Goal: Task Accomplishment & Management: Use online tool/utility

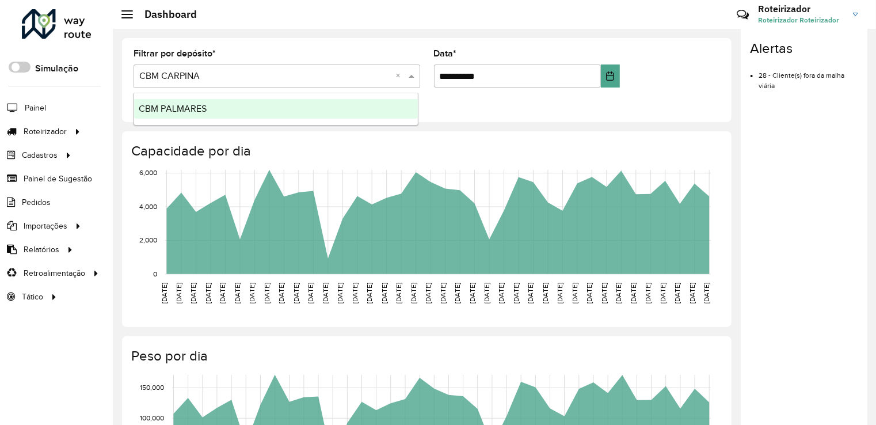
click at [189, 106] on span "CBM PALMARES" at bounding box center [173, 109] width 68 height 10
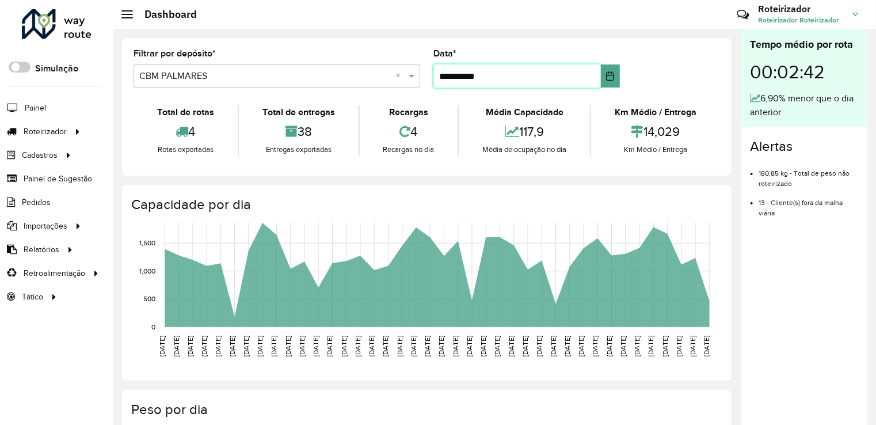
click at [447, 77] on input "**********" at bounding box center [517, 75] width 167 height 23
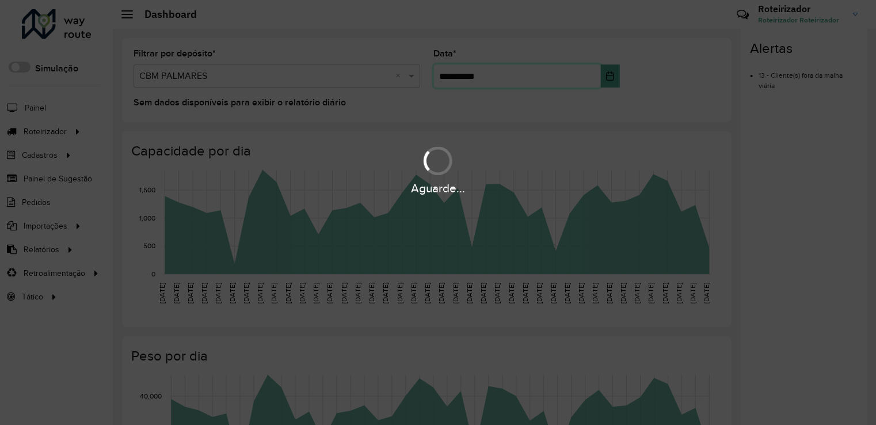
type input "**********"
click at [691, 81] on formly-group "**********" at bounding box center [427, 72] width 600 height 47
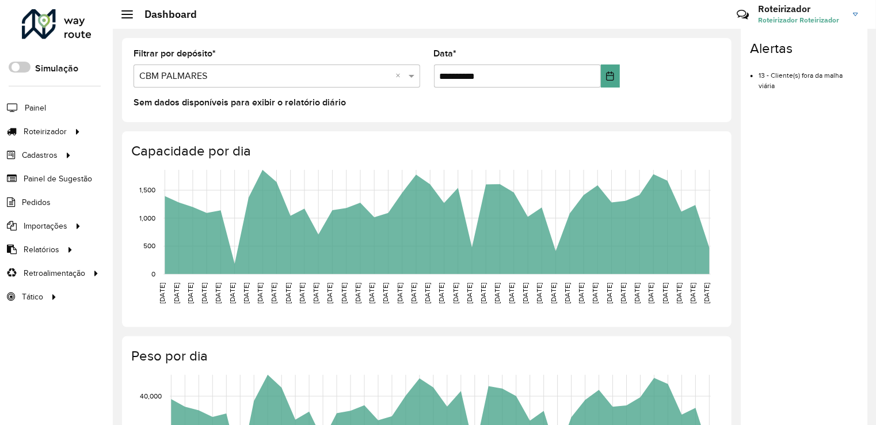
click at [587, 100] on div "Sem dados disponíveis para exibir o relatório diário" at bounding box center [427, 104] width 587 height 14
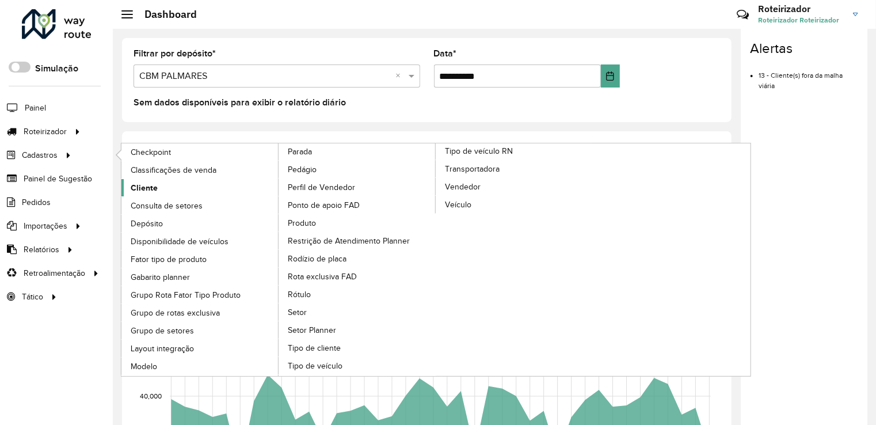
click at [153, 189] on span "Cliente" at bounding box center [144, 188] width 27 height 12
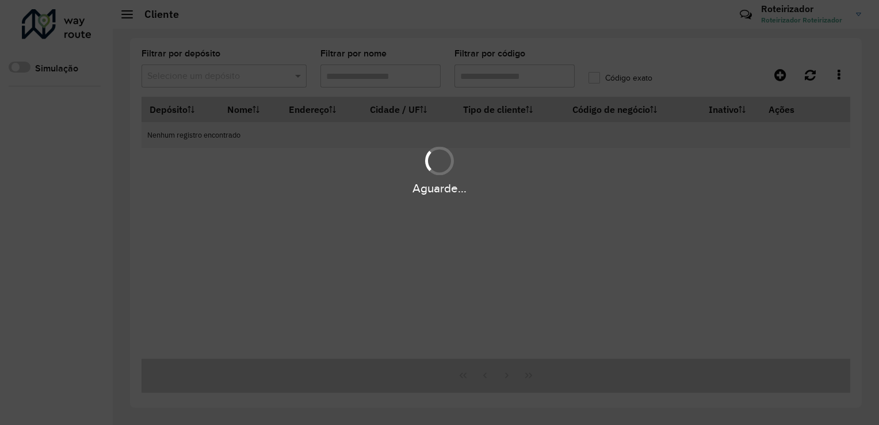
type input "*****"
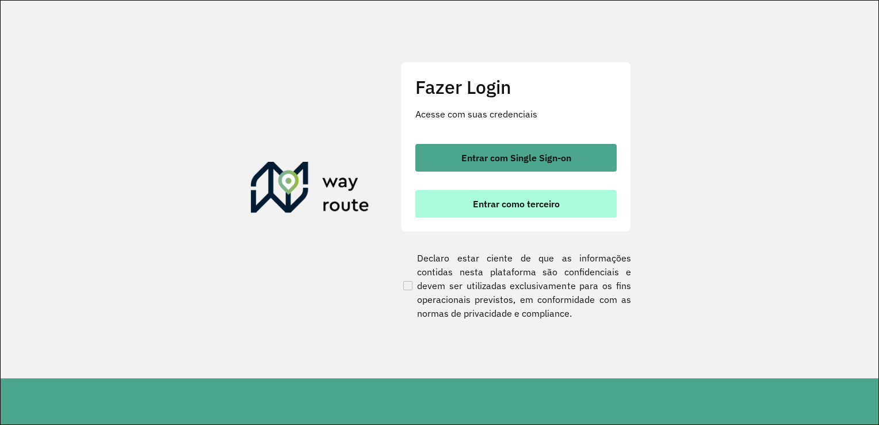
click at [479, 208] on span "Entrar como terceiro" at bounding box center [516, 203] width 87 height 9
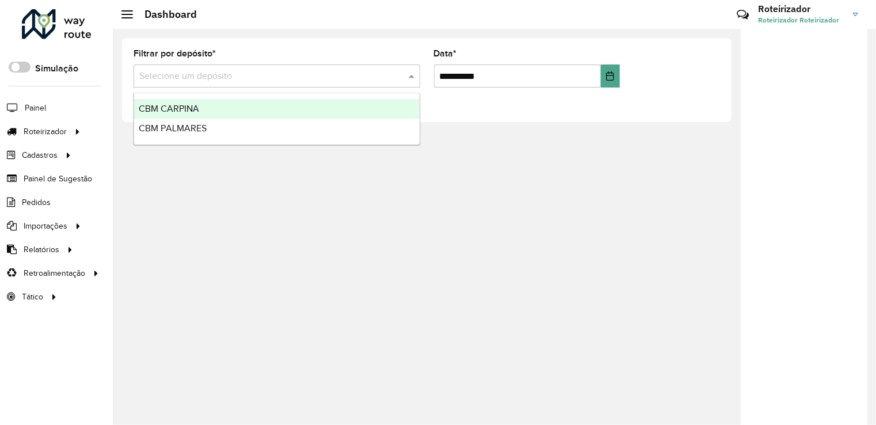
click at [180, 76] on input "text" at bounding box center [265, 77] width 252 height 14
click at [193, 113] on span "CBM CARPINA" at bounding box center [169, 109] width 60 height 10
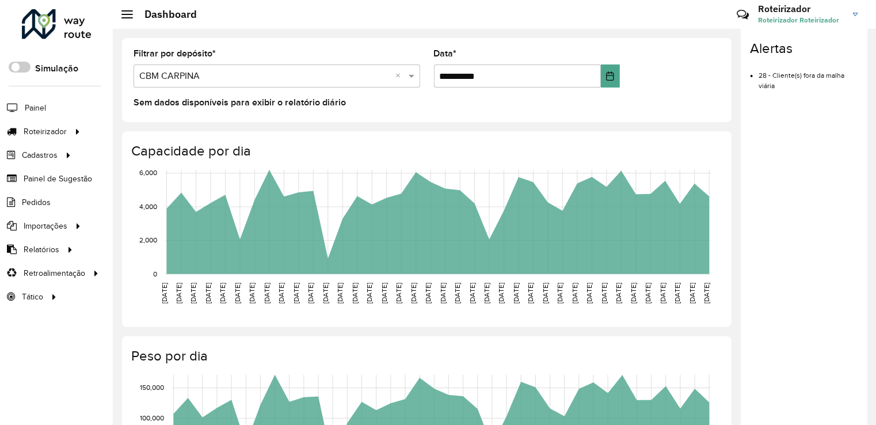
drag, startPoint x: 202, startPoint y: 77, endPoint x: 196, endPoint y: 77, distance: 6.4
click at [200, 77] on input "text" at bounding box center [265, 77] width 252 height 14
click at [214, 108] on div "CBM PALMARES" at bounding box center [276, 109] width 284 height 20
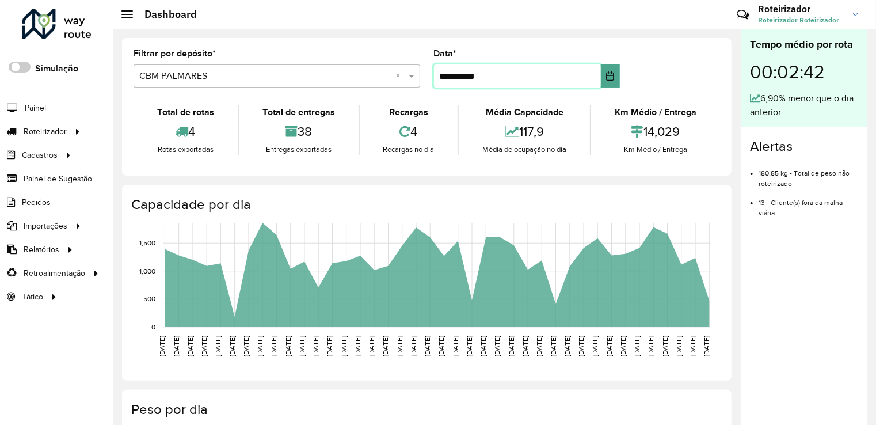
click at [448, 79] on input "**********" at bounding box center [517, 75] width 167 height 23
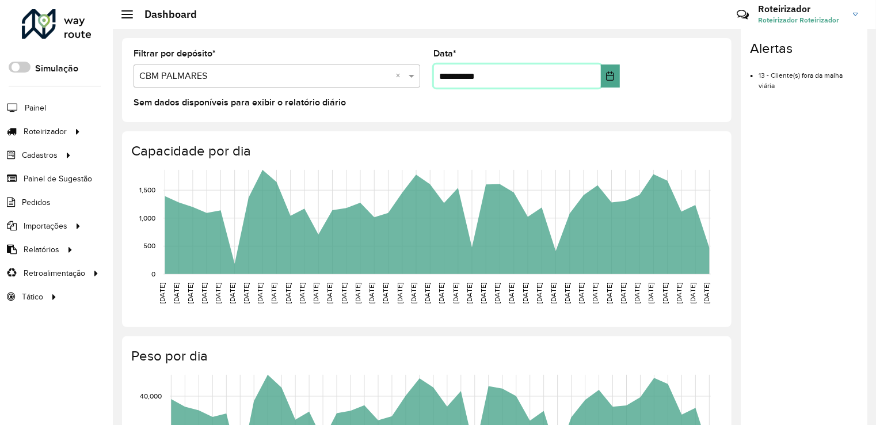
type input "**********"
click at [702, 60] on formly-group "**********" at bounding box center [427, 72] width 600 height 47
click at [389, 275] on icon "01/07/2025 01/07/2025 02/07/2025 02/07/2025 03/07/2025 03/07/2025 04/07/2025 04…" at bounding box center [416, 250] width 607 height 173
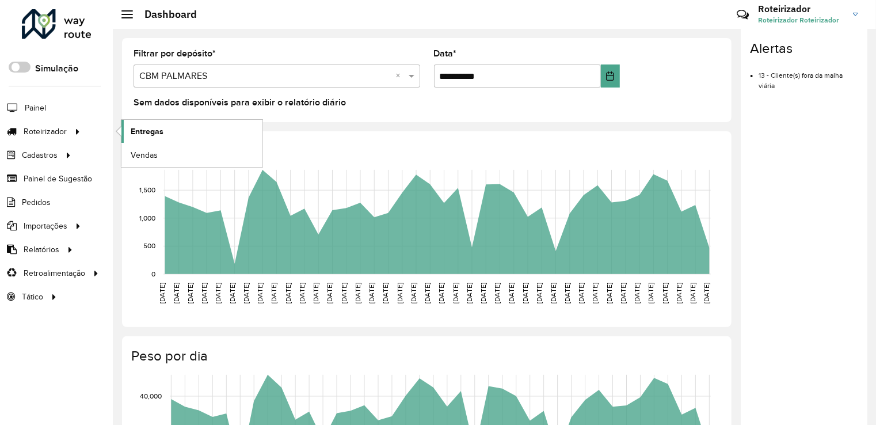
click at [153, 130] on span "Entregas" at bounding box center [147, 131] width 33 height 12
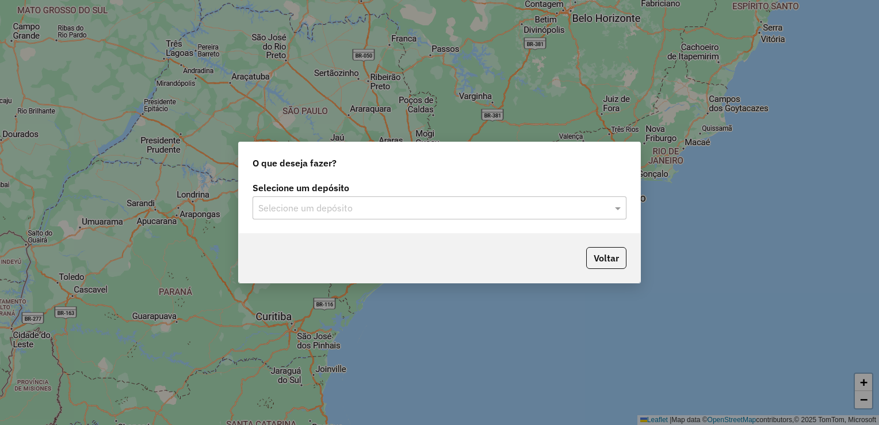
click at [299, 206] on input "text" at bounding box center [428, 208] width 340 height 14
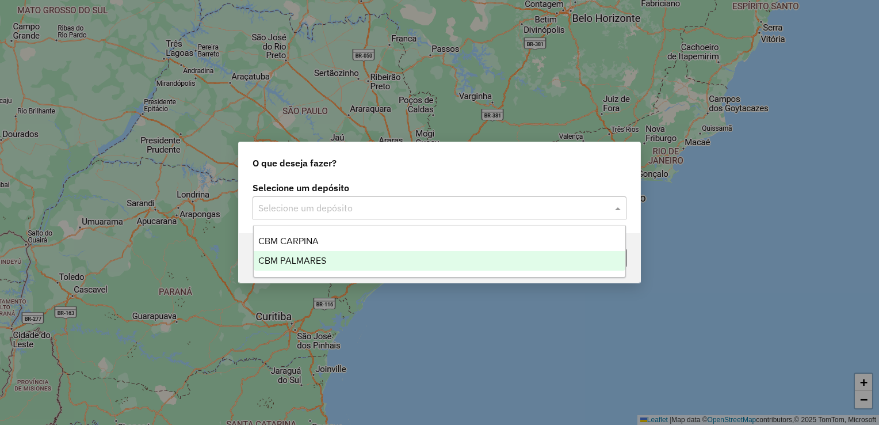
click at [296, 265] on span "CBM PALMARES" at bounding box center [292, 261] width 68 height 10
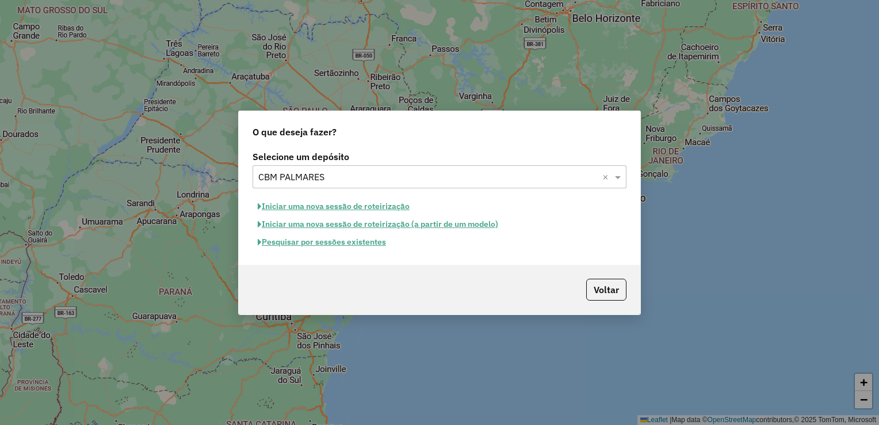
click at [307, 208] on button "Iniciar uma nova sessão de roteirização" at bounding box center [334, 206] width 162 height 18
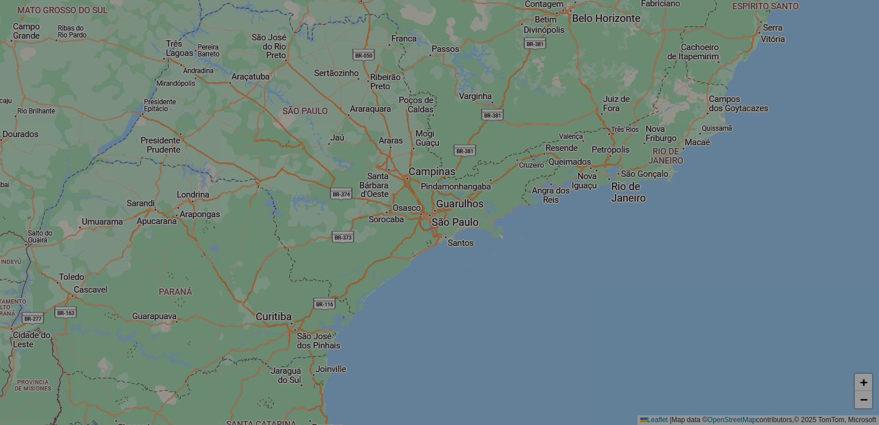
select select "*"
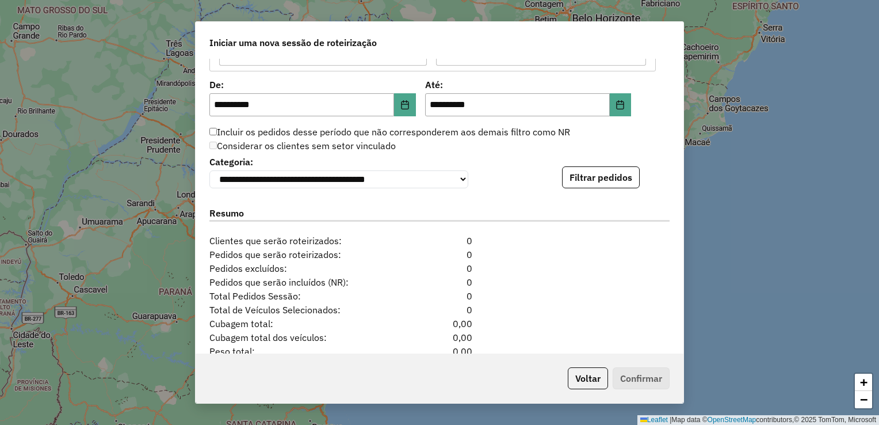
scroll to position [1094, 0]
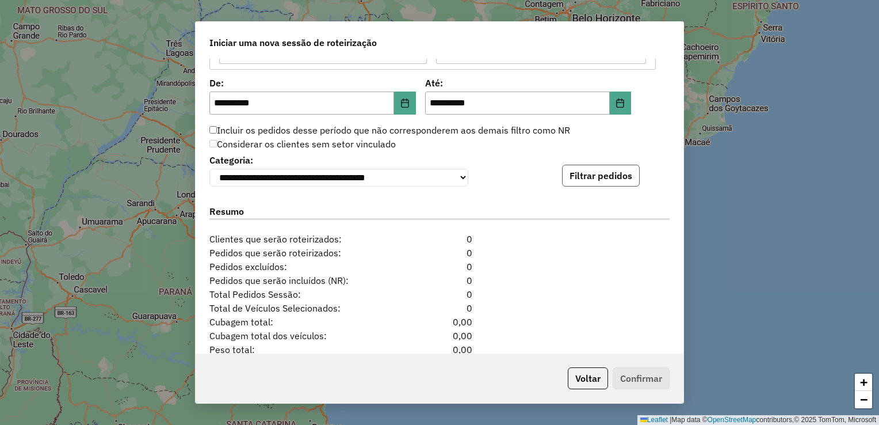
click at [585, 176] on button "Filtrar pedidos" at bounding box center [601, 176] width 78 height 22
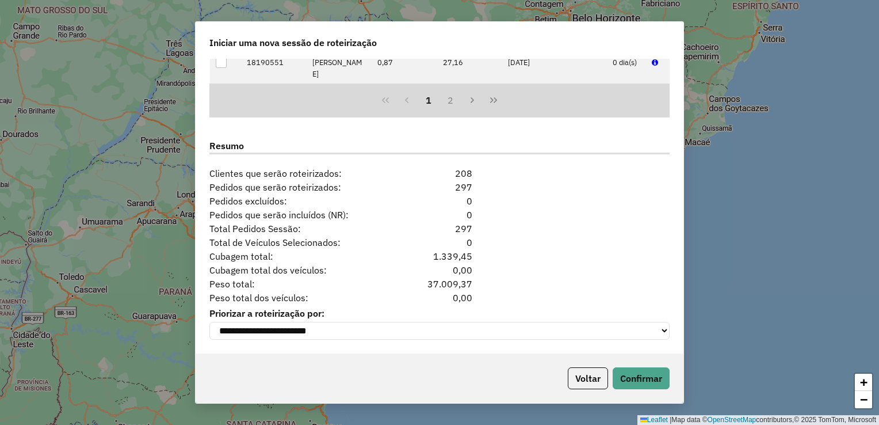
scroll to position [1400, 0]
click at [654, 380] on button "Confirmar" at bounding box center [641, 378] width 57 height 22
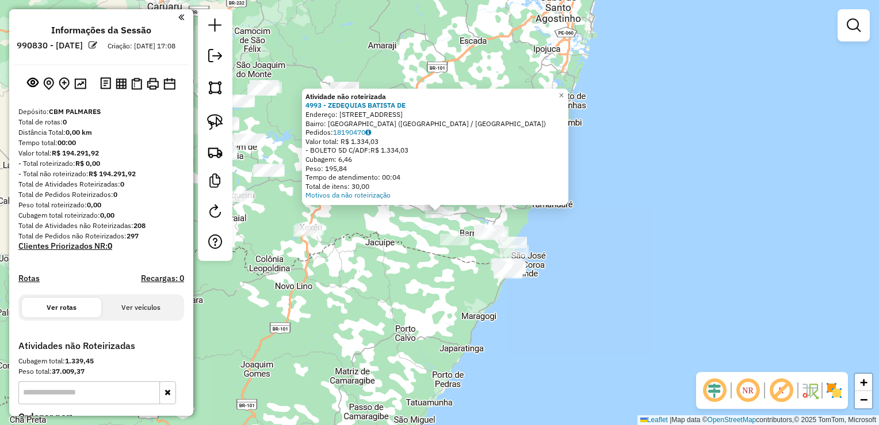
click at [463, 292] on div "Atividade não roteirizada 4993 - ZEDEQUIAS BATISTA DE Endereço: R FLORESTA 1001…" at bounding box center [439, 212] width 879 height 425
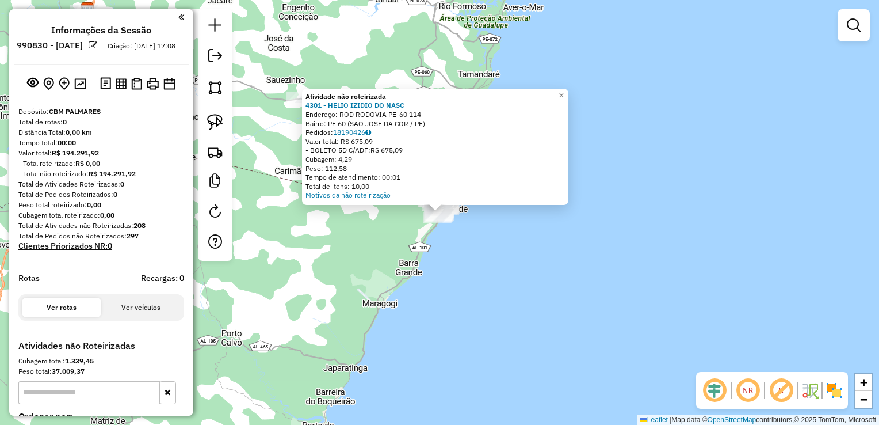
click at [357, 234] on div "Atividade não roteirizada 4301 - HELIO IZIDIO DO NASC Endereço: ROD RODOVIA PE-…" at bounding box center [439, 212] width 879 height 425
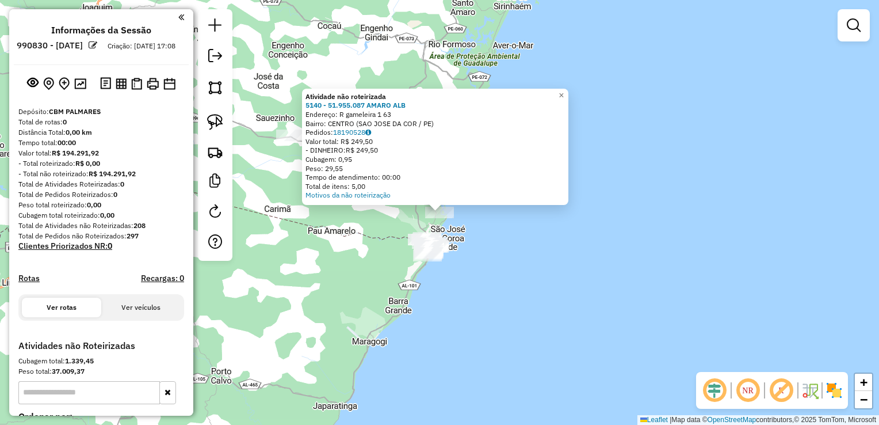
click at [356, 247] on div "Atividade não roteirizada 5140 - 51.955.087 AMARO ALB Endereço: R gameleira 1 6…" at bounding box center [439, 212] width 879 height 425
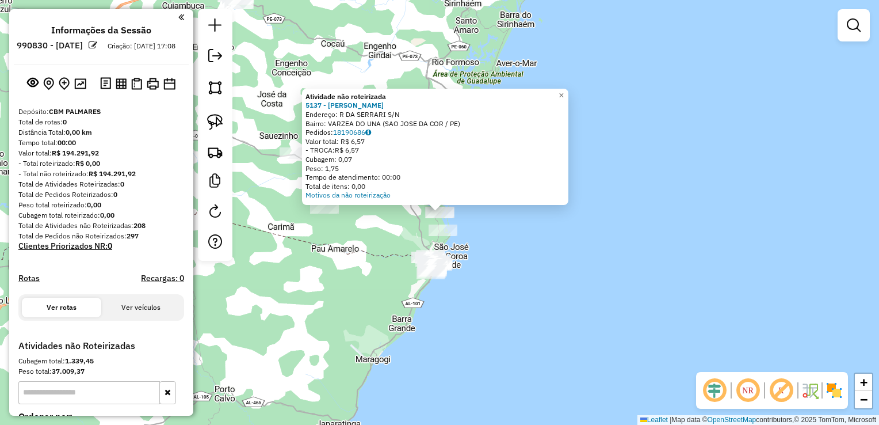
click at [361, 257] on div "Atividade não roteirizada 5137 - ZELANDIA DA SILVA Endereço: R DA SERRARI S/N B…" at bounding box center [439, 212] width 879 height 425
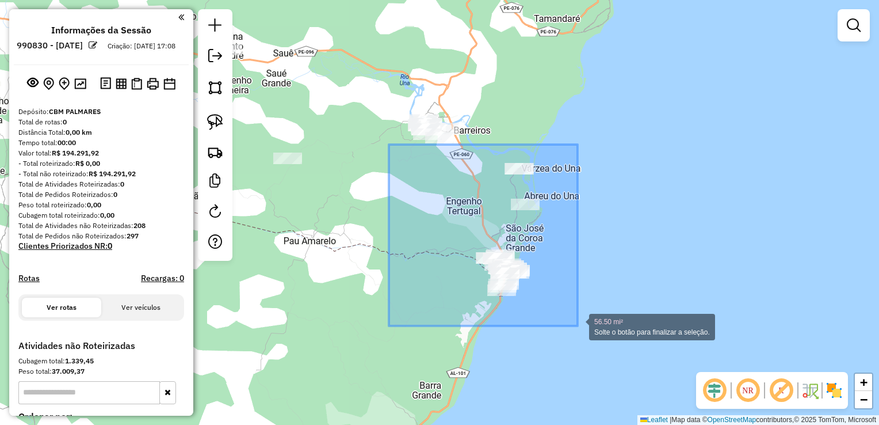
drag, startPoint x: 389, startPoint y: 144, endPoint x: 578, endPoint y: 326, distance: 261.8
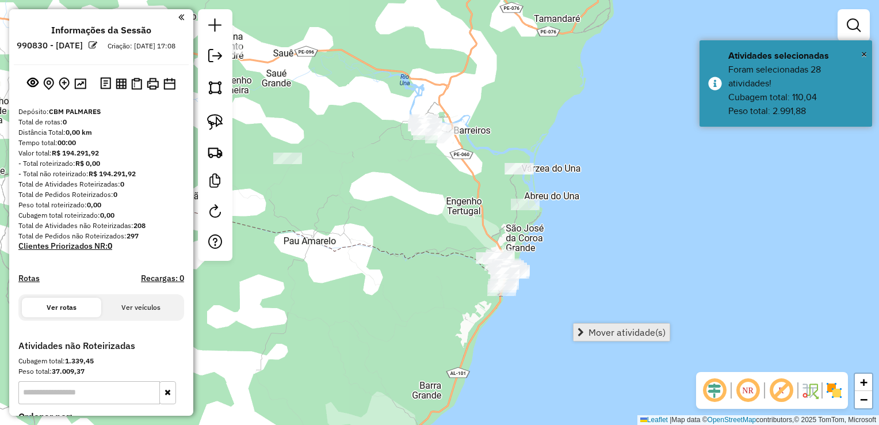
click at [599, 332] on span "Mover atividade(s)" at bounding box center [627, 332] width 77 height 9
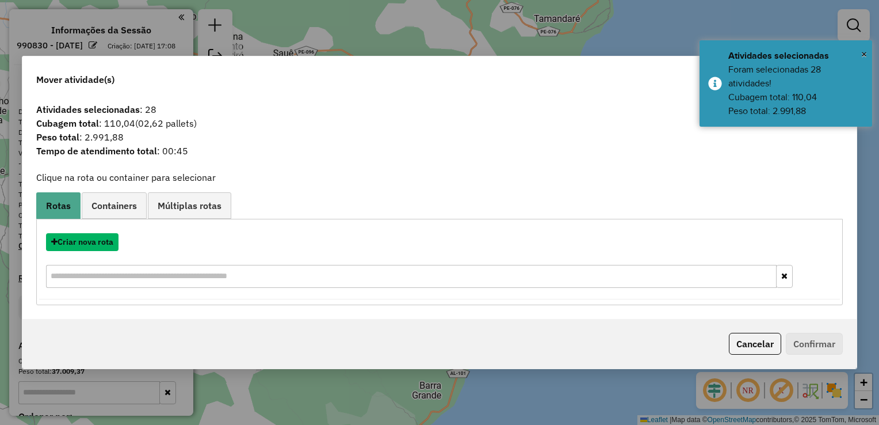
click at [76, 245] on button "Criar nova rota" at bounding box center [82, 242] width 73 height 18
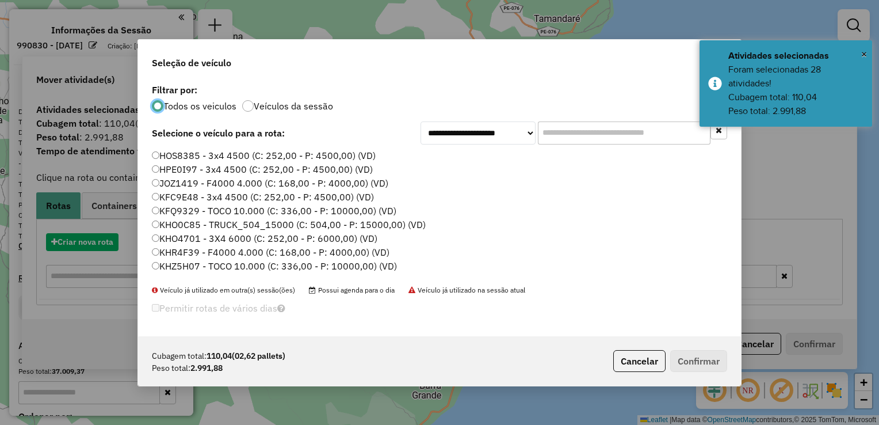
scroll to position [6, 3]
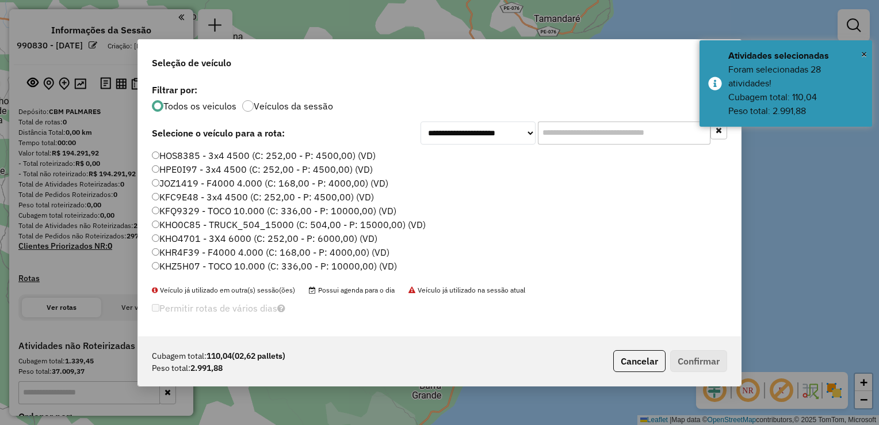
click at [548, 142] on input "text" at bounding box center [624, 132] width 173 height 23
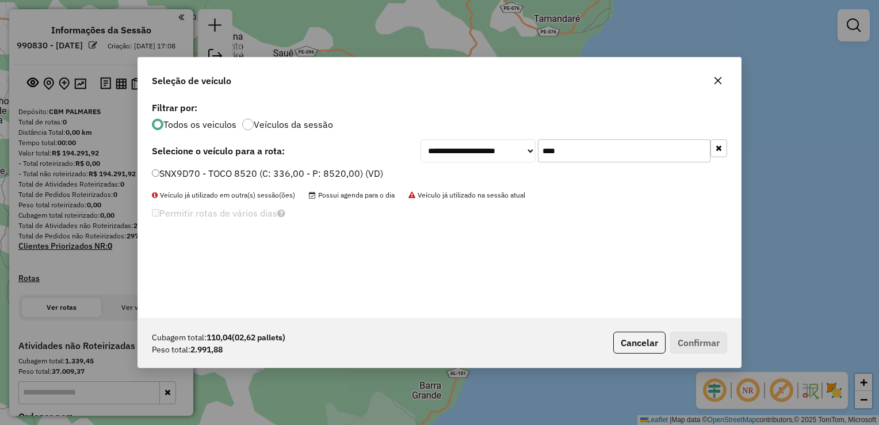
type input "****"
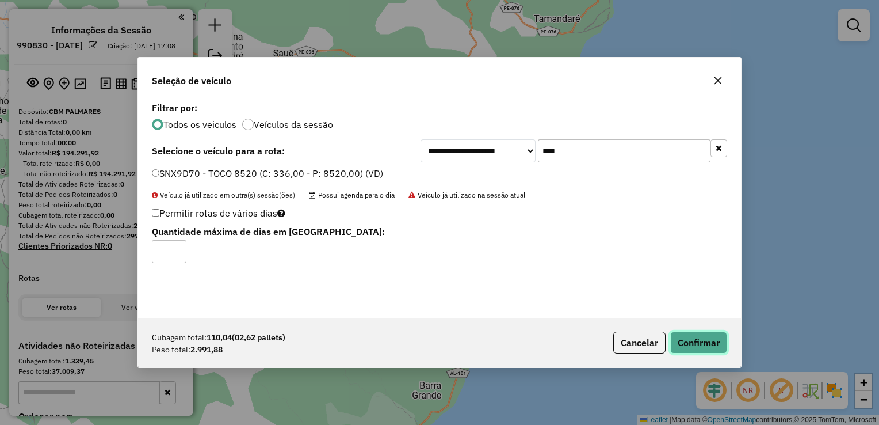
click at [714, 340] on button "Confirmar" at bounding box center [699, 343] width 57 height 22
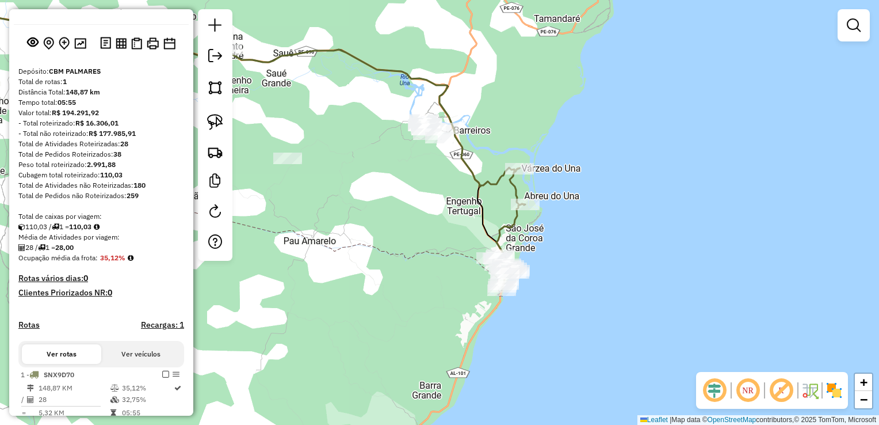
scroll to position [115, 0]
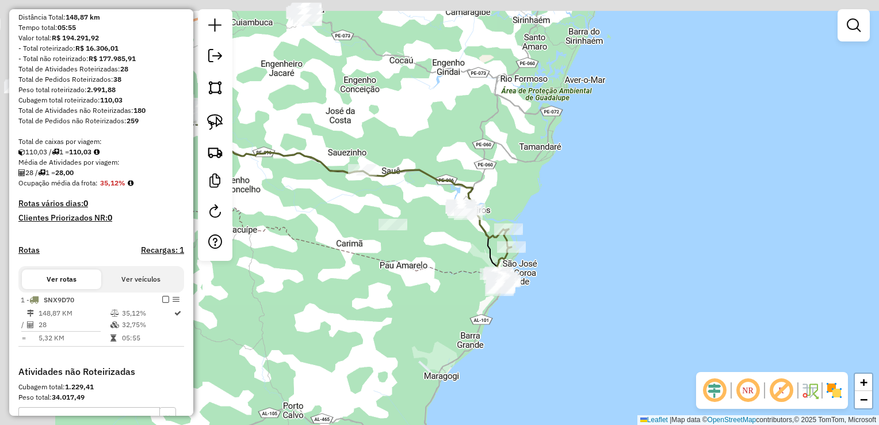
drag, startPoint x: 357, startPoint y: 199, endPoint x: 431, endPoint y: 248, distance: 88.8
click at [430, 249] on div "Janela de atendimento Grade de atendimento Capacidade Transportadoras Veículos …" at bounding box center [439, 212] width 879 height 425
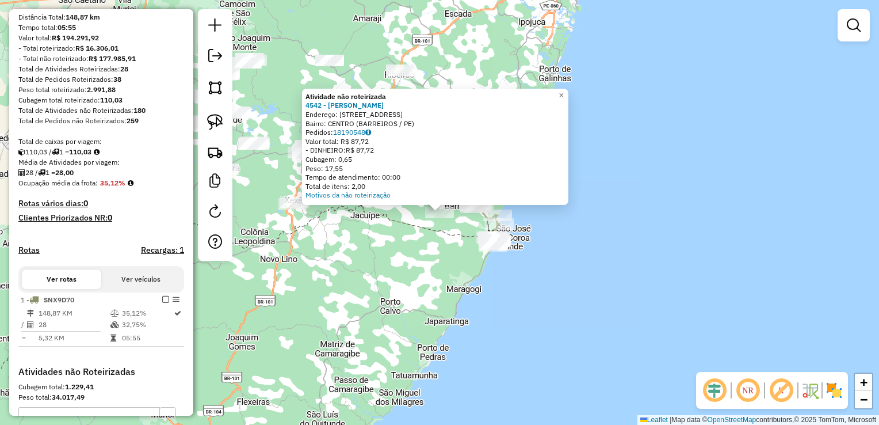
click at [426, 261] on div "Atividade não roteirizada 4542 - MIRANY MARIA DE ALME Endereço: R Rua Sta Terez…" at bounding box center [439, 212] width 879 height 425
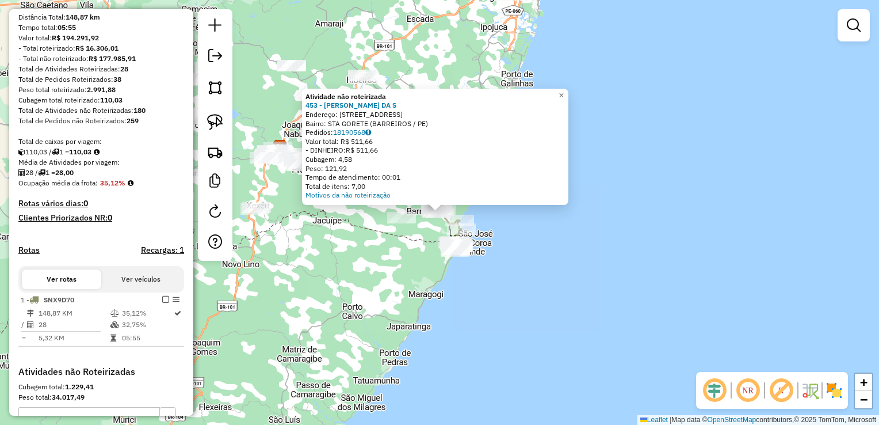
click at [395, 250] on div "Atividade não roteirizada 453 - ROSANA FERREIRA DA S Endereço: R SANTA GORETE 1…" at bounding box center [439, 212] width 879 height 425
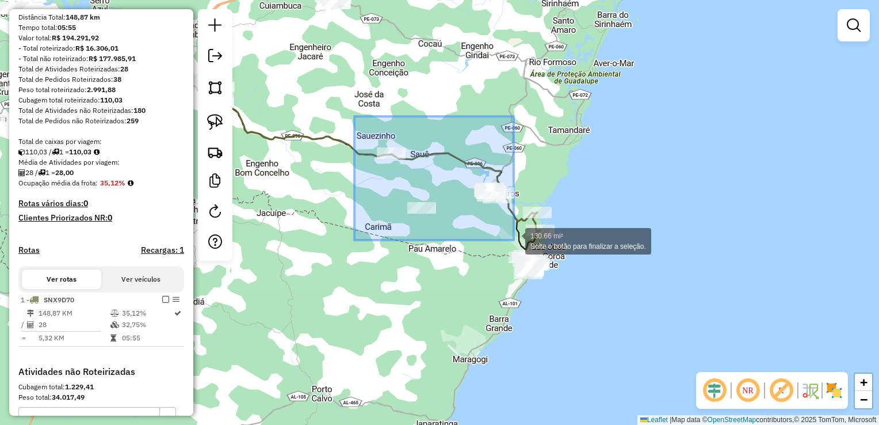
drag, startPoint x: 359, startPoint y: 179, endPoint x: 514, endPoint y: 240, distance: 166.4
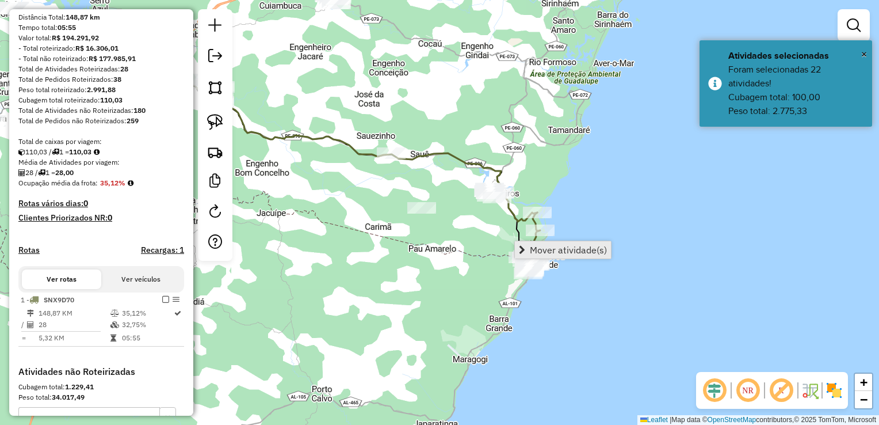
click at [535, 247] on span "Mover atividade(s)" at bounding box center [568, 249] width 77 height 9
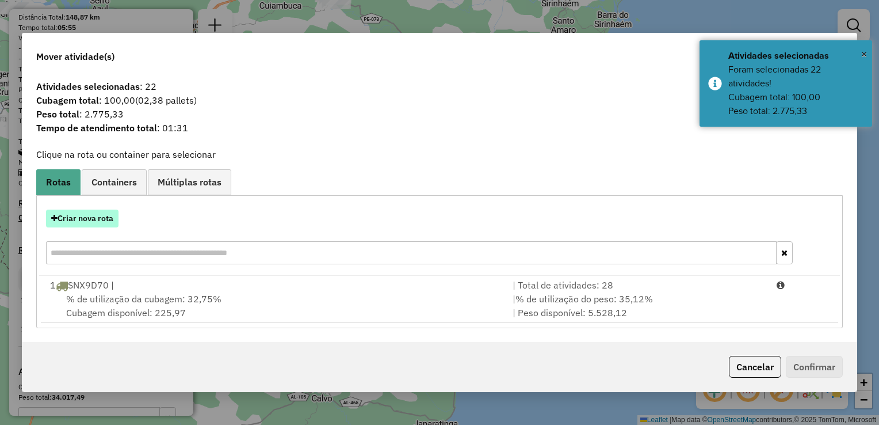
click at [102, 222] on button "Criar nova rota" at bounding box center [82, 219] width 73 height 18
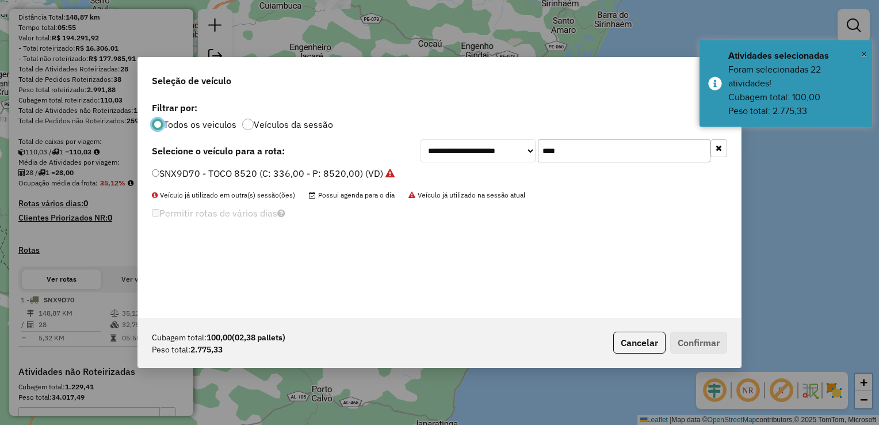
scroll to position [6, 3]
click at [597, 154] on input "****" at bounding box center [624, 150] width 173 height 23
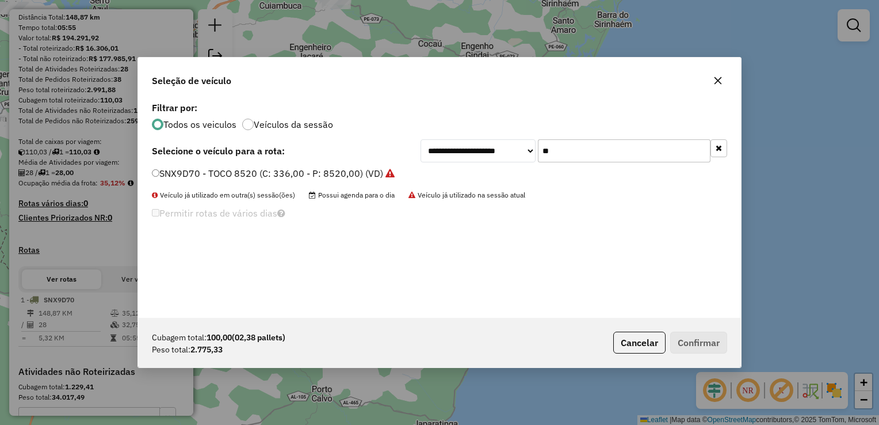
type input "*"
type input "****"
click at [159, 170] on label "RRF7E96 - TOCO 8520 (C: 336,00 - P: 8520,00) (VD)" at bounding box center [267, 173] width 230 height 14
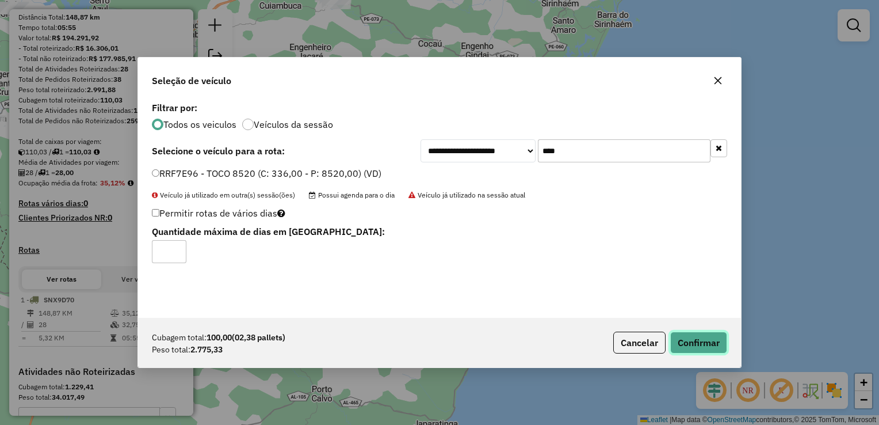
click at [709, 342] on button "Confirmar" at bounding box center [699, 343] width 57 height 22
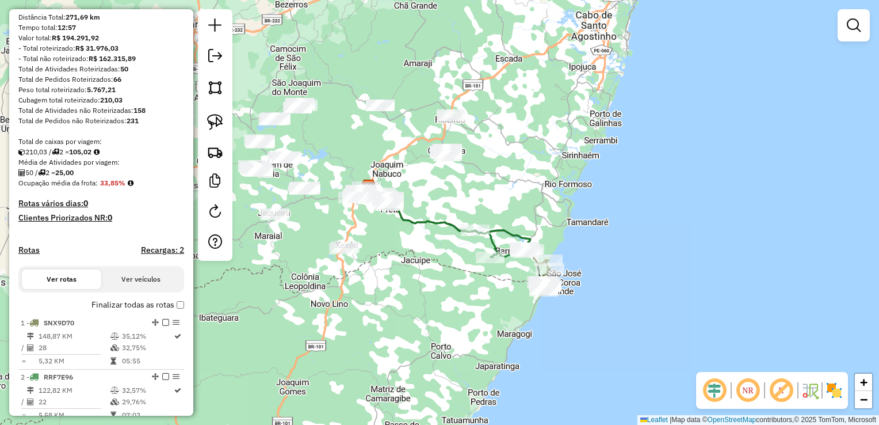
drag, startPoint x: 395, startPoint y: 239, endPoint x: 425, endPoint y: 289, distance: 58.1
click at [425, 287] on div "Janela de atendimento Grade de atendimento Capacidade Transportadoras Veículos …" at bounding box center [439, 212] width 879 height 425
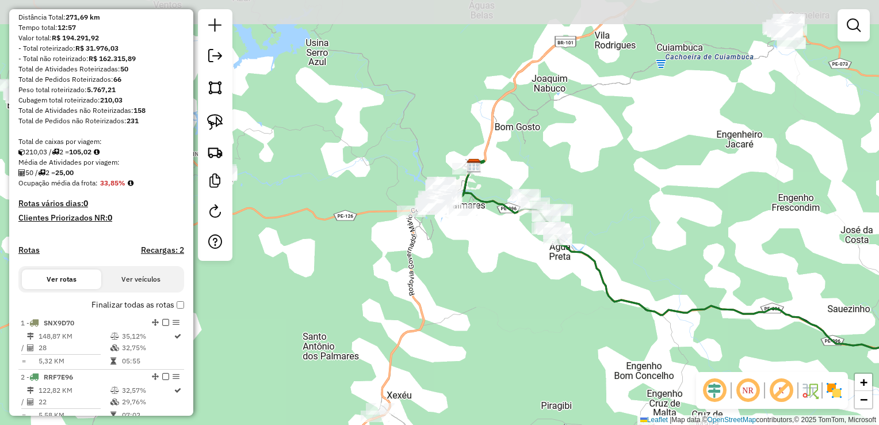
drag, startPoint x: 457, startPoint y: 284, endPoint x: 464, endPoint y: 286, distance: 7.8
click at [464, 286] on div "Janela de atendimento Grade de atendimento Capacidade Transportadoras Veículos …" at bounding box center [439, 212] width 879 height 425
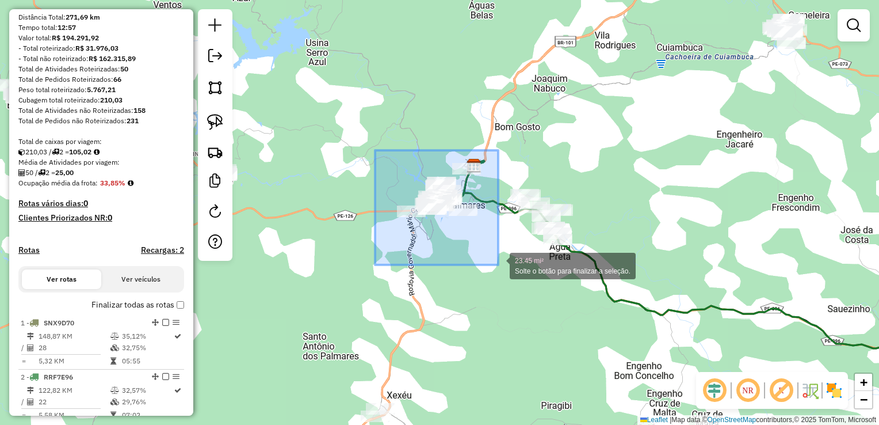
drag, startPoint x: 383, startPoint y: 229, endPoint x: 498, endPoint y: 265, distance: 121.1
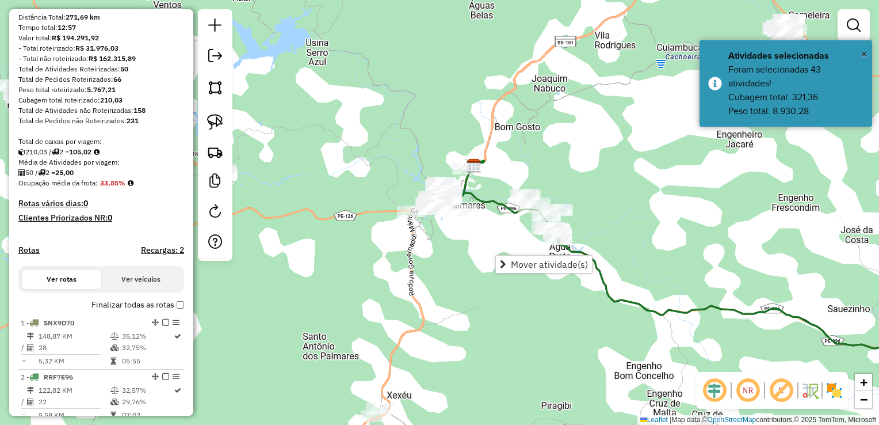
click at [495, 220] on div "Janela de atendimento Grade de atendimento Capacidade Transportadoras Veículos …" at bounding box center [439, 212] width 879 height 425
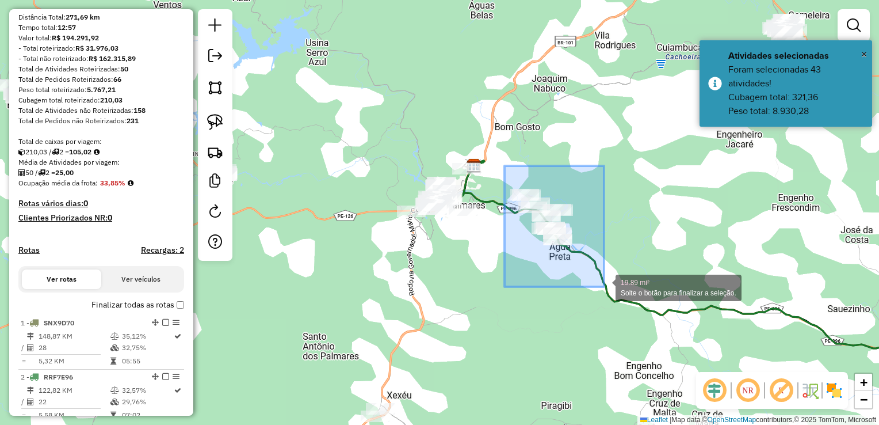
drag, startPoint x: 505, startPoint y: 174, endPoint x: 604, endPoint y: 287, distance: 150.1
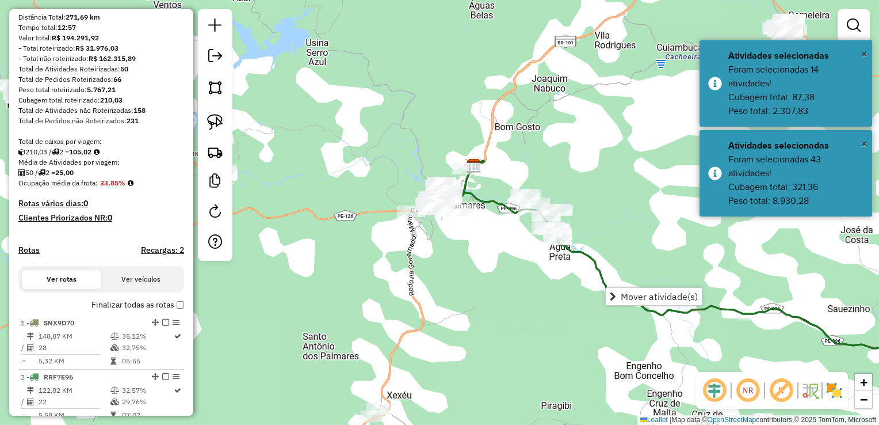
click at [543, 316] on div "Janela de atendimento Grade de atendimento Capacidade Transportadoras Veículos …" at bounding box center [439, 212] width 879 height 425
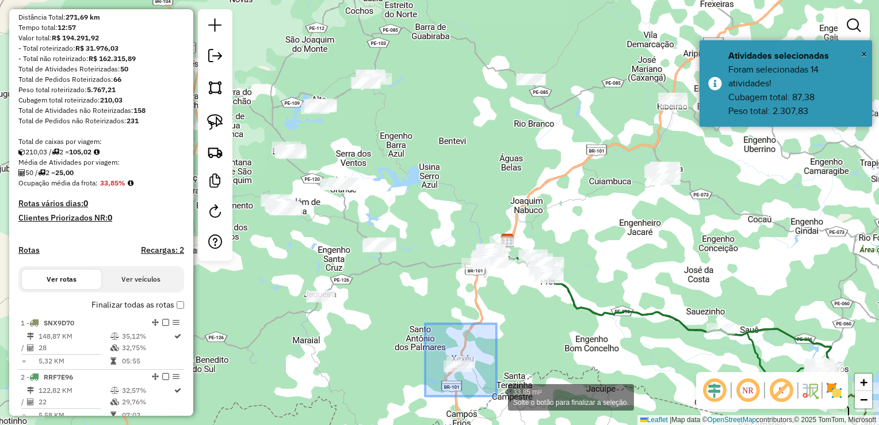
drag, startPoint x: 425, startPoint y: 323, endPoint x: 497, endPoint y: 396, distance: 101.8
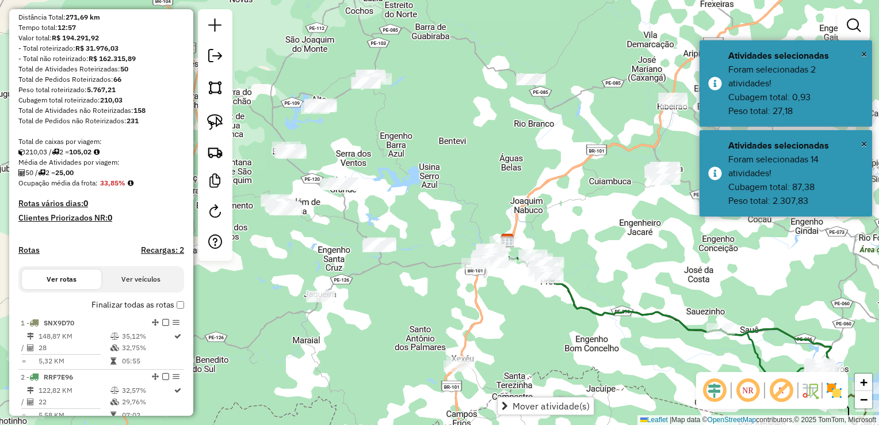
drag, startPoint x: 540, startPoint y: 354, endPoint x: 557, endPoint y: 340, distance: 22.0
click at [540, 352] on div "Janela de atendimento Grade de atendimento Capacidade Transportadoras Veículos …" at bounding box center [439, 212] width 879 height 425
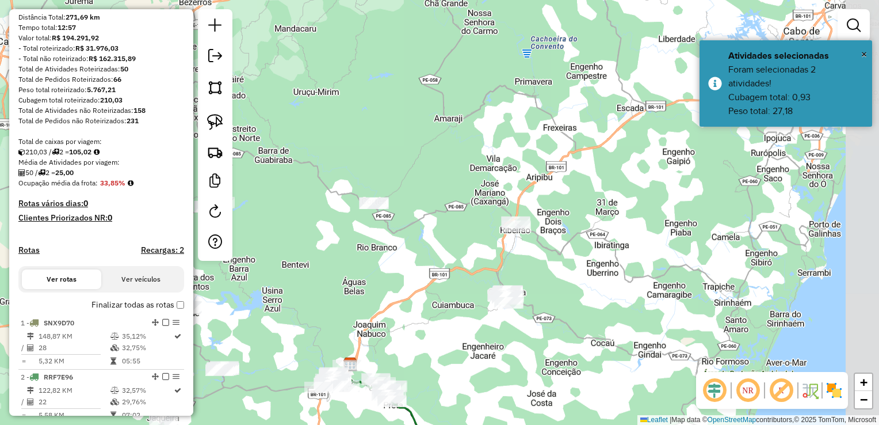
drag, startPoint x: 625, startPoint y: 258, endPoint x: 459, endPoint y: 381, distance: 206.1
click at [466, 383] on div "Janela de atendimento Grade de atendimento Capacidade Transportadoras Veículos …" at bounding box center [439, 212] width 879 height 425
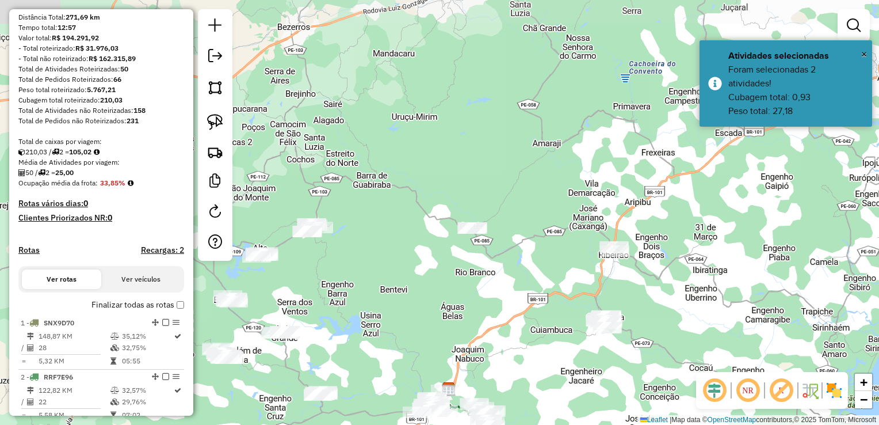
drag, startPoint x: 423, startPoint y: 261, endPoint x: 534, endPoint y: 288, distance: 114.2
click at [531, 286] on div "Janela de atendimento Grade de atendimento Capacidade Transportadoras Veículos …" at bounding box center [439, 212] width 879 height 425
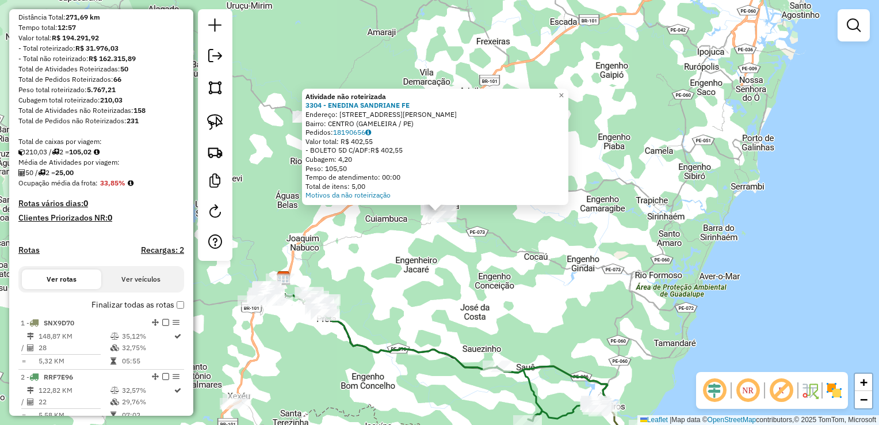
click at [463, 303] on div "Atividade não roteirizada 3304 - ENEDINA SANDRIANE FE Endereço: AV LUIZ RODOLFO…" at bounding box center [439, 212] width 879 height 425
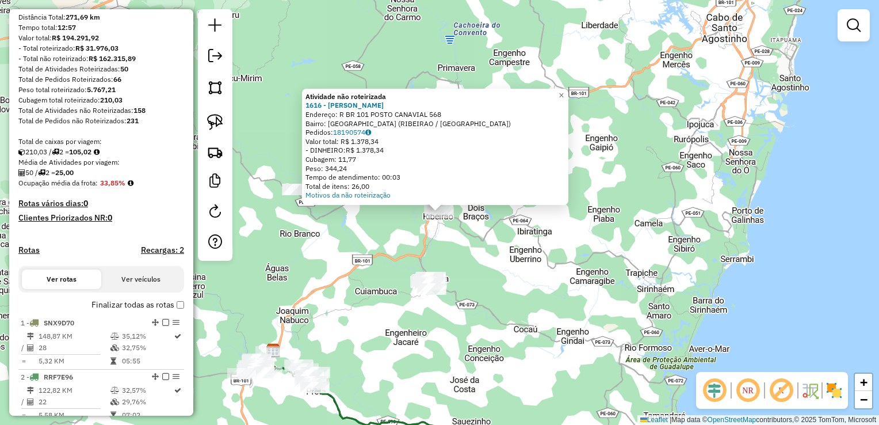
click at [472, 253] on div "Atividade não roteirizada 1616 - MATHILDE EMANUELLE B Endereço: R BR 101 POSTO …" at bounding box center [439, 212] width 879 height 425
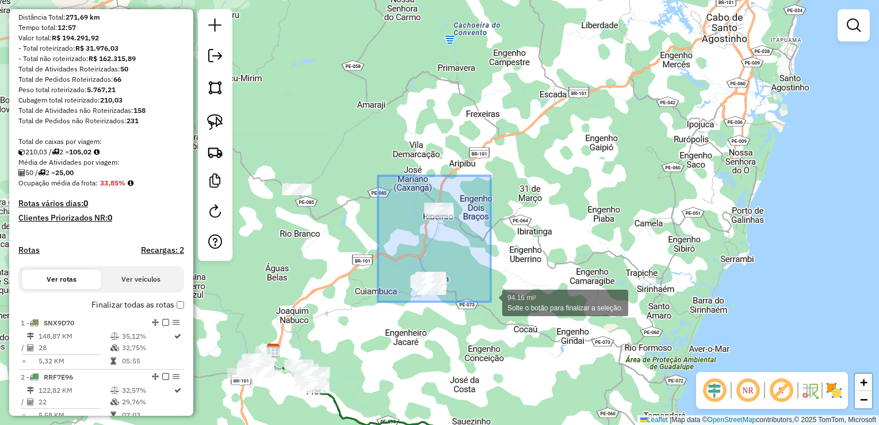
drag, startPoint x: 378, startPoint y: 182, endPoint x: 491, endPoint y: 302, distance: 164.1
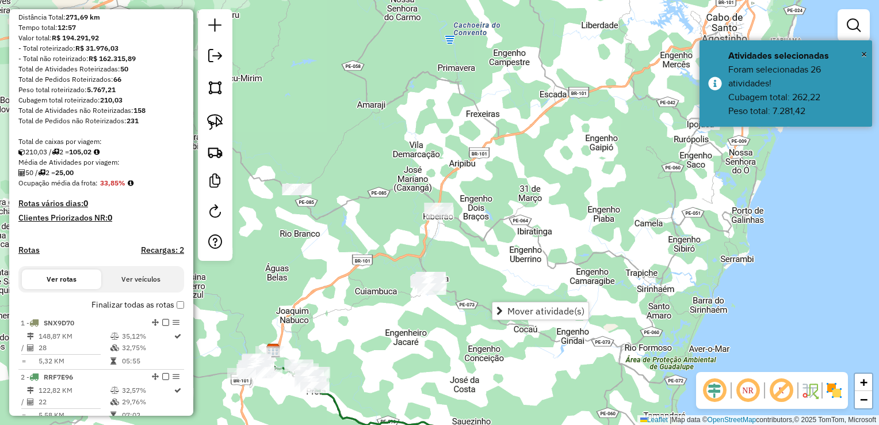
drag, startPoint x: 409, startPoint y: 363, endPoint x: 408, endPoint y: 356, distance: 6.4
click at [408, 363] on div "Janela de atendimento Grade de atendimento Capacidade Transportadoras Veículos …" at bounding box center [439, 212] width 879 height 425
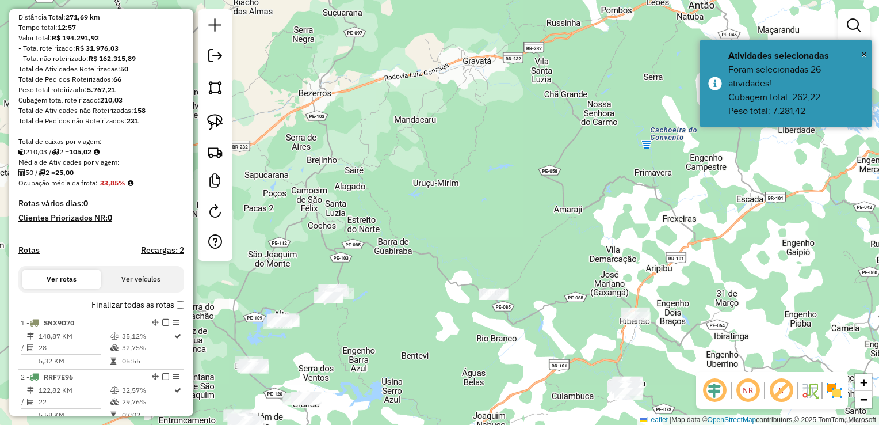
drag, startPoint x: 327, startPoint y: 280, endPoint x: 741, endPoint y: 391, distance: 429.2
click at [741, 391] on hb-router-mapa "Informações da Sessão 990830 - 19/08/2025 Criação: 18/08/2025 17:08 Depósito: C…" at bounding box center [439, 212] width 879 height 425
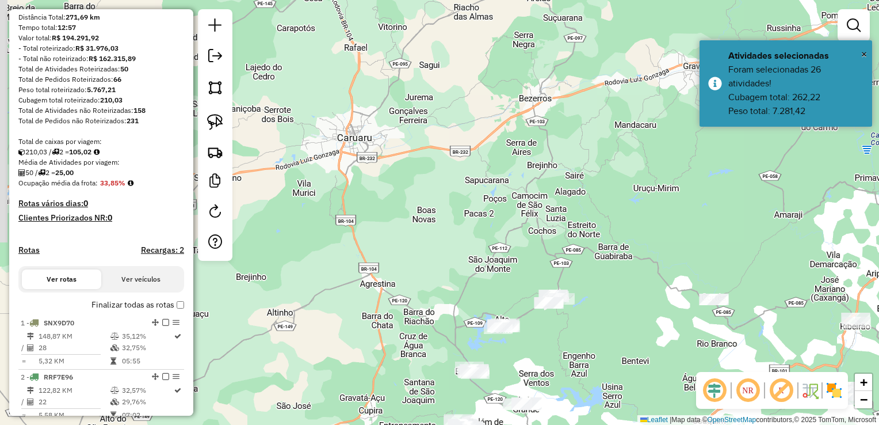
drag, startPoint x: 622, startPoint y: 283, endPoint x: 601, endPoint y: 219, distance: 67.3
click at [601, 222] on div "Janela de atendimento Grade de atendimento Capacidade Transportadoras Veículos …" at bounding box center [439, 212] width 879 height 425
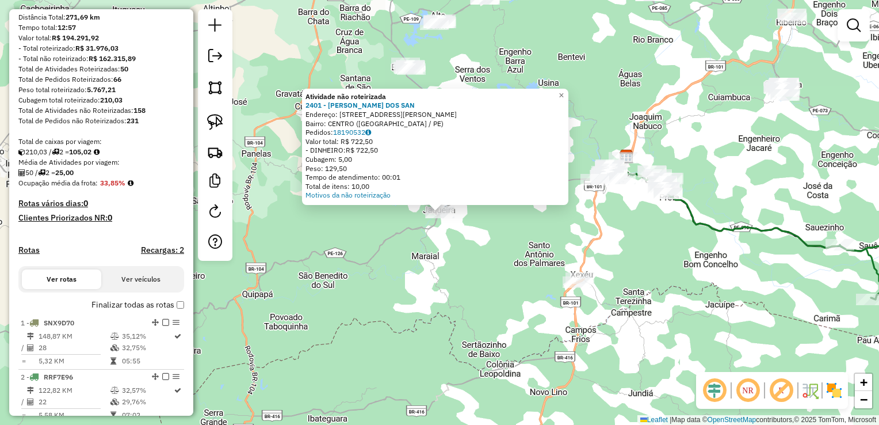
click at [493, 276] on div "Atividade não roteirizada 2401 - JOSE CICERO DOS SAN Endereço: R RUA IZAURA MAT…" at bounding box center [439, 212] width 879 height 425
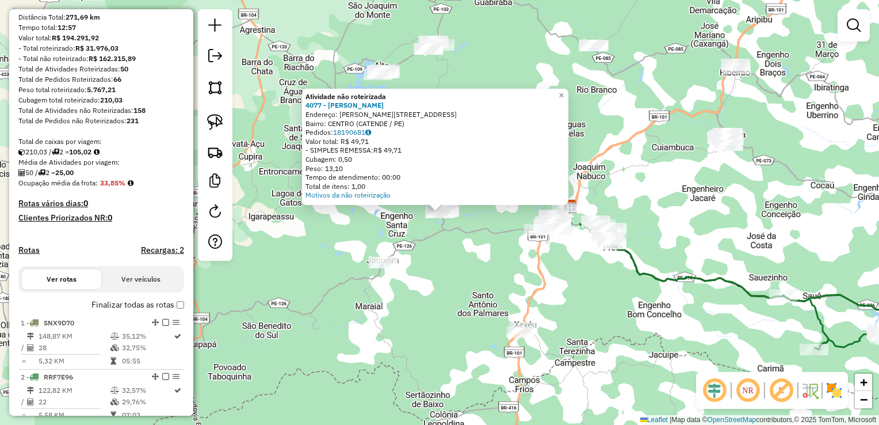
click at [434, 292] on div "Atividade não roteirizada 4077 - MARIA JOSE SALVADOR Endereço: R MATADOURO 45 B…" at bounding box center [439, 212] width 879 height 425
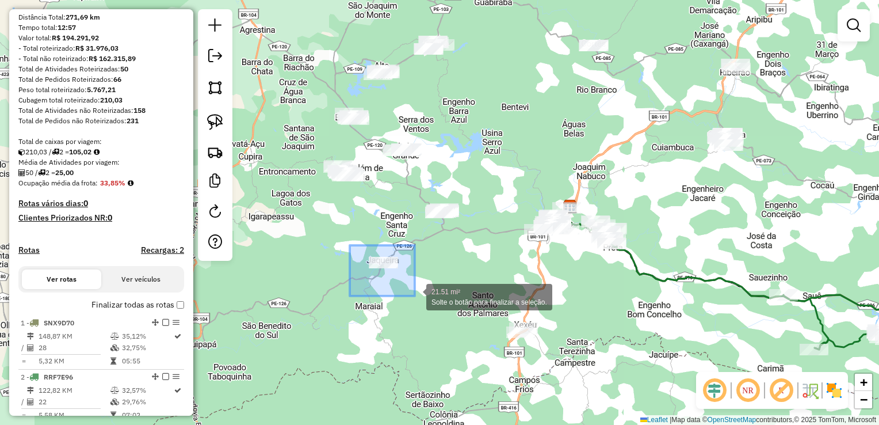
drag, startPoint x: 355, startPoint y: 271, endPoint x: 419, endPoint y: 296, distance: 68.5
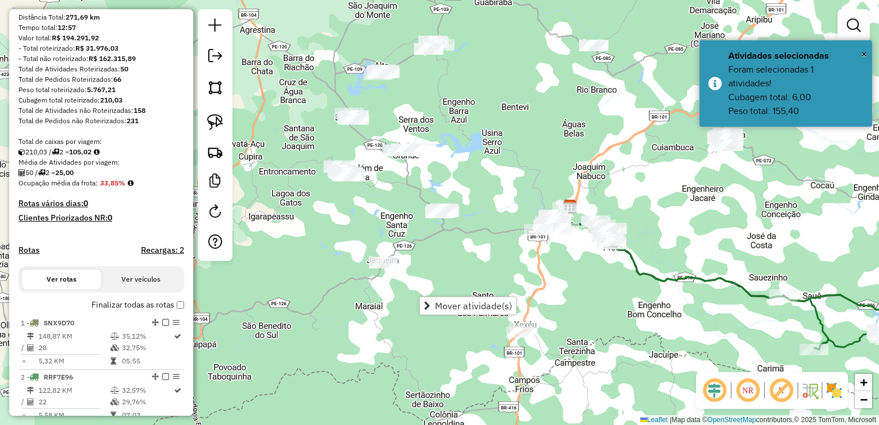
click at [444, 257] on div "Janela de atendimento Grade de atendimento Capacidade Transportadoras Veículos …" at bounding box center [439, 212] width 879 height 425
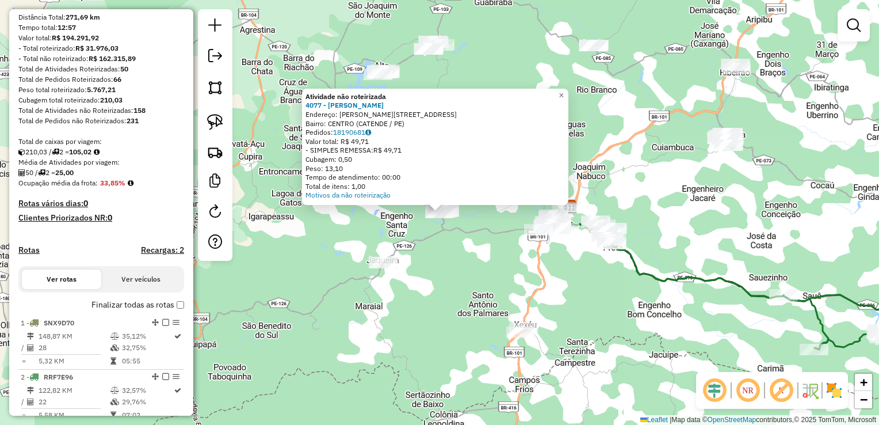
click at [384, 230] on div "Atividade não roteirizada 4077 - MARIA JOSE SALVADOR Endereço: R MATADOURO 45 B…" at bounding box center [439, 212] width 879 height 425
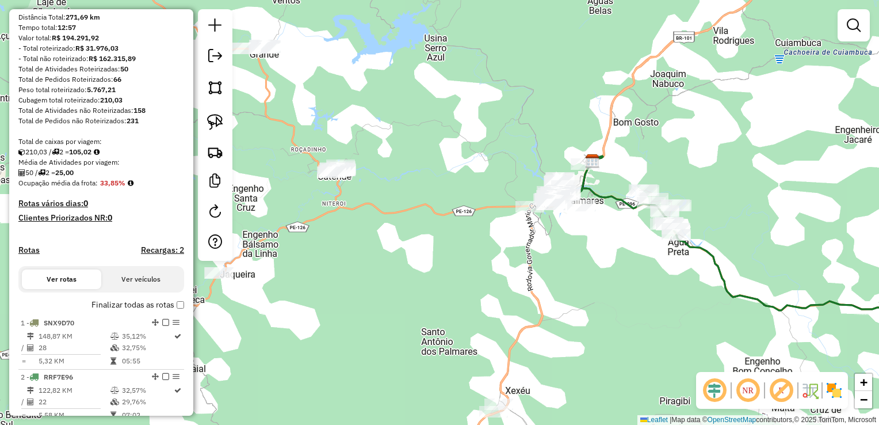
drag, startPoint x: 511, startPoint y: 281, endPoint x: 502, endPoint y: 284, distance: 9.6
click at [502, 284] on div "Janela de atendimento Grade de atendimento Capacidade Transportadoras Veículos …" at bounding box center [439, 212] width 879 height 425
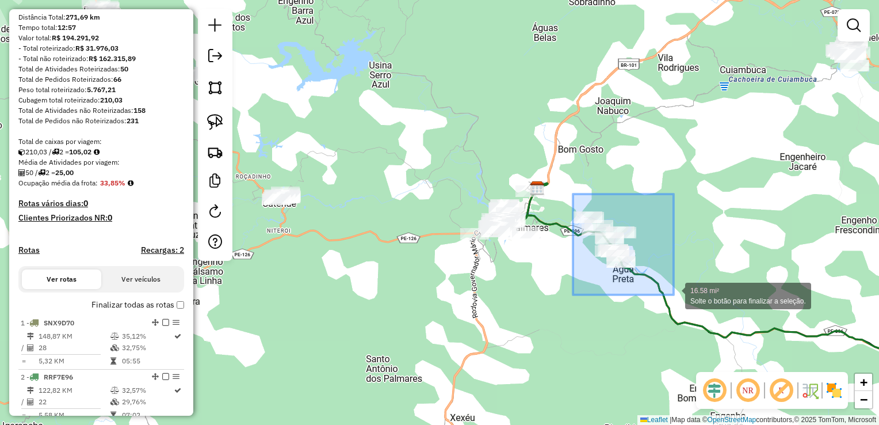
drag, startPoint x: 573, startPoint y: 203, endPoint x: 680, endPoint y: 296, distance: 141.9
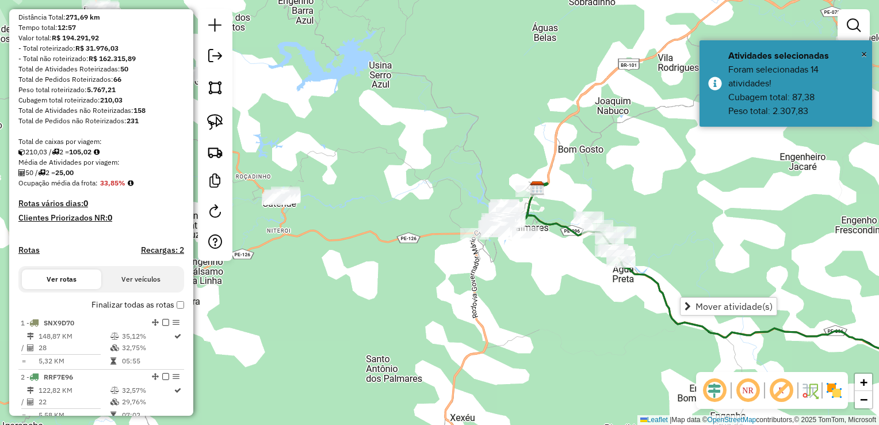
click at [709, 256] on div "Janela de atendimento Grade de atendimento Capacidade Transportadoras Veículos …" at bounding box center [439, 212] width 879 height 425
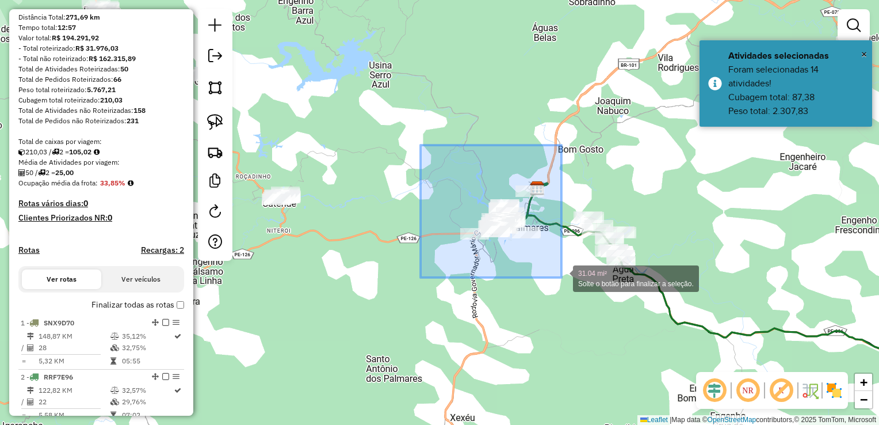
drag, startPoint x: 414, startPoint y: 166, endPoint x: 562, endPoint y: 277, distance: 184.9
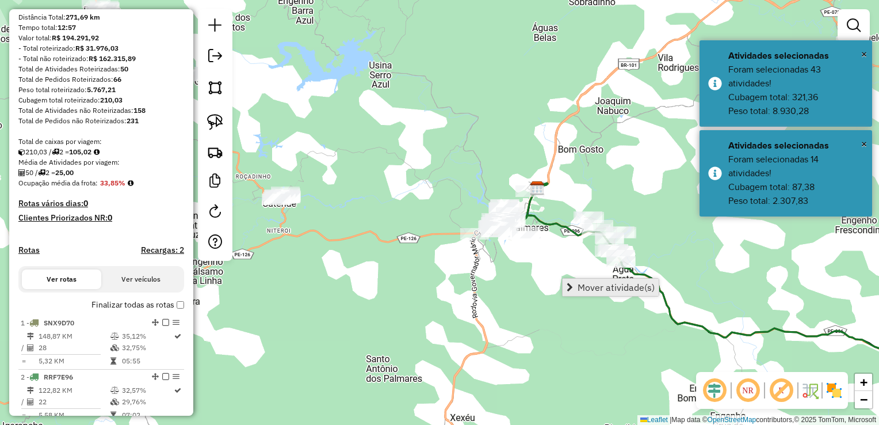
click at [600, 287] on span "Mover atividade(s)" at bounding box center [616, 287] width 77 height 9
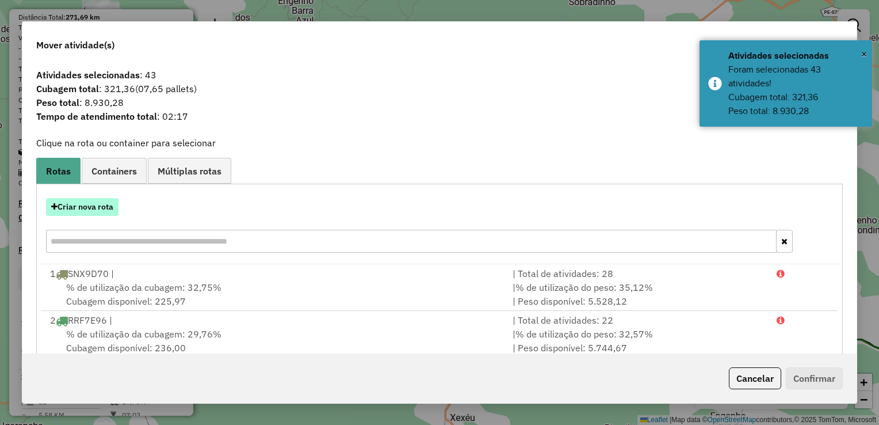
click at [111, 207] on button "Criar nova rota" at bounding box center [82, 207] width 73 height 18
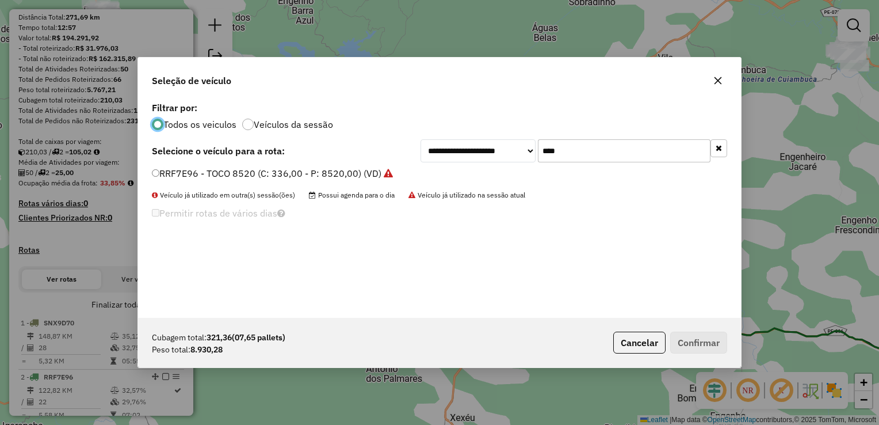
click at [594, 155] on input "****" at bounding box center [624, 150] width 173 height 23
type input "*"
type input "****"
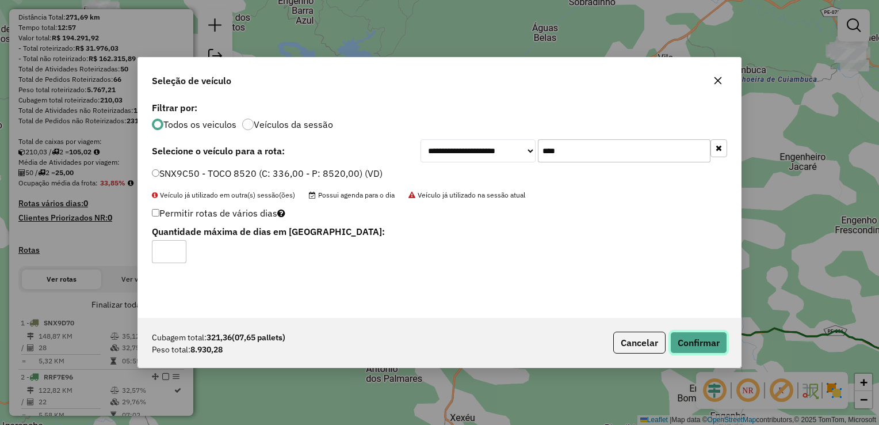
click at [708, 346] on button "Confirmar" at bounding box center [699, 343] width 57 height 22
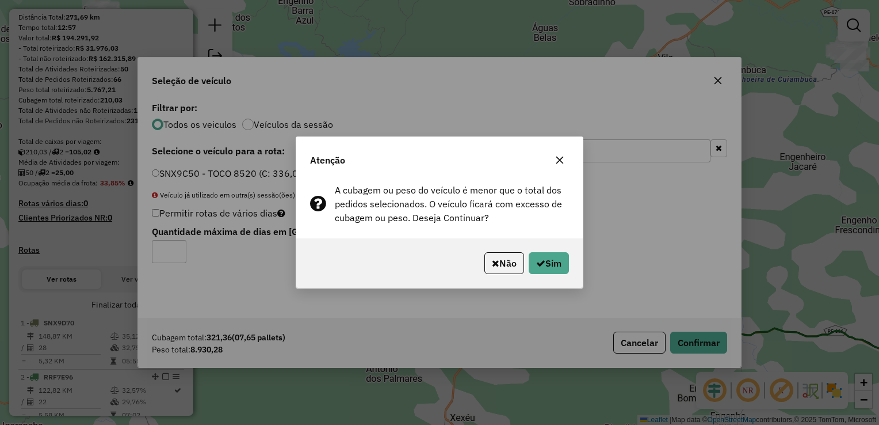
click at [570, 269] on div "Não Sim" at bounding box center [439, 262] width 287 height 49
click at [547, 261] on button "Sim" at bounding box center [549, 263] width 40 height 22
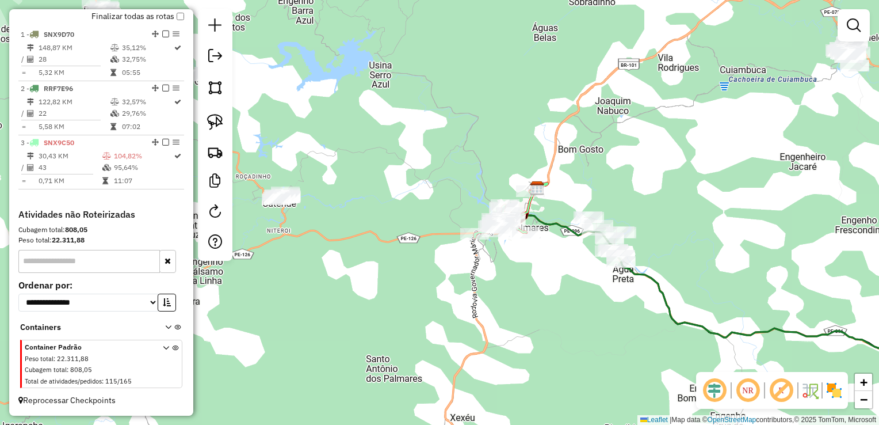
scroll to position [412, 0]
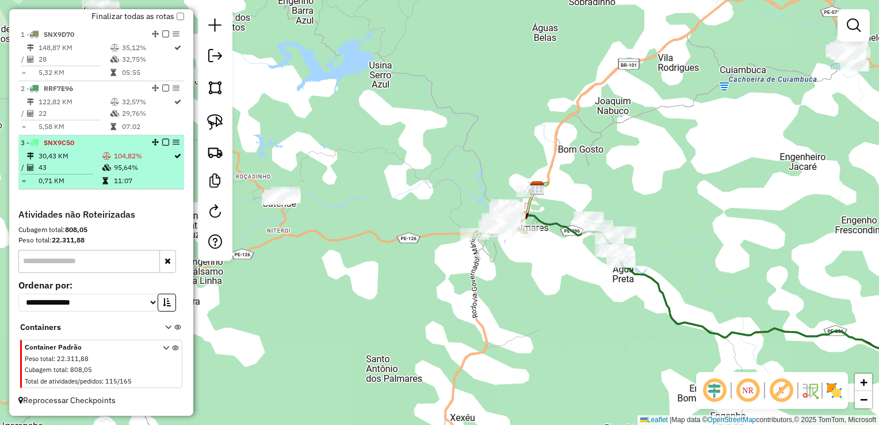
click at [64, 155] on td "30,43 KM" at bounding box center [70, 156] width 64 height 12
select select "**********"
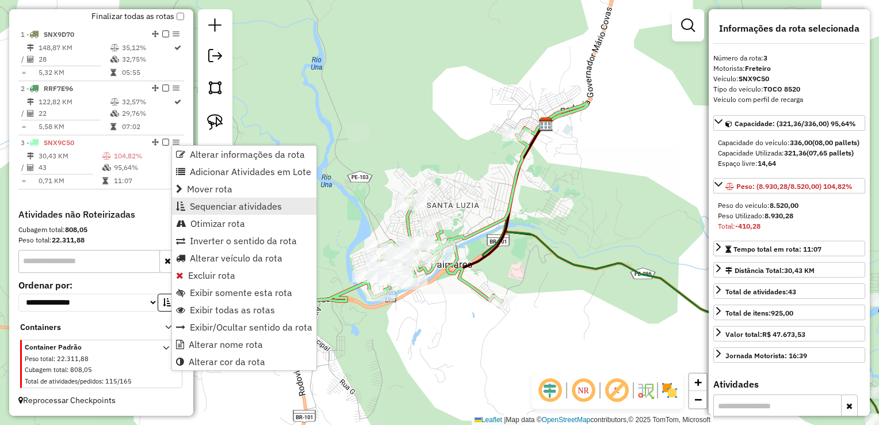
click at [211, 210] on span "Sequenciar atividades" at bounding box center [236, 205] width 92 height 9
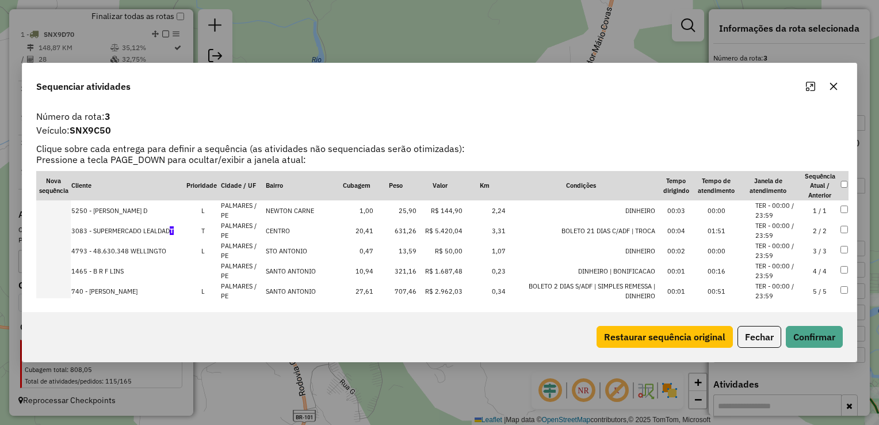
click at [417, 229] on td "R$ 5.420,04" at bounding box center [440, 230] width 46 height 20
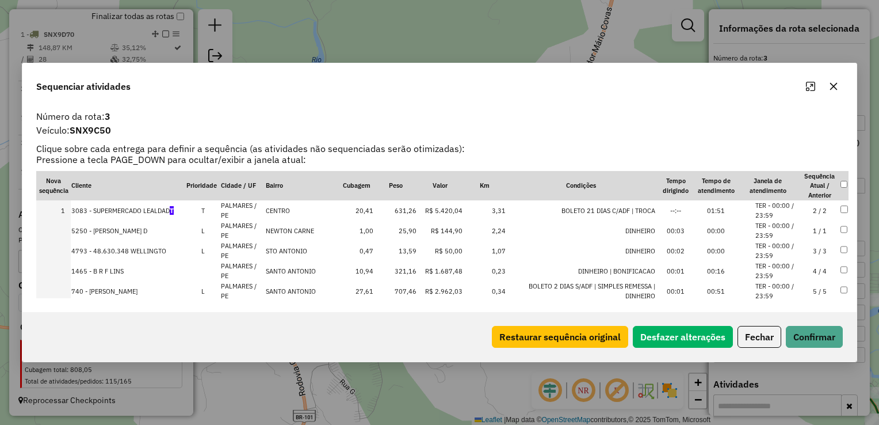
click at [410, 272] on td "321,16" at bounding box center [395, 271] width 43 height 20
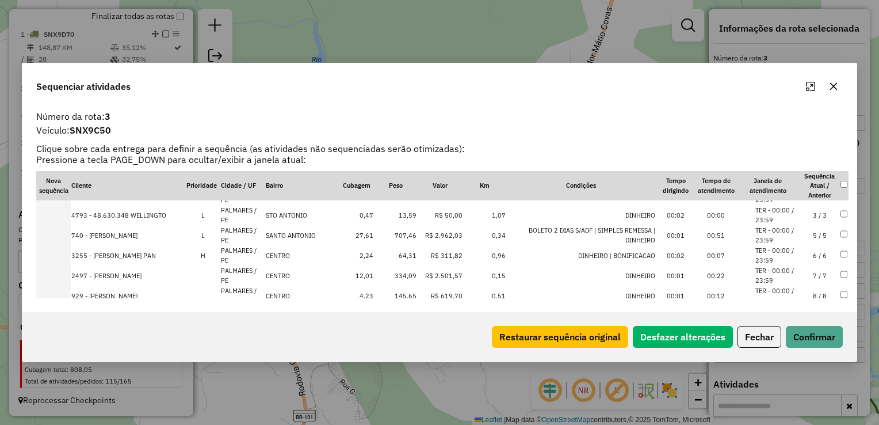
scroll to position [58, 0]
click at [401, 254] on td "64,31" at bounding box center [395, 253] width 43 height 20
click at [401, 241] on td "145,65" at bounding box center [395, 236] width 43 height 20
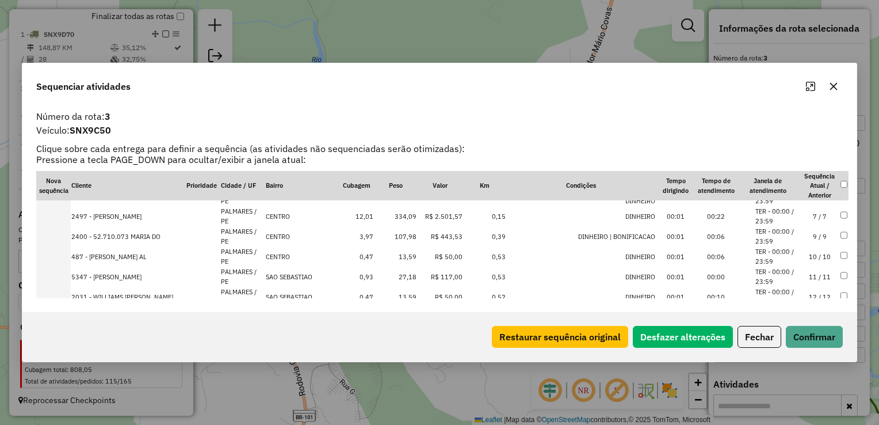
click at [406, 236] on td "107,98" at bounding box center [395, 236] width 43 height 20
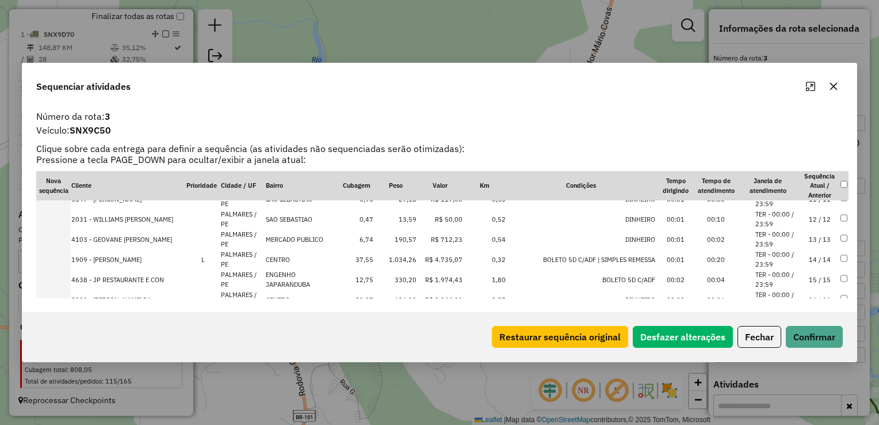
click at [409, 241] on td "190,57" at bounding box center [395, 239] width 43 height 20
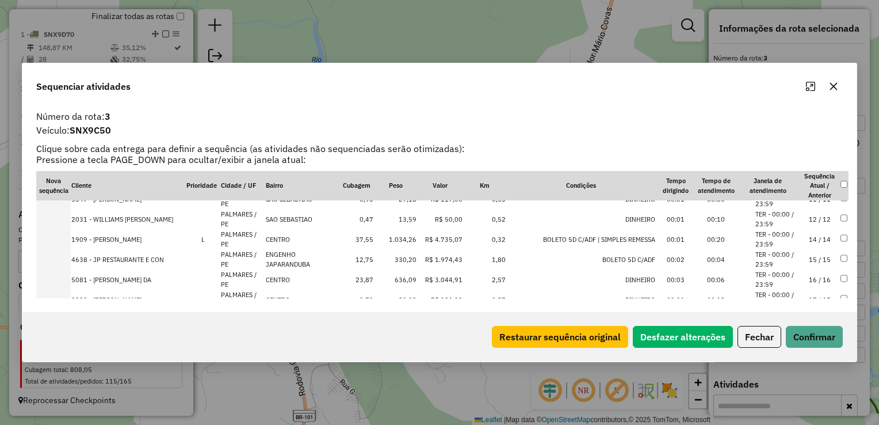
click at [410, 259] on td "330,20" at bounding box center [395, 259] width 43 height 20
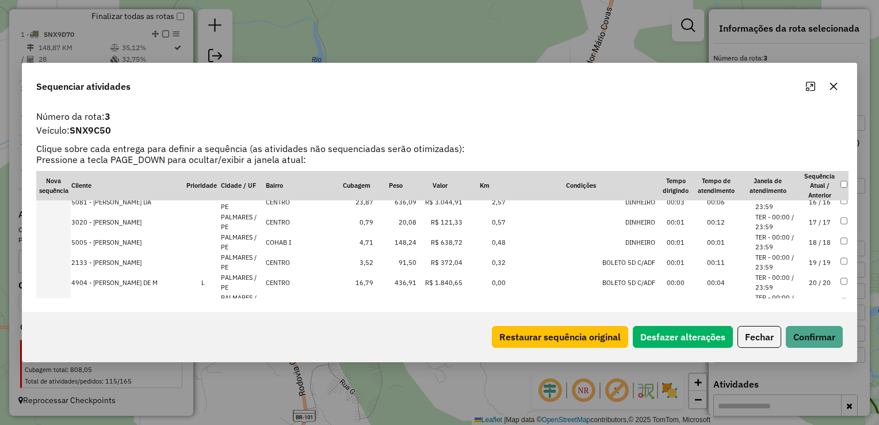
click at [403, 235] on td "148,24" at bounding box center [395, 242] width 43 height 20
click at [409, 261] on td "436,91" at bounding box center [395, 262] width 43 height 20
click at [409, 245] on td "530,19" at bounding box center [395, 244] width 43 height 20
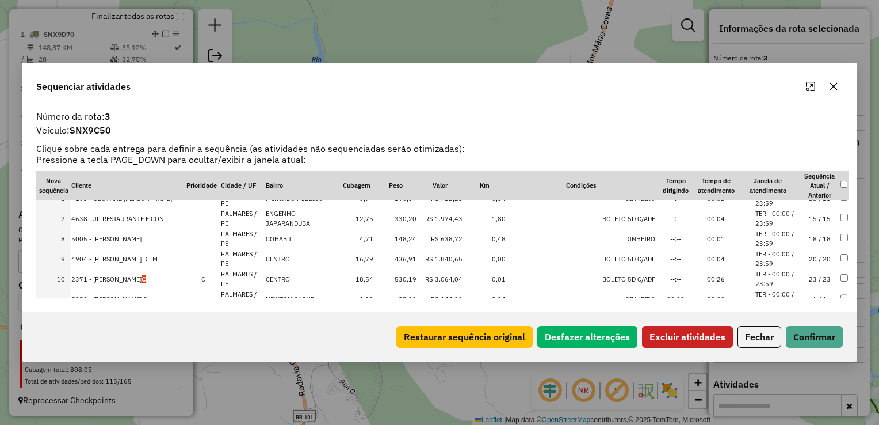
scroll to position [115, 0]
click at [694, 337] on button "Excluir atividades" at bounding box center [687, 337] width 91 height 22
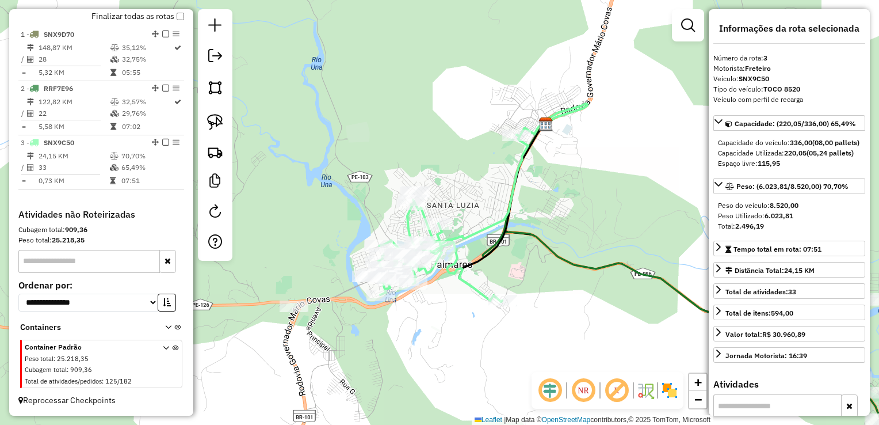
click at [319, 165] on div "Janela de atendimento Grade de atendimento Capacidade Transportadoras Veículos …" at bounding box center [439, 212] width 879 height 425
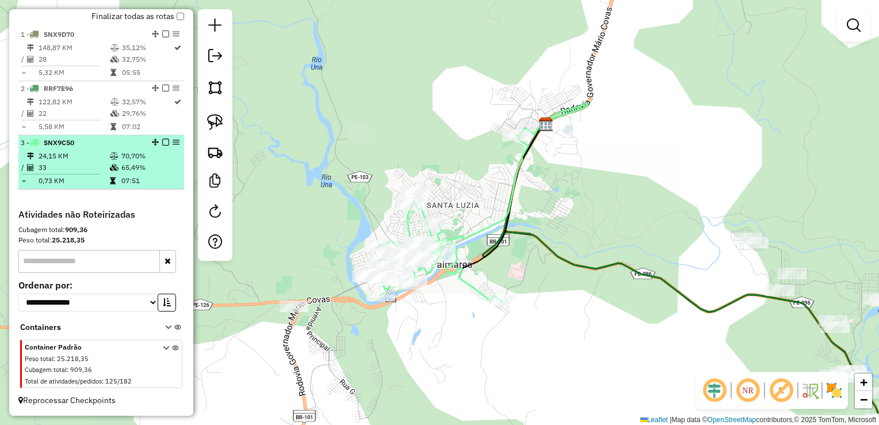
click at [52, 169] on td "33" at bounding box center [73, 168] width 71 height 12
select select "**********"
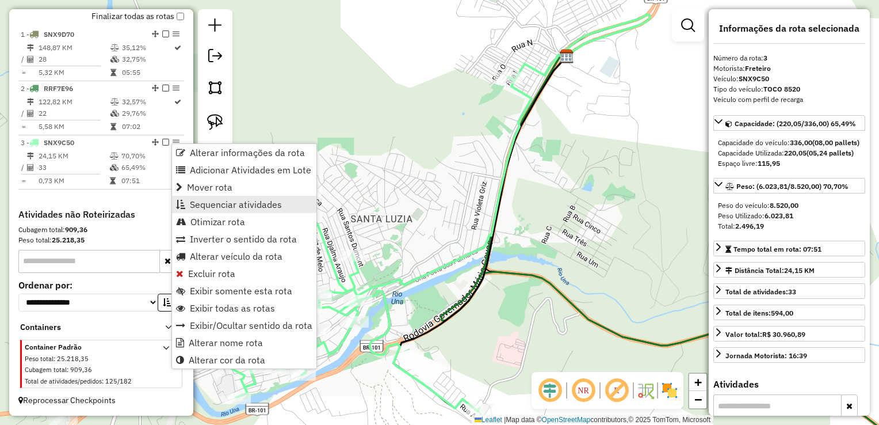
click at [249, 205] on span "Sequenciar atividades" at bounding box center [236, 204] width 92 height 9
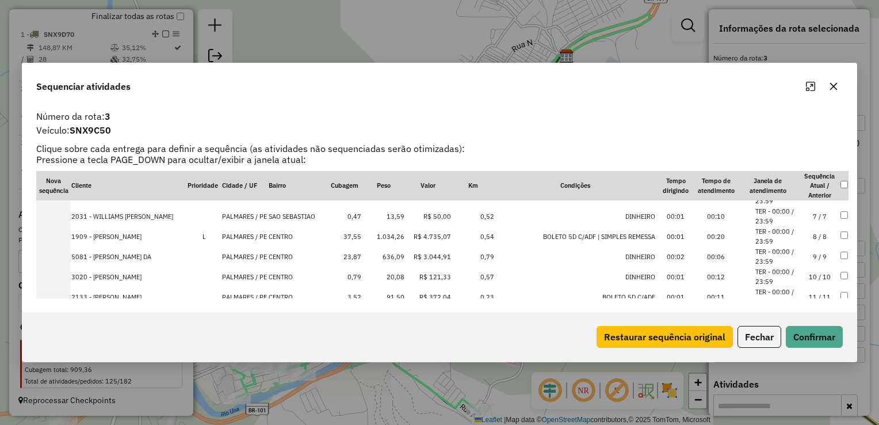
click at [391, 235] on td "1.034,26" at bounding box center [383, 236] width 43 height 20
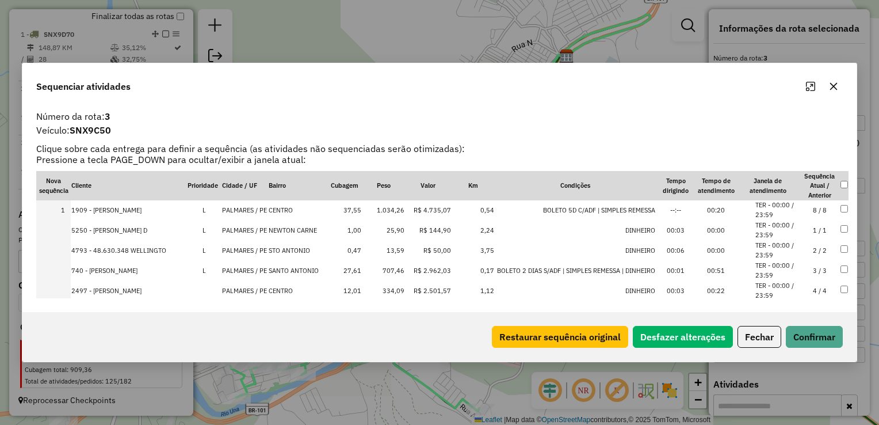
scroll to position [0, 0]
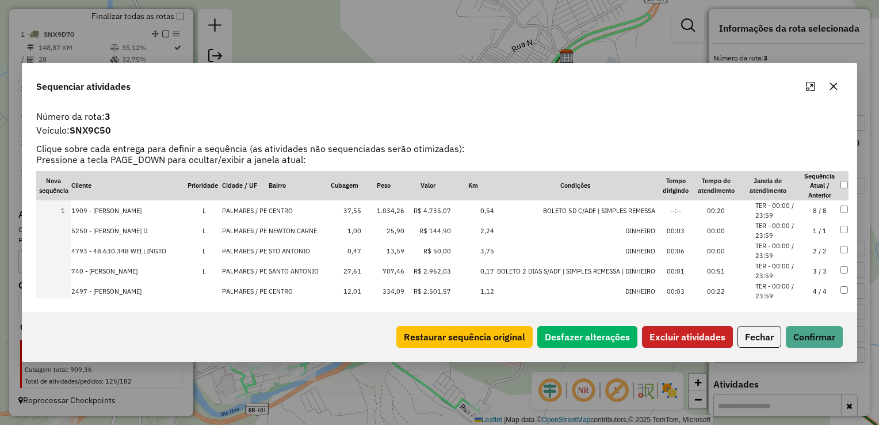
click at [679, 337] on button "Excluir atividades" at bounding box center [687, 337] width 91 height 22
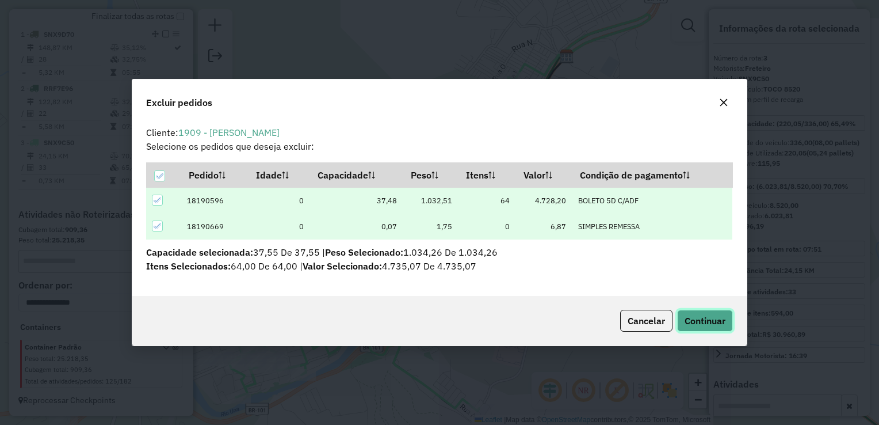
click at [697, 319] on span "Continuar" at bounding box center [705, 321] width 41 height 12
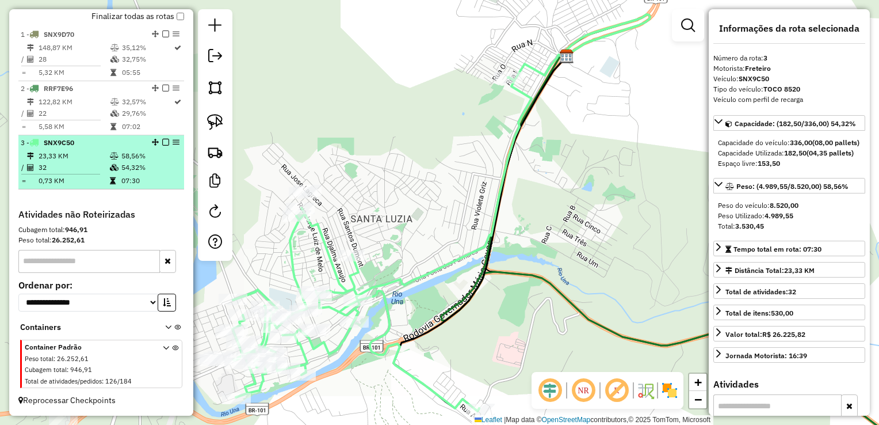
click at [77, 158] on td "23,33 KM" at bounding box center [73, 156] width 71 height 12
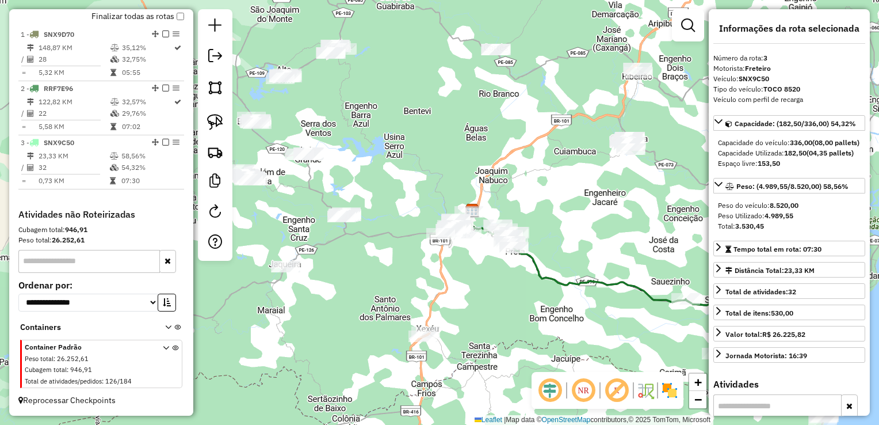
click at [477, 267] on div "Rota 3 - Placa SNX9C50 1153 - MARINALDO JOSE GONCA Janela de atendimento Grade …" at bounding box center [439, 212] width 879 height 425
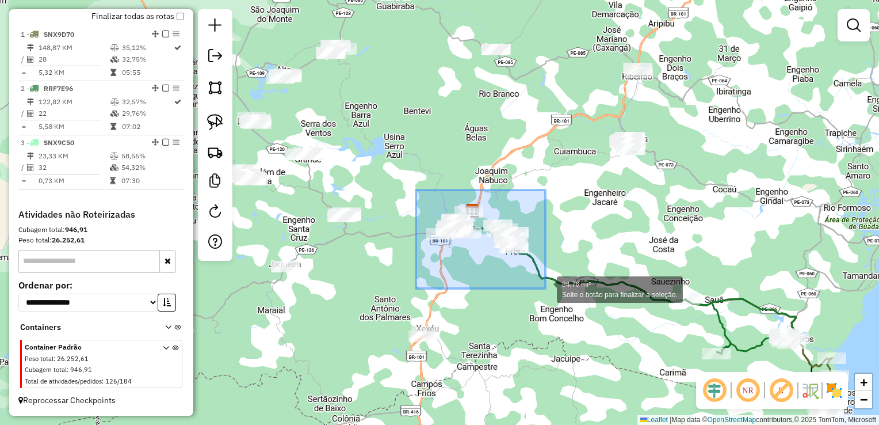
drag, startPoint x: 416, startPoint y: 204, endPoint x: 546, endPoint y: 288, distance: 154.7
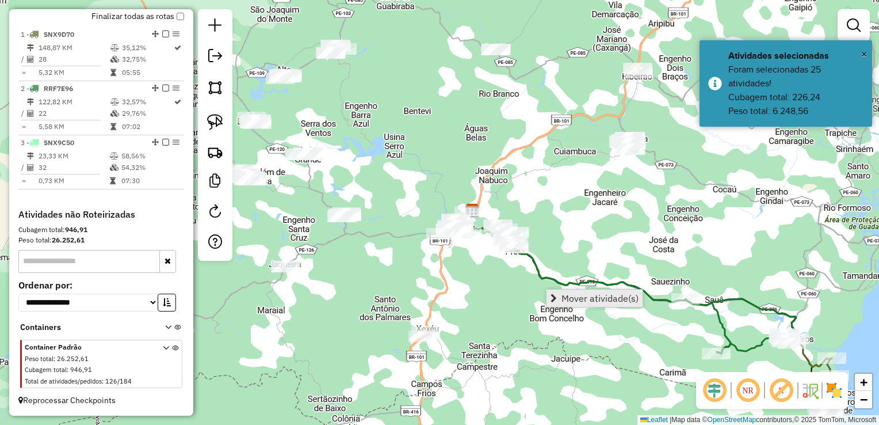
click at [564, 300] on span "Mover atividade(s)" at bounding box center [600, 298] width 77 height 9
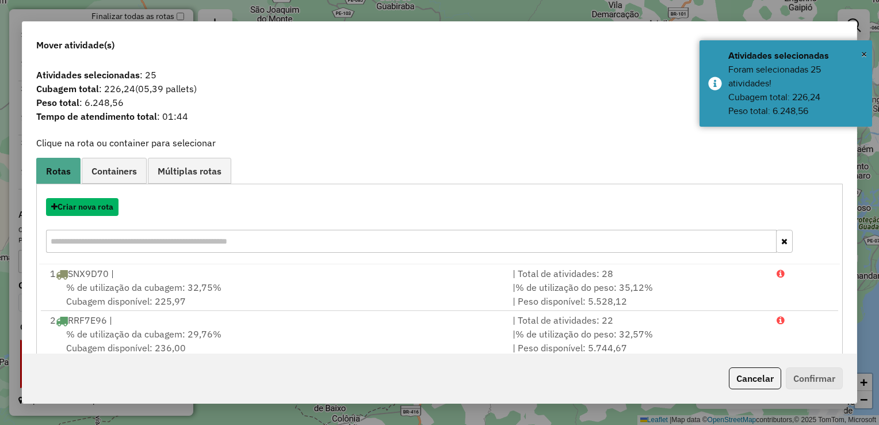
click at [91, 208] on button "Criar nova rota" at bounding box center [82, 207] width 73 height 18
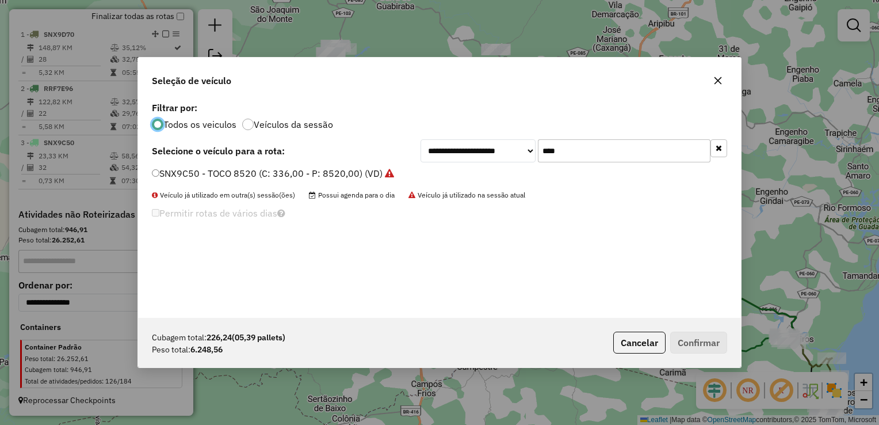
scroll to position [6, 3]
click at [582, 149] on input "****" at bounding box center [624, 150] width 173 height 23
type input "*"
type input "****"
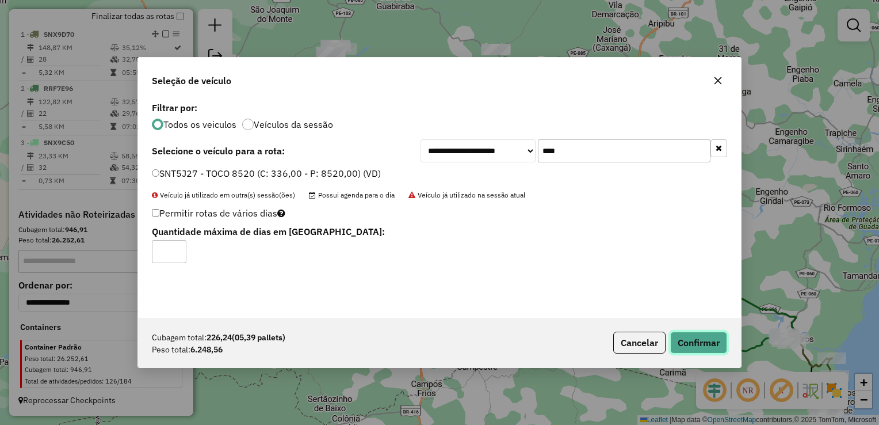
click at [703, 344] on button "Confirmar" at bounding box center [699, 343] width 57 height 22
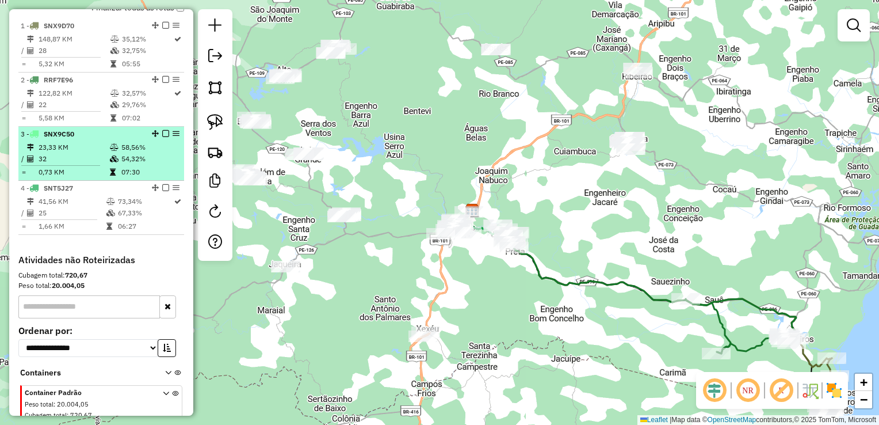
click at [48, 165] on td "32" at bounding box center [73, 159] width 71 height 12
select select "**********"
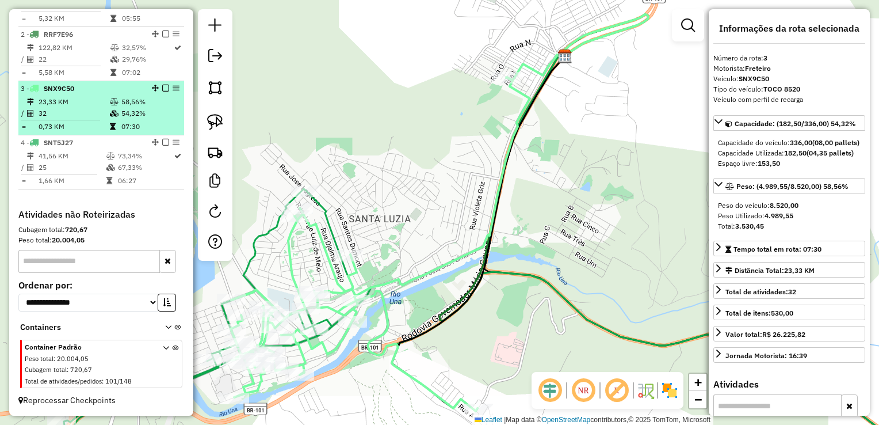
scroll to position [467, 0]
click at [48, 169] on td "25" at bounding box center [72, 168] width 68 height 12
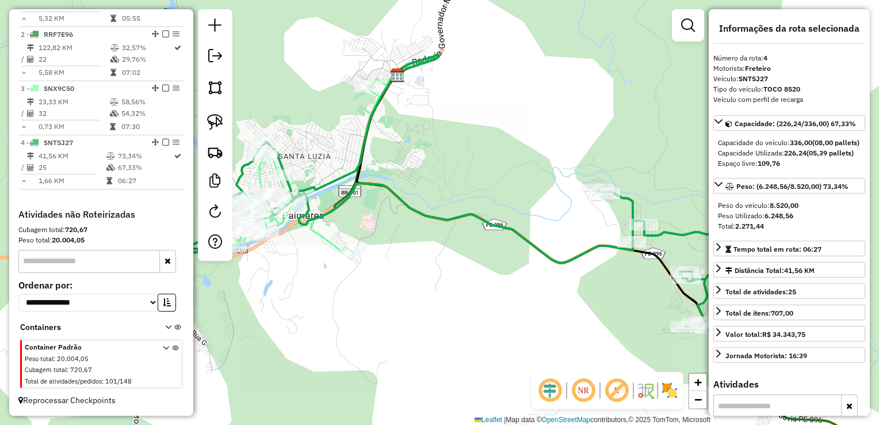
click at [601, 303] on div "Janela de atendimento Grade de atendimento Capacidade Transportadoras Veículos …" at bounding box center [439, 212] width 879 height 425
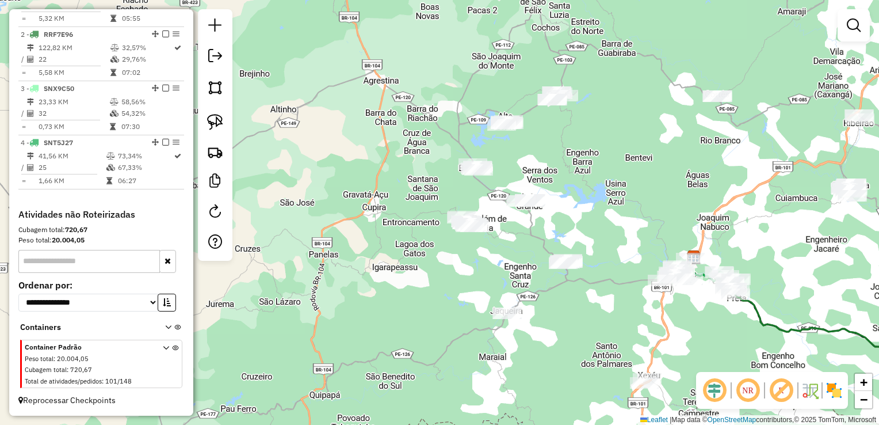
drag, startPoint x: 781, startPoint y: 261, endPoint x: 646, endPoint y: 72, distance: 231.9
click at [648, 77] on div "Janela de atendimento Grade de atendimento Capacidade Transportadoras Veículos …" at bounding box center [439, 212] width 879 height 425
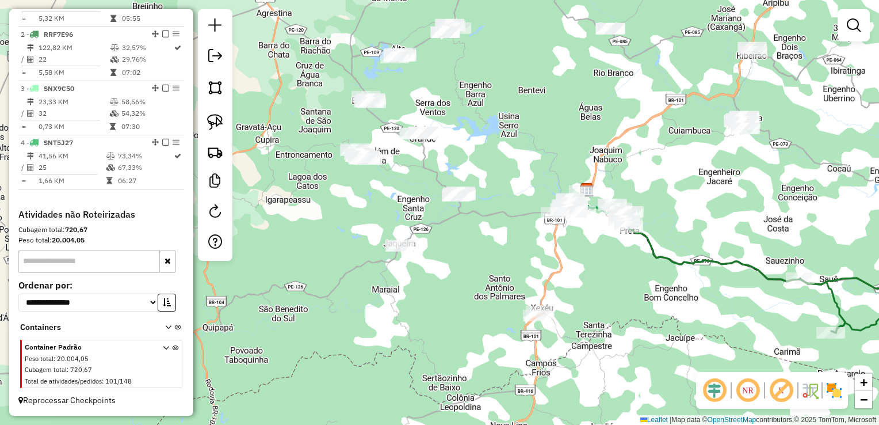
drag, startPoint x: 657, startPoint y: 276, endPoint x: 732, endPoint y: 388, distance: 135.2
click at [730, 388] on hb-router-mapa "Informações da Sessão 990830 - 19/08/2025 Criação: 18/08/2025 17:08 Depósito: C…" at bounding box center [439, 212] width 879 height 425
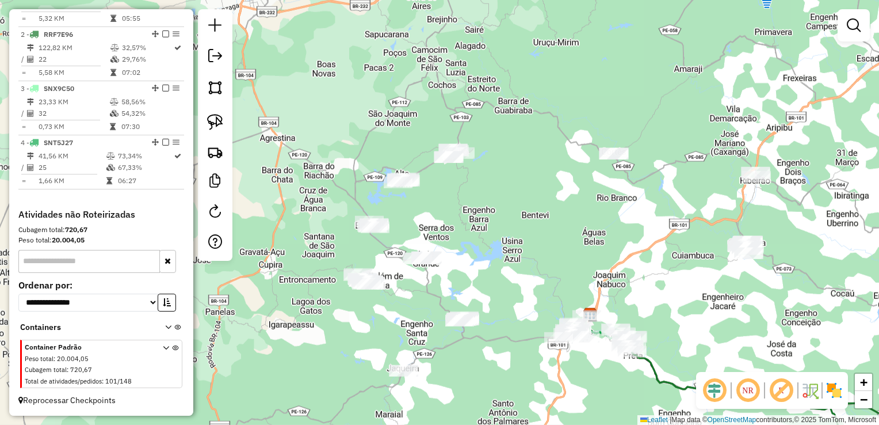
drag, startPoint x: 637, startPoint y: 198, endPoint x: 595, endPoint y: 248, distance: 65.4
click at [595, 248] on div "Janela de atendimento Grade de atendimento Capacidade Transportadoras Veículos …" at bounding box center [439, 212] width 879 height 425
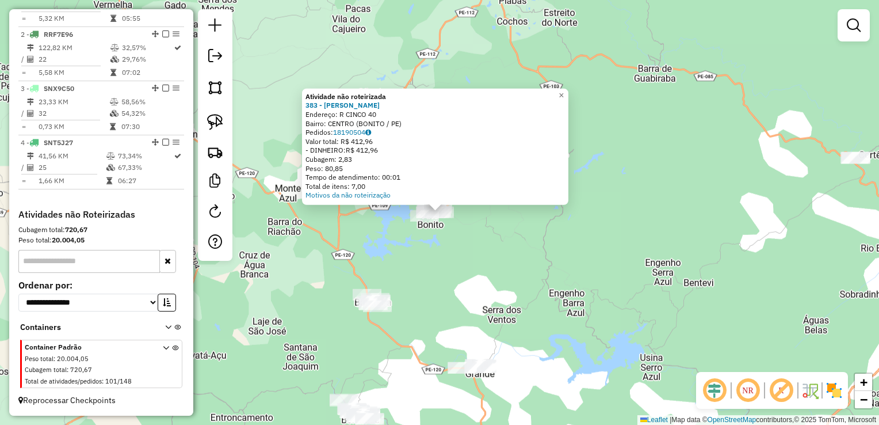
click at [510, 252] on div "Atividade não roteirizada 383 - LUCAS JOSE DA SILVA Endereço: R CINCO 40 Bairro…" at bounding box center [439, 212] width 879 height 425
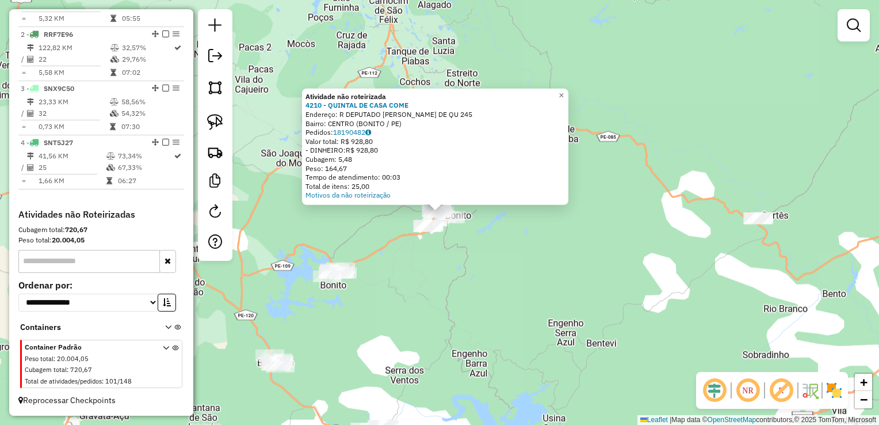
click at [581, 275] on div "Atividade não roteirizada 4210 - QUINTAL DE CASA COME Endereço: R DEPUTADO PAUL…" at bounding box center [439, 212] width 879 height 425
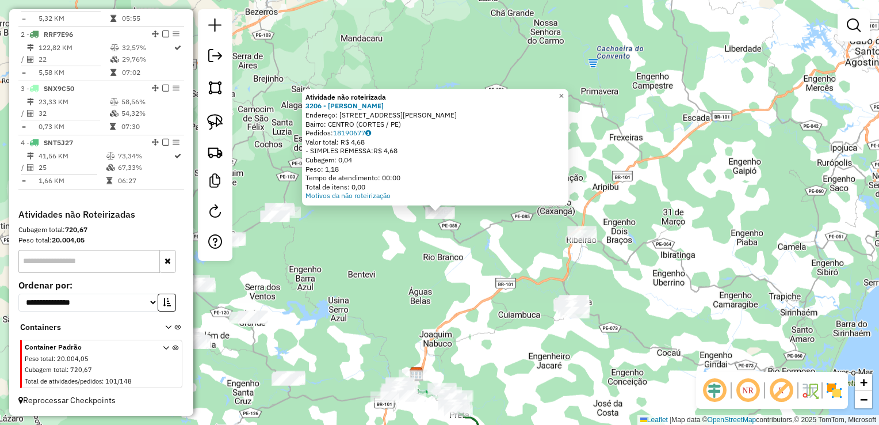
click at [435, 270] on div "Atividade não roteirizada 3206 - REGIVALDA BERNARDINO Endereço: R CARLOS BARROS…" at bounding box center [439, 212] width 879 height 425
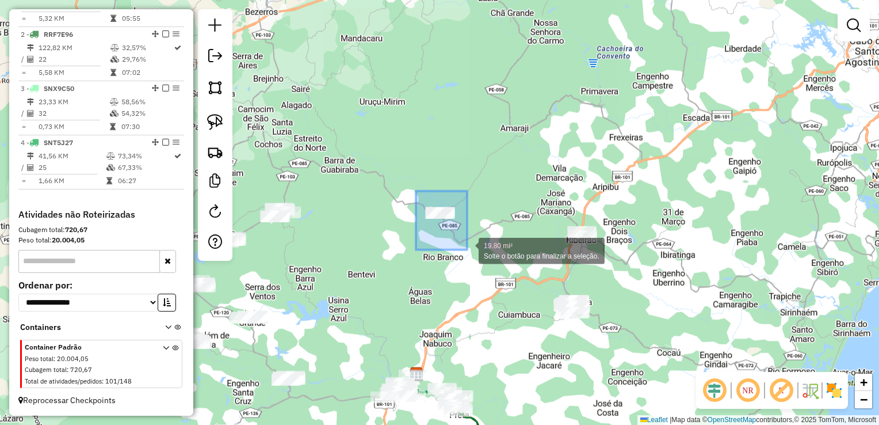
drag, startPoint x: 419, startPoint y: 218, endPoint x: 467, endPoint y: 250, distance: 58.1
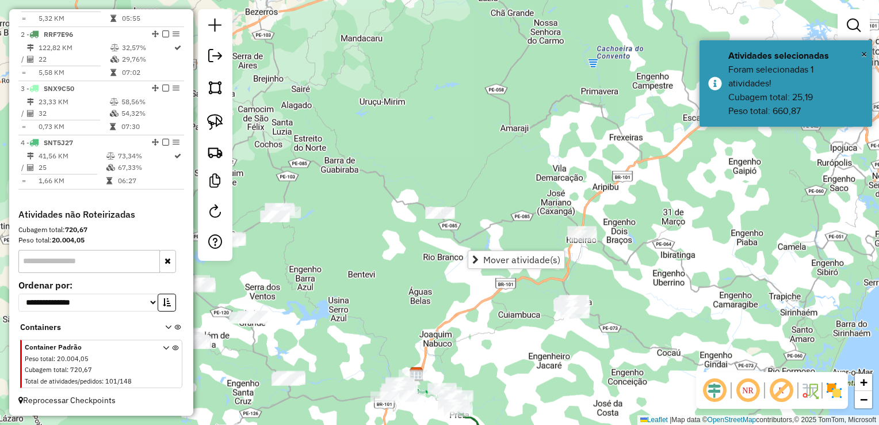
click at [368, 236] on div "Janela de atendimento Grade de atendimento Capacidade Transportadoras Veículos …" at bounding box center [439, 212] width 879 height 425
drag, startPoint x: 353, startPoint y: 234, endPoint x: 444, endPoint y: 168, distance: 112.9
click at [445, 169] on div "Janela de atendimento Grade de atendimento Capacidade Transportadoras Veículos …" at bounding box center [439, 212] width 879 height 425
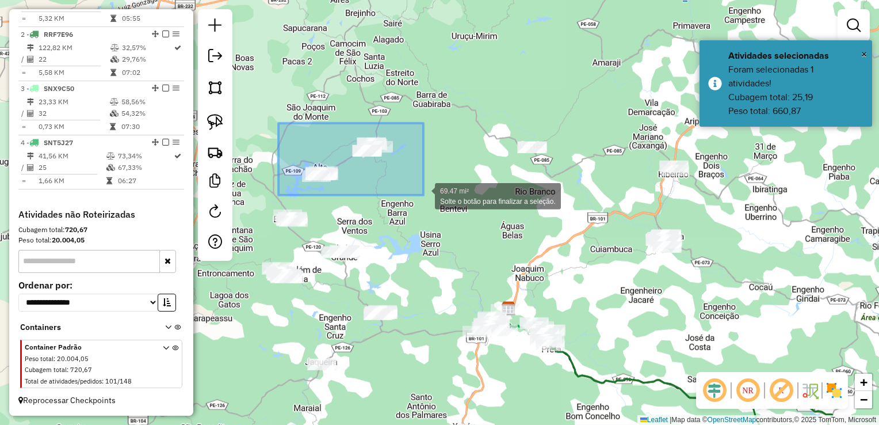
drag, startPoint x: 284, startPoint y: 138, endPoint x: 424, endPoint y: 195, distance: 150.5
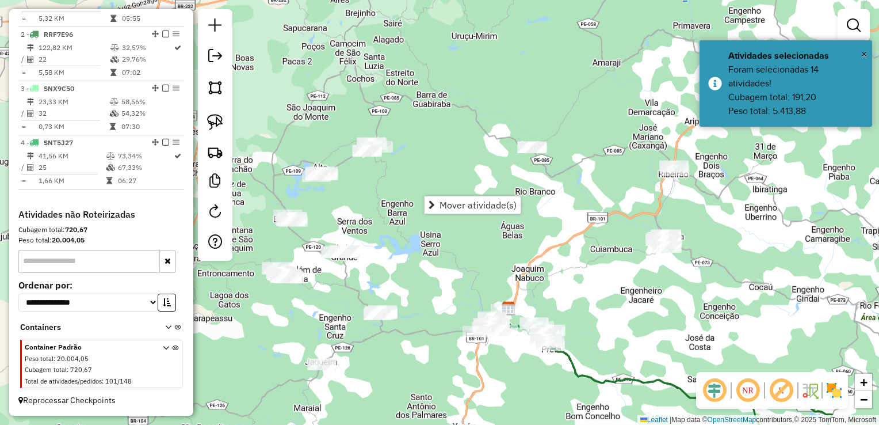
click at [432, 161] on div "Janela de atendimento Grade de atendimento Capacidade Transportadoras Veículos …" at bounding box center [439, 212] width 879 height 425
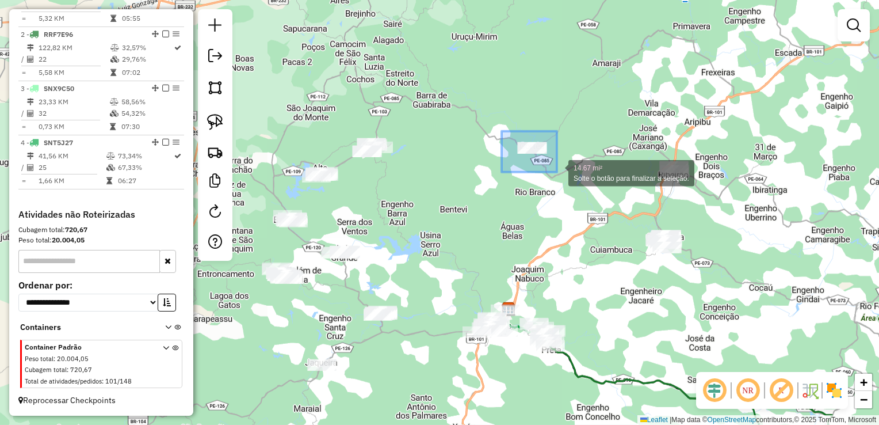
drag, startPoint x: 504, startPoint y: 135, endPoint x: 557, endPoint y: 172, distance: 65.0
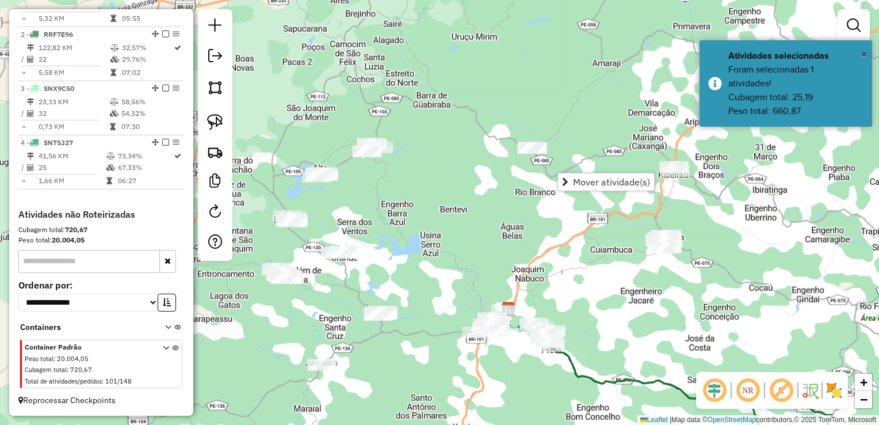
click at [483, 188] on div "Janela de atendimento Grade de atendimento Capacidade Transportadoras Veículos …" at bounding box center [439, 212] width 879 height 425
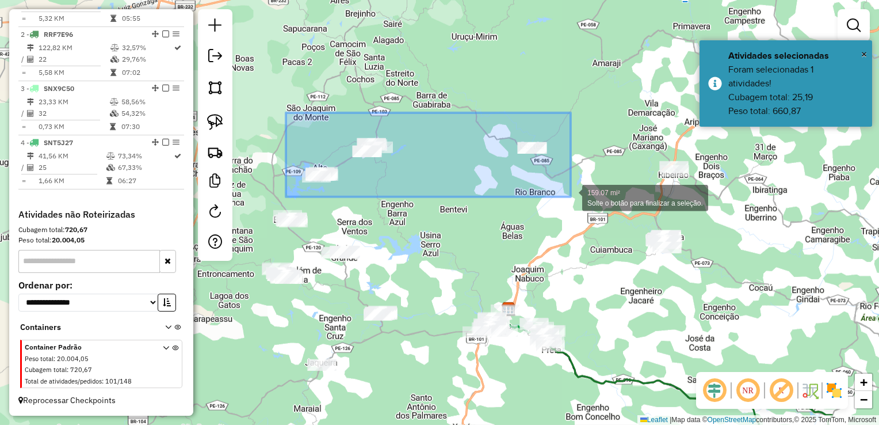
drag, startPoint x: 320, startPoint y: 163, endPoint x: 571, endPoint y: 197, distance: 253.2
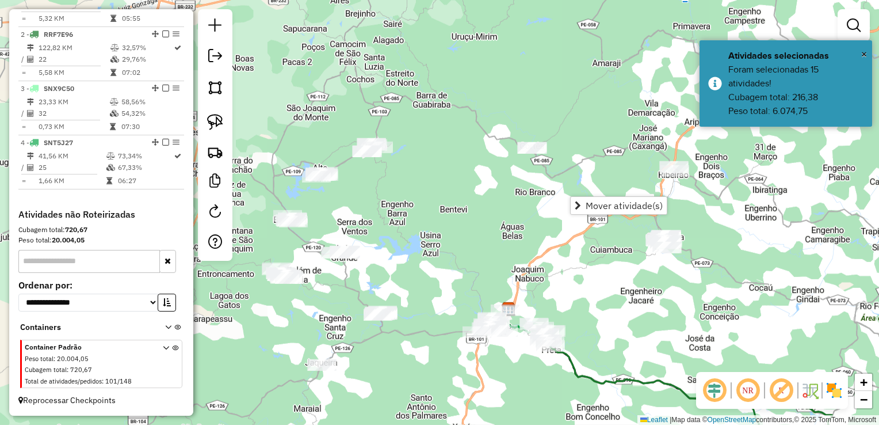
click at [458, 197] on div "Janela de atendimento Grade de atendimento Capacidade Transportadoras Veículos …" at bounding box center [439, 212] width 879 height 425
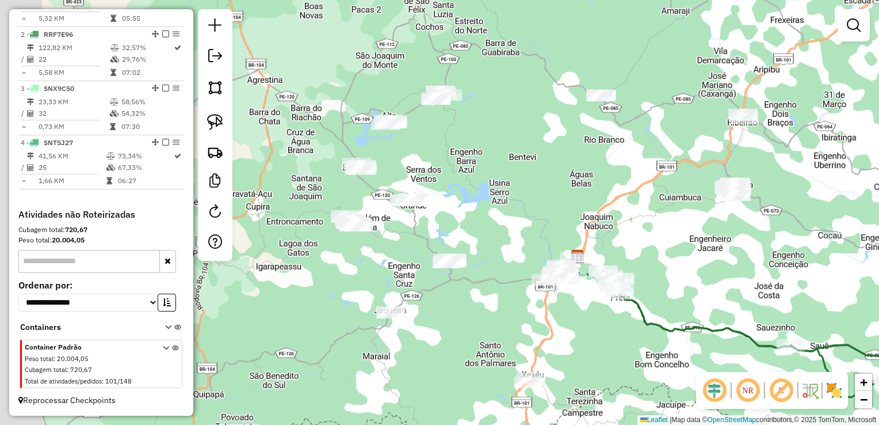
drag, startPoint x: 345, startPoint y: 291, endPoint x: 425, endPoint y: 231, distance: 99.9
click at [425, 232] on div "Janela de atendimento Grade de atendimento Capacidade Transportadoras Veículos …" at bounding box center [439, 212] width 879 height 425
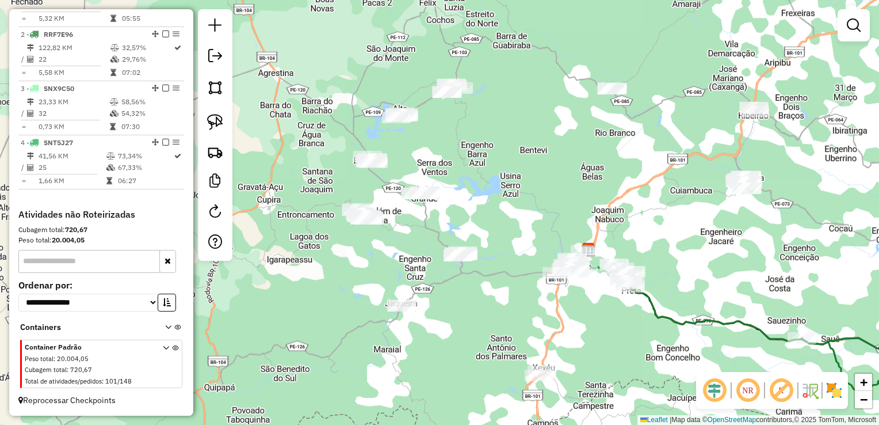
drag, startPoint x: 439, startPoint y: 226, endPoint x: 440, endPoint y: 220, distance: 5.9
click at [440, 222] on div "Janela de atendimento Grade de atendimento Capacidade Transportadoras Veículos …" at bounding box center [439, 212] width 879 height 425
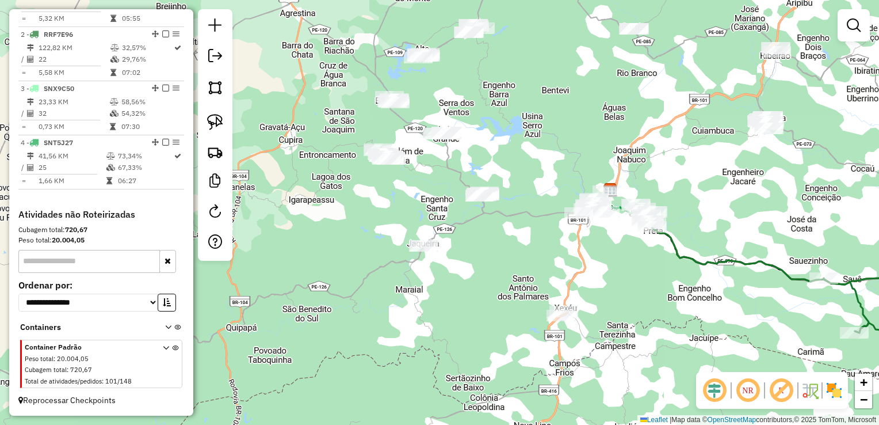
click at [479, 201] on div at bounding box center [480, 196] width 29 height 12
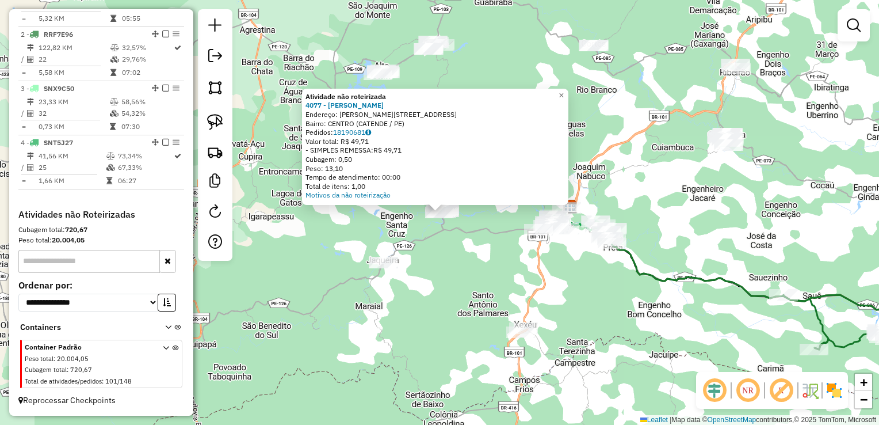
click at [414, 273] on div "Atividade não roteirizada 4077 - MARIA JOSE SALVADOR Endereço: R MATADOURO 45 B…" at bounding box center [439, 212] width 879 height 425
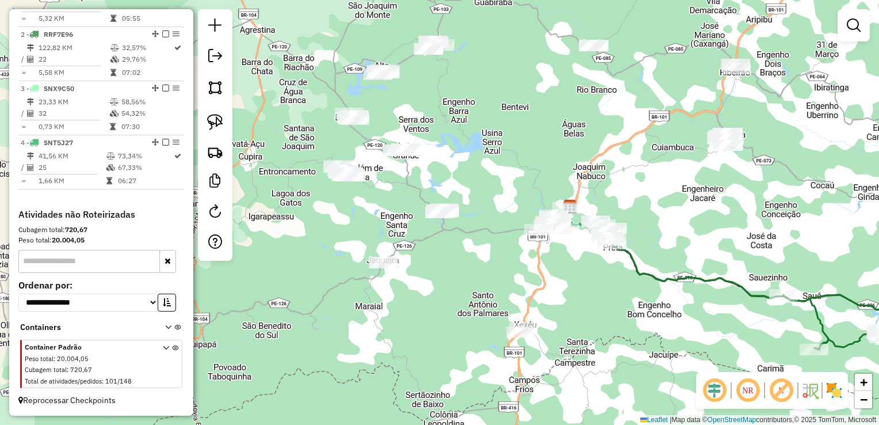
click at [381, 268] on div at bounding box center [383, 263] width 29 height 12
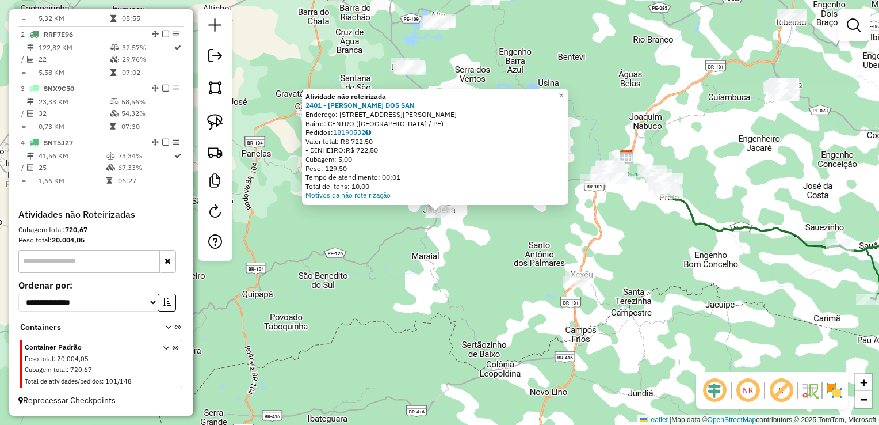
drag, startPoint x: 419, startPoint y: 265, endPoint x: 431, endPoint y: 264, distance: 11.6
click at [421, 264] on div "Atividade não roteirizada 2401 - JOSE CICERO DOS SAN Endereço: R RUA IZAURA MAT…" at bounding box center [439, 212] width 879 height 425
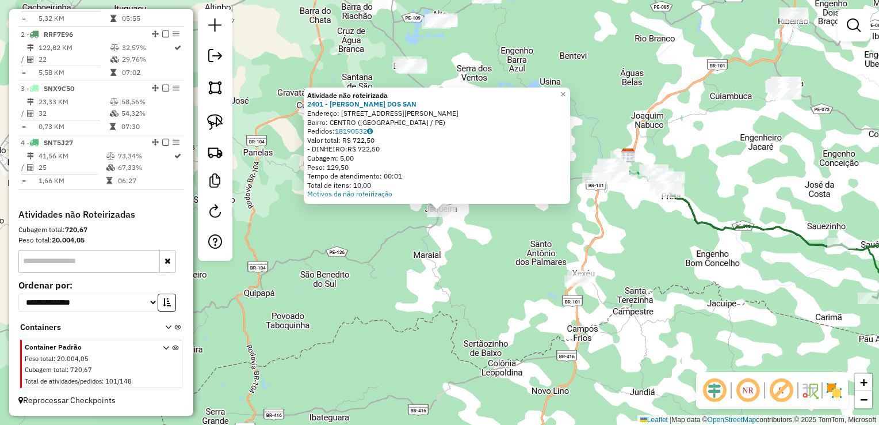
click at [451, 250] on div "Atividade não roteirizada 2401 - JOSE CICERO DOS SAN Endereço: R RUA IZAURA MAT…" at bounding box center [439, 212] width 879 height 425
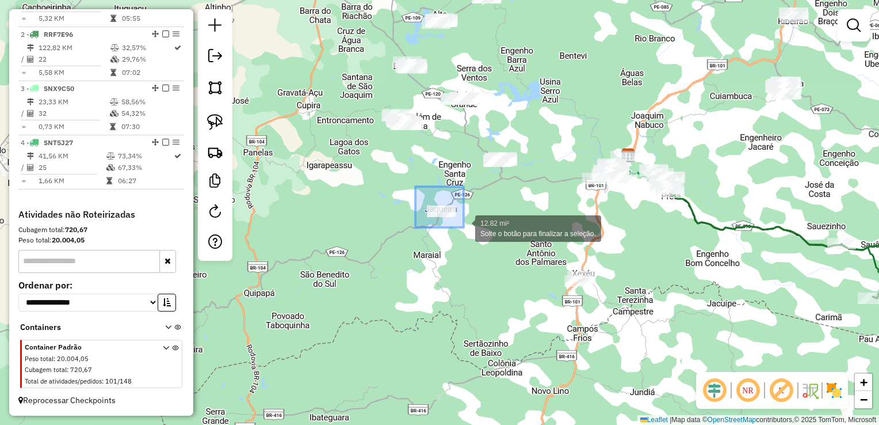
drag, startPoint x: 416, startPoint y: 206, endPoint x: 466, endPoint y: 228, distance: 54.1
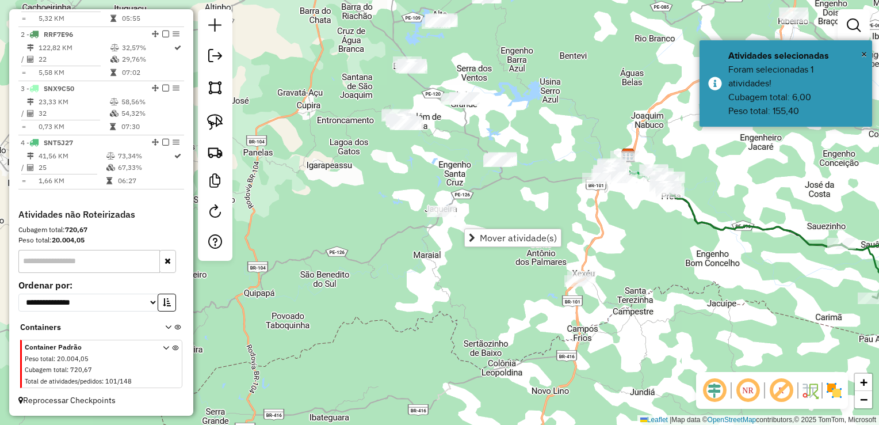
click at [525, 207] on div "Janela de atendimento Grade de atendimento Capacidade Transportadoras Veículos …" at bounding box center [439, 212] width 879 height 425
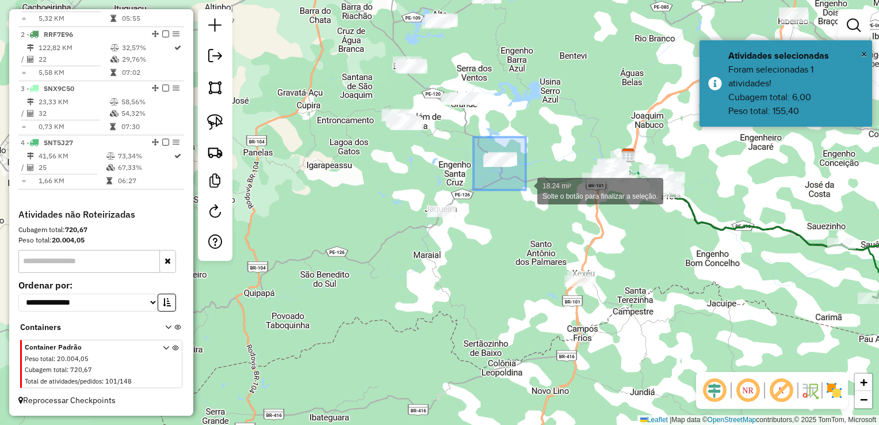
drag, startPoint x: 515, startPoint y: 191, endPoint x: 526, endPoint y: 190, distance: 11.5
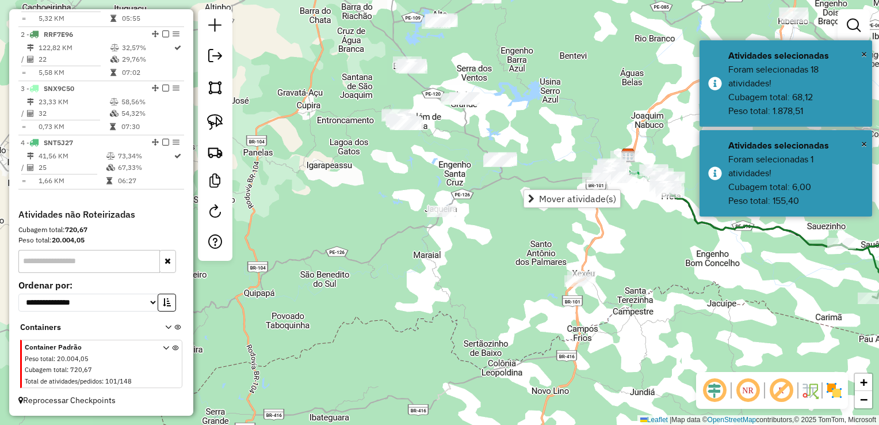
click at [540, 125] on div "Janela de atendimento Grade de atendimento Capacidade Transportadoras Veículos …" at bounding box center [439, 212] width 879 height 425
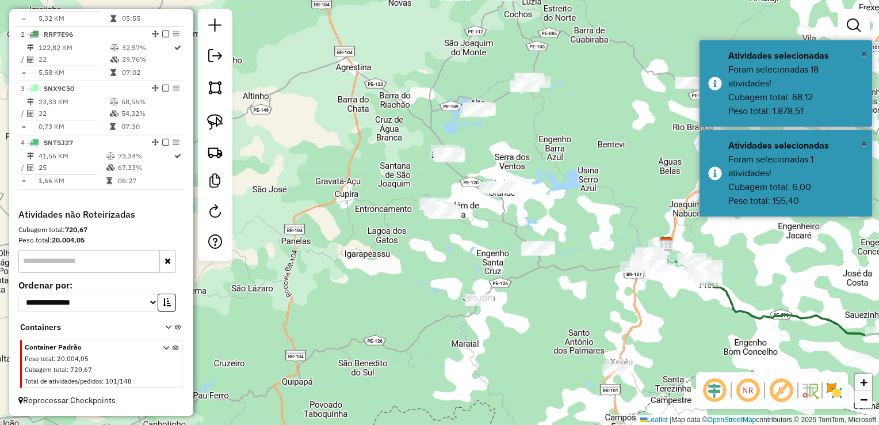
drag, startPoint x: 428, startPoint y: 167, endPoint x: 466, endPoint y: 238, distance: 79.6
click at [466, 238] on div "Janela de atendimento Grade de atendimento Capacidade Transportadoras Veículos …" at bounding box center [439, 212] width 879 height 425
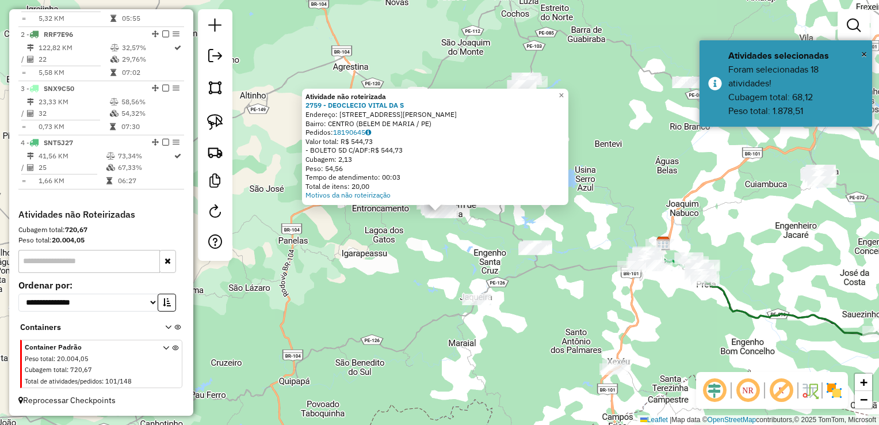
click at [462, 242] on div "Atividade não roteirizada 2759 - DEOCLECIO VITAL DA S Endereço: R JOSE EUGENIO …" at bounding box center [439, 212] width 879 height 425
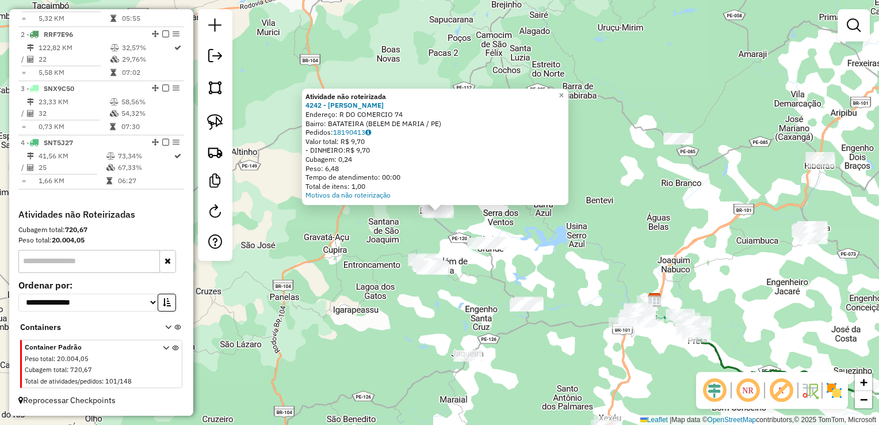
click at [459, 264] on div "Atividade não roteirizada 4242 - MARIA MARINA BEZERRA Endereço: R DO COMERCIO 7…" at bounding box center [439, 212] width 879 height 425
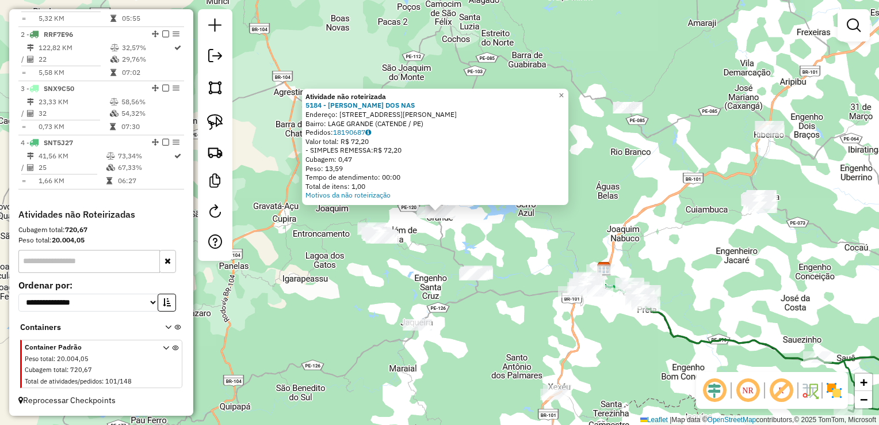
click at [517, 258] on div "Atividade não roteirizada 5184 - MANOEL GOMES DOS NAS Endereço: AV Avenida Joao…" at bounding box center [439, 212] width 879 height 425
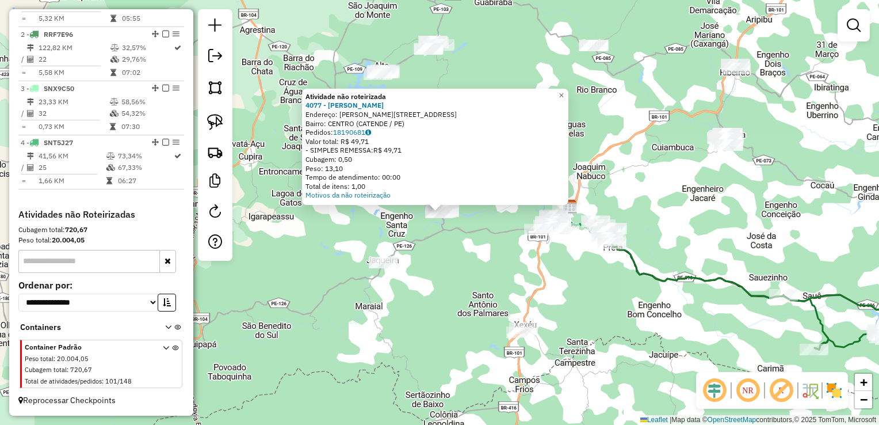
click at [450, 298] on div "Atividade não roteirizada 4077 - MARIA JOSE SALVADOR Endereço: R MATADOURO 45 B…" at bounding box center [439, 212] width 879 height 425
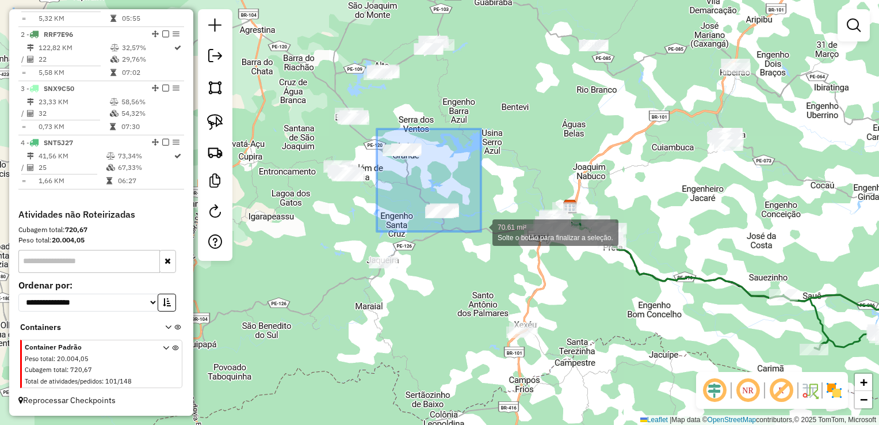
drag, startPoint x: 378, startPoint y: 154, endPoint x: 481, endPoint y: 231, distance: 129.2
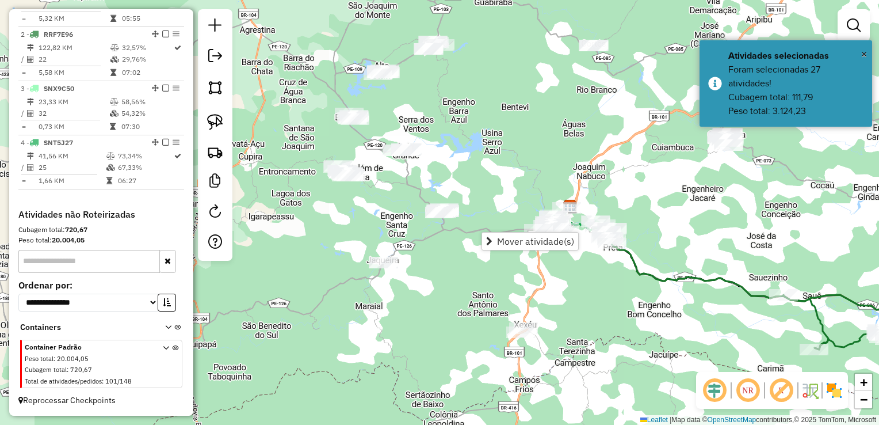
click at [337, 218] on div "Janela de atendimento Grade de atendimento Capacidade Transportadoras Veículos …" at bounding box center [439, 212] width 879 height 425
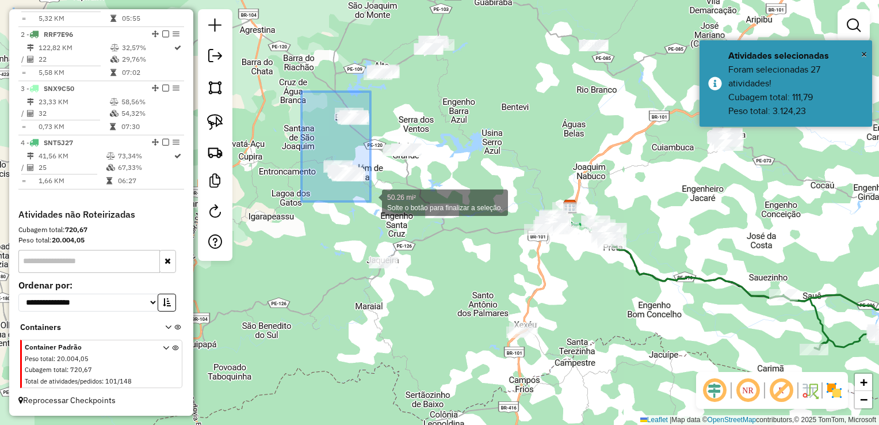
drag, startPoint x: 302, startPoint y: 92, endPoint x: 371, endPoint y: 201, distance: 129.8
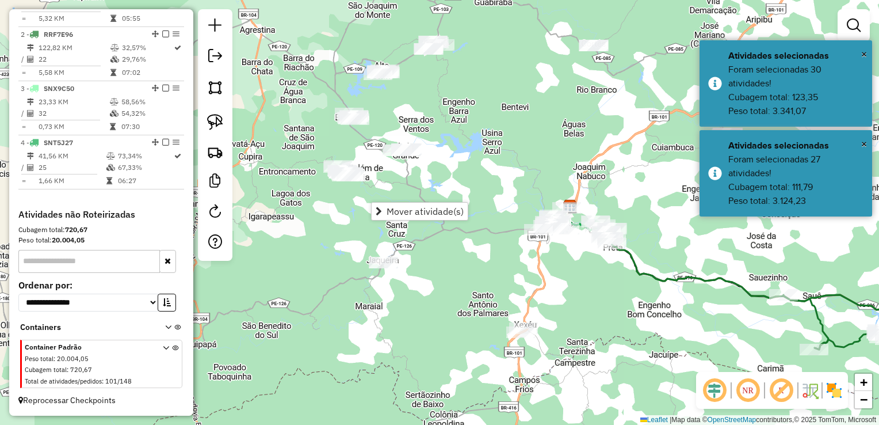
click at [403, 188] on div "Janela de atendimento Grade de atendimento Capacidade Transportadoras Veículos …" at bounding box center [439, 212] width 879 height 425
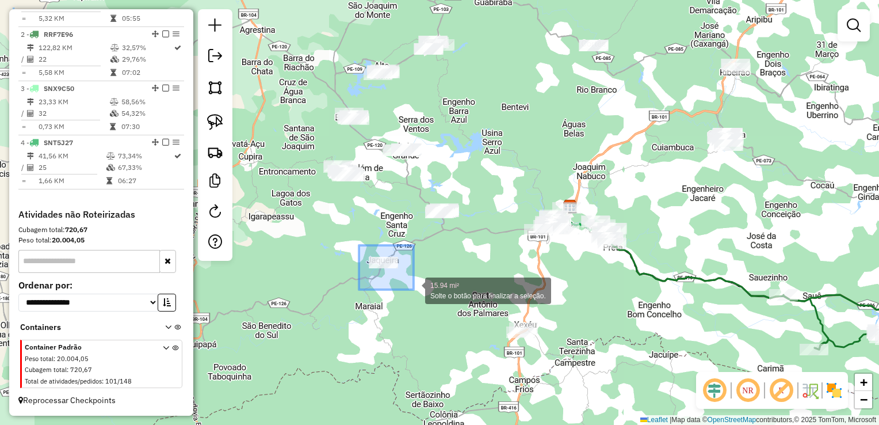
drag, startPoint x: 359, startPoint y: 245, endPoint x: 412, endPoint y: 290, distance: 69.1
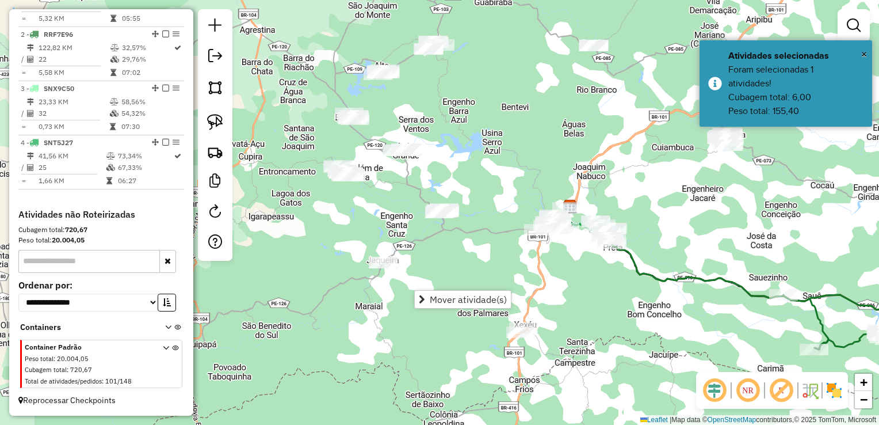
click at [440, 249] on div "Janela de atendimento Grade de atendimento Capacidade Transportadoras Veículos …" at bounding box center [439, 212] width 879 height 425
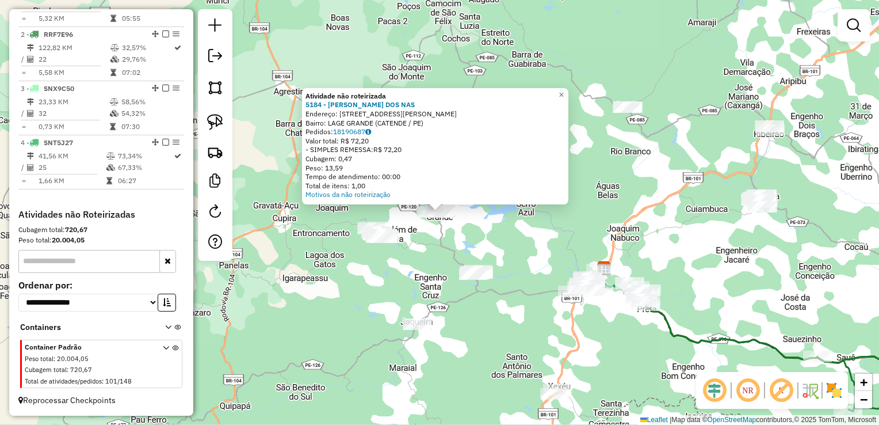
click at [418, 255] on div "Atividade não roteirizada 5184 - MANOEL GOMES DOS NAS Endereço: AV Avenida Joao…" at bounding box center [439, 212] width 879 height 425
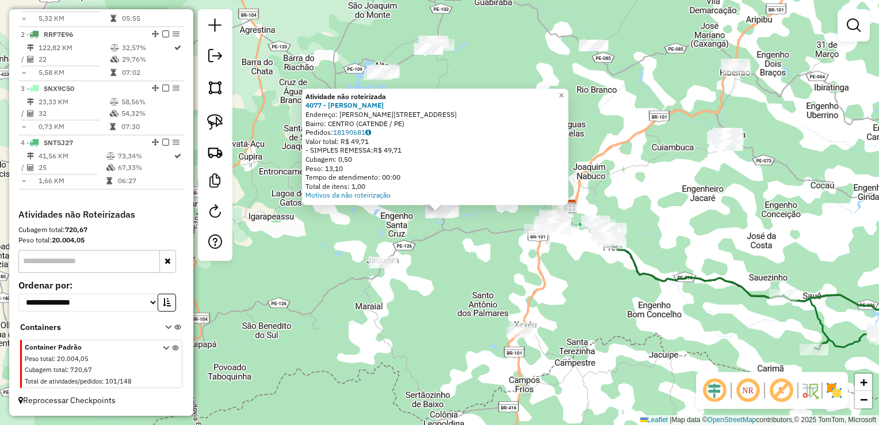
click at [440, 296] on div "Atividade não roteirizada 4077 - MARIA JOSE SALVADOR Endereço: R MATADOURO 45 B…" at bounding box center [439, 212] width 879 height 425
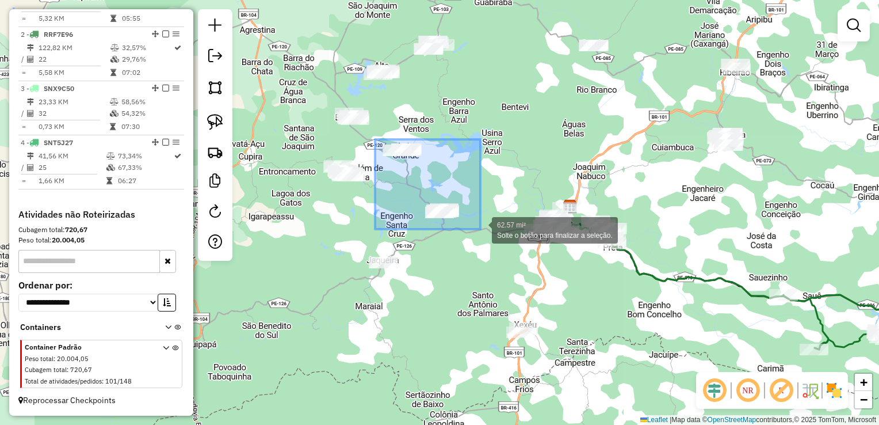
drag, startPoint x: 382, startPoint y: 153, endPoint x: 481, endPoint y: 229, distance: 124.8
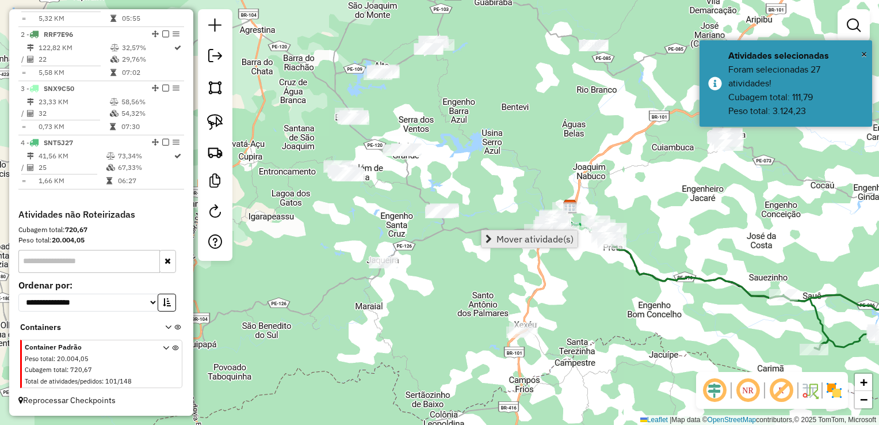
click at [498, 238] on span "Mover atividade(s)" at bounding box center [535, 238] width 77 height 9
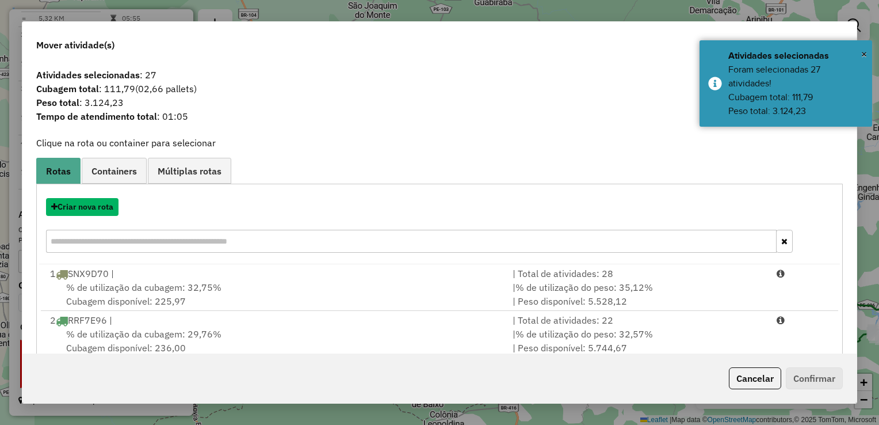
click at [98, 206] on button "Criar nova rota" at bounding box center [82, 207] width 73 height 18
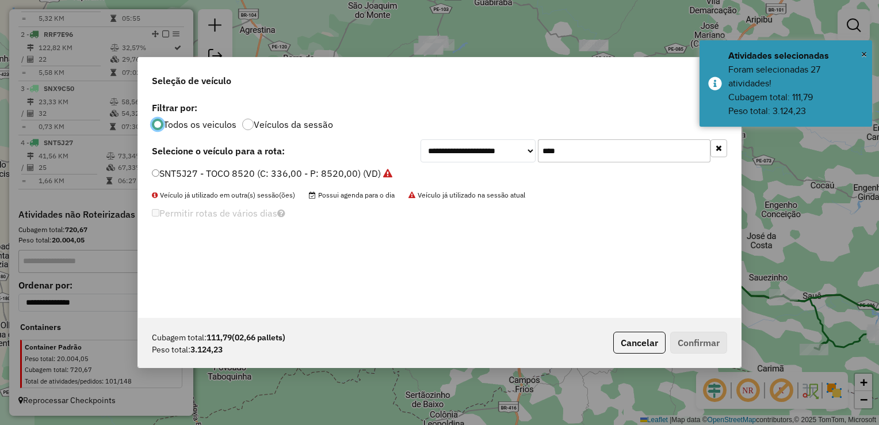
scroll to position [6, 3]
click at [585, 147] on input "****" at bounding box center [624, 150] width 173 height 23
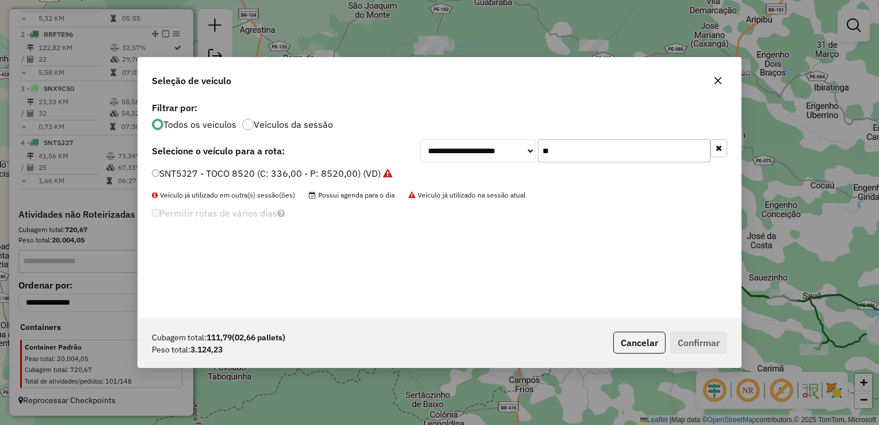
type input "*"
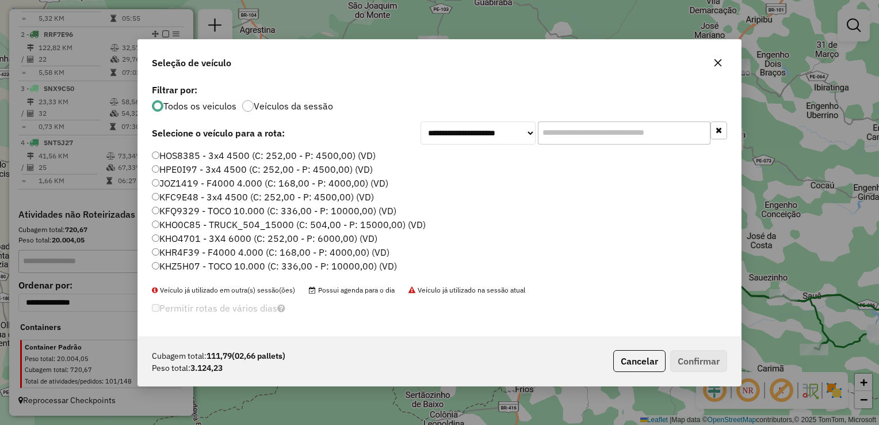
click at [723, 61] on button "button" at bounding box center [718, 63] width 18 height 18
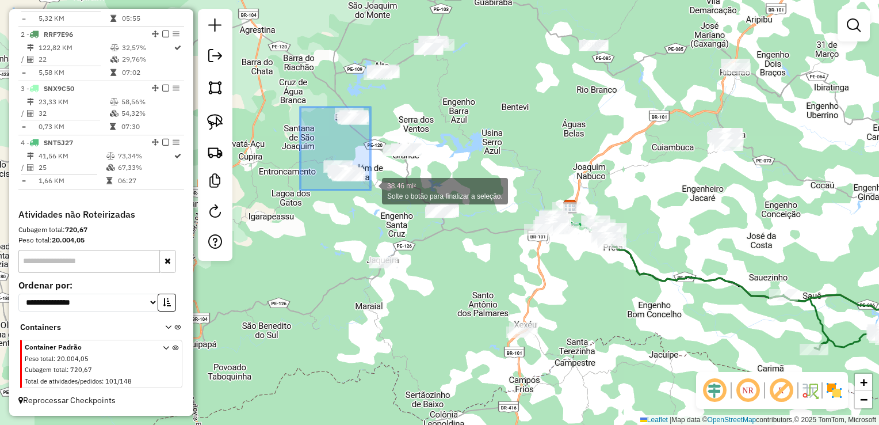
drag, startPoint x: 300, startPoint y: 107, endPoint x: 371, endPoint y: 190, distance: 108.6
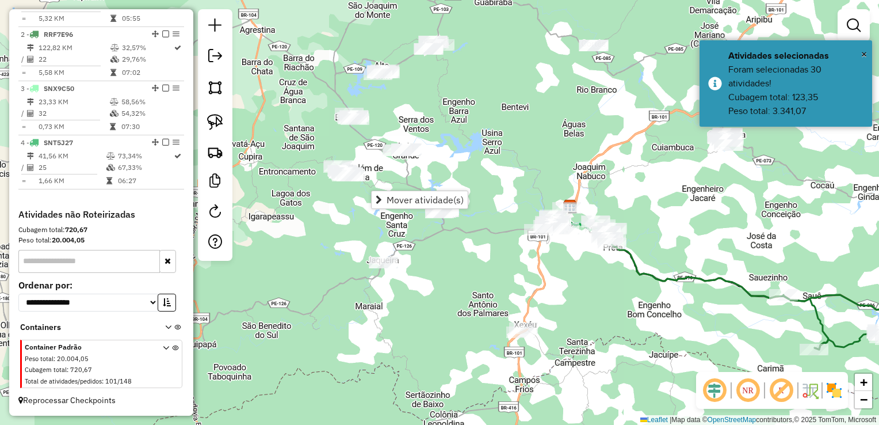
click at [382, 177] on div "Janela de atendimento Grade de atendimento Capacidade Transportadoras Veículos …" at bounding box center [439, 212] width 879 height 425
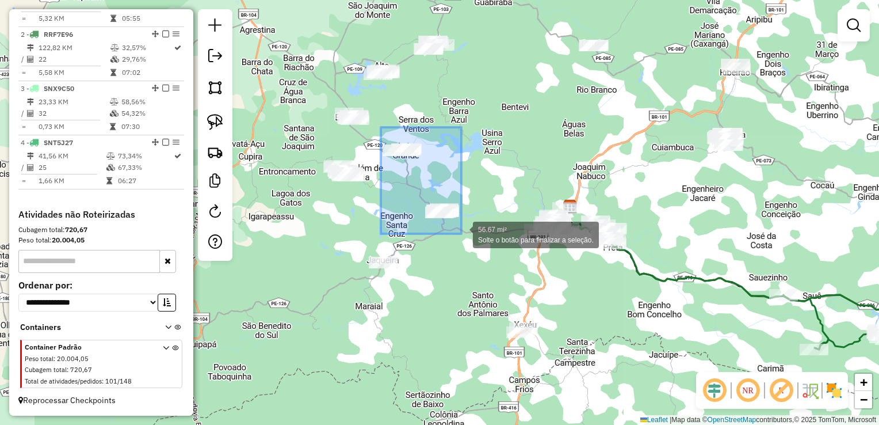
drag, startPoint x: 380, startPoint y: 128, endPoint x: 474, endPoint y: 236, distance: 143.2
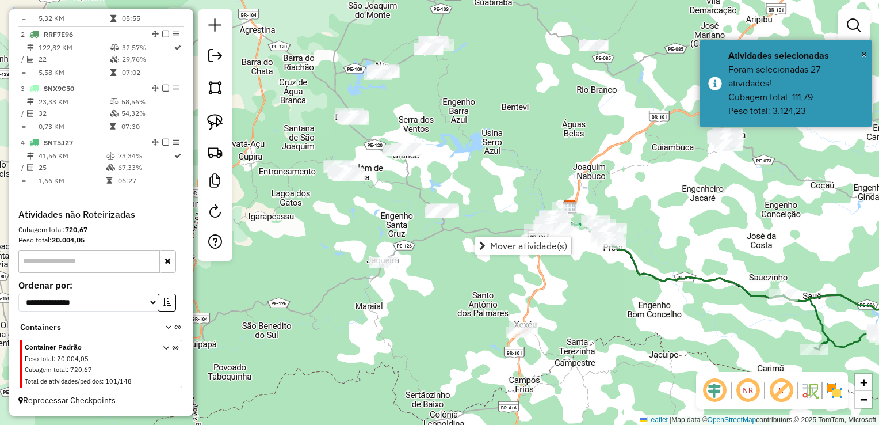
click at [486, 190] on div "Janela de atendimento Grade de atendimento Capacidade Transportadoras Veículos …" at bounding box center [439, 212] width 879 height 425
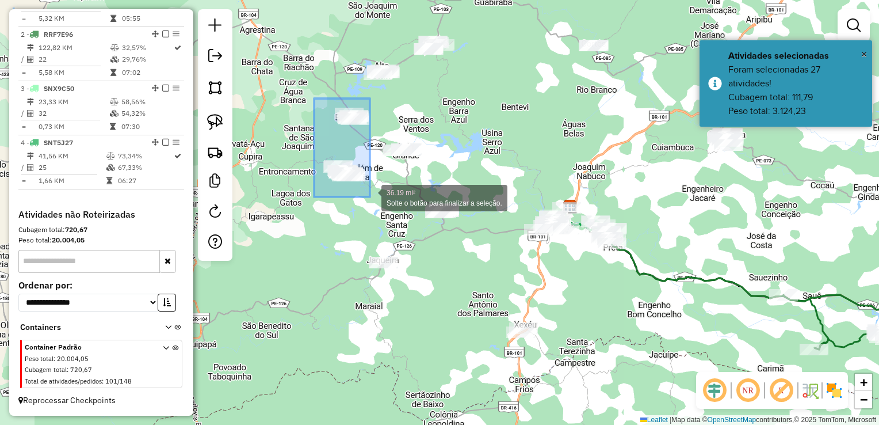
drag, startPoint x: 314, startPoint y: 98, endPoint x: 370, endPoint y: 197, distance: 113.2
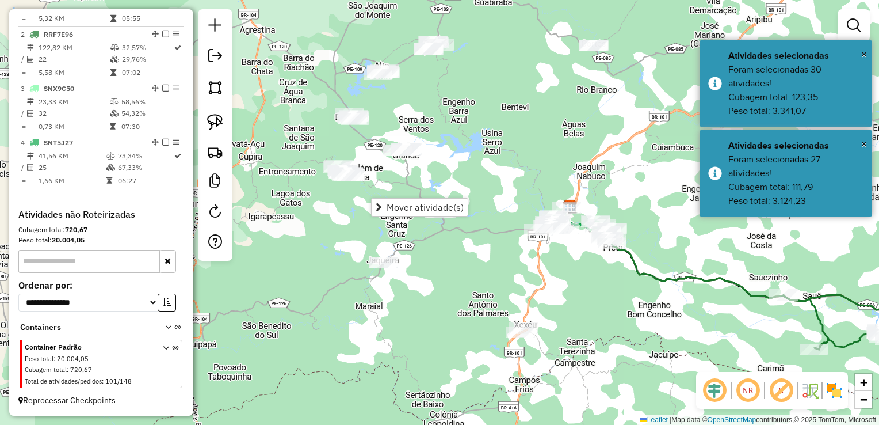
drag, startPoint x: 374, startPoint y: 190, endPoint x: 365, endPoint y: 188, distance: 9.5
click at [374, 190] on div "Janela de atendimento Grade de atendimento Capacidade Transportadoras Veículos …" at bounding box center [439, 212] width 879 height 425
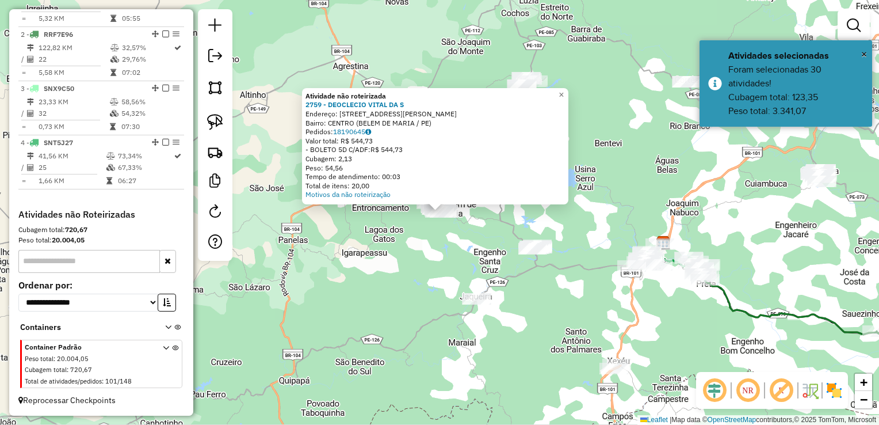
drag, startPoint x: 391, startPoint y: 243, endPoint x: 397, endPoint y: 242, distance: 5.9
click at [393, 243] on div "Atividade não roteirizada 2759 - DEOCLECIO VITAL DA S Endereço: R JOSE EUGENIO …" at bounding box center [439, 212] width 879 height 425
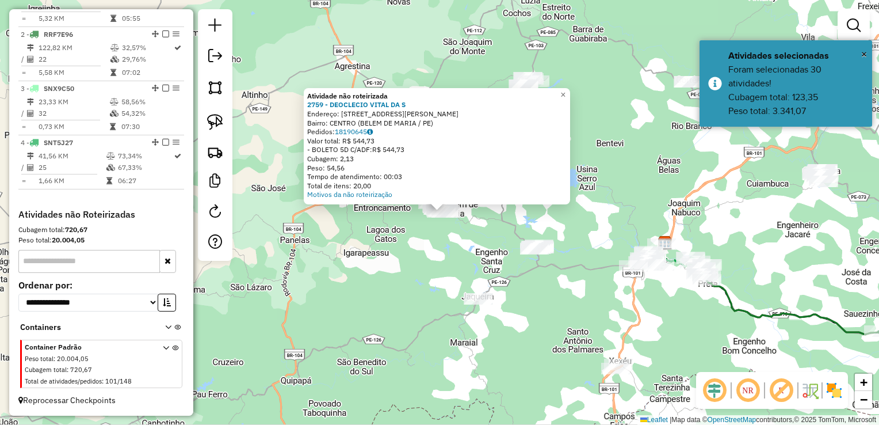
click at [470, 257] on div "Atividade não roteirizada 2759 - DEOCLECIO VITAL DA S Endereço: R JOSE EUGENIO …" at bounding box center [439, 212] width 879 height 425
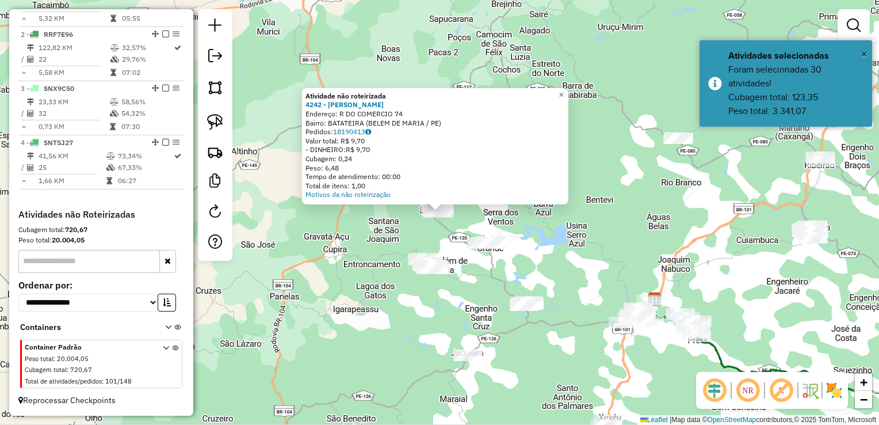
click at [458, 281] on div "Atividade não roteirizada 4242 - MARIA MARINA BEZERRA Endereço: R DO COMERCIO 7…" at bounding box center [439, 212] width 879 height 425
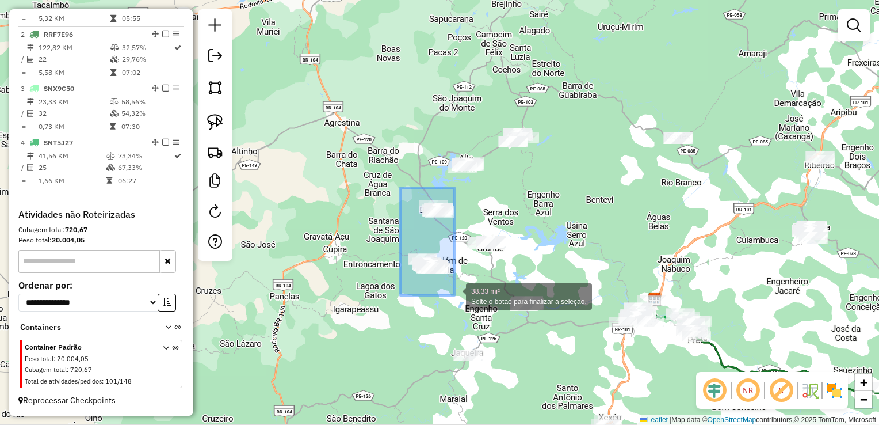
drag, startPoint x: 401, startPoint y: 188, endPoint x: 455, endPoint y: 295, distance: 120.5
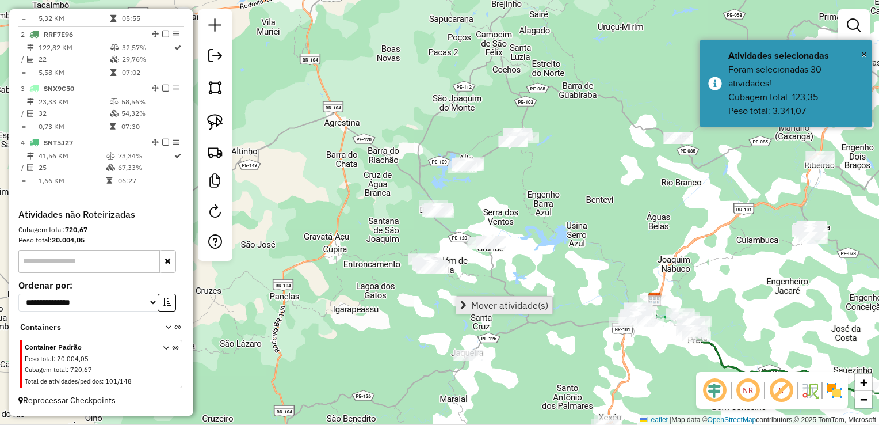
click at [505, 305] on span "Mover atividade(s)" at bounding box center [509, 304] width 77 height 9
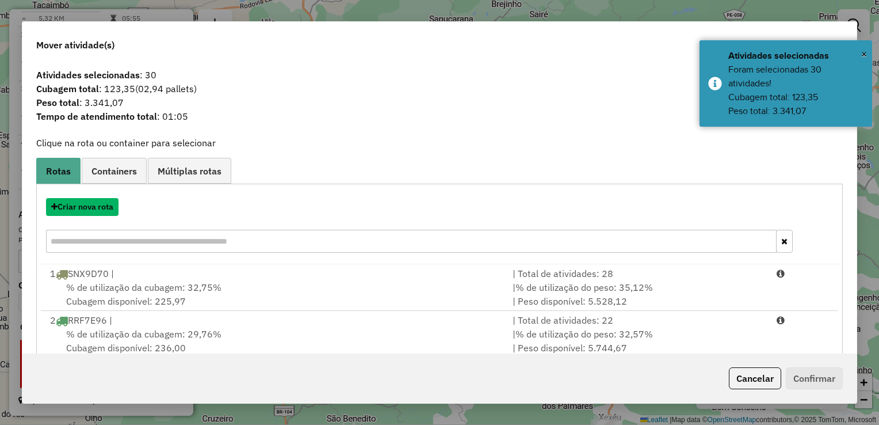
click at [94, 208] on button "Criar nova rota" at bounding box center [82, 207] width 73 height 18
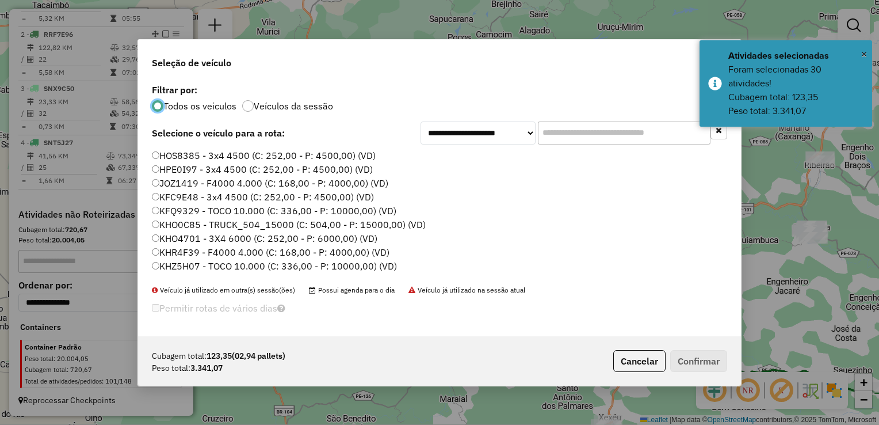
click at [582, 138] on input "text" at bounding box center [624, 132] width 173 height 23
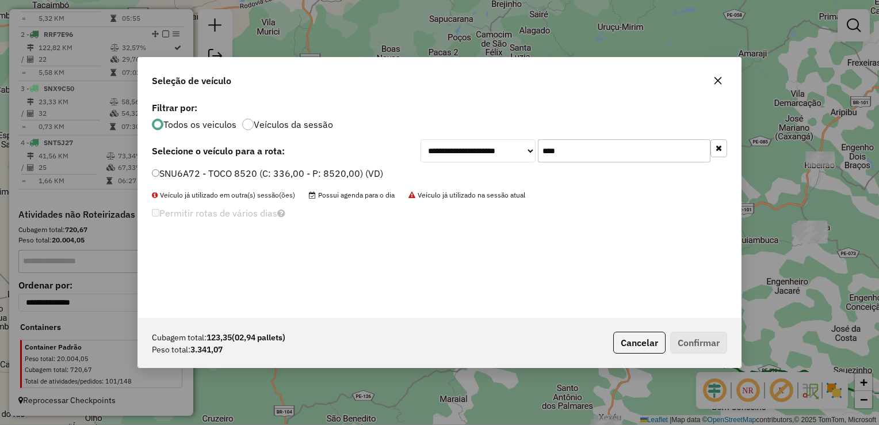
type input "****"
click at [159, 173] on label "SNU6A72 - TOCO 8520 (C: 336,00 - P: 8520,00) (VD)" at bounding box center [267, 173] width 231 height 14
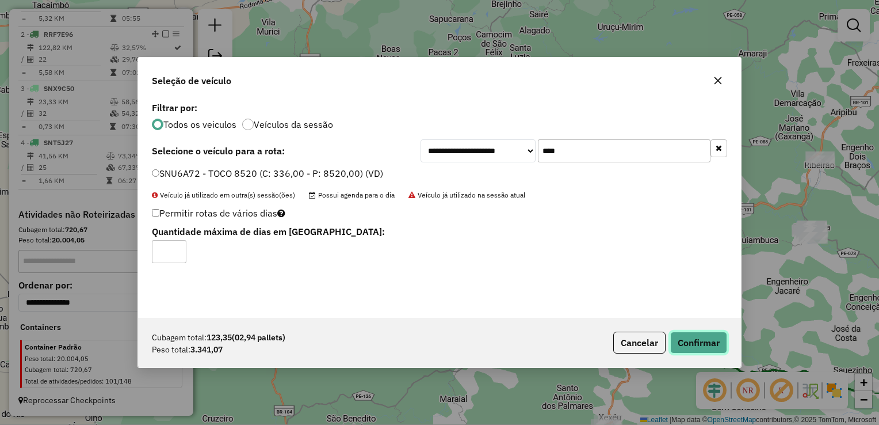
click at [701, 341] on button "Confirmar" at bounding box center [699, 343] width 57 height 22
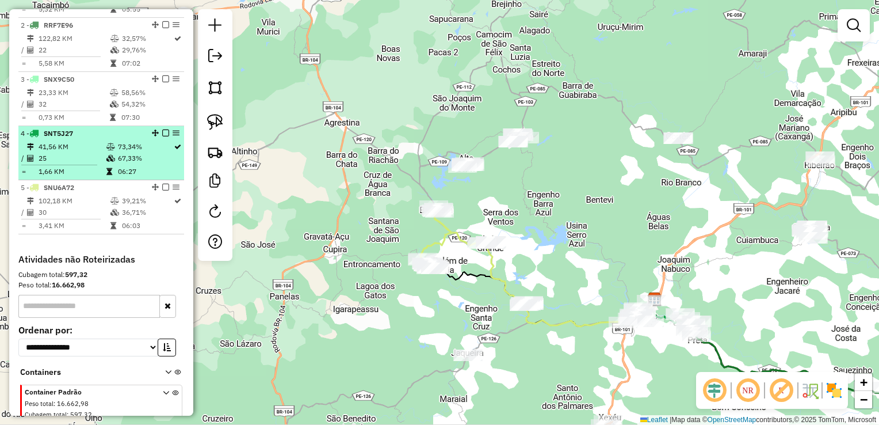
click at [58, 162] on td "25" at bounding box center [72, 159] width 68 height 12
select select "**********"
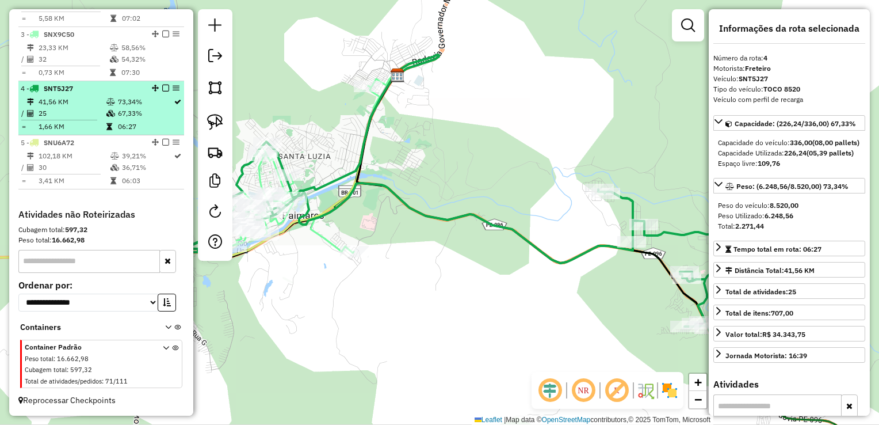
scroll to position [520, 0]
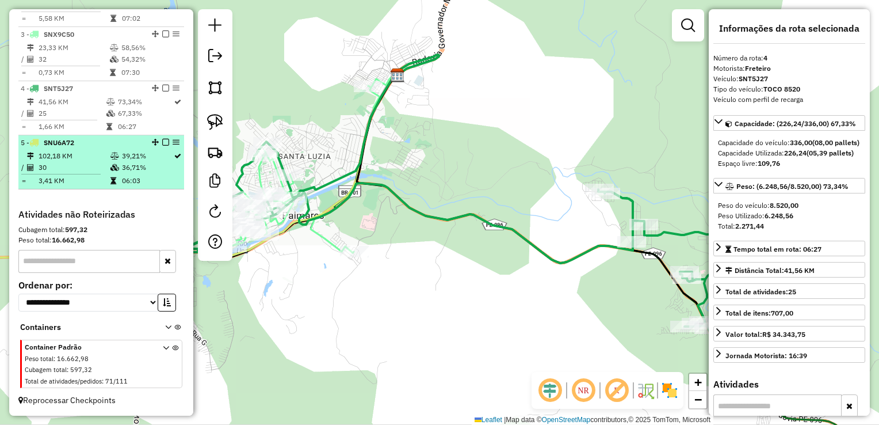
click at [62, 161] on td "102,18 KM" at bounding box center [74, 156] width 72 height 12
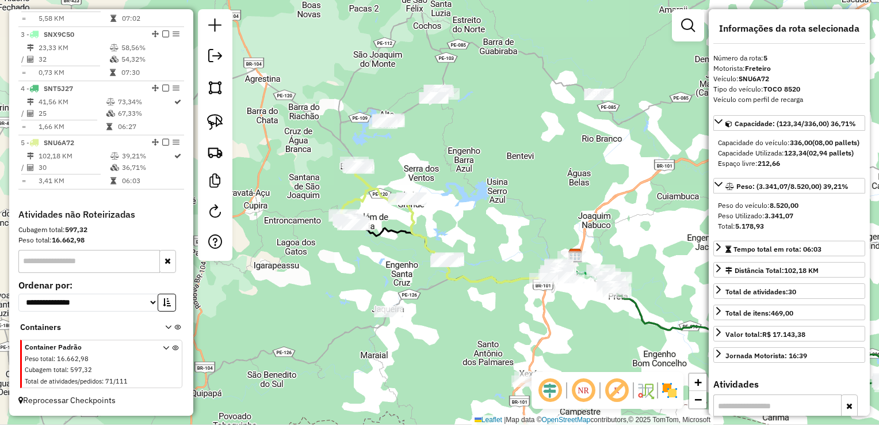
click at [411, 192] on div "Janela de atendimento Grade de atendimento Capacidade Transportadoras Veículos …" at bounding box center [439, 212] width 879 height 425
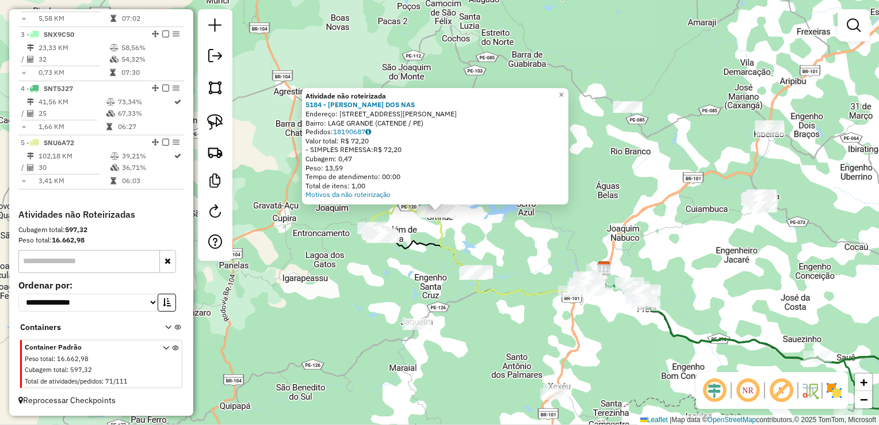
click at [467, 232] on div "Atividade não roteirizada 5184 - MANOEL GOMES DOS NAS Endereço: AV Avenida Joao…" at bounding box center [439, 212] width 879 height 425
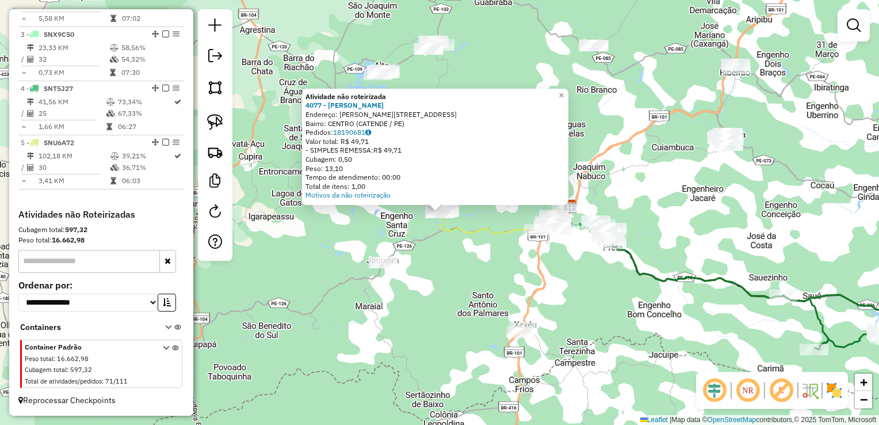
click at [452, 261] on div "Atividade não roteirizada 4077 - MARIA JOSE SALVADOR Endereço: R MATADOURO 45 B…" at bounding box center [439, 212] width 879 height 425
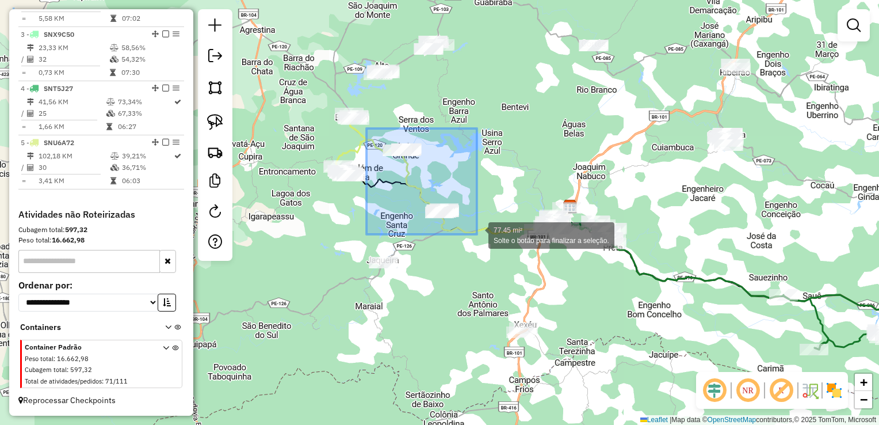
drag, startPoint x: 367, startPoint y: 128, endPoint x: 478, endPoint y: 234, distance: 153.5
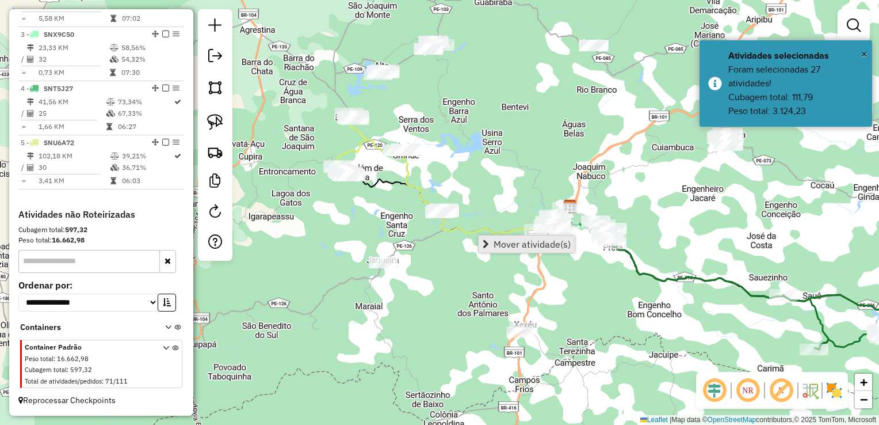
click at [511, 243] on span "Mover atividade(s)" at bounding box center [532, 243] width 77 height 9
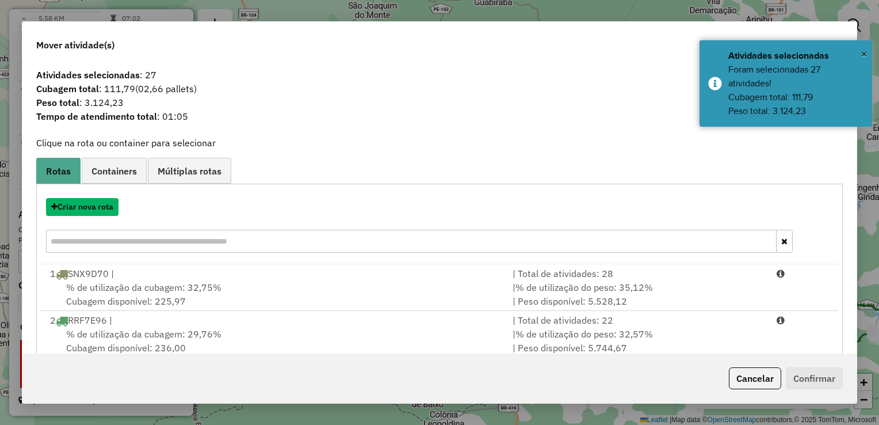
click at [71, 208] on button "Criar nova rota" at bounding box center [82, 207] width 73 height 18
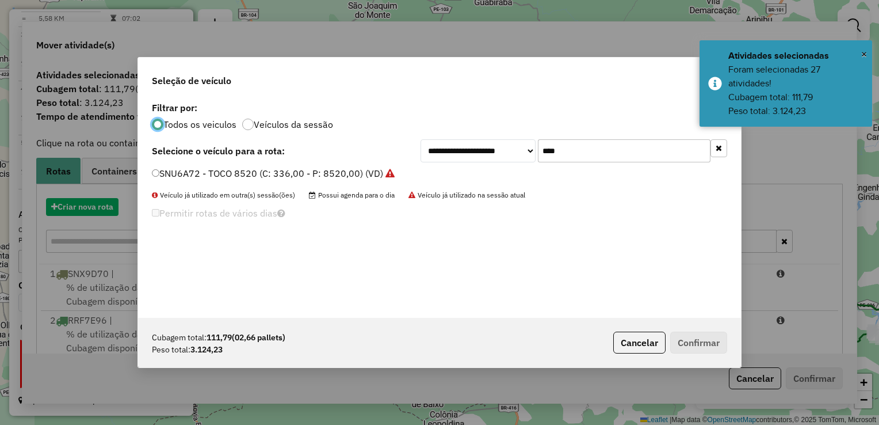
scroll to position [6, 3]
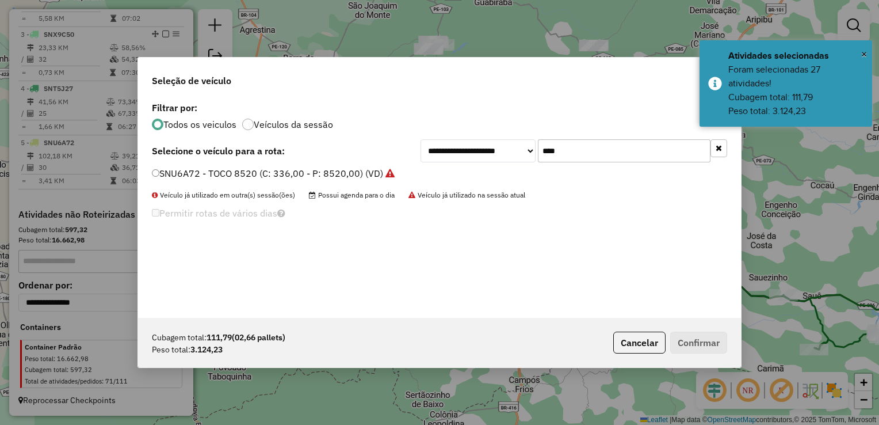
click at [584, 150] on input "****" at bounding box center [624, 150] width 173 height 23
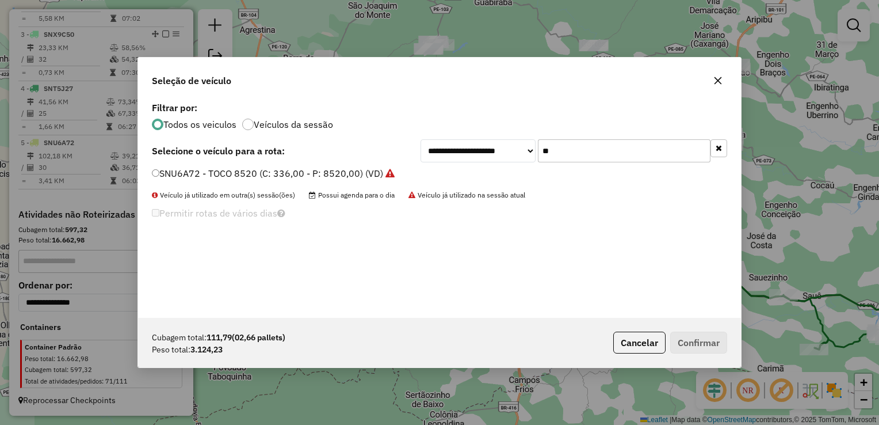
type input "*"
type input "****"
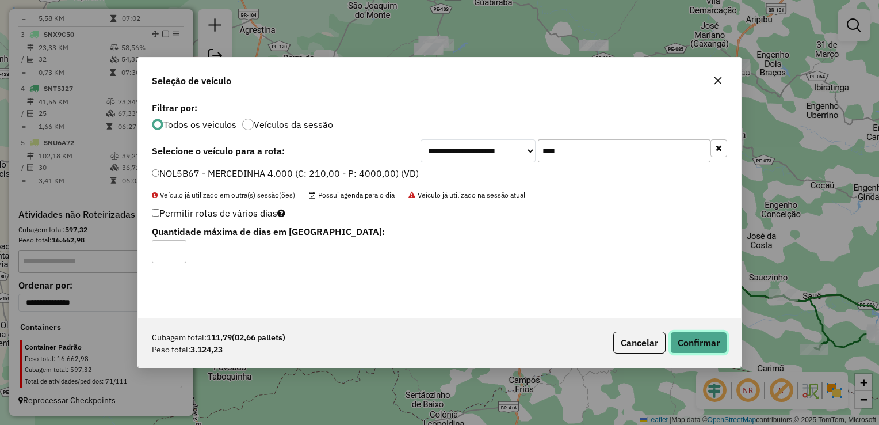
click at [718, 342] on button "Confirmar" at bounding box center [699, 343] width 57 height 22
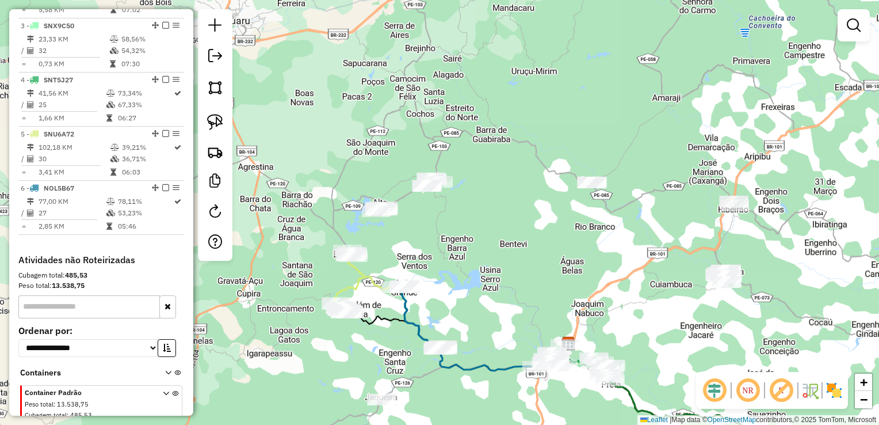
drag, startPoint x: 561, startPoint y: 121, endPoint x: 559, endPoint y: 258, distance: 137.0
click at [559, 258] on div "Janela de atendimento Grade de atendimento Capacidade Transportadoras Veículos …" at bounding box center [439, 212] width 879 height 425
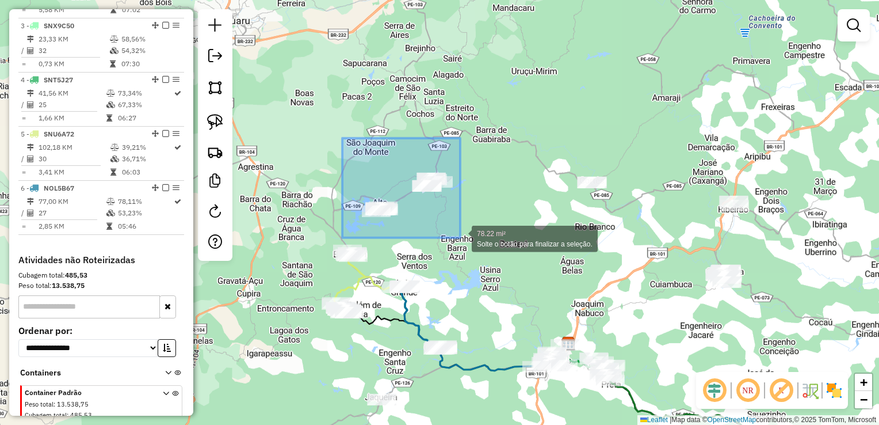
drag, startPoint x: 342, startPoint y: 153, endPoint x: 460, endPoint y: 238, distance: 145.2
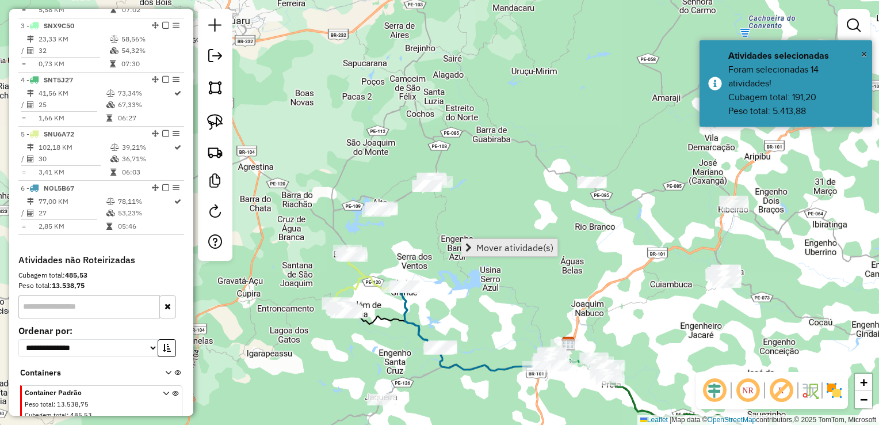
click at [501, 250] on span "Mover atividade(s)" at bounding box center [515, 247] width 77 height 9
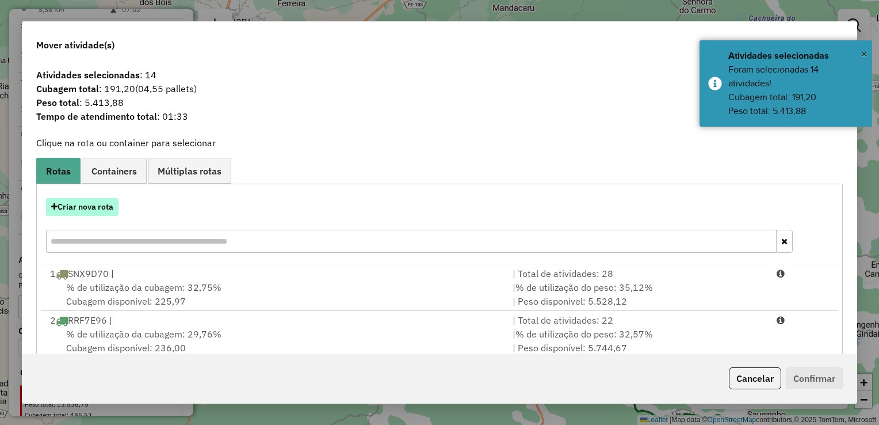
click at [85, 209] on button "Criar nova rota" at bounding box center [82, 207] width 73 height 18
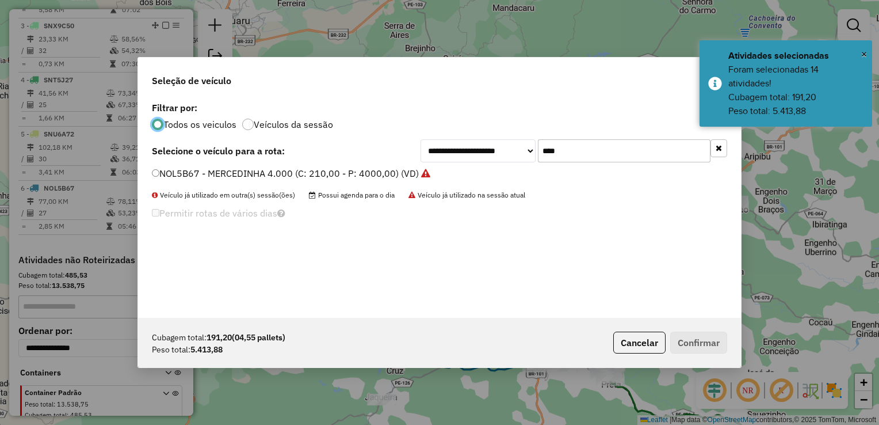
click at [582, 147] on input "****" at bounding box center [624, 150] width 173 height 23
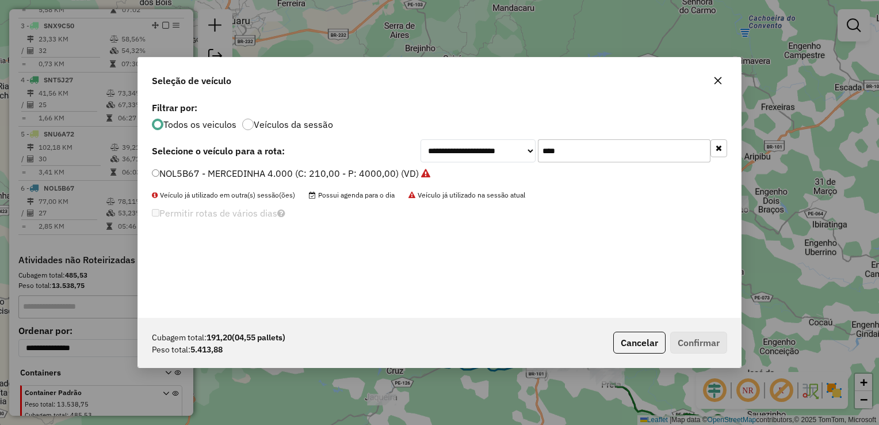
click at [714, 79] on icon "button" at bounding box center [718, 80] width 9 height 9
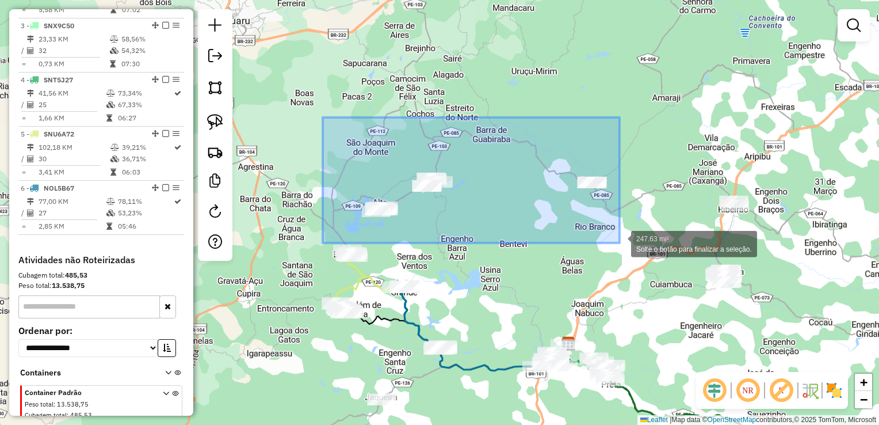
drag, startPoint x: 336, startPoint y: 173, endPoint x: 620, endPoint y: 243, distance: 292.9
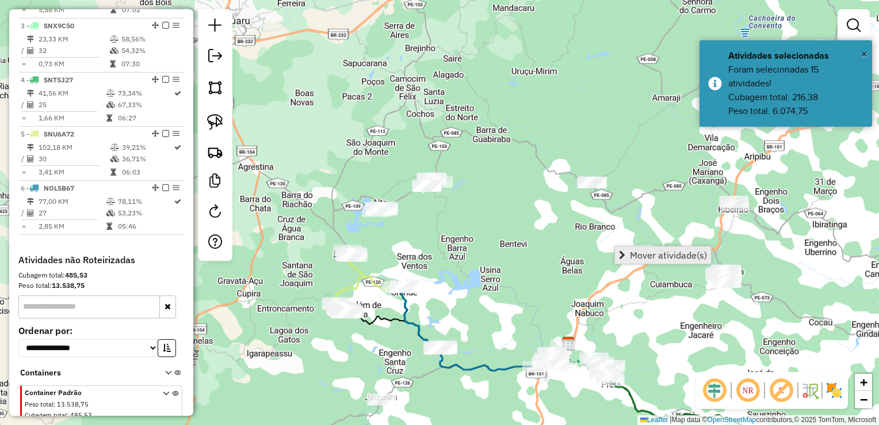
click at [637, 255] on span "Mover atividade(s)" at bounding box center [668, 254] width 77 height 9
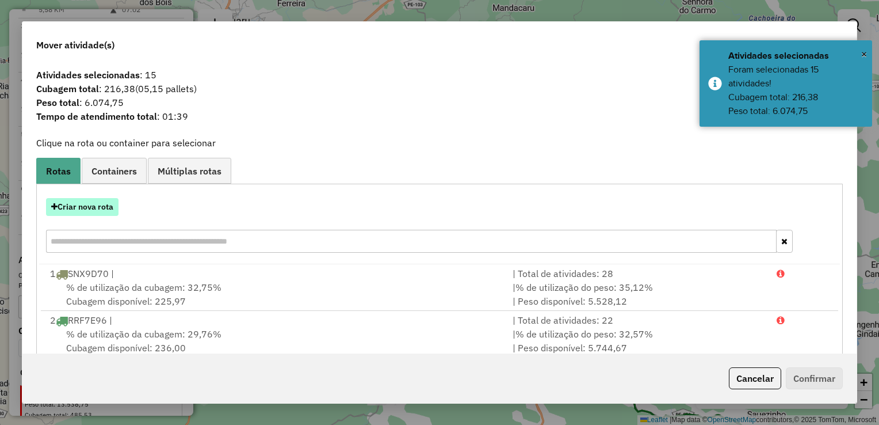
click at [100, 210] on button "Criar nova rota" at bounding box center [82, 207] width 73 height 18
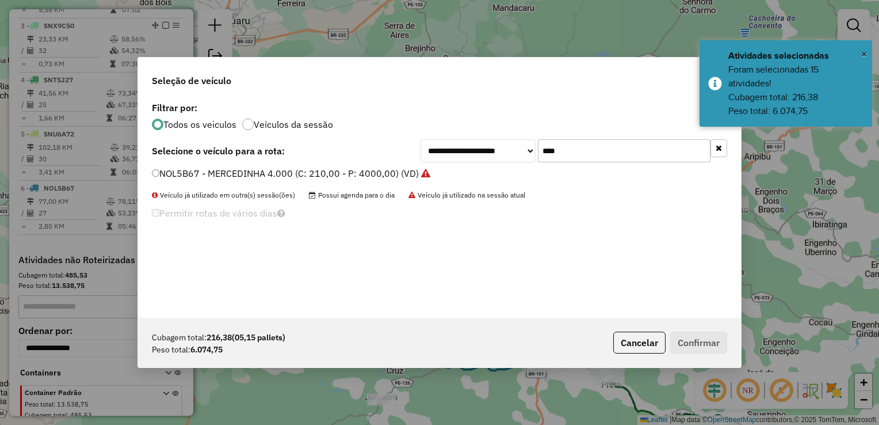
click at [594, 153] on input "****" at bounding box center [624, 150] width 173 height 23
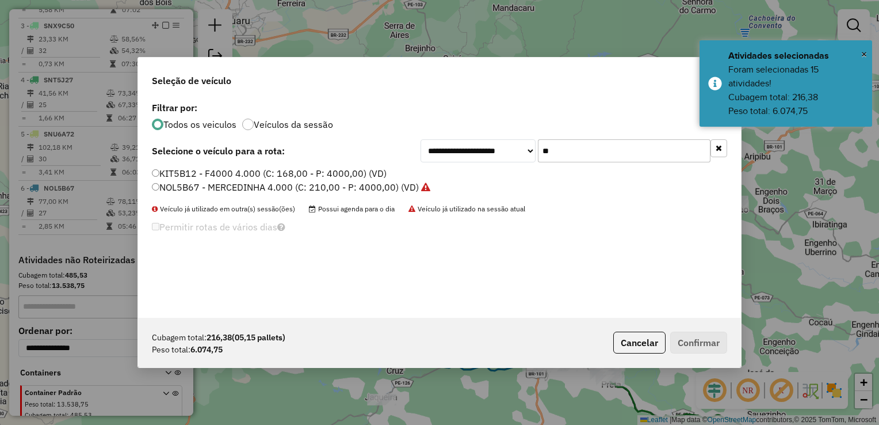
type input "*"
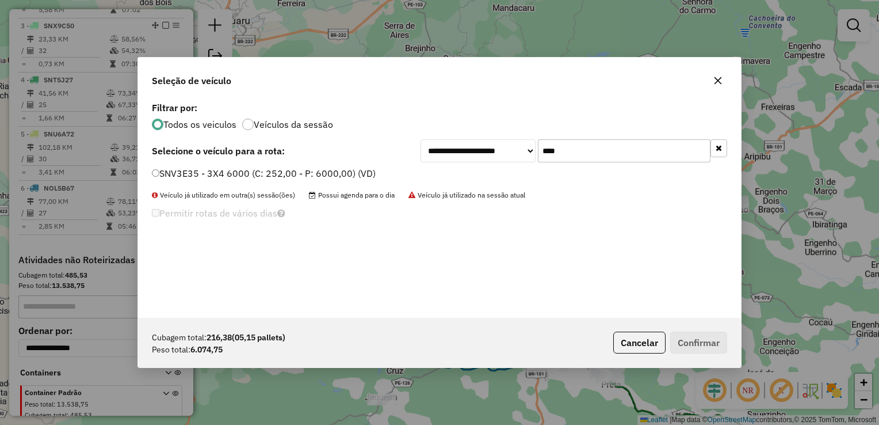
type input "****"
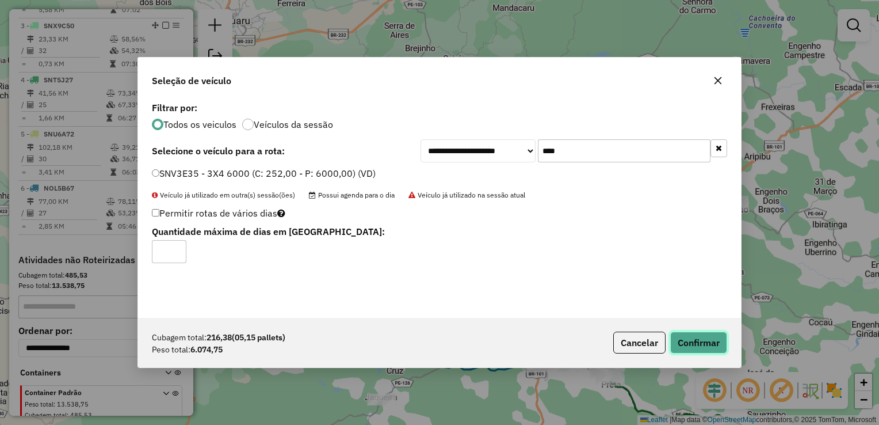
click at [681, 337] on button "Confirmar" at bounding box center [699, 343] width 57 height 22
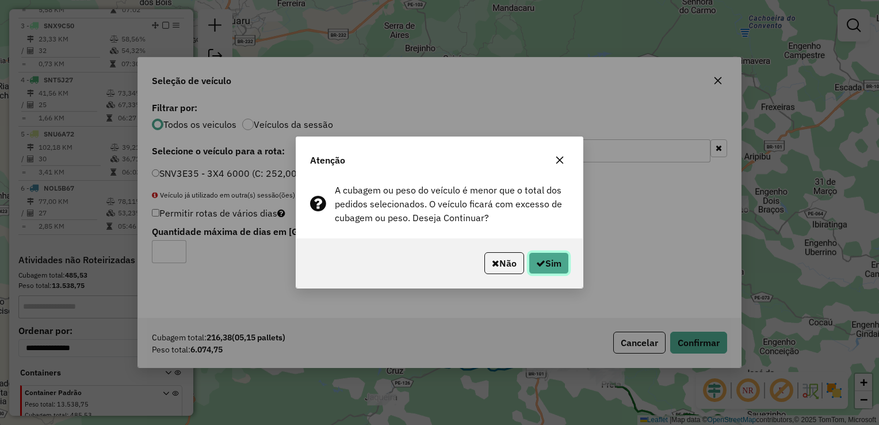
click at [553, 261] on button "Sim" at bounding box center [549, 263] width 40 height 22
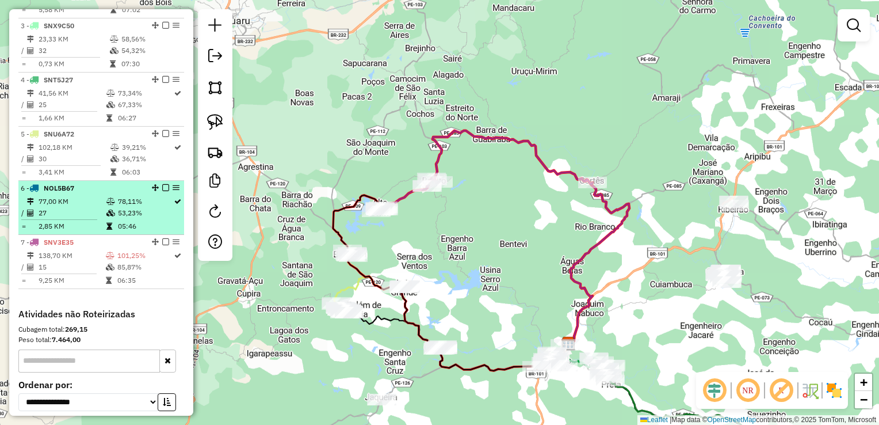
click at [56, 219] on td "27" at bounding box center [72, 213] width 68 height 12
select select "**********"
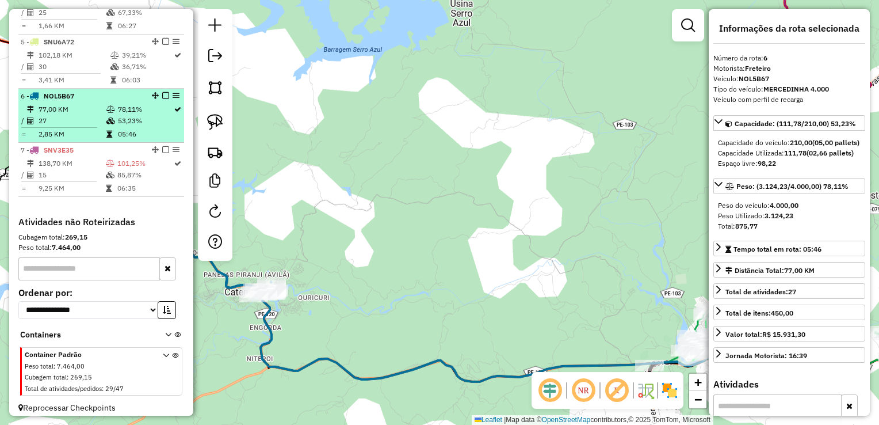
scroll to position [629, 0]
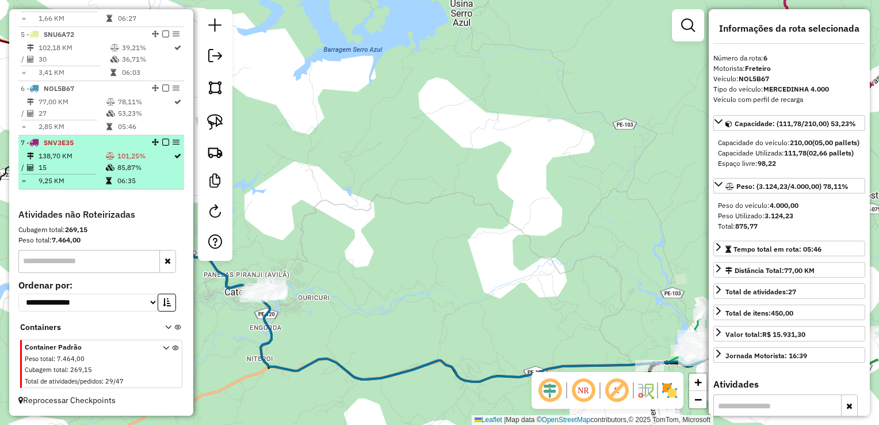
click at [64, 164] on td "15" at bounding box center [71, 168] width 67 height 12
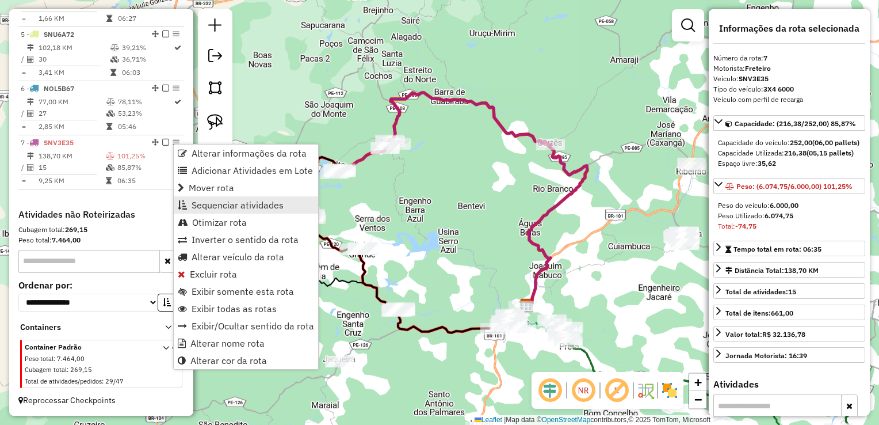
click at [199, 210] on span "Sequenciar atividades" at bounding box center [238, 204] width 92 height 9
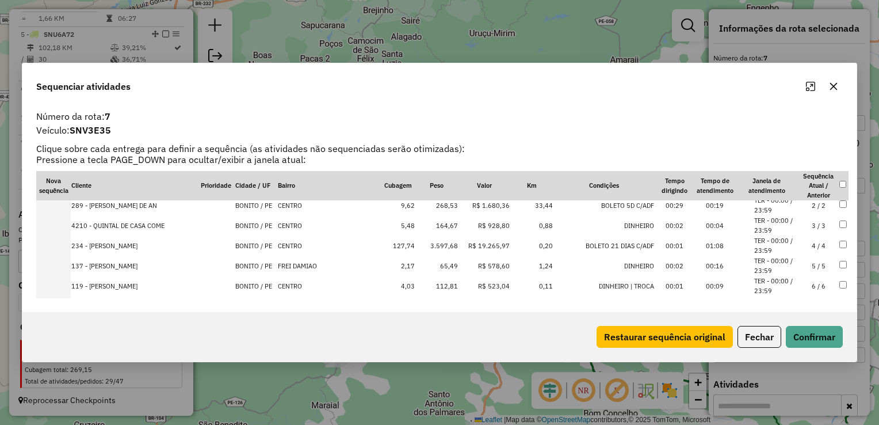
scroll to position [0, 0]
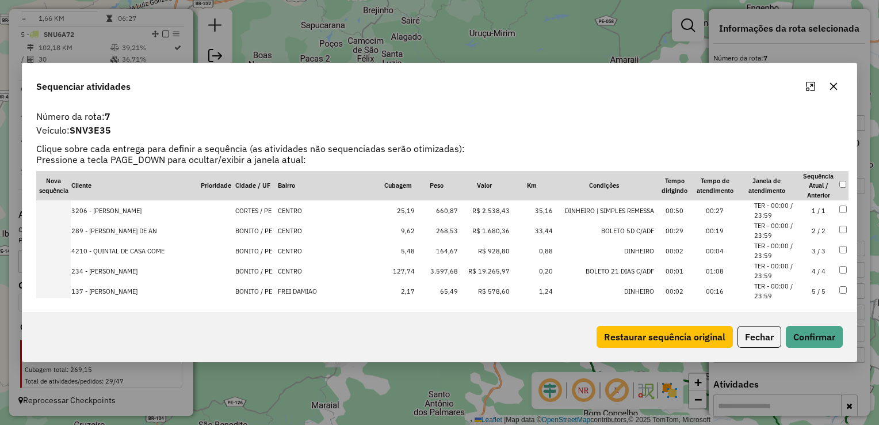
click at [444, 231] on td "268,53" at bounding box center [437, 230] width 43 height 20
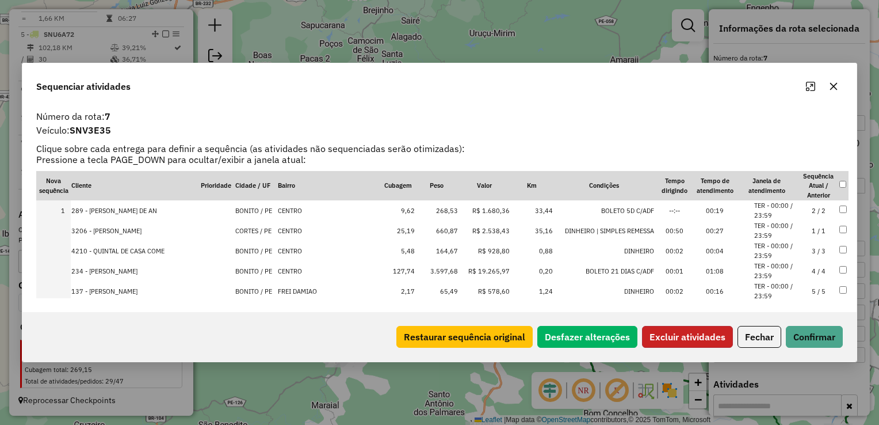
click at [703, 333] on button "Excluir atividades" at bounding box center [687, 337] width 91 height 22
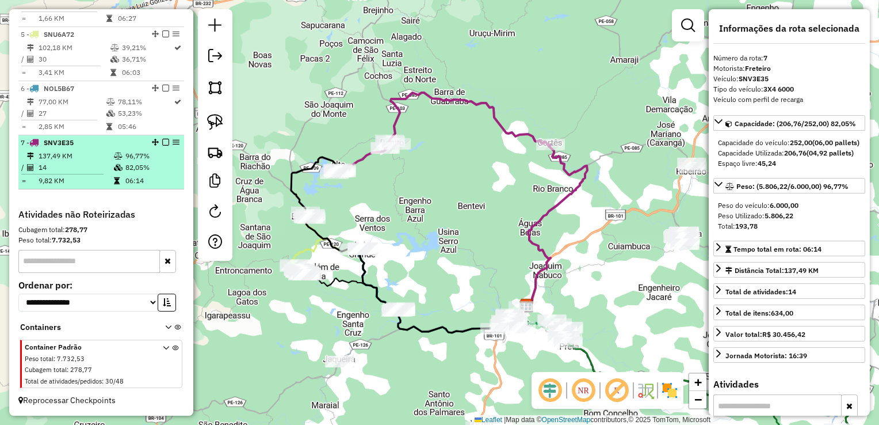
click at [60, 160] on td "137,49 KM" at bounding box center [75, 156] width 75 height 12
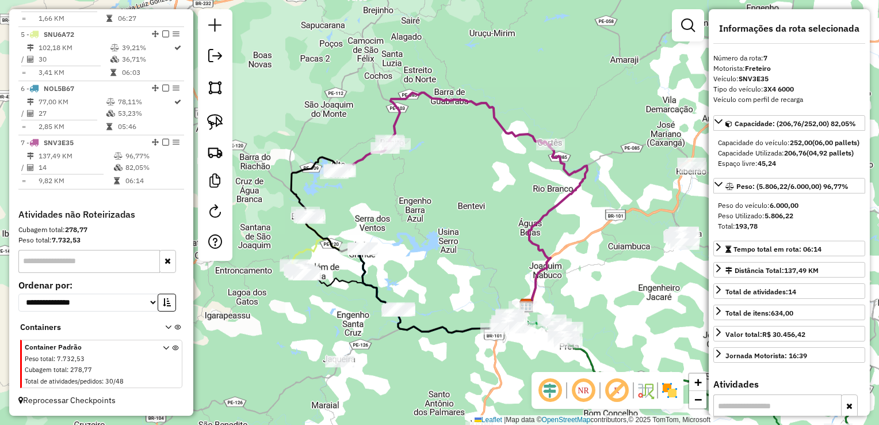
click at [417, 195] on div "Janela de atendimento Grade de atendimento Capacidade Transportadoras Veículos …" at bounding box center [439, 212] width 879 height 425
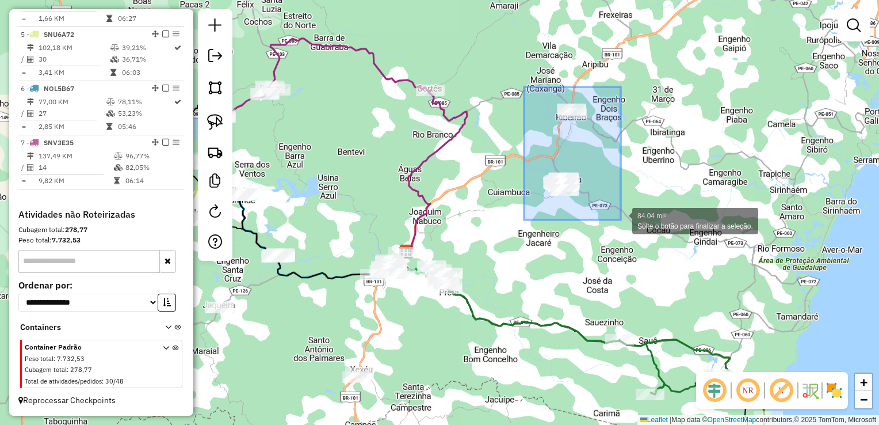
drag, startPoint x: 524, startPoint y: 87, endPoint x: 621, endPoint y: 220, distance: 164.4
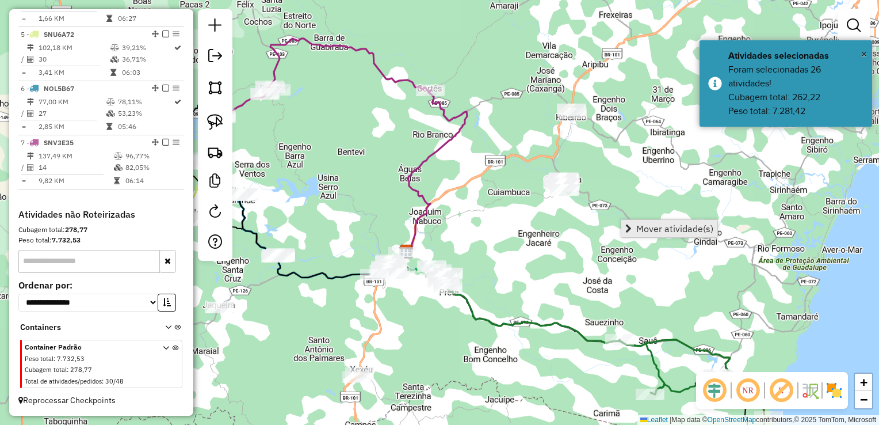
click at [643, 226] on span "Mover atividade(s)" at bounding box center [675, 228] width 77 height 9
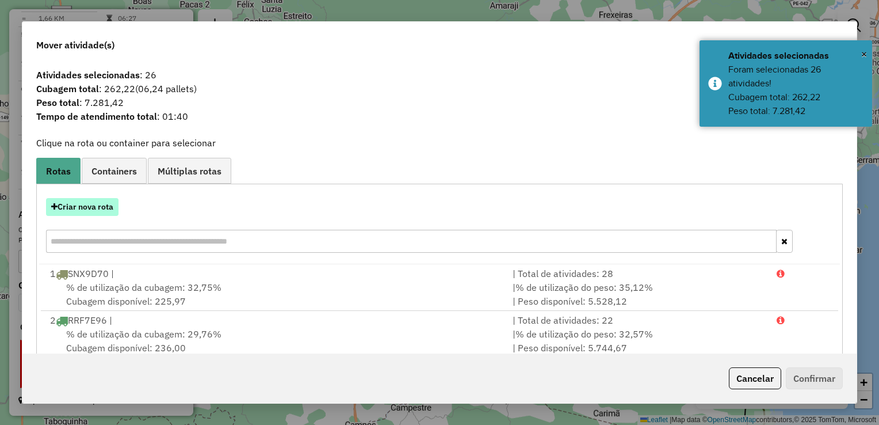
click at [85, 208] on button "Criar nova rota" at bounding box center [82, 207] width 73 height 18
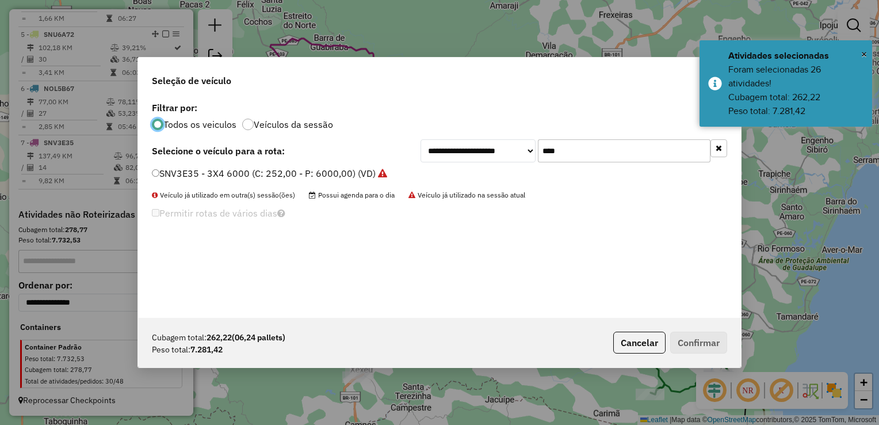
scroll to position [6, 3]
drag, startPoint x: 600, startPoint y: 151, endPoint x: 596, endPoint y: 158, distance: 7.5
click at [599, 150] on input "****" at bounding box center [624, 150] width 173 height 23
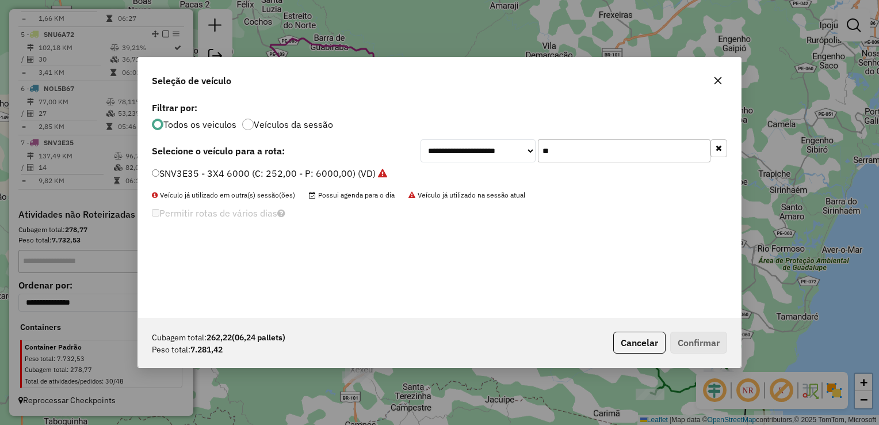
type input "*"
type input "***"
click at [151, 170] on div "SNW0A17 - TOCO 8520 (C: 336,00 - P: 8520,00) (VD)" at bounding box center [439, 178] width 589 height 23
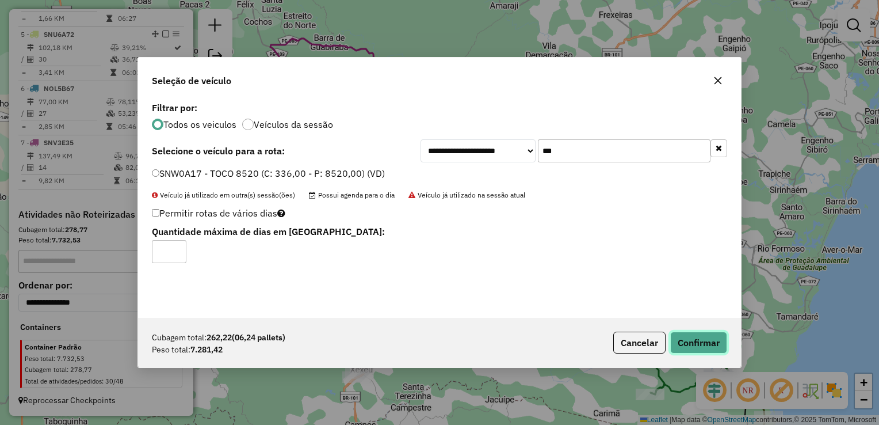
click at [673, 340] on button "Confirmar" at bounding box center [699, 343] width 57 height 22
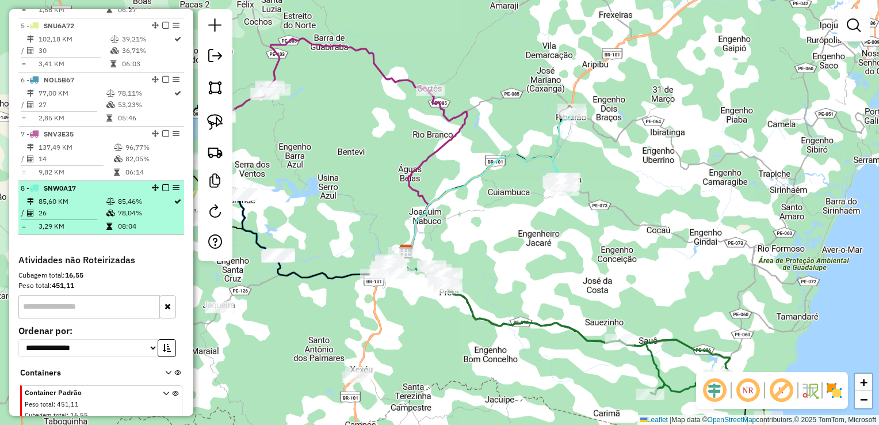
click at [76, 218] on td "26" at bounding box center [72, 213] width 68 height 12
select select "**********"
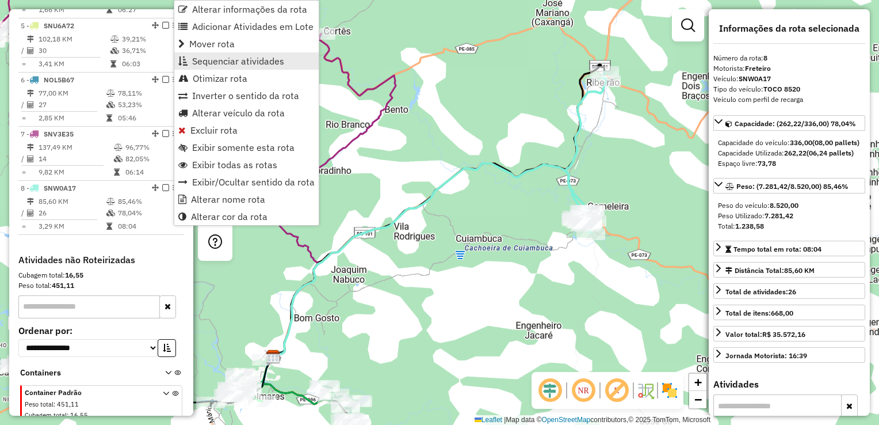
click at [221, 57] on span "Sequenciar atividades" at bounding box center [238, 60] width 92 height 9
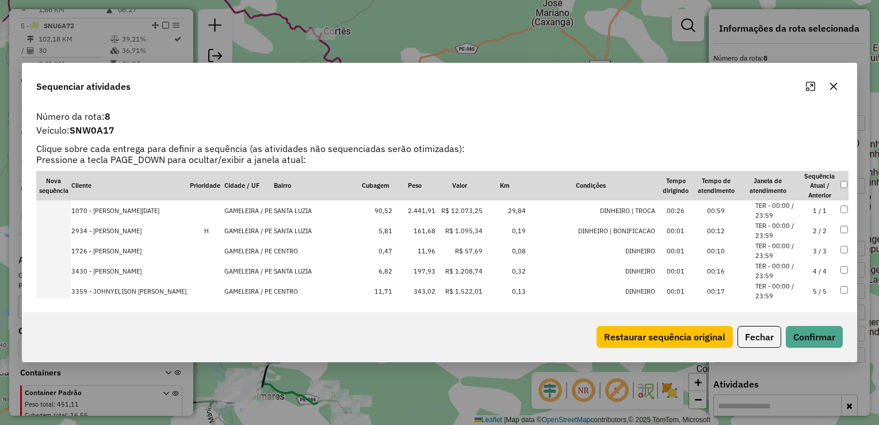
click at [436, 212] on td "2.441,91" at bounding box center [414, 210] width 43 height 20
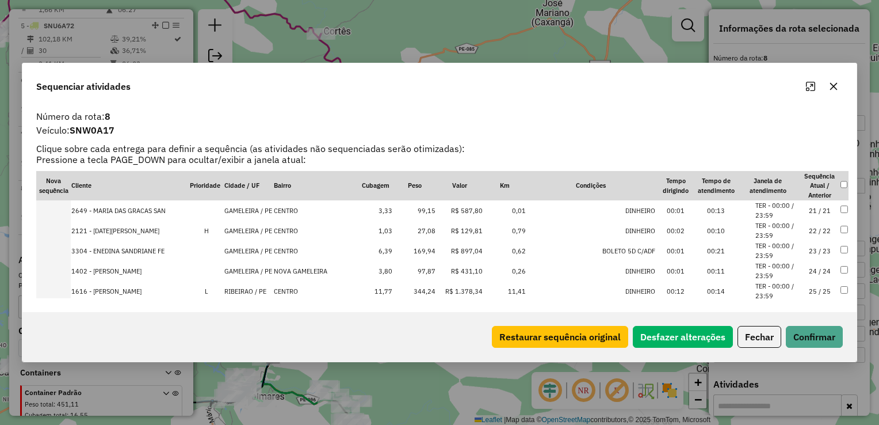
scroll to position [436, 0]
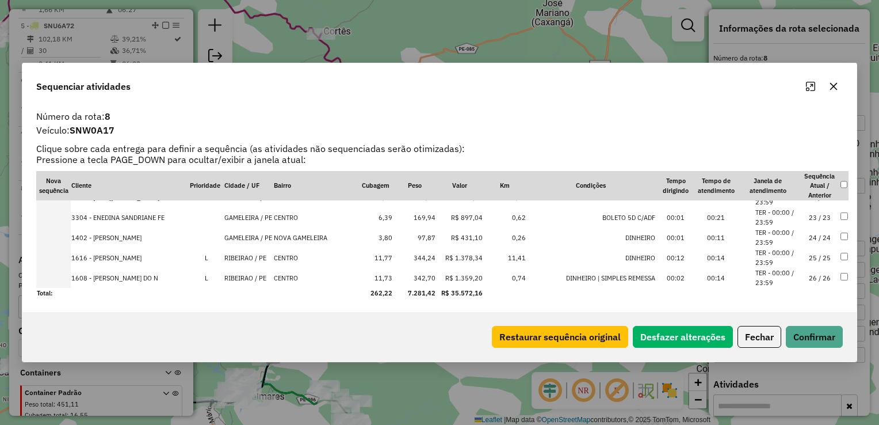
click at [436, 280] on td "342,70" at bounding box center [414, 278] width 43 height 20
click at [436, 277] on td "344,24" at bounding box center [414, 278] width 43 height 20
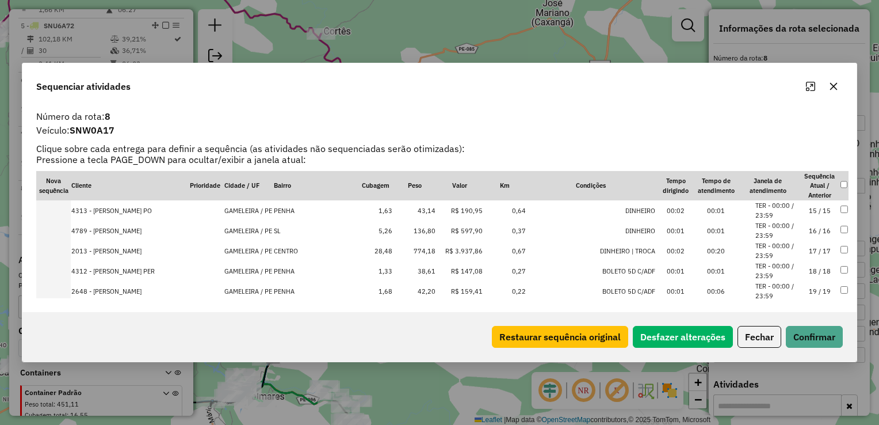
scroll to position [321, 0]
click at [436, 256] on td "774,18" at bounding box center [414, 252] width 43 height 20
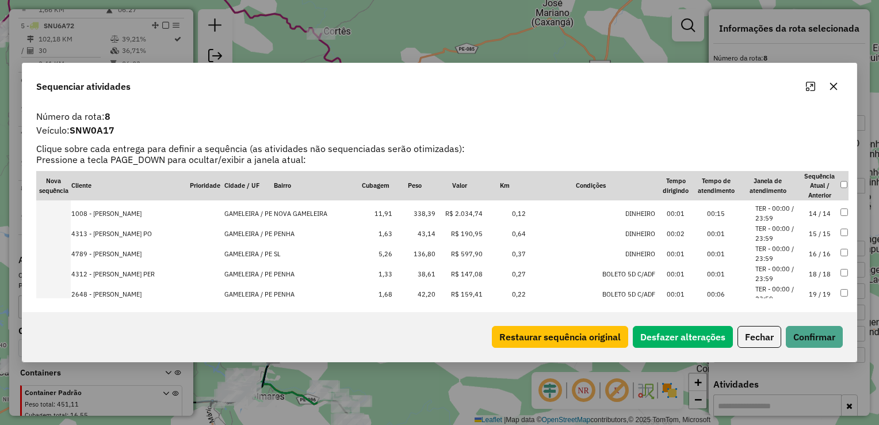
scroll to position [284, 0]
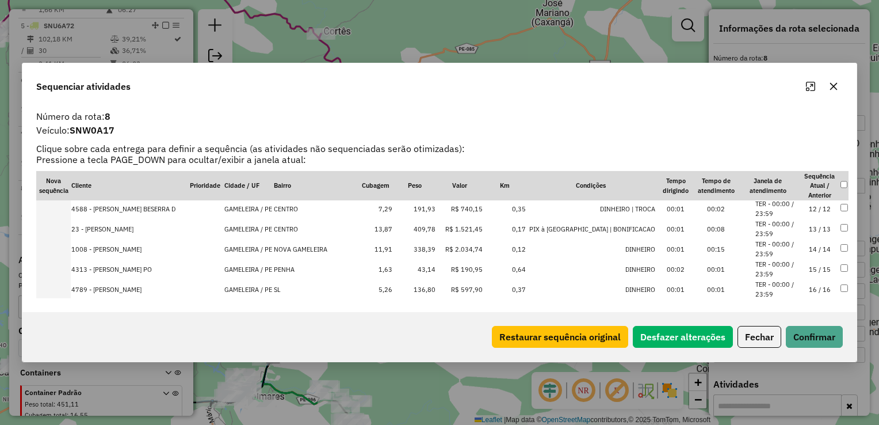
click at [436, 254] on td "338,39" at bounding box center [414, 249] width 43 height 20
click at [436, 226] on td "409,78" at bounding box center [414, 229] width 43 height 20
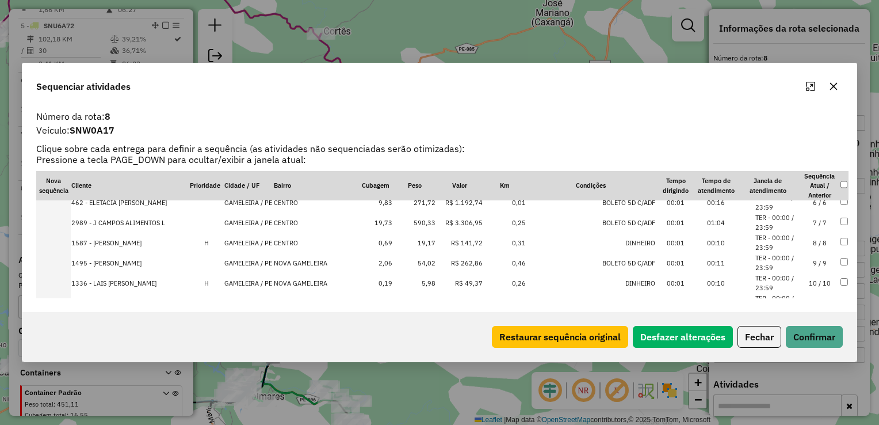
click at [436, 222] on td "590,33" at bounding box center [414, 222] width 43 height 20
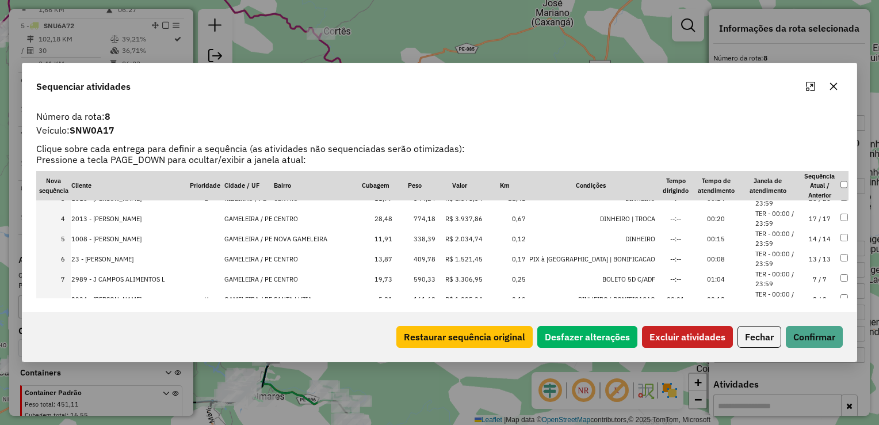
scroll to position [58, 0]
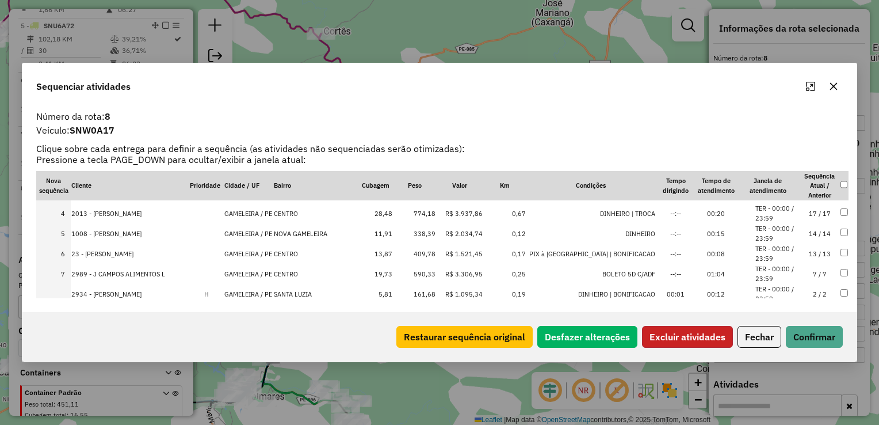
click at [692, 336] on button "Excluir atividades" at bounding box center [687, 337] width 91 height 22
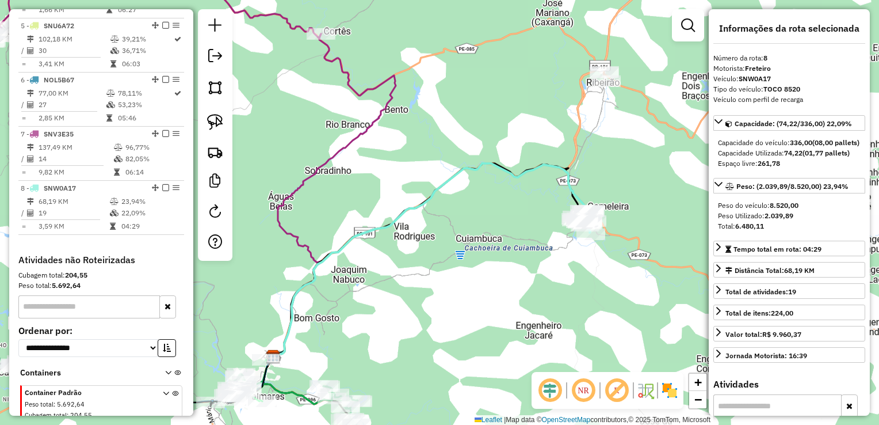
scroll to position [683, 0]
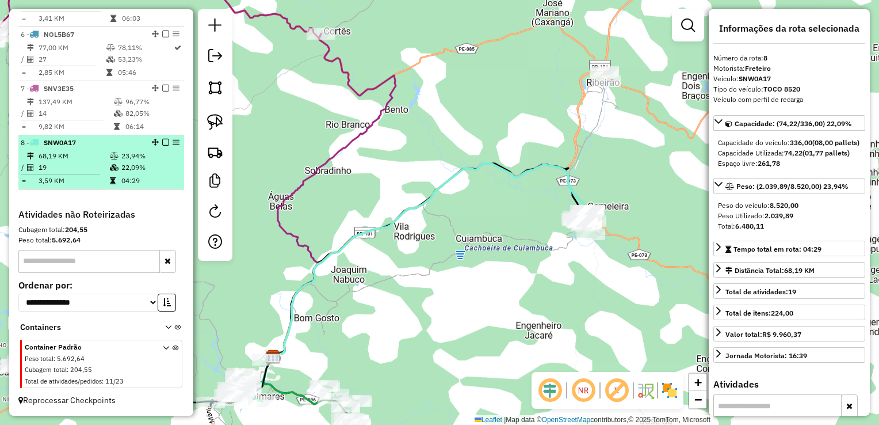
click at [67, 161] on td "68,19 KM" at bounding box center [73, 156] width 71 height 12
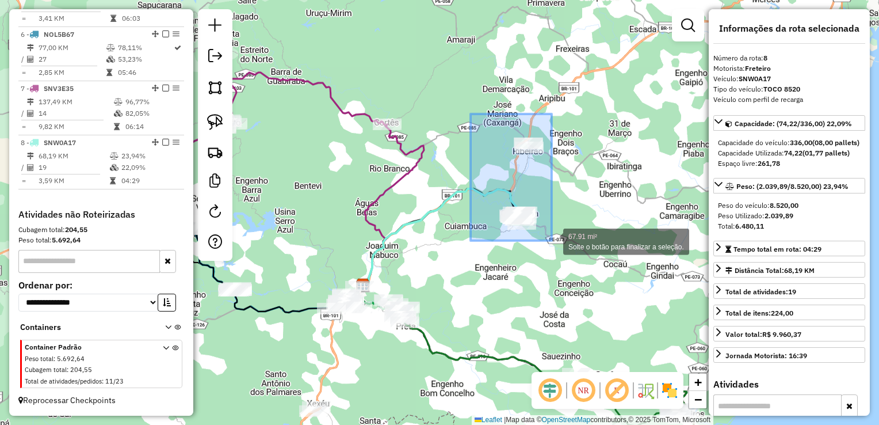
drag, startPoint x: 475, startPoint y: 142, endPoint x: 557, endPoint y: 242, distance: 129.3
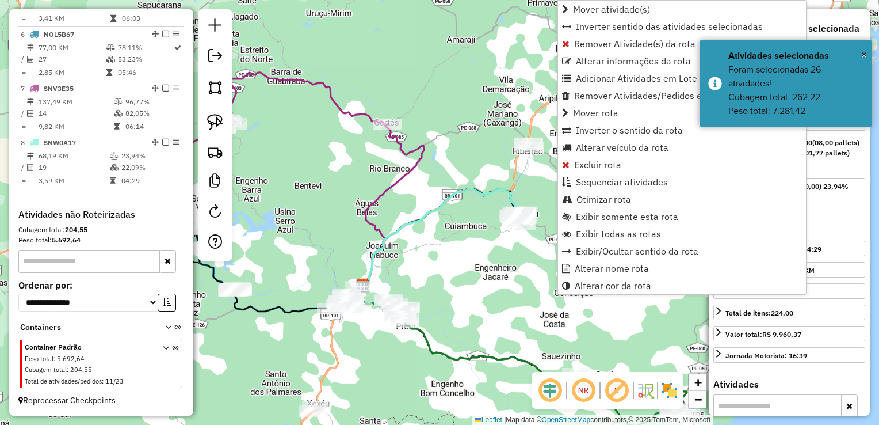
click at [491, 269] on div "Janela de atendimento Grade de atendimento Capacidade Transportadoras Veículos …" at bounding box center [439, 212] width 879 height 425
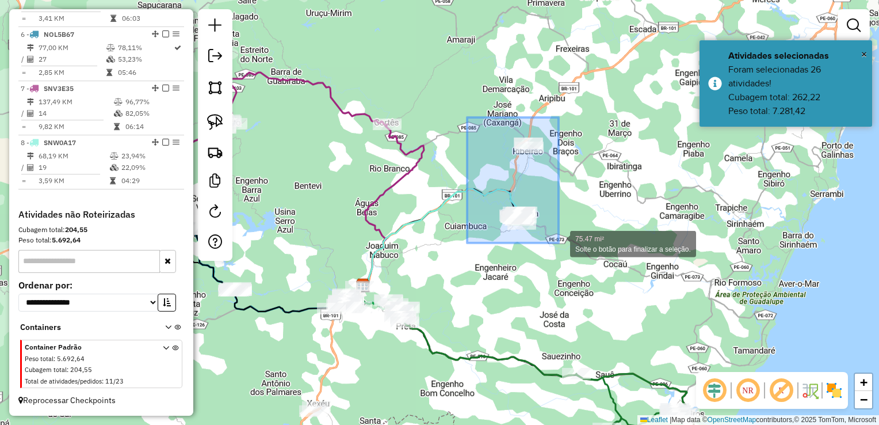
drag, startPoint x: 495, startPoint y: 218, endPoint x: 559, endPoint y: 243, distance: 69.3
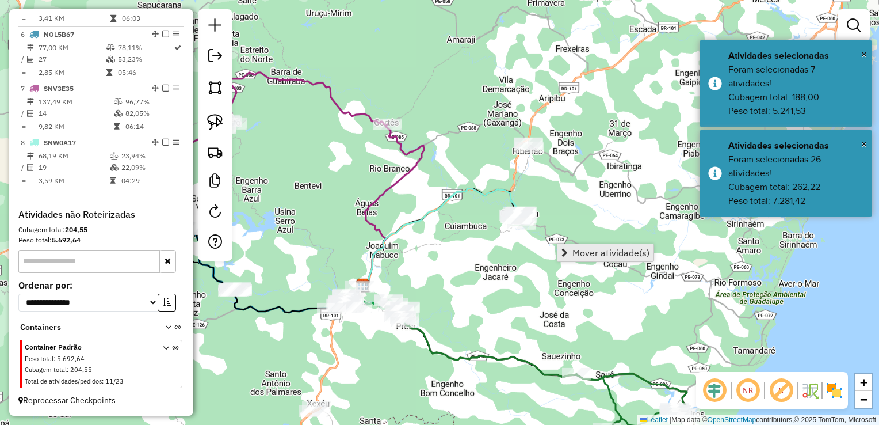
click at [606, 252] on span "Mover atividade(s)" at bounding box center [611, 252] width 77 height 9
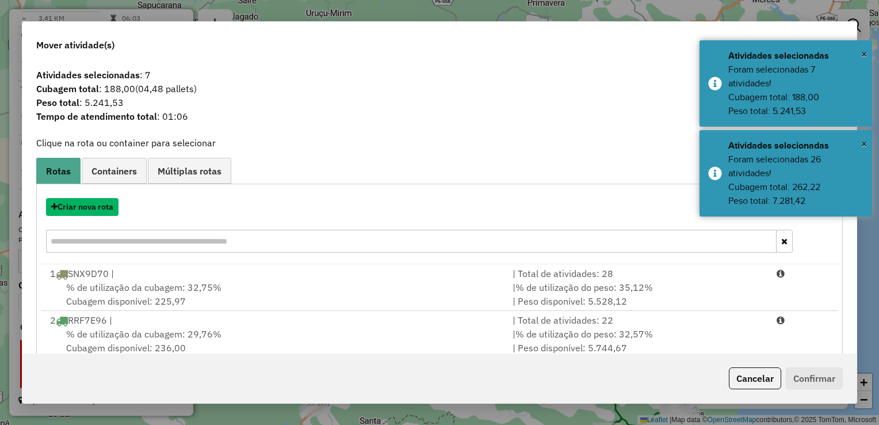
click at [79, 208] on button "Criar nova rota" at bounding box center [82, 207] width 73 height 18
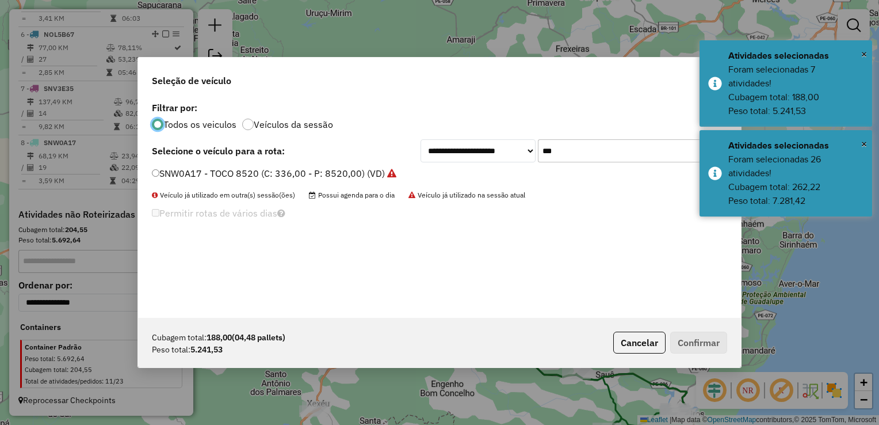
scroll to position [6, 3]
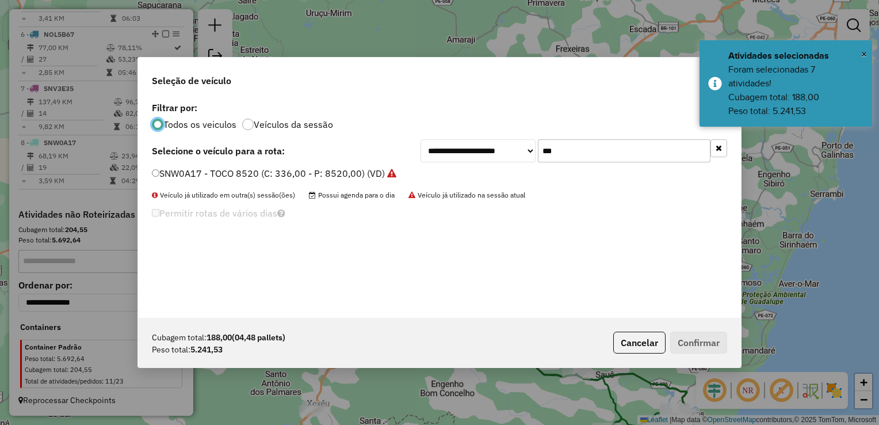
click at [568, 148] on input "***" at bounding box center [624, 150] width 173 height 23
type input "*"
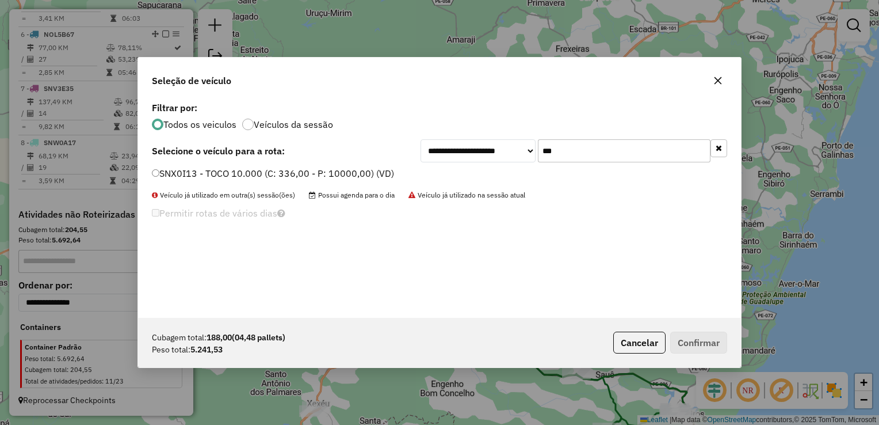
type input "***"
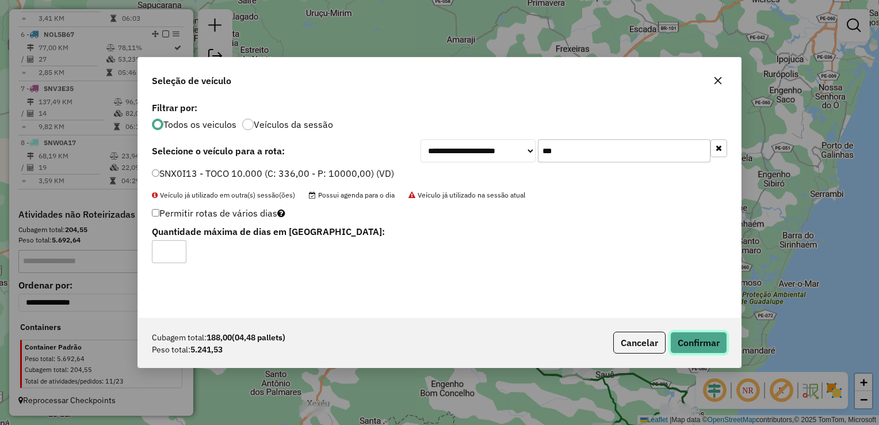
click at [712, 342] on button "Confirmar" at bounding box center [699, 343] width 57 height 22
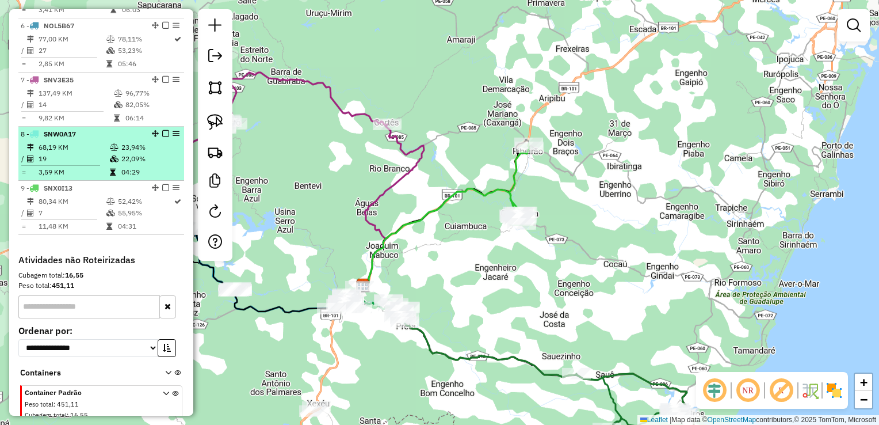
click at [81, 165] on td "19" at bounding box center [73, 159] width 71 height 12
select select "**********"
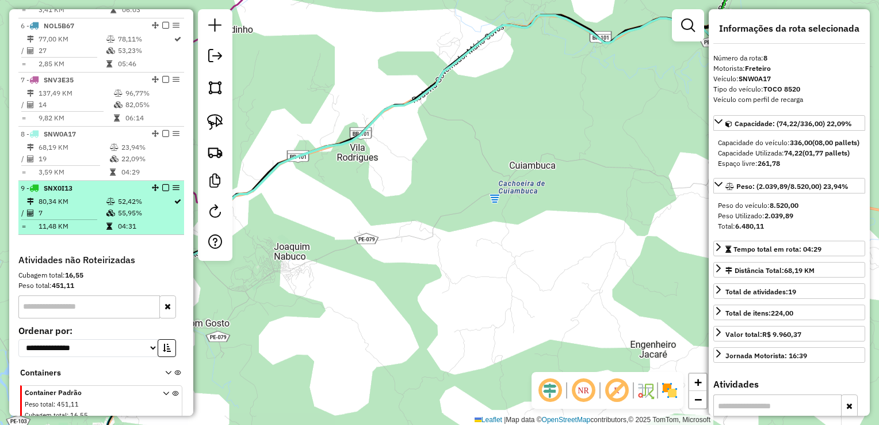
click at [58, 207] on td "80,34 KM" at bounding box center [72, 202] width 68 height 12
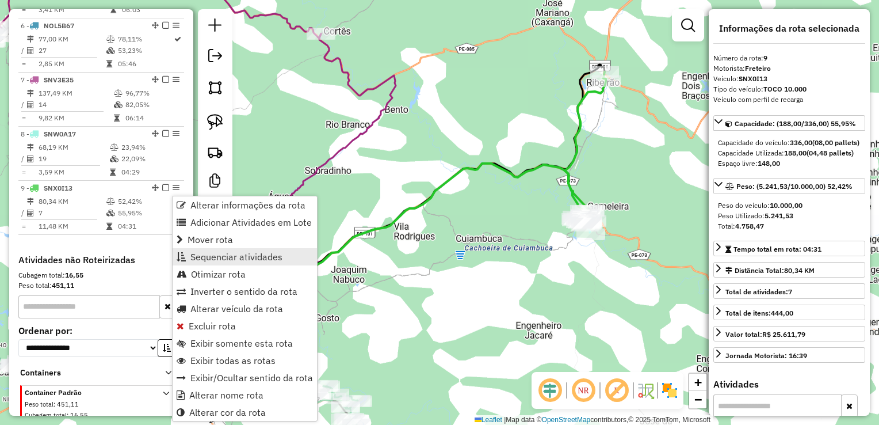
click at [217, 258] on span "Sequenciar atividades" at bounding box center [237, 256] width 92 height 9
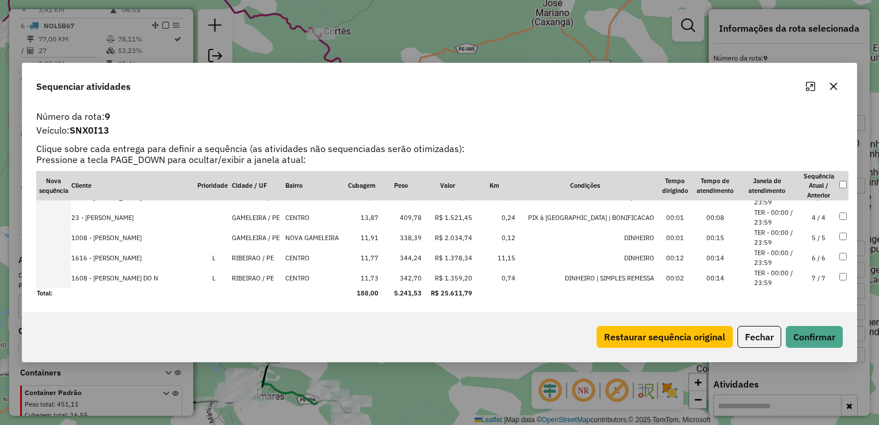
scroll to position [0, 0]
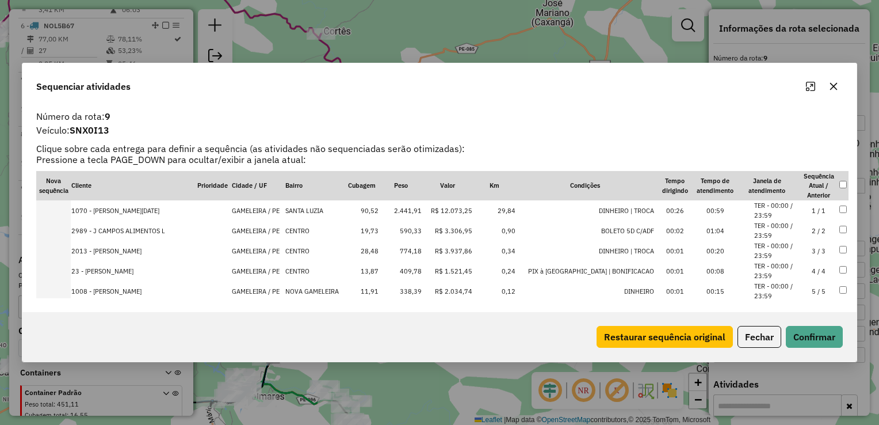
click at [422, 234] on td "590,33" at bounding box center [400, 230] width 43 height 20
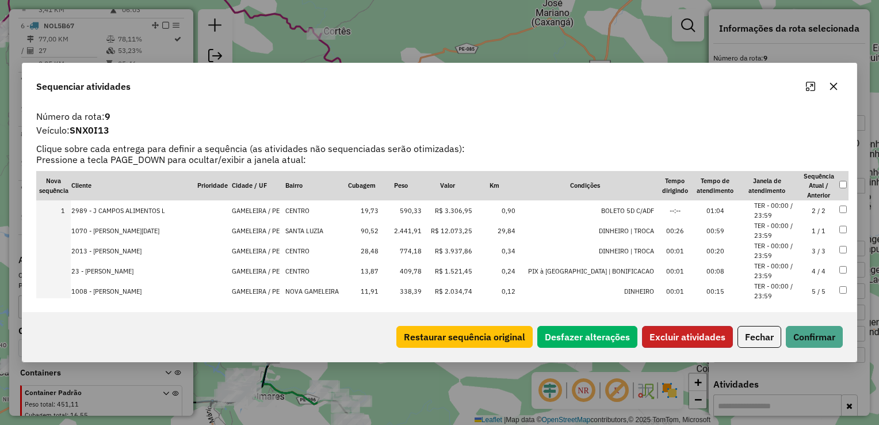
click at [694, 341] on button "Excluir atividades" at bounding box center [687, 337] width 91 height 22
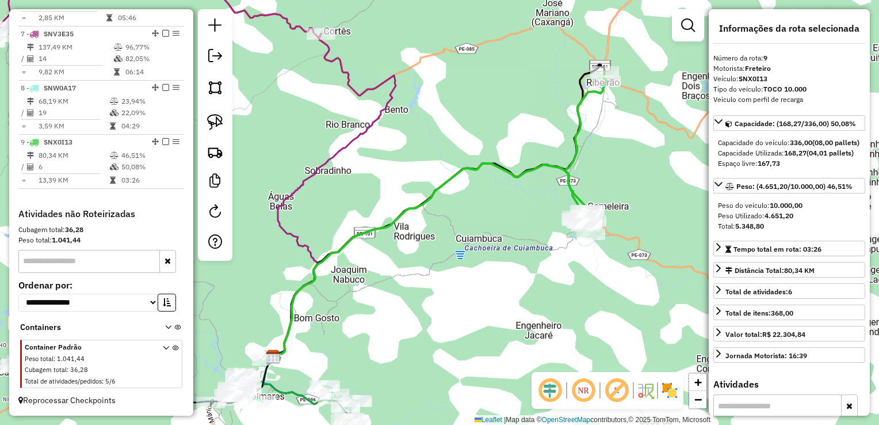
scroll to position [751, 0]
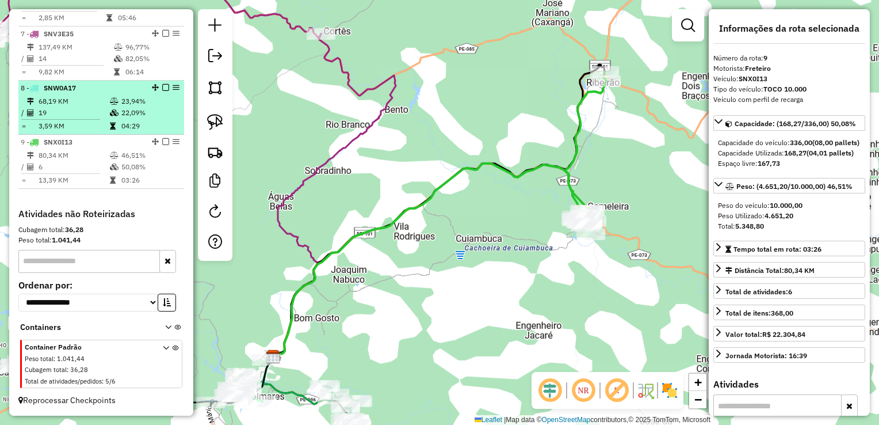
click at [68, 109] on td "19" at bounding box center [73, 113] width 71 height 12
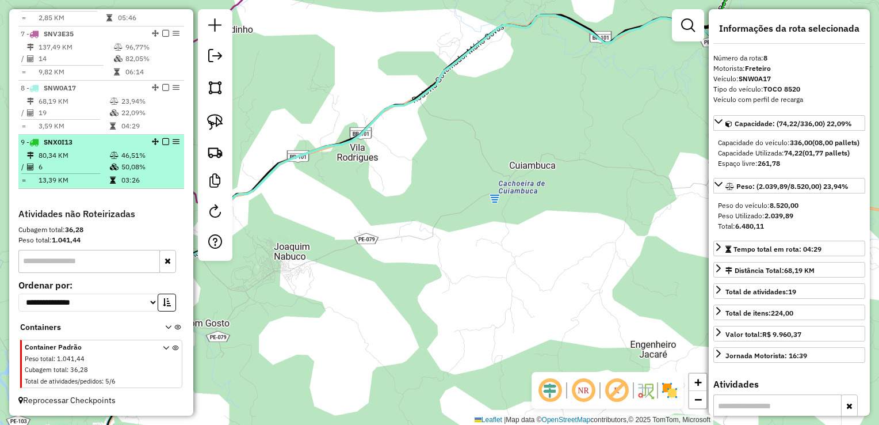
click at [66, 159] on td "80,34 KM" at bounding box center [73, 156] width 71 height 12
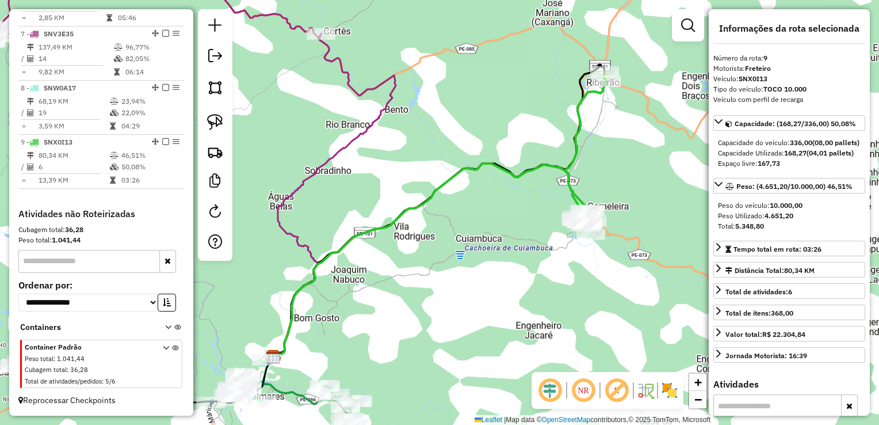
click at [508, 260] on div "Janela de atendimento Grade de atendimento Capacidade Transportadoras Veículos …" at bounding box center [439, 212] width 879 height 425
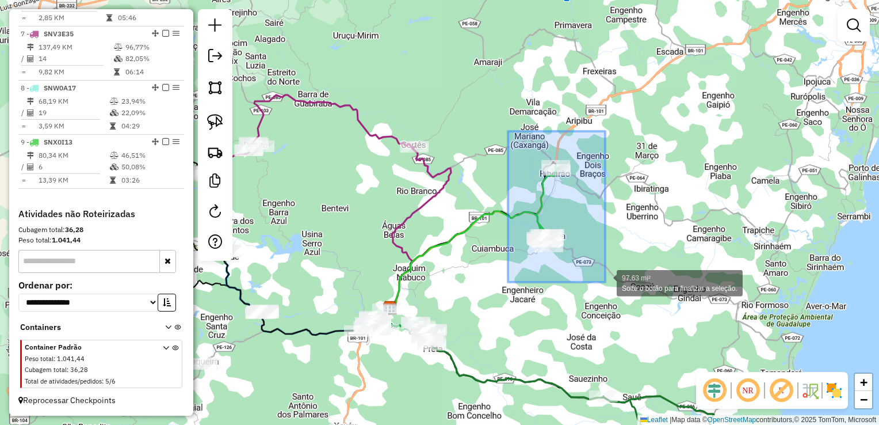
drag, startPoint x: 508, startPoint y: 137, endPoint x: 606, endPoint y: 282, distance: 175.0
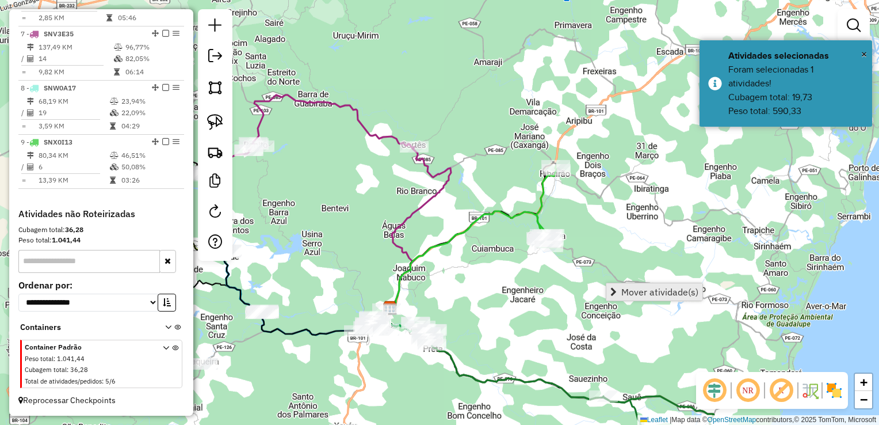
click at [626, 295] on span "Mover atividade(s)" at bounding box center [660, 291] width 77 height 9
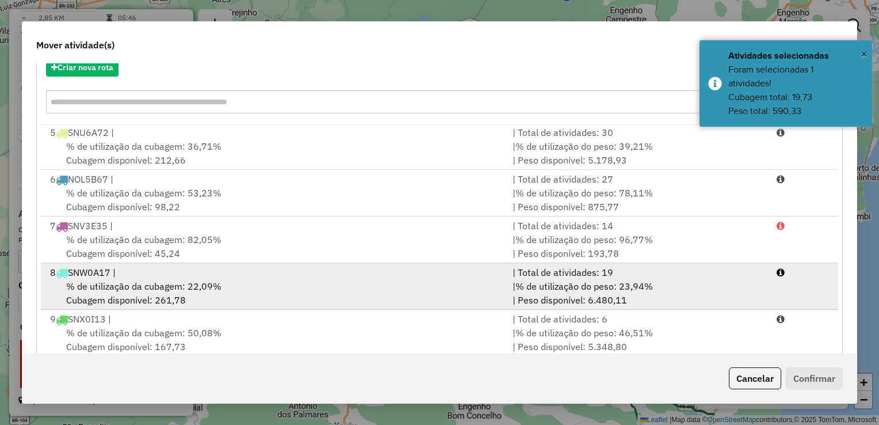
scroll to position [160, 0]
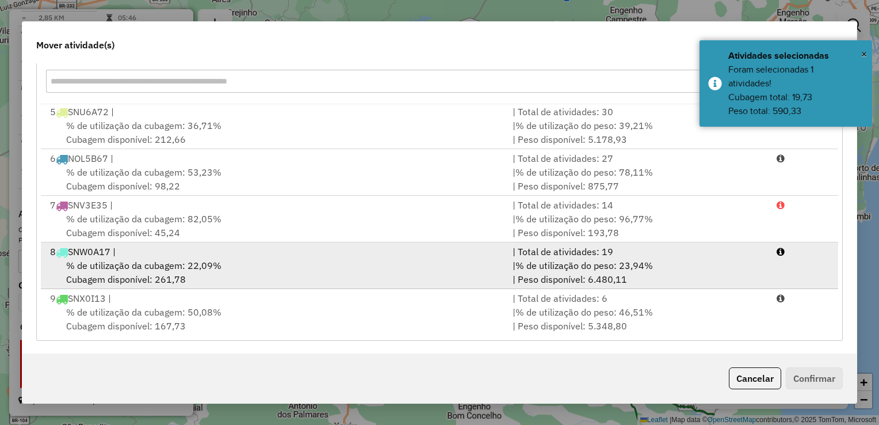
click at [108, 269] on span "% de utilização da cubagem: 22,09%" at bounding box center [143, 266] width 155 height 12
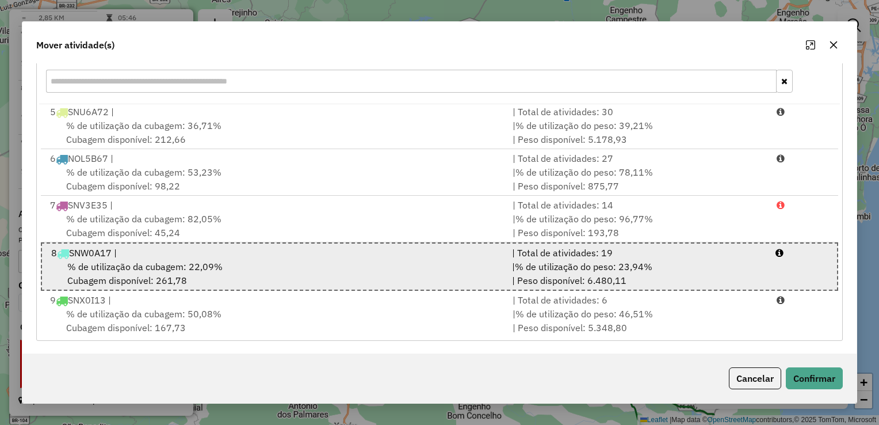
click at [163, 272] on div "% de utilização da cubagem: 22,09% Cubagem disponível: 261,78" at bounding box center [274, 274] width 461 height 28
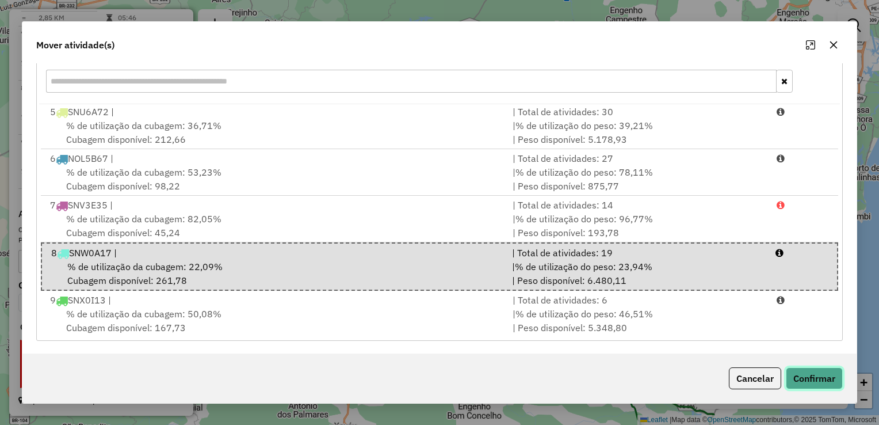
click at [819, 380] on button "Confirmar" at bounding box center [814, 378] width 57 height 22
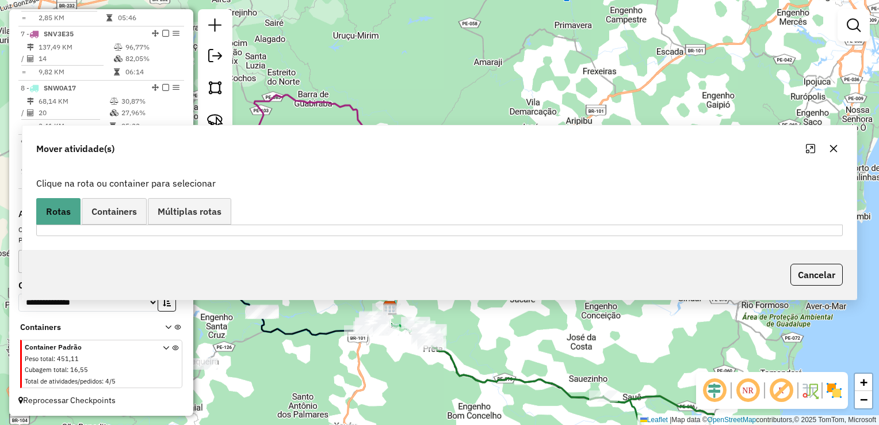
scroll to position [0, 0]
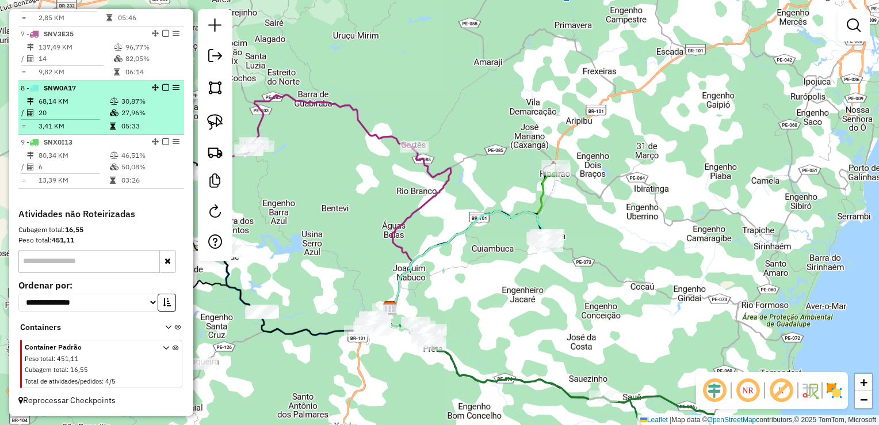
click at [63, 109] on td "20" at bounding box center [73, 113] width 71 height 12
select select "**********"
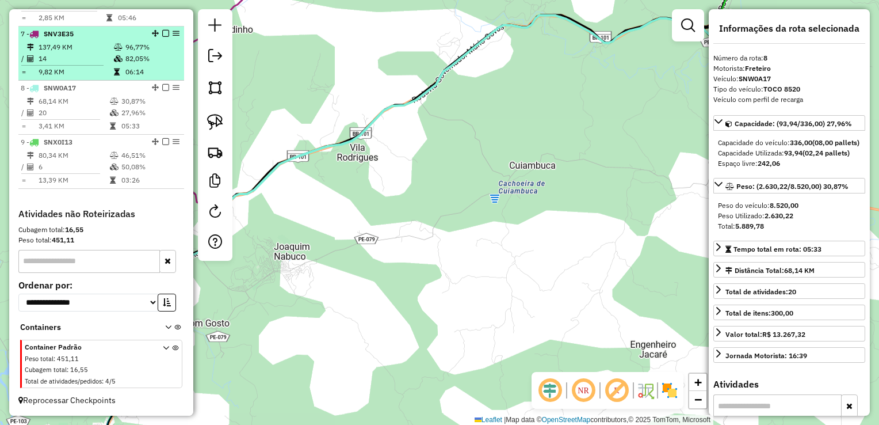
click at [74, 52] on td "137,49 KM" at bounding box center [75, 47] width 75 height 12
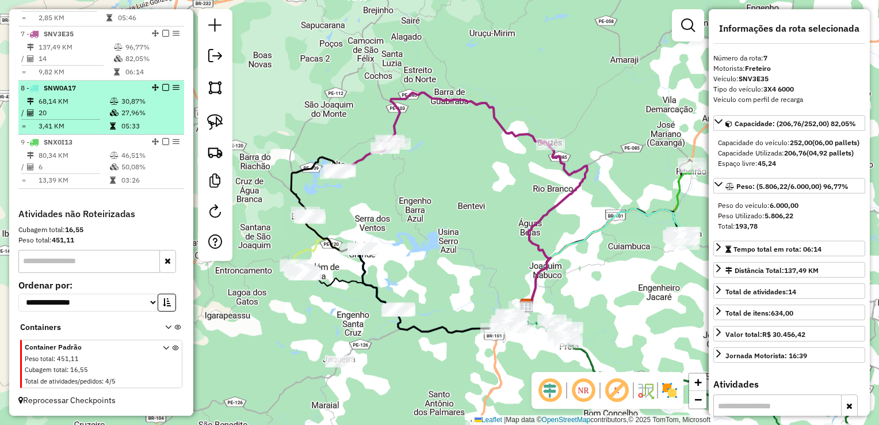
click at [75, 116] on td "20" at bounding box center [73, 113] width 71 height 12
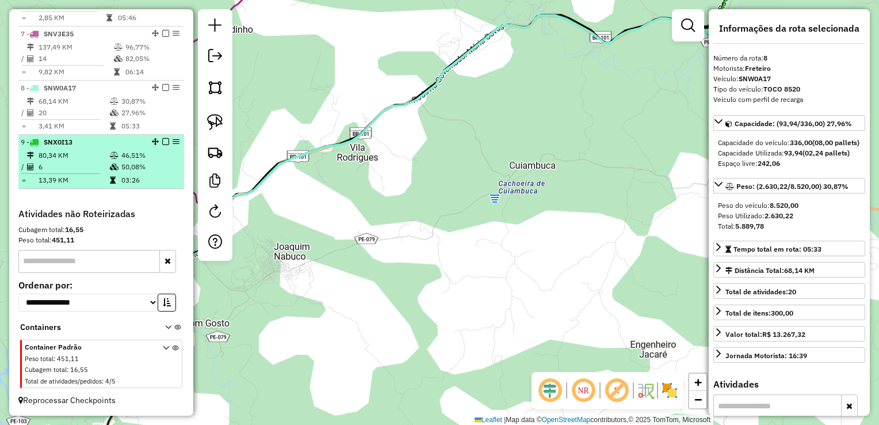
click at [67, 158] on td "80,34 KM" at bounding box center [73, 156] width 71 height 12
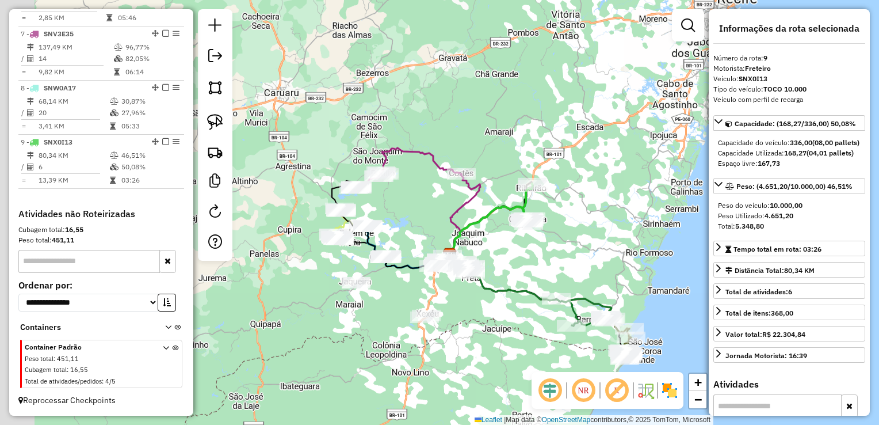
drag, startPoint x: 435, startPoint y: 337, endPoint x: 536, endPoint y: 337, distance: 100.7
click at [535, 338] on div "Janela de atendimento Grade de atendimento Capacidade Transportadoras Veículos …" at bounding box center [439, 212] width 879 height 425
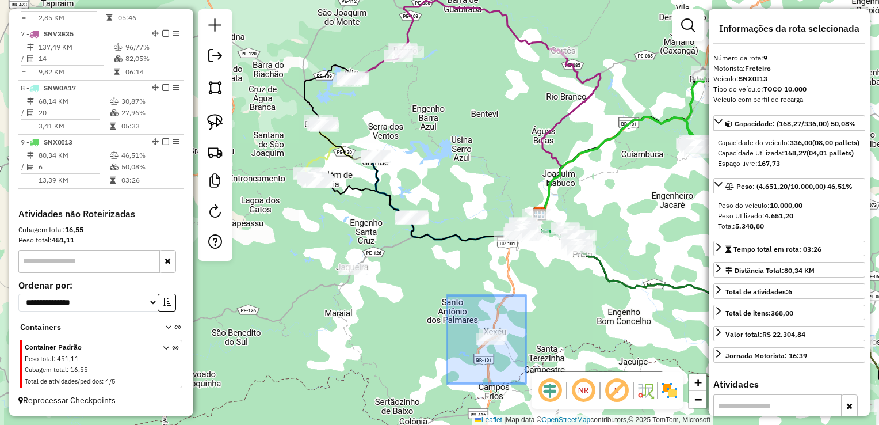
drag, startPoint x: 447, startPoint y: 295, endPoint x: 535, endPoint y: 385, distance: 125.4
click at [535, 385] on hb-router-mapa "Informações da Sessão 990830 - 19/08/2025 Criação: 18/08/2025 17:08 Depósito: C…" at bounding box center [439, 212] width 879 height 425
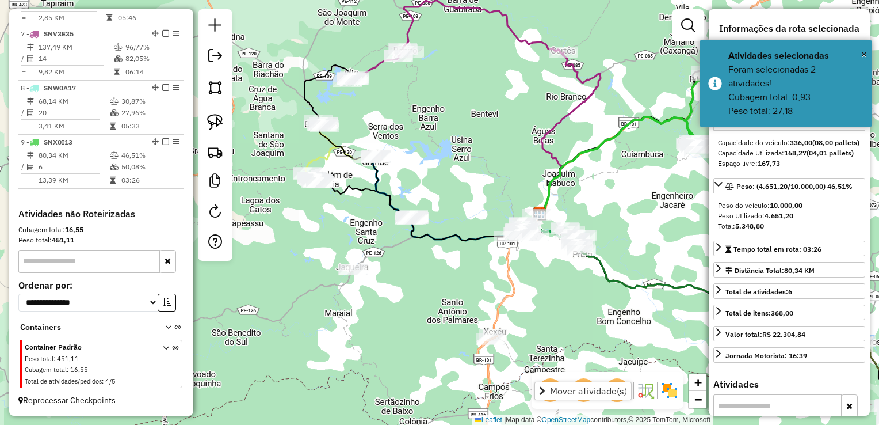
click at [446, 273] on div "Janela de atendimento Grade de atendimento Capacidade Transportadoras Veículos …" at bounding box center [439, 212] width 879 height 425
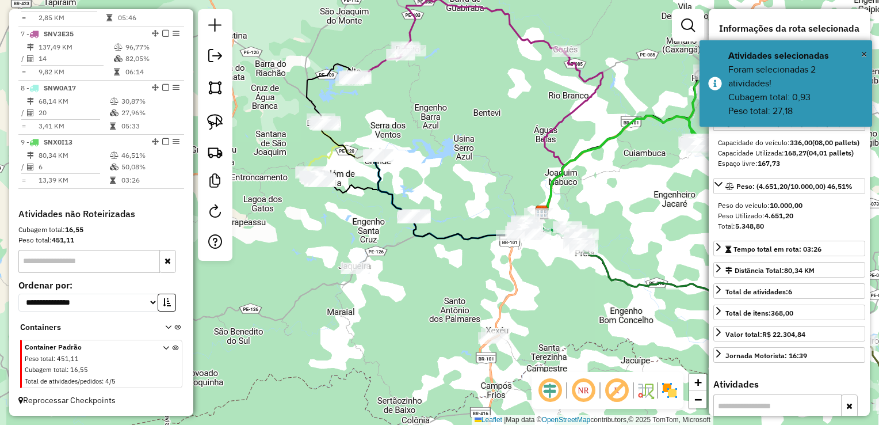
click at [464, 268] on div "Janela de atendimento Grade de atendimento Capacidade Transportadoras Veículos …" at bounding box center [439, 212] width 879 height 425
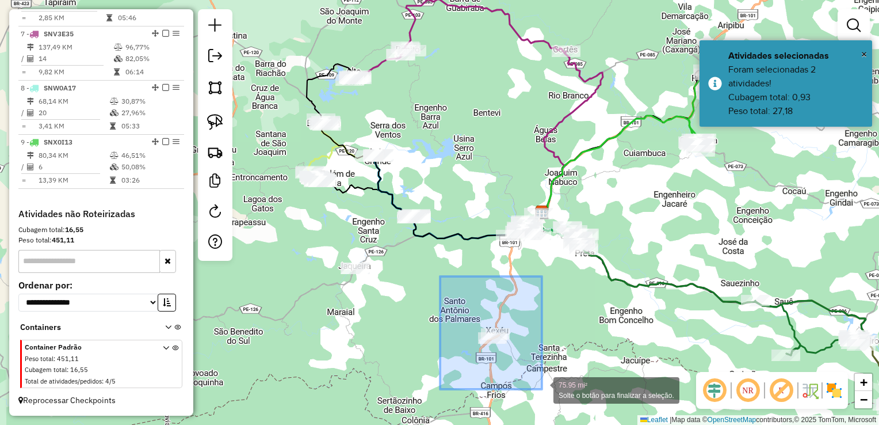
drag, startPoint x: 440, startPoint y: 280, endPoint x: 542, endPoint y: 389, distance: 149.0
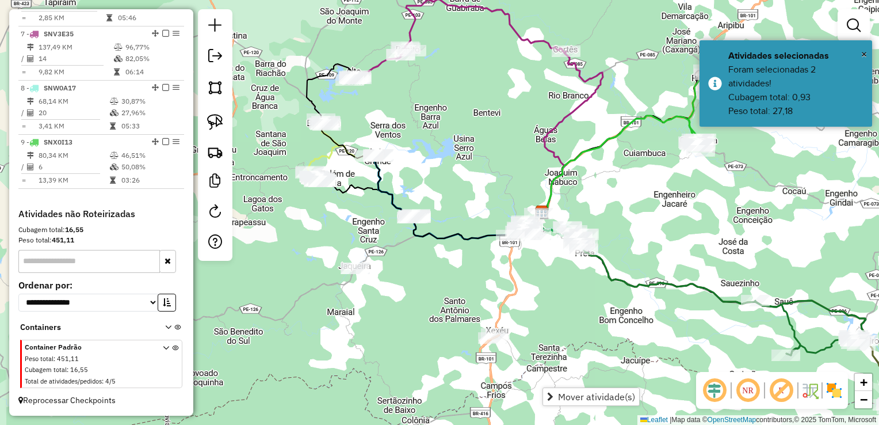
drag, startPoint x: 540, startPoint y: 320, endPoint x: 456, endPoint y: 314, distance: 84.2
click at [540, 319] on div "Janela de atendimento Grade de atendimento Capacidade Transportadoras Veículos …" at bounding box center [439, 212] width 879 height 425
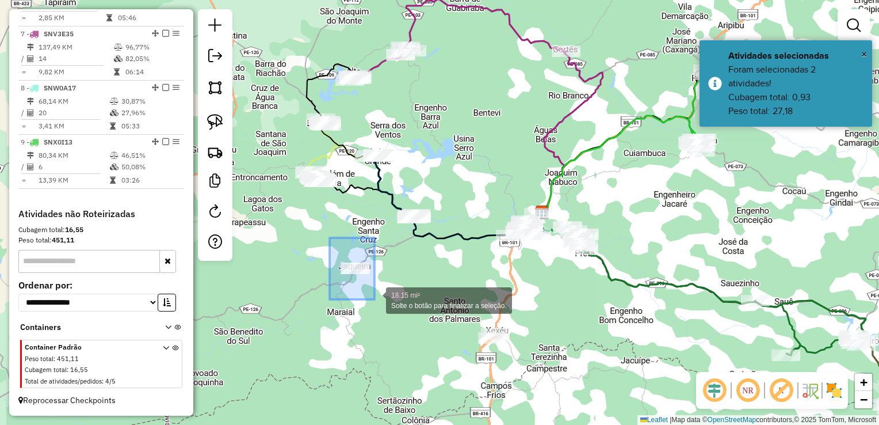
drag, startPoint x: 330, startPoint y: 268, endPoint x: 375, endPoint y: 299, distance: 54.6
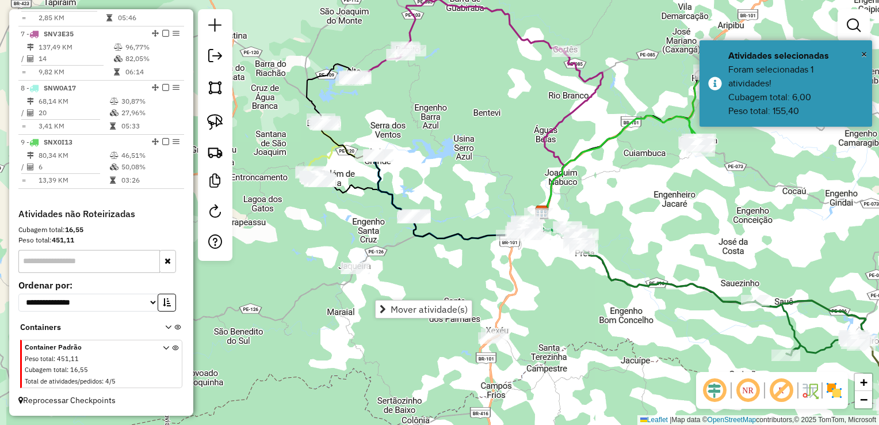
drag, startPoint x: 453, startPoint y: 270, endPoint x: 466, endPoint y: 230, distance: 41.9
click at [454, 268] on div "Janela de atendimento Grade de atendimento Capacidade Transportadoras Veículos …" at bounding box center [439, 212] width 879 height 425
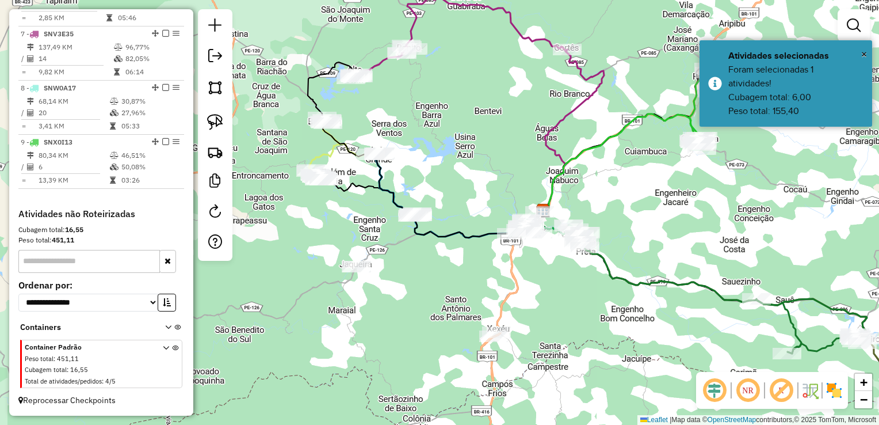
drag, startPoint x: 417, startPoint y: 304, endPoint x: 417, endPoint y: 317, distance: 12.7
click at [417, 317] on div "Janela de atendimento Grade de atendimento Capacidade Transportadoras Veículos …" at bounding box center [439, 212] width 879 height 425
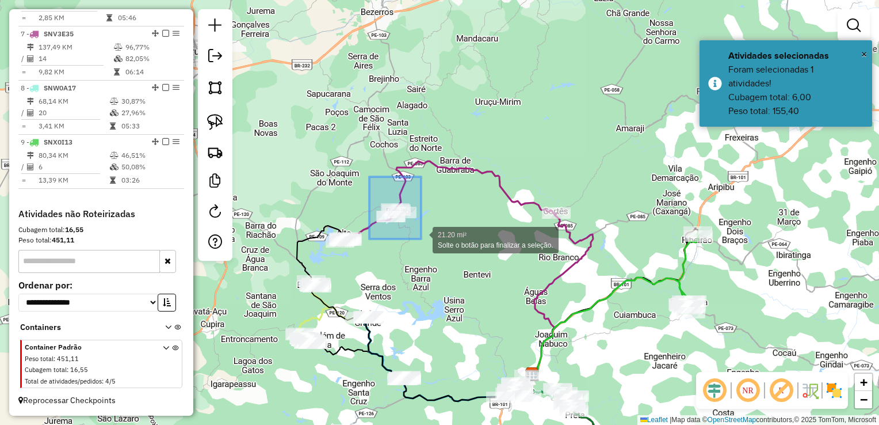
drag, startPoint x: 395, startPoint y: 237, endPoint x: 421, endPoint y: 239, distance: 26.6
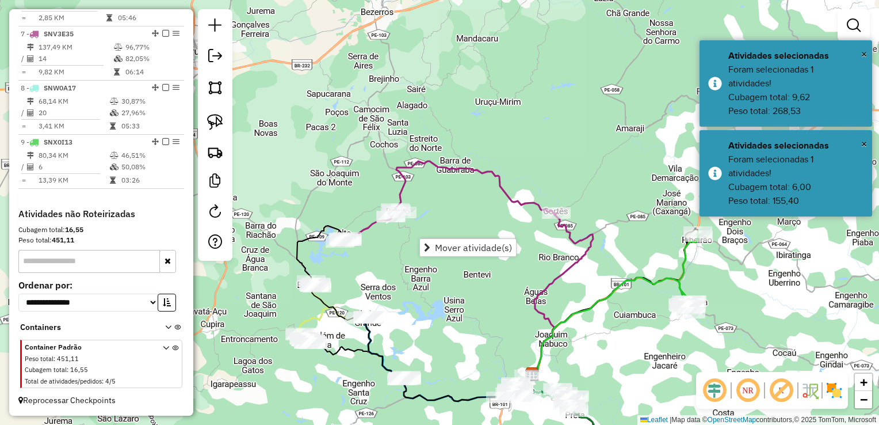
click at [442, 218] on div "Janela de atendimento Grade de atendimento Capacidade Transportadoras Veículos …" at bounding box center [439, 212] width 879 height 425
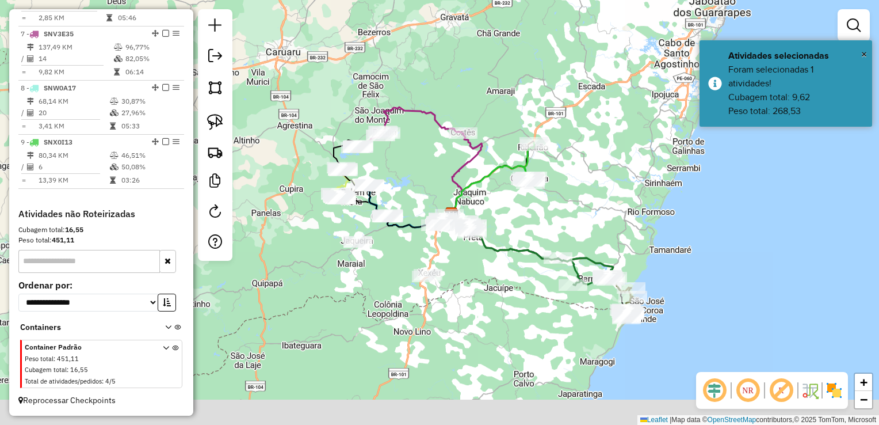
drag, startPoint x: 542, startPoint y: 356, endPoint x: 502, endPoint y: 273, distance: 92.4
click at [506, 273] on div "Janela de atendimento Grade de atendimento Capacidade Transportadoras Veículos …" at bounding box center [439, 212] width 879 height 425
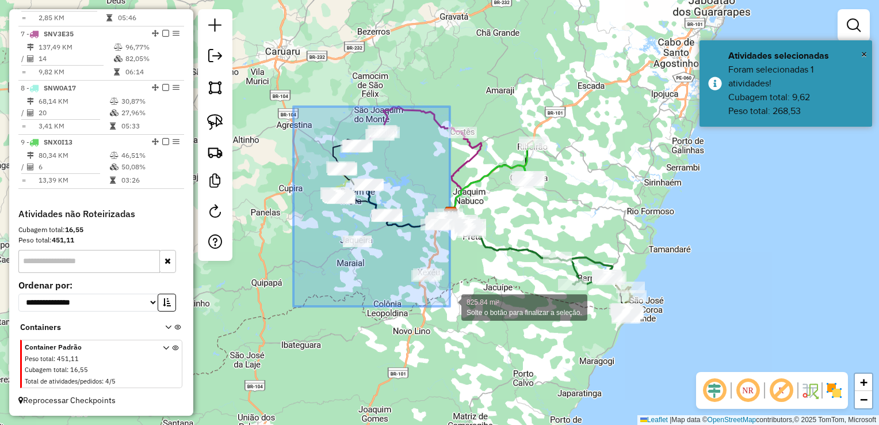
drag, startPoint x: 291, startPoint y: 214, endPoint x: 450, endPoint y: 306, distance: 183.6
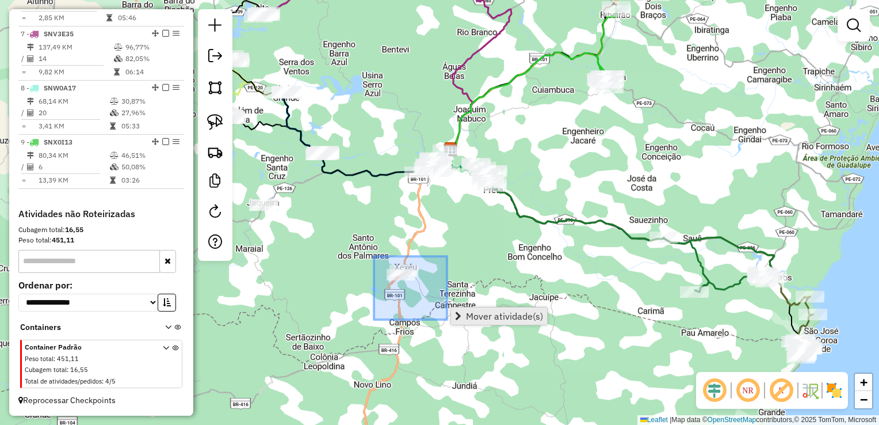
drag, startPoint x: 367, startPoint y: 296, endPoint x: 459, endPoint y: 312, distance: 92.9
click at [463, 319] on hb-router-mapa "Mover atividade(s) Informações da Sessão 990830 - 19/08/2025 Criação: 18/08/202…" at bounding box center [439, 212] width 879 height 425
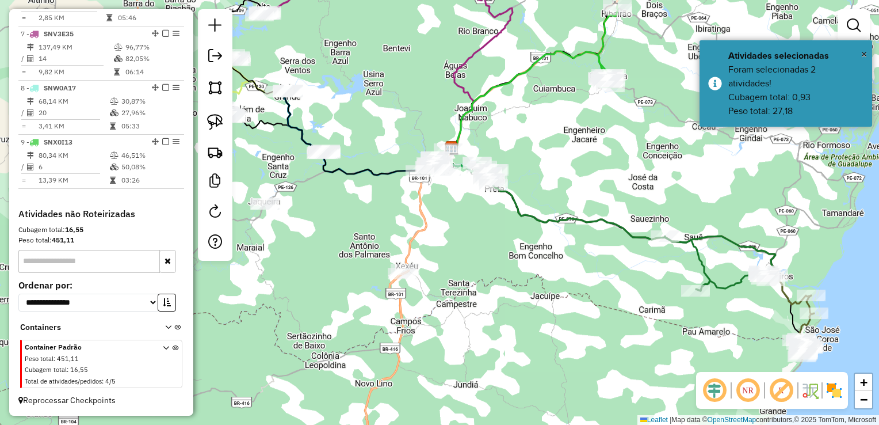
drag, startPoint x: 436, startPoint y: 226, endPoint x: 427, endPoint y: 228, distance: 9.5
click at [436, 226] on div "Janela de atendimento Grade de atendimento Capacidade Transportadoras Veículos …" at bounding box center [439, 212] width 879 height 425
click at [441, 254] on div "Janela de atendimento Grade de atendimento Capacidade Transportadoras Veículos …" at bounding box center [439, 212] width 879 height 425
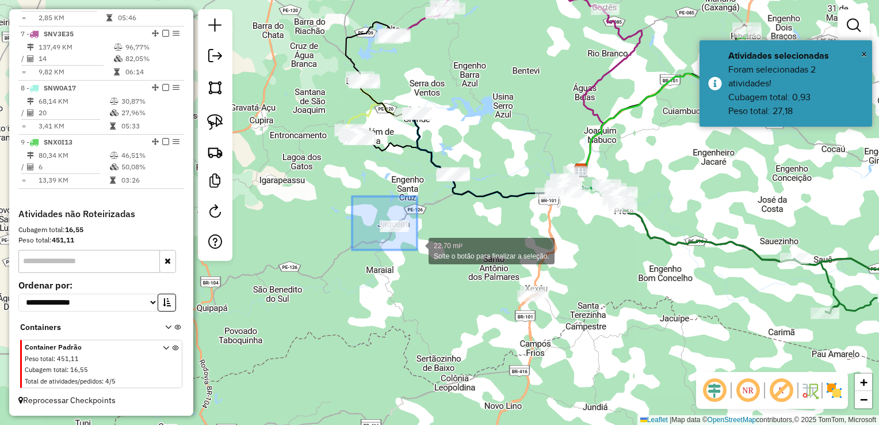
drag, startPoint x: 353, startPoint y: 204, endPoint x: 417, endPoint y: 250, distance: 79.2
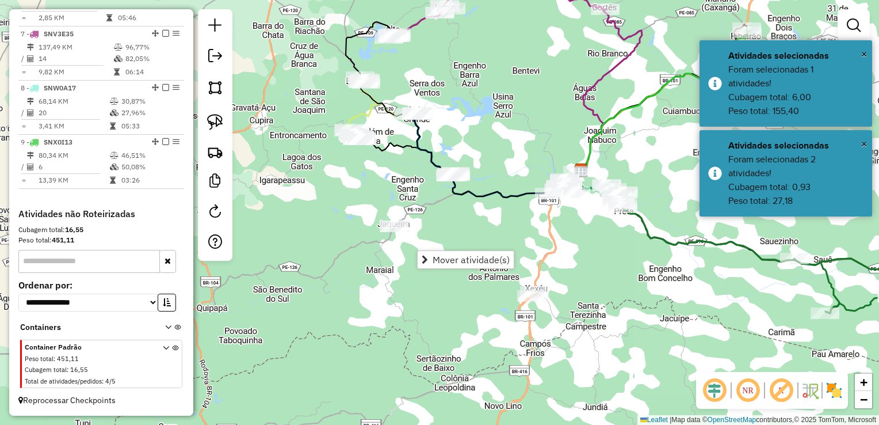
click at [469, 219] on div "Janela de atendimento Grade de atendimento Capacidade Transportadoras Veículos …" at bounding box center [439, 212] width 879 height 425
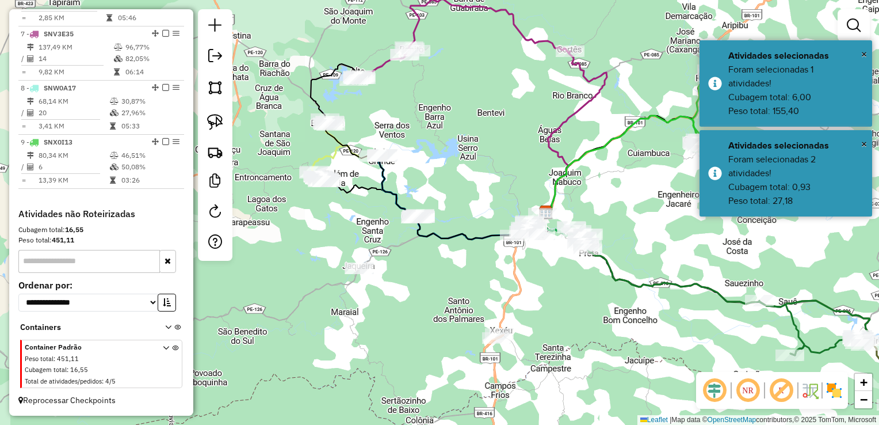
drag, startPoint x: 433, startPoint y: 260, endPoint x: 329, endPoint y: 356, distance: 142.2
click at [338, 355] on div "Janela de atendimento Grade de atendimento Capacidade Transportadoras Veículos …" at bounding box center [439, 212] width 879 height 425
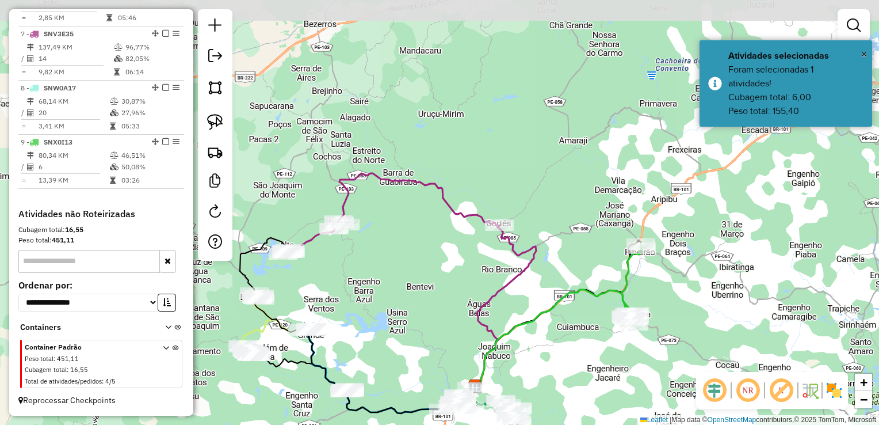
drag, startPoint x: 385, startPoint y: 273, endPoint x: 420, endPoint y: 317, distance: 56.2
click at [420, 317] on div "Janela de atendimento Grade de atendimento Capacidade Transportadoras Veículos …" at bounding box center [439, 212] width 879 height 425
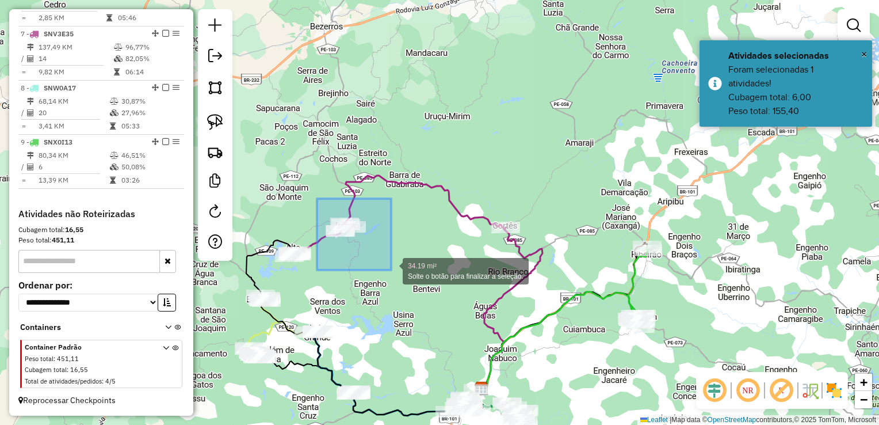
drag, startPoint x: 317, startPoint y: 214, endPoint x: 391, endPoint y: 270, distance: 93.2
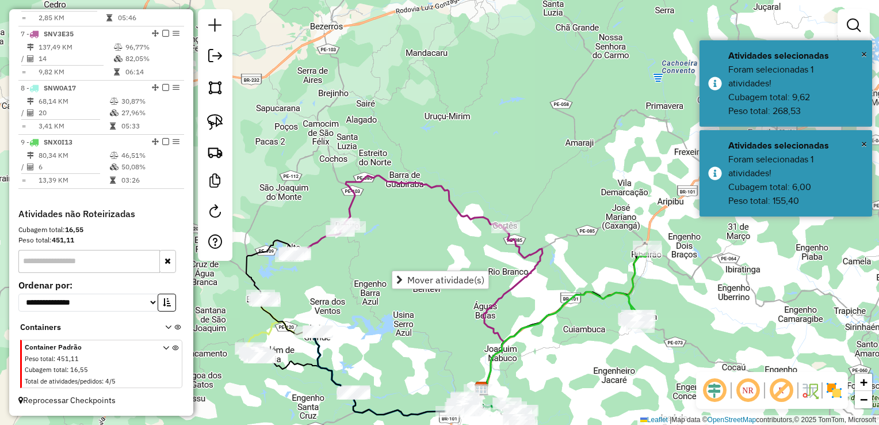
click at [424, 231] on div "Janela de atendimento Grade de atendimento Capacidade Transportadoras Veículos …" at bounding box center [439, 212] width 879 height 425
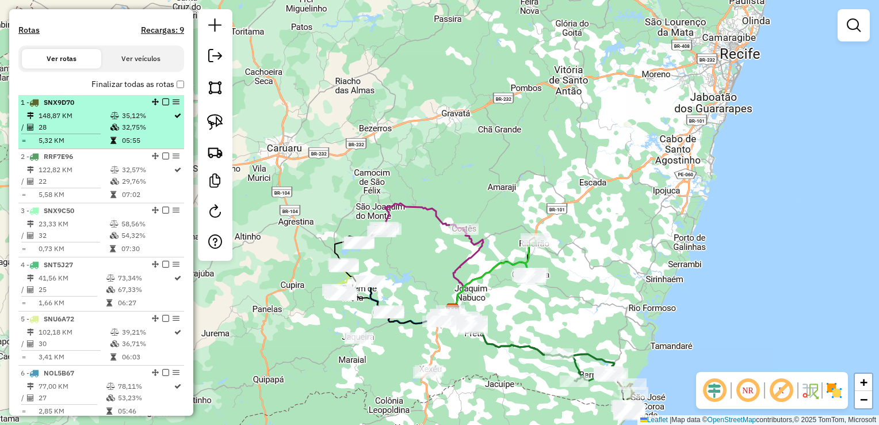
scroll to position [348, 0]
click at [63, 135] on td "28" at bounding box center [74, 129] width 72 height 12
select select "**********"
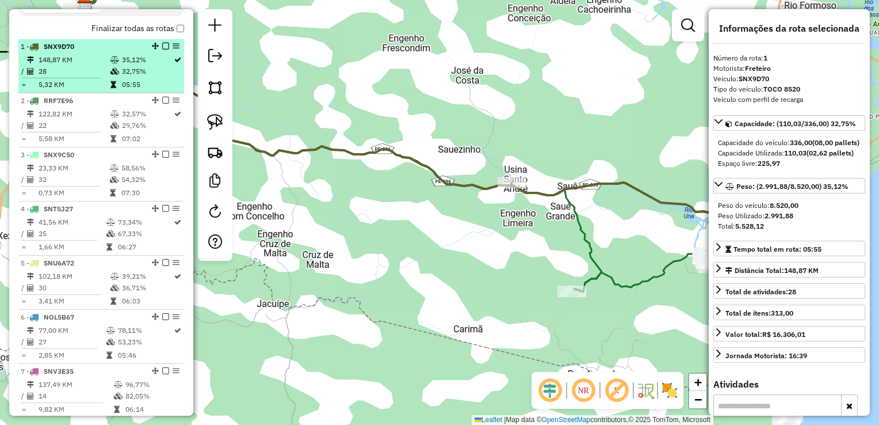
scroll to position [405, 0]
click at [63, 133] on td at bounding box center [65, 132] width 89 height 2
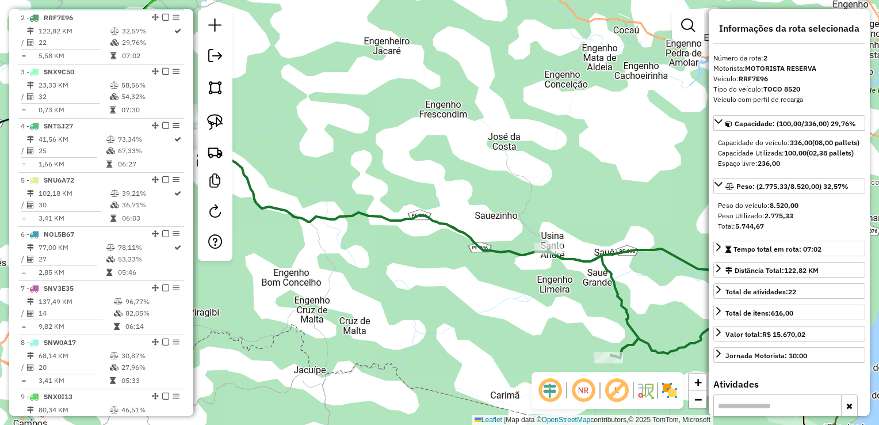
scroll to position [520, 0]
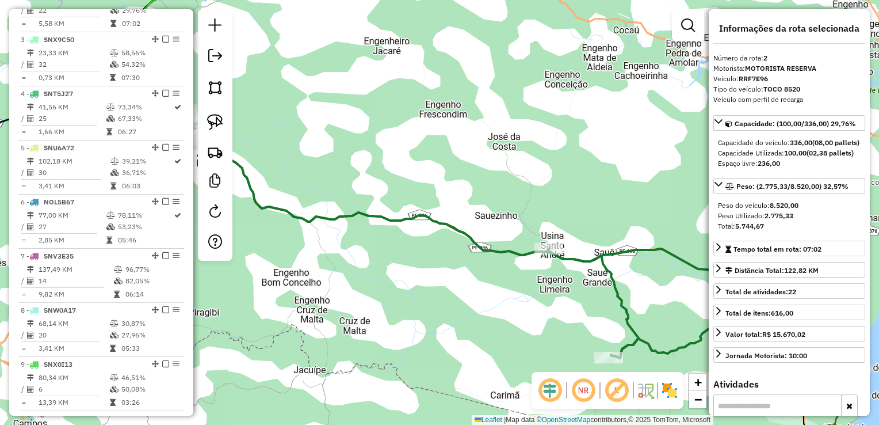
click at [63, 138] on td "1,66 KM" at bounding box center [72, 132] width 68 height 12
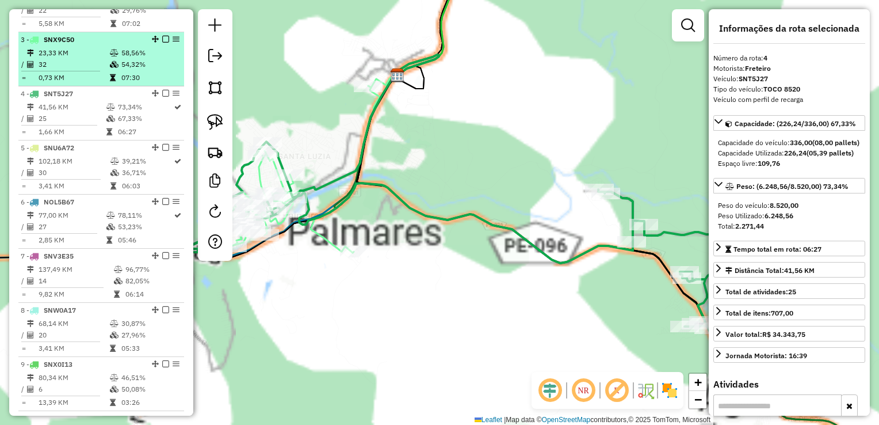
click at [75, 70] on td "32" at bounding box center [73, 65] width 71 height 12
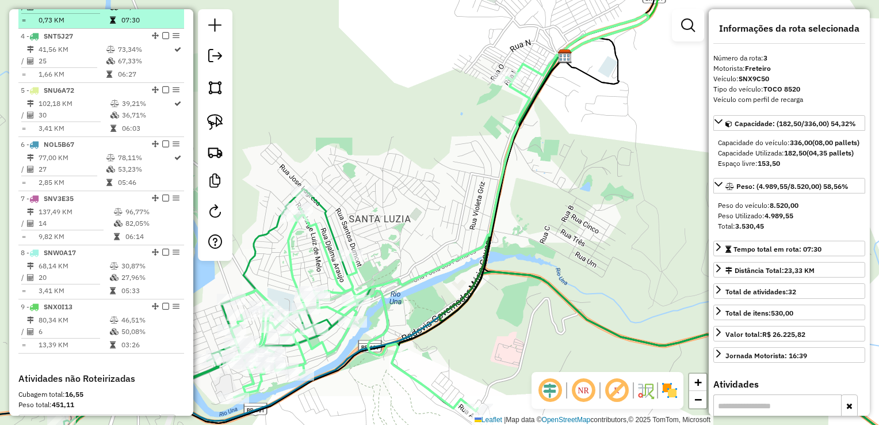
scroll to position [578, 0]
click at [75, 67] on td "25" at bounding box center [72, 61] width 68 height 12
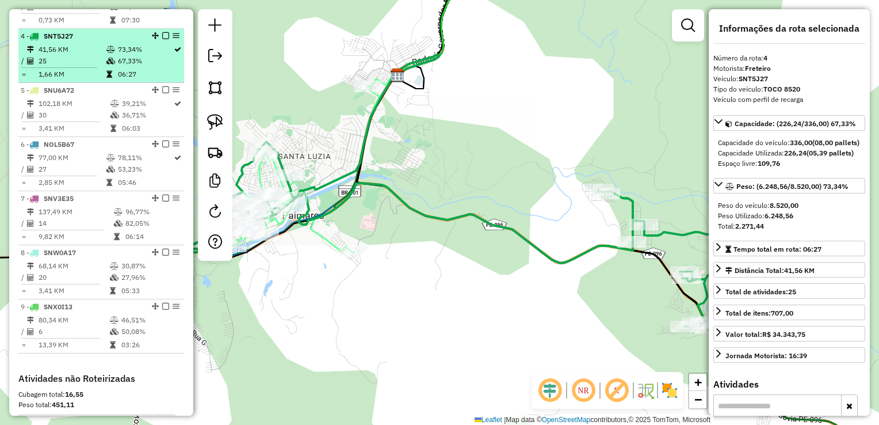
scroll to position [635, 0]
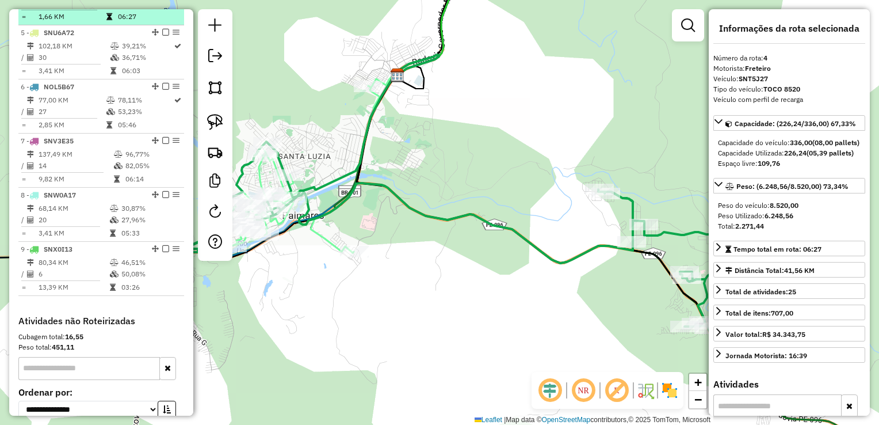
click at [74, 75] on td "3,41 KM" at bounding box center [74, 71] width 72 height 12
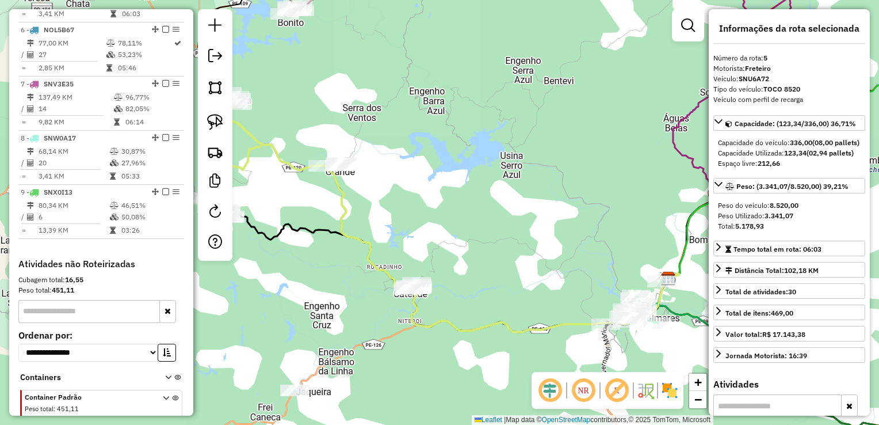
scroll to position [693, 0]
click at [74, 73] on td "2,85 KM" at bounding box center [72, 68] width 68 height 12
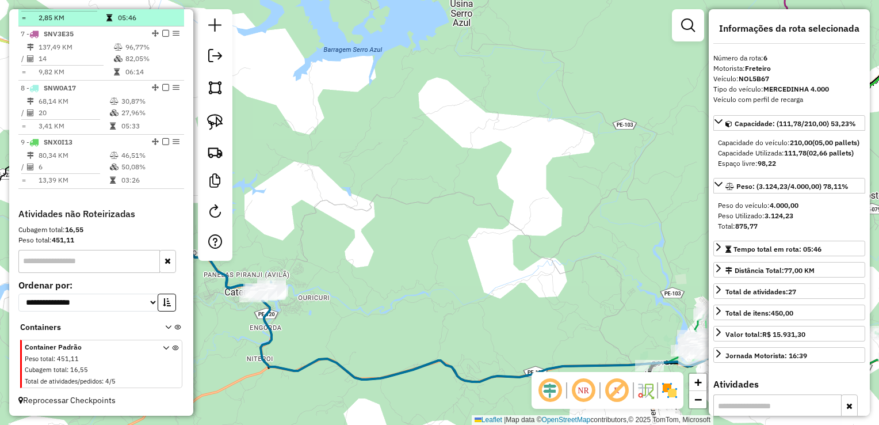
scroll to position [751, 0]
click at [74, 75] on td "9,82 KM" at bounding box center [75, 72] width 75 height 12
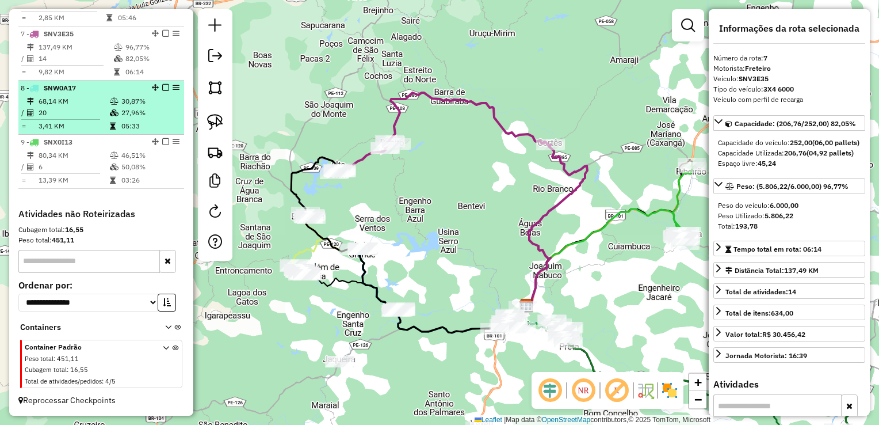
click at [79, 102] on td "68,14 KM" at bounding box center [73, 102] width 71 height 12
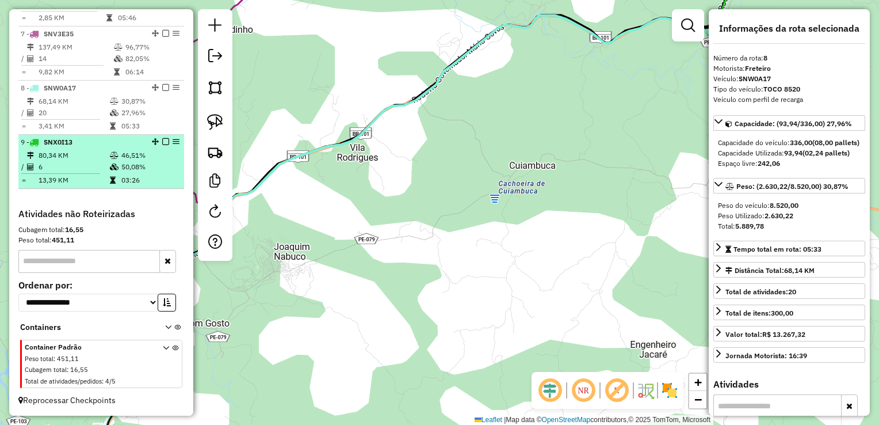
click at [78, 159] on td "80,34 KM" at bounding box center [73, 156] width 71 height 12
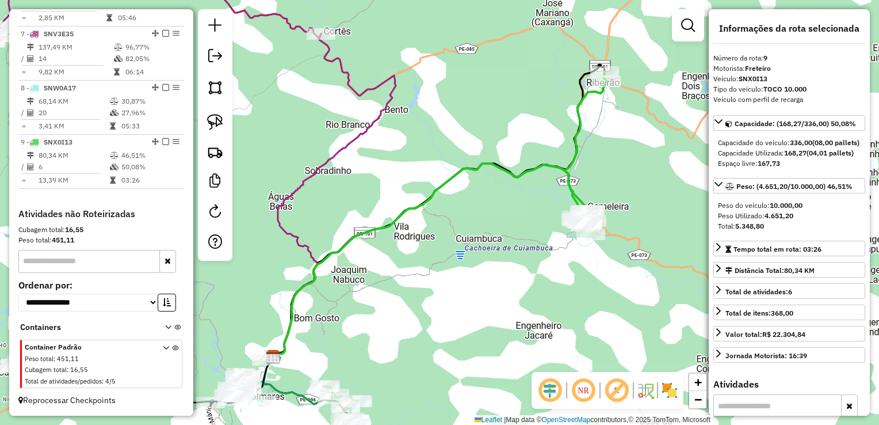
click at [416, 281] on div "Janela de atendimento Grade de atendimento Capacidade Transportadoras Veículos …" at bounding box center [439, 212] width 879 height 425
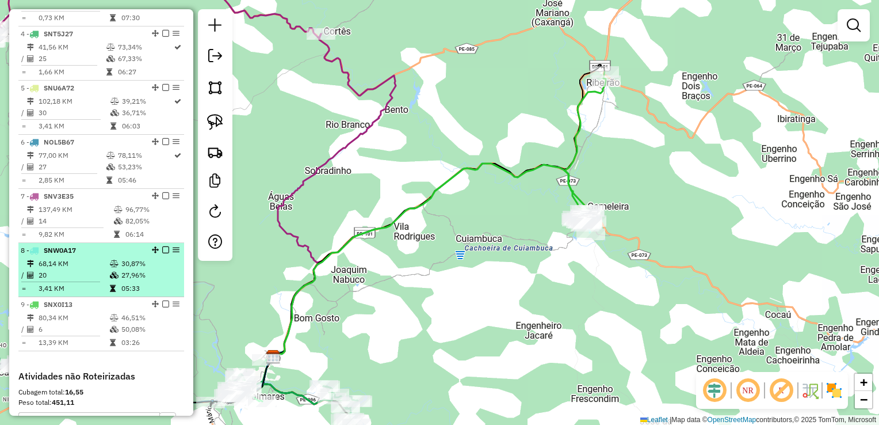
scroll to position [635, 0]
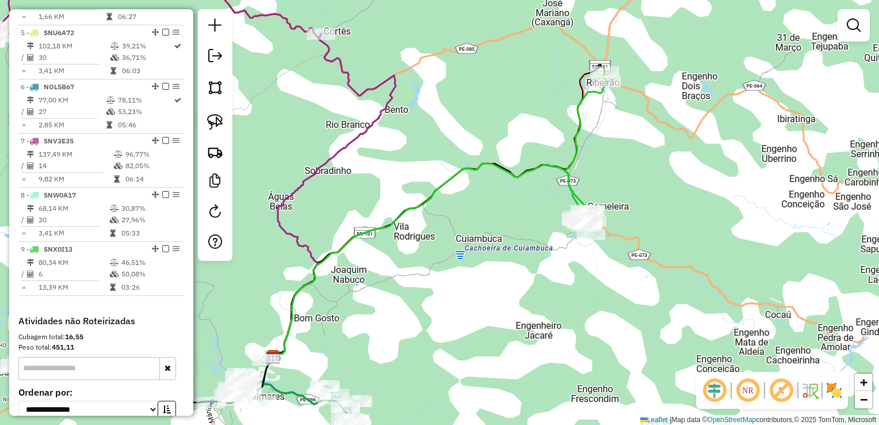
click at [215, 55] on em at bounding box center [215, 56] width 14 height 14
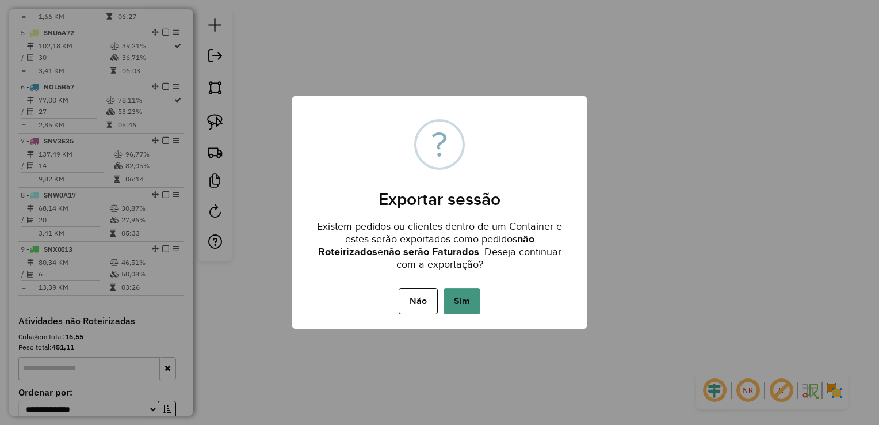
click at [463, 310] on button "Sim" at bounding box center [462, 301] width 37 height 26
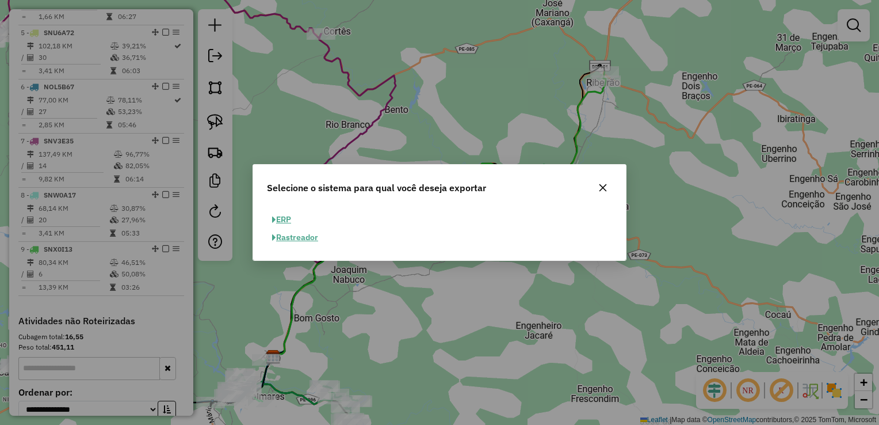
click at [283, 220] on button "ERP" at bounding box center [281, 220] width 29 height 18
select select "**"
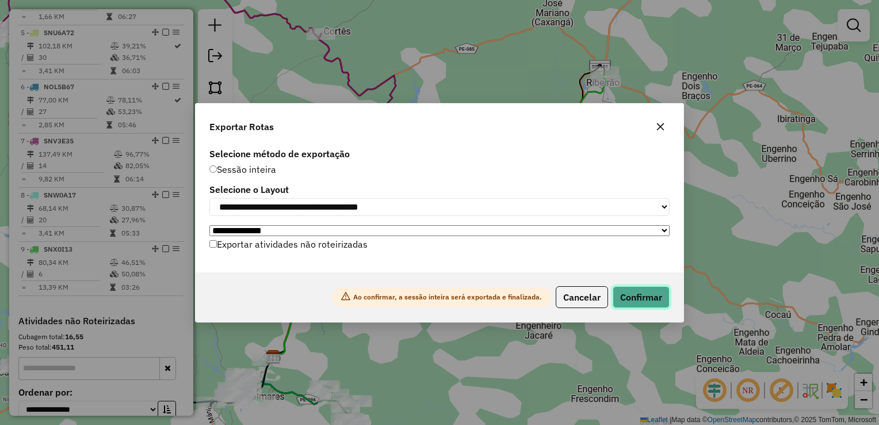
click at [645, 300] on button "Confirmar" at bounding box center [641, 297] width 57 height 22
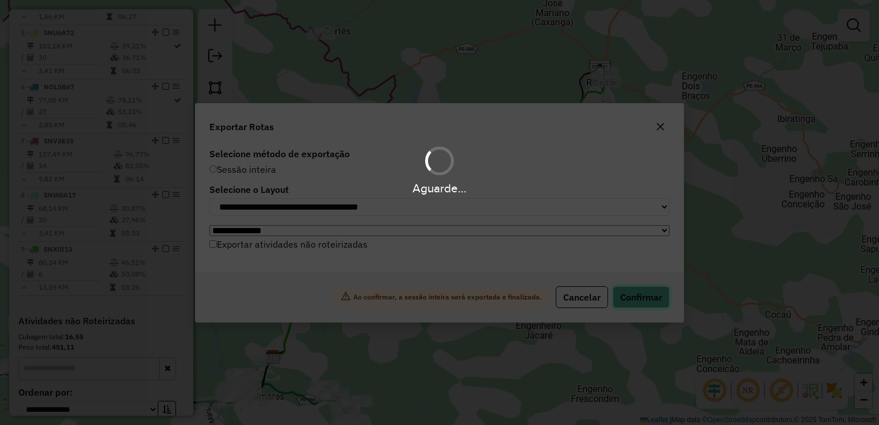
scroll to position [643, 0]
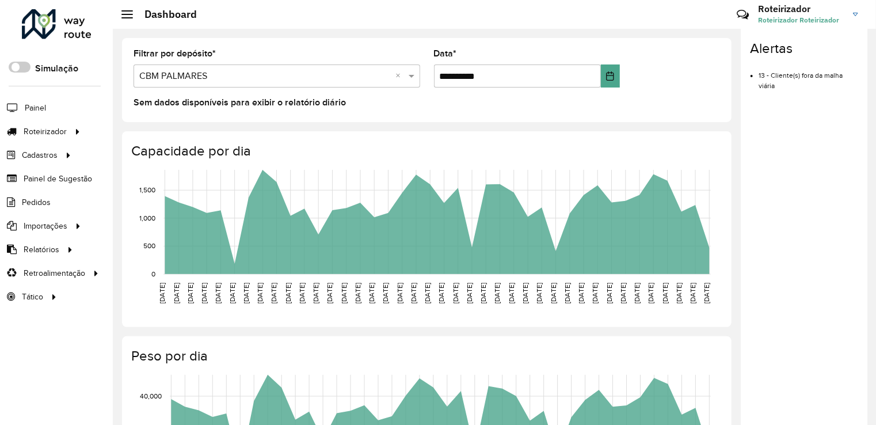
click at [187, 74] on input "text" at bounding box center [265, 77] width 252 height 14
click at [188, 114] on div "CBM CARPINA" at bounding box center [276, 109] width 284 height 20
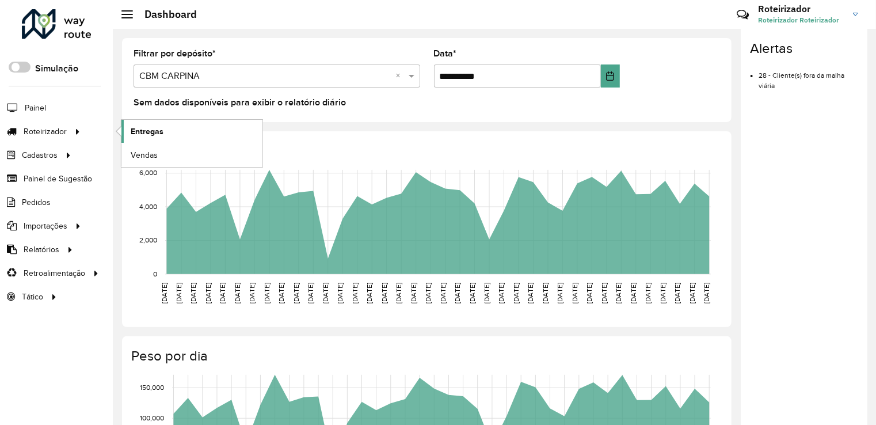
click at [139, 125] on span "Entregas" at bounding box center [147, 131] width 33 height 12
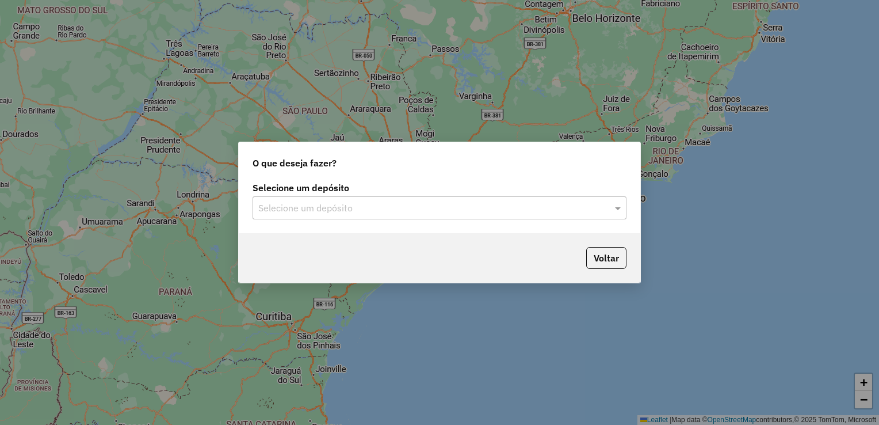
click at [311, 207] on input "text" at bounding box center [428, 208] width 340 height 14
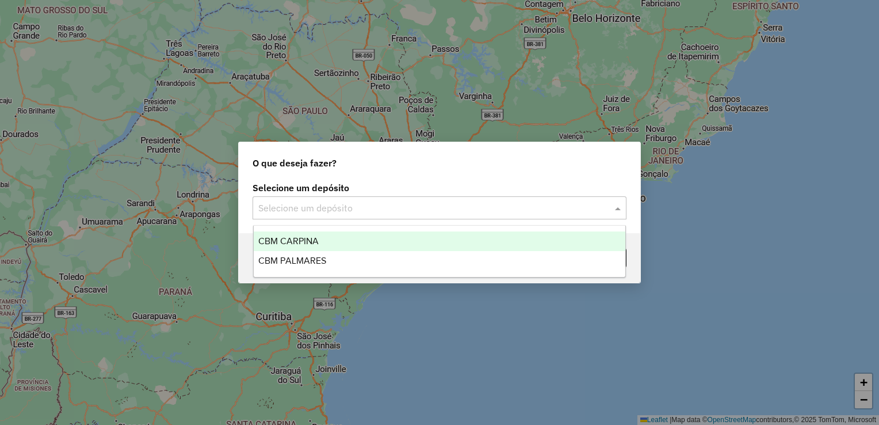
click at [307, 239] on span "CBM CARPINA" at bounding box center [288, 241] width 60 height 10
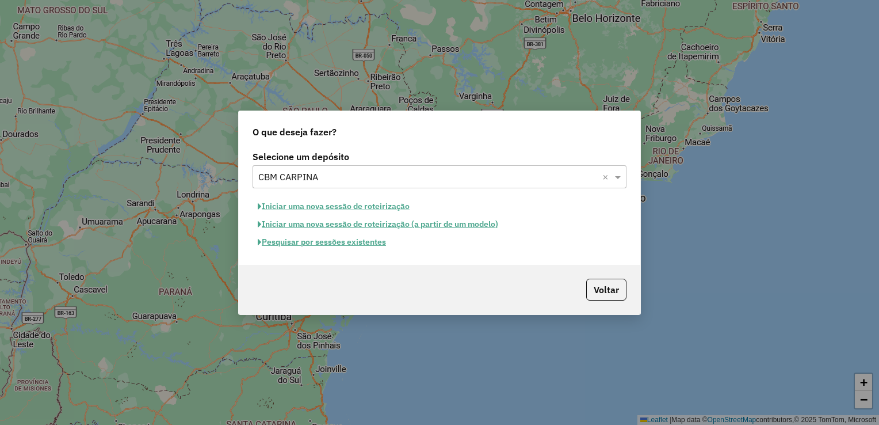
click at [329, 203] on button "Iniciar uma nova sessão de roteirização" at bounding box center [334, 206] width 162 height 18
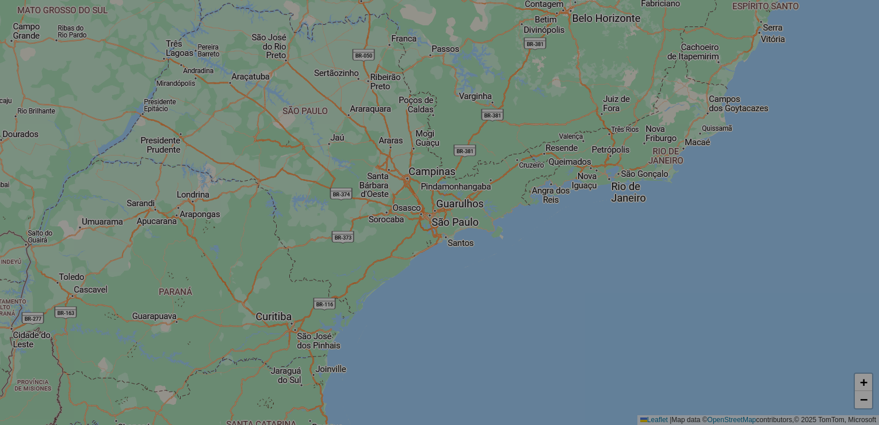
select select "*"
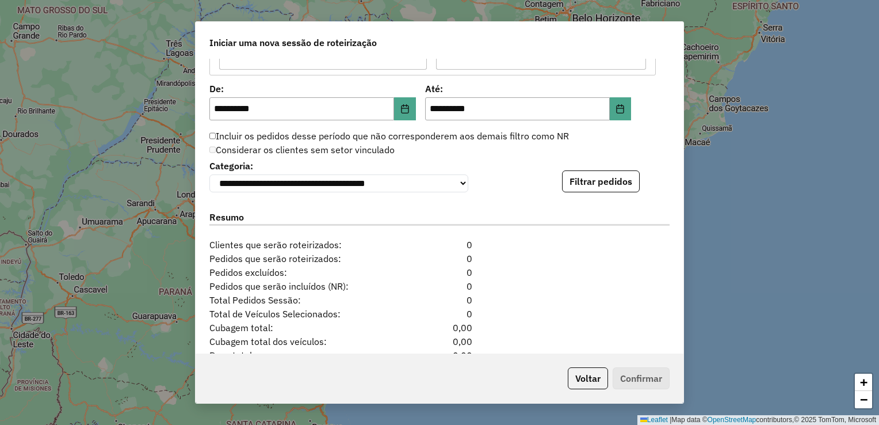
scroll to position [1094, 0]
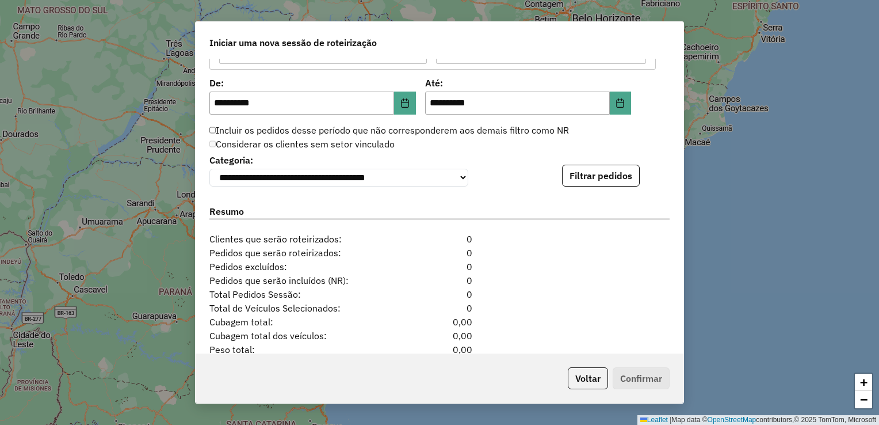
click at [593, 175] on button "Filtrar pedidos" at bounding box center [601, 176] width 78 height 22
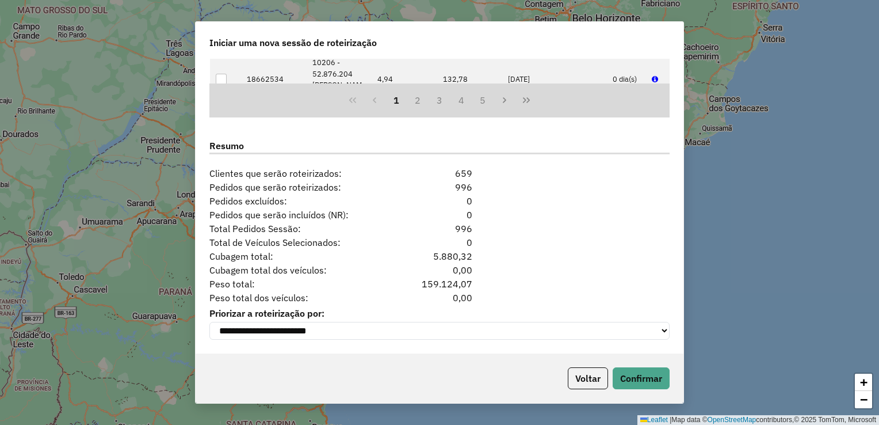
scroll to position [1400, 0]
click at [629, 379] on button "Confirmar" at bounding box center [641, 378] width 57 height 22
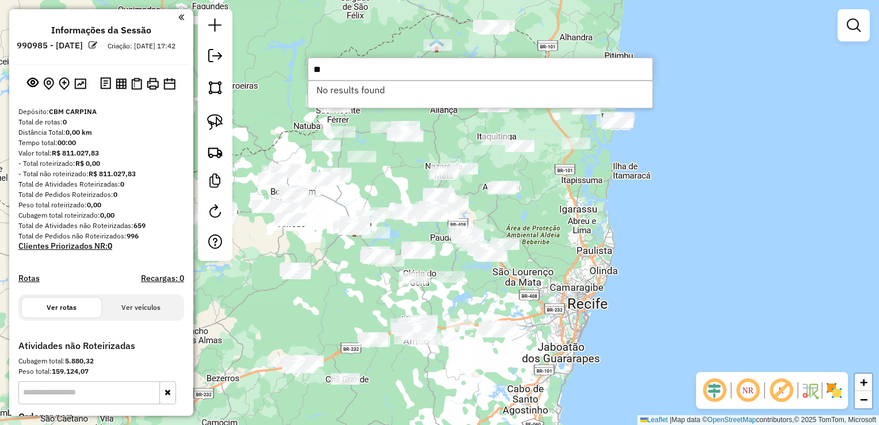
type input "*"
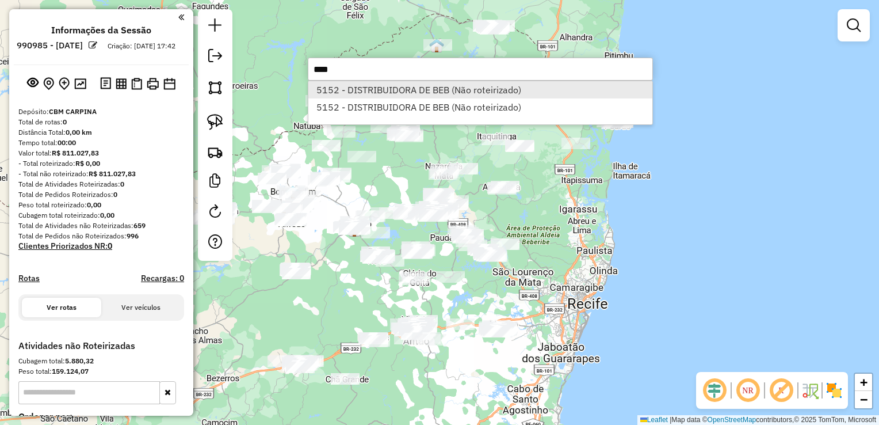
type input "****"
click at [406, 84] on li "5152 - DISTRIBUIDORA DE BEB (Não roteirizado)" at bounding box center [481, 89] width 344 height 17
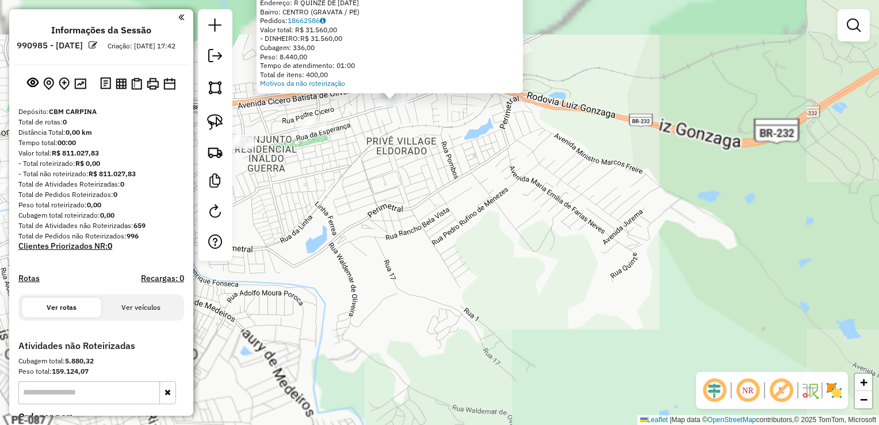
click at [360, 147] on div "Atividade não roteirizada 5152 - DISTRIBUIDORA DE BEB Endereço: R QUINZE DE NOV…" at bounding box center [439, 212] width 879 height 425
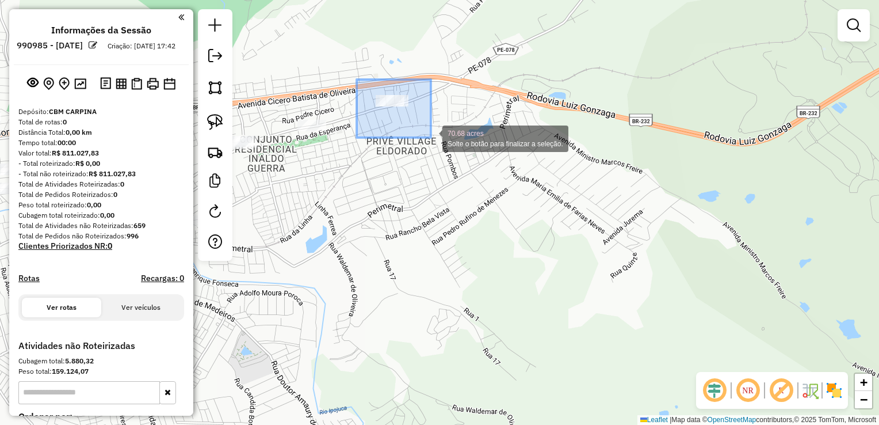
drag, startPoint x: 357, startPoint y: 79, endPoint x: 431, endPoint y: 138, distance: 94.3
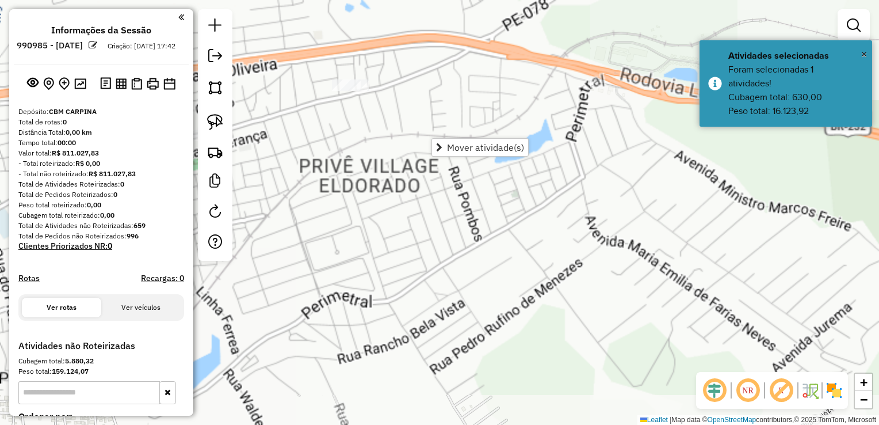
click at [320, 122] on div "Janela de atendimento Grade de atendimento Capacidade Transportadoras Veículos …" at bounding box center [439, 212] width 879 height 425
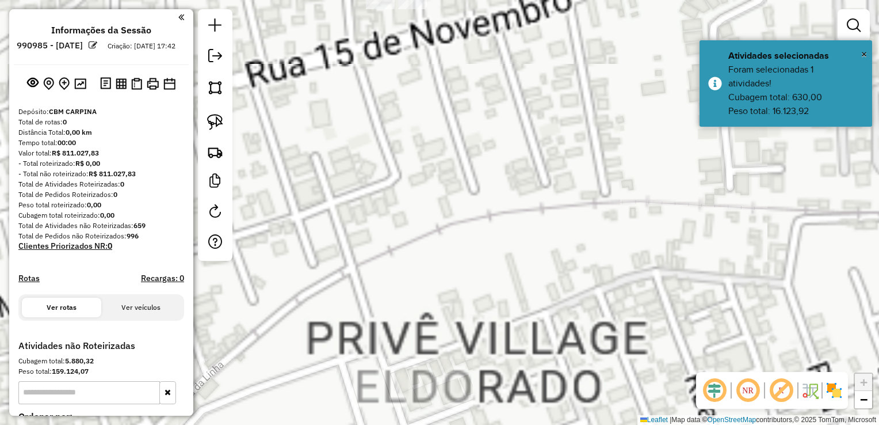
drag, startPoint x: 387, startPoint y: 98, endPoint x: 375, endPoint y: 270, distance: 171.9
click at [375, 270] on div "Janela de atendimento Grade de atendimento Capacidade Transportadoras Veículos …" at bounding box center [439, 212] width 879 height 425
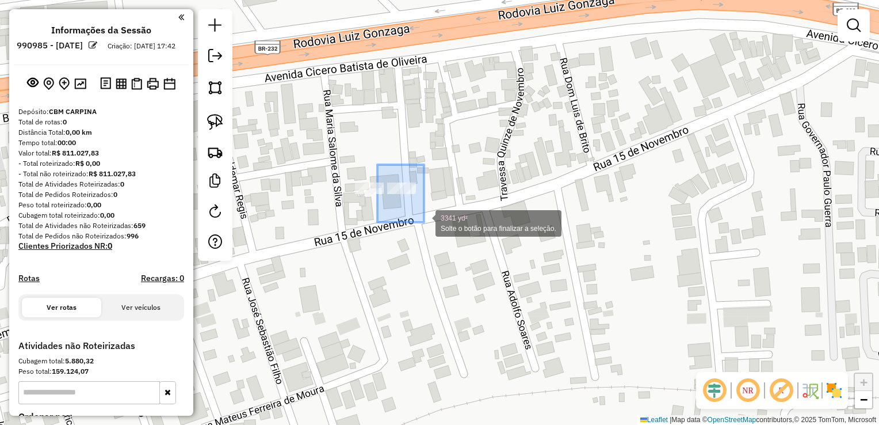
drag, startPoint x: 387, startPoint y: 215, endPoint x: 424, endPoint y: 222, distance: 38.2
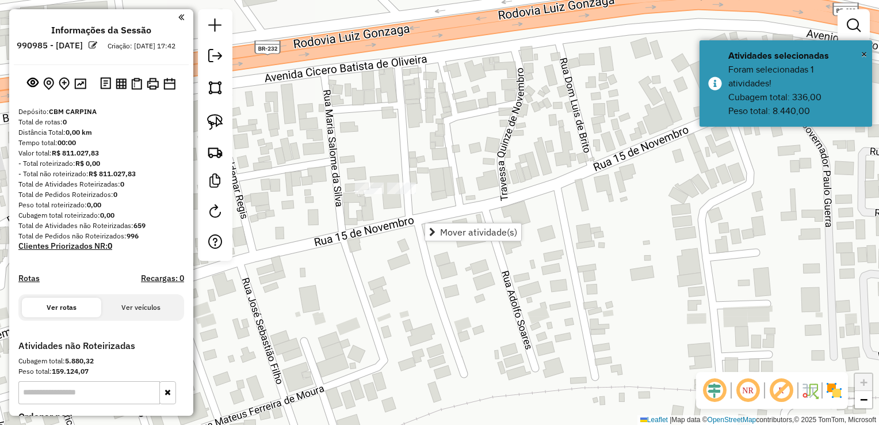
click at [429, 160] on div "Janela de atendimento Grade de atendimento Capacidade Transportadoras Veículos …" at bounding box center [439, 212] width 879 height 425
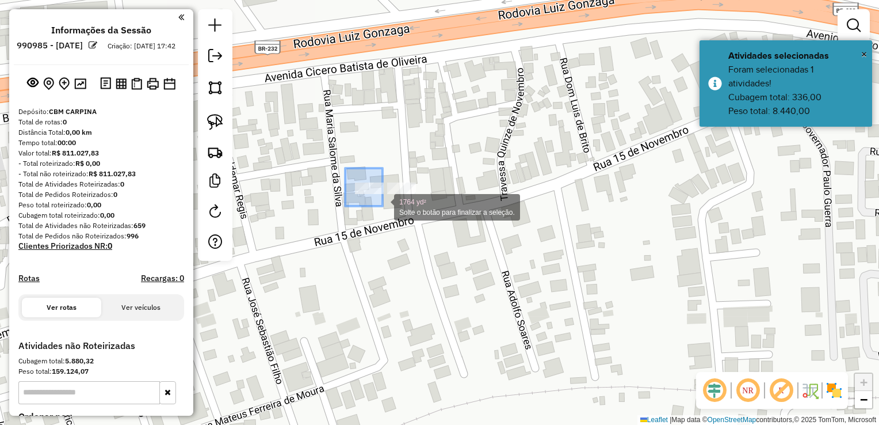
drag, startPoint x: 347, startPoint y: 174, endPoint x: 383, endPoint y: 206, distance: 48.1
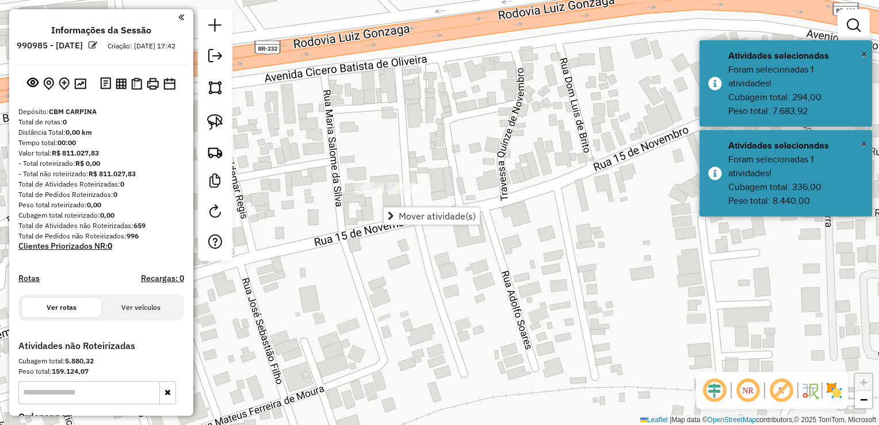
click at [424, 142] on div "Janela de atendimento Grade de atendimento Capacidade Transportadoras Veículos …" at bounding box center [439, 212] width 879 height 425
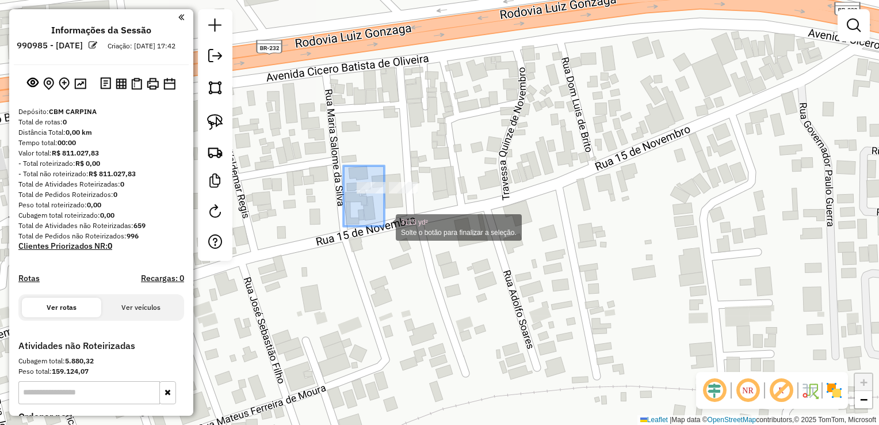
drag, startPoint x: 344, startPoint y: 166, endPoint x: 384, endPoint y: 226, distance: 73.0
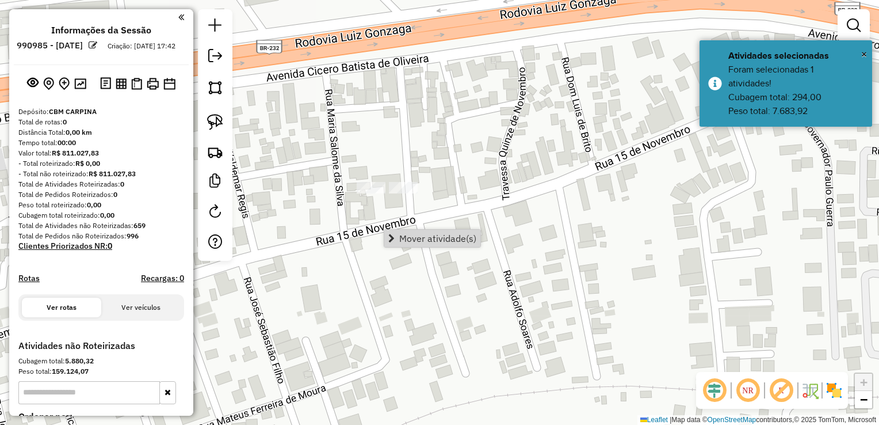
click at [480, 188] on div "Janela de atendimento Grade de atendimento Capacidade Transportadoras Veículos …" at bounding box center [439, 212] width 879 height 425
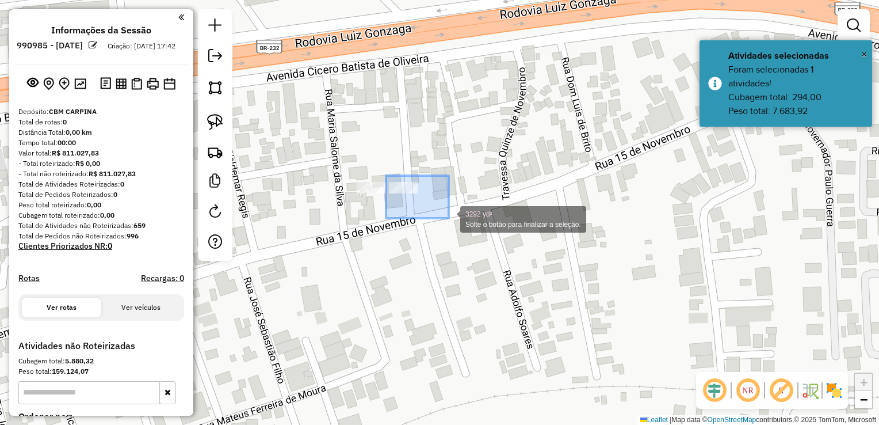
drag, startPoint x: 380, startPoint y: 207, endPoint x: 449, endPoint y: 218, distance: 69.5
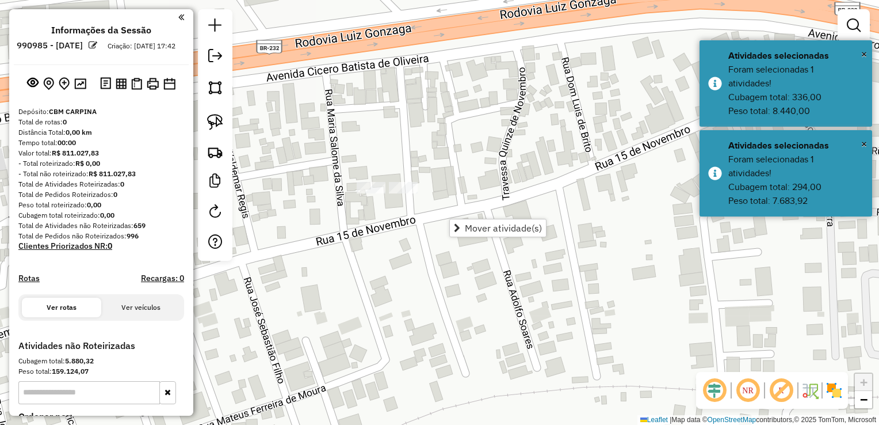
click at [472, 169] on div "Janela de atendimento Grade de atendimento Capacidade Transportadoras Veículos …" at bounding box center [439, 212] width 879 height 425
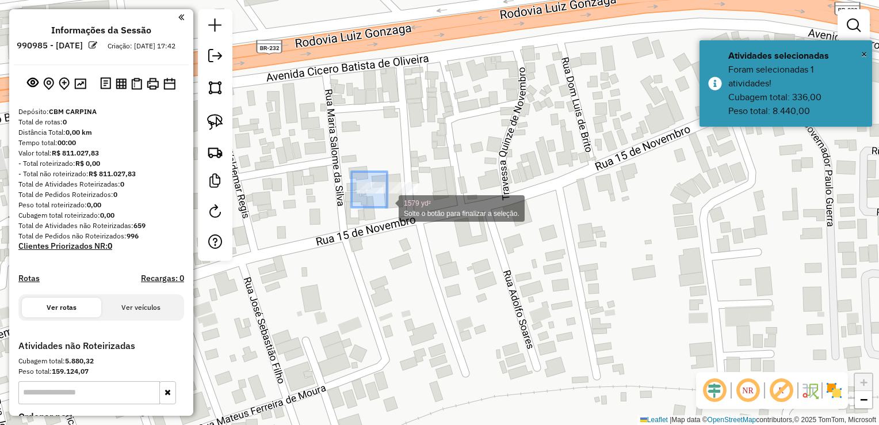
drag, startPoint x: 345, startPoint y: 203, endPoint x: 387, endPoint y: 207, distance: 42.3
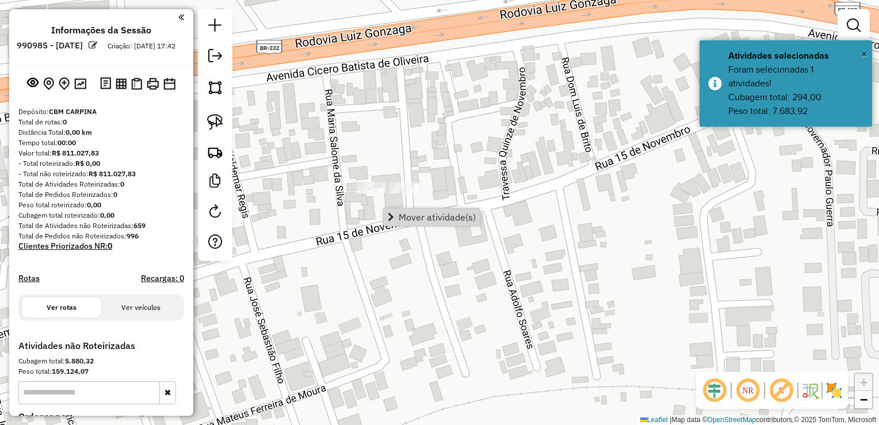
click at [449, 172] on div "Janela de atendimento Grade de atendimento Capacidade Transportadoras Veículos …" at bounding box center [439, 212] width 879 height 425
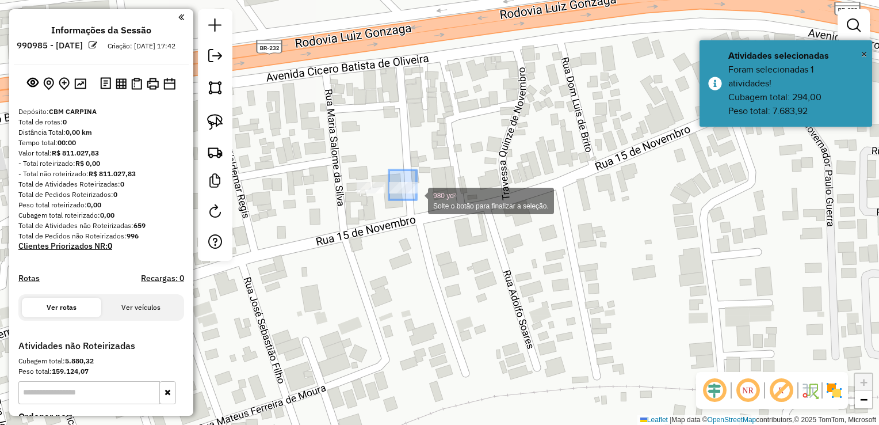
drag, startPoint x: 386, startPoint y: 185, endPoint x: 417, endPoint y: 200, distance: 34.3
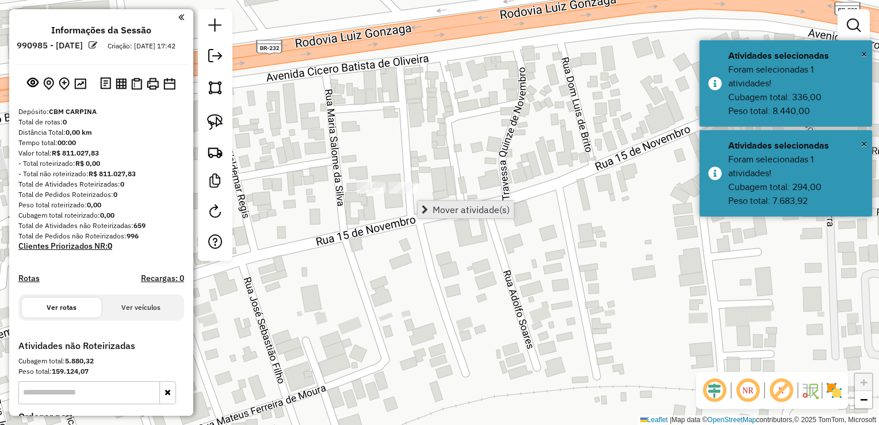
click at [449, 210] on span "Mover atividade(s)" at bounding box center [471, 209] width 77 height 9
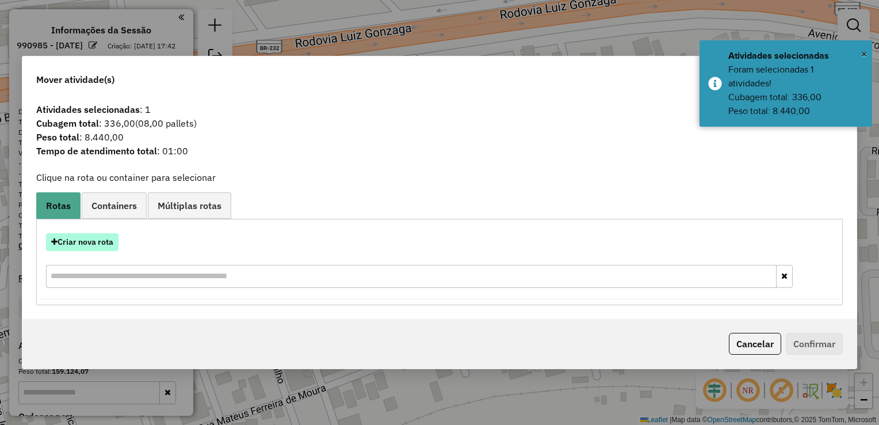
drag, startPoint x: 86, startPoint y: 244, endPoint x: 92, endPoint y: 243, distance: 5.8
click at [92, 243] on button "Criar nova rota" at bounding box center [82, 242] width 73 height 18
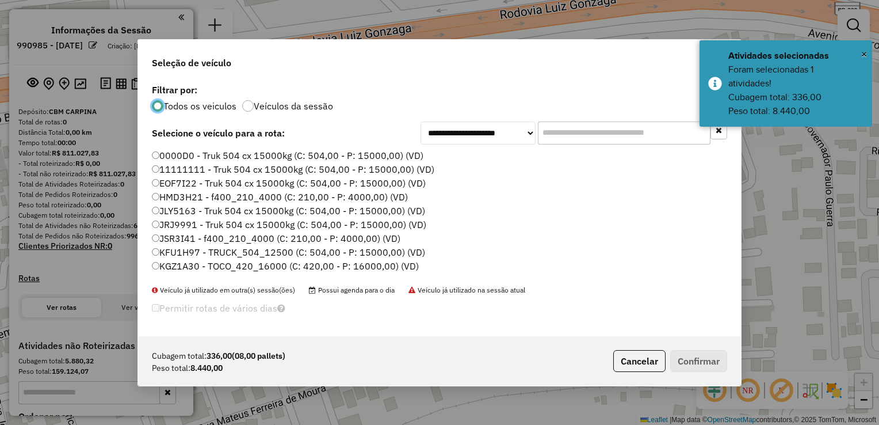
scroll to position [6, 3]
click at [582, 137] on input "text" at bounding box center [624, 132] width 173 height 23
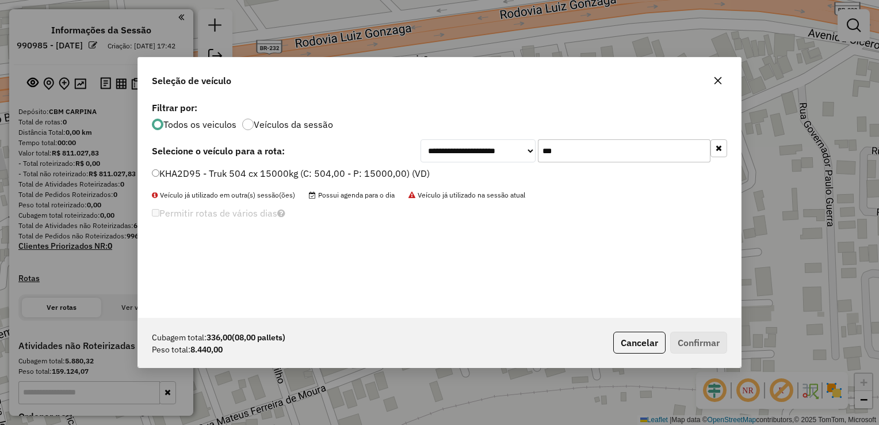
type input "***"
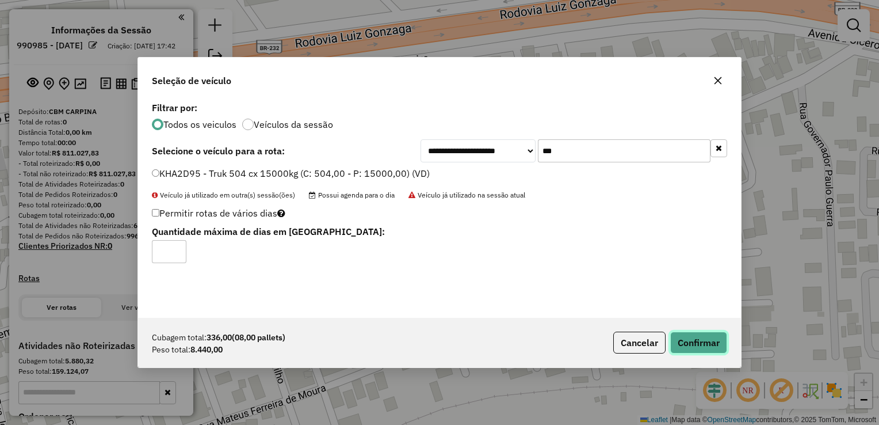
click at [685, 340] on button "Confirmar" at bounding box center [699, 343] width 57 height 22
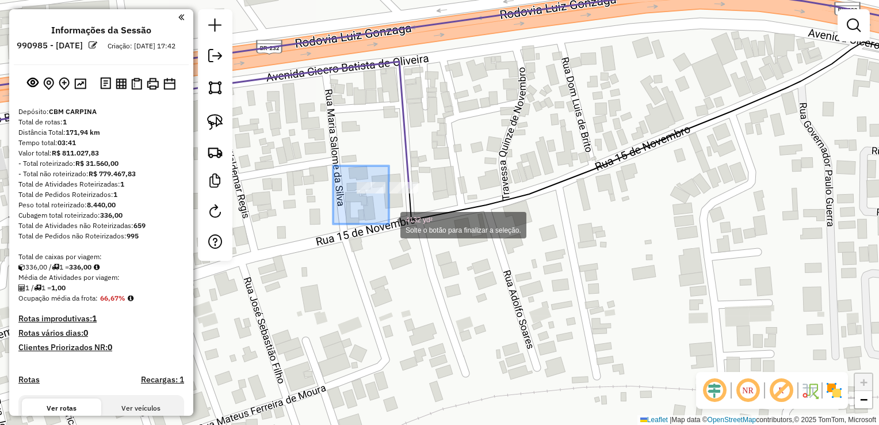
drag, startPoint x: 372, startPoint y: 218, endPoint x: 389, endPoint y: 224, distance: 17.7
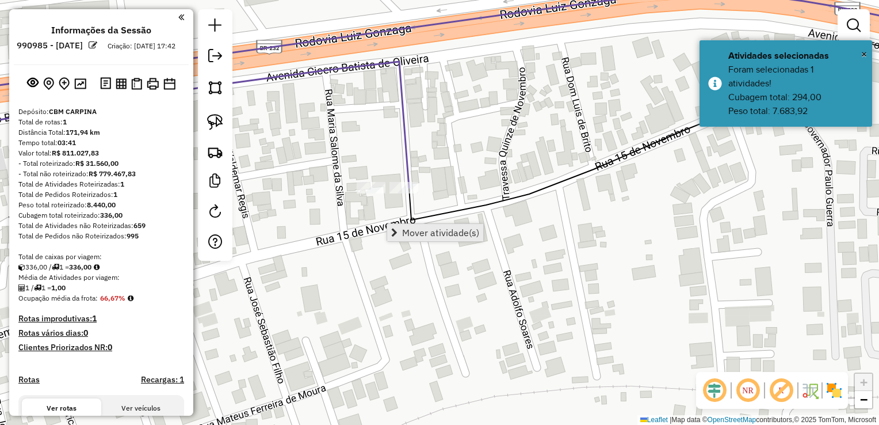
click at [429, 230] on span "Mover atividade(s)" at bounding box center [440, 232] width 77 height 9
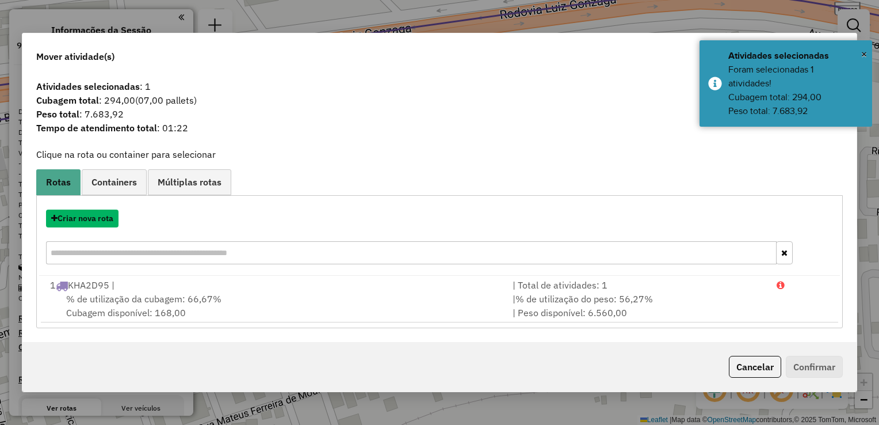
click at [83, 220] on button "Criar nova rota" at bounding box center [82, 219] width 73 height 18
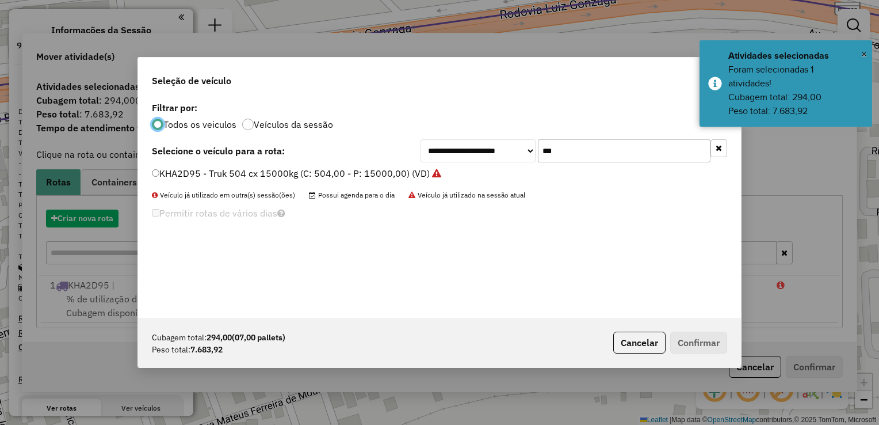
scroll to position [6, 3]
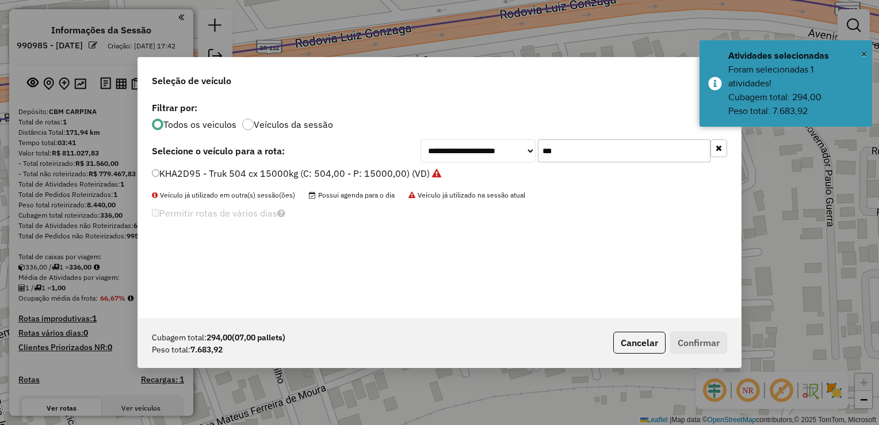
click at [592, 157] on input "***" at bounding box center [624, 150] width 173 height 23
type input "*"
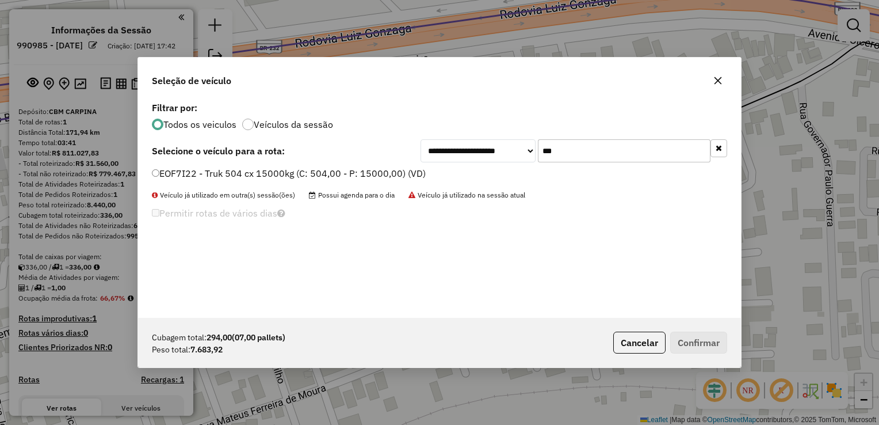
type input "***"
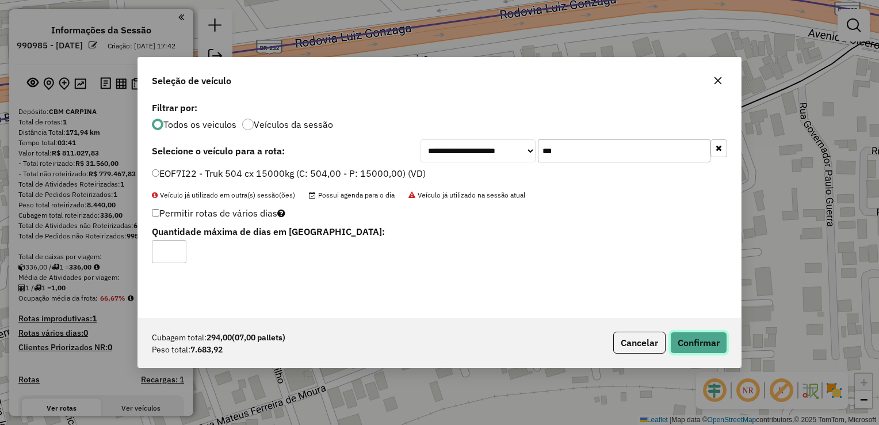
click at [688, 343] on button "Confirmar" at bounding box center [699, 343] width 57 height 22
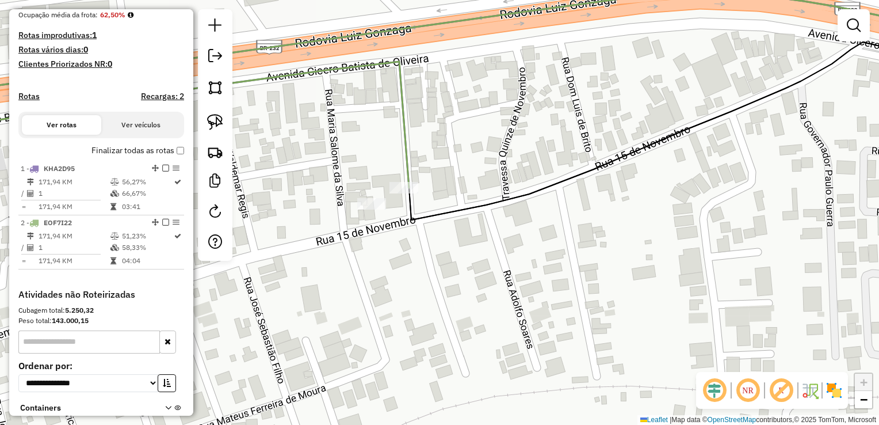
scroll to position [288, 0]
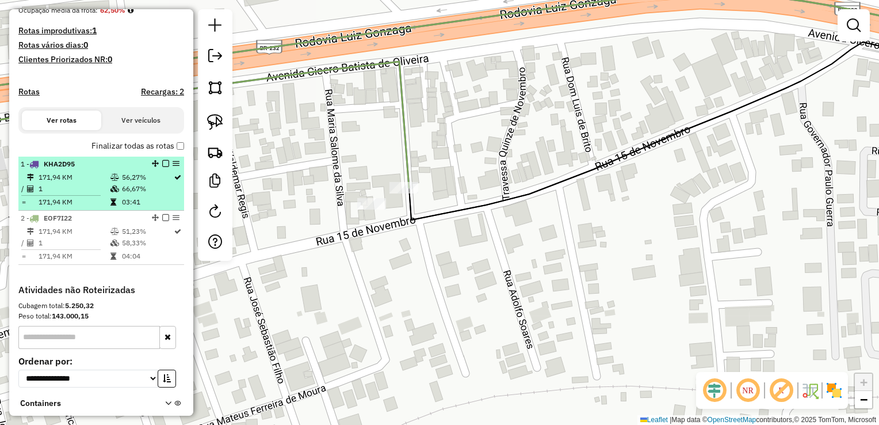
select select "**********"
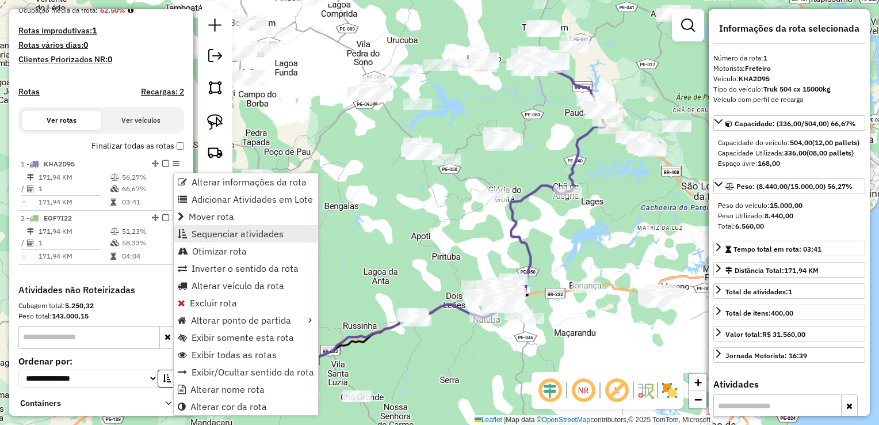
click at [224, 233] on span "Sequenciar atividades" at bounding box center [238, 233] width 92 height 9
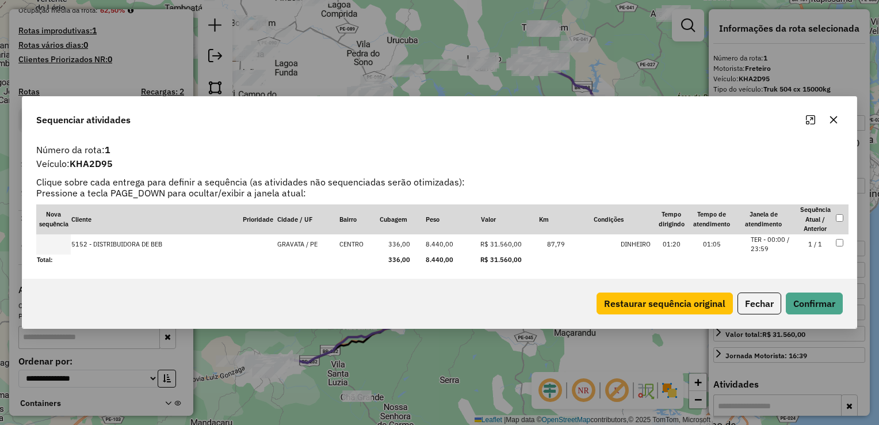
click at [836, 126] on button "button" at bounding box center [834, 120] width 18 height 18
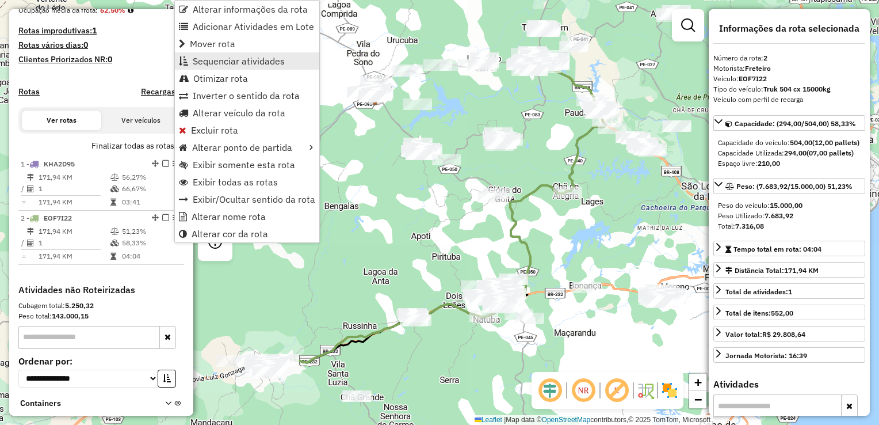
click at [230, 64] on span "Sequenciar atividades" at bounding box center [239, 60] width 92 height 9
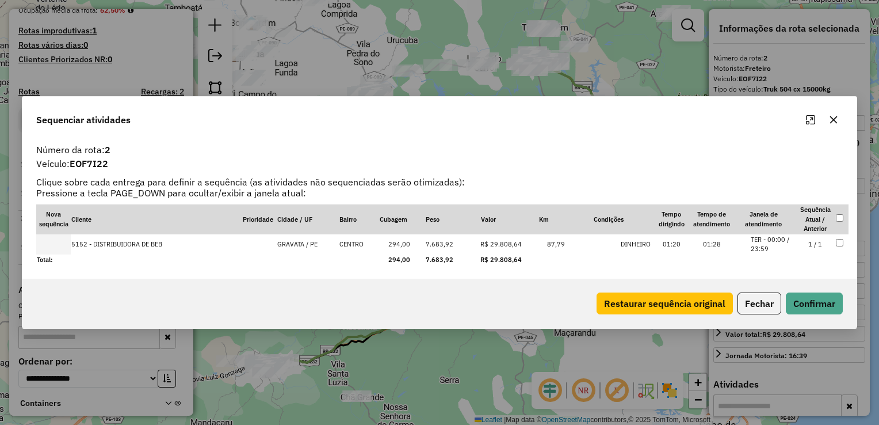
click at [836, 121] on icon "button" at bounding box center [833, 119] width 9 height 9
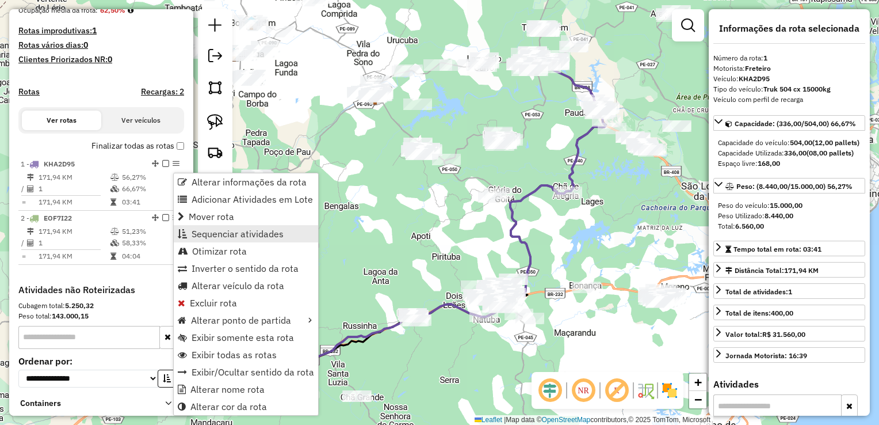
click at [211, 229] on span "Sequenciar atividades" at bounding box center [238, 233] width 92 height 9
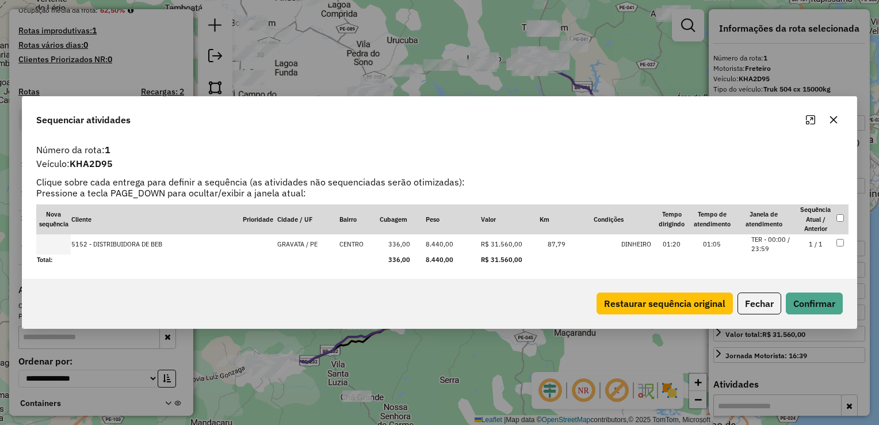
click at [839, 123] on button "button" at bounding box center [834, 120] width 18 height 18
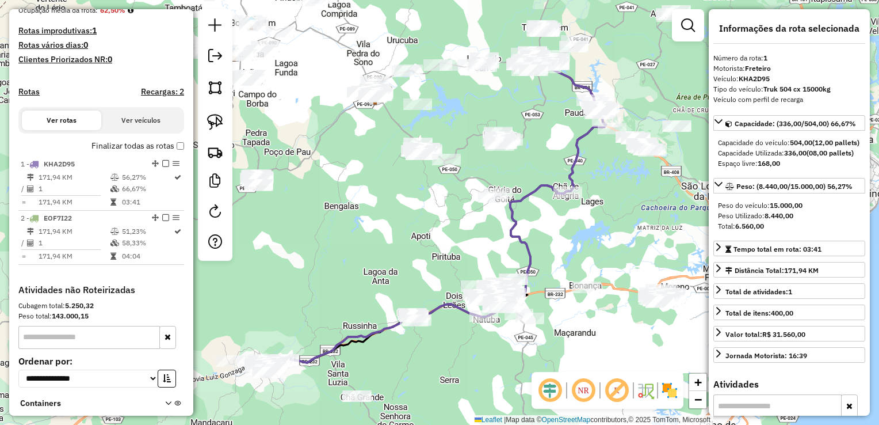
drag, startPoint x: 168, startPoint y: 176, endPoint x: 286, endPoint y: 122, distance: 129.6
click at [286, 122] on div "Janela de atendimento Grade de atendimento Capacidade Transportadoras Veículos …" at bounding box center [439, 212] width 879 height 425
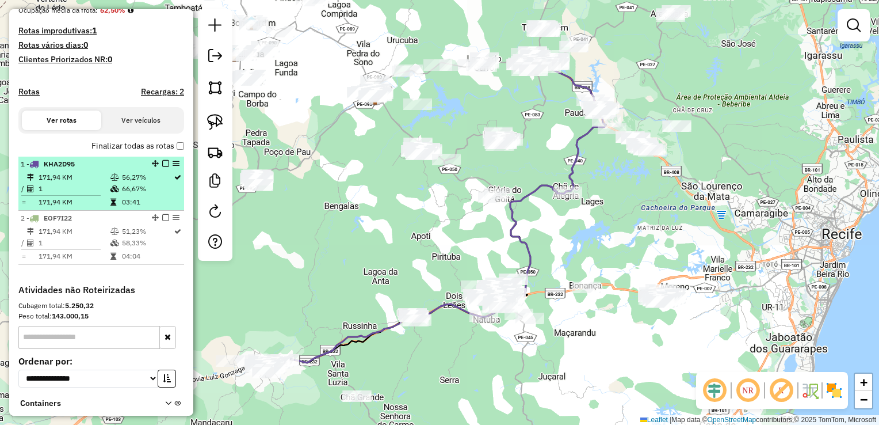
select select "**********"
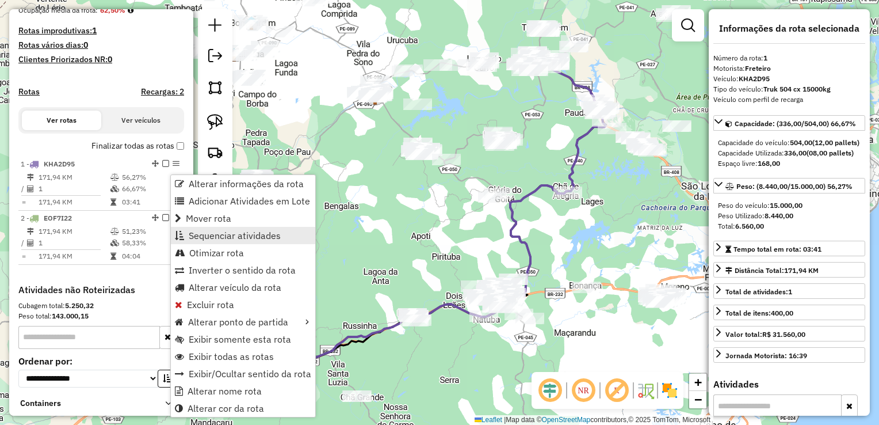
click at [244, 231] on span "Sequenciar atividades" at bounding box center [235, 235] width 92 height 9
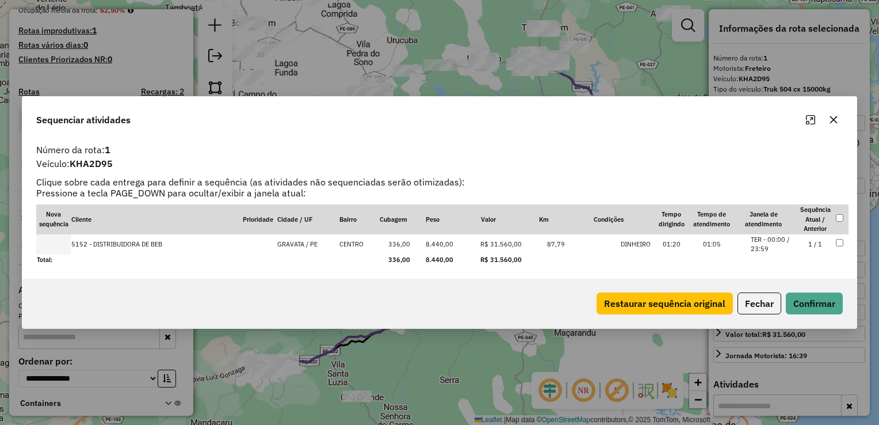
click at [832, 123] on icon "button" at bounding box center [833, 119] width 9 height 9
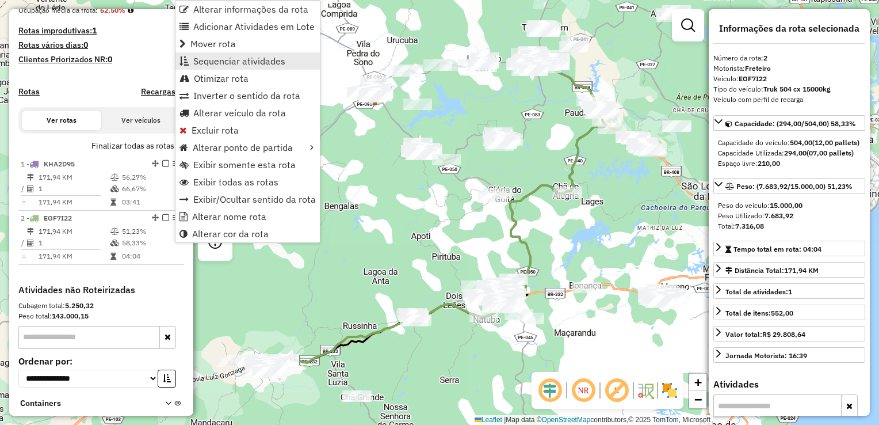
click at [256, 63] on span "Sequenciar atividades" at bounding box center [239, 60] width 92 height 9
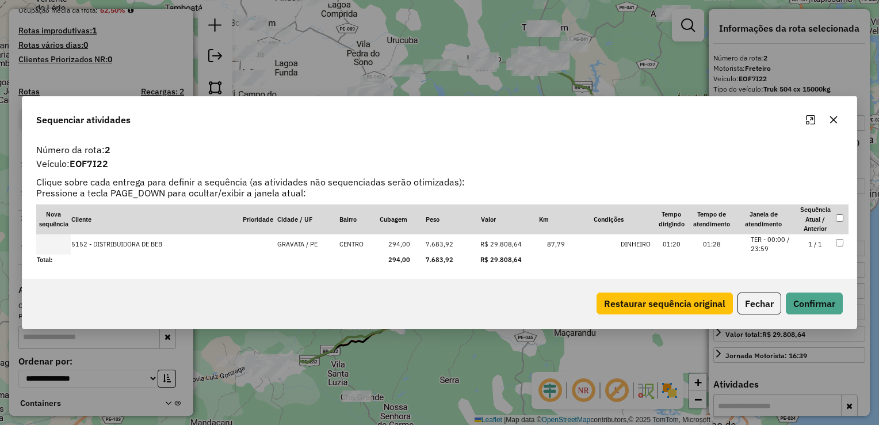
click at [831, 119] on icon "button" at bounding box center [833, 119] width 9 height 9
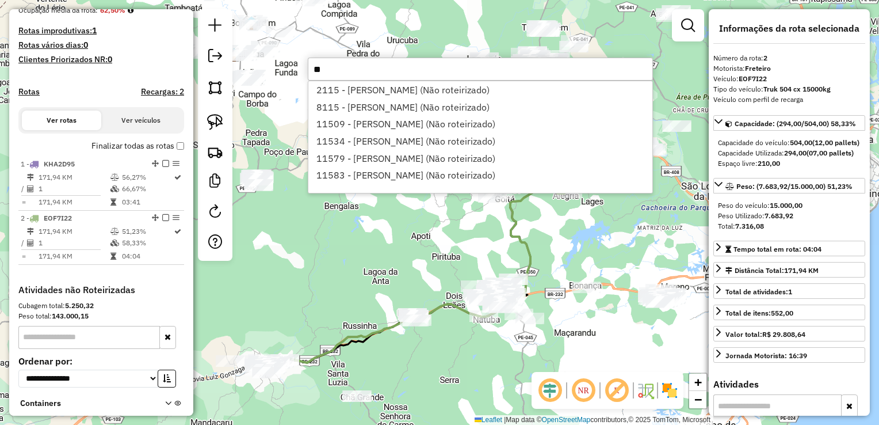
type input "*"
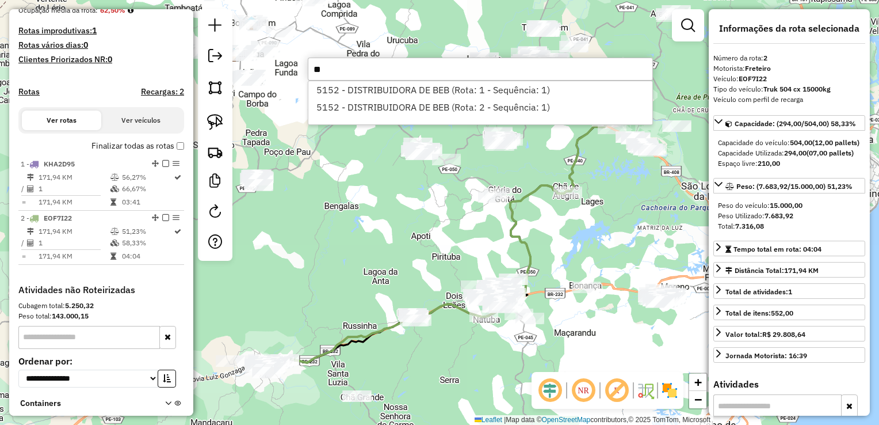
type input "*"
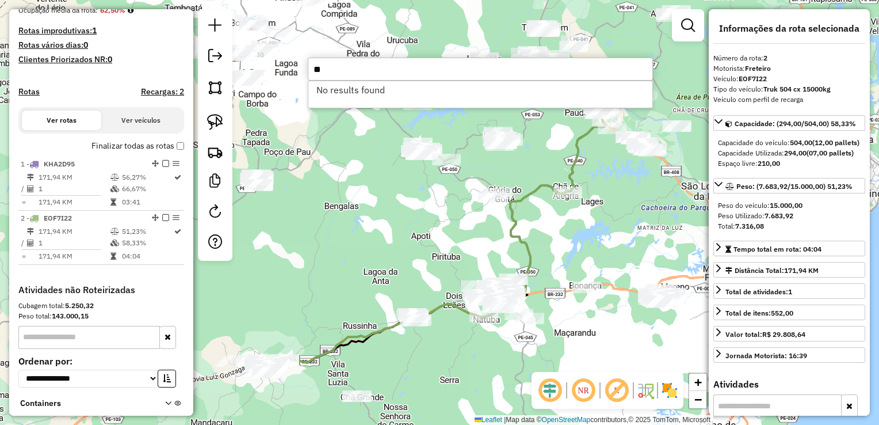
type input "*"
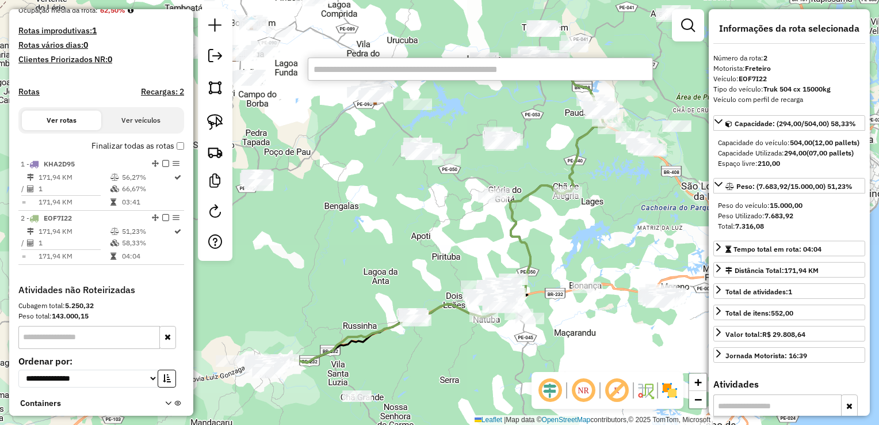
click at [310, 360] on icon at bounding box center [439, 213] width 333 height 300
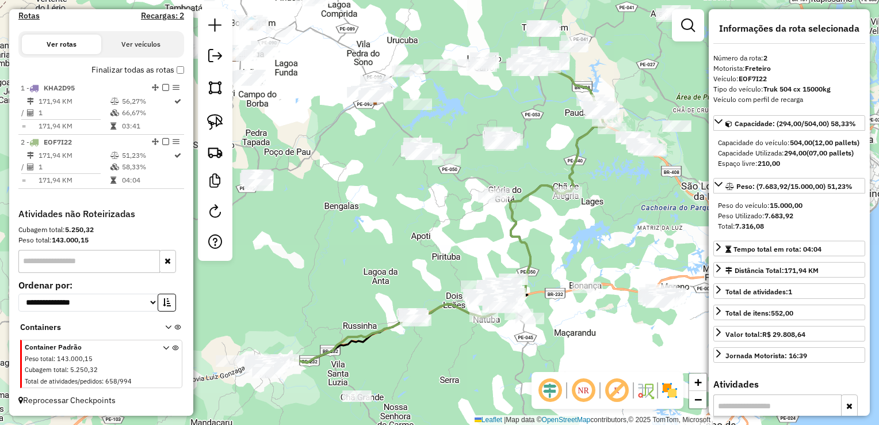
scroll to position [373, 0]
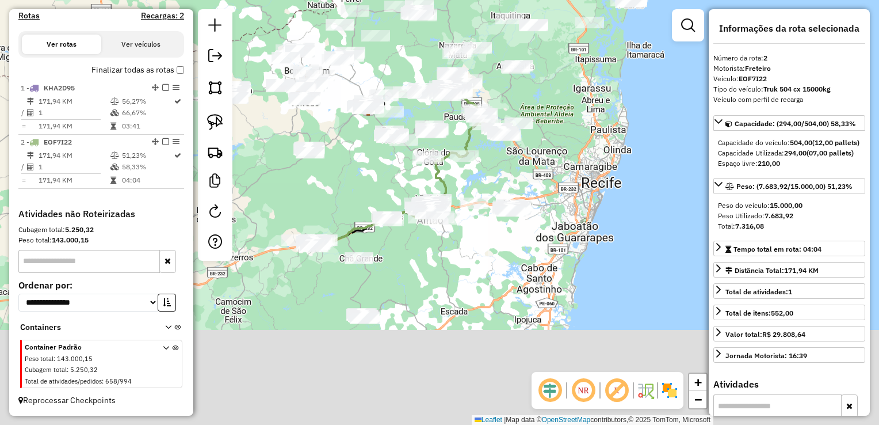
drag, startPoint x: 414, startPoint y: 383, endPoint x: 395, endPoint y: 187, distance: 197.1
click at [394, 185] on div "Janela de atendimento Grade de atendimento Capacidade Transportadoras Veículos …" at bounding box center [439, 212] width 879 height 425
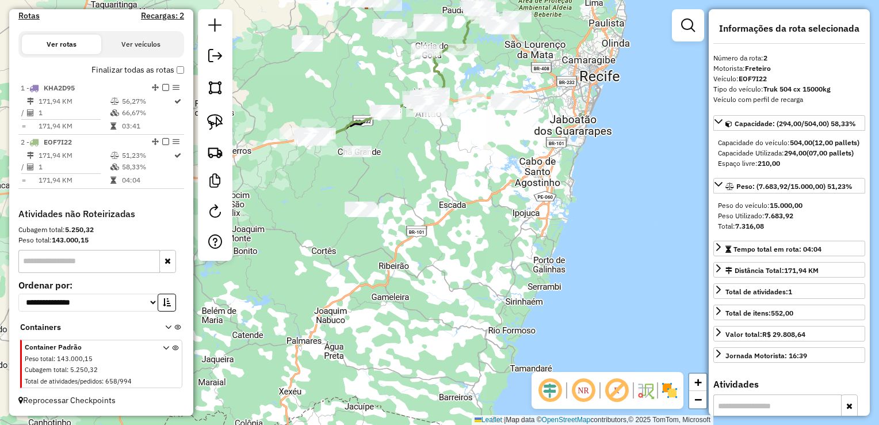
drag, startPoint x: 401, startPoint y: 188, endPoint x: 470, endPoint y: 175, distance: 70.8
click at [470, 176] on div "Janela de atendimento Grade de atendimento Capacidade Transportadoras Veículos …" at bounding box center [439, 212] width 879 height 425
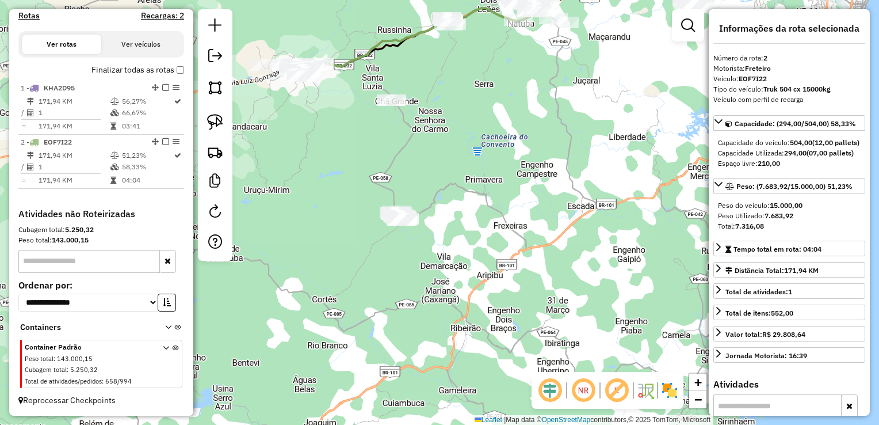
click at [463, 178] on div "Janela de atendimento Grade de atendimento Capacidade Transportadoras Veículos …" at bounding box center [439, 212] width 879 height 425
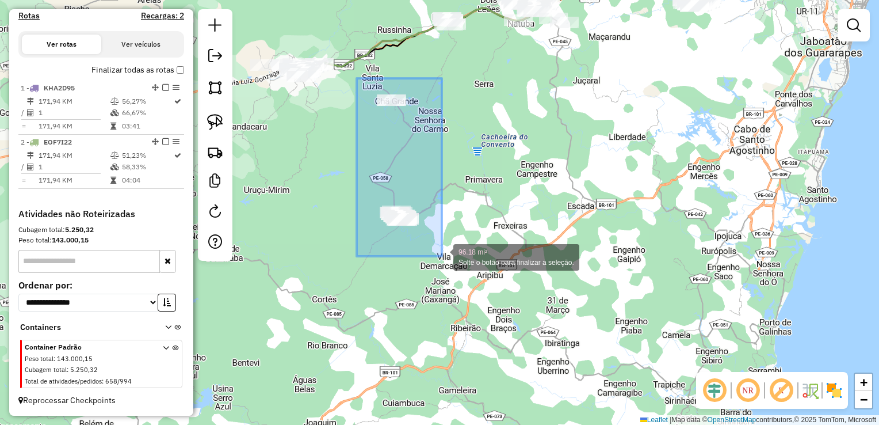
drag, startPoint x: 357, startPoint y: 78, endPoint x: 442, endPoint y: 256, distance: 197.2
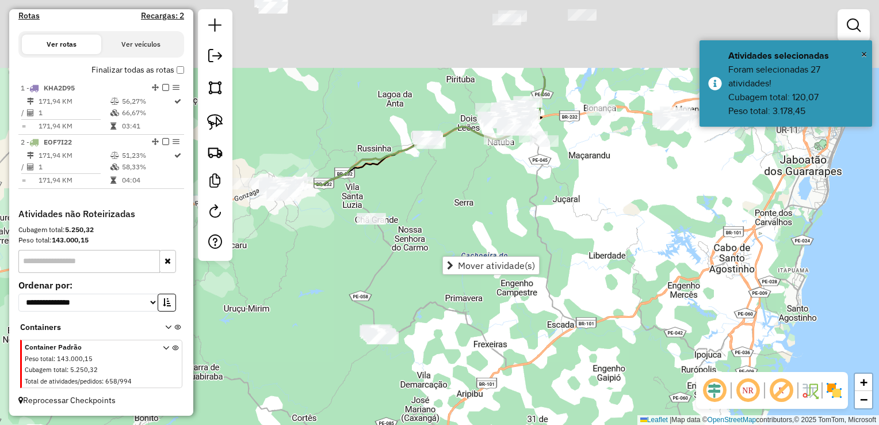
drag, startPoint x: 442, startPoint y: 142, endPoint x: 420, endPoint y: 261, distance: 121.2
click at [421, 261] on div "Janela de atendimento Grade de atendimento Capacidade Transportadoras Veículos …" at bounding box center [439, 212] width 879 height 425
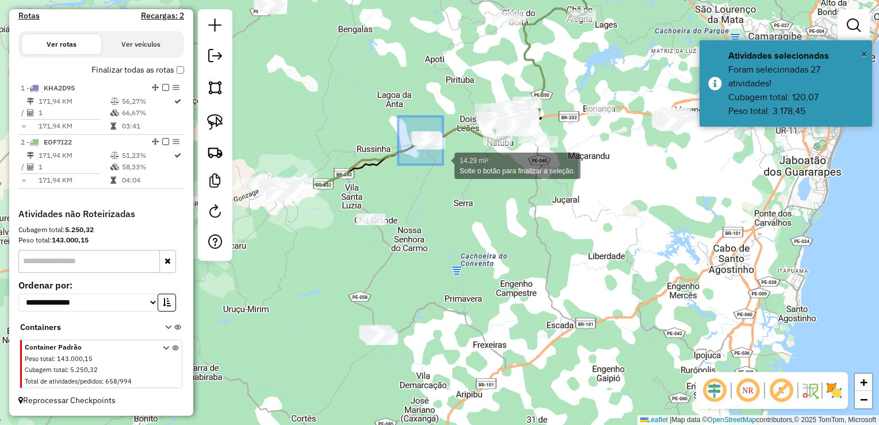
drag, startPoint x: 398, startPoint y: 116, endPoint x: 442, endPoint y: 165, distance: 65.2
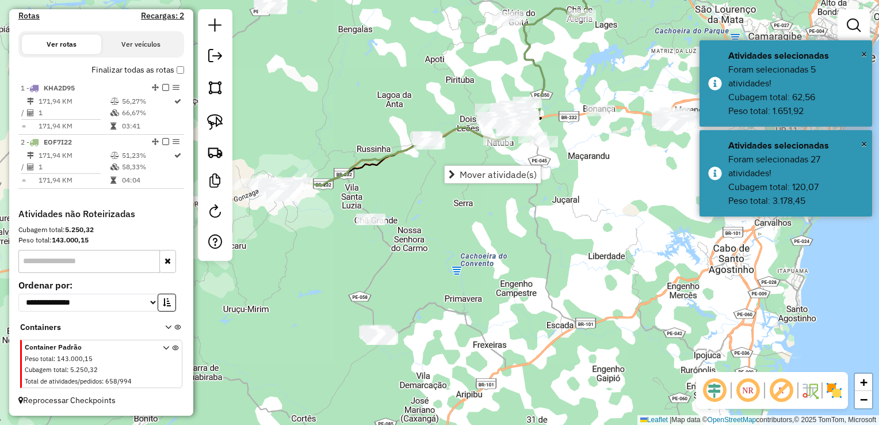
click at [444, 277] on div "Janela de atendimento Grade de atendimento Capacidade Transportadoras Veículos …" at bounding box center [439, 212] width 879 height 425
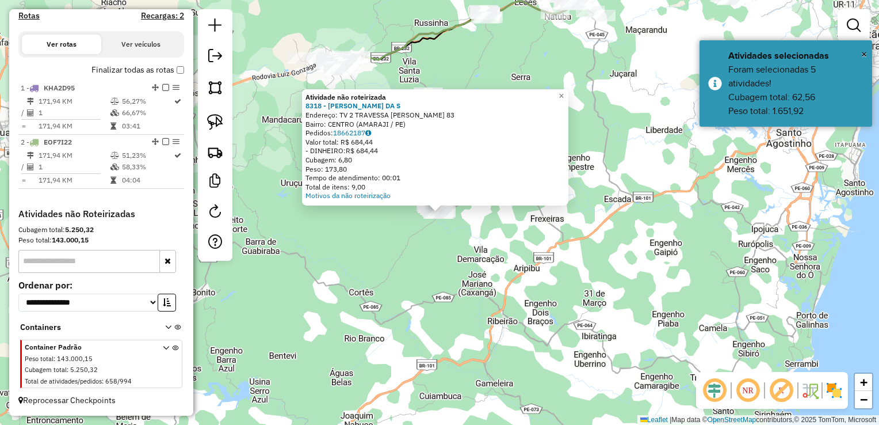
click at [394, 335] on div "Atividade não roteirizada 8318 - ELIETE MONTEIRO DA S Endereço: TV 2 TRAVESSA S…" at bounding box center [439, 212] width 879 height 425
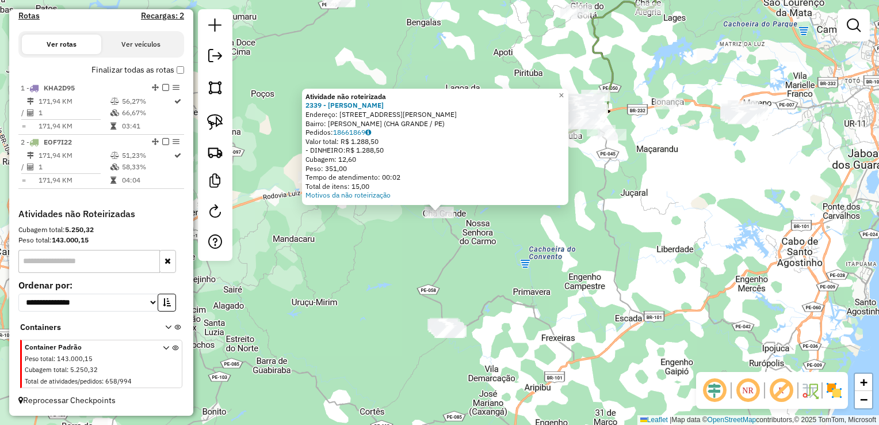
click at [477, 268] on div "Atividade não roteirizada 2339 - SONIA MARIA DA SILVA Endereço: R ELIZA RODRIGU…" at bounding box center [439, 212] width 879 height 425
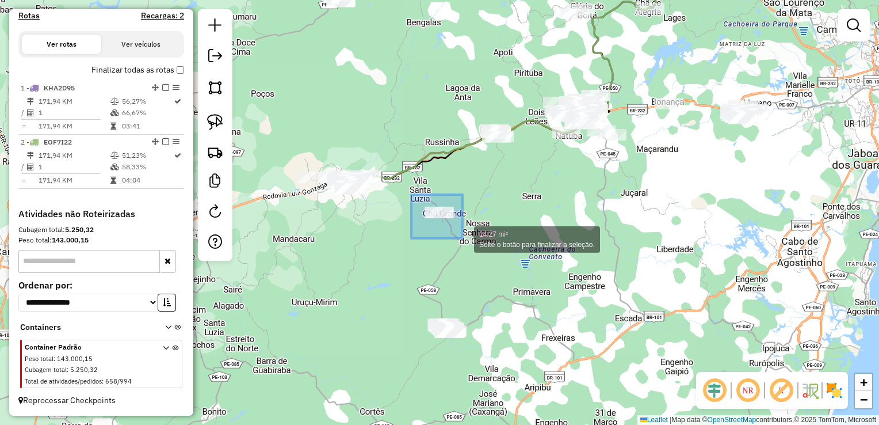
drag, startPoint x: 411, startPoint y: 198, endPoint x: 463, endPoint y: 240, distance: 66.7
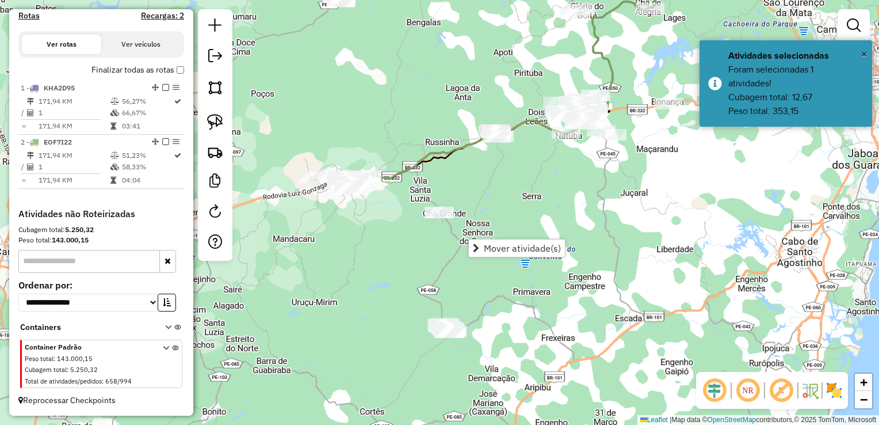
click at [500, 190] on div "Janela de atendimento Grade de atendimento Capacidade Transportadoras Veículos …" at bounding box center [439, 212] width 879 height 425
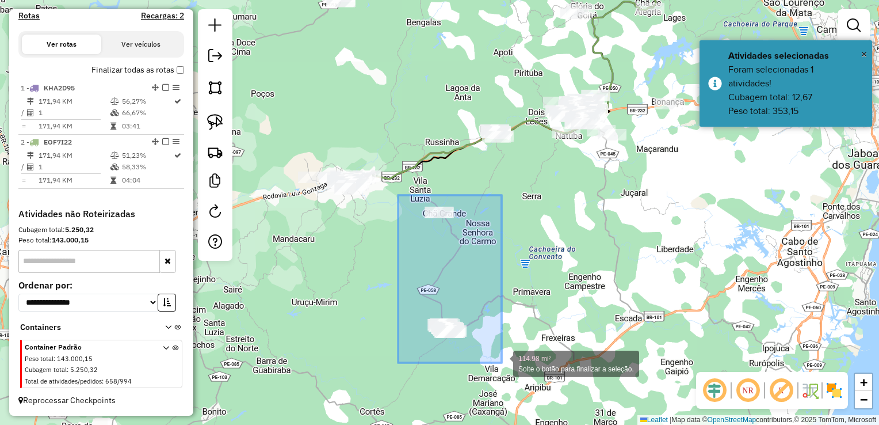
drag, startPoint x: 403, startPoint y: 241, endPoint x: 502, endPoint y: 363, distance: 156.7
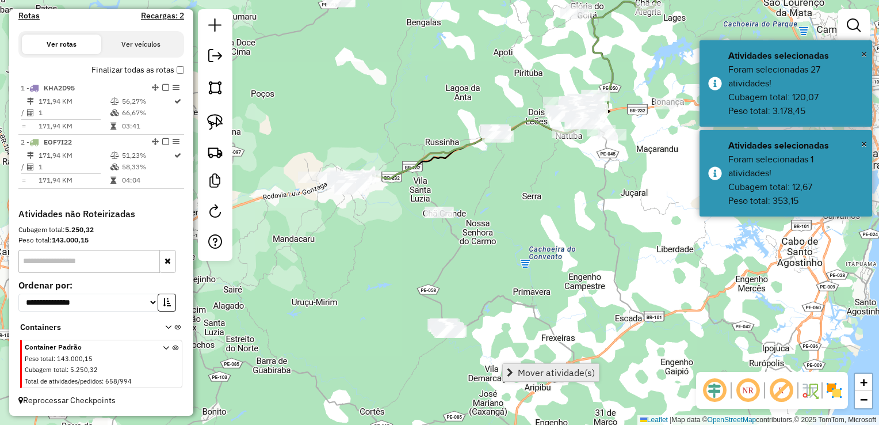
click at [524, 374] on span "Mover atividade(s)" at bounding box center [556, 372] width 77 height 9
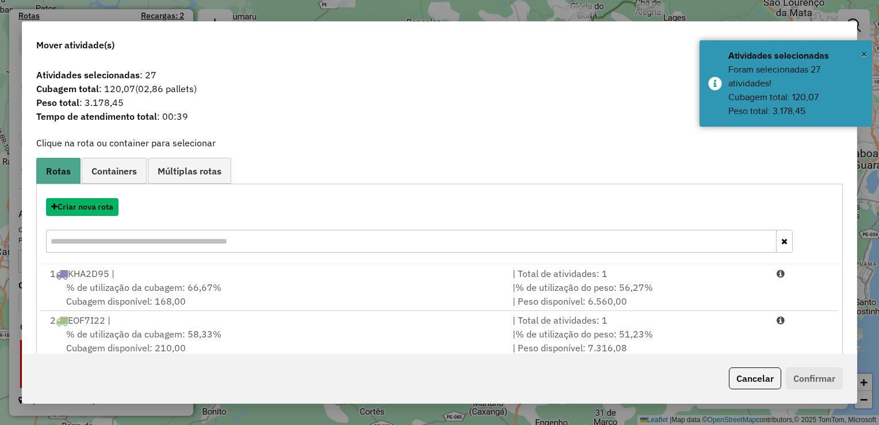
click at [93, 206] on button "Criar nova rota" at bounding box center [82, 207] width 73 height 18
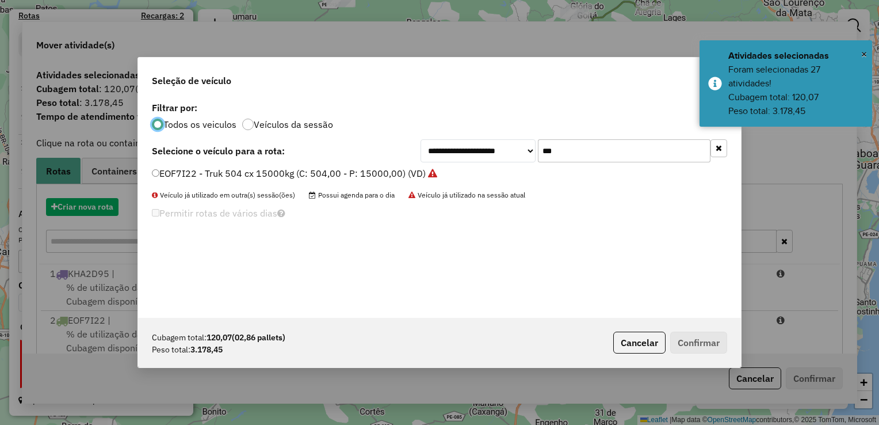
scroll to position [6, 3]
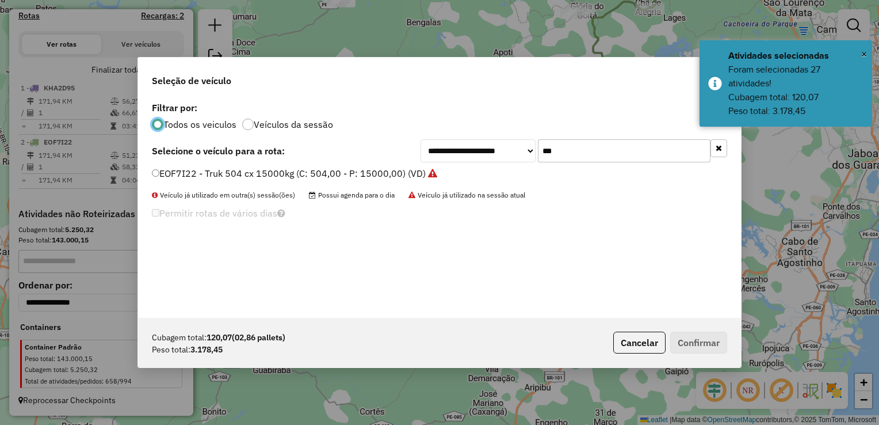
click at [587, 149] on input "***" at bounding box center [624, 150] width 173 height 23
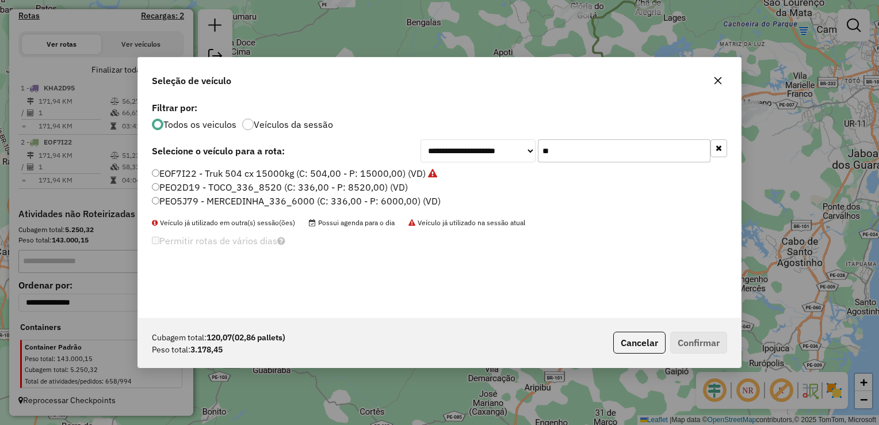
type input "*"
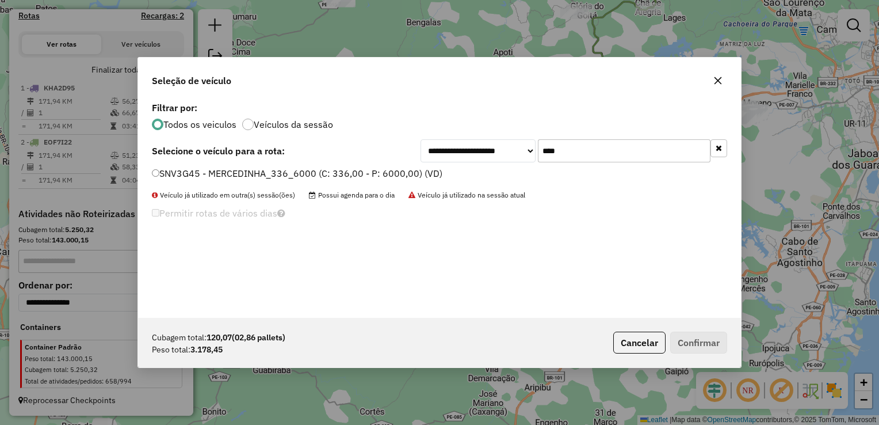
type input "****"
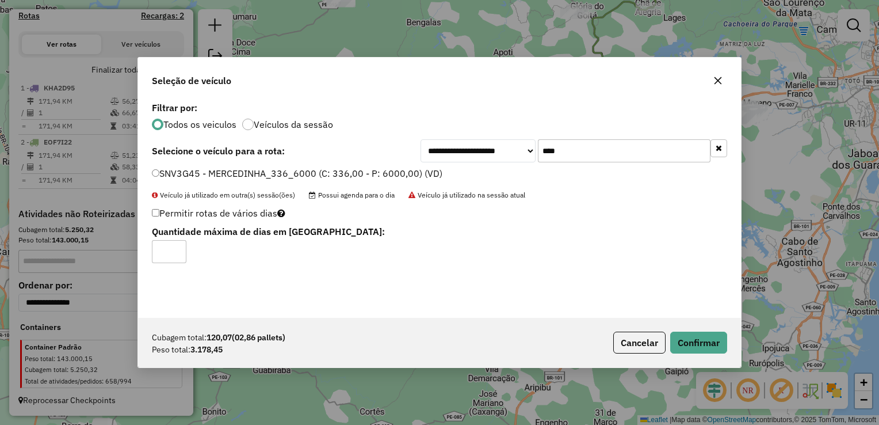
click at [706, 353] on div "Cubagem total: 120,07 (02,86 pallets) Peso total: 3.178,45 Cancelar Confirmar" at bounding box center [439, 342] width 603 height 49
click at [705, 348] on button "Confirmar" at bounding box center [699, 343] width 57 height 22
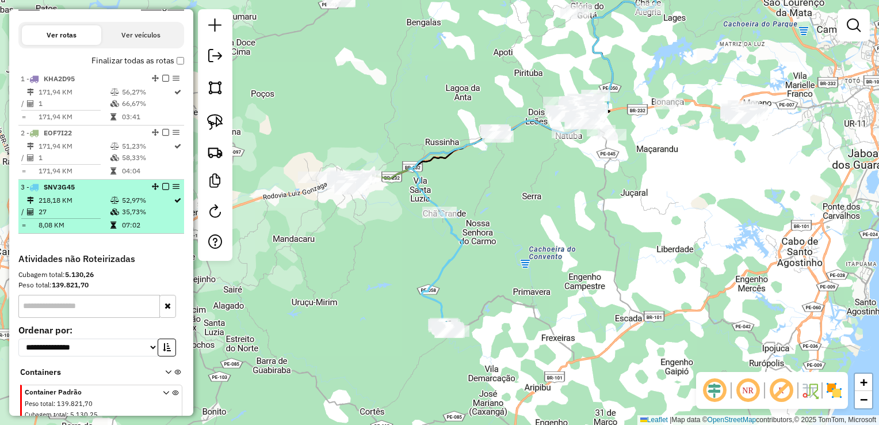
click at [67, 206] on td "218,18 KM" at bounding box center [74, 201] width 72 height 12
select select "**********"
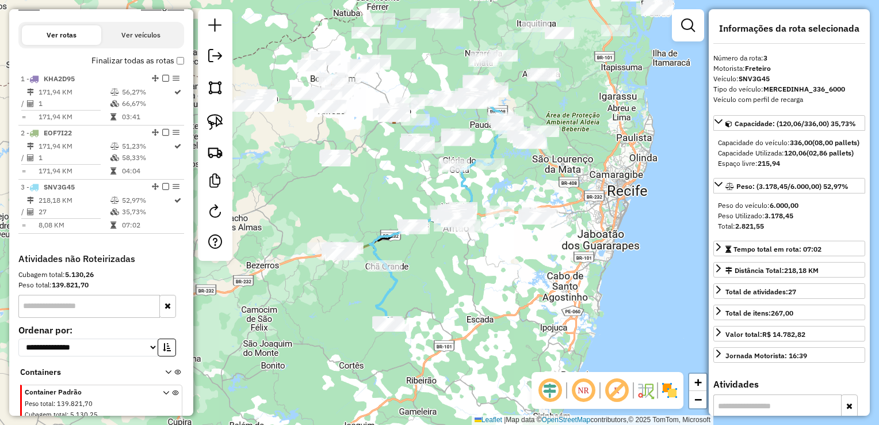
click at [447, 279] on div "Janela de atendimento Grade de atendimento Capacidade Transportadoras Veículos …" at bounding box center [439, 212] width 879 height 425
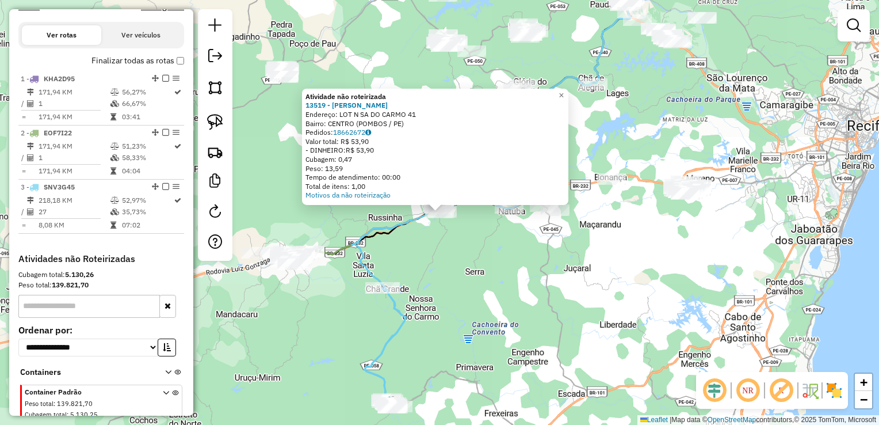
click at [421, 261] on div "Atividade não roteirizada 13519 - JOSE SEBASTIAO ROMEU Endereço: LOT N SA DO CA…" at bounding box center [439, 212] width 879 height 425
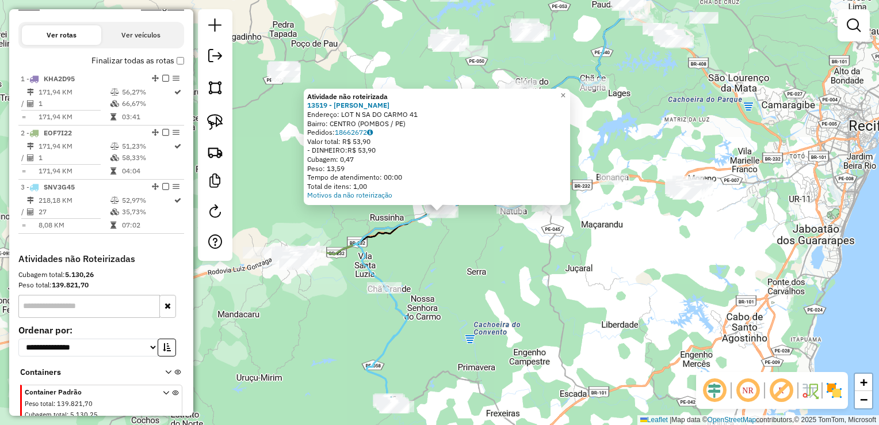
click at [481, 273] on div "Atividade não roteirizada 13519 - JOSE SEBASTIAO ROMEU Endereço: LOT N SA DO CA…" at bounding box center [439, 212] width 879 height 425
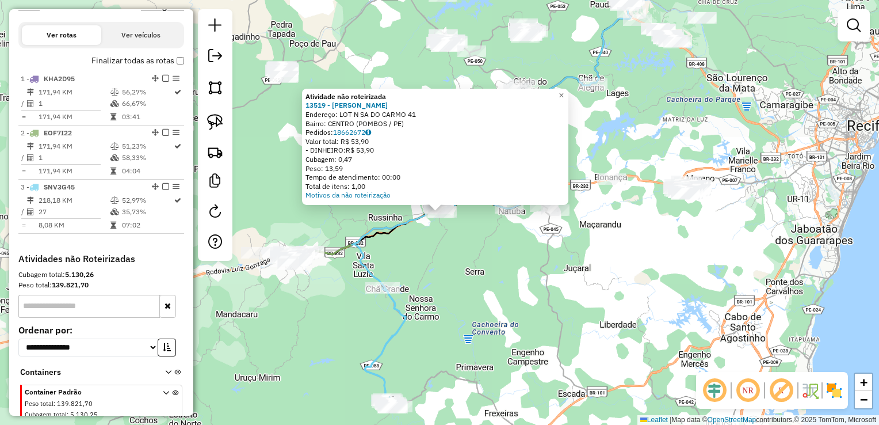
click at [493, 275] on div "Atividade não roteirizada 13519 - JOSE SEBASTIAO ROMEU Endereço: LOT N SA DO CA…" at bounding box center [439, 212] width 879 height 425
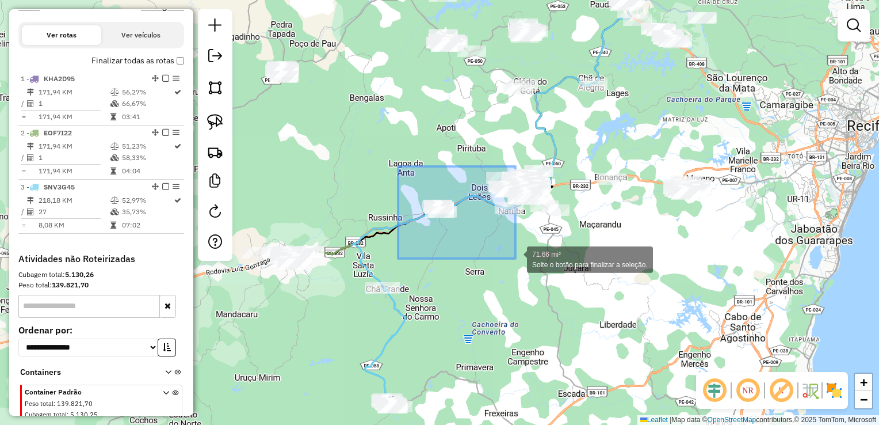
drag, startPoint x: 398, startPoint y: 171, endPoint x: 516, endPoint y: 258, distance: 146.4
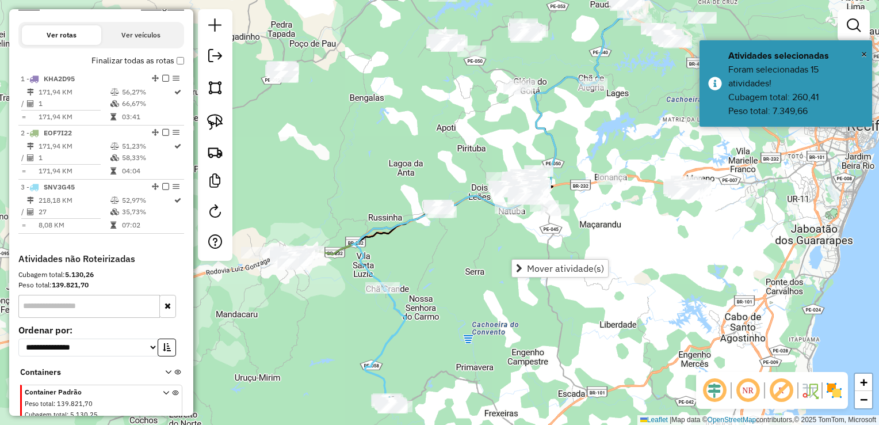
click at [470, 245] on div "Janela de atendimento Grade de atendimento Capacidade Transportadoras Veículos …" at bounding box center [439, 212] width 879 height 425
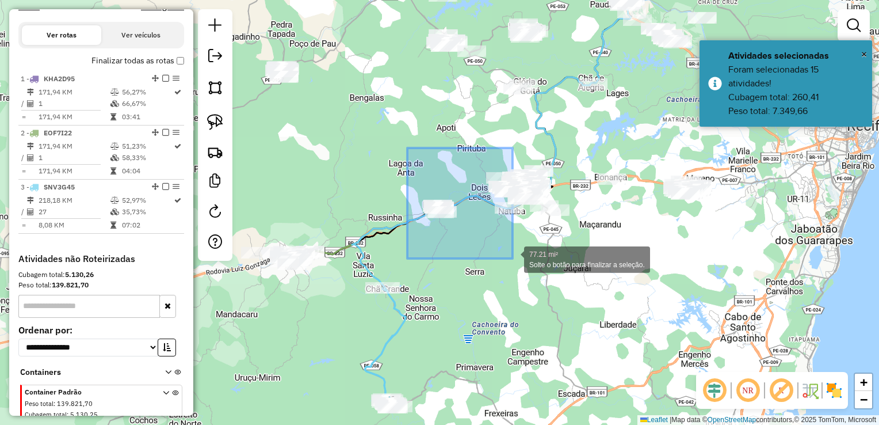
drag, startPoint x: 417, startPoint y: 199, endPoint x: 513, endPoint y: 258, distance: 112.9
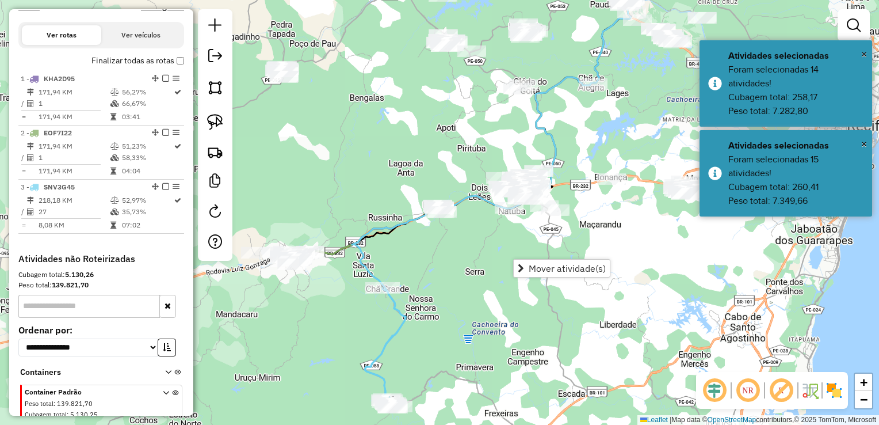
drag, startPoint x: 469, startPoint y: 254, endPoint x: 463, endPoint y: 249, distance: 7.7
click at [467, 254] on div "Janela de atendimento Grade de atendimento Capacidade Transportadoras Veículos …" at bounding box center [439, 212] width 879 height 425
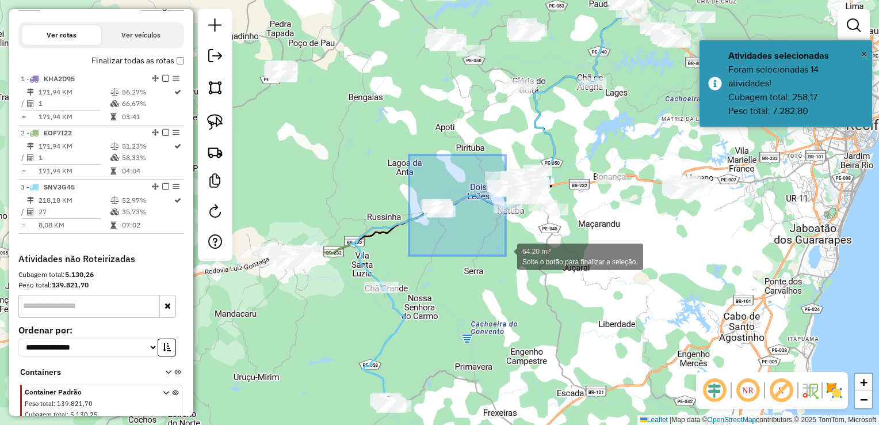
drag, startPoint x: 409, startPoint y: 163, endPoint x: 506, endPoint y: 256, distance: 133.5
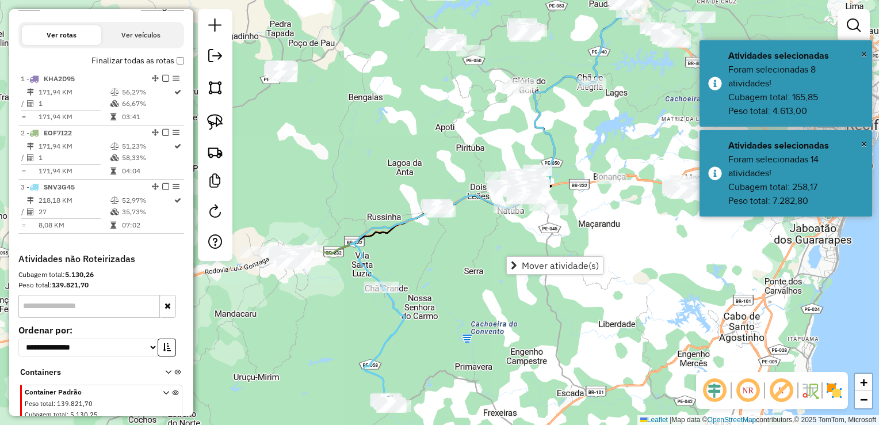
click at [474, 246] on div "Janela de atendimento Grade de atendimento Capacidade Transportadoras Veículos …" at bounding box center [439, 212] width 879 height 425
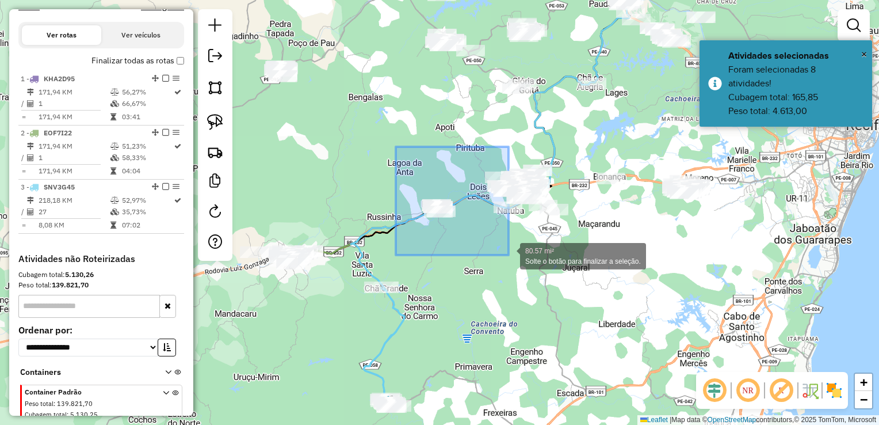
drag, startPoint x: 398, startPoint y: 152, endPoint x: 510, endPoint y: 256, distance: 152.7
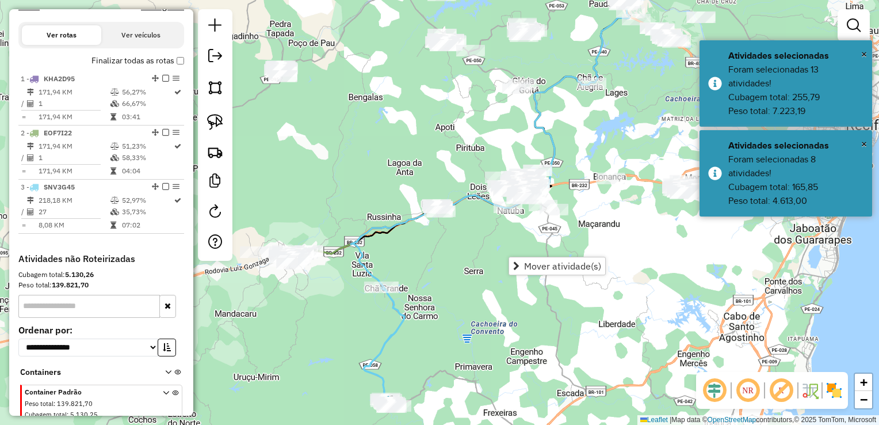
click at [473, 249] on div "Janela de atendimento Grade de atendimento Capacidade Transportadoras Veículos …" at bounding box center [439, 212] width 879 height 425
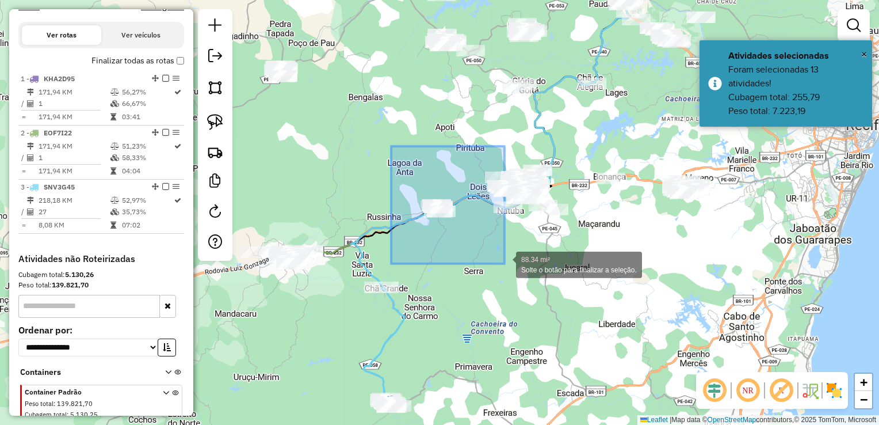
drag, startPoint x: 395, startPoint y: 204, endPoint x: 505, endPoint y: 264, distance: 124.7
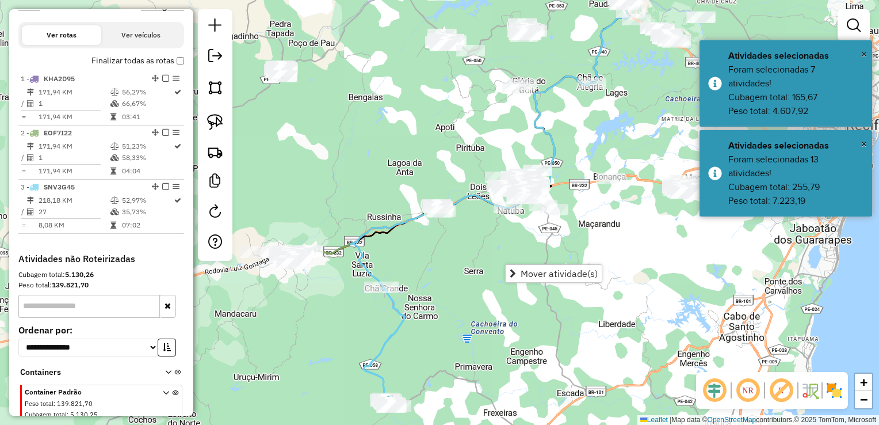
click at [439, 249] on div "Janela de atendimento Grade de atendimento Capacidade Transportadoras Veículos …" at bounding box center [439, 212] width 879 height 425
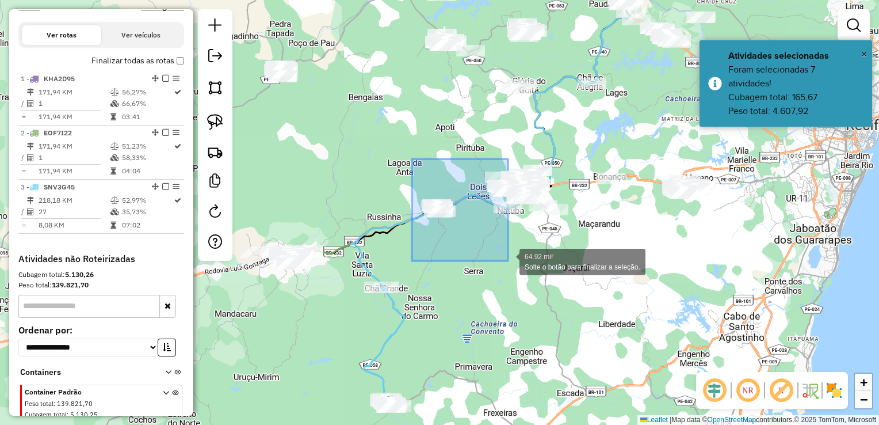
drag, startPoint x: 419, startPoint y: 193, endPoint x: 508, endPoint y: 261, distance: 111.8
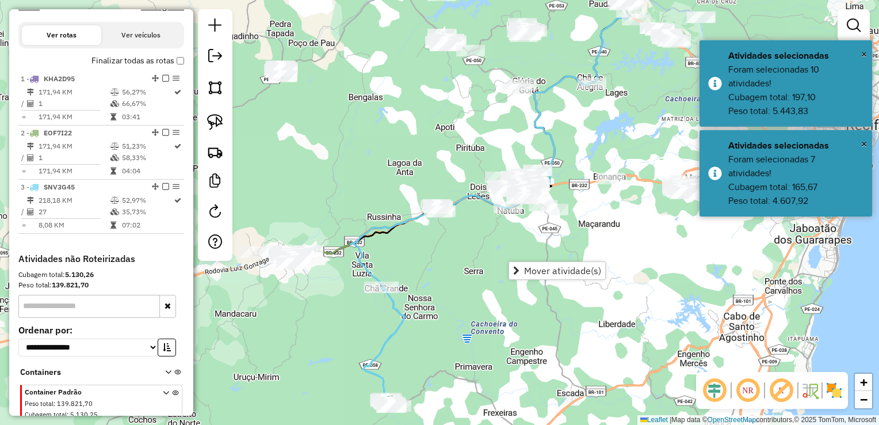
click at [487, 245] on div "Janela de atendimento Grade de atendimento Capacidade Transportadoras Veículos …" at bounding box center [439, 212] width 879 height 425
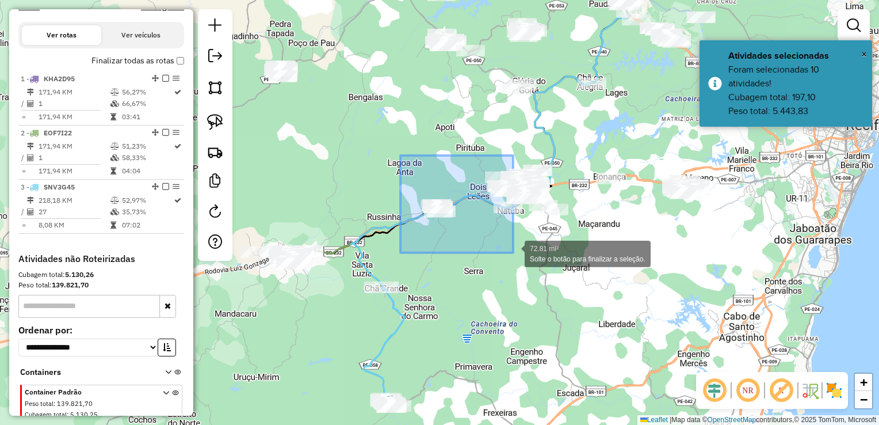
drag, startPoint x: 401, startPoint y: 155, endPoint x: 513, endPoint y: 253, distance: 149.0
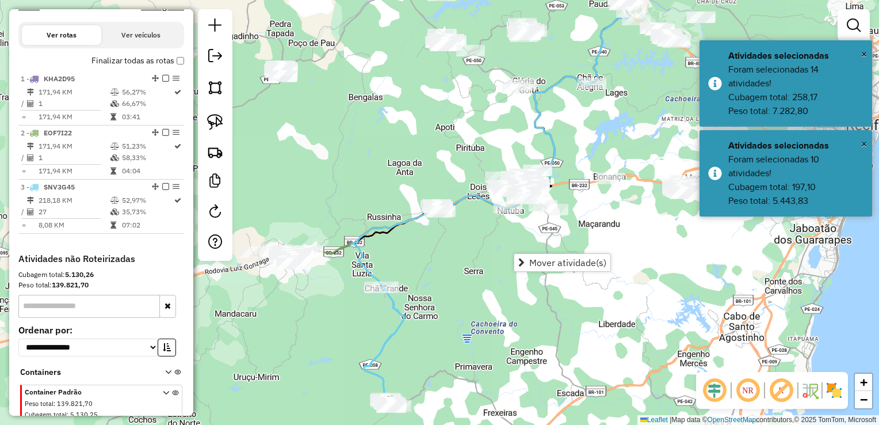
click at [490, 250] on div "Janela de atendimento Grade de atendimento Capacidade Transportadoras Veículos …" at bounding box center [439, 212] width 879 height 425
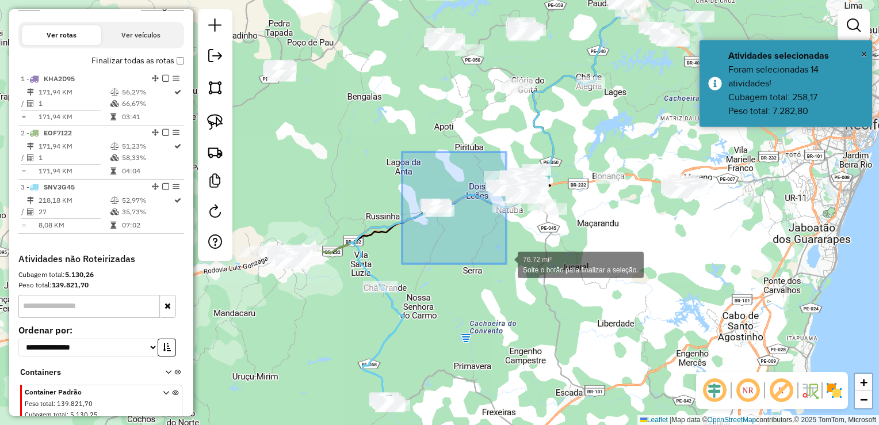
drag, startPoint x: 402, startPoint y: 157, endPoint x: 507, endPoint y: 264, distance: 149.0
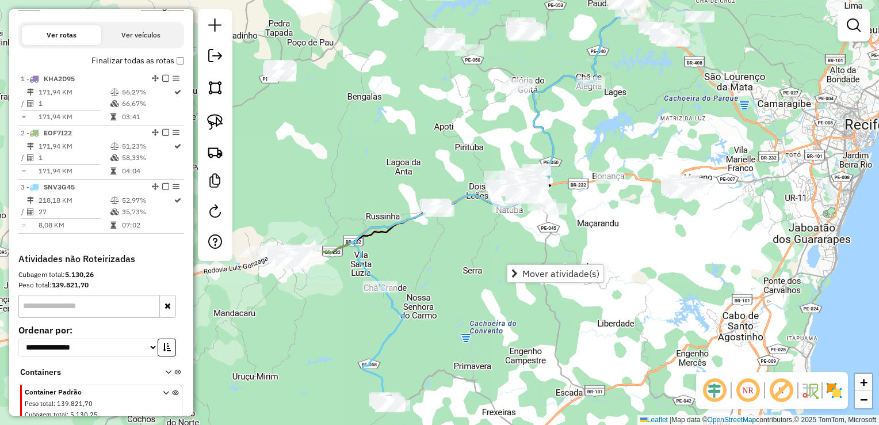
click at [401, 250] on div "Janela de atendimento Grade de atendimento Capacidade Transportadoras Veículos …" at bounding box center [439, 212] width 879 height 425
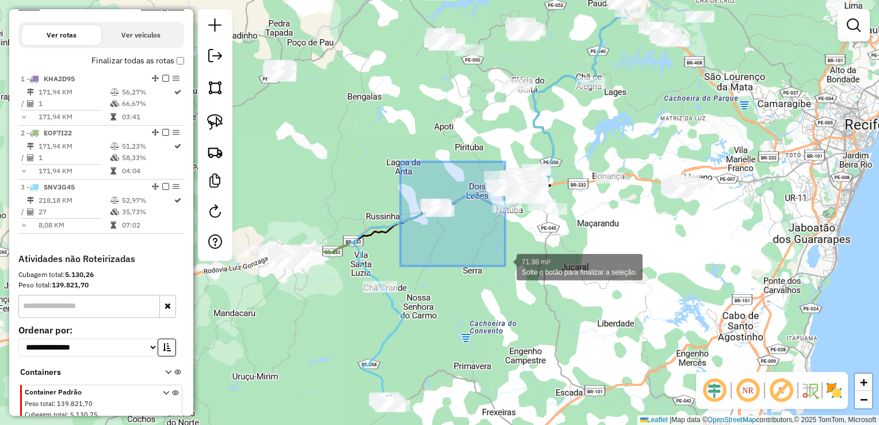
drag, startPoint x: 404, startPoint y: 181, endPoint x: 505, endPoint y: 266, distance: 132.4
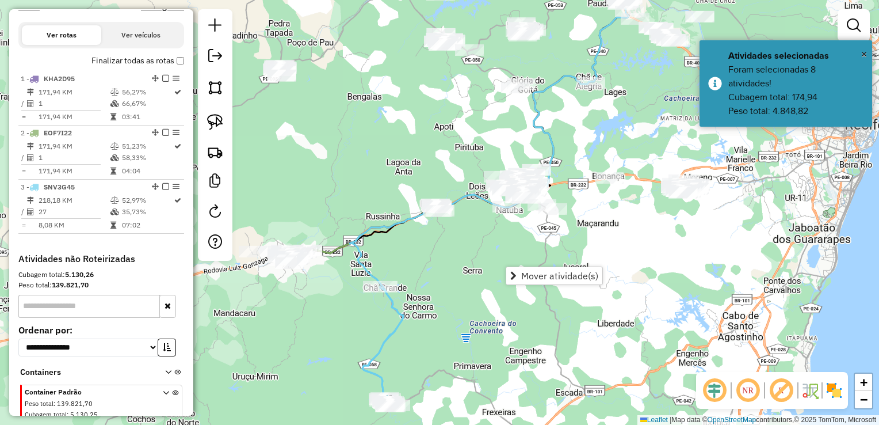
click at [483, 247] on div "Janela de atendimento Grade de atendimento Capacidade Transportadoras Veículos …" at bounding box center [439, 212] width 879 height 425
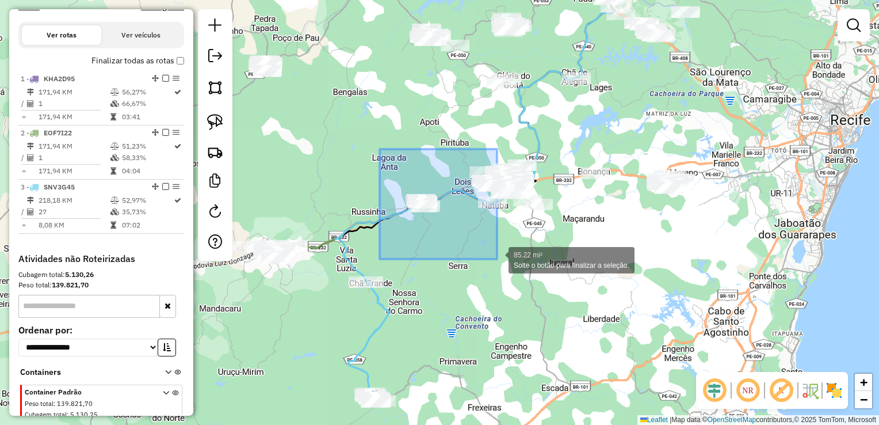
drag, startPoint x: 405, startPoint y: 202, endPoint x: 497, endPoint y: 259, distance: 108.3
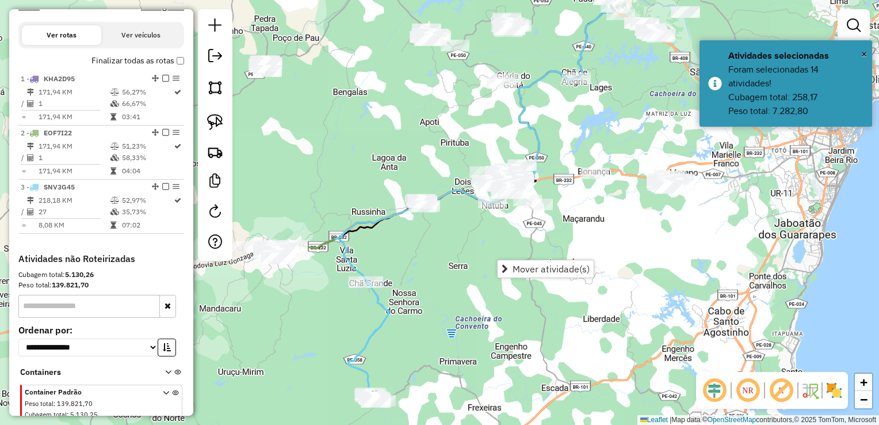
click at [464, 237] on div "Janela de atendimento Grade de atendimento Capacidade Transportadoras Veículos …" at bounding box center [439, 212] width 879 height 425
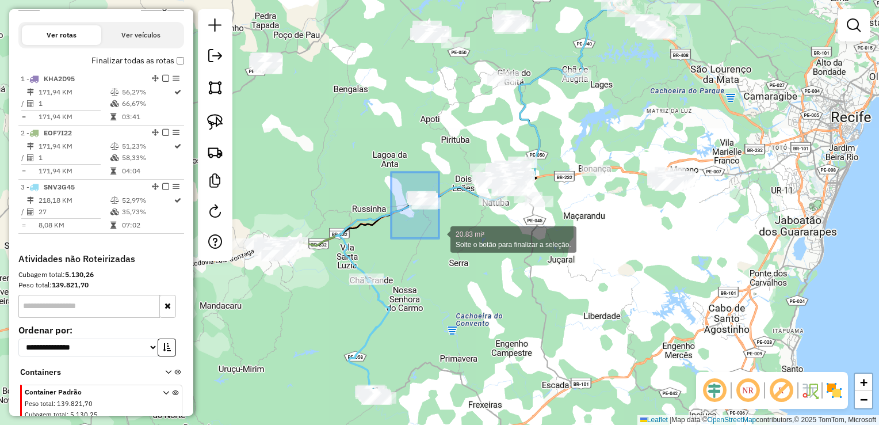
drag, startPoint x: 402, startPoint y: 199, endPoint x: 444, endPoint y: 241, distance: 58.6
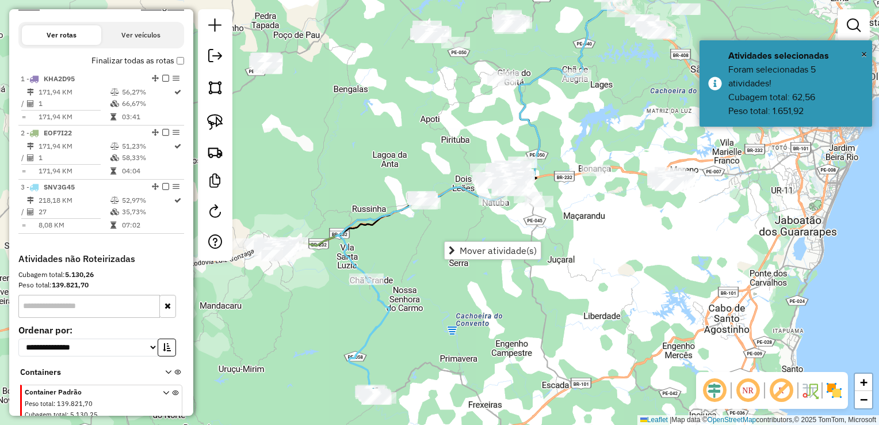
click at [387, 136] on div "Janela de atendimento Grade de atendimento Capacidade Transportadoras Veículos …" at bounding box center [439, 212] width 879 height 425
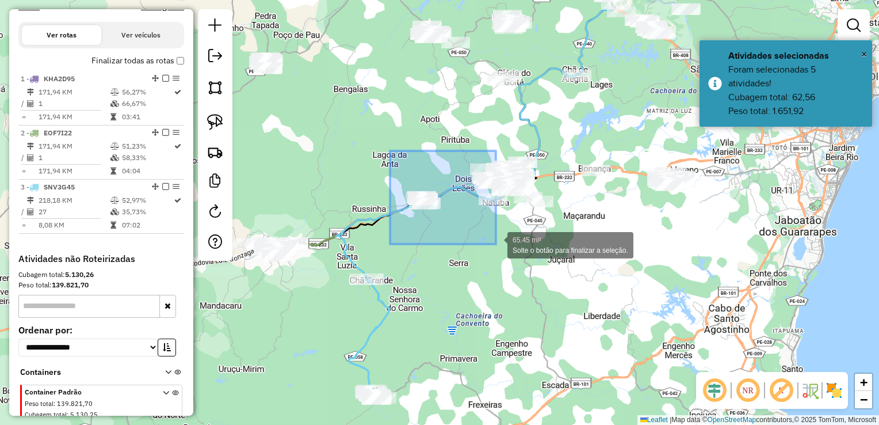
drag, startPoint x: 390, startPoint y: 158, endPoint x: 496, endPoint y: 244, distance: 136.3
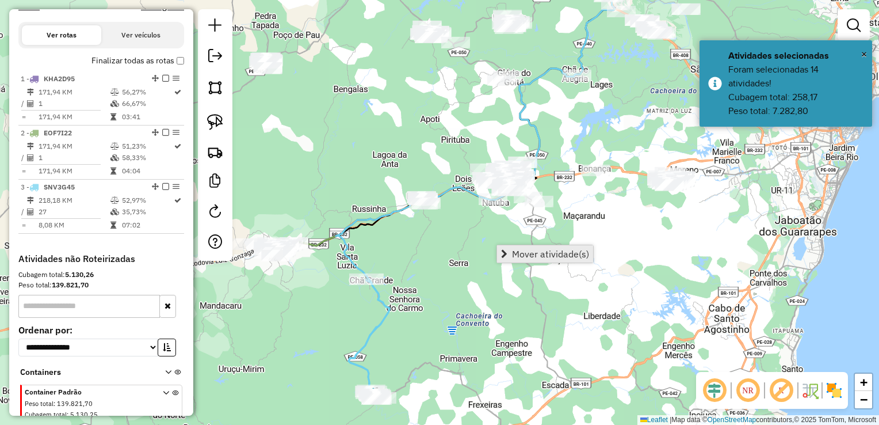
click at [509, 250] on link "Mover atividade(s)" at bounding box center [545, 253] width 96 height 17
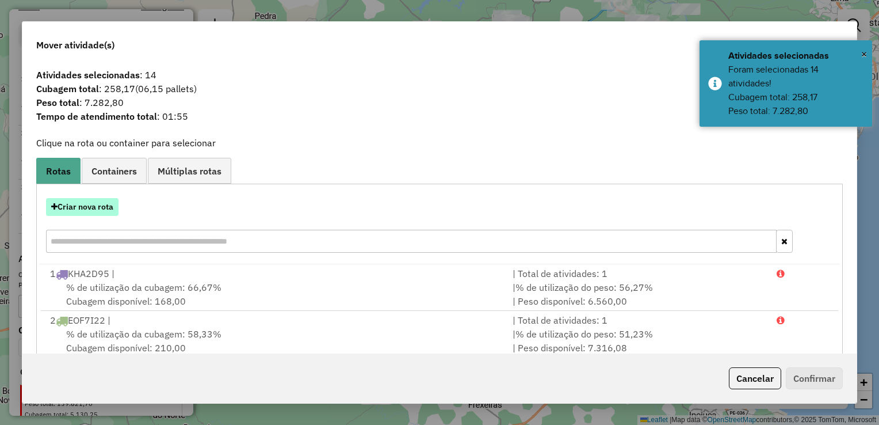
click at [89, 206] on button "Criar nova rota" at bounding box center [82, 207] width 73 height 18
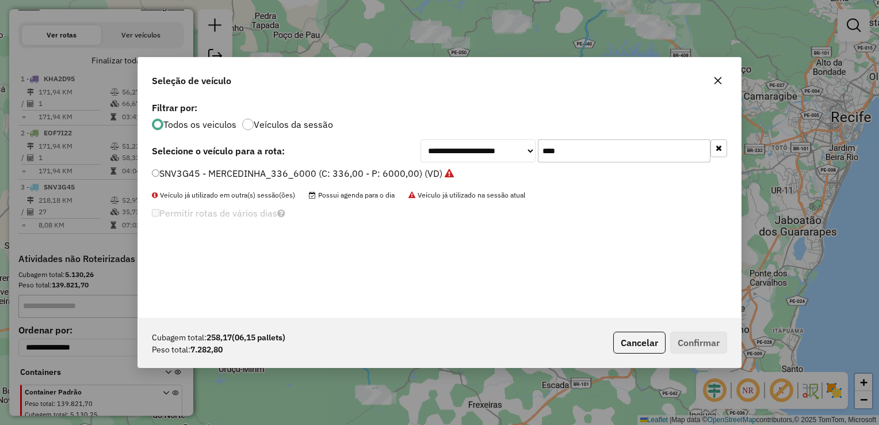
click at [616, 159] on input "****" at bounding box center [624, 150] width 173 height 23
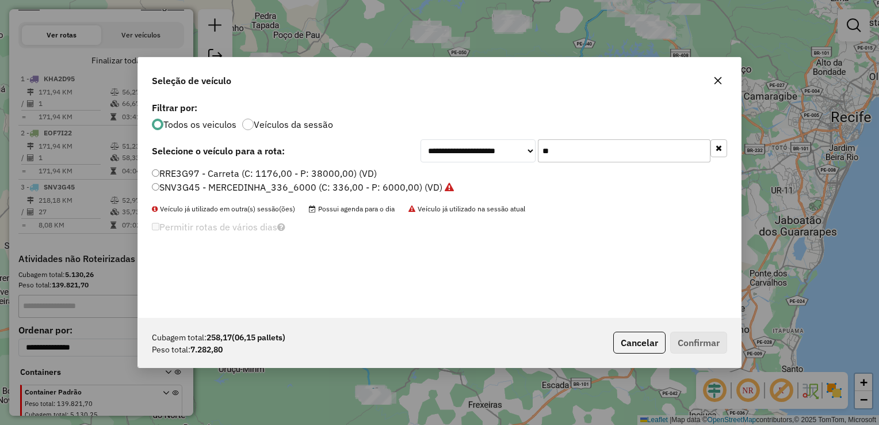
type input "*"
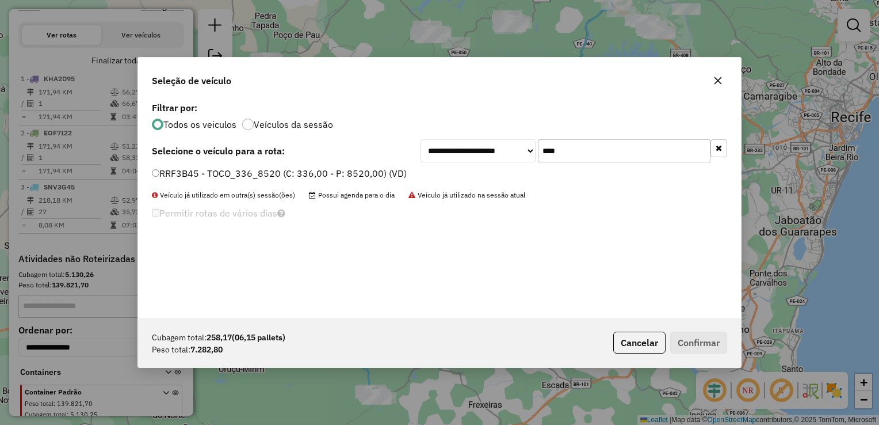
type input "****"
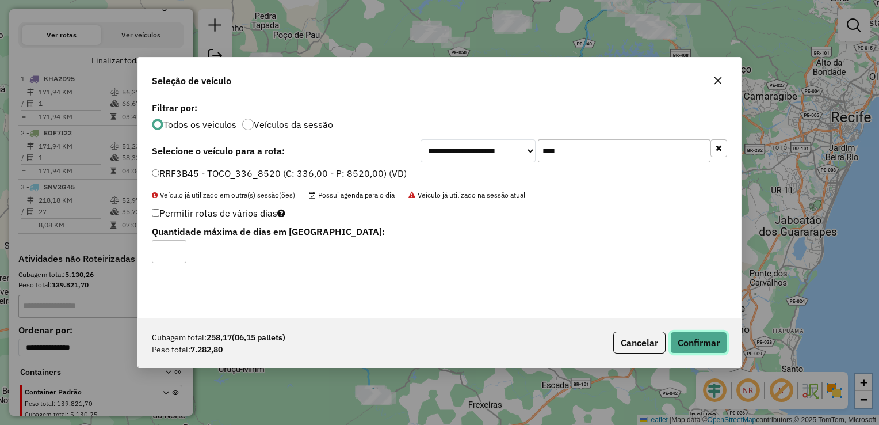
click at [703, 345] on button "Confirmar" at bounding box center [699, 343] width 57 height 22
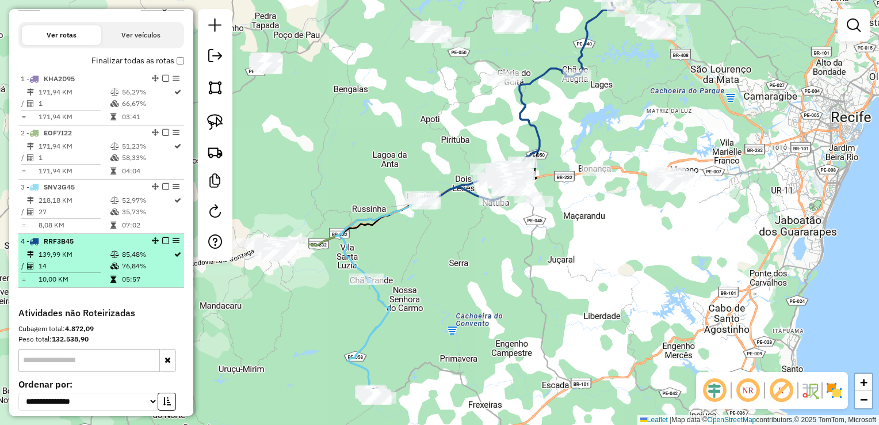
click at [52, 272] on td "14" at bounding box center [74, 266] width 72 height 12
select select "**********"
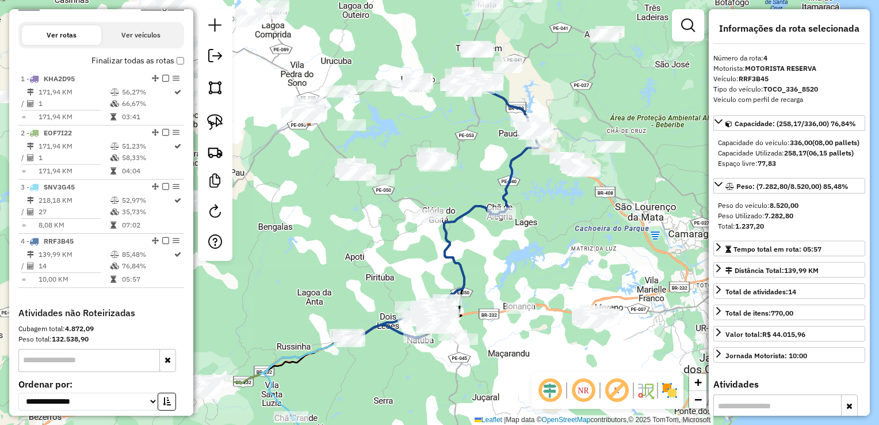
click at [290, 256] on div "Janela de atendimento Grade de atendimento Capacidade Transportadoras Veículos …" at bounding box center [439, 212] width 879 height 425
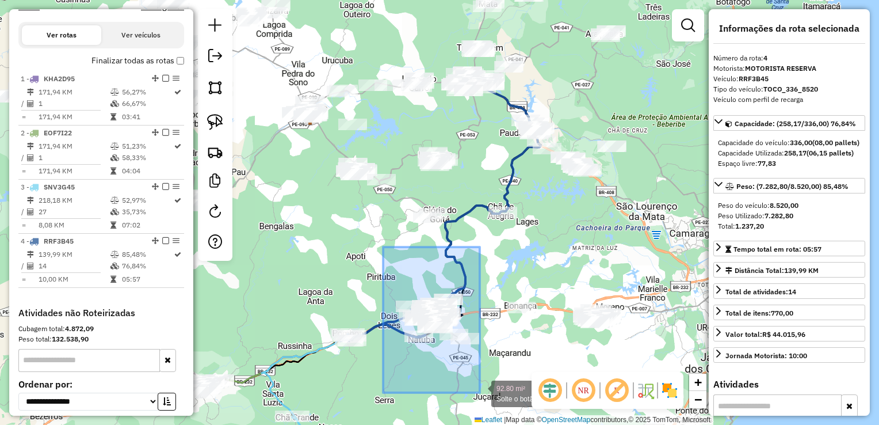
drag, startPoint x: 383, startPoint y: 247, endPoint x: 480, endPoint y: 393, distance: 174.8
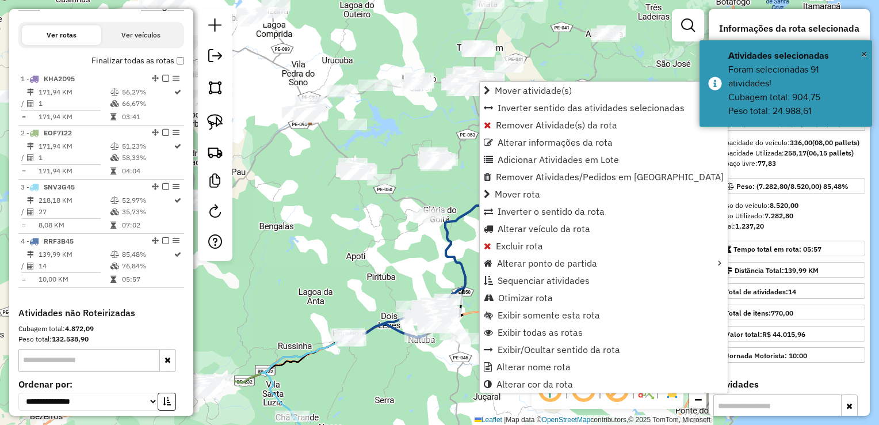
click at [396, 381] on div "Janela de atendimento Grade de atendimento Capacidade Transportadoras Veículos …" at bounding box center [439, 212] width 879 height 425
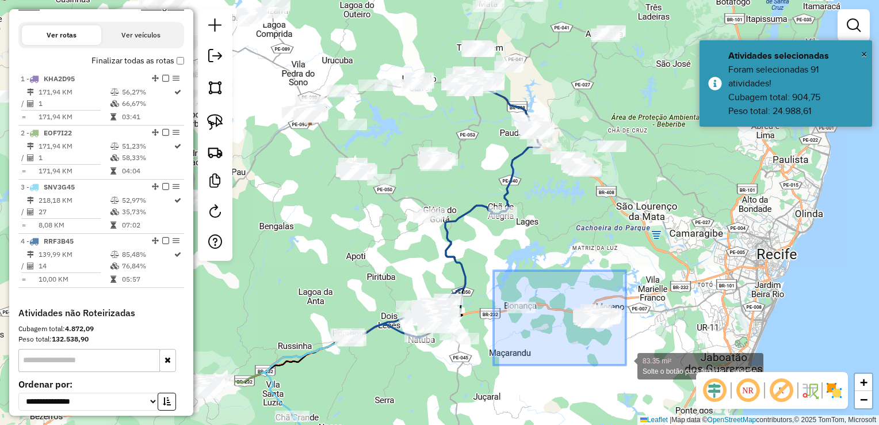
drag, startPoint x: 494, startPoint y: 271, endPoint x: 626, endPoint y: 365, distance: 162.3
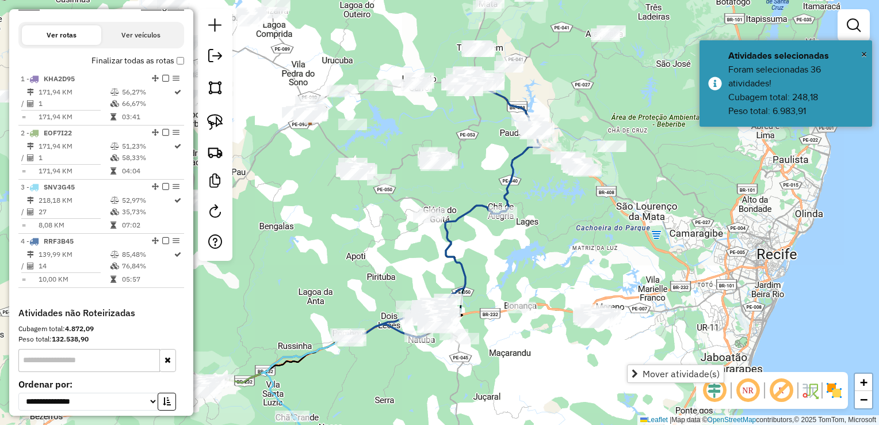
click at [572, 371] on div "Janela de atendimento Grade de atendimento Capacidade Transportadoras Veículos …" at bounding box center [439, 212] width 879 height 425
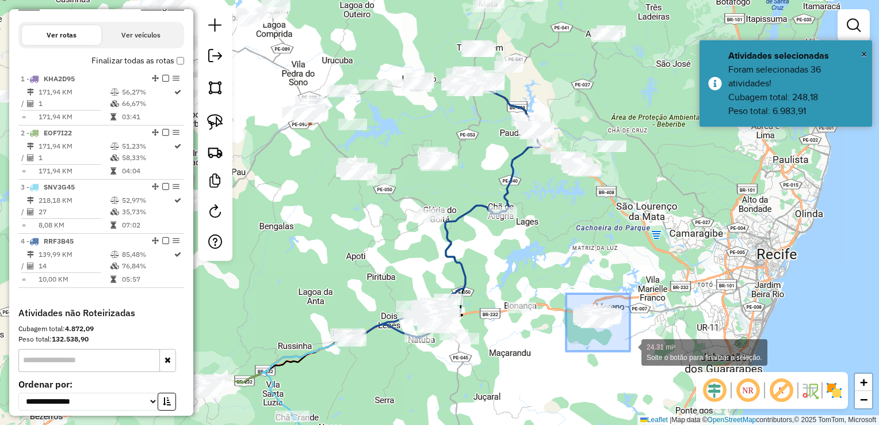
drag, startPoint x: 567, startPoint y: 296, endPoint x: 630, endPoint y: 351, distance: 84.0
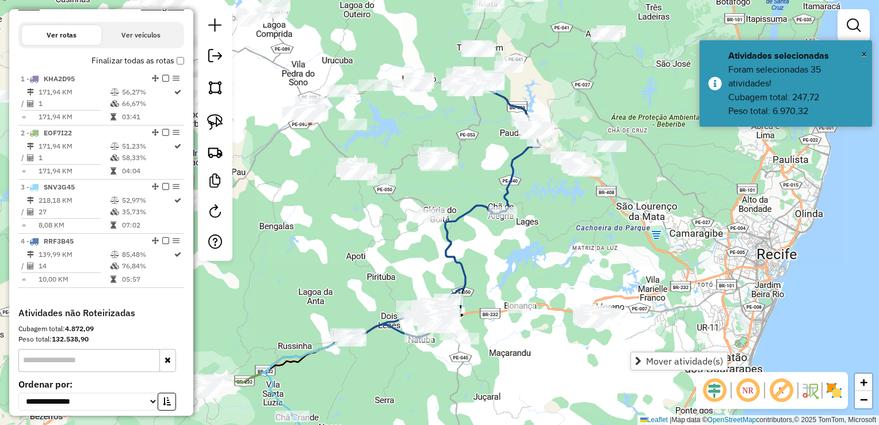
click at [588, 346] on div "Janela de atendimento Grade de atendimento Capacidade Transportadoras Veículos …" at bounding box center [439, 212] width 879 height 425
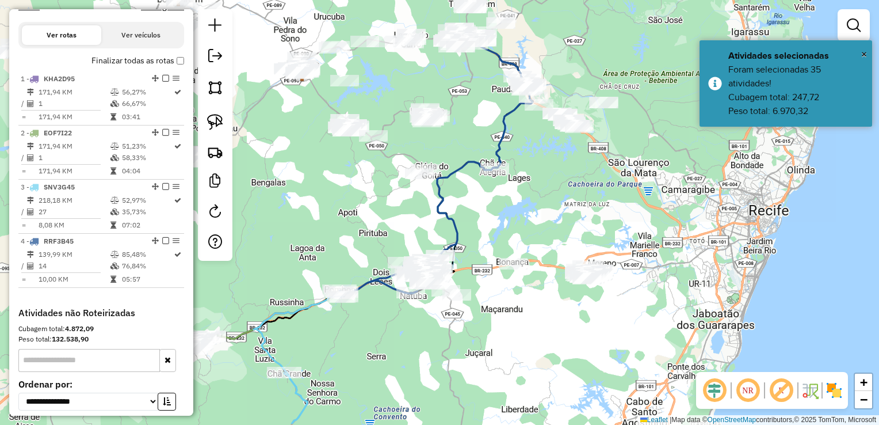
drag, startPoint x: 523, startPoint y: 357, endPoint x: 516, endPoint y: 291, distance: 66.0
click at [516, 291] on div "Janela de atendimento Grade de atendimento Capacidade Transportadoras Veículos …" at bounding box center [439, 212] width 879 height 425
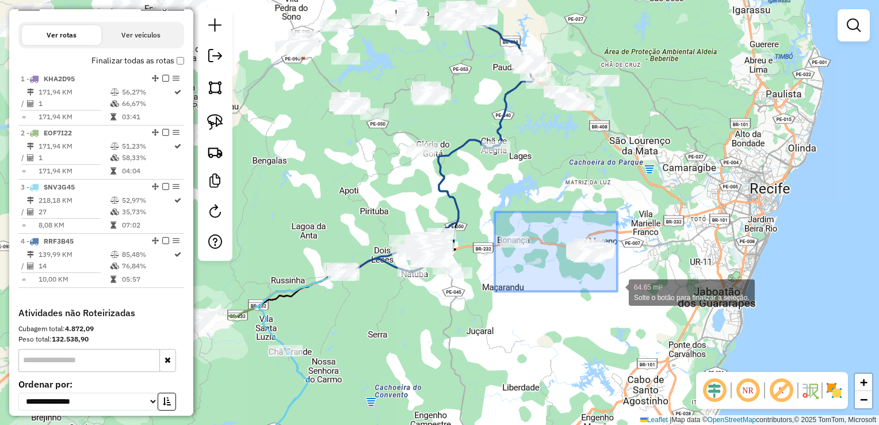
drag, startPoint x: 495, startPoint y: 212, endPoint x: 618, endPoint y: 291, distance: 146.1
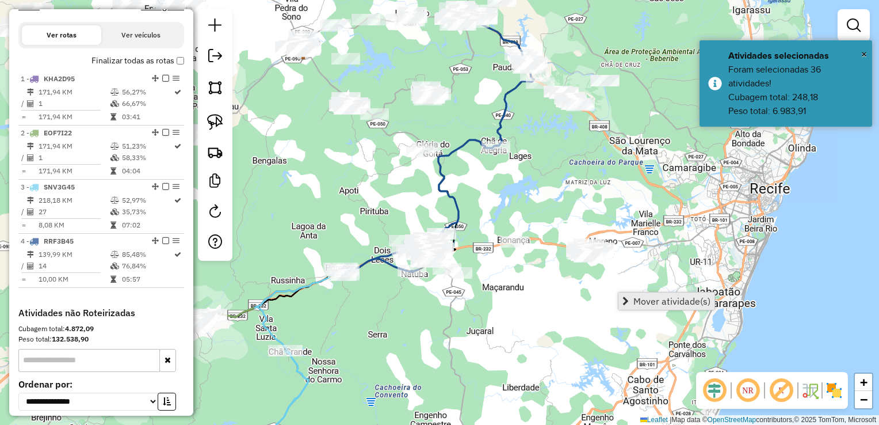
click at [647, 297] on span "Mover atividade(s)" at bounding box center [672, 300] width 77 height 9
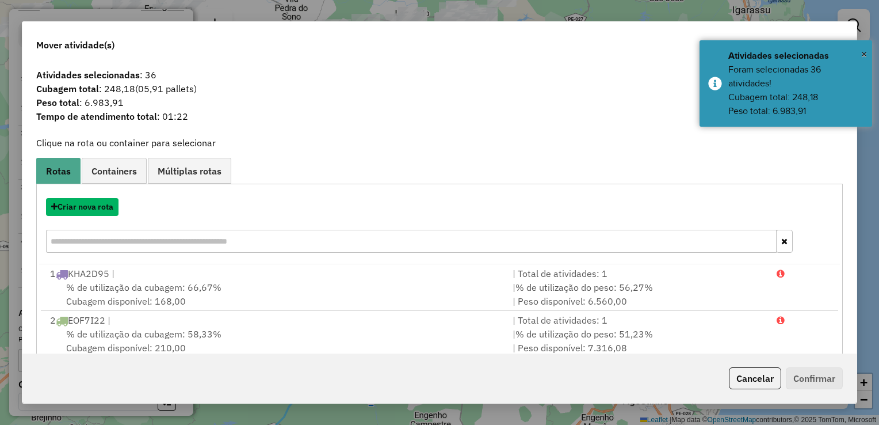
click at [89, 209] on button "Criar nova rota" at bounding box center [82, 207] width 73 height 18
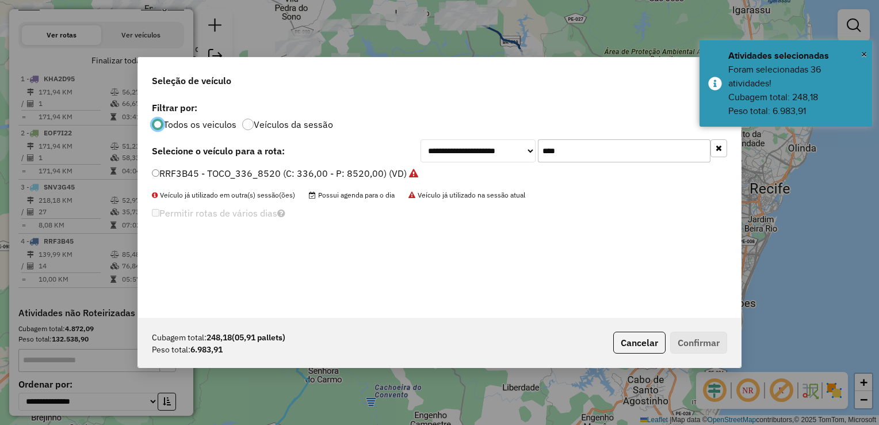
click at [578, 152] on input "****" at bounding box center [624, 150] width 173 height 23
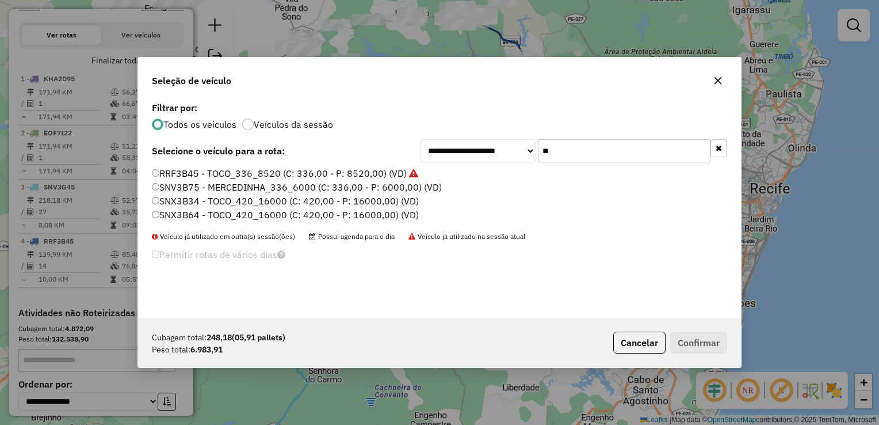
type input "*"
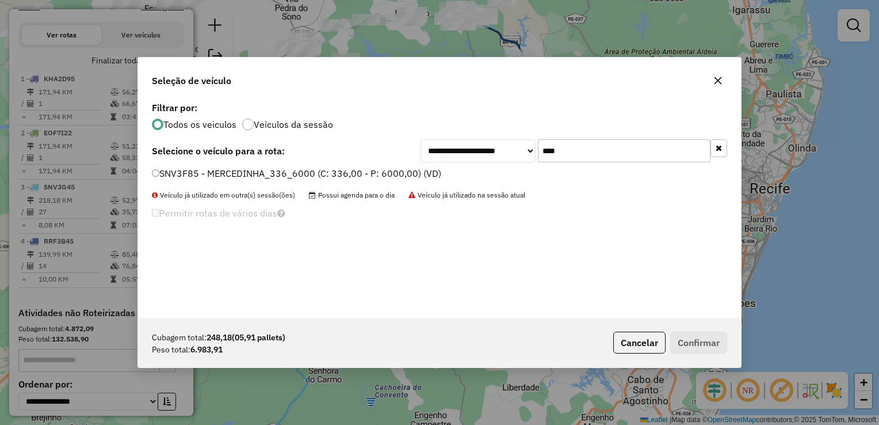
type input "****"
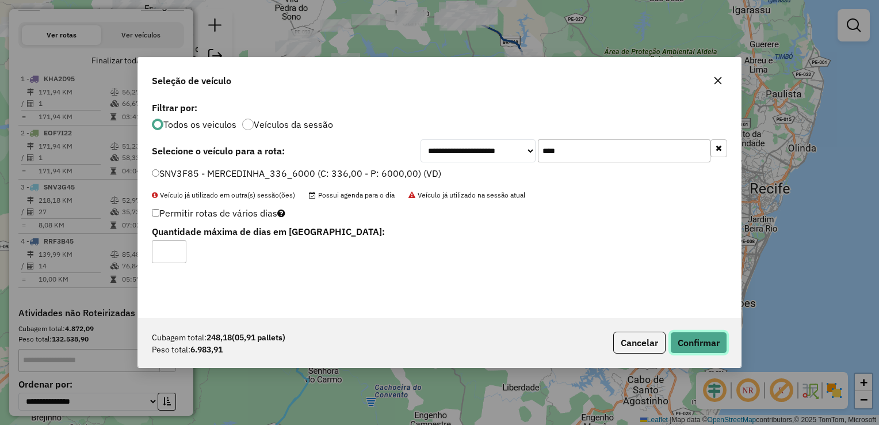
click at [700, 344] on button "Confirmar" at bounding box center [699, 343] width 57 height 22
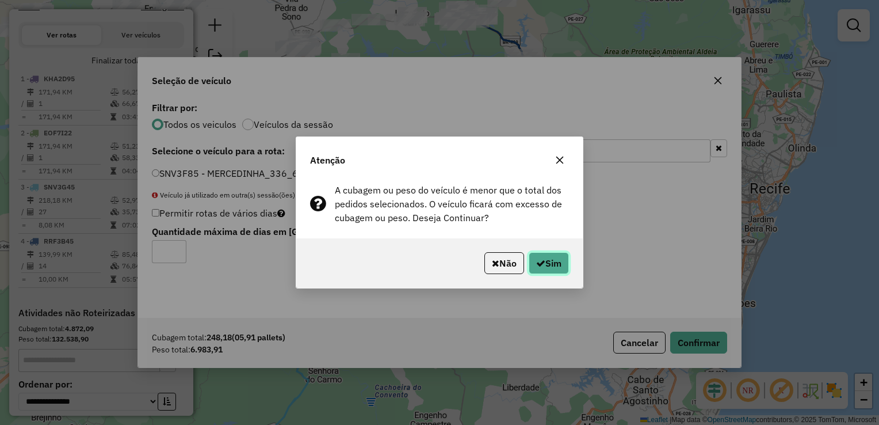
click at [546, 268] on button "Sim" at bounding box center [549, 263] width 40 height 22
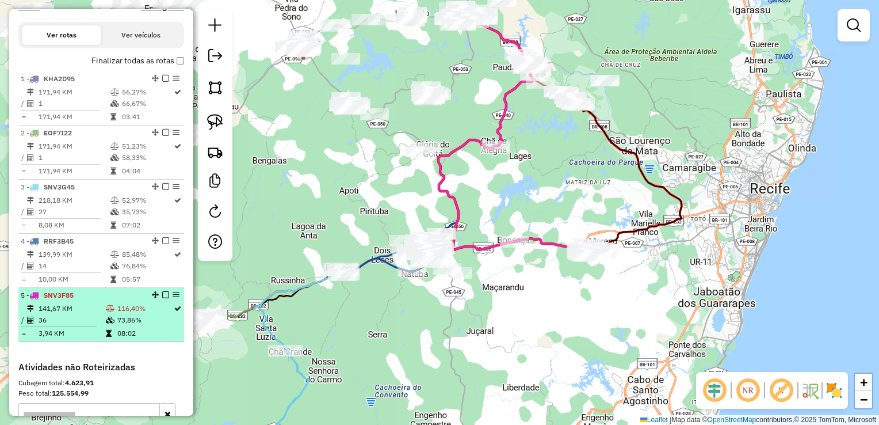
click at [50, 314] on td "141,67 KM" at bounding box center [71, 309] width 67 height 12
select select "**********"
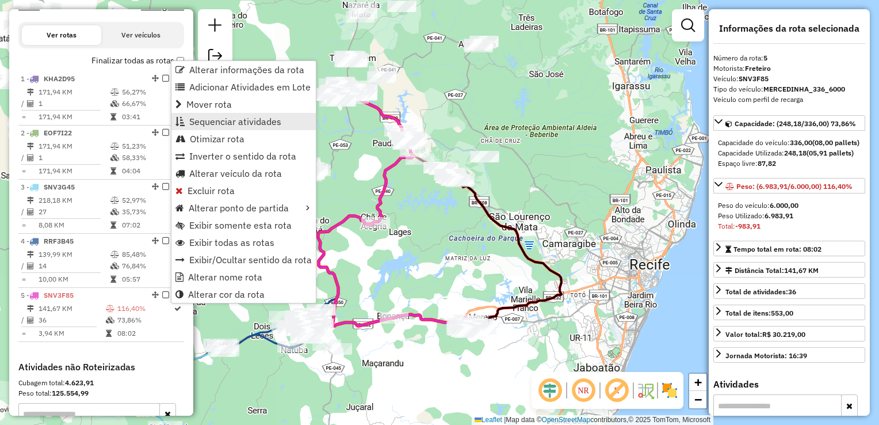
click at [221, 126] on span "Sequenciar atividades" at bounding box center [235, 121] width 92 height 9
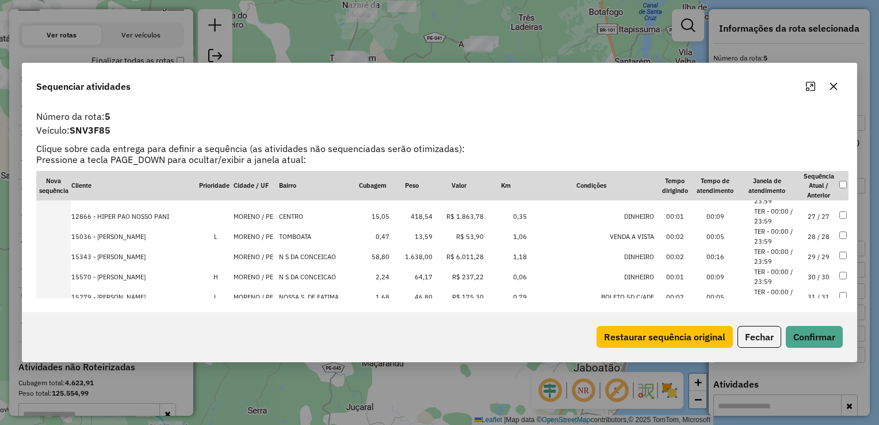
scroll to position [638, 0]
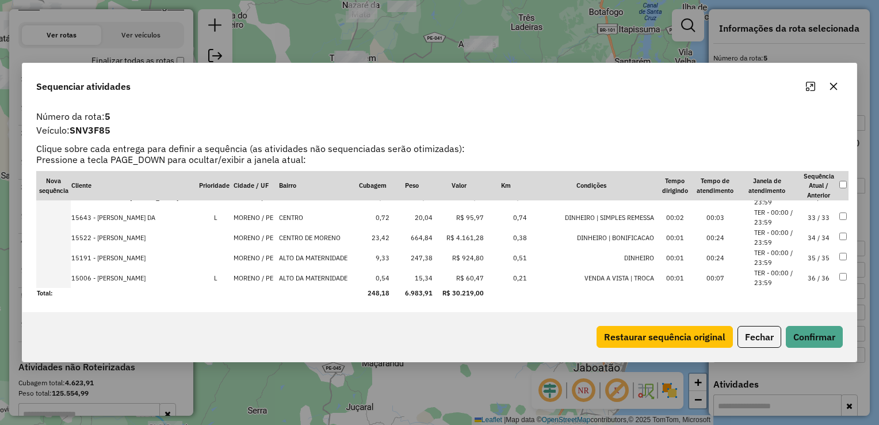
click at [421, 237] on td "664,84" at bounding box center [411, 237] width 43 height 20
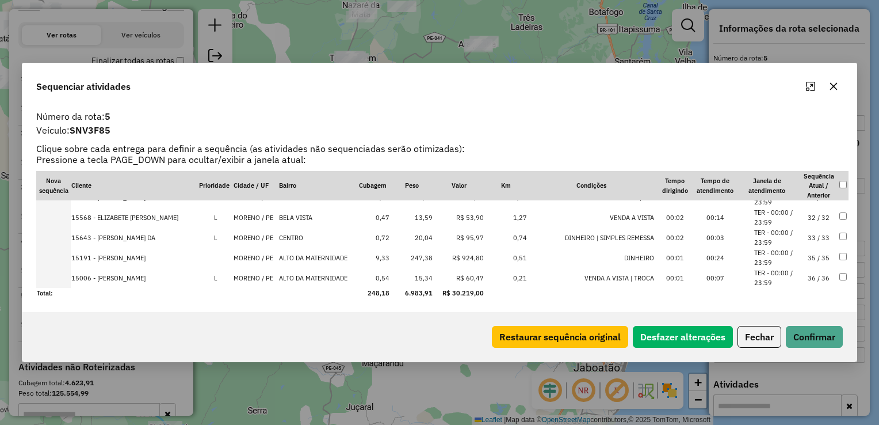
click at [424, 259] on td "247,38" at bounding box center [411, 257] width 43 height 20
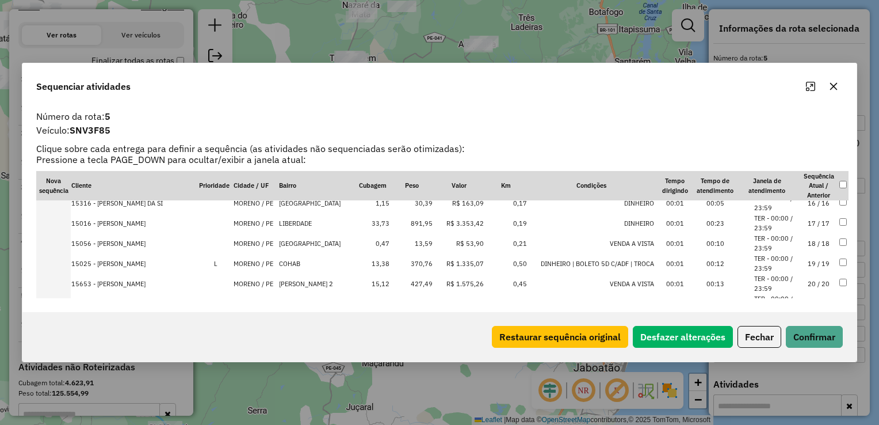
scroll to position [0, 0]
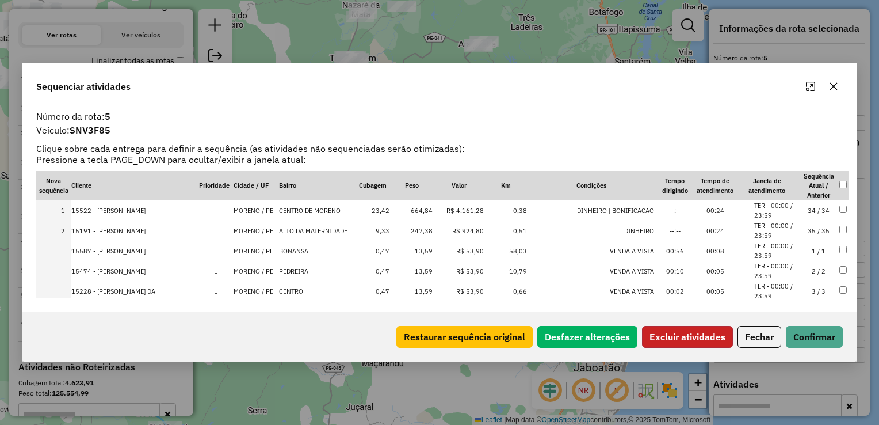
click at [705, 338] on button "Excluir atividades" at bounding box center [687, 337] width 91 height 22
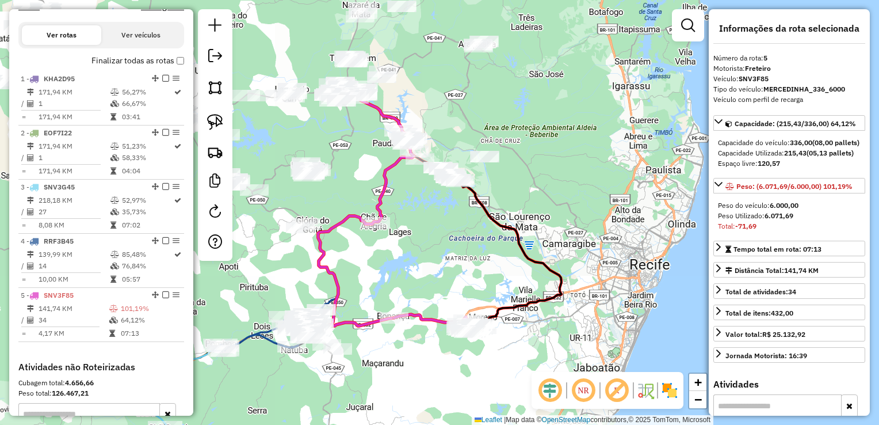
scroll to position [535, 0]
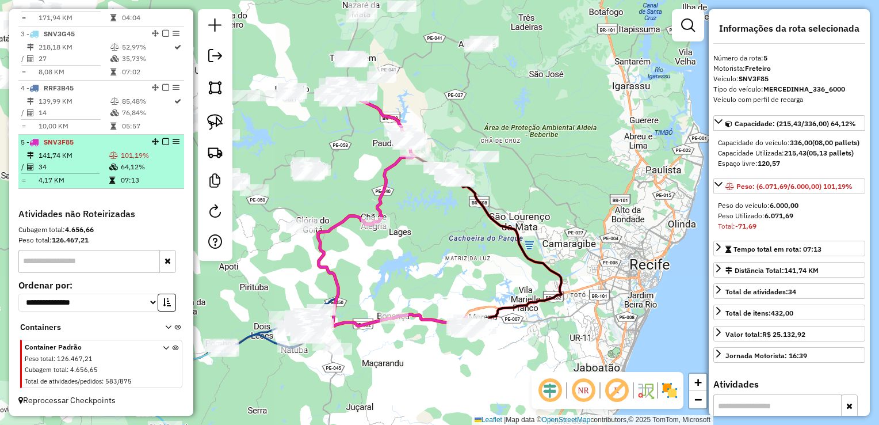
click at [67, 169] on td "34" at bounding box center [73, 167] width 71 height 12
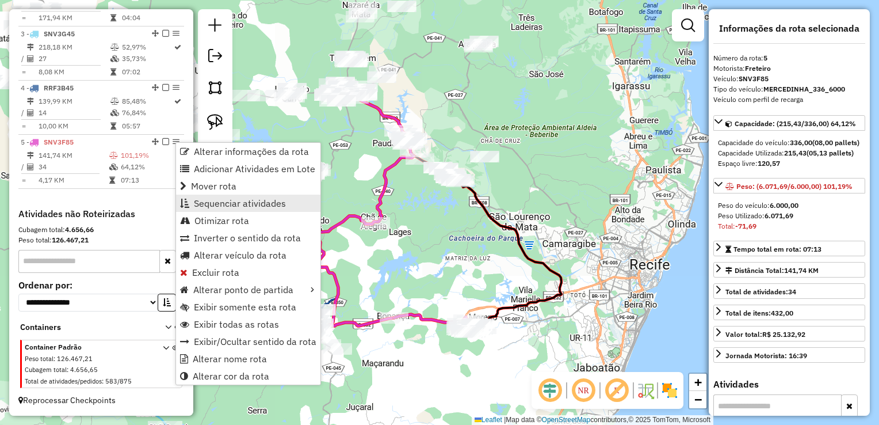
click at [212, 207] on span "Sequenciar atividades" at bounding box center [240, 203] width 92 height 9
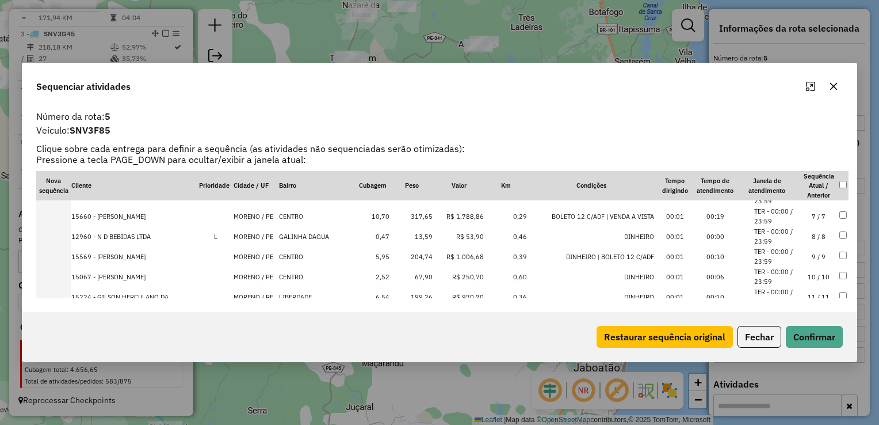
scroll to position [230, 0]
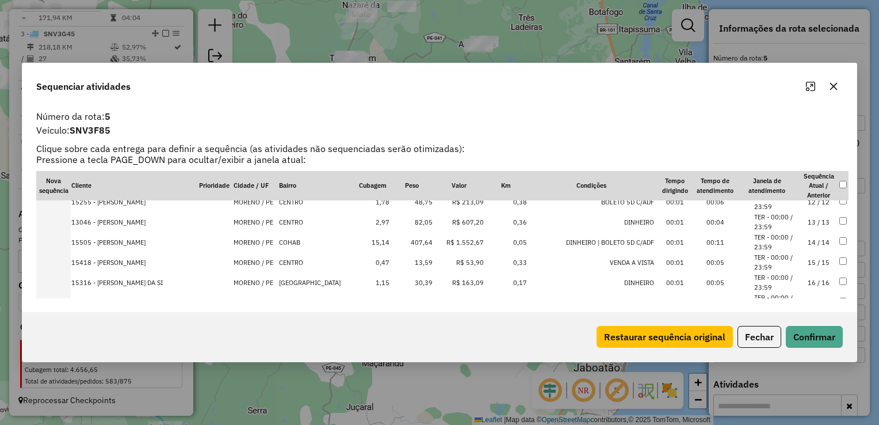
click at [425, 245] on td "407,64" at bounding box center [411, 242] width 43 height 20
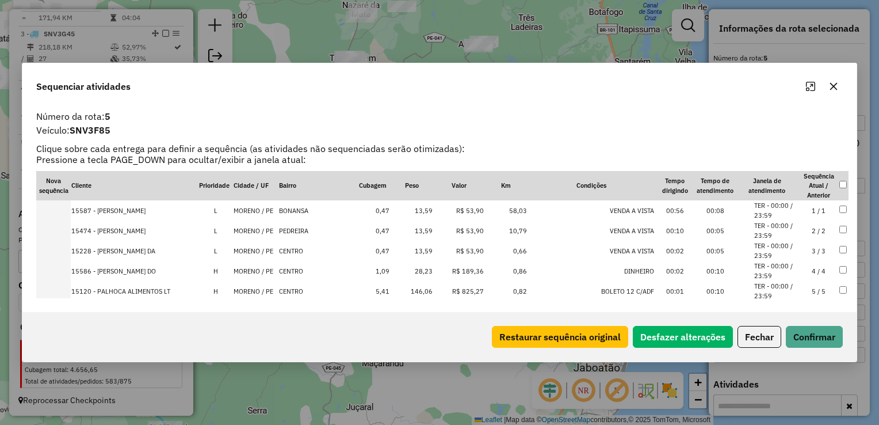
scroll to position [0, 0]
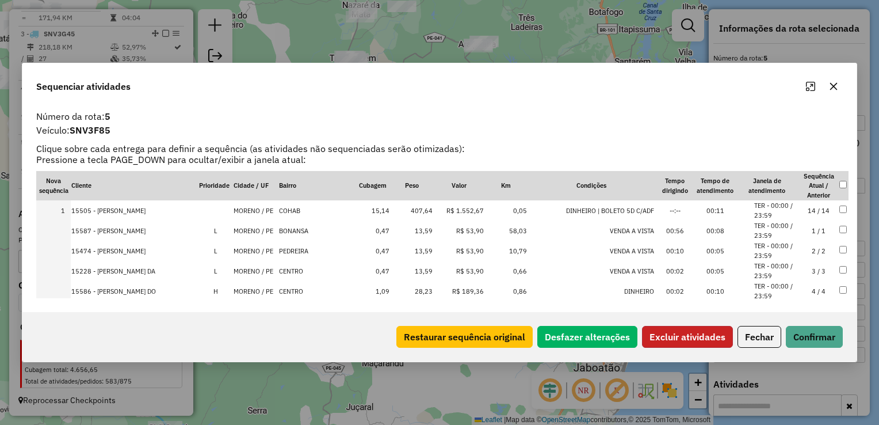
click at [693, 337] on button "Excluir atividades" at bounding box center [687, 337] width 91 height 22
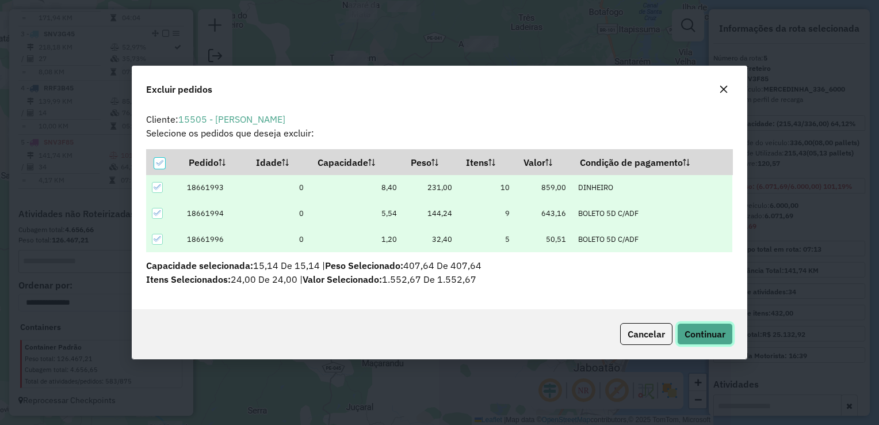
click at [729, 335] on button "Continuar" at bounding box center [705, 334] width 56 height 22
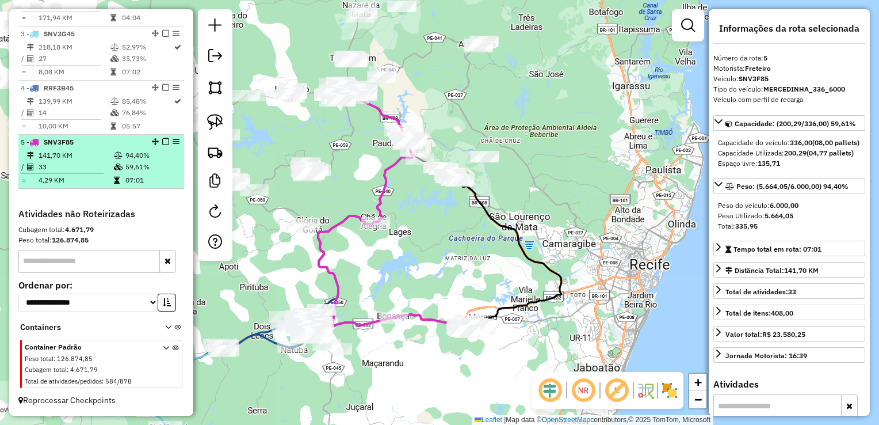
click at [59, 162] on td "33" at bounding box center [75, 167] width 75 height 12
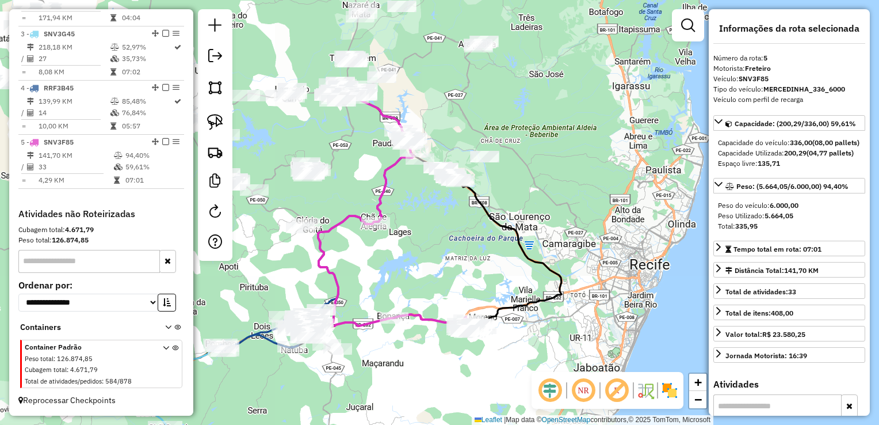
click at [462, 245] on div "Janela de atendimento Grade de atendimento Capacidade Transportadoras Veículos …" at bounding box center [439, 212] width 879 height 425
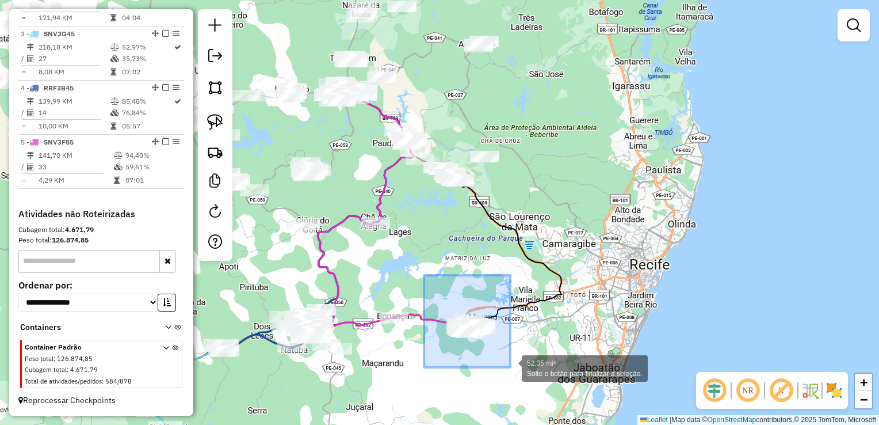
drag, startPoint x: 426, startPoint y: 285, endPoint x: 511, endPoint y: 367, distance: 117.6
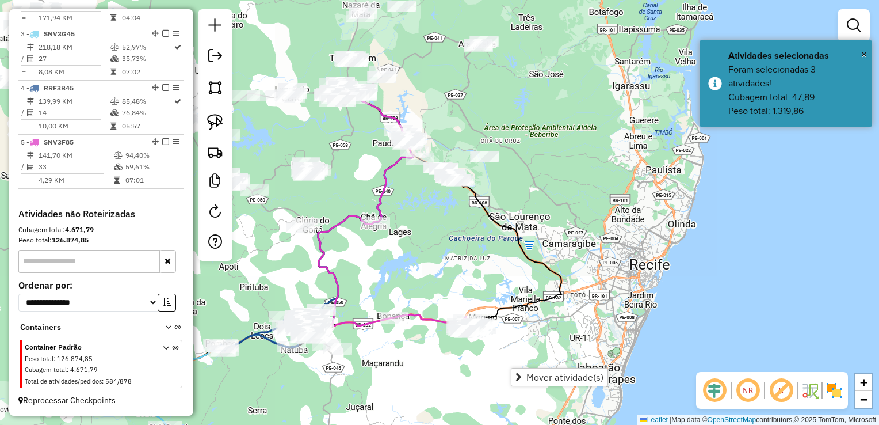
click at [456, 277] on div "Janela de atendimento Grade de atendimento Capacidade Transportadoras Veículos …" at bounding box center [439, 212] width 879 height 425
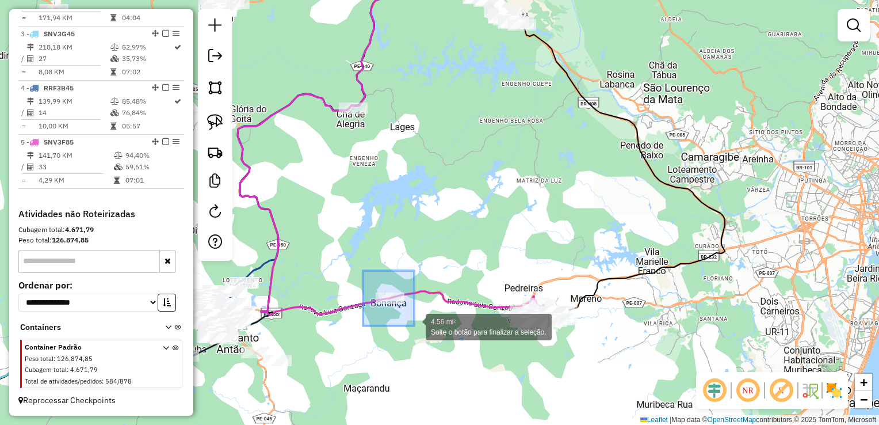
drag, startPoint x: 363, startPoint y: 275, endPoint x: 414, endPoint y: 326, distance: 72.9
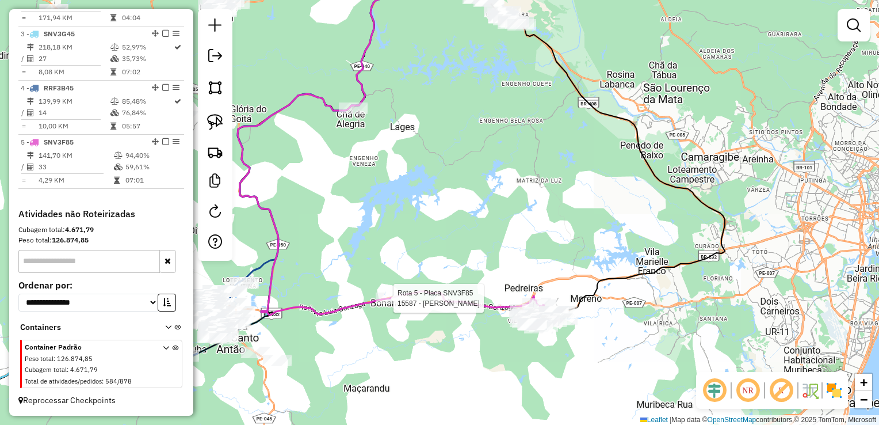
select select "**********"
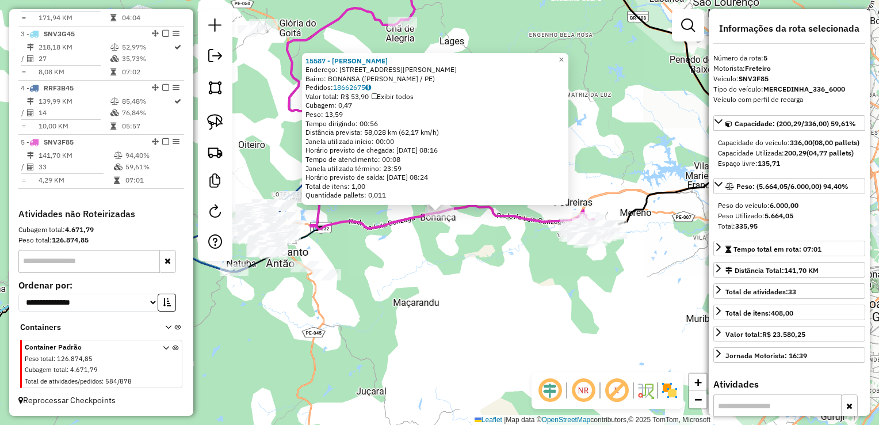
click at [450, 268] on div "15587 - HERONIDES PEREIRA DA Endereço: AV PRESIDENTE VARGAS 53 Bairro: BONANSA …" at bounding box center [439, 212] width 879 height 425
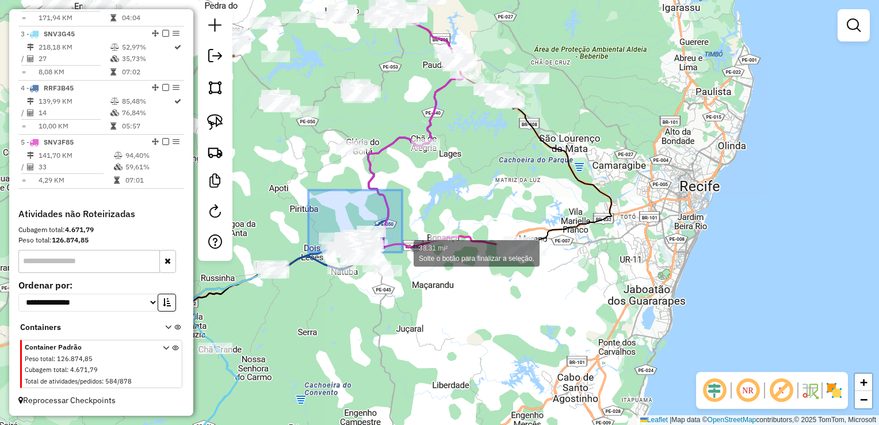
drag, startPoint x: 309, startPoint y: 190, endPoint x: 402, endPoint y: 252, distance: 112.5
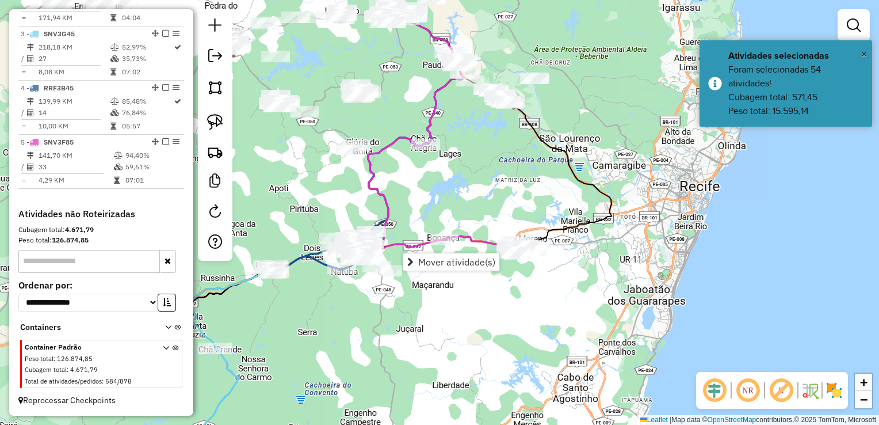
click at [389, 197] on icon at bounding box center [416, 131] width 96 height 233
select select "**********"
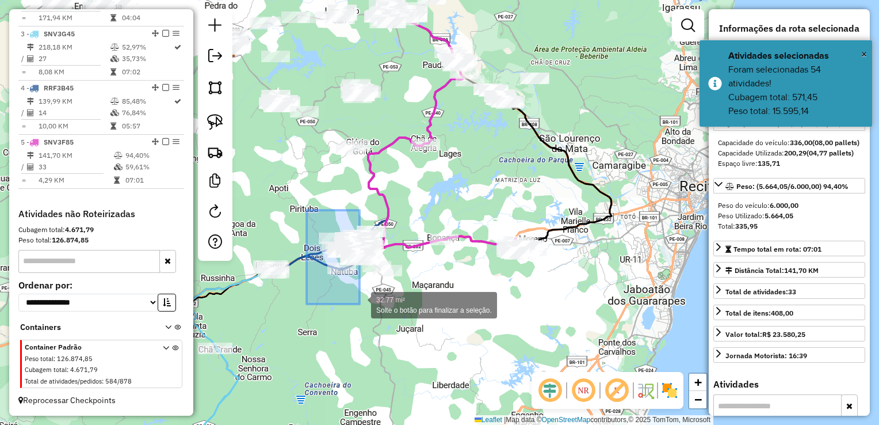
drag, startPoint x: 327, startPoint y: 275, endPoint x: 360, endPoint y: 304, distance: 44.0
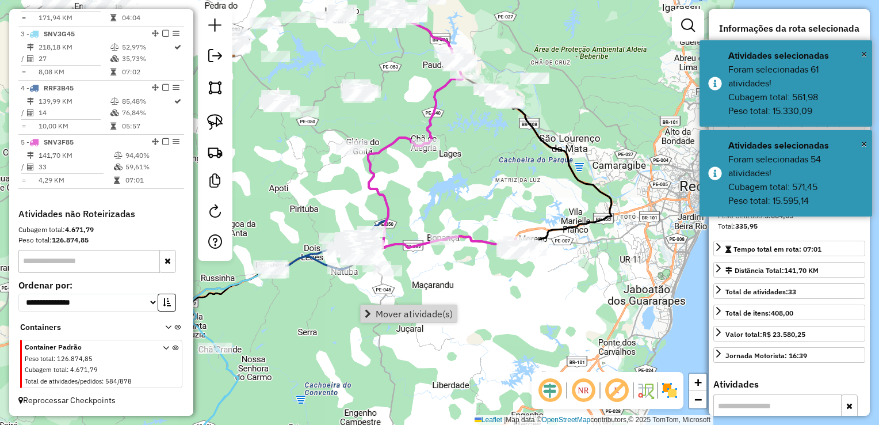
click at [338, 316] on div "Janela de atendimento Grade de atendimento Capacidade Transportadoras Veículos …" at bounding box center [439, 212] width 879 height 425
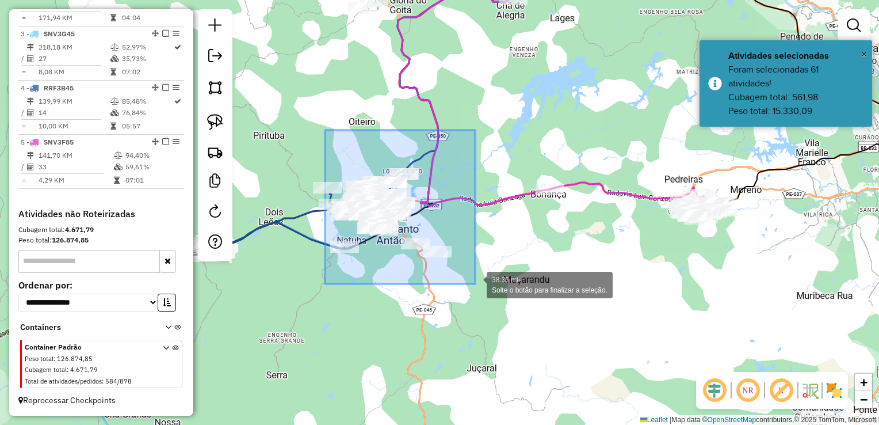
drag, startPoint x: 341, startPoint y: 193, endPoint x: 475, endPoint y: 284, distance: 162.2
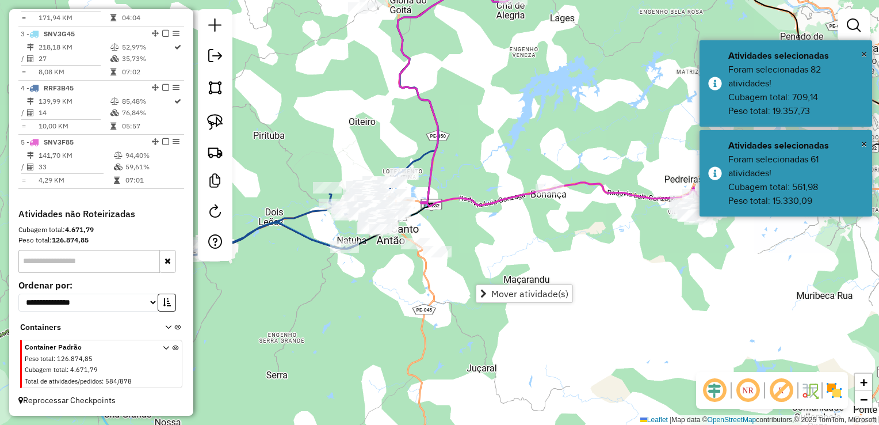
click at [477, 241] on div "Janela de atendimento Grade de atendimento Capacidade Transportadoras Veículos …" at bounding box center [439, 212] width 879 height 425
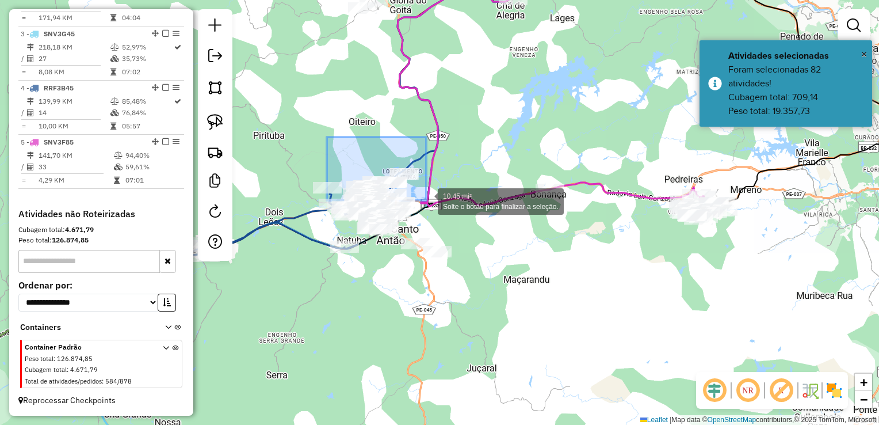
drag, startPoint x: 327, startPoint y: 143, endPoint x: 427, endPoint y: 200, distance: 114.7
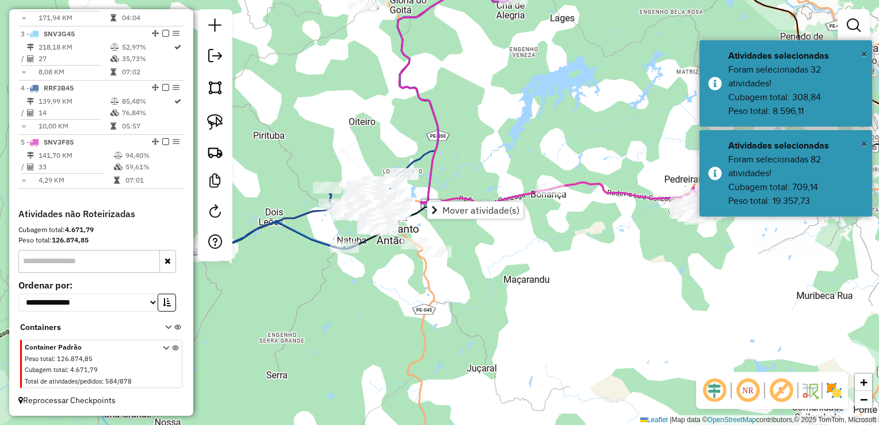
click at [448, 163] on div "Janela de atendimento Grade de atendimento Capacidade Transportadoras Veículos …" at bounding box center [439, 212] width 879 height 425
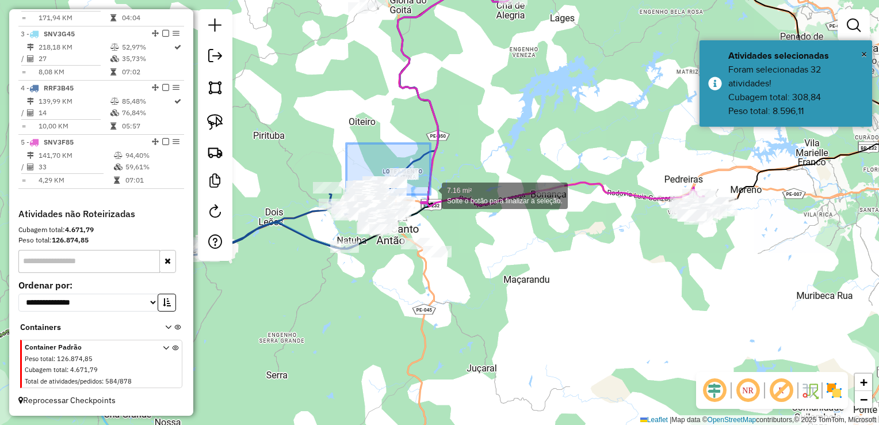
drag, startPoint x: 345, startPoint y: 151, endPoint x: 431, endPoint y: 195, distance: 95.8
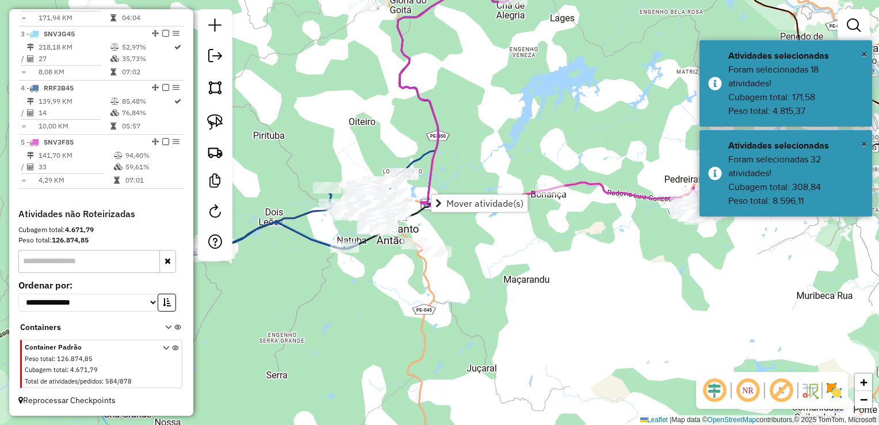
click at [445, 165] on div "Janela de atendimento Grade de atendimento Capacidade Transportadoras Veículos …" at bounding box center [439, 212] width 879 height 425
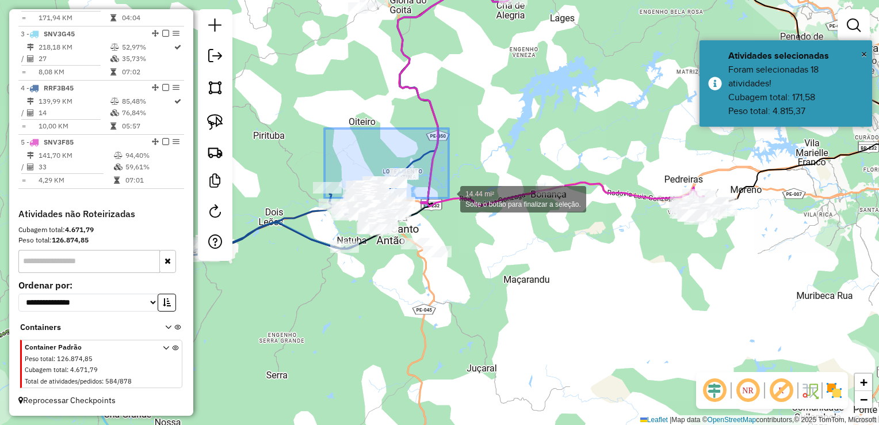
drag, startPoint x: 323, startPoint y: 135, endPoint x: 449, endPoint y: 198, distance: 140.5
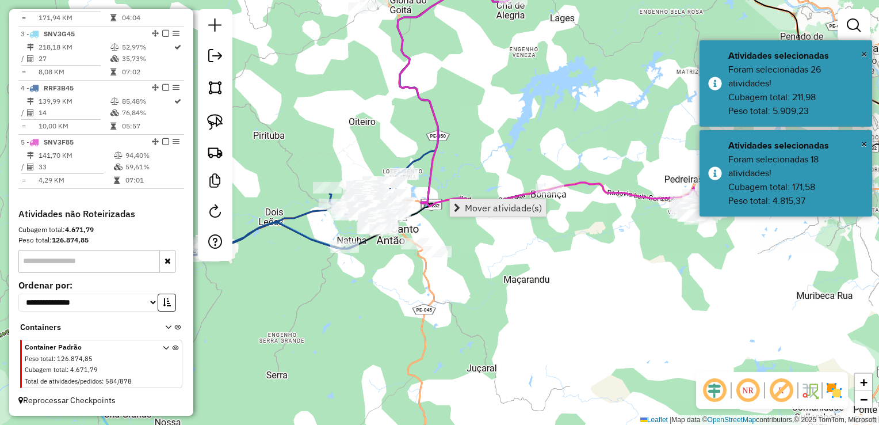
click at [477, 211] on span "Mover atividade(s)" at bounding box center [503, 207] width 77 height 9
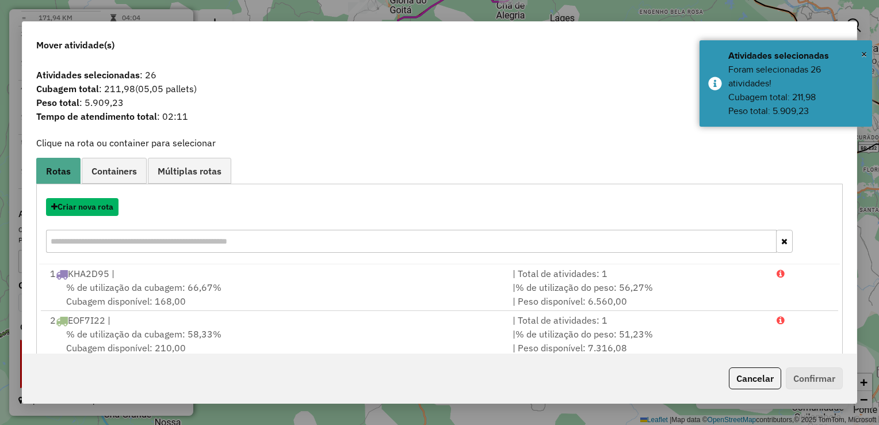
click at [95, 207] on button "Criar nova rota" at bounding box center [82, 207] width 73 height 18
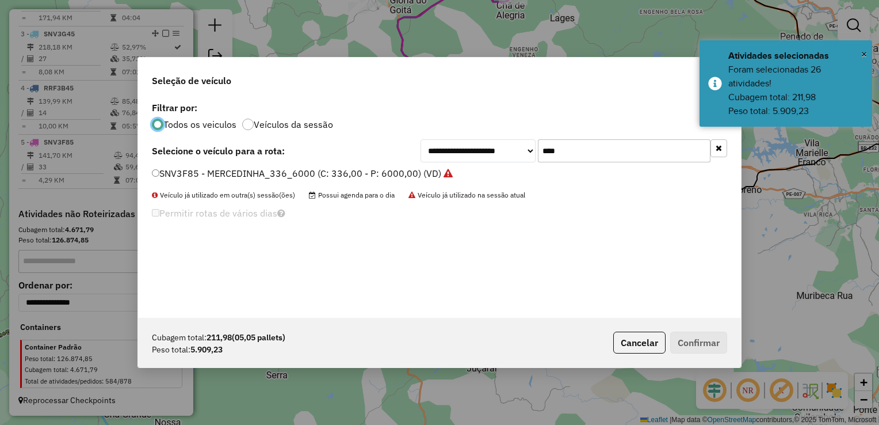
scroll to position [6, 3]
click at [612, 154] on input "****" at bounding box center [624, 150] width 173 height 23
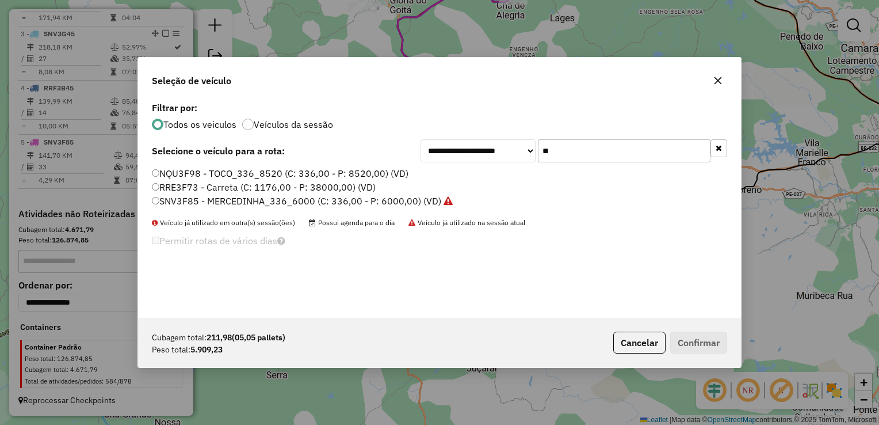
type input "*"
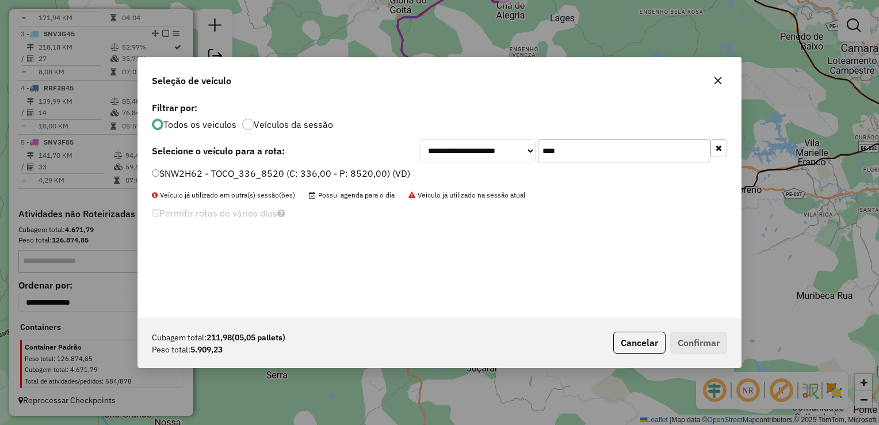
type input "****"
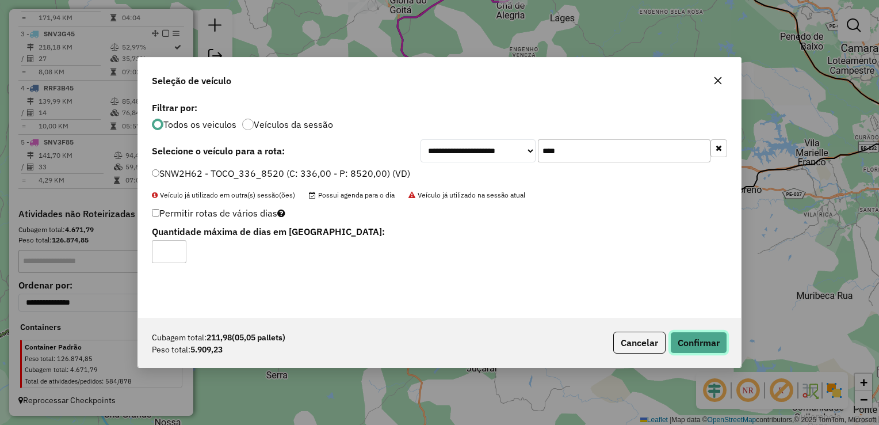
click at [700, 338] on button "Confirmar" at bounding box center [699, 343] width 57 height 22
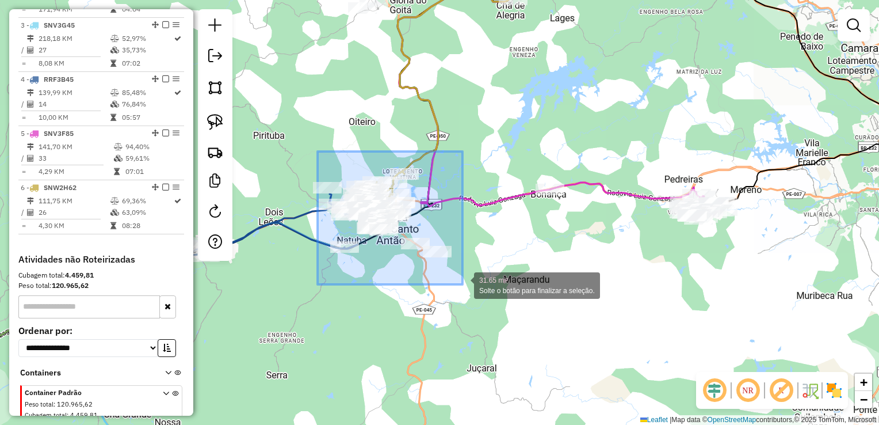
drag, startPoint x: 318, startPoint y: 151, endPoint x: 463, endPoint y: 284, distance: 196.8
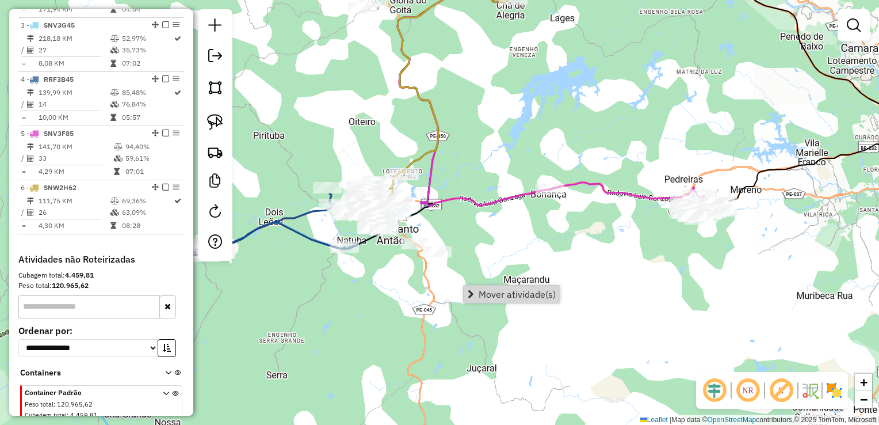
click at [486, 229] on div "Janela de atendimento Grade de atendimento Capacidade Transportadoras Veículos …" at bounding box center [439, 212] width 879 height 425
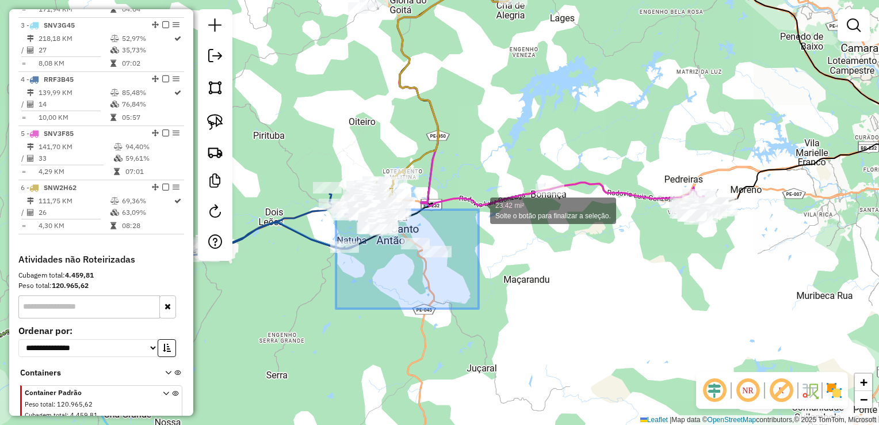
drag, startPoint x: 336, startPoint y: 309, endPoint x: 479, endPoint y: 210, distance: 173.7
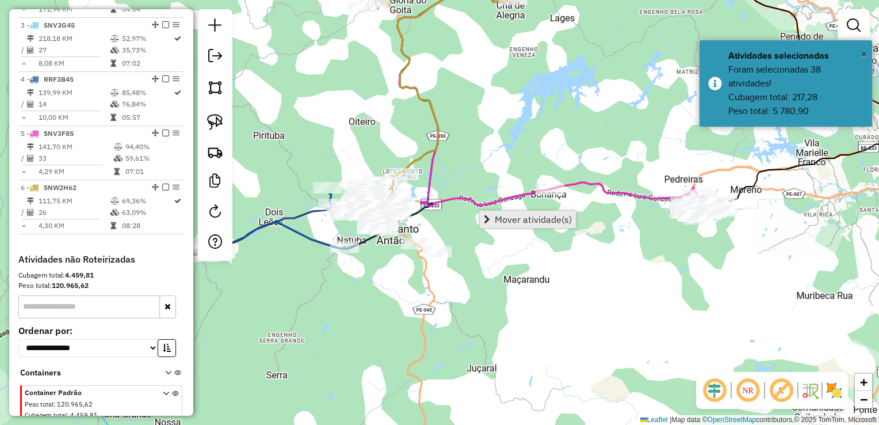
click at [499, 221] on span "Mover atividade(s)" at bounding box center [533, 219] width 77 height 9
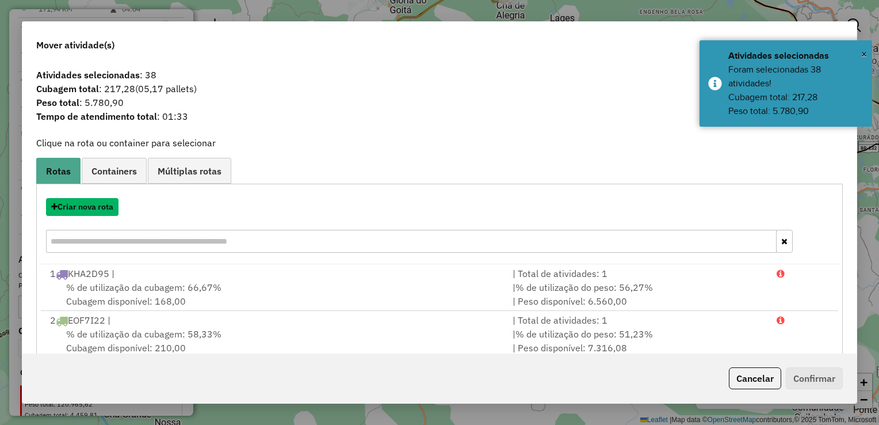
click at [99, 207] on button "Criar nova rota" at bounding box center [82, 207] width 73 height 18
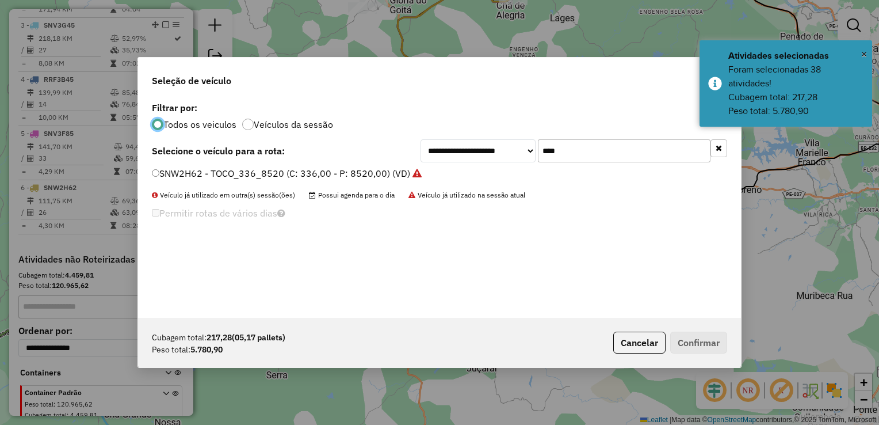
click at [572, 147] on input "****" at bounding box center [624, 150] width 173 height 23
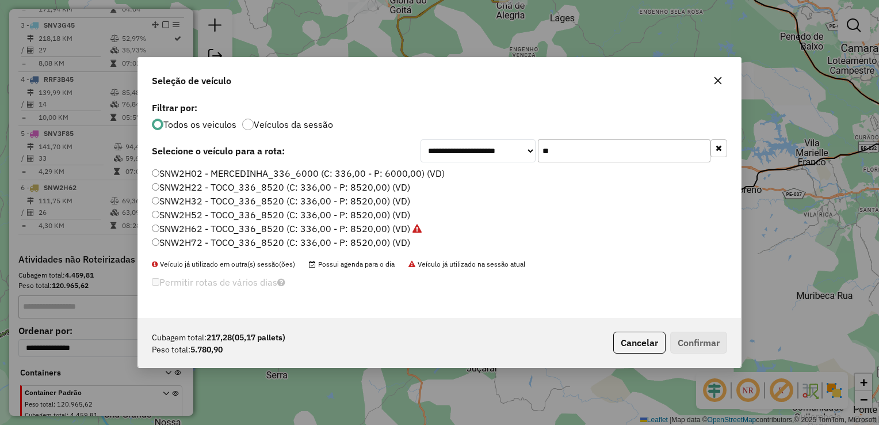
type input "*"
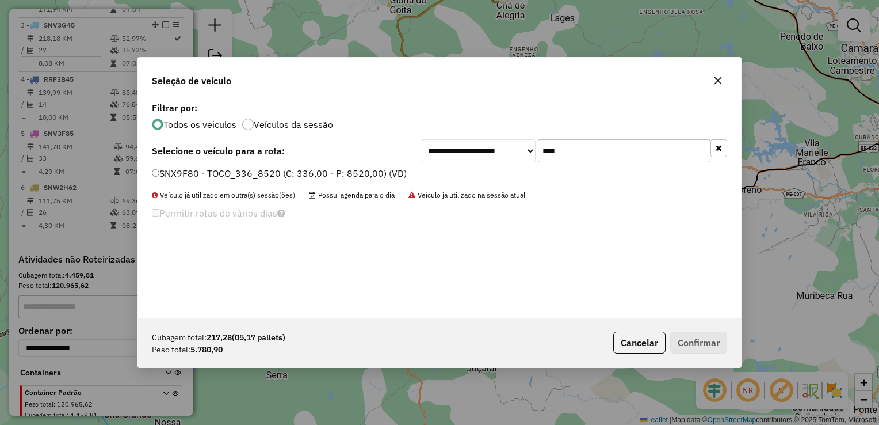
type input "****"
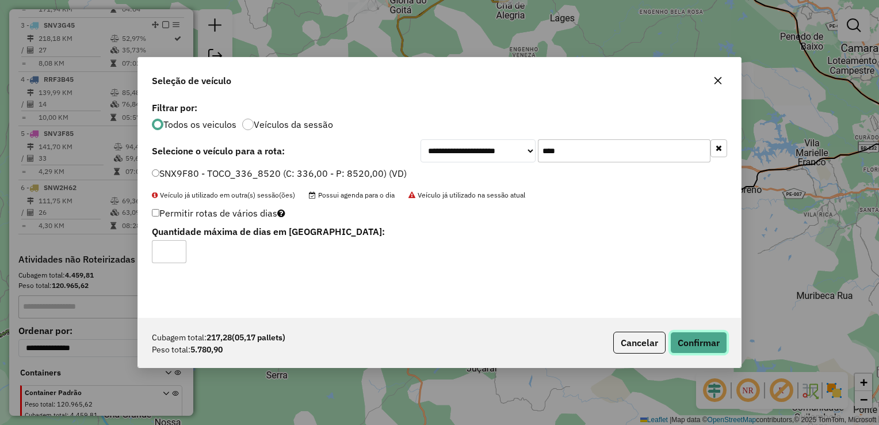
click at [686, 344] on button "Confirmar" at bounding box center [699, 343] width 57 height 22
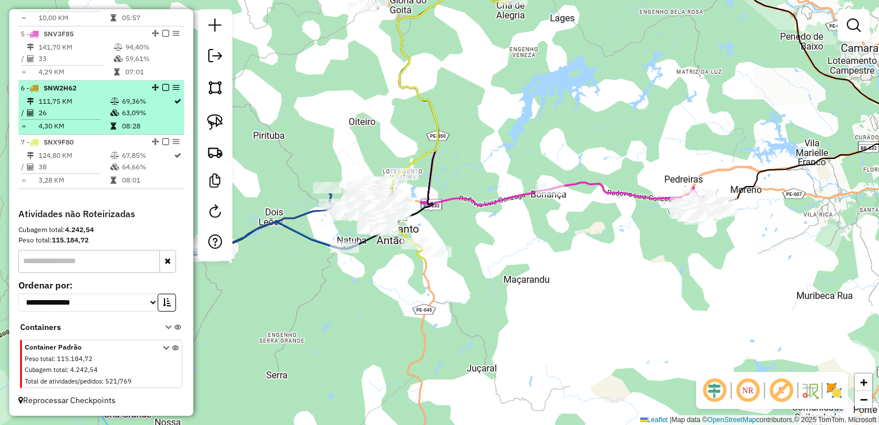
scroll to position [642, 0]
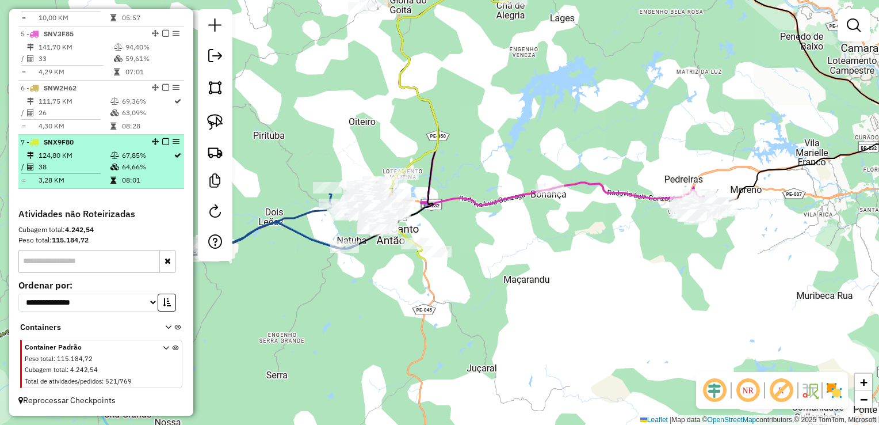
click at [55, 167] on td "38" at bounding box center [74, 167] width 72 height 12
select select "**********"
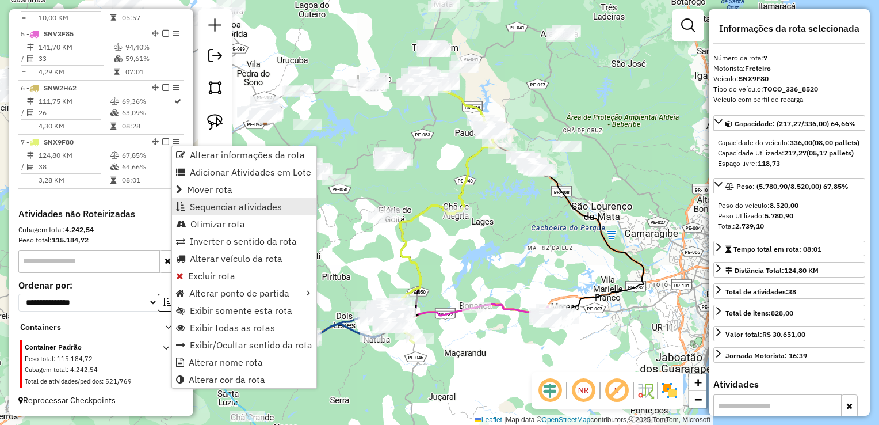
click at [201, 208] on span "Sequenciar atividades" at bounding box center [236, 206] width 92 height 9
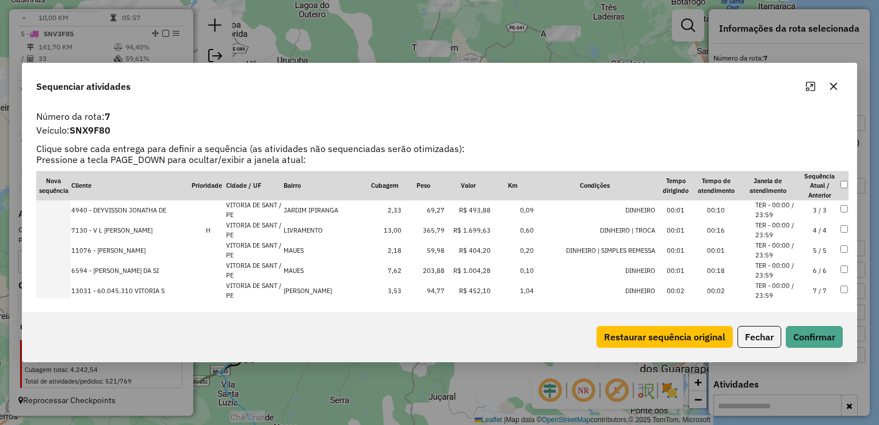
scroll to position [58, 0]
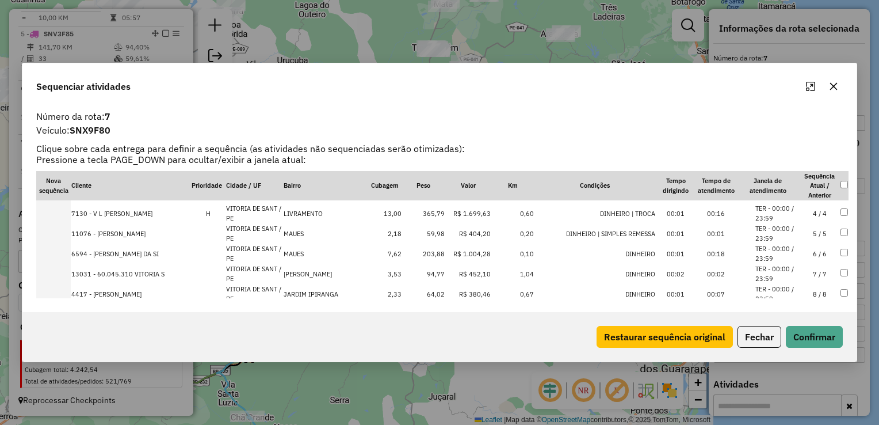
click at [432, 229] on td "59,98" at bounding box center [423, 233] width 43 height 20
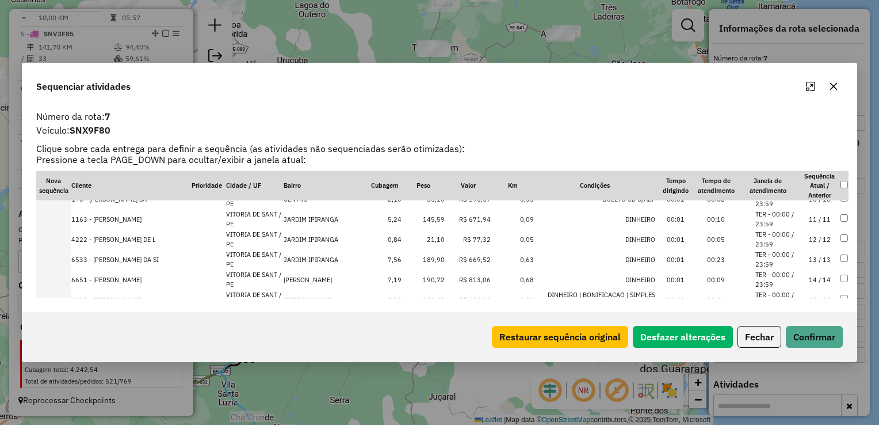
scroll to position [135, 0]
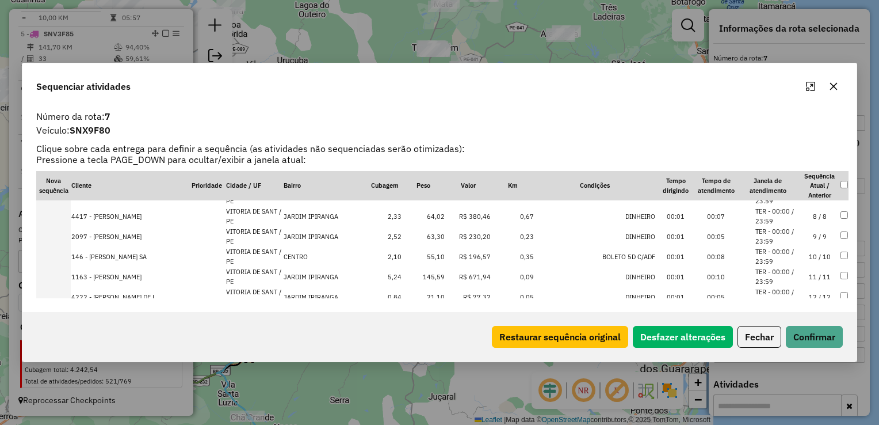
click at [431, 253] on td "55,10" at bounding box center [423, 256] width 43 height 20
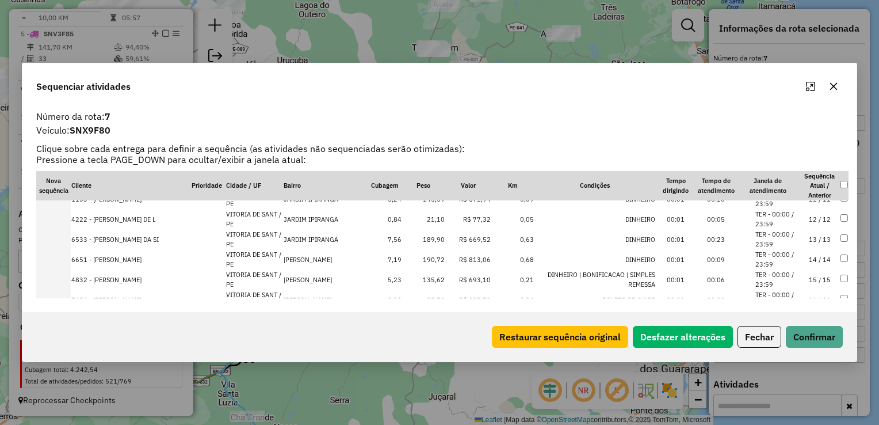
click at [433, 221] on td "21,10" at bounding box center [423, 219] width 43 height 20
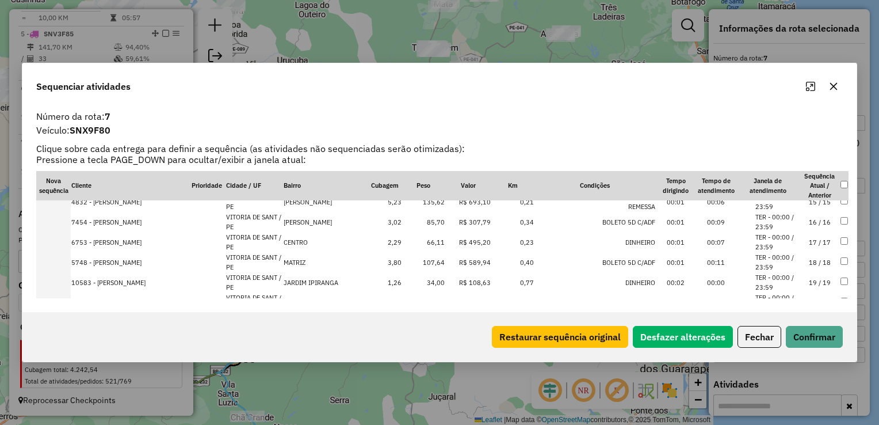
scroll to position [348, 0]
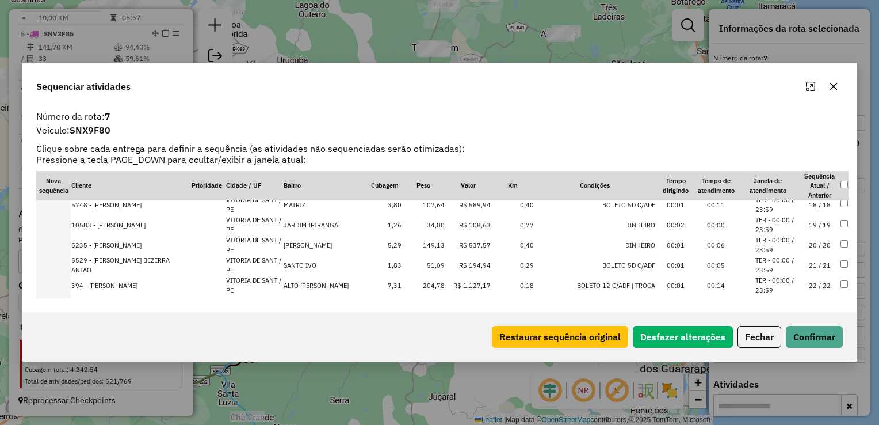
click at [427, 221] on td "34,00" at bounding box center [423, 225] width 43 height 20
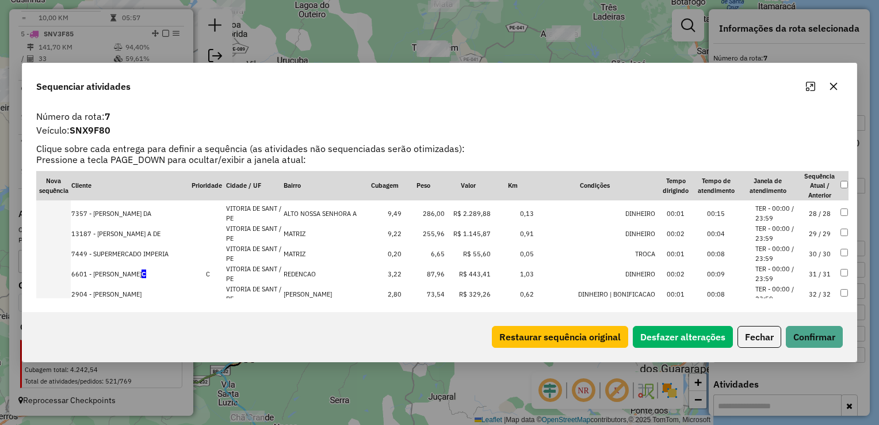
click at [433, 251] on td "6,65" at bounding box center [423, 253] width 43 height 20
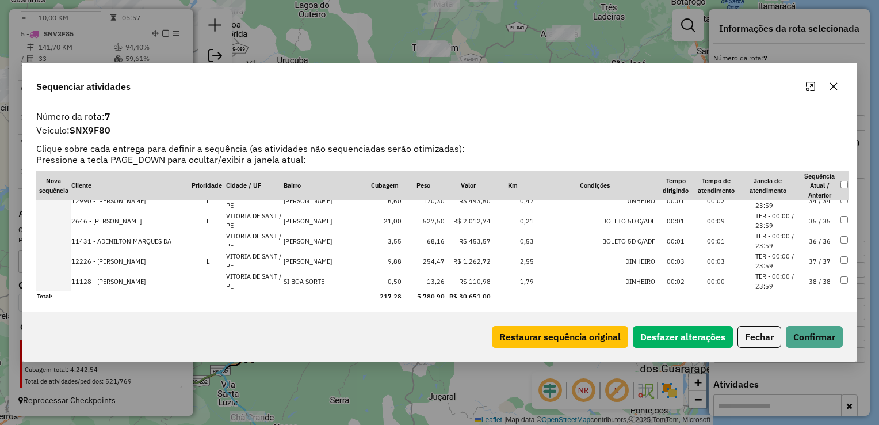
scroll to position [678, 0]
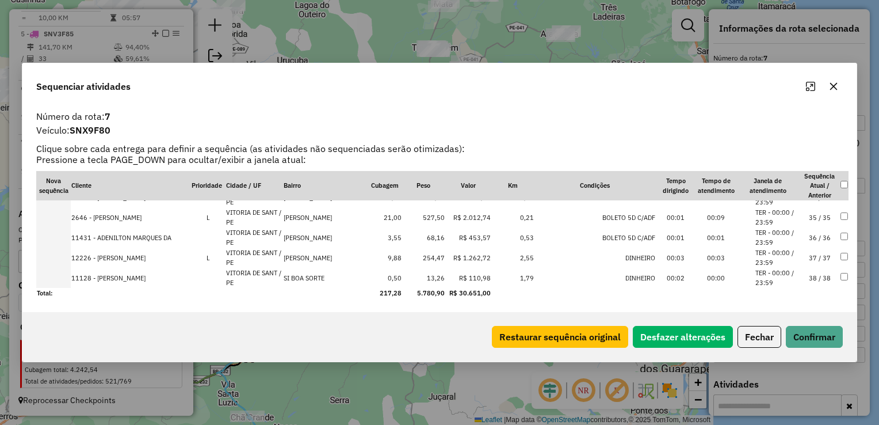
click at [430, 272] on td "13,26" at bounding box center [423, 278] width 43 height 20
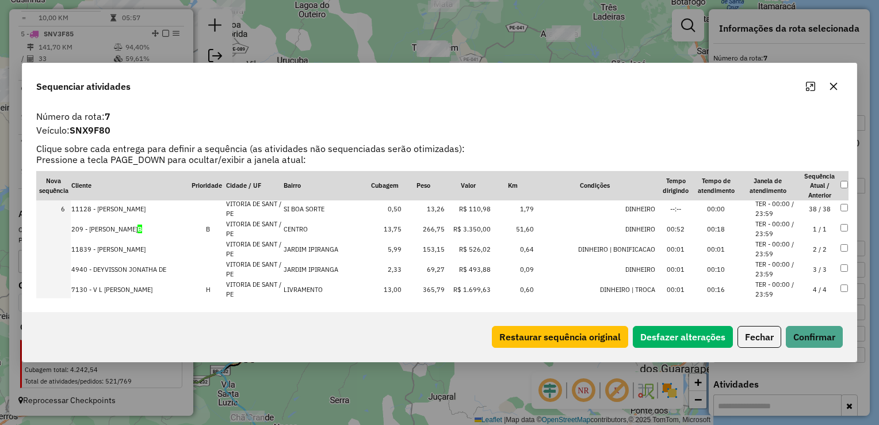
scroll to position [0, 0]
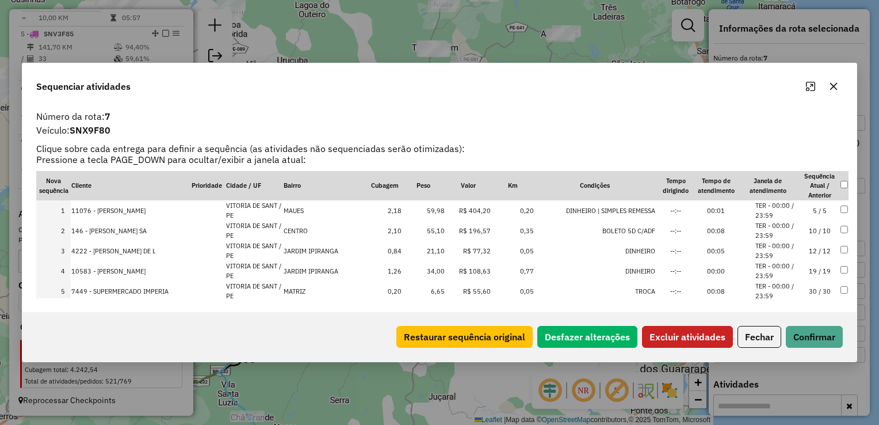
click at [840, 244] on td at bounding box center [844, 251] width 9 height 20
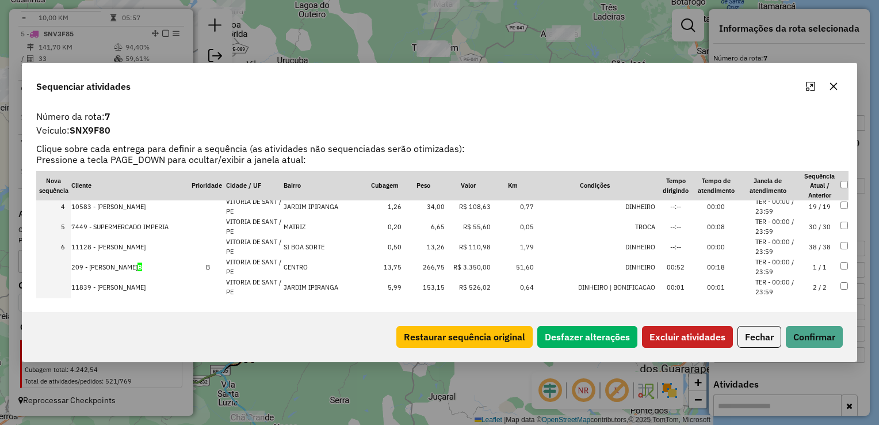
scroll to position [58, 0]
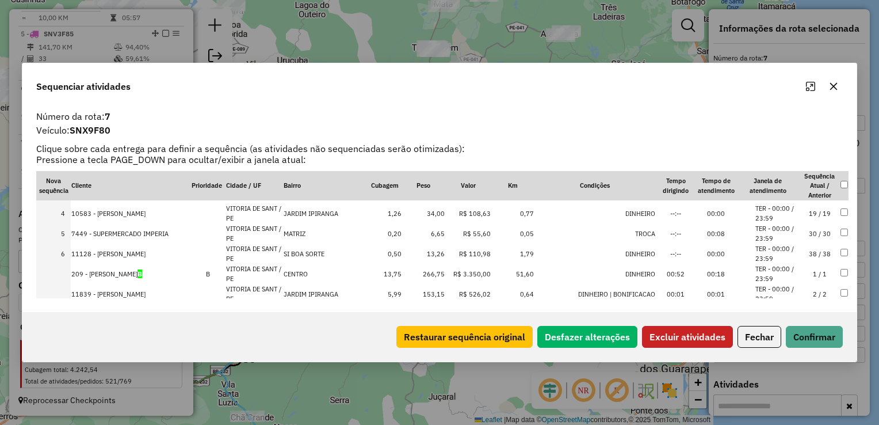
click at [676, 333] on button "Excluir atividades" at bounding box center [687, 337] width 91 height 22
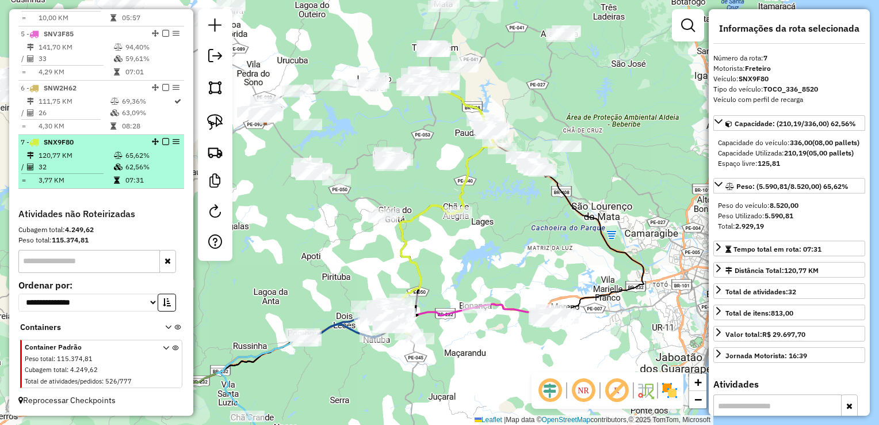
click at [57, 163] on td "32" at bounding box center [75, 167] width 75 height 12
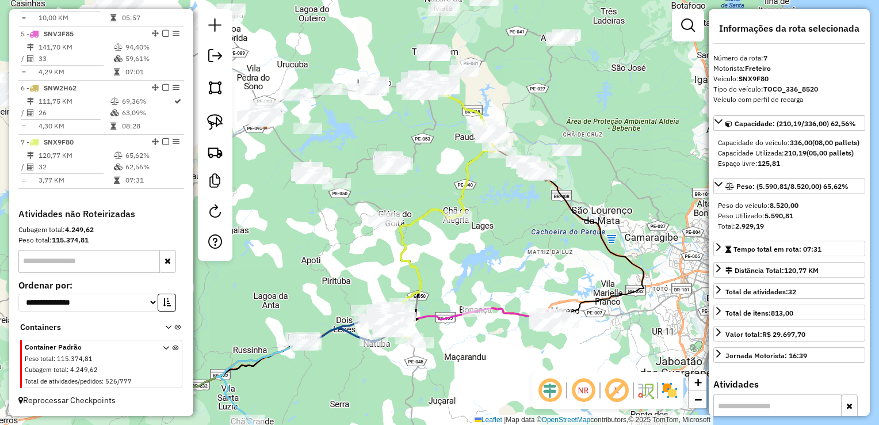
click at [441, 288] on div "Janela de atendimento Grade de atendimento Capacidade Transportadoras Veículos …" at bounding box center [439, 212] width 879 height 425
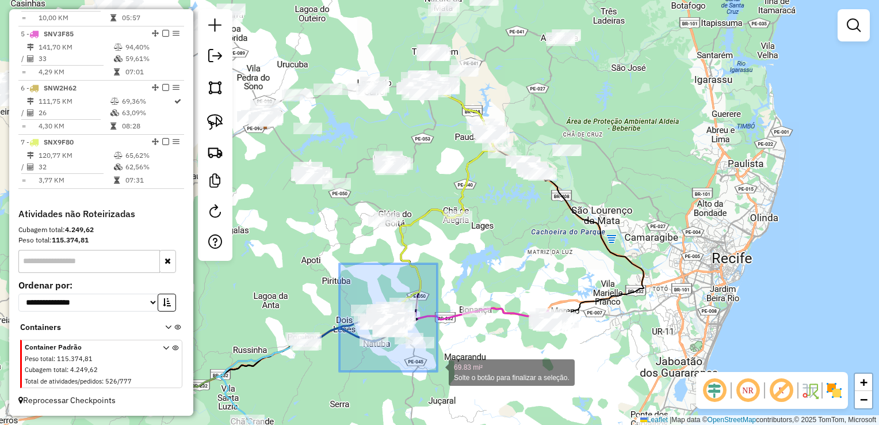
drag, startPoint x: 338, startPoint y: 280, endPoint x: 437, endPoint y: 371, distance: 135.2
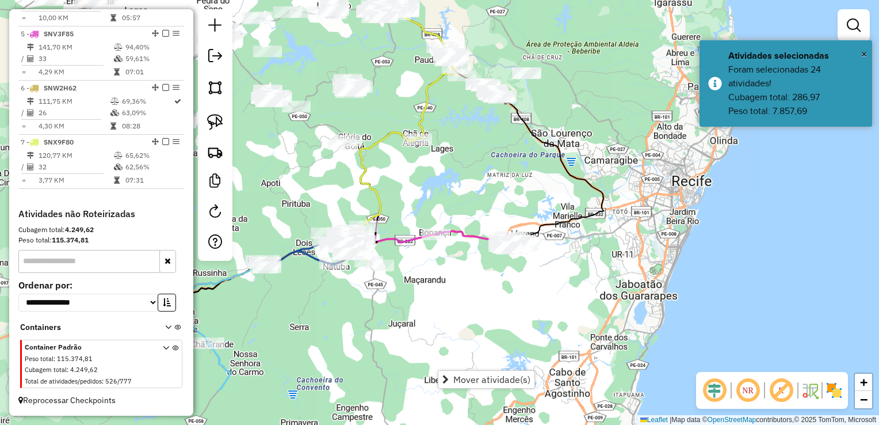
drag, startPoint x: 454, startPoint y: 342, endPoint x: 421, endPoint y: 213, distance: 133.6
click at [420, 219] on div "Janela de atendimento Grade de atendimento Capacidade Transportadoras Veículos …" at bounding box center [439, 212] width 879 height 425
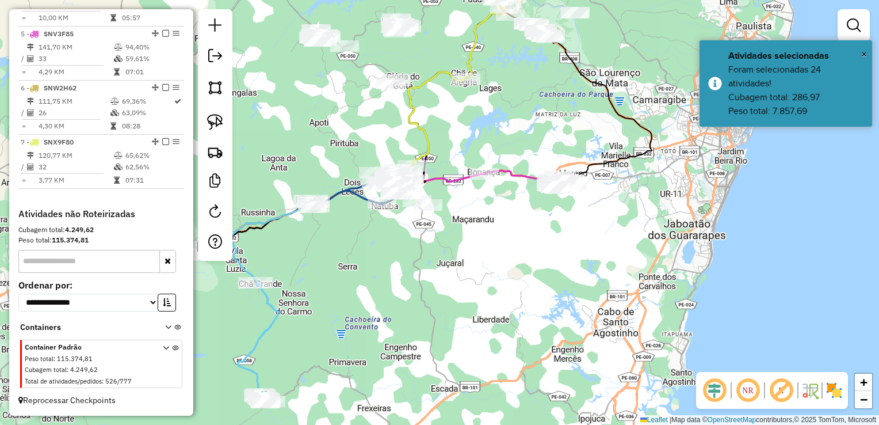
drag, startPoint x: 337, startPoint y: 312, endPoint x: 454, endPoint y: 284, distance: 119.6
click at [454, 284] on div "Janela de atendimento Grade de atendimento Capacidade Transportadoras Veículos …" at bounding box center [439, 212] width 879 height 425
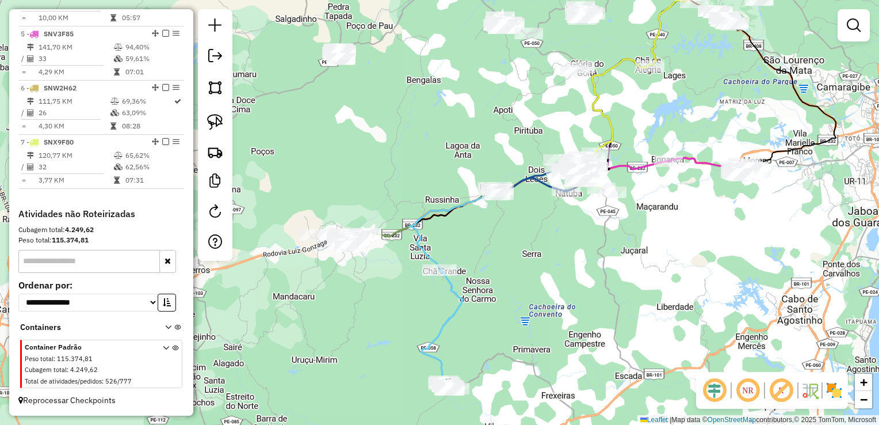
drag, startPoint x: 520, startPoint y: 296, endPoint x: 553, endPoint y: 298, distance: 33.4
click at [553, 298] on div "Janela de atendimento Grade de atendimento Capacidade Transportadoras Veículos …" at bounding box center [439, 212] width 879 height 425
click at [337, 298] on div "Janela de atendimento Grade de atendimento Capacidade Transportadoras Veículos …" at bounding box center [439, 212] width 879 height 425
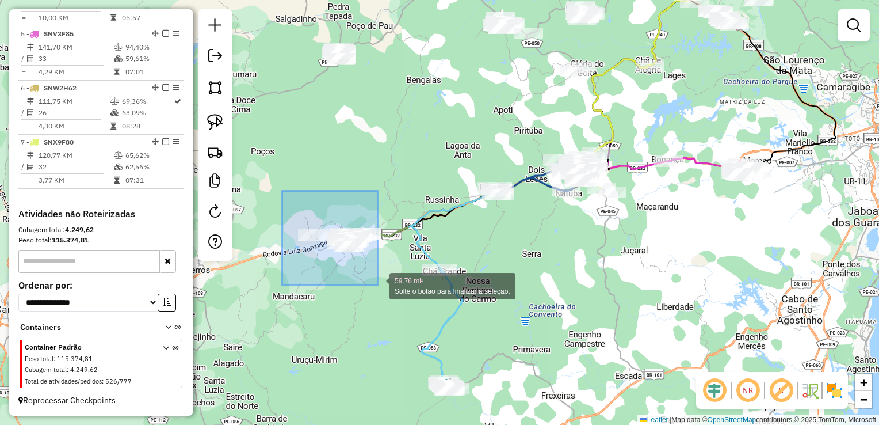
drag, startPoint x: 276, startPoint y: 238, endPoint x: 378, endPoint y: 285, distance: 112.6
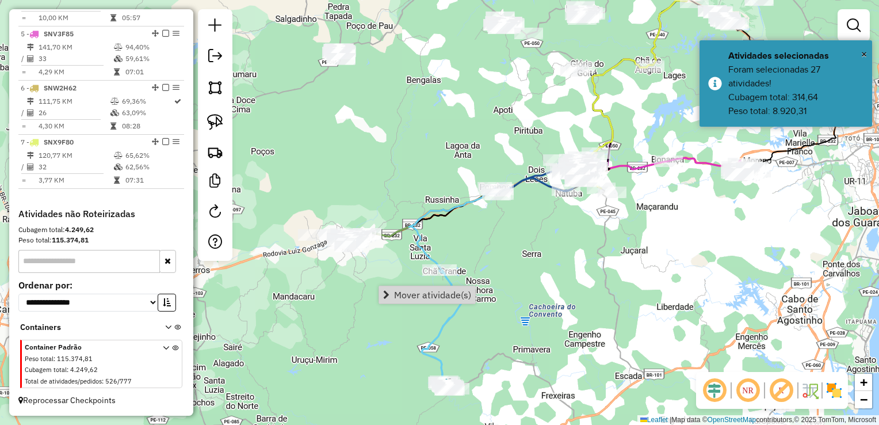
click at [523, 233] on div "Janela de atendimento Grade de atendimento Capacidade Transportadoras Veículos …" at bounding box center [439, 212] width 879 height 425
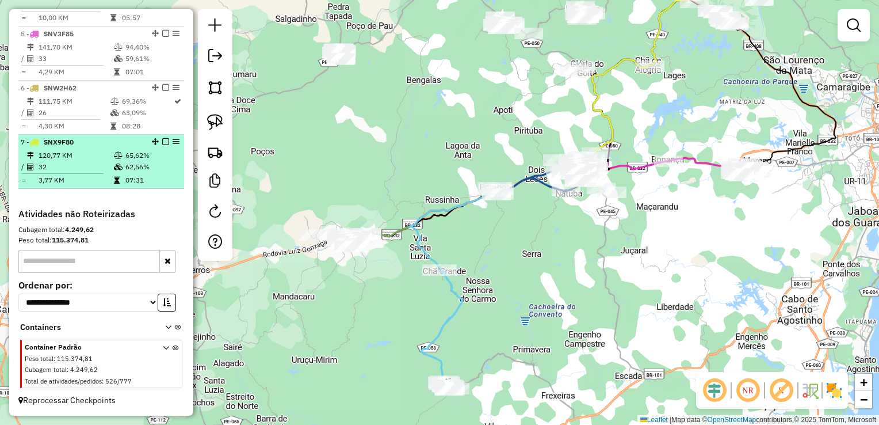
click at [59, 166] on td "32" at bounding box center [75, 167] width 75 height 12
select select "**********"
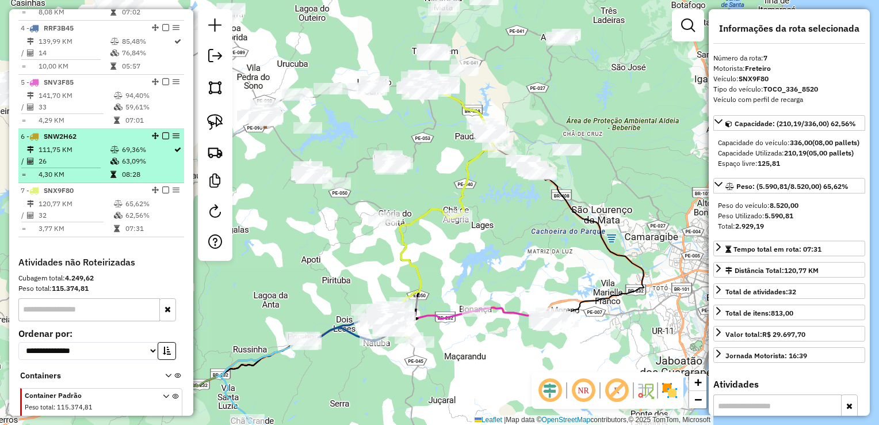
scroll to position [585, 0]
click at [58, 168] on td "26" at bounding box center [74, 163] width 72 height 12
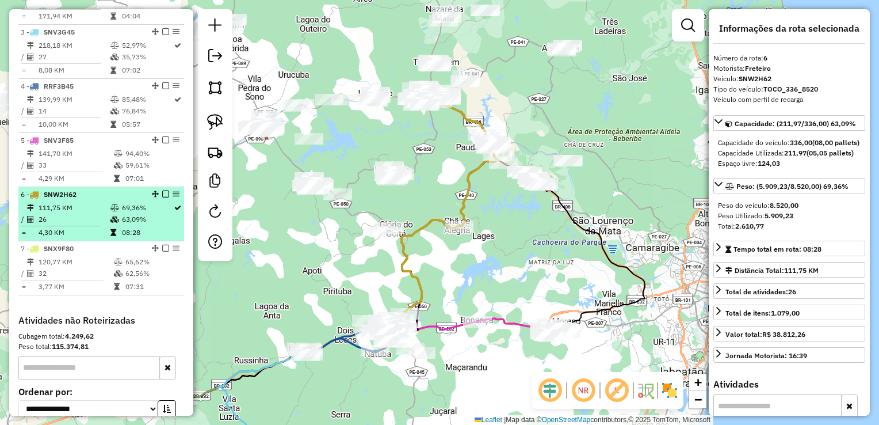
scroll to position [527, 0]
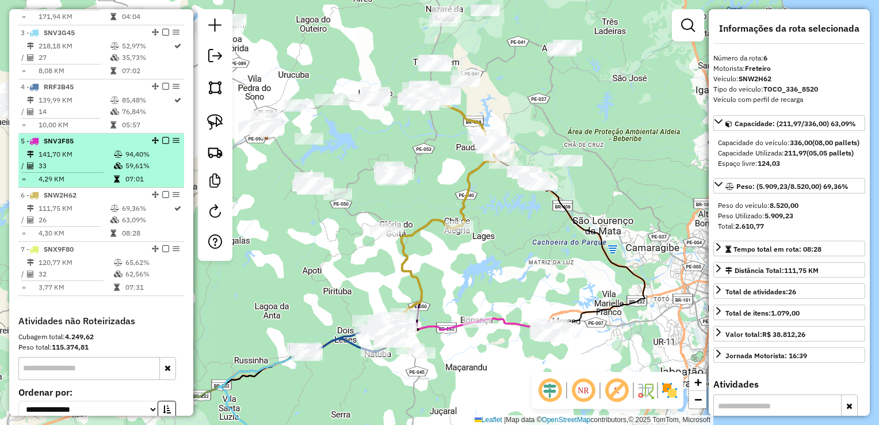
click at [60, 170] on td "33" at bounding box center [75, 166] width 75 height 12
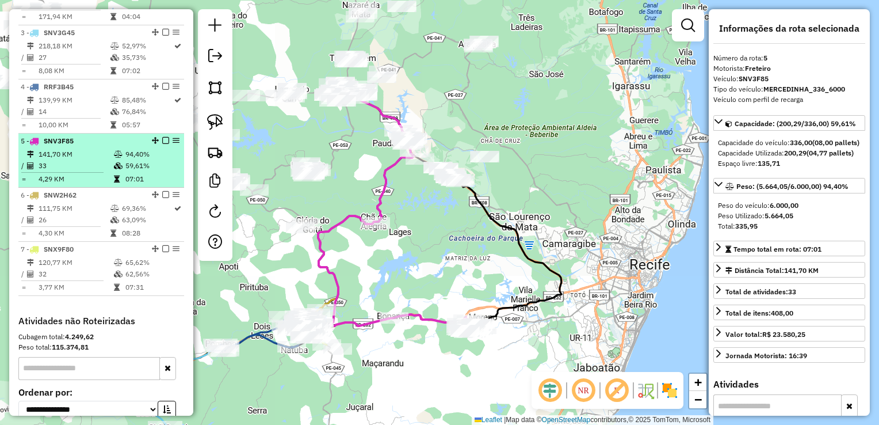
scroll to position [470, 0]
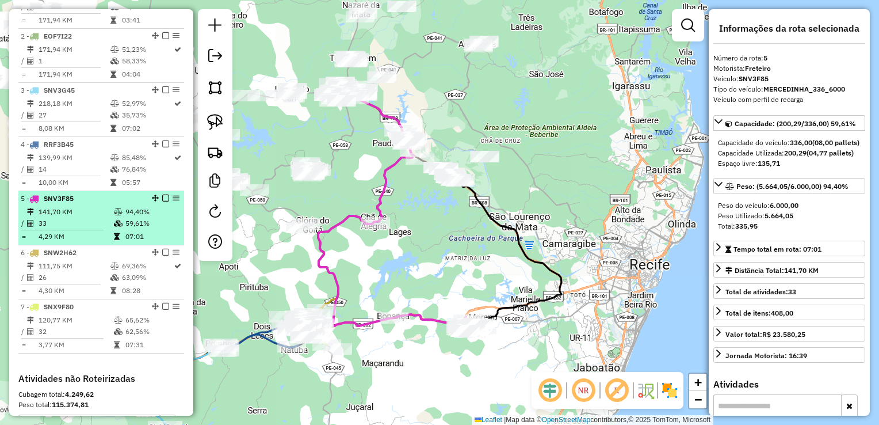
click at [60, 163] on td "139,99 KM" at bounding box center [74, 158] width 72 height 12
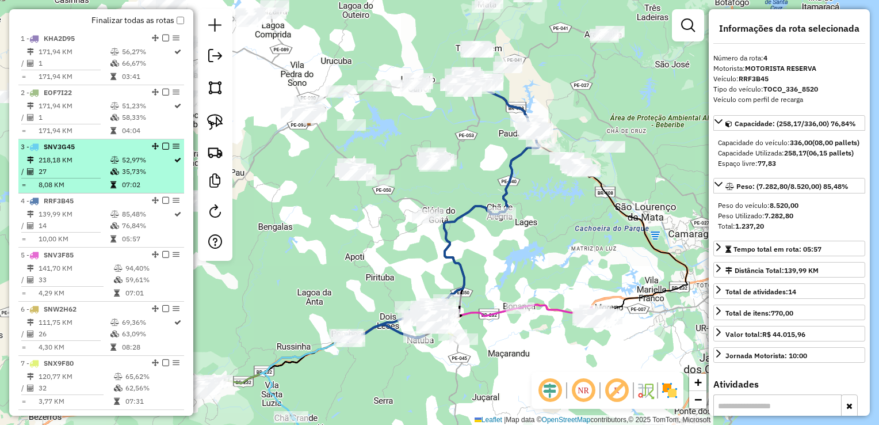
scroll to position [412, 0]
click at [59, 178] on td "27" at bounding box center [74, 173] width 72 height 12
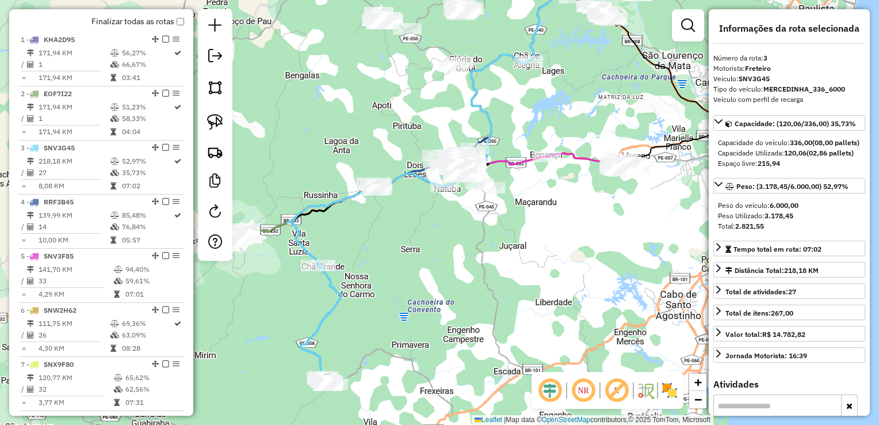
click at [417, 131] on div "Janela de atendimento Grade de atendimento Capacidade Transportadoras Veículos …" at bounding box center [439, 212] width 879 height 425
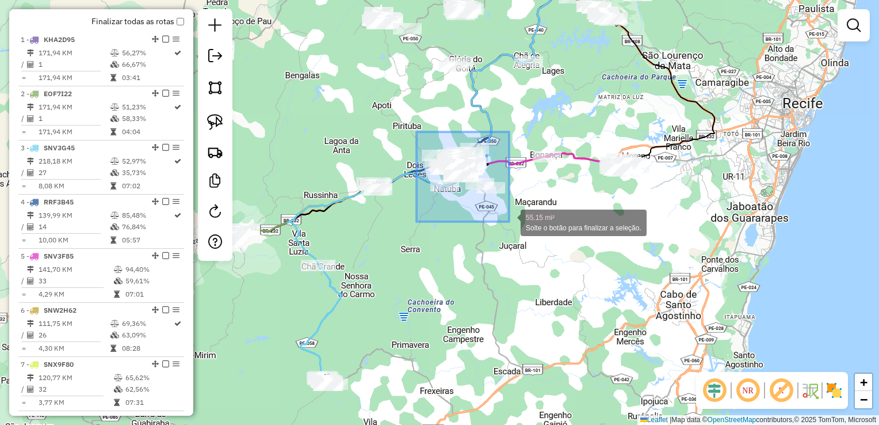
drag, startPoint x: 417, startPoint y: 132, endPoint x: 509, endPoint y: 222, distance: 129.0
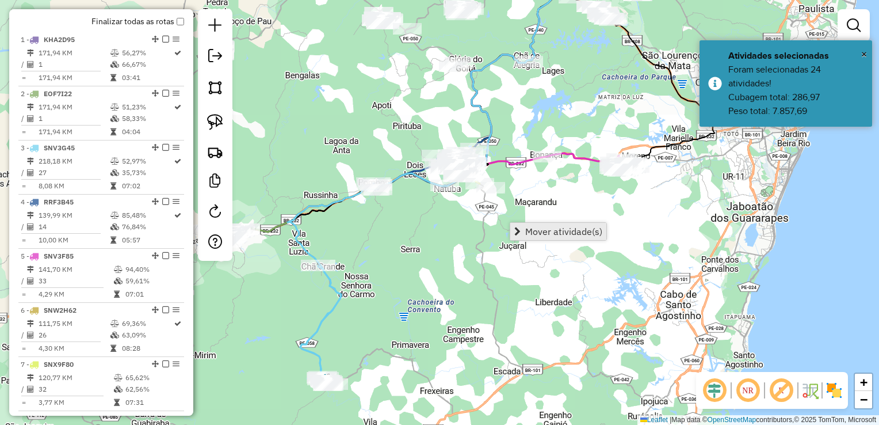
click at [546, 230] on span "Mover atividade(s)" at bounding box center [564, 231] width 77 height 9
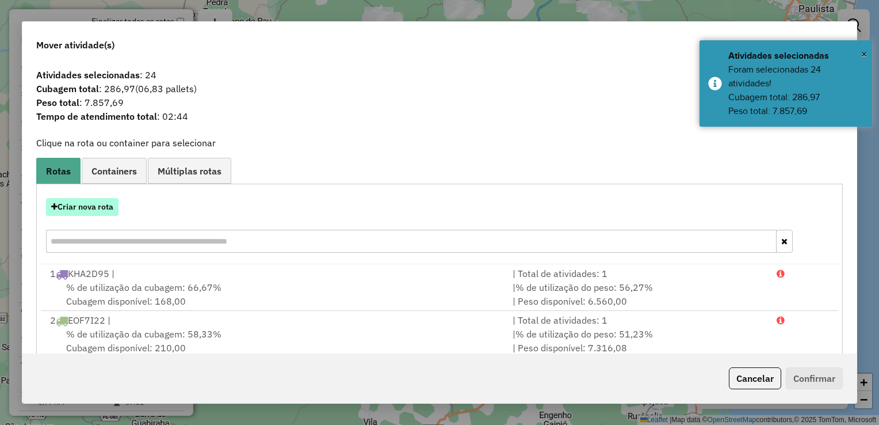
click at [97, 208] on button "Criar nova rota" at bounding box center [82, 207] width 73 height 18
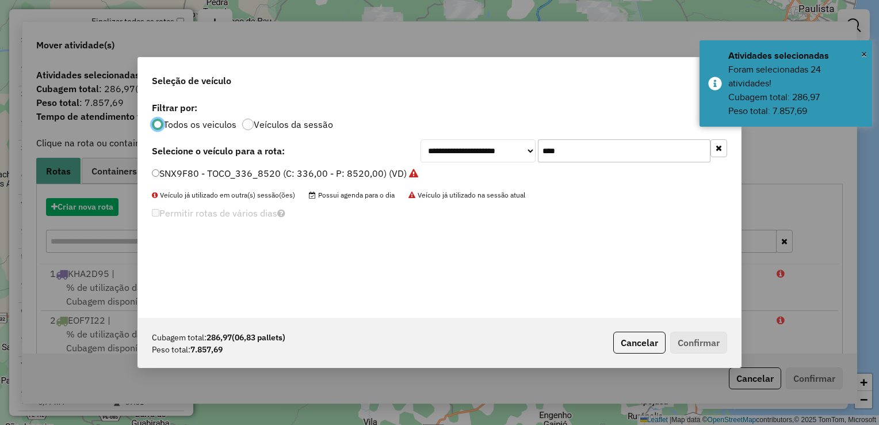
scroll to position [6, 3]
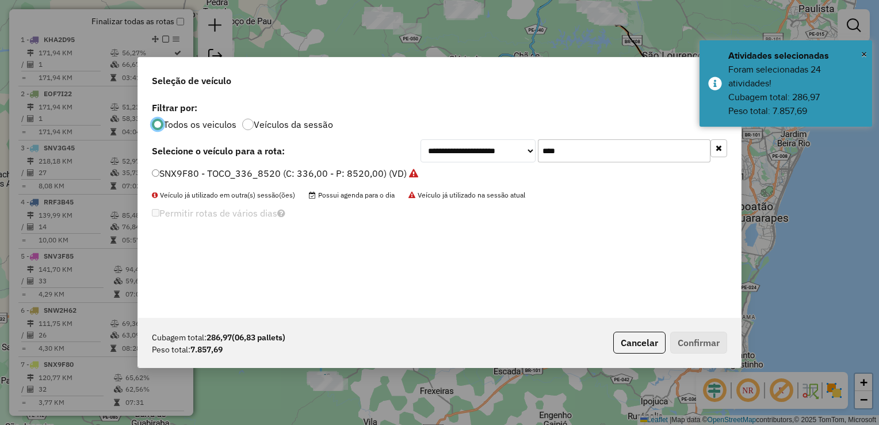
click at [572, 153] on input "****" at bounding box center [624, 150] width 173 height 23
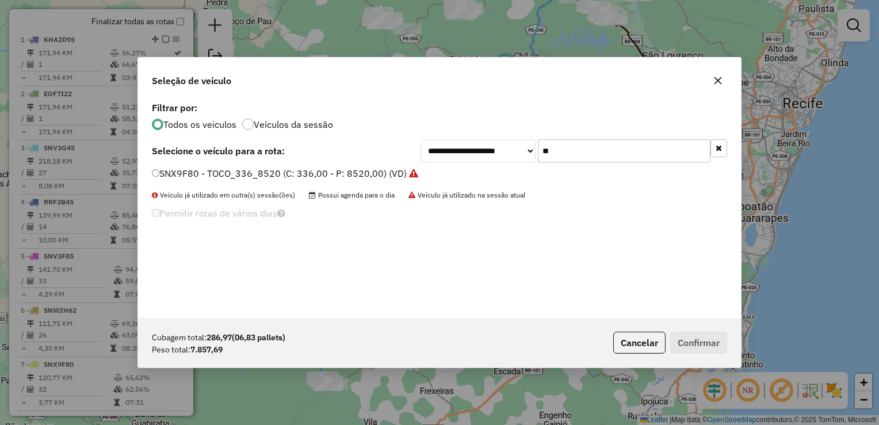
type input "*"
type input "****"
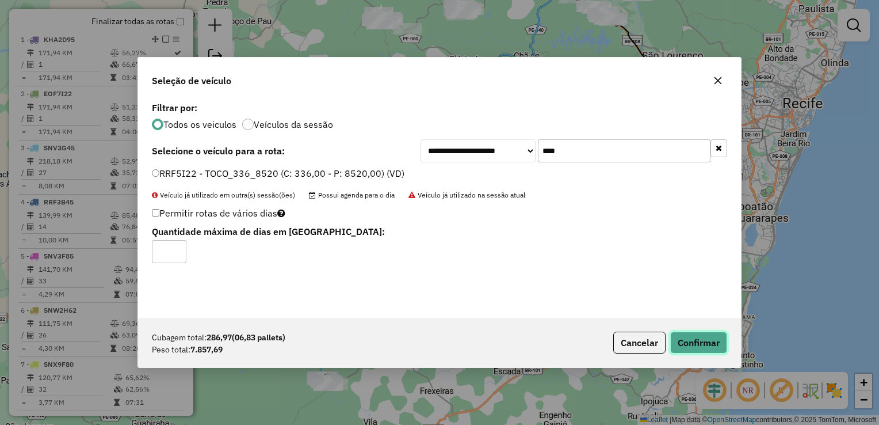
click at [698, 348] on button "Confirmar" at bounding box center [699, 343] width 57 height 22
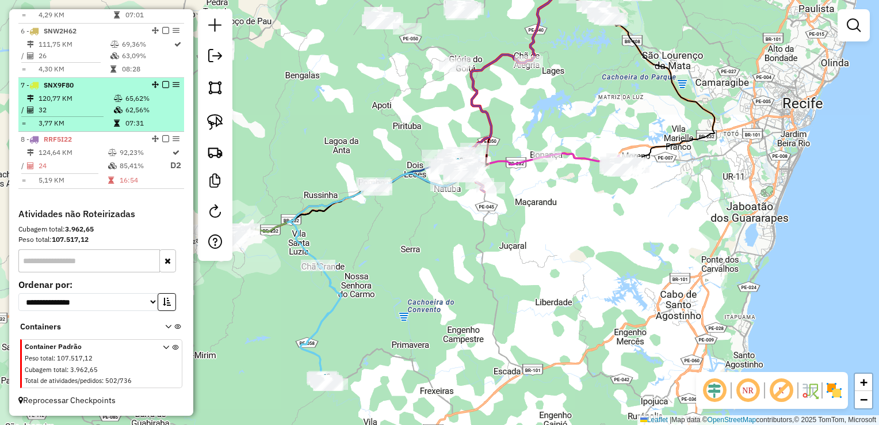
scroll to position [699, 0]
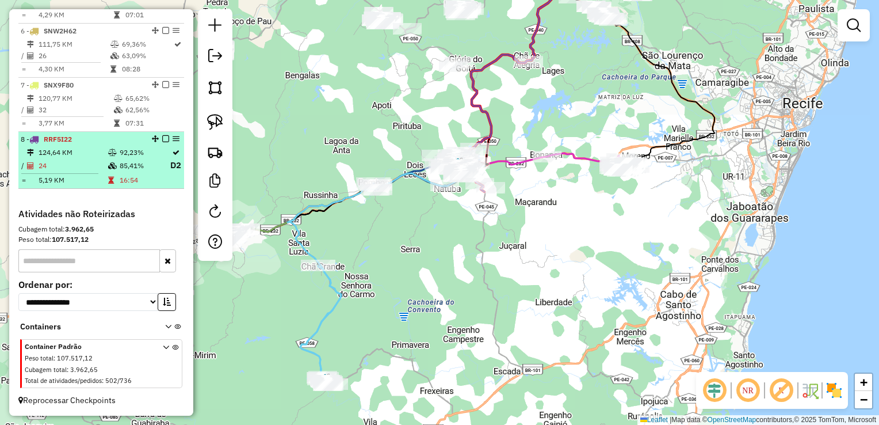
click at [58, 163] on td "24" at bounding box center [73, 165] width 70 height 14
select select "**********"
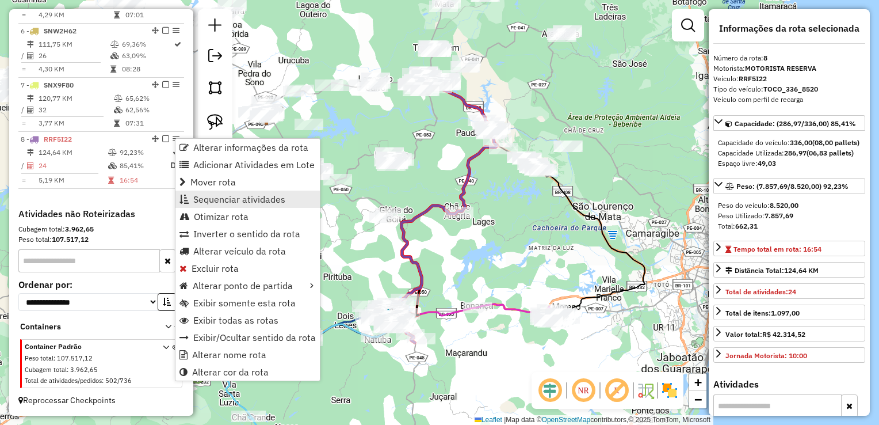
click at [235, 200] on span "Sequenciar atividades" at bounding box center [239, 199] width 92 height 9
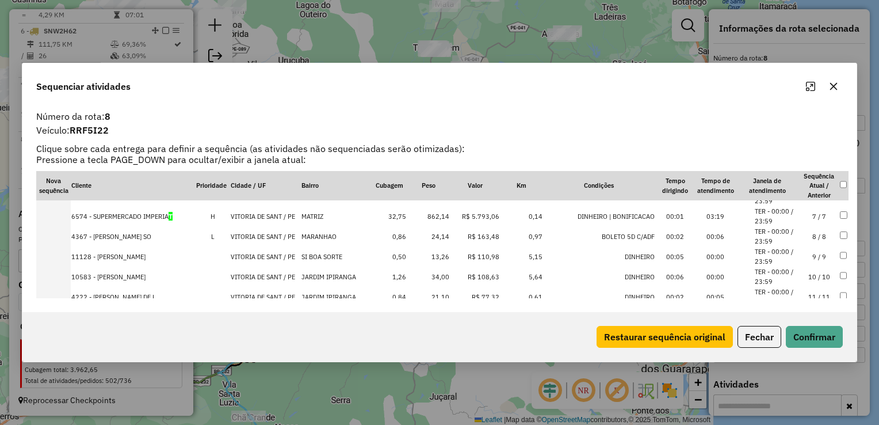
scroll to position [58, 0]
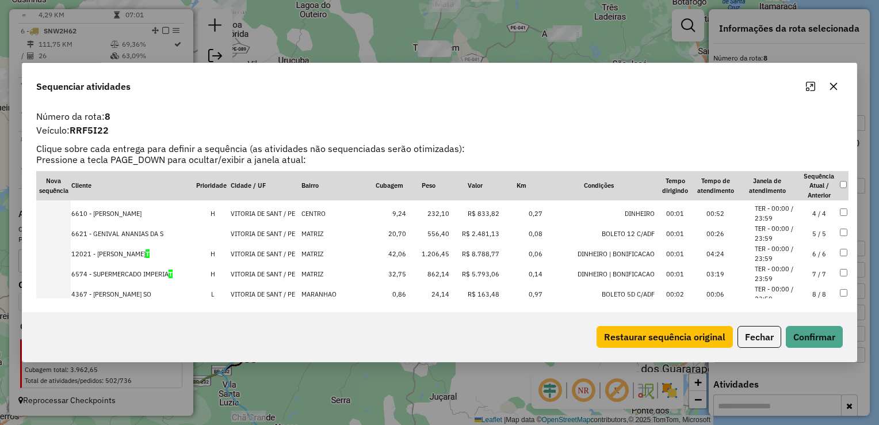
click at [435, 272] on td "862,14" at bounding box center [428, 274] width 43 height 20
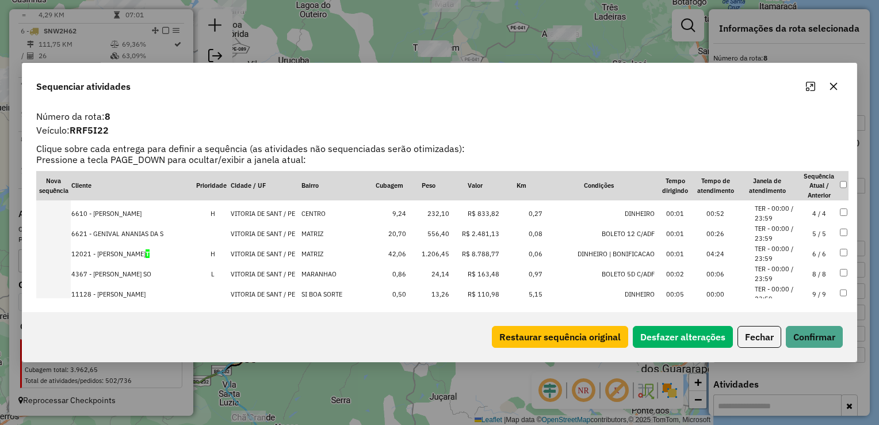
scroll to position [0, 0]
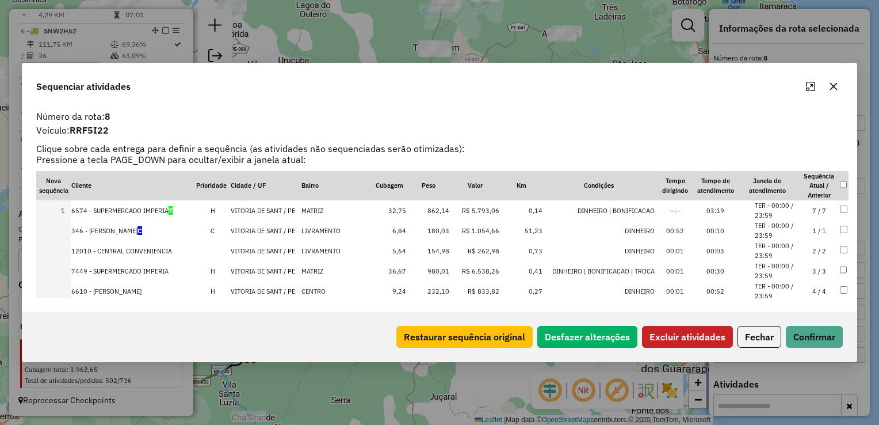
click at [677, 333] on button "Excluir atividades" at bounding box center [687, 337] width 91 height 22
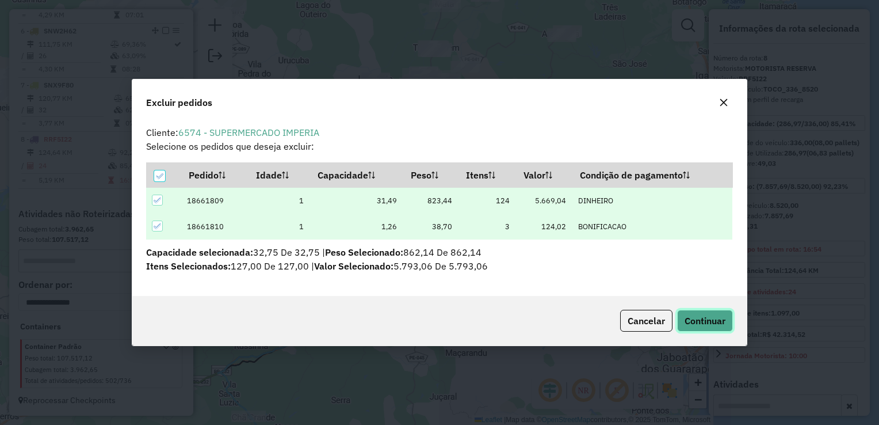
click at [686, 322] on span "Continuar" at bounding box center [705, 321] width 41 height 12
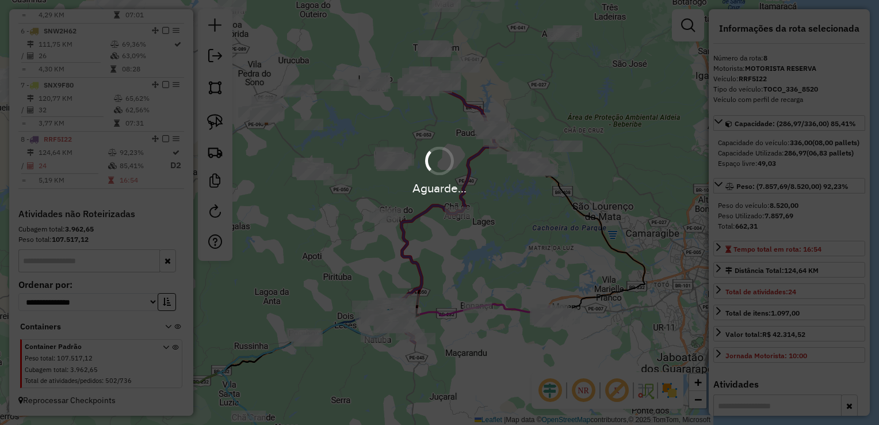
scroll to position [697, 0]
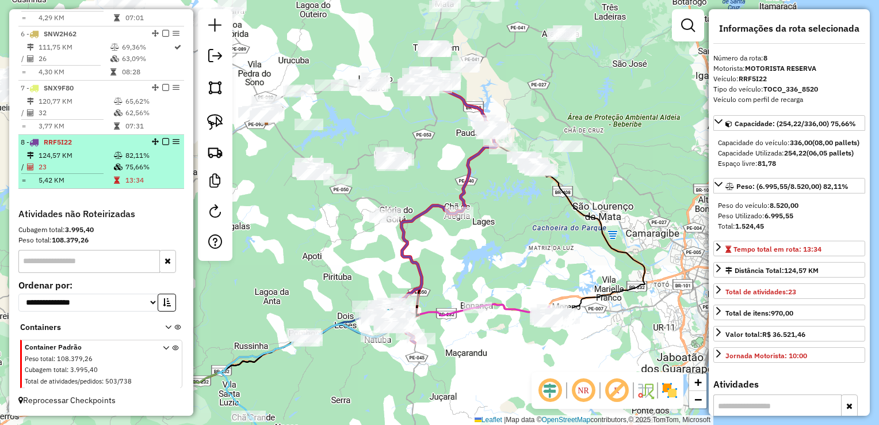
click at [71, 173] on td "23" at bounding box center [75, 167] width 75 height 12
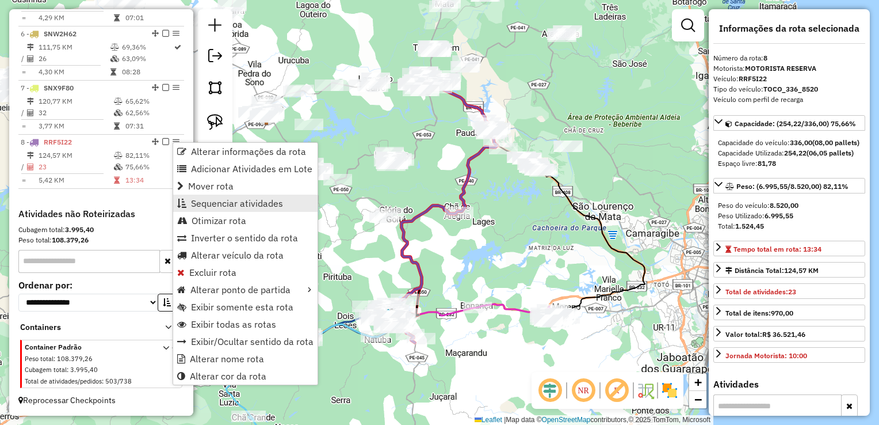
click at [249, 205] on span "Sequenciar atividades" at bounding box center [237, 203] width 92 height 9
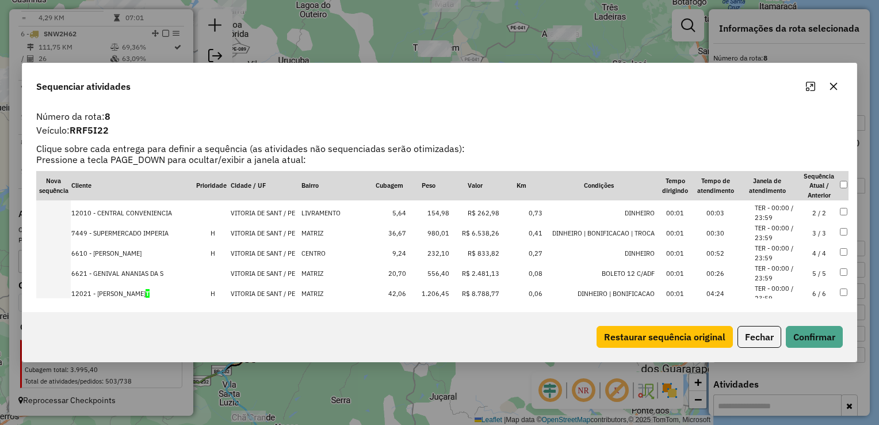
scroll to position [58, 0]
click at [435, 255] on td "1.206,45" at bounding box center [428, 253] width 43 height 20
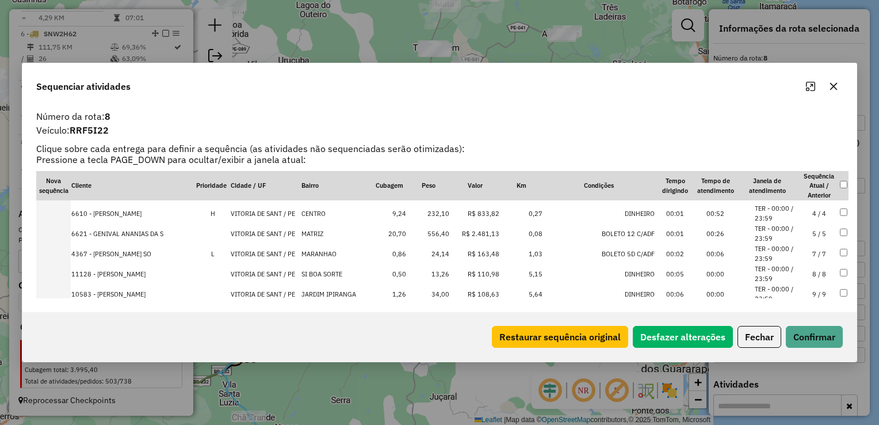
scroll to position [0, 0]
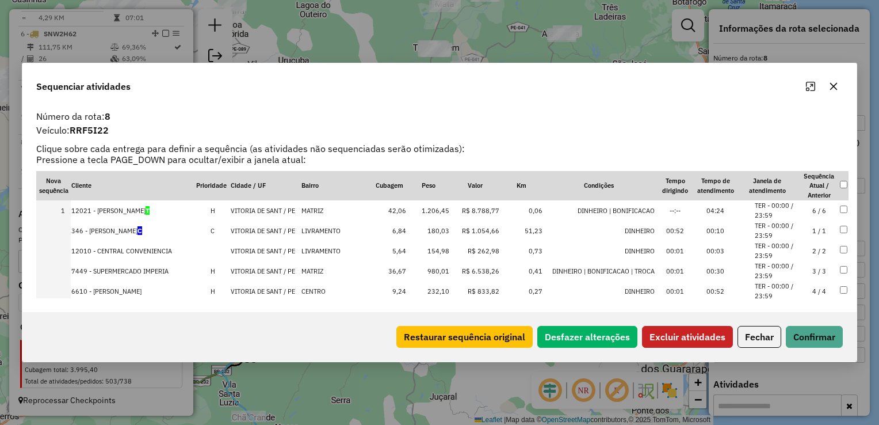
click at [709, 333] on button "Excluir atividades" at bounding box center [687, 337] width 91 height 22
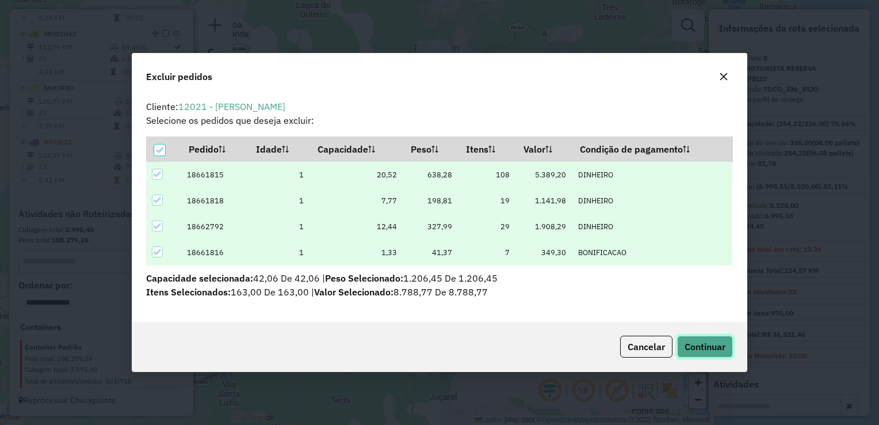
click at [700, 344] on span "Continuar" at bounding box center [705, 347] width 41 height 12
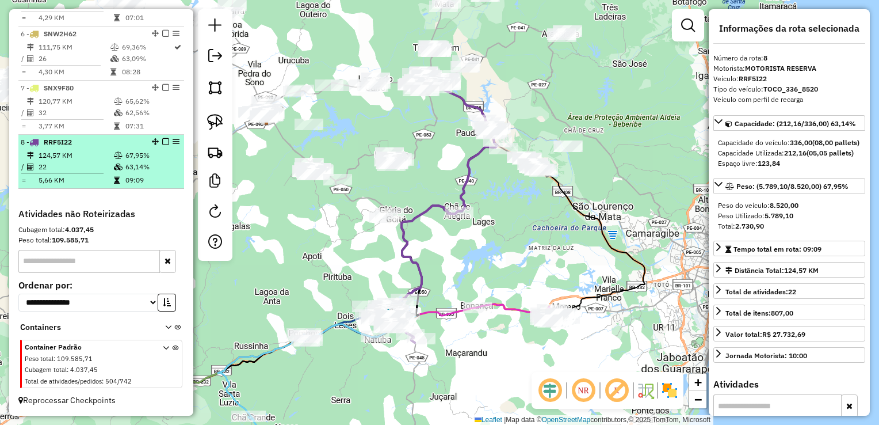
click at [77, 167] on td "22" at bounding box center [75, 167] width 75 height 12
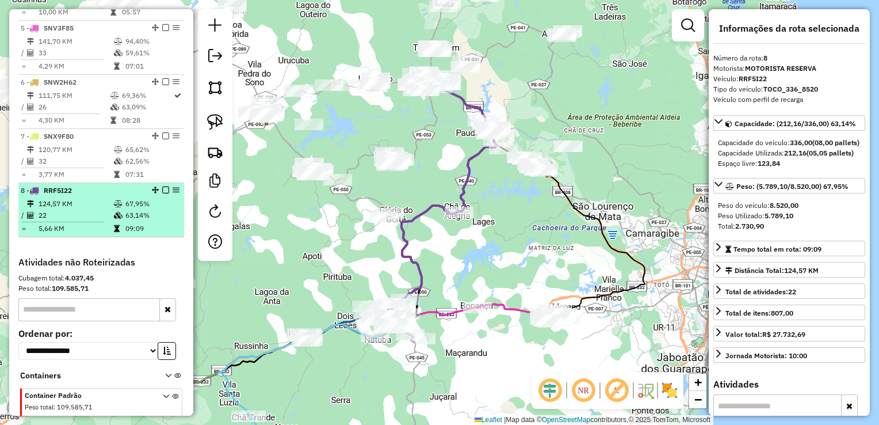
scroll to position [639, 0]
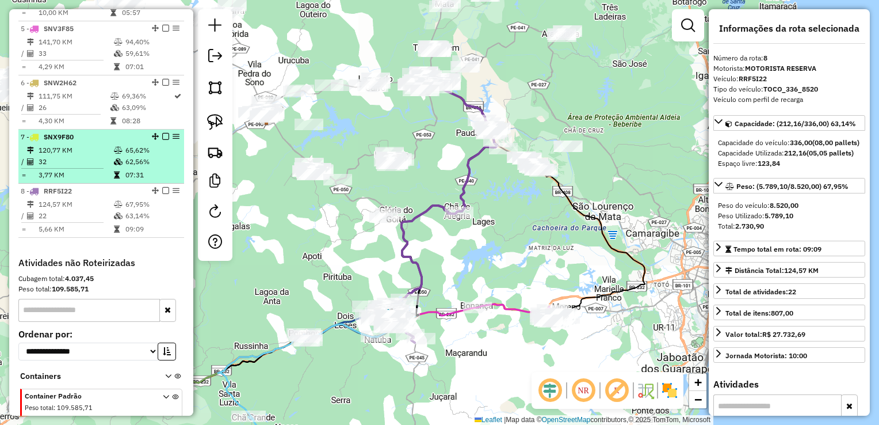
click at [71, 178] on td "3,77 KM" at bounding box center [75, 175] width 75 height 12
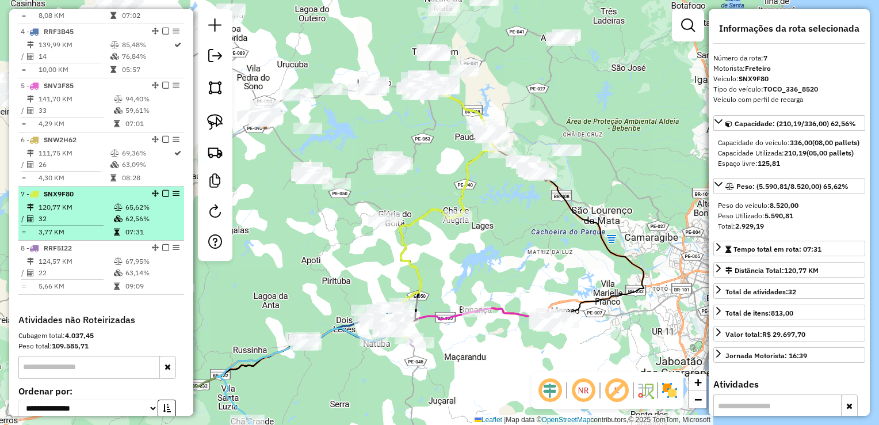
scroll to position [582, 0]
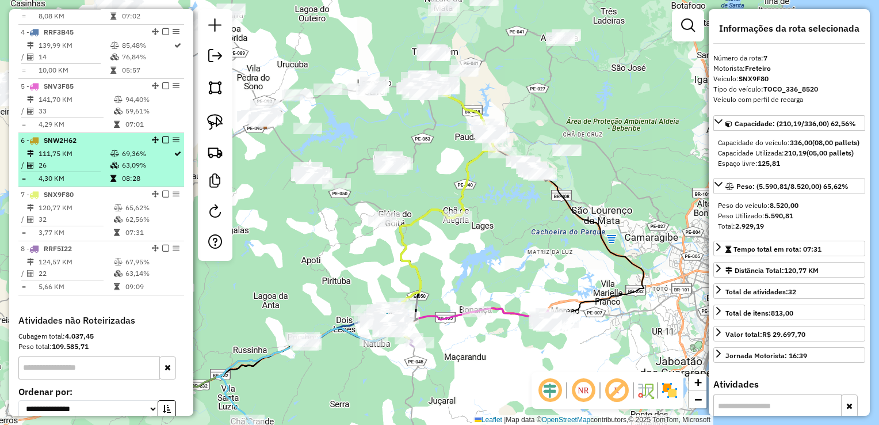
click at [70, 171] on td "26" at bounding box center [74, 165] width 72 height 12
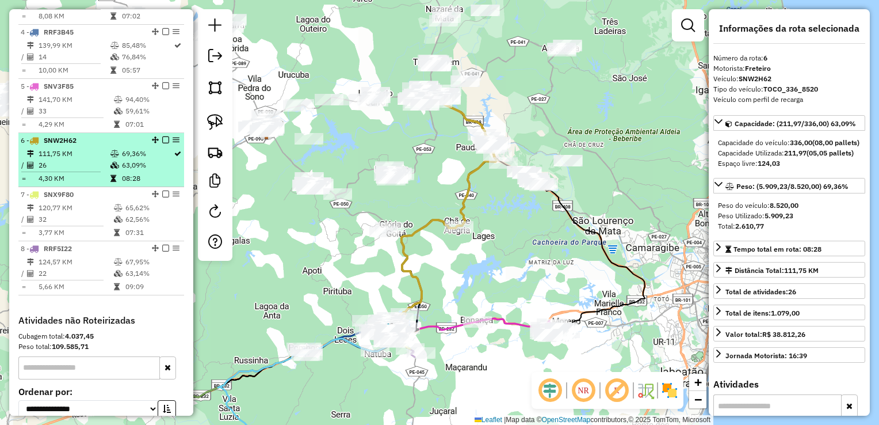
scroll to position [524, 0]
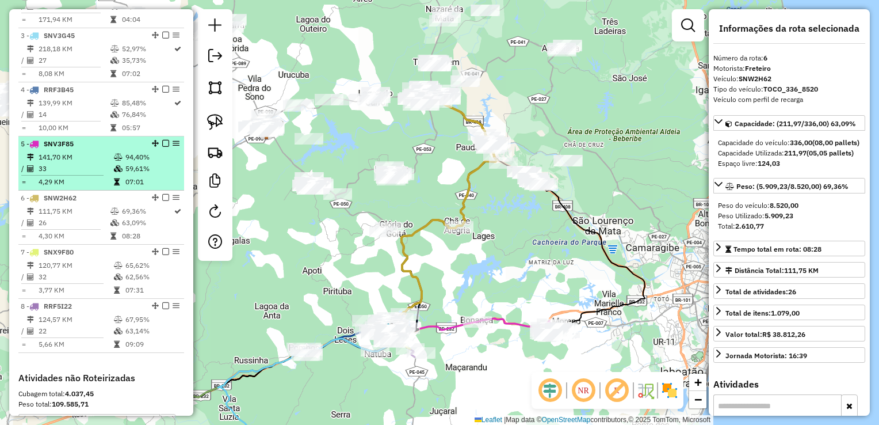
click at [71, 174] on td "33" at bounding box center [75, 169] width 75 height 12
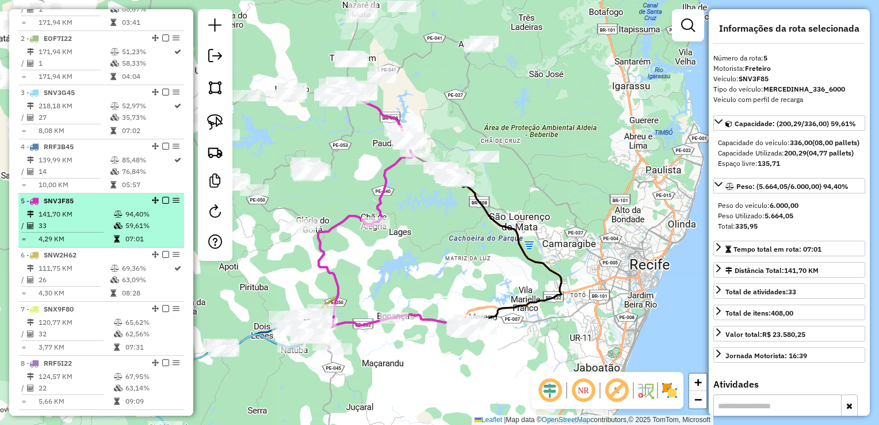
scroll to position [467, 0]
click at [71, 166] on td "139,99 KM" at bounding box center [74, 161] width 72 height 12
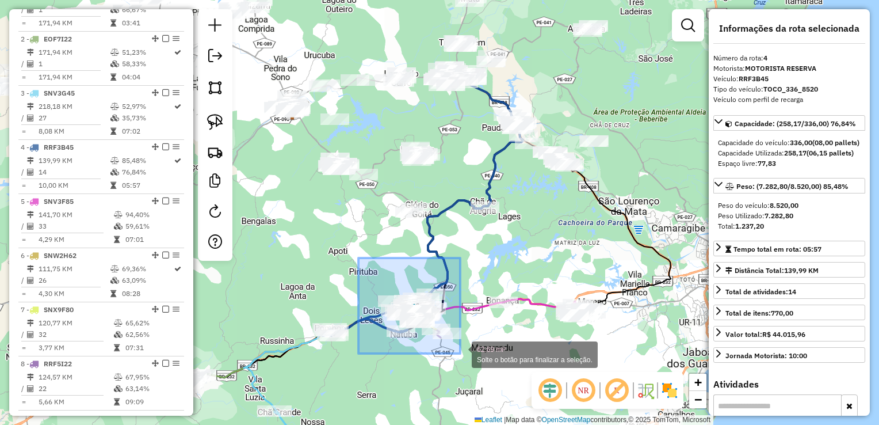
drag, startPoint x: 359, startPoint y: 280, endPoint x: 460, endPoint y: 353, distance: 125.3
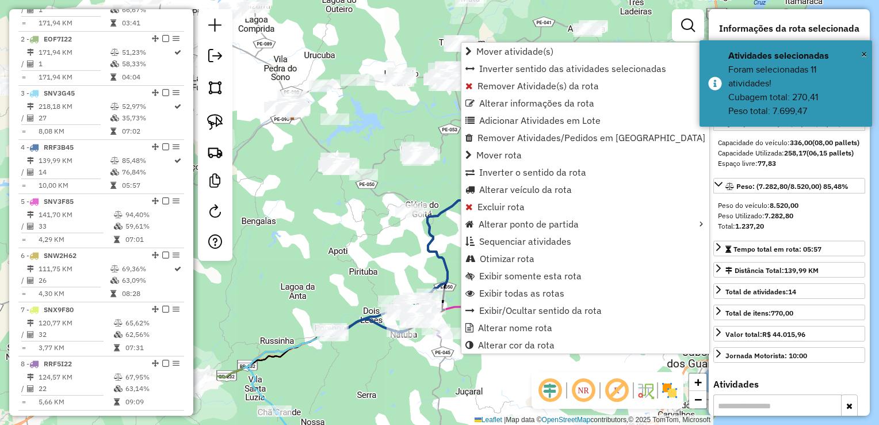
drag, startPoint x: 395, startPoint y: 364, endPoint x: 388, endPoint y: 344, distance: 20.8
click at [395, 364] on div "Janela de atendimento Grade de atendimento Capacidade Transportadoras Veículos …" at bounding box center [439, 212] width 879 height 425
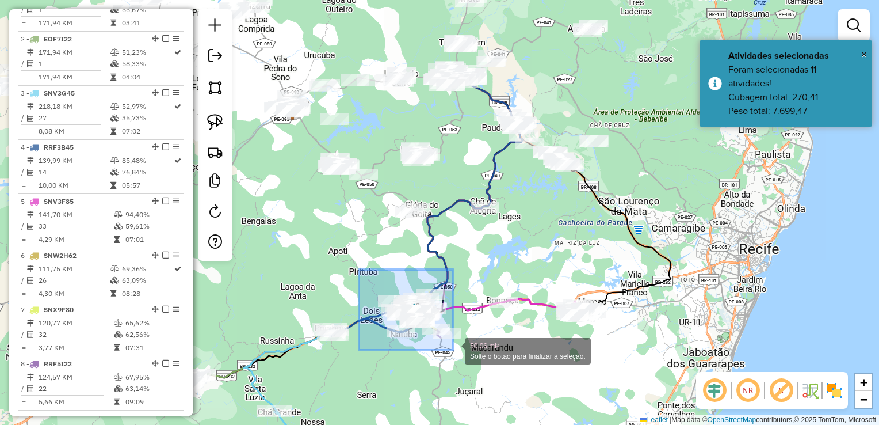
drag, startPoint x: 361, startPoint y: 278, endPoint x: 454, endPoint y: 350, distance: 116.9
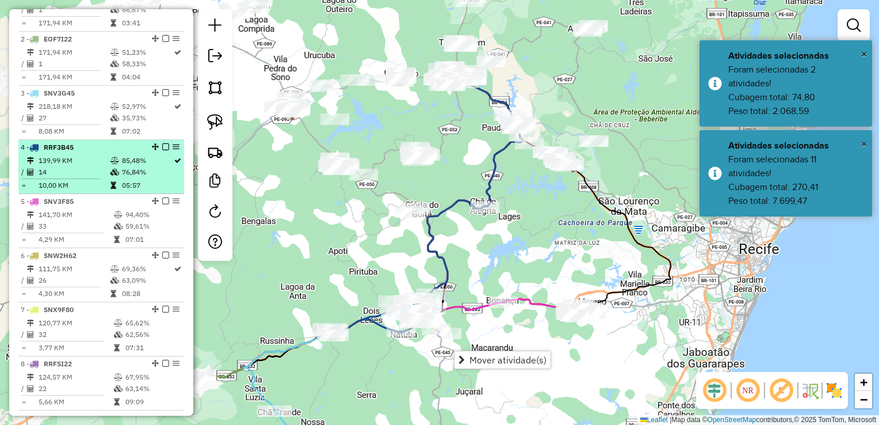
click at [58, 178] on td "14" at bounding box center [74, 172] width 72 height 12
select select "**********"
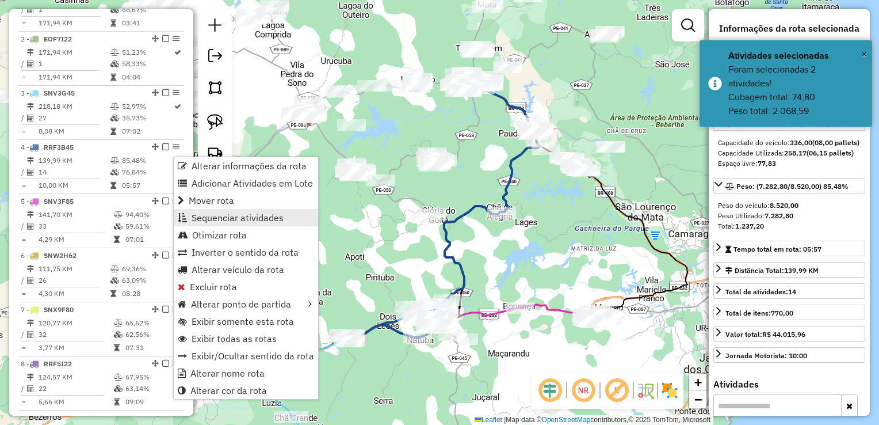
click at [212, 218] on span "Sequenciar atividades" at bounding box center [238, 217] width 92 height 9
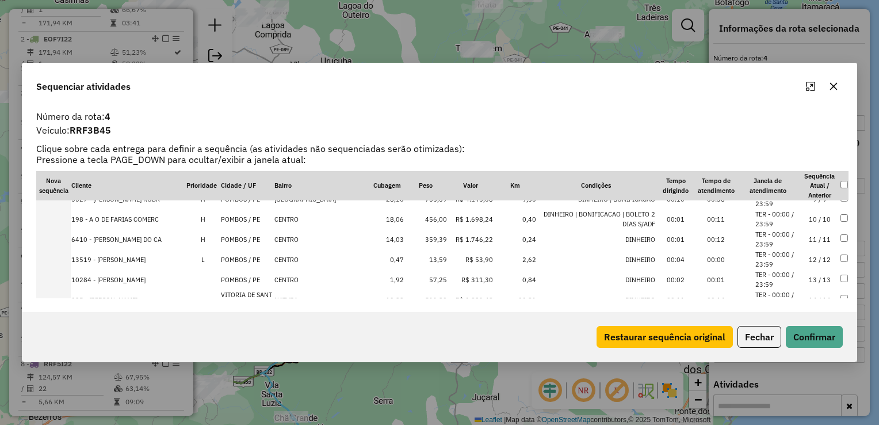
scroll to position [195, 0]
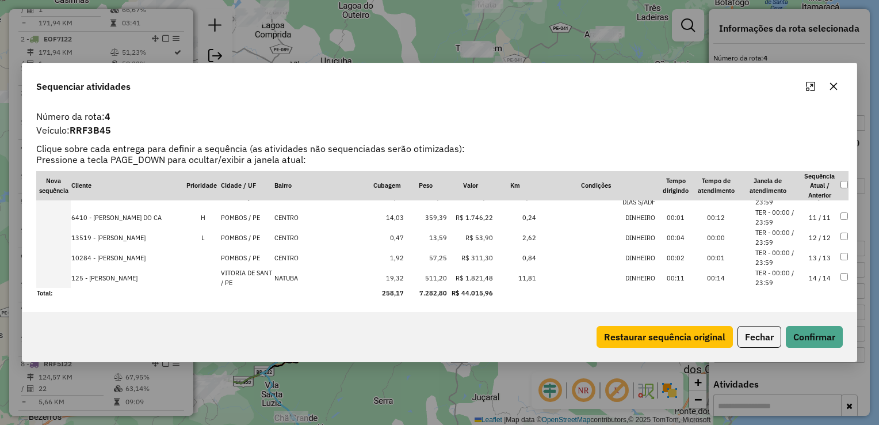
click at [416, 279] on td "511,20" at bounding box center [426, 278] width 43 height 20
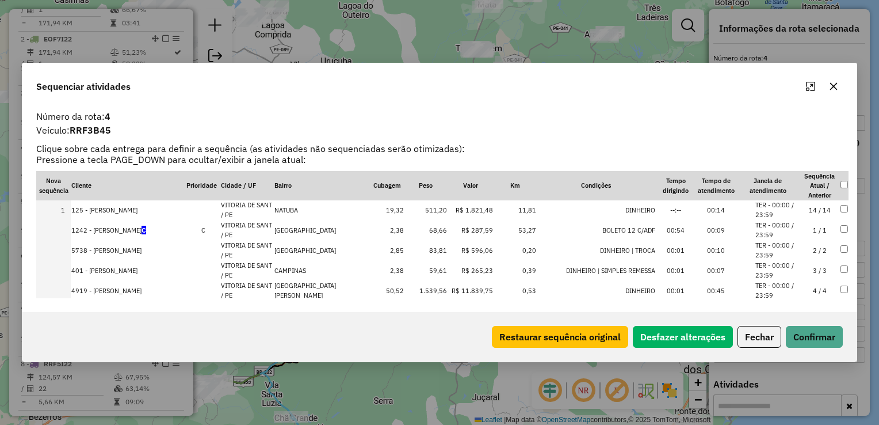
scroll to position [0, 0]
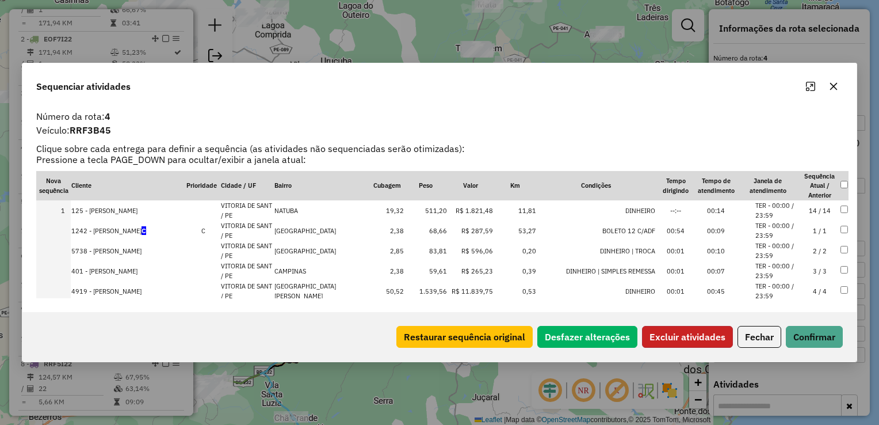
click at [718, 338] on button "Excluir atividades" at bounding box center [687, 337] width 91 height 22
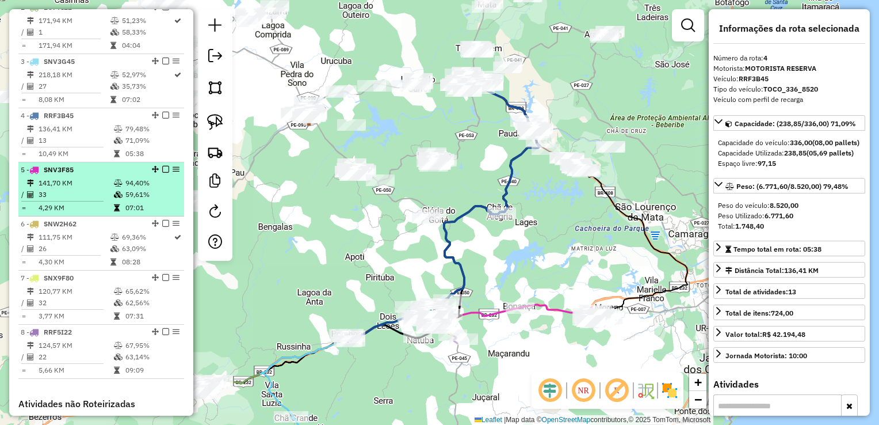
scroll to position [492, 0]
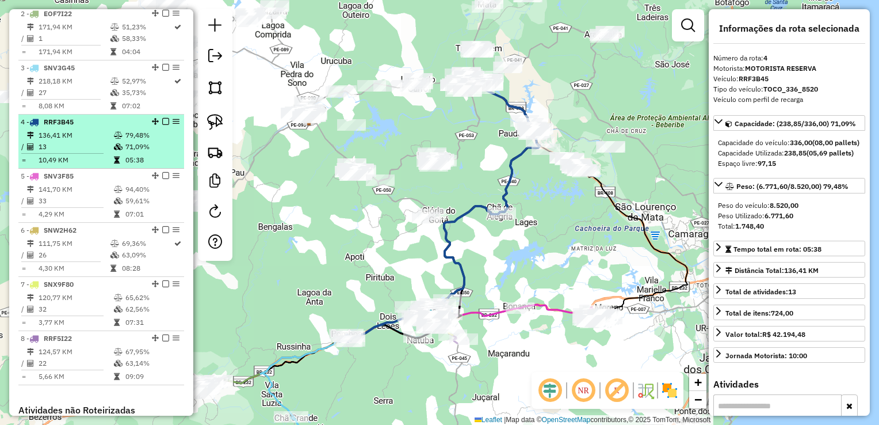
click at [64, 141] on td "136,41 KM" at bounding box center [75, 136] width 75 height 12
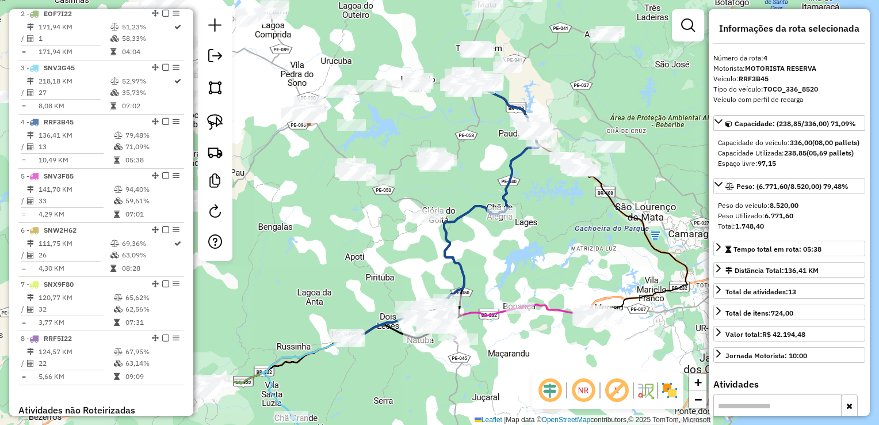
click at [334, 242] on div "Janela de atendimento Grade de atendimento Capacidade Transportadoras Veículos …" at bounding box center [439, 212] width 879 height 425
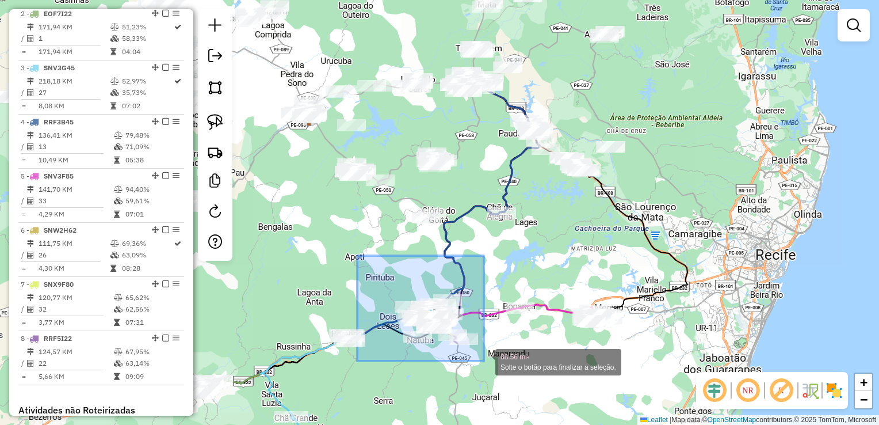
drag, startPoint x: 357, startPoint y: 256, endPoint x: 484, endPoint y: 361, distance: 164.7
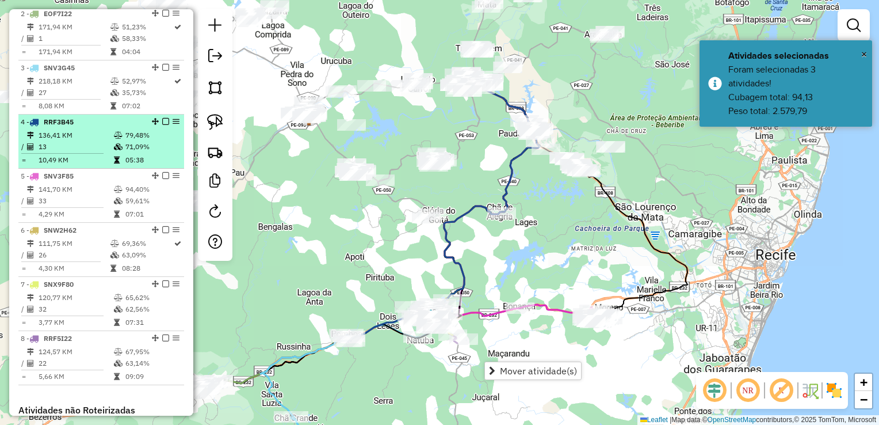
click at [51, 153] on td "13" at bounding box center [75, 147] width 75 height 12
select select "**********"
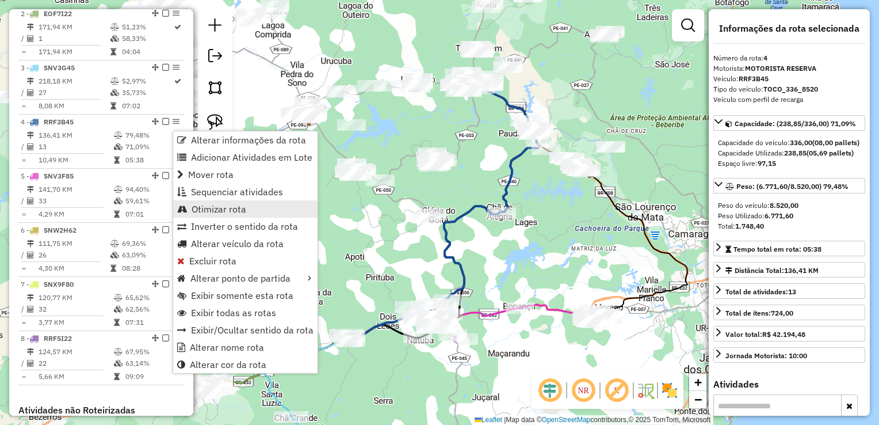
click at [238, 204] on span "Otimizar rota" at bounding box center [219, 208] width 55 height 9
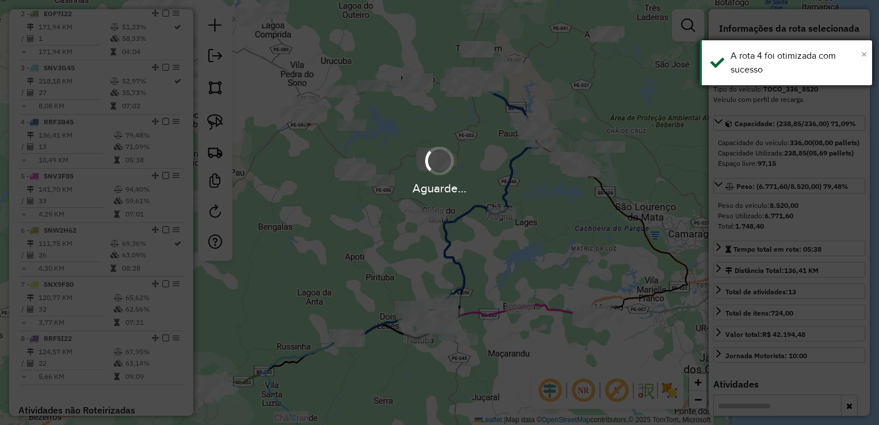
click at [866, 52] on span "×" at bounding box center [865, 54] width 6 height 13
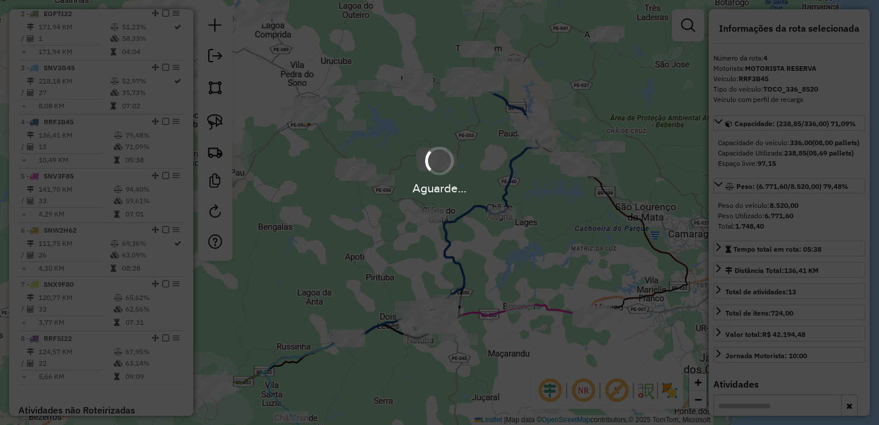
click at [314, 263] on div "Janela de atendimento Grade de atendimento Capacidade Transportadoras Veículos …" at bounding box center [439, 212] width 879 height 425
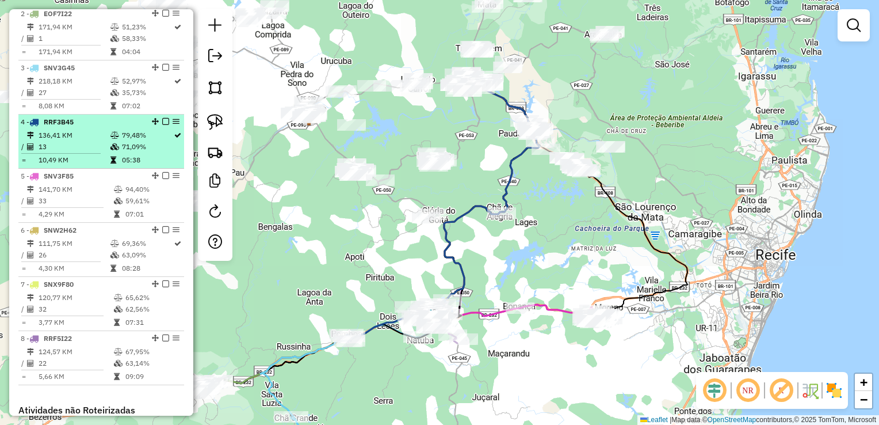
click at [81, 152] on td "13" at bounding box center [74, 147] width 72 height 12
select select "**********"
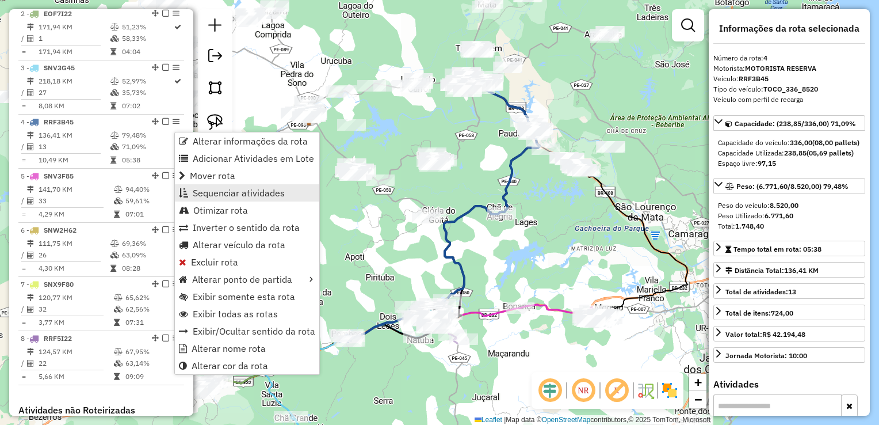
click at [239, 190] on span "Sequenciar atividades" at bounding box center [239, 192] width 92 height 9
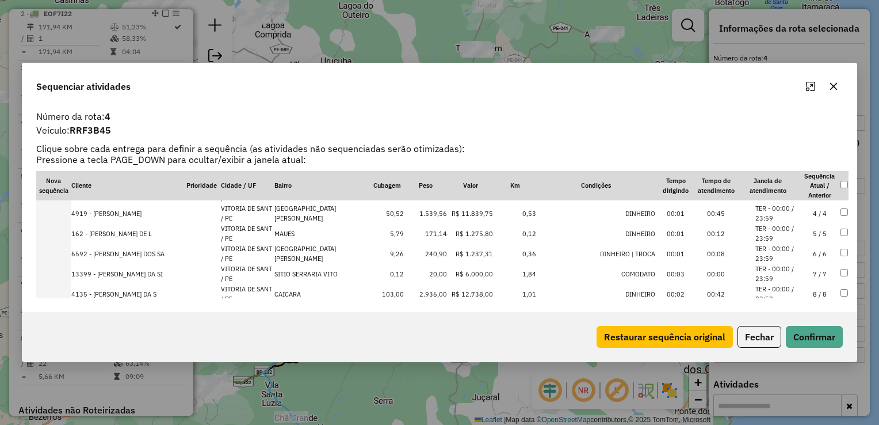
scroll to position [115, 0]
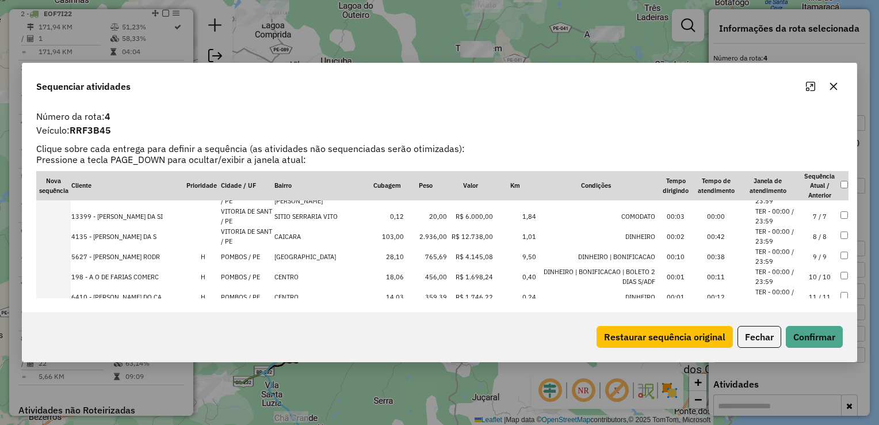
click at [420, 256] on td "765,69" at bounding box center [426, 256] width 43 height 20
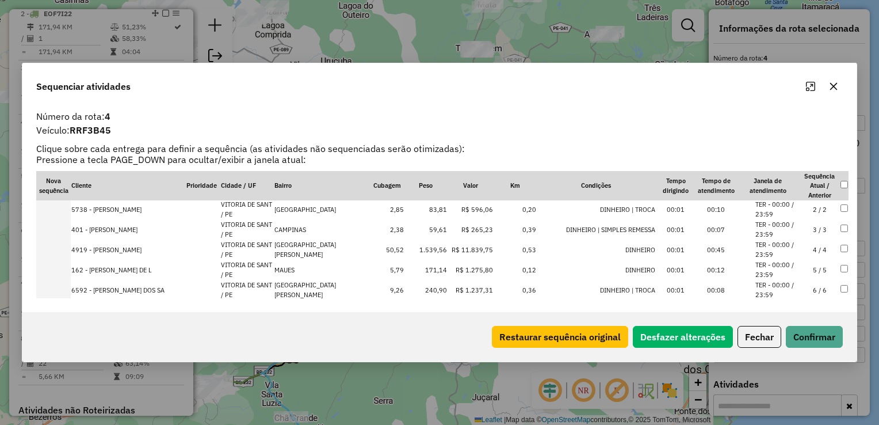
scroll to position [0, 0]
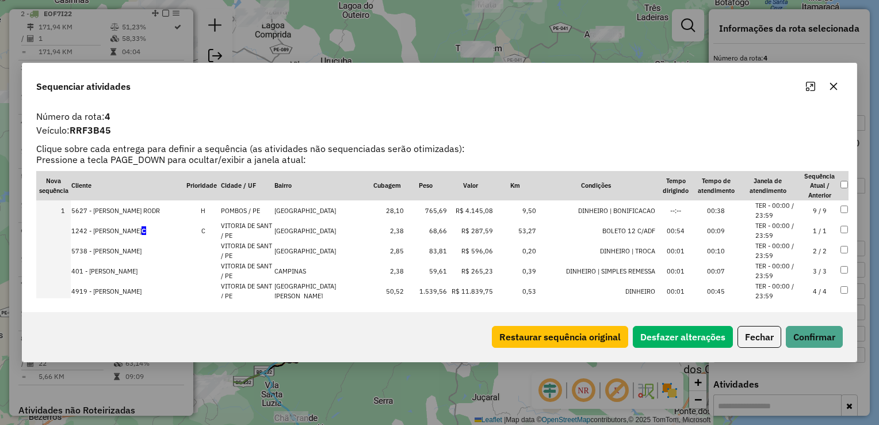
click at [831, 85] on icon "button" at bounding box center [833, 86] width 9 height 9
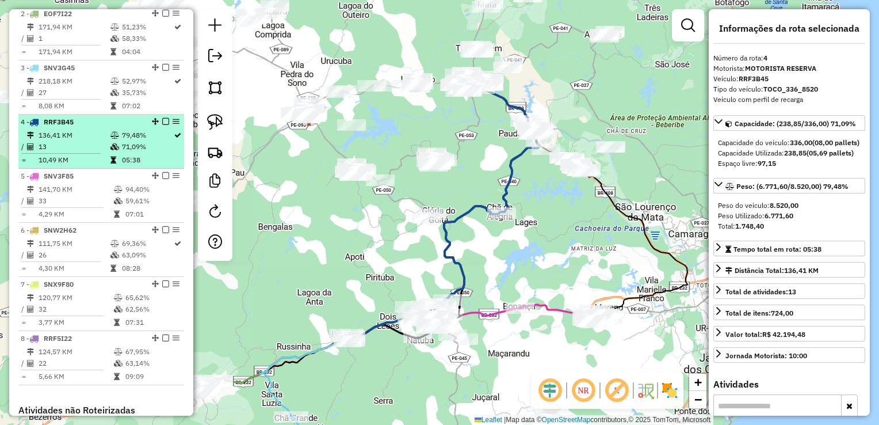
click at [66, 153] on td "13" at bounding box center [74, 147] width 72 height 12
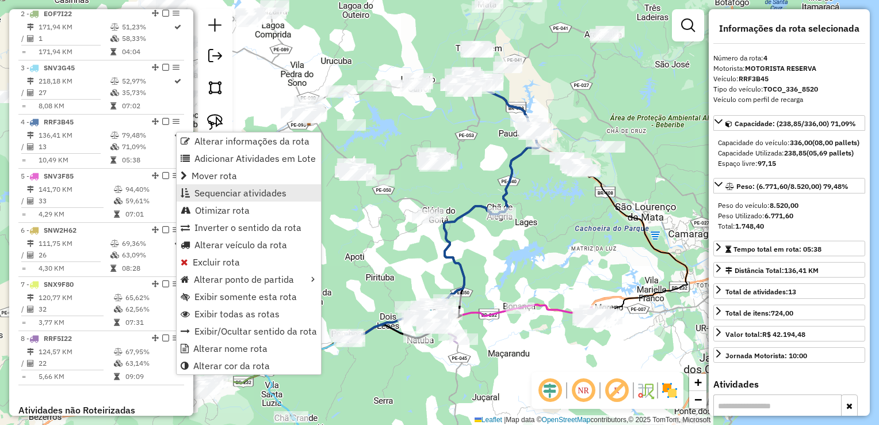
click at [217, 192] on span "Sequenciar atividades" at bounding box center [241, 192] width 92 height 9
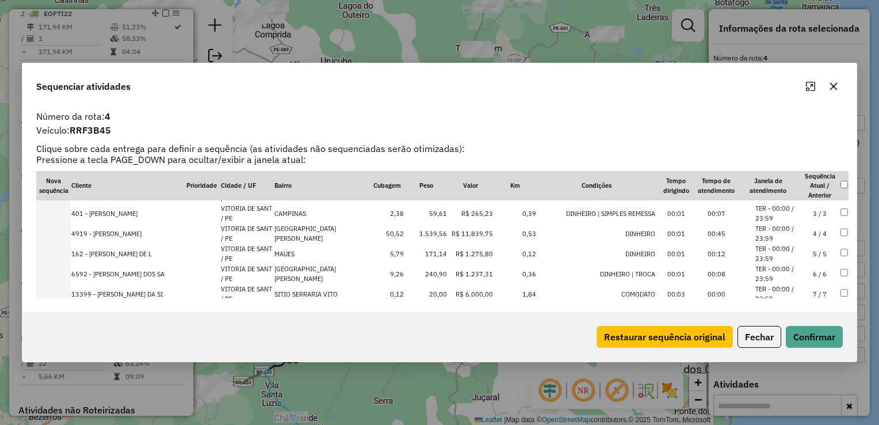
scroll to position [58, 0]
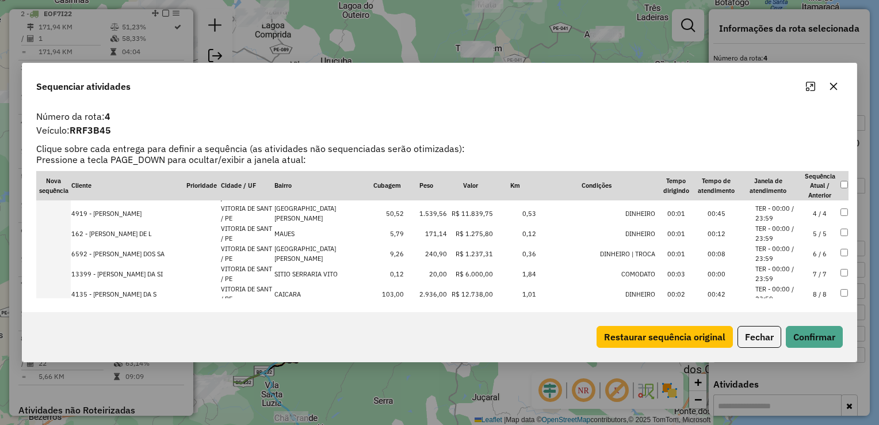
click at [422, 256] on td "240,90" at bounding box center [426, 253] width 43 height 20
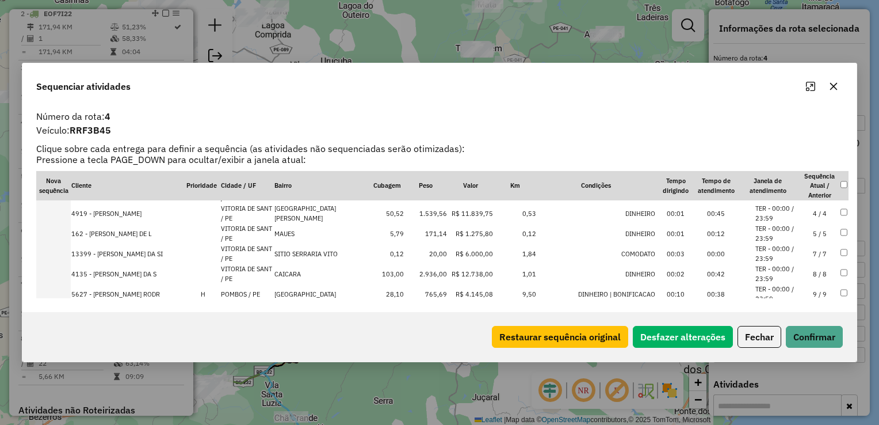
scroll to position [0, 0]
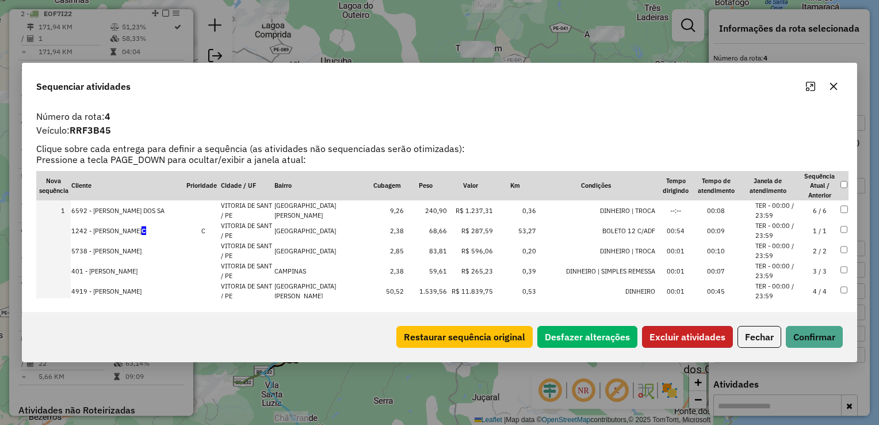
click at [664, 337] on button "Excluir atividades" at bounding box center [687, 337] width 91 height 22
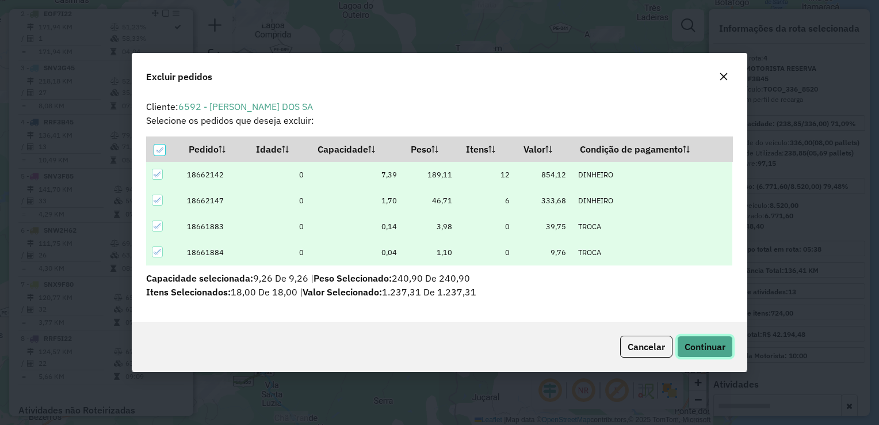
click at [692, 343] on span "Continuar" at bounding box center [705, 347] width 41 height 12
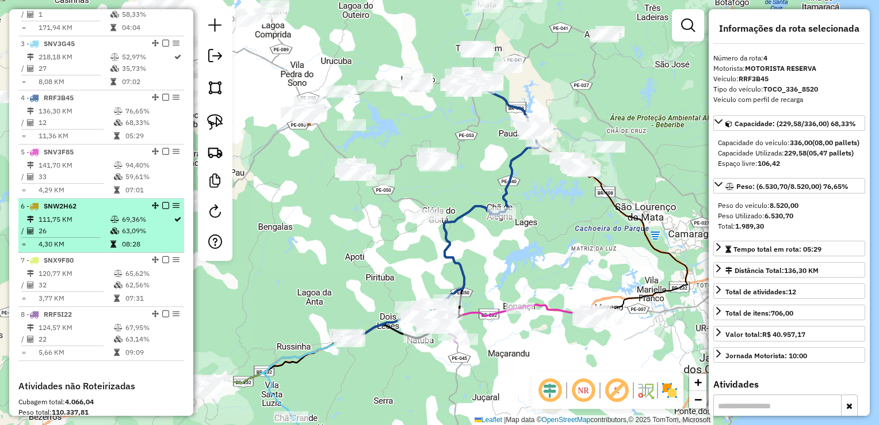
scroll to position [492, 0]
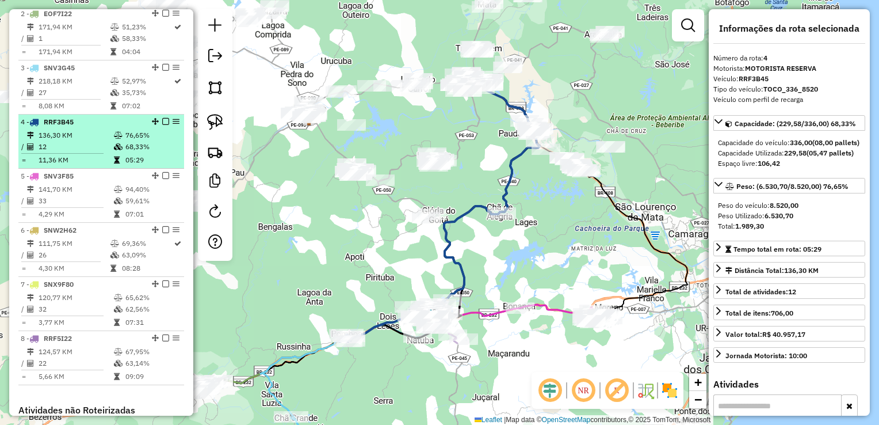
click at [58, 141] on td "136,30 KM" at bounding box center [75, 136] width 75 height 12
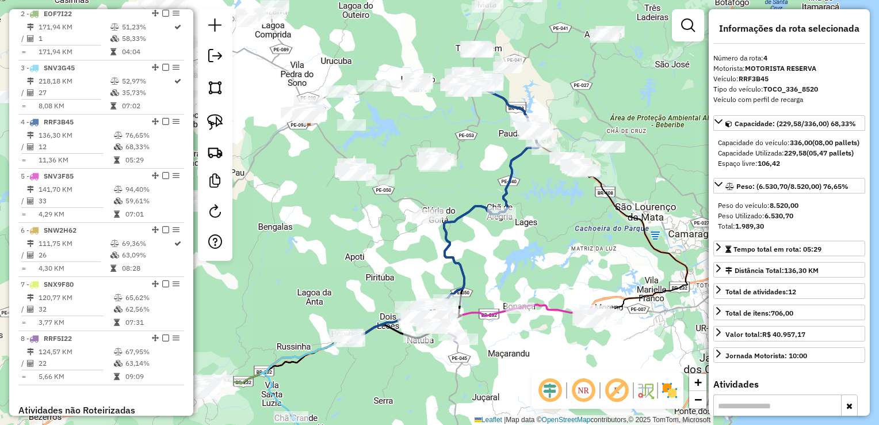
click at [395, 257] on div "Janela de atendimento Grade de atendimento Capacidade Transportadoras Veículos …" at bounding box center [439, 212] width 879 height 425
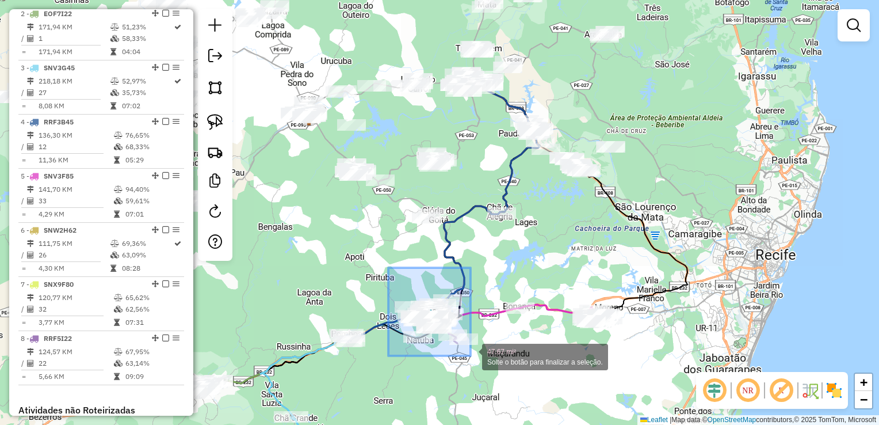
drag, startPoint x: 389, startPoint y: 268, endPoint x: 471, endPoint y: 356, distance: 120.5
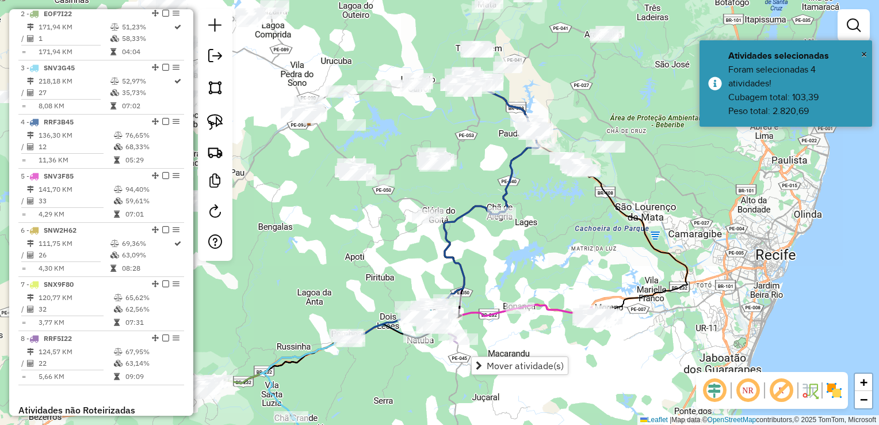
click at [325, 266] on div "Rota 8 - Placa RRF5I22 11128 - DANIEL JOSE Rota 4 - Placa RRF3B45 5738 - MANOEL…" at bounding box center [439, 212] width 879 height 425
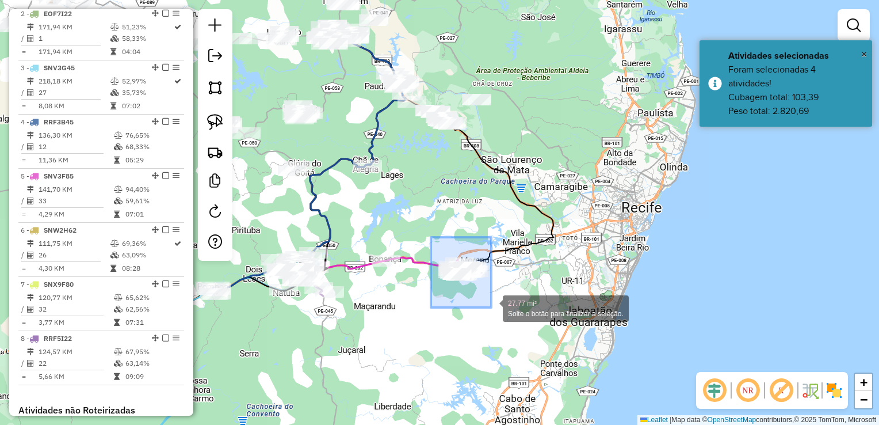
drag, startPoint x: 435, startPoint y: 290, endPoint x: 492, endPoint y: 307, distance: 59.2
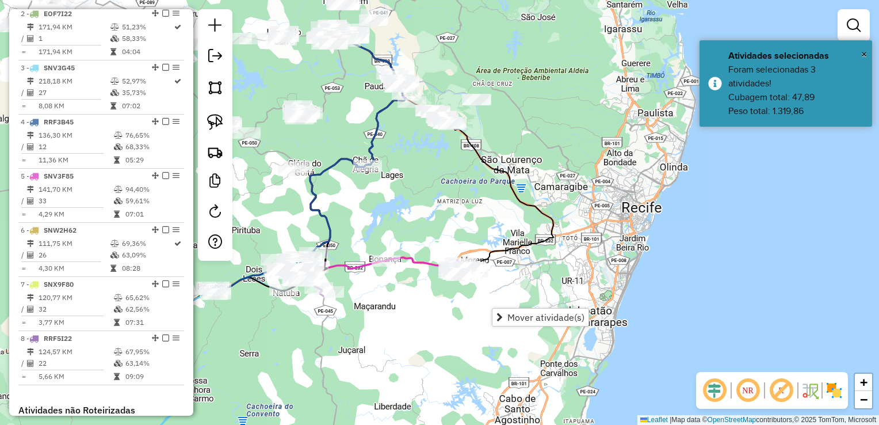
click at [421, 326] on div "Janela de atendimento Grade de atendimento Capacidade Transportadoras Veículos …" at bounding box center [439, 212] width 879 height 425
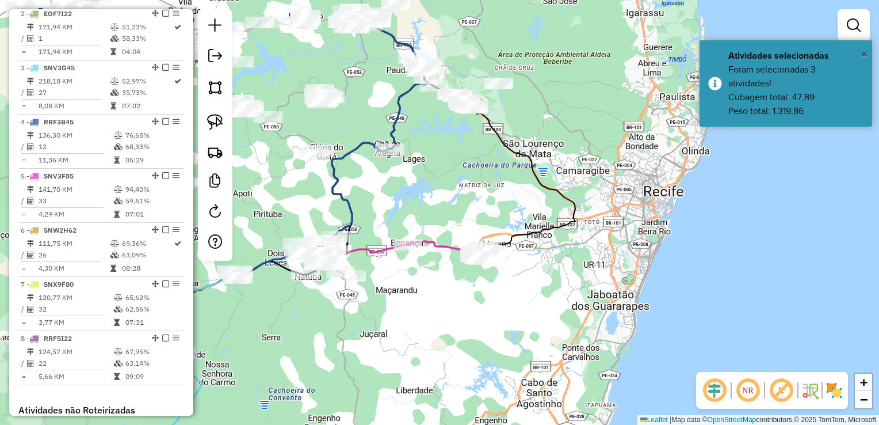
drag, startPoint x: 399, startPoint y: 342, endPoint x: 526, endPoint y: 239, distance: 162.8
click at [508, 258] on div "Janela de atendimento Grade de atendimento Capacidade Transportadoras Veículos …" at bounding box center [439, 212] width 879 height 425
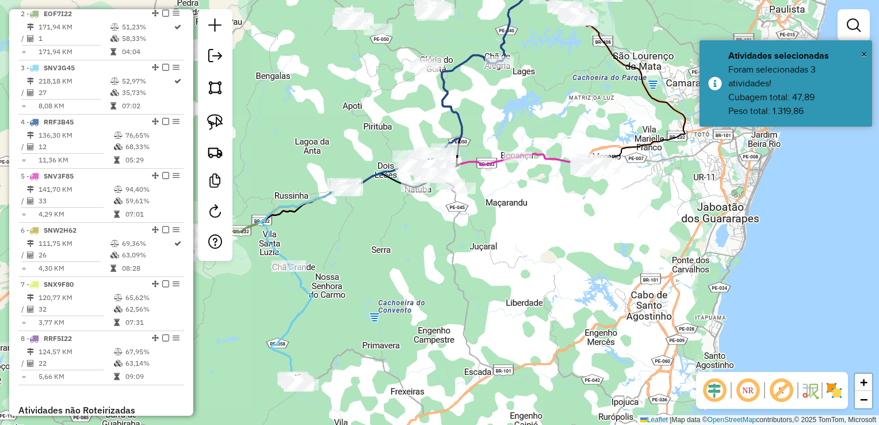
drag, startPoint x: 352, startPoint y: 299, endPoint x: 486, endPoint y: 255, distance: 140.5
click at [483, 258] on div "Janela de atendimento Grade de atendimento Capacidade Transportadoras Veículos …" at bounding box center [439, 212] width 879 height 425
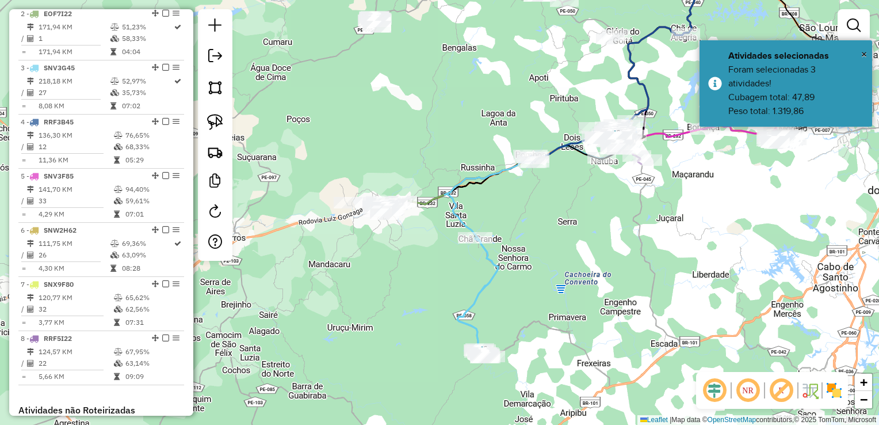
drag, startPoint x: 337, startPoint y: 264, endPoint x: 387, endPoint y: 273, distance: 51.5
click at [406, 279] on div "Janela de atendimento Grade de atendimento Capacidade Transportadoras Veículos …" at bounding box center [439, 212] width 879 height 425
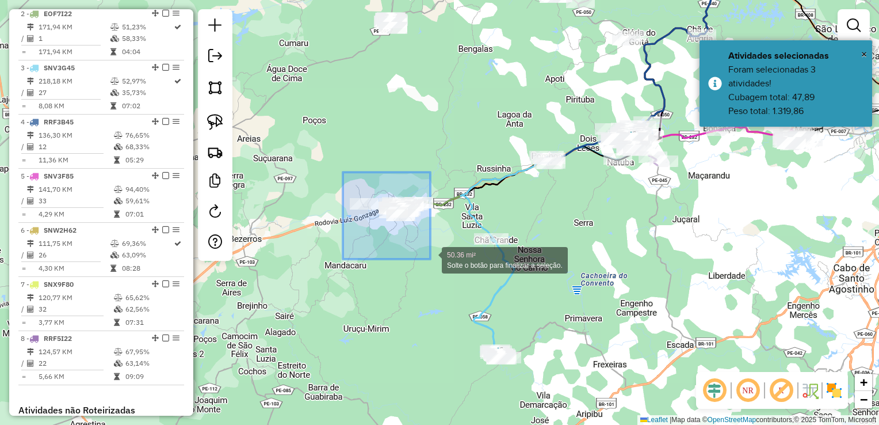
drag, startPoint x: 341, startPoint y: 182, endPoint x: 431, endPoint y: 259, distance: 118.4
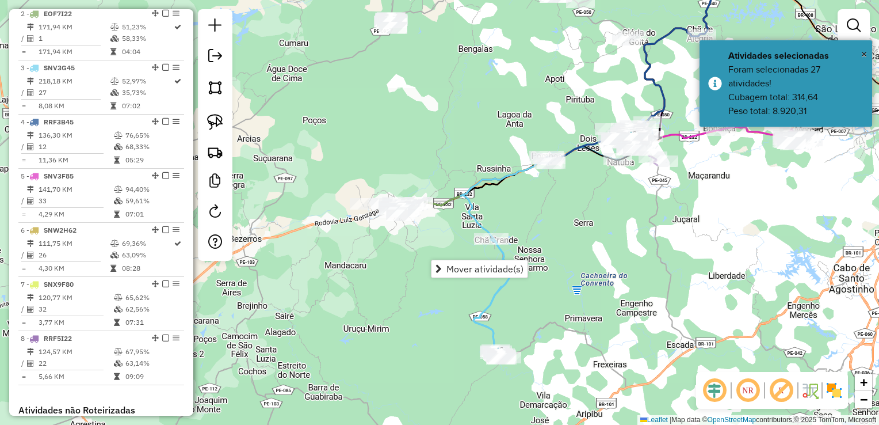
click at [379, 261] on div "Janela de atendimento Grade de atendimento Capacidade Transportadoras Veículos …" at bounding box center [439, 212] width 879 height 425
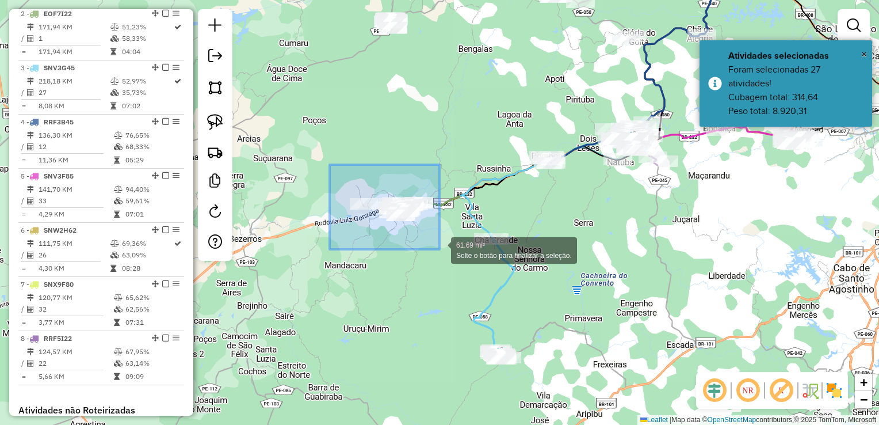
drag, startPoint x: 336, startPoint y: 201, endPoint x: 440, endPoint y: 249, distance: 114.1
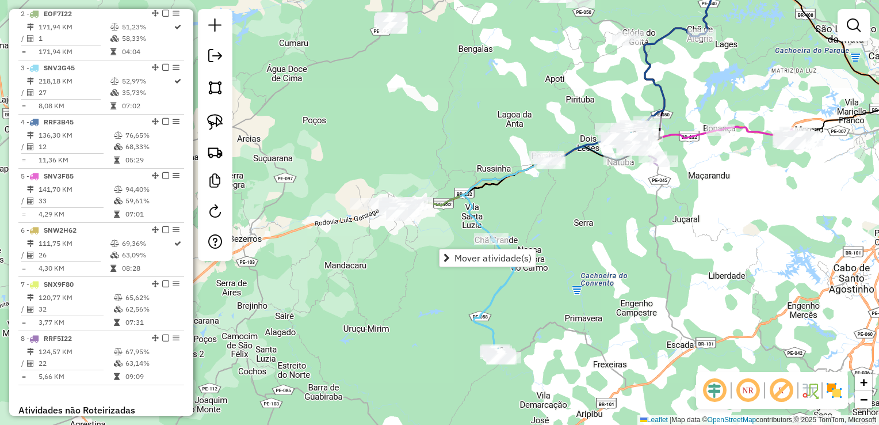
click at [441, 238] on div "Janela de atendimento Grade de atendimento Capacidade Transportadoras Veículos …" at bounding box center [439, 212] width 879 height 425
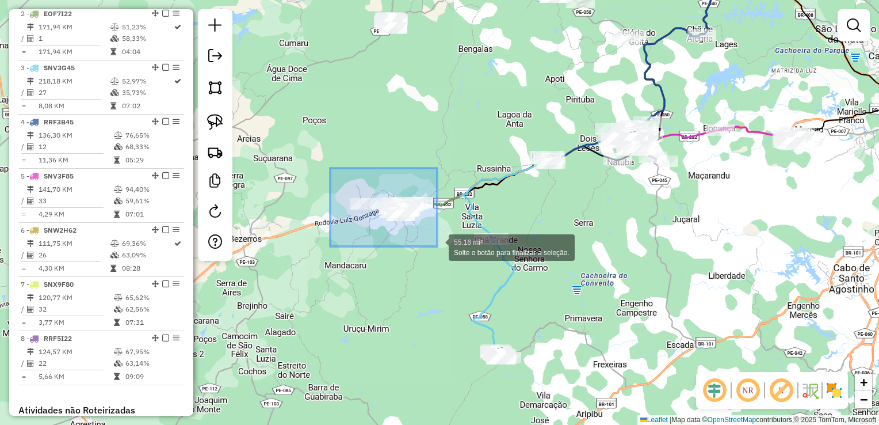
drag, startPoint x: 329, startPoint y: 170, endPoint x: 437, endPoint y: 246, distance: 132.2
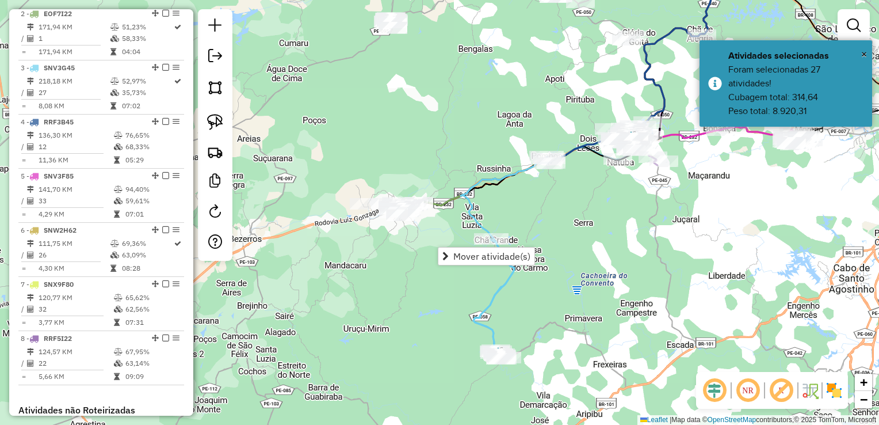
click at [451, 224] on div "Janela de atendimento Grade de atendimento Capacidade Transportadoras Veículos …" at bounding box center [439, 212] width 879 height 425
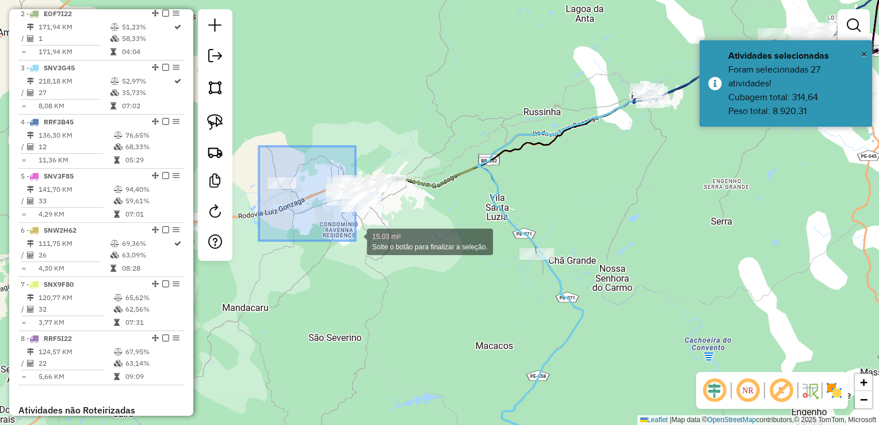
drag, startPoint x: 266, startPoint y: 193, endPoint x: 356, endPoint y: 241, distance: 101.4
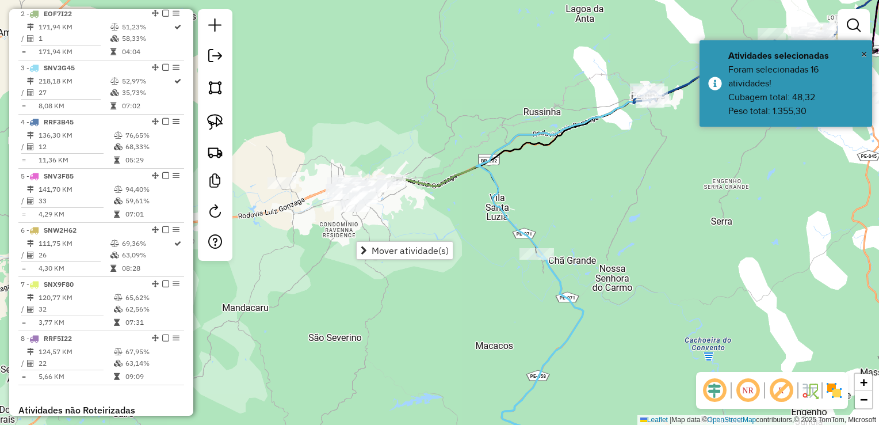
click at [401, 216] on div "Janela de atendimento Grade de atendimento Capacidade Transportadoras Veículos …" at bounding box center [439, 212] width 879 height 425
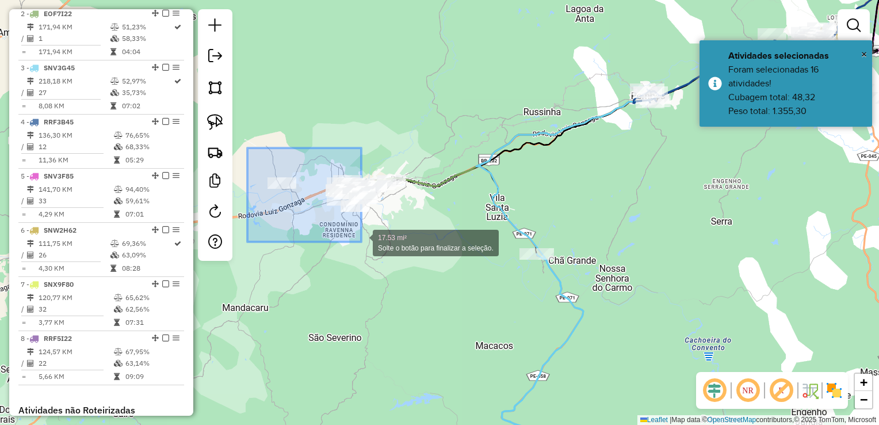
drag, startPoint x: 260, startPoint y: 181, endPoint x: 361, endPoint y: 242, distance: 118.5
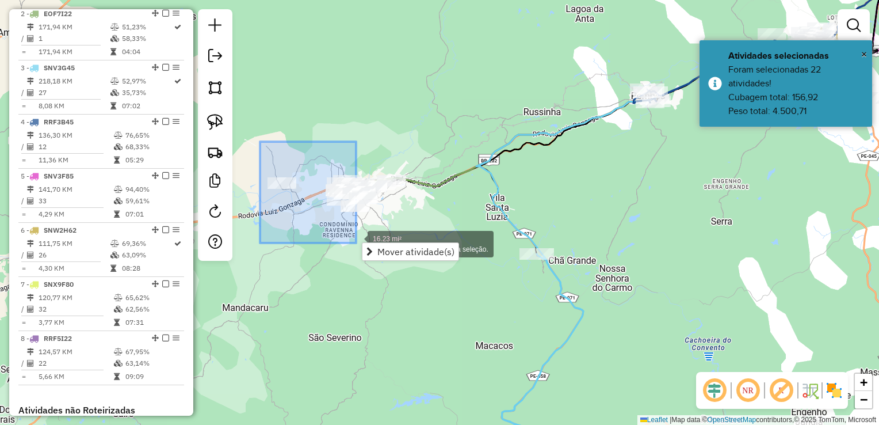
drag, startPoint x: 260, startPoint y: 151, endPoint x: 356, endPoint y: 243, distance: 133.1
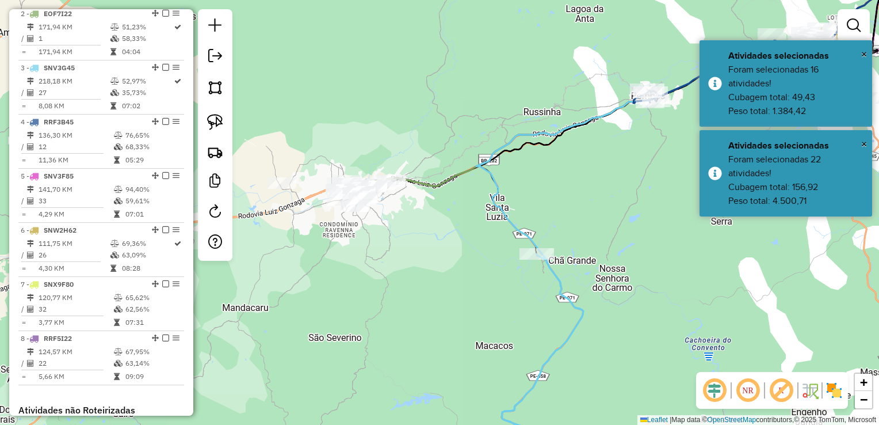
click at [378, 229] on div "Janela de atendimento Grade de atendimento Capacidade Transportadoras Veículos …" at bounding box center [439, 212] width 879 height 425
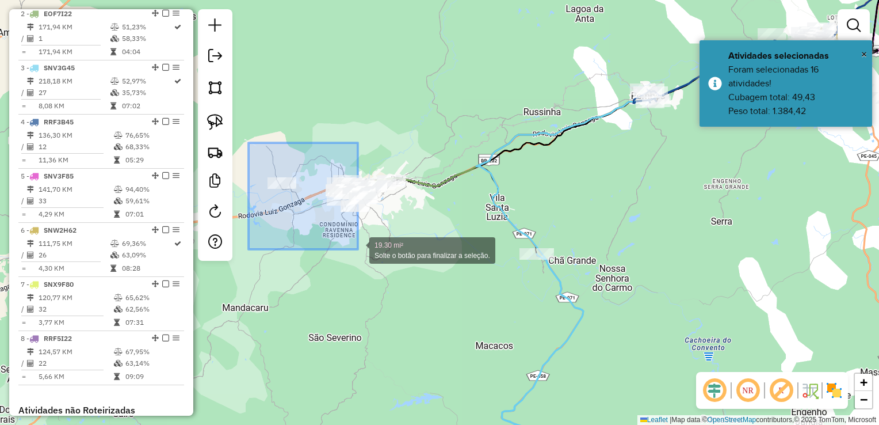
drag, startPoint x: 251, startPoint y: 159, endPoint x: 358, endPoint y: 249, distance: 140.1
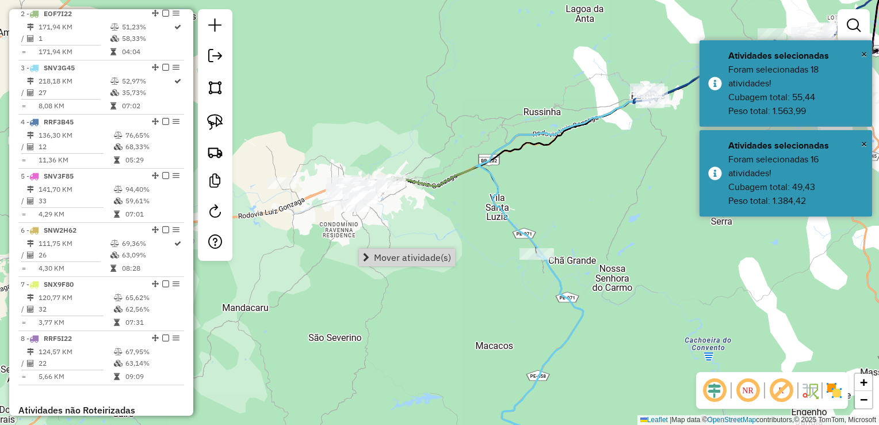
click at [391, 238] on div "Janela de atendimento Grade de atendimento Capacidade Transportadoras Veículos …" at bounding box center [439, 212] width 879 height 425
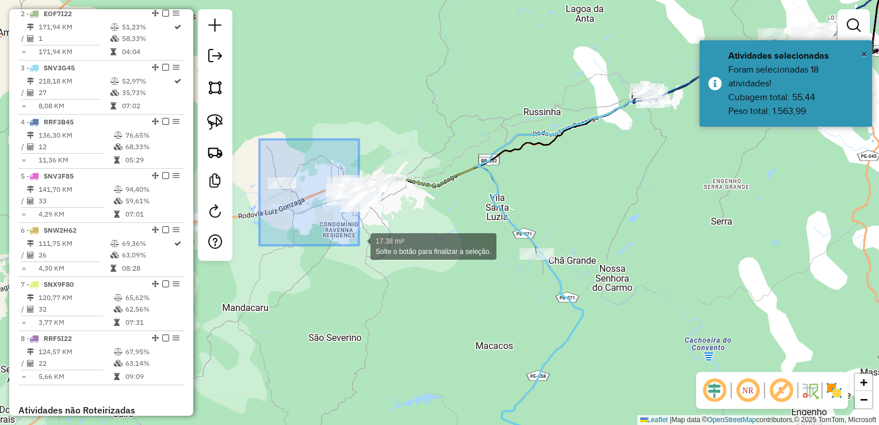
drag, startPoint x: 257, startPoint y: 155, endPoint x: 359, endPoint y: 245, distance: 135.8
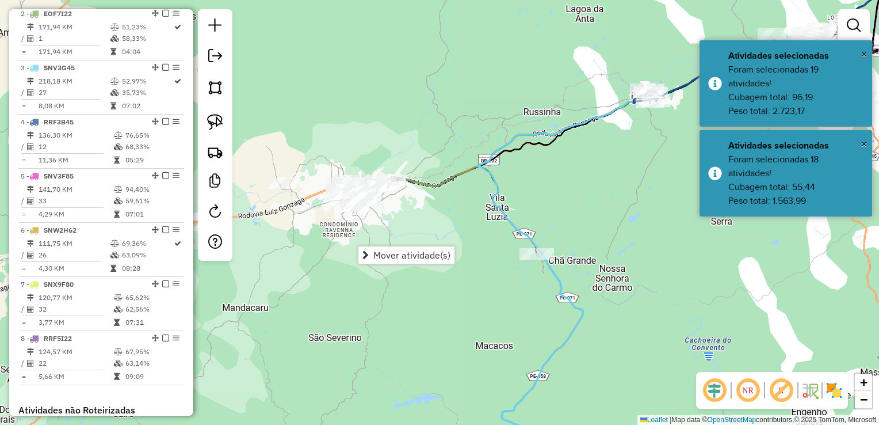
drag, startPoint x: 391, startPoint y: 224, endPoint x: 308, endPoint y: 204, distance: 86.0
click at [391, 224] on div "Janela de atendimento Grade de atendimento Capacidade Transportadoras Veículos …" at bounding box center [439, 212] width 879 height 425
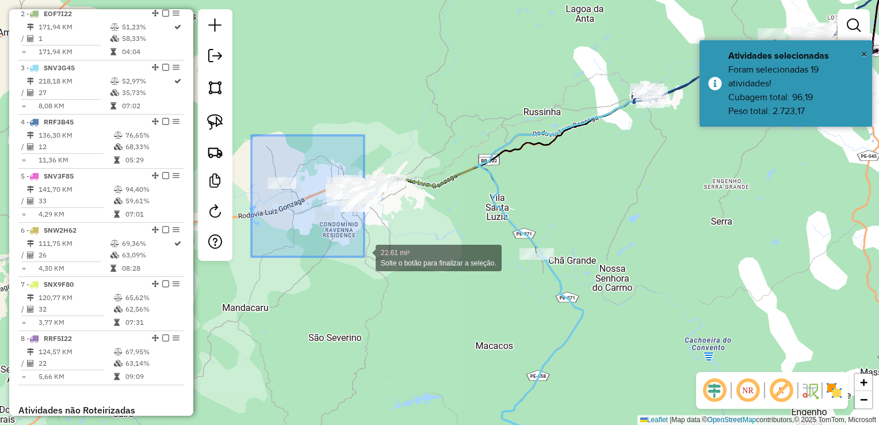
drag, startPoint x: 252, startPoint y: 139, endPoint x: 364, endPoint y: 257, distance: 162.8
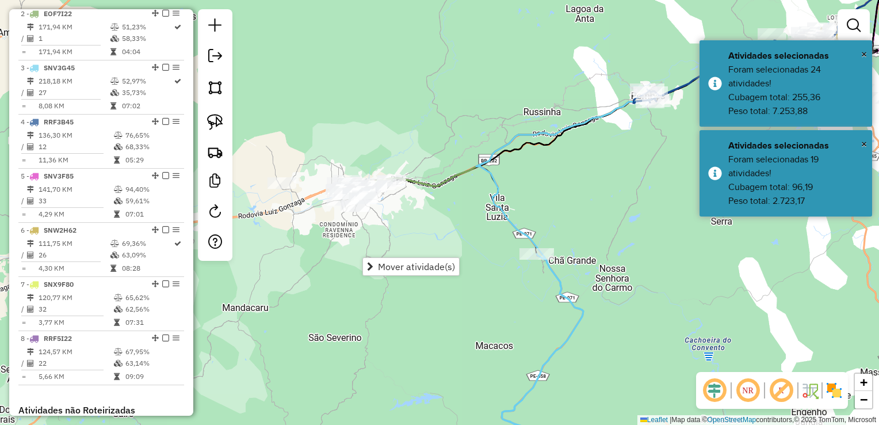
click at [399, 236] on div "Janela de atendimento Grade de atendimento Capacidade Transportadoras Veículos …" at bounding box center [439, 212] width 879 height 425
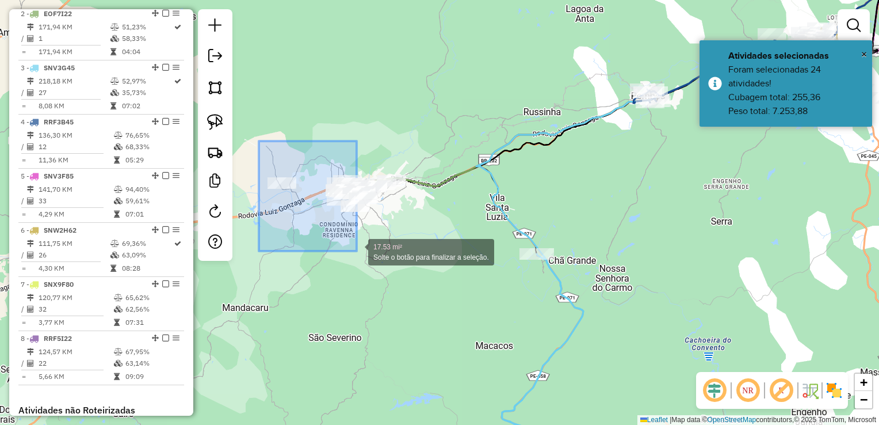
drag, startPoint x: 258, startPoint y: 148, endPoint x: 357, endPoint y: 251, distance: 142.5
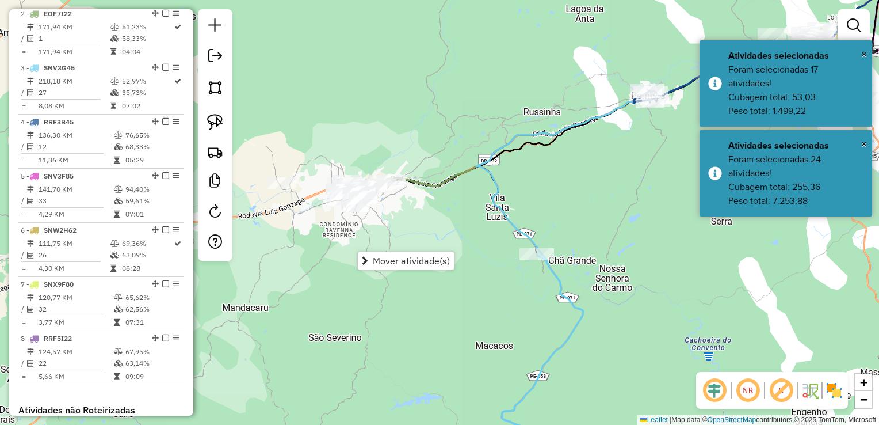
click at [400, 238] on div "Janela de atendimento Grade de atendimento Capacidade Transportadoras Veículos …" at bounding box center [439, 212] width 879 height 425
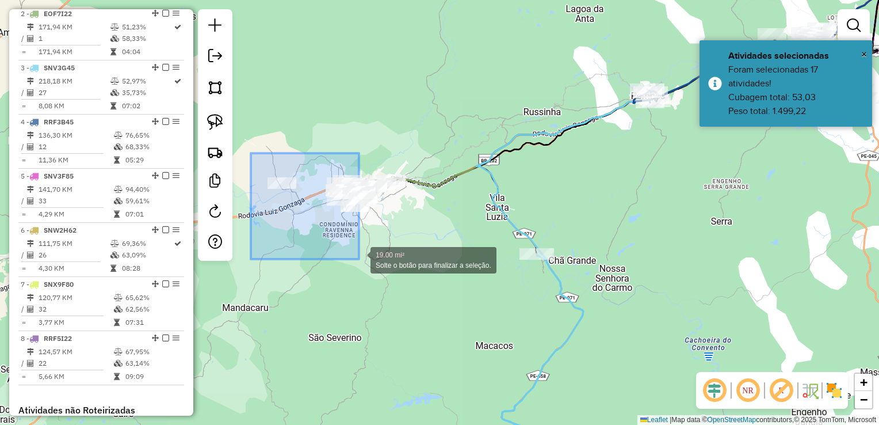
drag, startPoint x: 268, startPoint y: 199, endPoint x: 359, endPoint y: 259, distance: 109.4
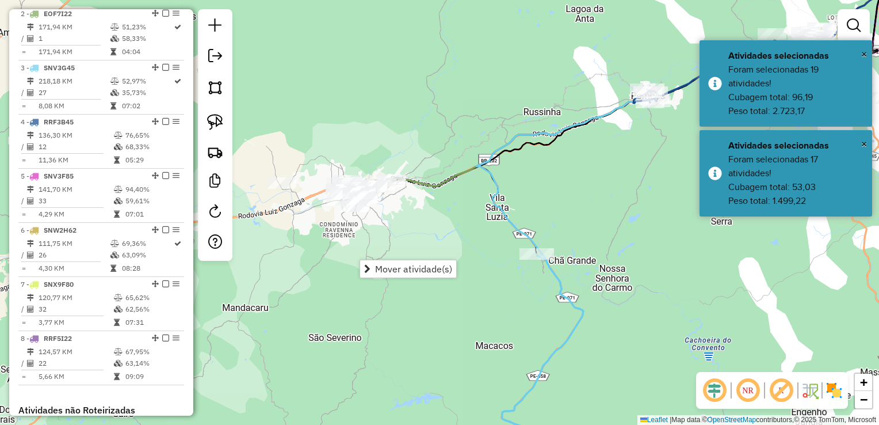
click at [402, 237] on div "Janela de atendimento Grade de atendimento Capacidade Transportadoras Veículos …" at bounding box center [439, 212] width 879 height 425
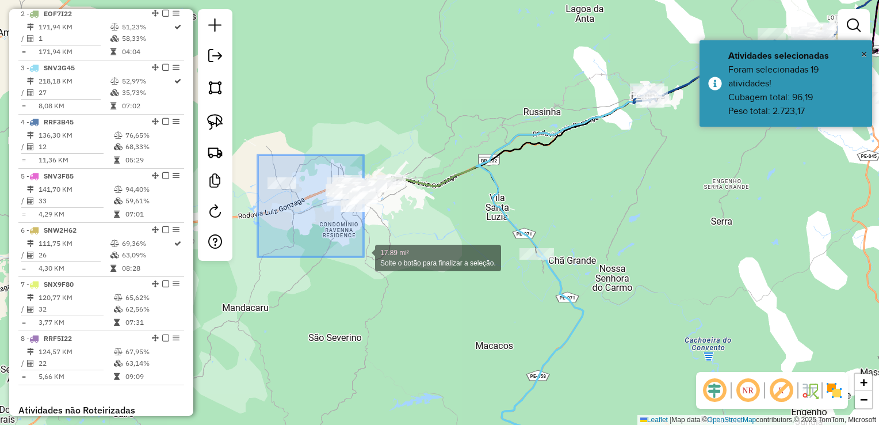
drag, startPoint x: 253, startPoint y: 176, endPoint x: 364, endPoint y: 257, distance: 136.8
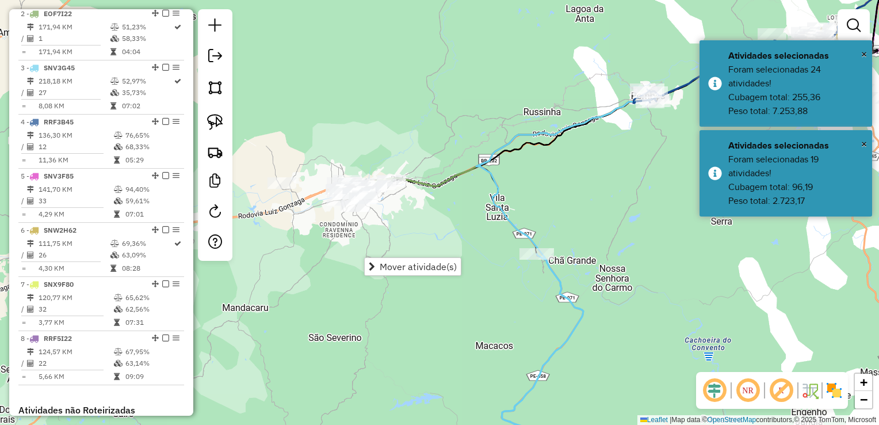
drag, startPoint x: 389, startPoint y: 241, endPoint x: 269, endPoint y: 199, distance: 127.2
click at [389, 240] on div "Janela de atendimento Grade de atendimento Capacidade Transportadoras Veículos …" at bounding box center [439, 212] width 879 height 425
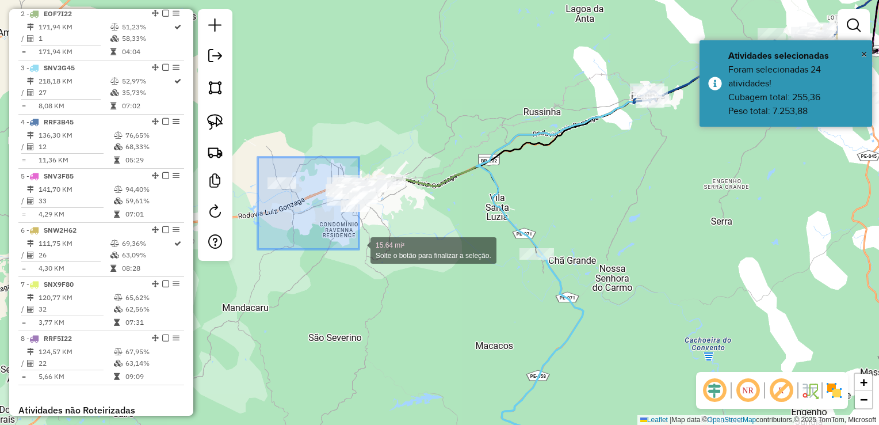
drag, startPoint x: 258, startPoint y: 160, endPoint x: 359, endPoint y: 249, distance: 135.0
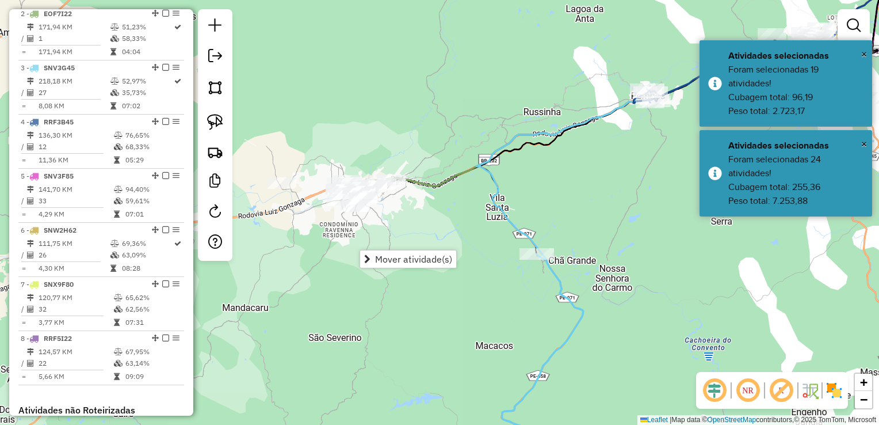
click at [387, 231] on div "Janela de atendimento Grade de atendimento Capacidade Transportadoras Veículos …" at bounding box center [439, 212] width 879 height 425
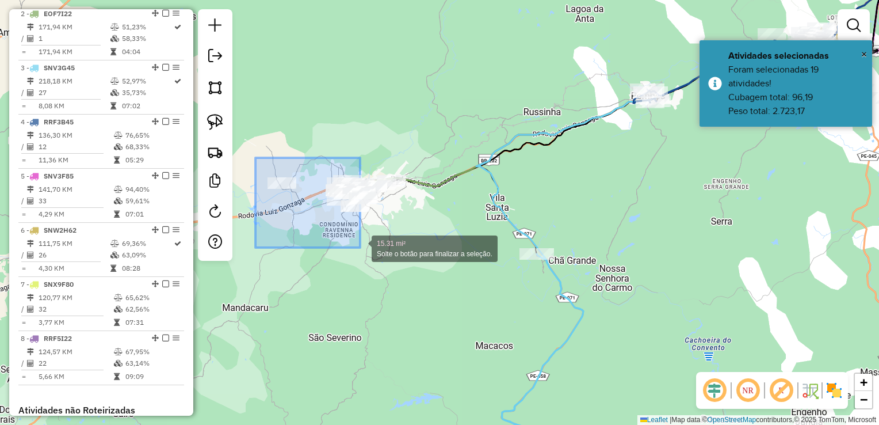
drag, startPoint x: 279, startPoint y: 208, endPoint x: 360, endPoint y: 247, distance: 90.1
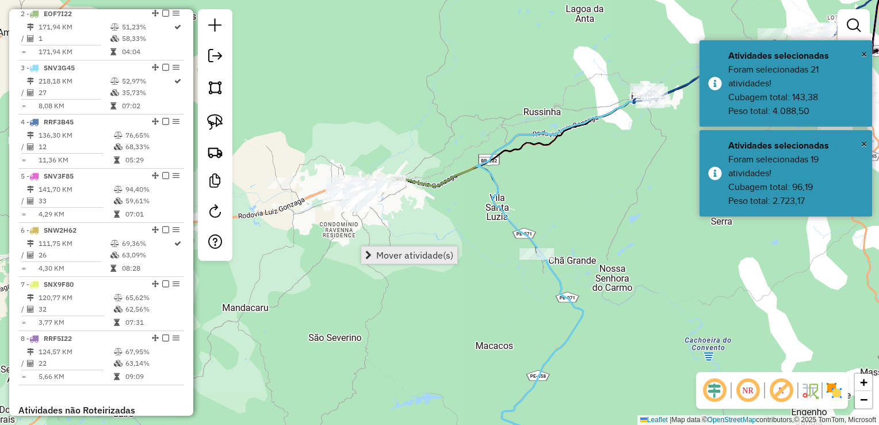
click at [389, 258] on span "Mover atividade(s)" at bounding box center [414, 254] width 77 height 9
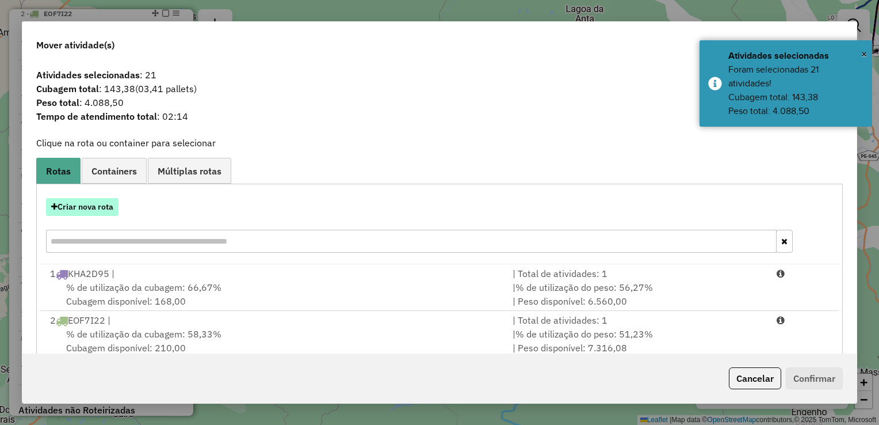
click at [68, 208] on button "Criar nova rota" at bounding box center [82, 207] width 73 height 18
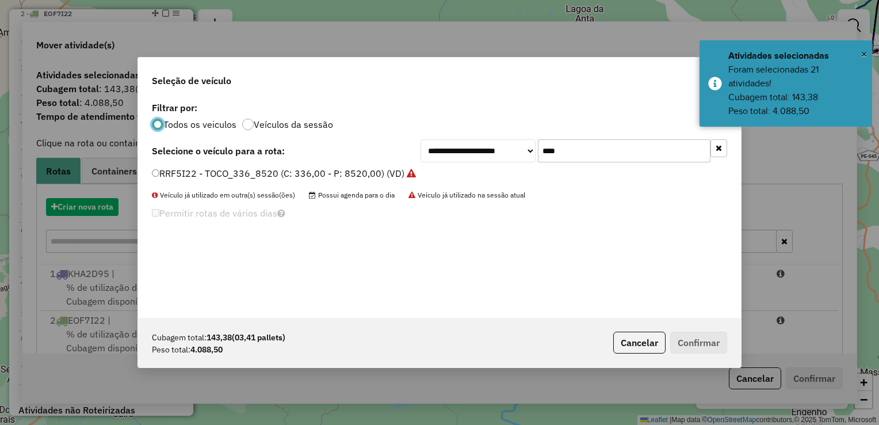
scroll to position [6, 3]
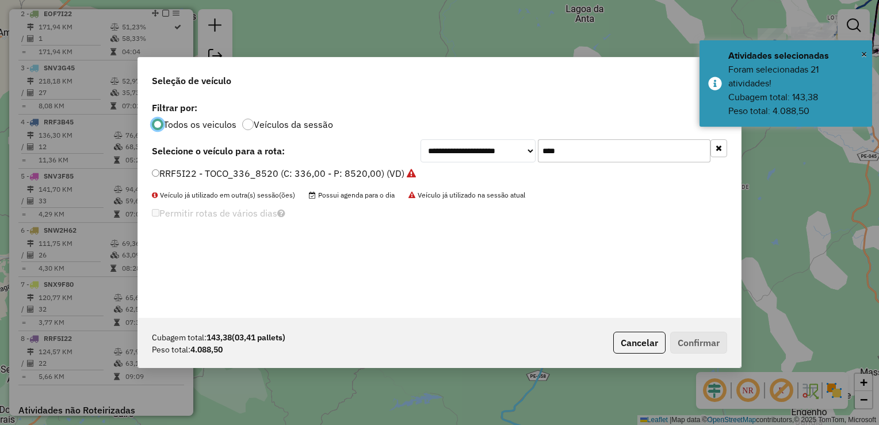
click at [590, 151] on input "****" at bounding box center [624, 150] width 173 height 23
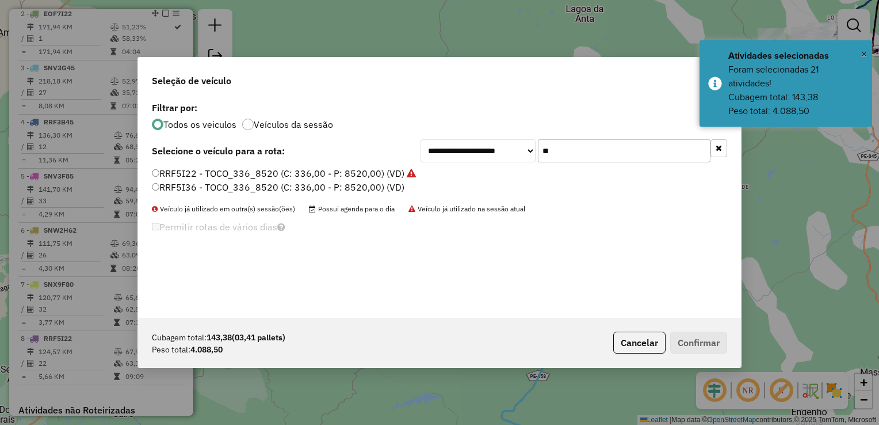
type input "*"
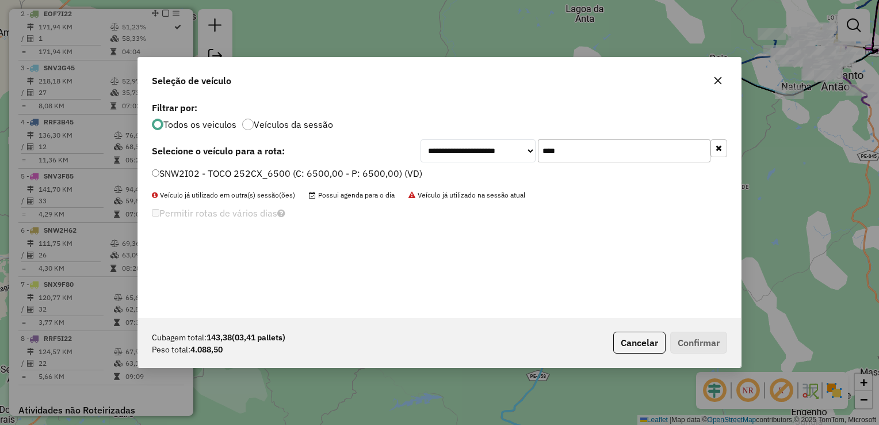
type input "****"
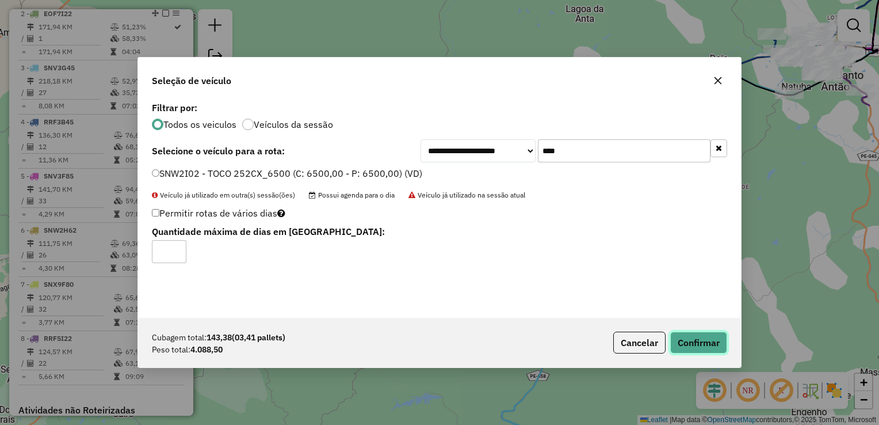
click at [693, 340] on button "Confirmar" at bounding box center [699, 343] width 57 height 22
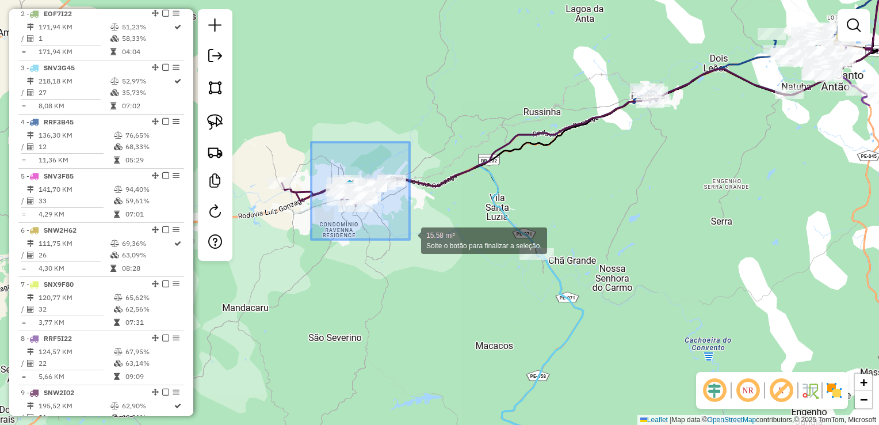
drag, startPoint x: 311, startPoint y: 142, endPoint x: 445, endPoint y: 242, distance: 167.0
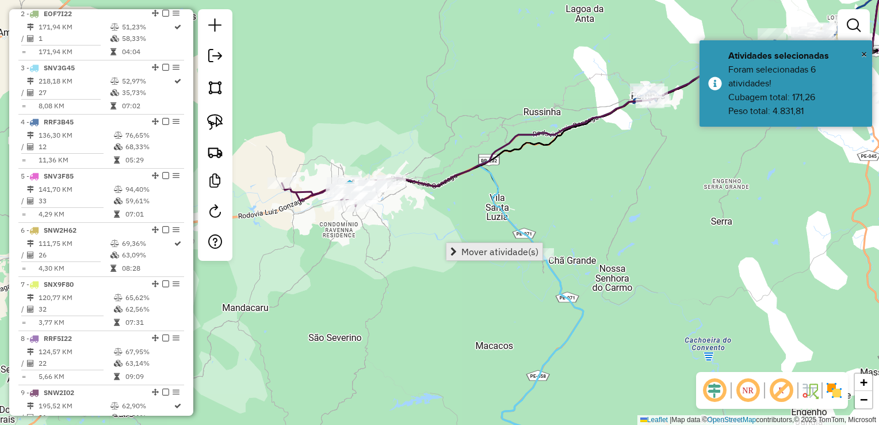
click at [496, 257] on link "Mover atividade(s)" at bounding box center [495, 251] width 96 height 17
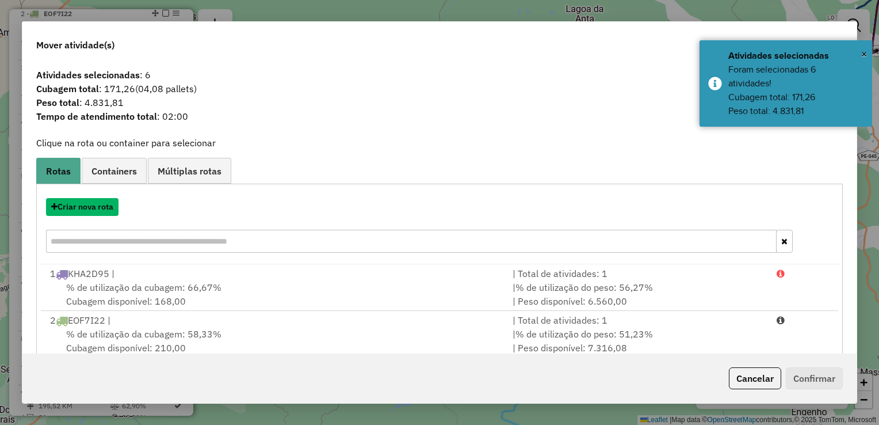
click at [86, 209] on button "Criar nova rota" at bounding box center [82, 207] width 73 height 18
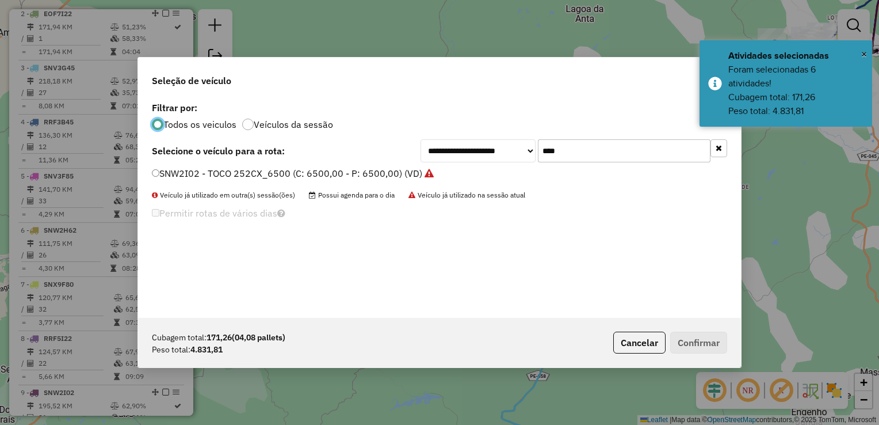
click at [584, 142] on input "****" at bounding box center [624, 150] width 173 height 23
type input "*"
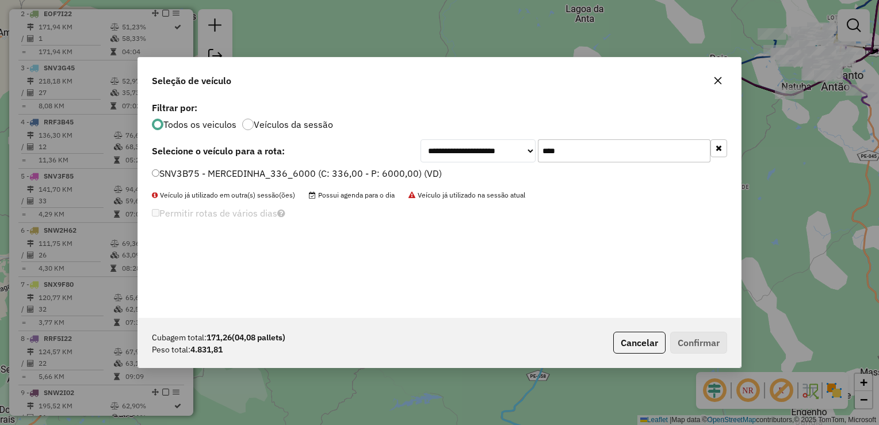
type input "****"
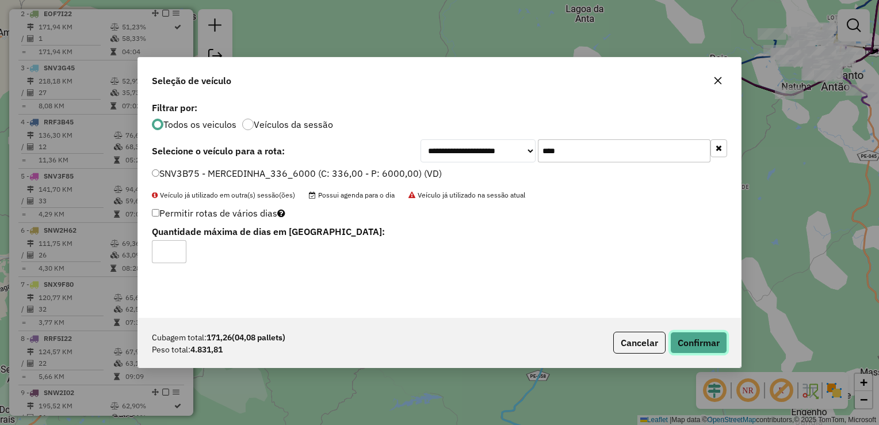
click at [693, 336] on button "Confirmar" at bounding box center [699, 343] width 57 height 22
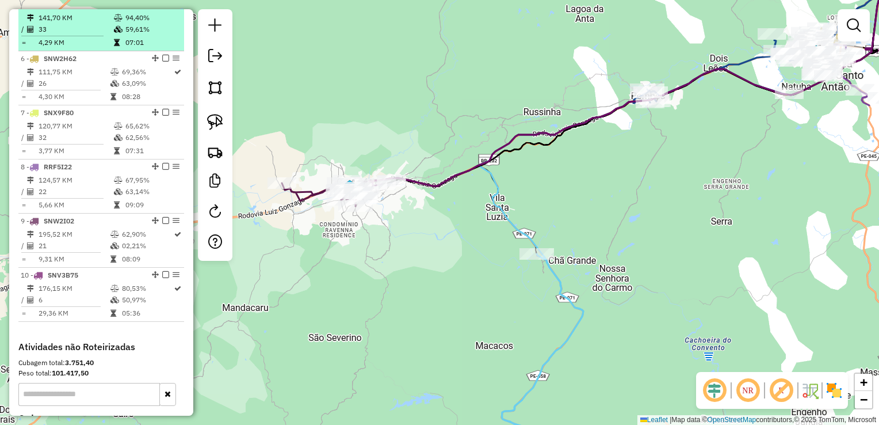
scroll to position [665, 0]
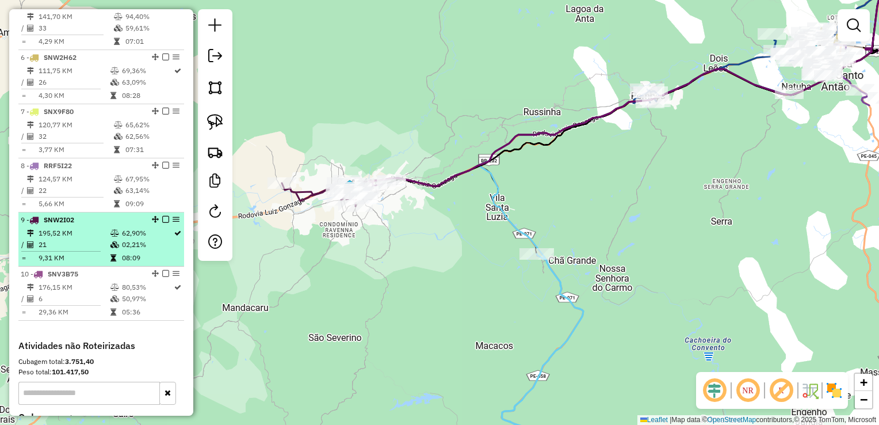
click at [57, 239] on td "195,52 KM" at bounding box center [74, 233] width 72 height 12
select select "**********"
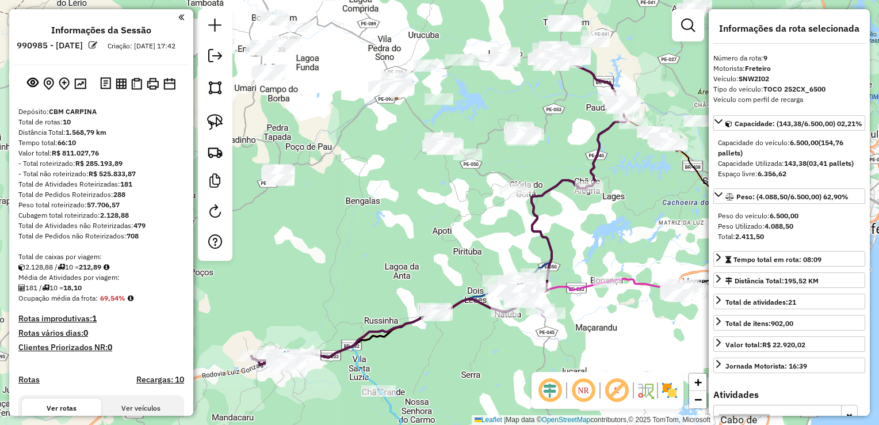
select select "**********"
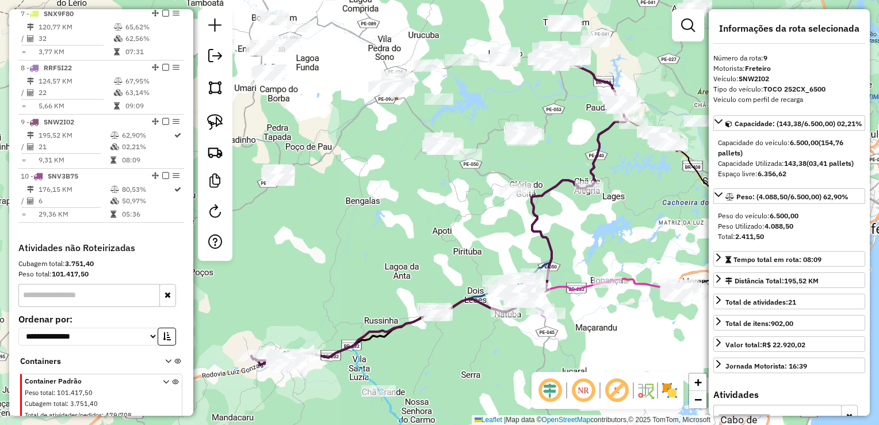
scroll to position [780, 0]
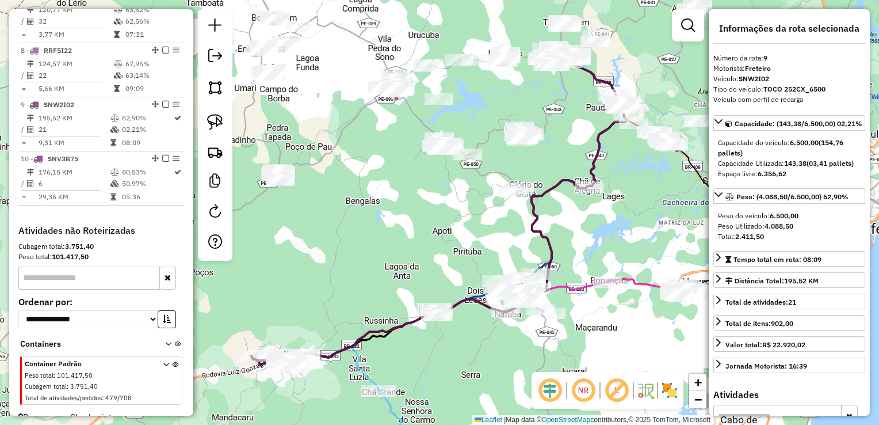
click at [55, 236] on h4 "Atividades não Roteirizadas" at bounding box center [101, 230] width 166 height 11
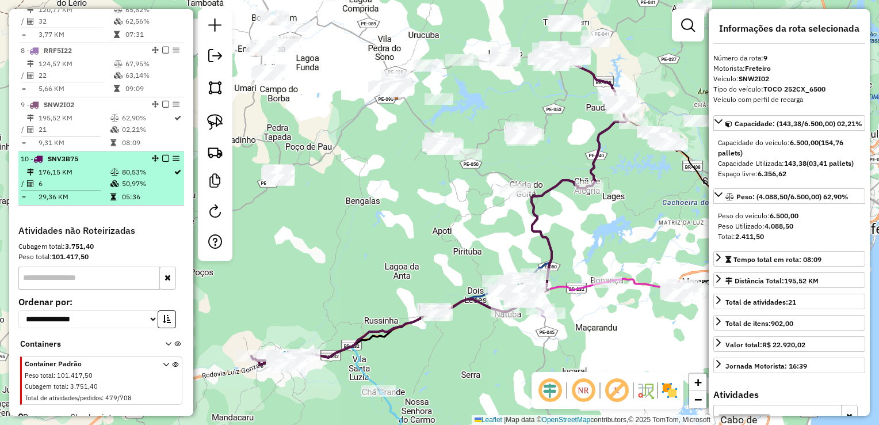
click at [67, 201] on td "29,36 KM" at bounding box center [74, 197] width 72 height 12
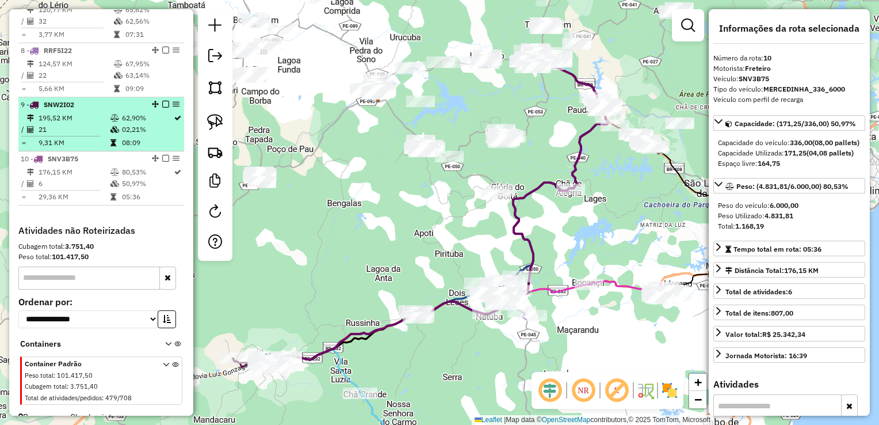
click at [60, 135] on td "21" at bounding box center [74, 130] width 72 height 12
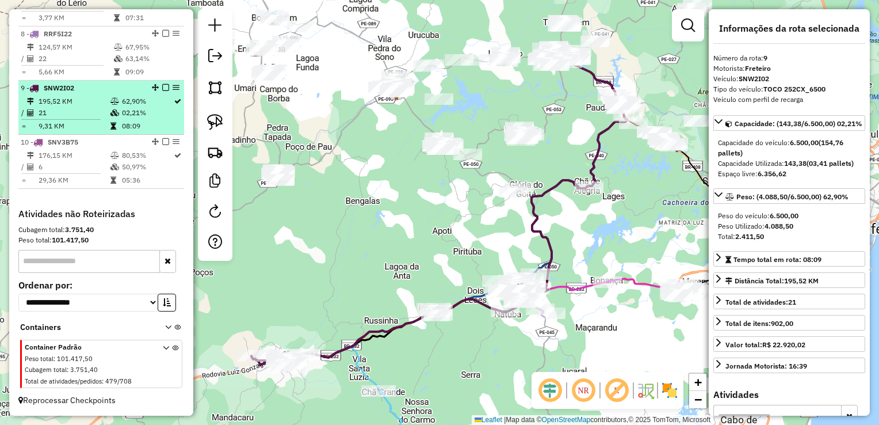
scroll to position [805, 0]
click at [60, 136] on li "10 - SNV3B75 176,15 KM 80,53% / 6 50,97% = 29,36 KM 05:36" at bounding box center [101, 162] width 166 height 54
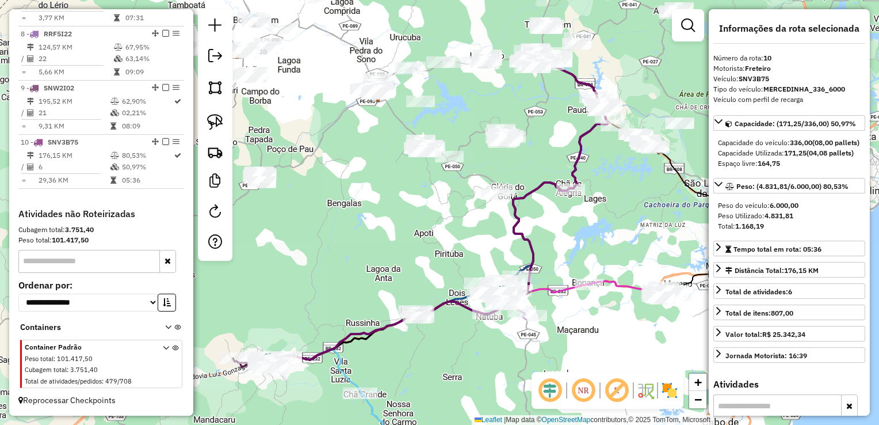
click at [345, 234] on div "Janela de atendimento Grade de atendimento Capacidade Transportadoras Veículos …" at bounding box center [439, 212] width 879 height 425
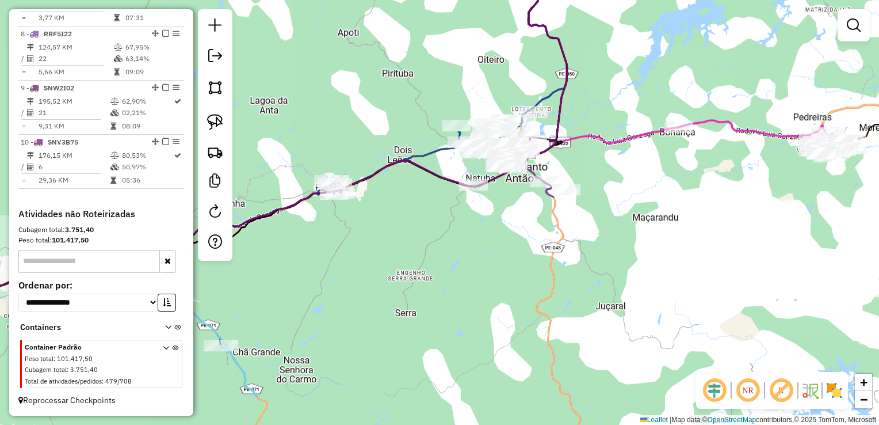
drag, startPoint x: 463, startPoint y: 333, endPoint x: 452, endPoint y: 243, distance: 91.0
click at [453, 243] on div "Janela de atendimento Grade de atendimento Capacidade Transportadoras Veículos …" at bounding box center [439, 212] width 879 height 425
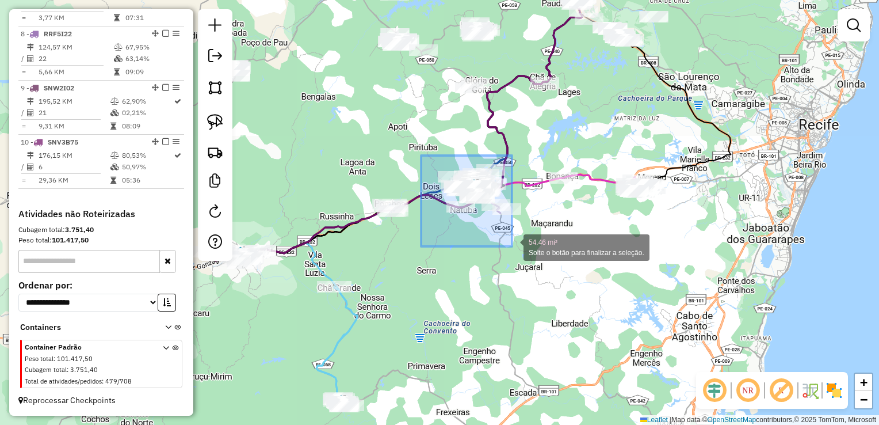
drag, startPoint x: 421, startPoint y: 155, endPoint x: 512, endPoint y: 246, distance: 128.6
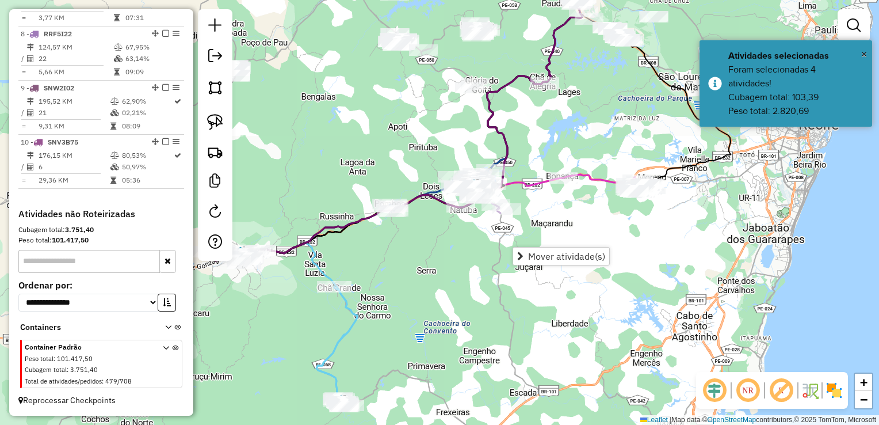
click at [562, 219] on div "Janela de atendimento Grade de atendimento Capacidade Transportadoras Veículos …" at bounding box center [439, 212] width 879 height 425
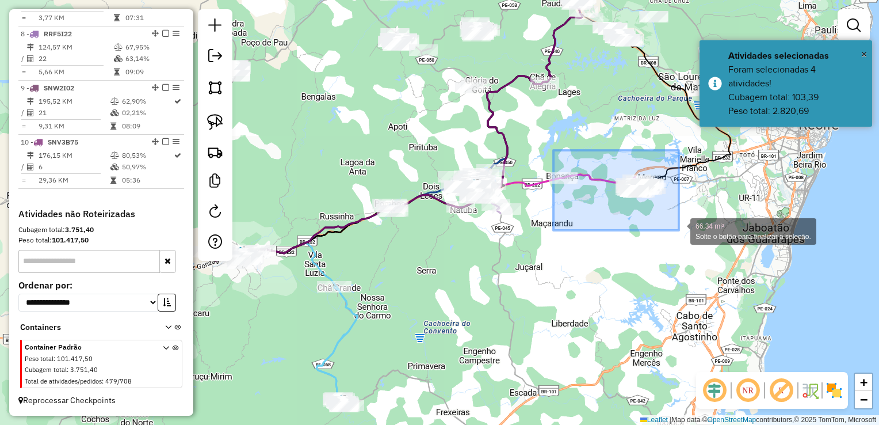
drag, startPoint x: 554, startPoint y: 150, endPoint x: 679, endPoint y: 230, distance: 148.8
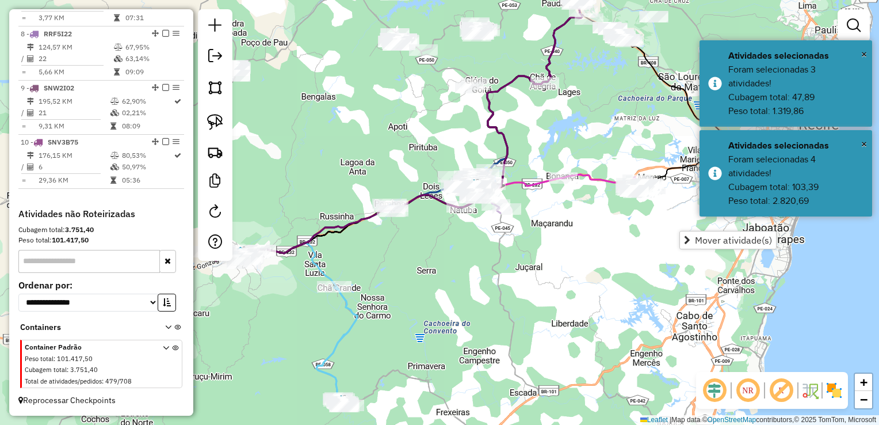
click at [610, 268] on div "Janela de atendimento Grade de atendimento Capacidade Transportadoras Veículos …" at bounding box center [439, 212] width 879 height 425
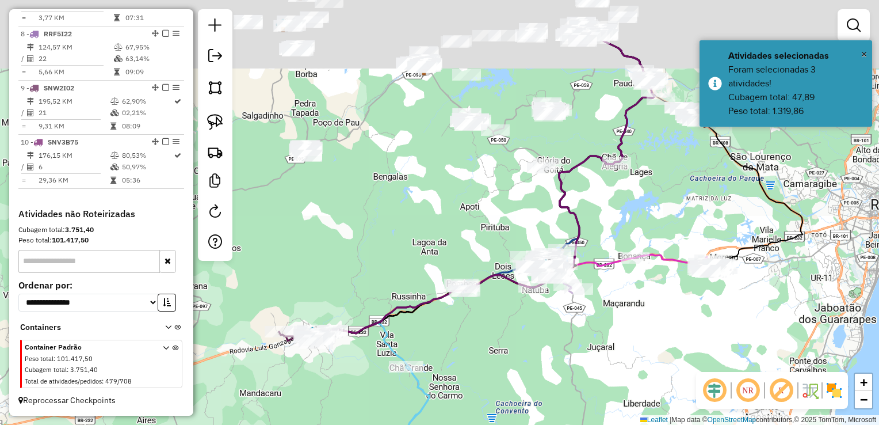
click at [406, 294] on div "Janela de atendimento Grade de atendimento Capacidade Transportadoras Veículos …" at bounding box center [439, 212] width 879 height 425
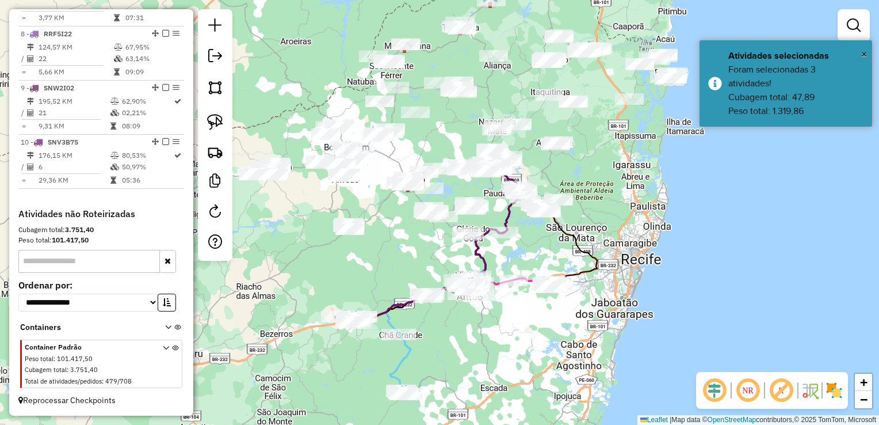
drag, startPoint x: 355, startPoint y: 264, endPoint x: 395, endPoint y: 309, distance: 60.8
click at [395, 309] on div "Janela de atendimento Grade de atendimento Capacidade Transportadoras Veículos …" at bounding box center [439, 212] width 879 height 425
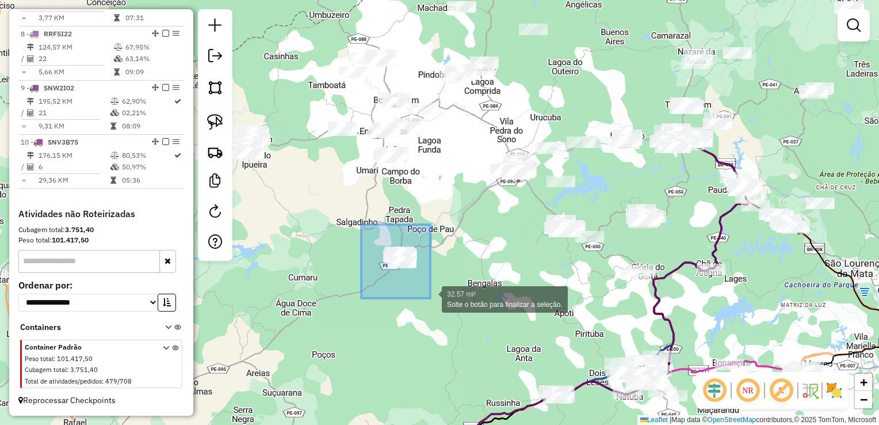
drag, startPoint x: 361, startPoint y: 233, endPoint x: 437, endPoint y: 300, distance: 101.9
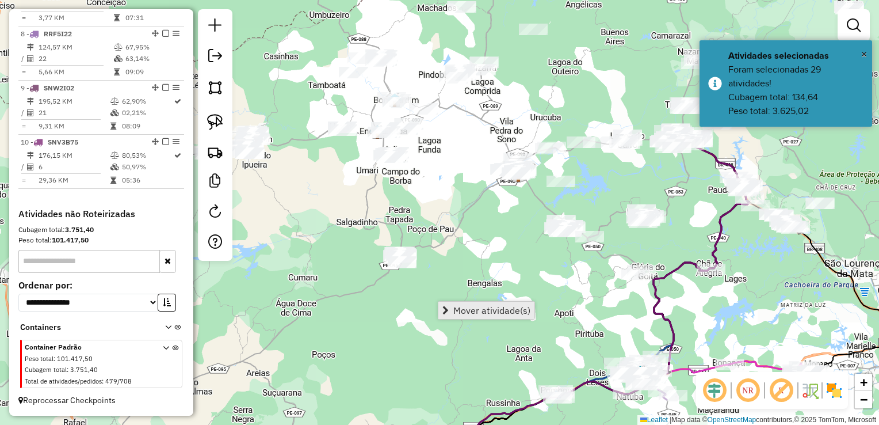
click at [474, 310] on span "Mover atividade(s)" at bounding box center [492, 310] width 77 height 9
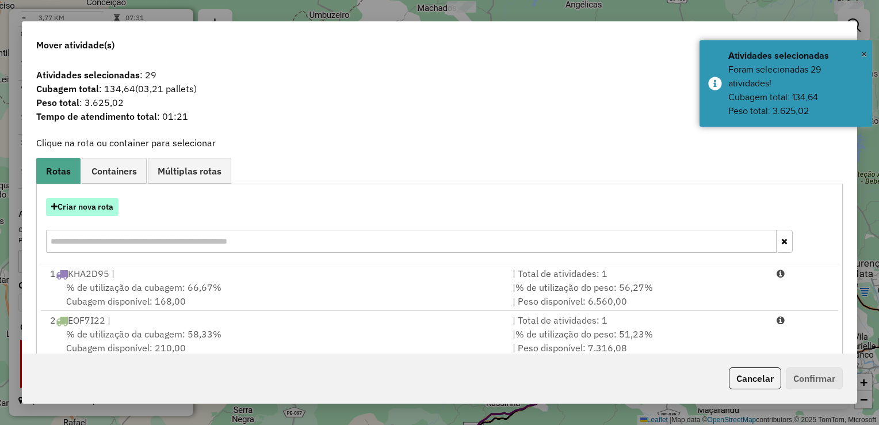
click at [85, 205] on button "Criar nova rota" at bounding box center [82, 207] width 73 height 18
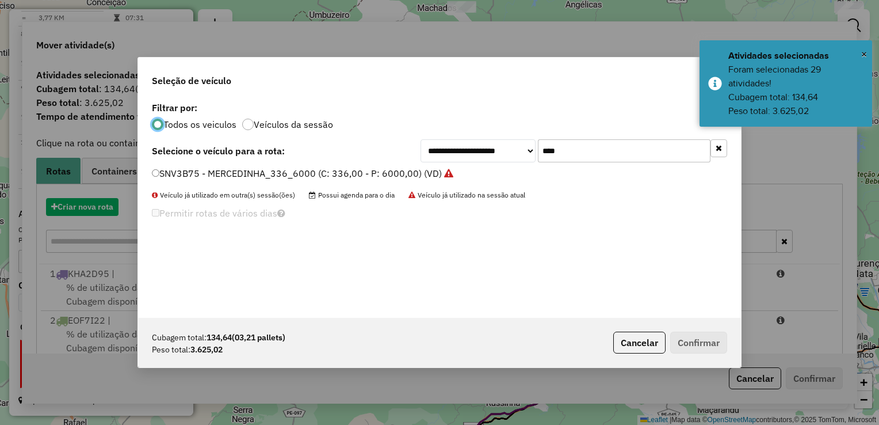
scroll to position [6, 3]
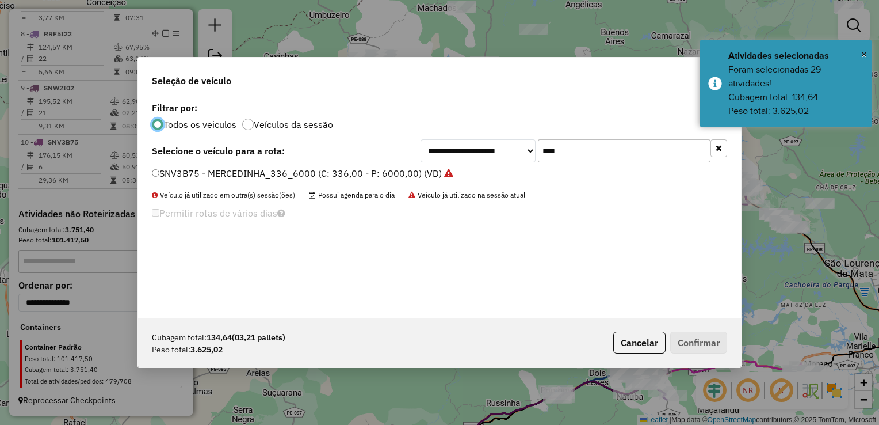
click at [577, 153] on input "****" at bounding box center [624, 150] width 173 height 23
type input "*"
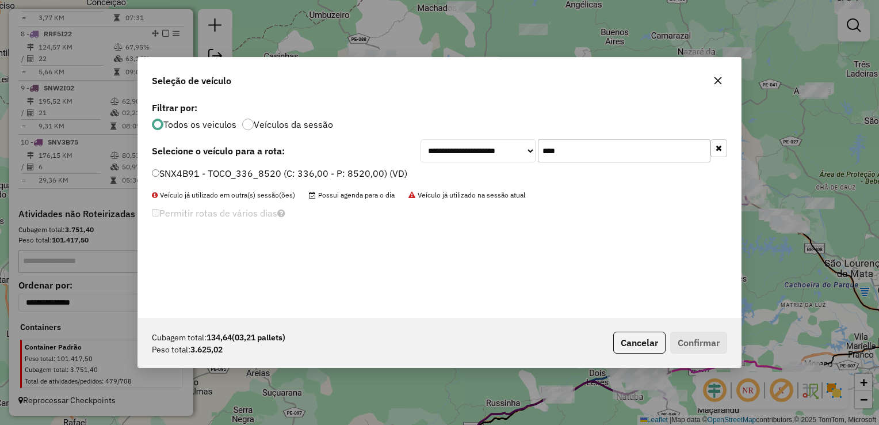
type input "****"
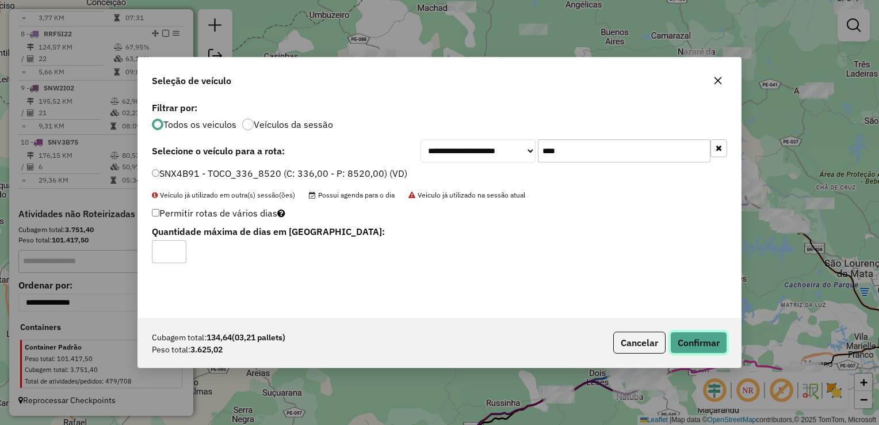
click at [699, 337] on button "Confirmar" at bounding box center [699, 343] width 57 height 22
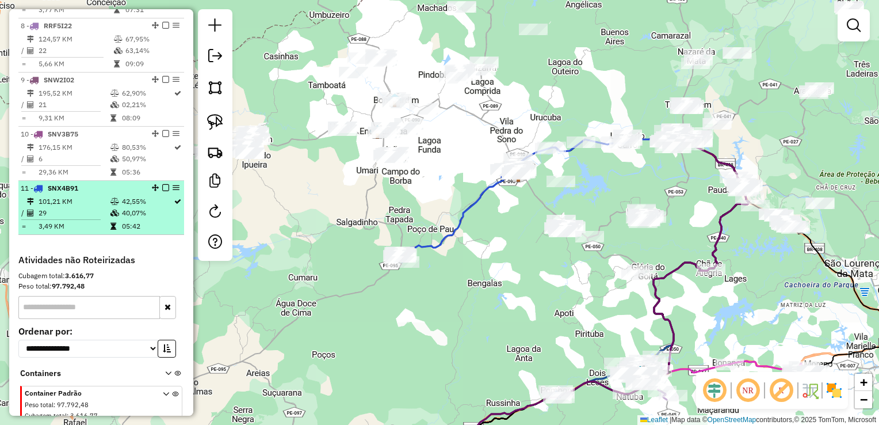
click at [59, 207] on td "101,21 KM" at bounding box center [74, 202] width 72 height 12
select select "**********"
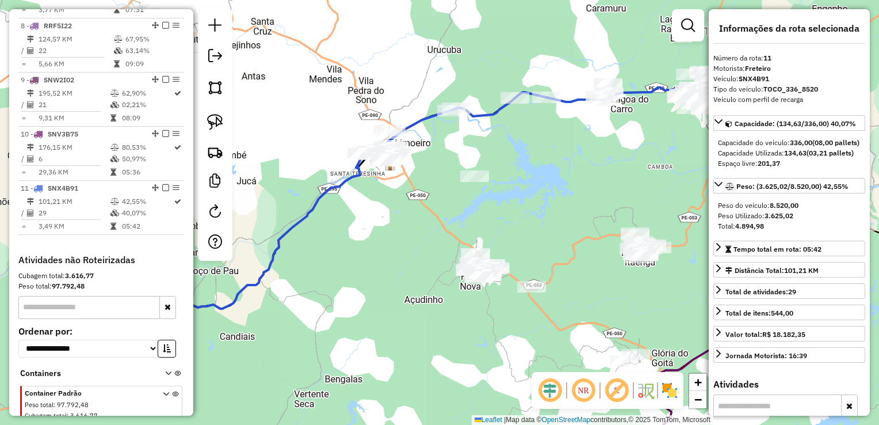
click at [383, 249] on div "Janela de atendimento Grade de atendimento Capacidade Transportadoras Veículos …" at bounding box center [439, 212] width 879 height 425
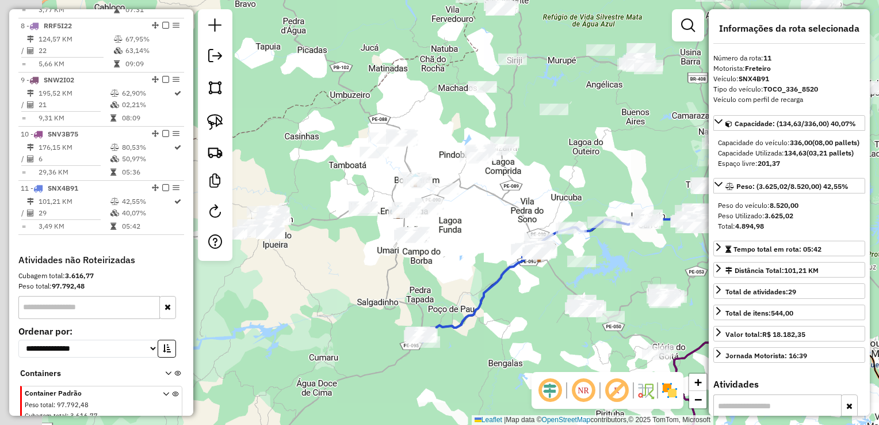
drag, startPoint x: 297, startPoint y: 222, endPoint x: 458, endPoint y: 293, distance: 176.0
click at [458, 293] on div "Janela de atendimento Grade de atendimento Capacidade Transportadoras Veículos …" at bounding box center [439, 212] width 879 height 425
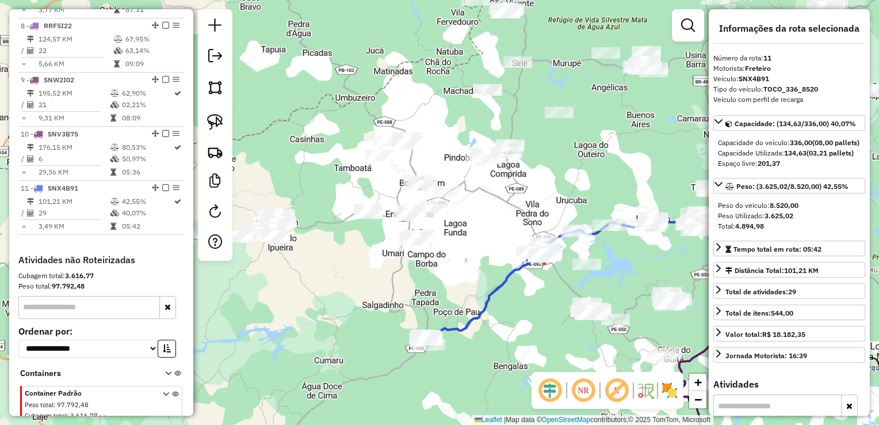
drag, startPoint x: 324, startPoint y: 258, endPoint x: 484, endPoint y: 300, distance: 165.6
click at [484, 300] on div "Janela de atendimento Grade de atendimento Capacidade Transportadoras Veículos …" at bounding box center [439, 212] width 879 height 425
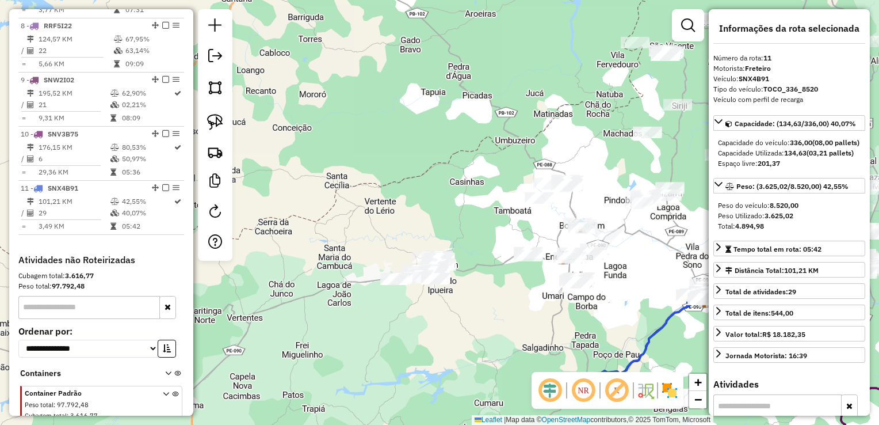
click at [373, 229] on div "Janela de atendimento Grade de atendimento Capacidade Transportadoras Veículos …" at bounding box center [439, 212] width 879 height 425
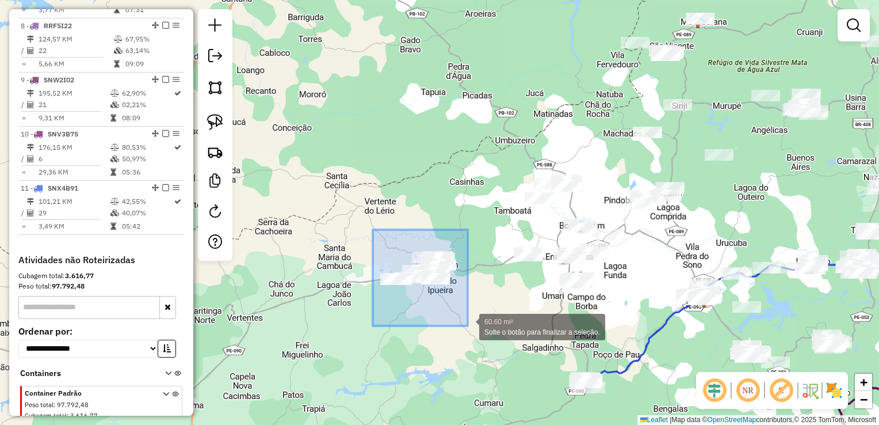
drag, startPoint x: 372, startPoint y: 255, endPoint x: 468, endPoint y: 326, distance: 119.4
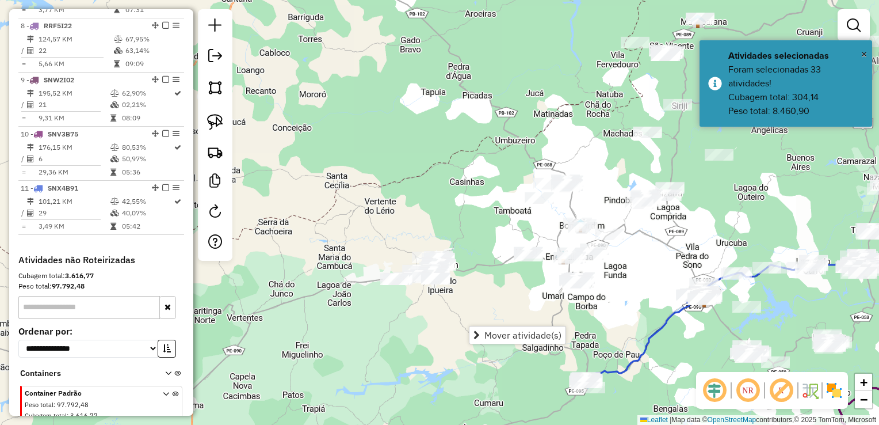
drag, startPoint x: 480, startPoint y: 294, endPoint x: 482, endPoint y: 287, distance: 7.1
click at [481, 291] on div "Janela de atendimento Grade de atendimento Capacidade Transportadoras Veículos …" at bounding box center [439, 212] width 879 height 425
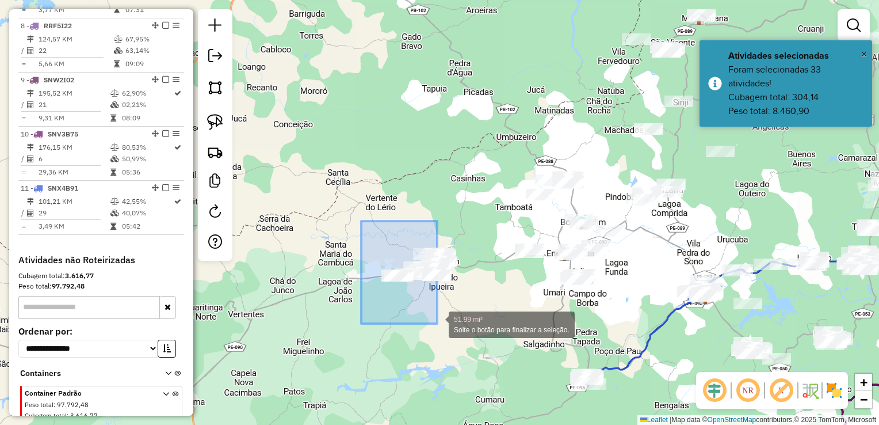
drag, startPoint x: 365, startPoint y: 272, endPoint x: 437, endPoint y: 323, distance: 88.7
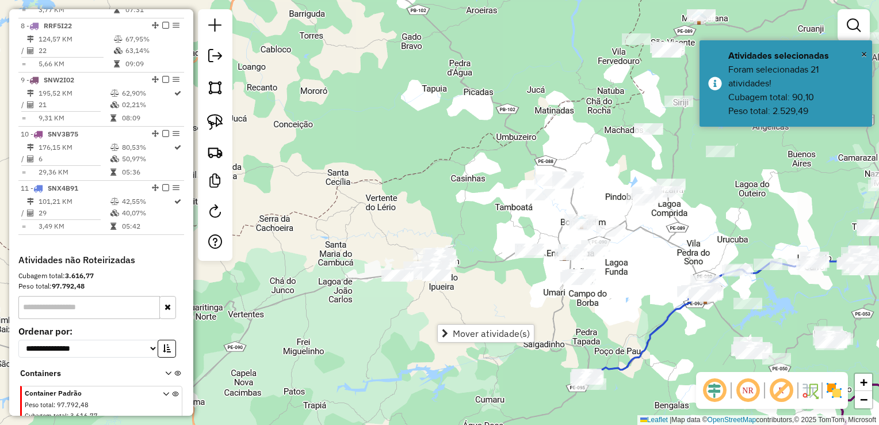
click at [488, 301] on div "Janela de atendimento Grade de atendimento Capacidade Transportadoras Veículos …" at bounding box center [439, 212] width 879 height 425
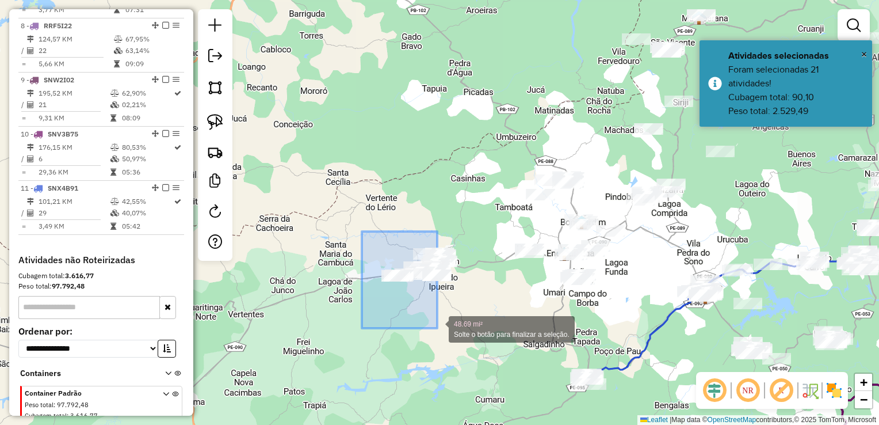
drag, startPoint x: 386, startPoint y: 295, endPoint x: 437, endPoint y: 328, distance: 61.6
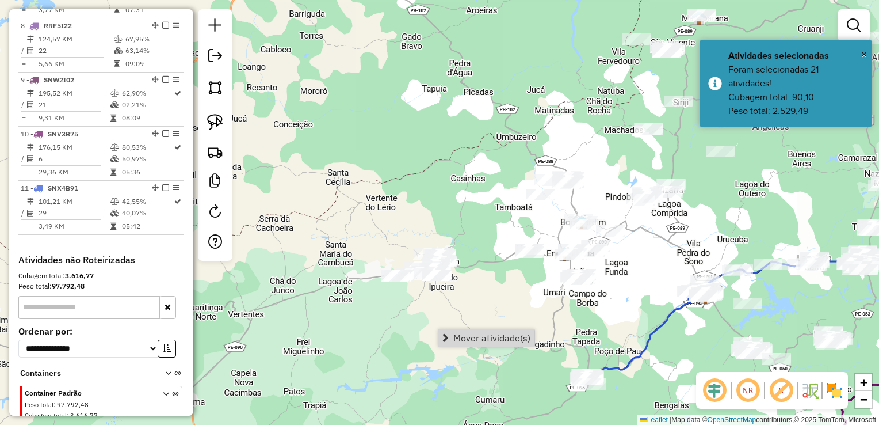
click at [472, 307] on div "Janela de atendimento Grade de atendimento Capacidade Transportadoras Veículos …" at bounding box center [439, 212] width 879 height 425
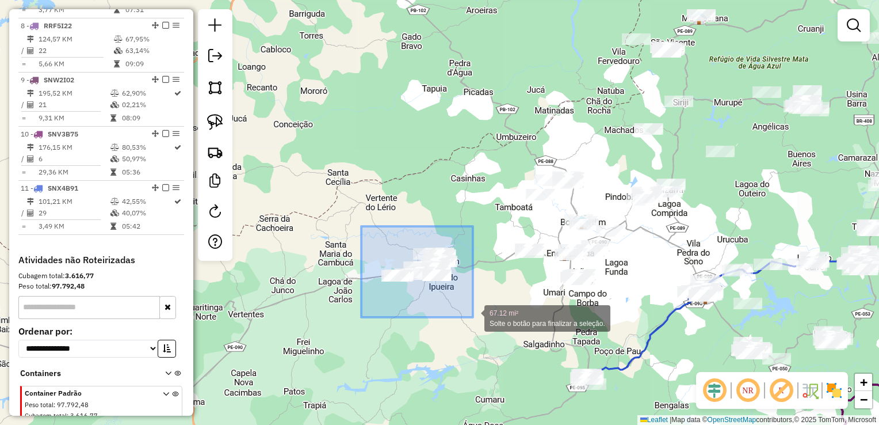
drag, startPoint x: 365, startPoint y: 252, endPoint x: 479, endPoint y: 321, distance: 133.5
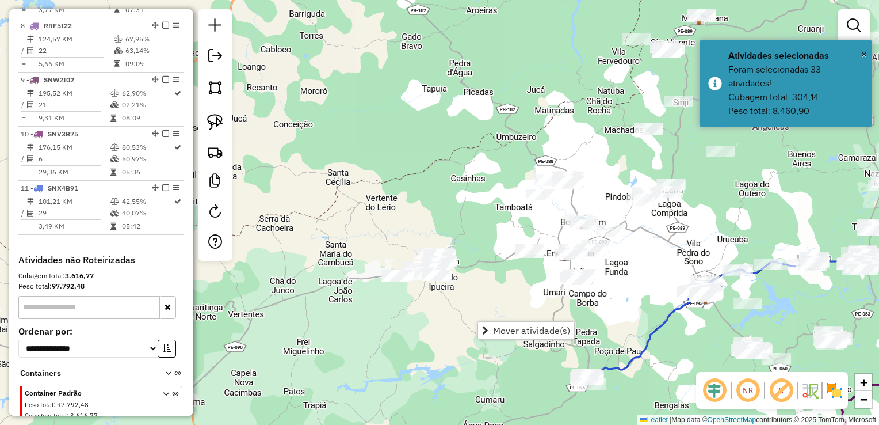
click at [412, 184] on div "Janela de atendimento Grade de atendimento Capacidade Transportadoras Veículos …" at bounding box center [439, 212] width 879 height 425
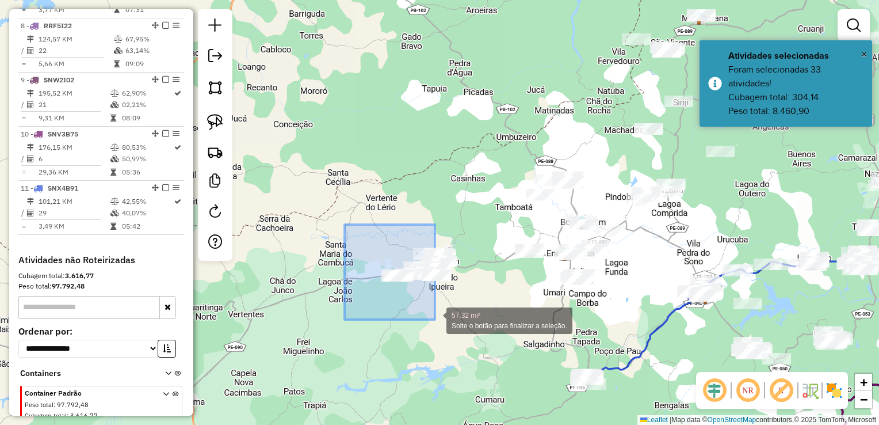
drag, startPoint x: 346, startPoint y: 233, endPoint x: 435, endPoint y: 319, distance: 124.1
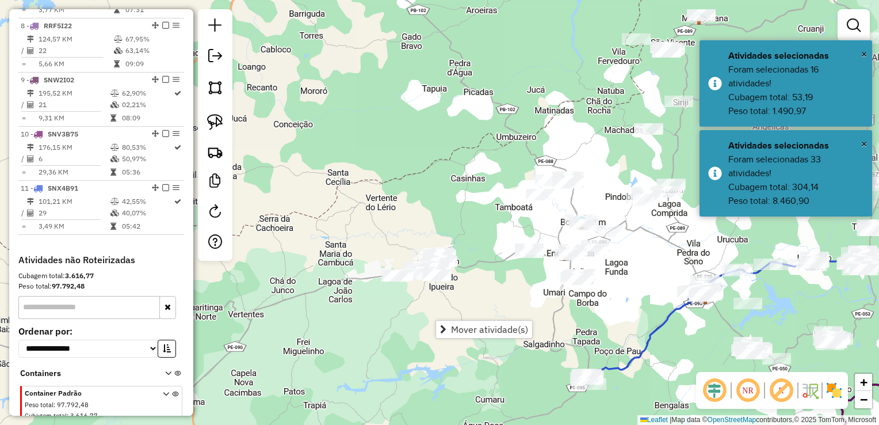
click at [471, 296] on div "Janela de atendimento Grade de atendimento Capacidade Transportadoras Veículos …" at bounding box center [439, 212] width 879 height 425
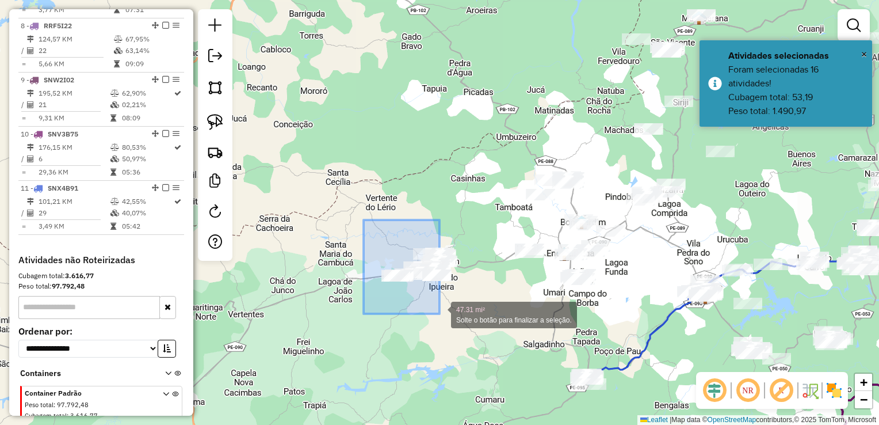
drag, startPoint x: 364, startPoint y: 233, endPoint x: 440, endPoint y: 314, distance: 111.2
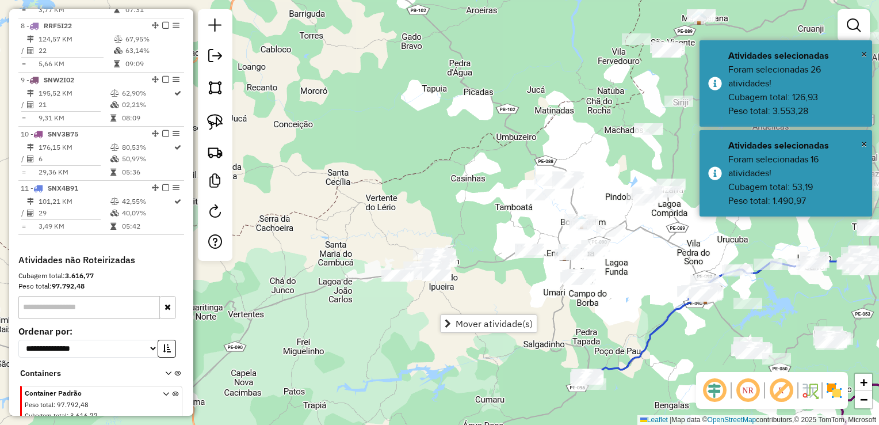
click at [474, 291] on div "Janela de atendimento Grade de atendimento Capacidade Transportadoras Veículos …" at bounding box center [439, 212] width 879 height 425
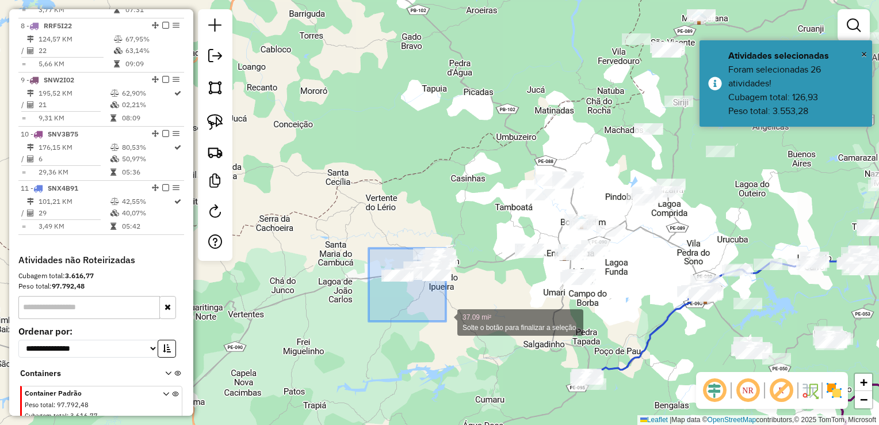
drag, startPoint x: 408, startPoint y: 304, endPoint x: 446, endPoint y: 321, distance: 42.0
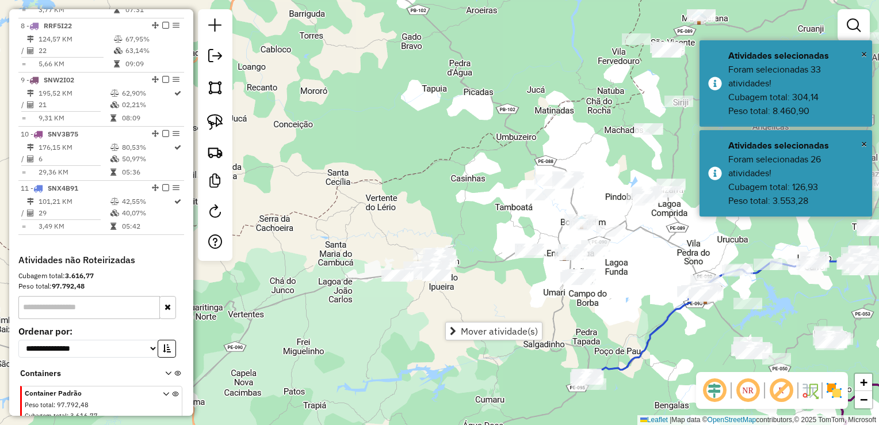
click at [463, 300] on div "Janela de atendimento Grade de atendimento Capacidade Transportadoras Veículos …" at bounding box center [439, 212] width 879 height 425
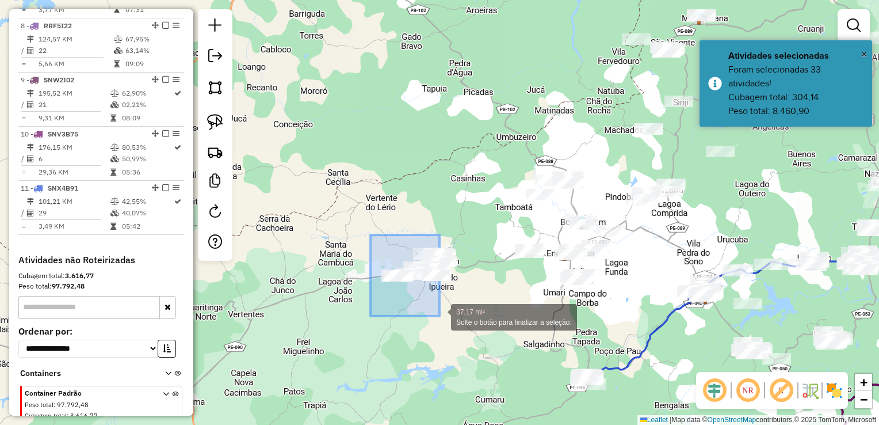
drag, startPoint x: 419, startPoint y: 305, endPoint x: 440, endPoint y: 316, distance: 23.4
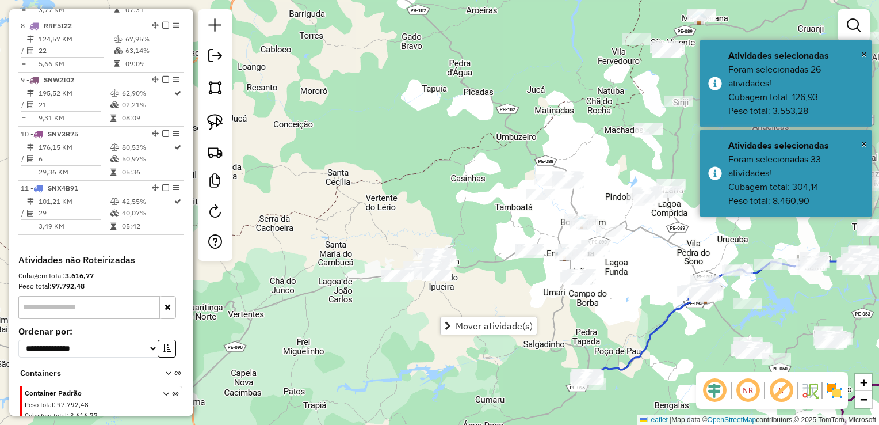
click at [479, 305] on div "Janela de atendimento Grade de atendimento Capacidade Transportadoras Veículos …" at bounding box center [439, 212] width 879 height 425
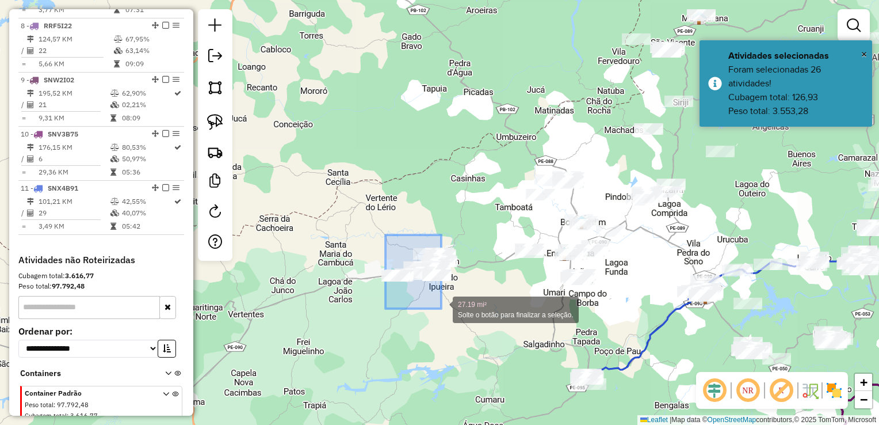
drag, startPoint x: 384, startPoint y: 268, endPoint x: 441, endPoint y: 309, distance: 70.3
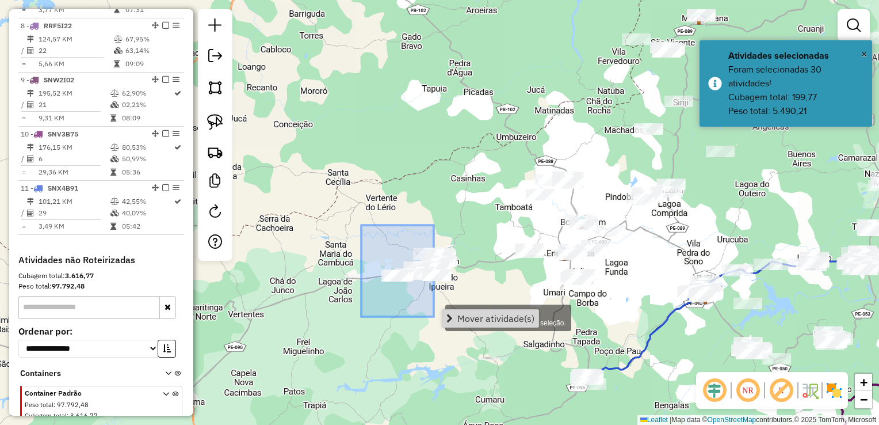
drag, startPoint x: 361, startPoint y: 226, endPoint x: 434, endPoint y: 317, distance: 115.9
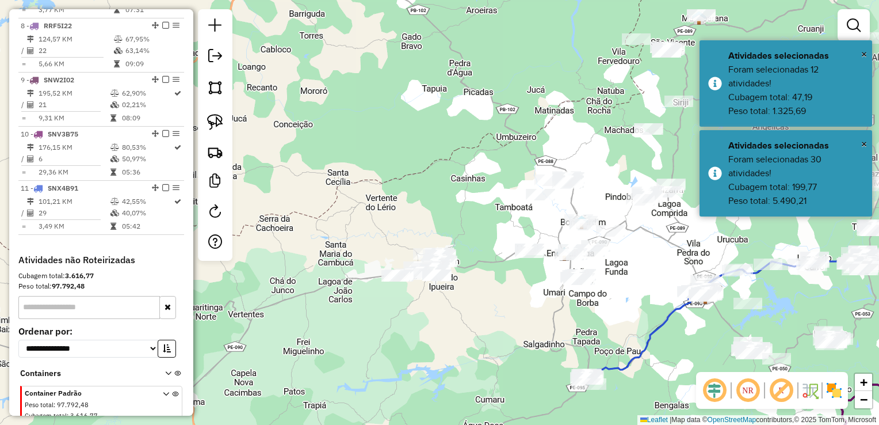
click at [497, 291] on div "Janela de atendimento Grade de atendimento Capacidade Transportadoras Veículos …" at bounding box center [439, 212] width 879 height 425
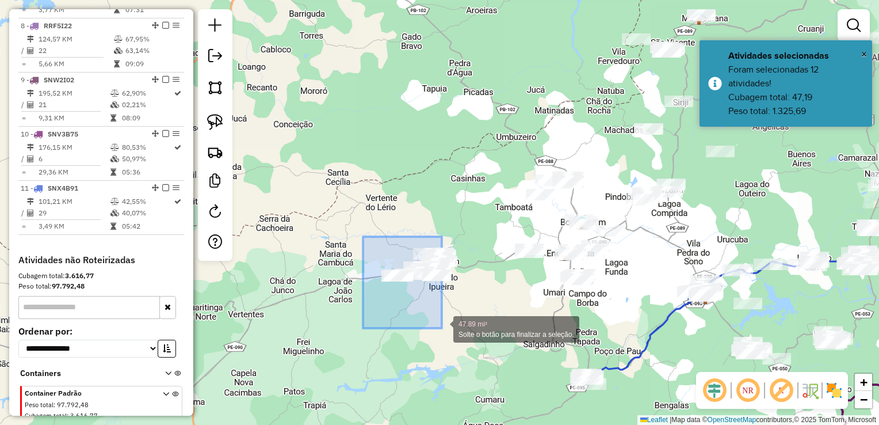
drag, startPoint x: 363, startPoint y: 243, endPoint x: 442, endPoint y: 328, distance: 115.7
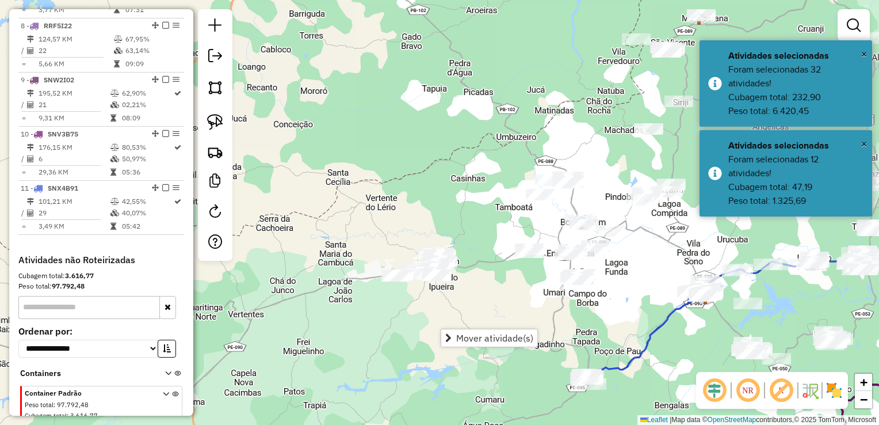
click at [488, 310] on div "Janela de atendimento Grade de atendimento Capacidade Transportadoras Veículos …" at bounding box center [439, 212] width 879 height 425
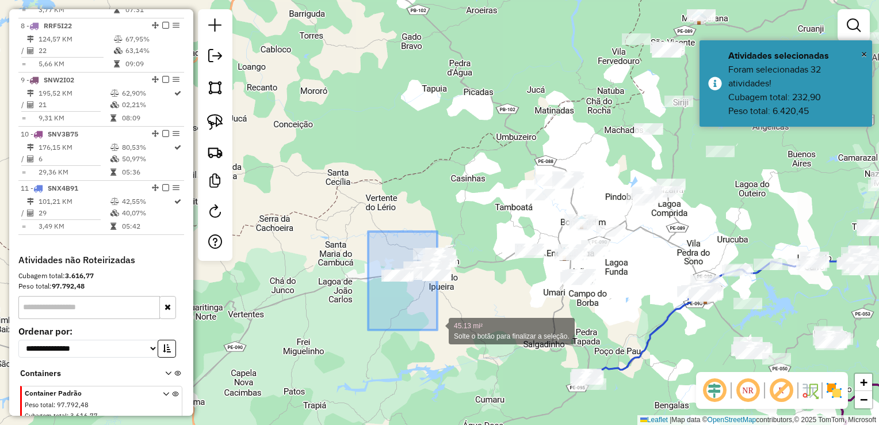
drag, startPoint x: 365, startPoint y: 287, endPoint x: 437, endPoint y: 330, distance: 84.4
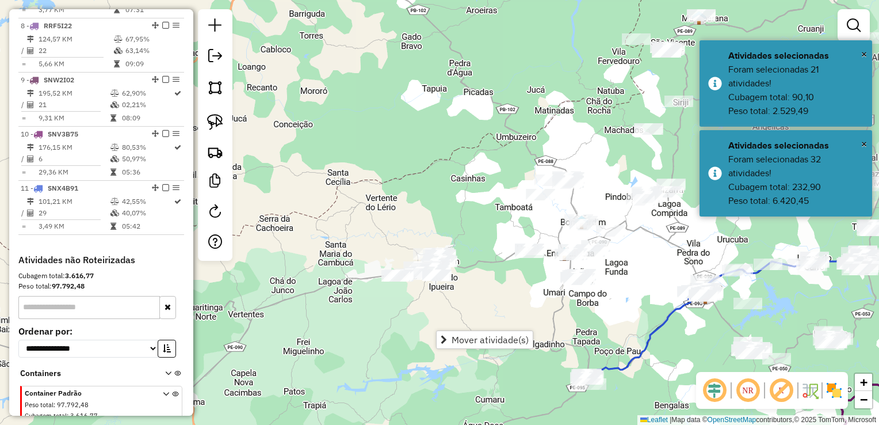
drag, startPoint x: 469, startPoint y: 313, endPoint x: 448, endPoint y: 306, distance: 22.6
click at [470, 313] on div "Janela de atendimento Grade de atendimento Capacidade Transportadoras Veículos …" at bounding box center [439, 212] width 879 height 425
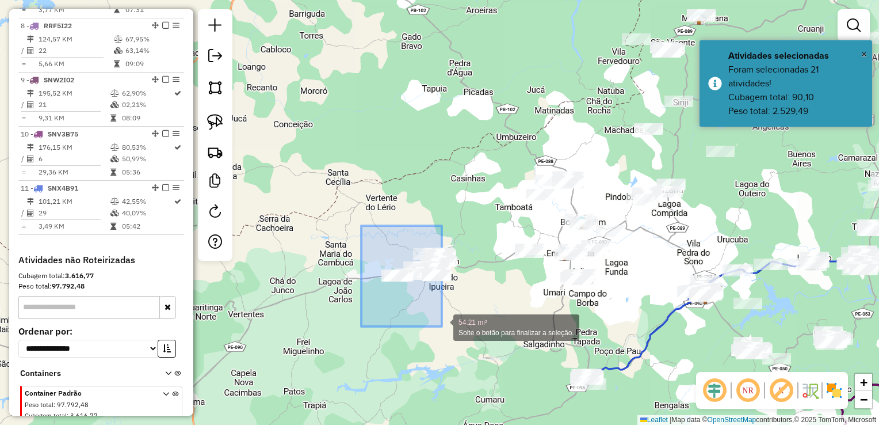
drag, startPoint x: 375, startPoint y: 299, endPoint x: 442, endPoint y: 326, distance: 72.0
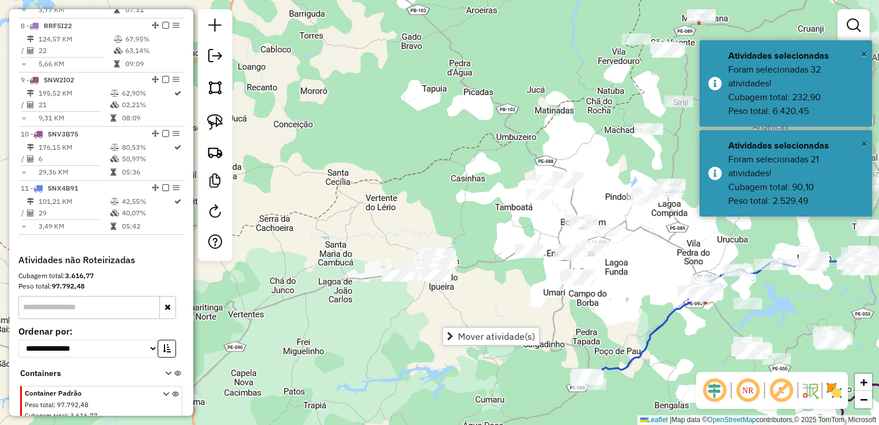
drag, startPoint x: 468, startPoint y: 312, endPoint x: 444, endPoint y: 310, distance: 23.7
click at [467, 312] on div "Janela de atendimento Grade de atendimento Capacidade Transportadoras Veículos …" at bounding box center [439, 212] width 879 height 425
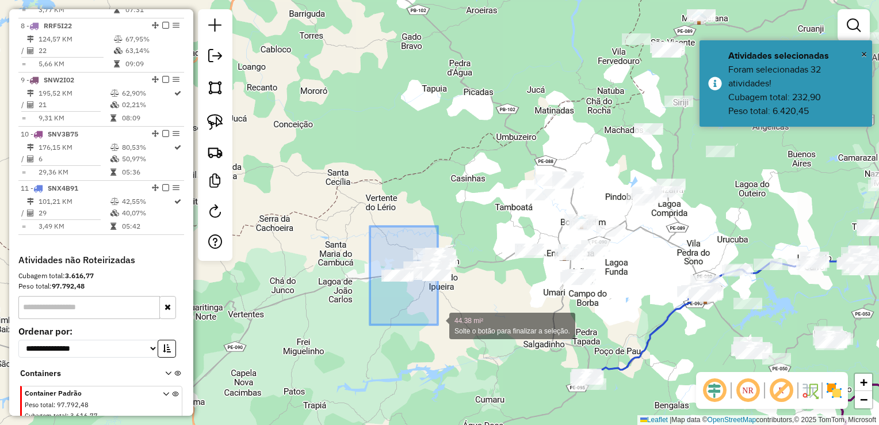
drag, startPoint x: 374, startPoint y: 294, endPoint x: 438, endPoint y: 325, distance: 71.6
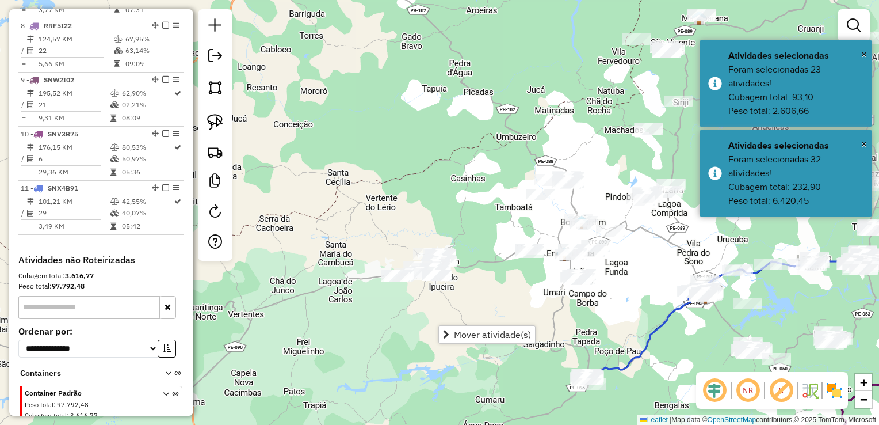
click at [467, 307] on div "Janela de atendimento Grade de atendimento Capacidade Transportadoras Veículos …" at bounding box center [439, 212] width 879 height 425
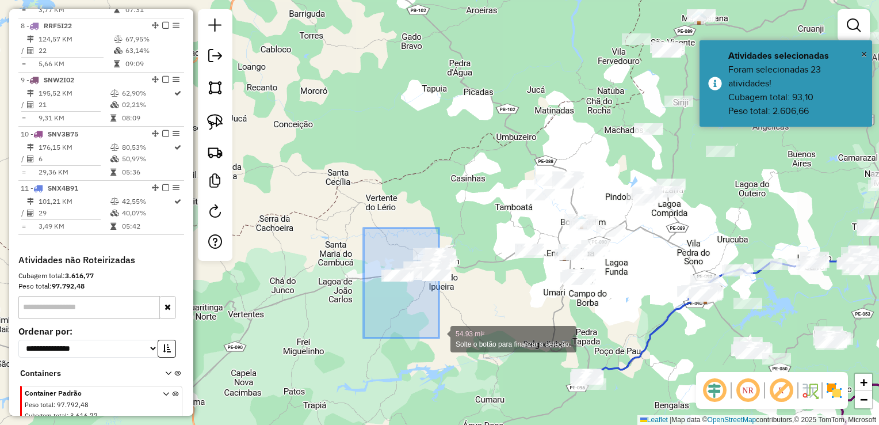
drag, startPoint x: 364, startPoint y: 237, endPoint x: 439, endPoint y: 338, distance: 126.3
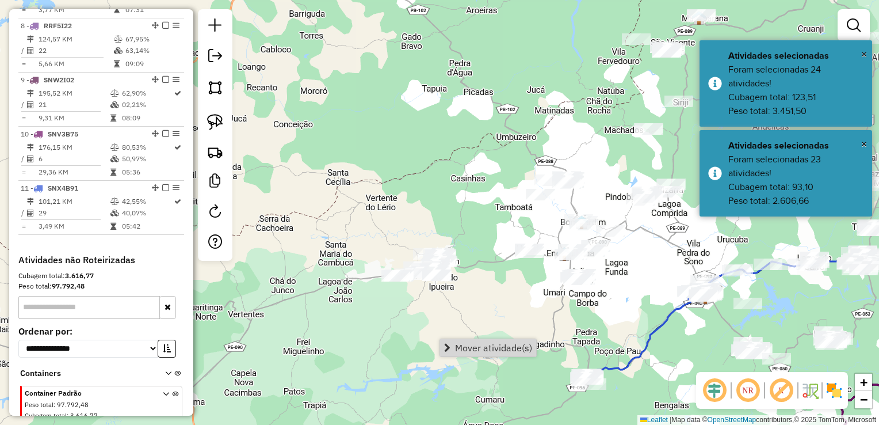
drag, startPoint x: 479, startPoint y: 300, endPoint x: 414, endPoint y: 284, distance: 67.1
click at [478, 301] on div "Janela de atendimento Grade de atendimento Capacidade Transportadoras Veículos …" at bounding box center [439, 212] width 879 height 425
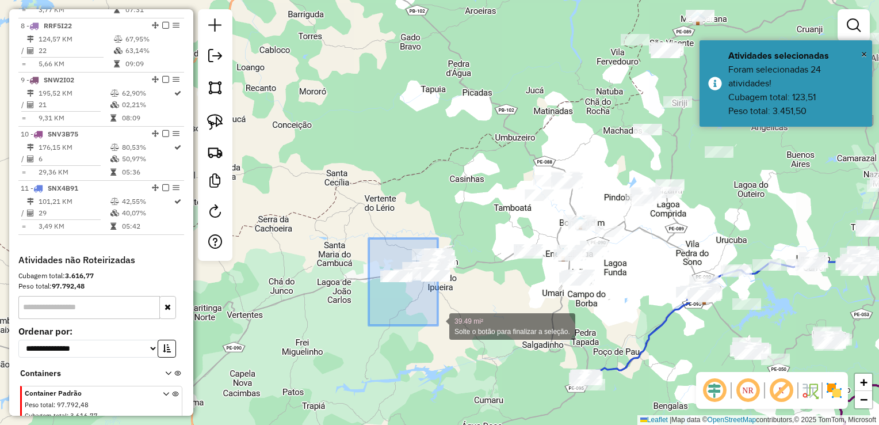
drag, startPoint x: 373, startPoint y: 282, endPoint x: 438, endPoint y: 325, distance: 78.1
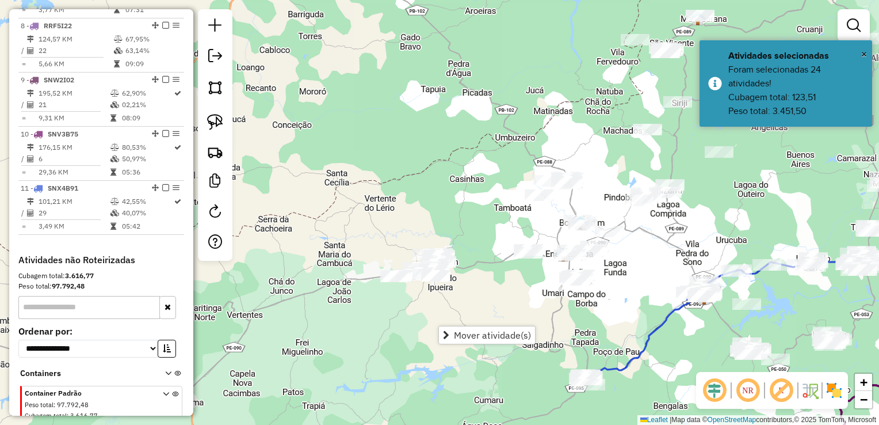
click at [498, 298] on div "Janela de atendimento Grade de atendimento Capacidade Transportadoras Veículos …" at bounding box center [439, 212] width 879 height 425
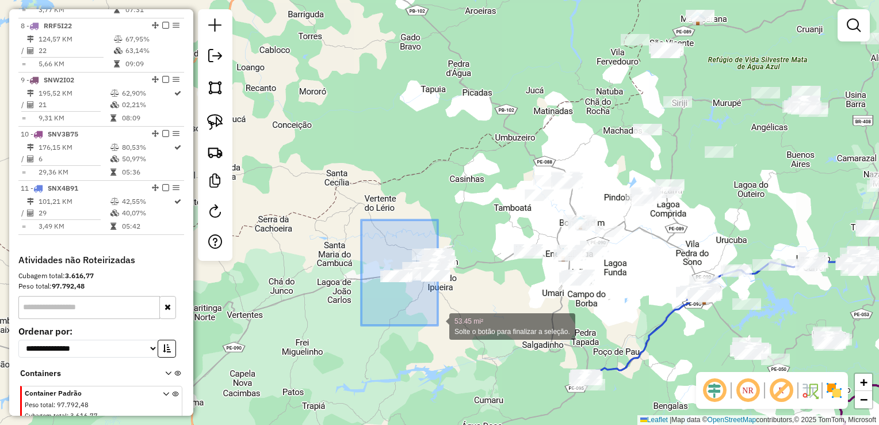
drag, startPoint x: 361, startPoint y: 233, endPoint x: 438, endPoint y: 325, distance: 120.2
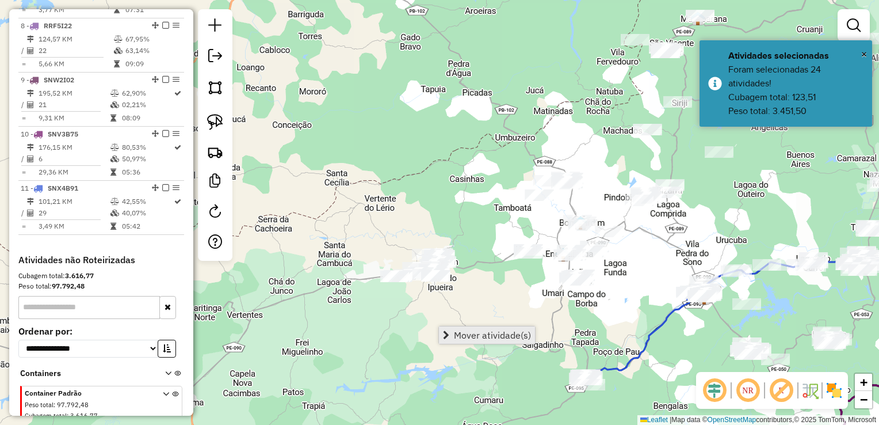
click at [471, 337] on span "Mover atividade(s)" at bounding box center [492, 334] width 77 height 9
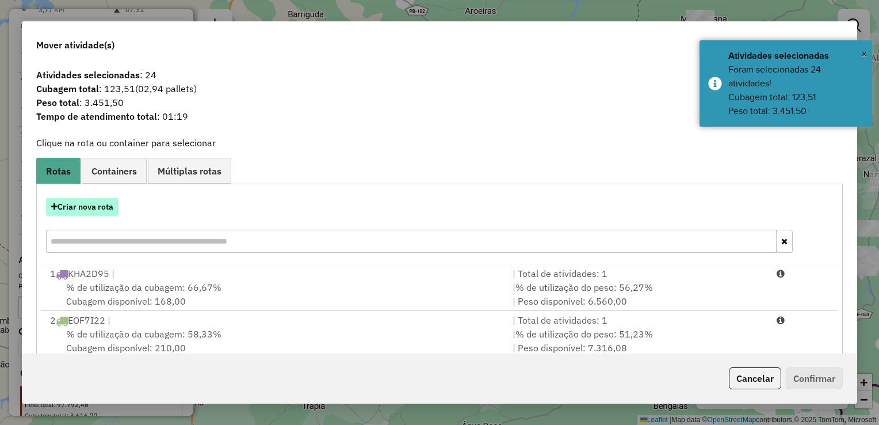
click at [76, 205] on button "Criar nova rota" at bounding box center [82, 207] width 73 height 18
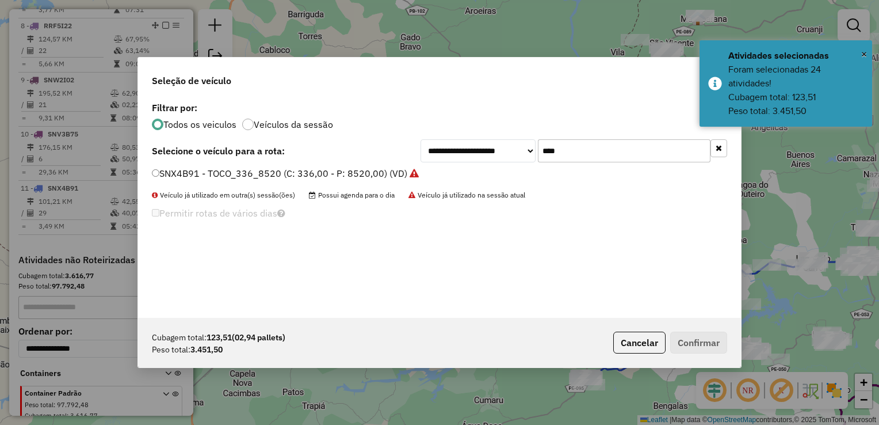
click at [602, 151] on input "****" at bounding box center [624, 150] width 173 height 23
type input "*"
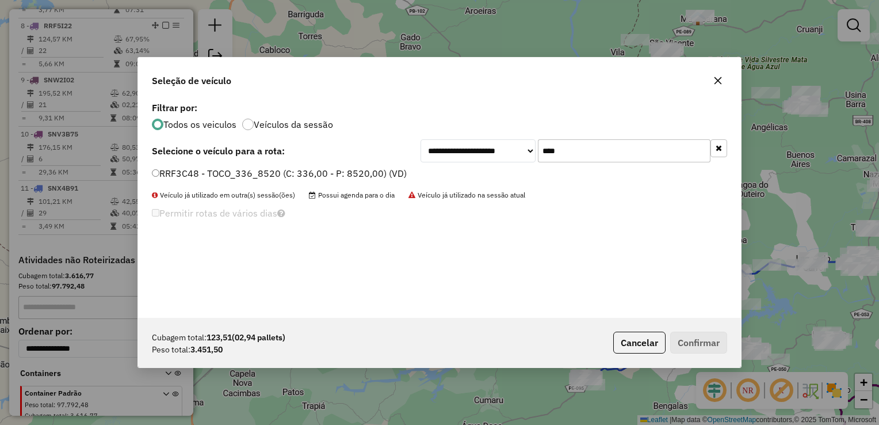
type input "****"
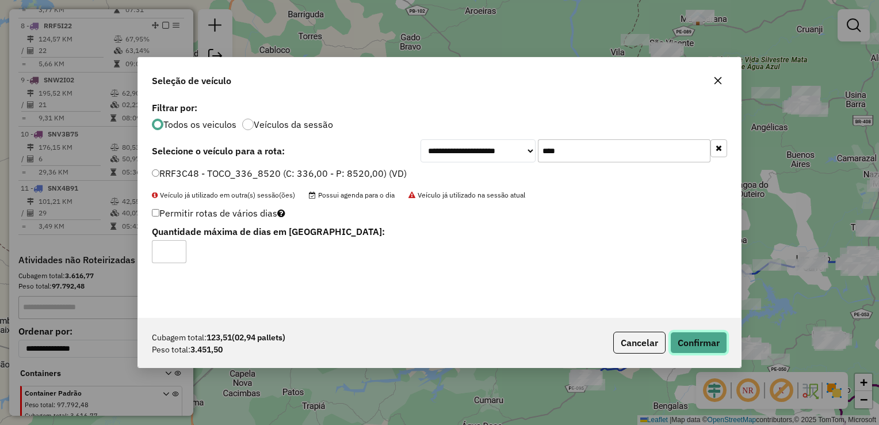
click at [717, 339] on button "Confirmar" at bounding box center [699, 343] width 57 height 22
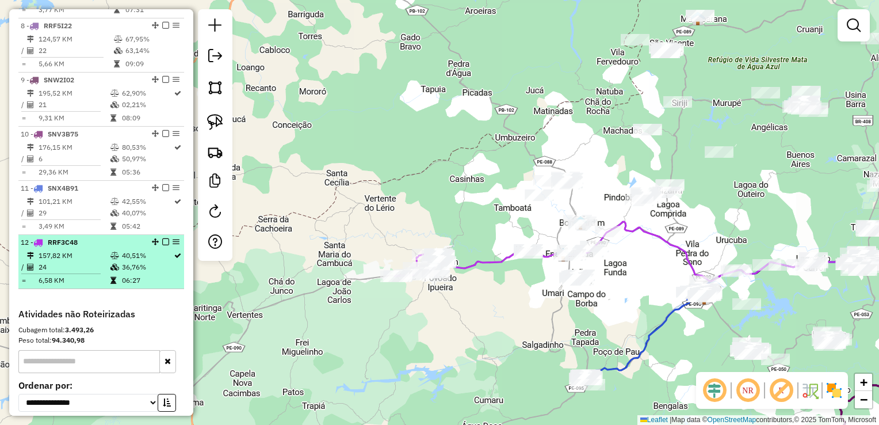
click at [67, 271] on td "24" at bounding box center [74, 267] width 72 height 12
select select "**********"
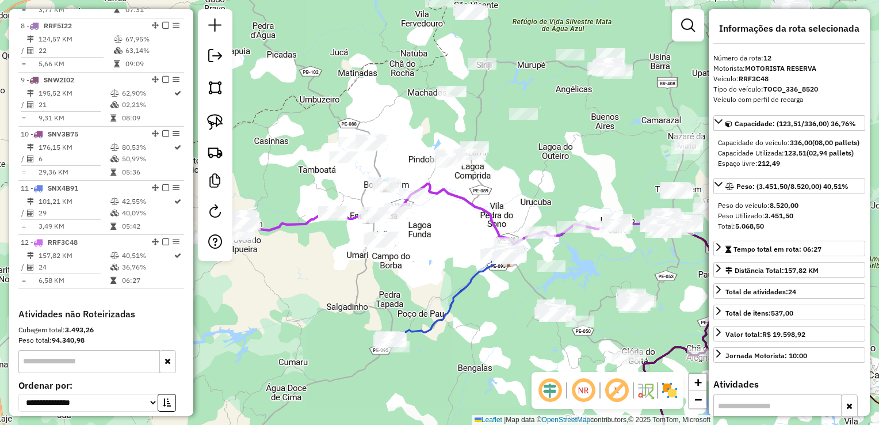
drag, startPoint x: 335, startPoint y: 310, endPoint x: 274, endPoint y: 293, distance: 63.3
click at [335, 310] on div "Janela de atendimento Grade de atendimento Capacidade Transportadoras Veículos …" at bounding box center [439, 212] width 879 height 425
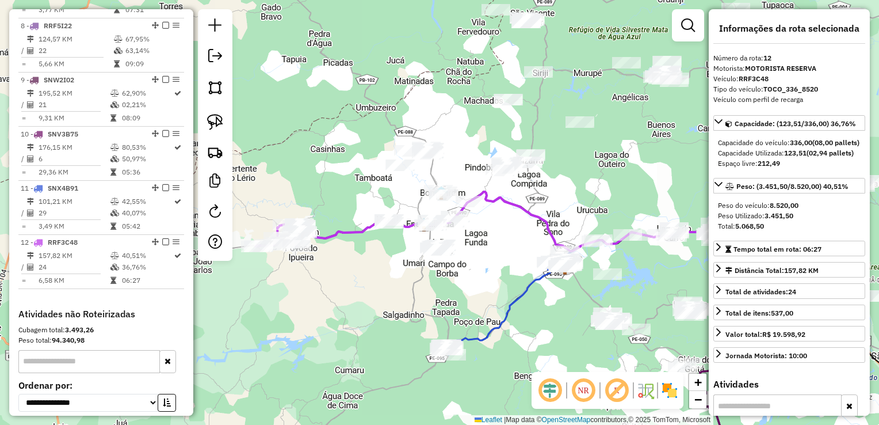
drag, startPoint x: 350, startPoint y: 298, endPoint x: 435, endPoint y: 306, distance: 85.6
click at [441, 303] on div "Janela de atendimento Grade de atendimento Capacidade Transportadoras Veículos …" at bounding box center [439, 212] width 879 height 425
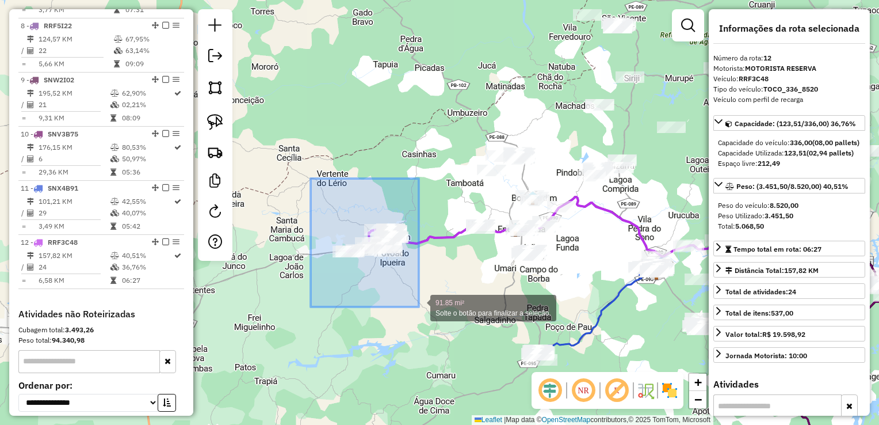
drag, startPoint x: 309, startPoint y: 191, endPoint x: 419, endPoint y: 307, distance: 160.0
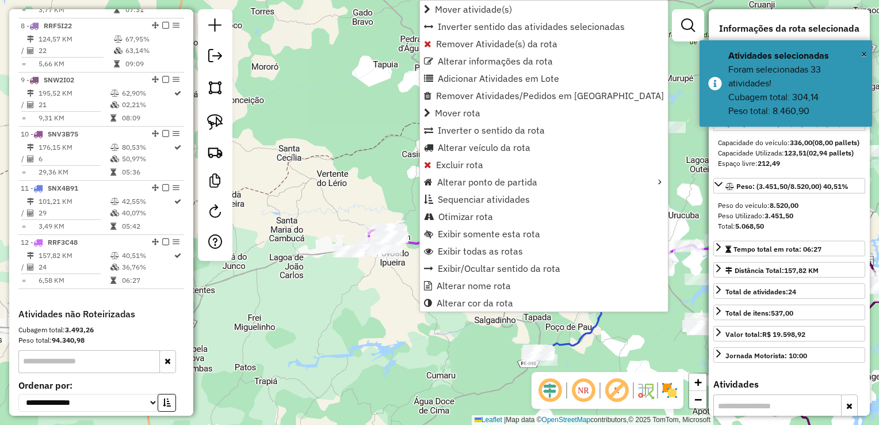
click at [369, 319] on div "Janela de atendimento Grade de atendimento Capacidade Transportadoras Veículos …" at bounding box center [439, 212] width 879 height 425
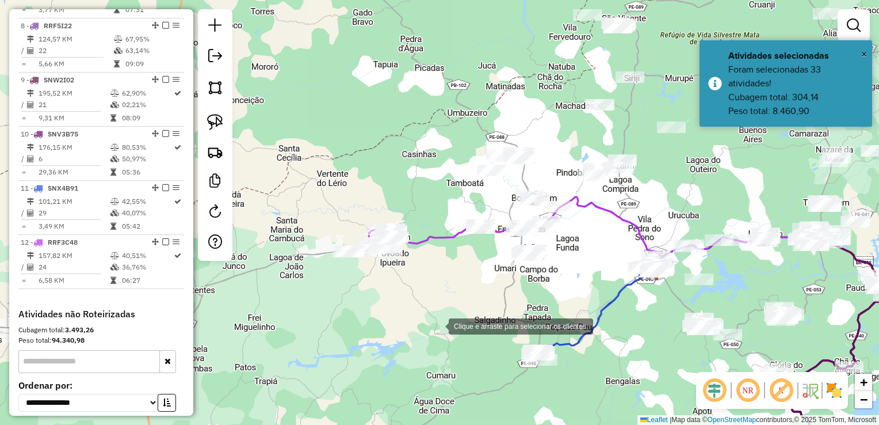
drag, startPoint x: 325, startPoint y: 228, endPoint x: 438, endPoint y: 325, distance: 149.0
click at [438, 325] on div "Clique e arraste para selecionar os clientes. Janela de atendimento Grade de at…" at bounding box center [439, 212] width 879 height 425
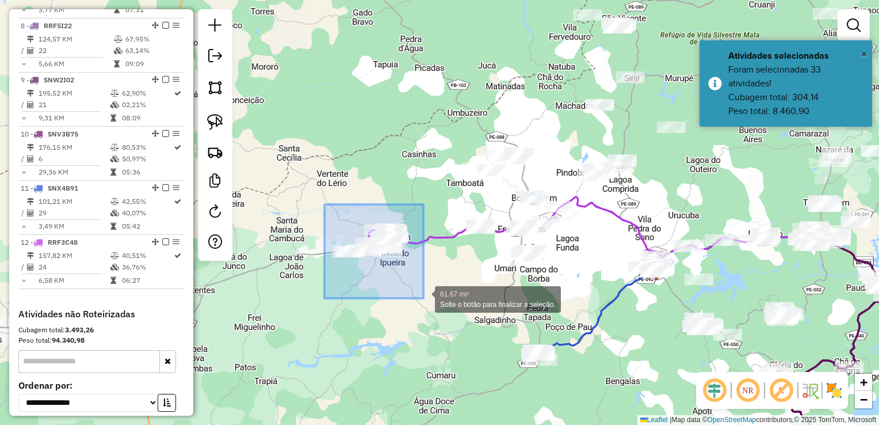
drag, startPoint x: 325, startPoint y: 204, endPoint x: 424, endPoint y: 298, distance: 136.4
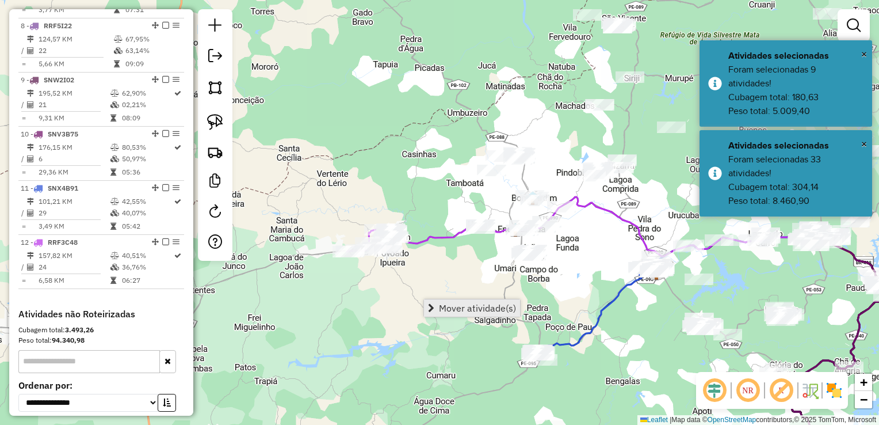
click at [454, 308] on span "Mover atividade(s)" at bounding box center [477, 307] width 77 height 9
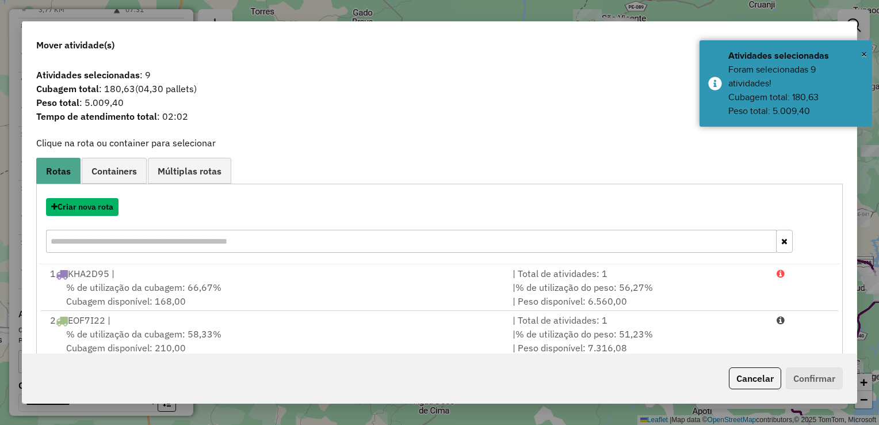
click at [78, 210] on button "Criar nova rota" at bounding box center [82, 207] width 73 height 18
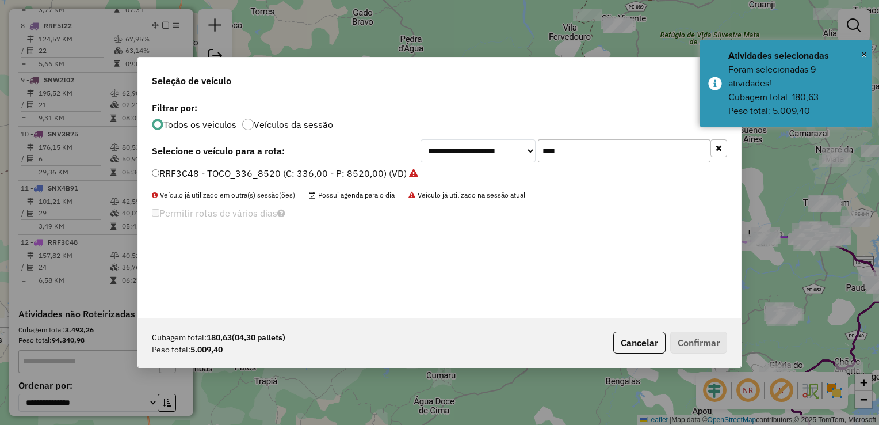
click at [578, 148] on input "****" at bounding box center [624, 150] width 173 height 23
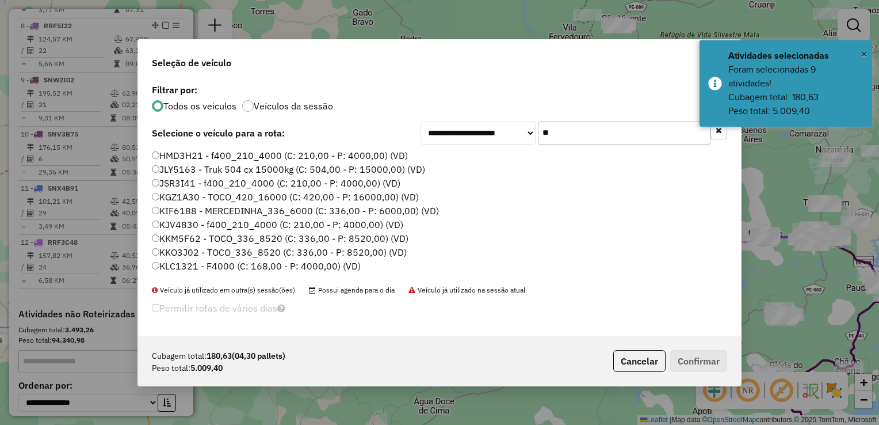
type input "*"
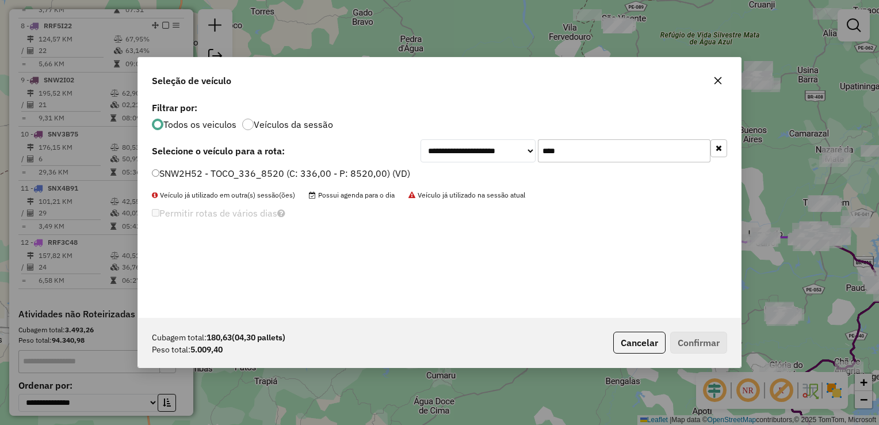
type input "****"
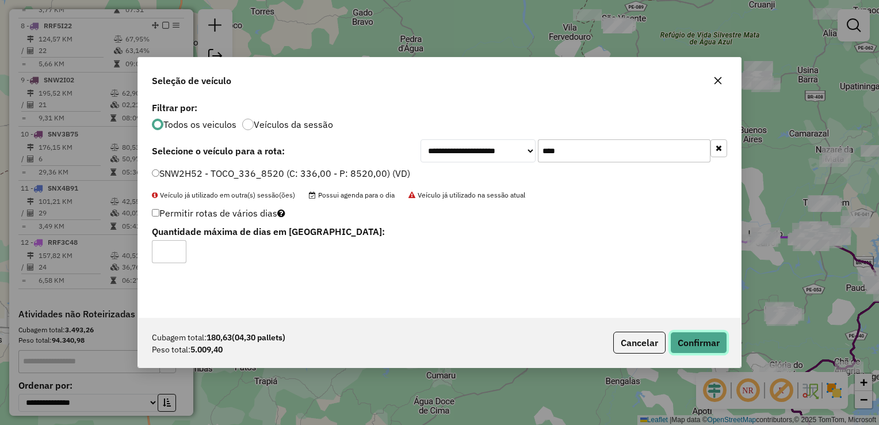
click at [716, 336] on button "Confirmar" at bounding box center [699, 343] width 57 height 22
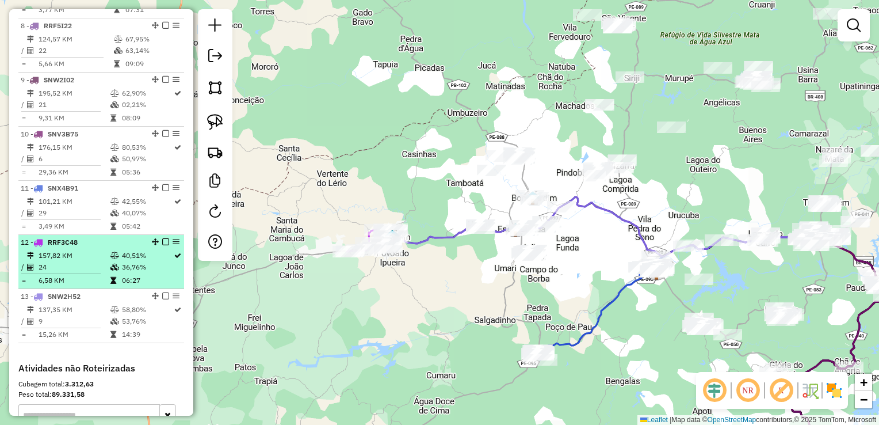
click at [62, 272] on td "24" at bounding box center [74, 267] width 72 height 12
select select "**********"
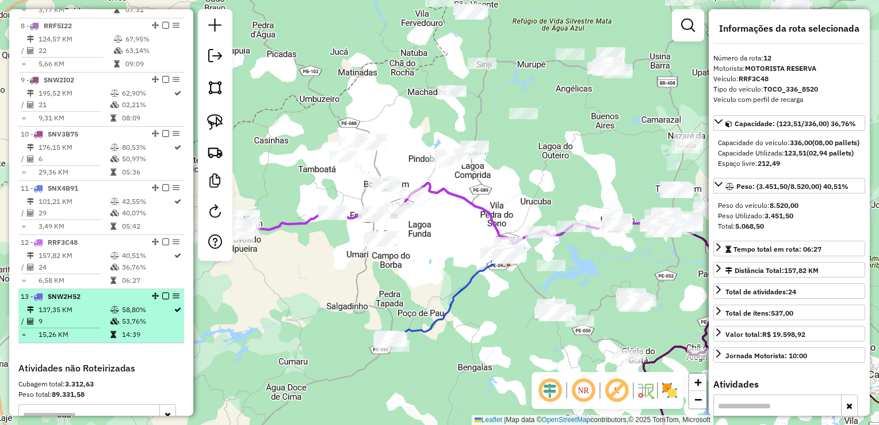
click at [59, 327] on td "9" at bounding box center [74, 321] width 72 height 12
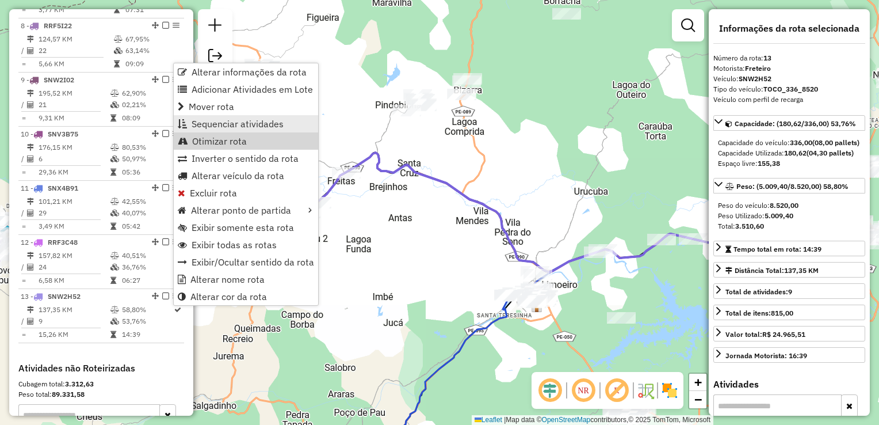
click at [216, 119] on span "Sequenciar atividades" at bounding box center [238, 123] width 92 height 9
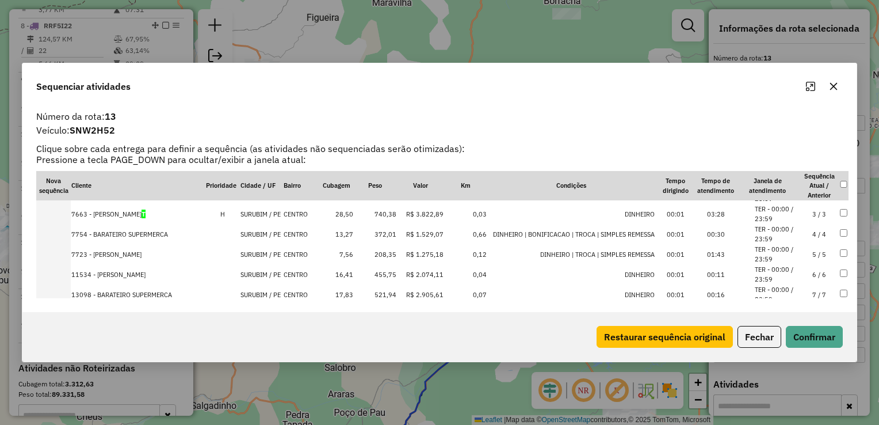
scroll to position [0, 0]
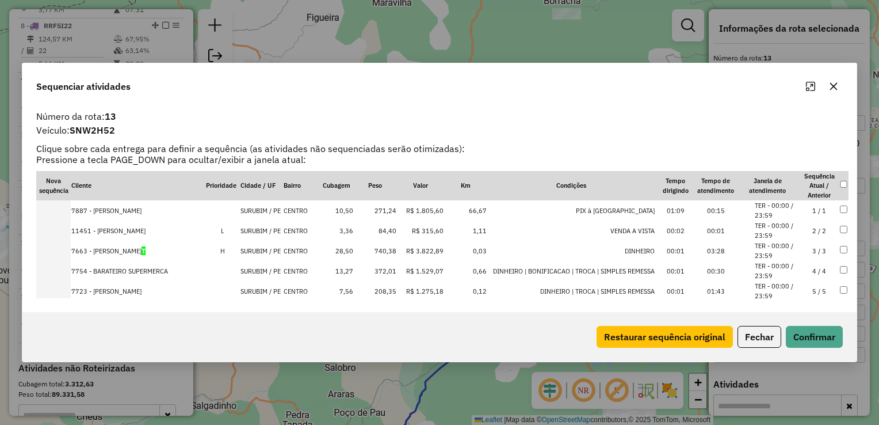
click at [380, 254] on td "740,38" at bounding box center [375, 251] width 43 height 20
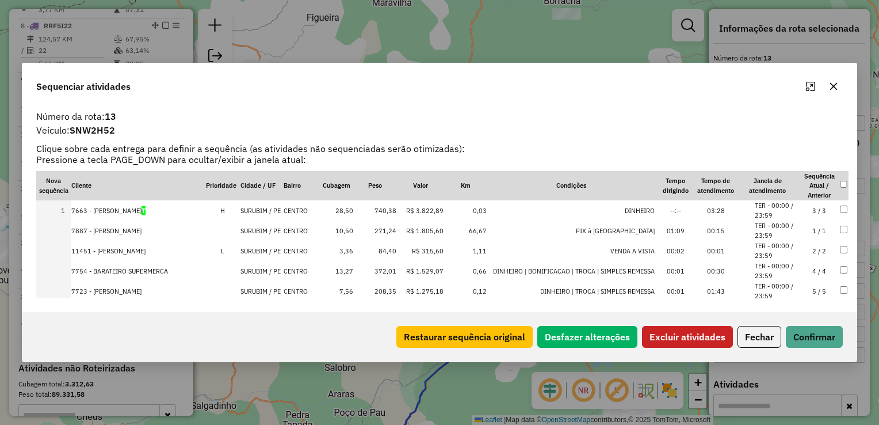
drag, startPoint x: 699, startPoint y: 334, endPoint x: 695, endPoint y: 325, distance: 9.5
click at [700, 332] on button "Excluir atividades" at bounding box center [687, 337] width 91 height 22
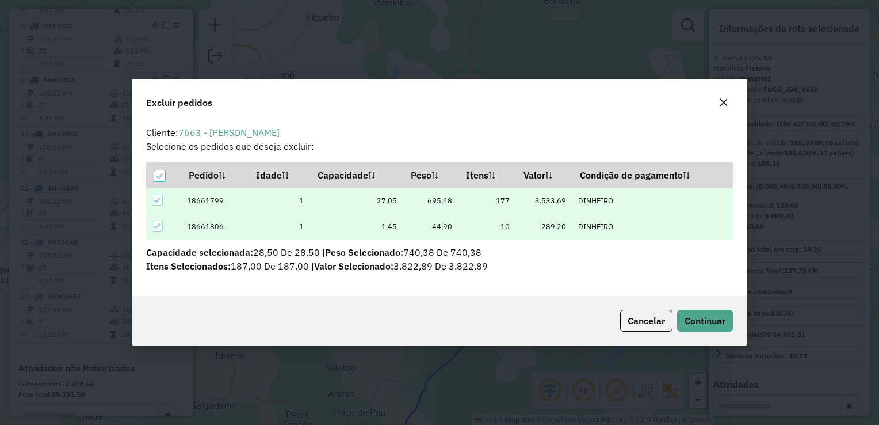
scroll to position [6, 3]
click at [696, 324] on span "Continuar" at bounding box center [705, 321] width 41 height 12
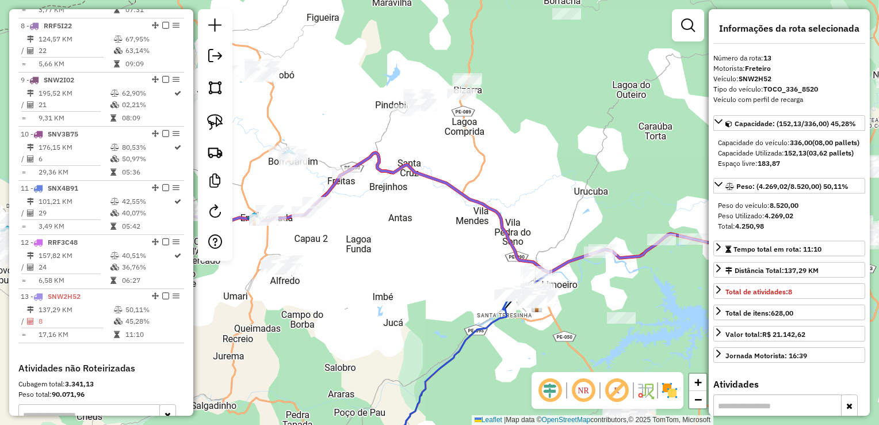
scroll to position [967, 0]
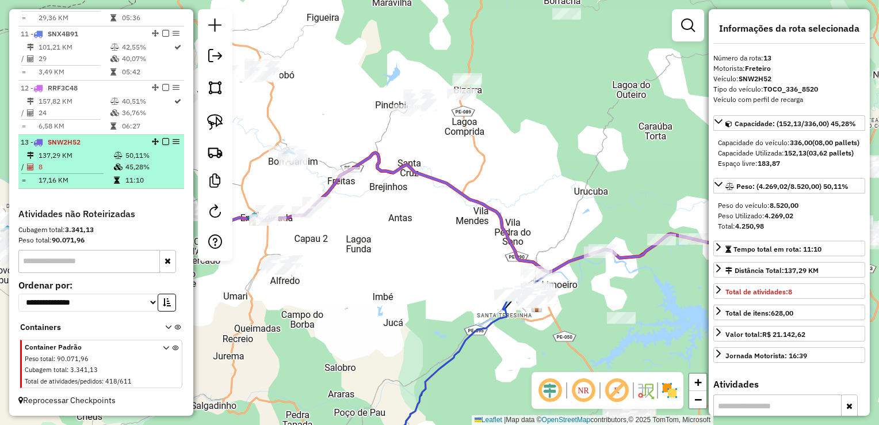
click at [78, 170] on td "8" at bounding box center [75, 167] width 75 height 12
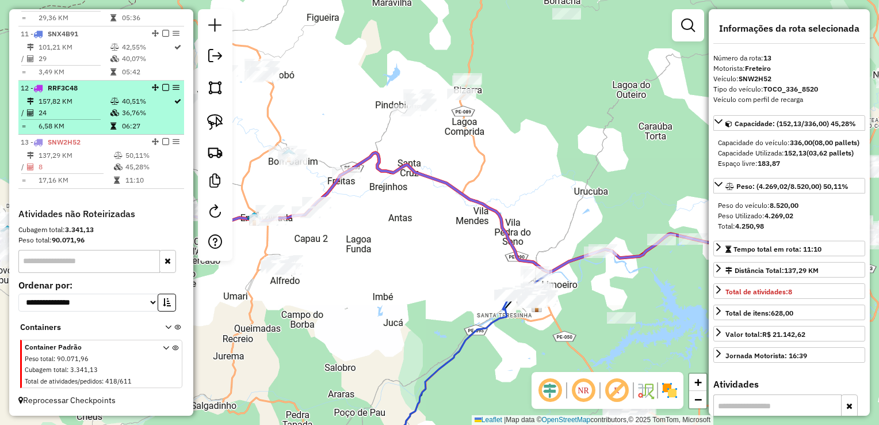
click at [79, 118] on td "24" at bounding box center [74, 113] width 72 height 12
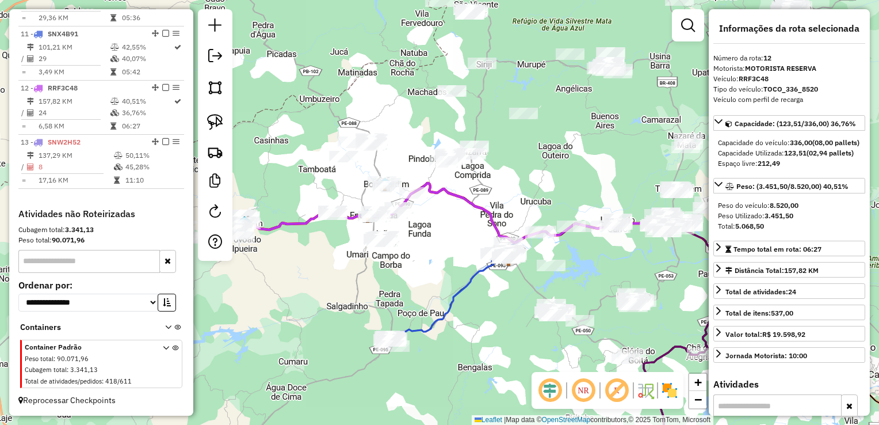
click at [267, 250] on div "Janela de atendimento Grade de atendimento Capacidade Transportadoras Veículos …" at bounding box center [439, 212] width 879 height 425
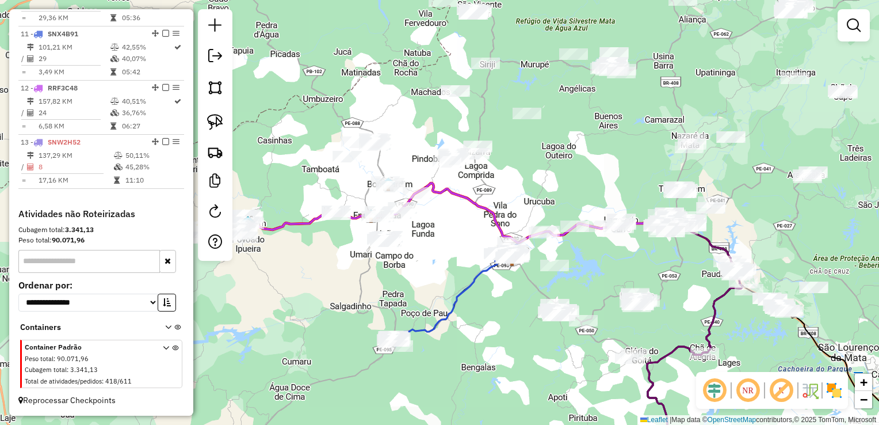
drag, startPoint x: 266, startPoint y: 268, endPoint x: 378, endPoint y: 284, distance: 113.5
click at [378, 284] on div "Janela de atendimento Grade de atendimento Capacidade Transportadoras Veículos …" at bounding box center [439, 212] width 879 height 425
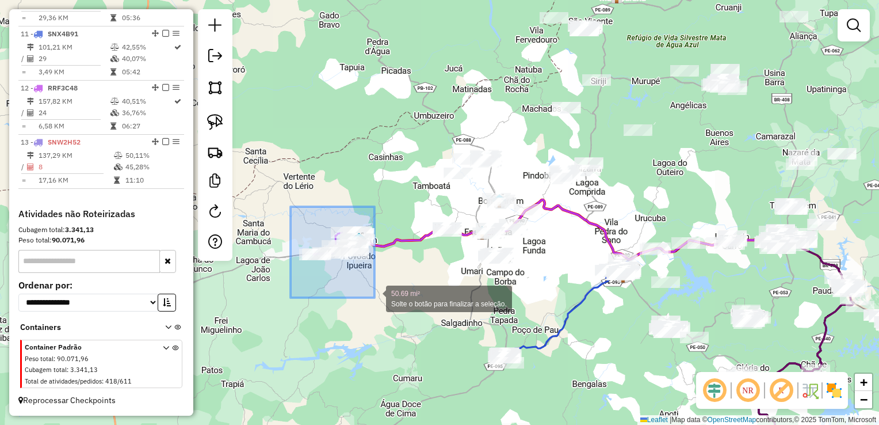
drag, startPoint x: 290, startPoint y: 215, endPoint x: 375, endPoint y: 298, distance: 118.4
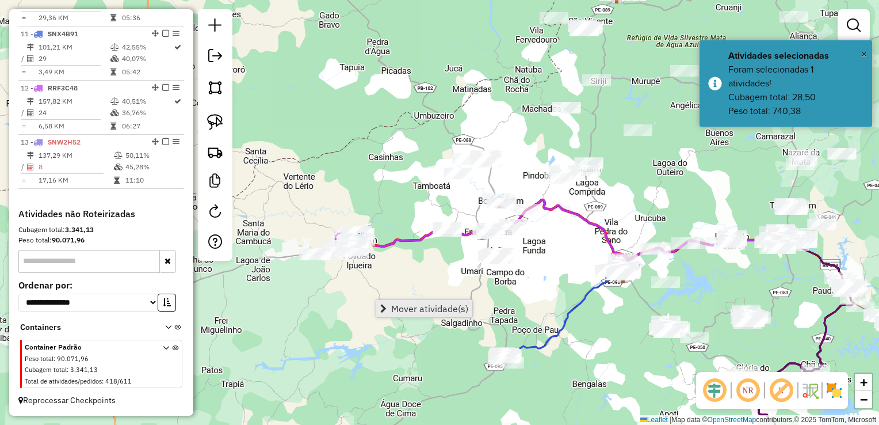
click at [424, 312] on span "Mover atividade(s)" at bounding box center [429, 308] width 77 height 9
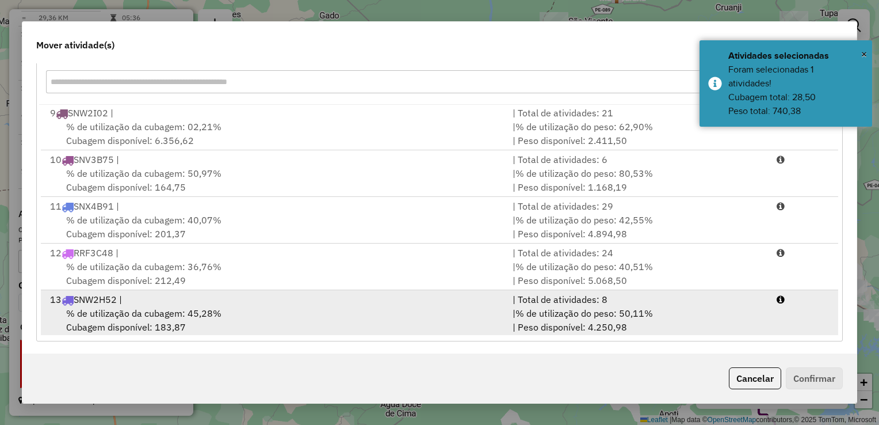
scroll to position [160, 0]
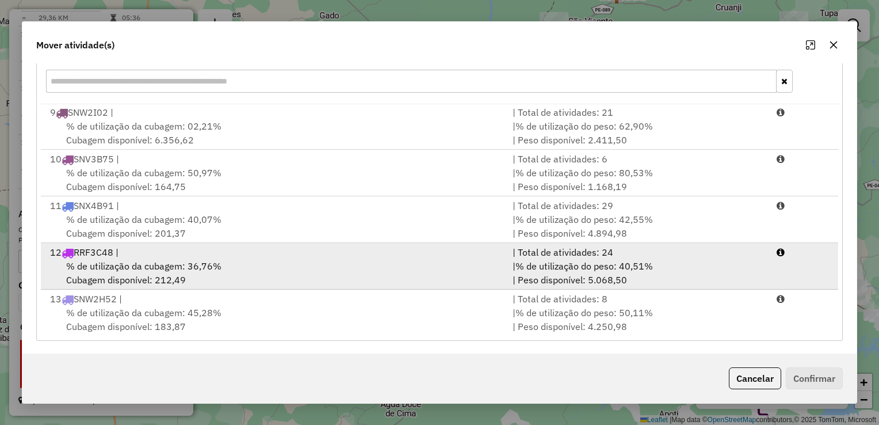
click at [132, 263] on span "% de utilização da cubagem: 36,76%" at bounding box center [143, 266] width 155 height 12
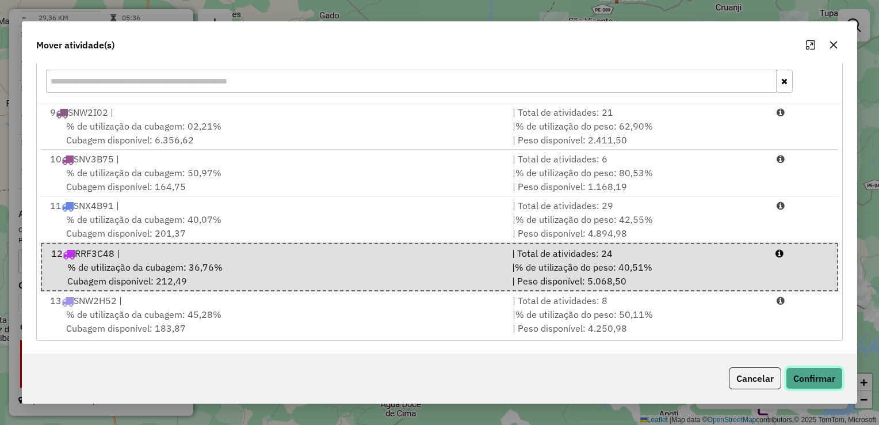
click at [822, 378] on button "Confirmar" at bounding box center [814, 378] width 57 height 22
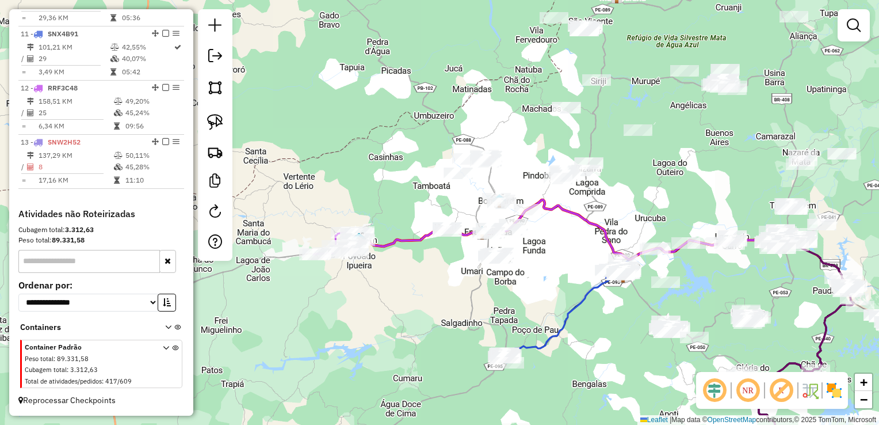
scroll to position [0, 0]
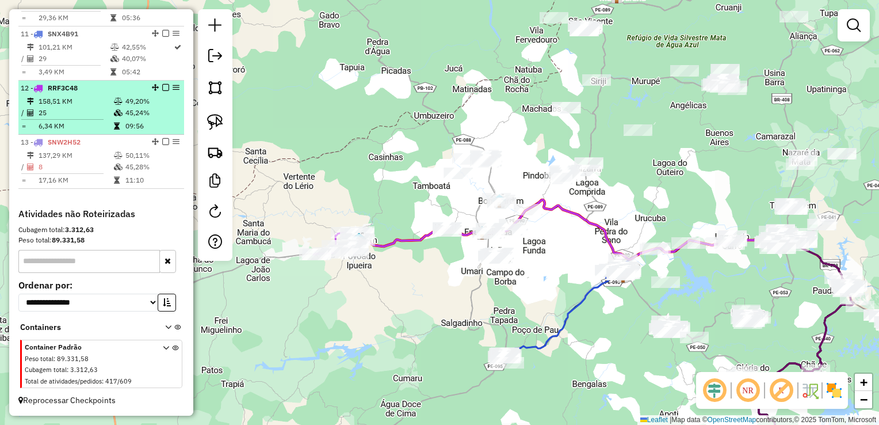
click at [58, 115] on td "25" at bounding box center [75, 113] width 75 height 12
select select "**********"
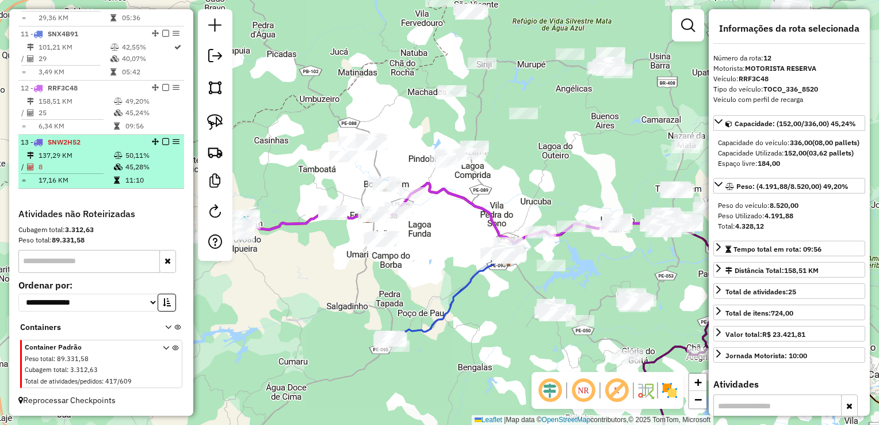
click at [68, 167] on td "8" at bounding box center [75, 167] width 75 height 12
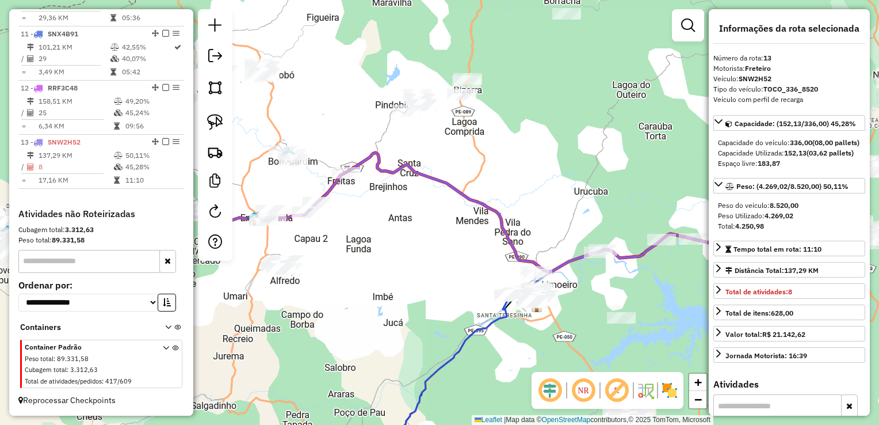
click at [360, 282] on div "Janela de atendimento Grade de atendimento Capacidade Transportadoras Veículos …" at bounding box center [439, 212] width 879 height 425
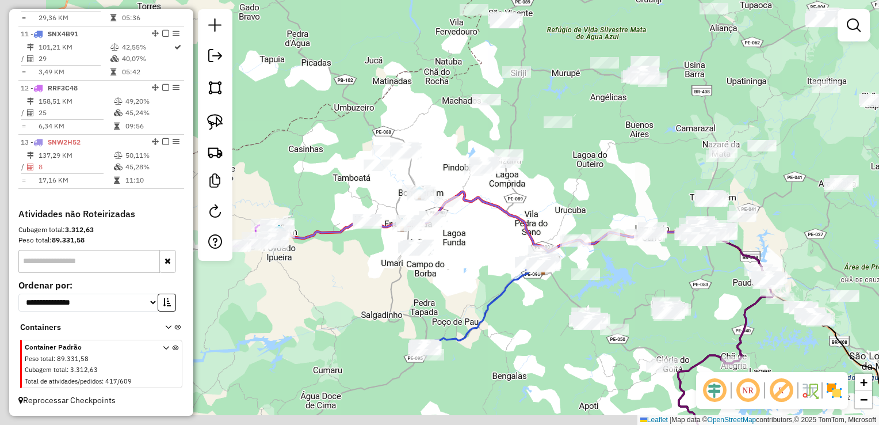
drag, startPoint x: 314, startPoint y: 326, endPoint x: 413, endPoint y: 297, distance: 103.3
click at [413, 298] on div "Janela de atendimento Grade de atendimento Capacidade Transportadoras Veículos …" at bounding box center [439, 212] width 879 height 425
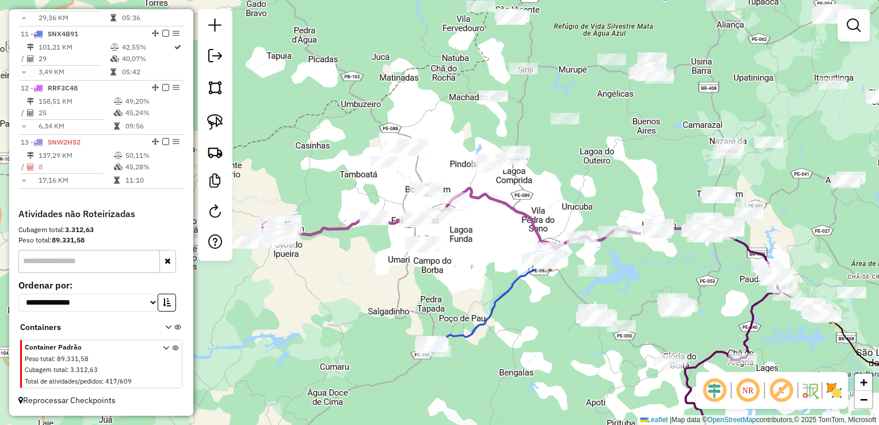
drag, startPoint x: 494, startPoint y: 241, endPoint x: 448, endPoint y: 281, distance: 60.8
click at [448, 281] on div "Janela de atendimento Grade de atendimento Capacidade Transportadoras Veículos …" at bounding box center [439, 212] width 879 height 425
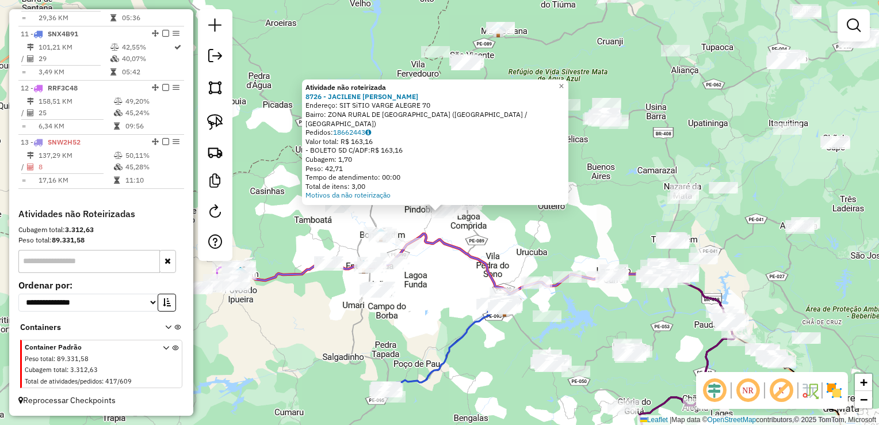
click at [483, 245] on div "Atividade não roteirizada 8726 - JACILENE MARIA DA SI Endereço: SIT SiTIO VARGE…" at bounding box center [439, 212] width 879 height 425
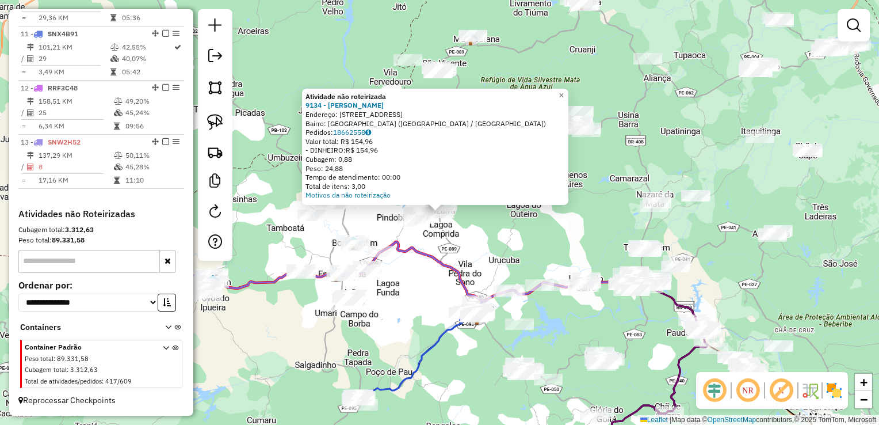
click at [477, 219] on div "Atividade não roteirizada 9134 - JOSE RICARDO DA SILV Endereço: R R RUA SAO PED…" at bounding box center [439, 212] width 879 height 425
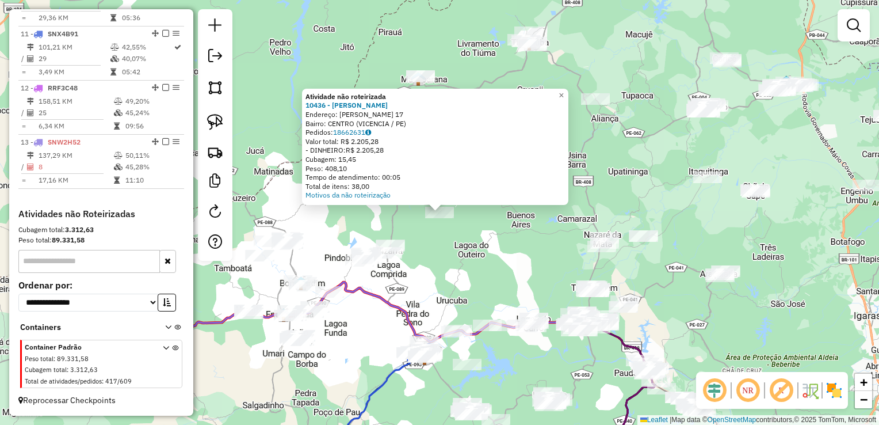
click at [451, 224] on div "Atividade não roteirizada 10436 - IVANILDO JOSE DA SIL Endereço: R DJALMA DUTRA…" at bounding box center [439, 212] width 879 height 425
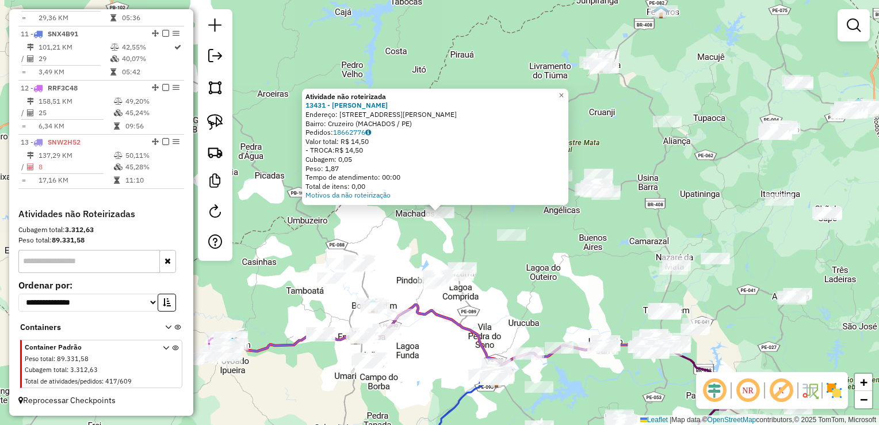
click at [507, 271] on div "Atividade não roteirizada 13431 - ADRIANO ALVES DA SIL Endereço: R JOSE ANTONIO…" at bounding box center [439, 212] width 879 height 425
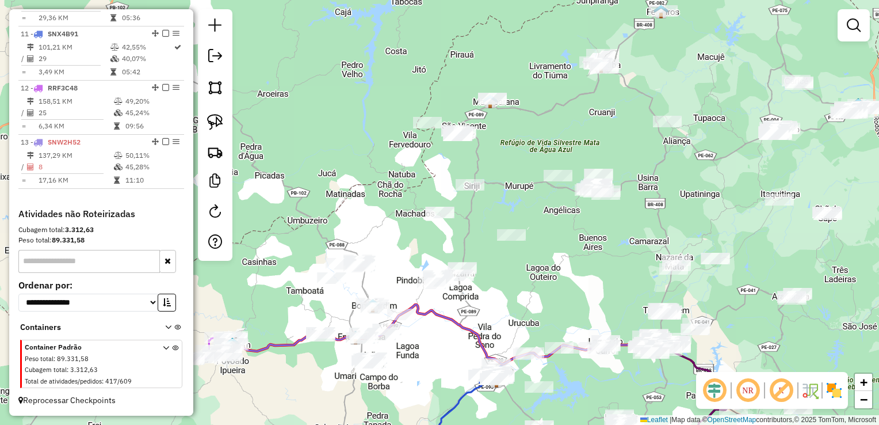
drag, startPoint x: 505, startPoint y: 298, endPoint x: 536, endPoint y: 243, distance: 63.7
click at [531, 253] on div "Janela de atendimento Grade de atendimento Capacidade Transportadoras Veículos …" at bounding box center [439, 212] width 879 height 425
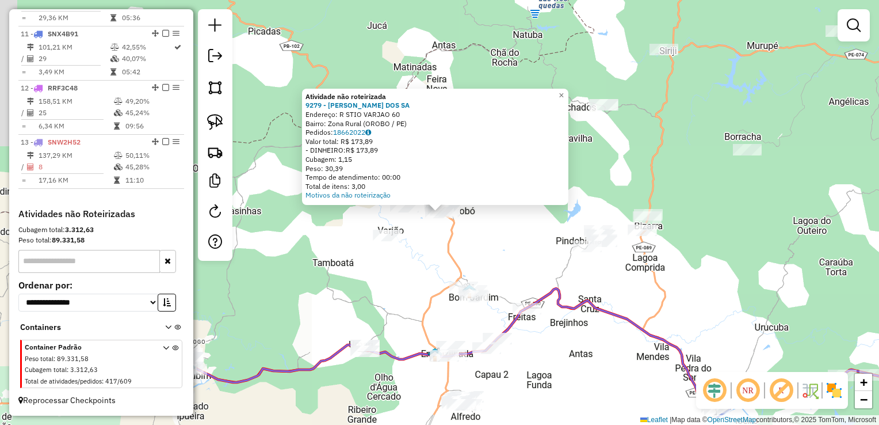
click at [452, 261] on div "Atividade não roteirizada 9279 - EDSON BARBOSA DOS SA Endereço: R STIO VARJAO 6…" at bounding box center [439, 212] width 879 height 425
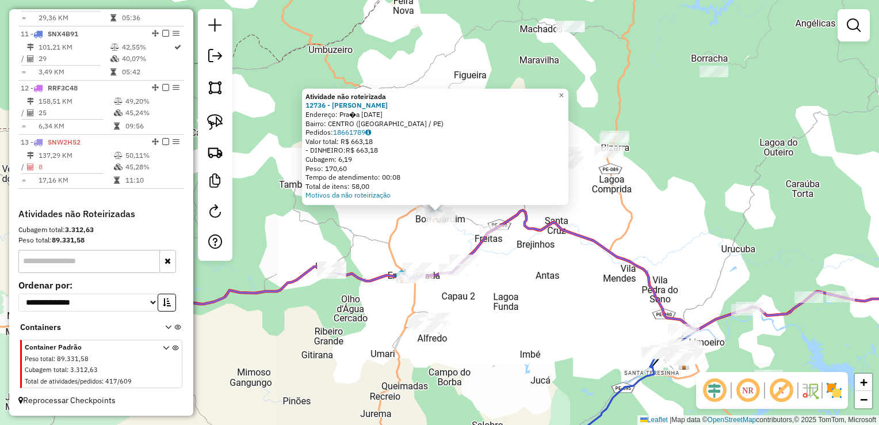
click at [526, 306] on div "Atividade não roteirizada 12736 - M R FERNANDES Endereço: Pra�a 19 de Julho 51 …" at bounding box center [439, 212] width 879 height 425
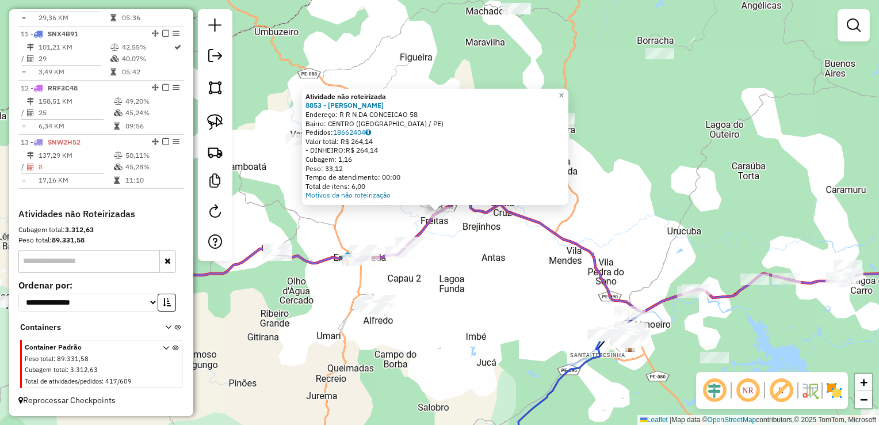
click at [492, 261] on div "Atividade não roteirizada 8853 - MARLON DE SOUZA SILV Endereço: R R N DA CONCEI…" at bounding box center [439, 212] width 879 height 425
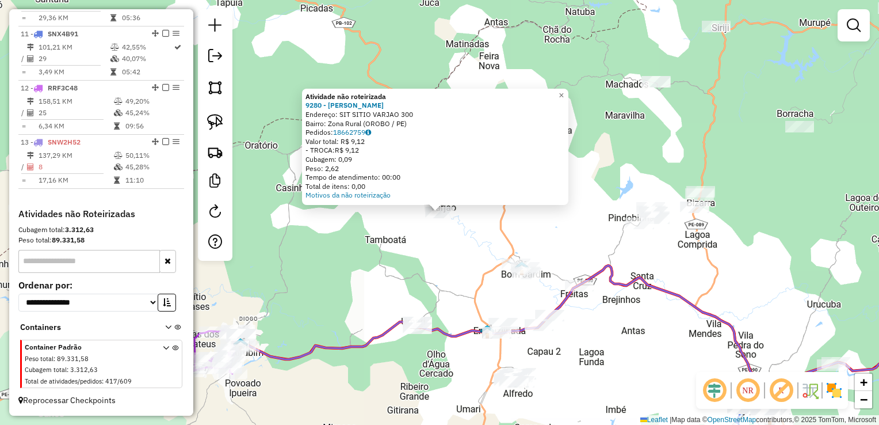
click at [409, 246] on div "Atividade não roteirizada 9280 - SEVERINO VICENTE DA Endereço: SIT SITIO VARJAO…" at bounding box center [439, 212] width 879 height 425
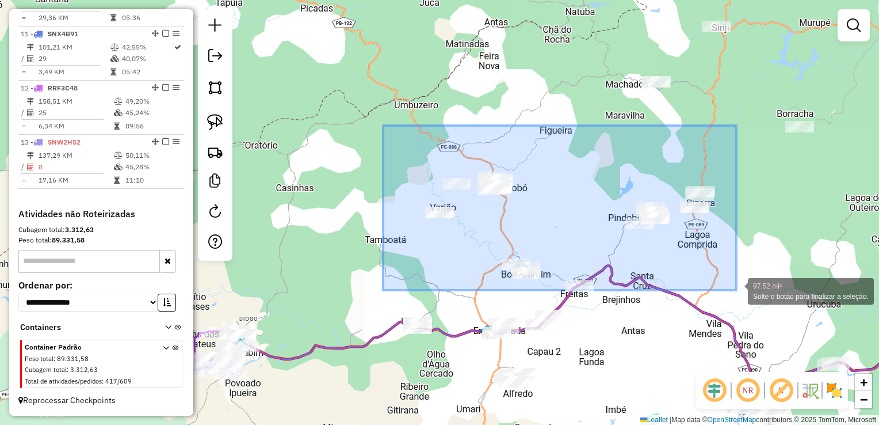
drag, startPoint x: 383, startPoint y: 125, endPoint x: 737, endPoint y: 290, distance: 389.9
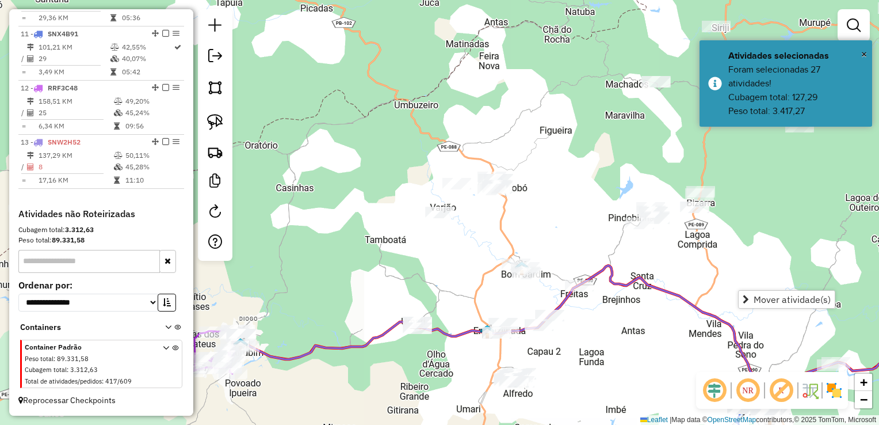
click at [746, 247] on div "Janela de atendimento Grade de atendimento Capacidade Transportadoras Veículos …" at bounding box center [439, 212] width 879 height 425
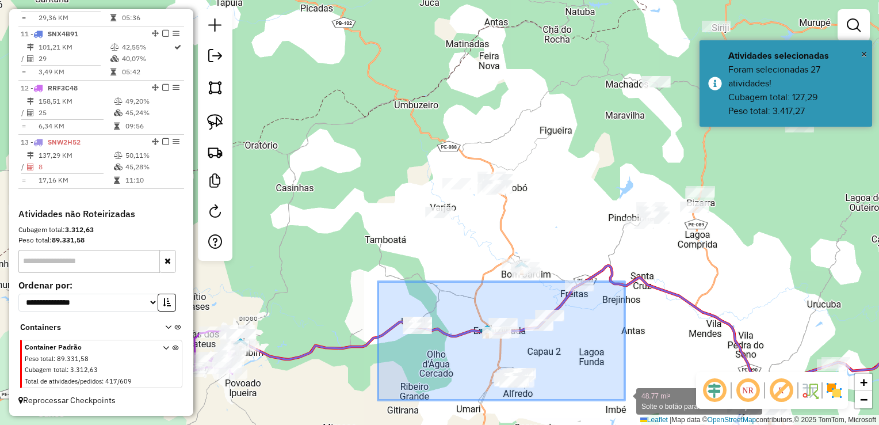
drag, startPoint x: 378, startPoint y: 281, endPoint x: 625, endPoint y: 400, distance: 273.9
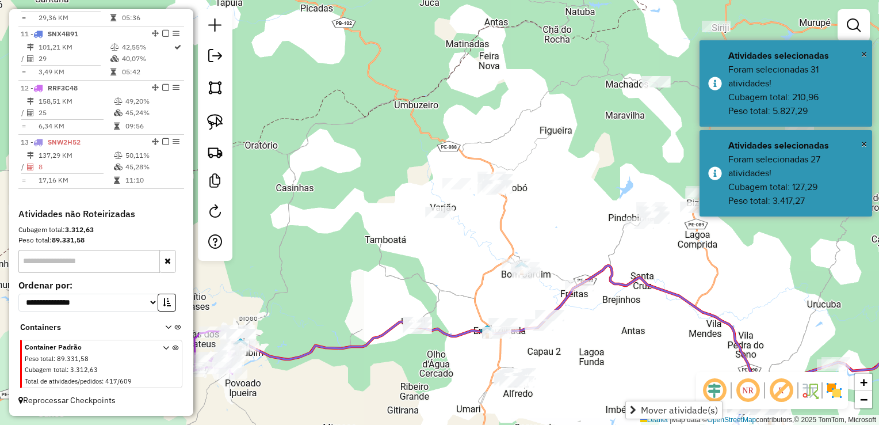
click at [618, 347] on div "Janela de atendimento Grade de atendimento Capacidade Transportadoras Veículos …" at bounding box center [439, 212] width 879 height 425
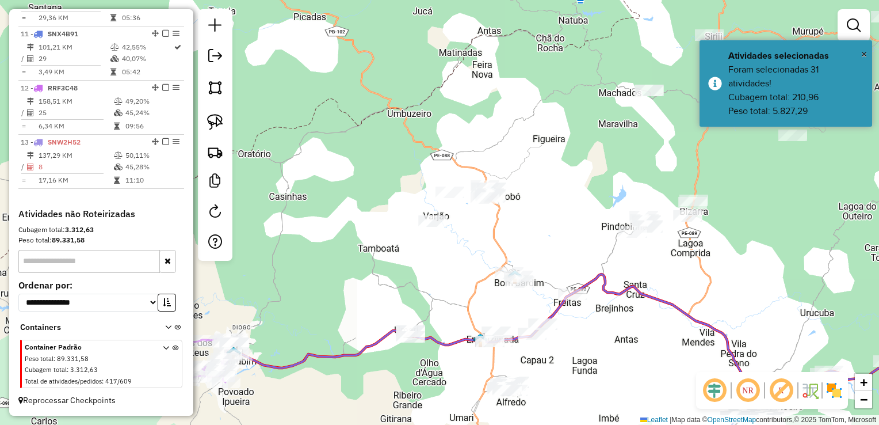
drag, startPoint x: 543, startPoint y: 298, endPoint x: 501, endPoint y: 322, distance: 49.0
click at [501, 322] on div "Janela de atendimento Grade de atendimento Capacidade Transportadoras Veículos …" at bounding box center [439, 212] width 879 height 425
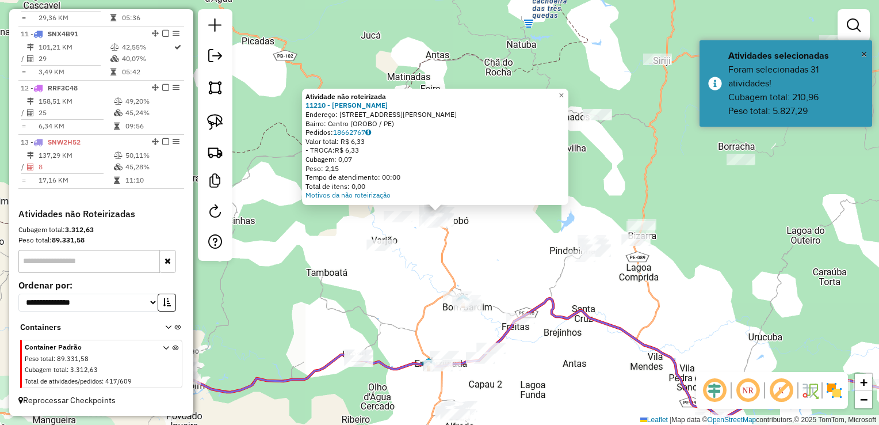
click at [493, 272] on div "Atividade não roteirizada 11210 - DOMERINA RODRIGUES Endereço: R PROFESSOR MARI…" at bounding box center [439, 212] width 879 height 425
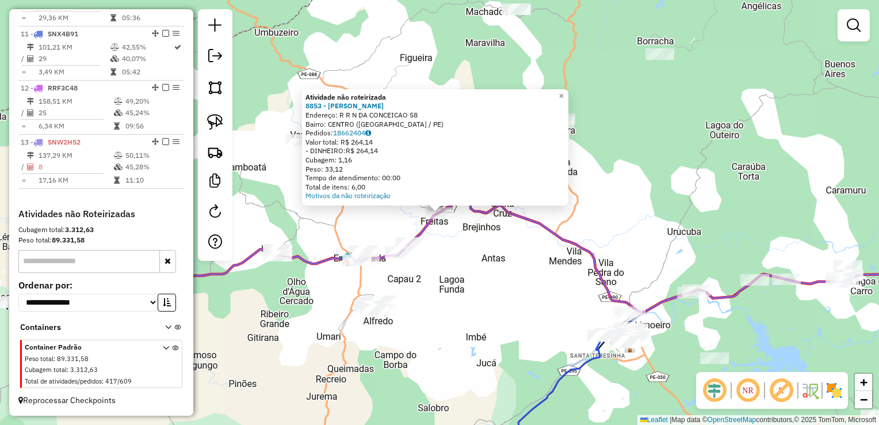
click at [495, 314] on div "Atividade não roteirizada 8853 - MARLON DE SOUZA SILV Endereço: R R N DA CONCEI…" at bounding box center [439, 212] width 879 height 425
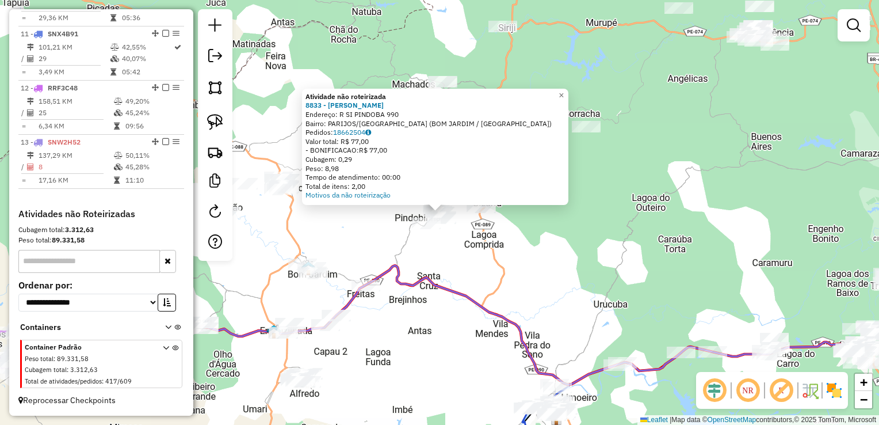
click at [499, 238] on div "Atividade não roteirizada 8833 - GENILDO GOMES DE MOU Endereço: R SI PINDOBA 99…" at bounding box center [439, 212] width 879 height 425
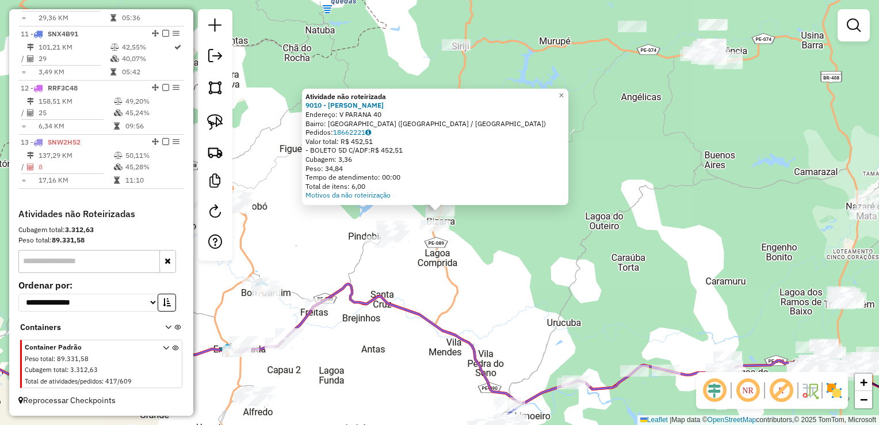
click at [447, 290] on div "Atividade não roteirizada 9010 - ANTONIO SOARES ROSA Endereço: V PARANA 40 Bair…" at bounding box center [439, 212] width 879 height 425
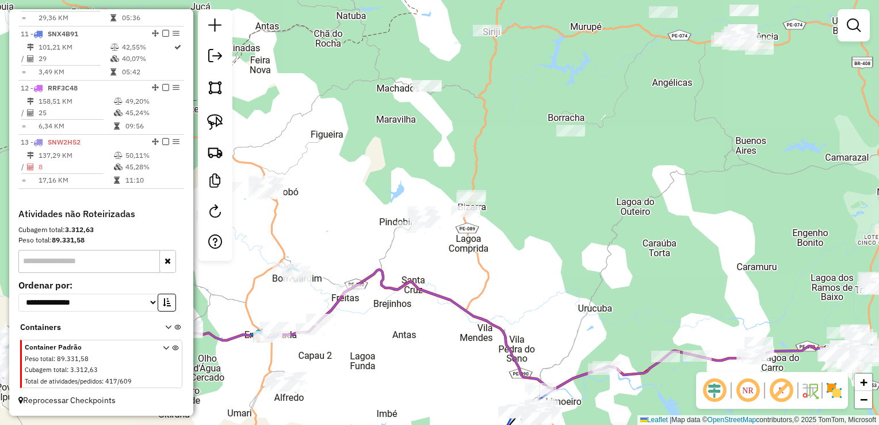
drag, startPoint x: 445, startPoint y: 288, endPoint x: 544, endPoint y: 239, distance: 110.2
click at [543, 245] on div "Janela de atendimento Grade de atendimento Capacidade Transportadoras Veículos …" at bounding box center [439, 212] width 879 height 425
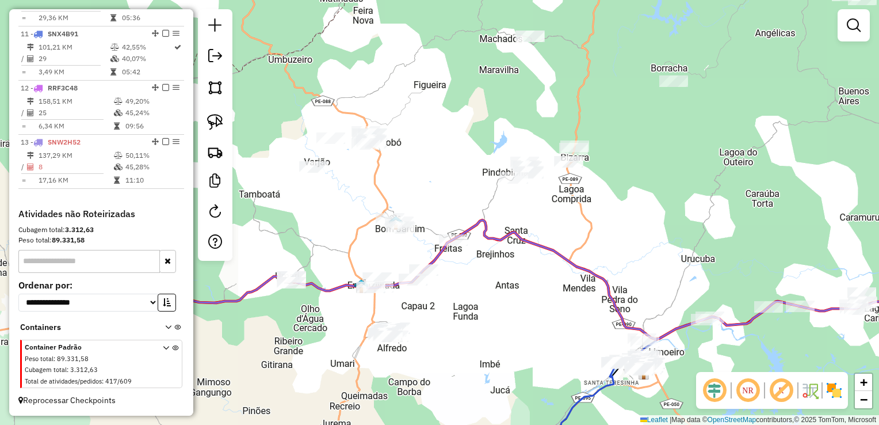
drag, startPoint x: 306, startPoint y: 201, endPoint x: 353, endPoint y: 199, distance: 47.3
click at [359, 197] on div "Janela de atendimento Grade de atendimento Capacidade Transportadoras Veículos …" at bounding box center [439, 212] width 879 height 425
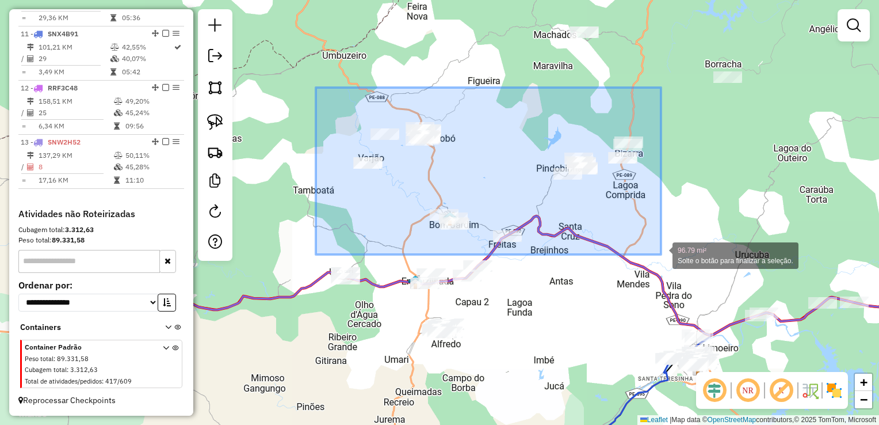
drag, startPoint x: 318, startPoint y: 100, endPoint x: 661, endPoint y: 254, distance: 376.9
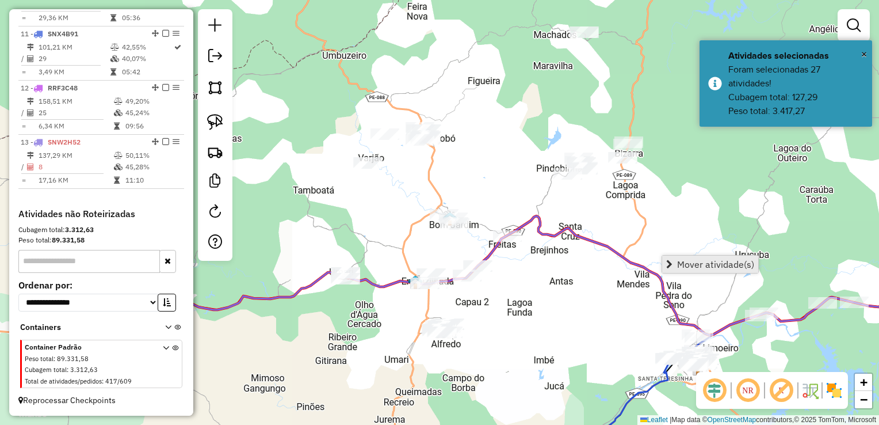
click at [694, 264] on span "Mover atividade(s)" at bounding box center [715, 264] width 77 height 9
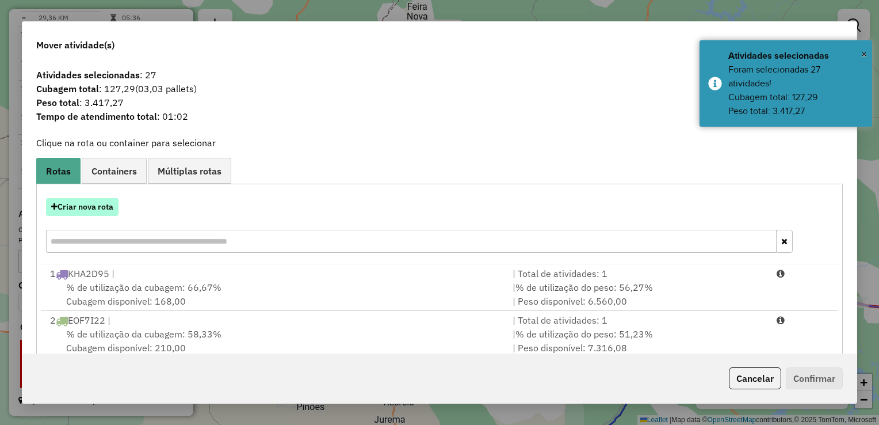
click at [97, 208] on button "Criar nova rota" at bounding box center [82, 207] width 73 height 18
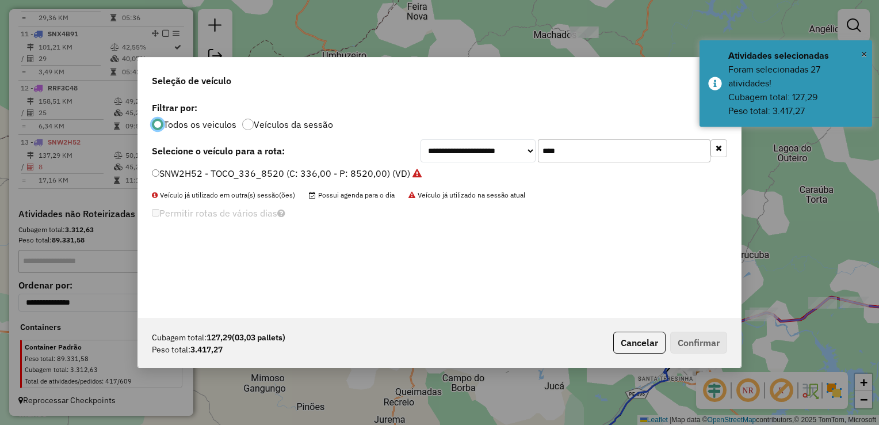
scroll to position [6, 3]
click at [617, 154] on input "****" at bounding box center [624, 150] width 173 height 23
type input "*"
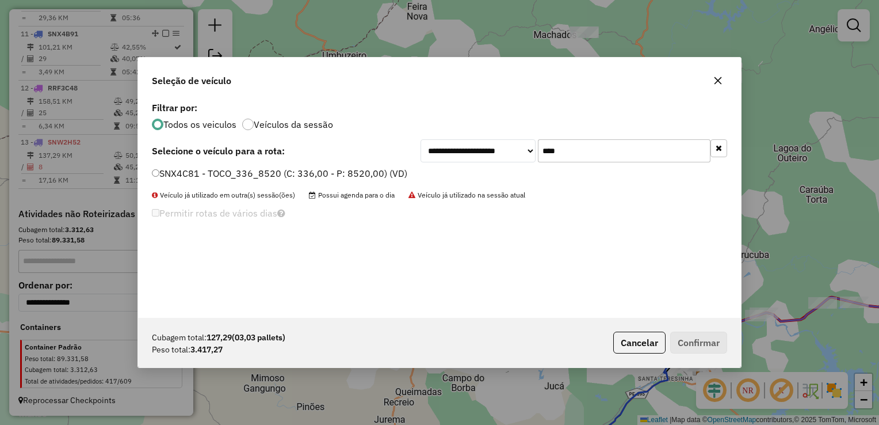
type input "****"
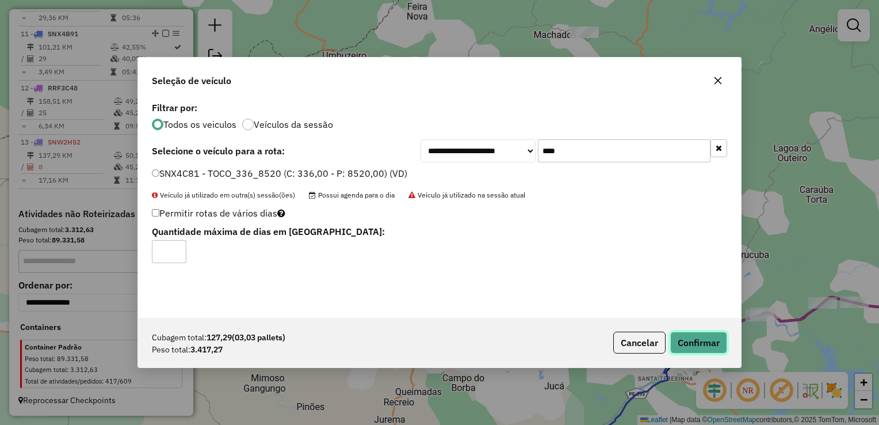
click at [723, 345] on button "Confirmar" at bounding box center [699, 343] width 57 height 22
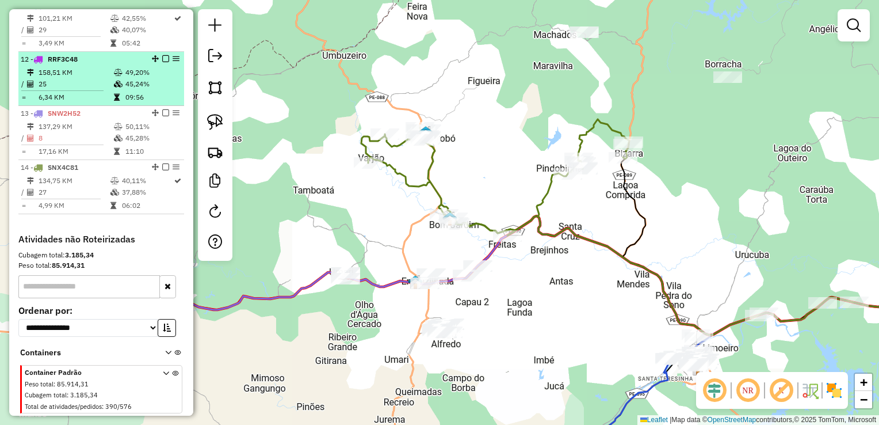
scroll to position [1021, 0]
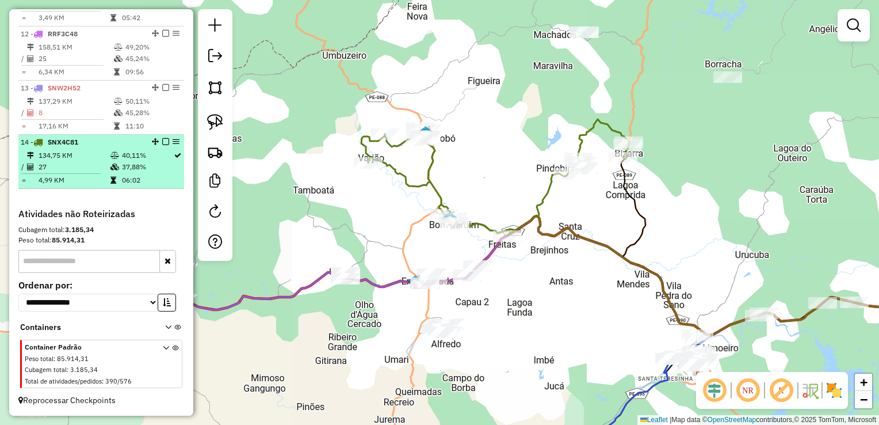
click at [58, 170] on td "27" at bounding box center [74, 167] width 72 height 12
select select "**********"
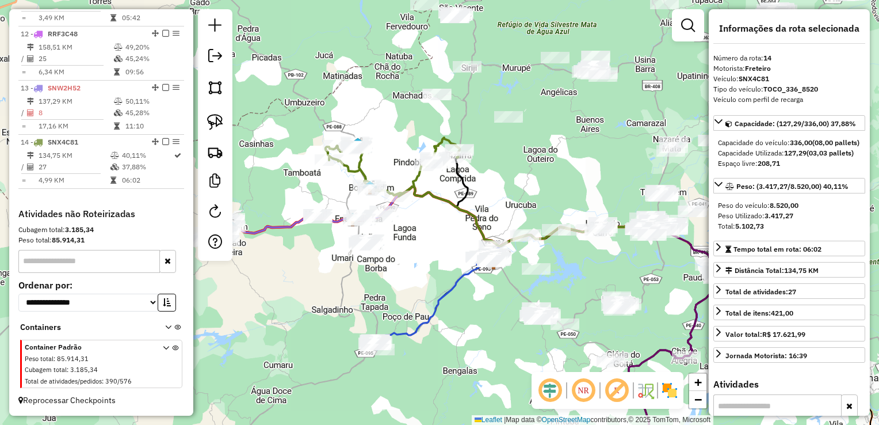
drag, startPoint x: 414, startPoint y: 238, endPoint x: 450, endPoint y: 220, distance: 40.7
click at [448, 222] on div "Janela de atendimento Grade de atendimento Capacidade Transportadoras Veículos …" at bounding box center [439, 212] width 879 height 425
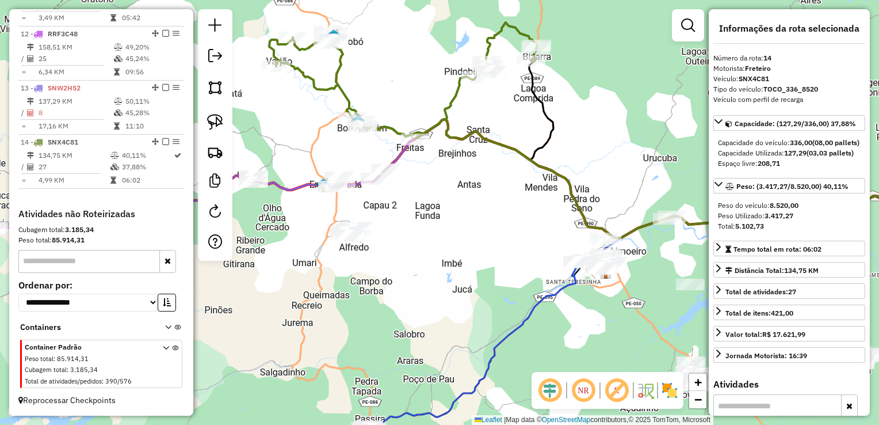
drag, startPoint x: 433, startPoint y: 239, endPoint x: 513, endPoint y: 193, distance: 92.8
click at [518, 193] on div "Janela de atendimento Grade de atendimento Capacidade Transportadoras Veículos …" at bounding box center [439, 212] width 879 height 425
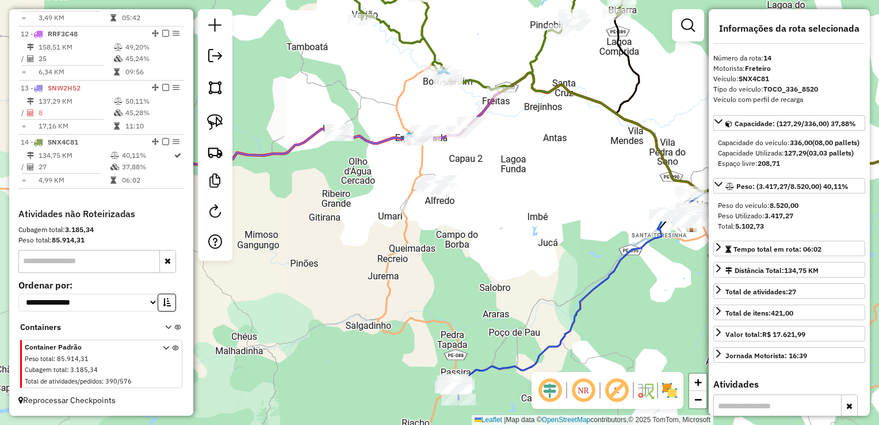
click at [394, 194] on div "Janela de atendimento Grade de atendimento Capacidade Transportadoras Veículos …" at bounding box center [439, 212] width 879 height 425
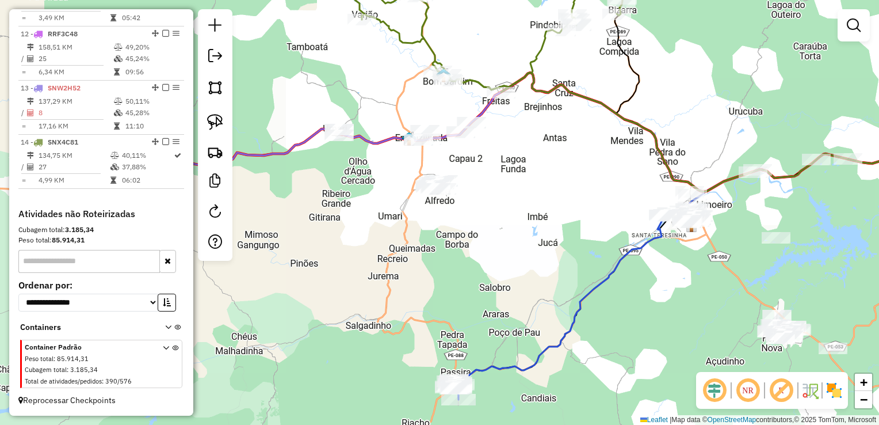
drag, startPoint x: 382, startPoint y: 191, endPoint x: 398, endPoint y: 264, distance: 75.5
click at [398, 264] on div "Janela de atendimento Grade de atendimento Capacidade Transportadoras Veículos …" at bounding box center [439, 212] width 879 height 425
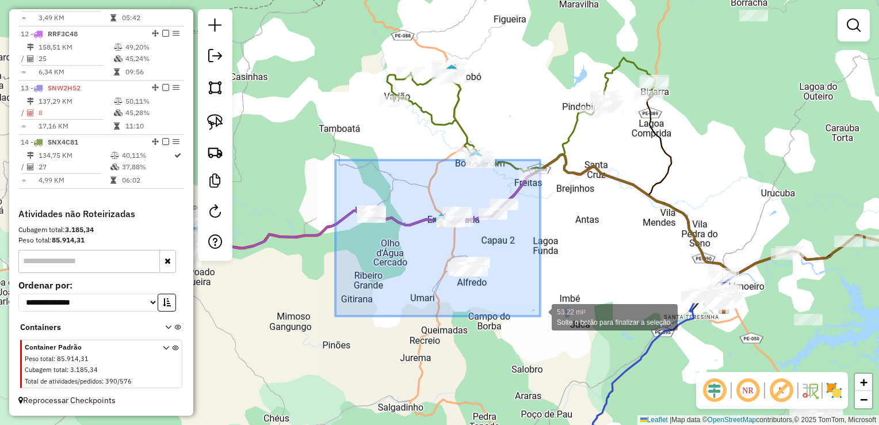
drag, startPoint x: 336, startPoint y: 160, endPoint x: 540, endPoint y: 316, distance: 257.5
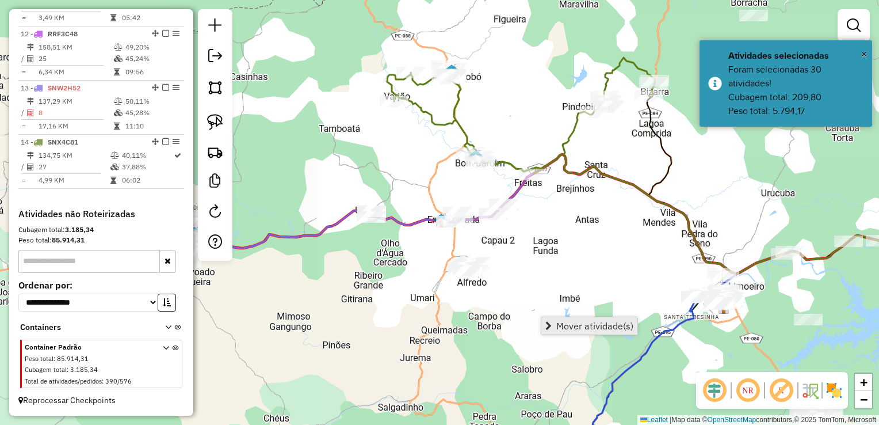
click at [586, 330] on span "Mover atividade(s)" at bounding box center [595, 325] width 77 height 9
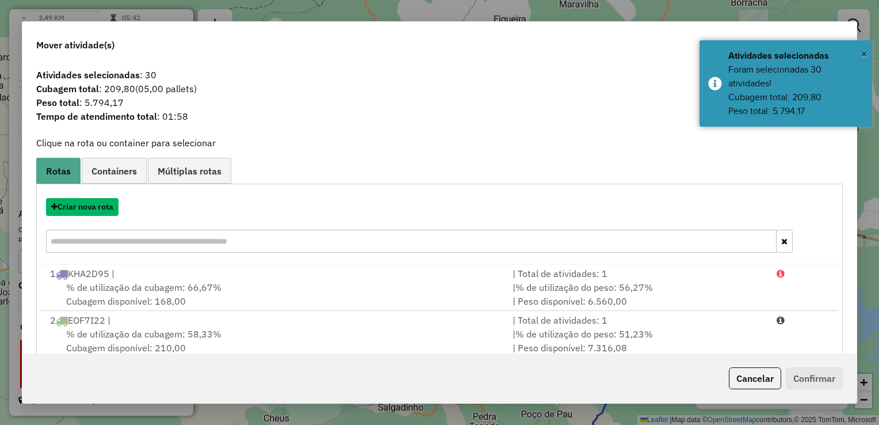
click at [85, 208] on button "Criar nova rota" at bounding box center [82, 207] width 73 height 18
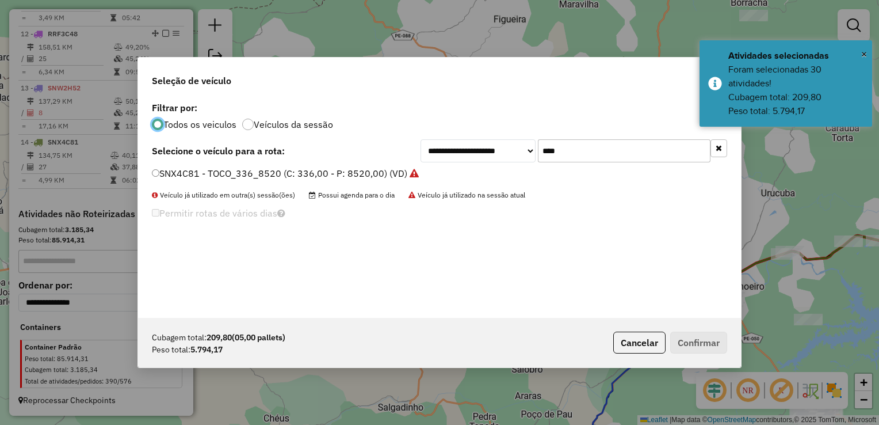
scroll to position [6, 3]
click at [580, 146] on input "****" at bounding box center [624, 150] width 173 height 23
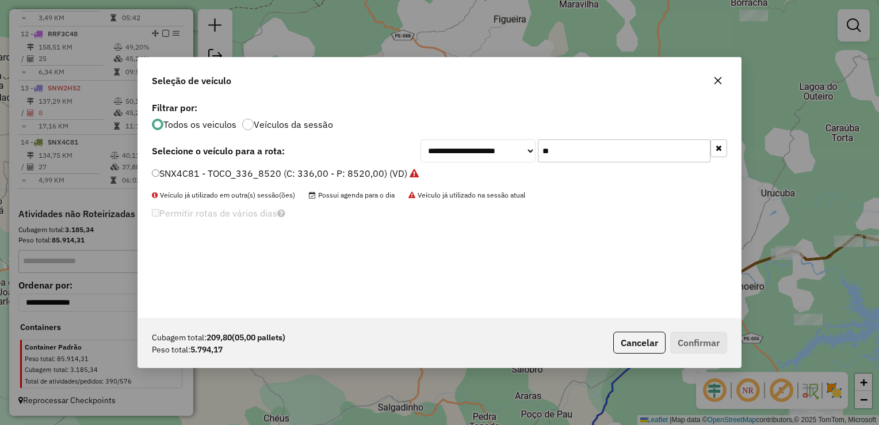
type input "*"
type input "****"
drag, startPoint x: 152, startPoint y: 168, endPoint x: 158, endPoint y: 177, distance: 10.9
click at [155, 176] on label "SNW7B54 - TOCO_336_8520 (C: 336,00 - P: 8520,00) (VD)" at bounding box center [281, 173] width 258 height 14
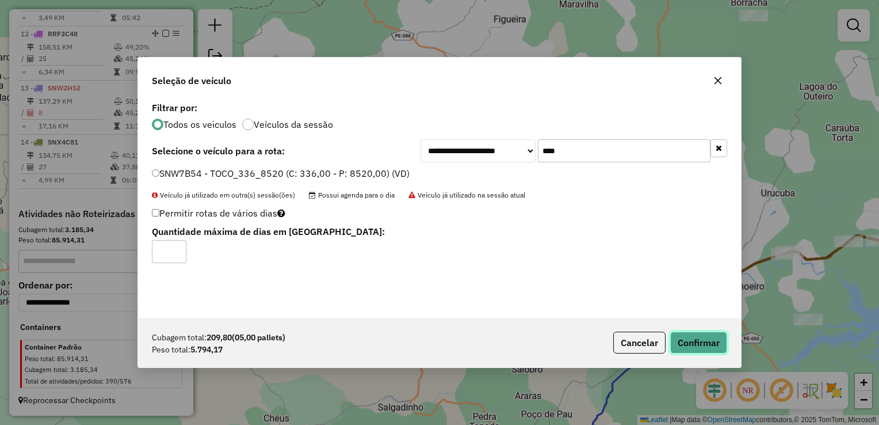
click at [702, 337] on button "Confirmar" at bounding box center [699, 343] width 57 height 22
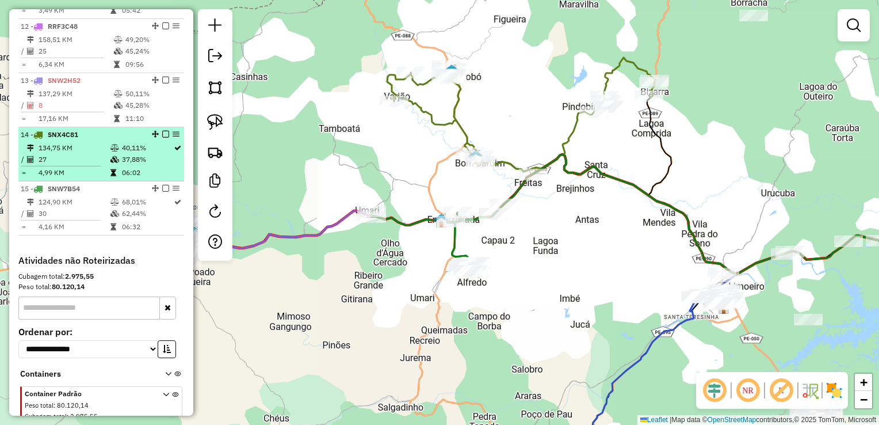
click at [67, 163] on td "27" at bounding box center [74, 160] width 72 height 12
select select "**********"
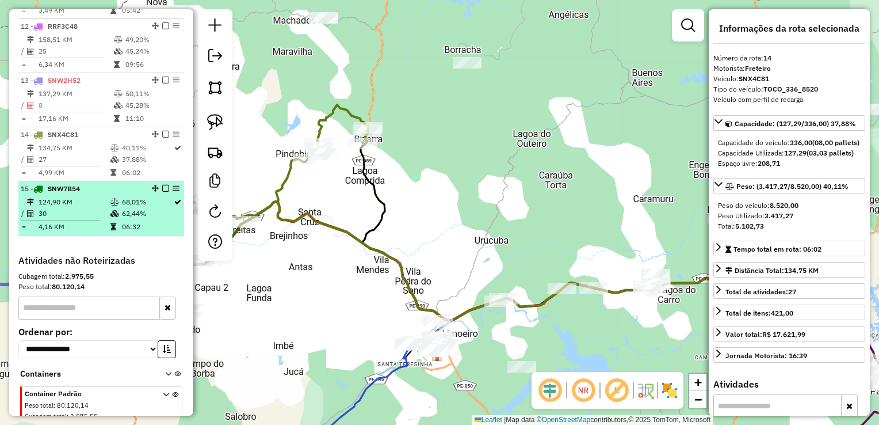
click at [58, 216] on td "30" at bounding box center [74, 214] width 72 height 12
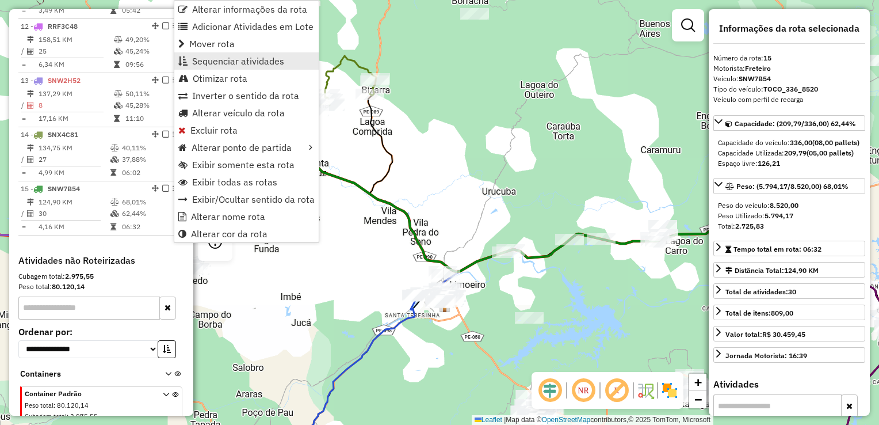
click at [223, 63] on span "Sequenciar atividades" at bounding box center [238, 60] width 92 height 9
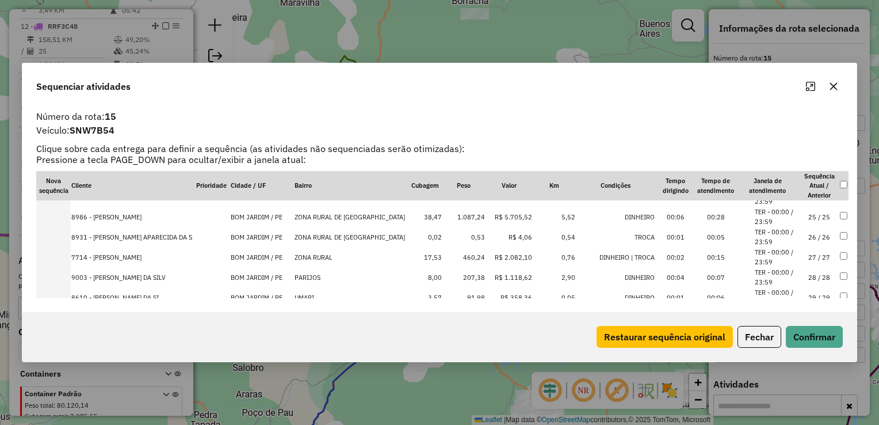
scroll to position [459, 0]
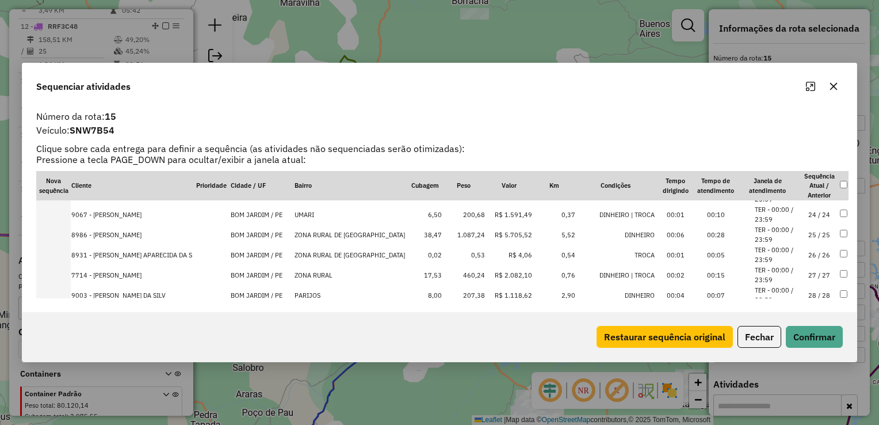
click at [460, 273] on td "460,24" at bounding box center [464, 275] width 43 height 20
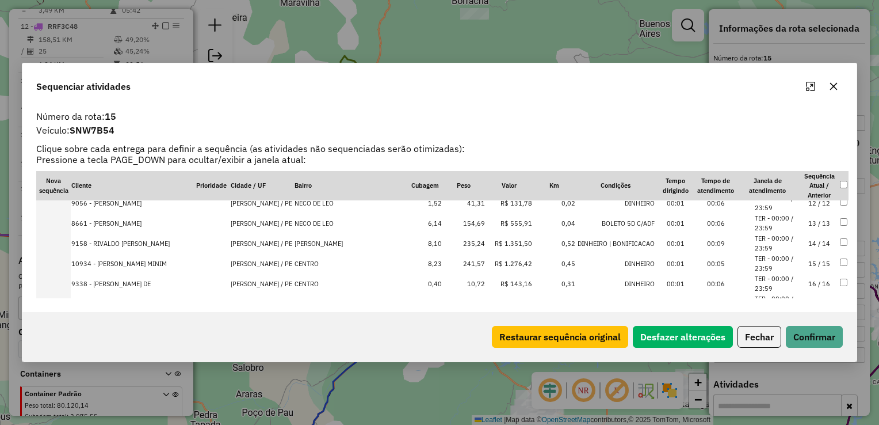
scroll to position [0, 0]
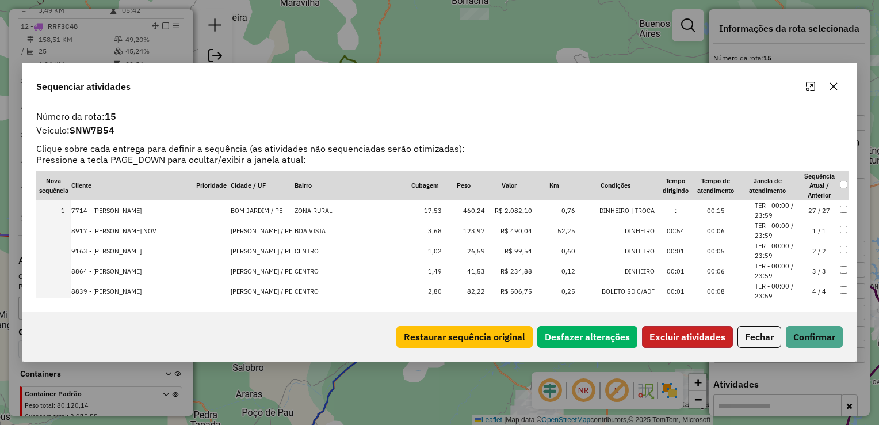
click at [695, 340] on button "Excluir atividades" at bounding box center [687, 337] width 91 height 22
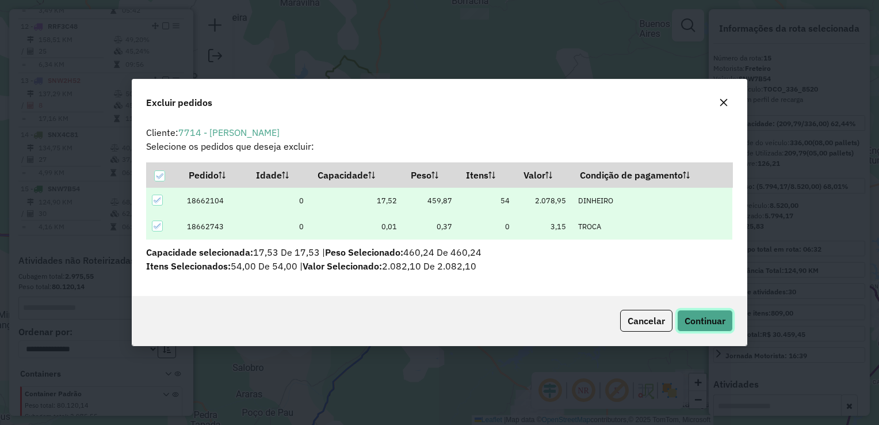
click at [702, 318] on span "Continuar" at bounding box center [705, 321] width 41 height 12
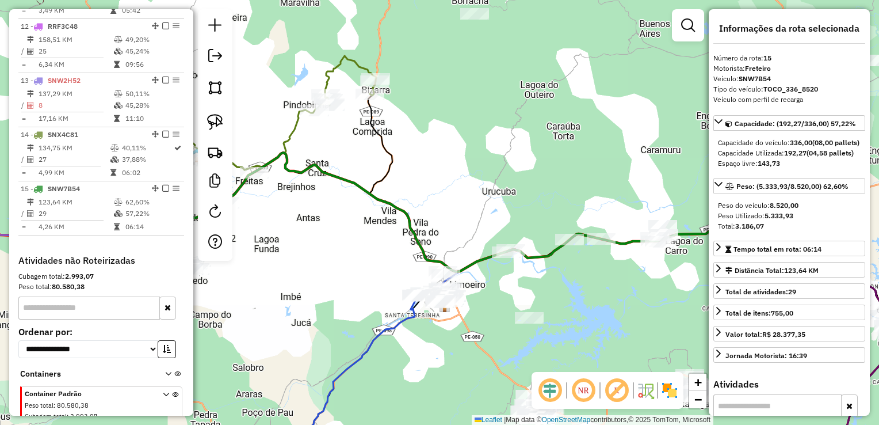
scroll to position [1075, 0]
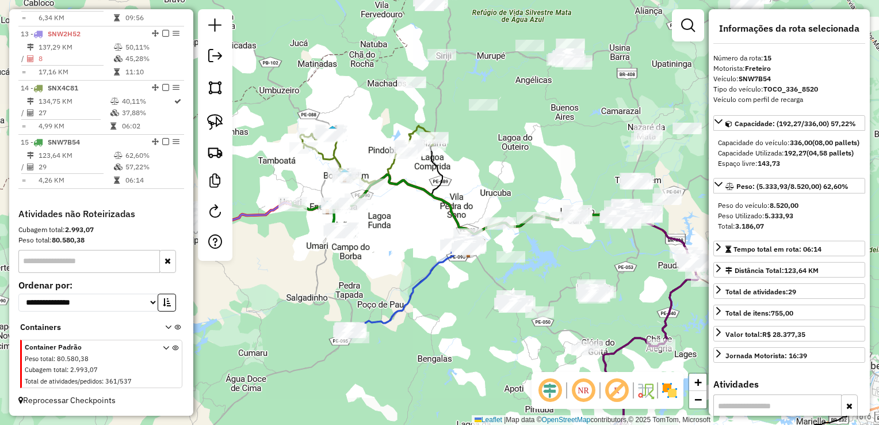
drag, startPoint x: 284, startPoint y: 241, endPoint x: 477, endPoint y: 223, distance: 193.1
click at [474, 222] on div "Janela de atendimento Grade de atendimento Capacidade Transportadoras Veículos …" at bounding box center [439, 212] width 879 height 425
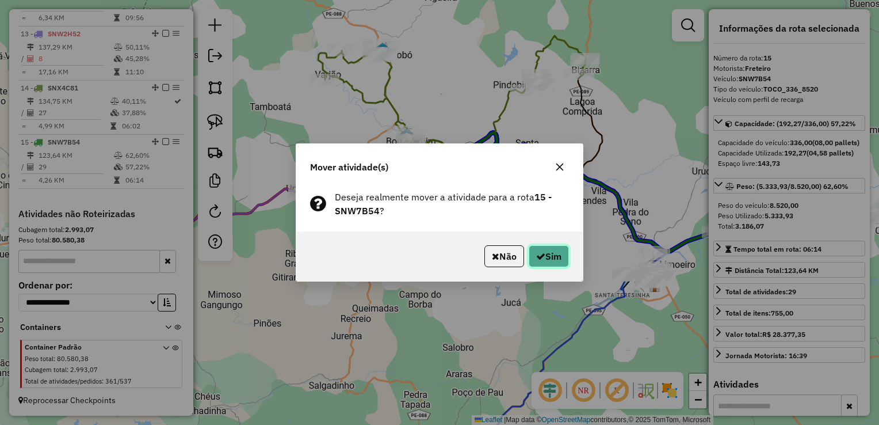
click at [543, 251] on button "Sim" at bounding box center [549, 256] width 40 height 22
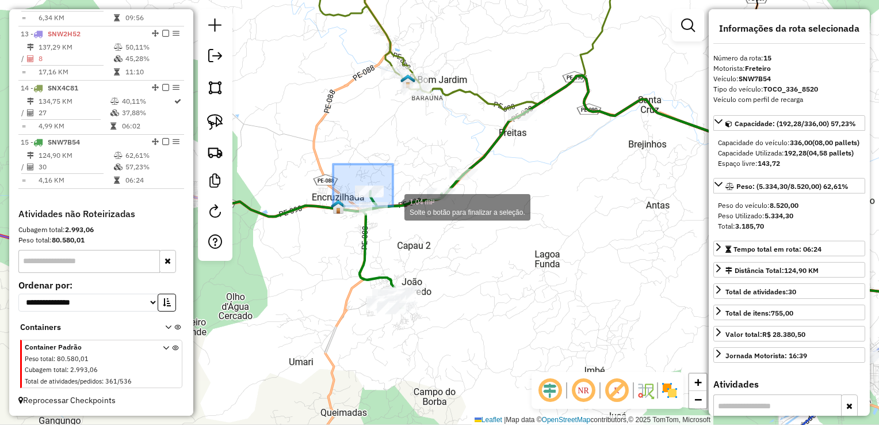
drag, startPoint x: 340, startPoint y: 187, endPoint x: 393, endPoint y: 206, distance: 56.8
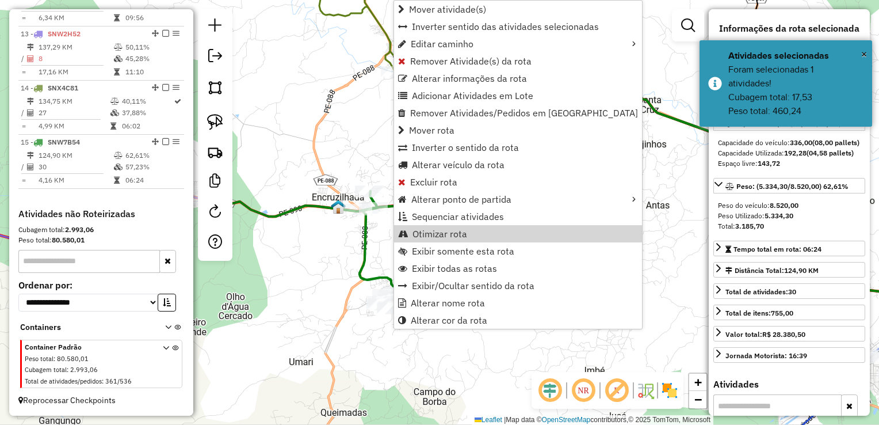
click at [648, 222] on div "Janela de atendimento Grade de atendimento Capacidade Transportadoras Veículos …" at bounding box center [439, 212] width 879 height 425
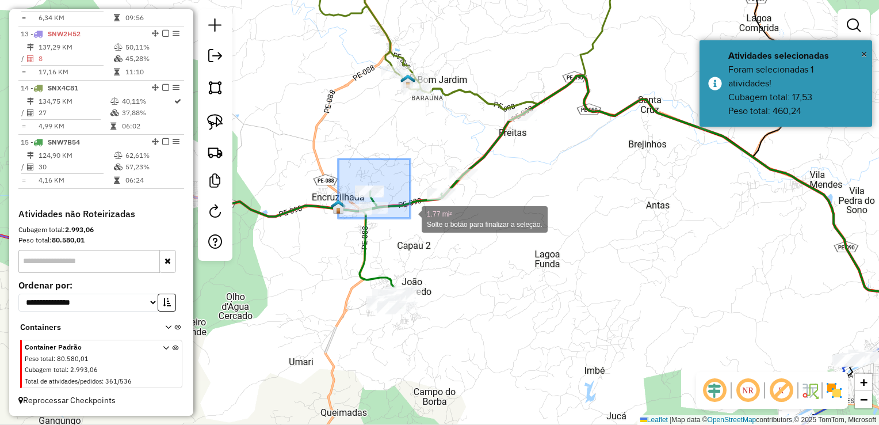
drag, startPoint x: 340, startPoint y: 203, endPoint x: 410, endPoint y: 218, distance: 72.4
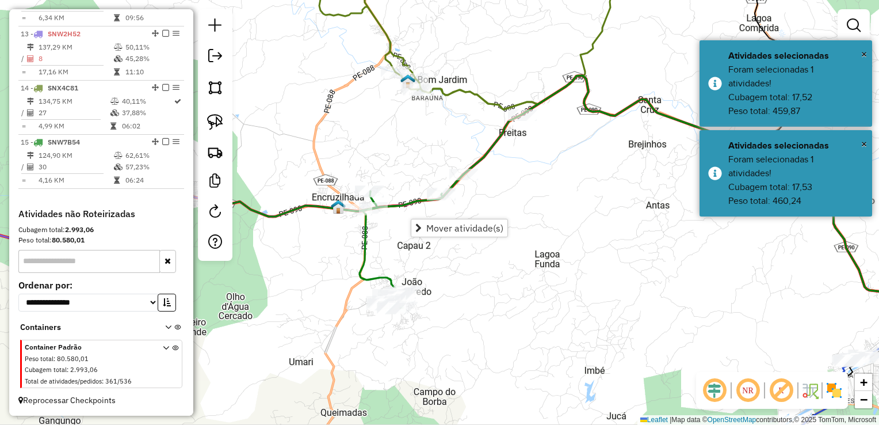
click at [492, 236] on div "Mover atividade(s)" at bounding box center [459, 228] width 97 height 18
click at [458, 231] on span "Mover atividade(s)" at bounding box center [465, 227] width 77 height 9
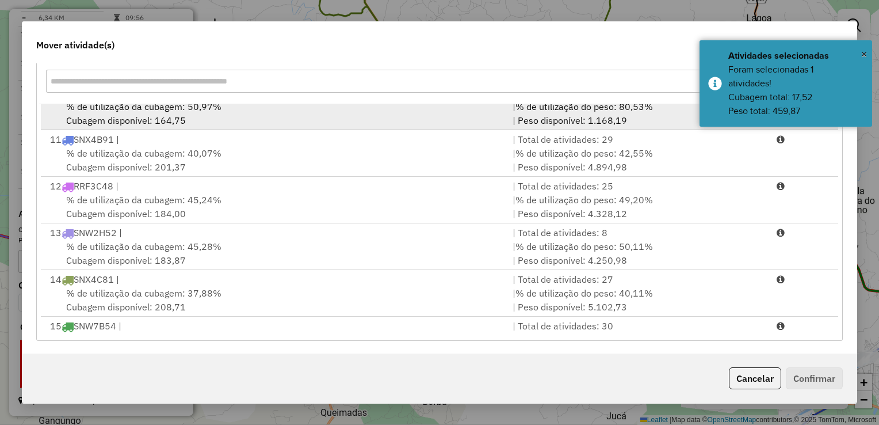
scroll to position [467, 0]
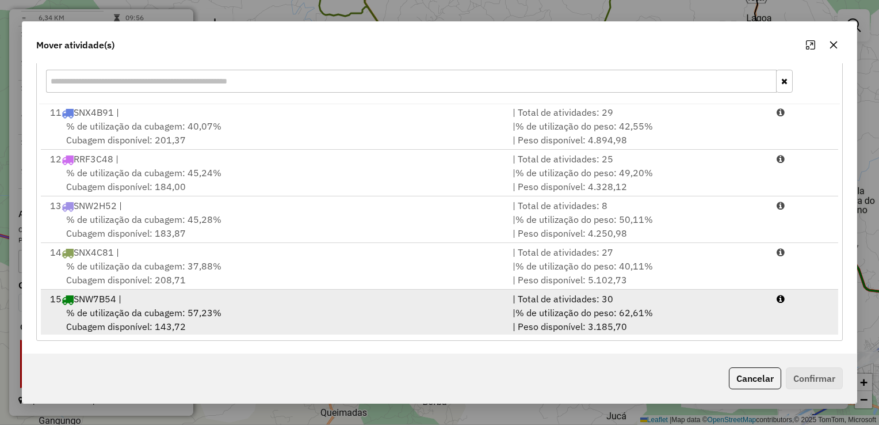
click at [97, 307] on span "% de utilização da cubagem: 57,23%" at bounding box center [143, 313] width 155 height 12
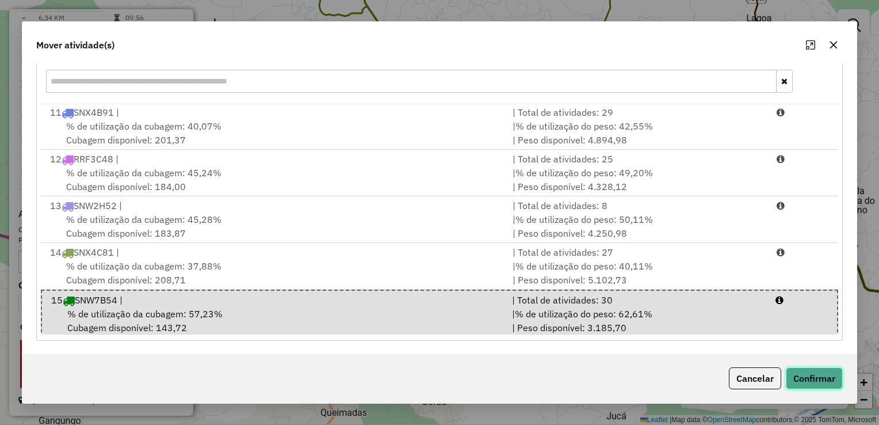
click at [813, 382] on button "Confirmar" at bounding box center [814, 378] width 57 height 22
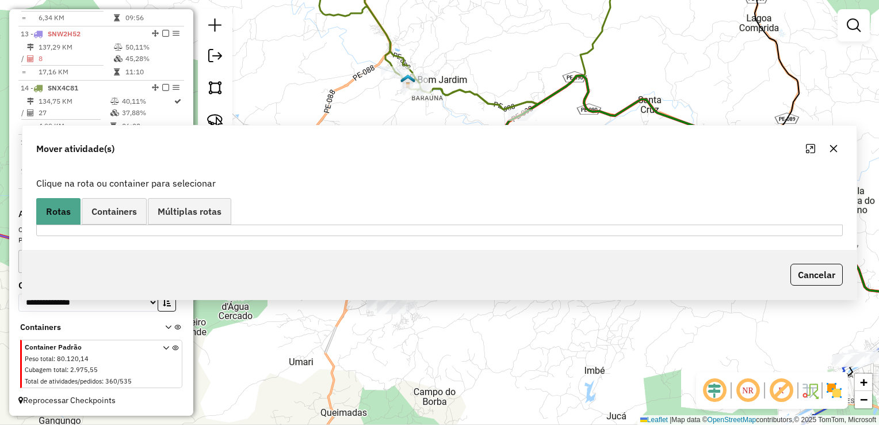
scroll to position [0, 0]
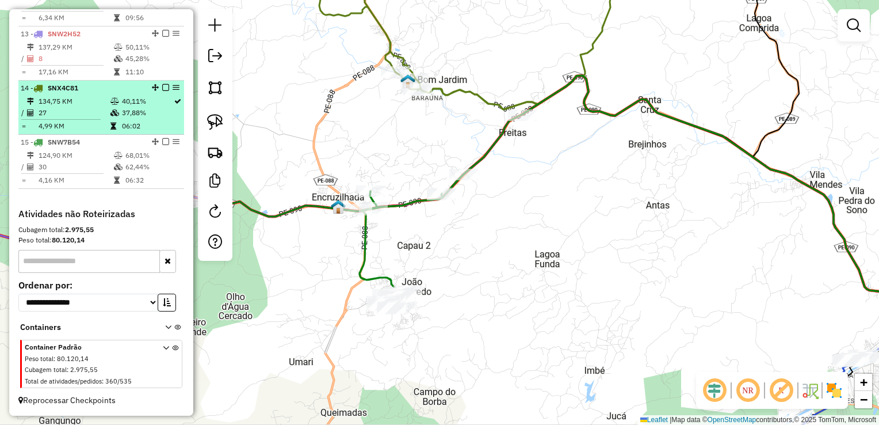
click at [68, 117] on td "27" at bounding box center [74, 113] width 72 height 12
select select "**********"
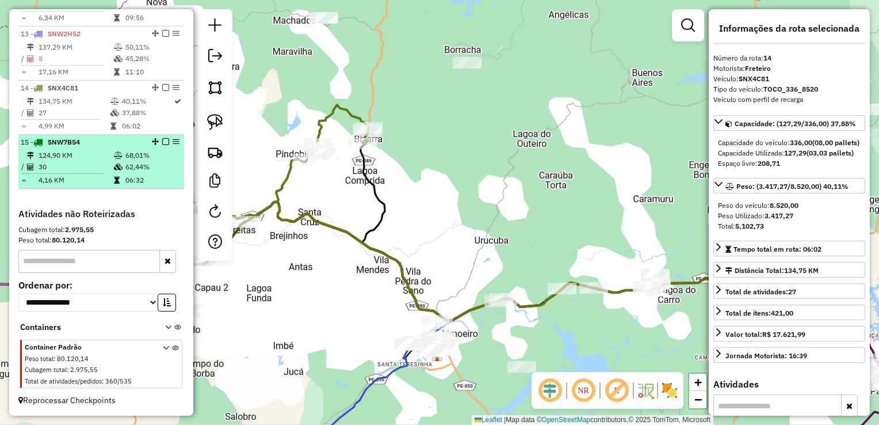
click at [51, 165] on td "30" at bounding box center [75, 167] width 75 height 12
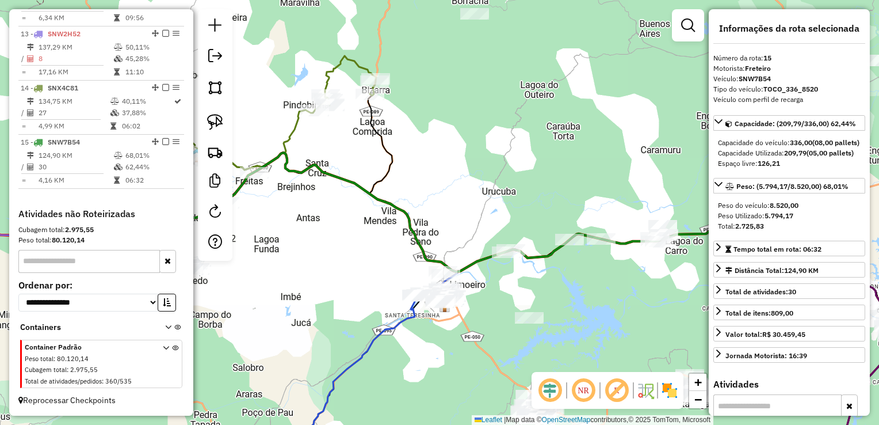
click at [357, 229] on div "Janela de atendimento Grade de atendimento Capacidade Transportadoras Veículos …" at bounding box center [439, 212] width 879 height 425
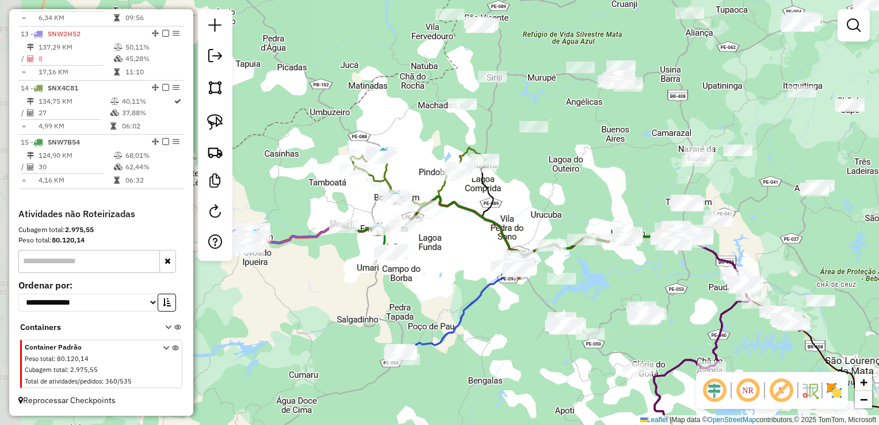
drag, startPoint x: 306, startPoint y: 251, endPoint x: 435, endPoint y: 252, distance: 128.9
click at [435, 252] on div "Janela de atendimento Grade de atendimento Capacidade Transportadoras Veículos …" at bounding box center [439, 212] width 879 height 425
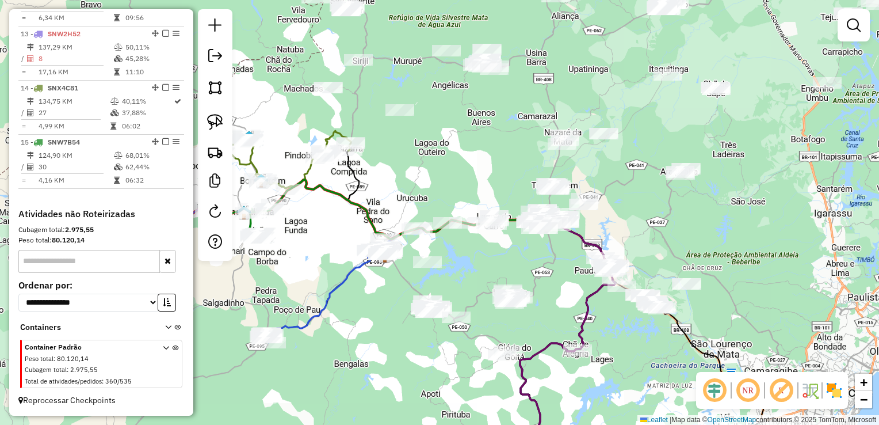
drag, startPoint x: 443, startPoint y: 271, endPoint x: 277, endPoint y: 248, distance: 167.4
click at [277, 248] on div "Janela de atendimento Grade de atendimento Capacidade Transportadoras Veículos …" at bounding box center [439, 212] width 879 height 425
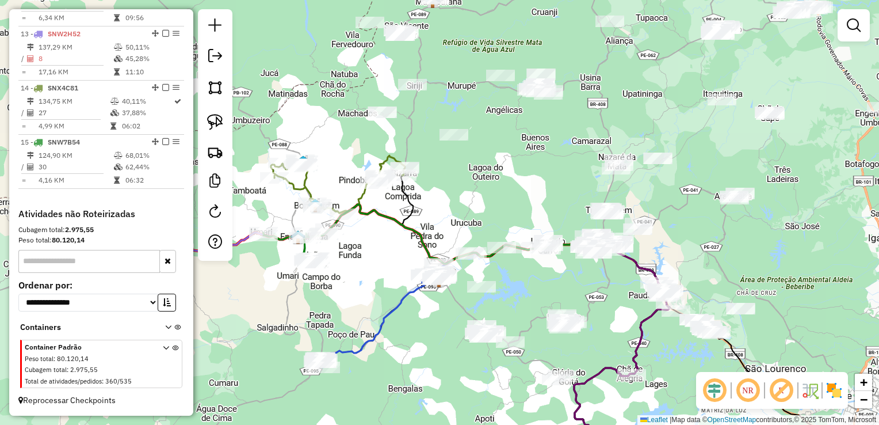
drag, startPoint x: 425, startPoint y: 123, endPoint x: 490, endPoint y: 140, distance: 67.3
click at [490, 142] on div "Janela de atendimento Grade de atendimento Capacidade Transportadoras Veículos …" at bounding box center [439, 212] width 879 height 425
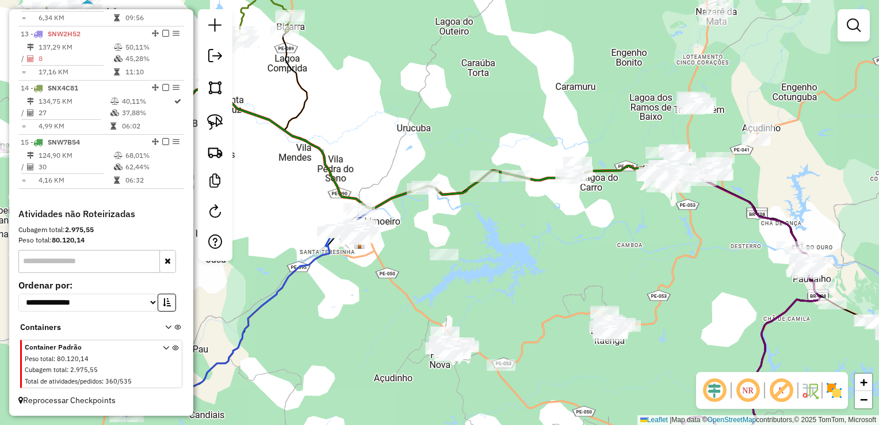
drag, startPoint x: 520, startPoint y: 171, endPoint x: 521, endPoint y: 158, distance: 12.7
click at [521, 158] on div "Janela de atendimento Grade de atendimento Capacidade Transportadoras Veículos …" at bounding box center [439, 212] width 879 height 425
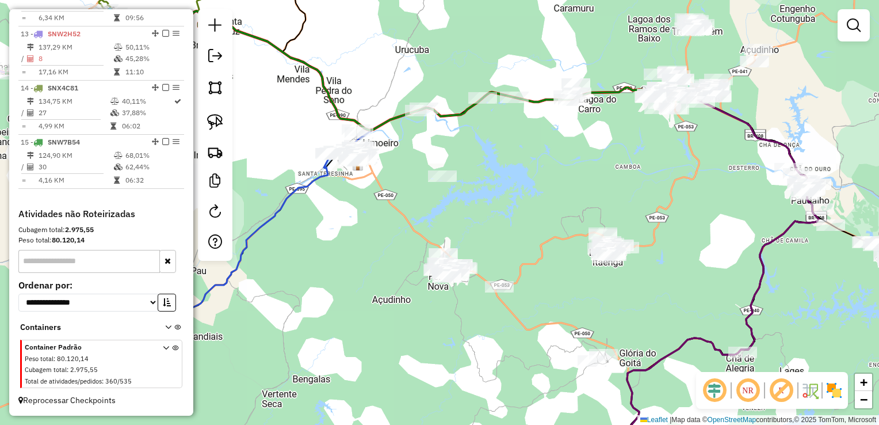
drag, startPoint x: 527, startPoint y: 236, endPoint x: 515, endPoint y: 119, distance: 117.5
click at [515, 120] on div "Janela de atendimento Grade de atendimento Capacidade Transportadoras Veículos …" at bounding box center [439, 212] width 879 height 425
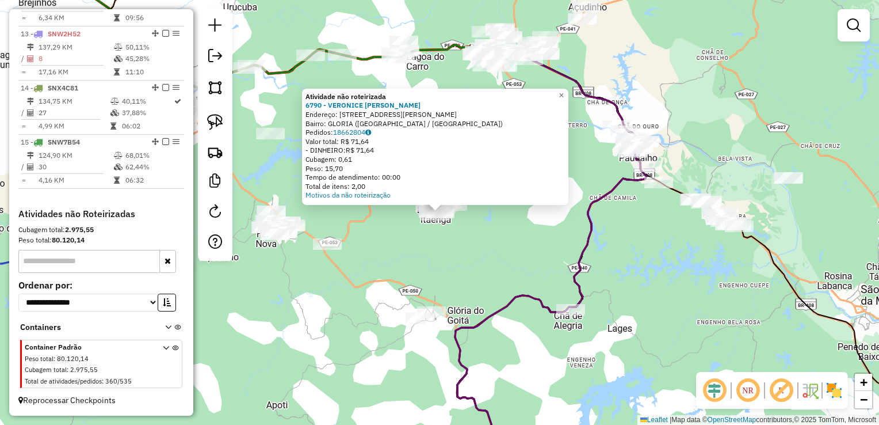
click at [437, 254] on div "Atividade não roteirizada 6790 - VERONICE MARIA DA SI Endereço: R EVALDO BRAGA …" at bounding box center [439, 212] width 879 height 425
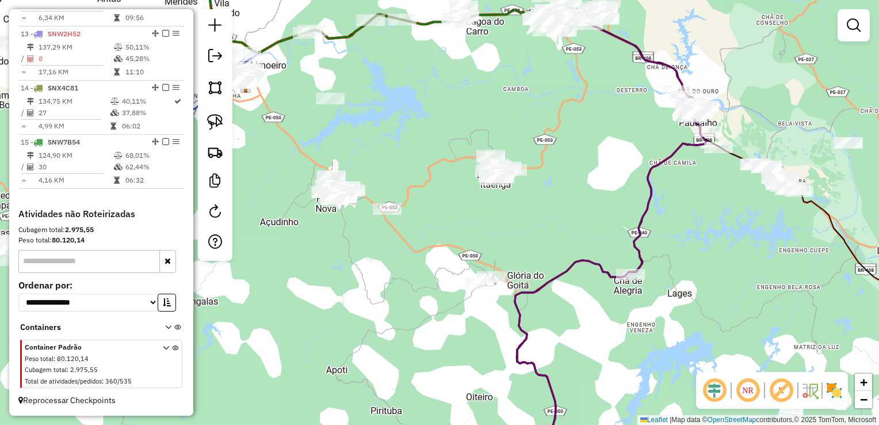
drag, startPoint x: 413, startPoint y: 266, endPoint x: 458, endPoint y: 222, distance: 63.1
click at [473, 227] on div "Janela de atendimento Grade de atendimento Capacidade Transportadoras Veículos …" at bounding box center [439, 212] width 879 height 425
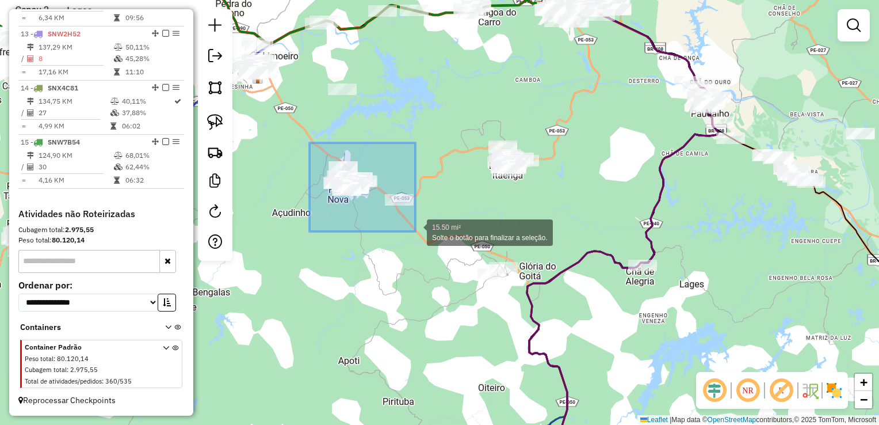
drag, startPoint x: 308, startPoint y: 153, endPoint x: 416, endPoint y: 231, distance: 133.1
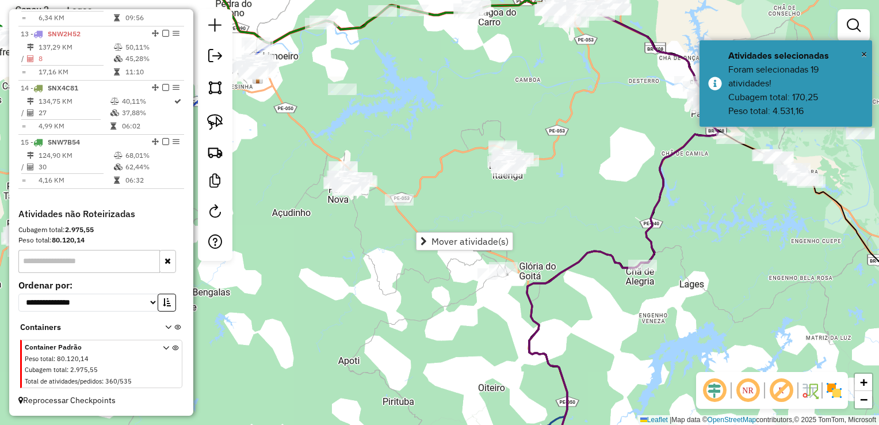
click at [473, 210] on div "Janela de atendimento Grade de atendimento Capacidade Transportadoras Veículos …" at bounding box center [439, 212] width 879 height 425
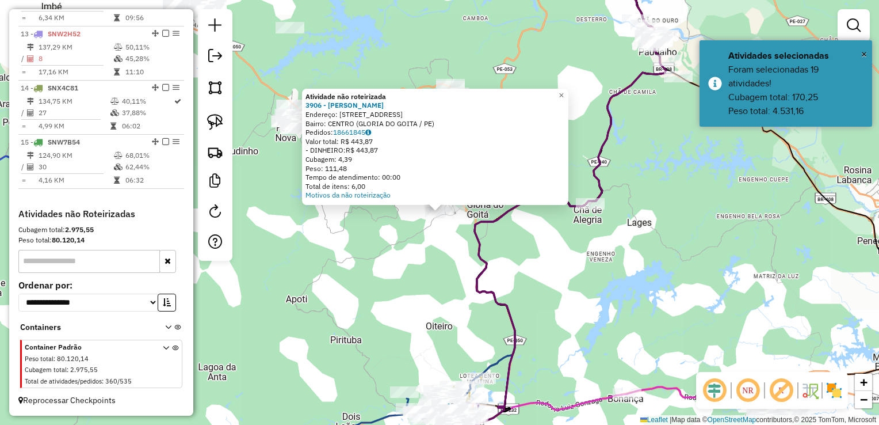
click at [447, 299] on div "Atividade não roteirizada 3906 - RAFAEL MIGUEL DOS SA Endereço: R RUA 14 13 Bai…" at bounding box center [439, 212] width 879 height 425
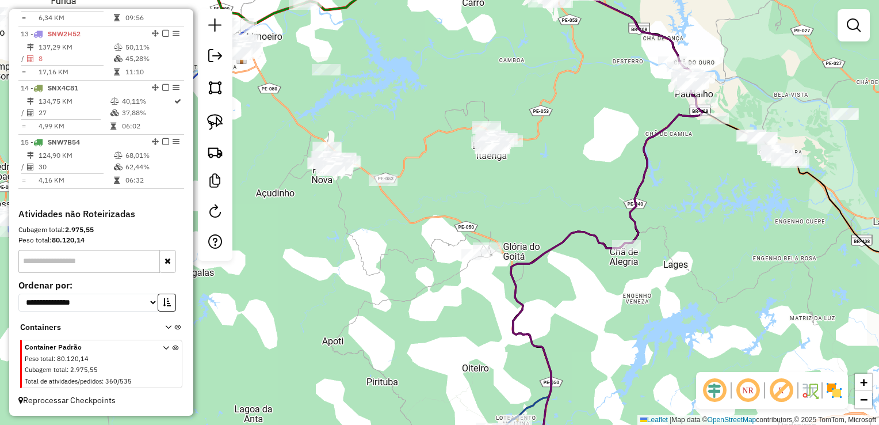
drag, startPoint x: 456, startPoint y: 164, endPoint x: 499, endPoint y: 212, distance: 64.4
click at [499, 212] on div "Janela de atendimento Grade de atendimento Capacidade Transportadoras Veículos …" at bounding box center [439, 212] width 879 height 425
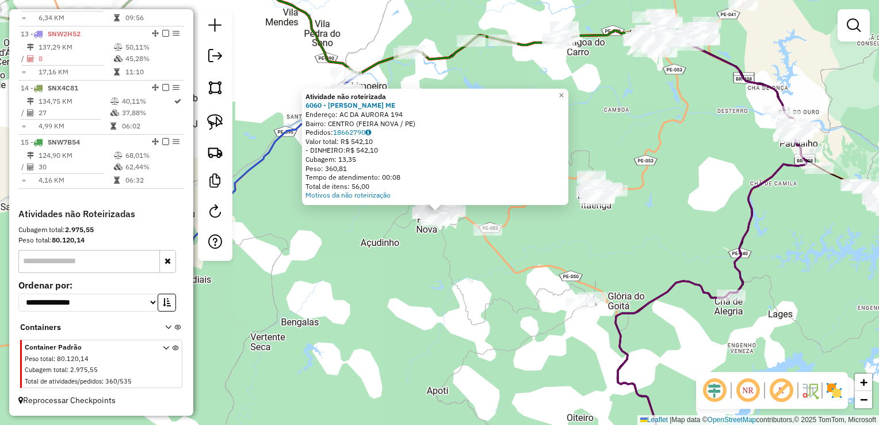
drag, startPoint x: 465, startPoint y: 270, endPoint x: 482, endPoint y: 246, distance: 29.7
click at [465, 269] on div "Atividade não roteirizada 6060 - MARIA GOMES SOUZA ME Endereço: AC DA AURORA 19…" at bounding box center [439, 212] width 879 height 425
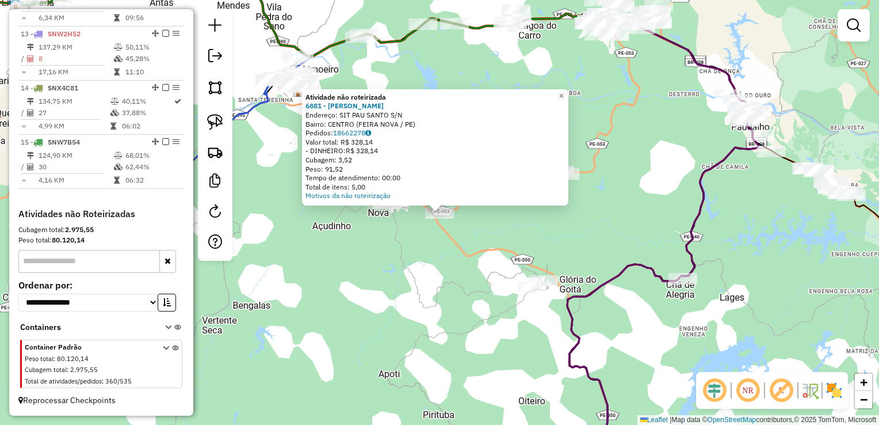
click at [563, 241] on div "Atividade não roteirizada 6881 - JOSE REGINALDO DA SI Endereço: SIT PAU SANTO S…" at bounding box center [439, 212] width 879 height 425
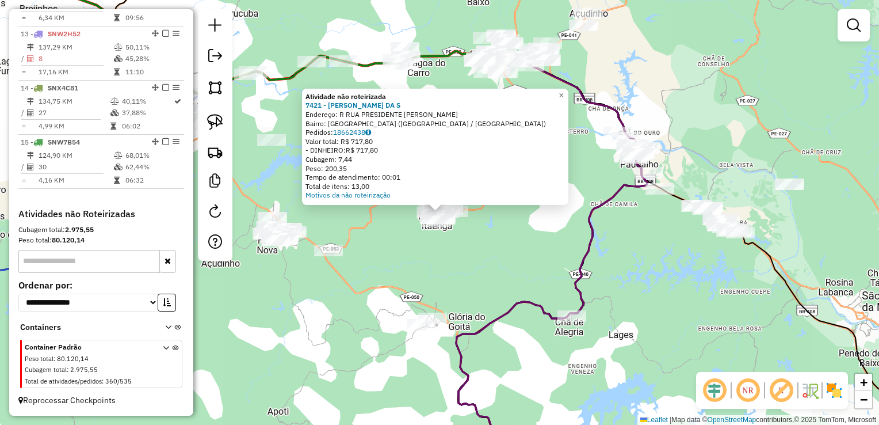
click at [458, 250] on div "Atividade não roteirizada 7421 - EDMILSON SOARES DA S Endereço: R RUA PRESIDENT…" at bounding box center [439, 212] width 879 height 425
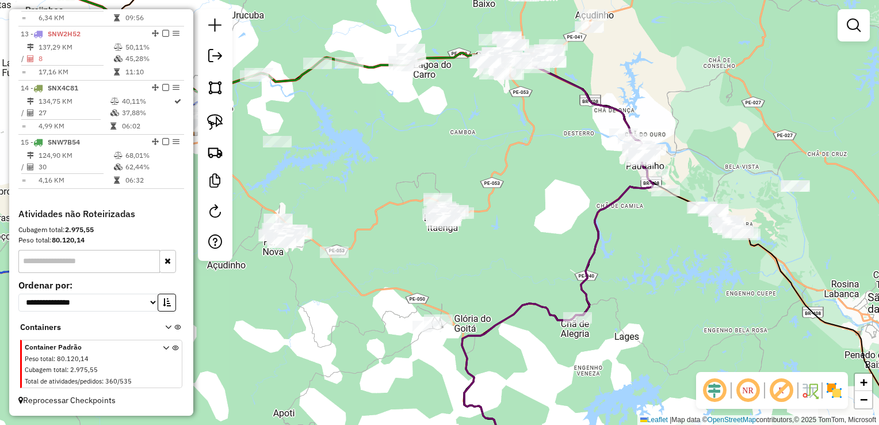
drag, startPoint x: 389, startPoint y: 249, endPoint x: 488, endPoint y: 245, distance: 99.1
click at [487, 246] on div "Janela de atendimento Grade de atendimento Capacidade Transportadoras Veículos …" at bounding box center [439, 212] width 879 height 425
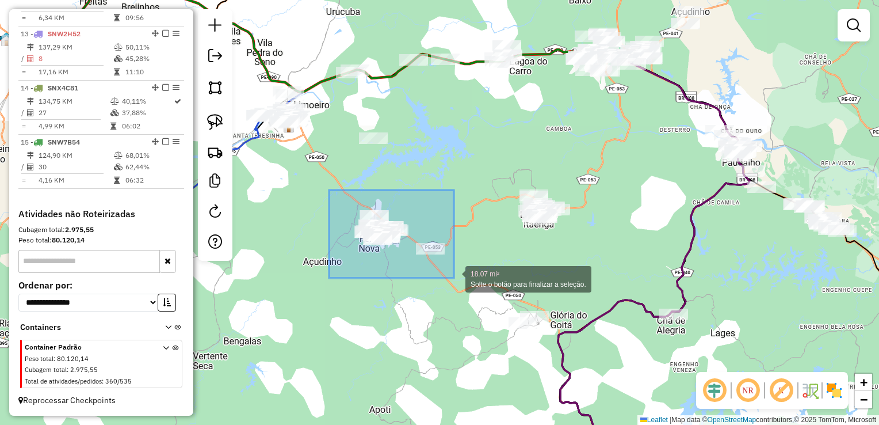
drag, startPoint x: 351, startPoint y: 241, endPoint x: 459, endPoint y: 279, distance: 114.5
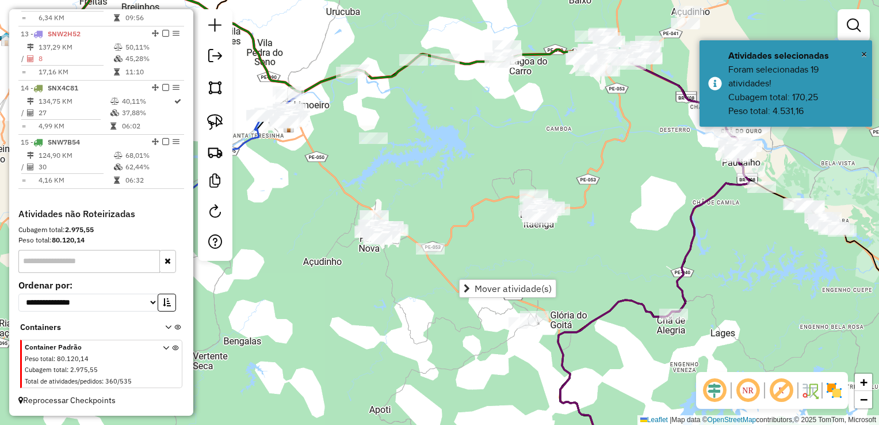
click at [574, 271] on div "Janela de atendimento Grade de atendimento Capacidade Transportadoras Veículos …" at bounding box center [439, 212] width 879 height 425
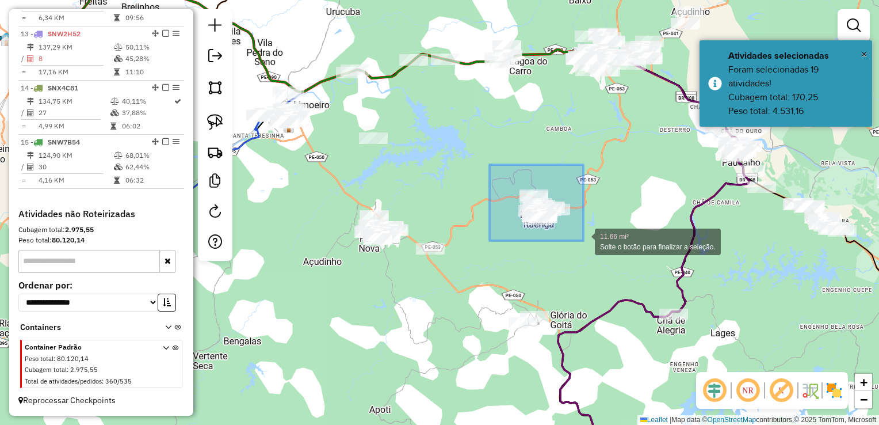
drag, startPoint x: 495, startPoint y: 188, endPoint x: 584, endPoint y: 241, distance: 103.3
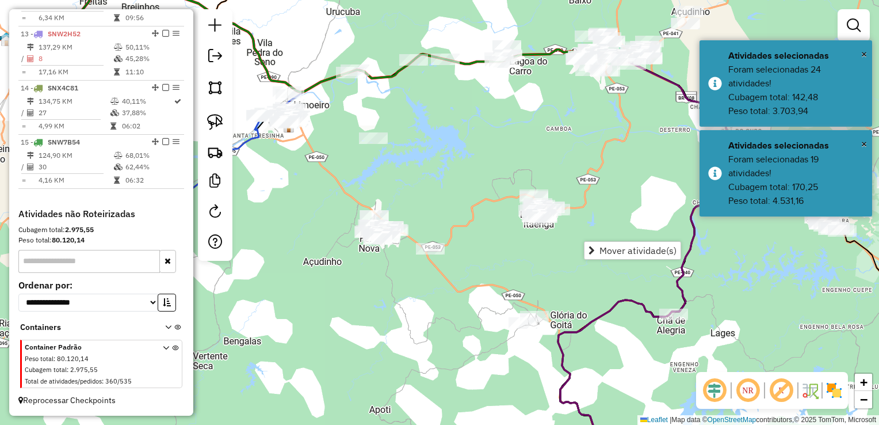
click at [599, 196] on div "Janela de atendimento Grade de atendimento Capacidade Transportadoras Veículos …" at bounding box center [439, 212] width 879 height 425
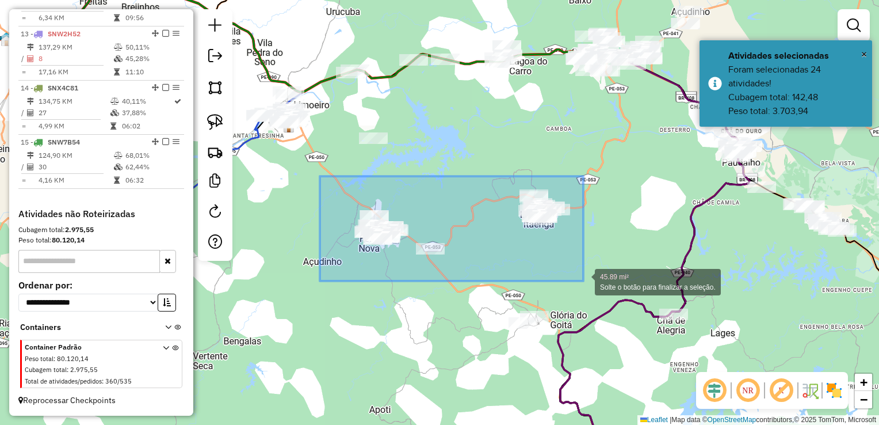
drag, startPoint x: 323, startPoint y: 185, endPoint x: 584, endPoint y: 281, distance: 277.2
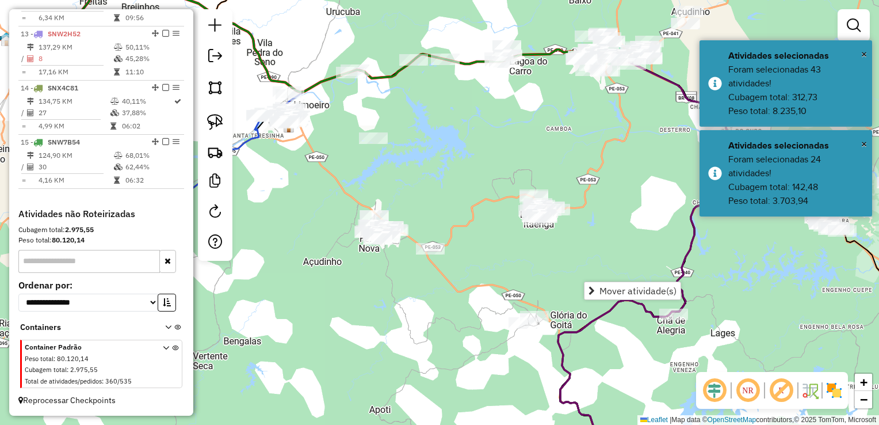
click at [612, 250] on div "Janela de atendimento Grade de atendimento Capacidade Transportadoras Veículos …" at bounding box center [439, 212] width 879 height 425
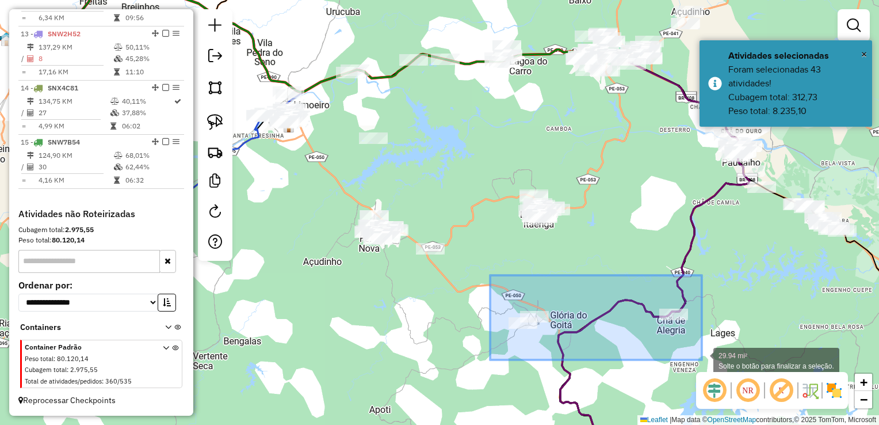
drag, startPoint x: 488, startPoint y: 286, endPoint x: 702, endPoint y: 360, distance: 226.4
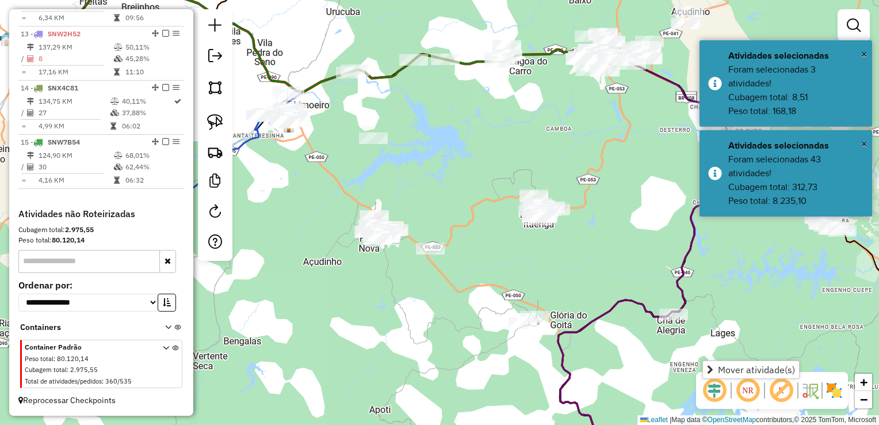
click at [726, 307] on div "Janela de atendimento Grade de atendimento Capacidade Transportadoras Veículos …" at bounding box center [439, 212] width 879 height 425
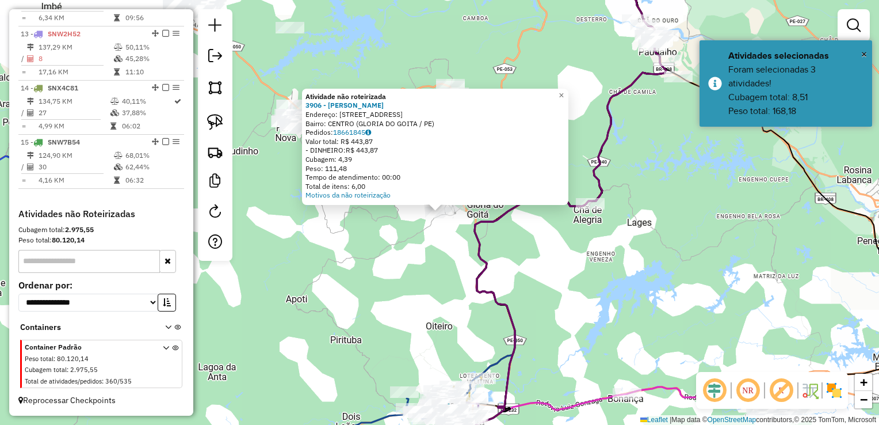
click at [619, 282] on div "Atividade não roteirizada 3906 - RAFAEL MIGUEL DOS SA Endereço: R RUA 14 13 Bai…" at bounding box center [439, 212] width 879 height 425
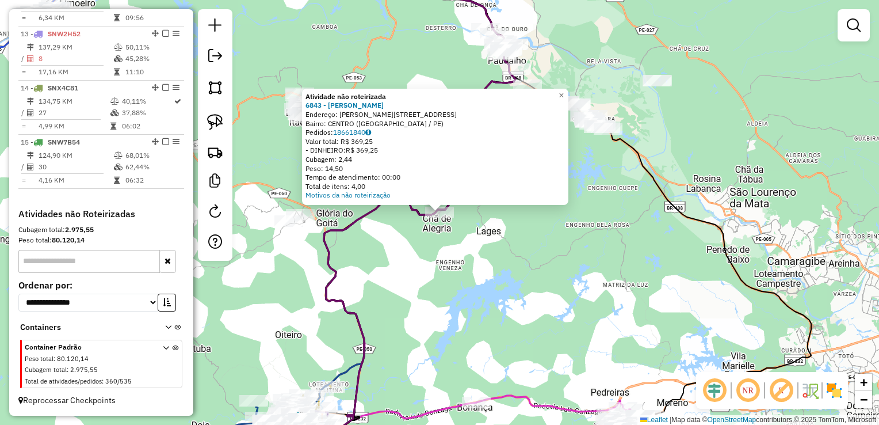
click at [489, 288] on div "Atividade não roteirizada 6843 - JOSE LEONARDO DA SIL Endereço: R BARBOSA LIMA …" at bounding box center [439, 212] width 879 height 425
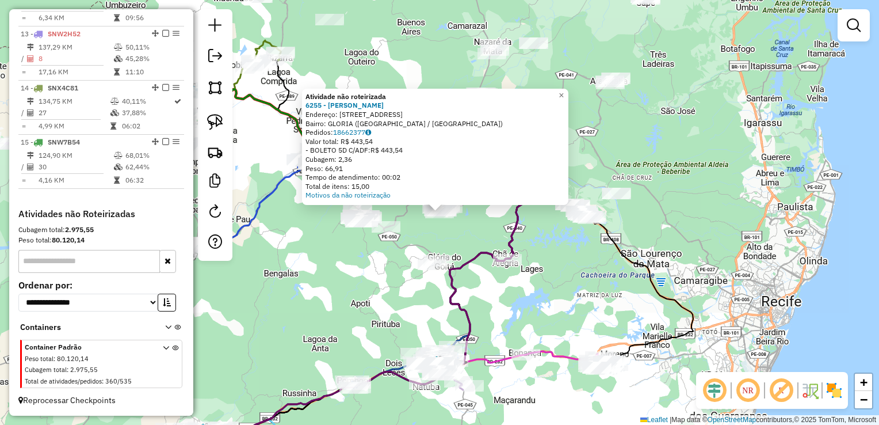
click at [410, 215] on div "Atividade não roteirizada 6255 - ROBERTO JOSE CORREIA Endereço: R DO PROGRESSO …" at bounding box center [439, 212] width 879 height 425
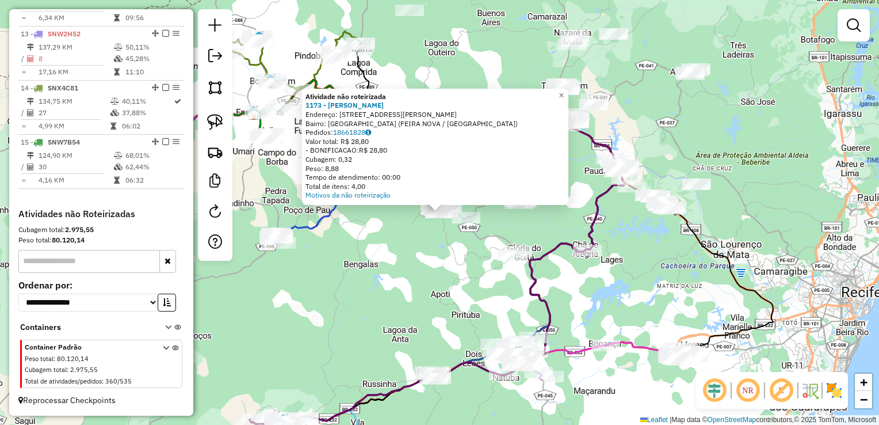
click at [433, 266] on div "Atividade não roteirizada 1173 - SEVERINO P DA SILVA Endereço: R RUA FRANCISCO …" at bounding box center [439, 212] width 879 height 425
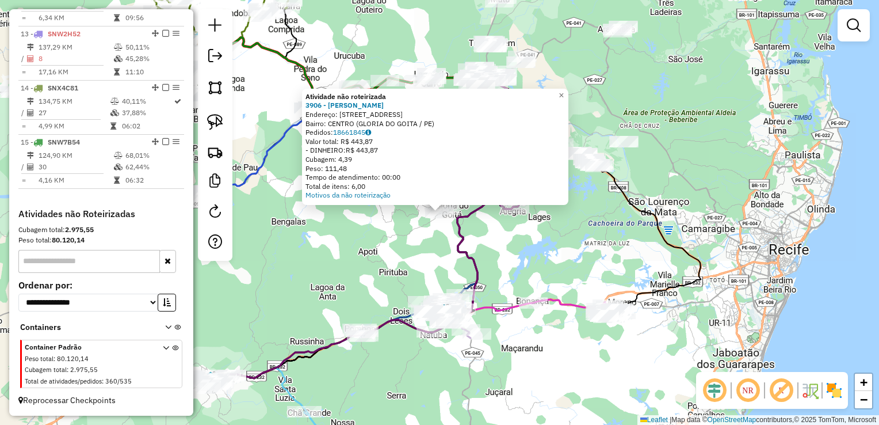
click at [555, 266] on div "Atividade não roteirizada 3906 - RAFAEL MIGUEL DOS SA Endereço: R RUA 14 13 Bai…" at bounding box center [439, 212] width 879 height 425
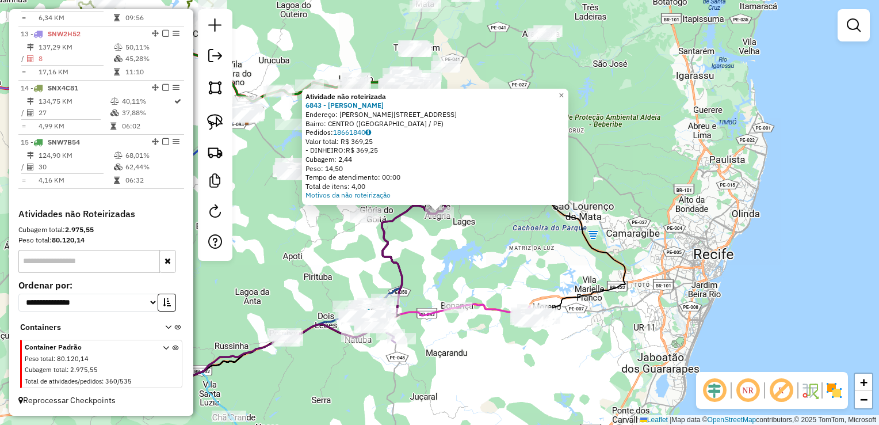
click at [535, 257] on div "Atividade não roteirizada 6843 - JOSE LEONARDO DA SIL Endereço: R BARBOSA LIMA …" at bounding box center [439, 212] width 879 height 425
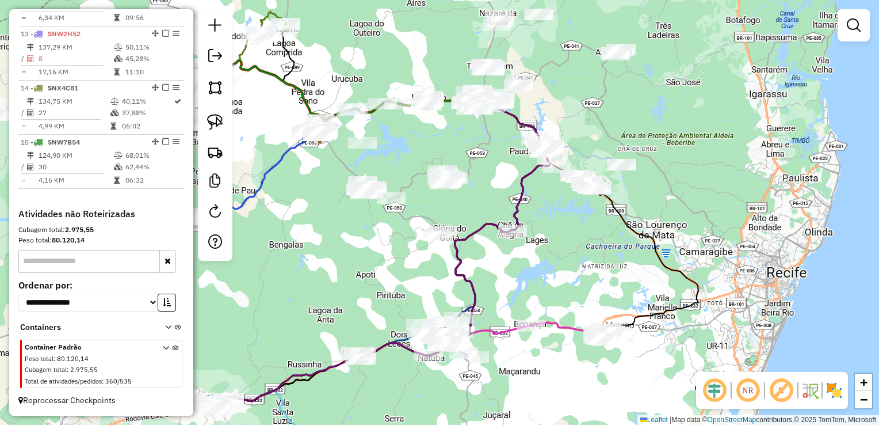
drag, startPoint x: 314, startPoint y: 231, endPoint x: 387, endPoint y: 250, distance: 75.4
click at [387, 250] on div "Janela de atendimento Grade de atendimento Capacidade Transportadoras Veículos …" at bounding box center [439, 212] width 879 height 425
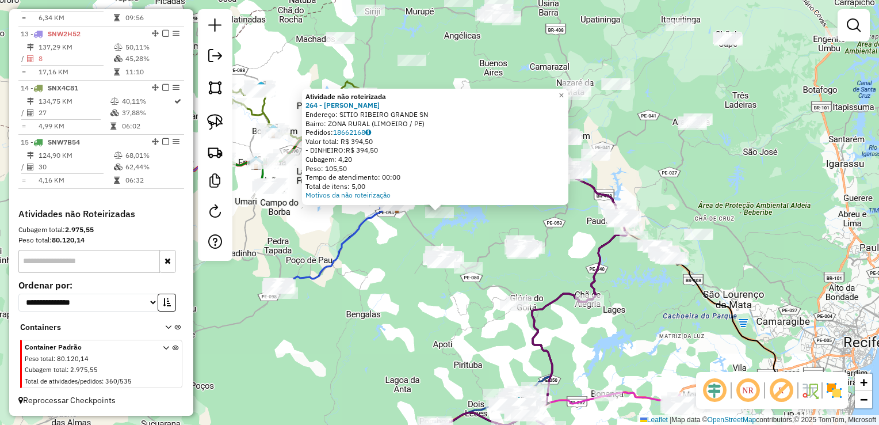
click at [366, 270] on div "Atividade não roteirizada 264 - LUANA PEREIRA Endereço: SITIO RIBEIRO GRANDE SN…" at bounding box center [439, 212] width 879 height 425
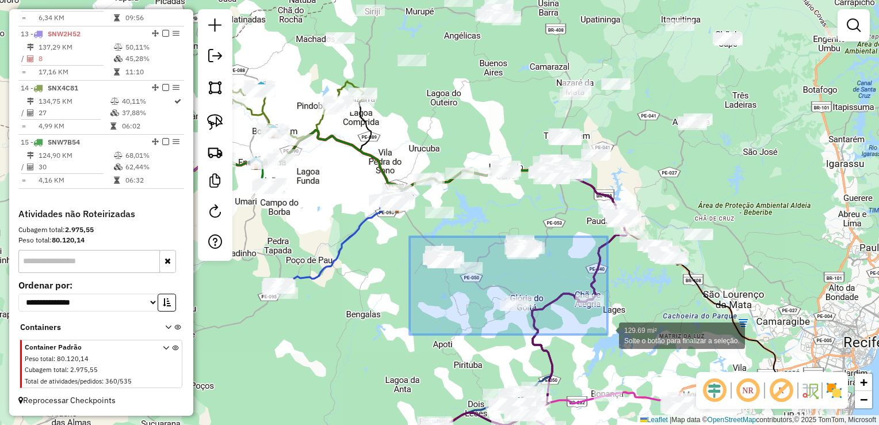
drag, startPoint x: 414, startPoint y: 261, endPoint x: 608, endPoint y: 334, distance: 207.5
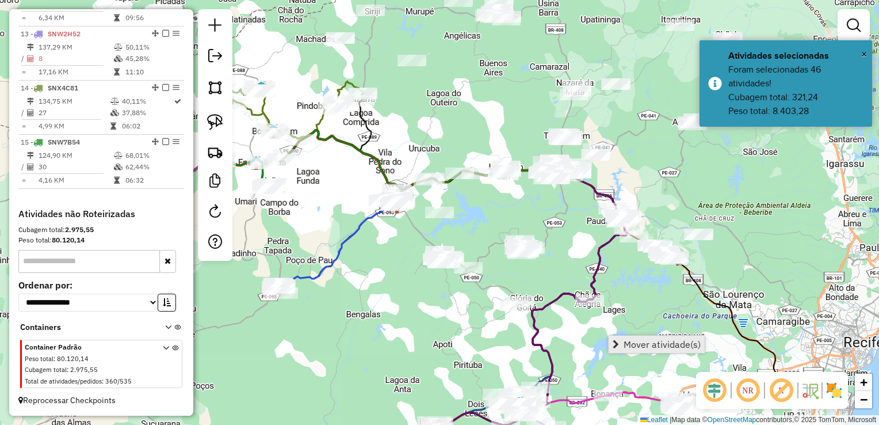
click at [635, 342] on span "Mover atividade(s)" at bounding box center [662, 344] width 77 height 9
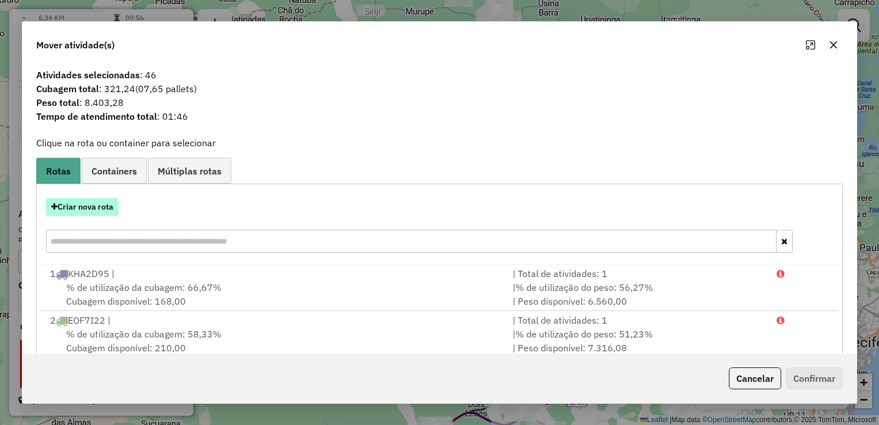
click at [93, 205] on button "Criar nova rota" at bounding box center [82, 207] width 73 height 18
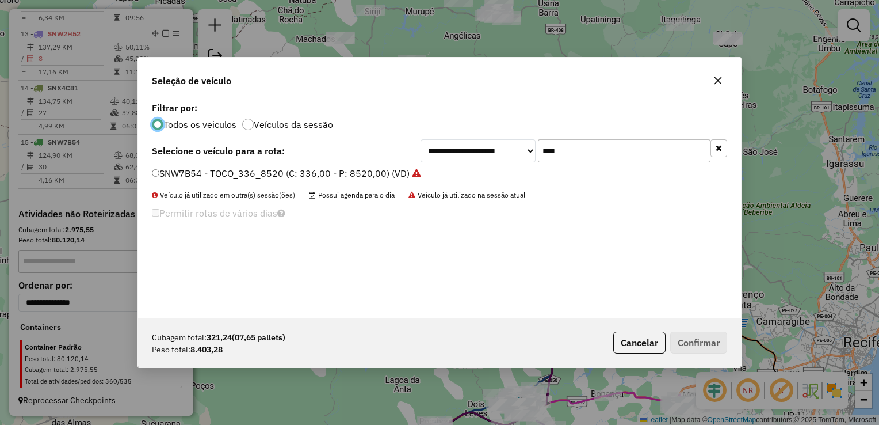
scroll to position [6, 3]
click at [616, 153] on input "****" at bounding box center [624, 150] width 173 height 23
type input "*"
type input "****"
drag, startPoint x: 149, startPoint y: 171, endPoint x: 161, endPoint y: 175, distance: 12.7
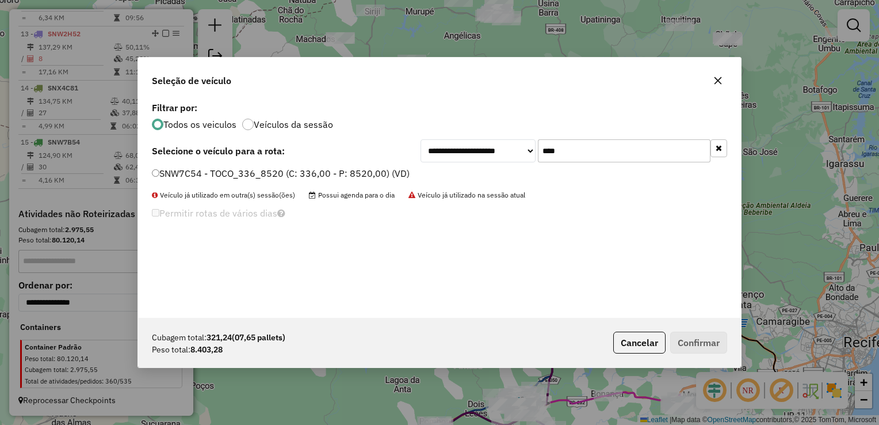
click at [150, 171] on div "SNW7C54 - TOCO_336_8520 (C: 336,00 - P: 8520,00) (VD)" at bounding box center [439, 178] width 589 height 23
click at [159, 176] on label "SNW7C54 - TOCO_336_8520 (C: 336,00 - P: 8520,00) (VD)" at bounding box center [281, 173] width 258 height 14
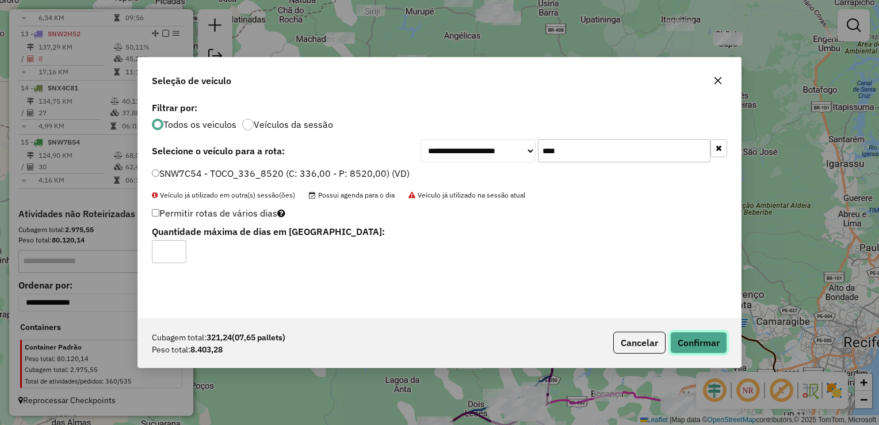
click at [711, 340] on button "Confirmar" at bounding box center [699, 343] width 57 height 22
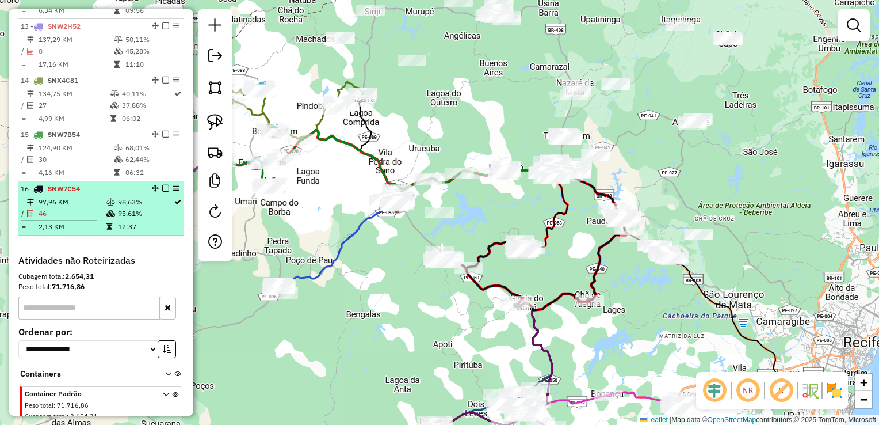
click at [53, 216] on td "46" at bounding box center [72, 214] width 68 height 12
select select "**********"
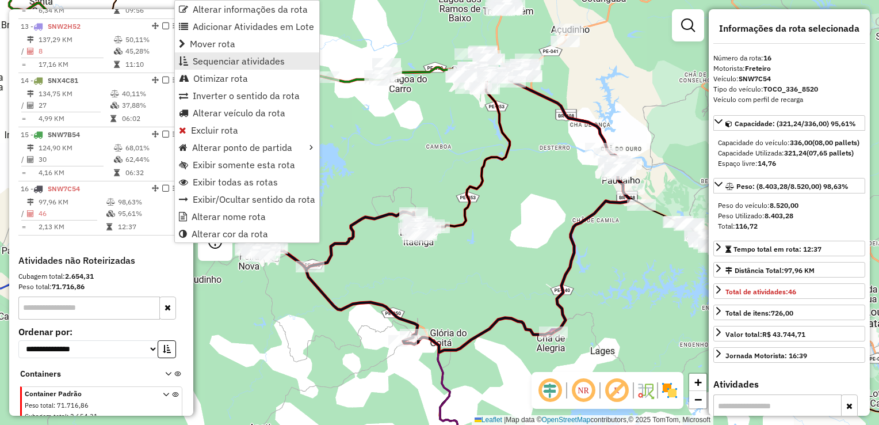
click at [241, 61] on span "Sequenciar atividades" at bounding box center [239, 60] width 92 height 9
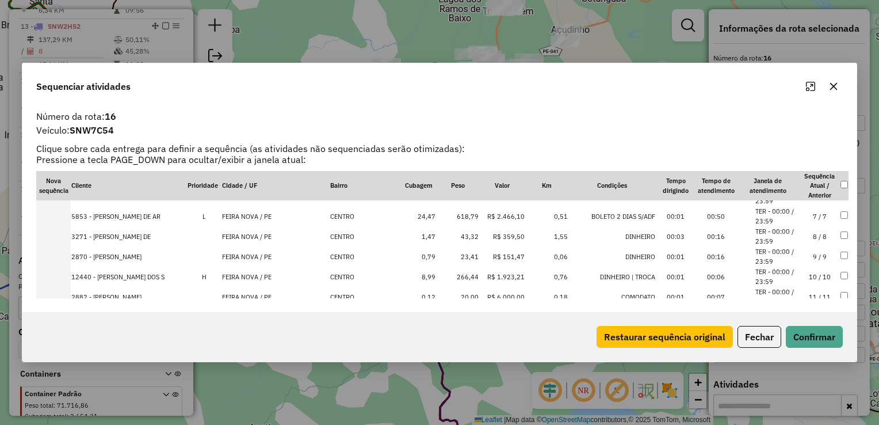
click at [452, 216] on td "618,79" at bounding box center [457, 216] width 43 height 20
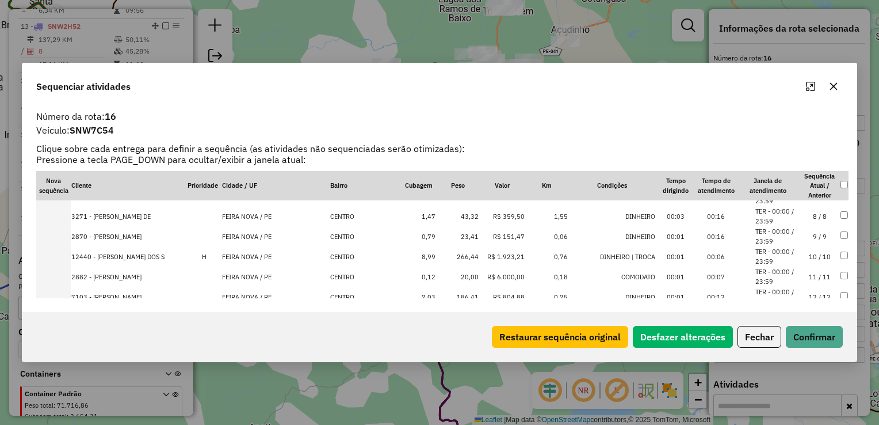
click at [454, 257] on td "266,44" at bounding box center [457, 256] width 43 height 20
click at [446, 277] on td "186,41" at bounding box center [457, 276] width 43 height 20
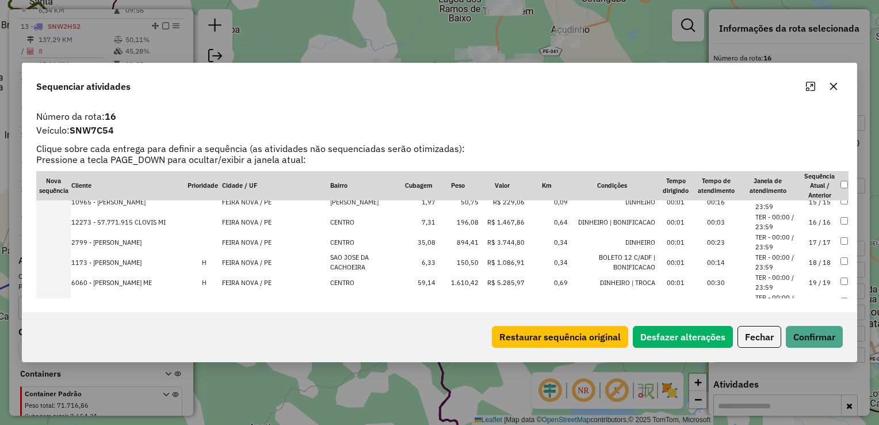
click at [446, 245] on td "894,41" at bounding box center [457, 242] width 43 height 20
click at [444, 259] on td "1.610,42" at bounding box center [457, 262] width 43 height 20
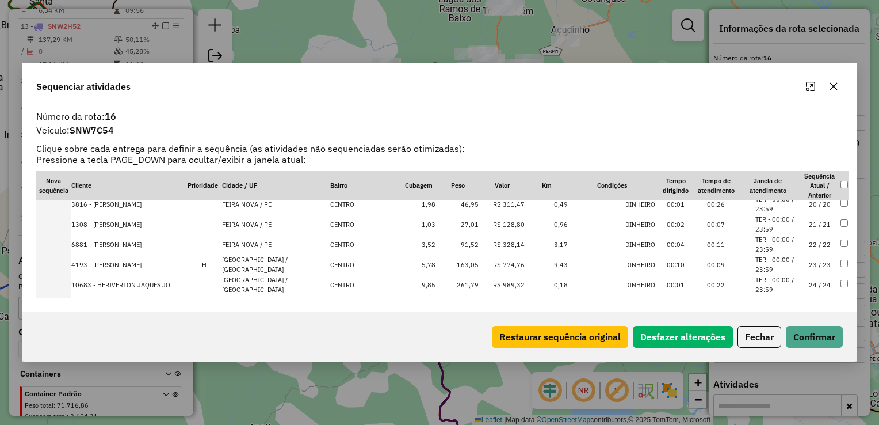
click at [447, 261] on td "163,05" at bounding box center [457, 264] width 43 height 20
click at [448, 262] on td "261,79" at bounding box center [457, 264] width 43 height 20
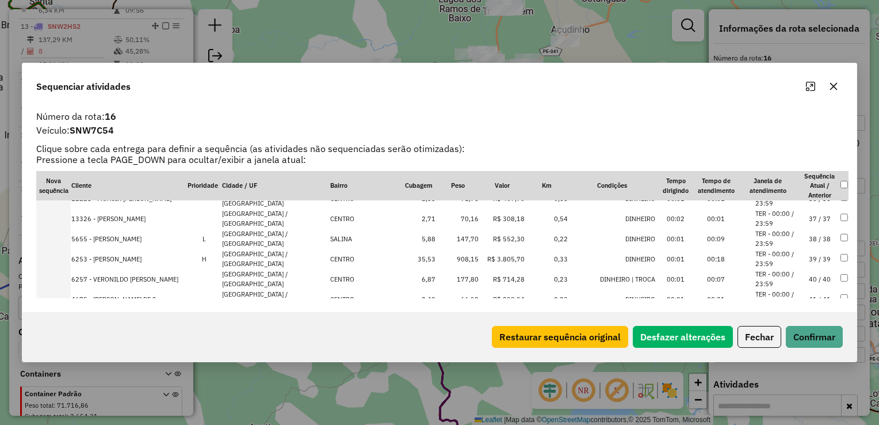
click at [448, 260] on td "908,15" at bounding box center [457, 259] width 43 height 20
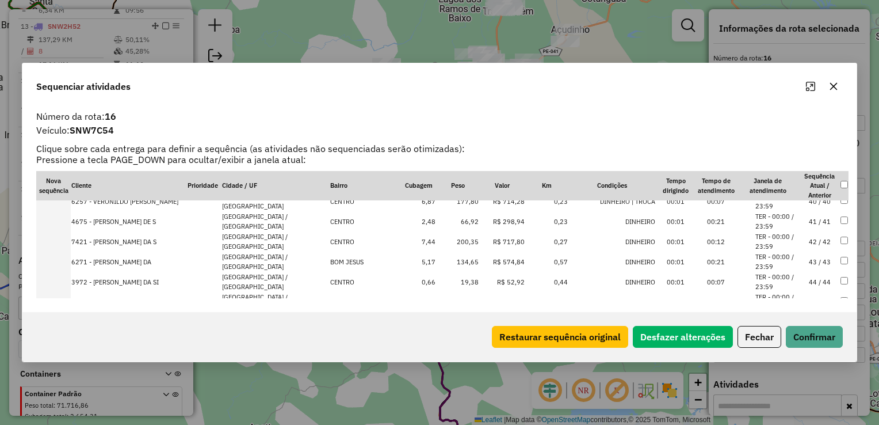
click at [445, 241] on td "200,35" at bounding box center [457, 241] width 43 height 20
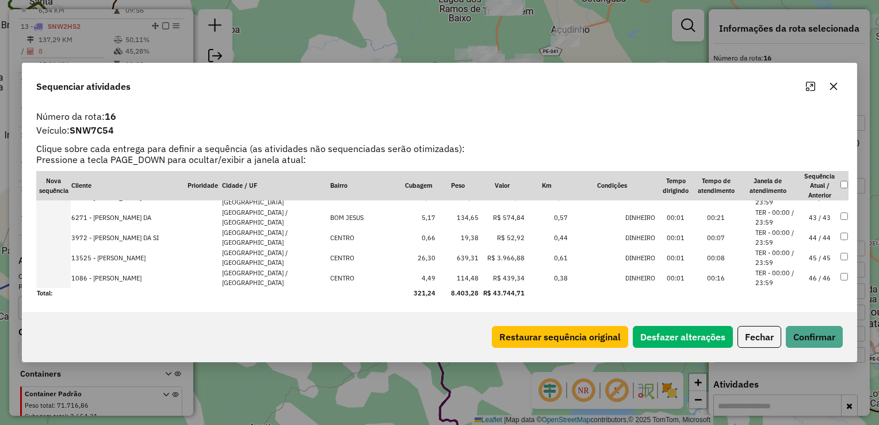
click at [450, 256] on td "639,31" at bounding box center [457, 257] width 43 height 20
click at [447, 275] on td "114,48" at bounding box center [457, 278] width 43 height 20
click at [443, 253] on td "134,65" at bounding box center [457, 257] width 43 height 20
click at [444, 236] on td "177,80" at bounding box center [457, 237] width 43 height 20
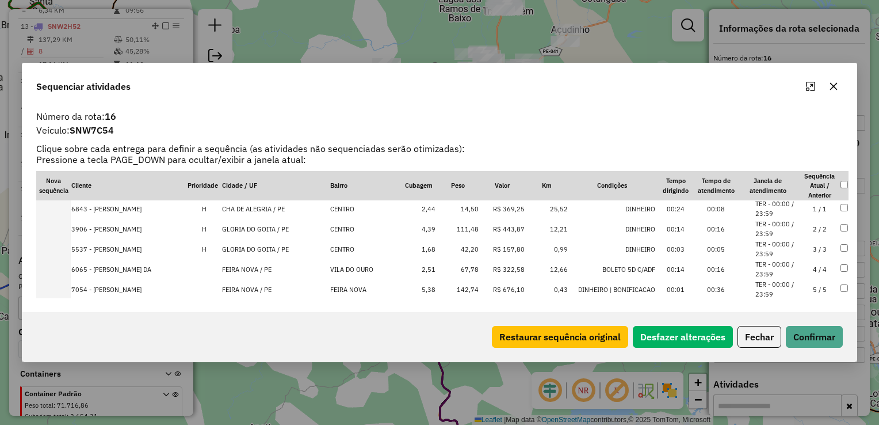
scroll to position [0, 0]
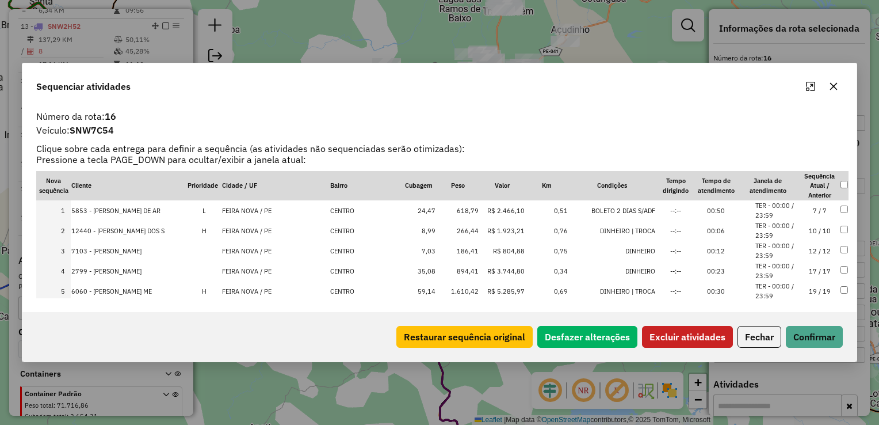
click at [840, 272] on td at bounding box center [844, 271] width 9 height 20
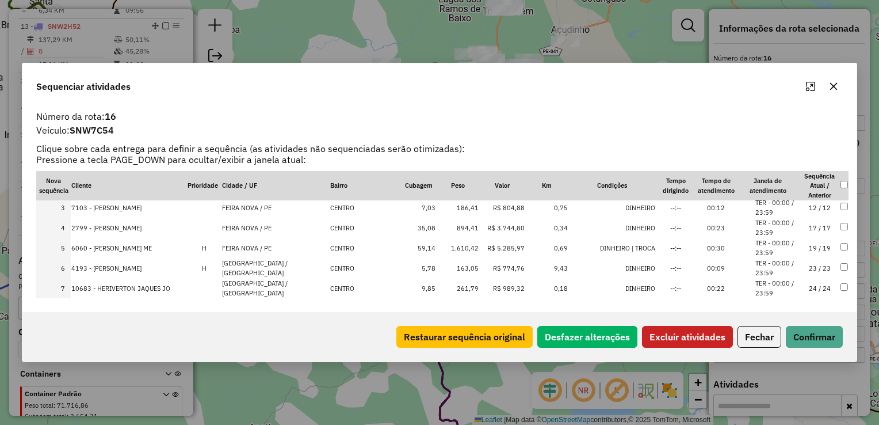
scroll to position [58, 0]
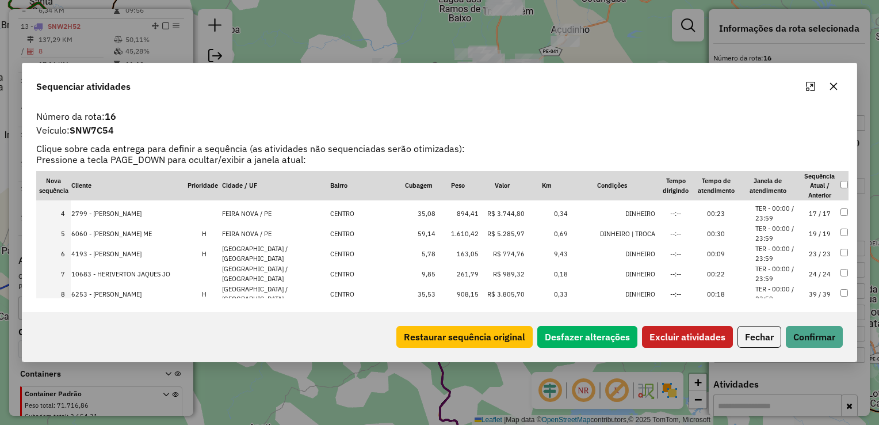
click at [840, 268] on td at bounding box center [844, 274] width 9 height 20
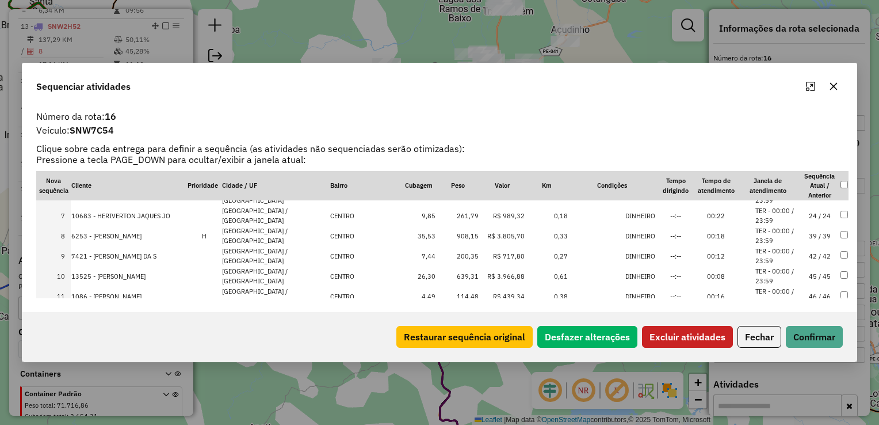
scroll to position [173, 0]
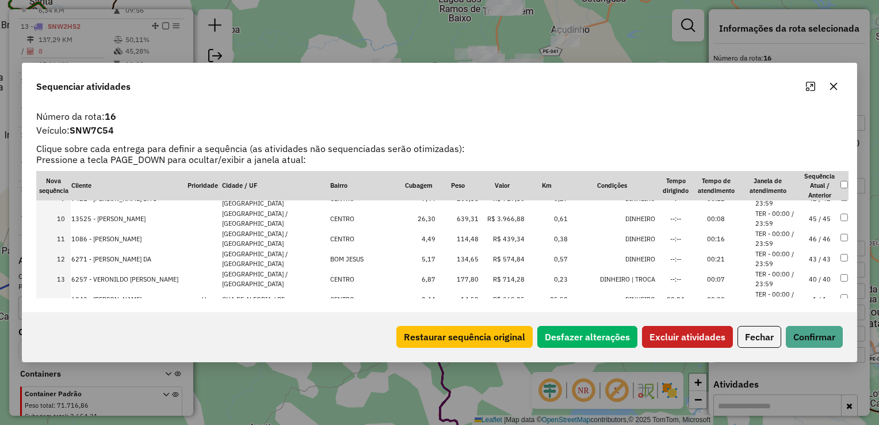
click at [844, 256] on td at bounding box center [844, 259] width 9 height 20
click at [668, 342] on button "Excluir atividades" at bounding box center [687, 337] width 91 height 22
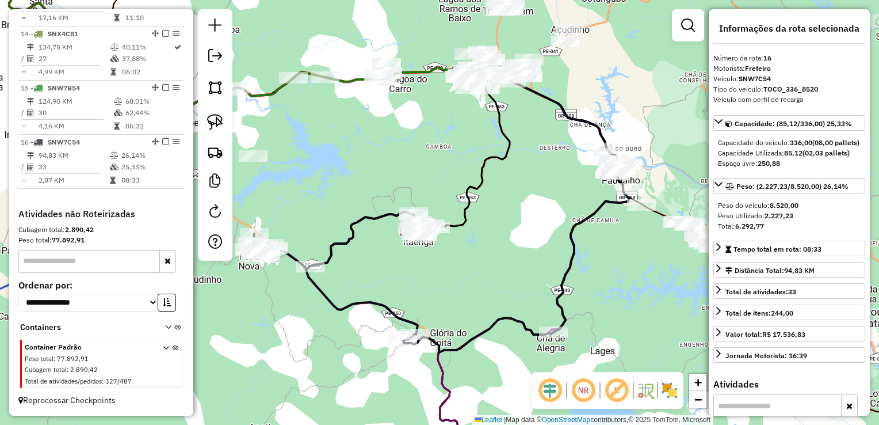
scroll to position [1129, 0]
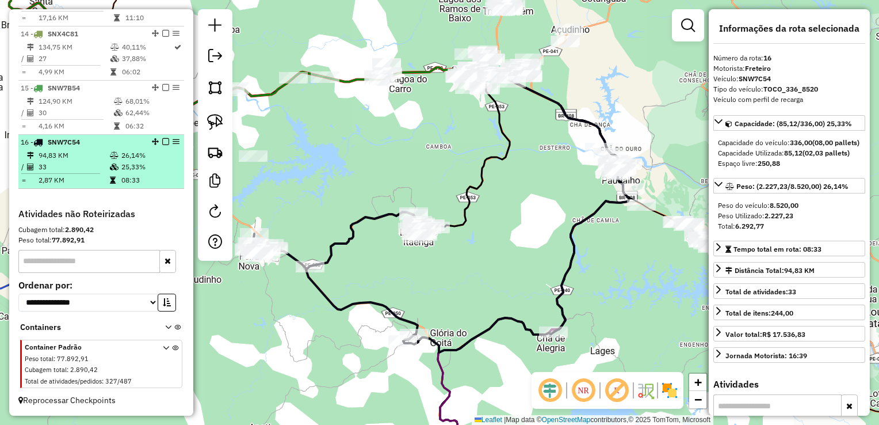
click at [47, 170] on td "33" at bounding box center [73, 167] width 71 height 12
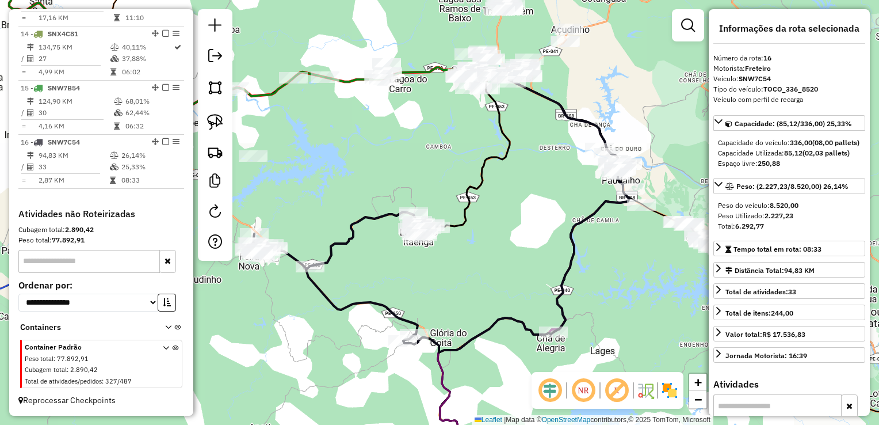
click at [412, 255] on div "Janela de atendimento Grade de atendimento Capacidade Transportadoras Veículos …" at bounding box center [439, 212] width 879 height 425
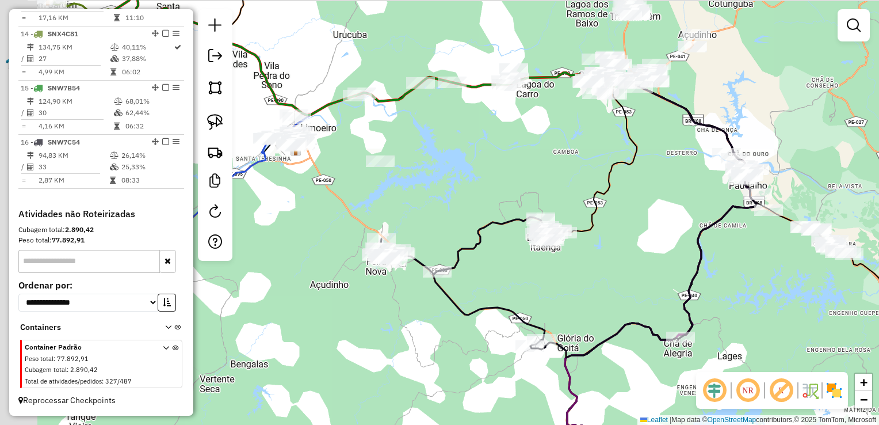
drag, startPoint x: 411, startPoint y: 260, endPoint x: 534, endPoint y: 268, distance: 123.4
click at [536, 264] on div "Janela de atendimento Grade de atendimento Capacidade Transportadoras Veículos …" at bounding box center [439, 212] width 879 height 425
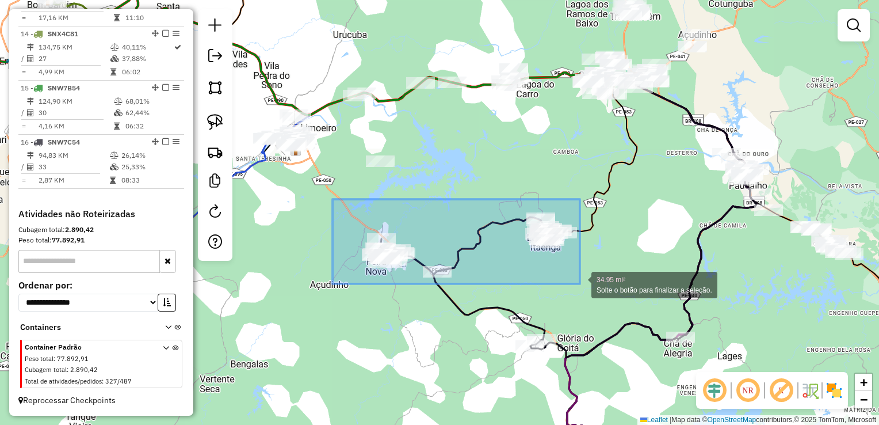
drag, startPoint x: 333, startPoint y: 199, endPoint x: 580, endPoint y: 284, distance: 261.6
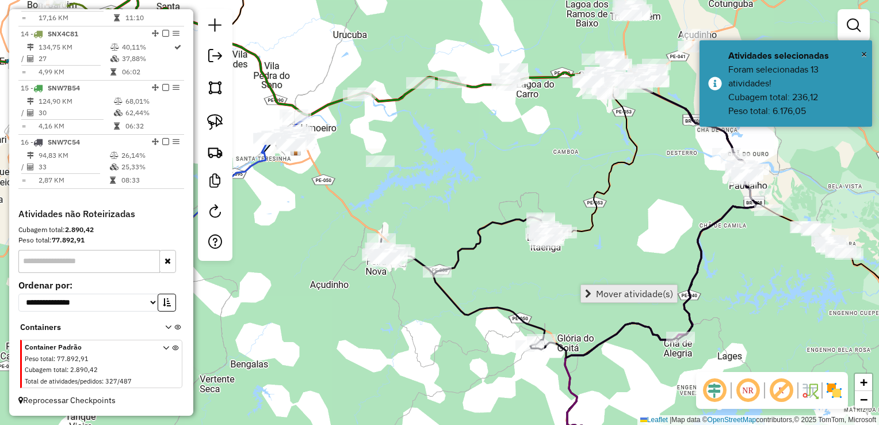
click at [626, 289] on span "Mover atividade(s)" at bounding box center [634, 293] width 77 height 9
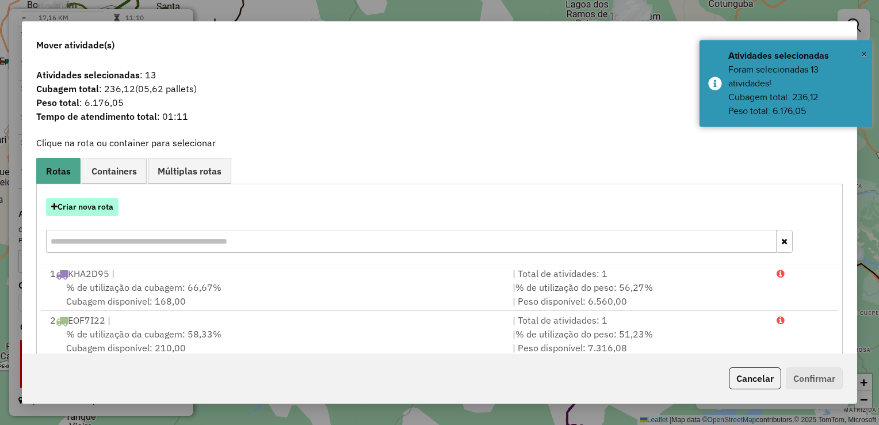
click at [79, 201] on button "Criar nova rota" at bounding box center [82, 207] width 73 height 18
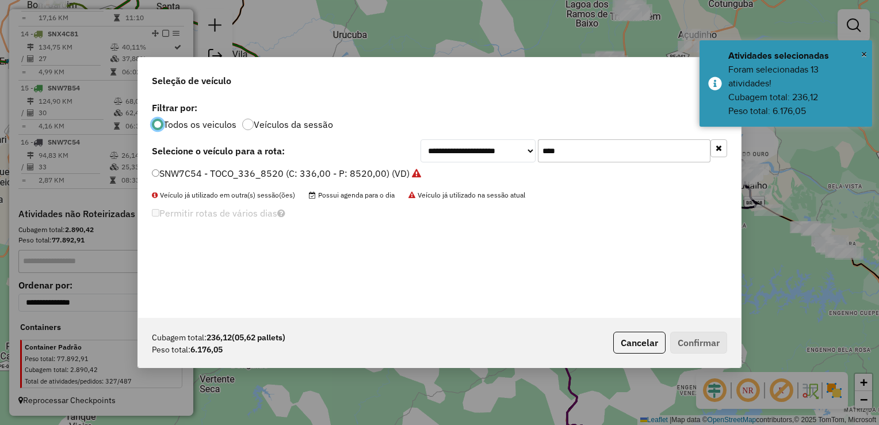
scroll to position [6, 3]
click at [576, 144] on input "****" at bounding box center [624, 150] width 173 height 23
type input "*"
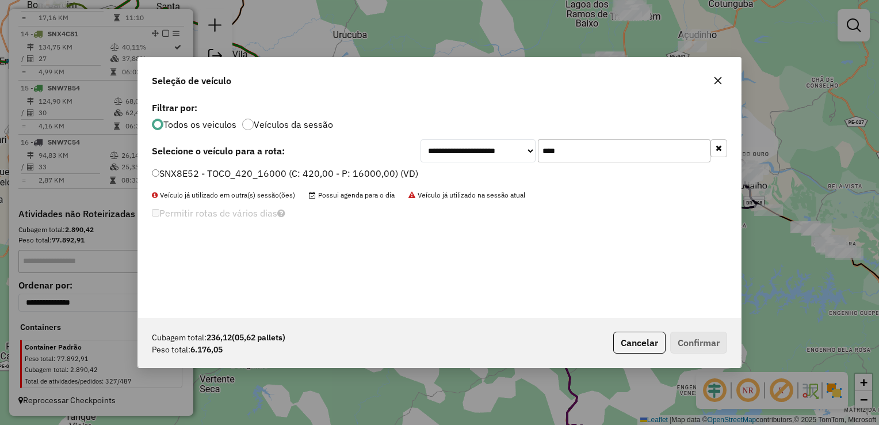
type input "****"
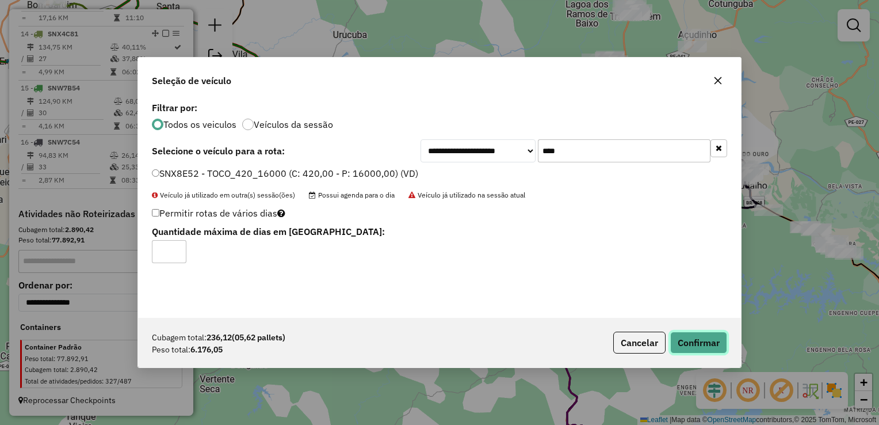
click at [700, 349] on button "Confirmar" at bounding box center [699, 343] width 57 height 22
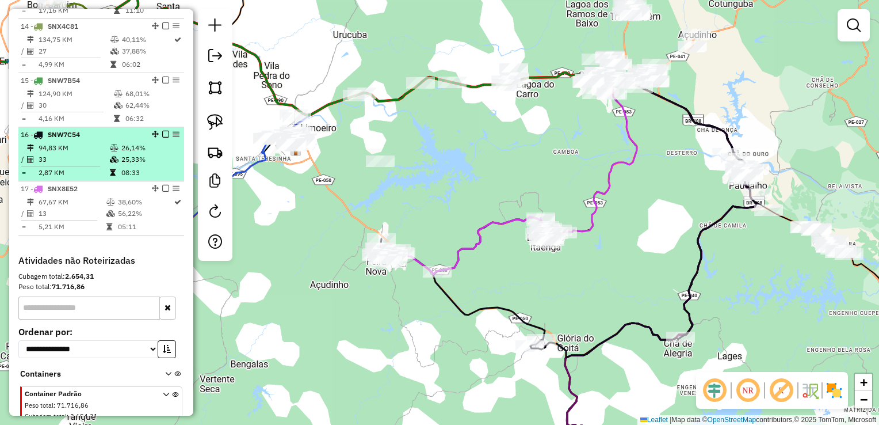
click at [61, 165] on td "33" at bounding box center [73, 160] width 71 height 12
select select "**********"
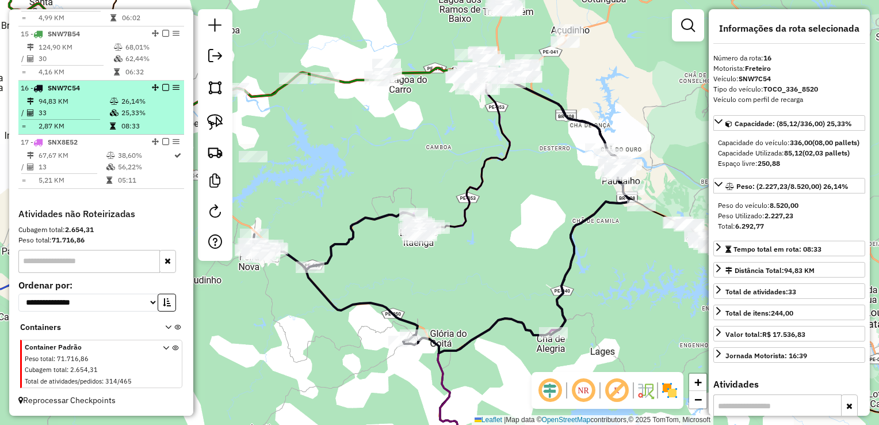
scroll to position [1183, 0]
click at [62, 169] on td "13" at bounding box center [72, 167] width 68 height 12
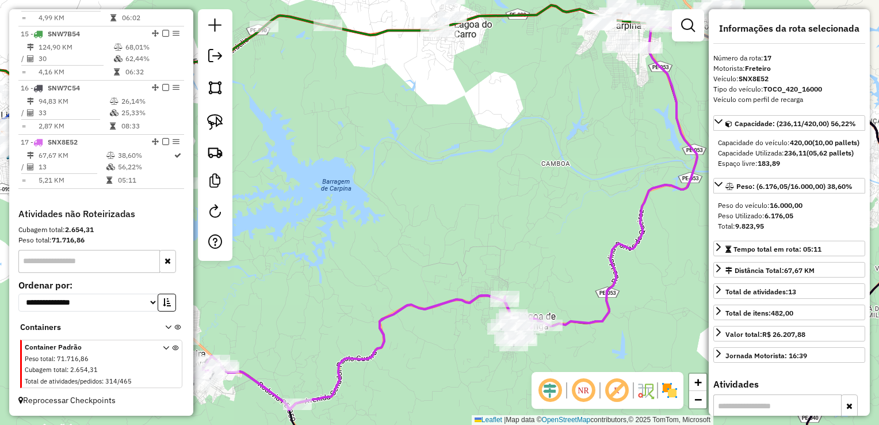
click at [430, 210] on div "Janela de atendimento Grade de atendimento Capacidade Transportadoras Veículos …" at bounding box center [439, 212] width 879 height 425
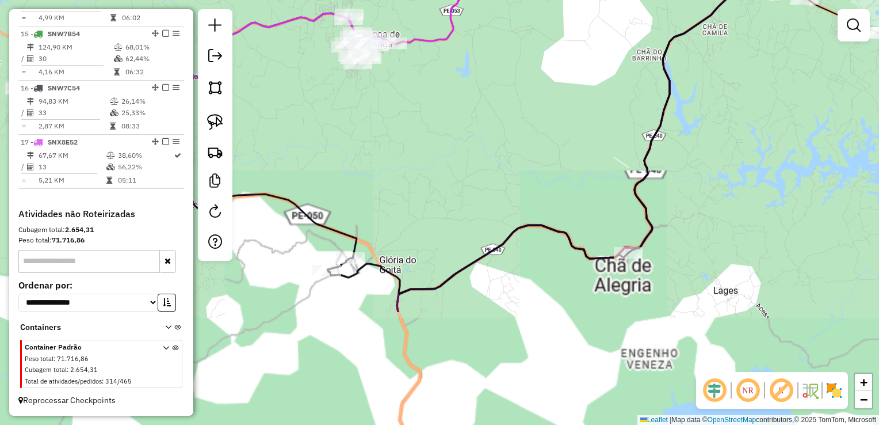
drag, startPoint x: 578, startPoint y: 352, endPoint x: 584, endPoint y: 158, distance: 194.6
click at [582, 167] on div "Janela de atendimento Grade de atendimento Capacidade Transportadoras Veículos …" at bounding box center [439, 212] width 879 height 425
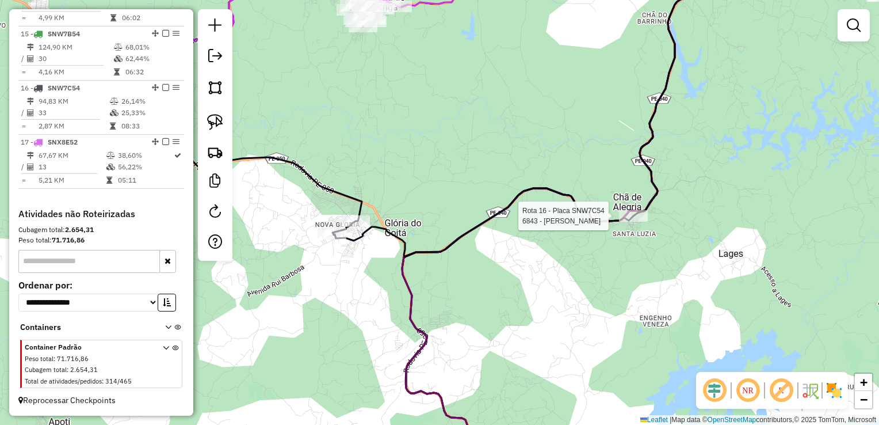
select select "**********"
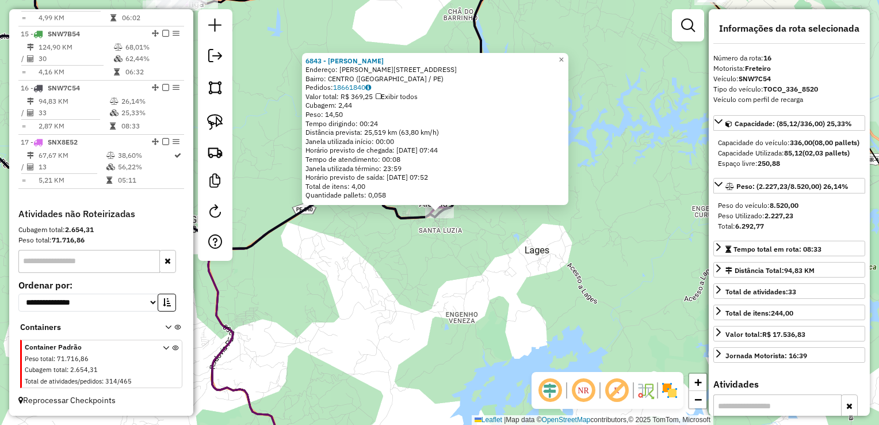
click at [422, 264] on div "6843 - JOSE LEONARDO DA SIL Endereço: R BARBOSA LIMA 11 Bairro: CENTRO (CHA DE …" at bounding box center [439, 212] width 879 height 425
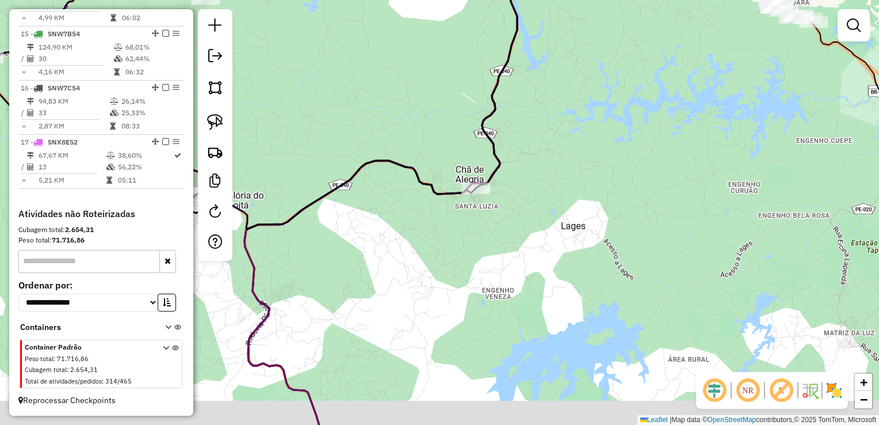
drag, startPoint x: 366, startPoint y: 269, endPoint x: 472, endPoint y: 166, distance: 147.4
click at [471, 167] on div "Janela de atendimento Grade de atendimento Capacidade Transportadoras Veículos …" at bounding box center [439, 212] width 879 height 425
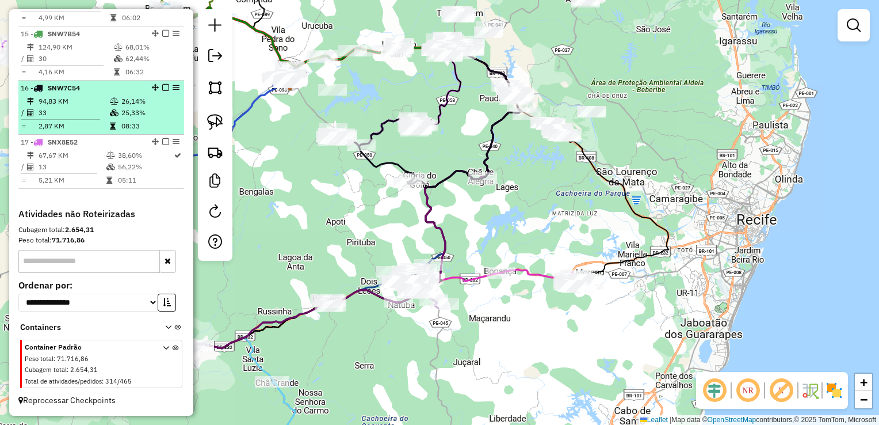
select select "**********"
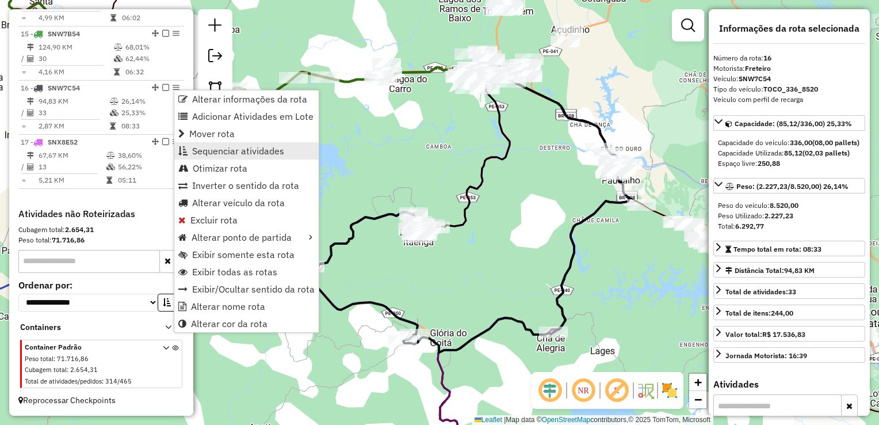
click at [229, 148] on span "Sequenciar atividades" at bounding box center [238, 150] width 92 height 9
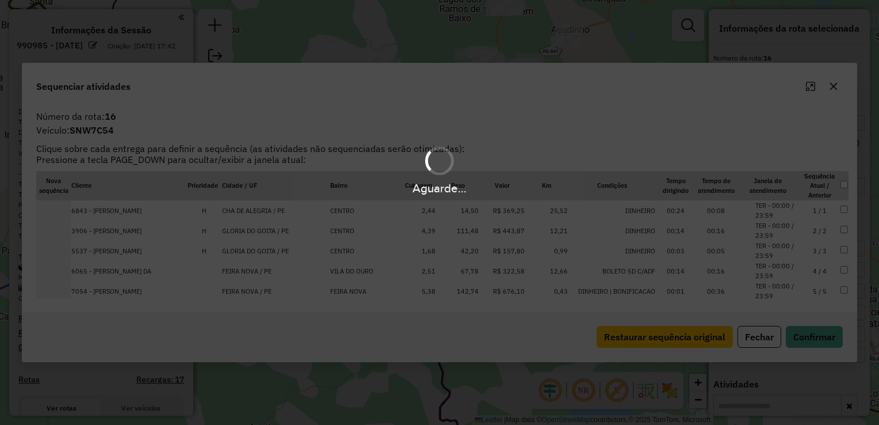
select select "**********"
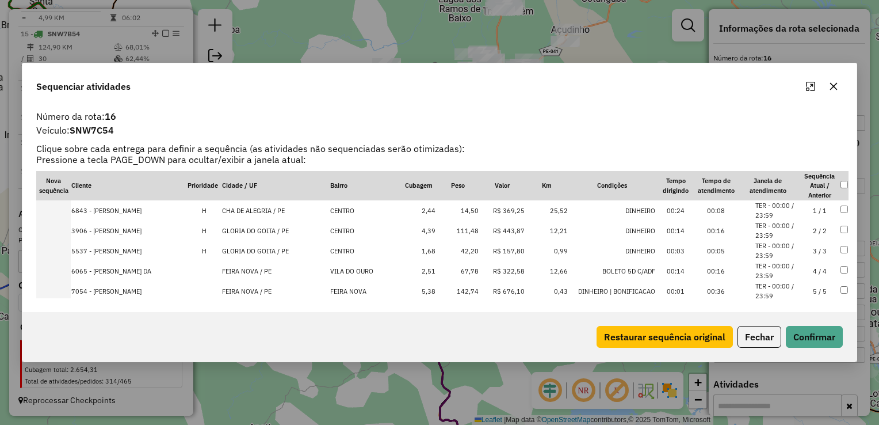
click at [447, 211] on td "14,50" at bounding box center [457, 210] width 43 height 20
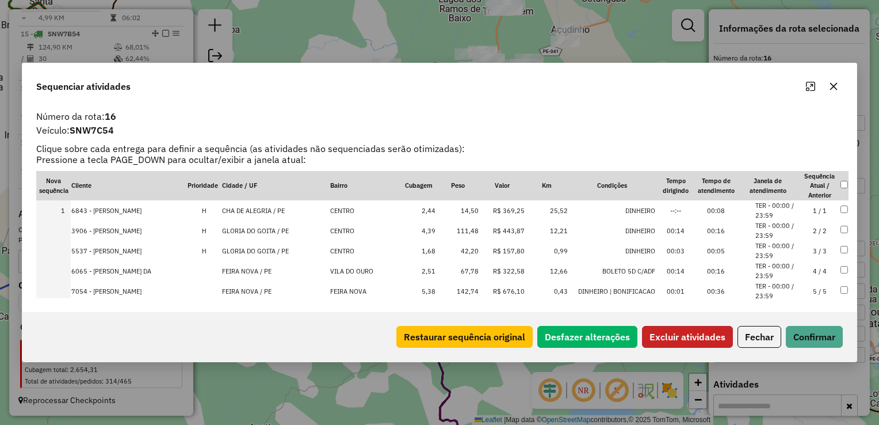
click at [692, 335] on button "Excluir atividades" at bounding box center [687, 337] width 91 height 22
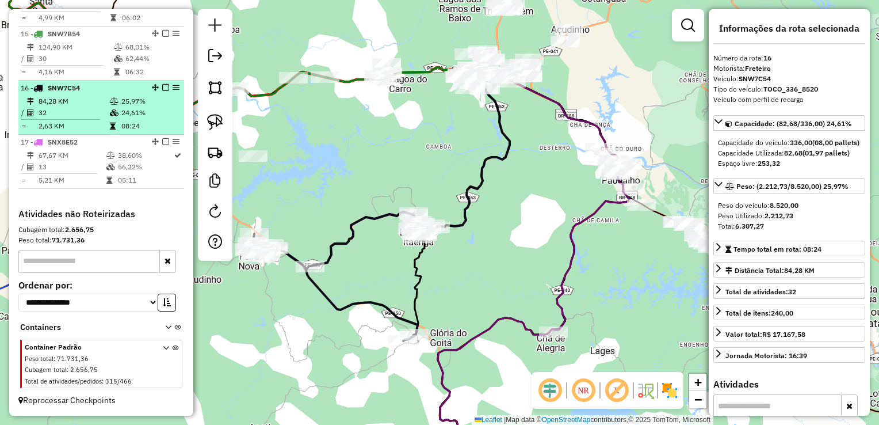
click at [66, 112] on td "32" at bounding box center [73, 113] width 71 height 12
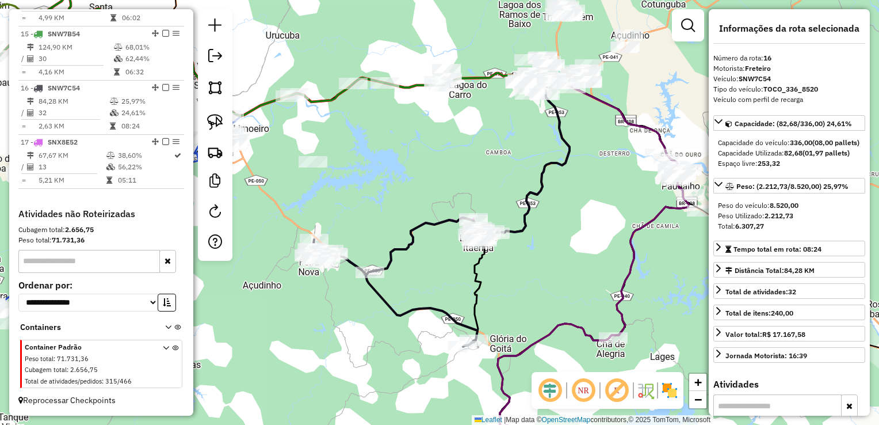
click at [576, 220] on div "Janela de atendimento Grade de atendimento Capacidade Transportadoras Veículos …" at bounding box center [439, 212] width 879 height 425
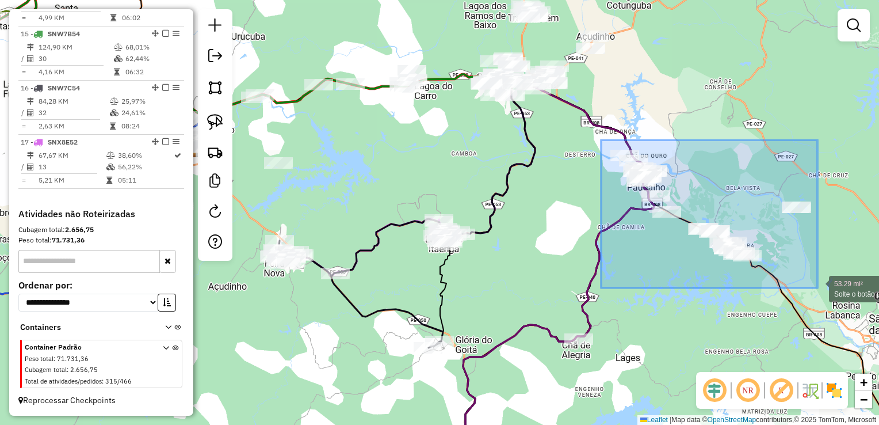
drag, startPoint x: 601, startPoint y: 140, endPoint x: 818, endPoint y: 288, distance: 262.1
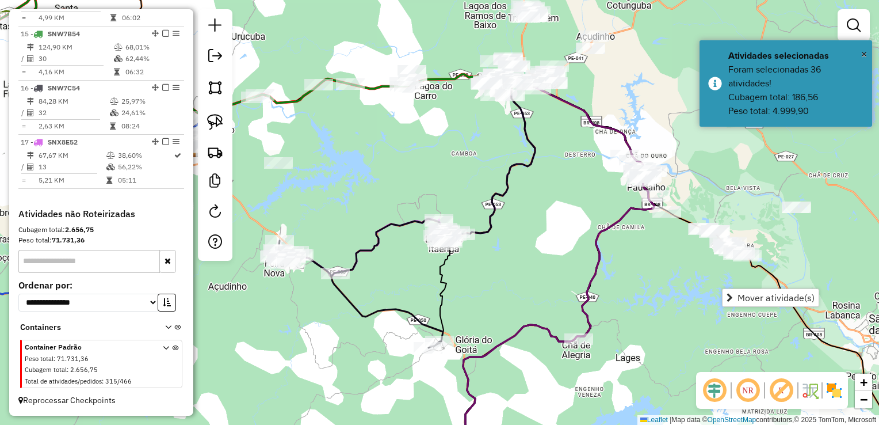
click at [633, 289] on div "Janela de atendimento Grade de atendimento Capacidade Transportadoras Veículos …" at bounding box center [439, 212] width 879 height 425
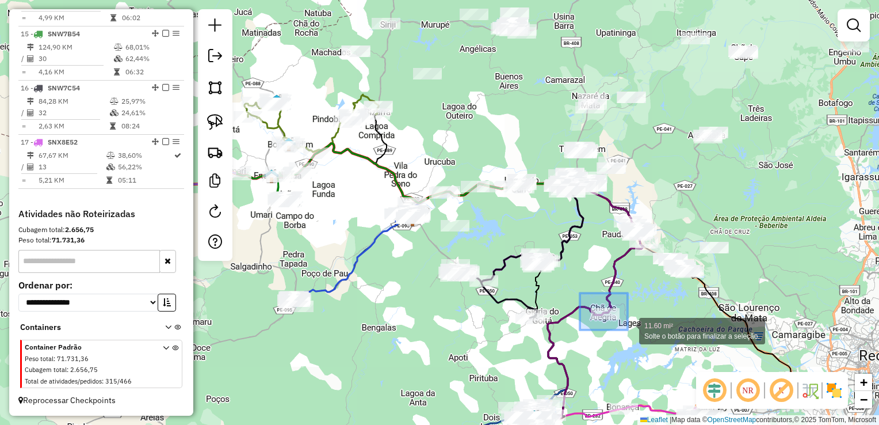
drag, startPoint x: 580, startPoint y: 296, endPoint x: 630, endPoint y: 331, distance: 61.2
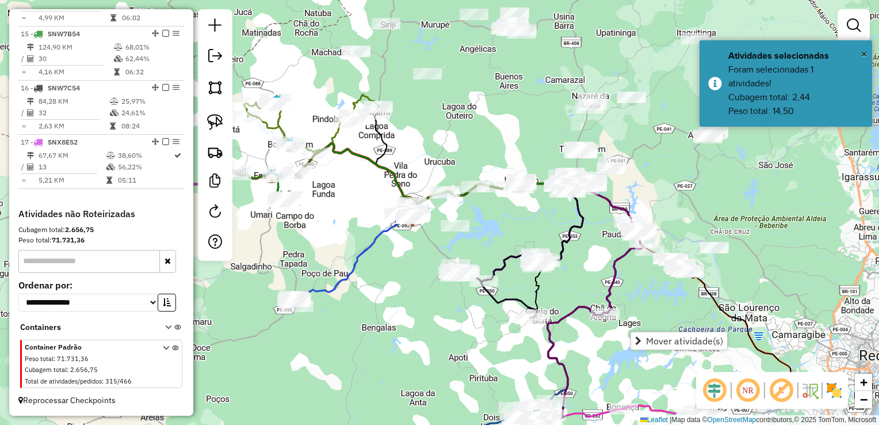
click at [654, 285] on div "Janela de atendimento Grade de atendimento Capacidade Transportadoras Veículos …" at bounding box center [439, 212] width 879 height 425
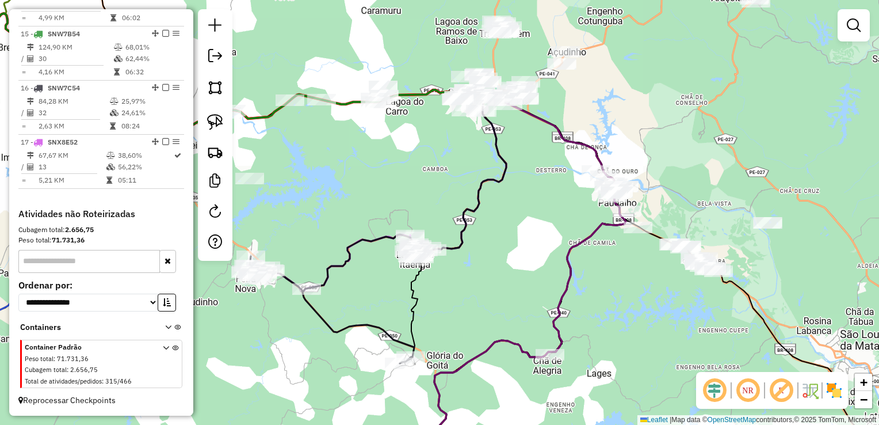
drag, startPoint x: 582, startPoint y: 201, endPoint x: 578, endPoint y: 185, distance: 17.2
click at [578, 191] on div "Janela de atendimento Grade de atendimento Capacidade Transportadoras Veículos …" at bounding box center [439, 212] width 879 height 425
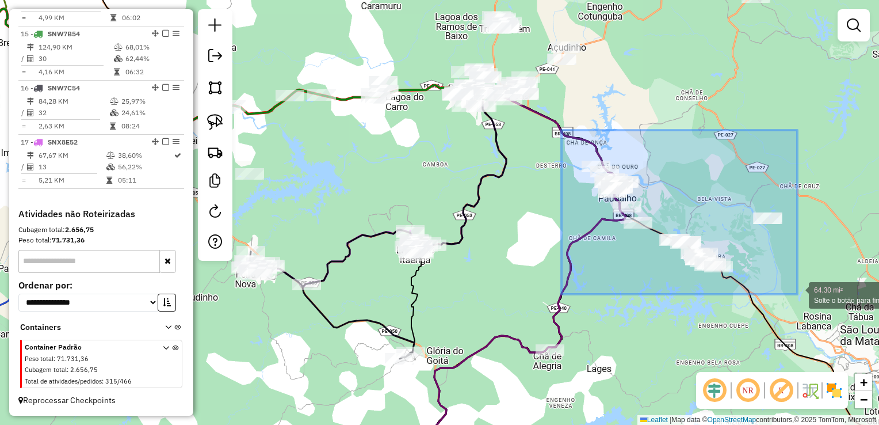
drag, startPoint x: 564, startPoint y: 190, endPoint x: 798, endPoint y: 294, distance: 256.4
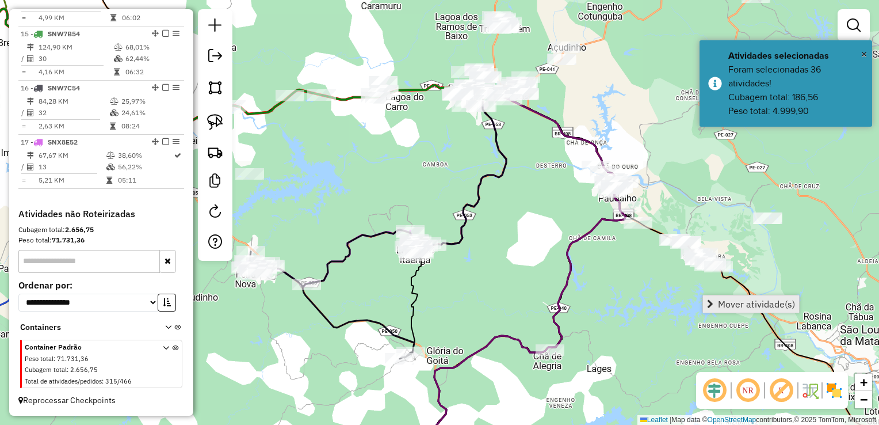
click at [772, 307] on span "Mover atividade(s)" at bounding box center [756, 303] width 77 height 9
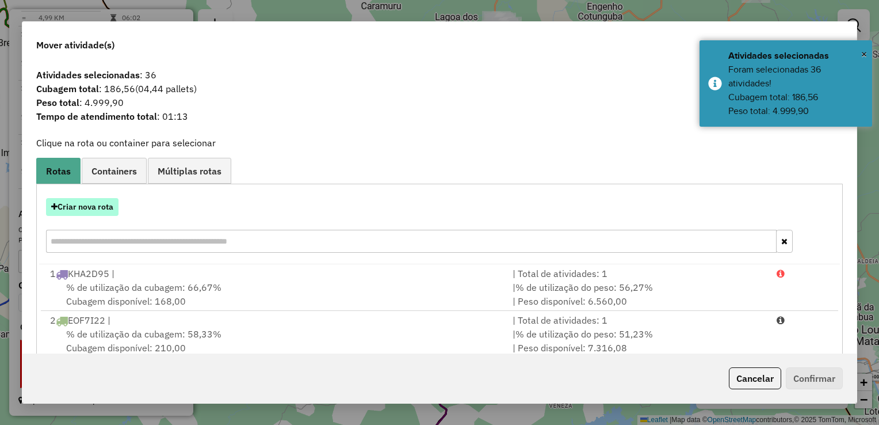
click at [97, 208] on button "Criar nova rota" at bounding box center [82, 207] width 73 height 18
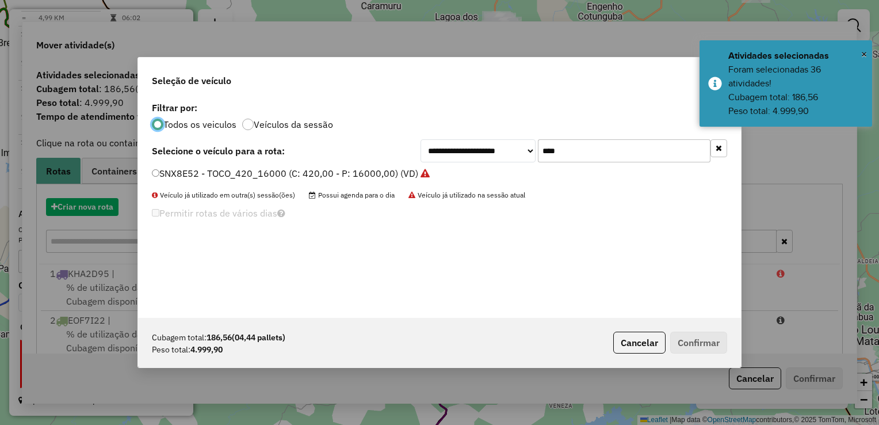
scroll to position [6, 3]
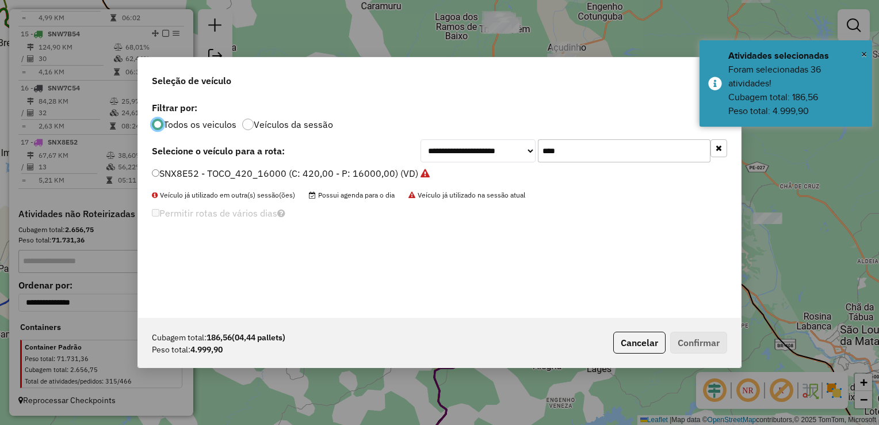
click at [576, 150] on input "****" at bounding box center [624, 150] width 173 height 23
type input "*"
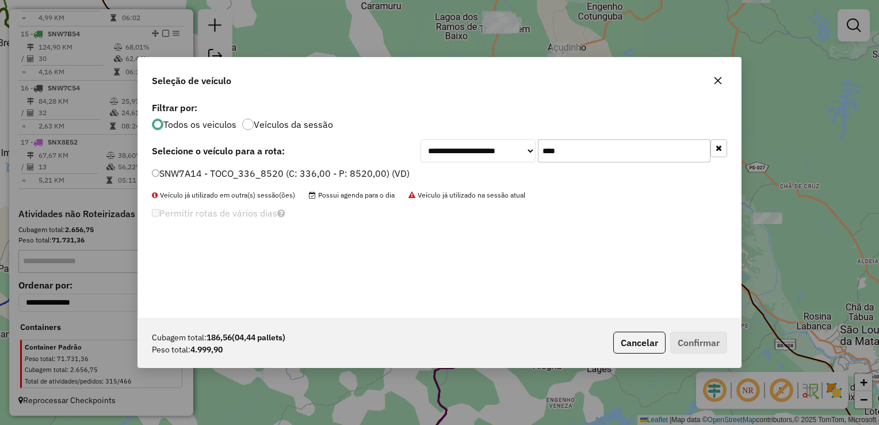
type input "****"
click at [155, 168] on label "SNW7A14 - TOCO_336_8520 (C: 336,00 - P: 8520,00) (VD)" at bounding box center [281, 173] width 258 height 14
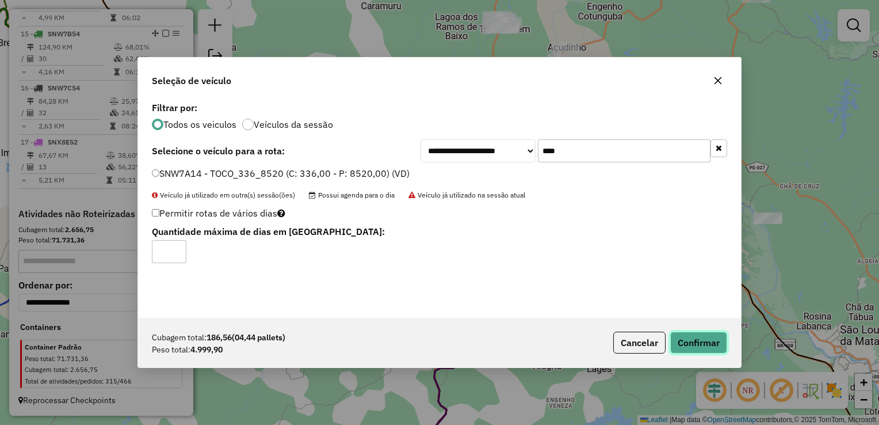
click at [691, 345] on button "Confirmar" at bounding box center [699, 343] width 57 height 22
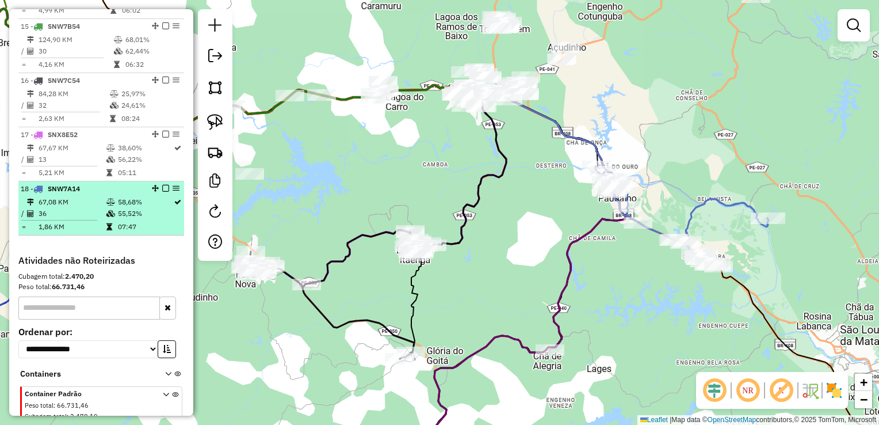
click at [63, 219] on td "36" at bounding box center [72, 214] width 68 height 12
select select "**********"
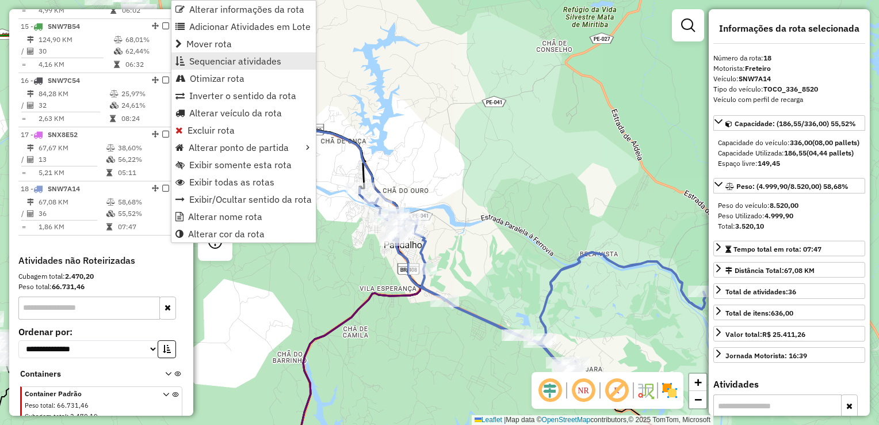
click at [236, 61] on span "Sequenciar atividades" at bounding box center [235, 60] width 92 height 9
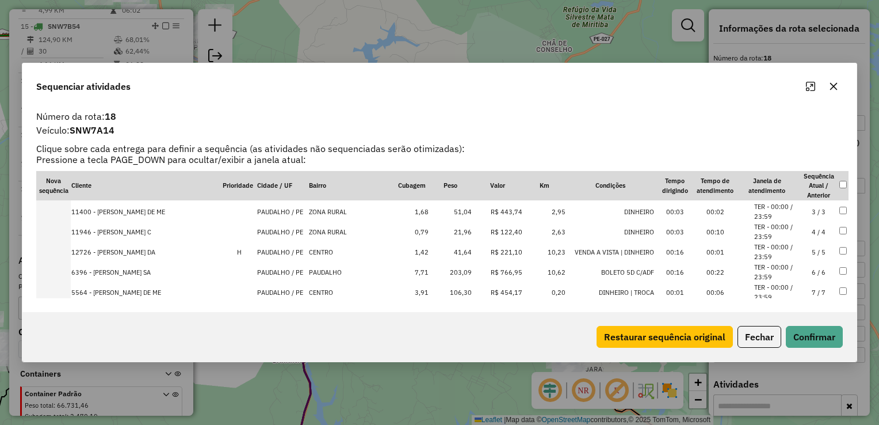
scroll to position [58, 0]
click at [458, 217] on td "21,96" at bounding box center [450, 213] width 43 height 20
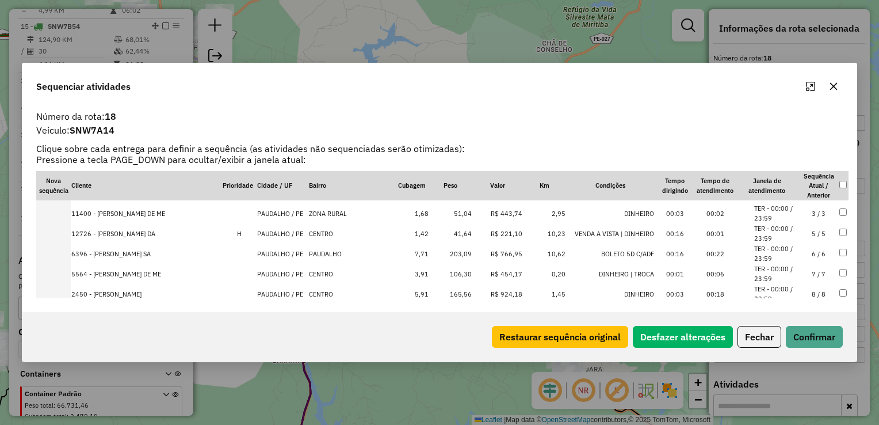
click at [452, 215] on td "51,04" at bounding box center [450, 213] width 43 height 20
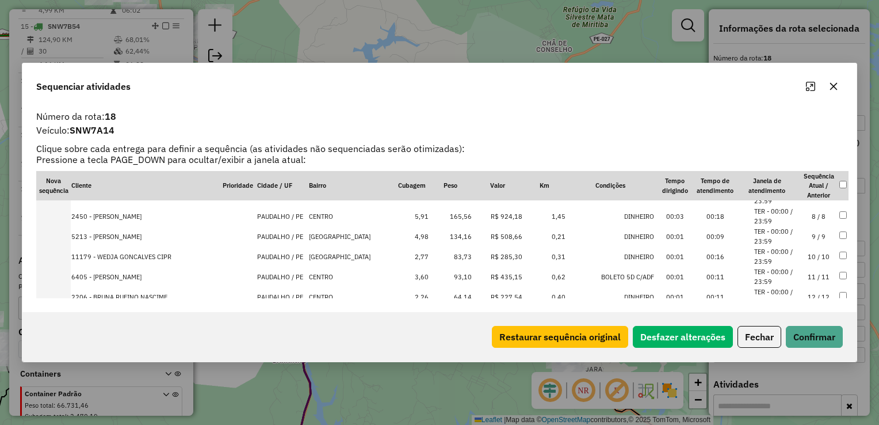
scroll to position [193, 0]
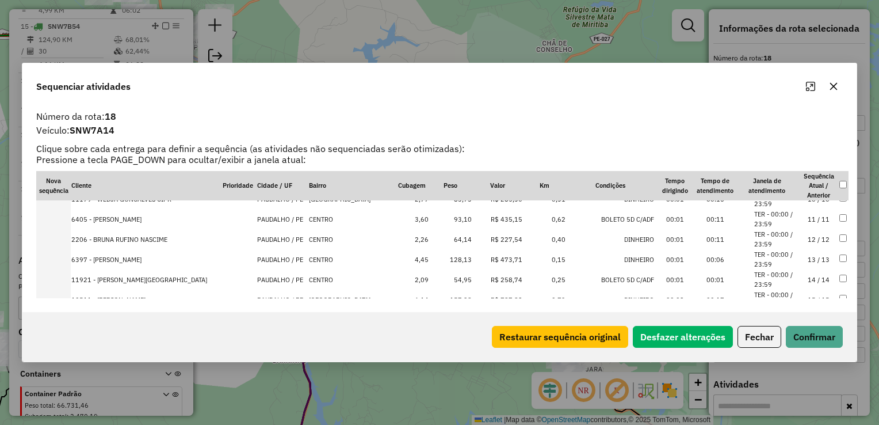
click at [450, 282] on td "54,95" at bounding box center [450, 279] width 43 height 20
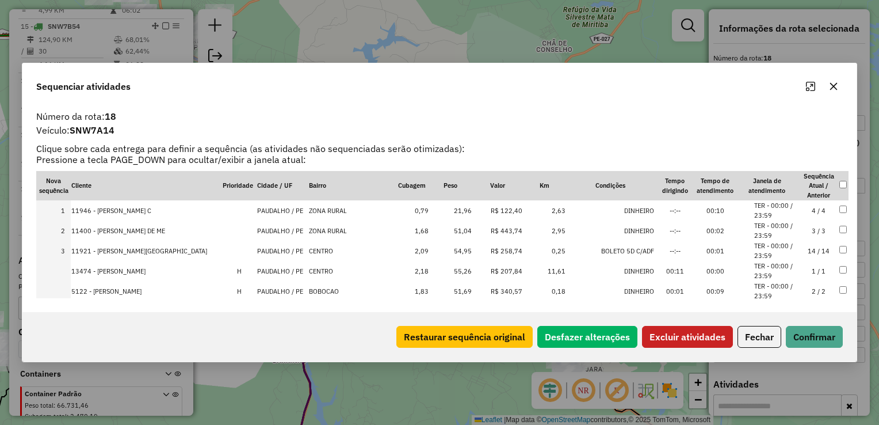
click at [696, 340] on button "Excluir atividades" at bounding box center [687, 337] width 91 height 22
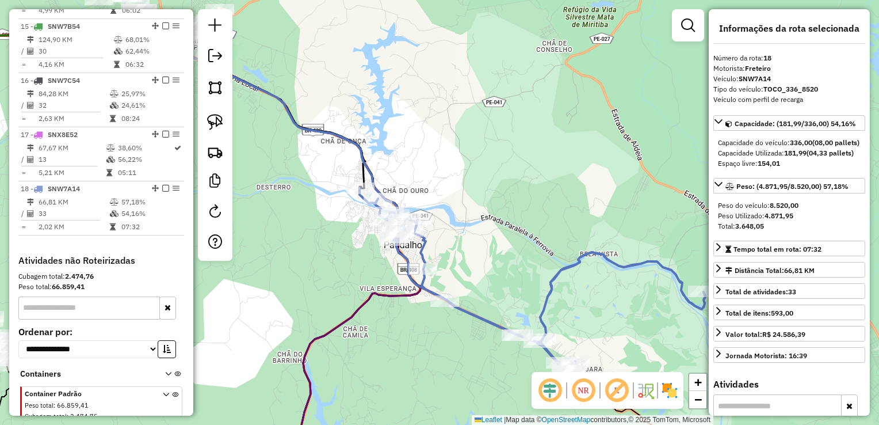
scroll to position [1236, 0]
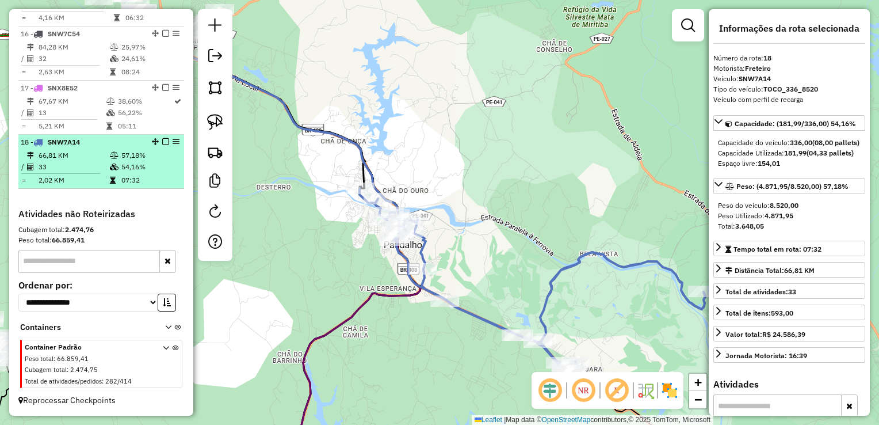
click at [60, 172] on td "33" at bounding box center [73, 167] width 71 height 12
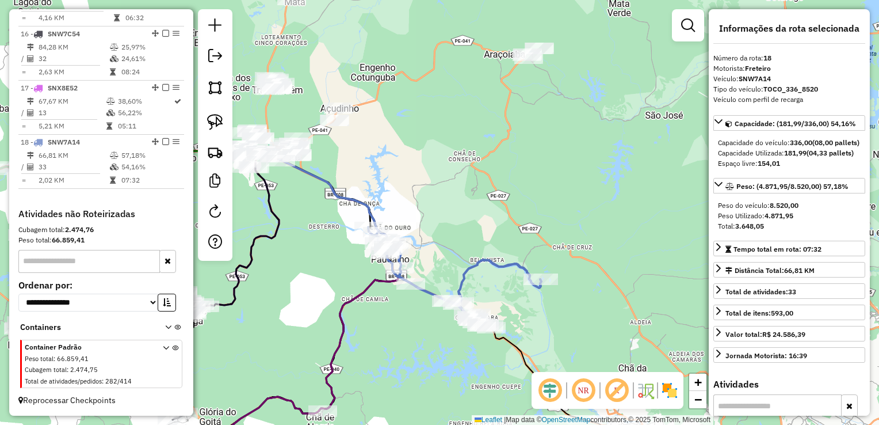
drag, startPoint x: 483, startPoint y: 204, endPoint x: 444, endPoint y: 318, distance: 120.5
click at [444, 317] on div "Janela de atendimento Grade de atendimento Capacidade Transportadoras Veículos …" at bounding box center [439, 212] width 879 height 425
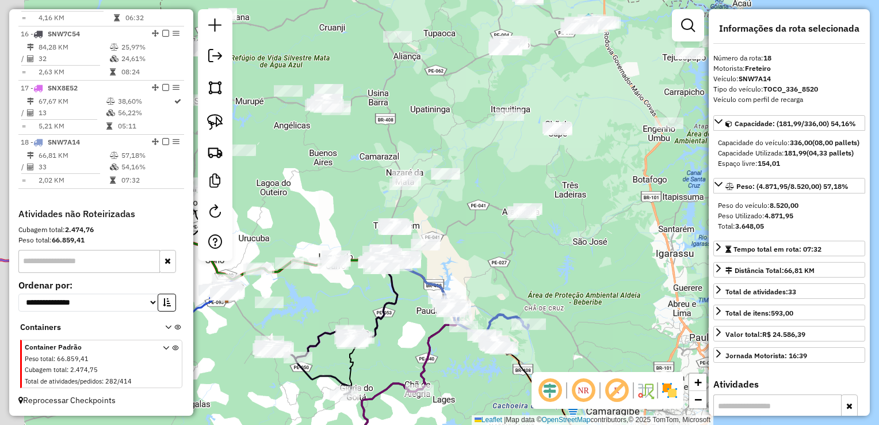
drag, startPoint x: 458, startPoint y: 291, endPoint x: 661, endPoint y: 230, distance: 211.6
click at [658, 231] on div "Janela de atendimento Grade de atendimento Capacidade Transportadoras Veículos …" at bounding box center [439, 212] width 879 height 425
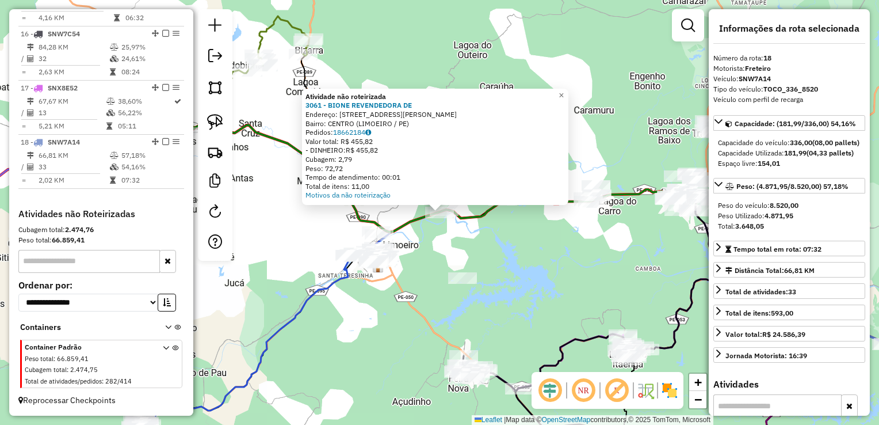
click at [481, 240] on div "Atividade não roteirizada 3061 - BIONE REVENDEDORA DE Endereço: AV JERONIMO HER…" at bounding box center [439, 212] width 879 height 425
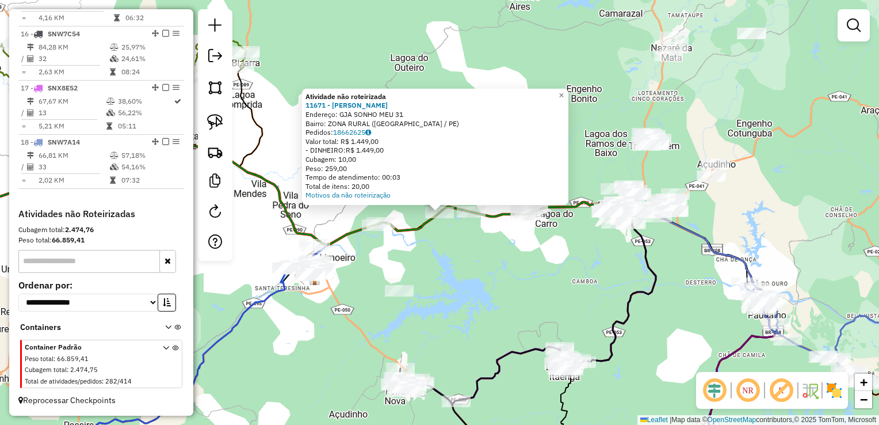
click at [460, 243] on div "Atividade não roteirizada 11671 - ADRIANO JOSE DE SOUZ Endereço: GJA SONHO MEU …" at bounding box center [439, 212] width 879 height 425
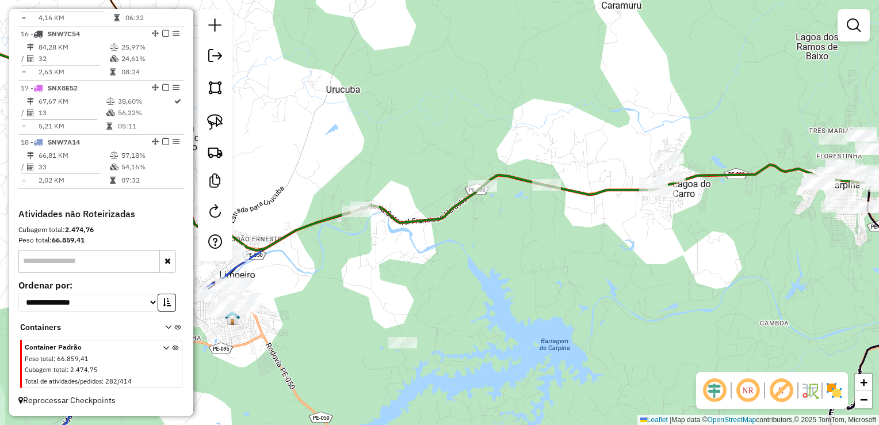
click at [371, 213] on div at bounding box center [365, 207] width 29 height 12
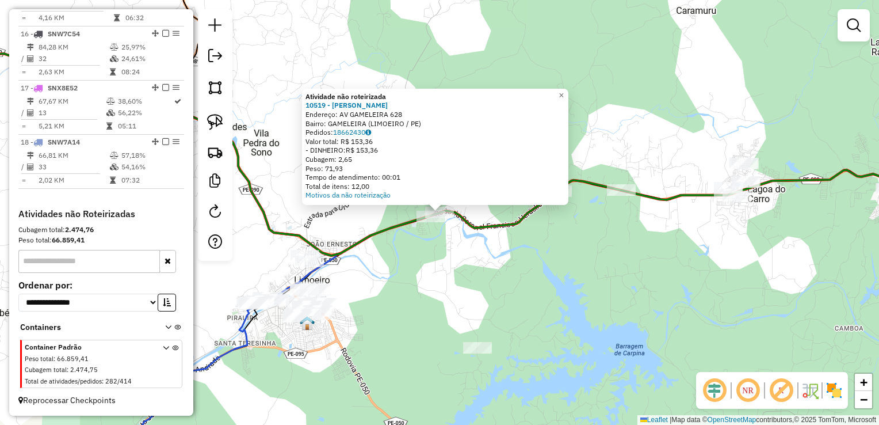
click at [437, 265] on div "Atividade não roteirizada 10519 - JOSIVALDO ANTONIO DA Endereço: AV GAMELEIRA 6…" at bounding box center [439, 212] width 879 height 425
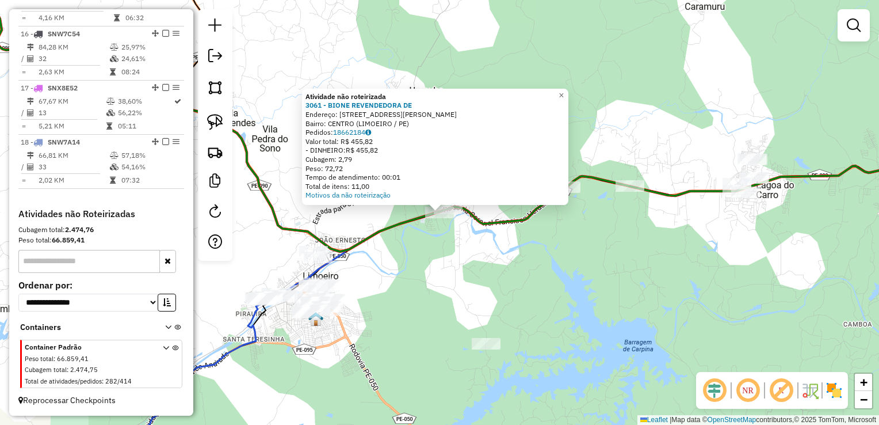
click at [440, 246] on div "Atividade não roteirizada 3061 - BIONE REVENDEDORA DE Endereço: AV JERONIMO HER…" at bounding box center [439, 212] width 879 height 425
drag, startPoint x: 454, startPoint y: 259, endPoint x: 469, endPoint y: 309, distance: 51.7
click at [454, 260] on div "Atividade não roteirizada 3061 - BIONE REVENDEDORA DE Endereço: AV JERONIMO HER…" at bounding box center [439, 212] width 879 height 425
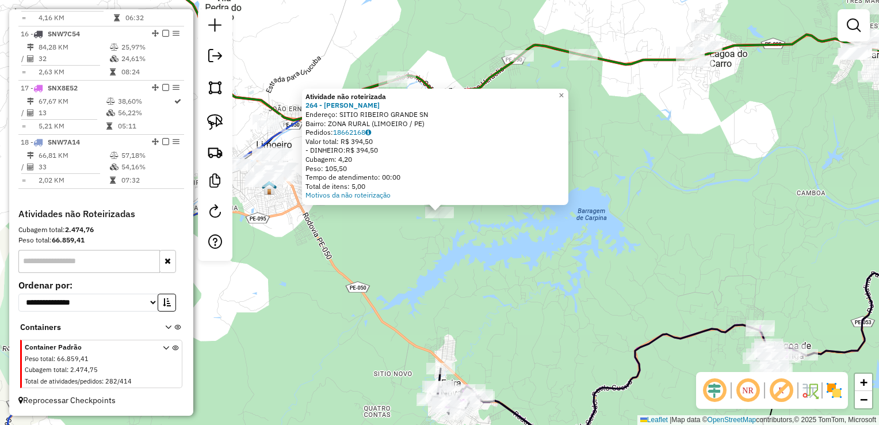
click at [425, 290] on div "Atividade não roteirizada 264 - LUANA PEREIRA Endereço: SITIO RIBEIRO GRANDE SN…" at bounding box center [439, 212] width 879 height 425
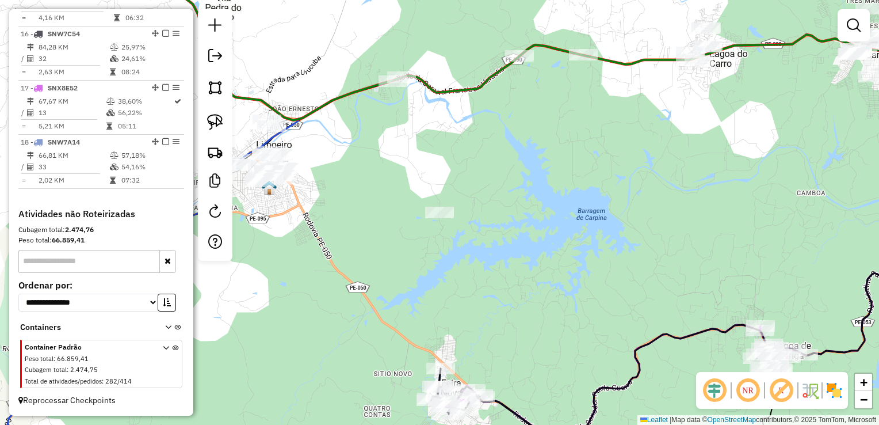
click at [412, 281] on div "Janela de atendimento Grade de atendimento Capacidade Transportadoras Veículos …" at bounding box center [439, 212] width 879 height 425
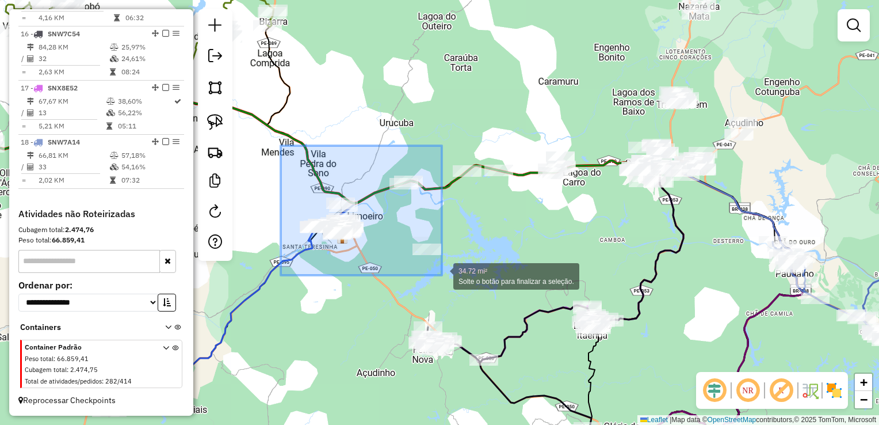
drag, startPoint x: 281, startPoint y: 146, endPoint x: 442, endPoint y: 275, distance: 206.7
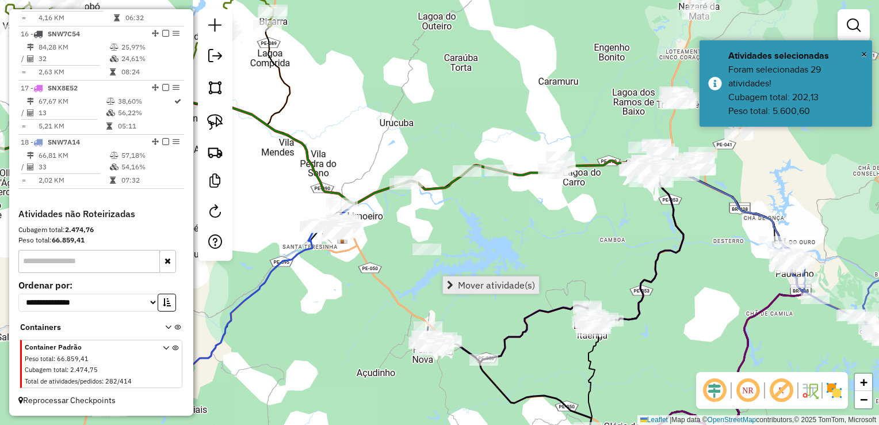
click at [477, 280] on span "Mover atividade(s)" at bounding box center [496, 284] width 77 height 9
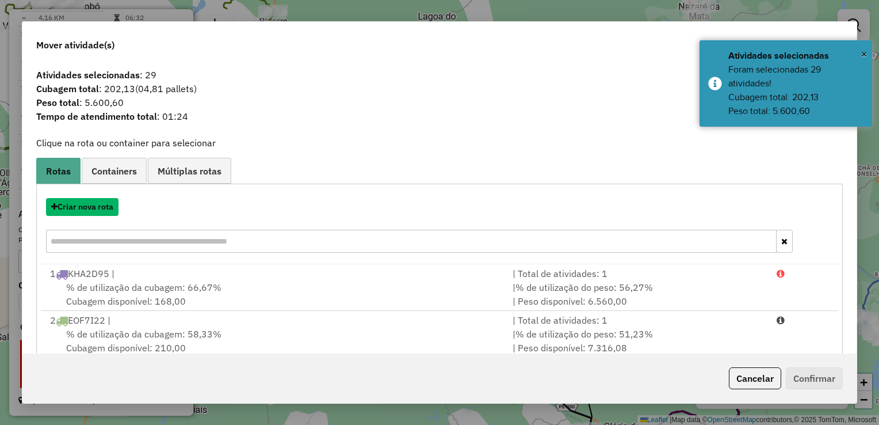
click at [84, 208] on button "Criar nova rota" at bounding box center [82, 207] width 73 height 18
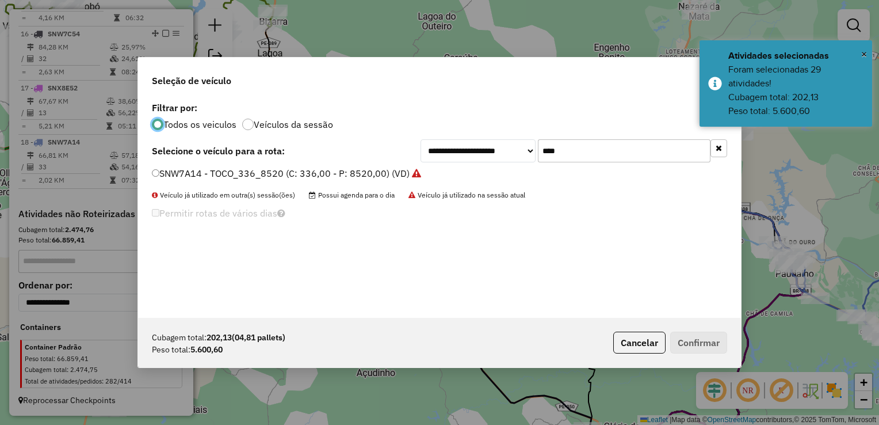
scroll to position [6, 3]
click at [569, 155] on input "****" at bounding box center [624, 150] width 173 height 23
type input "*"
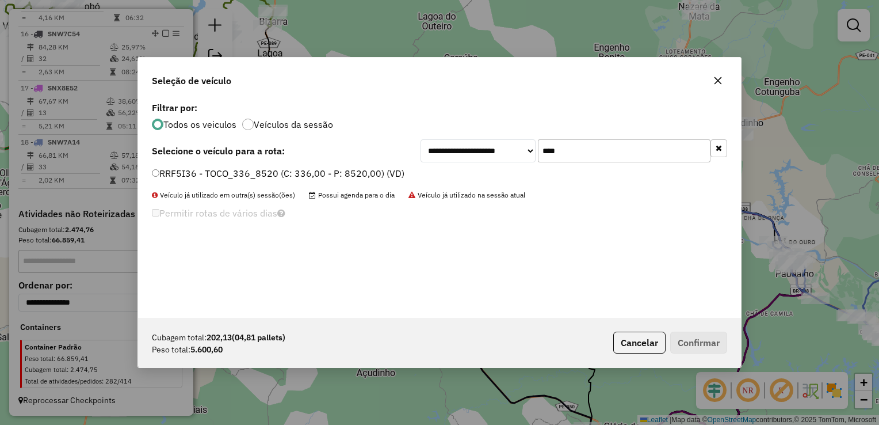
type input "****"
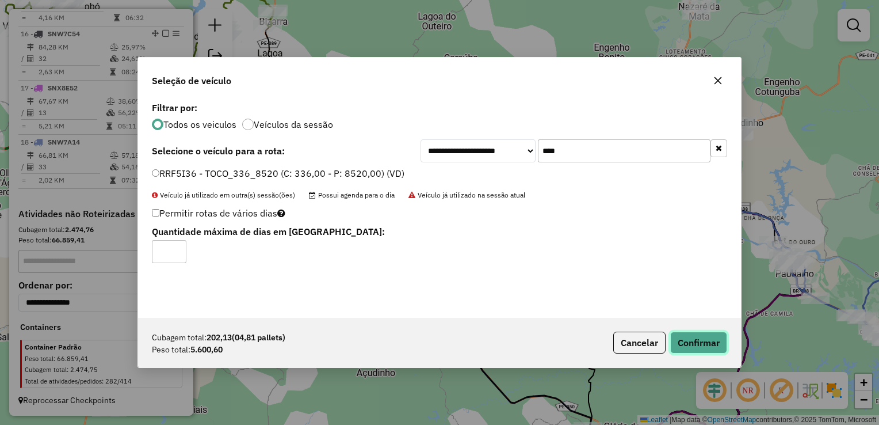
click at [706, 346] on button "Confirmar" at bounding box center [699, 343] width 57 height 22
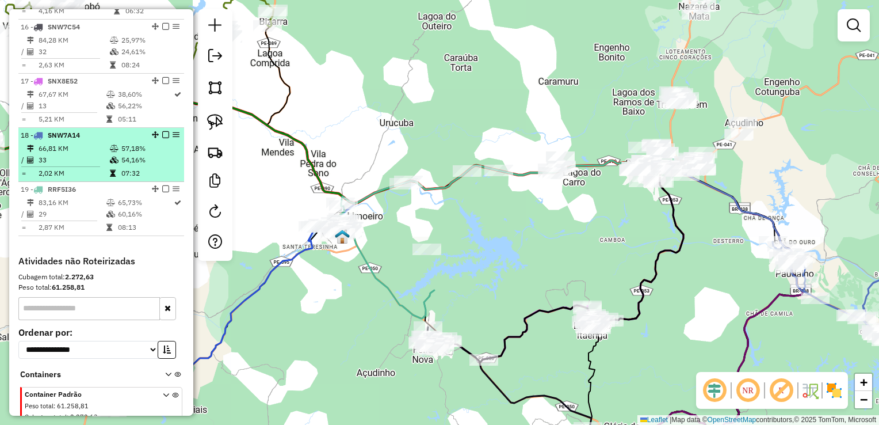
click at [56, 166] on td "33" at bounding box center [73, 160] width 71 height 12
select select "**********"
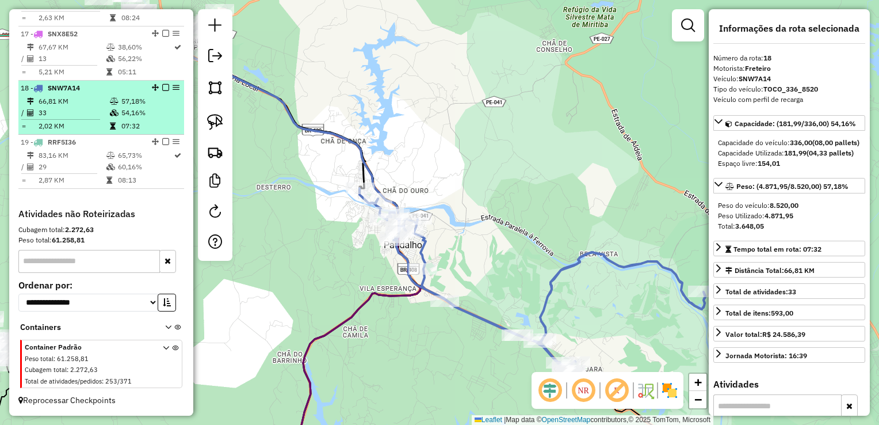
scroll to position [1290, 0]
click at [55, 169] on td "29" at bounding box center [72, 167] width 68 height 12
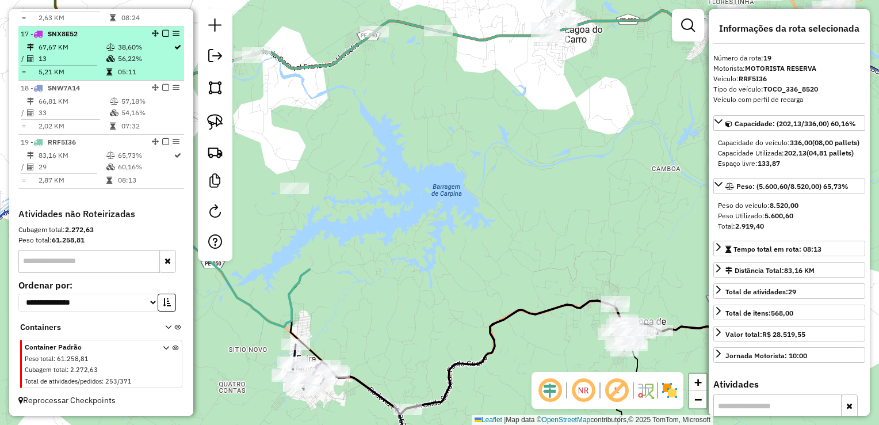
click at [60, 49] on td "67,67 KM" at bounding box center [72, 47] width 68 height 12
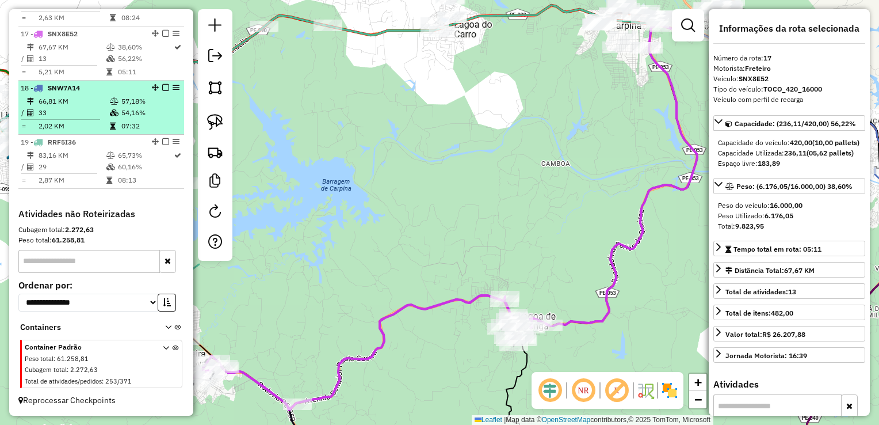
click at [54, 105] on td "66,81 KM" at bounding box center [73, 102] width 71 height 12
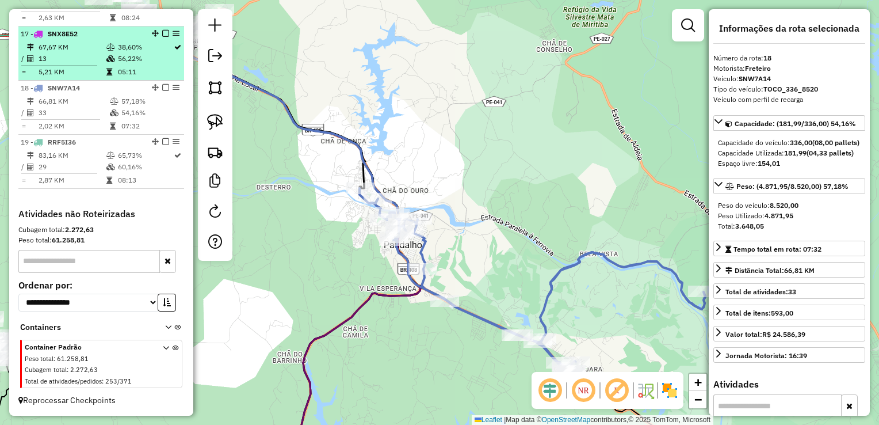
click at [58, 45] on td "67,67 KM" at bounding box center [72, 47] width 68 height 12
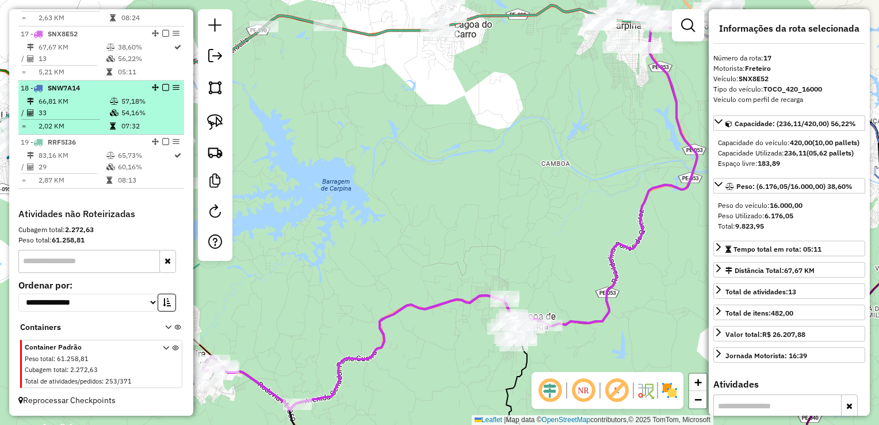
click at [66, 106] on td "66,81 KM" at bounding box center [73, 102] width 71 height 12
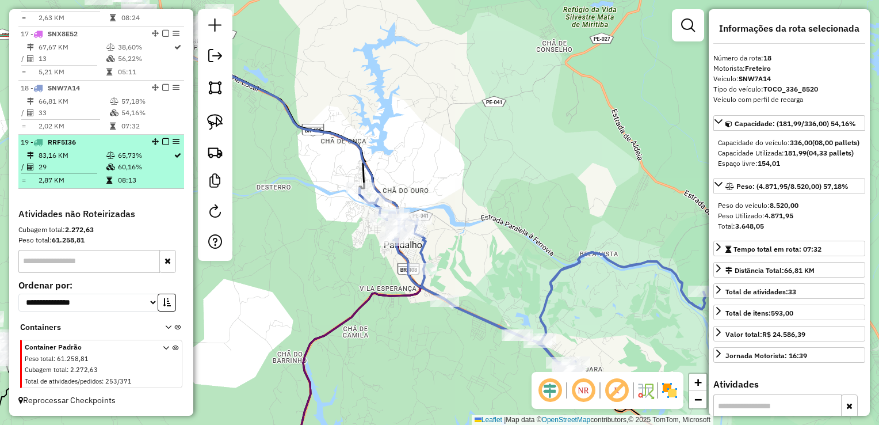
click at [55, 161] on td "83,16 KM" at bounding box center [72, 156] width 68 height 12
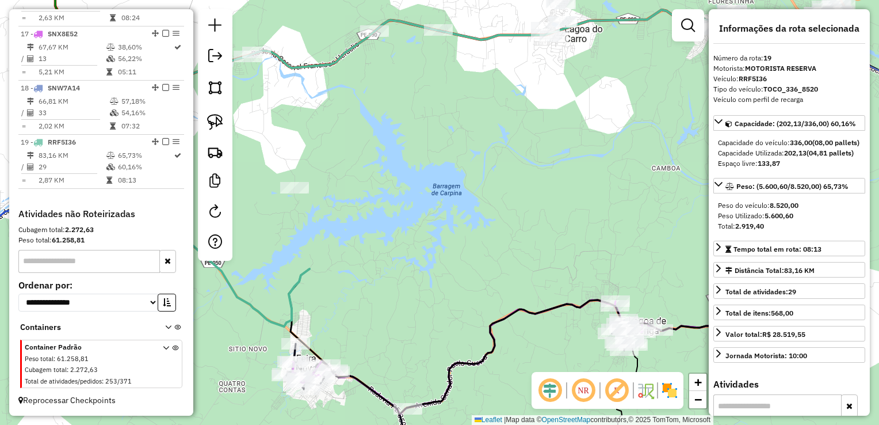
click at [482, 200] on div "Janela de atendimento Grade de atendimento Capacidade Transportadoras Veículos …" at bounding box center [439, 212] width 879 height 425
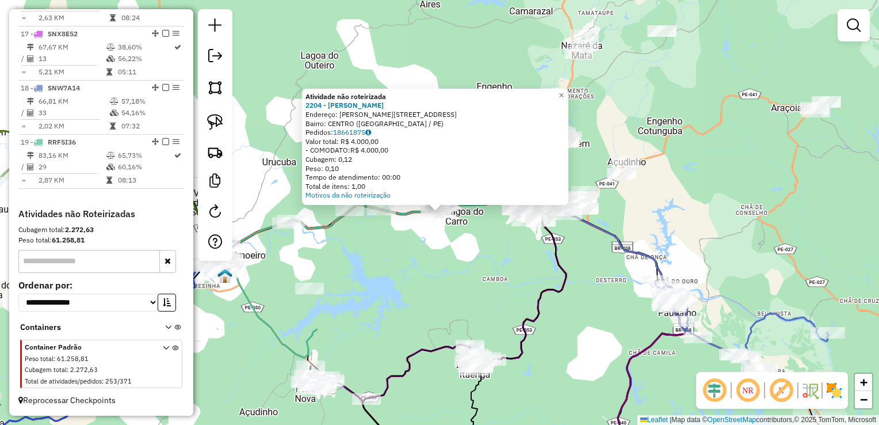
click at [440, 226] on div "Atividade não roteirizada 2204 - EDER LEANDRO BERNARD Endereço: R MARIA LUIZA 1…" at bounding box center [439, 212] width 879 height 425
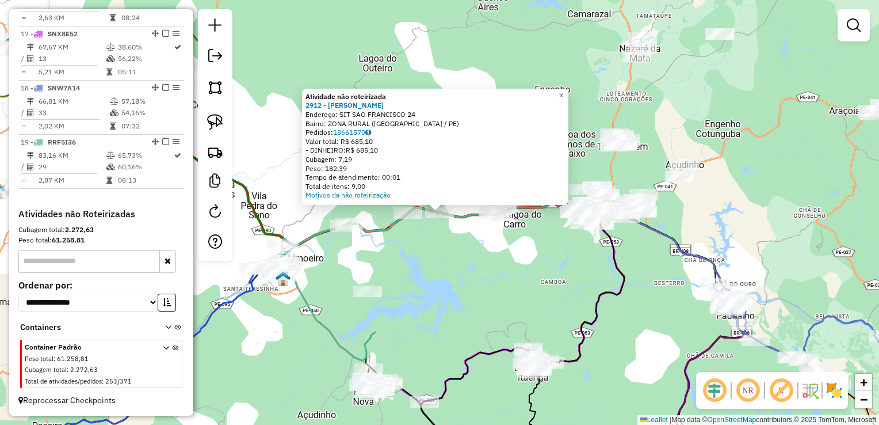
click at [482, 257] on div "Atividade não roteirizada 2912 - CARLA SONIA DA SILVA Endereço: SIT SAO FRANCIS…" at bounding box center [439, 212] width 879 height 425
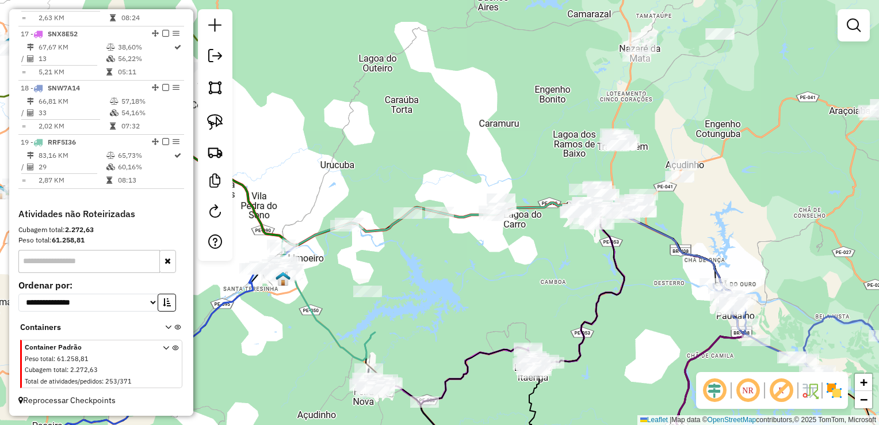
click at [402, 219] on div at bounding box center [408, 213] width 29 height 12
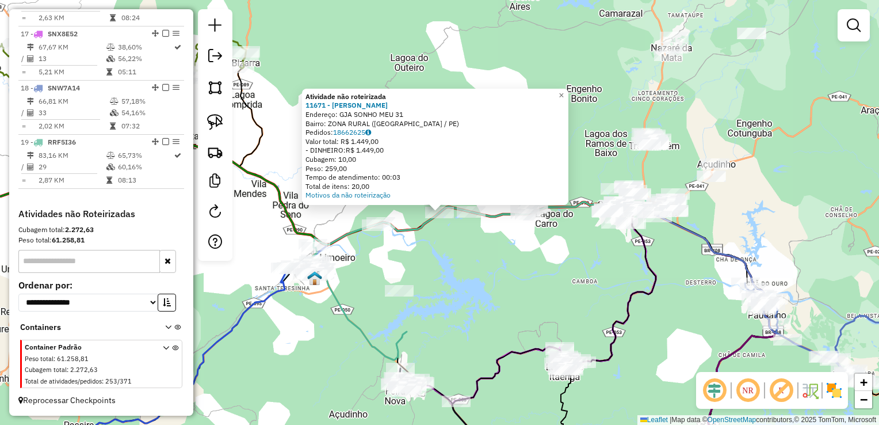
click at [471, 258] on div "Atividade não roteirizada 11671 - ADRIANO JOSE DE SOUZ Endereço: GJA SONHO MEU …" at bounding box center [439, 212] width 879 height 425
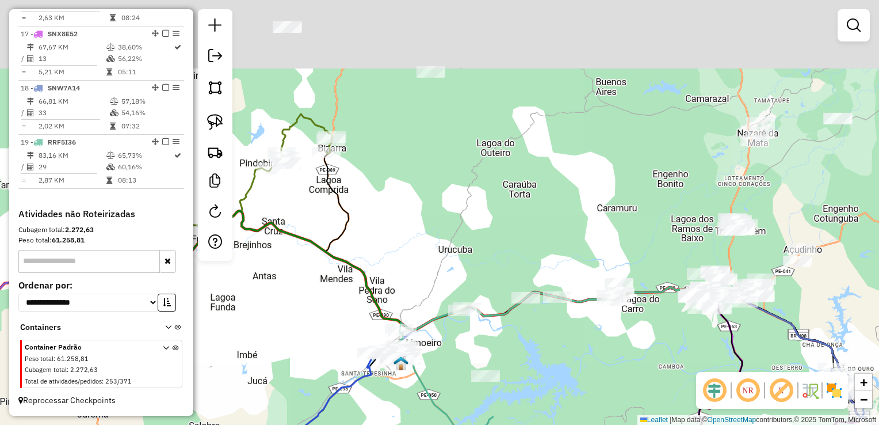
drag, startPoint x: 401, startPoint y: 162, endPoint x: 508, endPoint y: 258, distance: 143.9
click at [508, 258] on div "Janela de atendimento Grade de atendimento Capacidade Transportadoras Veículos …" at bounding box center [439, 212] width 879 height 425
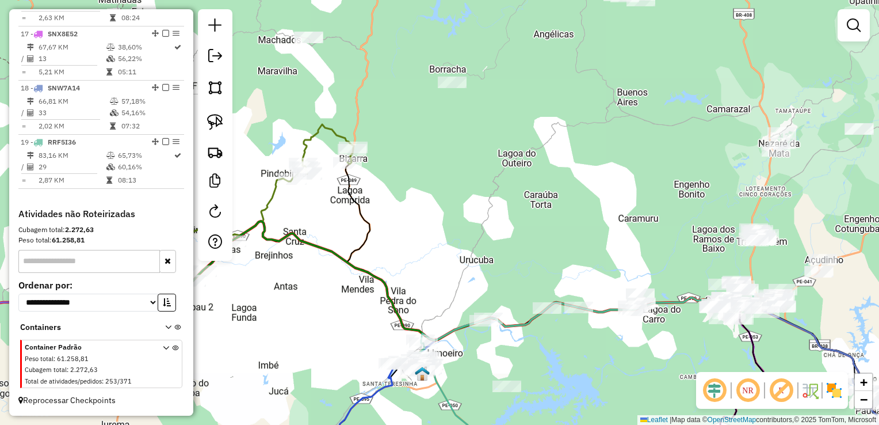
click at [664, 217] on div "Janela de atendimento Grade de atendimento Capacidade Transportadoras Veículos …" at bounding box center [439, 212] width 879 height 425
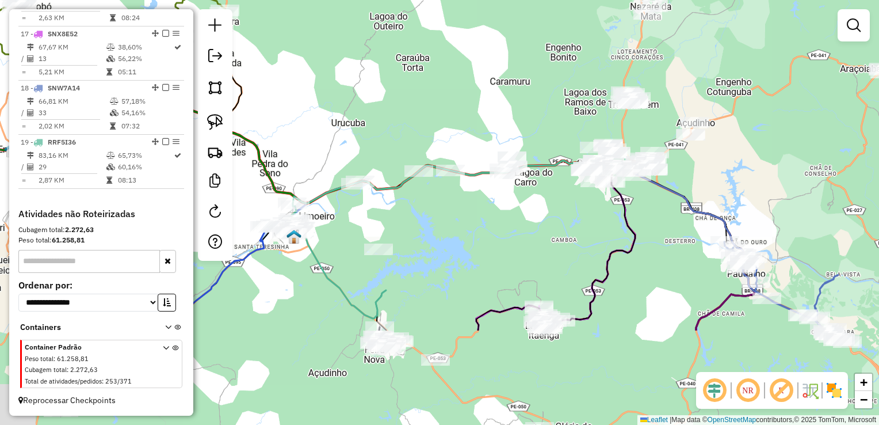
drag, startPoint x: 631, startPoint y: 349, endPoint x: 503, endPoint y: 212, distance: 187.7
click at [503, 212] on div "Janela de atendimento Grade de atendimento Capacidade Transportadoras Veículos …" at bounding box center [439, 212] width 879 height 425
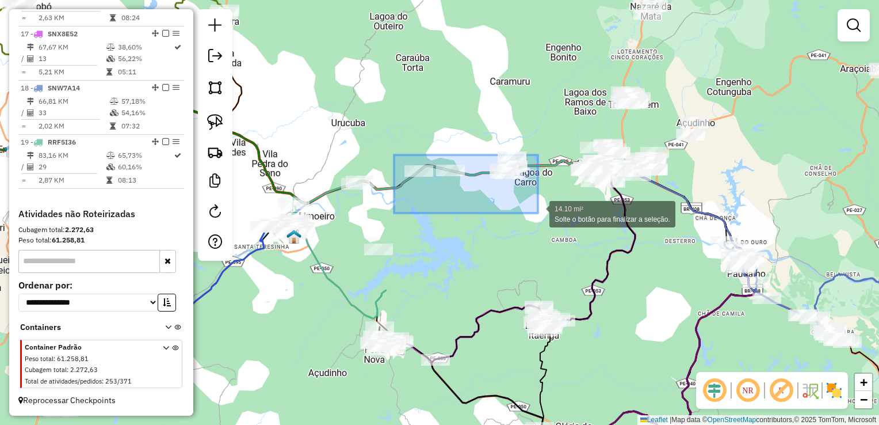
drag, startPoint x: 439, startPoint y: 209, endPoint x: 538, endPoint y: 213, distance: 99.1
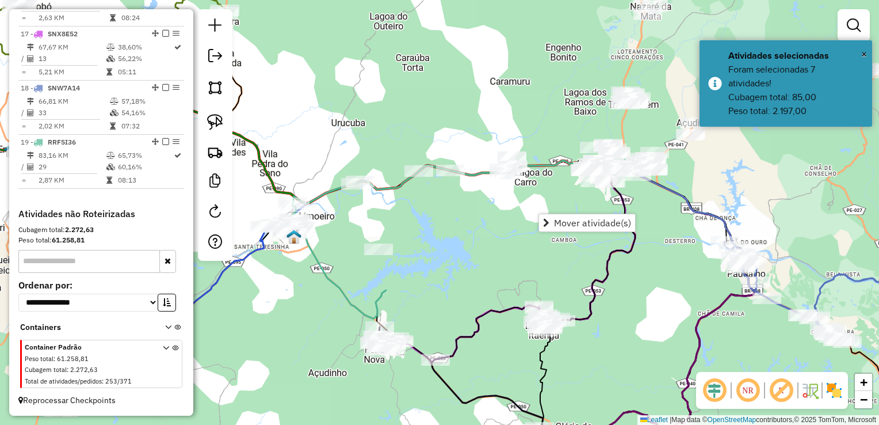
click at [633, 257] on icon at bounding box center [506, 265] width 260 height 196
select select "**********"
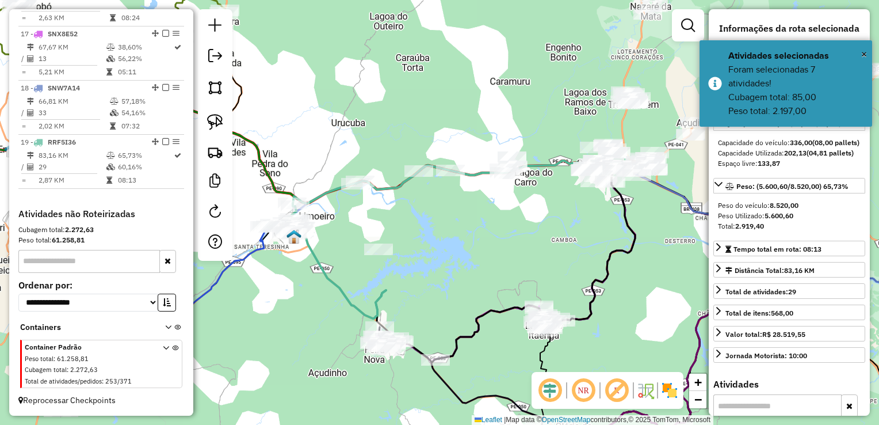
click at [593, 226] on div "Janela de atendimento Grade de atendimento Capacidade Transportadoras Veículos …" at bounding box center [439, 212] width 879 height 425
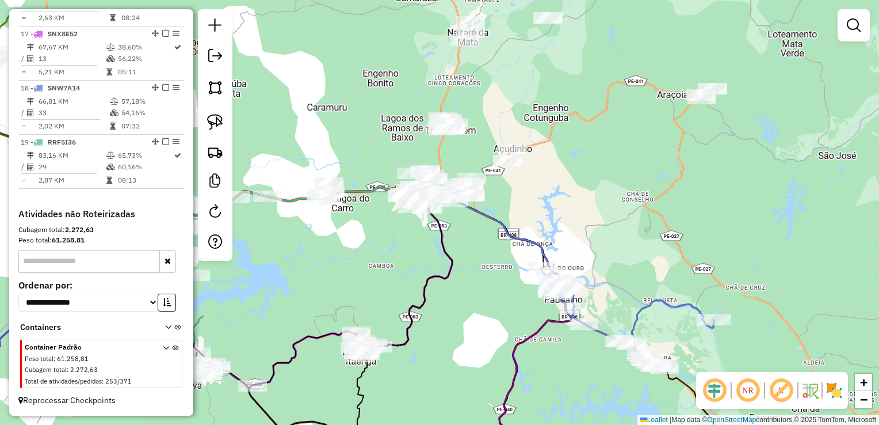
drag, startPoint x: 596, startPoint y: 226, endPoint x: 403, endPoint y: 245, distance: 193.7
click at [403, 245] on div "Janela de atendimento Grade de atendimento Capacidade Transportadoras Veículos …" at bounding box center [439, 212] width 879 height 425
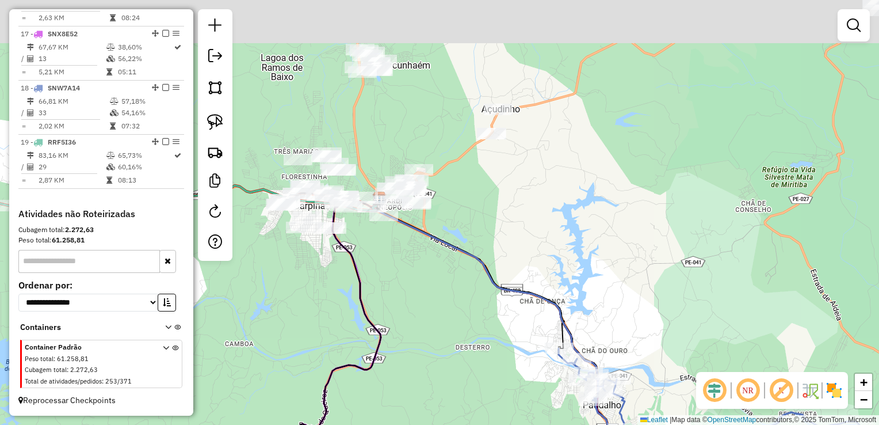
drag, startPoint x: 520, startPoint y: 185, endPoint x: 408, endPoint y: 249, distance: 129.4
click at [396, 261] on div "Janela de atendimento Grade de atendimento Capacidade Transportadoras Veículos …" at bounding box center [439, 212] width 879 height 425
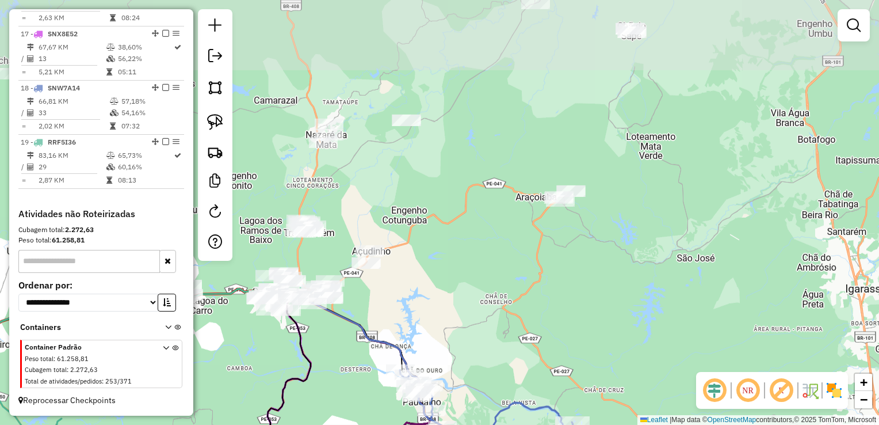
drag, startPoint x: 562, startPoint y: 183, endPoint x: 466, endPoint y: 253, distance: 118.2
click at [470, 266] on div "Janela de atendimento Grade de atendimento Capacidade Transportadoras Veículos …" at bounding box center [439, 212] width 879 height 425
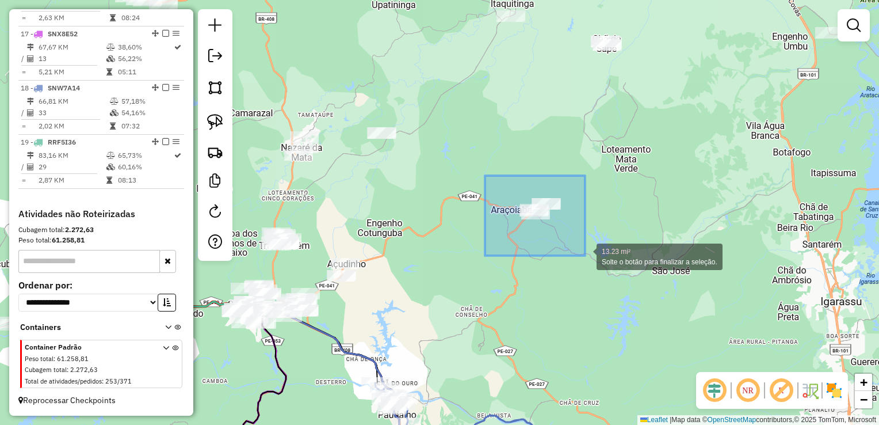
drag, startPoint x: 488, startPoint y: 215, endPoint x: 585, endPoint y: 256, distance: 105.3
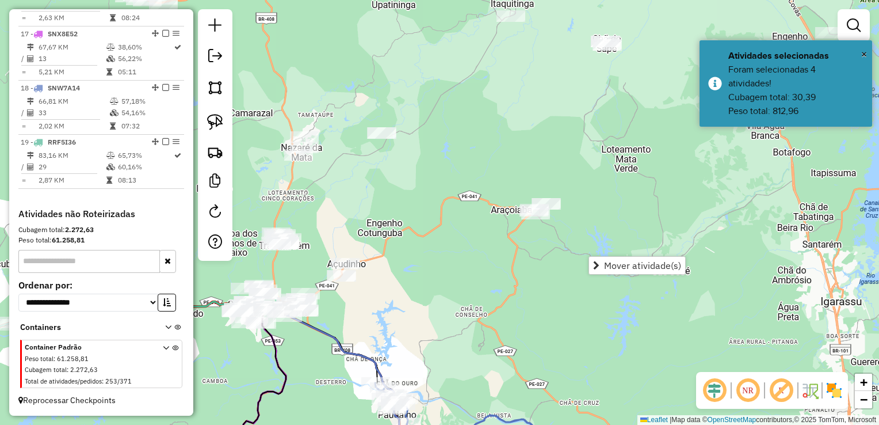
click at [458, 251] on div "Janela de atendimento Grade de atendimento Capacidade Transportadoras Veículos …" at bounding box center [439, 212] width 879 height 425
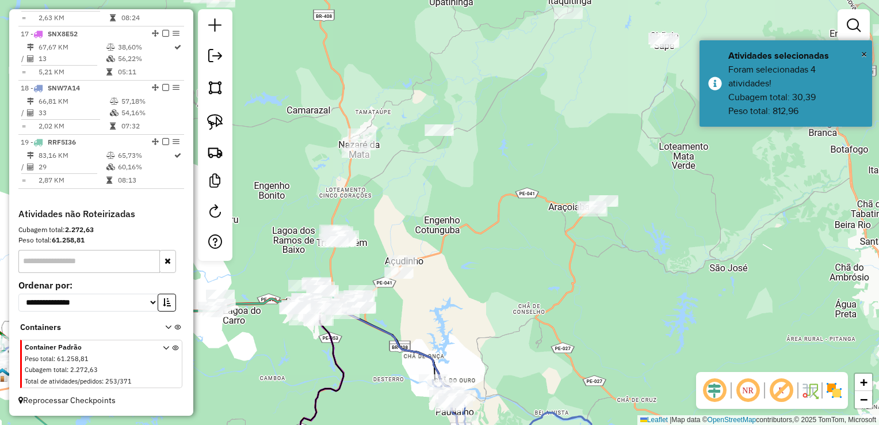
drag, startPoint x: 428, startPoint y: 267, endPoint x: 545, endPoint y: 254, distance: 117.6
click at [562, 252] on div "Janela de atendimento Grade de atendimento Capacidade Transportadoras Veículos …" at bounding box center [439, 212] width 879 height 425
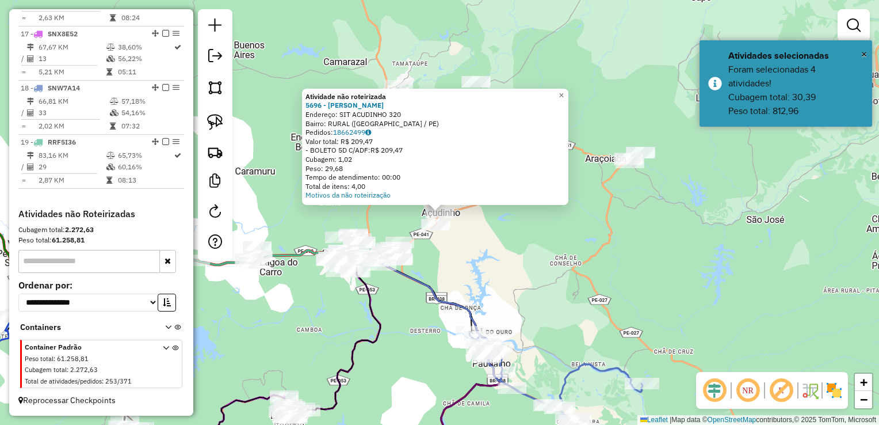
click at [483, 268] on div "Atividade não roteirizada 5696 - JOSE JOAO VIEIRA Endereço: SIT ACUDINHO 320 Ba…" at bounding box center [439, 212] width 879 height 425
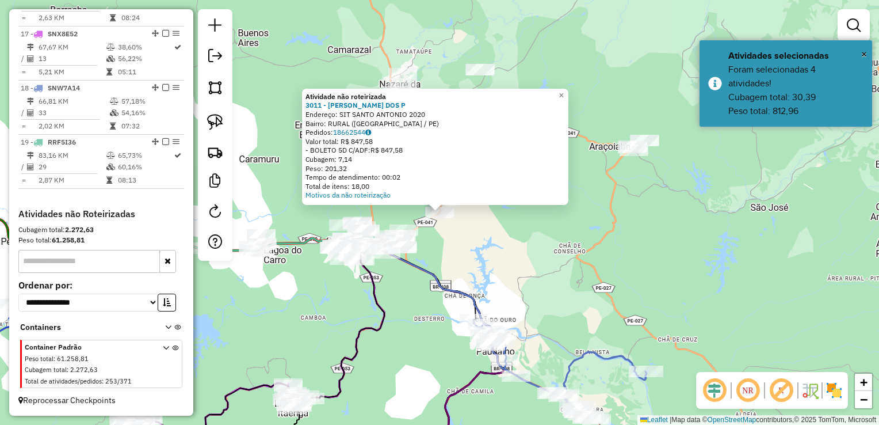
click at [448, 241] on div "Atividade não roteirizada 3011 - RAFAEL MARQUES DOS P Endereço: SIT SANTO ANTON…" at bounding box center [439, 212] width 879 height 425
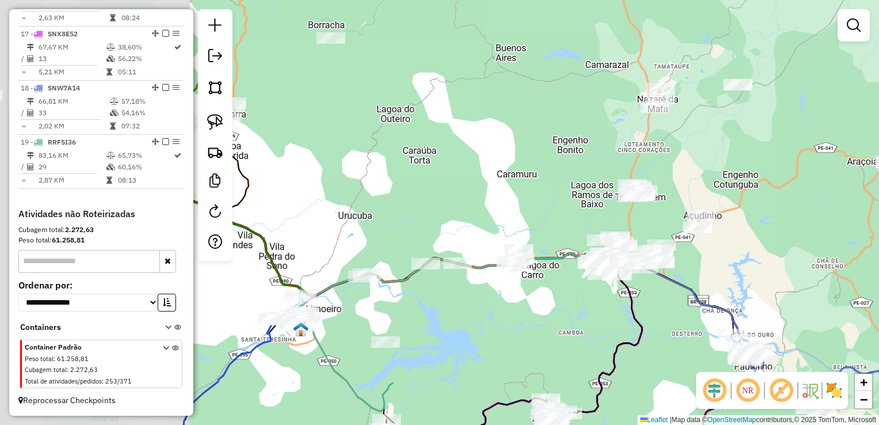
drag, startPoint x: 356, startPoint y: 151, endPoint x: 695, endPoint y: 178, distance: 340.7
click at [695, 178] on div "Janela de atendimento Grade de atendimento Capacidade Transportadoras Veículos …" at bounding box center [439, 212] width 879 height 425
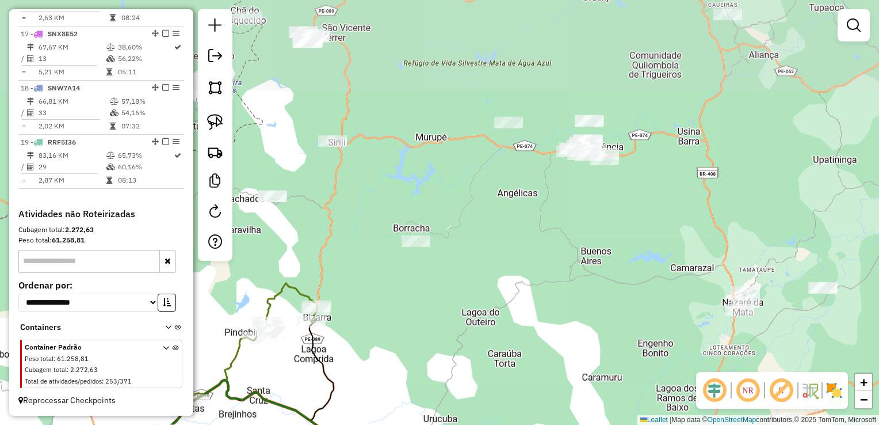
drag, startPoint x: 508, startPoint y: 216, endPoint x: 509, endPoint y: 317, distance: 101.3
click at [509, 317] on div "Janela de atendimento Grade de atendimento Capacidade Transportadoras Veículos …" at bounding box center [439, 212] width 879 height 425
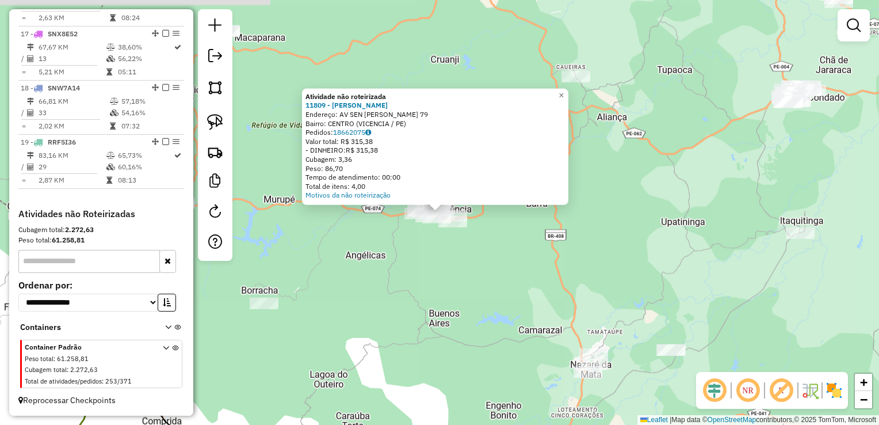
click at [465, 266] on div "Atividade não roteirizada 11809 - JOSE DE ANDRADE CRU Endereço: AV SEN PAULO PE…" at bounding box center [439, 212] width 879 height 425
drag, startPoint x: 477, startPoint y: 292, endPoint x: 445, endPoint y: 150, distance: 145.1
click at [445, 155] on div "Atividade não roteirizada 11809 - JOSE DE ANDRADE CRU Endereço: AV SEN PAULO PE…" at bounding box center [439, 212] width 879 height 425
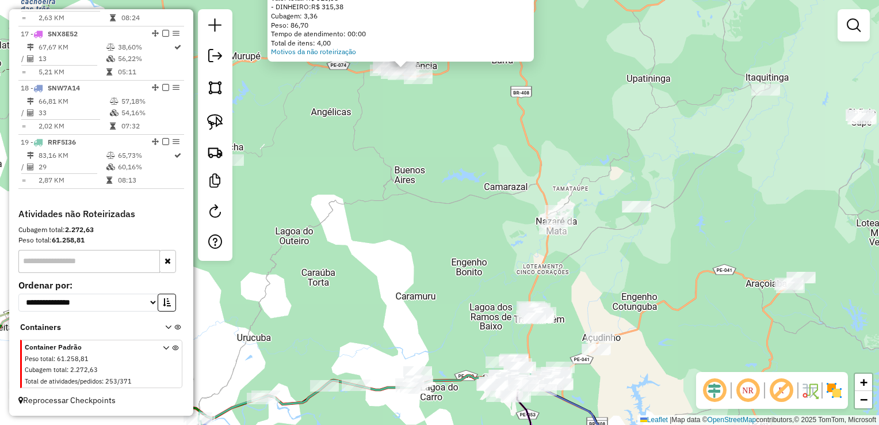
drag, startPoint x: 591, startPoint y: 252, endPoint x: 598, endPoint y: 245, distance: 9.8
click at [592, 248] on div "Atividade não roteirizada 11809 - JOSE DE ANDRADE CRU Endereço: AV SEN PAULO PE…" at bounding box center [439, 212] width 879 height 425
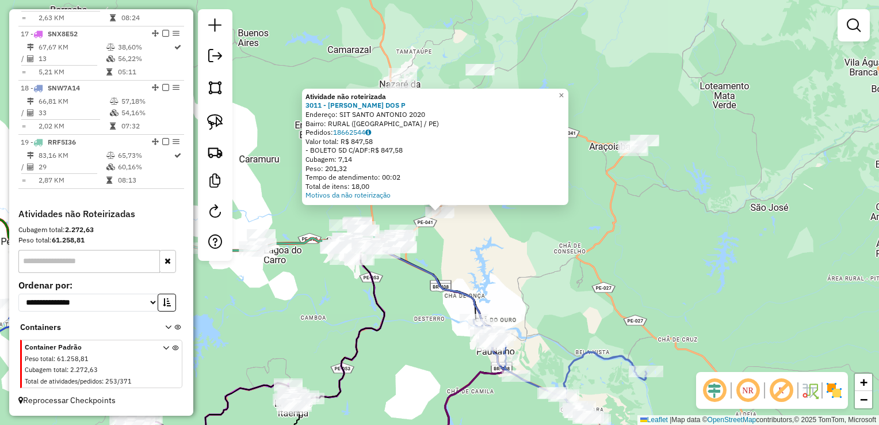
click at [508, 260] on div "Atividade não roteirizada 3011 - RAFAEL MARQUES DOS P Endereço: SIT SANTO ANTON…" at bounding box center [439, 212] width 879 height 425
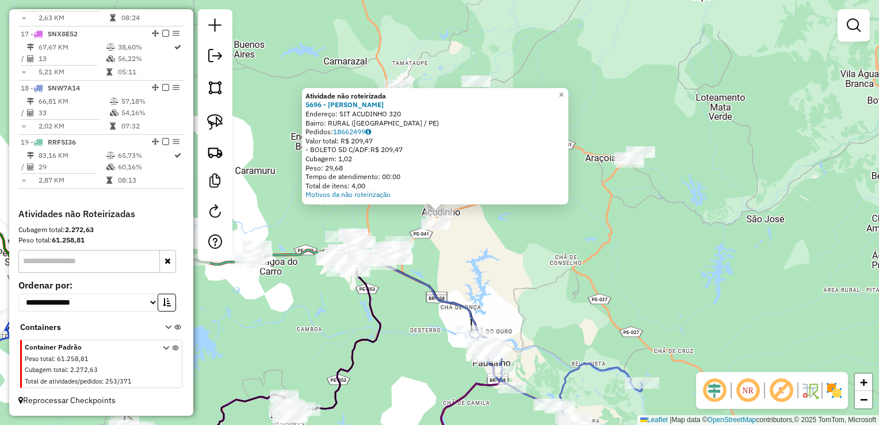
click at [486, 250] on div "Atividade não roteirizada 5696 - JOSE JOAO VIEIRA Endereço: SIT ACUDINHO 320 Ba…" at bounding box center [439, 212] width 879 height 425
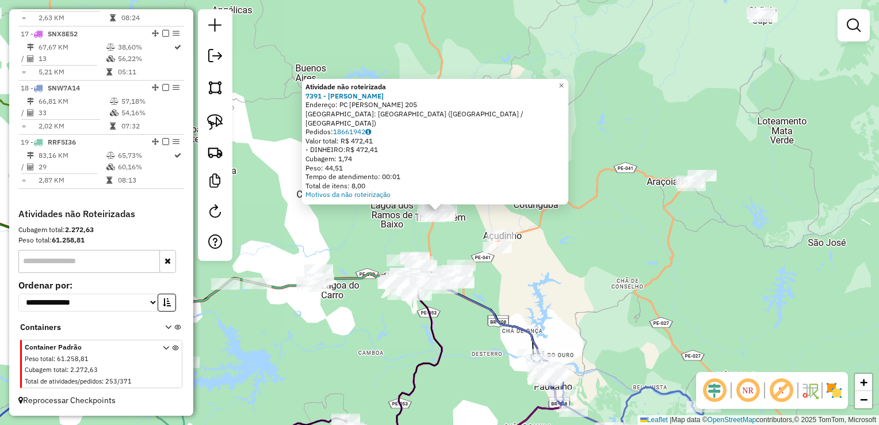
click at [593, 255] on div "Atividade não roteirizada 7391 - LAYANNE DE SOUZA SAN Endereço: PC COSTA AZEVED…" at bounding box center [439, 212] width 879 height 425
click at [600, 238] on div "Atividade não roteirizada 7391 - LAYANNE DE SOUZA SAN Endereço: PC COSTA AZEVED…" at bounding box center [439, 212] width 879 height 425
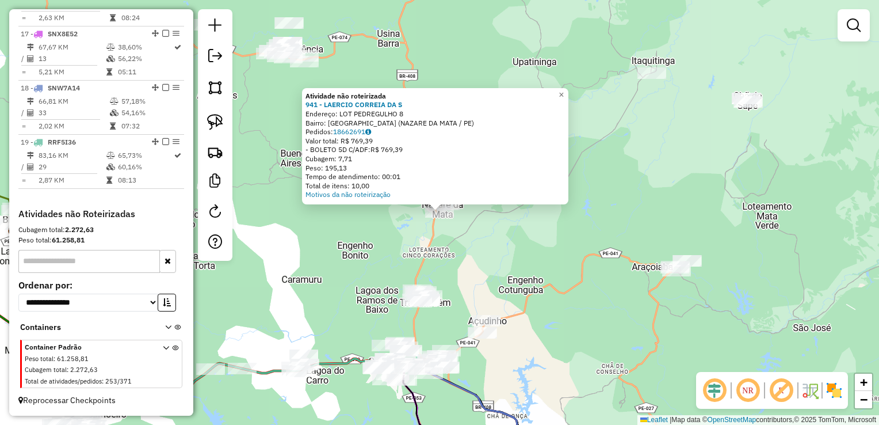
click at [509, 243] on div "Atividade não roteirizada 941 - LAERCIO CORREIA DA S Endereço: LOT PEDREGULHO 8…" at bounding box center [439, 212] width 879 height 425
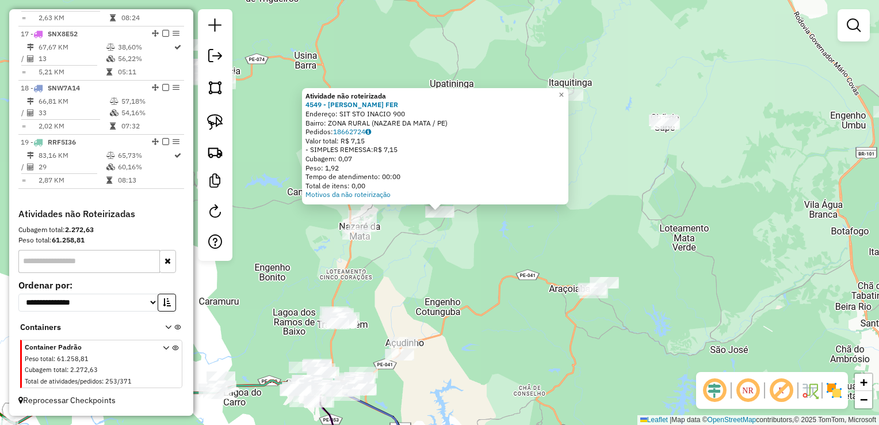
click at [473, 239] on div "Atividade não roteirizada 4549 - IVANILTO ARLINDO FER Endereço: SIT STO INACIO …" at bounding box center [439, 212] width 879 height 425
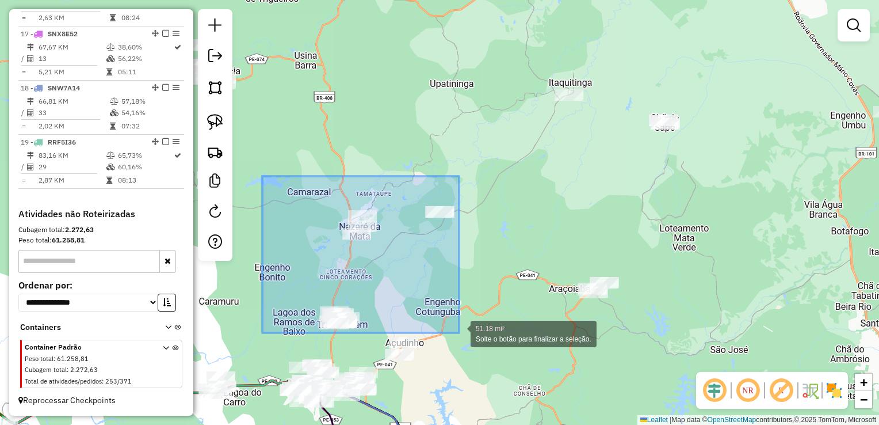
drag, startPoint x: 273, startPoint y: 263, endPoint x: 459, endPoint y: 333, distance: 199.1
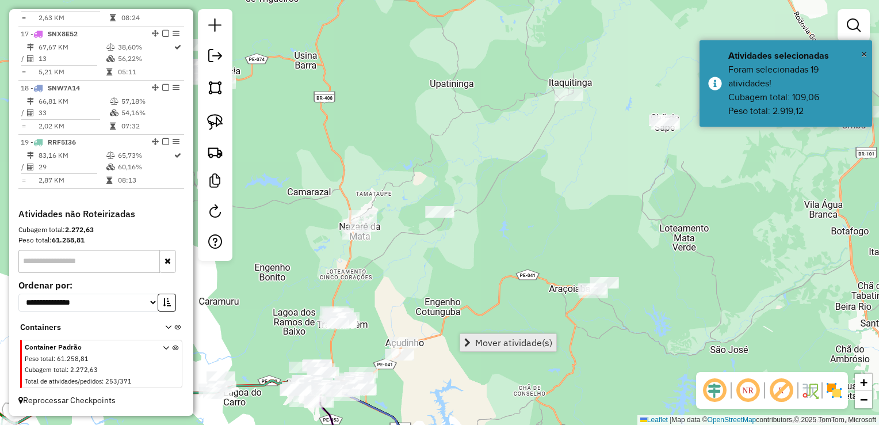
click at [481, 344] on span "Mover atividade(s)" at bounding box center [513, 342] width 77 height 9
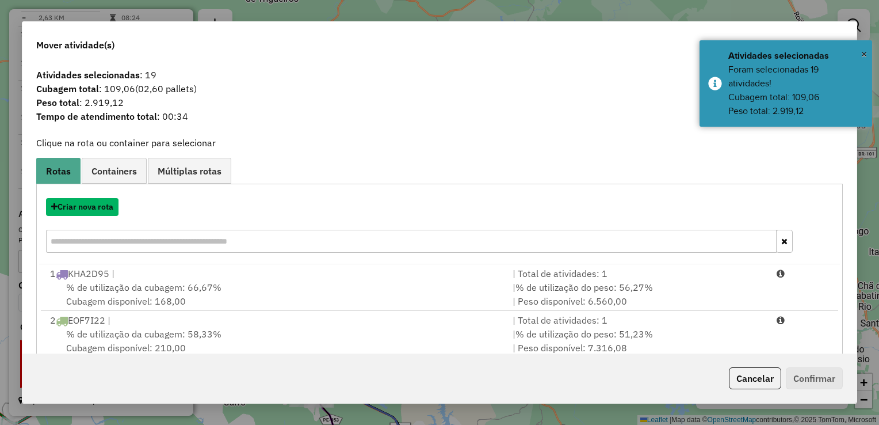
click at [87, 208] on button "Criar nova rota" at bounding box center [82, 207] width 73 height 18
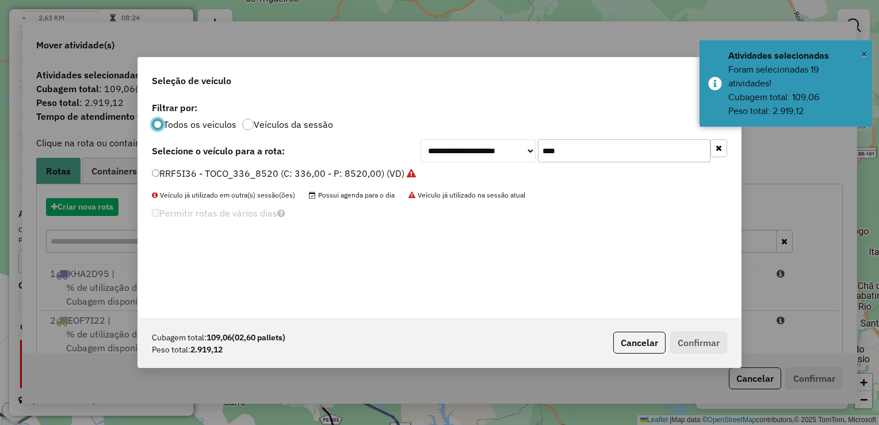
scroll to position [6, 3]
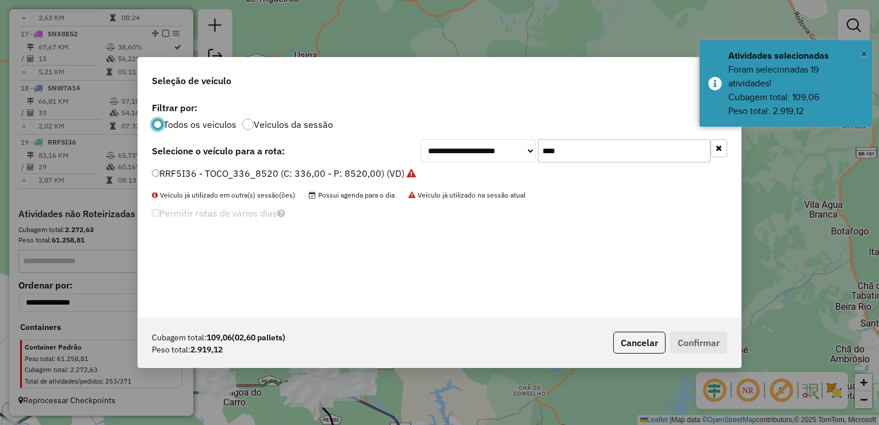
click at [576, 146] on input "****" at bounding box center [624, 150] width 173 height 23
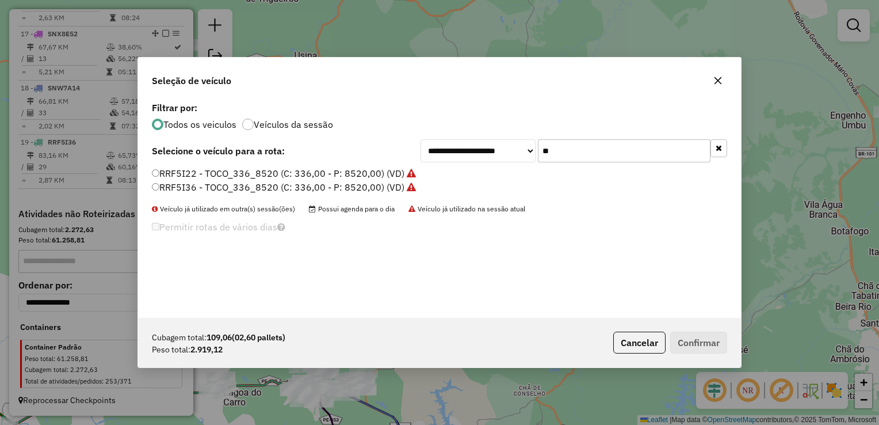
type input "*"
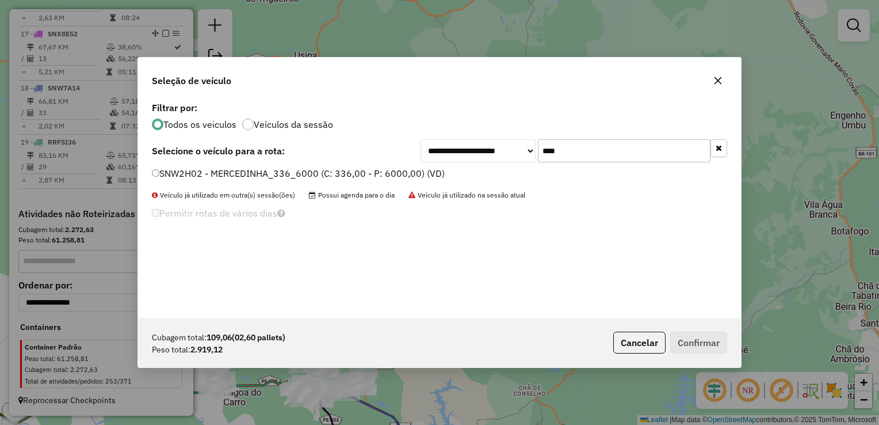
type input "****"
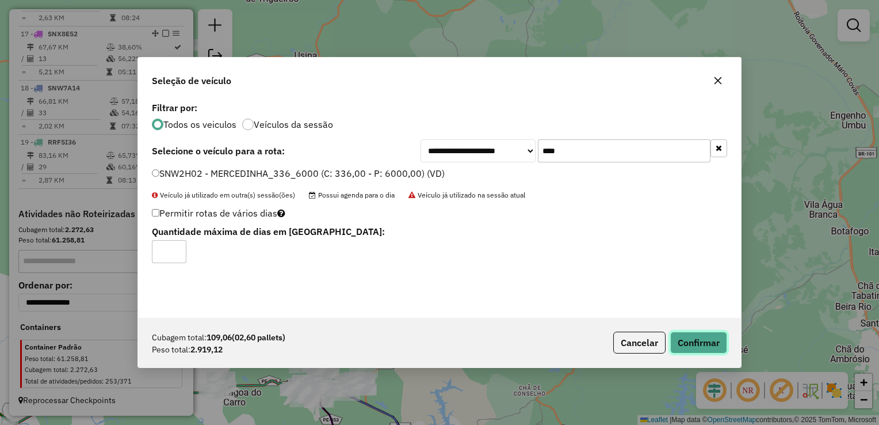
click at [701, 346] on button "Confirmar" at bounding box center [699, 343] width 57 height 22
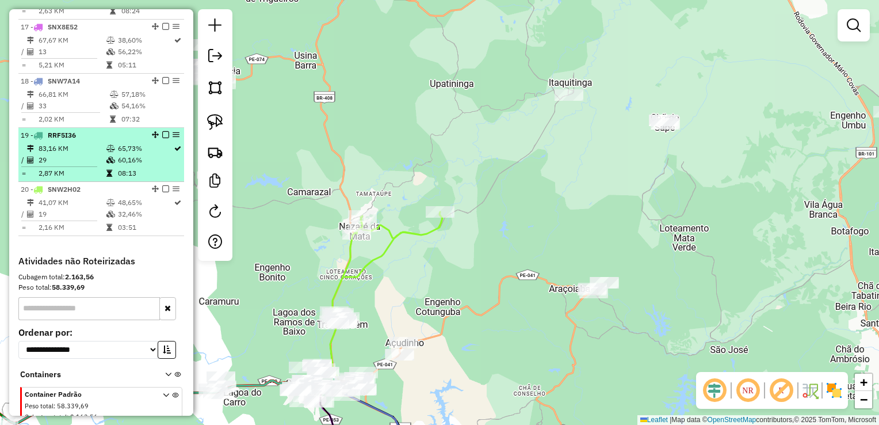
click at [60, 166] on td "29" at bounding box center [72, 160] width 68 height 12
select select "**********"
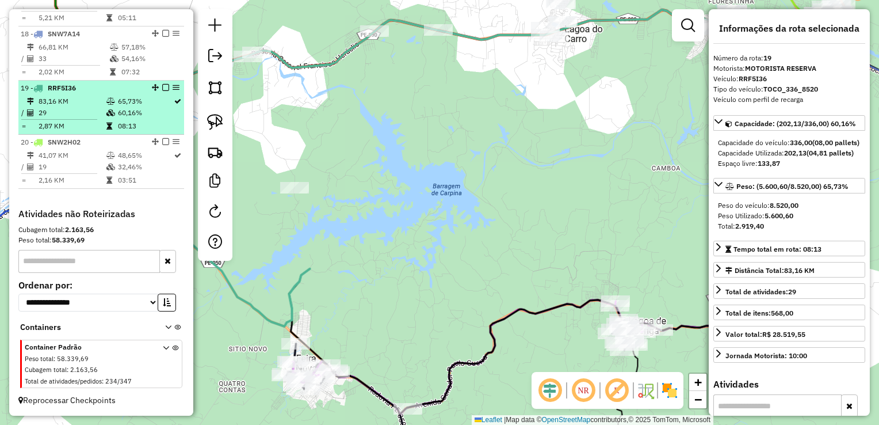
scroll to position [1345, 0]
click at [61, 170] on td "19" at bounding box center [72, 167] width 68 height 12
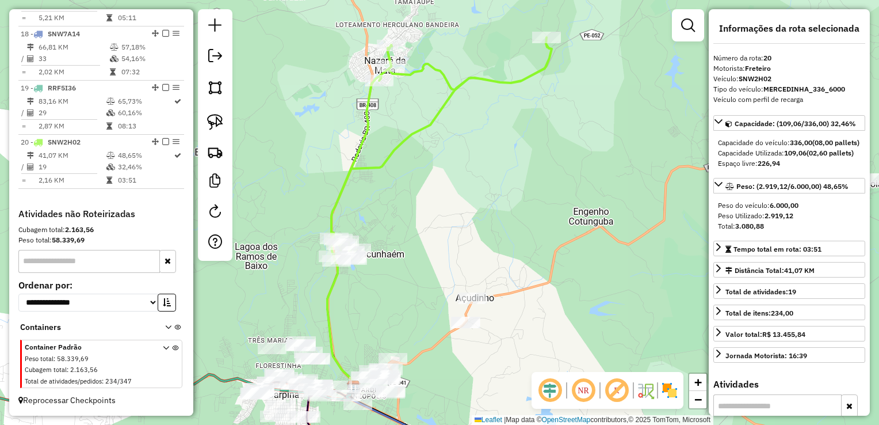
click at [462, 207] on div "Janela de atendimento Grade de atendimento Capacidade Transportadoras Veículos …" at bounding box center [439, 212] width 879 height 425
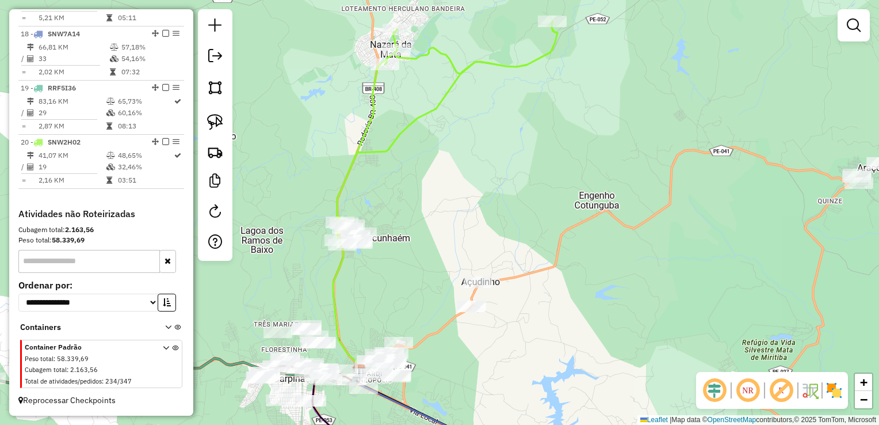
drag, startPoint x: 475, startPoint y: 213, endPoint x: 497, endPoint y: 131, distance: 85.3
click at [502, 128] on div "Janela de atendimento Grade de atendimento Capacidade Transportadoras Veículos …" at bounding box center [439, 212] width 879 height 425
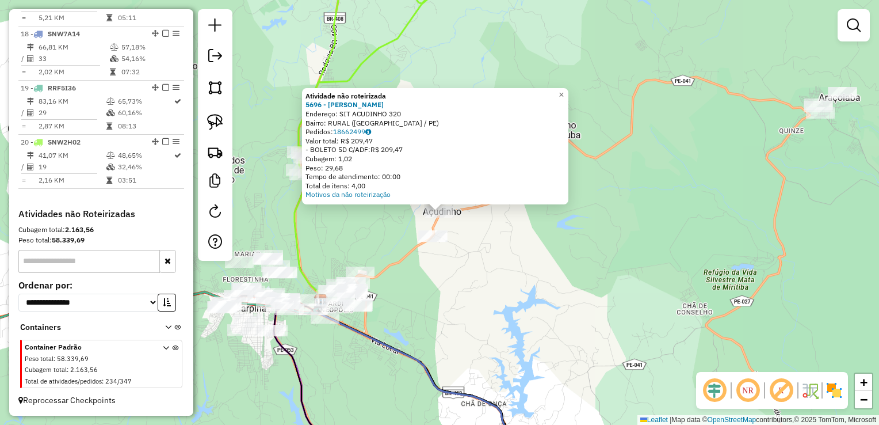
click at [489, 238] on div "Atividade não roteirizada 5696 - JOSE JOAO VIEIRA Endereço: SIT ACUDINHO 320 Ba…" at bounding box center [439, 212] width 879 height 425
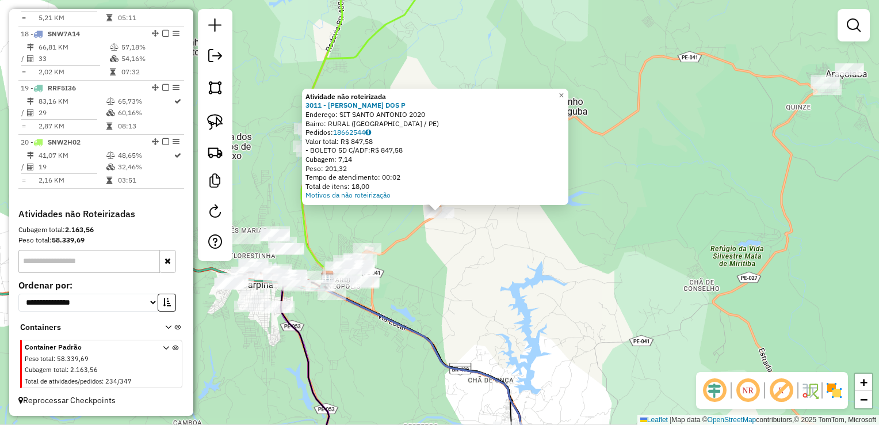
click at [449, 259] on div "Atividade não roteirizada 3011 - RAFAEL MARQUES DOS P Endereço: SIT SANTO ANTON…" at bounding box center [439, 212] width 879 height 425
click at [444, 231] on div "Atividade não roteirizada 3011 - RAFAEL MARQUES DOS P Endereço: SIT SANTO ANTON…" at bounding box center [439, 212] width 879 height 425
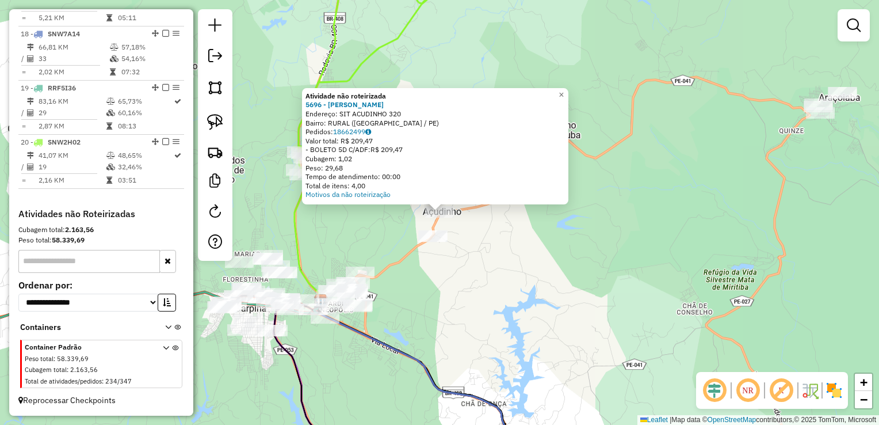
click at [452, 245] on div "Atividade não roteirizada 5696 - JOSE JOAO VIEIRA Endereço: SIT ACUDINHO 320 Ba…" at bounding box center [439, 212] width 879 height 425
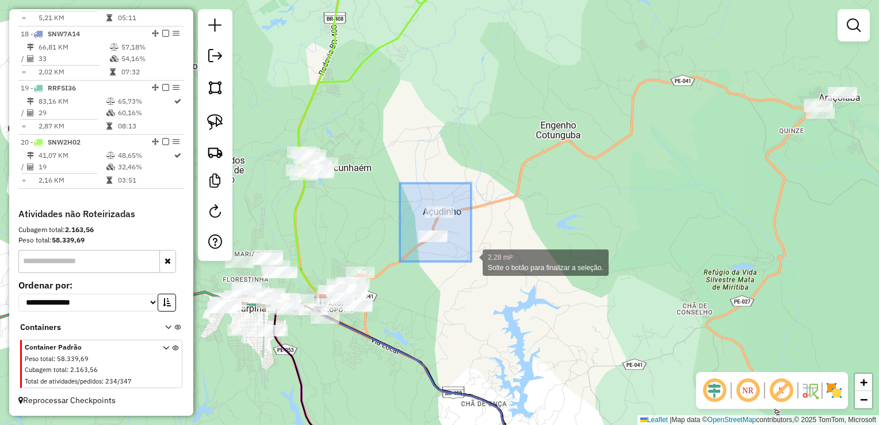
drag, startPoint x: 400, startPoint y: 183, endPoint x: 471, endPoint y: 261, distance: 105.9
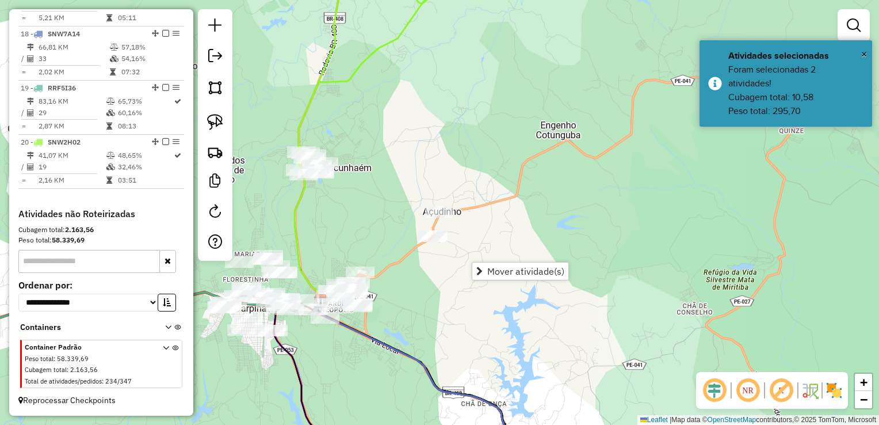
click at [492, 243] on div "Janela de atendimento Grade de atendimento Capacidade Transportadoras Veículos …" at bounding box center [439, 212] width 879 height 425
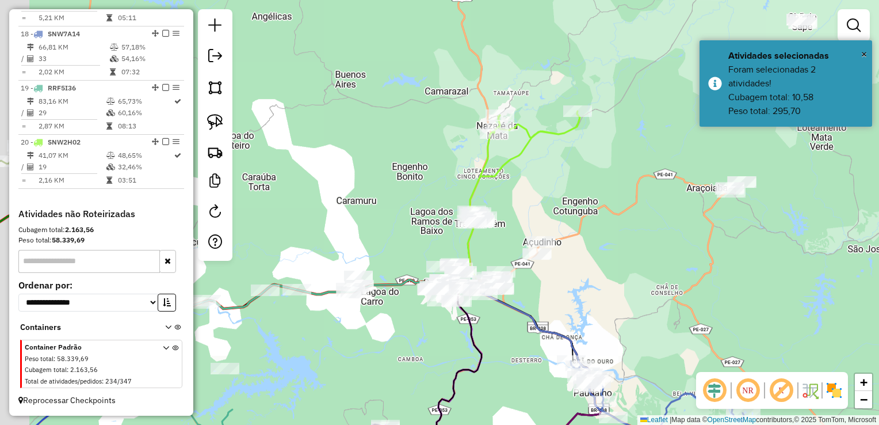
drag, startPoint x: 322, startPoint y: 314, endPoint x: 464, endPoint y: 322, distance: 141.8
click at [463, 323] on div "Janela de atendimento Grade de atendimento Capacidade Transportadoras Veículos …" at bounding box center [439, 212] width 879 height 425
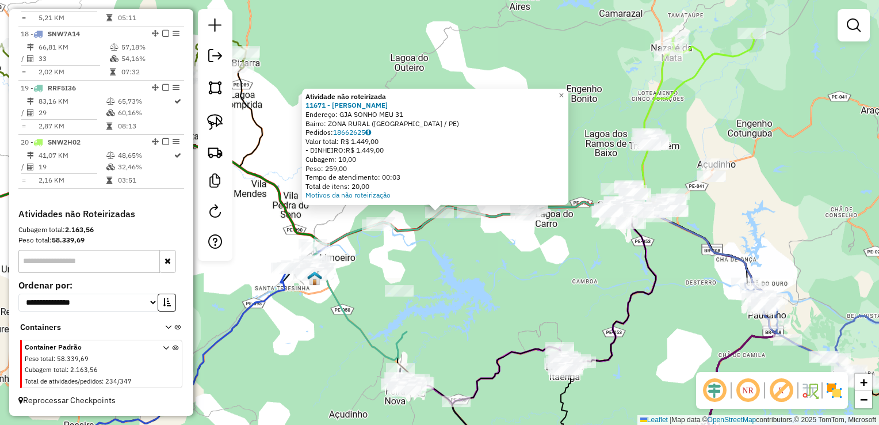
click at [490, 281] on div "Atividade não roteirizada 11671 - ADRIANO JOSE DE SOUZ Endereço: GJA SONHO MEU …" at bounding box center [439, 212] width 879 height 425
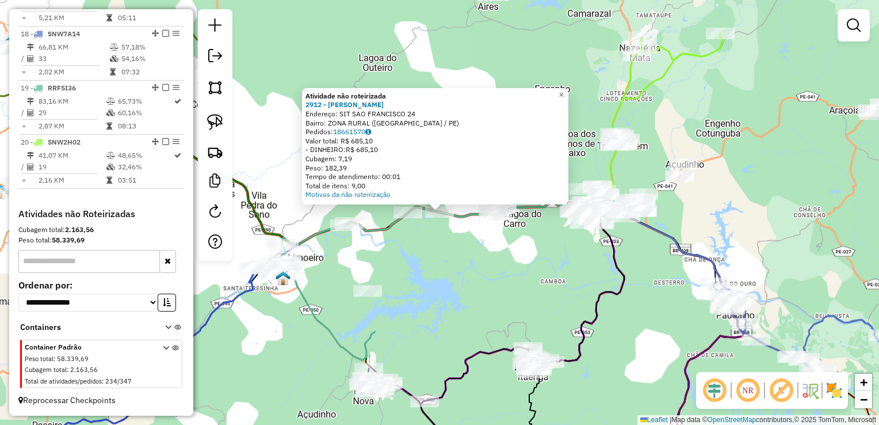
click at [485, 260] on div "Atividade não roteirizada 2912 - CARLA SONIA DA SILVA Endereço: SIT SAO FRANCIS…" at bounding box center [439, 212] width 879 height 425
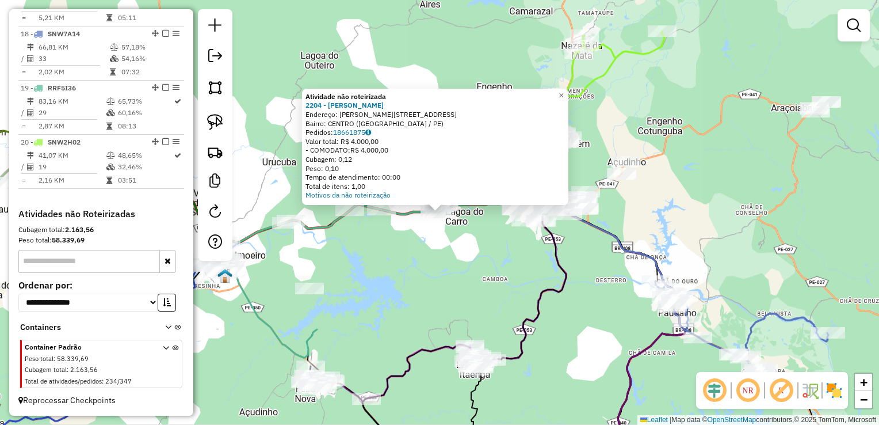
click at [479, 257] on div "Atividade não roteirizada 2204 - EDER LEANDRO BERNARD Endereço: R MARIA LUIZA 1…" at bounding box center [439, 212] width 879 height 425
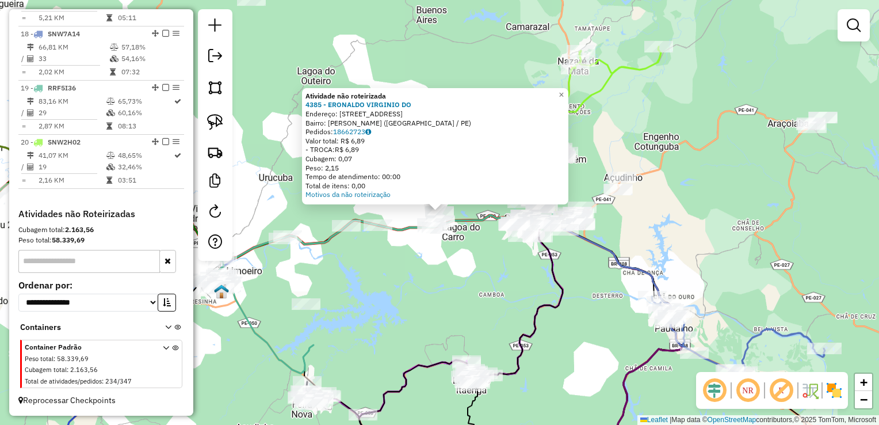
click at [451, 258] on div "Atividade não roteirizada 4385 - ERONALDO VIRGINIO DO Endereço: R RUA OITO 87 B…" at bounding box center [439, 212] width 879 height 425
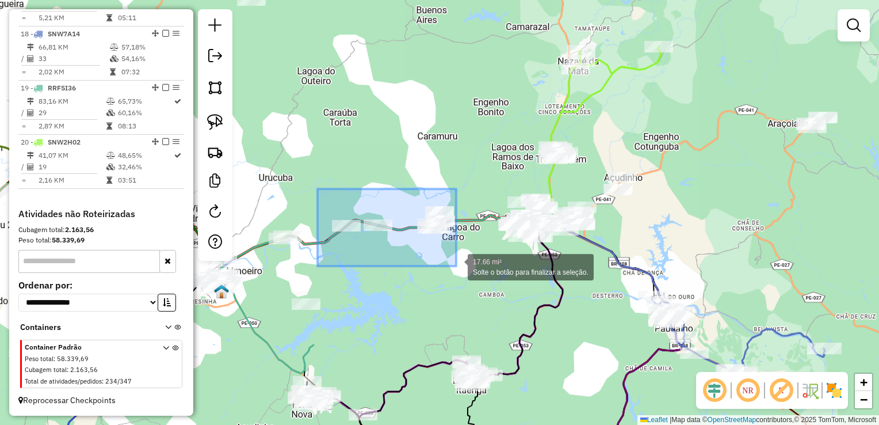
drag, startPoint x: 318, startPoint y: 189, endPoint x: 457, endPoint y: 266, distance: 159.2
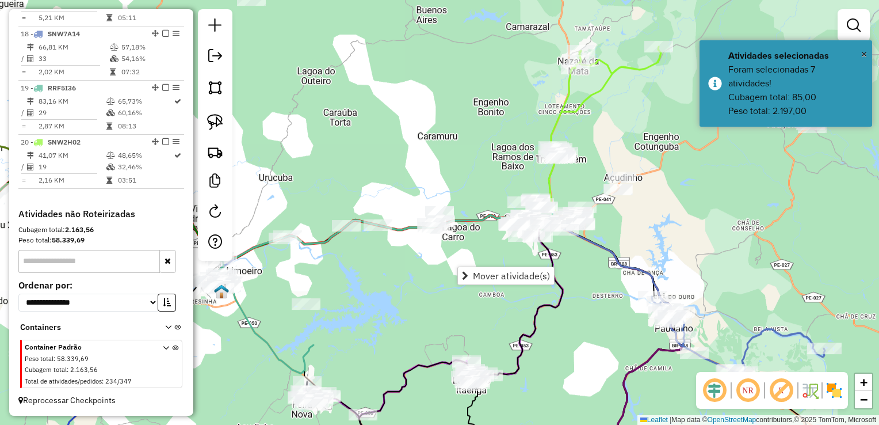
click at [487, 247] on div "Janela de atendimento Grade de atendimento Capacidade Transportadoras Veículos …" at bounding box center [439, 212] width 879 height 425
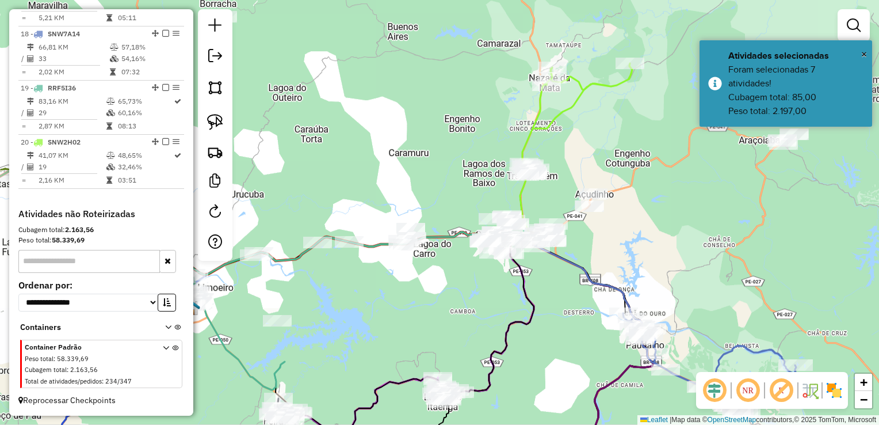
drag, startPoint x: 474, startPoint y: 287, endPoint x: 414, endPoint y: 310, distance: 64.1
click at [416, 310] on div "Janela de atendimento Grade de atendimento Capacidade Transportadoras Veículos …" at bounding box center [439, 212] width 879 height 425
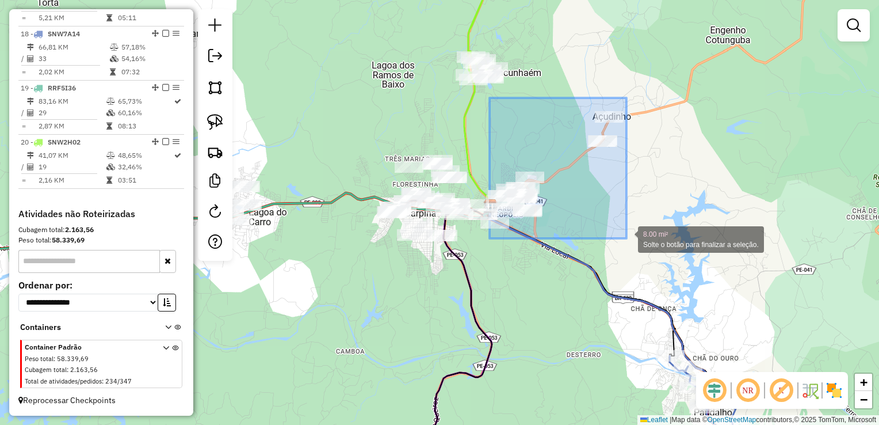
drag, startPoint x: 490, startPoint y: 98, endPoint x: 627, endPoint y: 238, distance: 196.2
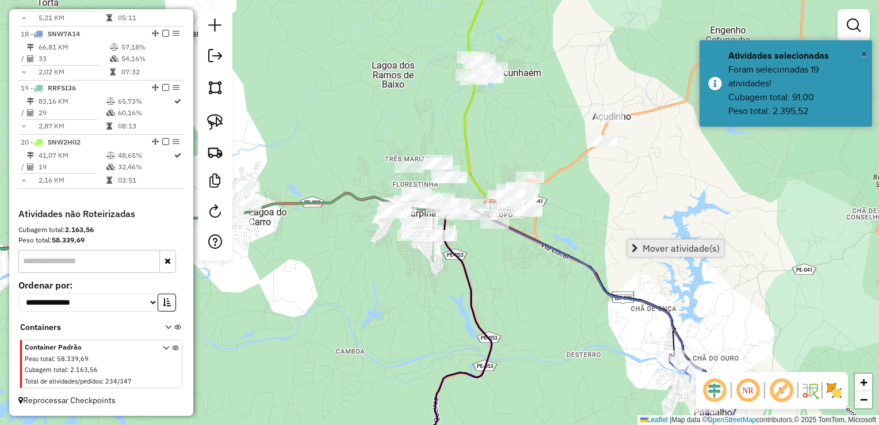
click at [654, 246] on span "Mover atividade(s)" at bounding box center [681, 247] width 77 height 9
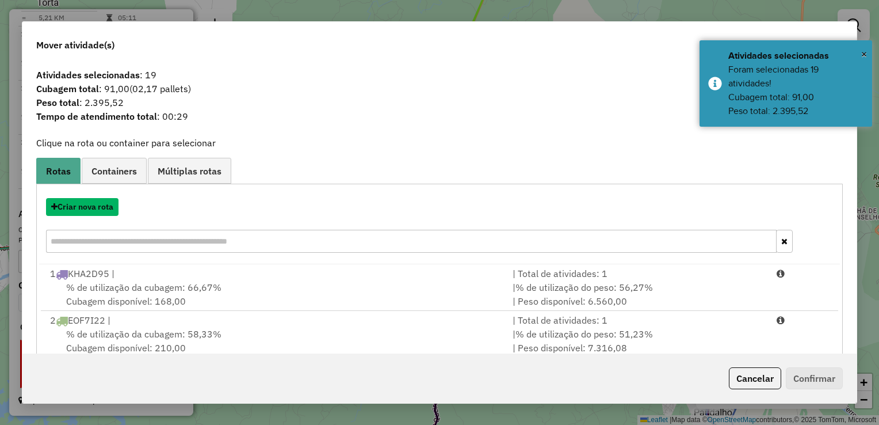
click at [93, 207] on button "Criar nova rota" at bounding box center [82, 207] width 73 height 18
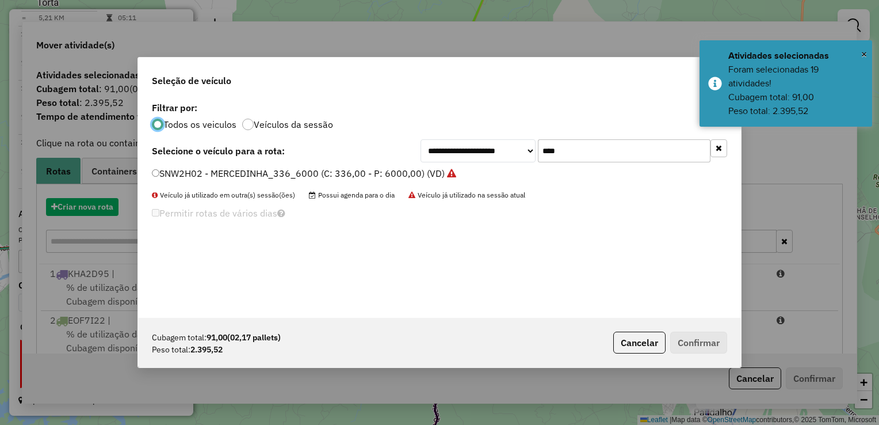
scroll to position [6, 3]
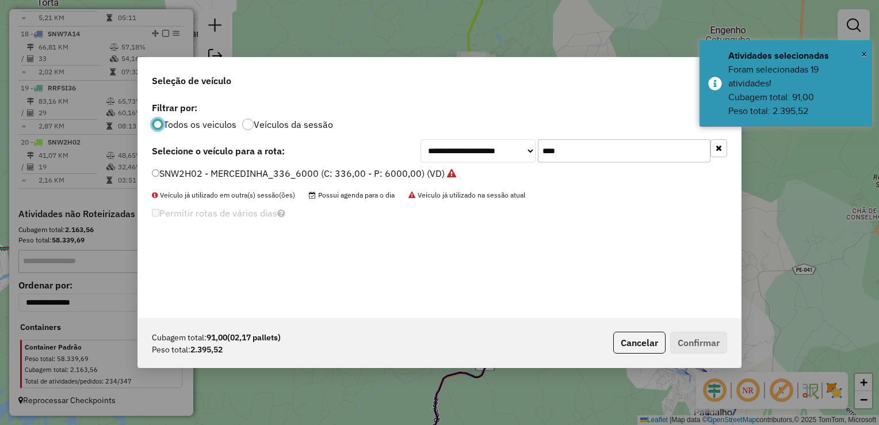
click at [599, 151] on input "****" at bounding box center [624, 150] width 173 height 23
type input "*"
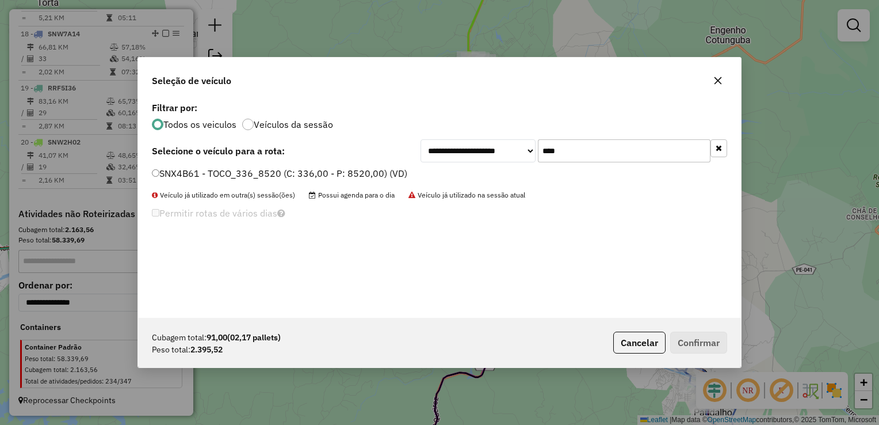
type input "****"
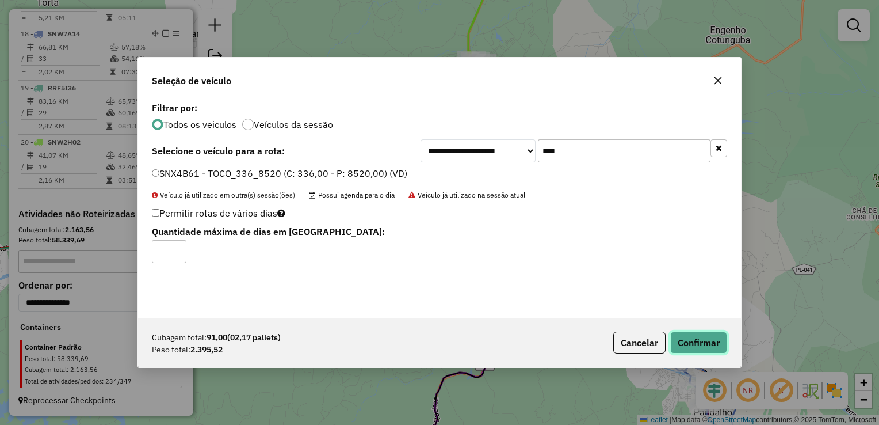
click at [702, 344] on button "Confirmar" at bounding box center [699, 343] width 57 height 22
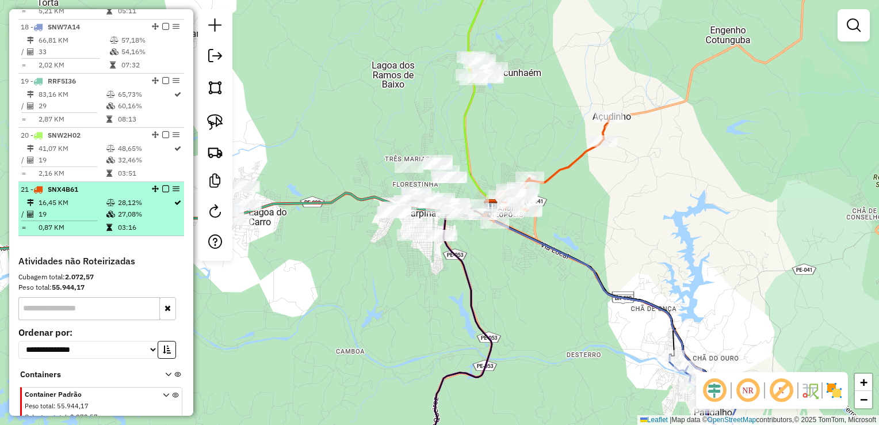
click at [38, 220] on td "19" at bounding box center [72, 214] width 68 height 12
select select "**********"
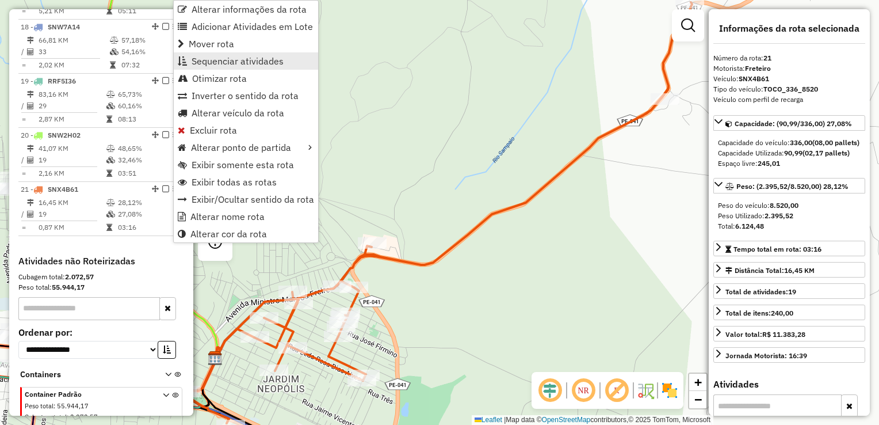
click at [249, 63] on span "Sequenciar atividades" at bounding box center [238, 60] width 92 height 9
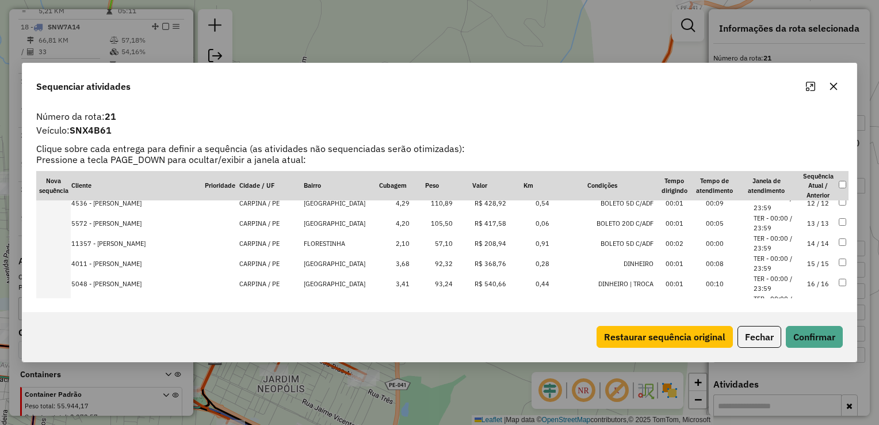
scroll to position [230, 0]
click at [335, 241] on td "FLORESTINHA" at bounding box center [339, 242] width 73 height 20
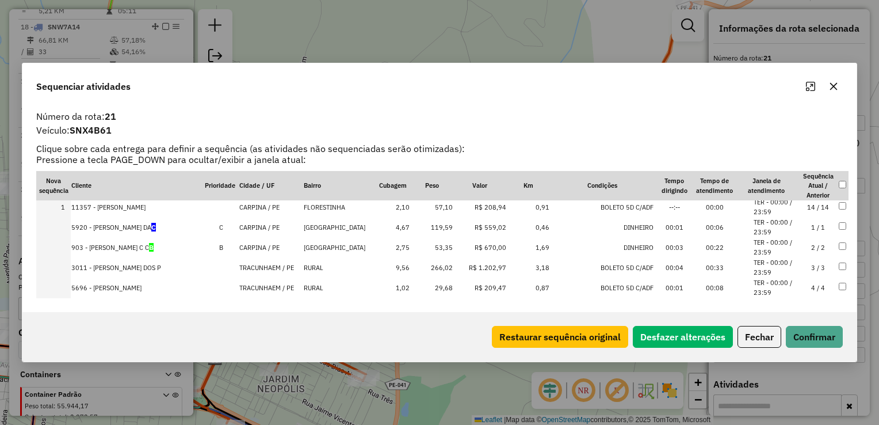
scroll to position [0, 0]
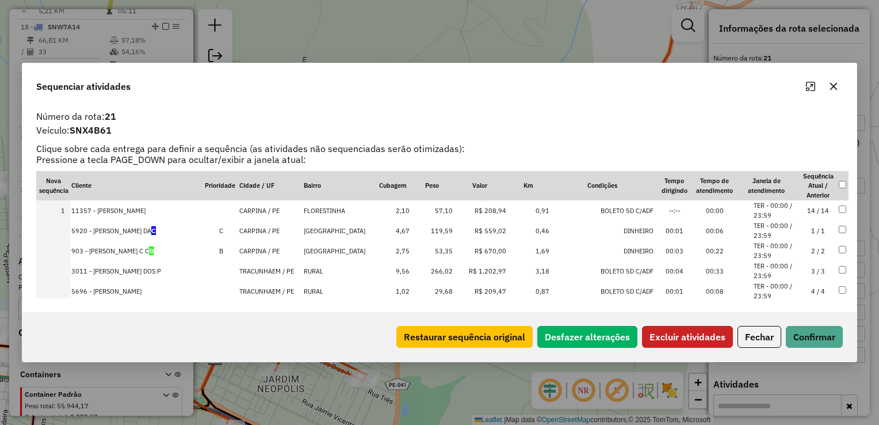
click at [686, 333] on button "Excluir atividades" at bounding box center [687, 337] width 91 height 22
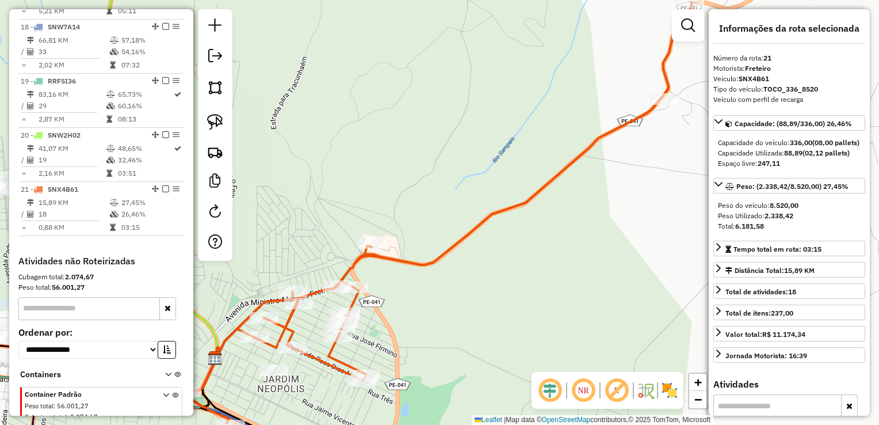
scroll to position [1399, 0]
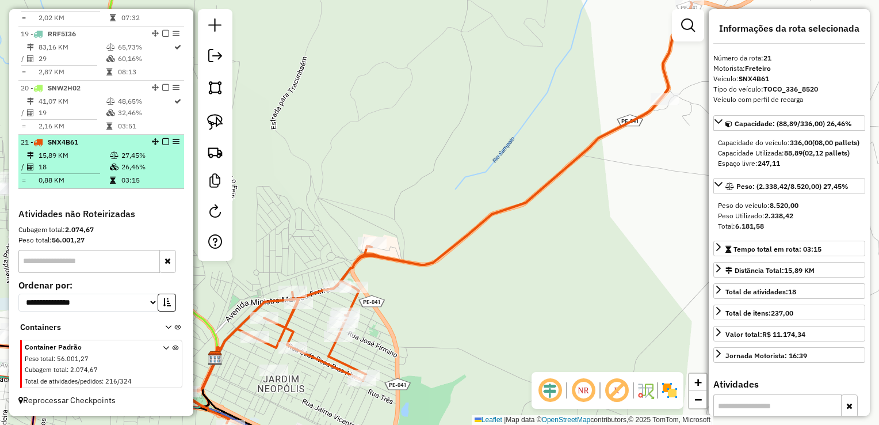
click at [58, 158] on td "15,89 KM" at bounding box center [73, 156] width 71 height 12
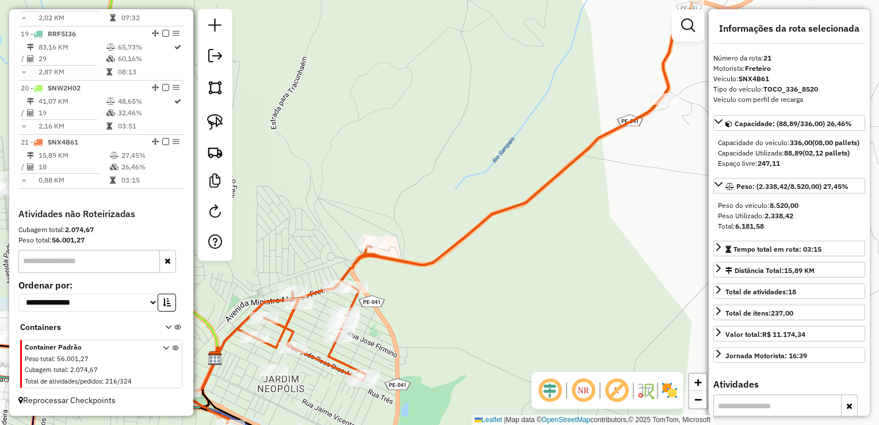
click at [507, 211] on icon at bounding box center [439, 212] width 506 height 421
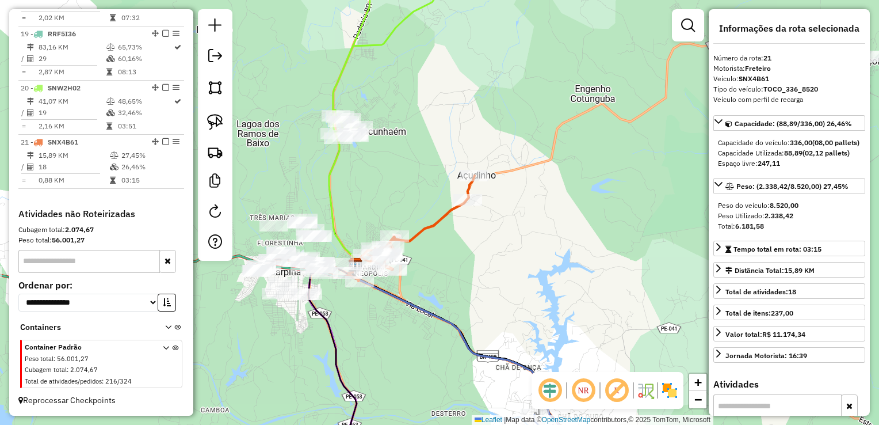
drag, startPoint x: 574, startPoint y: 241, endPoint x: 387, endPoint y: 186, distance: 194.3
click at [387, 186] on div "Janela de atendimento Grade de atendimento Capacidade Transportadoras Veículos …" at bounding box center [439, 212] width 879 height 425
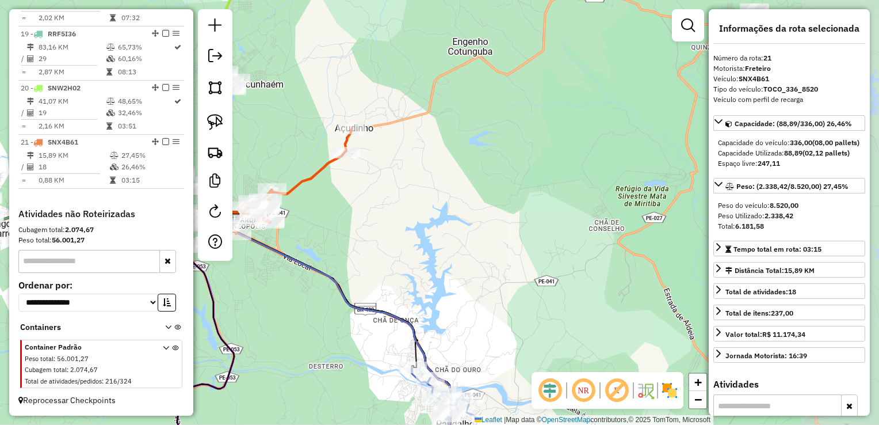
drag, startPoint x: 422, startPoint y: 179, endPoint x: 425, endPoint y: 172, distance: 8.0
click at [425, 176] on div "Janela de atendimento Grade de atendimento Capacidade Transportadoras Veículos …" at bounding box center [439, 212] width 879 height 425
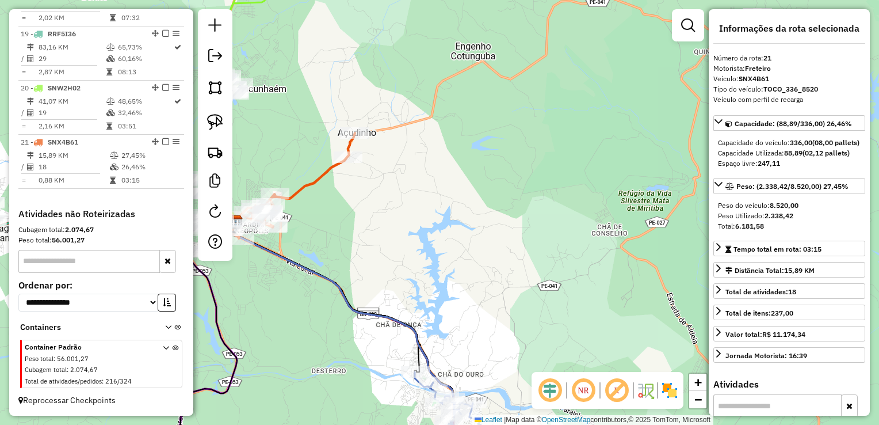
drag, startPoint x: 516, startPoint y: 152, endPoint x: 455, endPoint y: 239, distance: 106.7
click at [458, 239] on div "Janela de atendimento Grade de atendimento Capacidade Transportadoras Veículos …" at bounding box center [439, 212] width 879 height 425
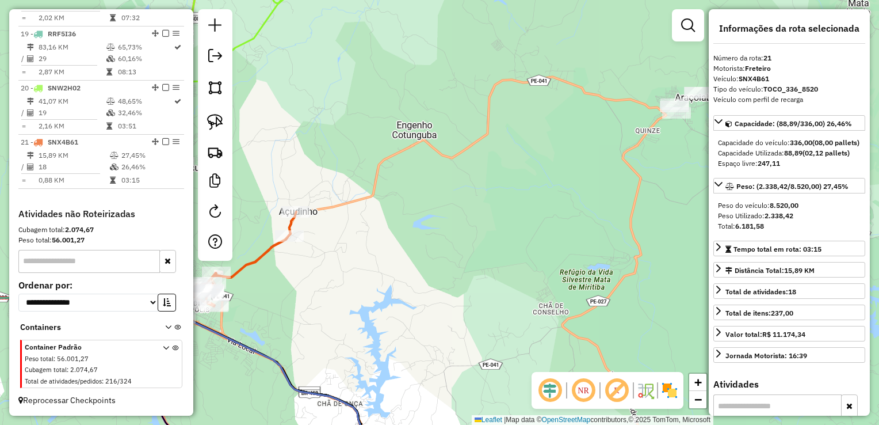
click at [455, 239] on div "Janela de atendimento Grade de atendimento Capacidade Transportadoras Veículos …" at bounding box center [439, 212] width 879 height 425
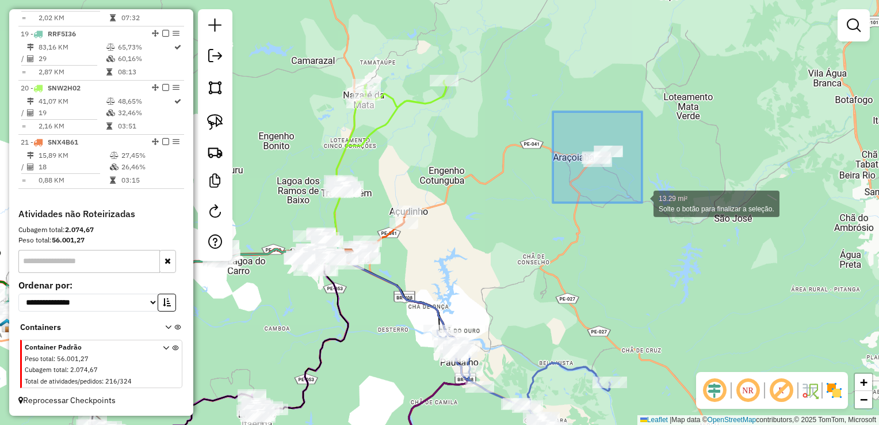
drag, startPoint x: 552, startPoint y: 120, endPoint x: 642, endPoint y: 203, distance: 122.2
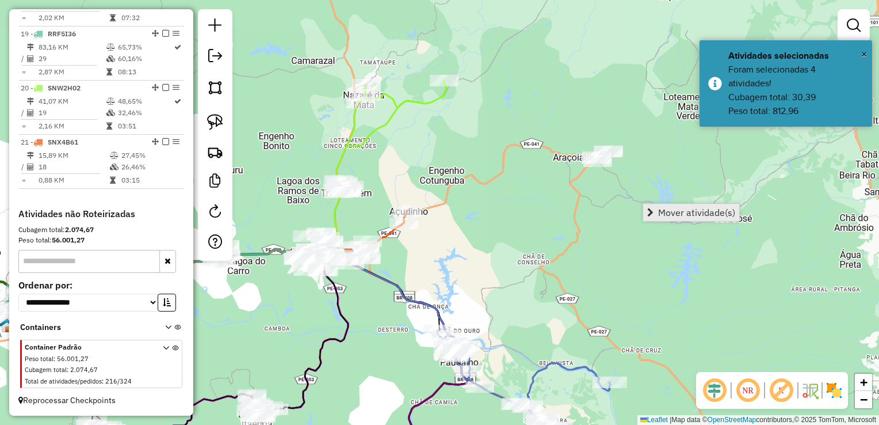
click at [680, 215] on span "Mover atividade(s)" at bounding box center [696, 212] width 77 height 9
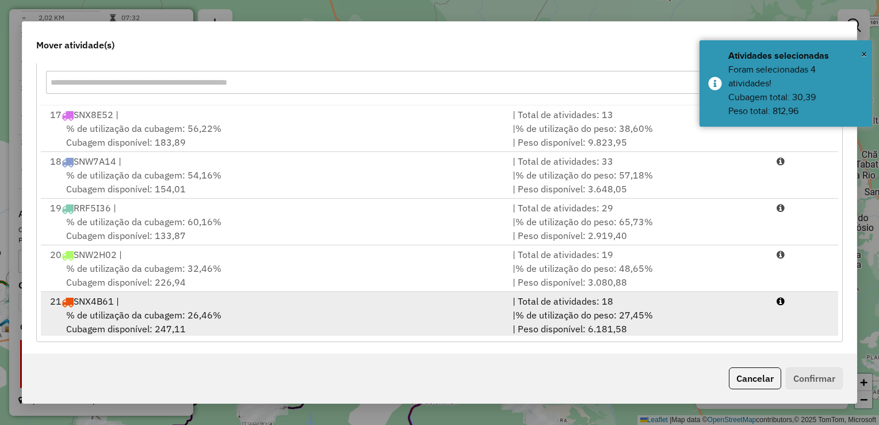
scroll to position [160, 0]
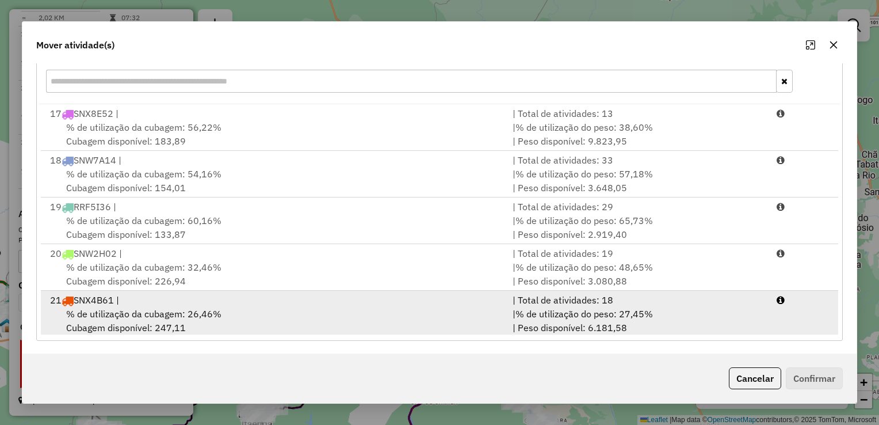
click at [120, 307] on div "% de utilização da cubagem: 26,46% Cubagem disponível: 247,11" at bounding box center [274, 321] width 463 height 28
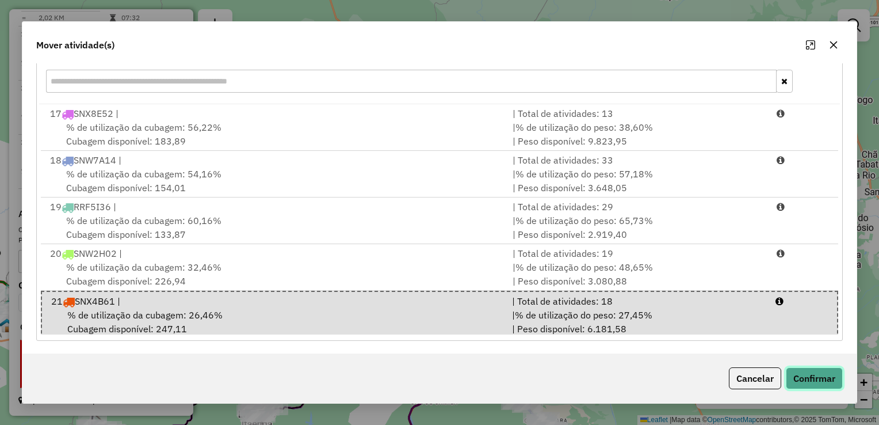
click at [790, 376] on button "Confirmar" at bounding box center [814, 378] width 57 height 22
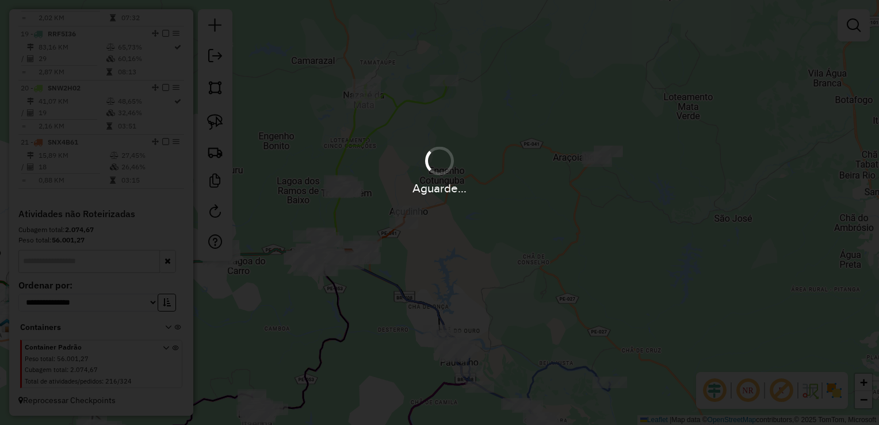
scroll to position [0, 0]
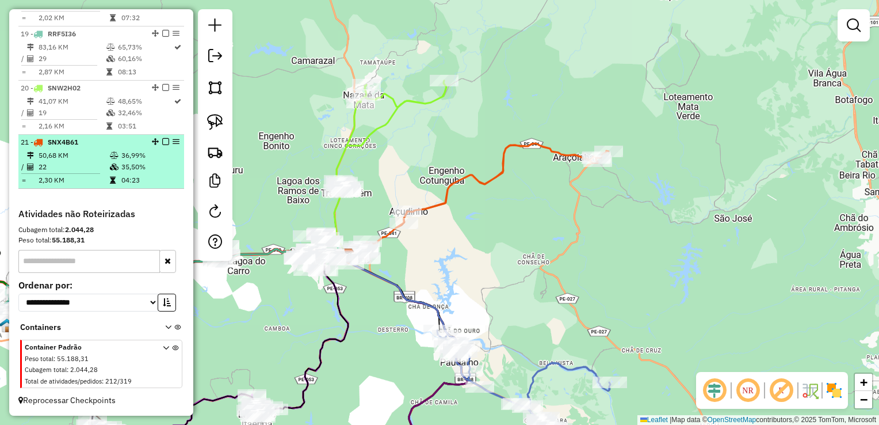
click at [86, 166] on td "22" at bounding box center [73, 167] width 71 height 12
select select "**********"
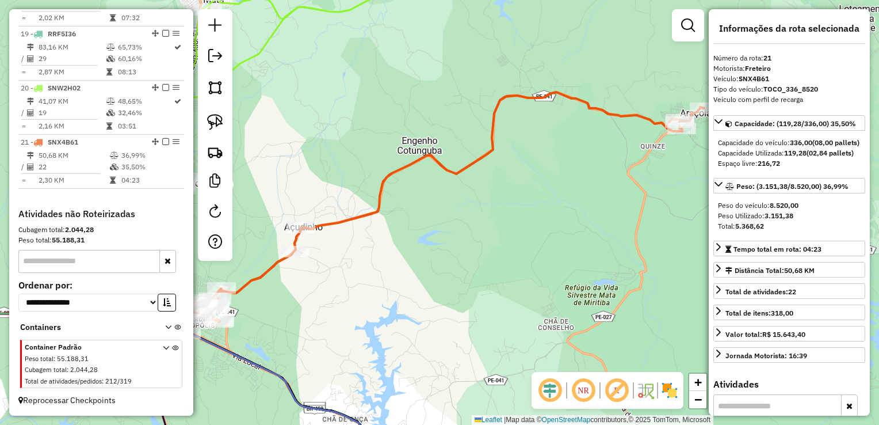
click at [463, 262] on div "Janela de atendimento Grade de atendimento Capacidade Transportadoras Veículos …" at bounding box center [439, 212] width 879 height 425
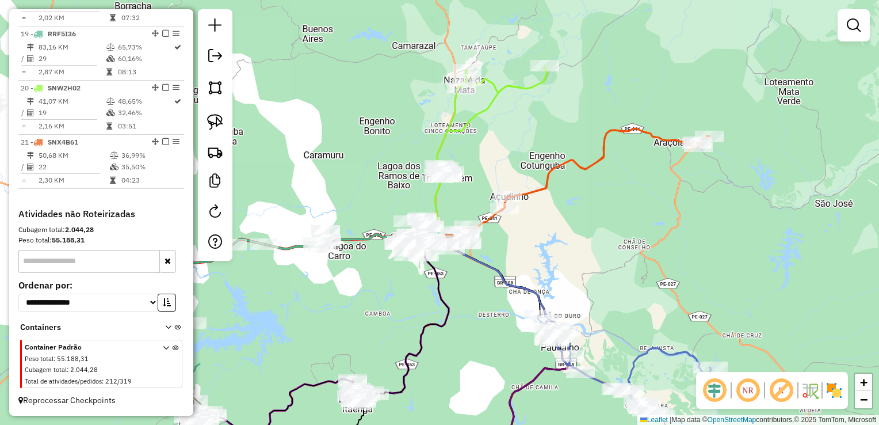
drag, startPoint x: 417, startPoint y: 279, endPoint x: 550, endPoint y: 252, distance: 135.8
click at [550, 252] on div "Janela de atendimento Grade de atendimento Capacidade Transportadoras Veículos …" at bounding box center [439, 212] width 879 height 425
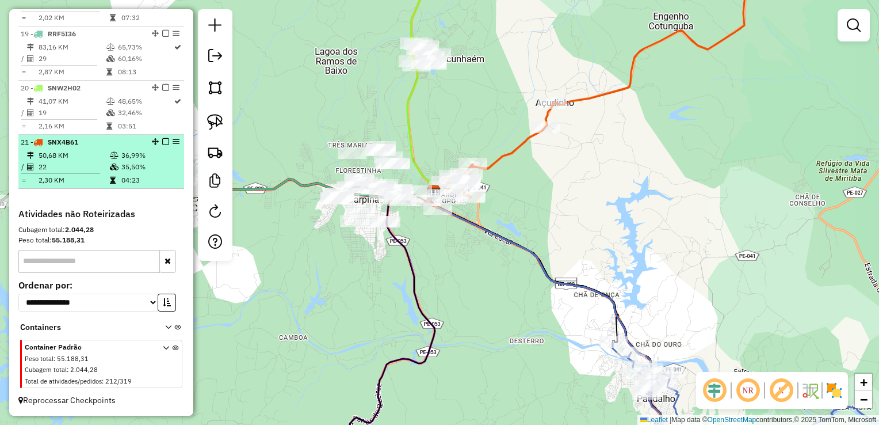
click at [58, 162] on td "22" at bounding box center [73, 167] width 71 height 12
select select "**********"
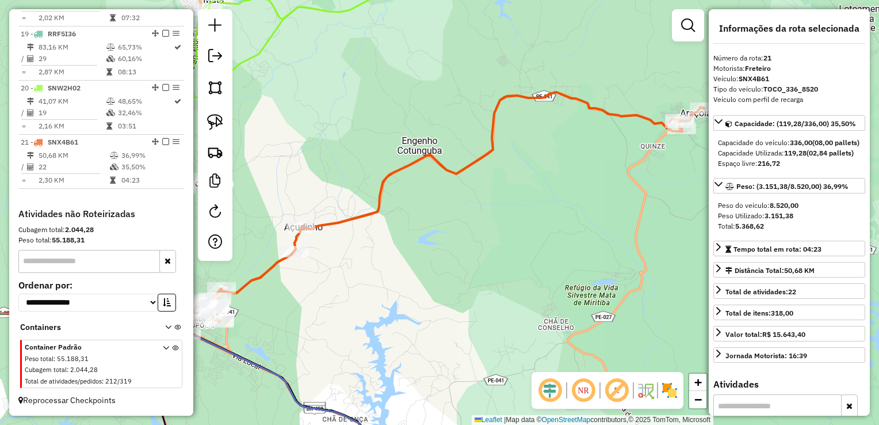
click at [377, 255] on div "Rota 21 - Placa SNX4B61 5696 - JOSE JOAO VIEIRA Janela de atendimento Grade de …" at bounding box center [439, 212] width 879 height 425
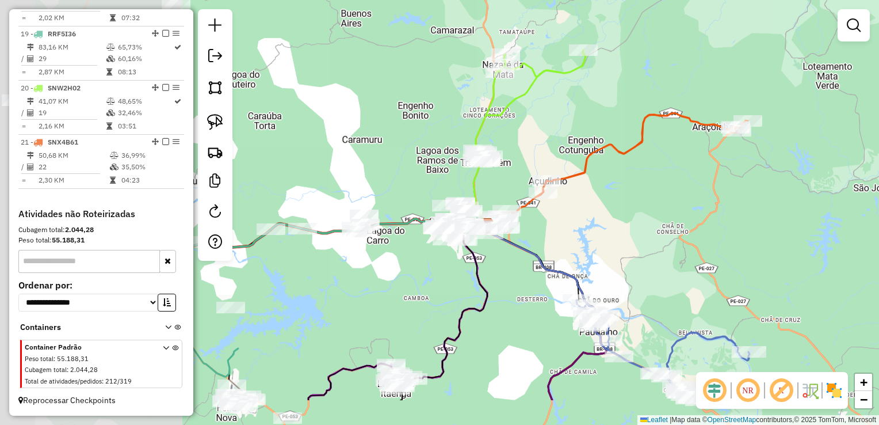
drag, startPoint x: 429, startPoint y: 300, endPoint x: 596, endPoint y: 231, distance: 181.0
click at [595, 233] on div "Janela de atendimento Grade de atendimento Capacidade Transportadoras Veículos …" at bounding box center [439, 212] width 879 height 425
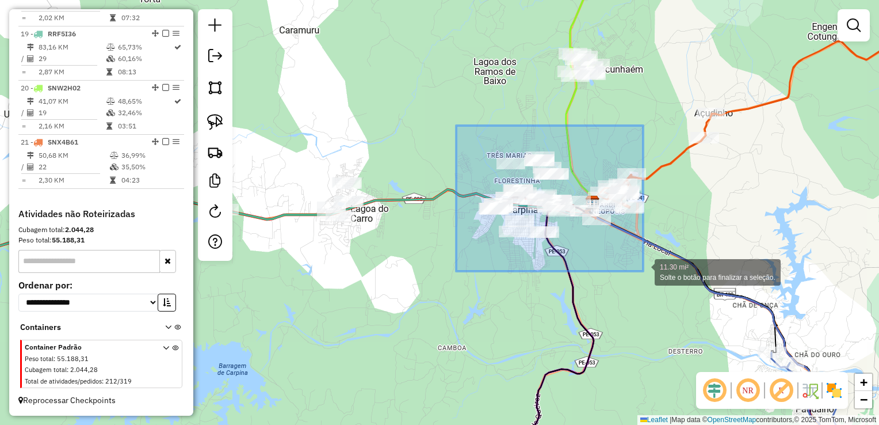
drag, startPoint x: 456, startPoint y: 125, endPoint x: 643, endPoint y: 271, distance: 237.1
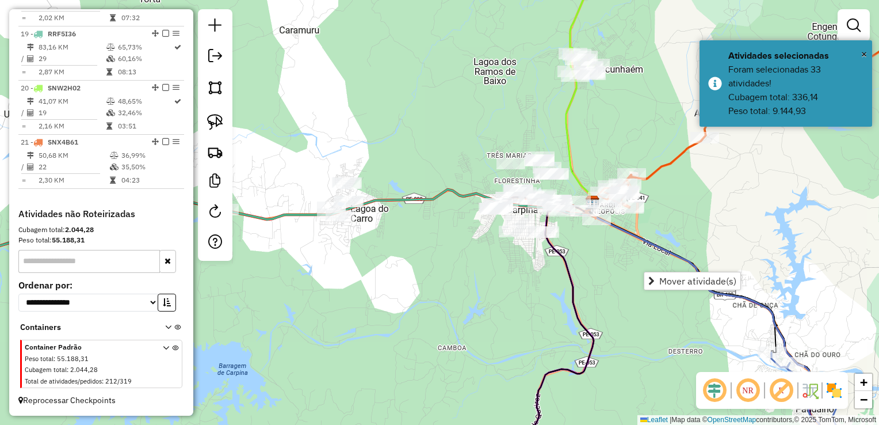
click at [437, 276] on div "Janela de atendimento Grade de atendimento Capacidade Transportadoras Veículos …" at bounding box center [439, 212] width 879 height 425
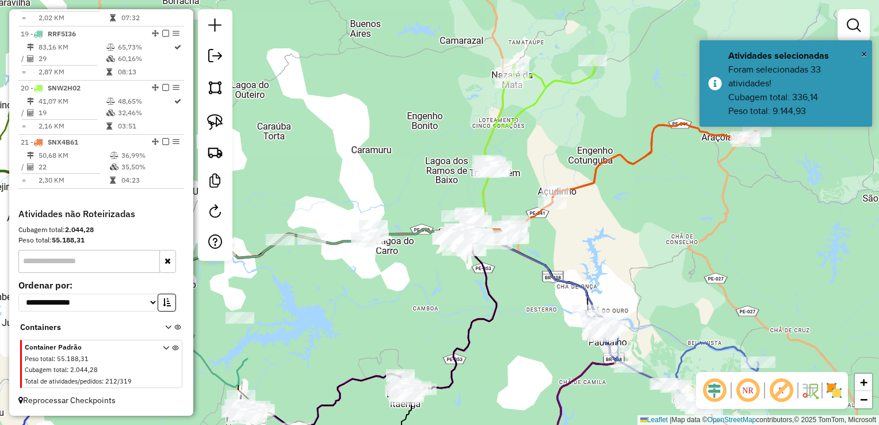
drag, startPoint x: 365, startPoint y: 294, endPoint x: 458, endPoint y: 291, distance: 93.3
click at [458, 291] on div "Janela de atendimento Grade de atendimento Capacidade Transportadoras Veículos …" at bounding box center [439, 212] width 879 height 425
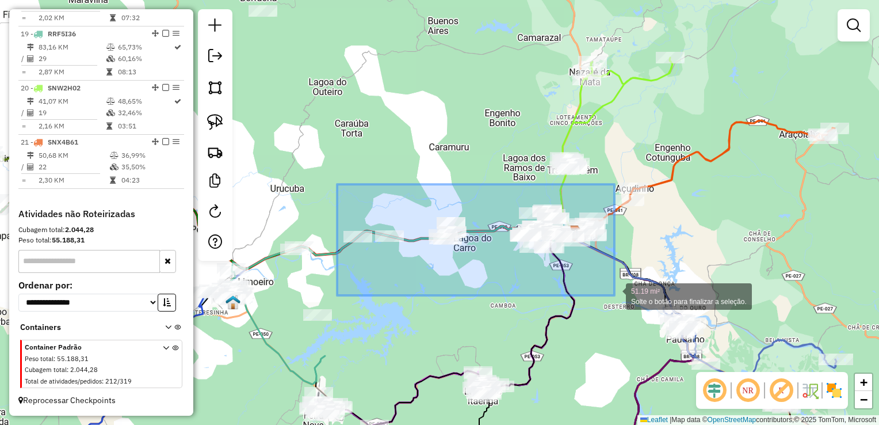
drag, startPoint x: 344, startPoint y: 230, endPoint x: 615, endPoint y: 295, distance: 278.9
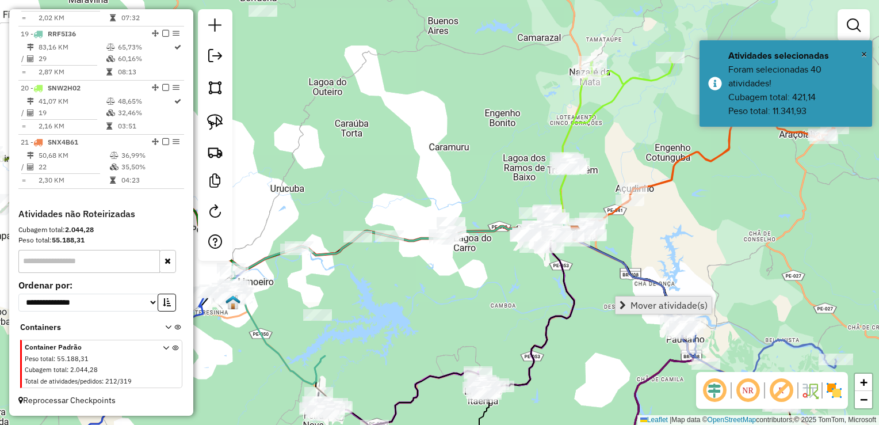
click at [628, 303] on link "Mover atividade(s)" at bounding box center [664, 304] width 96 height 17
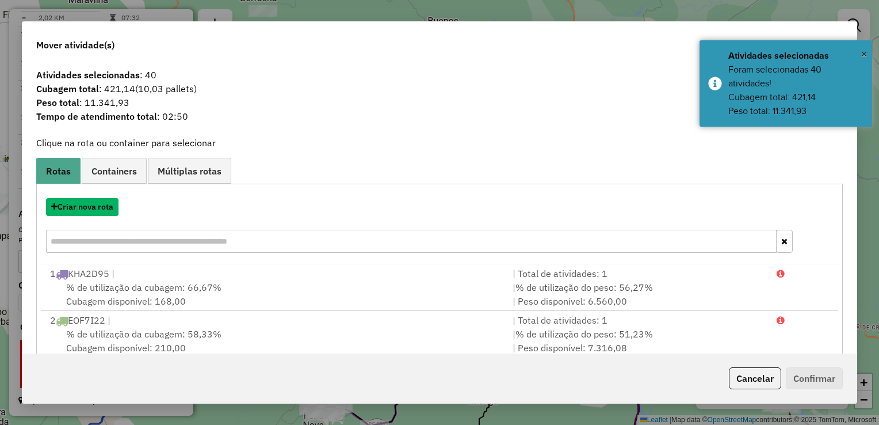
click at [85, 208] on button "Criar nova rota" at bounding box center [82, 207] width 73 height 18
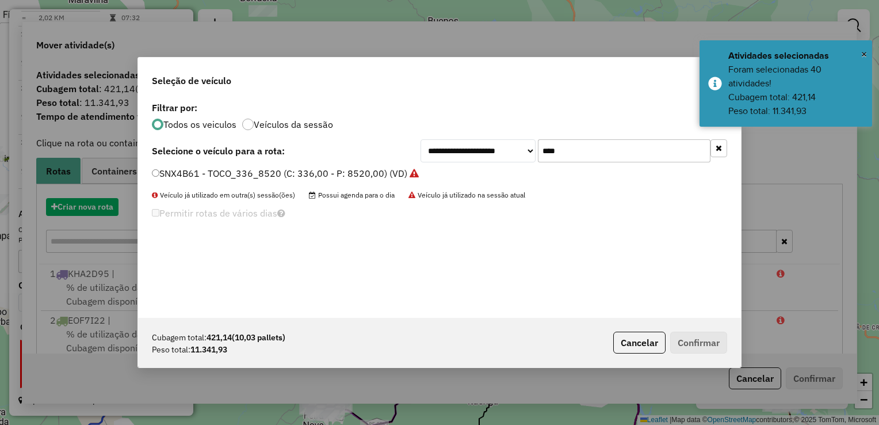
scroll to position [6, 3]
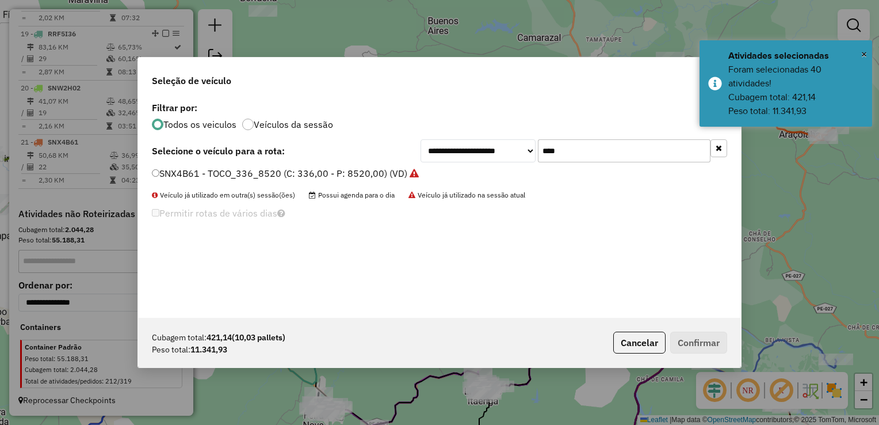
click at [574, 146] on input "****" at bounding box center [624, 150] width 173 height 23
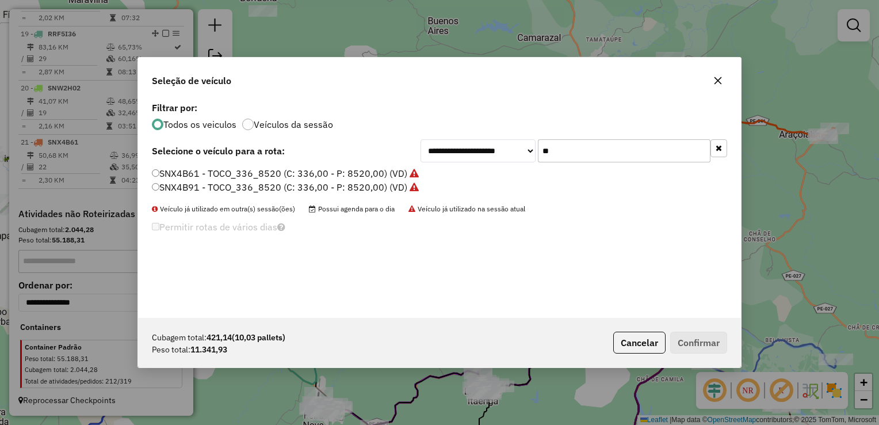
type input "*"
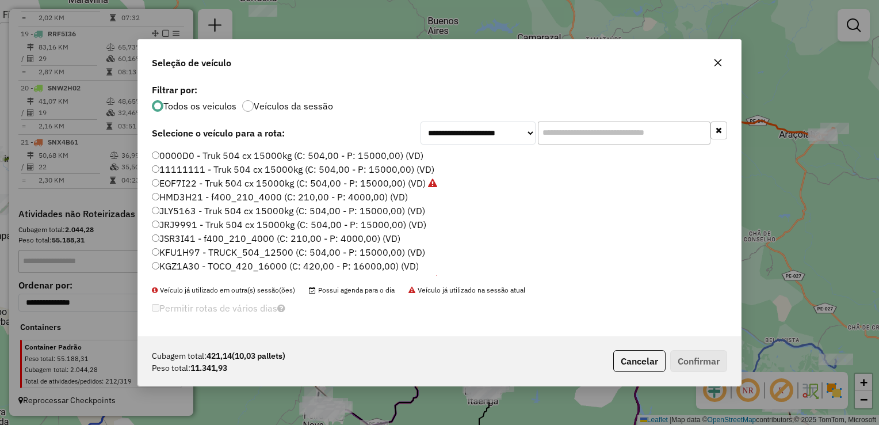
click at [719, 66] on icon "button" at bounding box center [718, 62] width 9 height 9
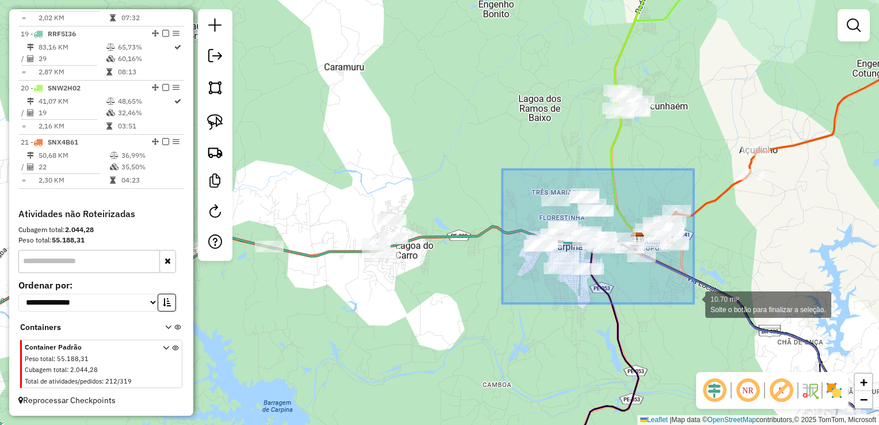
drag, startPoint x: 502, startPoint y: 172, endPoint x: 694, endPoint y: 303, distance: 232.3
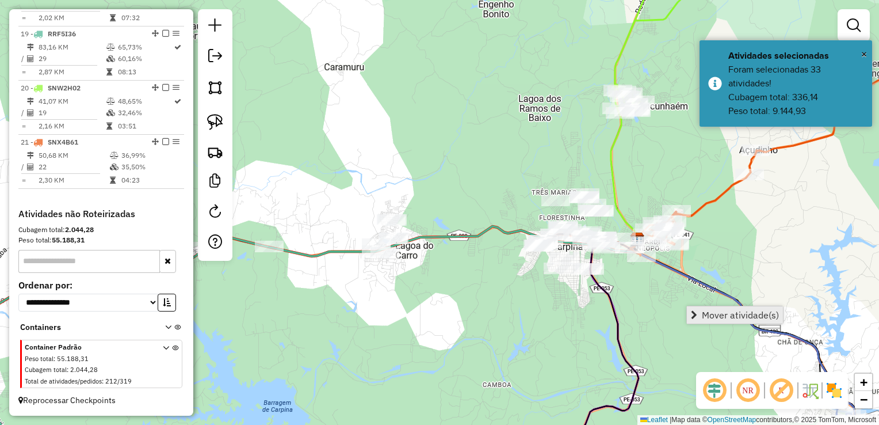
click at [733, 314] on span "Mover atividade(s)" at bounding box center [740, 314] width 77 height 9
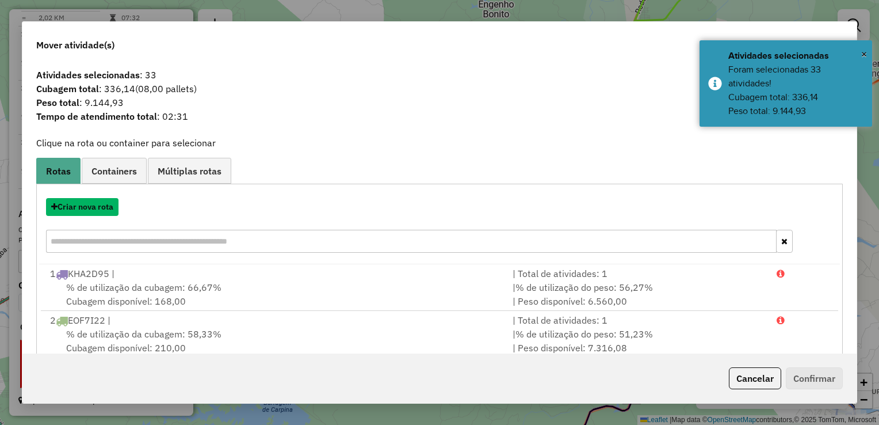
click at [90, 207] on button "Criar nova rota" at bounding box center [82, 207] width 73 height 18
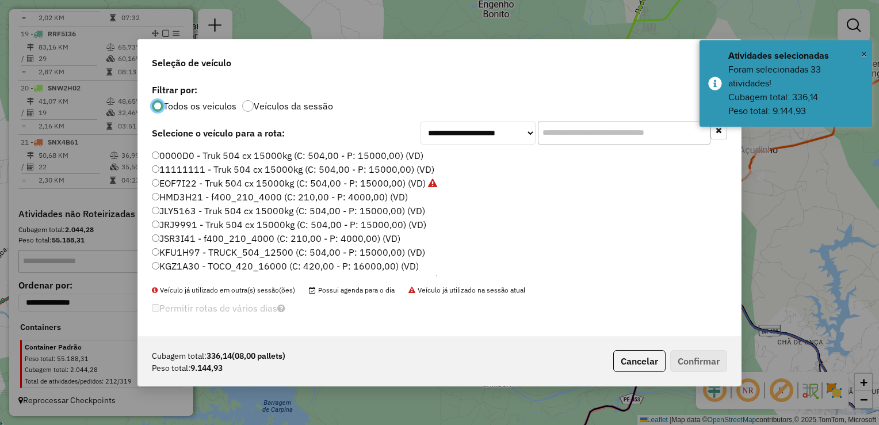
click at [592, 130] on input "text" at bounding box center [624, 132] width 173 height 23
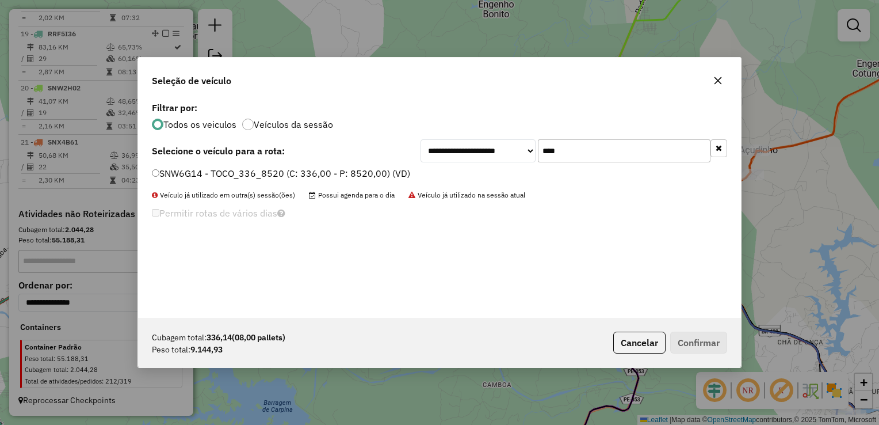
type input "****"
click at [155, 176] on label "SNW6G14 - TOCO_336_8520 (C: 336,00 - P: 8520,00) (VD)" at bounding box center [281, 173] width 258 height 14
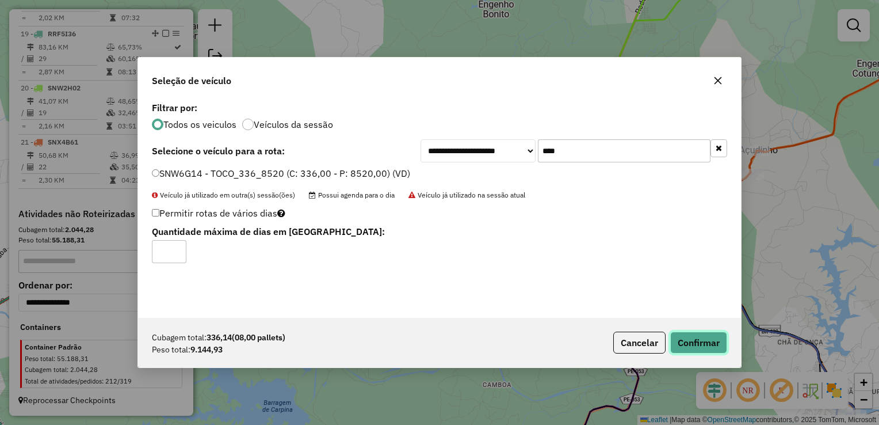
click at [711, 342] on button "Confirmar" at bounding box center [699, 343] width 57 height 22
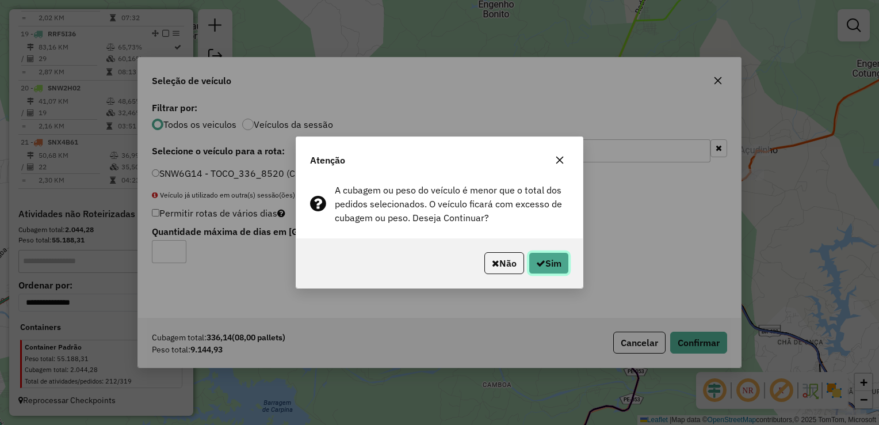
click at [559, 265] on button "Sim" at bounding box center [549, 263] width 40 height 22
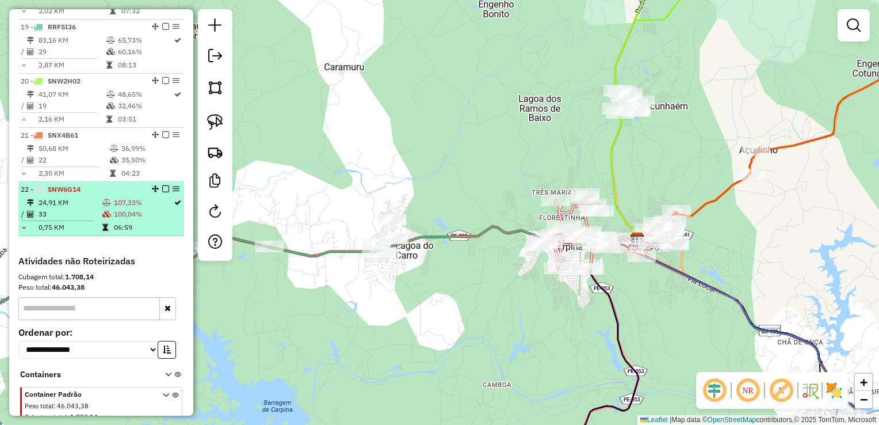
click at [63, 220] on td "33" at bounding box center [70, 214] width 64 height 12
select select "**********"
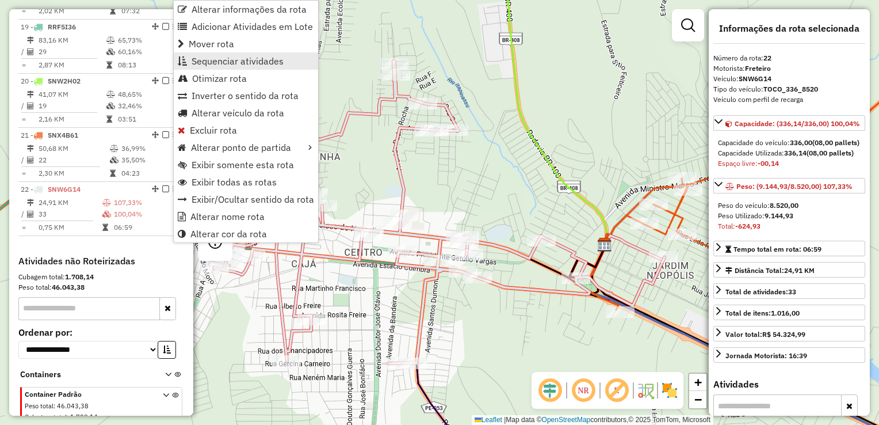
click at [246, 56] on span "Sequenciar atividades" at bounding box center [238, 60] width 92 height 9
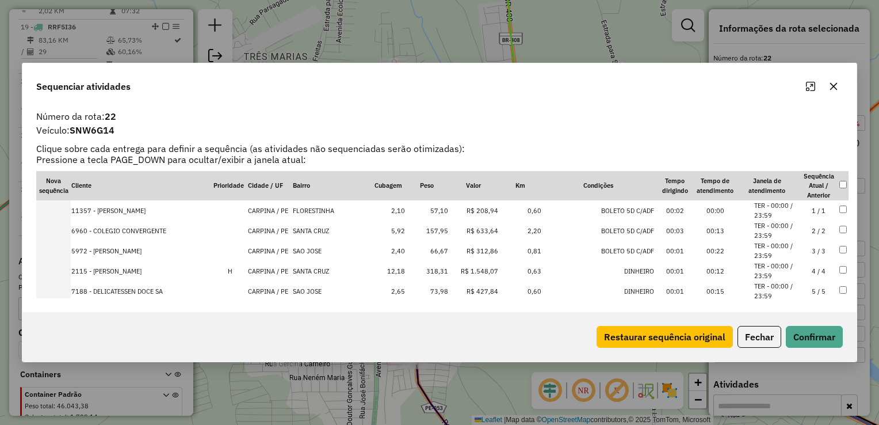
click at [427, 211] on td "57,10" at bounding box center [427, 210] width 43 height 20
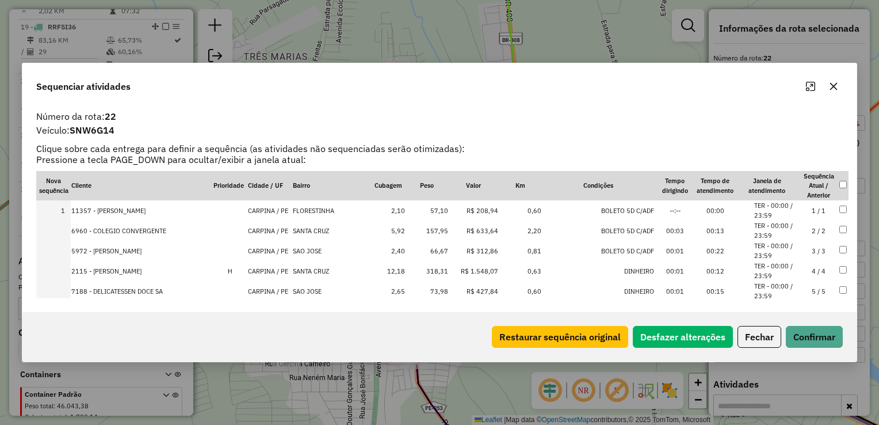
click at [428, 245] on td "66,67" at bounding box center [427, 251] width 43 height 20
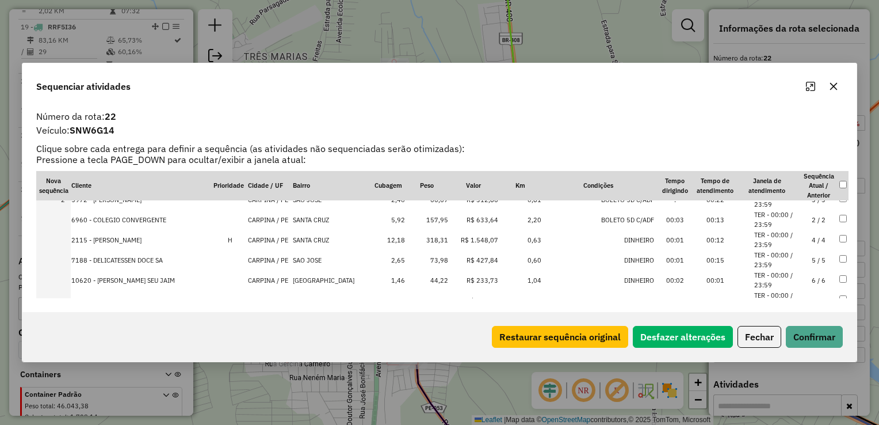
scroll to position [58, 0]
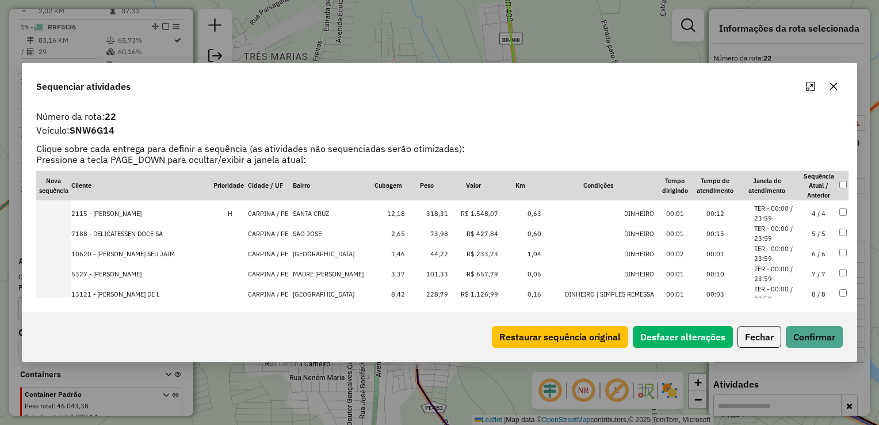
click at [427, 252] on td "44,22" at bounding box center [427, 253] width 43 height 20
click at [427, 252] on td "73,98" at bounding box center [427, 253] width 43 height 20
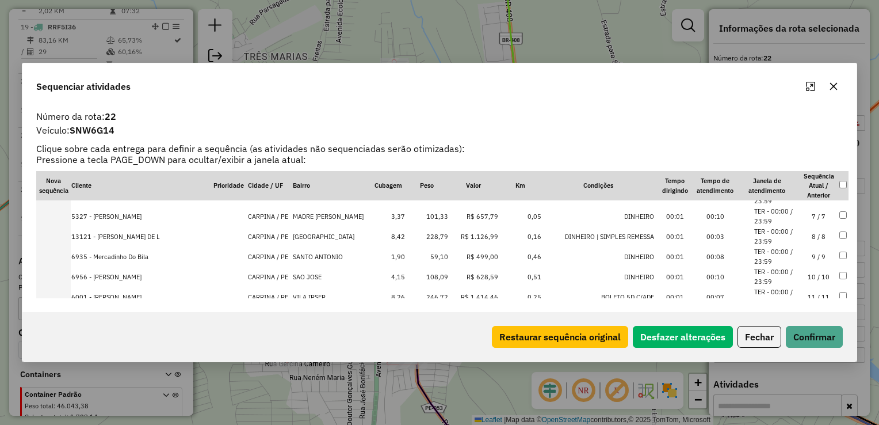
click at [427, 252] on td "59,10" at bounding box center [427, 256] width 43 height 20
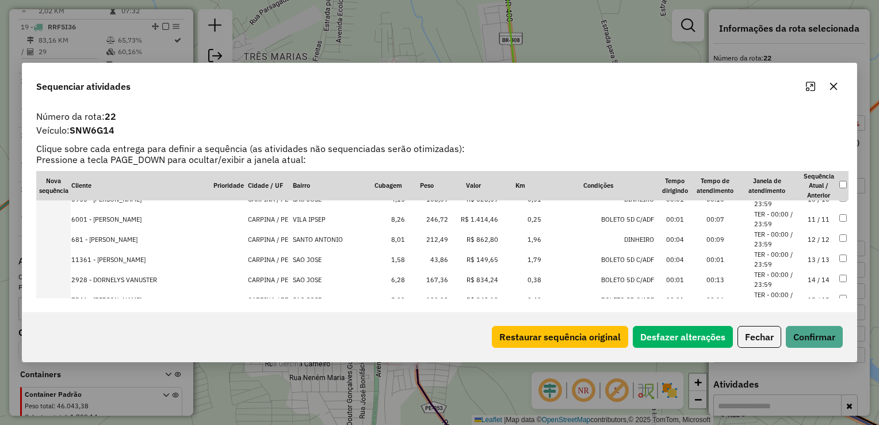
click at [428, 258] on td "43,86" at bounding box center [427, 259] width 43 height 20
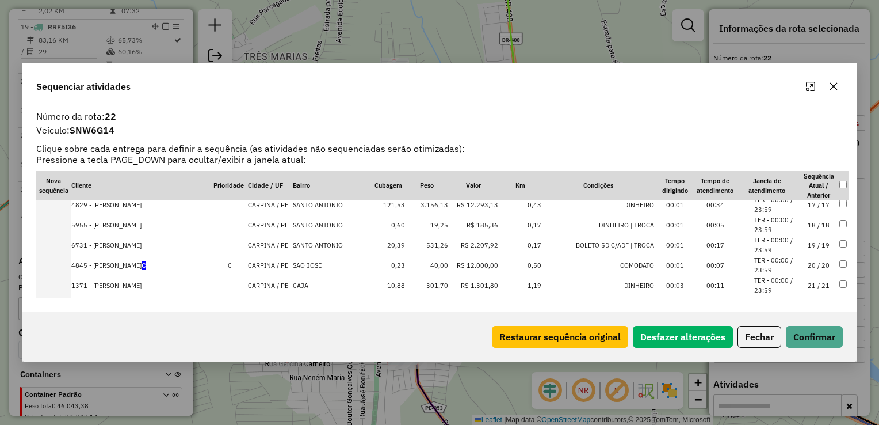
click at [426, 226] on td "19,25" at bounding box center [427, 225] width 43 height 20
click at [424, 247] on td "40,00" at bounding box center [427, 245] width 43 height 20
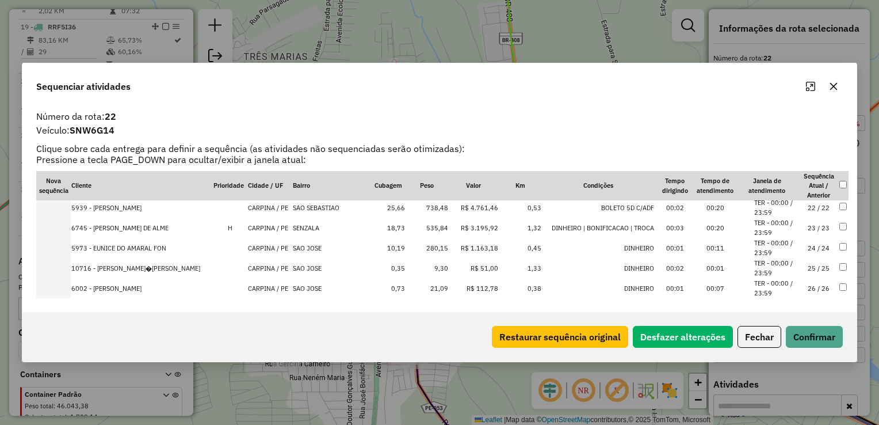
click at [427, 264] on td "9,30" at bounding box center [427, 268] width 43 height 20
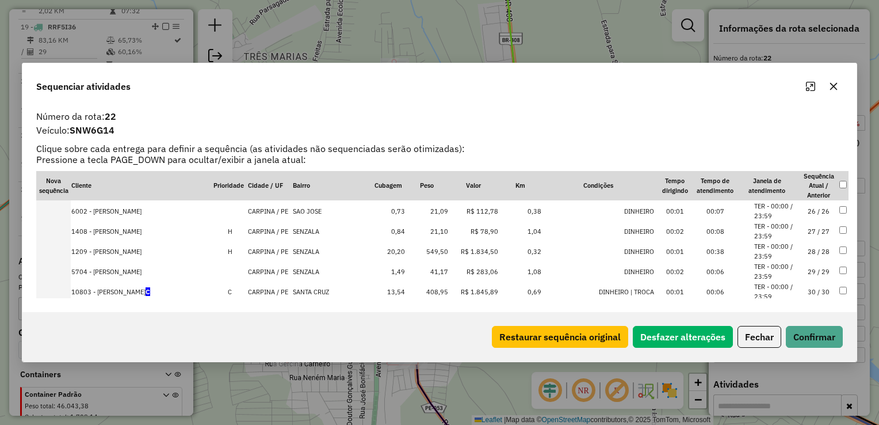
click at [422, 211] on td "21,09" at bounding box center [427, 211] width 43 height 20
click at [424, 214] on td "21,10" at bounding box center [427, 211] width 43 height 20
click at [449, 233] on td "R$ 283,06" at bounding box center [474, 231] width 50 height 20
click at [426, 247] on td "63,82" at bounding box center [427, 251] width 43 height 20
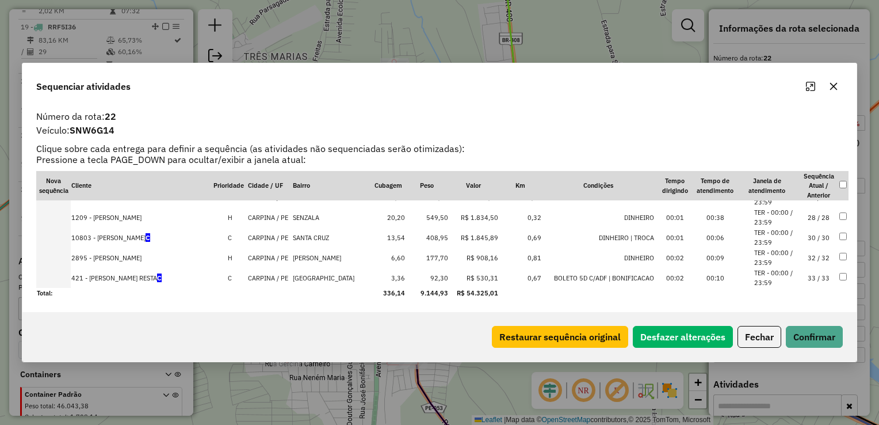
click at [428, 275] on td "92,30" at bounding box center [427, 278] width 43 height 20
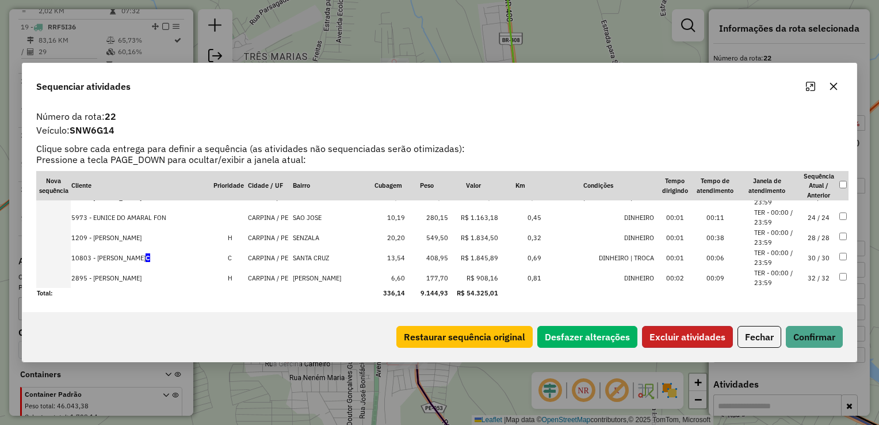
click at [679, 335] on button "Excluir atividades" at bounding box center [687, 337] width 91 height 22
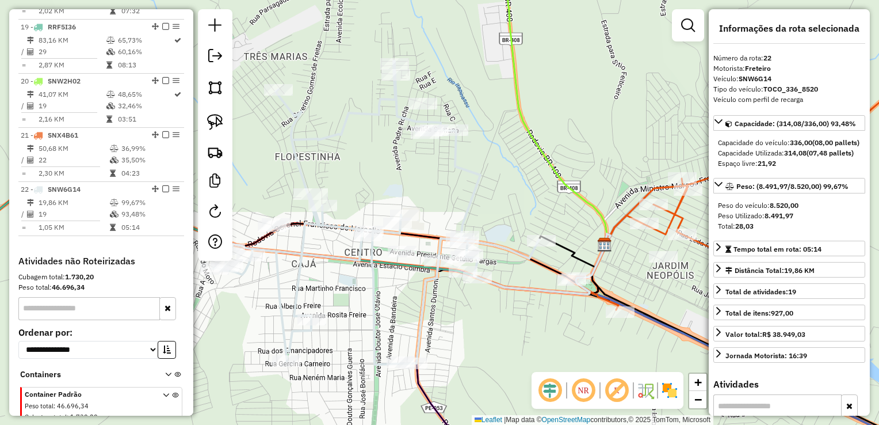
scroll to position [1453, 0]
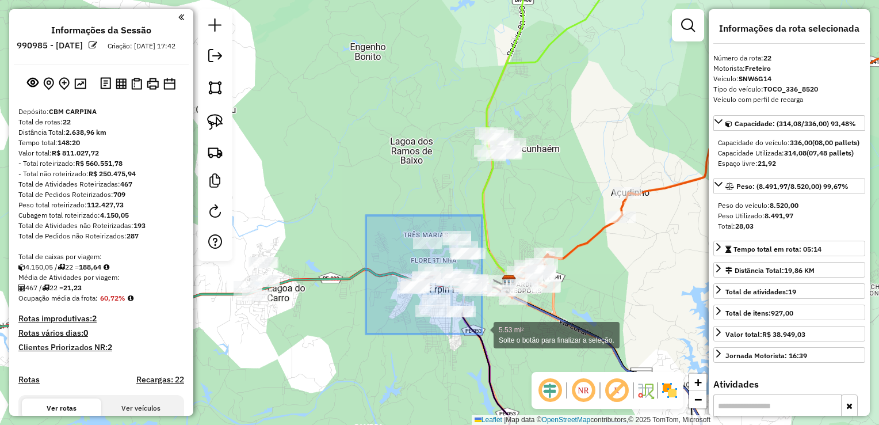
select select "**********"
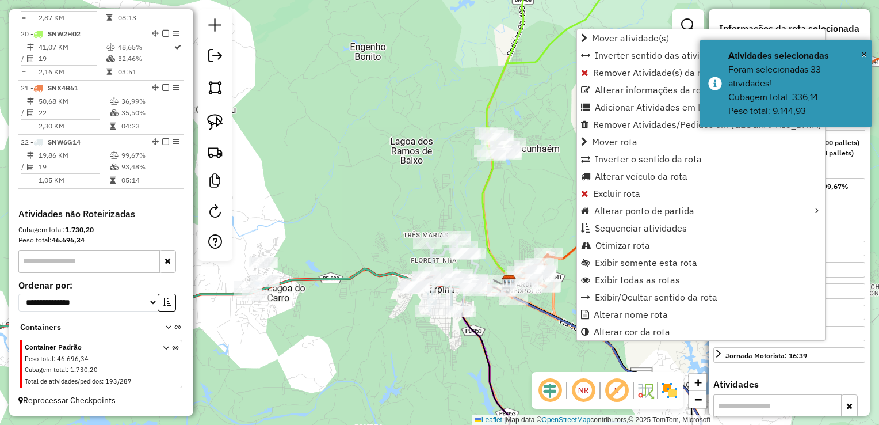
click at [376, 185] on div "Janela de atendimento Grade de atendimento Capacidade Transportadoras Veículos …" at bounding box center [439, 212] width 879 height 425
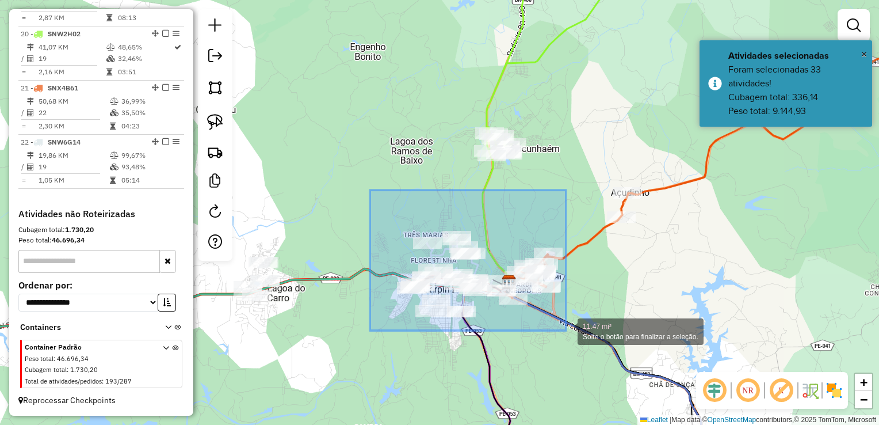
drag, startPoint x: 370, startPoint y: 197, endPoint x: 566, endPoint y: 330, distance: 237.1
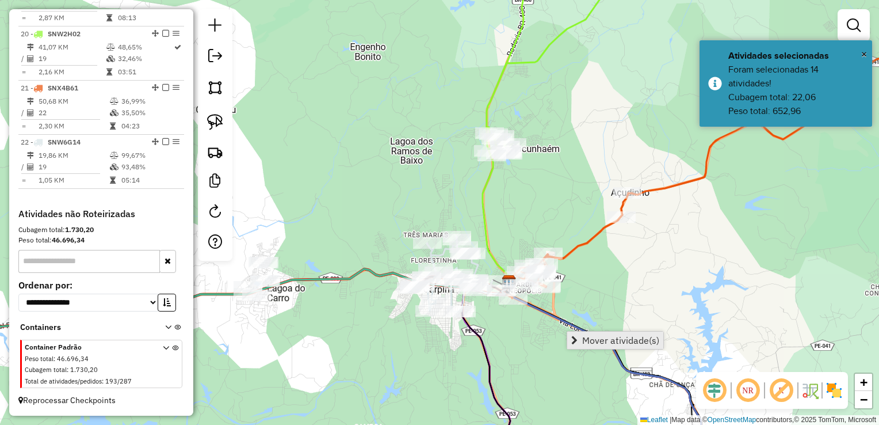
click at [599, 337] on span "Mover atividade(s)" at bounding box center [620, 340] width 77 height 9
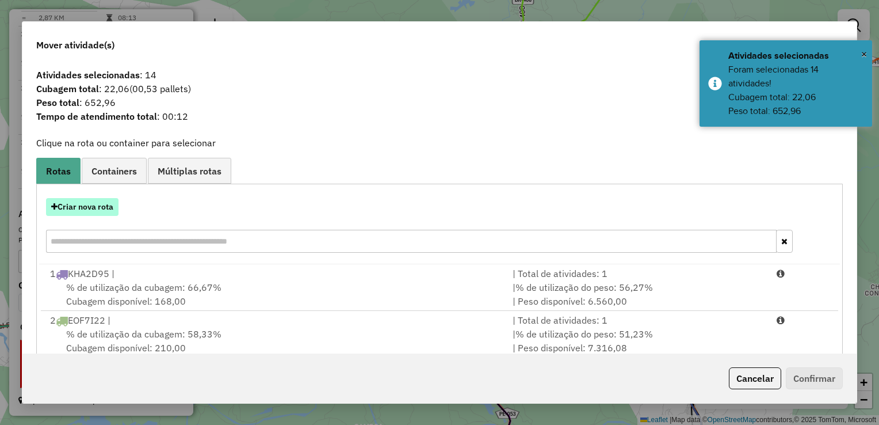
click at [83, 208] on button "Criar nova rota" at bounding box center [82, 207] width 73 height 18
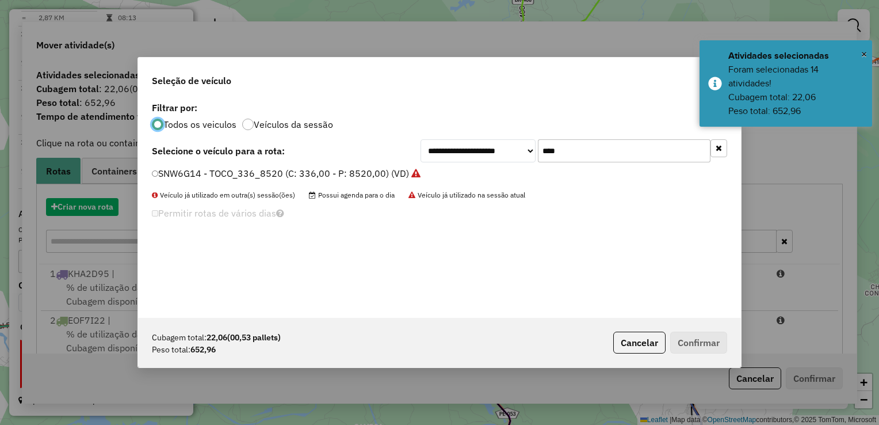
scroll to position [6, 3]
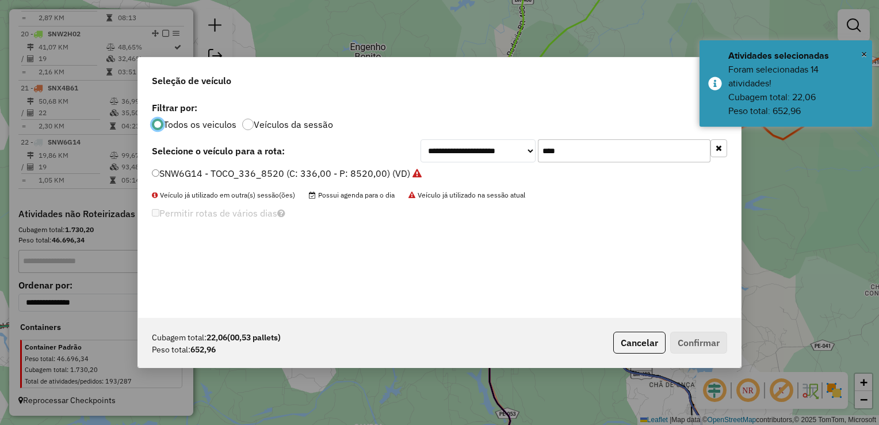
click at [582, 153] on input "****" at bounding box center [624, 150] width 173 height 23
type input "*"
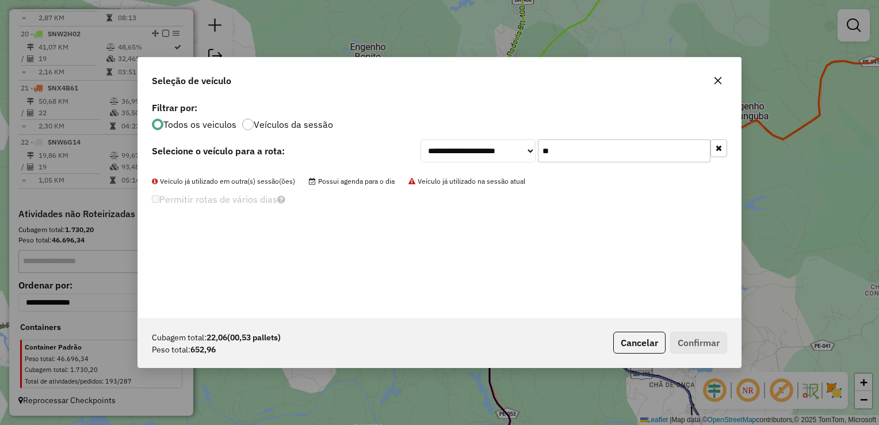
type input "*"
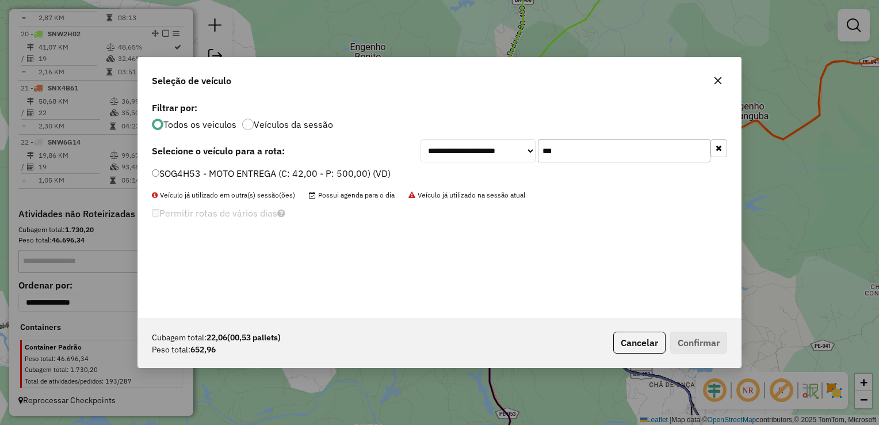
type input "***"
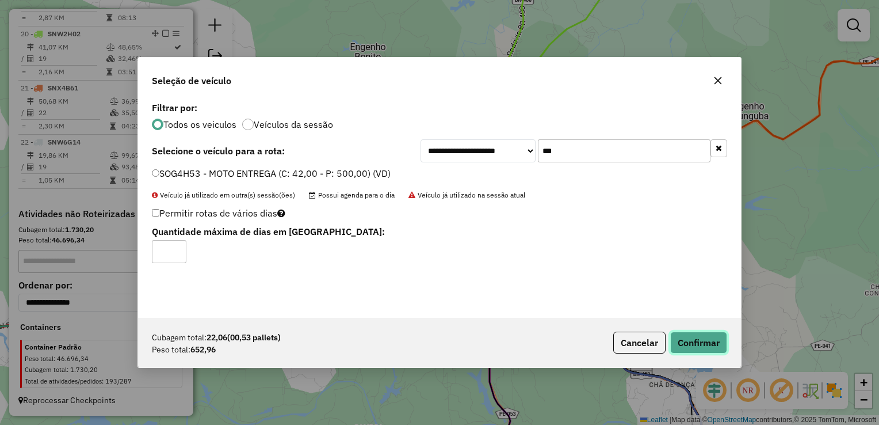
click at [679, 342] on button "Confirmar" at bounding box center [699, 343] width 57 height 22
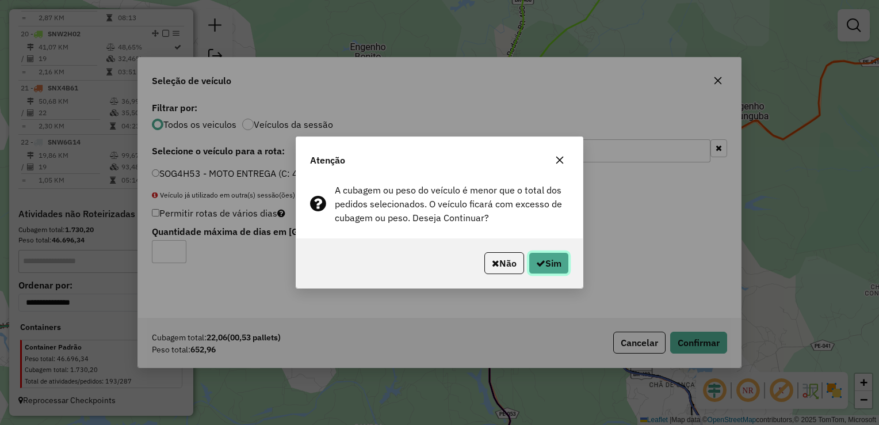
click at [561, 266] on button "Sim" at bounding box center [549, 263] width 40 height 22
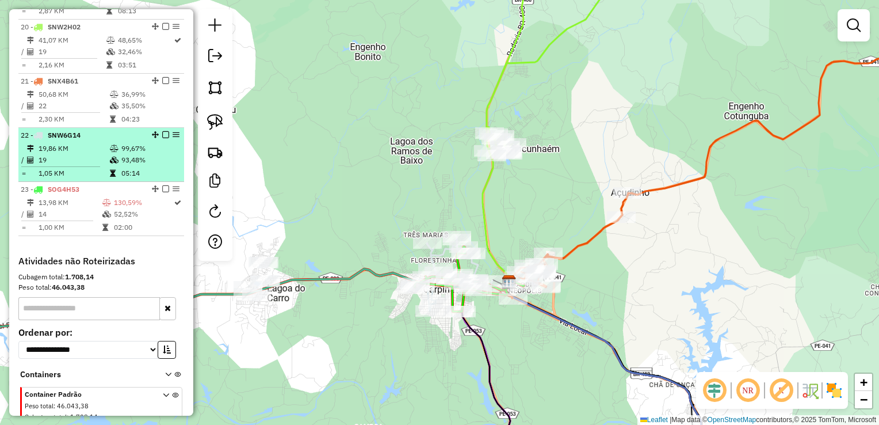
click at [81, 175] on td "1,05 KM" at bounding box center [73, 173] width 71 height 12
select select "**********"
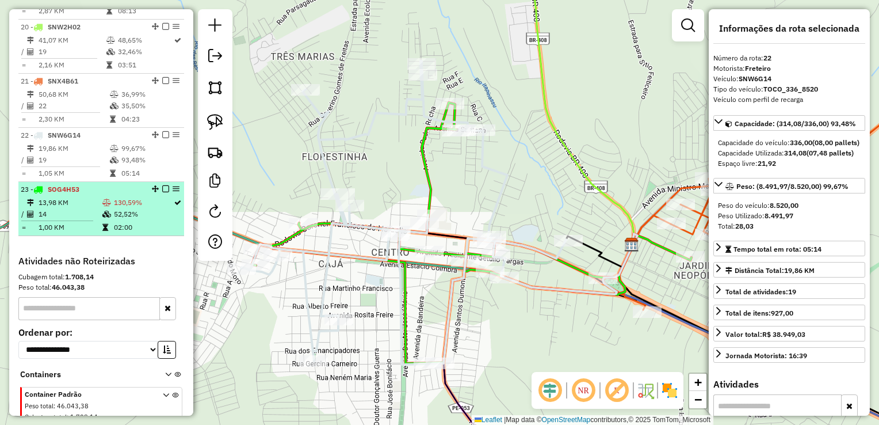
click at [62, 207] on td "13,98 KM" at bounding box center [70, 203] width 64 height 12
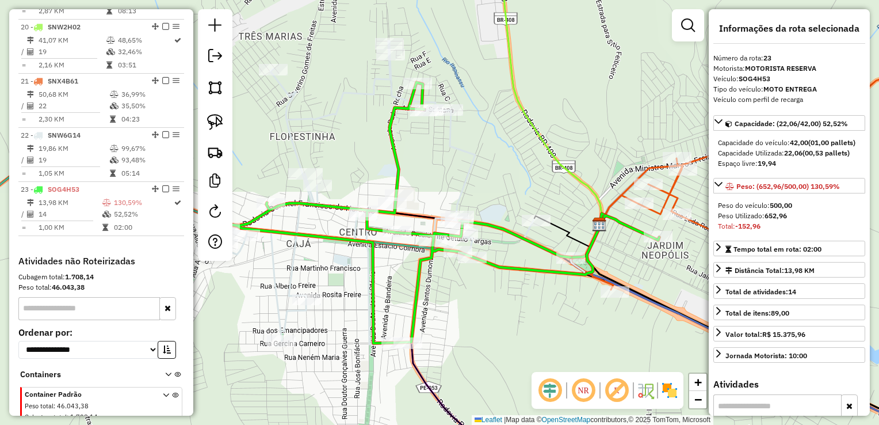
click at [433, 313] on div "Rota 22 - Placa SNW6G14 1209 - [PERSON_NAME] DA SILV Janela de atendimento Grad…" at bounding box center [439, 212] width 879 height 425
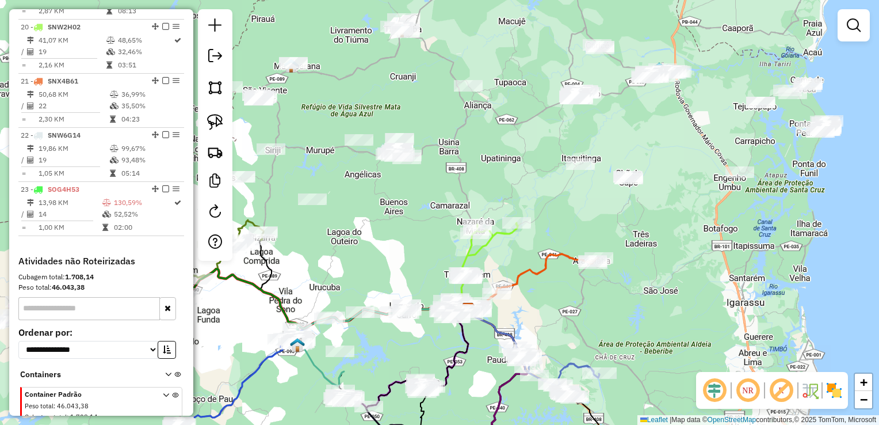
drag, startPoint x: 320, startPoint y: 370, endPoint x: 382, endPoint y: 347, distance: 66.1
click at [388, 348] on div "Janela de atendimento Grade de atendimento Capacidade Transportadoras Veículos …" at bounding box center [439, 212] width 879 height 425
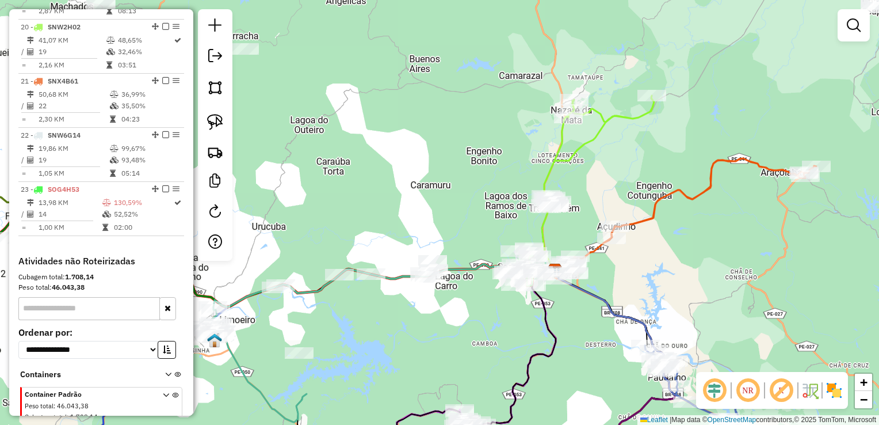
click at [304, 241] on div "Janela de atendimento Grade de atendimento Capacidade Transportadoras Veículos …" at bounding box center [439, 212] width 879 height 425
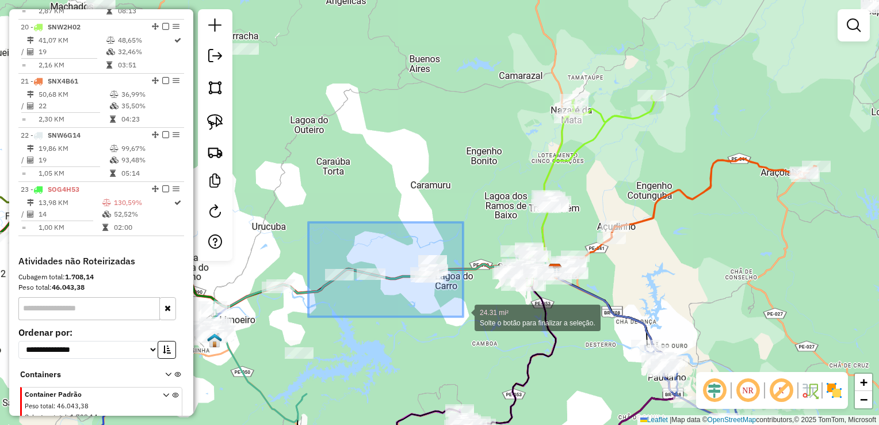
drag, startPoint x: 318, startPoint y: 266, endPoint x: 463, endPoint y: 317, distance: 154.2
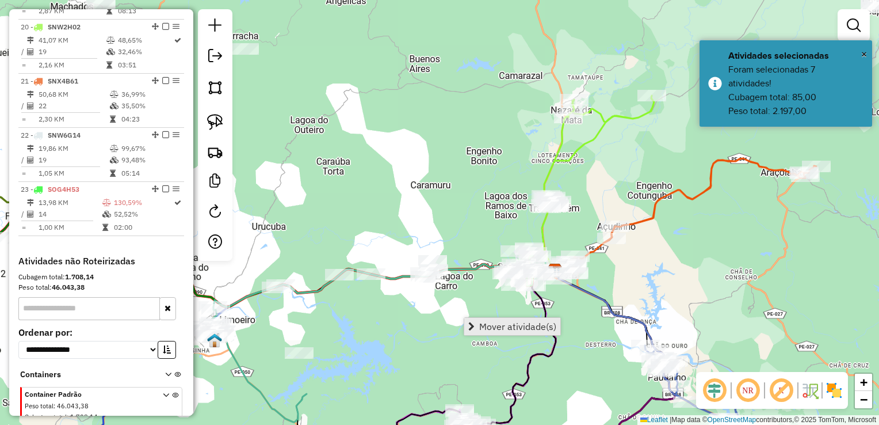
click at [497, 323] on span "Mover atividade(s)" at bounding box center [517, 326] width 77 height 9
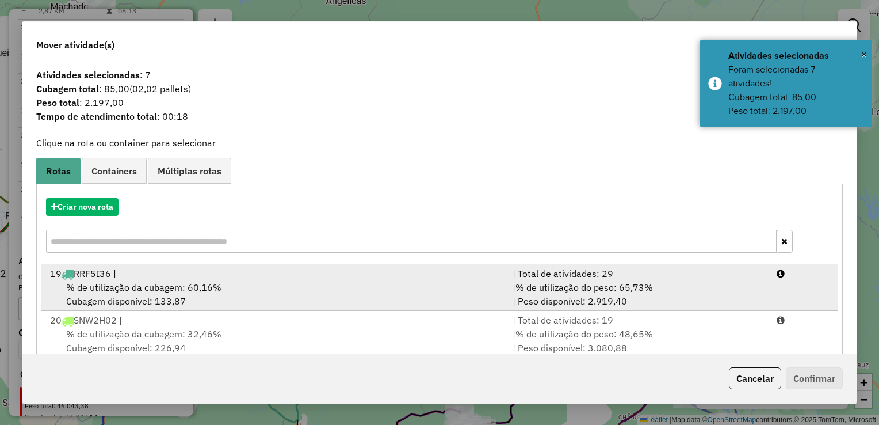
scroll to position [160, 0]
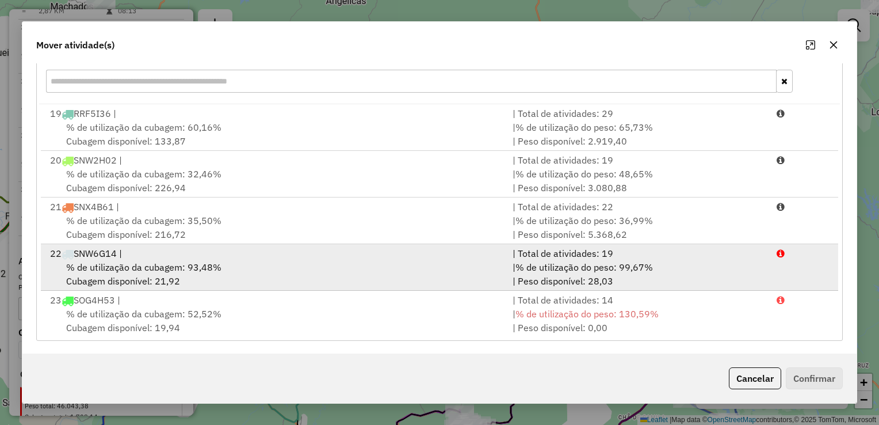
click at [125, 277] on div "% de utilização da cubagem: 93,48% Cubagem disponível: 21,92" at bounding box center [274, 274] width 463 height 28
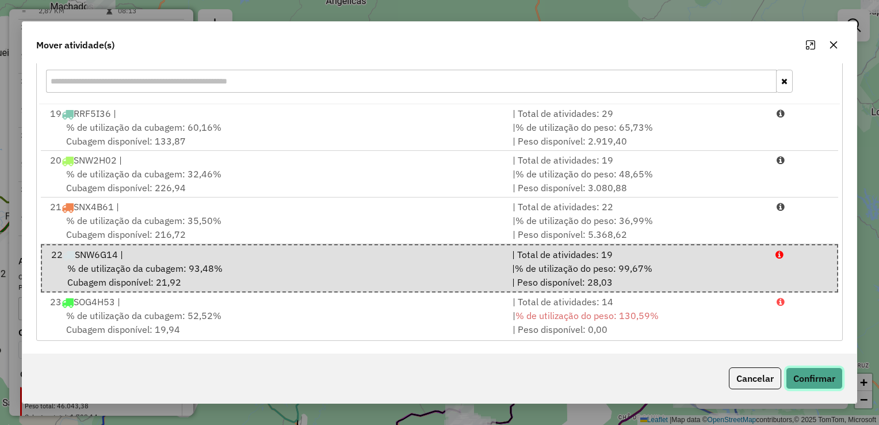
click at [806, 376] on button "Confirmar" at bounding box center [814, 378] width 57 height 22
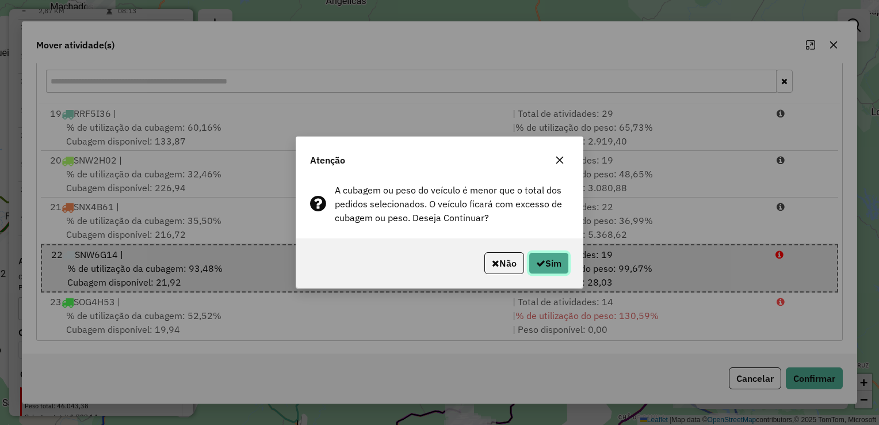
click at [563, 266] on button "Sim" at bounding box center [549, 263] width 40 height 22
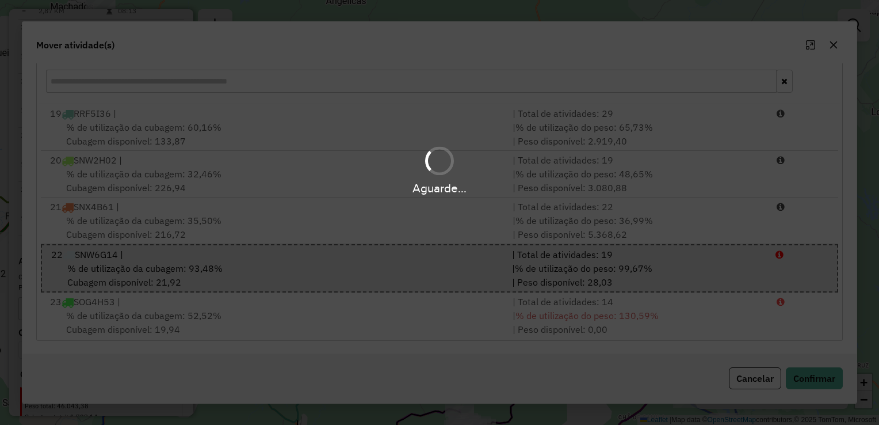
scroll to position [0, 0]
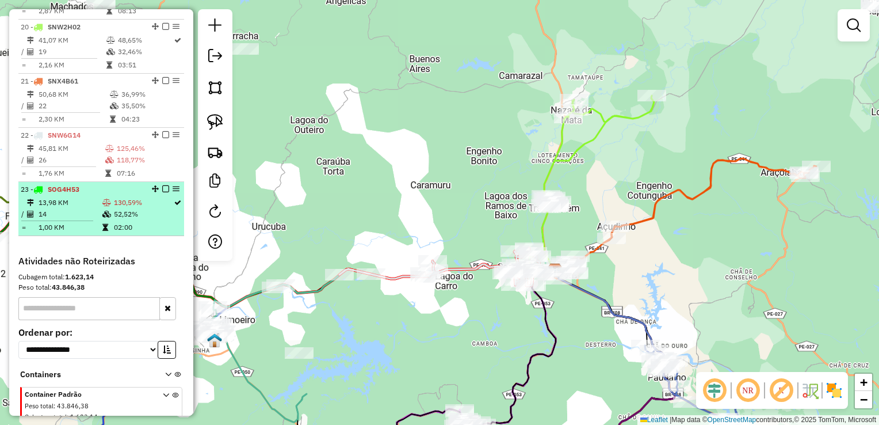
click at [67, 208] on td "13,98 KM" at bounding box center [70, 203] width 64 height 12
select select "**********"
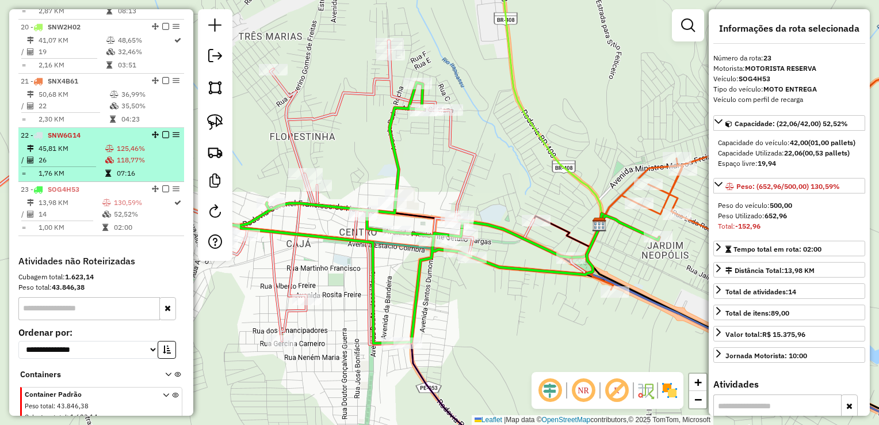
click at [59, 166] on td "26" at bounding box center [71, 160] width 67 height 12
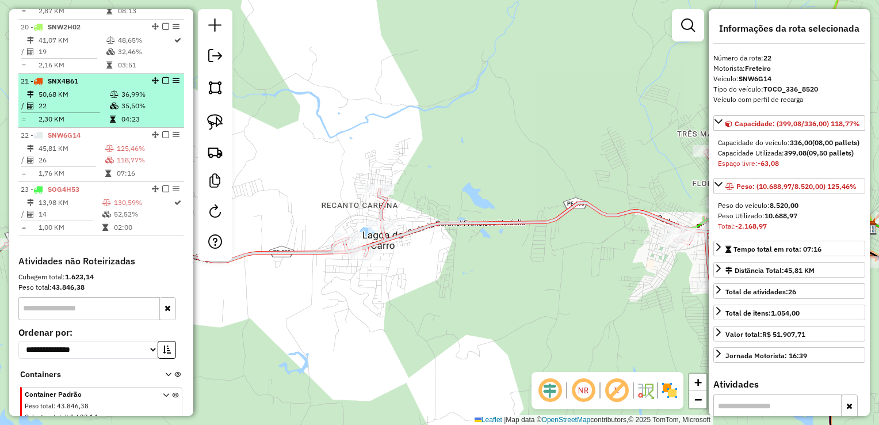
click at [58, 100] on td "50,68 KM" at bounding box center [73, 95] width 71 height 12
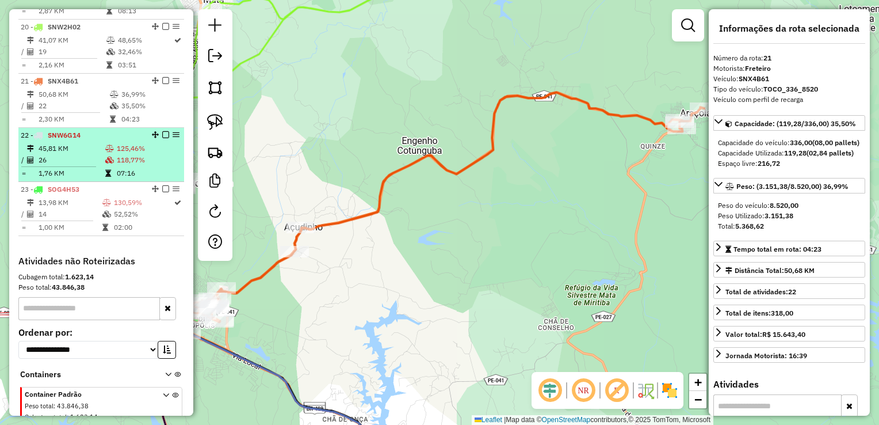
click at [60, 154] on td "45,81 KM" at bounding box center [71, 149] width 67 height 12
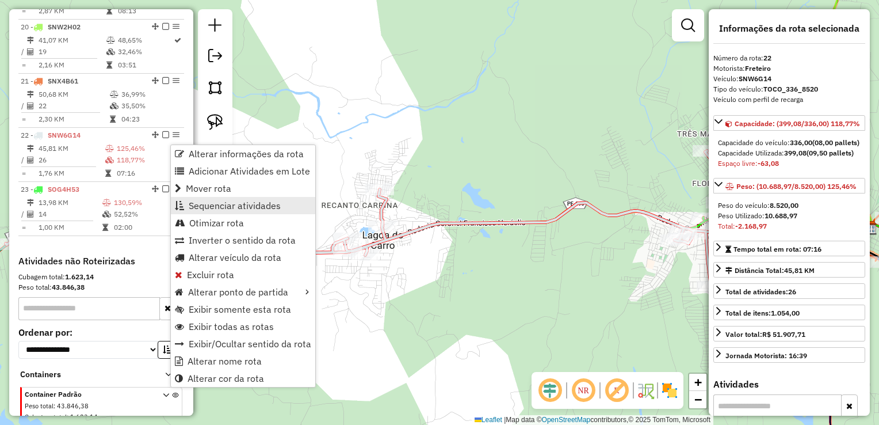
click at [215, 205] on span "Sequenciar atividades" at bounding box center [235, 205] width 92 height 9
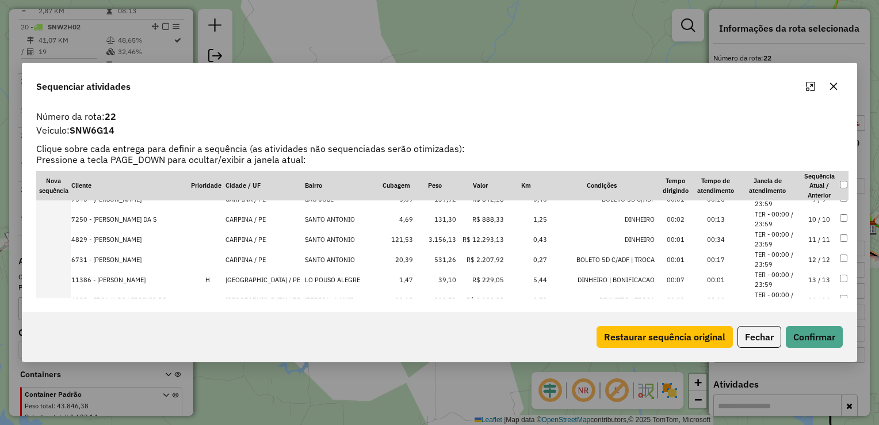
click at [440, 237] on td "3.156,13" at bounding box center [435, 239] width 43 height 20
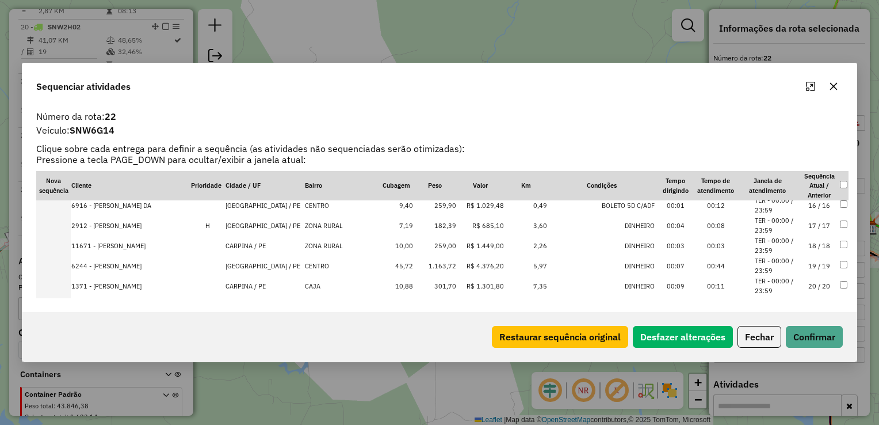
click at [433, 263] on td "1.163,72" at bounding box center [435, 266] width 43 height 20
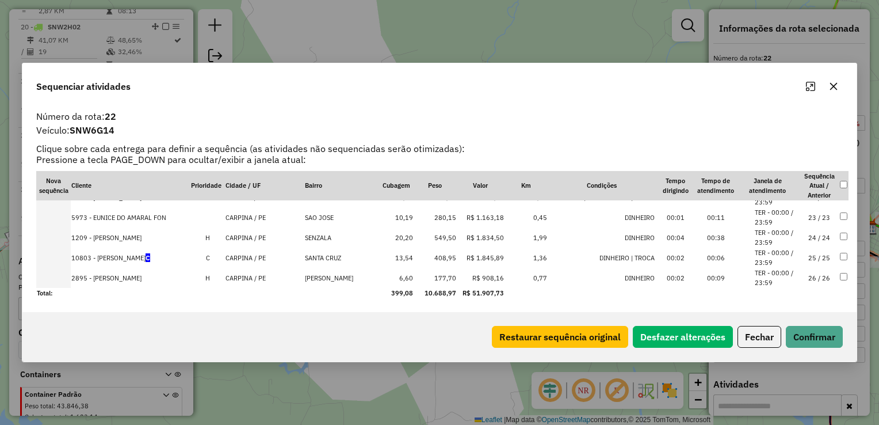
scroll to position [379, 0]
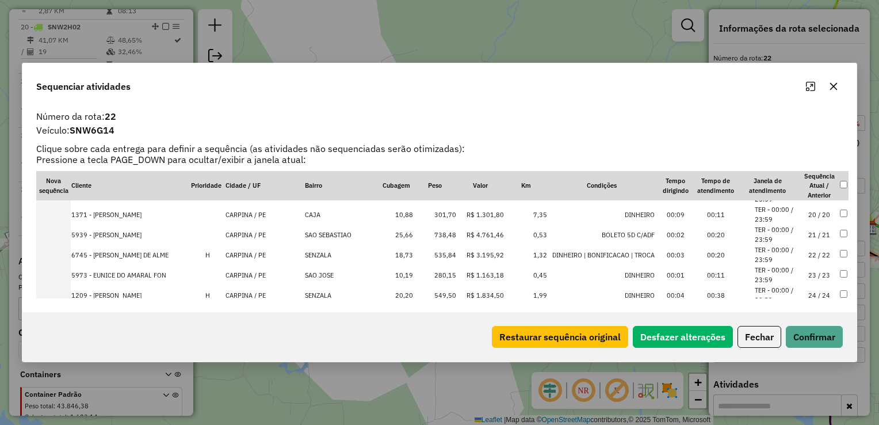
click at [435, 236] on td "738,48" at bounding box center [435, 234] width 43 height 20
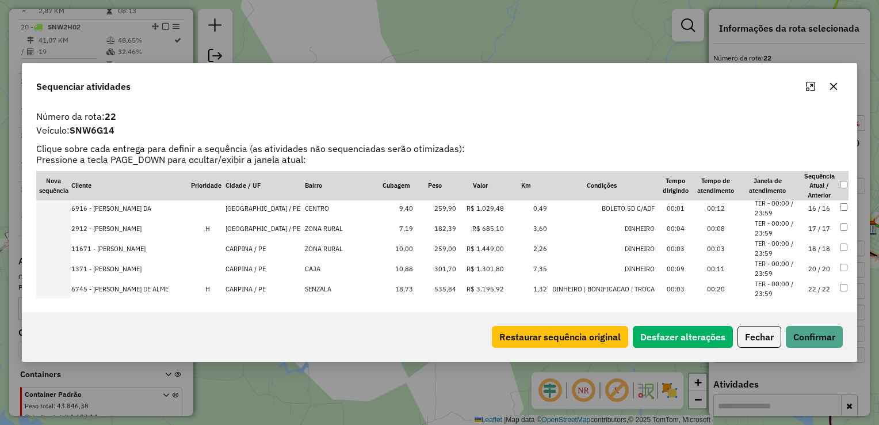
scroll to position [345, 0]
click at [438, 284] on td "535,84" at bounding box center [435, 288] width 43 height 20
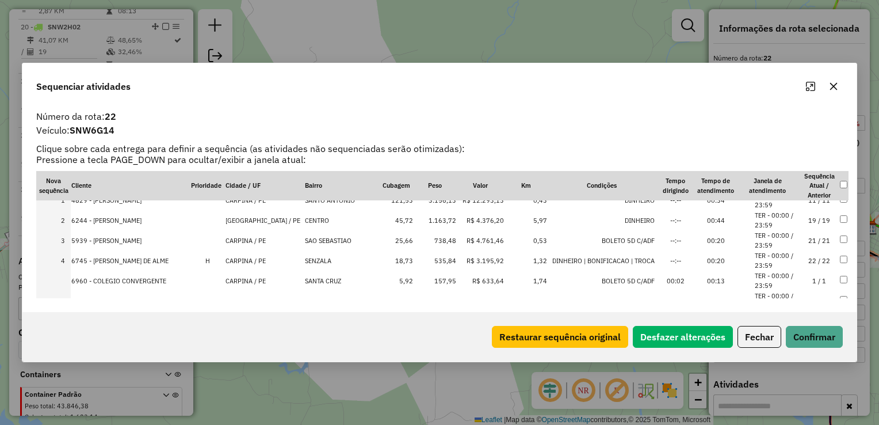
scroll to position [0, 0]
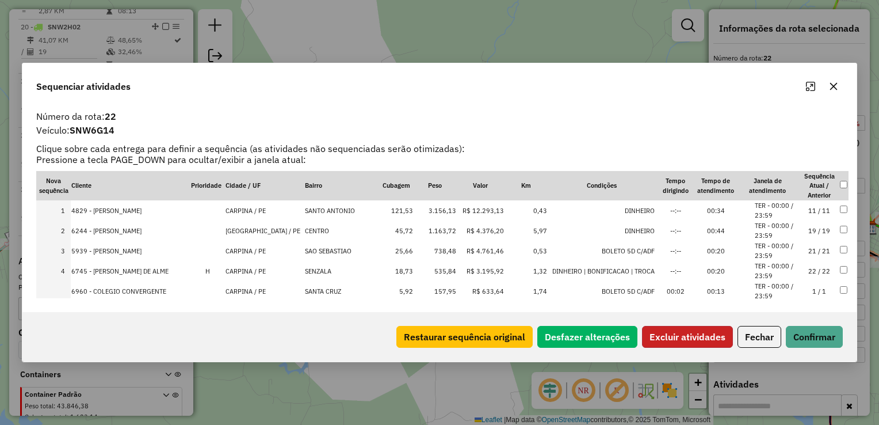
click at [688, 337] on button "Excluir atividades" at bounding box center [687, 337] width 91 height 22
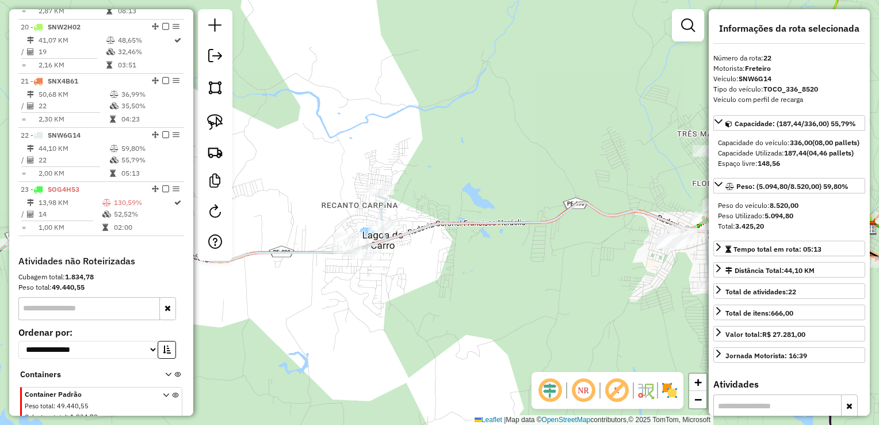
scroll to position [1506, 0]
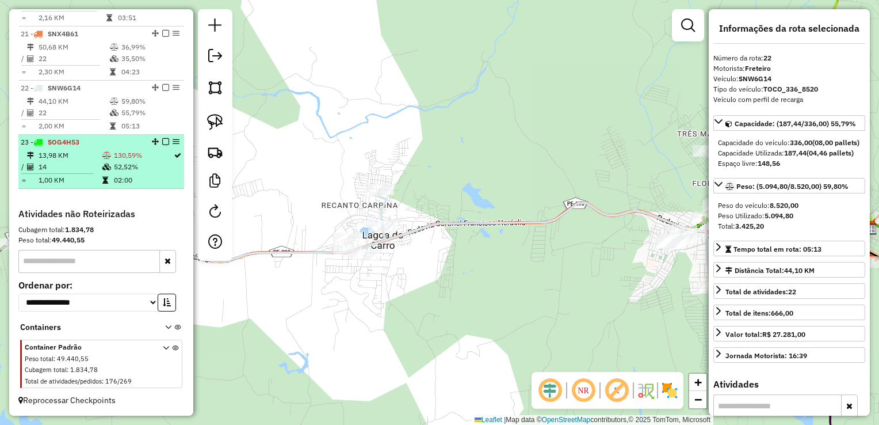
click at [67, 167] on td "14" at bounding box center [70, 167] width 64 height 12
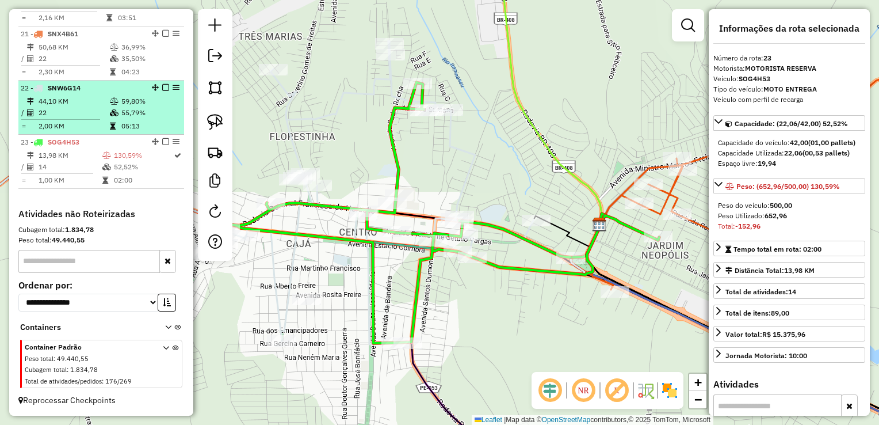
click at [67, 114] on td "22" at bounding box center [73, 113] width 71 height 12
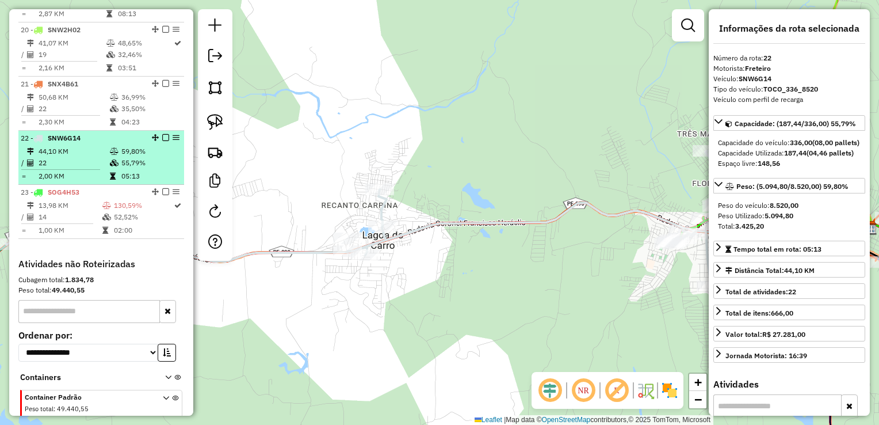
scroll to position [1449, 0]
click at [67, 113] on td "22" at bounding box center [73, 110] width 71 height 12
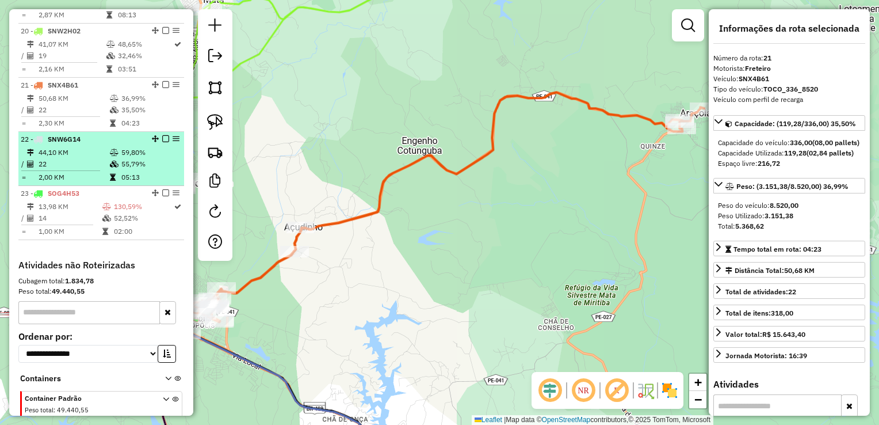
click at [63, 170] on td "22" at bounding box center [73, 164] width 71 height 12
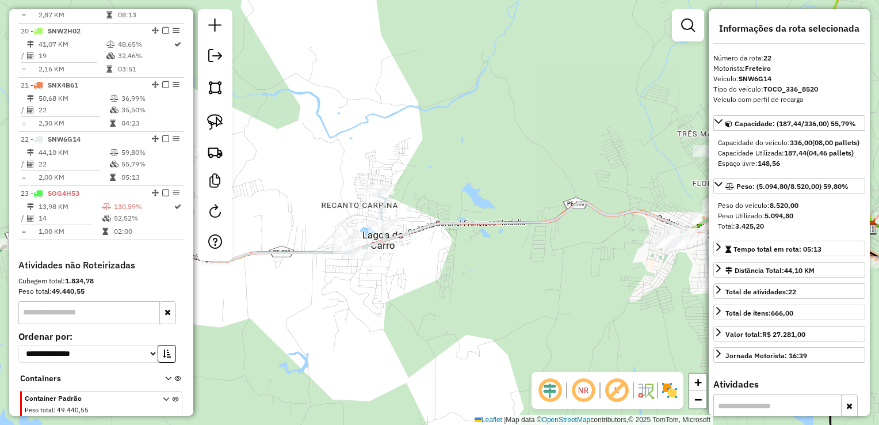
click at [436, 185] on div "Janela de atendimento Grade de atendimento Capacidade Transportadoras Veículos …" at bounding box center [439, 212] width 879 height 425
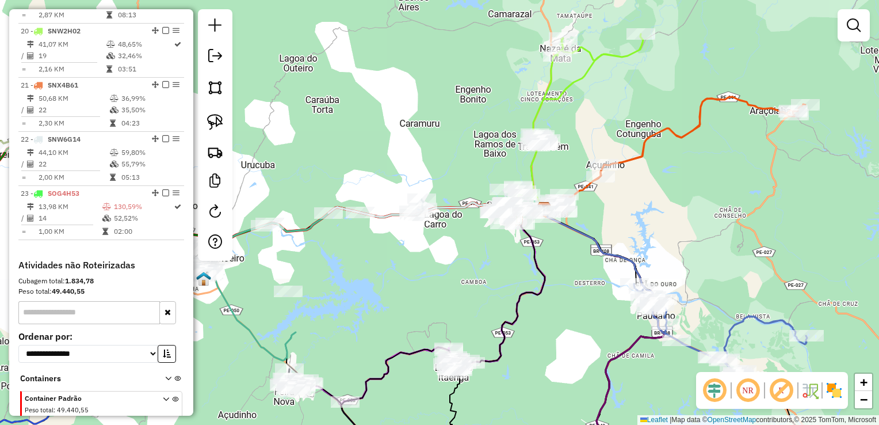
click at [493, 268] on div "Janela de atendimento Grade de atendimento Capacidade Transportadoras Veículos …" at bounding box center [439, 212] width 879 height 425
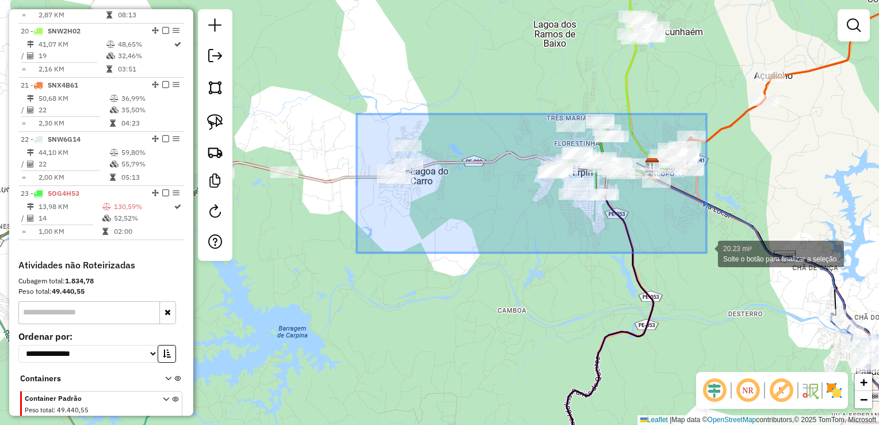
drag, startPoint x: 357, startPoint y: 131, endPoint x: 707, endPoint y: 253, distance: 370.4
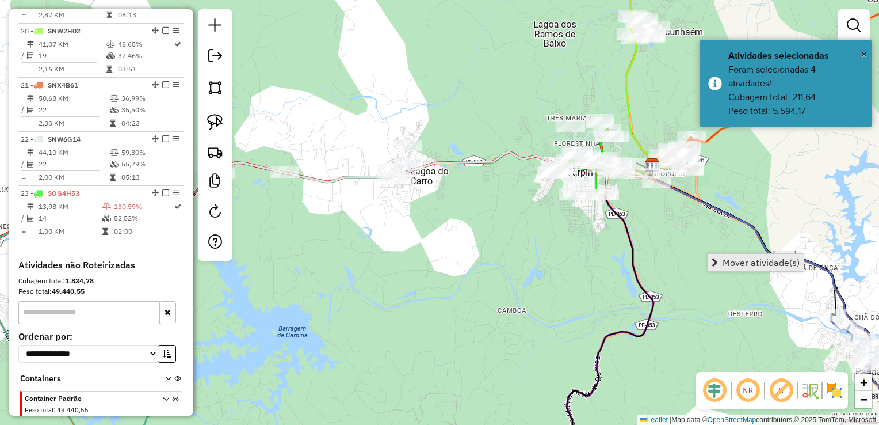
click at [745, 265] on span "Mover atividade(s)" at bounding box center [761, 262] width 77 height 9
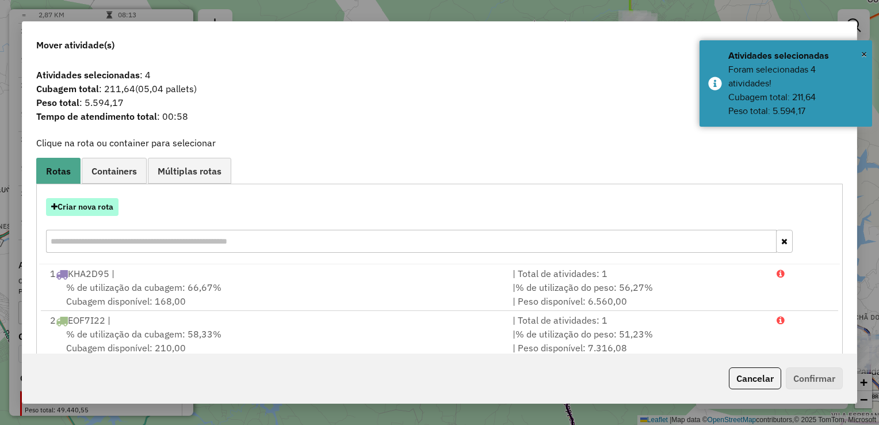
click at [93, 207] on button "Criar nova rota" at bounding box center [82, 207] width 73 height 18
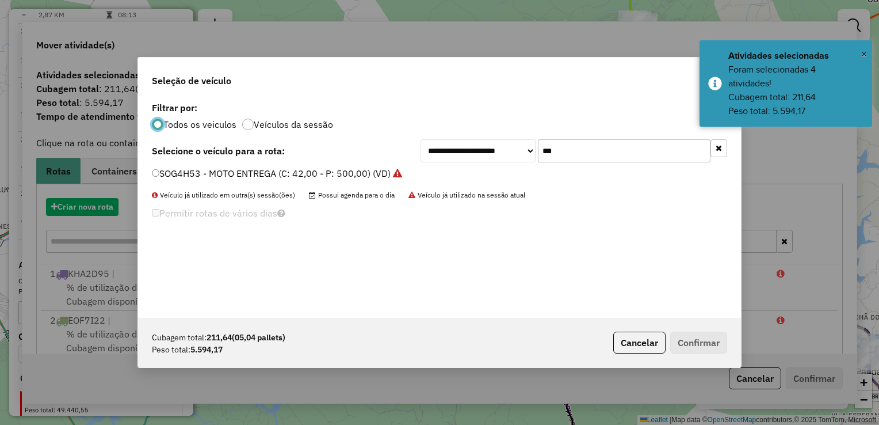
scroll to position [6, 3]
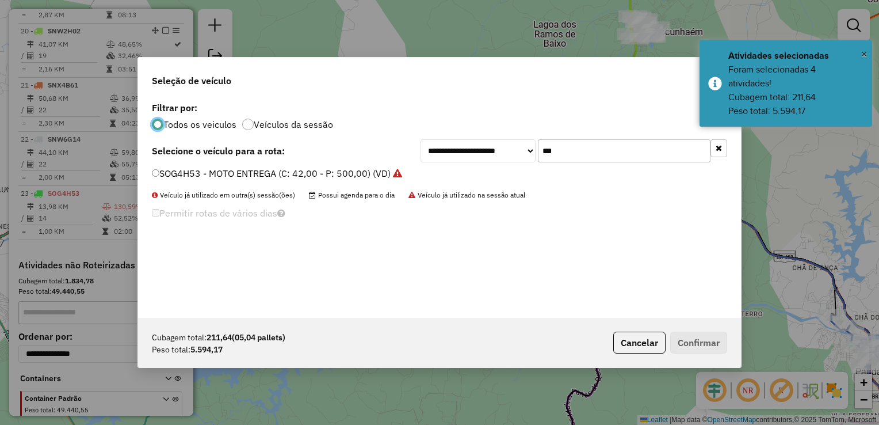
click at [578, 155] on input "***" at bounding box center [624, 150] width 173 height 23
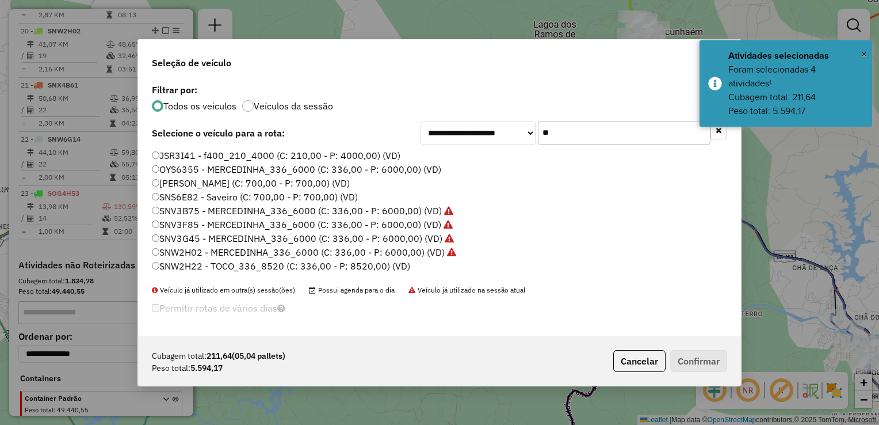
type input "*"
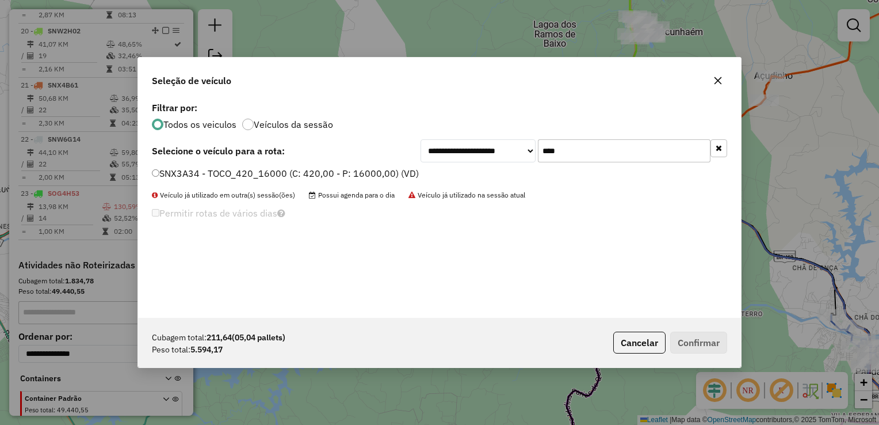
type input "****"
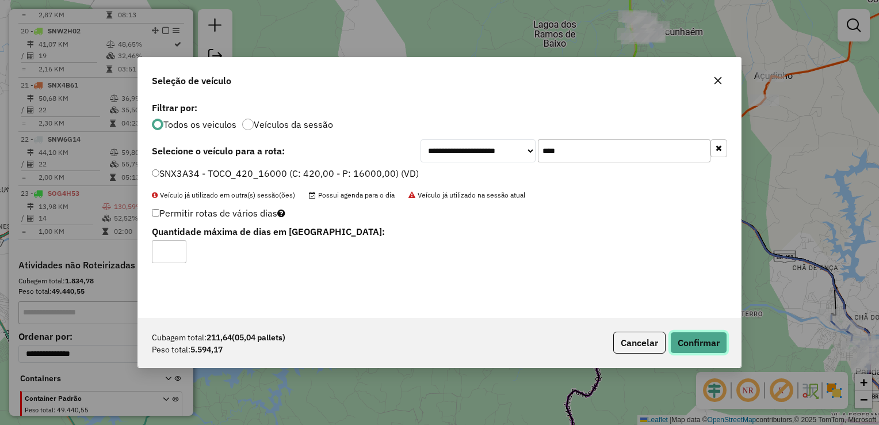
click at [705, 337] on button "Confirmar" at bounding box center [699, 343] width 57 height 22
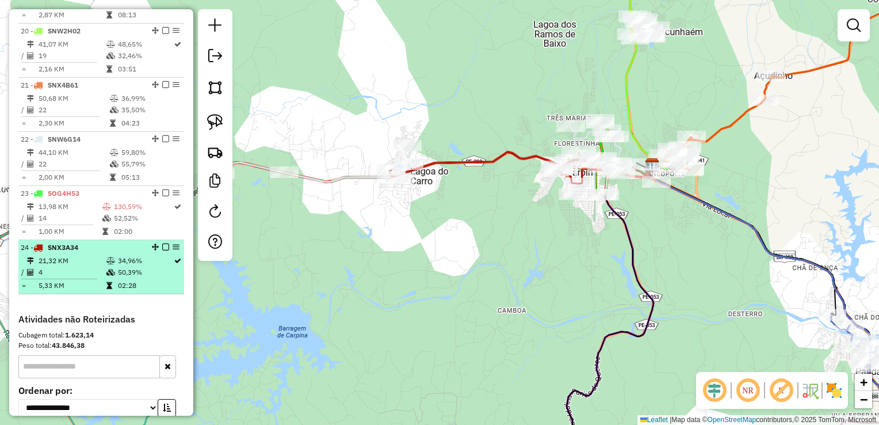
click at [82, 273] on td "4" at bounding box center [72, 272] width 68 height 12
select select "**********"
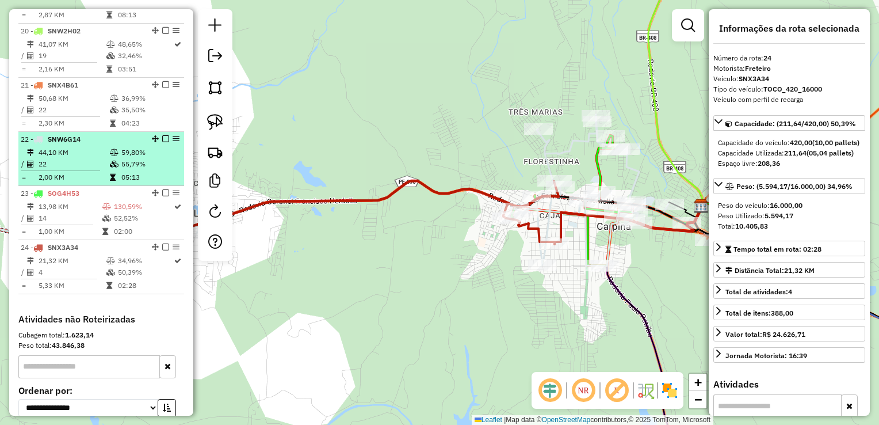
click at [71, 170] on td "22" at bounding box center [73, 164] width 71 height 12
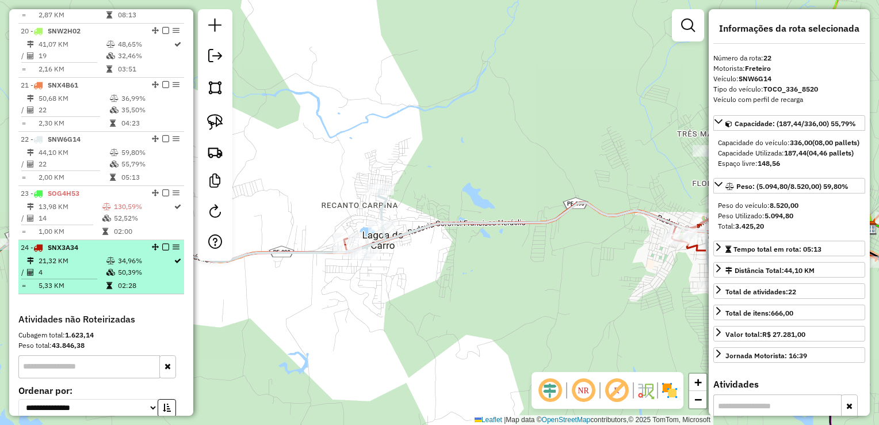
click at [56, 266] on td "21,32 KM" at bounding box center [72, 261] width 68 height 12
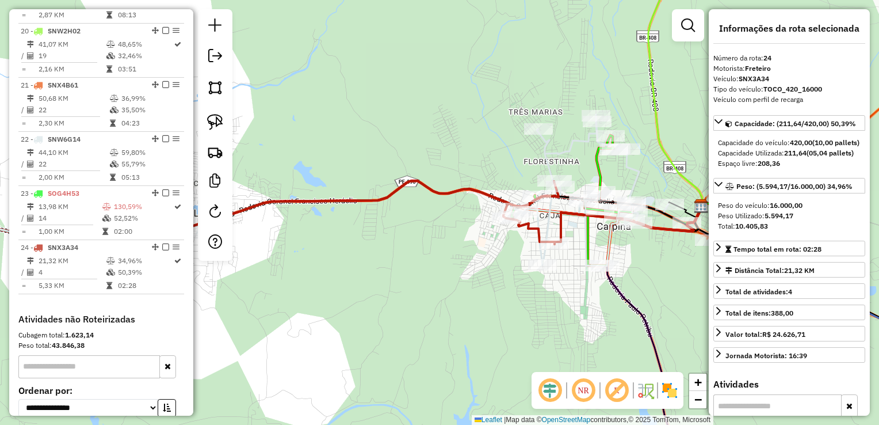
click at [371, 296] on div "Janela de atendimento Grade de atendimento Capacidade Transportadoras Veículos …" at bounding box center [439, 212] width 879 height 425
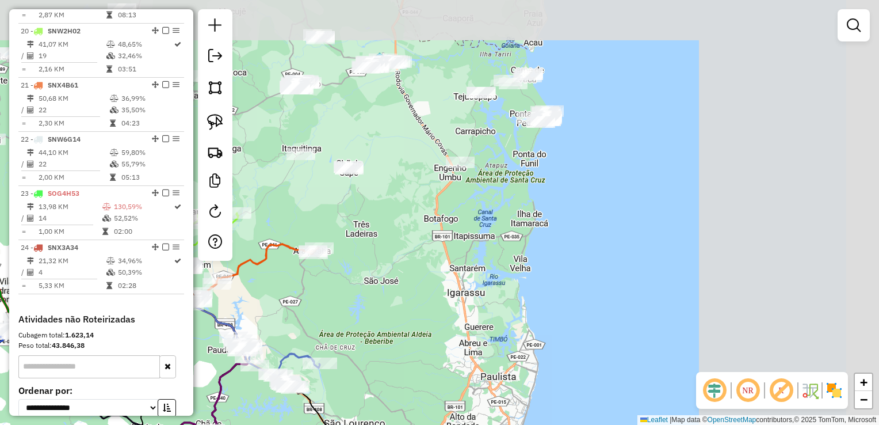
drag, startPoint x: 662, startPoint y: 189, endPoint x: 359, endPoint y: 245, distance: 308.0
click at [337, 295] on div "Janela de atendimento Grade de atendimento Capacidade Transportadoras Veículos …" at bounding box center [439, 212] width 879 height 425
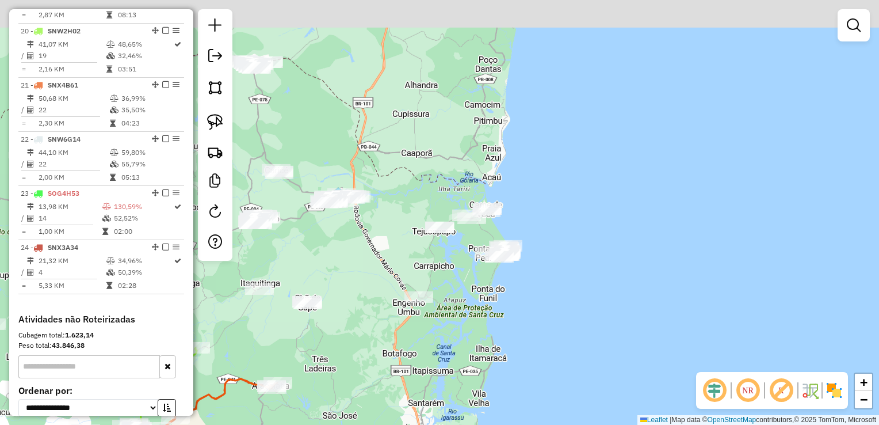
drag, startPoint x: 374, startPoint y: 225, endPoint x: 329, endPoint y: 314, distance: 99.1
click at [348, 351] on div "Janela de atendimento Grade de atendimento Capacidade Transportadoras Veículos …" at bounding box center [439, 212] width 879 height 425
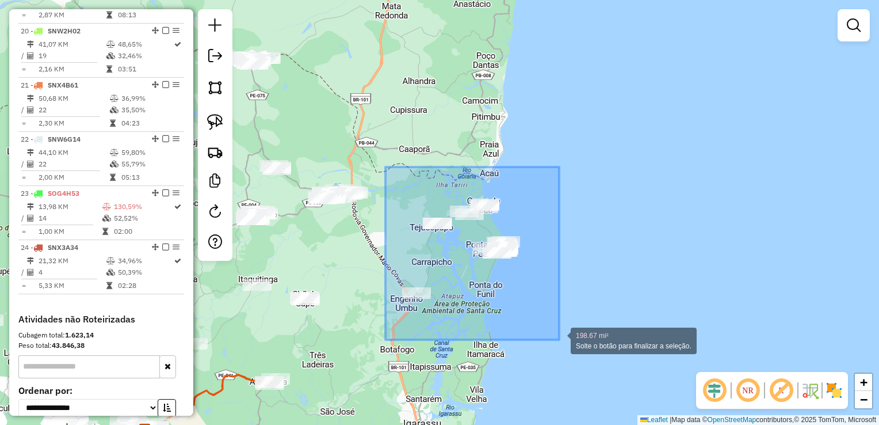
drag, startPoint x: 386, startPoint y: 167, endPoint x: 559, endPoint y: 340, distance: 245.0
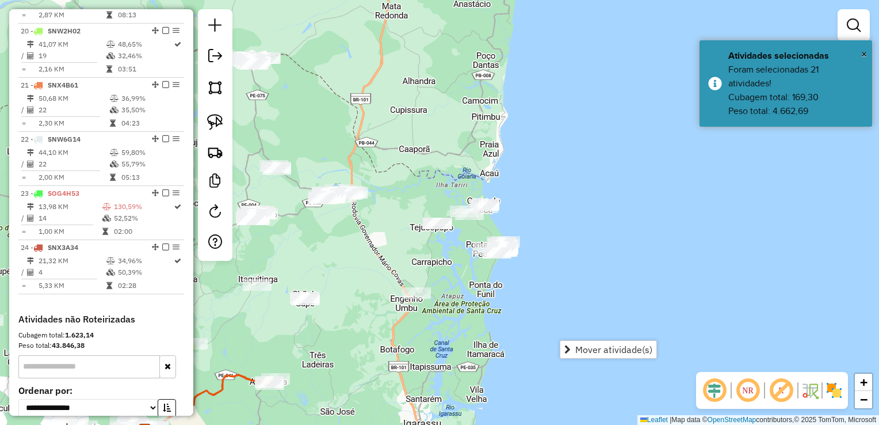
click at [417, 314] on div "Janela de atendimento Grade de atendimento Capacidade Transportadoras Veículos …" at bounding box center [439, 212] width 879 height 425
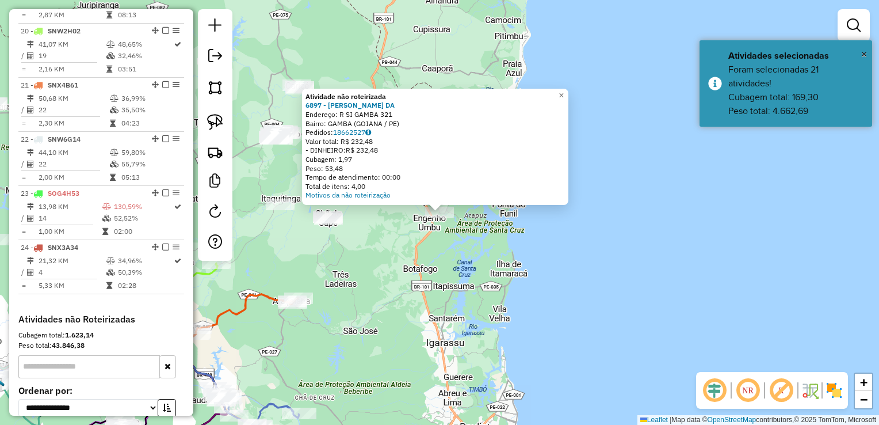
click at [445, 307] on div "Atividade não roteirizada 6897 - [PERSON_NAME] DA Endereço: R SI GAMBA 321 Bair…" at bounding box center [439, 212] width 879 height 425
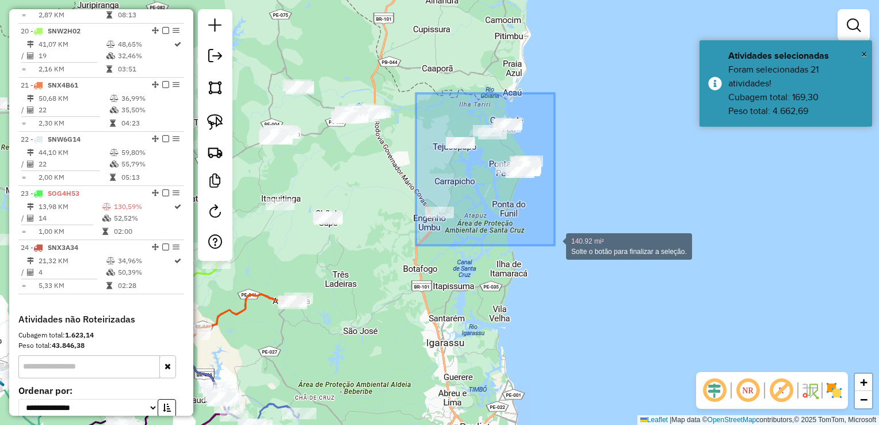
drag, startPoint x: 427, startPoint y: 204, endPoint x: 555, endPoint y: 245, distance: 134.9
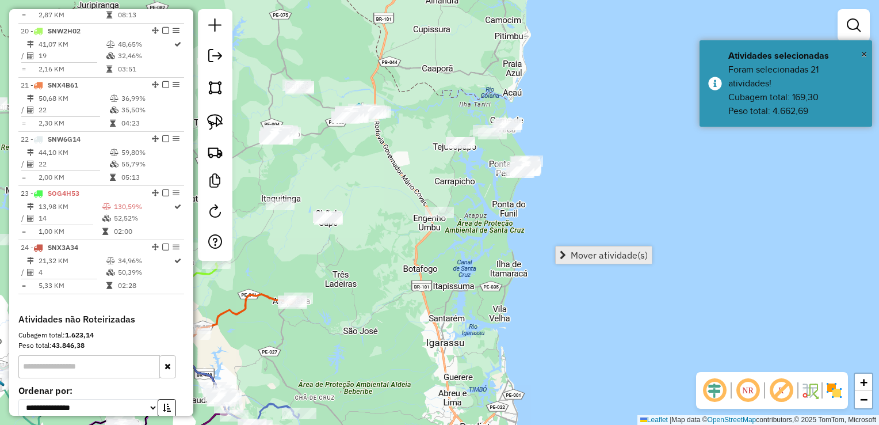
click at [586, 254] on span "Mover atividade(s)" at bounding box center [609, 254] width 77 height 9
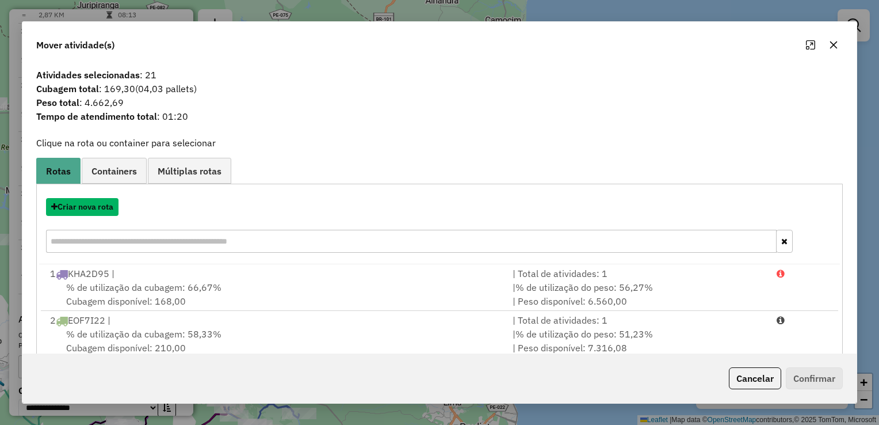
click at [83, 207] on button "Criar nova rota" at bounding box center [82, 207] width 73 height 18
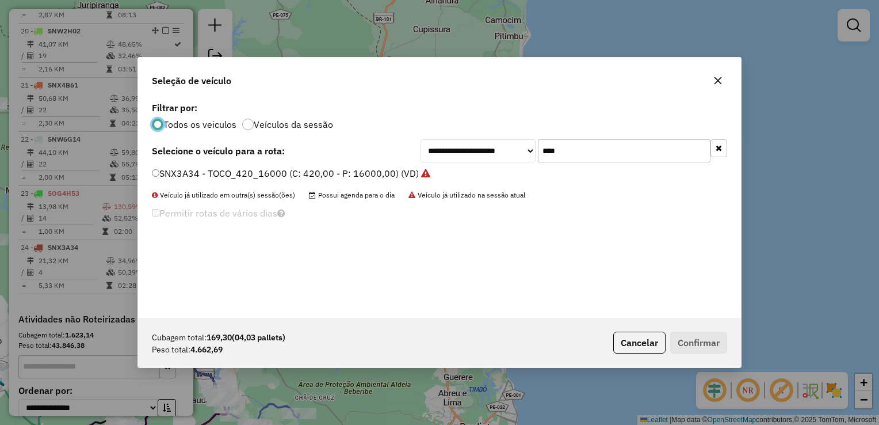
click at [627, 150] on input "****" at bounding box center [624, 150] width 173 height 23
type input "*"
type input "****"
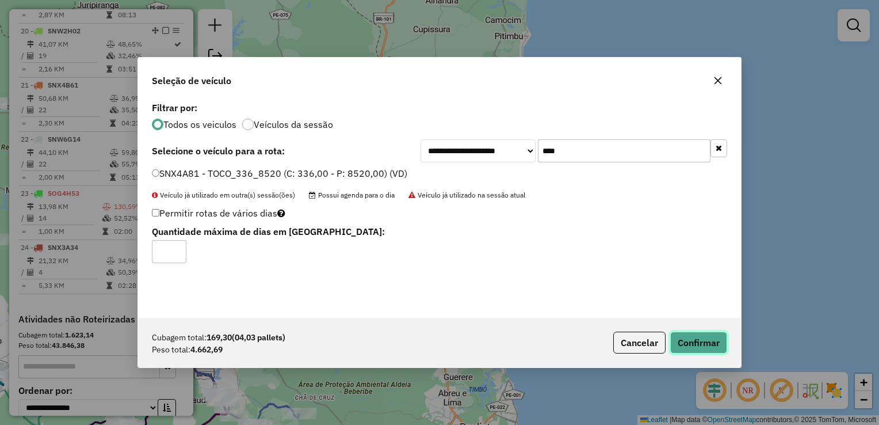
click at [690, 344] on button "Confirmar" at bounding box center [699, 343] width 57 height 22
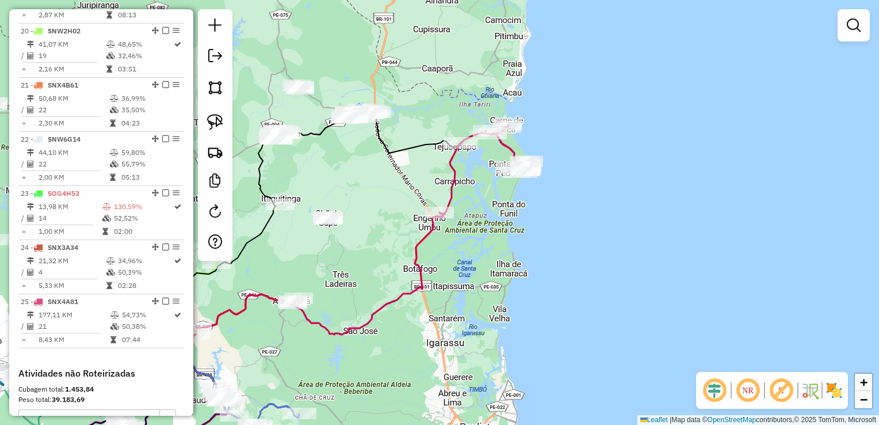
click at [386, 192] on div "Janela de atendimento Grade de atendimento Capacidade Transportadoras Veículos …" at bounding box center [439, 212] width 879 height 425
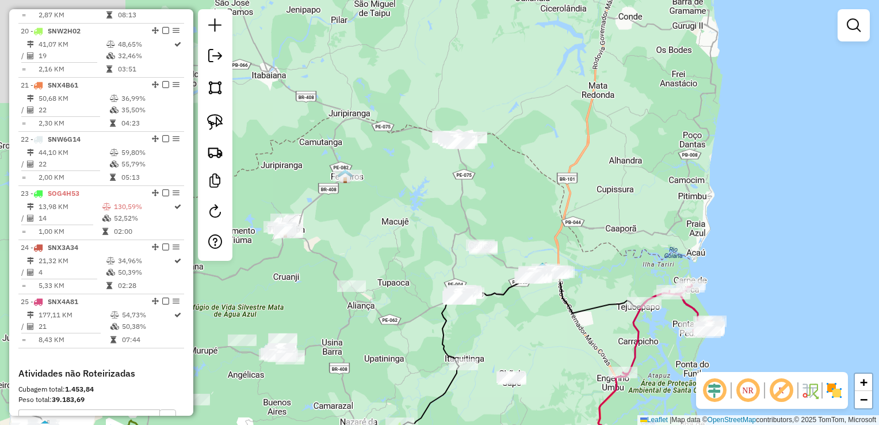
drag, startPoint x: 381, startPoint y: 200, endPoint x: 555, endPoint y: 341, distance: 223.8
click at [554, 344] on div "Janela de atendimento Grade de atendimento Capacidade Transportadoras Veículos …" at bounding box center [439, 212] width 879 height 425
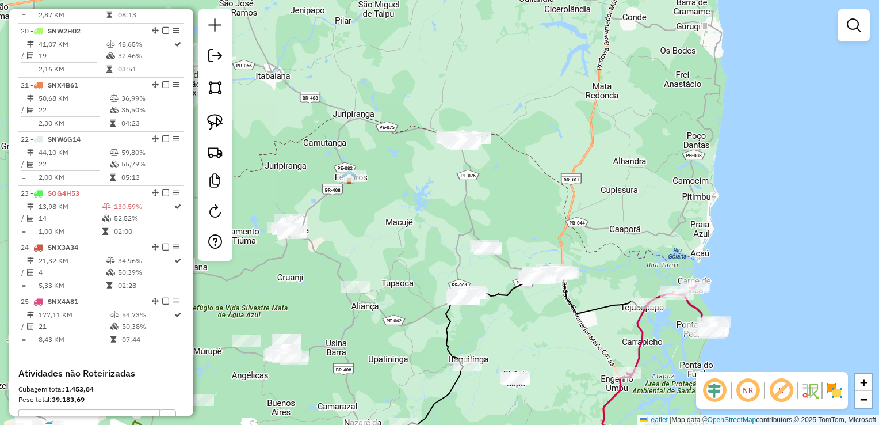
drag, startPoint x: 524, startPoint y: 338, endPoint x: 512, endPoint y: 238, distance: 100.9
click at [512, 238] on div "Janela de atendimento Grade de atendimento Capacidade Transportadoras Veículos …" at bounding box center [439, 212] width 879 height 425
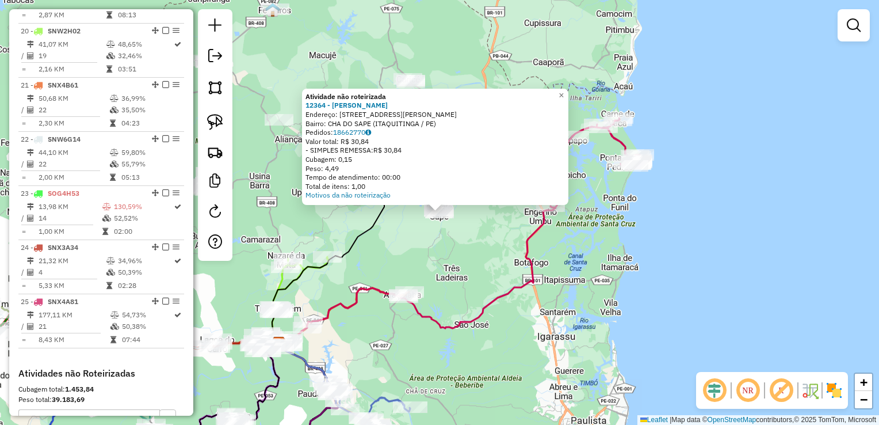
click at [463, 260] on div "Atividade não roteirizada 12364 - [PERSON_NAME]: R [PERSON_NAME] DO RREGO 10 Ba…" at bounding box center [439, 212] width 879 height 425
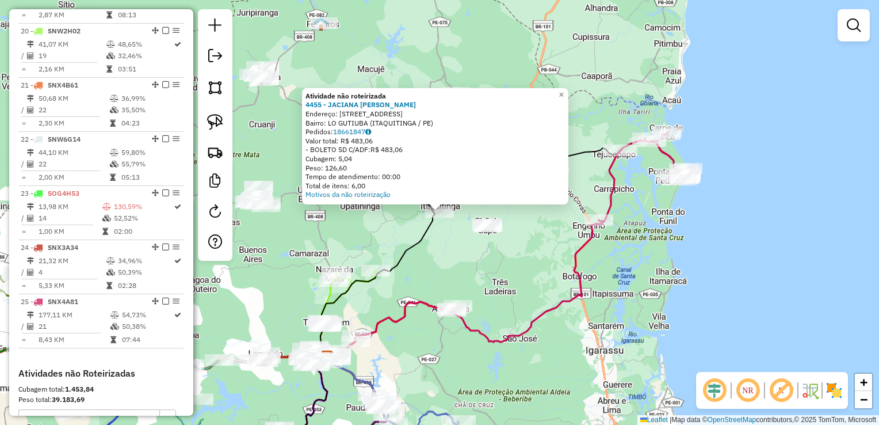
click at [468, 253] on div "Atividade não roteirizada 4455 - JACIANA [PERSON_NAME]: R LO GUTIUBA 35 Bairro:…" at bounding box center [439, 212] width 879 height 425
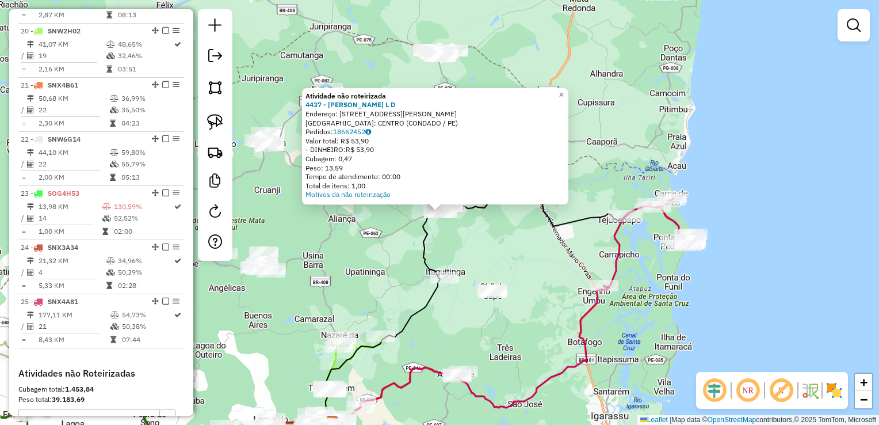
click at [490, 237] on div "Atividade não roteirizada 4437 - [PERSON_NAME] L D Endereço: [STREET_ADDRESS] B…" at bounding box center [439, 212] width 879 height 425
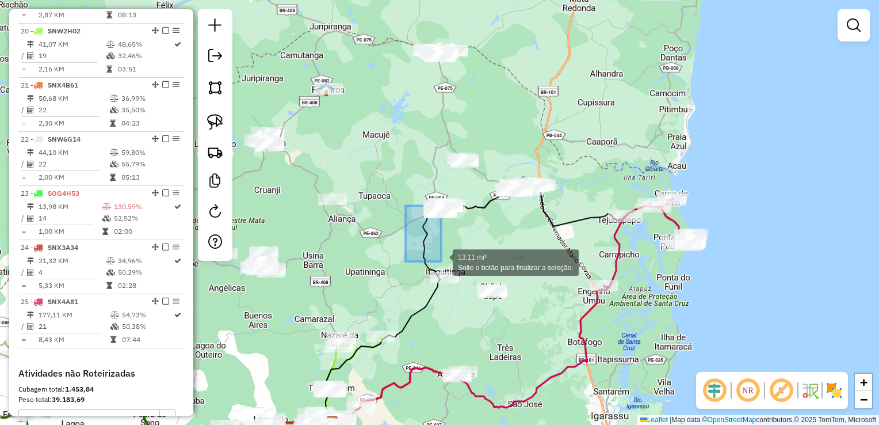
drag, startPoint x: 414, startPoint y: 233, endPoint x: 441, endPoint y: 261, distance: 39.5
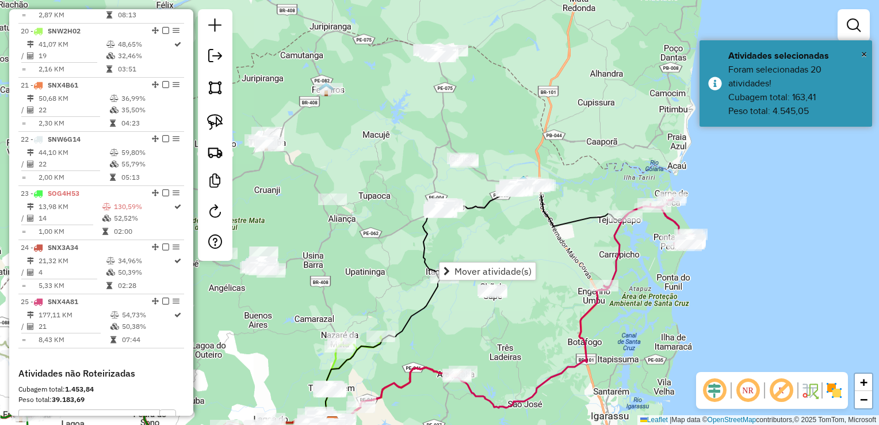
click at [407, 188] on div "Janela de atendimento Grade de atendimento Capacidade Transportadoras Veículos …" at bounding box center [439, 212] width 879 height 425
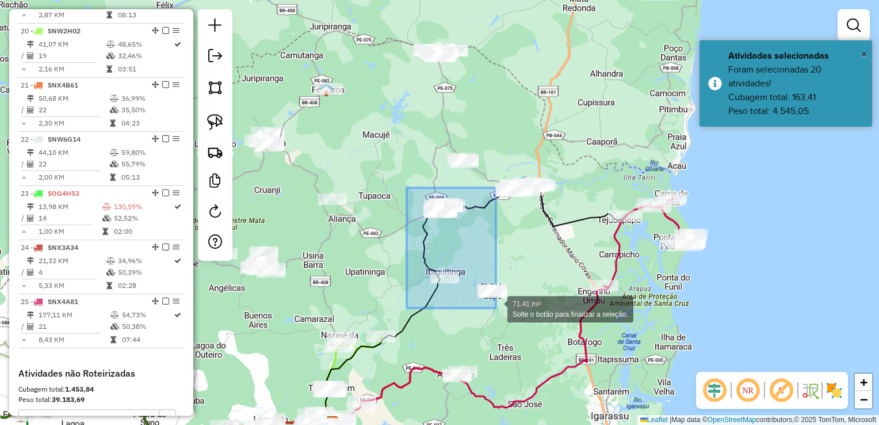
drag, startPoint x: 407, startPoint y: 188, endPoint x: 496, endPoint y: 308, distance: 149.8
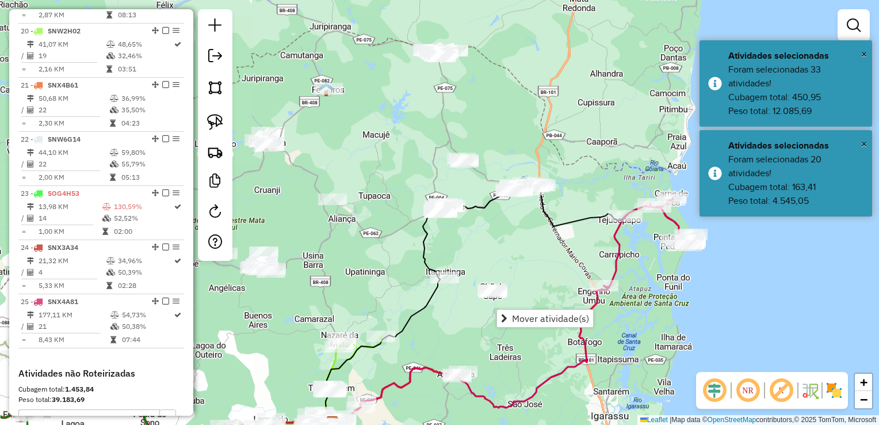
click at [497, 211] on div "Janela de atendimento Grade de atendimento Capacidade Transportadoras Veículos …" at bounding box center [439, 212] width 879 height 425
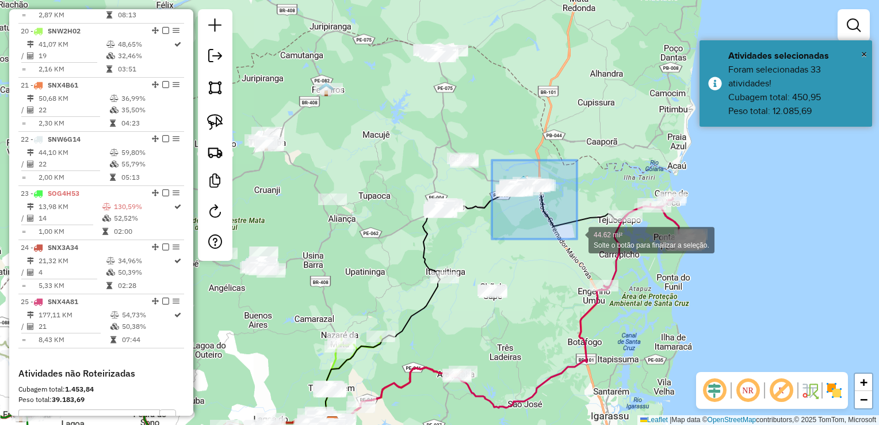
drag, startPoint x: 497, startPoint y: 212, endPoint x: 577, endPoint y: 239, distance: 84.5
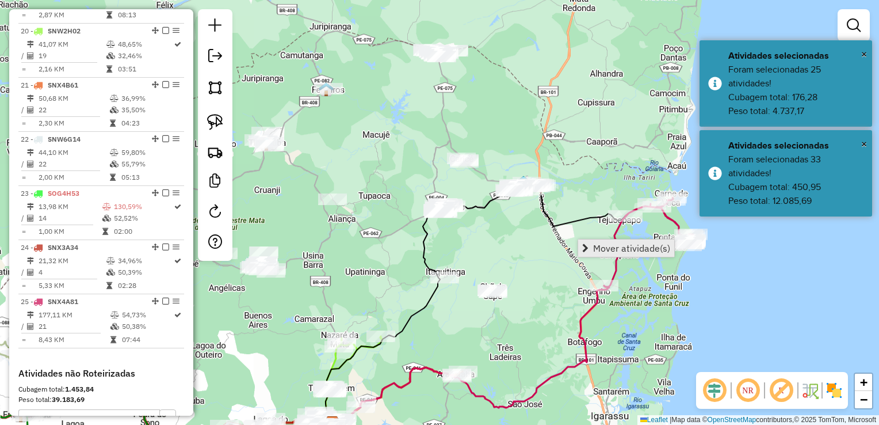
click at [597, 245] on span "Mover atividade(s)" at bounding box center [631, 247] width 77 height 9
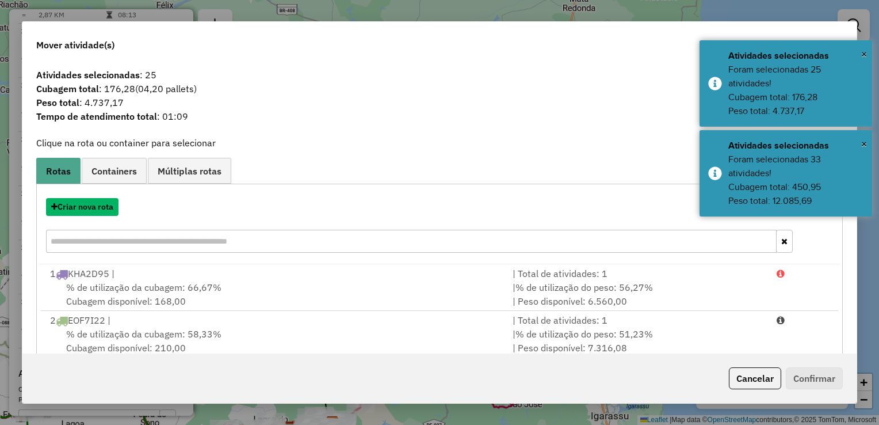
click at [108, 208] on button "Criar nova rota" at bounding box center [82, 207] width 73 height 18
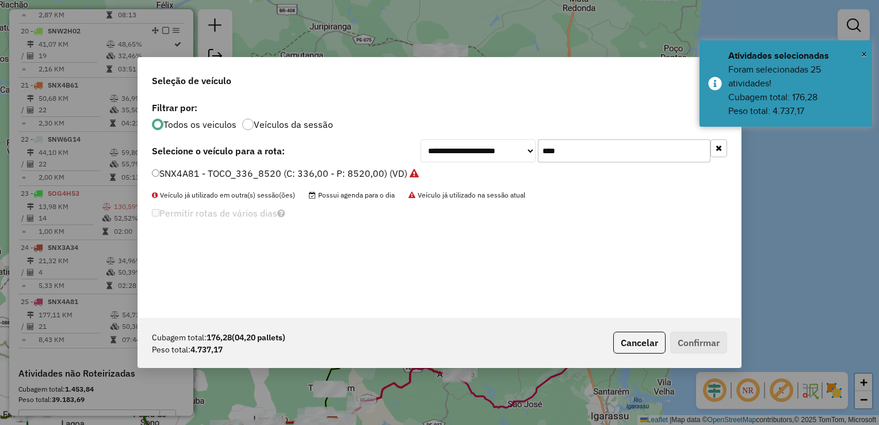
click at [580, 147] on input "****" at bounding box center [624, 150] width 173 height 23
type input "*"
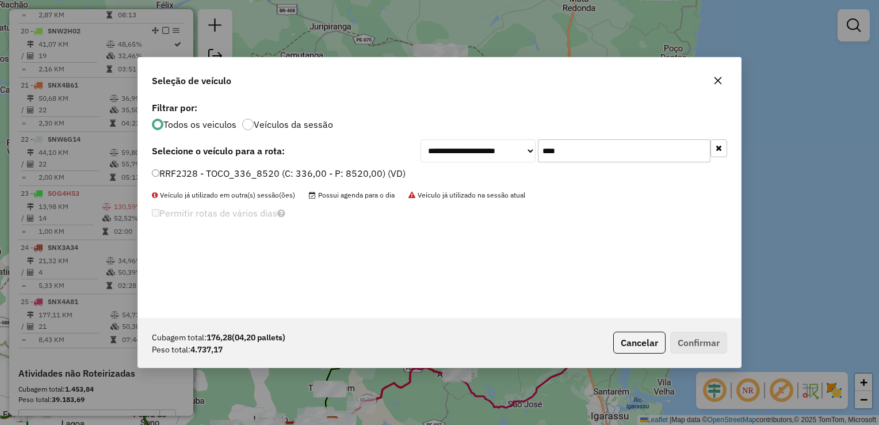
type input "****"
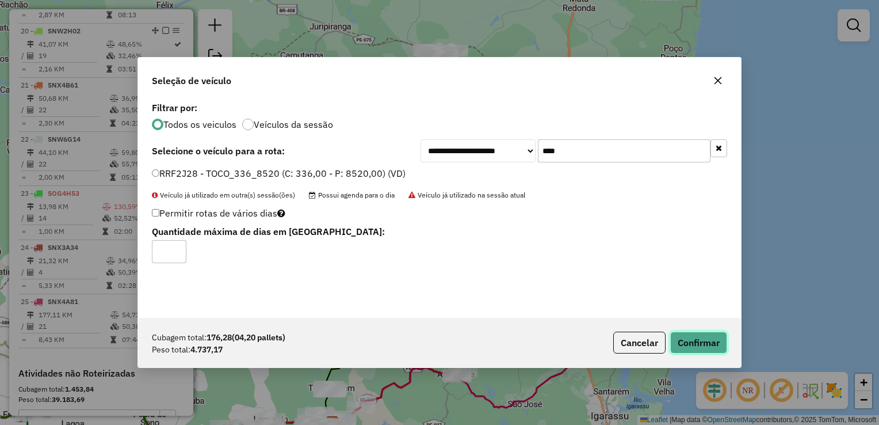
click at [691, 339] on button "Confirmar" at bounding box center [699, 343] width 57 height 22
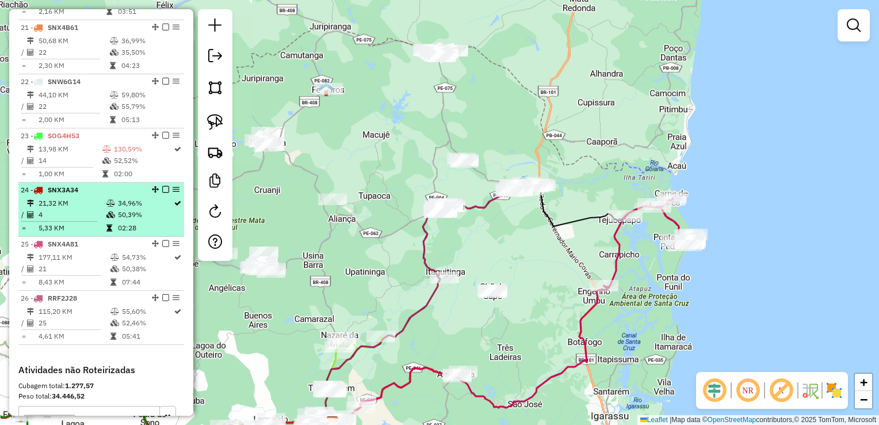
scroll to position [1669, 0]
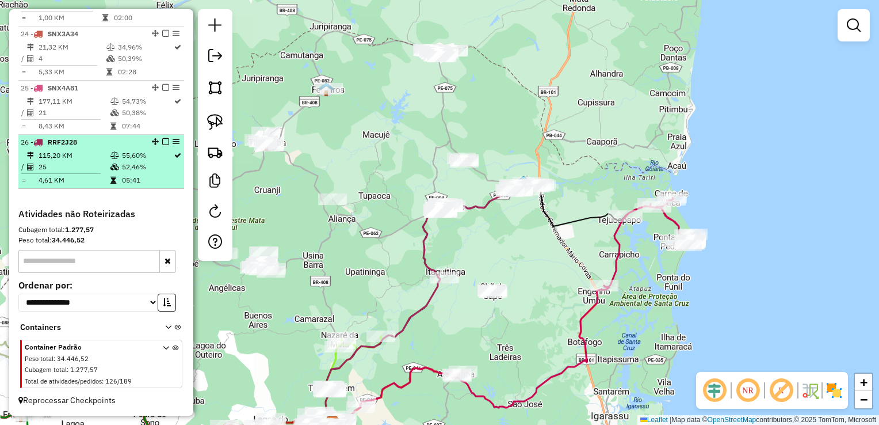
click at [64, 165] on td "25" at bounding box center [74, 167] width 72 height 12
select select "**********"
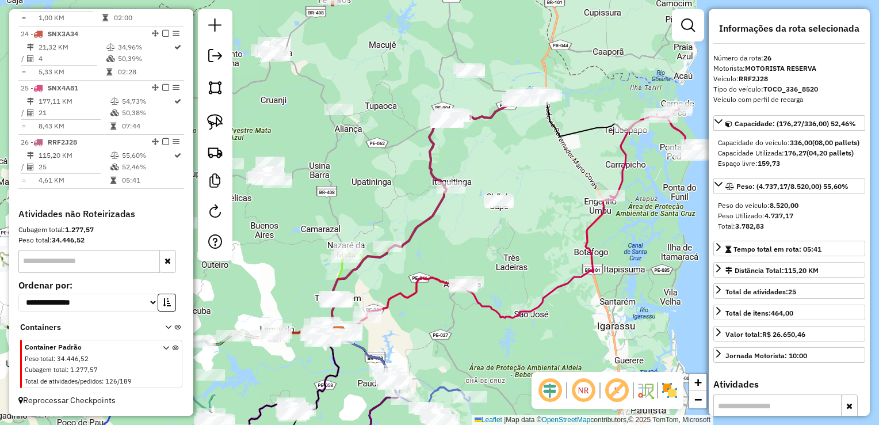
click at [380, 178] on div "Janela de atendimento Grade de atendimento Capacidade Transportadoras Veículos …" at bounding box center [439, 212] width 879 height 425
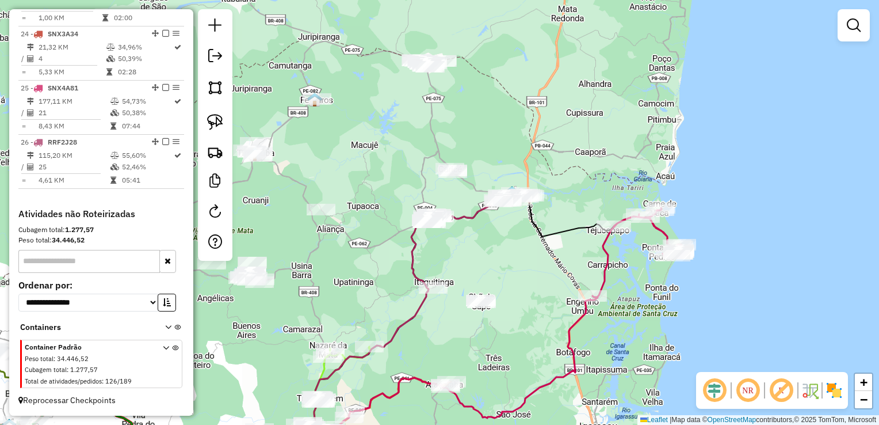
drag, startPoint x: 516, startPoint y: 219, endPoint x: 512, endPoint y: 245, distance: 26.2
click at [512, 245] on div "Janela de atendimento Grade de atendimento Capacidade Transportadoras Veículos …" at bounding box center [439, 212] width 879 height 425
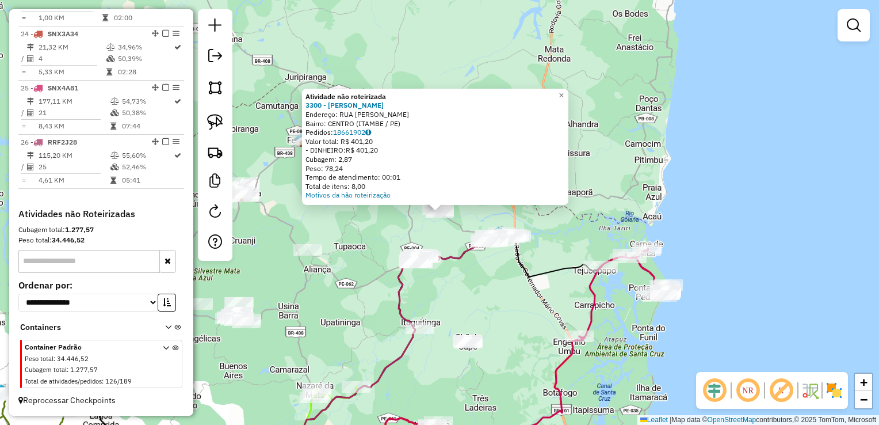
click at [490, 295] on div "Atividade não roteirizada 3300 - [PERSON_NAME] VIT Endereço: RUA [PERSON_NAME] …" at bounding box center [439, 212] width 879 height 425
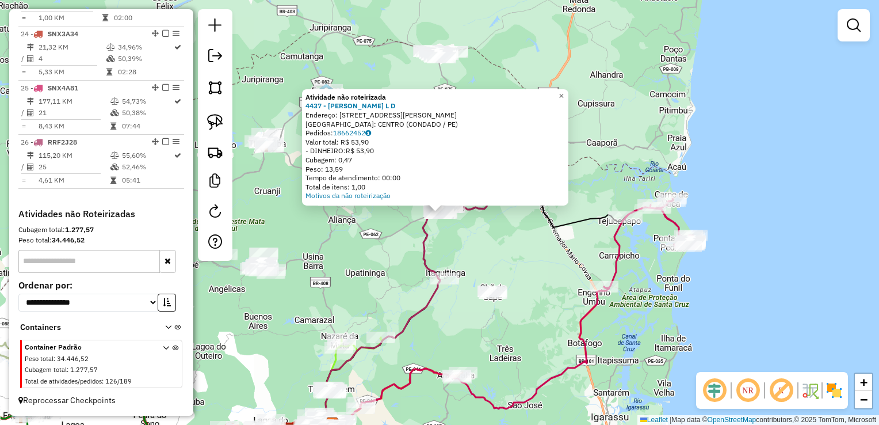
click at [478, 252] on div "Atividade não roteirizada 4437 - [PERSON_NAME] L D Endereço: [STREET_ADDRESS] B…" at bounding box center [439, 212] width 879 height 425
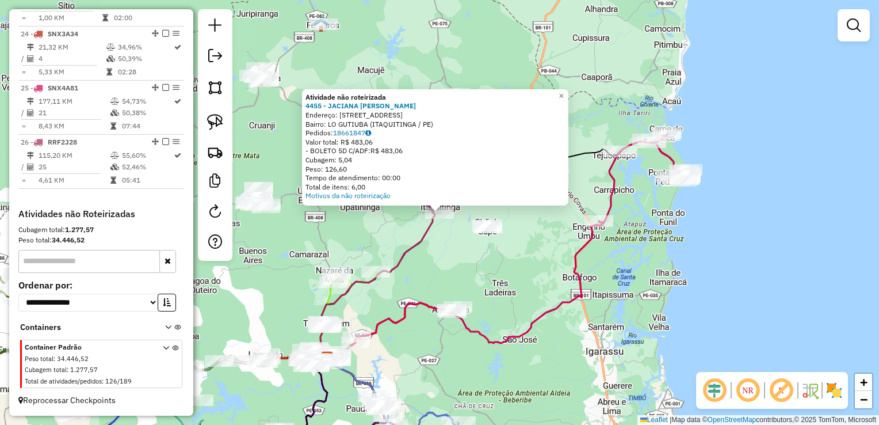
click at [452, 290] on div "Atividade não roteirizada 4455 - JACIANA [PERSON_NAME]: R LO GUTIUBA 35 Bairro:…" at bounding box center [439, 212] width 879 height 425
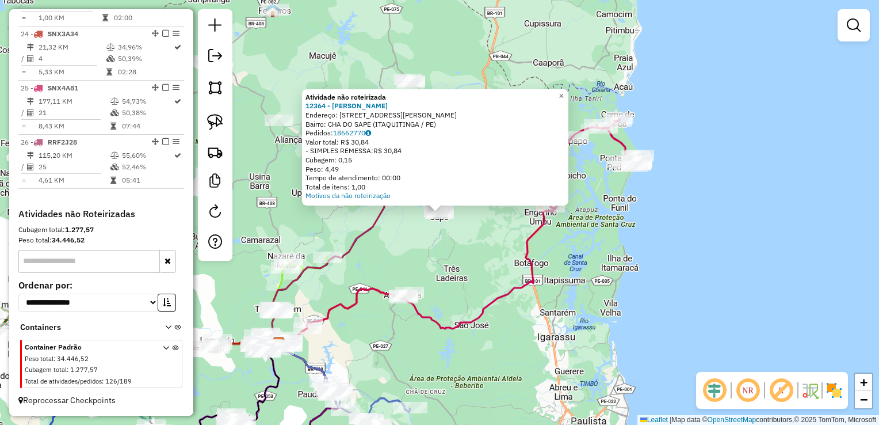
click at [451, 253] on div "Atividade não roteirizada 12364 - [PERSON_NAME]: R [PERSON_NAME] DO RREGO 10 Ba…" at bounding box center [439, 212] width 879 height 425
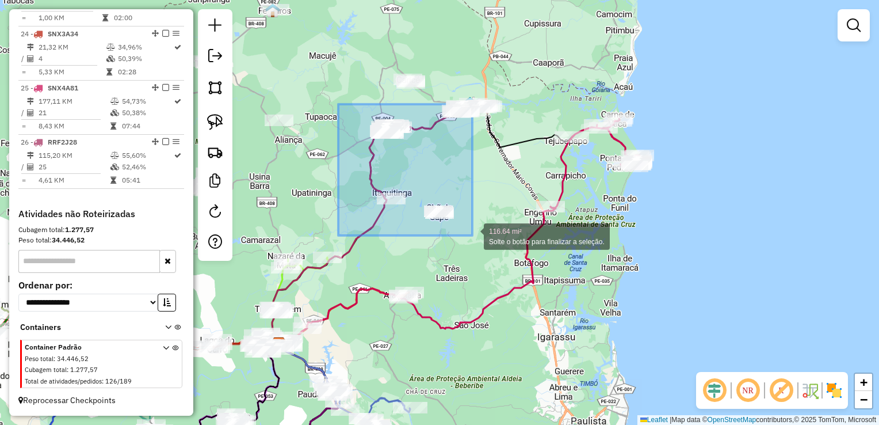
drag, startPoint x: 368, startPoint y: 169, endPoint x: 473, endPoint y: 235, distance: 123.4
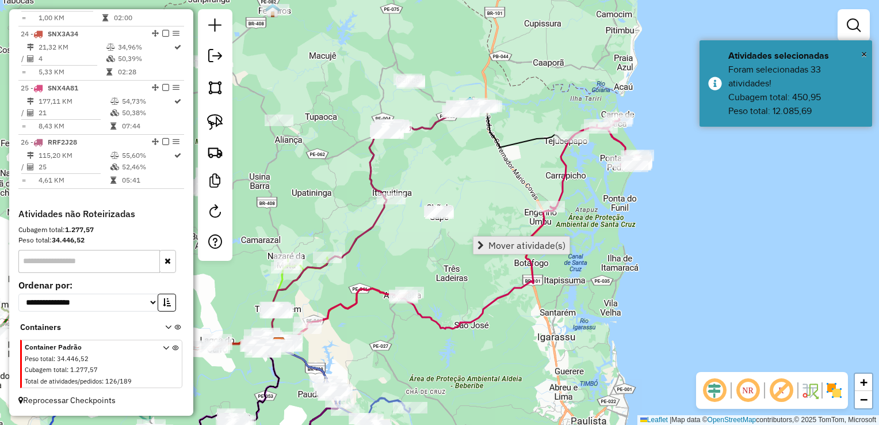
click at [511, 243] on span "Mover atividade(s)" at bounding box center [527, 245] width 77 height 9
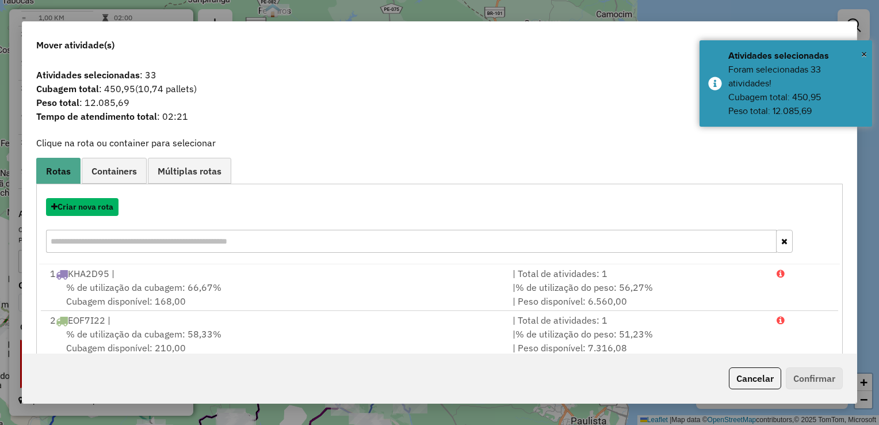
click at [85, 208] on button "Criar nova rota" at bounding box center [82, 207] width 73 height 18
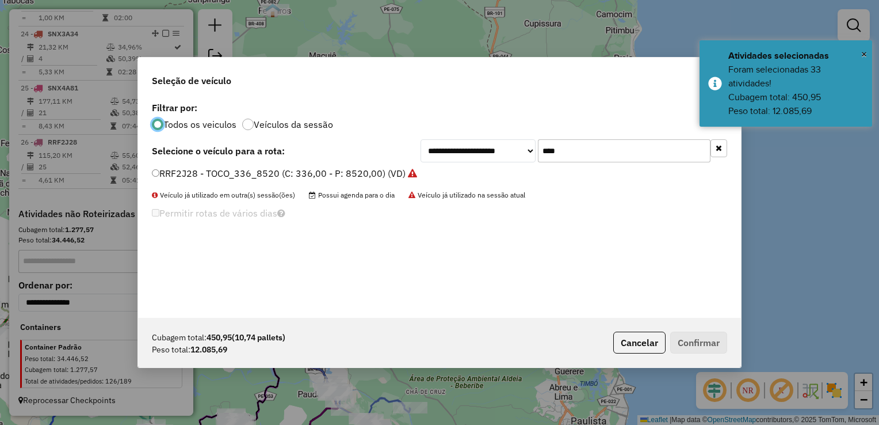
scroll to position [6, 3]
click at [587, 147] on input "****" at bounding box center [624, 150] width 173 height 23
type input "*"
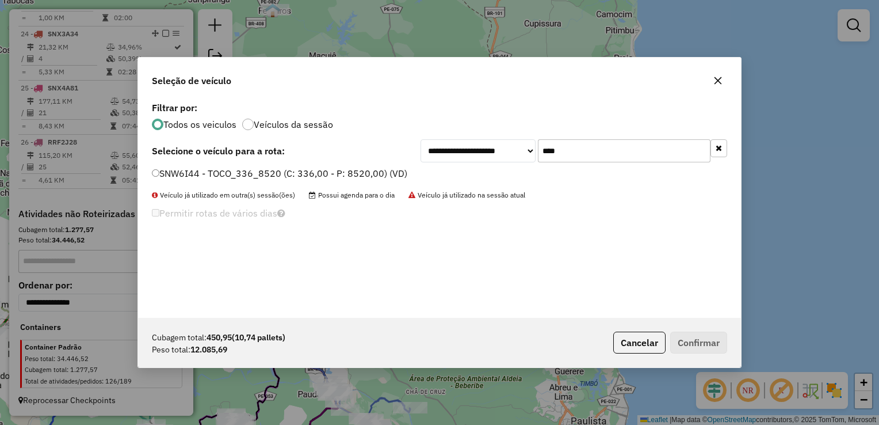
type input "****"
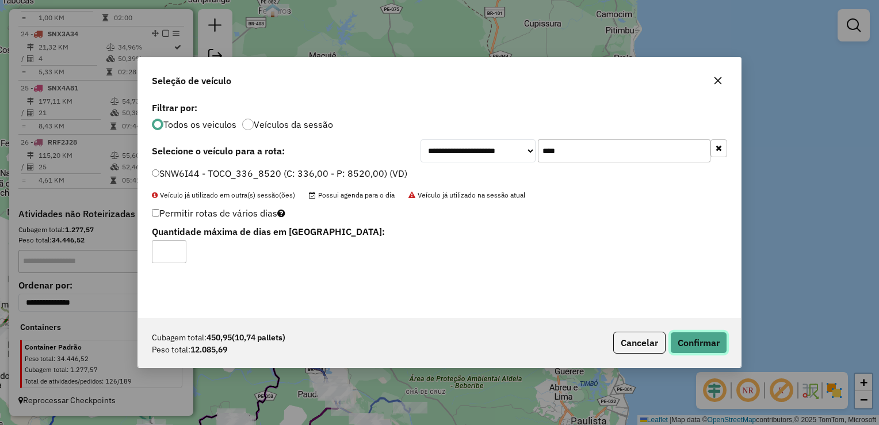
click at [717, 342] on button "Confirmar" at bounding box center [699, 343] width 57 height 22
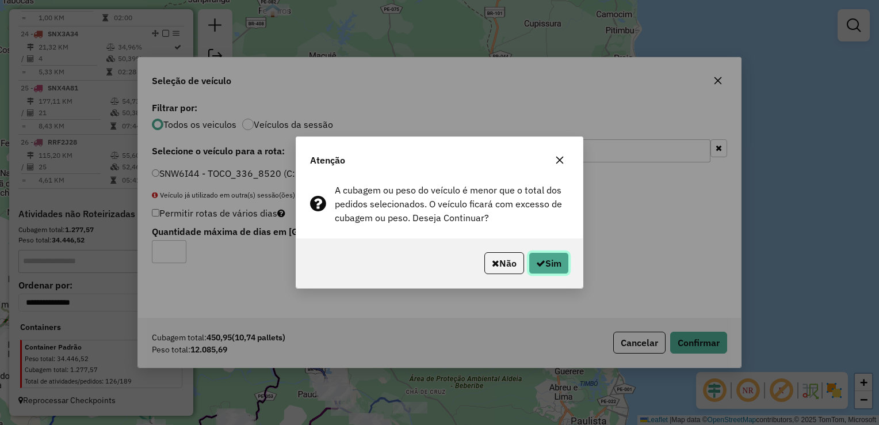
click at [557, 265] on button "Sim" at bounding box center [549, 263] width 40 height 22
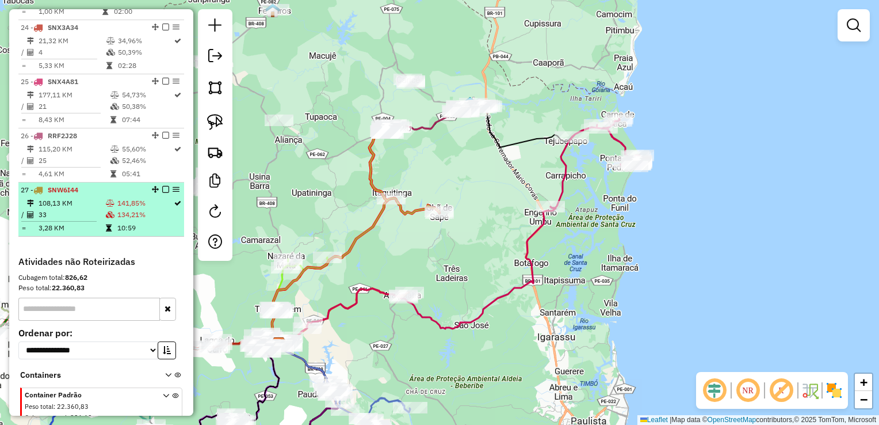
click at [52, 209] on td "108,13 KM" at bounding box center [71, 203] width 67 height 12
select select "**********"
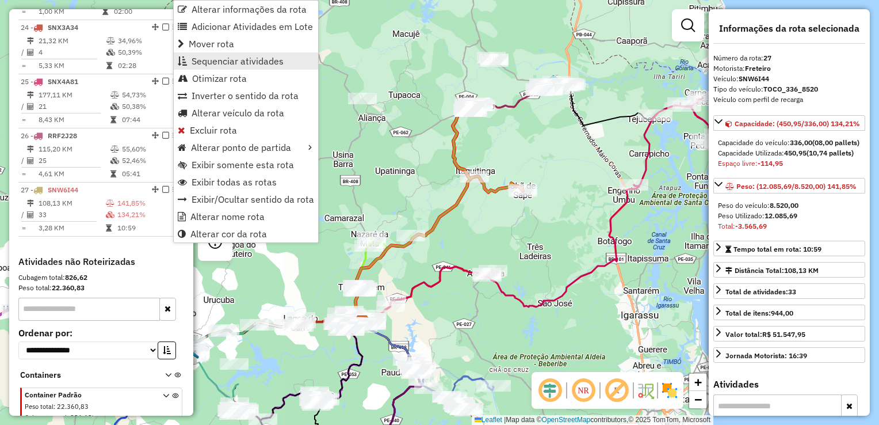
click at [222, 68] on link "Sequenciar atividades" at bounding box center [246, 60] width 144 height 17
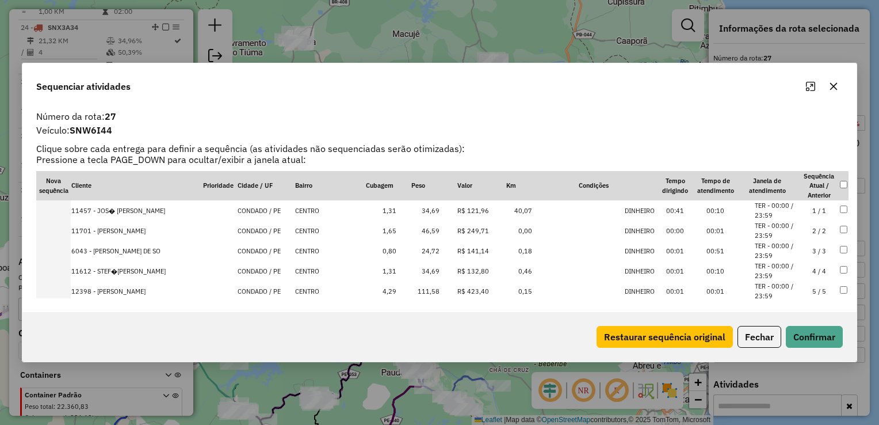
scroll to position [58, 0]
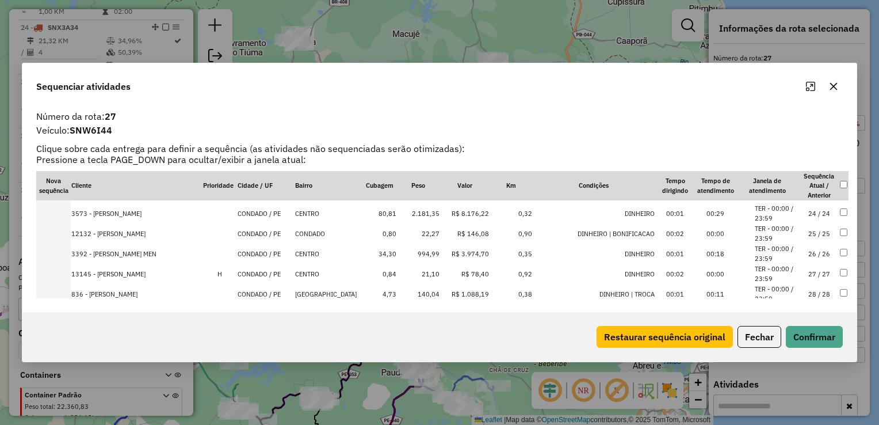
click at [431, 214] on td "2.181,35" at bounding box center [418, 213] width 43 height 20
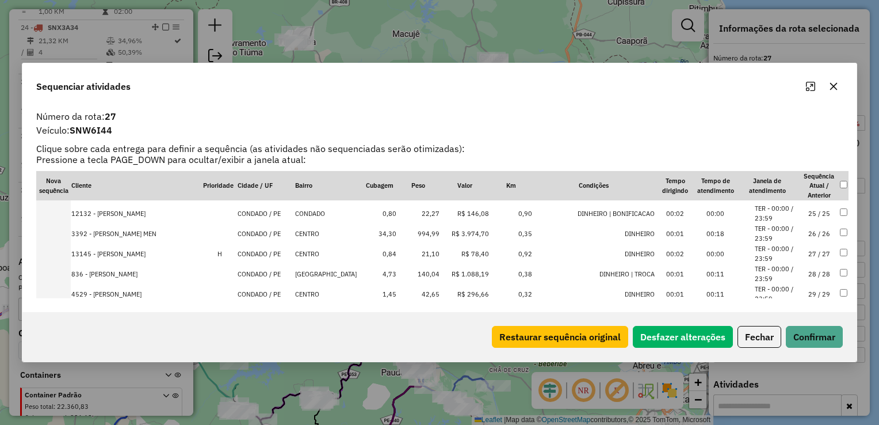
click at [424, 233] on td "994,99" at bounding box center [418, 233] width 43 height 20
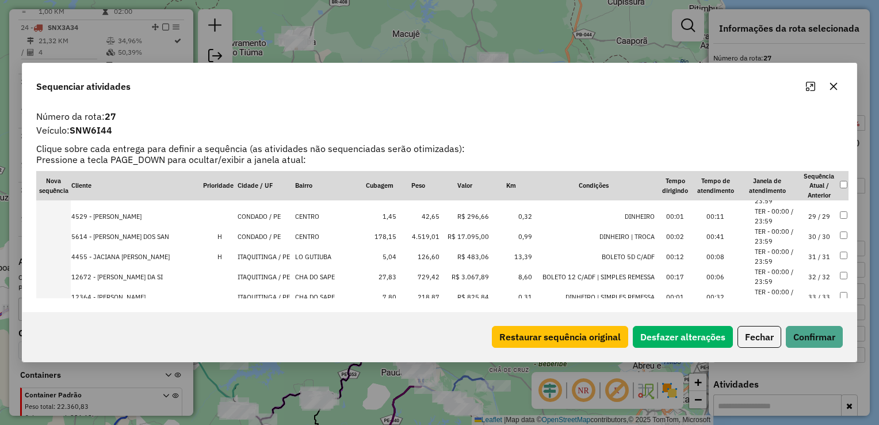
click at [424, 234] on td "4.519,01" at bounding box center [418, 236] width 43 height 20
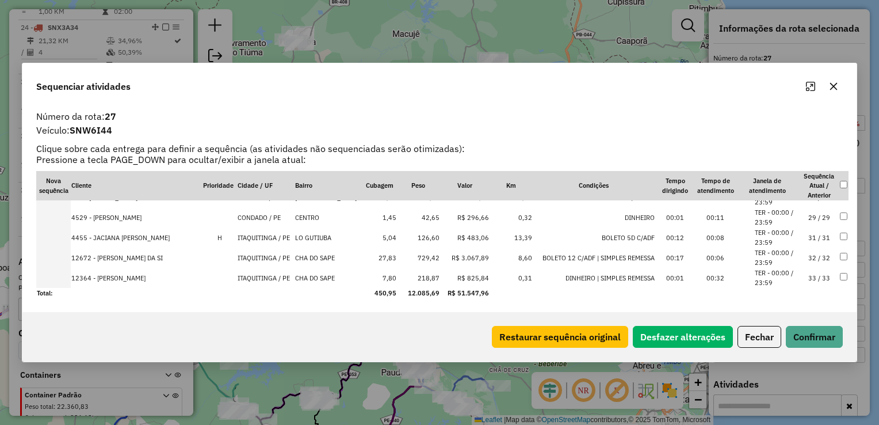
click at [426, 258] on td "729,42" at bounding box center [418, 257] width 43 height 20
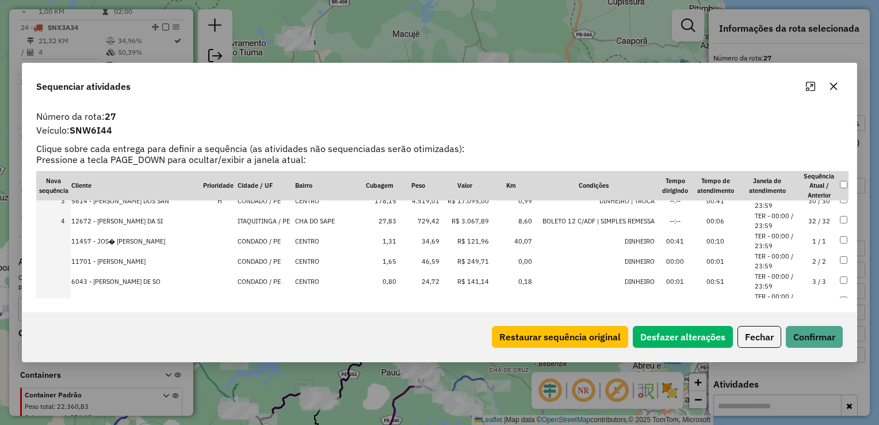
scroll to position [0, 0]
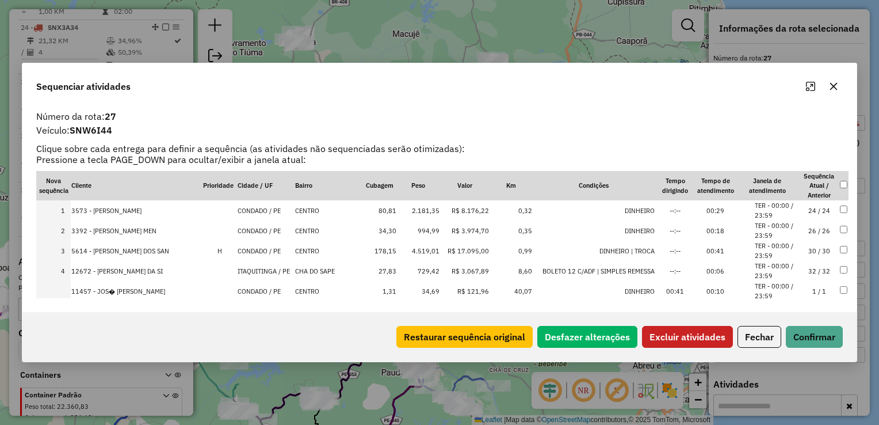
click at [840, 275] on td at bounding box center [844, 271] width 9 height 20
click at [708, 342] on button "Excluir atividades" at bounding box center [687, 337] width 91 height 22
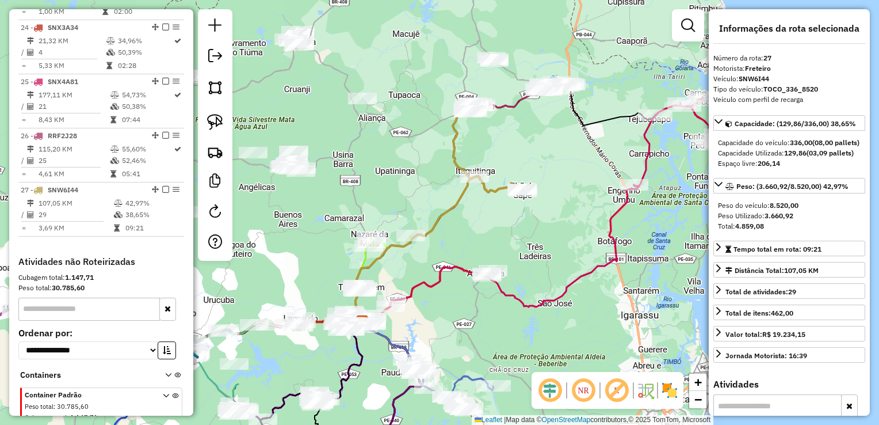
scroll to position [1722, 0]
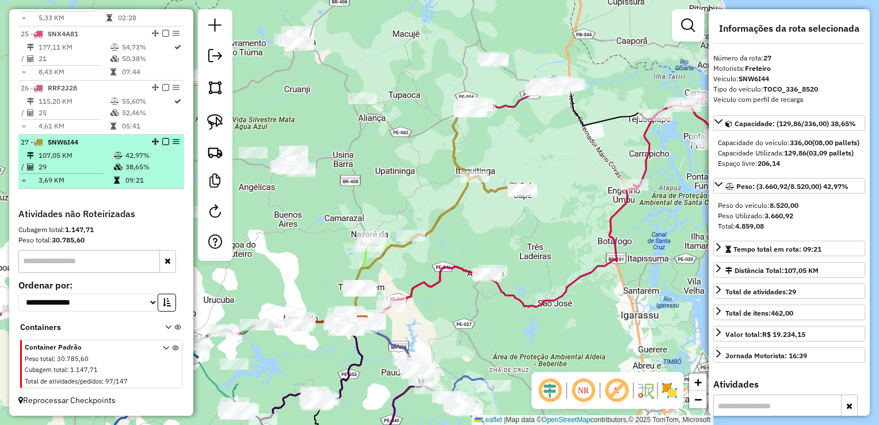
click at [67, 161] on td "107,05 KM" at bounding box center [75, 156] width 75 height 12
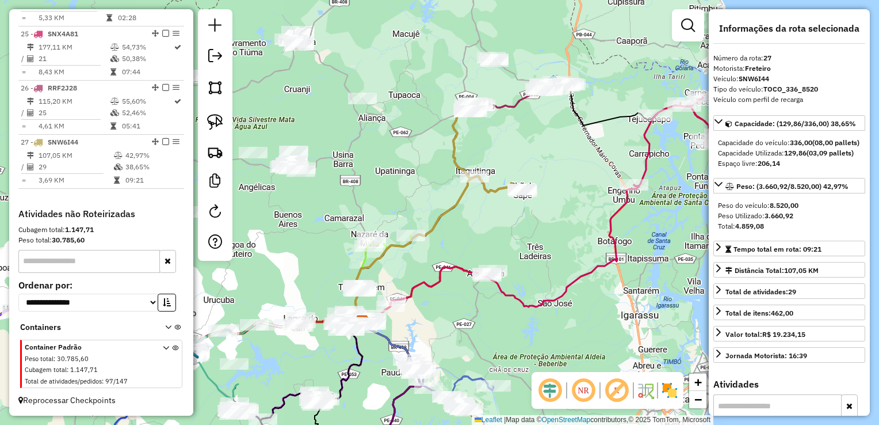
click at [523, 234] on div "Janela de atendimento Grade de atendimento Capacidade Transportadoras Veículos …" at bounding box center [439, 212] width 879 height 425
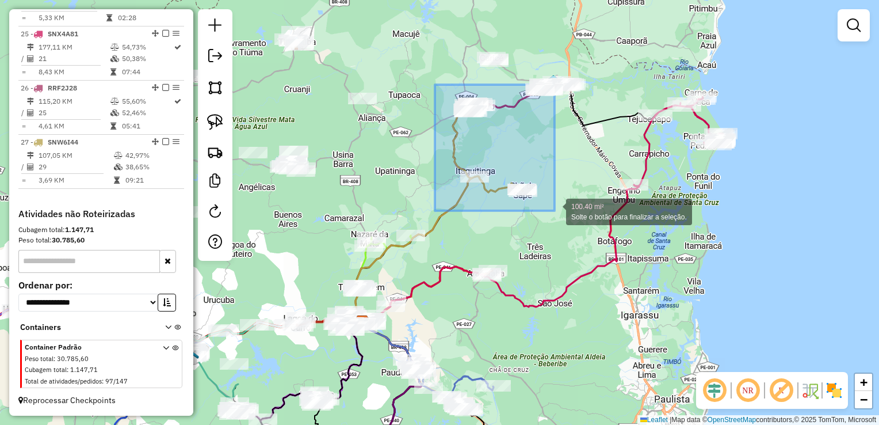
drag, startPoint x: 435, startPoint y: 85, endPoint x: 555, endPoint y: 211, distance: 173.8
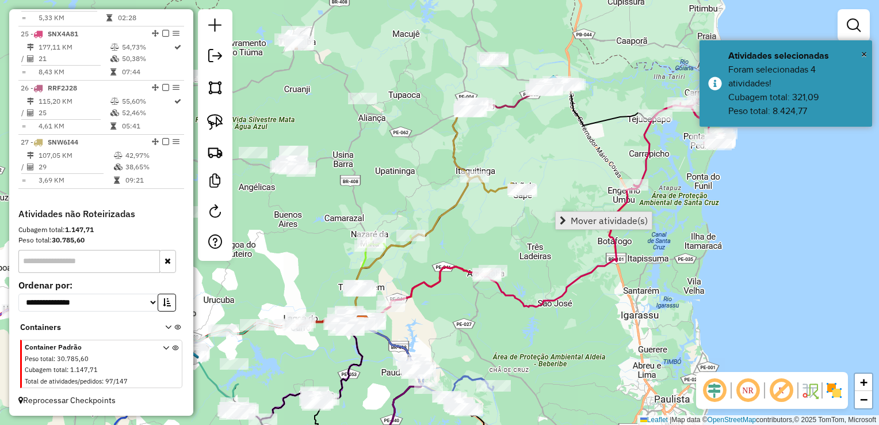
click at [576, 216] on span "Mover atividade(s)" at bounding box center [609, 220] width 77 height 9
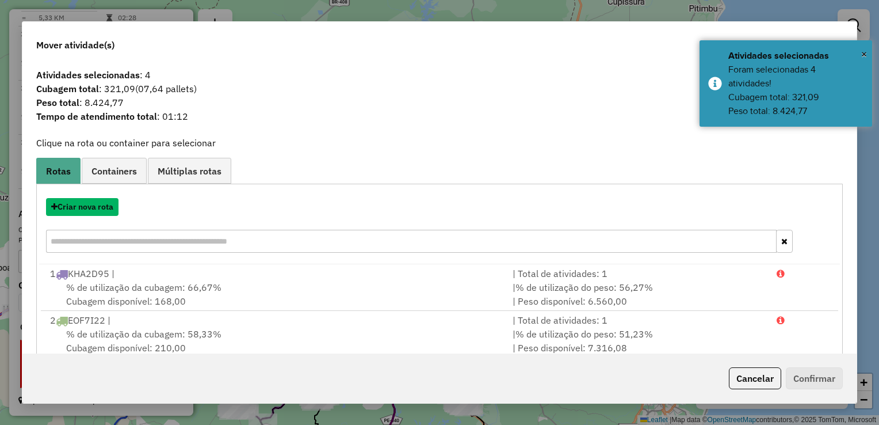
click at [93, 207] on button "Criar nova rota" at bounding box center [82, 207] width 73 height 18
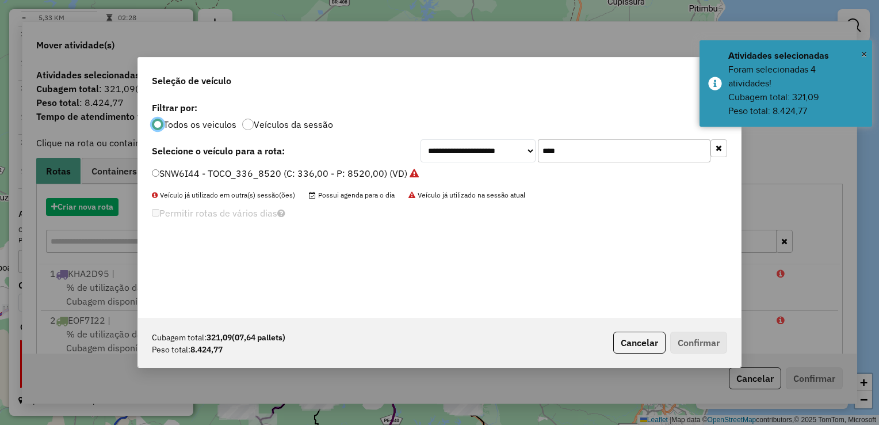
scroll to position [6, 3]
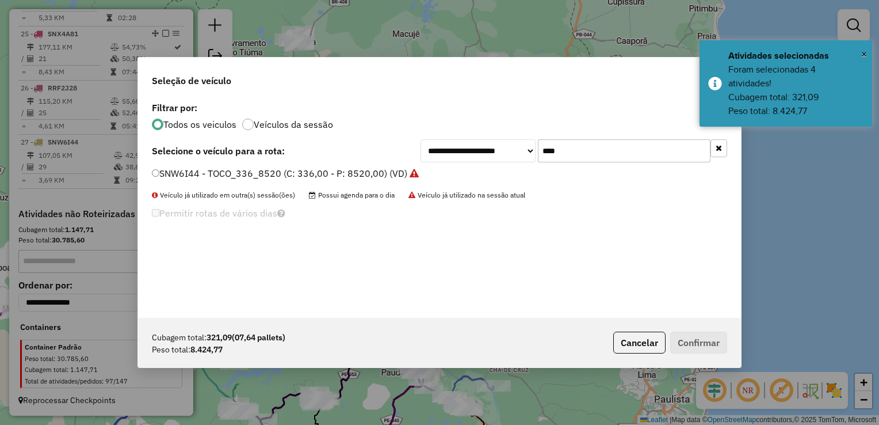
click at [579, 153] on input "****" at bounding box center [624, 150] width 173 height 23
type input "*"
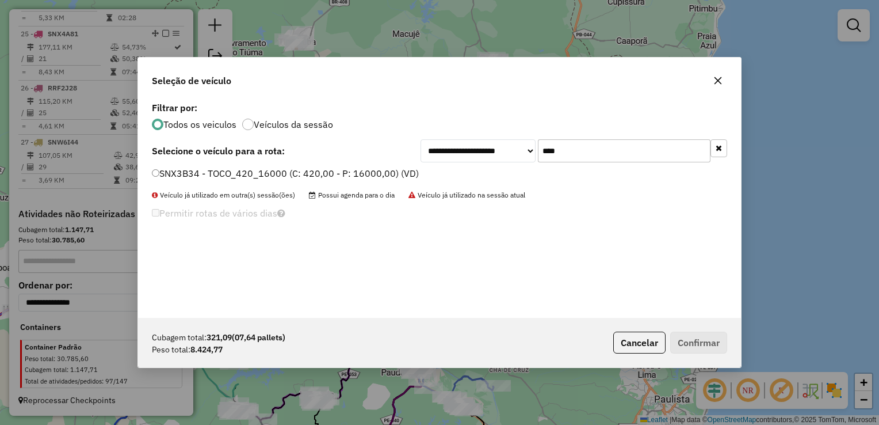
type input "****"
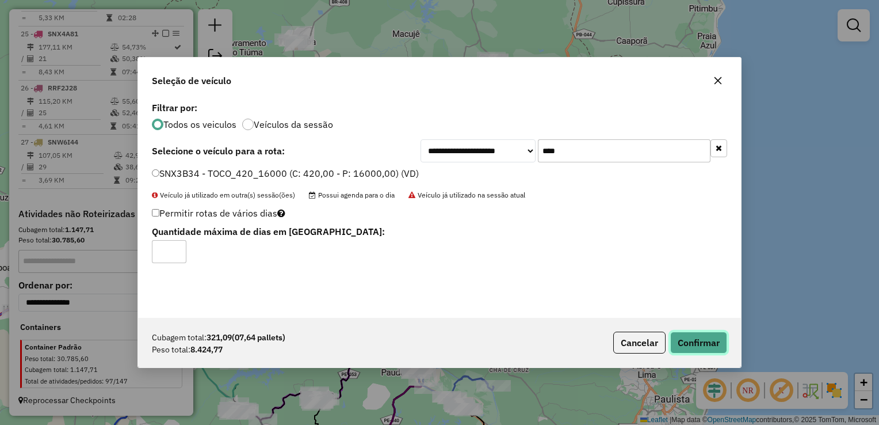
click at [708, 342] on button "Confirmar" at bounding box center [699, 343] width 57 height 22
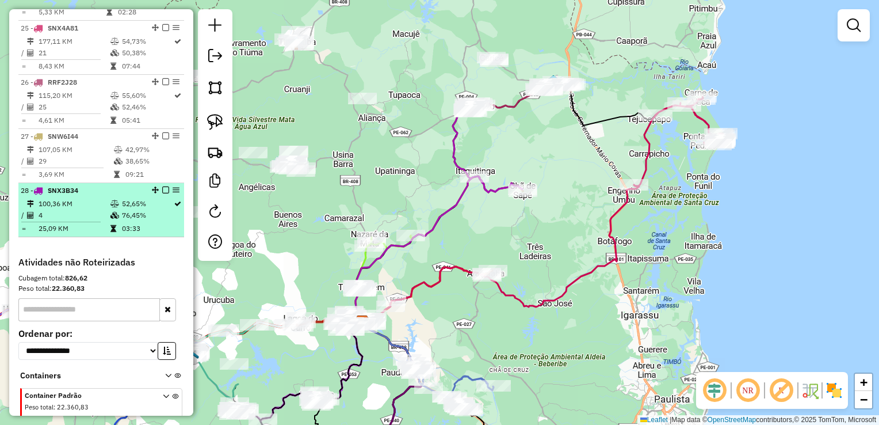
click at [38, 210] on td "100,36 KM" at bounding box center [74, 204] width 72 height 12
select select "**********"
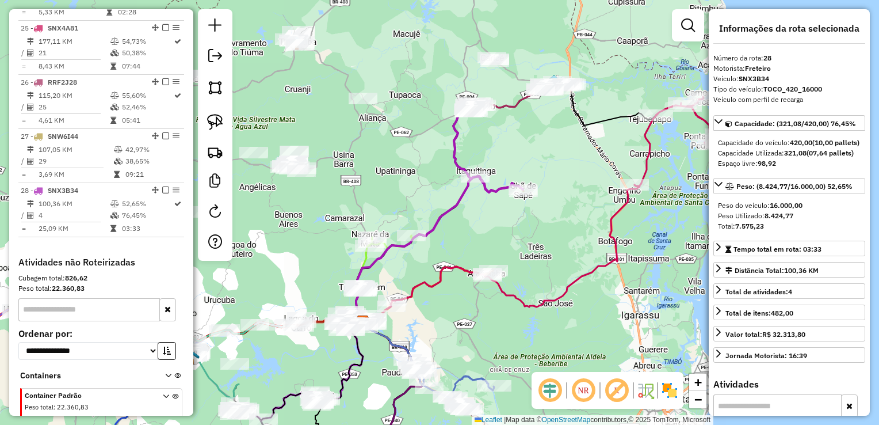
click at [336, 169] on div "Janela de atendimento Grade de atendimento Capacidade Transportadoras Veículos …" at bounding box center [439, 212] width 879 height 425
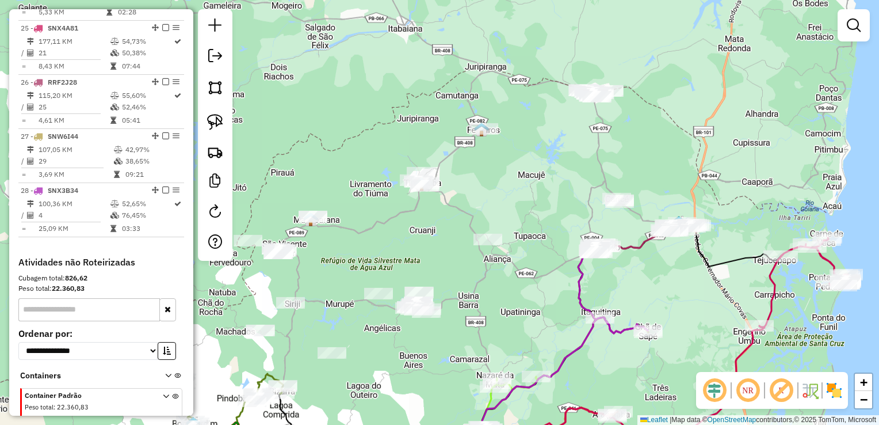
drag, startPoint x: 357, startPoint y: 162, endPoint x: 455, endPoint y: 321, distance: 187.1
click at [460, 320] on div "Janela de atendimento Grade de atendimento Capacidade Transportadoras Veículos …" at bounding box center [439, 212] width 879 height 425
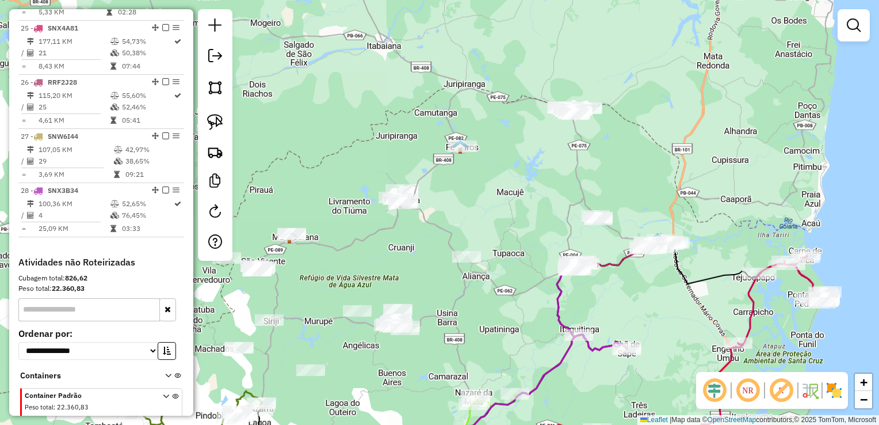
click at [559, 153] on div "Janela de atendimento Grade de atendimento Capacidade Transportadoras Veículos …" at bounding box center [439, 212] width 879 height 425
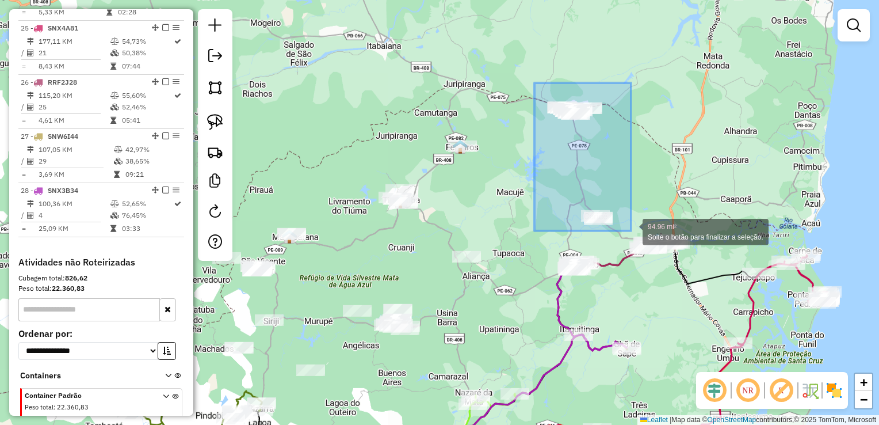
drag, startPoint x: 535, startPoint y: 126, endPoint x: 631, endPoint y: 231, distance: 142.6
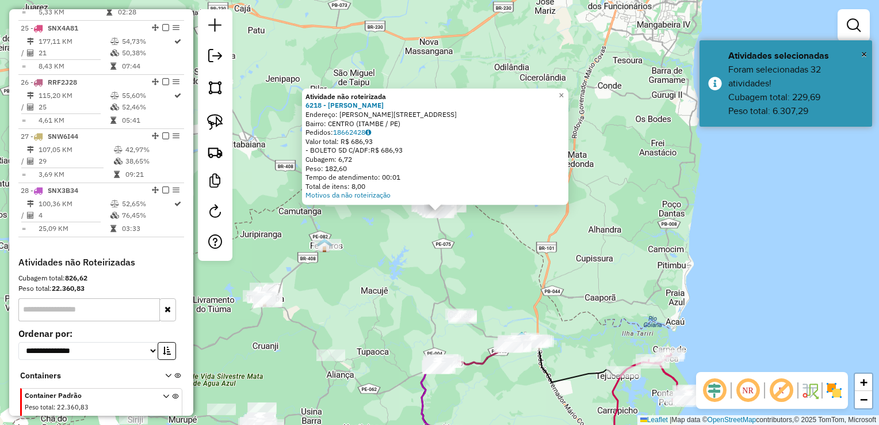
click at [547, 219] on div "Atividade não roteirizada 6218 - [PERSON_NAME]: R ALECRIM 30 Bairro: [GEOGRAPHI…" at bounding box center [439, 212] width 879 height 425
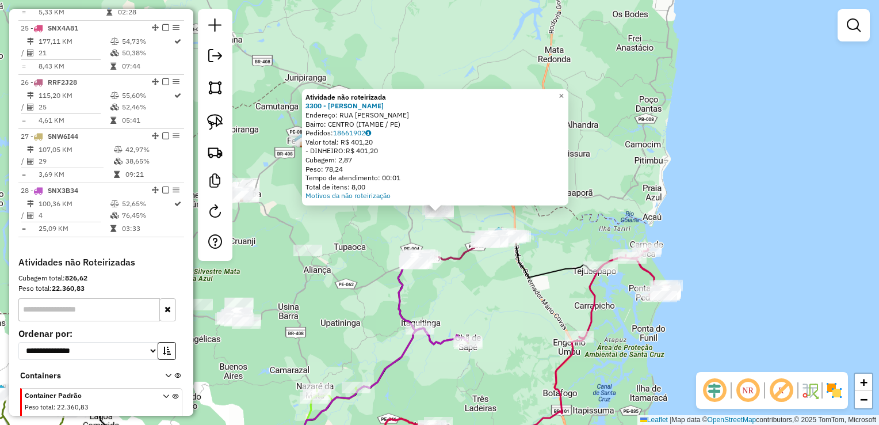
click at [381, 228] on div "Atividade não roteirizada 3300 - [PERSON_NAME] VIT Endereço: RUA [PERSON_NAME] …" at bounding box center [439, 212] width 879 height 425
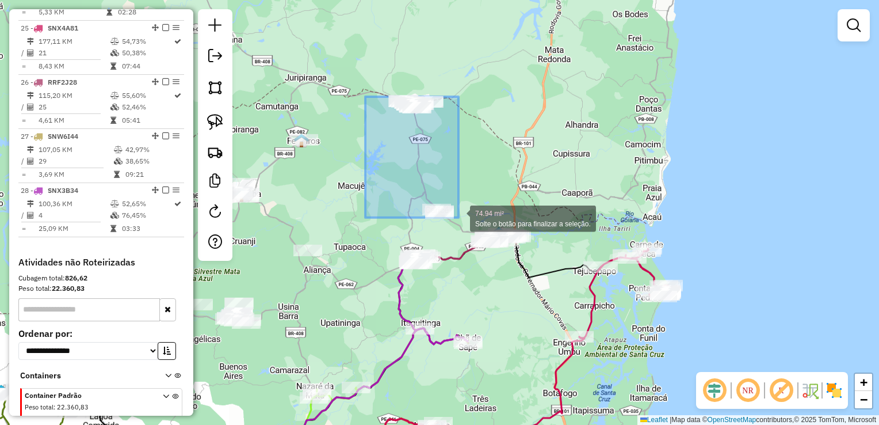
drag, startPoint x: 378, startPoint y: 117, endPoint x: 459, endPoint y: 218, distance: 129.4
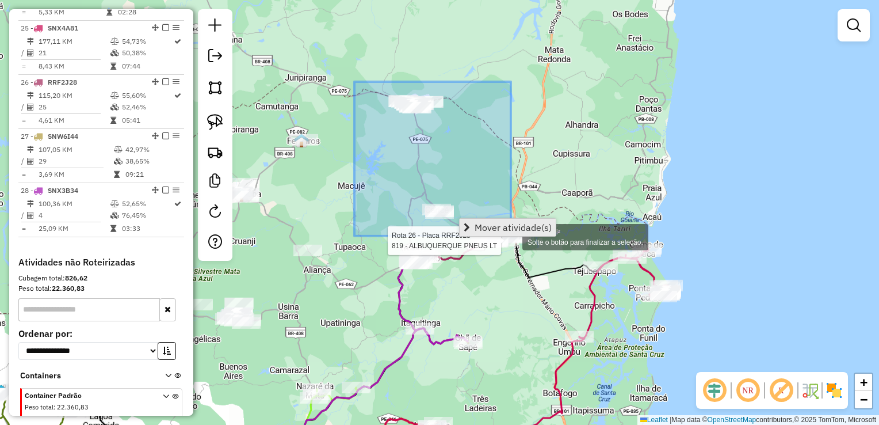
click at [511, 236] on div "Rota 26 - Placa RRF2J28 819 - ALBUQUERQUE PNEUS LT 162.18 mi² Solte o botão par…" at bounding box center [439, 212] width 879 height 425
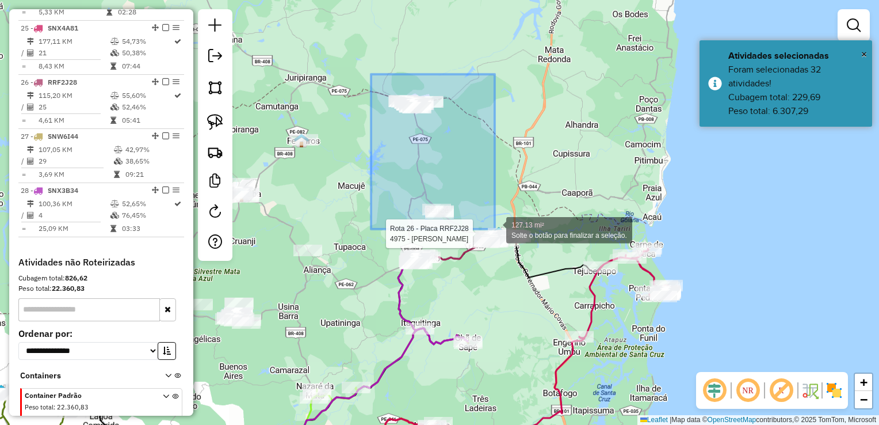
click at [496, 230] on div "Rota 26 - Placa RRF2J28 4975 - [PERSON_NAME] DE PONT 127.13 mi² Solte o botão p…" at bounding box center [439, 212] width 879 height 425
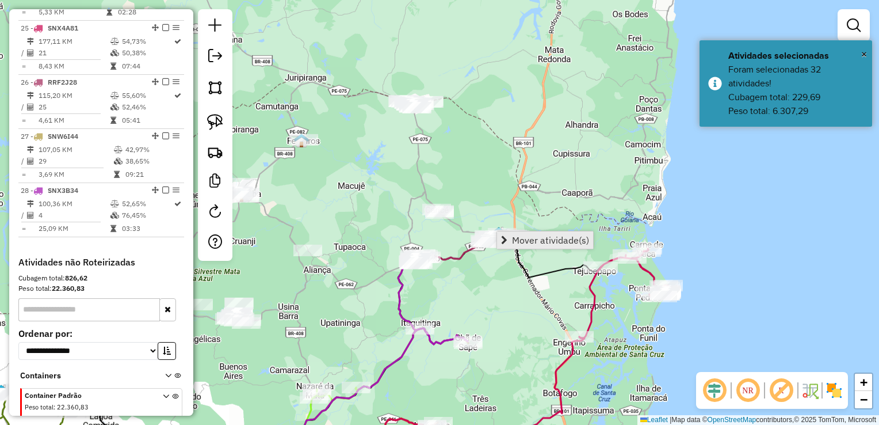
click at [539, 243] on span "Mover atividade(s)" at bounding box center [550, 239] width 77 height 9
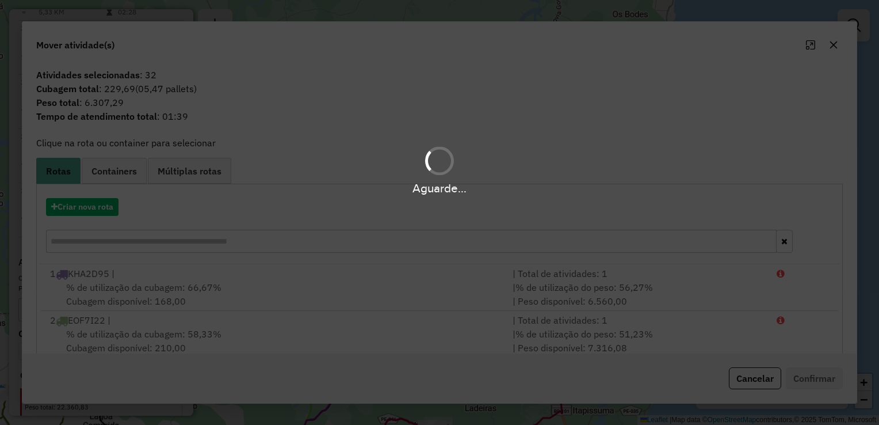
click at [81, 203] on div "Aguarde..." at bounding box center [439, 212] width 879 height 425
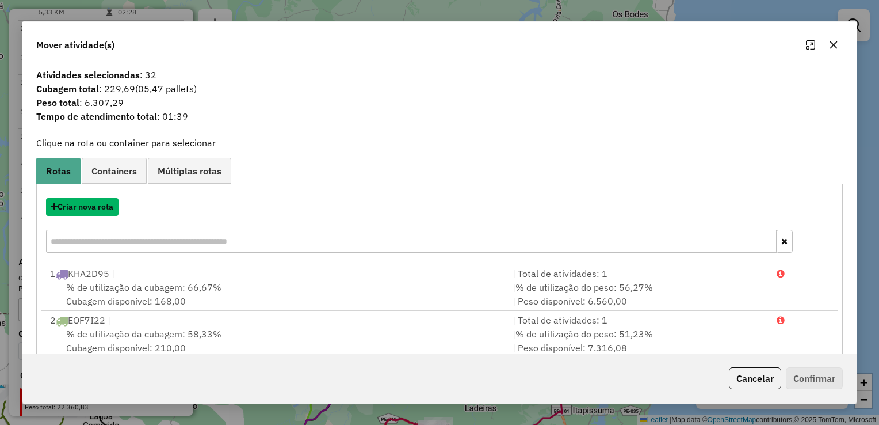
click at [81, 208] on button "Criar nova rota" at bounding box center [82, 207] width 73 height 18
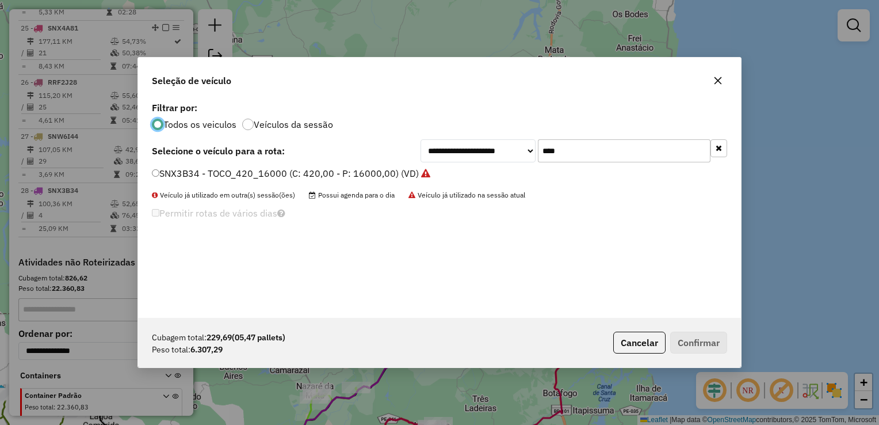
click at [635, 151] on input "****" at bounding box center [624, 150] width 173 height 23
type input "*"
type input "****"
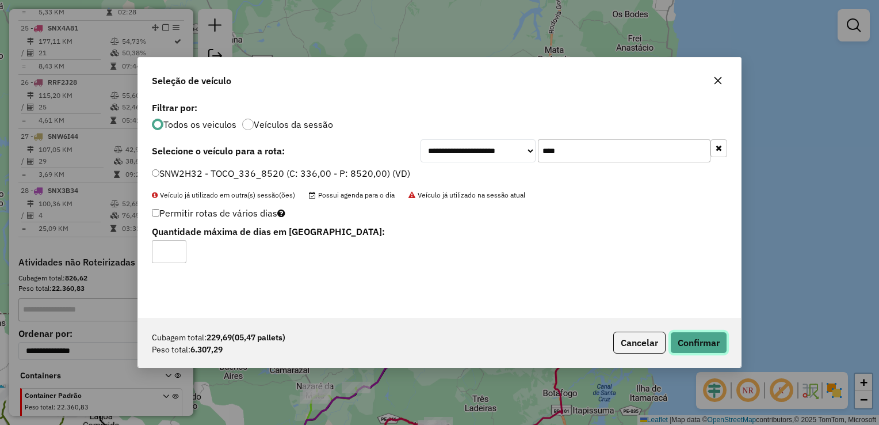
click at [697, 336] on button "Confirmar" at bounding box center [699, 343] width 57 height 22
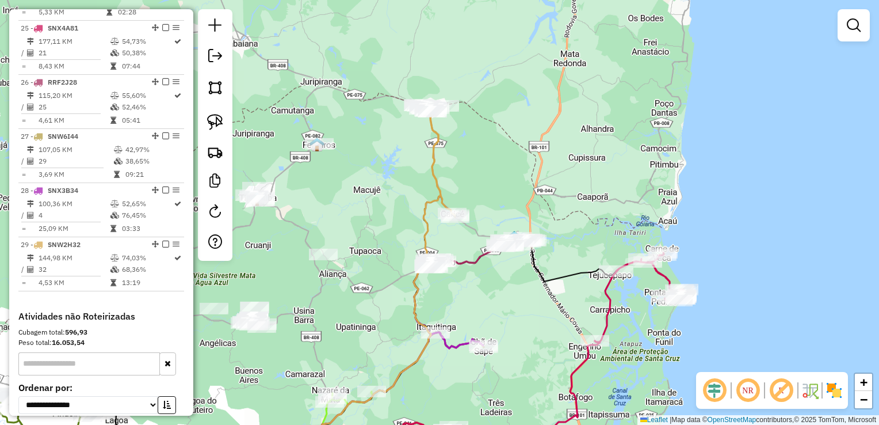
drag, startPoint x: 346, startPoint y: 313, endPoint x: 457, endPoint y: 333, distance: 112.3
click at [457, 333] on div "Janela de atendimento Grade de atendimento Capacidade Transportadoras Veículos …" at bounding box center [439, 212] width 879 height 425
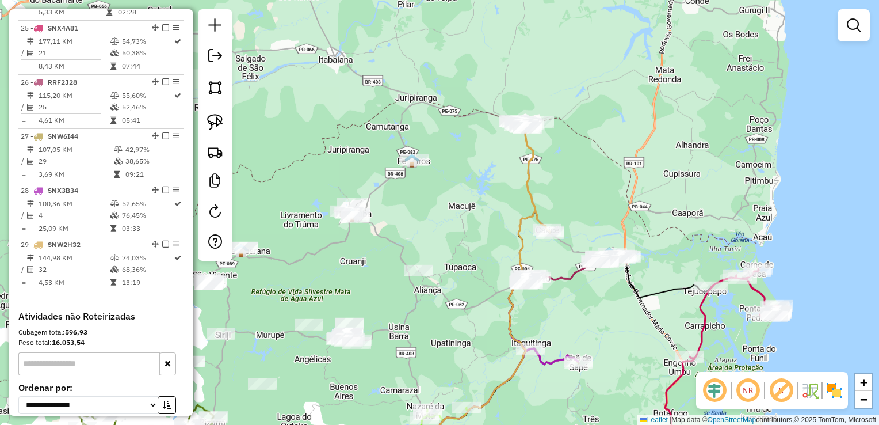
drag, startPoint x: 413, startPoint y: 218, endPoint x: 481, endPoint y: 238, distance: 71.4
click at [481, 238] on div "Janela de atendimento Grade de atendimento Capacidade Transportadoras Veículos …" at bounding box center [439, 212] width 879 height 425
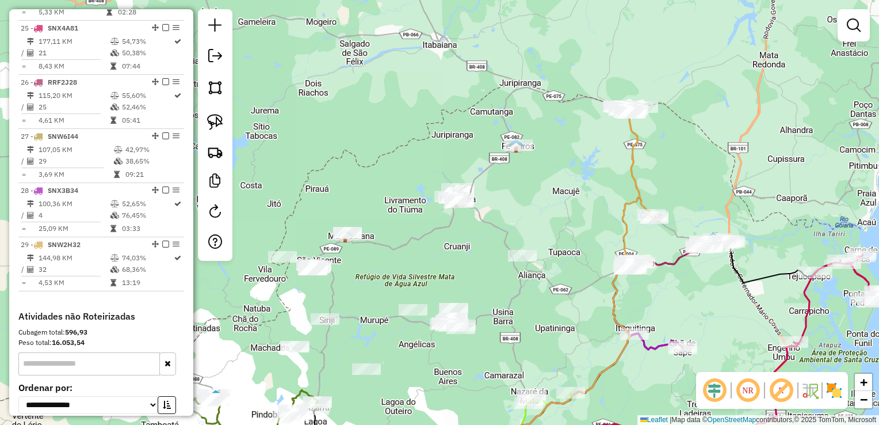
drag, startPoint x: 477, startPoint y: 243, endPoint x: 486, endPoint y: 222, distance: 23.4
click at [486, 223] on div "Janela de atendimento Grade de atendimento Capacidade Transportadoras Veículos …" at bounding box center [439, 212] width 879 height 425
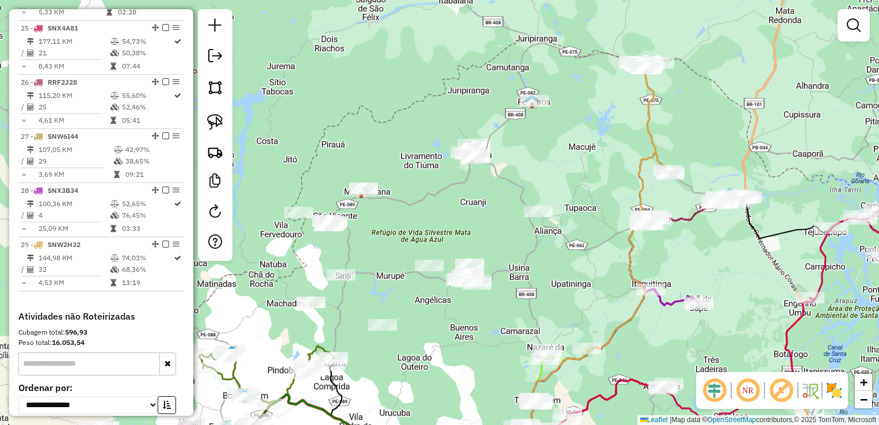
drag, startPoint x: 454, startPoint y: 247, endPoint x: 467, endPoint y: 208, distance: 41.5
click at [467, 208] on div "Janela de atendimento Grade de atendimento Capacidade Transportadoras Veículos …" at bounding box center [439, 212] width 879 height 425
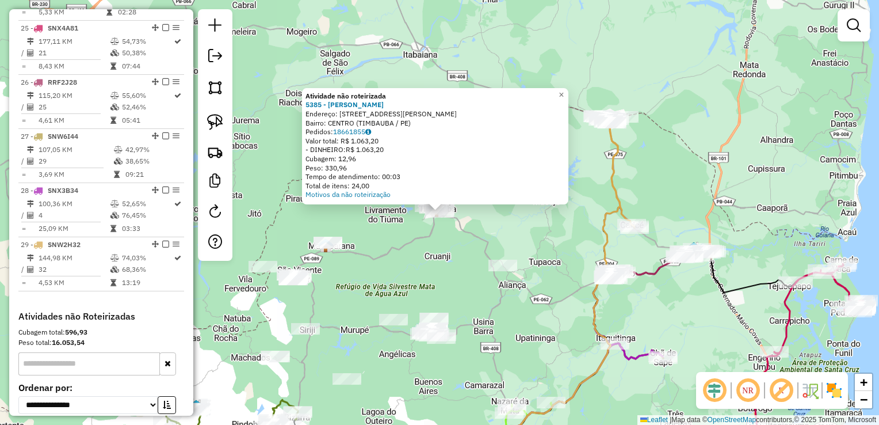
click at [522, 226] on div "Atividade não roteirizada 5385 - [PERSON_NAME]: R VIG [PERSON_NAME] 48 Bairro: …" at bounding box center [439, 212] width 879 height 425
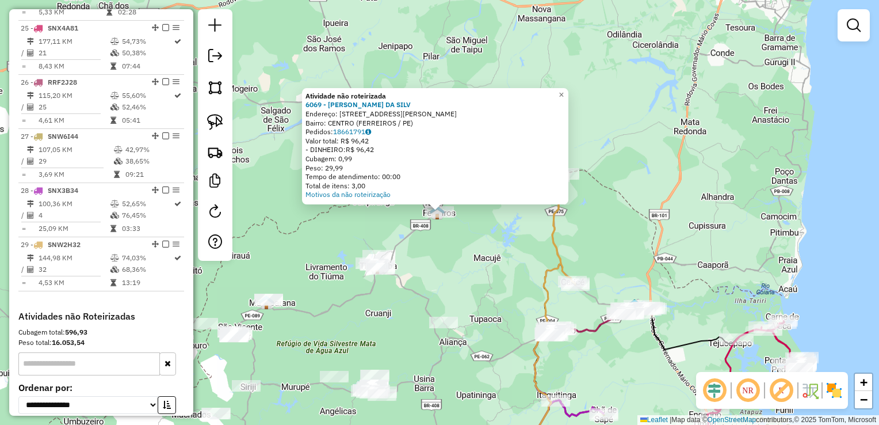
click at [462, 237] on div "Atividade não roteirizada 6069 - MANOEL LEITE DA SILV Endereço: R JULIO VELOSO …" at bounding box center [439, 212] width 879 height 425
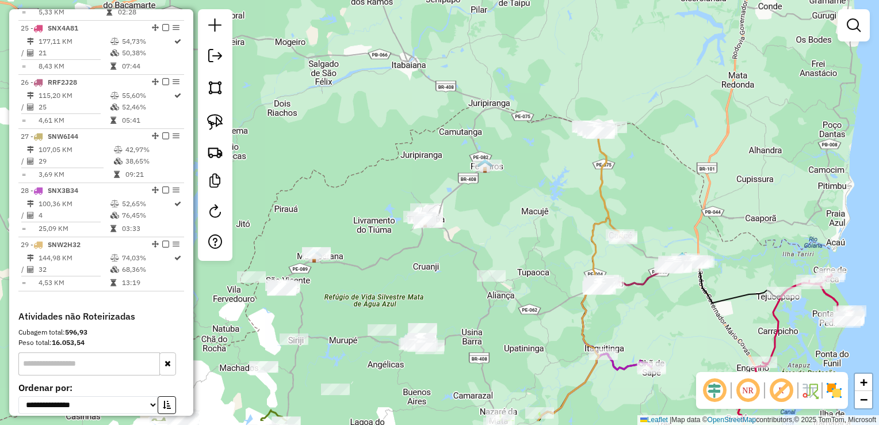
drag, startPoint x: 438, startPoint y: 271, endPoint x: 490, endPoint y: 215, distance: 77.0
click at [488, 219] on div "Janela de atendimento Grade de atendimento Capacidade Transportadoras Veículos …" at bounding box center [439, 212] width 879 height 425
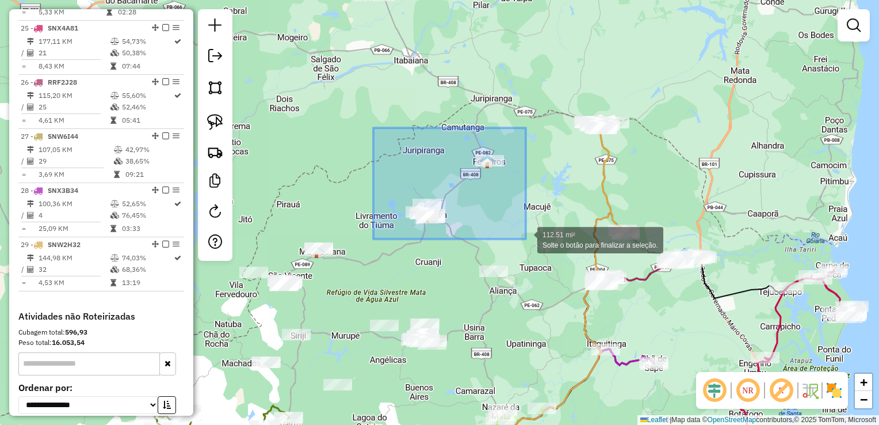
drag, startPoint x: 373, startPoint y: 128, endPoint x: 526, endPoint y: 239, distance: 189.2
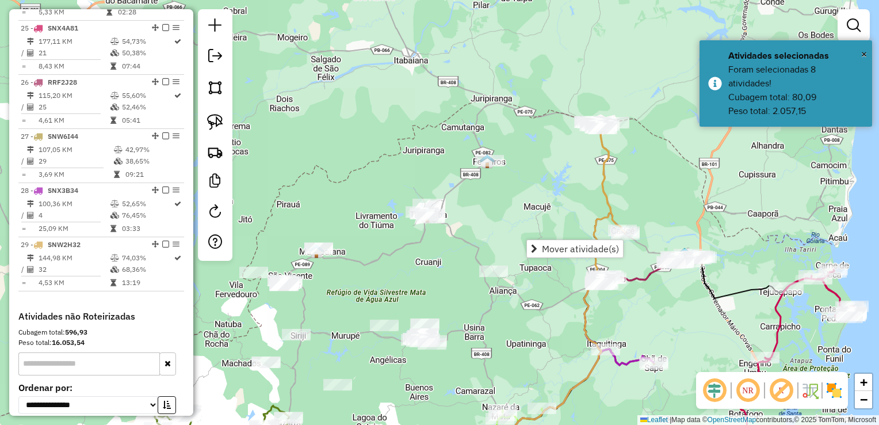
click at [521, 209] on div "Janela de atendimento Grade de atendimento Capacidade Transportadoras Veículos …" at bounding box center [439, 212] width 879 height 425
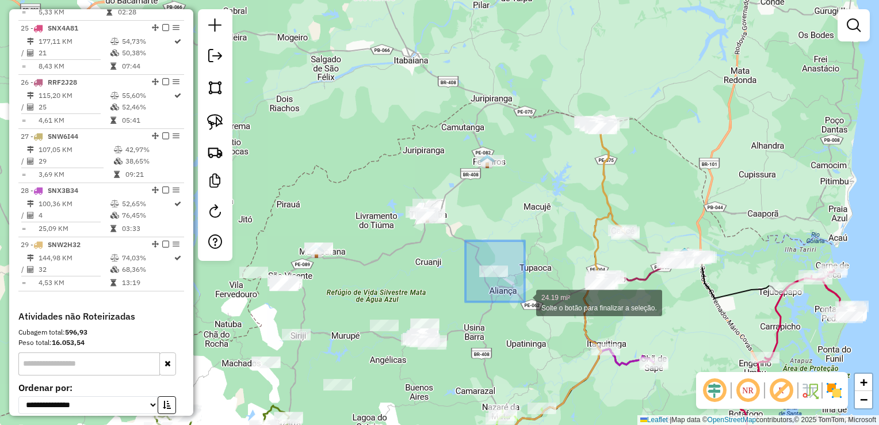
drag, startPoint x: 466, startPoint y: 241, endPoint x: 525, endPoint y: 302, distance: 85.1
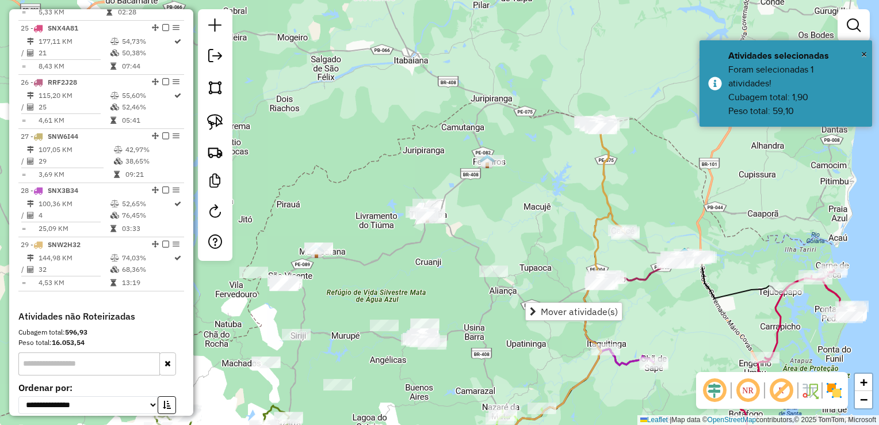
click at [512, 255] on div "Janela de atendimento Grade de atendimento Capacidade Transportadoras Veículos …" at bounding box center [439, 212] width 879 height 425
drag, startPoint x: 493, startPoint y: 214, endPoint x: 530, endPoint y: 261, distance: 59.4
click at [532, 260] on div "Janela de atendimento Grade de atendimento Capacidade Transportadoras Veículos …" at bounding box center [439, 212] width 879 height 425
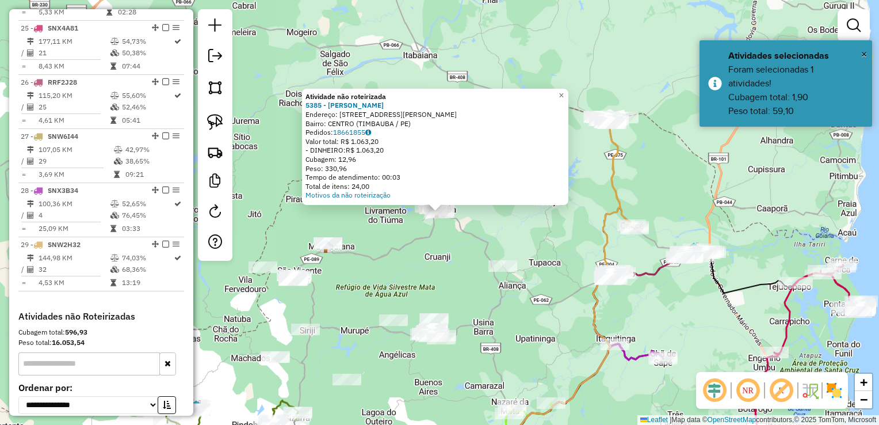
click at [536, 238] on div "Atividade não roteirizada 5385 - [PERSON_NAME]: R VIG [PERSON_NAME] 48 Bairro: …" at bounding box center [439, 212] width 879 height 425
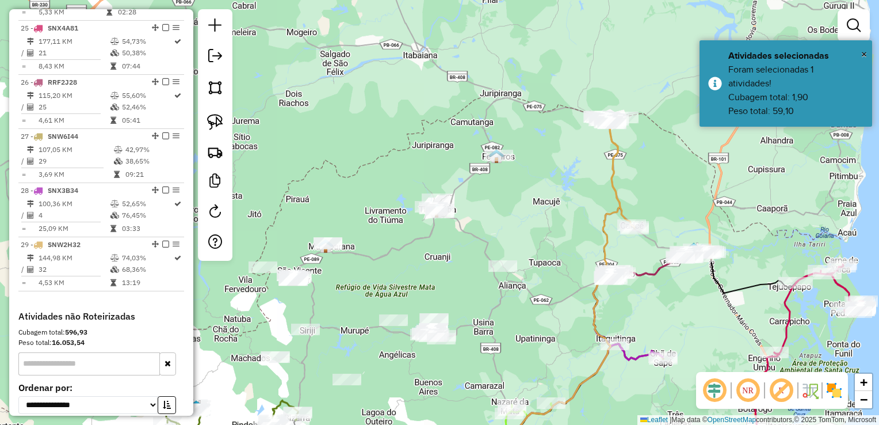
click at [499, 161] on div at bounding box center [499, 156] width 29 height 12
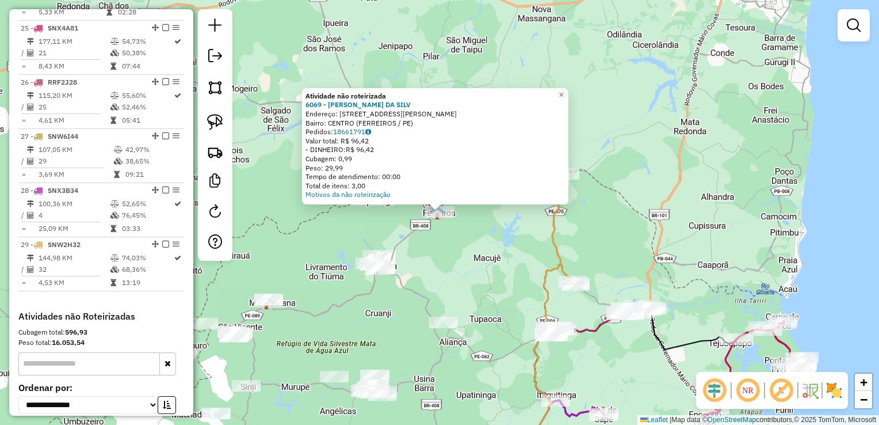
click at [459, 266] on div "Atividade não roteirizada 6069 - MANOEL LEITE DA SILV Endereço: R JULIO VELOSO …" at bounding box center [439, 212] width 879 height 425
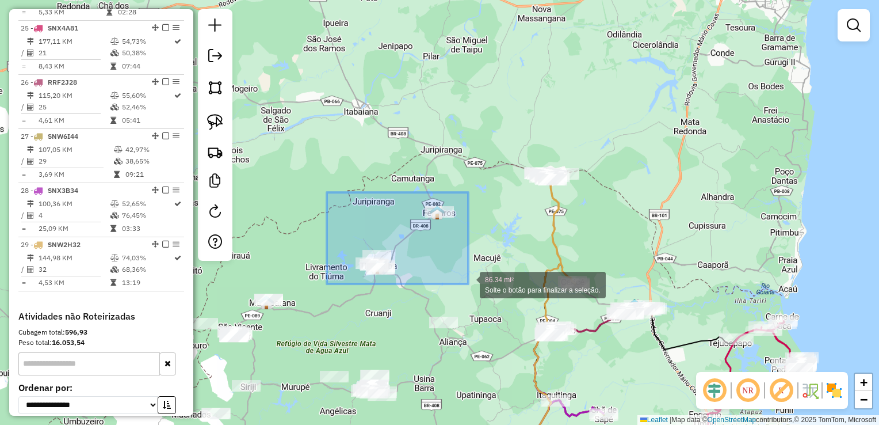
drag, startPoint x: 327, startPoint y: 211, endPoint x: 469, endPoint y: 284, distance: 159.3
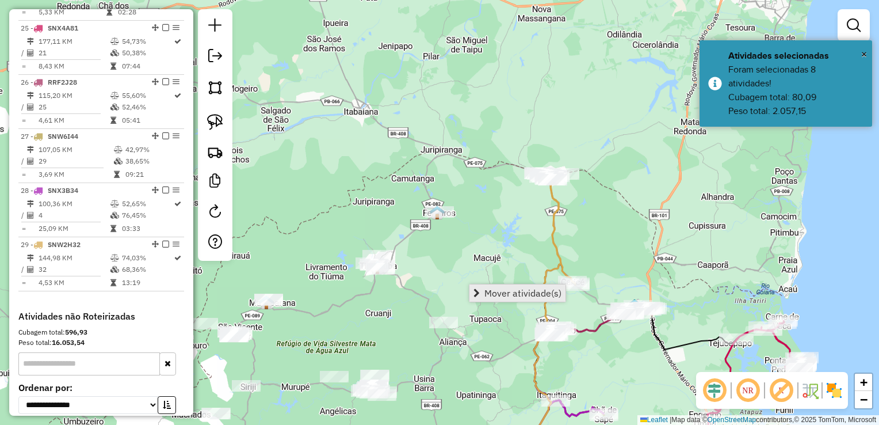
click at [494, 291] on span "Mover atividade(s)" at bounding box center [523, 292] width 77 height 9
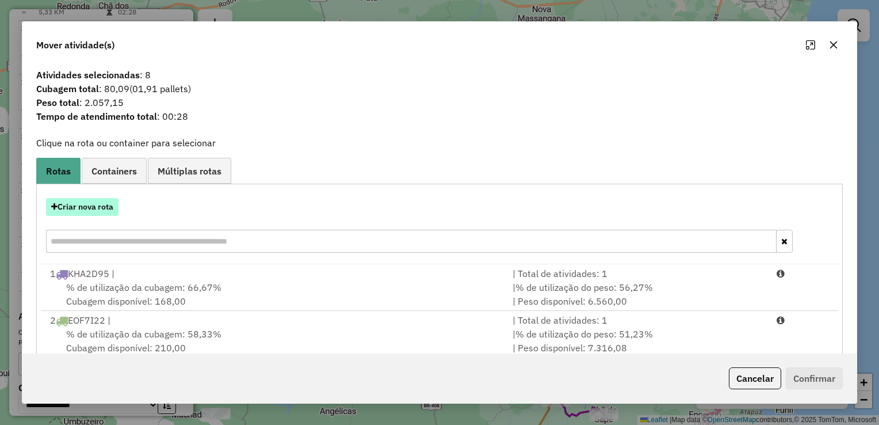
click at [87, 207] on button "Criar nova rota" at bounding box center [82, 207] width 73 height 18
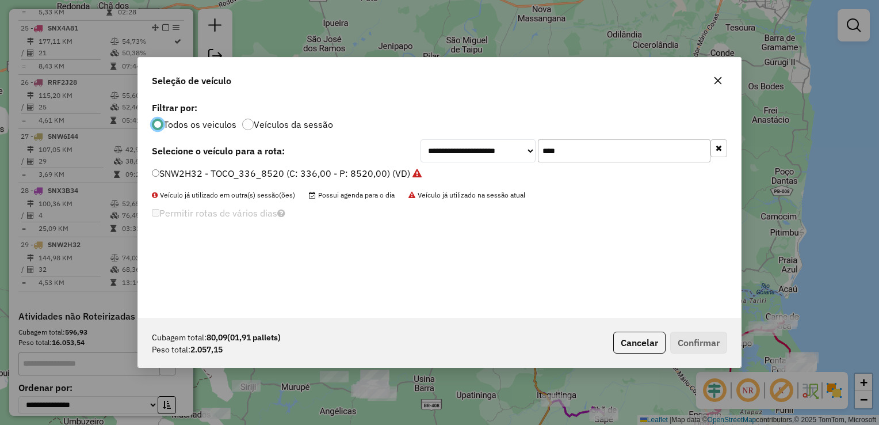
click at [573, 151] on input "****" at bounding box center [624, 150] width 173 height 23
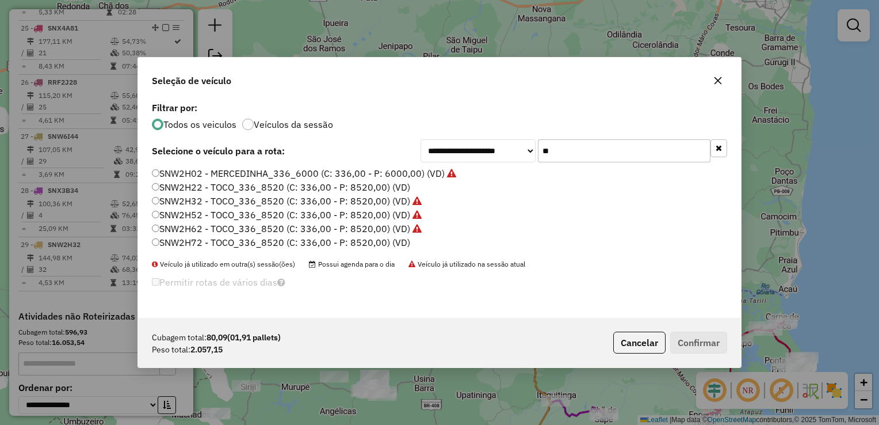
type input "*"
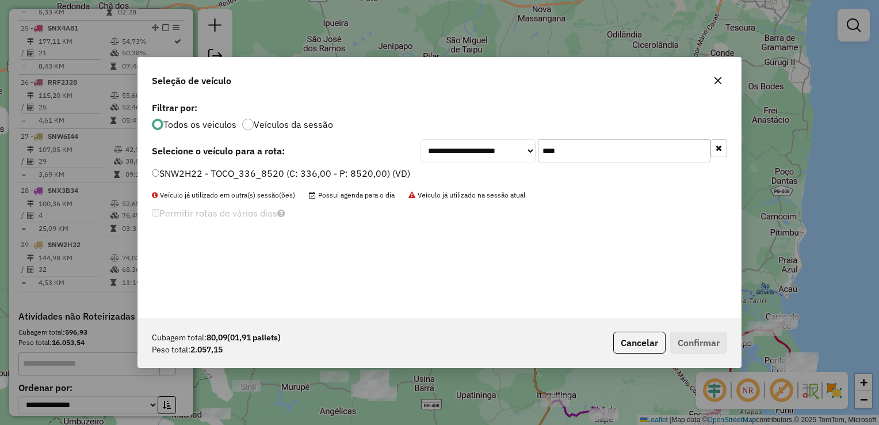
type input "****"
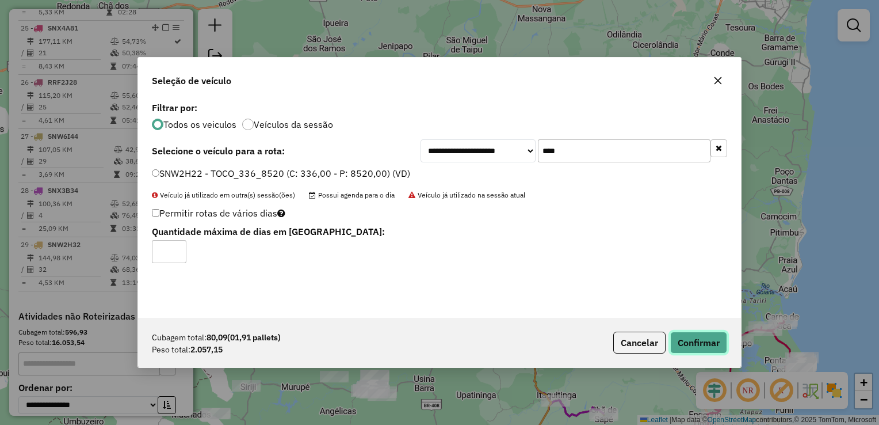
click at [696, 345] on button "Confirmar" at bounding box center [699, 343] width 57 height 22
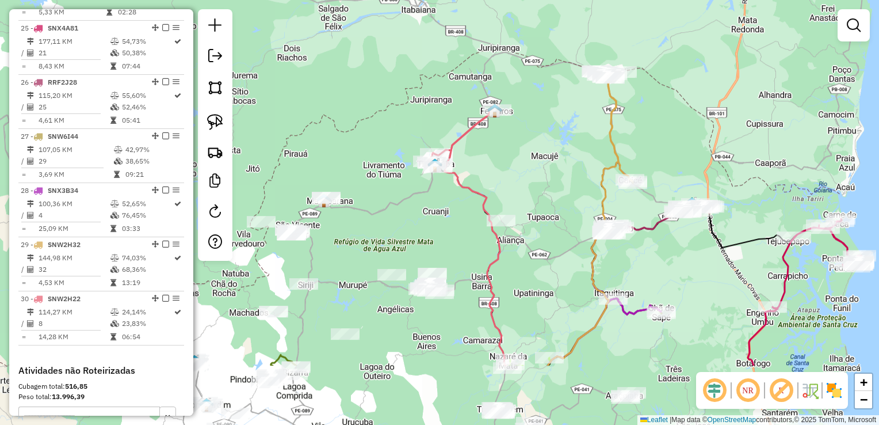
drag, startPoint x: 389, startPoint y: 328, endPoint x: 463, endPoint y: 183, distance: 162.7
click at [454, 211] on div "Janela de atendimento Grade de atendimento Capacidade Transportadoras Veículos …" at bounding box center [439, 212] width 879 height 425
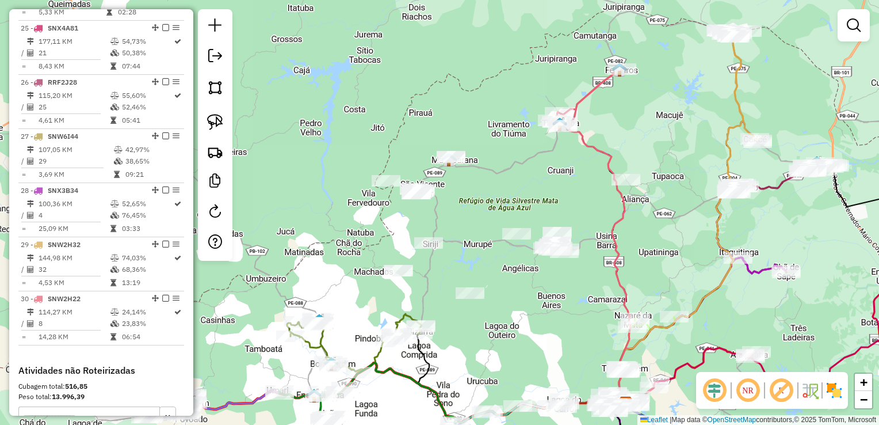
drag, startPoint x: 413, startPoint y: 303, endPoint x: 520, endPoint y: 296, distance: 107.9
click at [520, 296] on div "Janela de atendimento Grade de atendimento Capacidade Transportadoras Veículos …" at bounding box center [439, 212] width 879 height 425
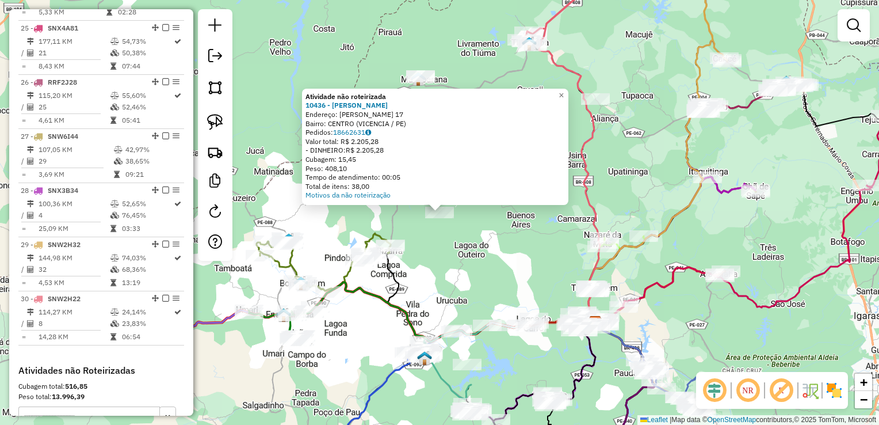
click at [495, 269] on div "Atividade não roteirizada 10436 - [PERSON_NAME]: R DJALMA DUTRA 17 Bairro: CENT…" at bounding box center [439, 212] width 879 height 425
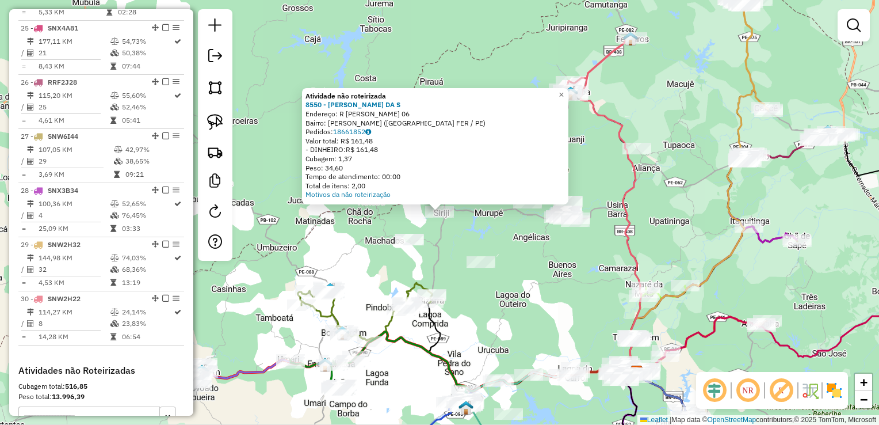
click at [391, 259] on div "Atividade não roteirizada 8550 - [PERSON_NAME] DA S Endereço: R [PERSON_NAME] 0…" at bounding box center [439, 212] width 879 height 425
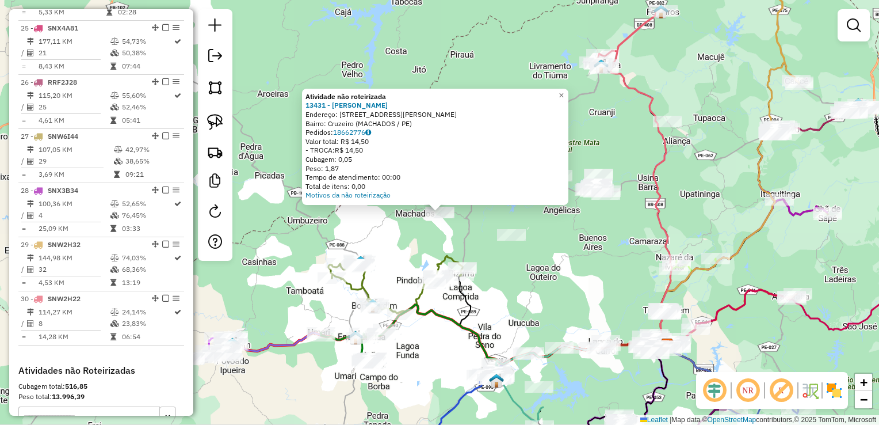
click at [424, 244] on div "Atividade não roteirizada 13431 - [PERSON_NAME] DA SIL Endereço: [STREET_ADDRES…" at bounding box center [439, 212] width 879 height 425
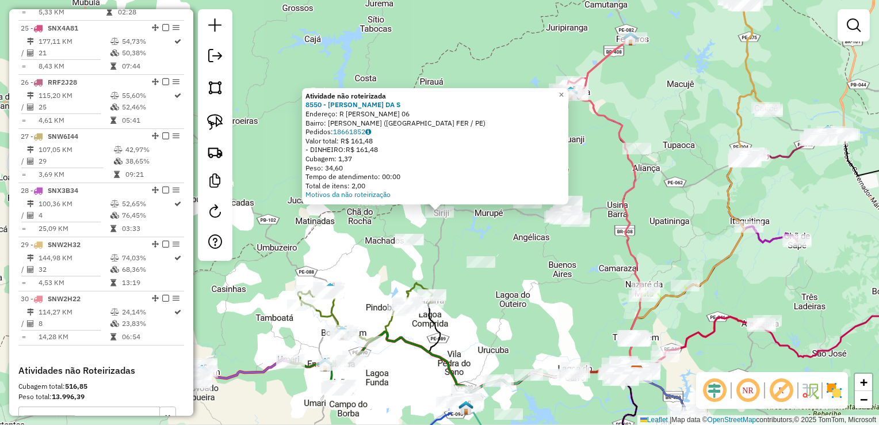
click at [469, 211] on div "Atividade não roteirizada 8550 - [PERSON_NAME] DA S Endereço: R [PERSON_NAME] 0…" at bounding box center [439, 212] width 879 height 425
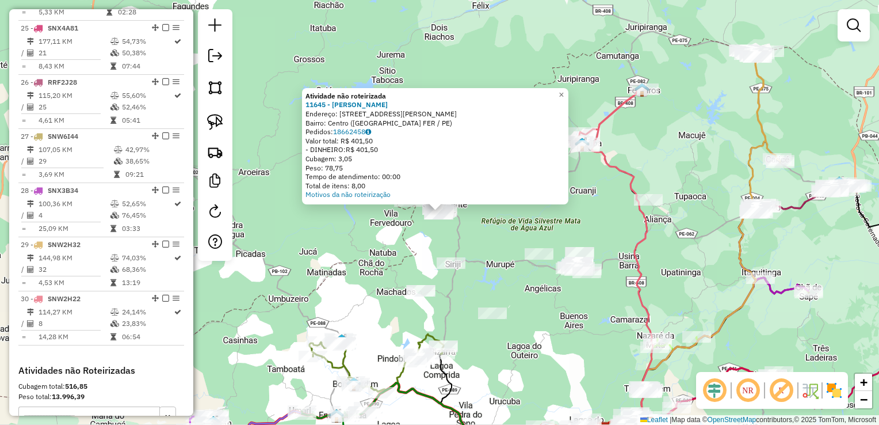
click at [490, 230] on div "Atividade não roteirizada 11645 - CELSON [PERSON_NAME]: R [PERSON_NAME] DO EGIT…" at bounding box center [439, 212] width 879 height 425
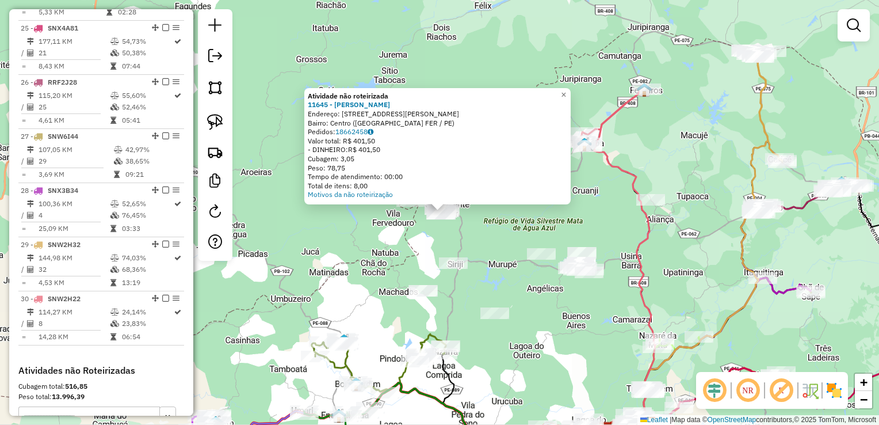
click at [425, 249] on div "Atividade não roteirizada 11645 - CELSON [PERSON_NAME]: R [PERSON_NAME] DO EGIT…" at bounding box center [439, 212] width 879 height 425
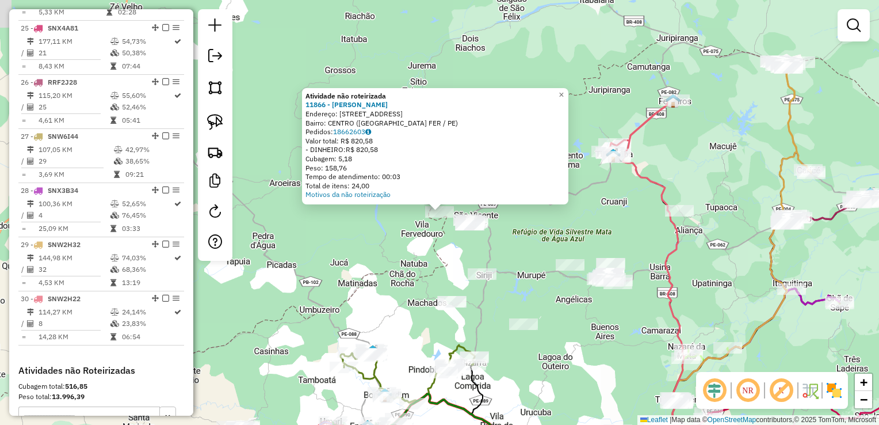
click at [507, 237] on div "Atividade não roteirizada 11866 - [PERSON_NAME] DE F Endereço: R CHA DE ESQUECI…" at bounding box center [439, 212] width 879 height 425
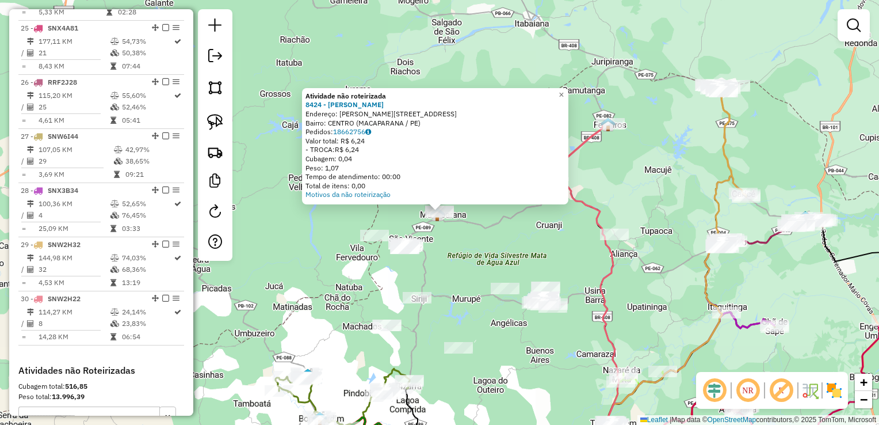
click at [481, 250] on div "Atividade não roteirizada 8424 - MOACIR DA SILVA Endereço: R CRIASTOVAO GUERRA …" at bounding box center [439, 212] width 879 height 425
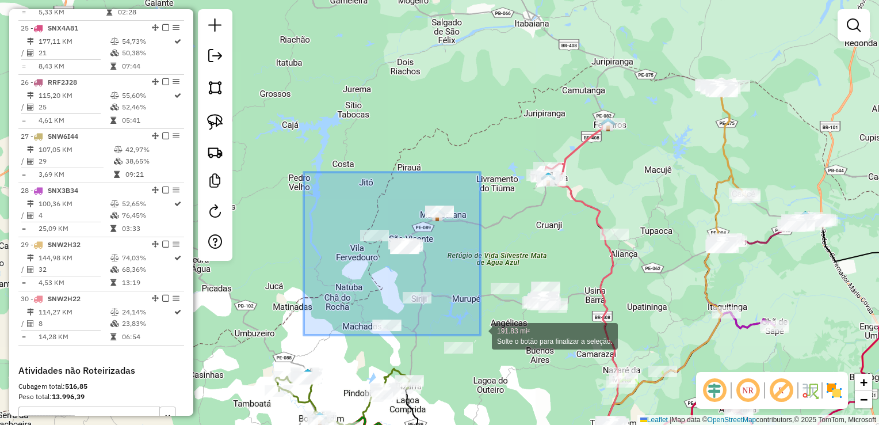
drag, startPoint x: 304, startPoint y: 172, endPoint x: 481, endPoint y: 335, distance: 240.3
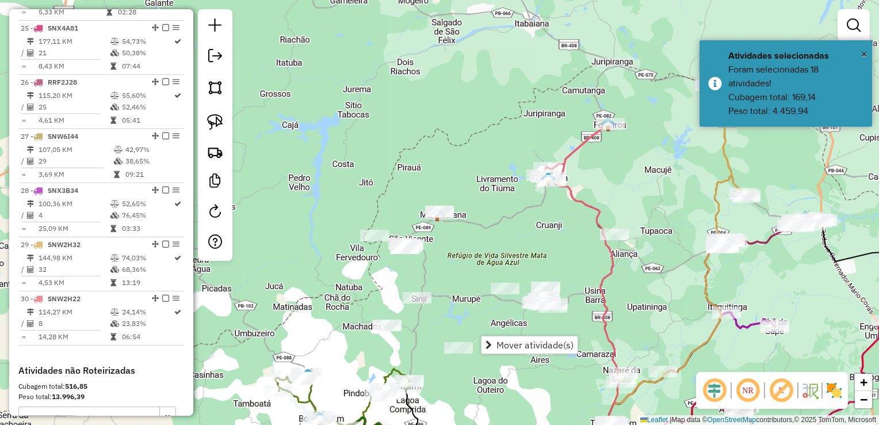
drag, startPoint x: 516, startPoint y: 340, endPoint x: 513, endPoint y: 330, distance: 10.2
click at [517, 340] on span "Mover atividade(s)" at bounding box center [535, 344] width 77 height 9
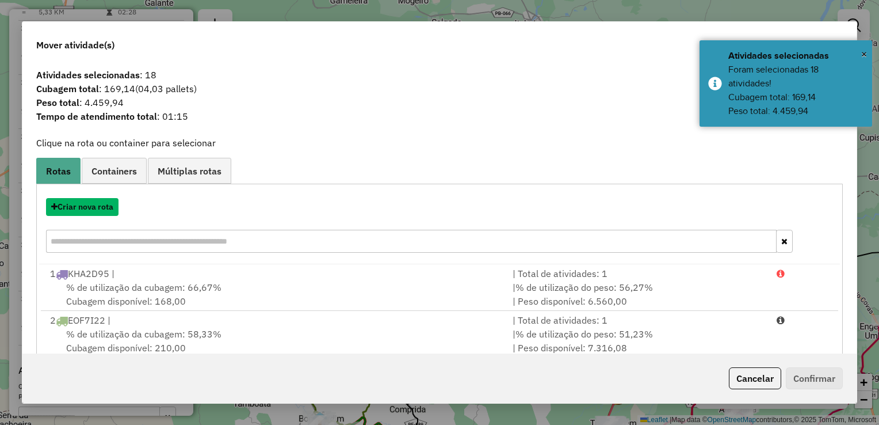
click at [78, 207] on button "Criar nova rota" at bounding box center [82, 207] width 73 height 18
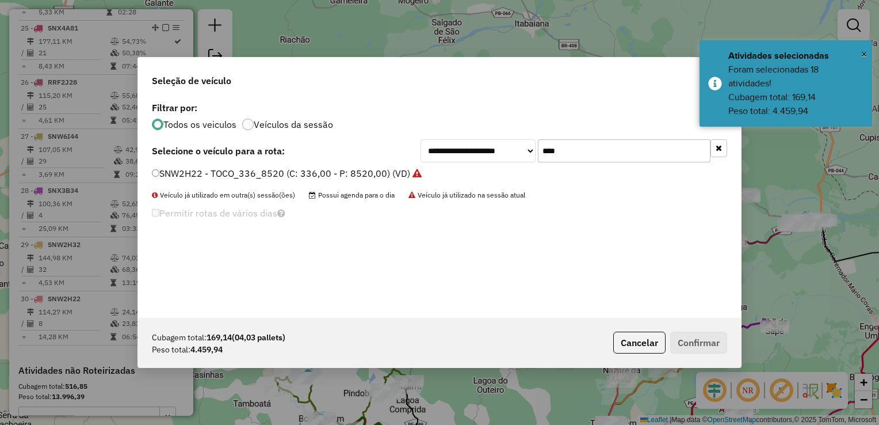
click at [578, 144] on input "****" at bounding box center [624, 150] width 173 height 23
type input "*"
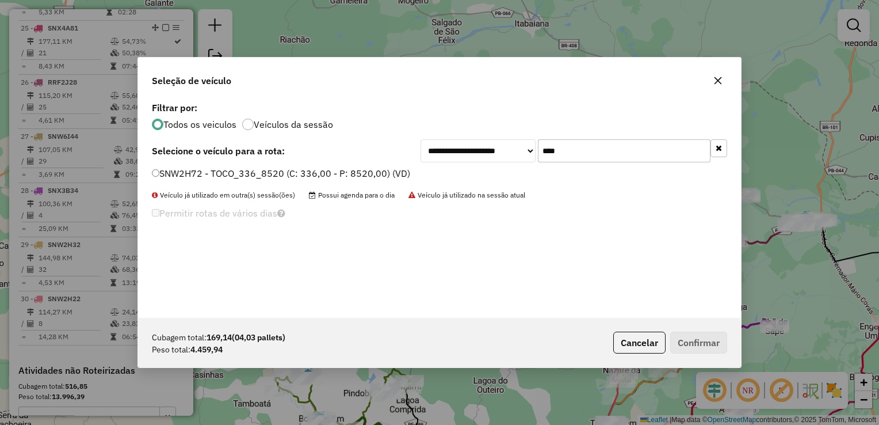
type input "****"
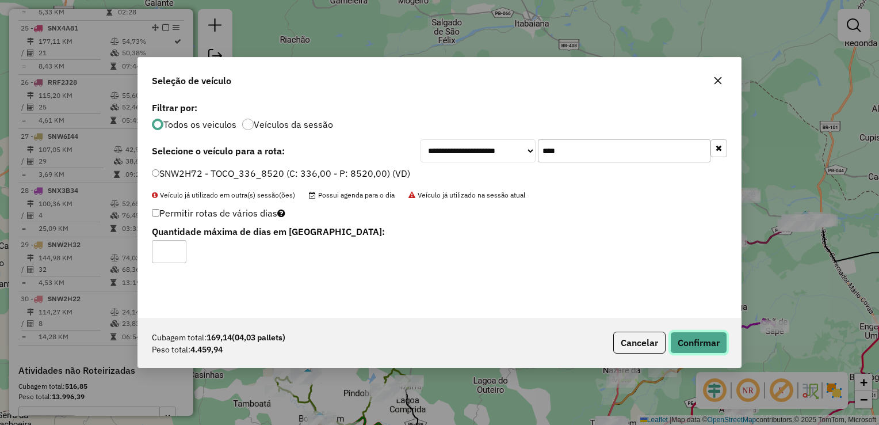
click at [683, 337] on button "Confirmar" at bounding box center [699, 343] width 57 height 22
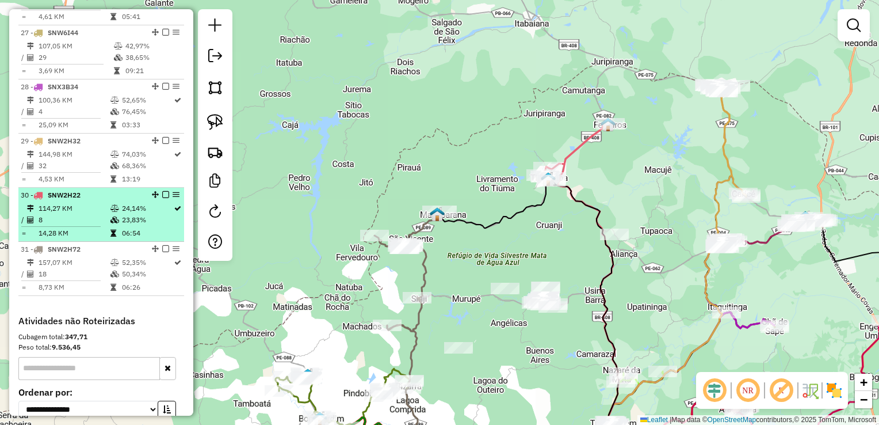
scroll to position [1837, 0]
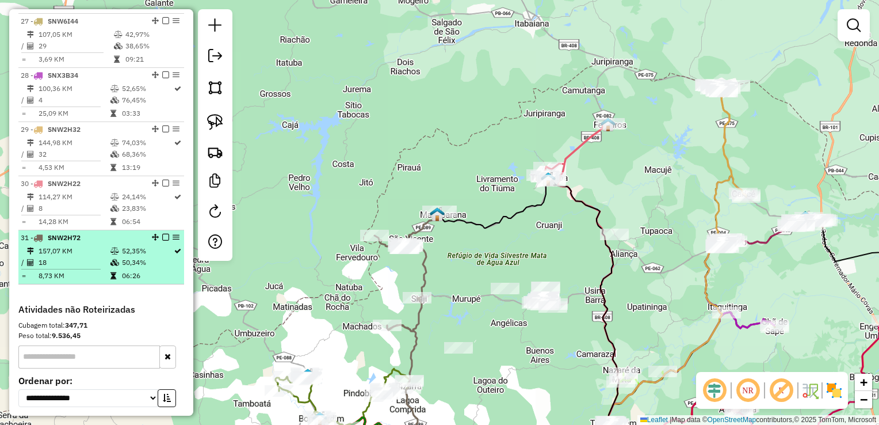
click at [58, 264] on td "18" at bounding box center [74, 263] width 72 height 12
select select "**********"
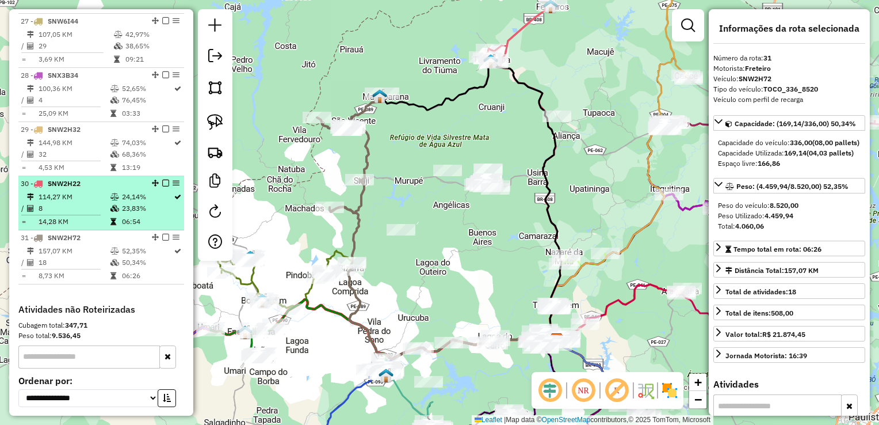
click at [60, 213] on td "8" at bounding box center [74, 209] width 72 height 12
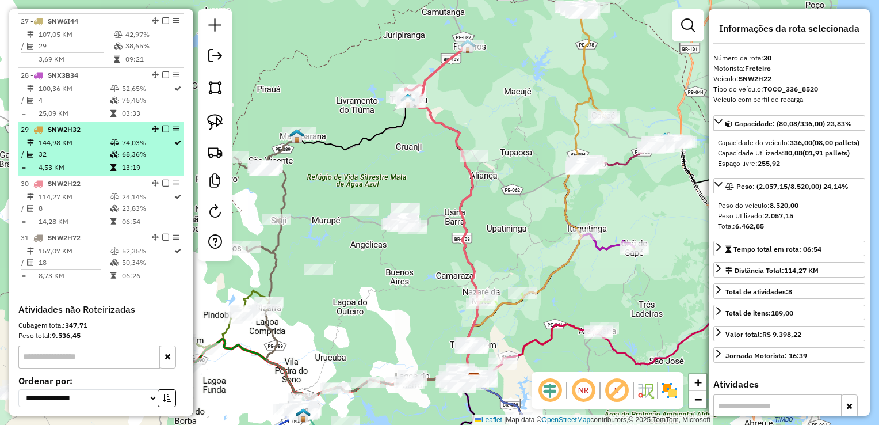
click at [61, 160] on td "32" at bounding box center [74, 154] width 72 height 12
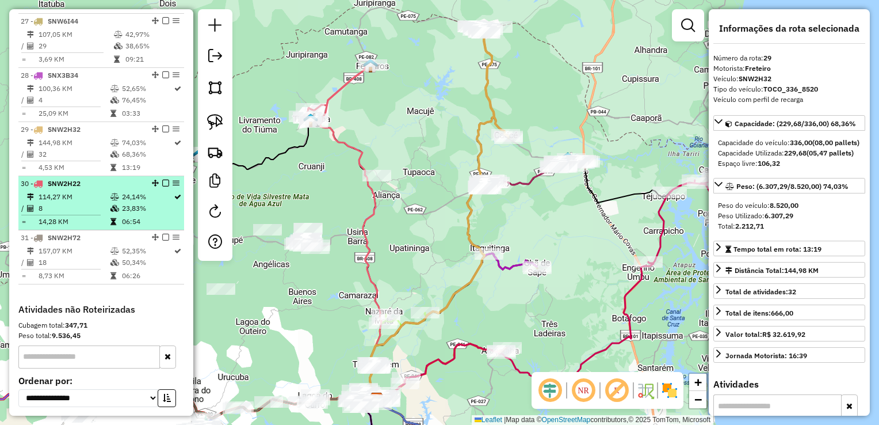
click at [56, 208] on td "8" at bounding box center [74, 209] width 72 height 12
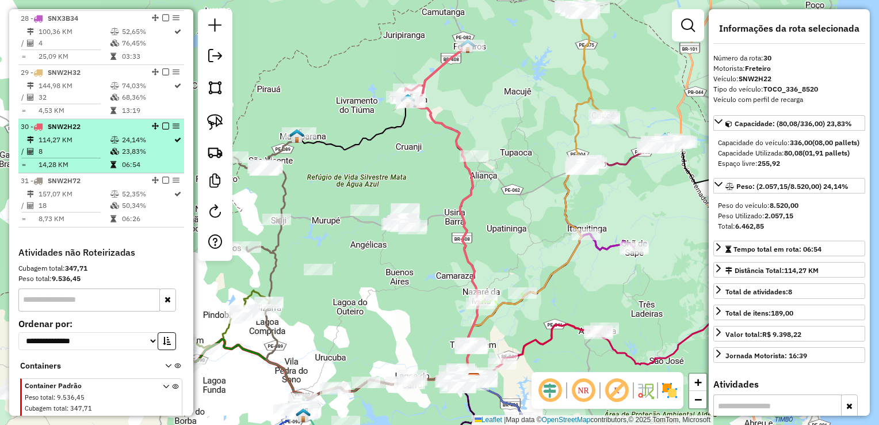
scroll to position [1895, 0]
click at [57, 207] on td "18" at bounding box center [74, 205] width 72 height 12
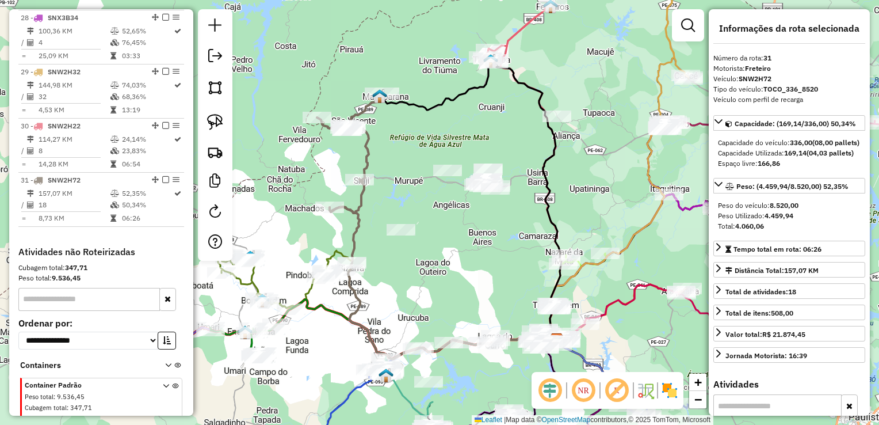
click at [516, 244] on div "Janela de atendimento Grade de atendimento Capacidade Transportadoras Veículos …" at bounding box center [439, 212] width 879 height 425
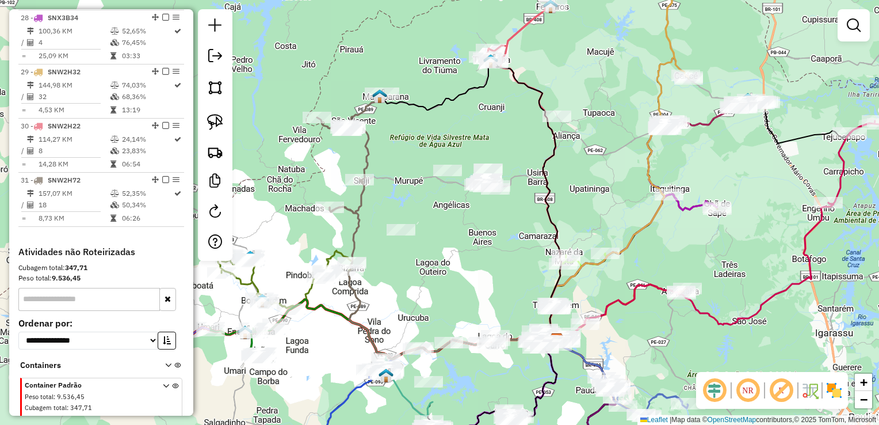
click at [395, 235] on div at bounding box center [401, 230] width 29 height 12
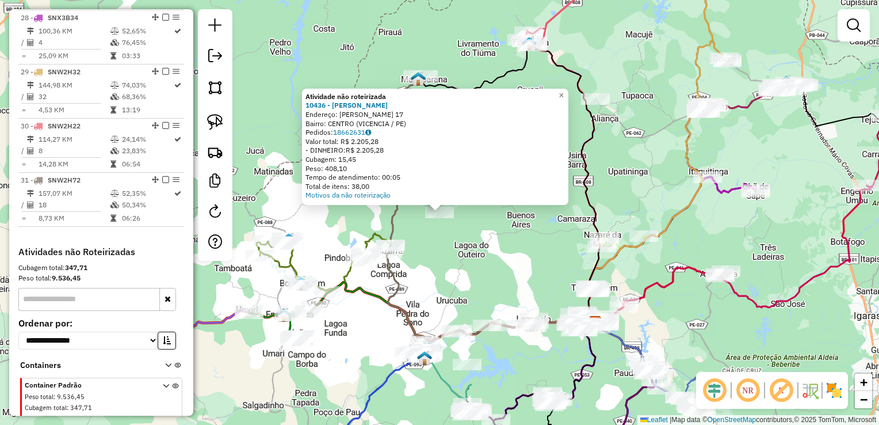
click at [471, 246] on div "Atividade não roteirizada 10436 - [PERSON_NAME]: R DJALMA DUTRA 17 Bairro: CENT…" at bounding box center [439, 212] width 879 height 425
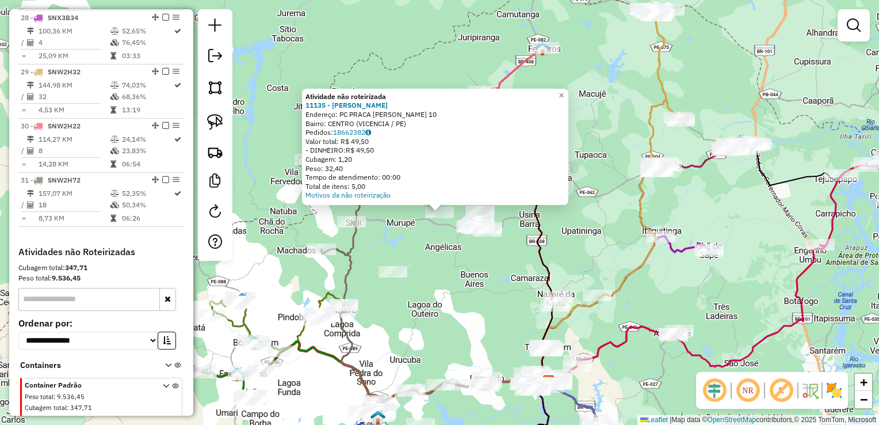
click at [470, 260] on div "Atividade não roteirizada 11135 - [PERSON_NAME]: PC PRACA [PERSON_NAME] 10 Bair…" at bounding box center [439, 212] width 879 height 425
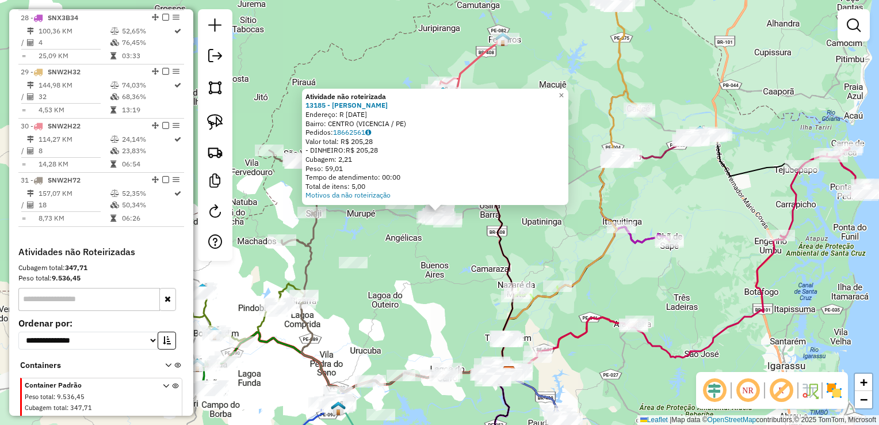
click at [443, 255] on div "Atividade não roteirizada 13185 - [PERSON_NAME]: R [DATE] Bairro: CENTRO (VICEN…" at bounding box center [439, 212] width 879 height 425
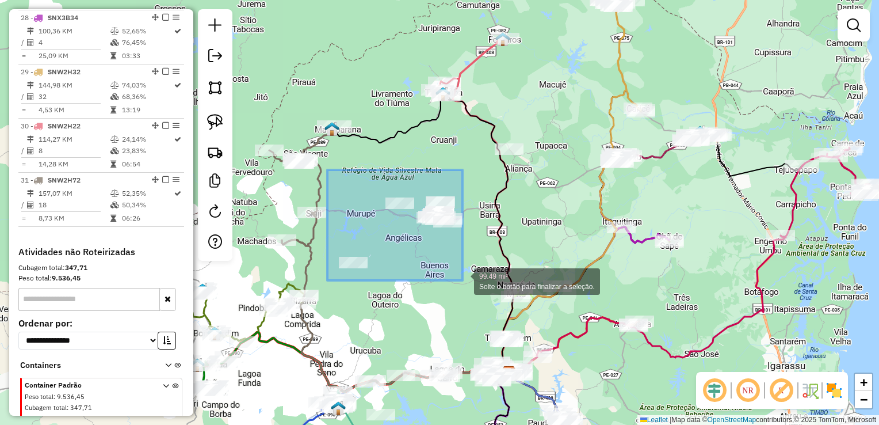
drag, startPoint x: 328, startPoint y: 170, endPoint x: 463, endPoint y: 280, distance: 174.7
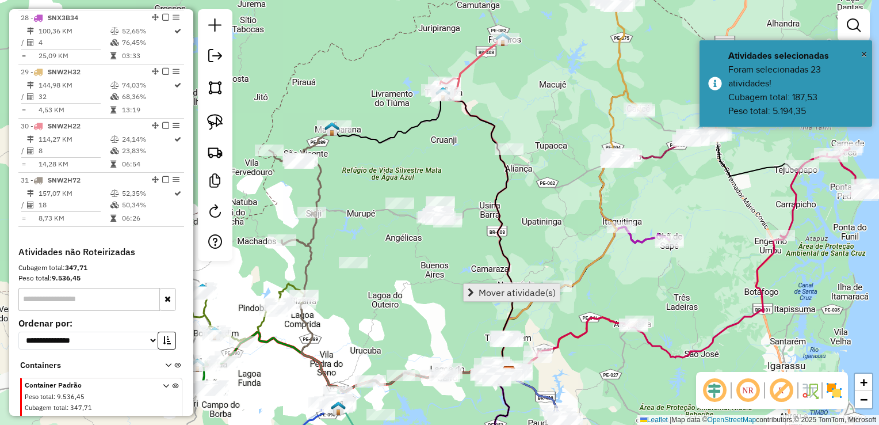
click at [489, 291] on span "Mover atividade(s)" at bounding box center [517, 292] width 77 height 9
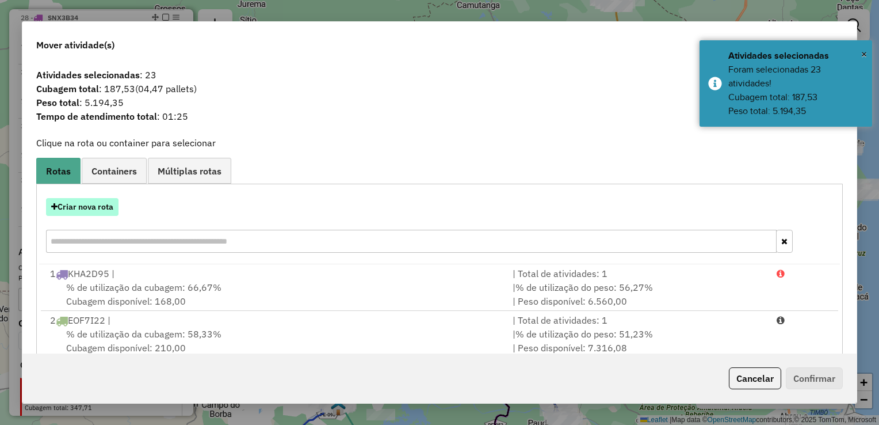
click at [95, 206] on button "Criar nova rota" at bounding box center [82, 207] width 73 height 18
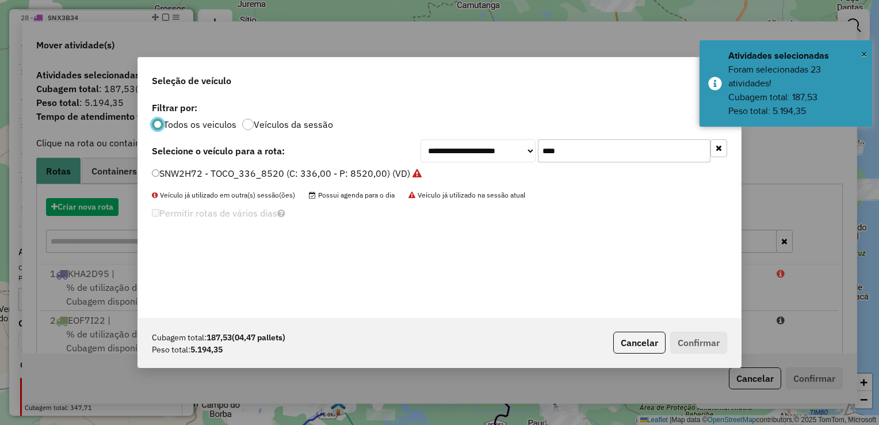
scroll to position [6, 3]
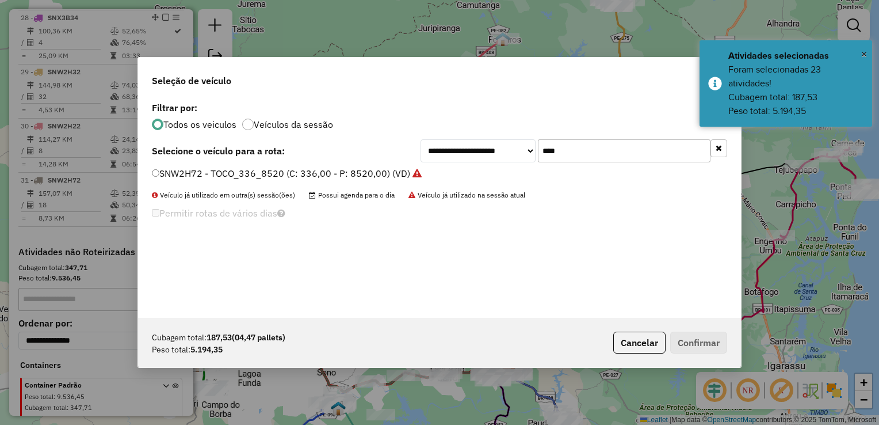
click at [593, 155] on input "****" at bounding box center [624, 150] width 173 height 23
type input "*"
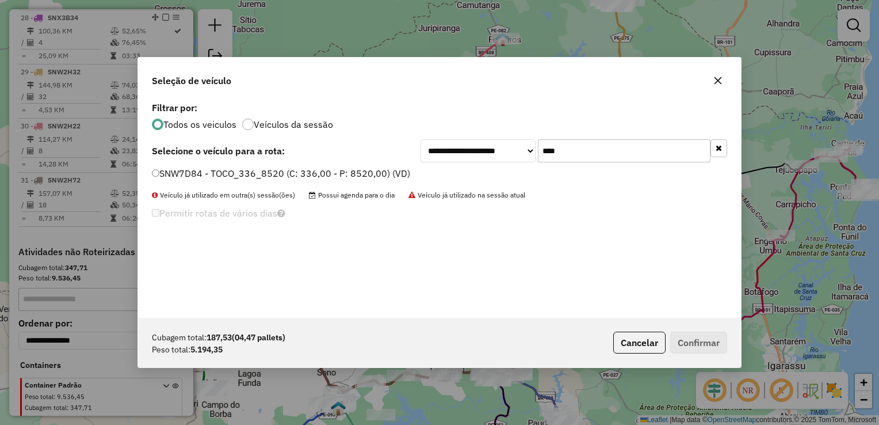
type input "****"
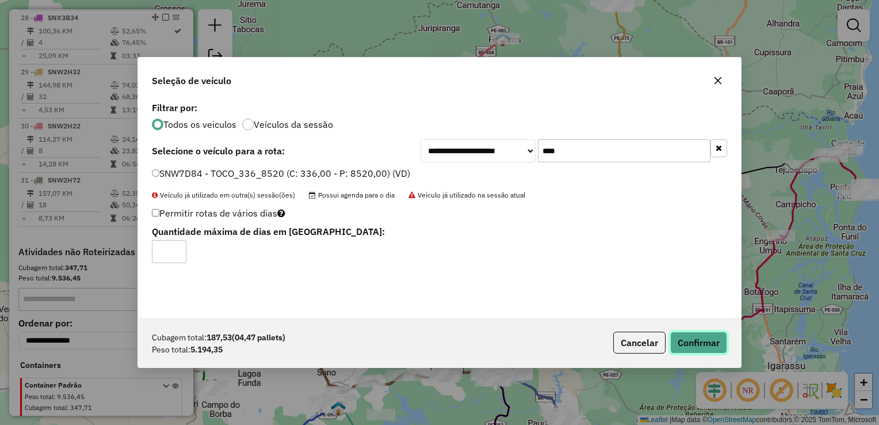
click at [684, 336] on button "Confirmar" at bounding box center [699, 343] width 57 height 22
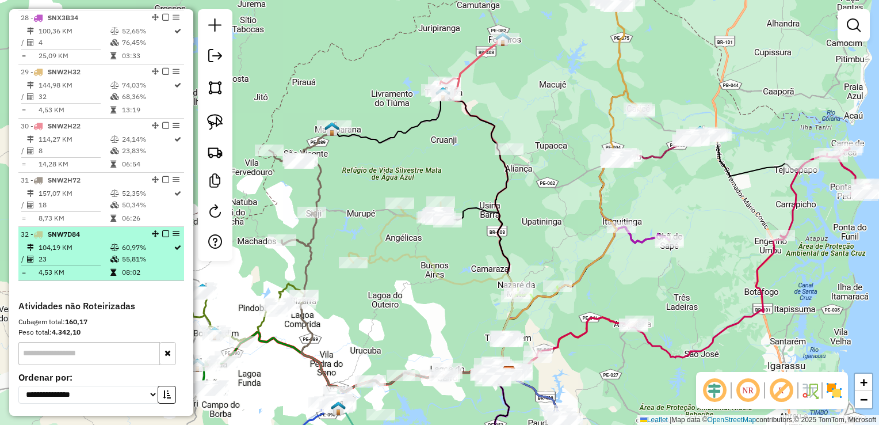
click at [58, 264] on td "23" at bounding box center [74, 259] width 72 height 12
select select "**********"
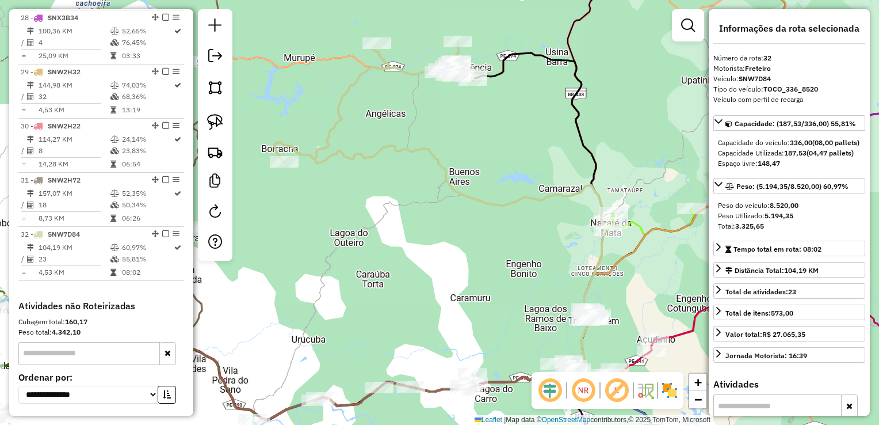
click at [433, 254] on div "Janela de atendimento Grade de atendimento Capacidade Transportadoras Veículos …" at bounding box center [439, 212] width 879 height 425
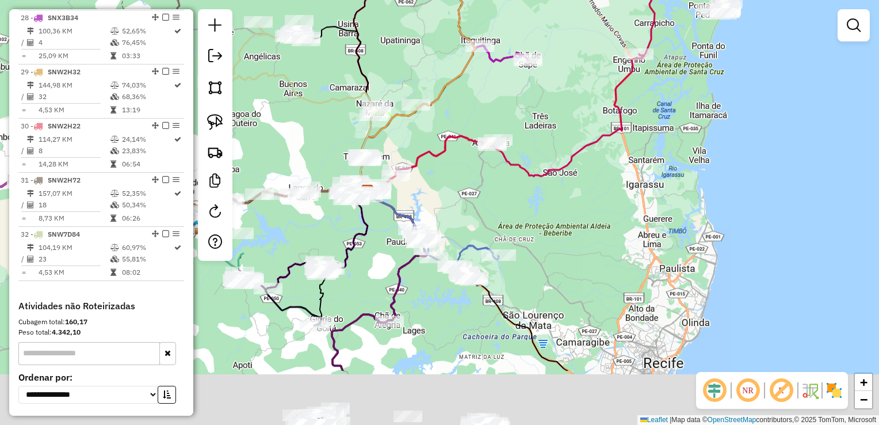
drag, startPoint x: 580, startPoint y: 279, endPoint x: 601, endPoint y: 214, distance: 68.4
click at [601, 215] on div "Janela de atendimento Grade de atendimento Capacidade Transportadoras Veículos …" at bounding box center [439, 212] width 879 height 425
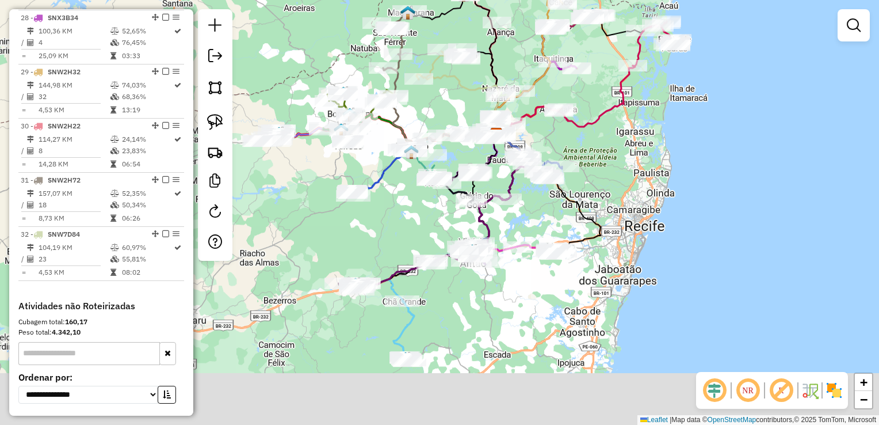
drag, startPoint x: 603, startPoint y: 268, endPoint x: 619, endPoint y: 169, distance: 100.3
click at [618, 174] on div "Janela de atendimento Grade de atendimento Capacidade Transportadoras Veículos …" at bounding box center [439, 212] width 879 height 425
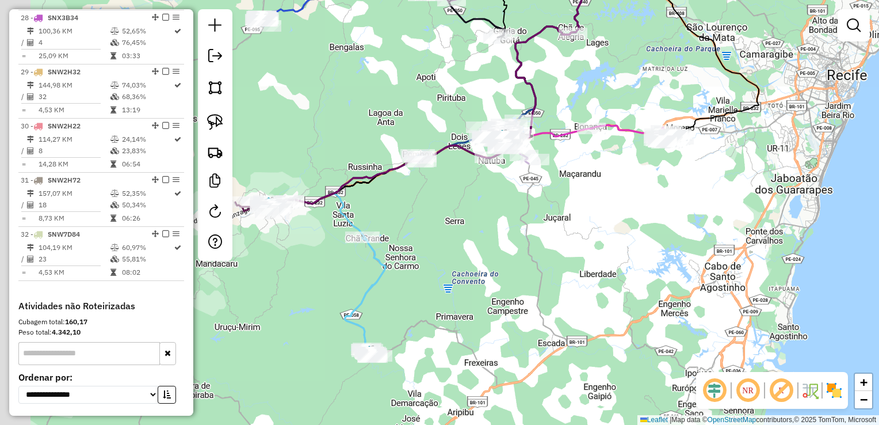
drag, startPoint x: 405, startPoint y: 277, endPoint x: 491, endPoint y: 226, distance: 99.6
click at [489, 230] on div "Janela de atendimento Grade de atendimento Capacidade Transportadoras Veículos …" at bounding box center [439, 212] width 879 height 425
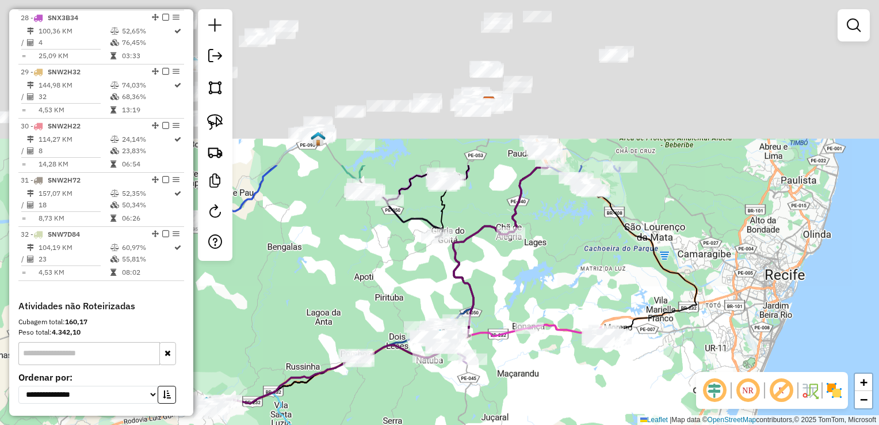
drag, startPoint x: 555, startPoint y: 279, endPoint x: 525, endPoint y: 381, distance: 106.2
click at [525, 381] on div "Janela de atendimento Grade de atendimento Capacidade Transportadoras Veículos …" at bounding box center [439, 212] width 879 height 425
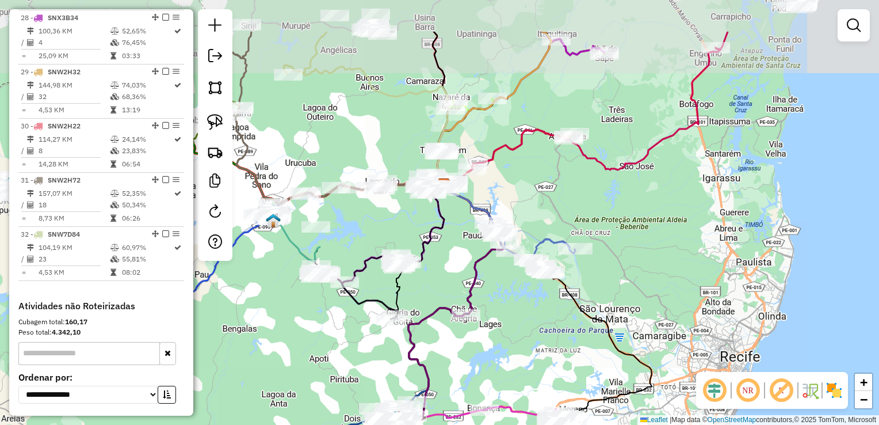
drag, startPoint x: 567, startPoint y: 256, endPoint x: 501, endPoint y: 376, distance: 137.8
click at [501, 376] on div "Janela de atendimento Grade de atendimento Capacidade Transportadoras Veículos …" at bounding box center [439, 212] width 879 height 425
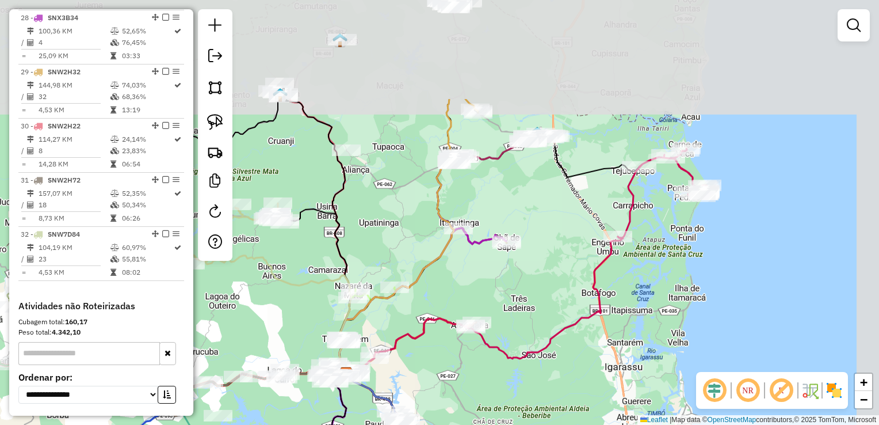
drag, startPoint x: 624, startPoint y: 207, endPoint x: 542, endPoint y: 355, distance: 168.8
click at [540, 365] on icon at bounding box center [484, 306] width 277 height 138
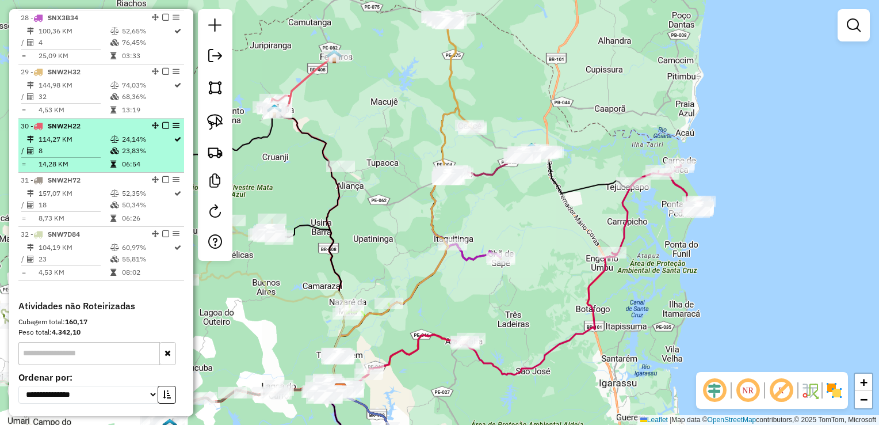
click at [60, 151] on td "8" at bounding box center [74, 151] width 72 height 12
select select "**********"
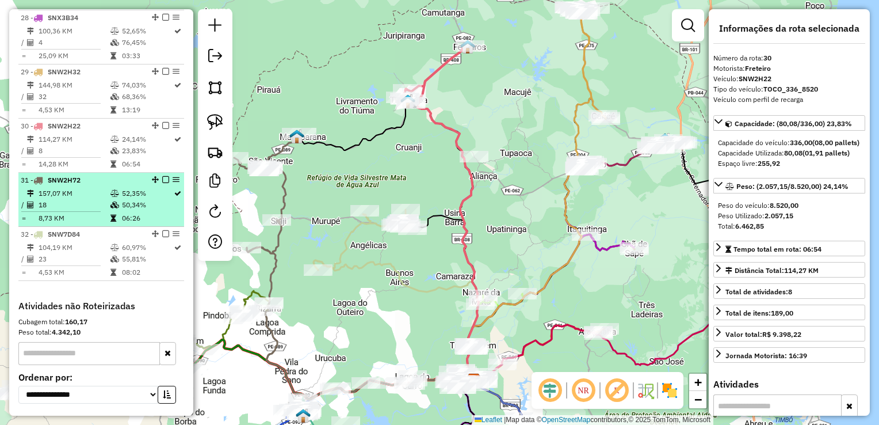
click at [69, 210] on td "18" at bounding box center [74, 205] width 72 height 12
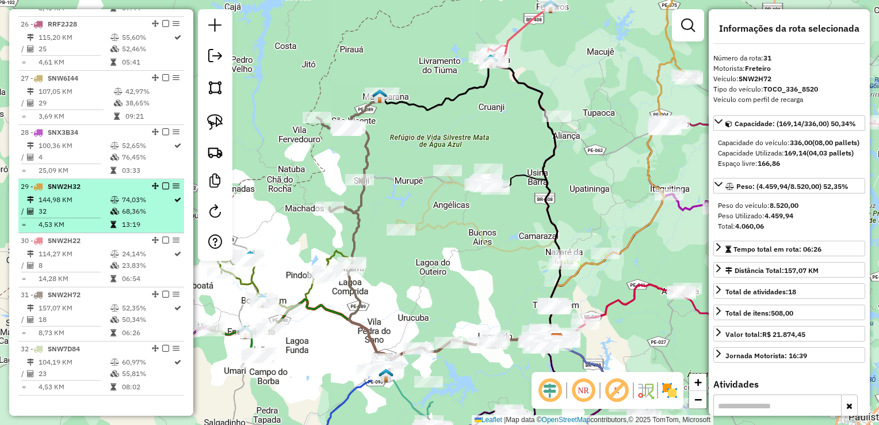
scroll to position [1780, 0]
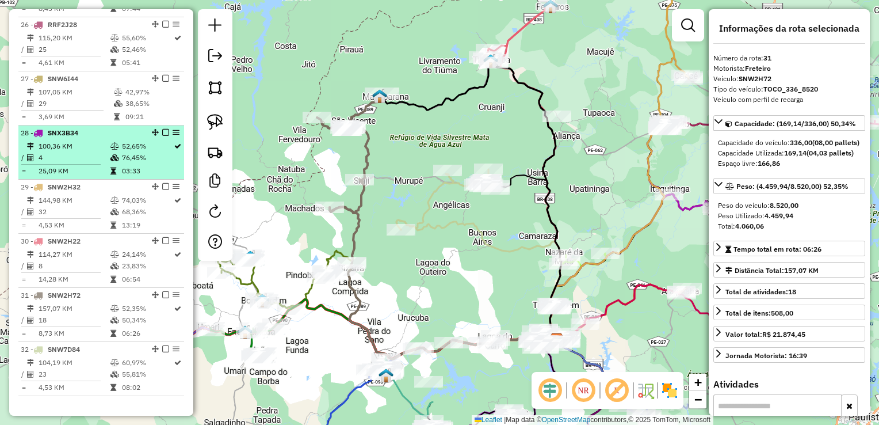
click at [64, 163] on td "4" at bounding box center [74, 158] width 72 height 12
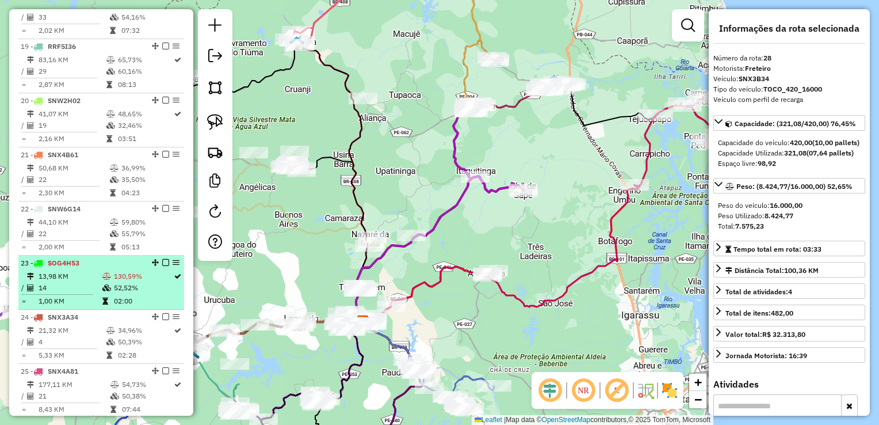
scroll to position [1377, 0]
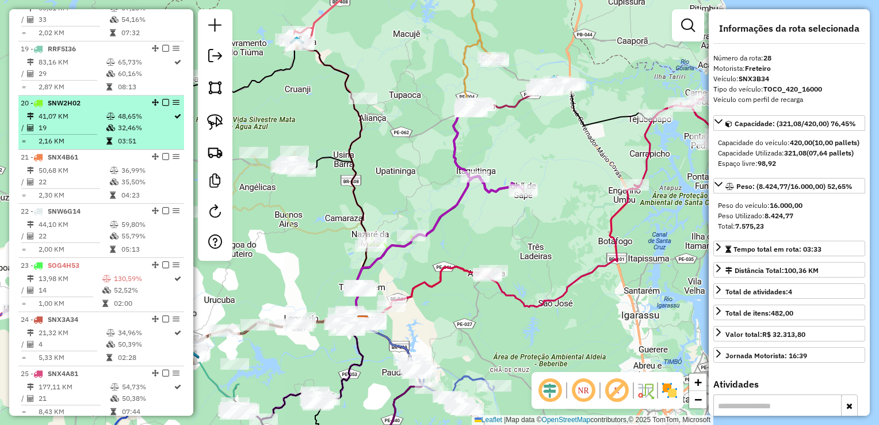
click at [51, 135] on hr at bounding box center [59, 134] width 76 height 1
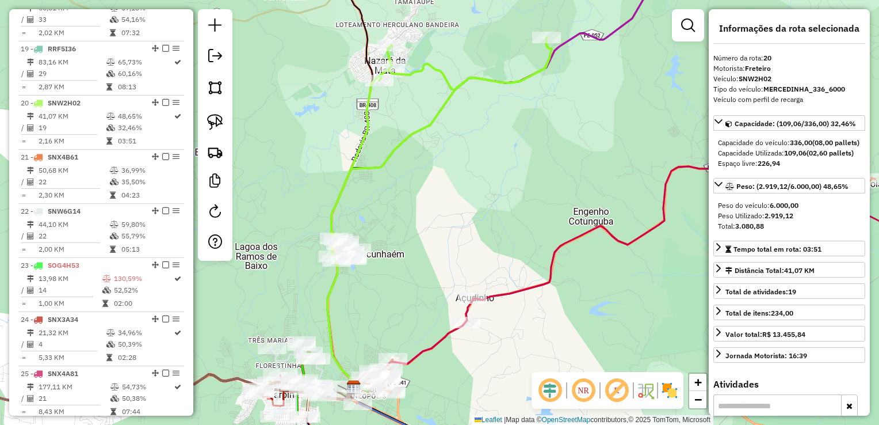
click at [462, 142] on div "Janela de atendimento Grade de atendimento Capacidade Transportadoras Veículos …" at bounding box center [439, 212] width 879 height 425
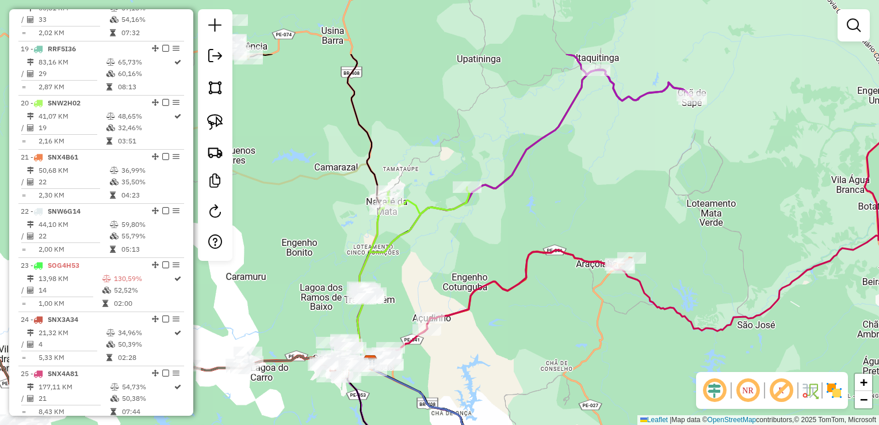
drag, startPoint x: 507, startPoint y: 204, endPoint x: 493, endPoint y: 251, distance: 48.5
click at [493, 250] on div "Janela de atendimento Grade de atendimento Capacidade Transportadoras Veículos …" at bounding box center [439, 212] width 879 height 425
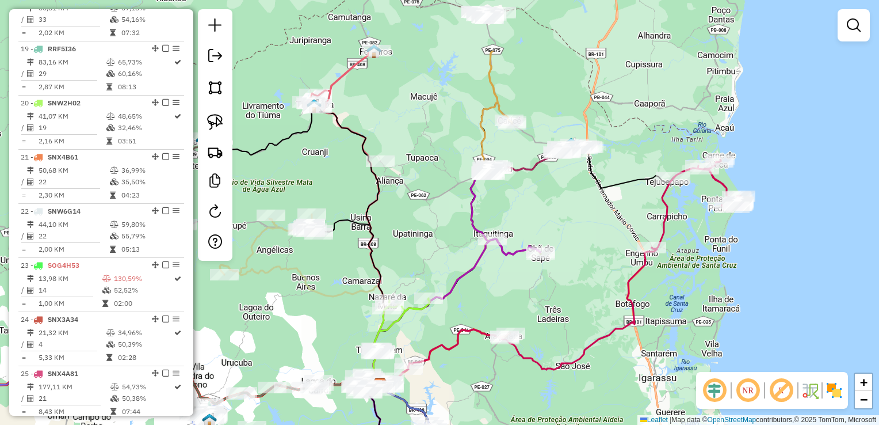
drag, startPoint x: 681, startPoint y: 193, endPoint x: 606, endPoint y: 287, distance: 120.3
click at [606, 287] on div "Janela de atendimento Grade de atendimento Capacidade Transportadoras Veículos …" at bounding box center [439, 212] width 879 height 425
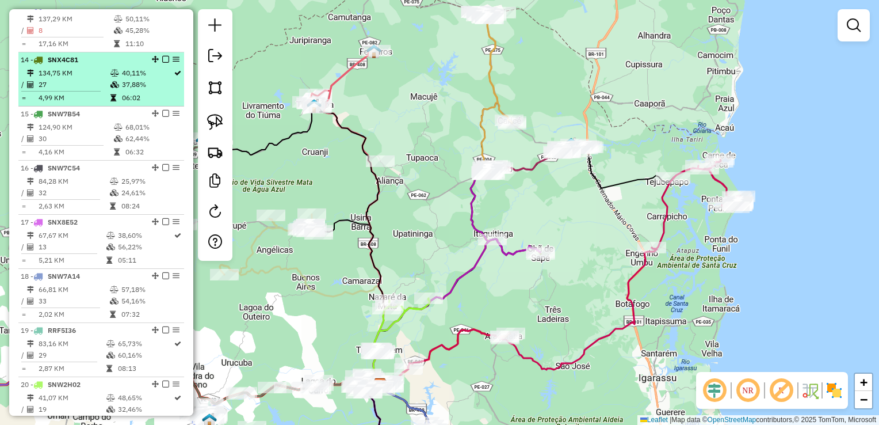
scroll to position [1089, 0]
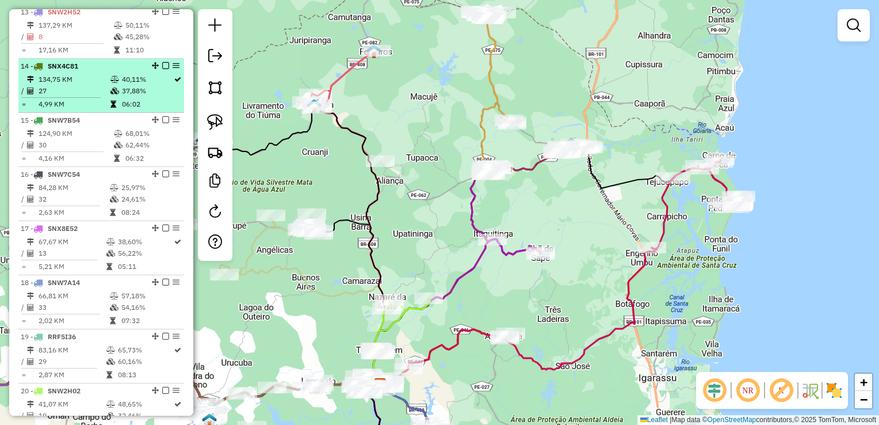
click at [53, 97] on td "27" at bounding box center [74, 91] width 72 height 12
select select "**********"
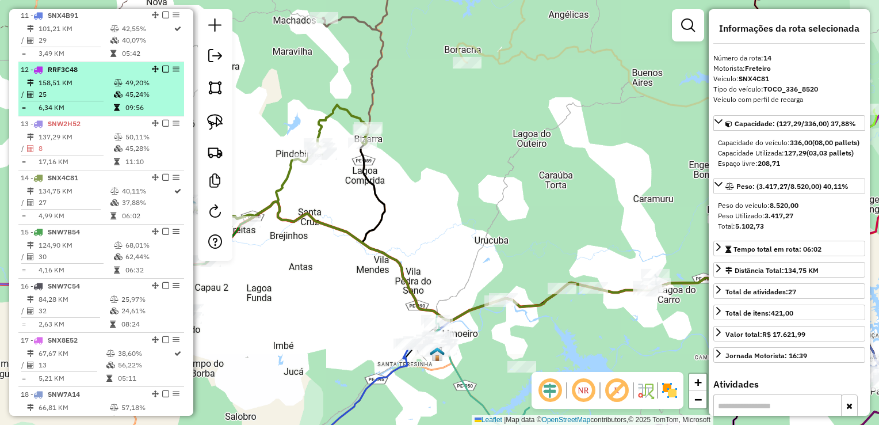
scroll to position [974, 0]
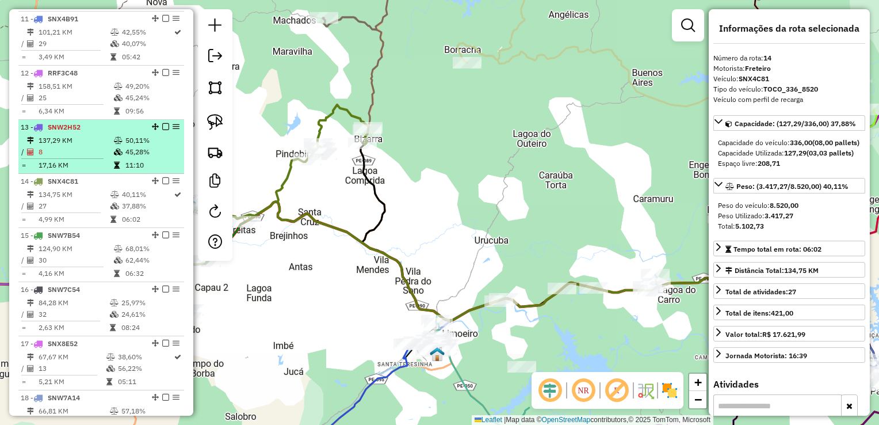
click at [59, 146] on td "137,29 KM" at bounding box center [75, 141] width 75 height 12
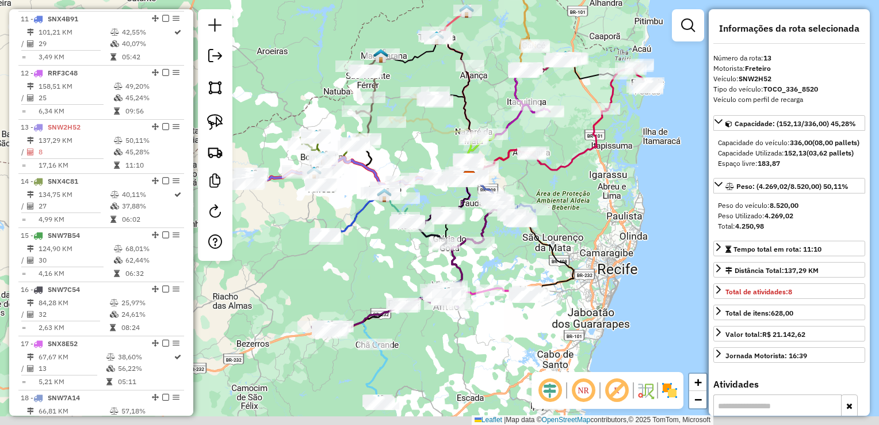
drag, startPoint x: 467, startPoint y: 211, endPoint x: 410, endPoint y: 99, distance: 125.1
click at [414, 109] on div "Janela de atendimento Grade de atendimento Capacidade Transportadoras Veículos …" at bounding box center [439, 212] width 879 height 425
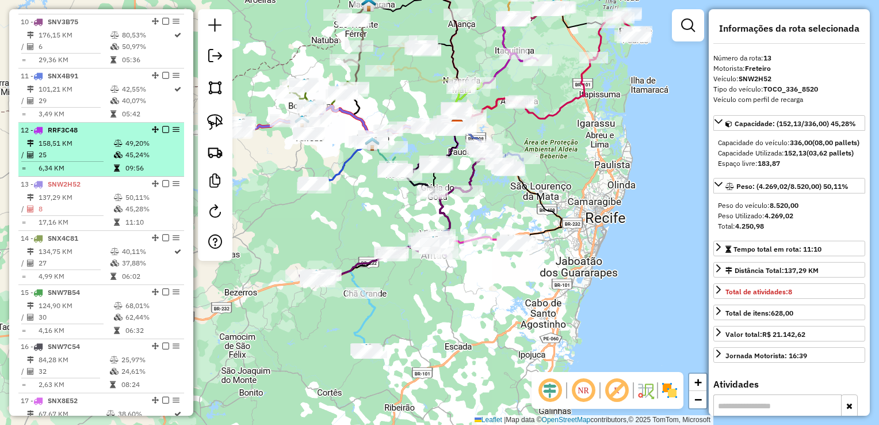
scroll to position [916, 0]
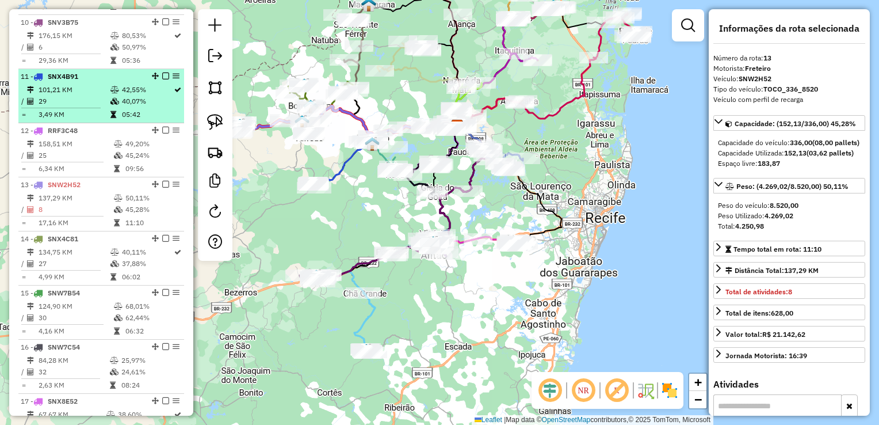
click at [52, 105] on td "29" at bounding box center [74, 102] width 72 height 12
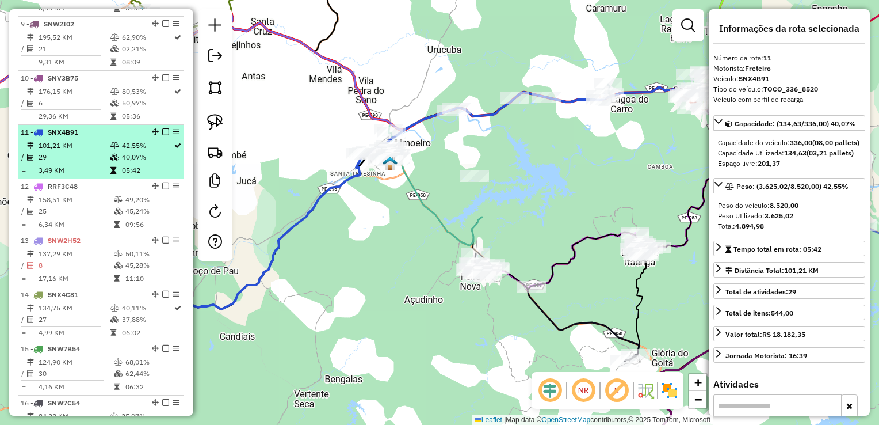
scroll to position [859, 0]
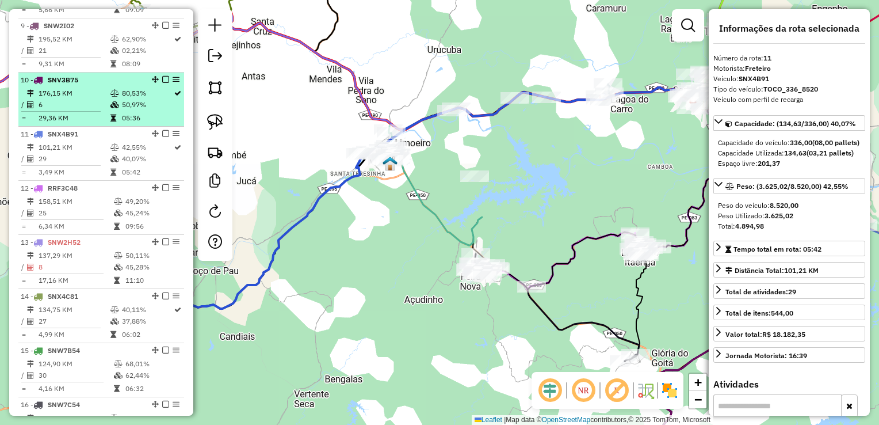
click at [56, 111] on td "6" at bounding box center [74, 105] width 72 height 12
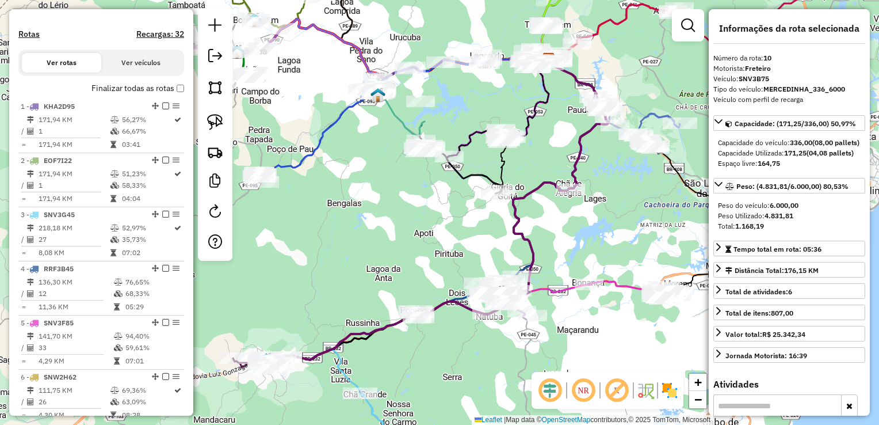
scroll to position [341, 0]
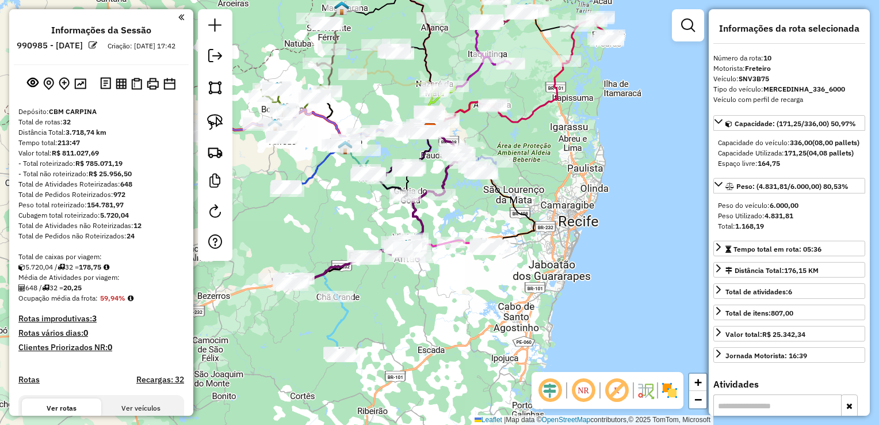
select select "**********"
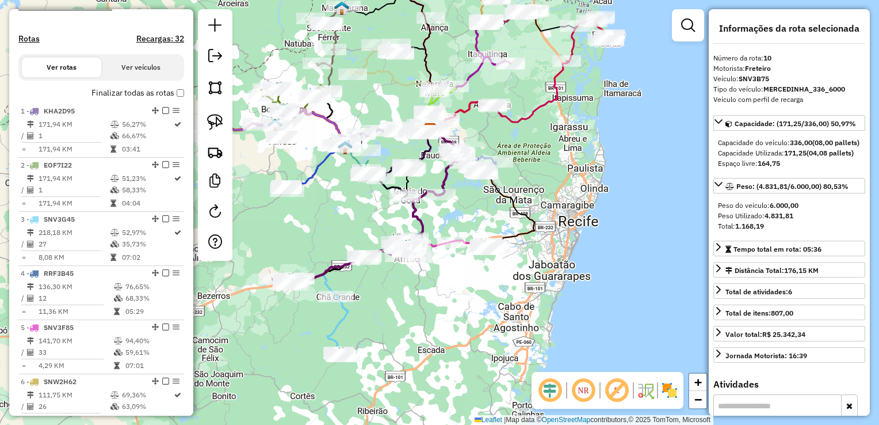
click at [446, 305] on div "Janela de atendimento Grade de atendimento Capacidade Transportadoras Veículos …" at bounding box center [439, 212] width 879 height 425
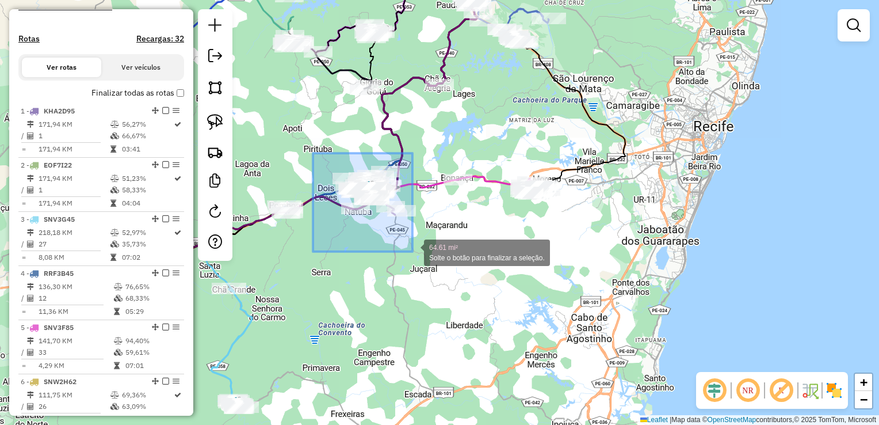
drag, startPoint x: 316, startPoint y: 199, endPoint x: 415, endPoint y: 250, distance: 111.7
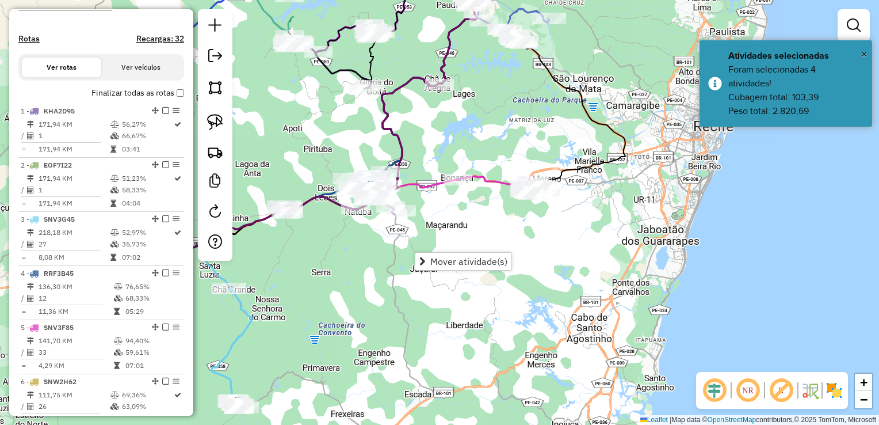
click at [464, 230] on div "Janela de atendimento Grade de atendimento Capacidade Transportadoras Veículos …" at bounding box center [439, 212] width 879 height 425
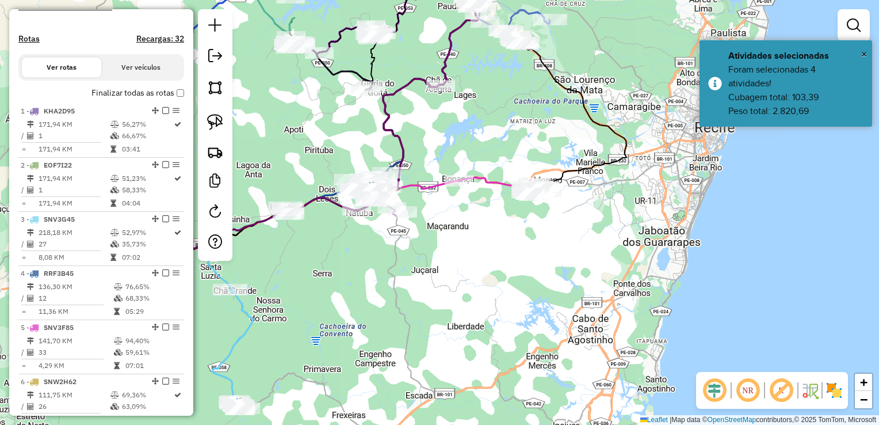
drag, startPoint x: 470, startPoint y: 220, endPoint x: 378, endPoint y: 427, distance: 226.0
click at [378, 424] on html "Aguarde... Pop-up bloqueado! Seu navegador bloqueou automáticamente a abertura …" at bounding box center [439, 212] width 879 height 425
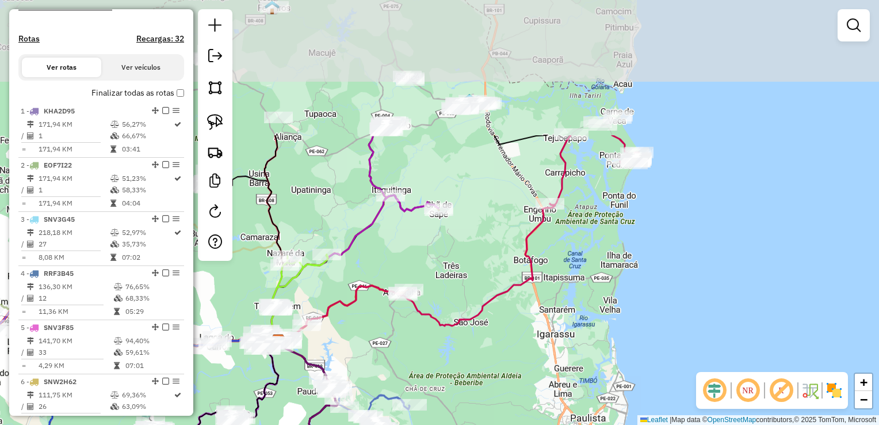
drag, startPoint x: 515, startPoint y: 212, endPoint x: 469, endPoint y: 382, distance: 176.6
click at [469, 382] on div "Janela de atendimento Grade de atendimento Capacidade Transportadoras Veículos …" at bounding box center [439, 212] width 879 height 425
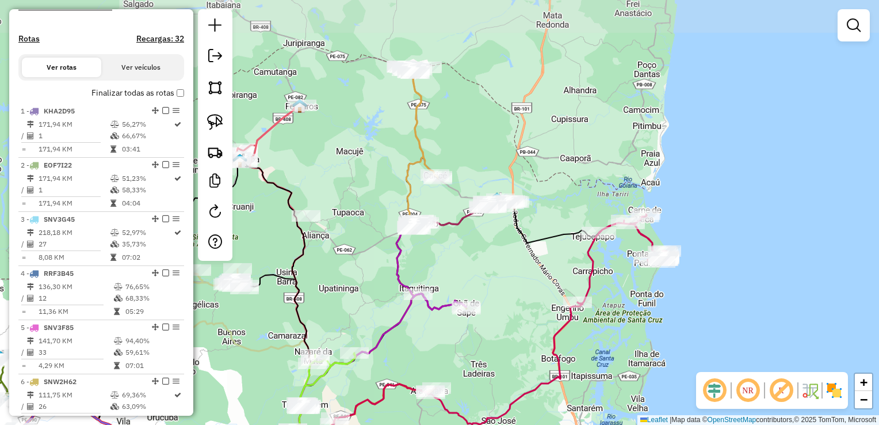
drag, startPoint x: 389, startPoint y: 241, endPoint x: 417, endPoint y: 338, distance: 101.3
click at [417, 338] on div "Janela de atendimento Grade de atendimento Capacidade Transportadoras Veículos …" at bounding box center [439, 212] width 879 height 425
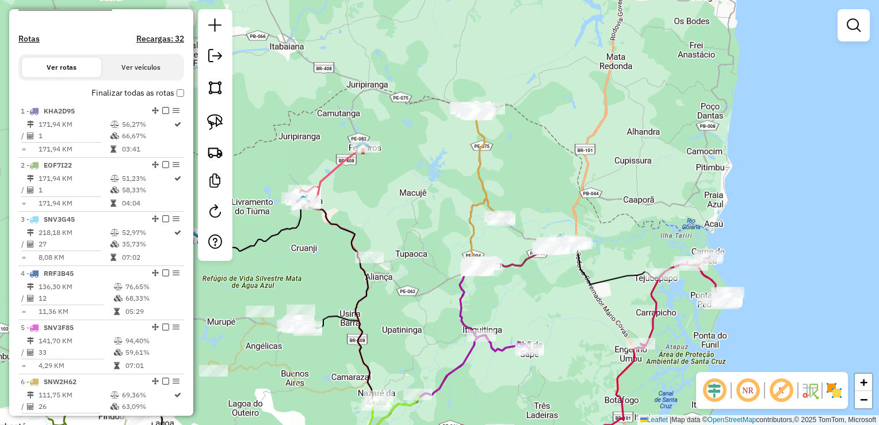
drag, startPoint x: 352, startPoint y: 307, endPoint x: 469, endPoint y: 385, distance: 140.3
click at [469, 385] on div "Janela de atendimento Grade de atendimento Capacidade Transportadoras Veículos …" at bounding box center [439, 212] width 879 height 425
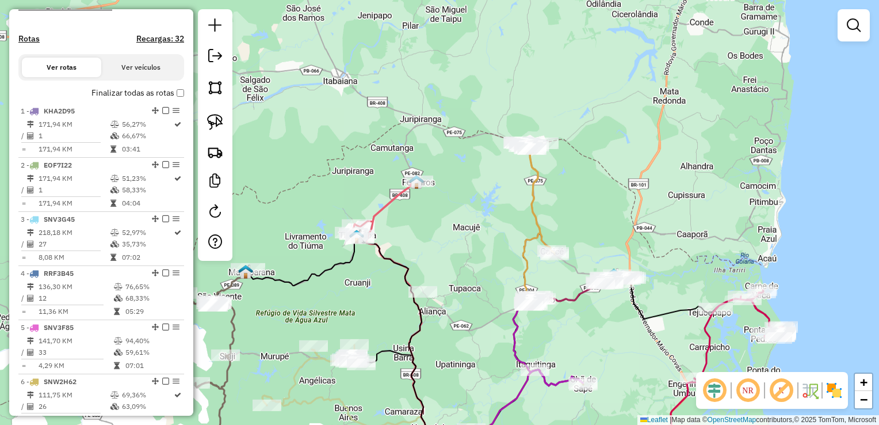
drag, startPoint x: 599, startPoint y: 344, endPoint x: 564, endPoint y: 210, distance: 138.6
click at [569, 226] on div "Janela de atendimento Grade de atendimento Capacidade Transportadoras Veículos …" at bounding box center [439, 212] width 879 height 425
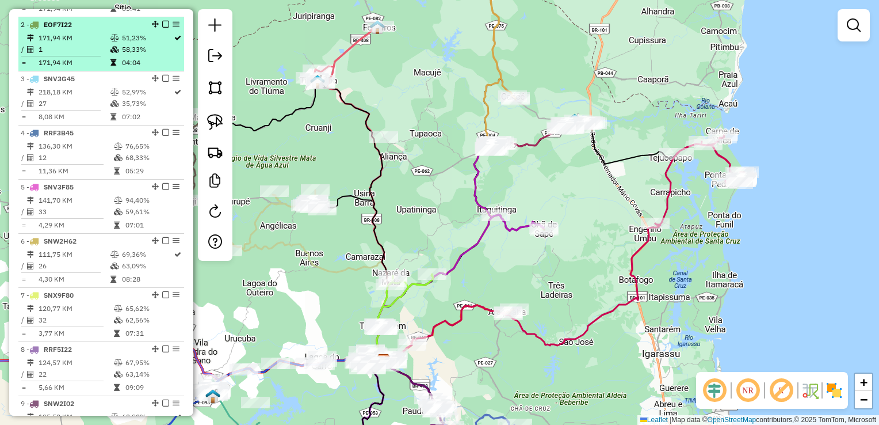
scroll to position [513, 0]
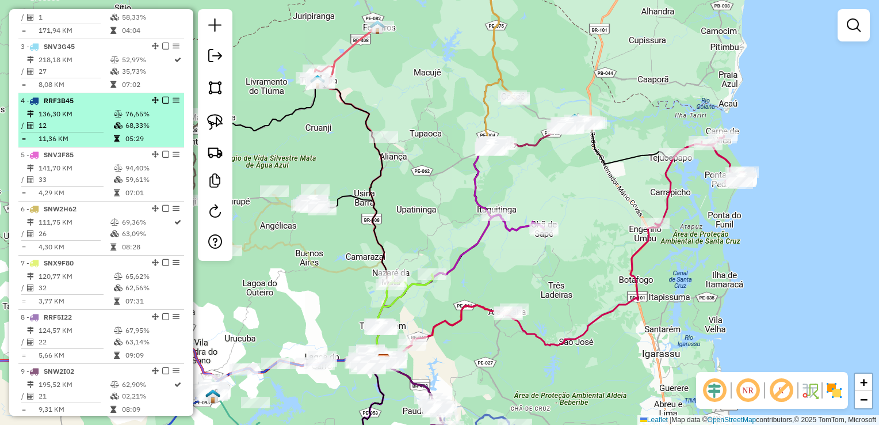
click at [67, 131] on td "12" at bounding box center [75, 126] width 75 height 12
select select "**********"
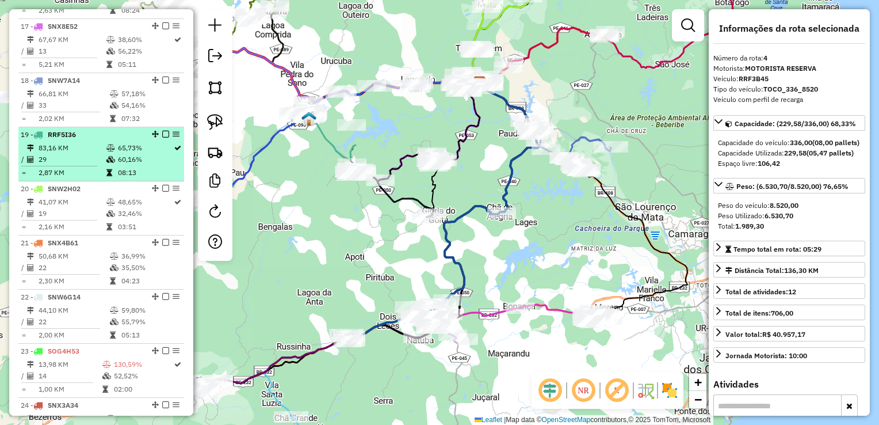
scroll to position [1319, 0]
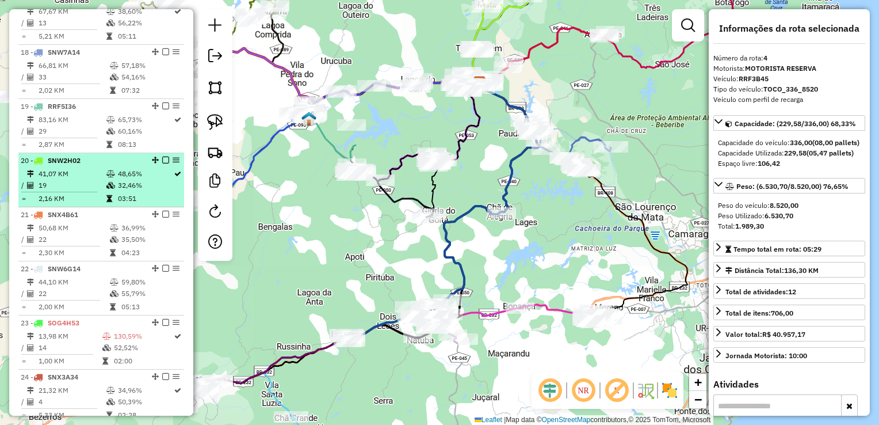
click at [59, 193] on td at bounding box center [63, 192] width 85 height 2
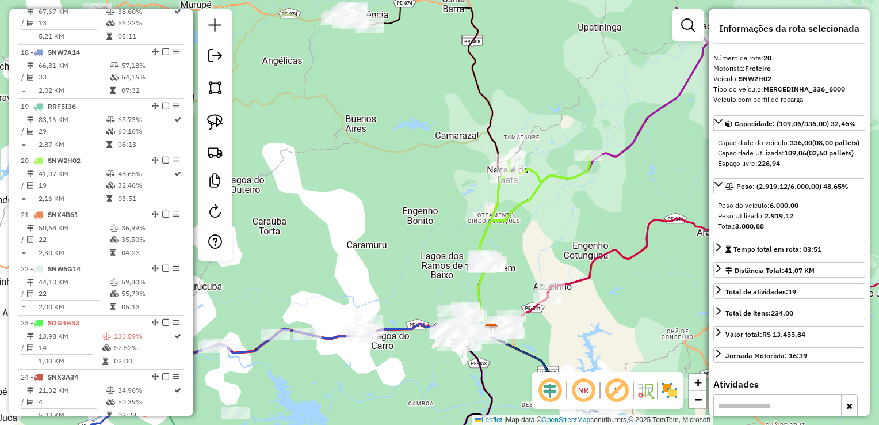
drag, startPoint x: 424, startPoint y: 173, endPoint x: 481, endPoint y: 207, distance: 66.6
click at [529, 221] on div "Janela de atendimento Grade de atendimento Capacidade Transportadoras Veículos …" at bounding box center [439, 212] width 879 height 425
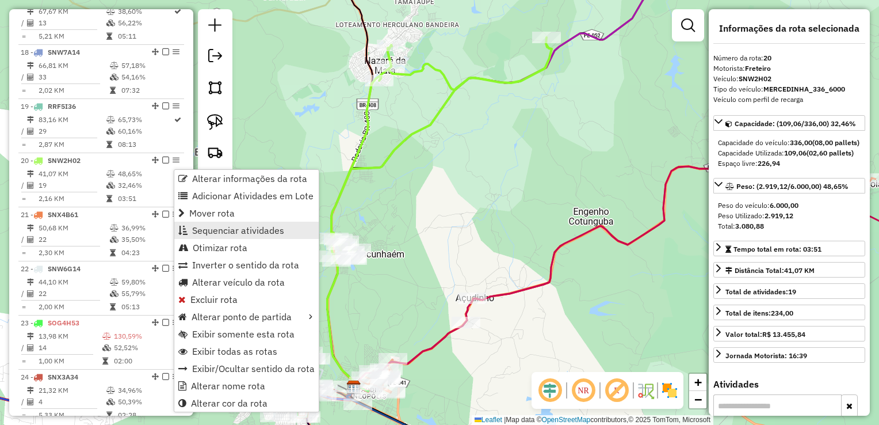
click at [246, 230] on span "Sequenciar atividades" at bounding box center [238, 230] width 92 height 9
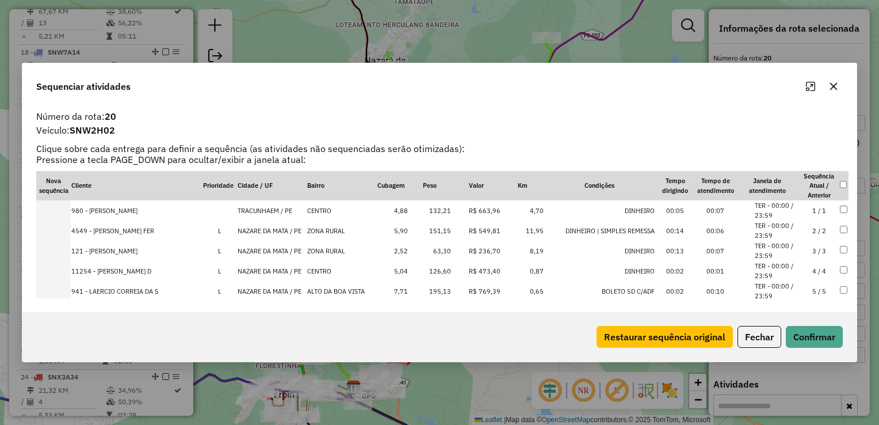
click at [832, 87] on icon "button" at bounding box center [834, 86] width 7 height 7
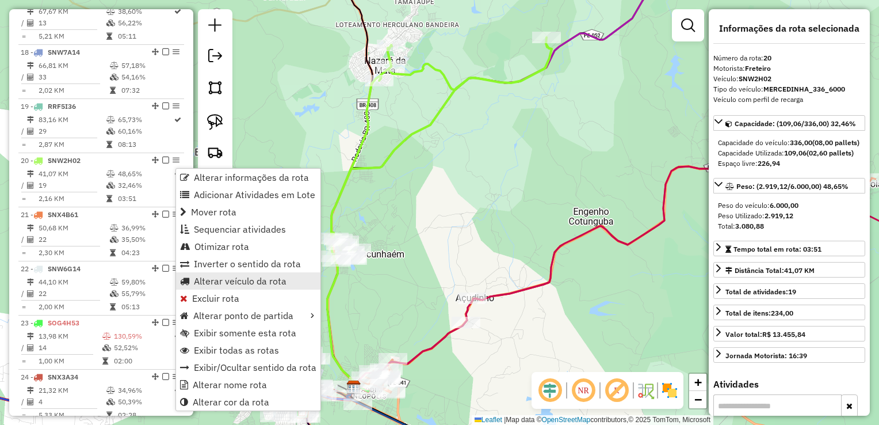
click at [230, 282] on span "Alterar veículo da rota" at bounding box center [240, 280] width 93 height 9
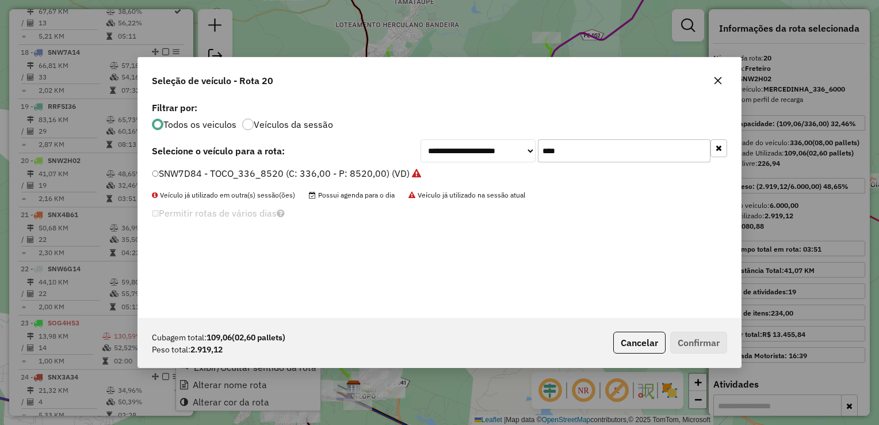
scroll to position [6, 3]
click at [615, 155] on input "****" at bounding box center [624, 150] width 173 height 23
type input "*"
type input "****"
click at [157, 176] on label "SNX3B64 - TOCO_420_16000 (C: 420,00 - P: 16000,00) (VD)" at bounding box center [285, 173] width 267 height 14
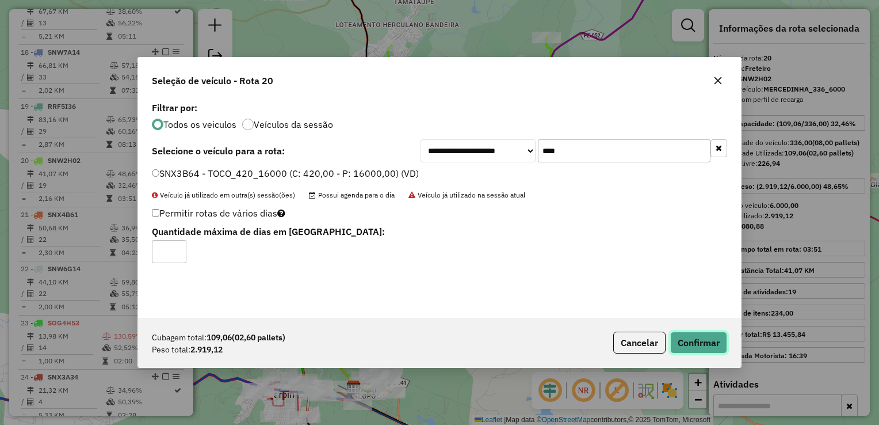
click at [724, 341] on button "Confirmar" at bounding box center [699, 343] width 57 height 22
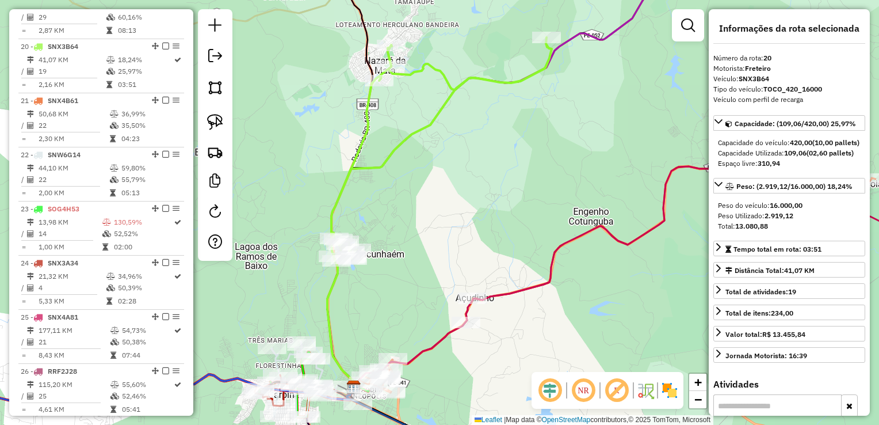
scroll to position [1471, 0]
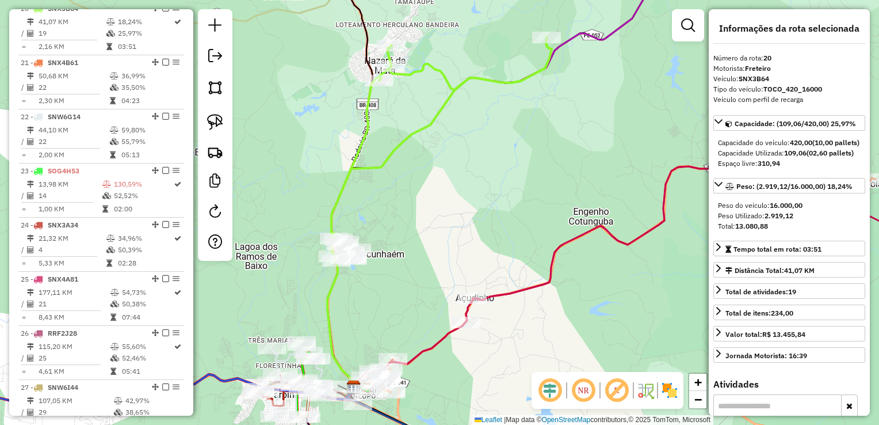
drag, startPoint x: 532, startPoint y: 211, endPoint x: 550, endPoint y: -10, distance: 221.8
click at [550, 0] on html "Aguarde... Pop-up bloqueado! Seu navegador bloqueou automáticamente a abertura …" at bounding box center [439, 212] width 879 height 425
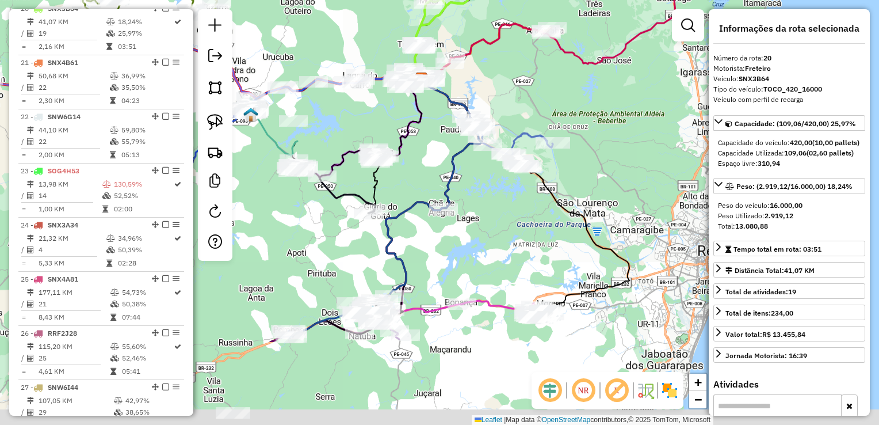
drag, startPoint x: 419, startPoint y: 297, endPoint x: 429, endPoint y: 148, distance: 149.4
click at [427, 153] on div "Janela de atendimento Grade de atendimento Capacidade Transportadoras Veículos …" at bounding box center [439, 212] width 879 height 425
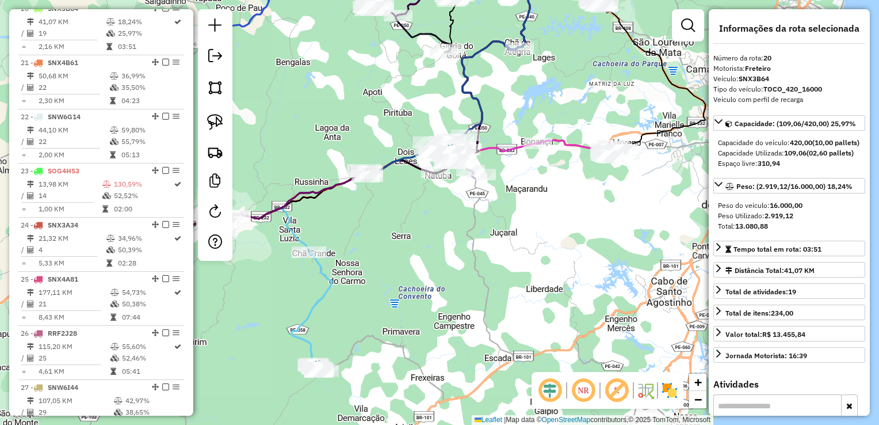
click at [387, 123] on div "Janela de atendimento Grade de atendimento Capacidade Transportadoras Veículos …" at bounding box center [439, 212] width 879 height 425
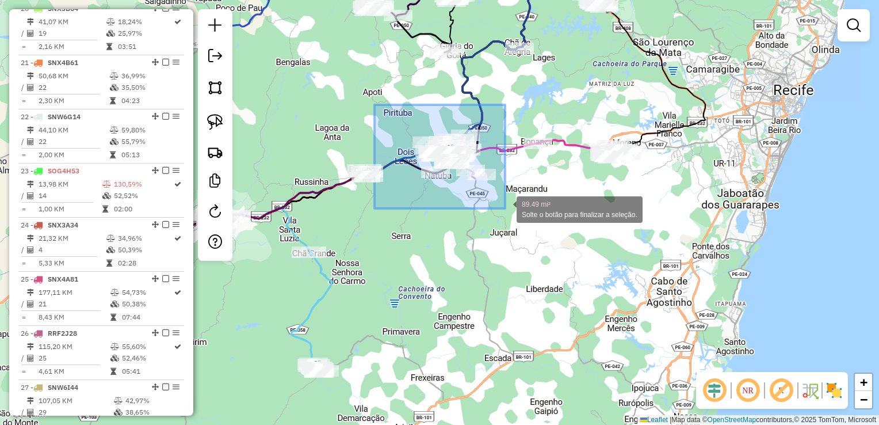
drag, startPoint x: 375, startPoint y: 109, endPoint x: 505, endPoint y: 208, distance: 163.9
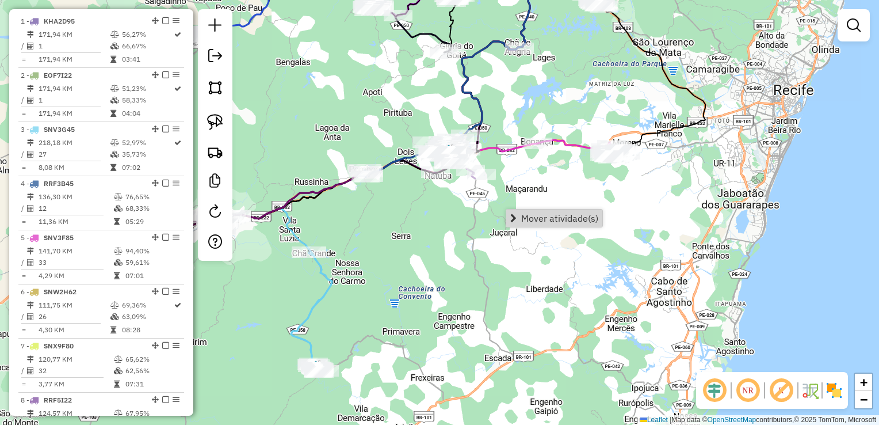
scroll to position [435, 0]
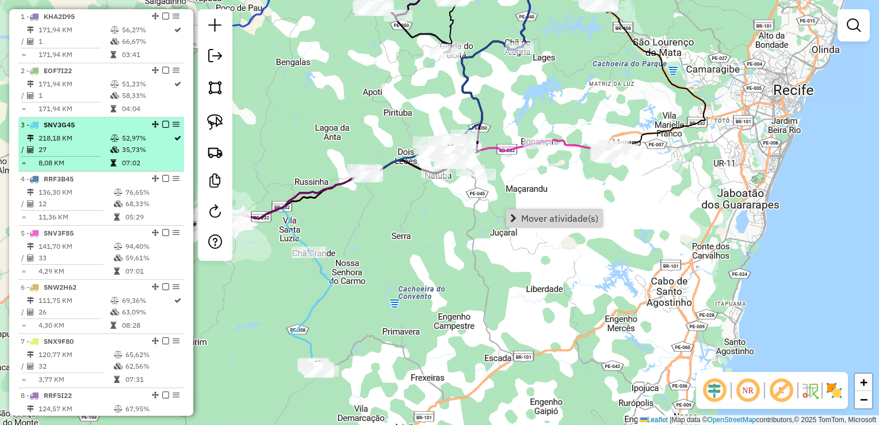
click at [63, 144] on td "218,18 KM" at bounding box center [74, 138] width 72 height 12
select select "**********"
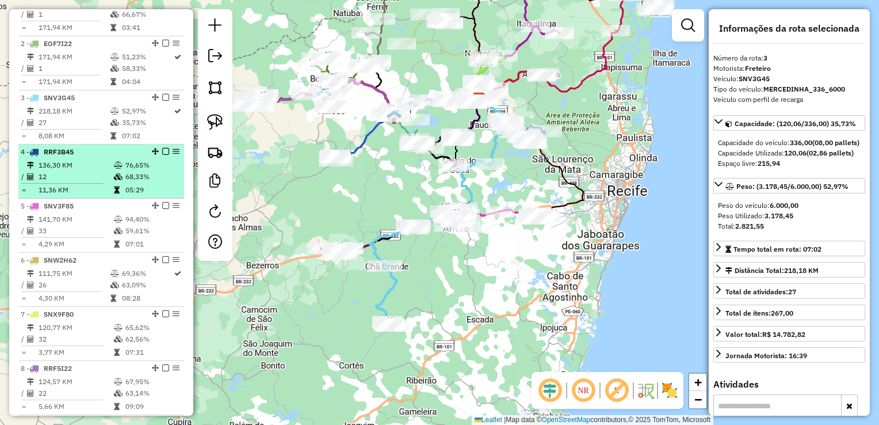
scroll to position [493, 0]
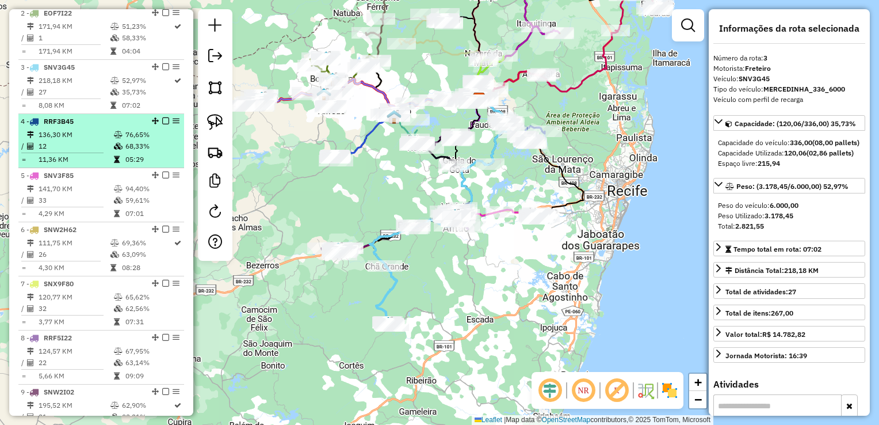
click at [65, 152] on td "12" at bounding box center [75, 146] width 75 height 12
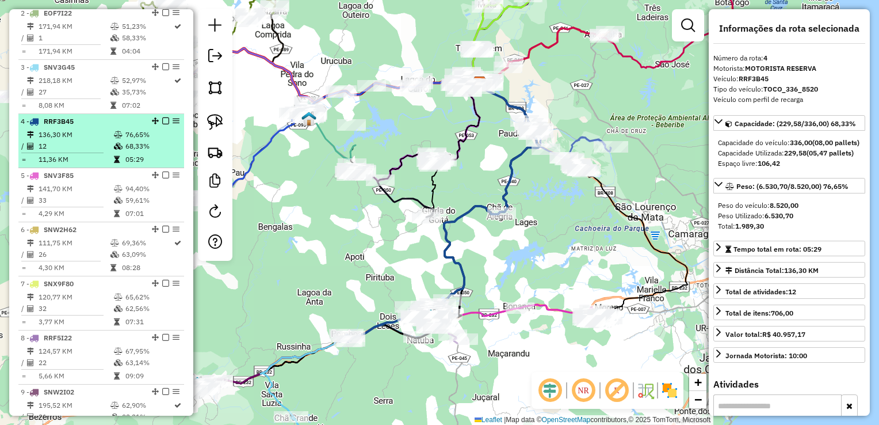
scroll to position [550, 0]
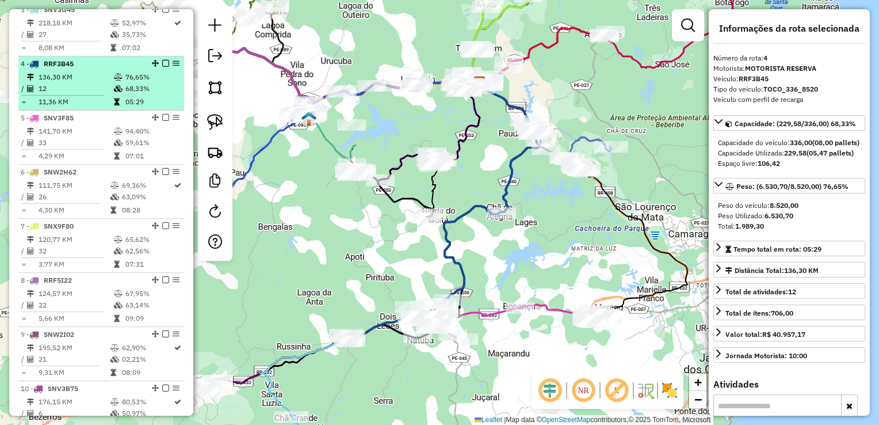
click at [66, 148] on td "33" at bounding box center [75, 143] width 75 height 12
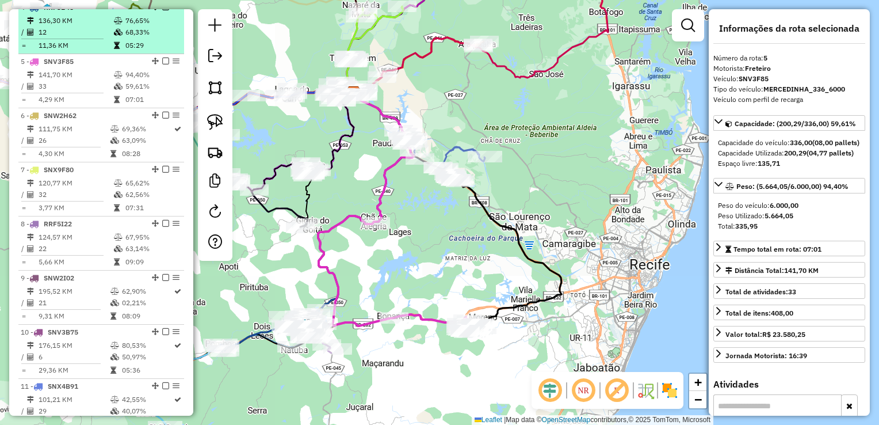
scroll to position [608, 0]
click at [66, 146] on hr at bounding box center [60, 146] width 79 height 1
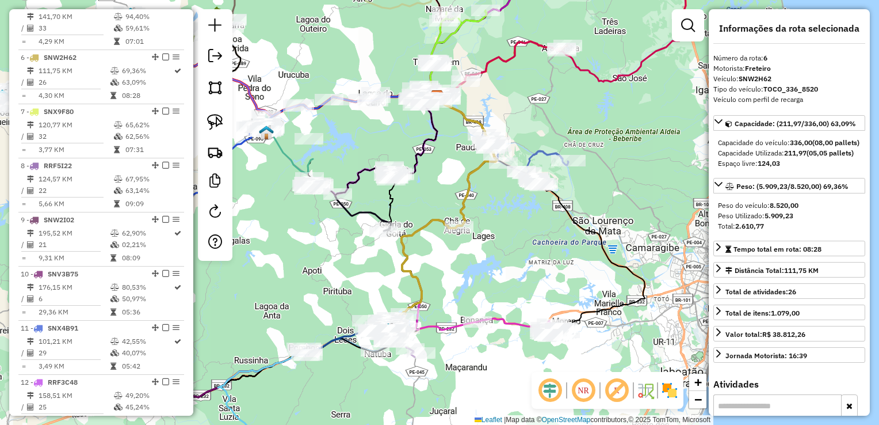
scroll to position [665, 0]
click at [66, 155] on td "3,77 KM" at bounding box center [75, 149] width 75 height 12
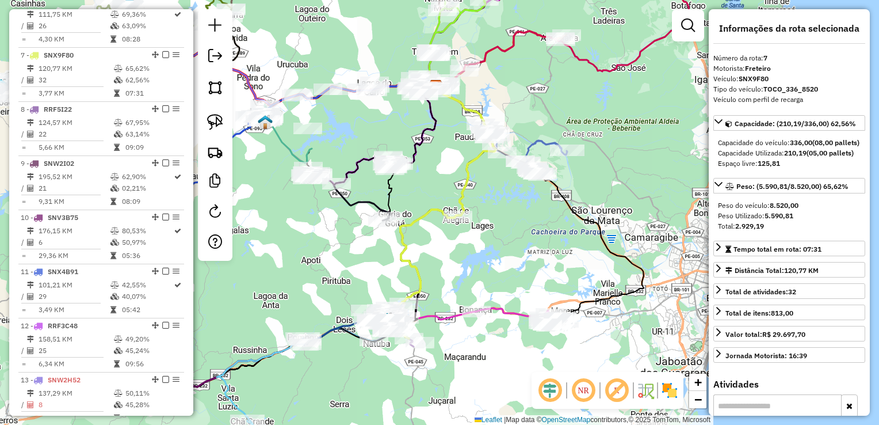
scroll to position [723, 0]
click at [66, 151] on td "5,66 KM" at bounding box center [75, 146] width 75 height 12
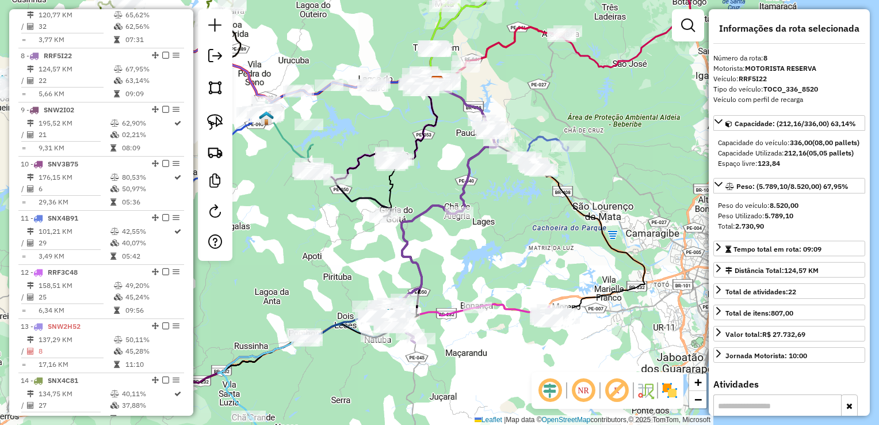
scroll to position [780, 0]
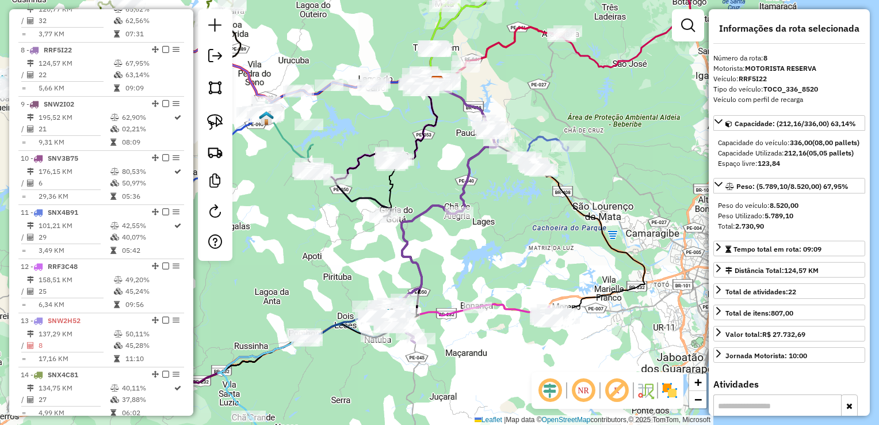
click at [66, 148] on td "9,31 KM" at bounding box center [74, 142] width 72 height 12
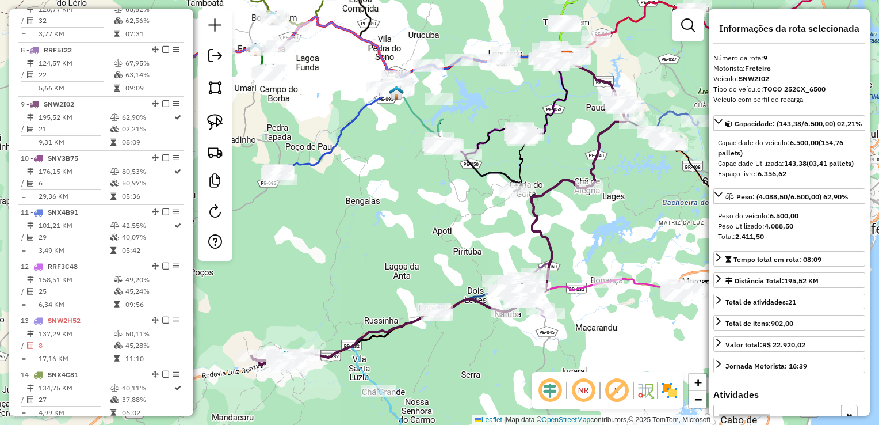
click at [417, 231] on div "Janela de atendimento Grade de atendimento Capacidade Transportadoras Veículos …" at bounding box center [439, 212] width 879 height 425
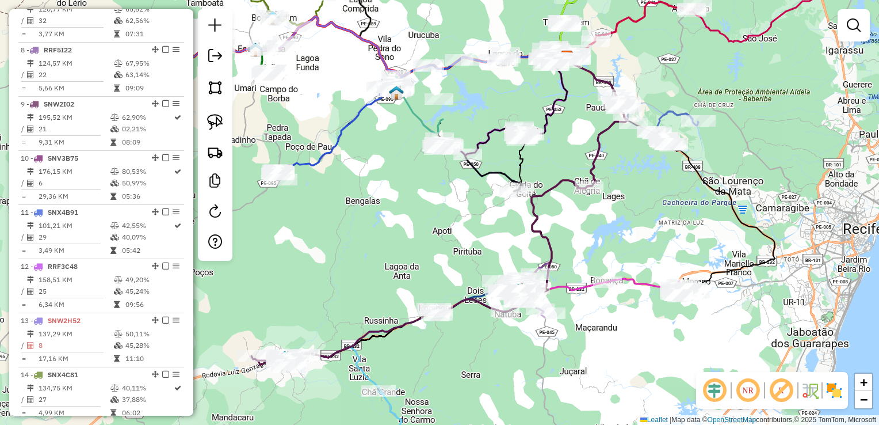
drag, startPoint x: 409, startPoint y: 250, endPoint x: 416, endPoint y: 157, distance: 93.5
click at [416, 159] on div "Janela de atendimento Grade de atendimento Capacidade Transportadoras Veículos …" at bounding box center [439, 212] width 879 height 425
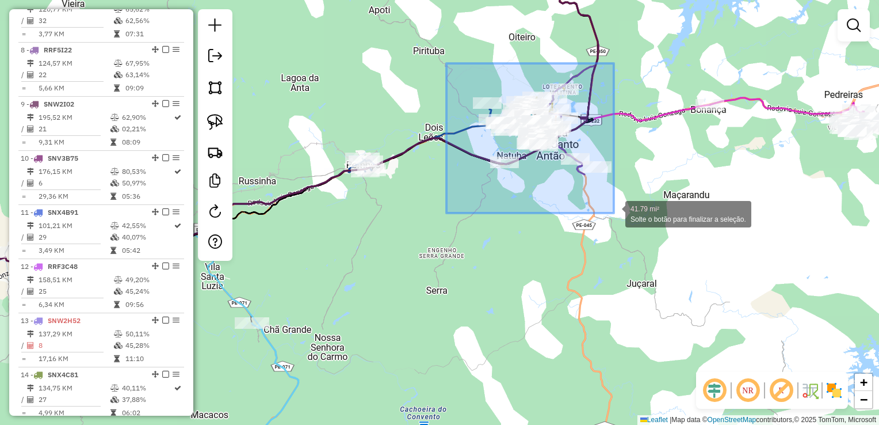
drag, startPoint x: 447, startPoint y: 63, endPoint x: 614, endPoint y: 213, distance: 224.6
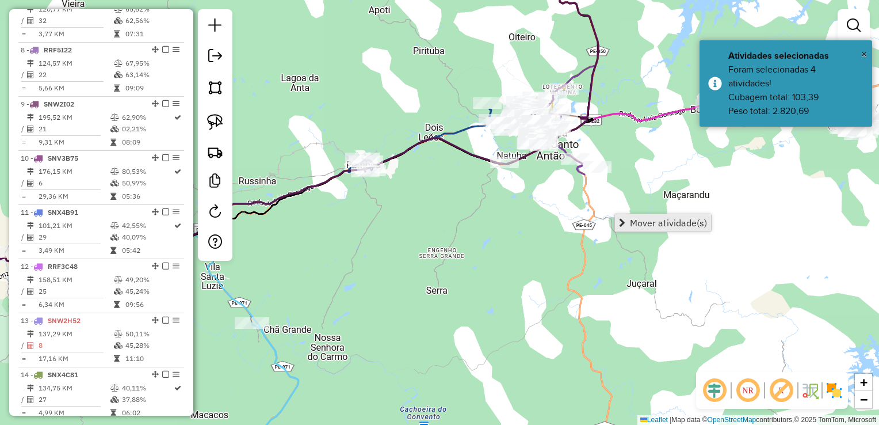
click at [642, 222] on span "Mover atividade(s)" at bounding box center [668, 222] width 77 height 9
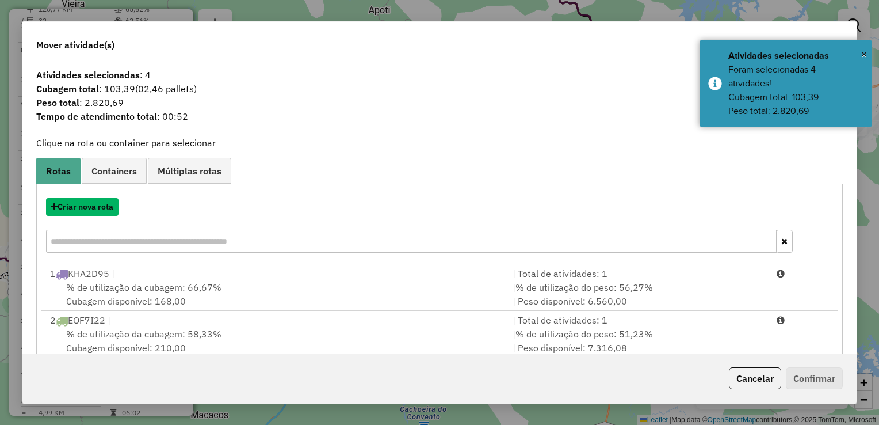
click at [87, 207] on button "Criar nova rota" at bounding box center [82, 207] width 73 height 18
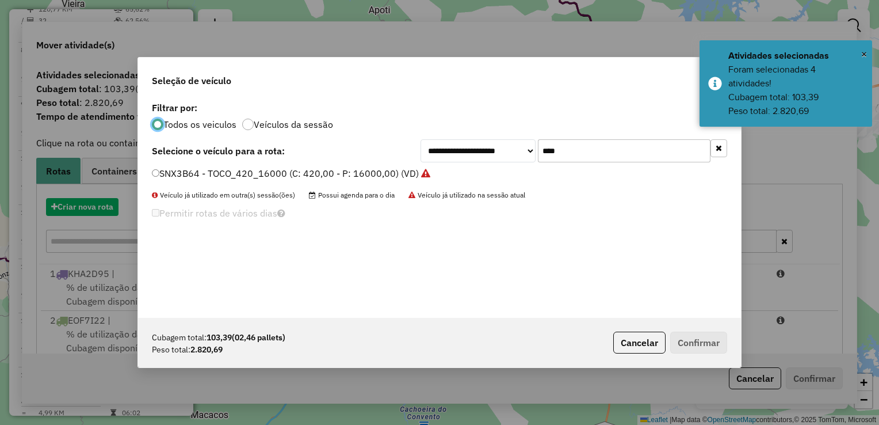
scroll to position [6, 3]
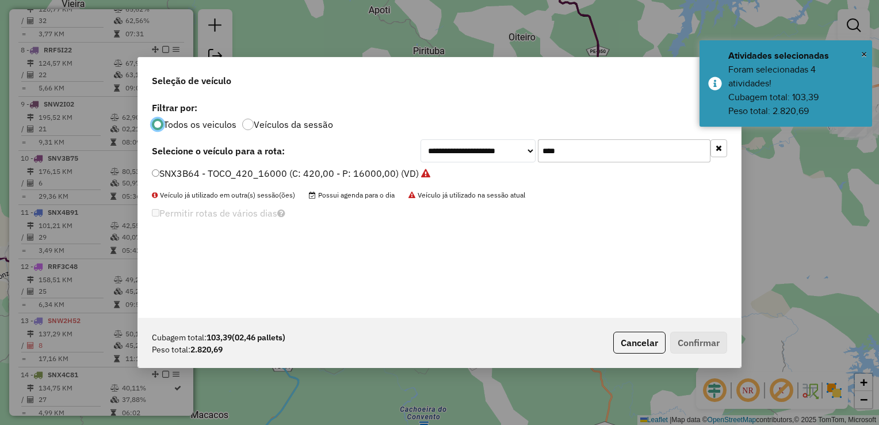
click at [591, 149] on input "****" at bounding box center [624, 150] width 173 height 23
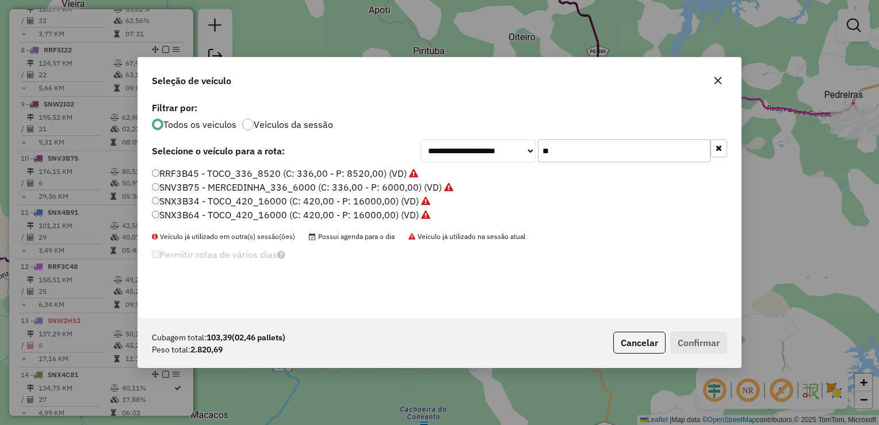
type input "*"
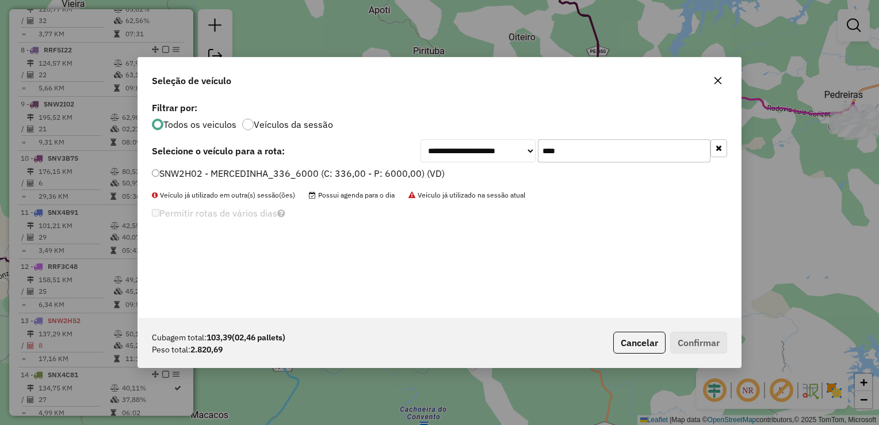
type input "****"
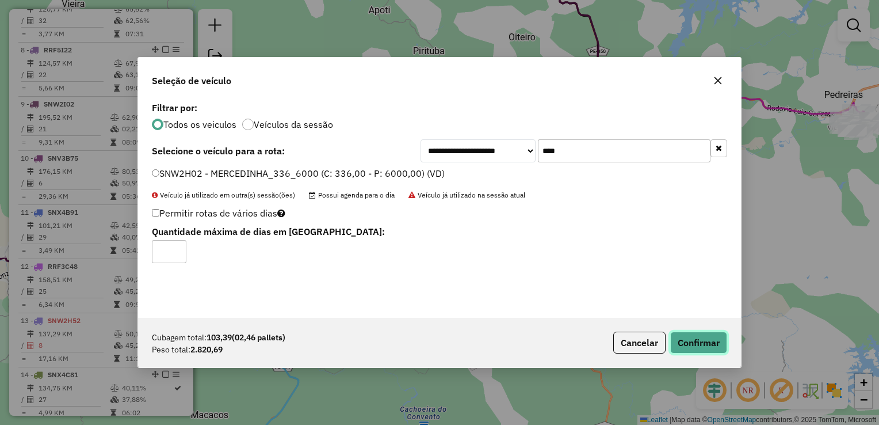
click at [686, 334] on button "Confirmar" at bounding box center [699, 343] width 57 height 22
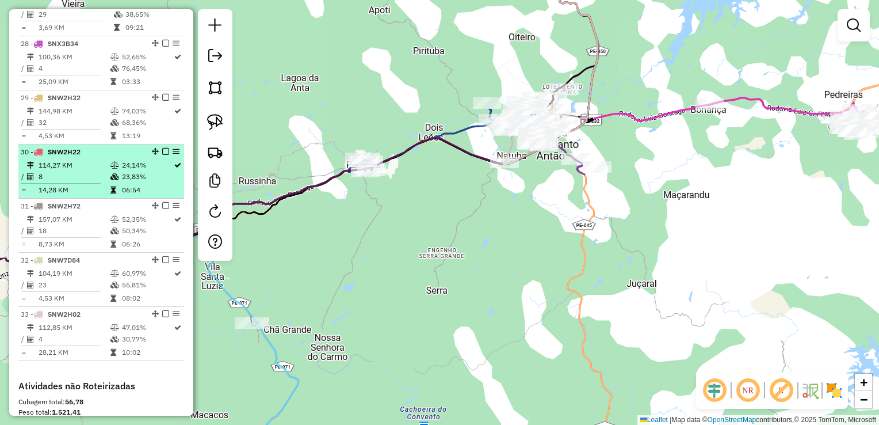
scroll to position [2047, 0]
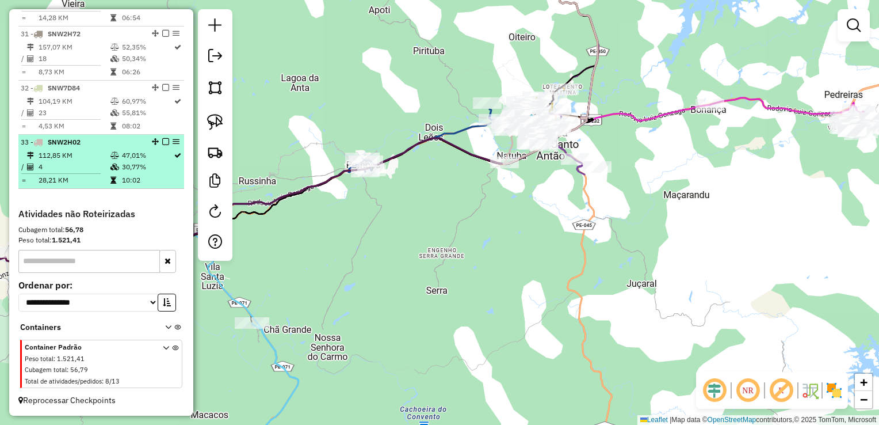
click at [58, 162] on td "4" at bounding box center [74, 167] width 72 height 12
select select "**********"
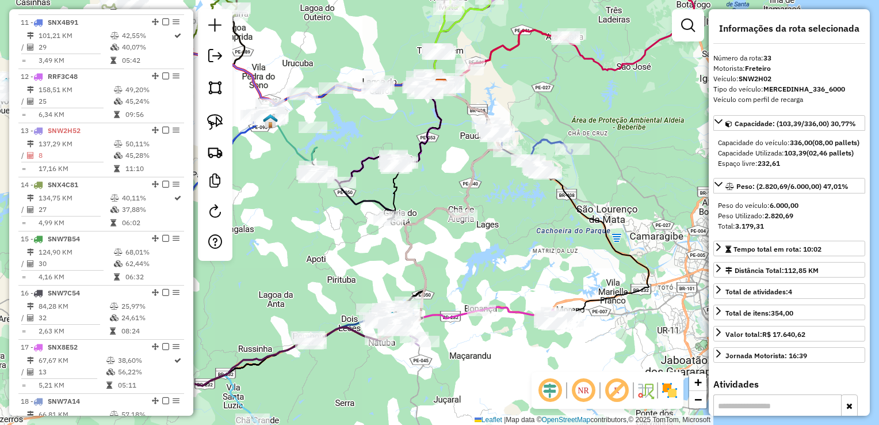
scroll to position [896, 0]
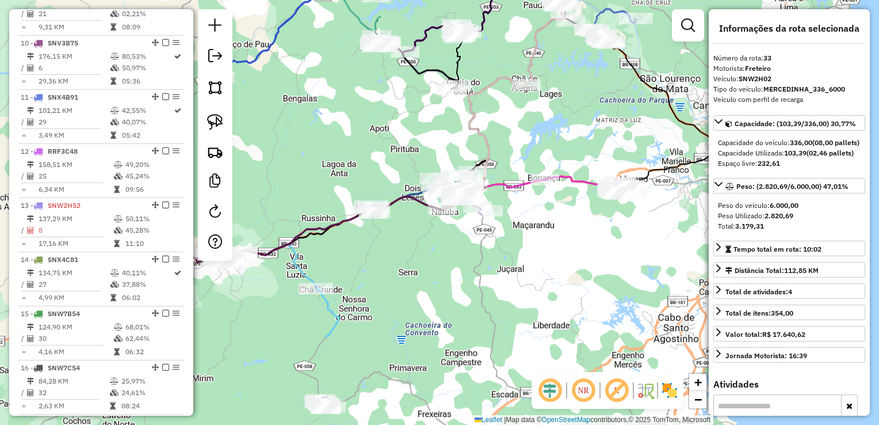
drag, startPoint x: 436, startPoint y: 383, endPoint x: 553, endPoint y: 206, distance: 212.3
click at [540, 218] on div "Janela de atendimento Grade de atendimento Capacidade Transportadoras Veículos …" at bounding box center [439, 212] width 879 height 425
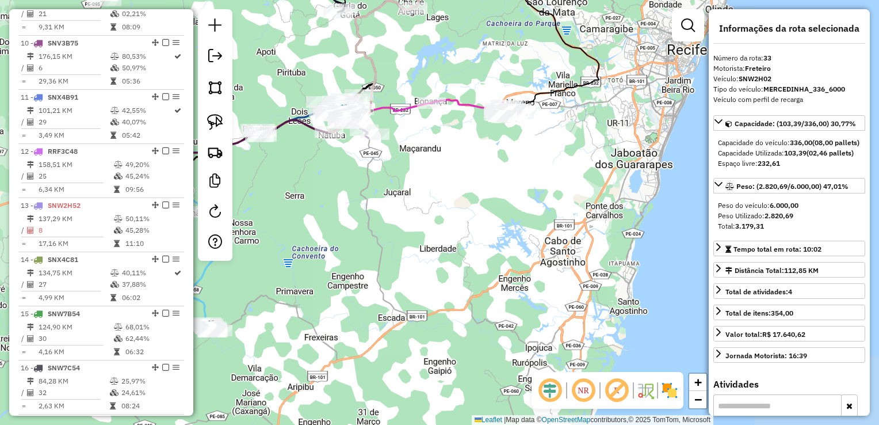
drag, startPoint x: 469, startPoint y: 271, endPoint x: 318, endPoint y: 243, distance: 154.0
click at [268, 282] on div "Janela de atendimento Grade de atendimento Capacidade Transportadoras Veículos …" at bounding box center [439, 212] width 879 height 425
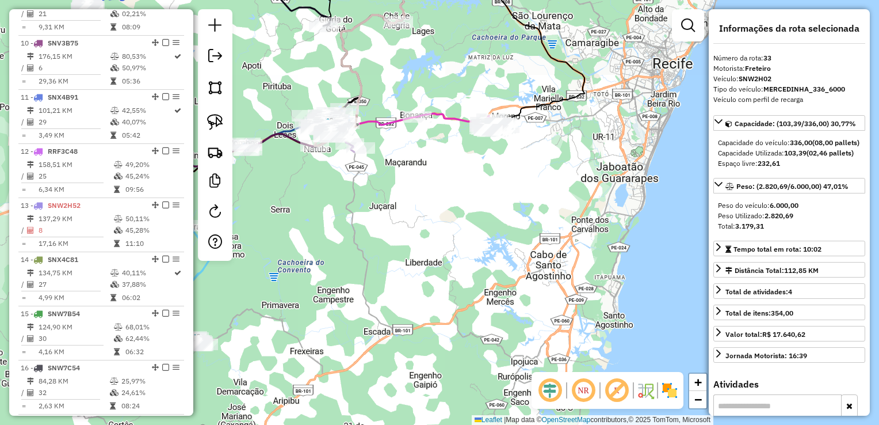
drag, startPoint x: 403, startPoint y: 220, endPoint x: 411, endPoint y: 218, distance: 7.8
click at [404, 219] on div "Janela de atendimento Grade de atendimento Capacidade Transportadoras Veículos …" at bounding box center [439, 212] width 879 height 425
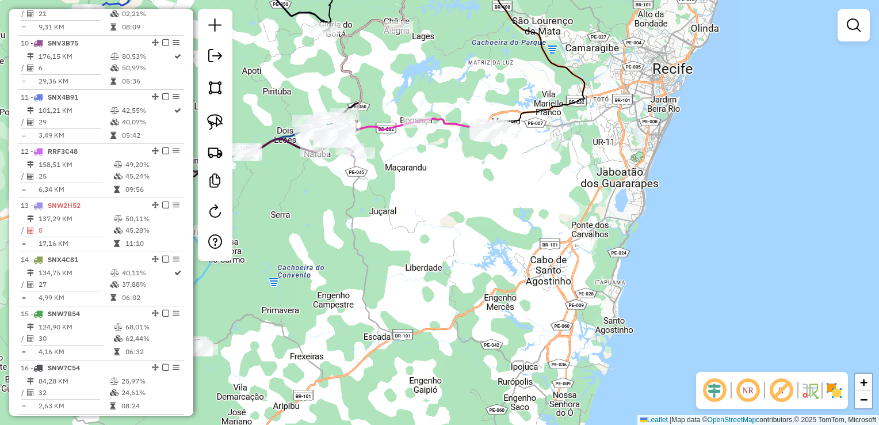
drag, startPoint x: 442, startPoint y: 200, endPoint x: 391, endPoint y: 283, distance: 97.1
click at [393, 282] on div "Janela de atendimento Grade de atendimento Capacidade Transportadoras Veículos …" at bounding box center [439, 212] width 879 height 425
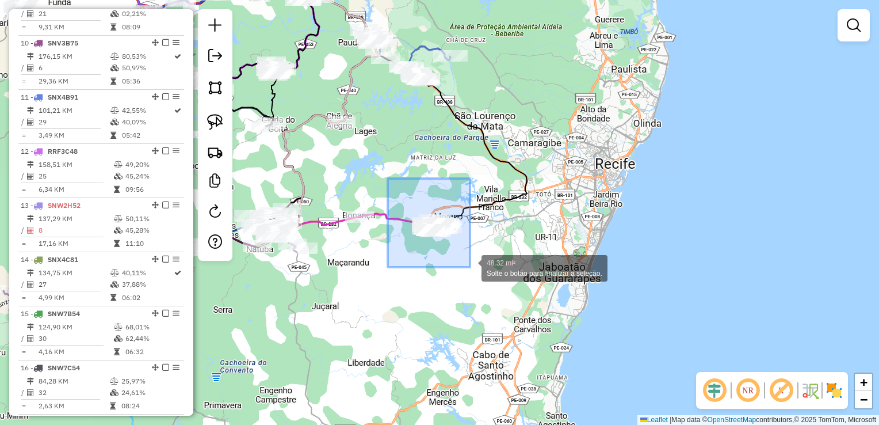
drag, startPoint x: 387, startPoint y: 222, endPoint x: 470, endPoint y: 267, distance: 94.8
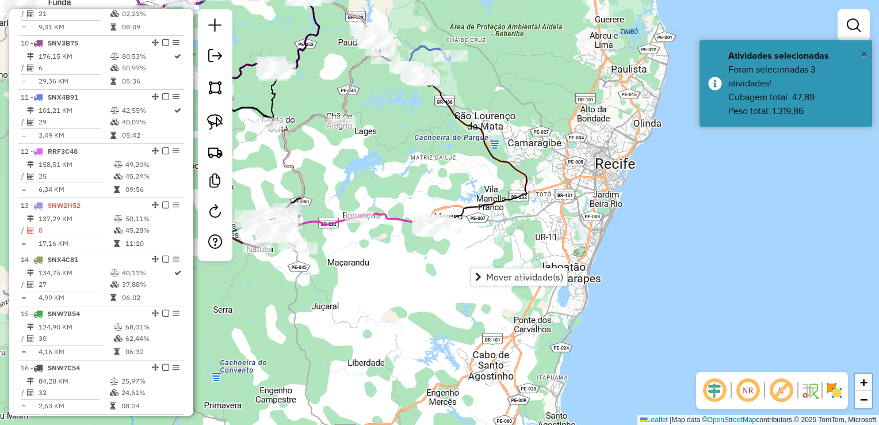
click at [375, 293] on div "Janela de atendimento Grade de atendimento Capacidade Transportadoras Veículos …" at bounding box center [439, 212] width 879 height 425
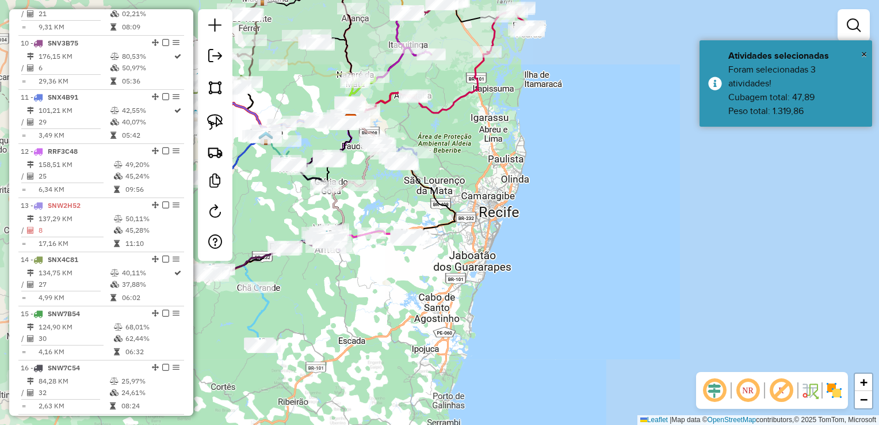
drag, startPoint x: 387, startPoint y: 207, endPoint x: 392, endPoint y: 272, distance: 65.8
click at [392, 272] on div "Janela de atendimento Grade de atendimento Capacidade Transportadoras Veículos …" at bounding box center [439, 212] width 879 height 425
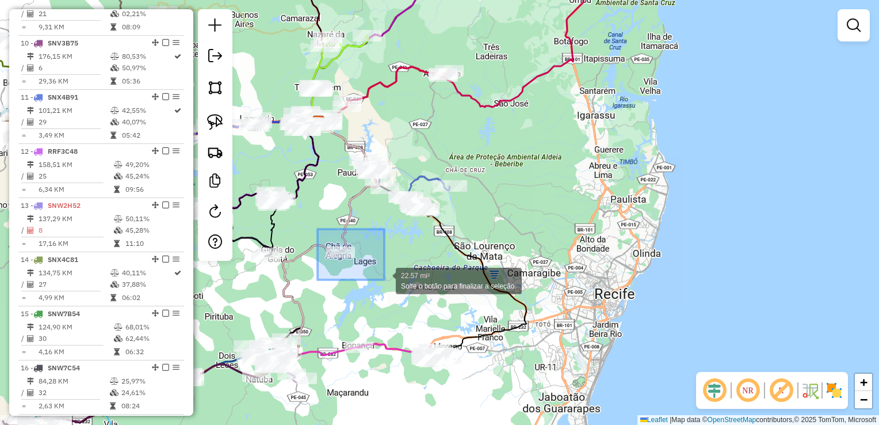
drag, startPoint x: 336, startPoint y: 271, endPoint x: 384, endPoint y: 280, distance: 49.2
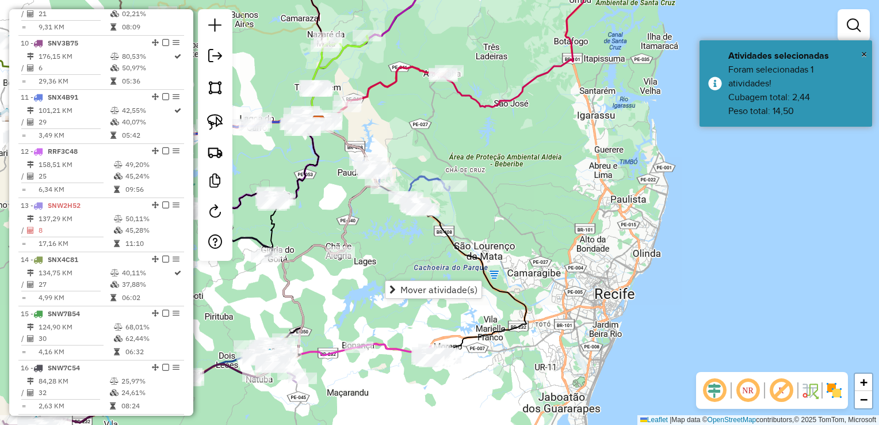
click at [529, 189] on div "Janela de atendimento Grade de atendimento Capacidade Transportadoras Veículos …" at bounding box center [439, 212] width 879 height 425
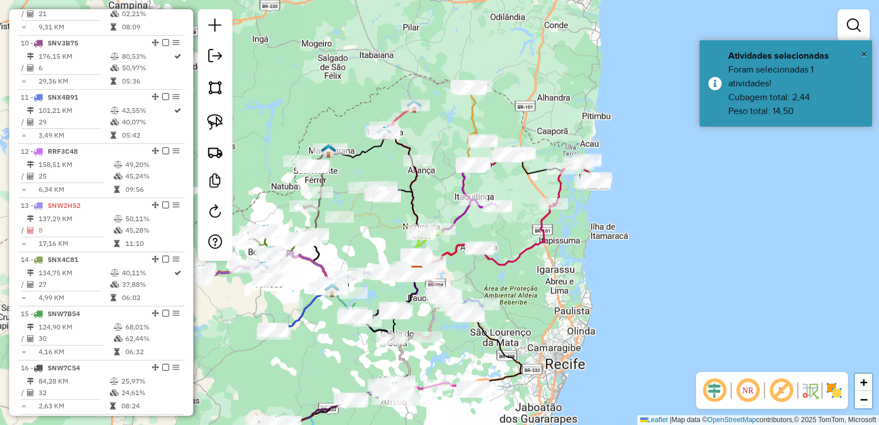
drag, startPoint x: 528, startPoint y: 221, endPoint x: 524, endPoint y: 280, distance: 58.8
click at [524, 280] on div "Janela de atendimento Grade de atendimento Capacidade Transportadoras Veículos …" at bounding box center [439, 212] width 879 height 425
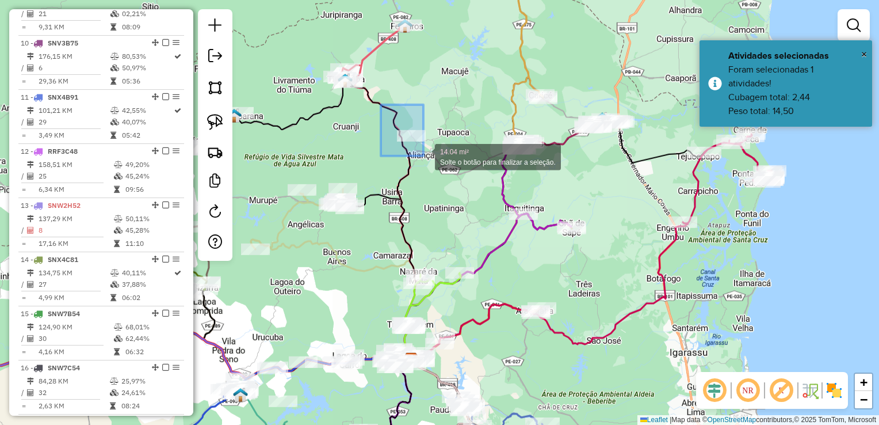
drag, startPoint x: 406, startPoint y: 152, endPoint x: 440, endPoint y: 162, distance: 35.0
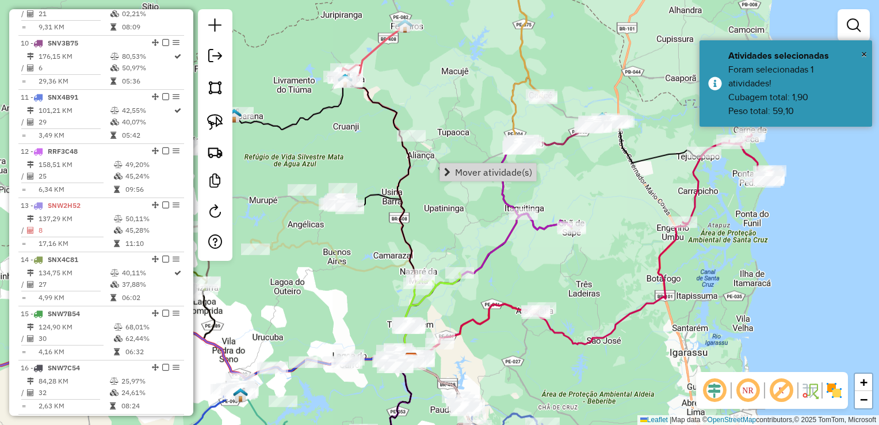
click at [429, 99] on div "Janela de atendimento Grade de atendimento Capacidade Transportadoras Veículos …" at bounding box center [439, 212] width 879 height 425
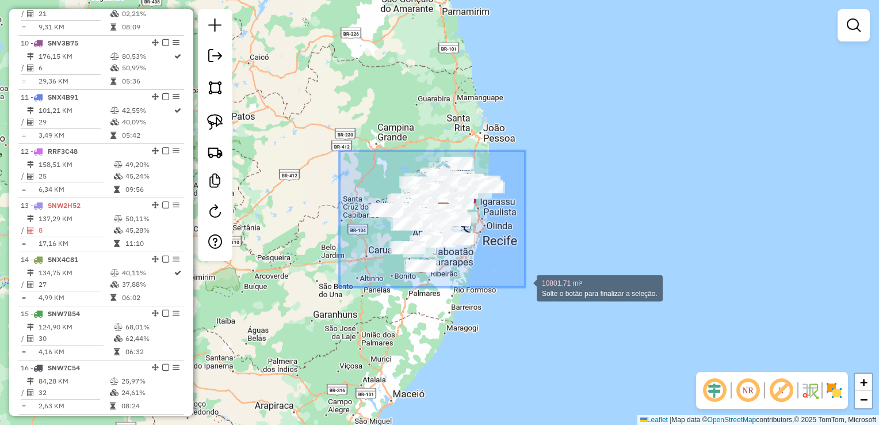
drag, startPoint x: 340, startPoint y: 162, endPoint x: 526, endPoint y: 287, distance: 224.3
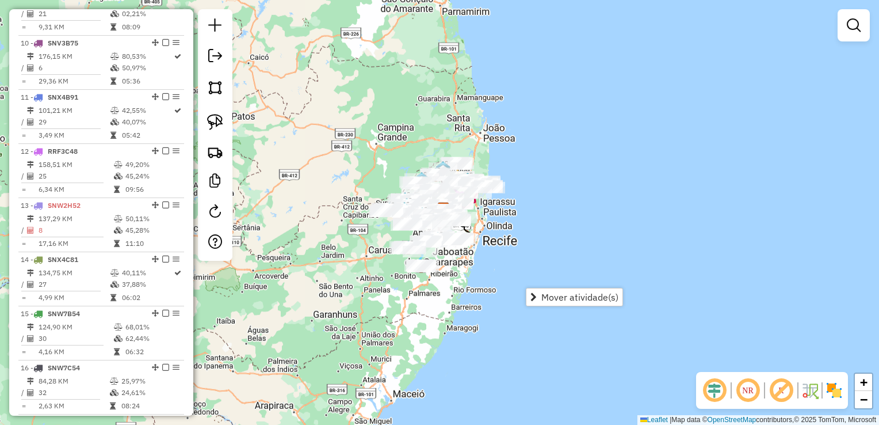
click at [334, 166] on div "Janela de atendimento Grade de atendimento Capacidade Transportadoras Veículos …" at bounding box center [439, 212] width 879 height 425
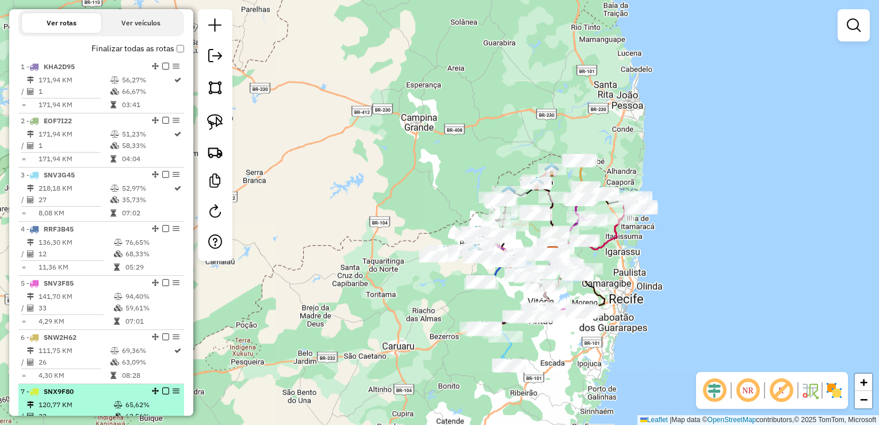
scroll to position [288, 0]
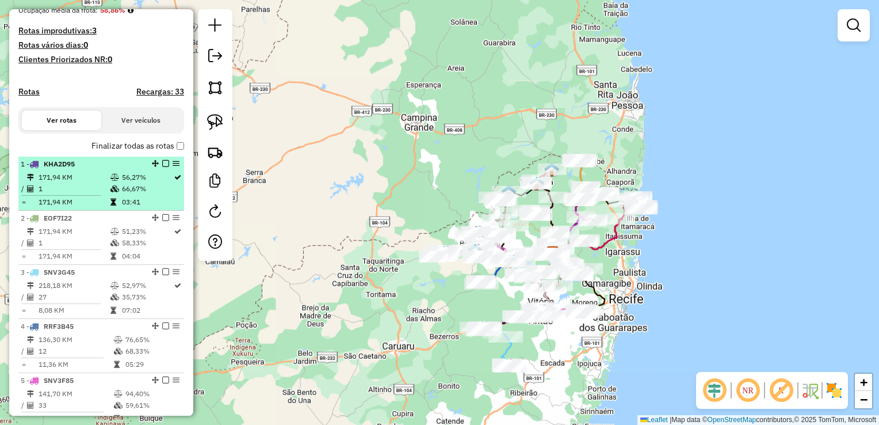
click at [173, 167] on em at bounding box center [176, 163] width 7 height 7
select select "**********"
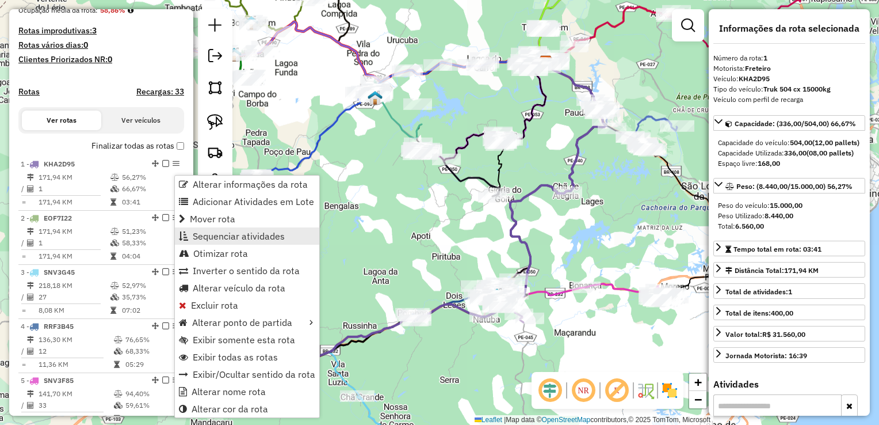
click at [214, 239] on span "Sequenciar atividades" at bounding box center [239, 235] width 92 height 9
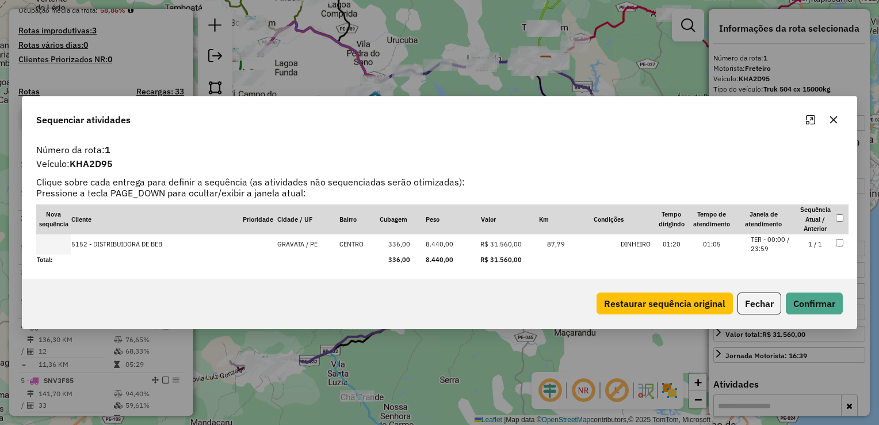
click at [836, 118] on icon "button" at bounding box center [834, 119] width 7 height 7
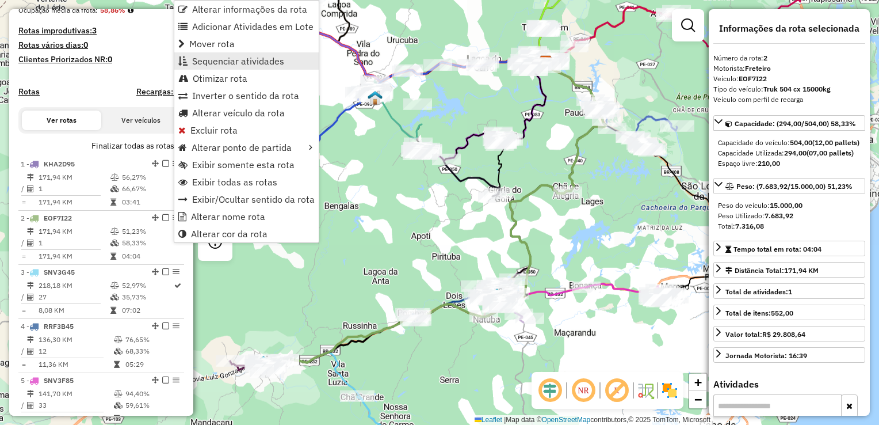
click at [228, 56] on span "Sequenciar atividades" at bounding box center [238, 60] width 92 height 9
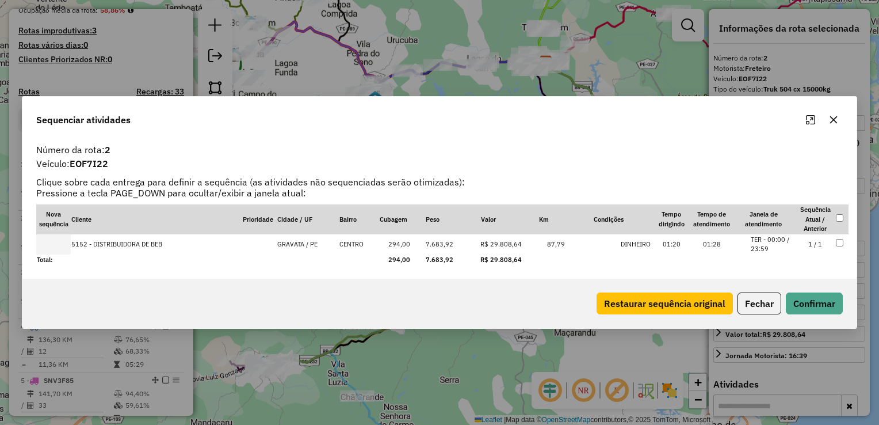
click at [833, 120] on icon "button" at bounding box center [834, 119] width 7 height 7
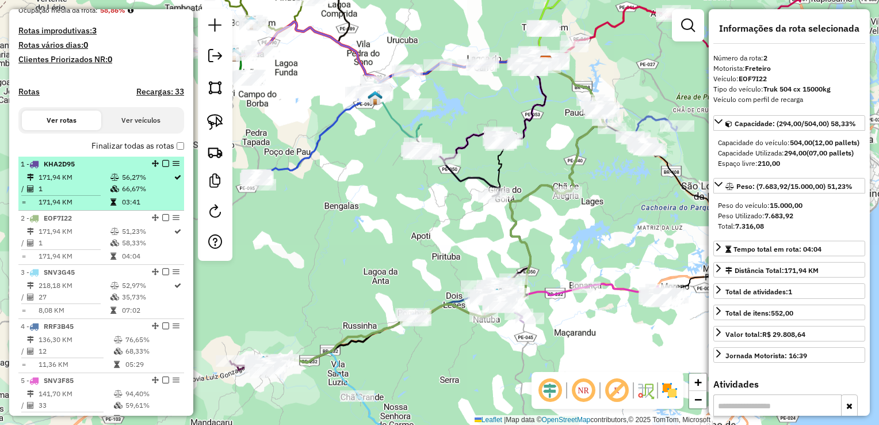
click at [77, 183] on td "171,94 KM" at bounding box center [74, 178] width 72 height 12
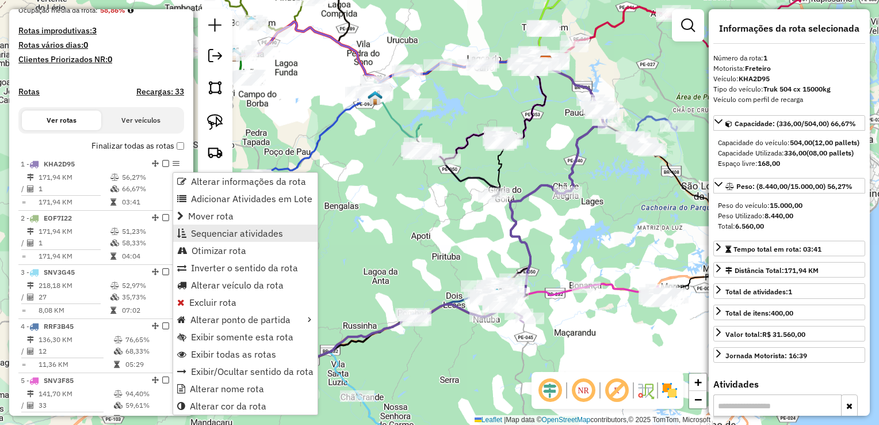
click at [218, 229] on span "Sequenciar atividades" at bounding box center [237, 233] width 92 height 9
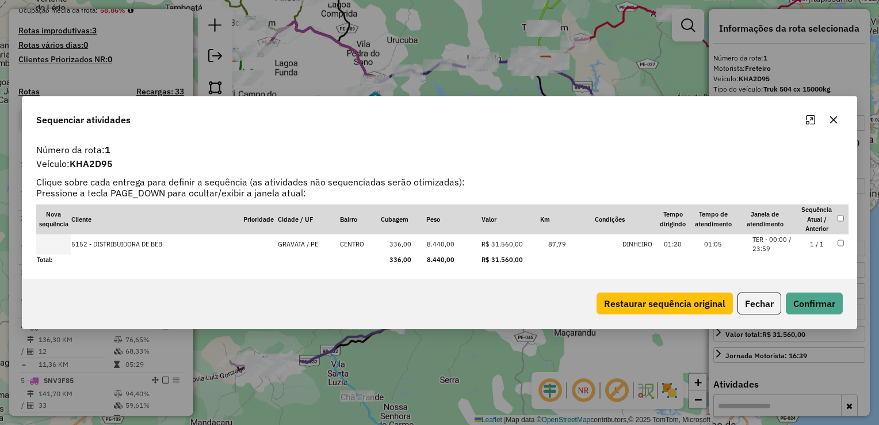
drag, startPoint x: 836, startPoint y: 123, endPoint x: 825, endPoint y: 123, distance: 10.4
click at [836, 123] on icon "button" at bounding box center [833, 119] width 9 height 9
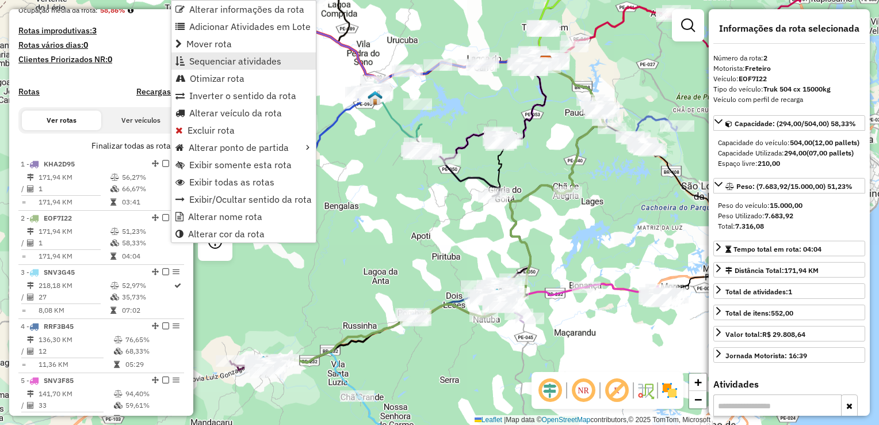
click at [222, 60] on span "Sequenciar atividades" at bounding box center [235, 60] width 92 height 9
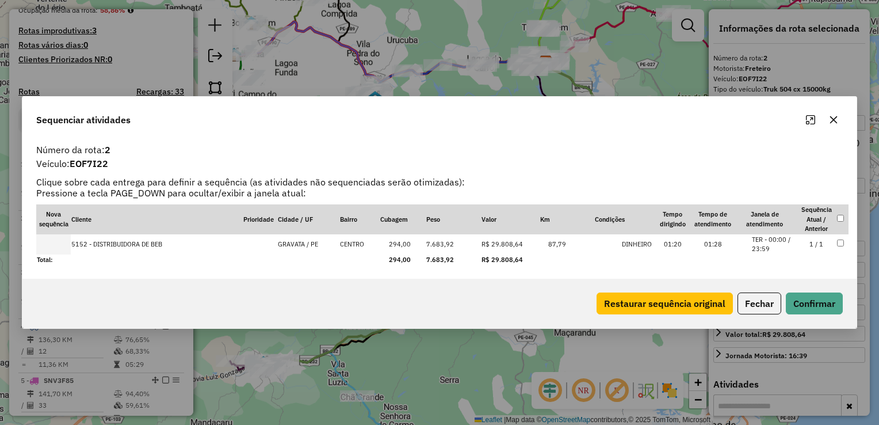
click at [835, 121] on icon "button" at bounding box center [833, 119] width 9 height 9
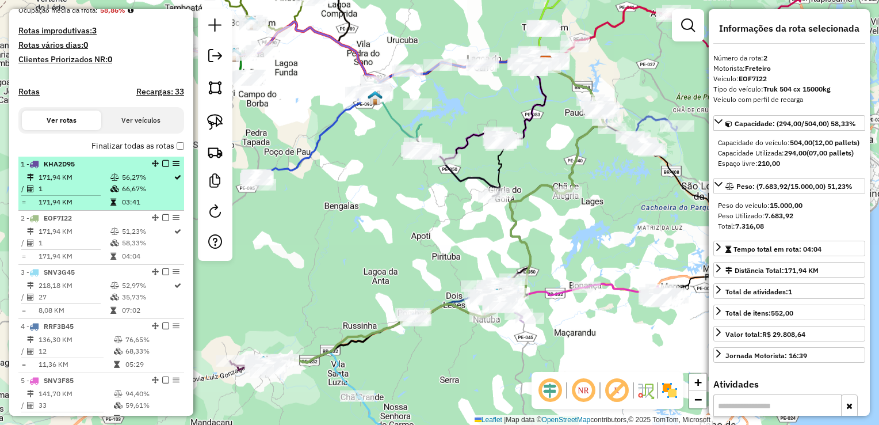
click at [83, 193] on td "1" at bounding box center [74, 189] width 72 height 12
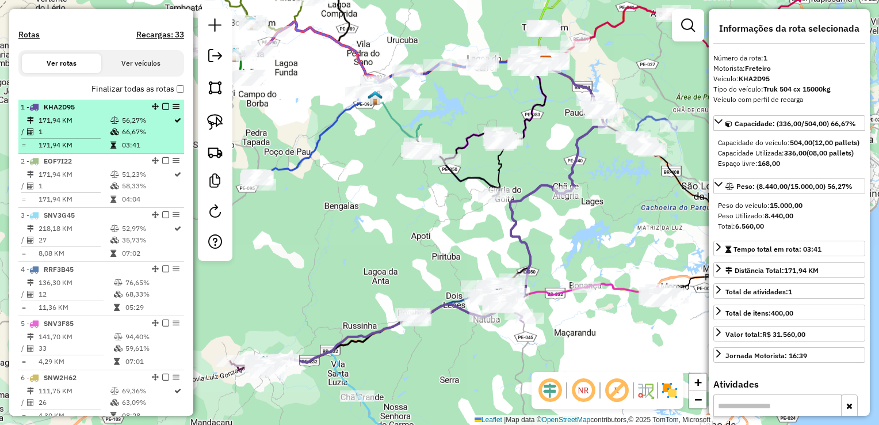
scroll to position [345, 0]
click at [83, 191] on td "1" at bounding box center [74, 186] width 72 height 12
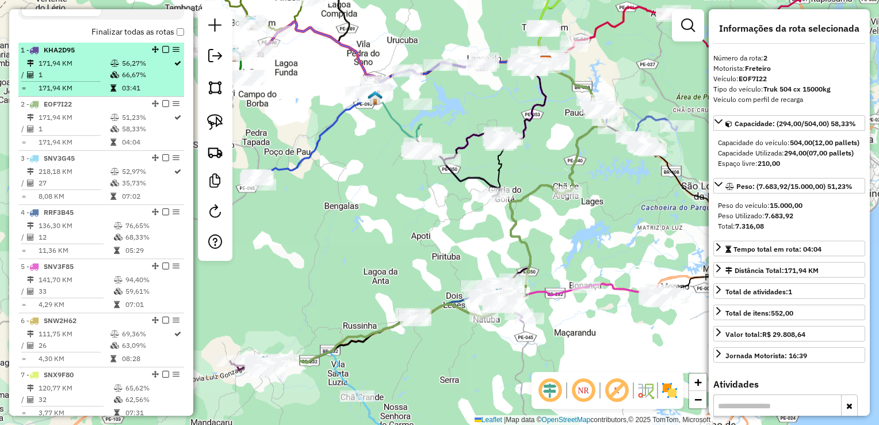
scroll to position [403, 0]
click at [83, 188] on td "27" at bounding box center [74, 182] width 72 height 12
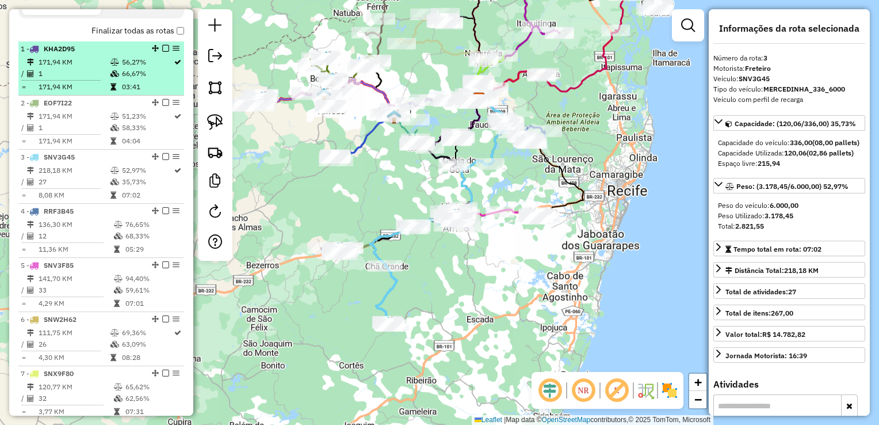
scroll to position [460, 0]
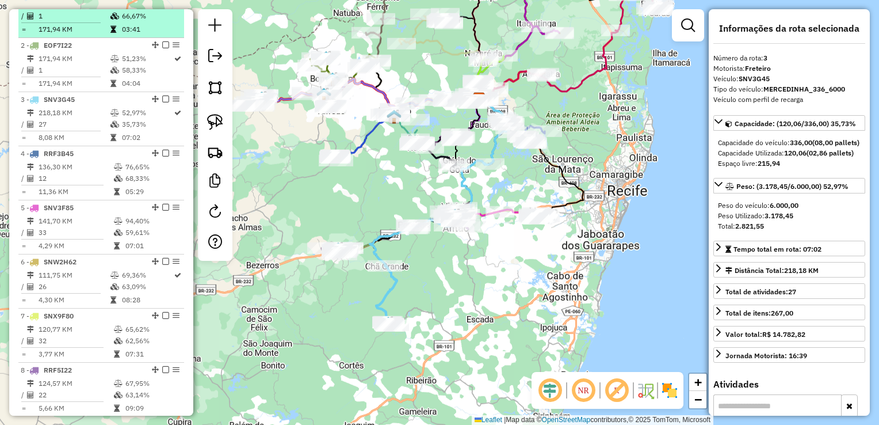
click at [83, 184] on td "12" at bounding box center [75, 179] width 75 height 12
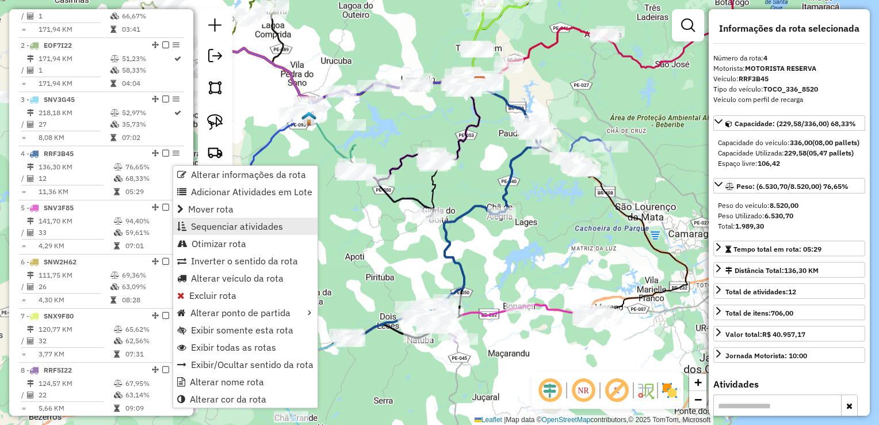
click at [202, 226] on span "Sequenciar atividades" at bounding box center [237, 226] width 92 height 9
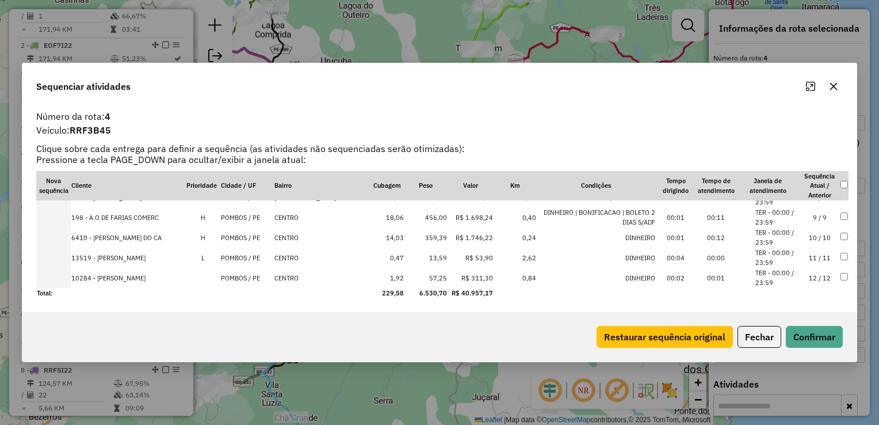
scroll to position [0, 0]
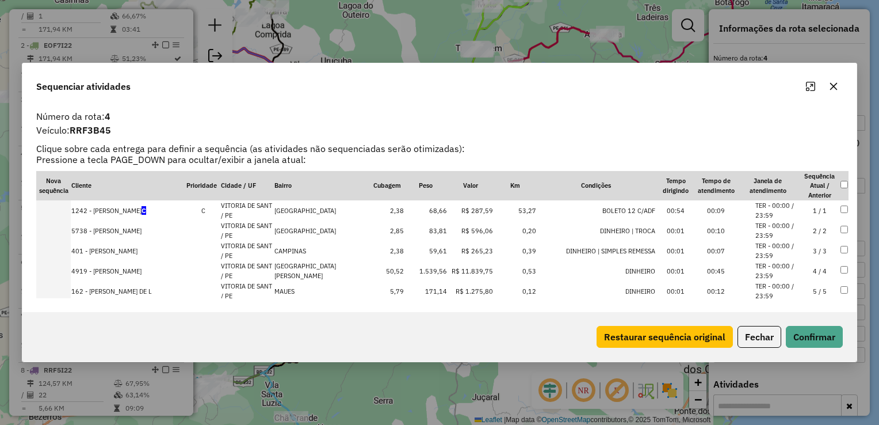
click at [836, 89] on icon "button" at bounding box center [834, 86] width 7 height 7
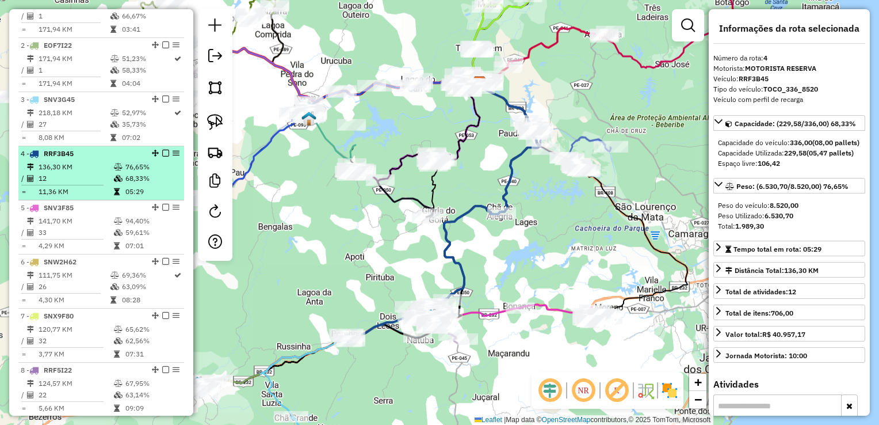
click at [59, 183] on td "12" at bounding box center [75, 179] width 75 height 12
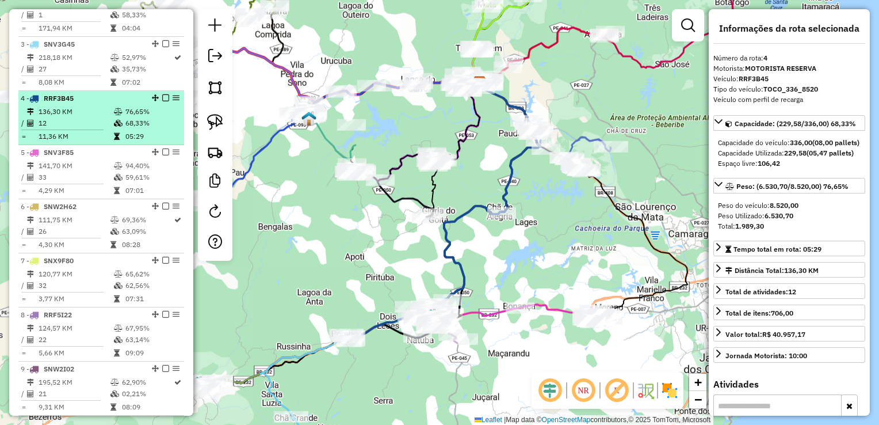
scroll to position [518, 0]
click at [58, 181] on td "33" at bounding box center [75, 175] width 75 height 12
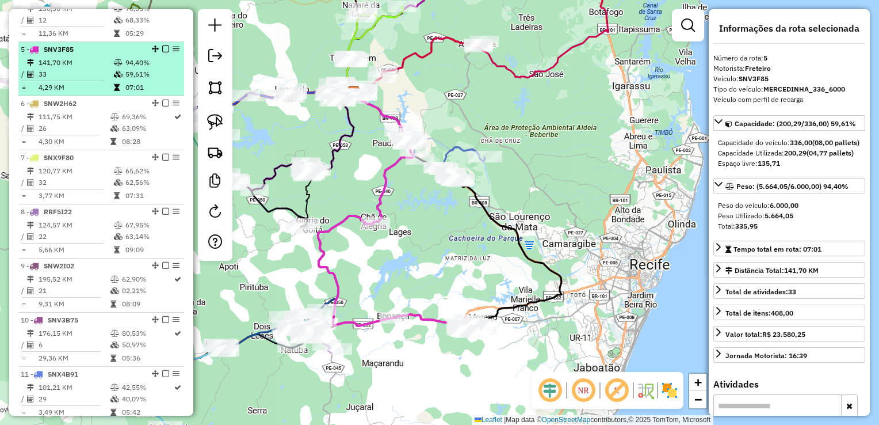
scroll to position [633, 0]
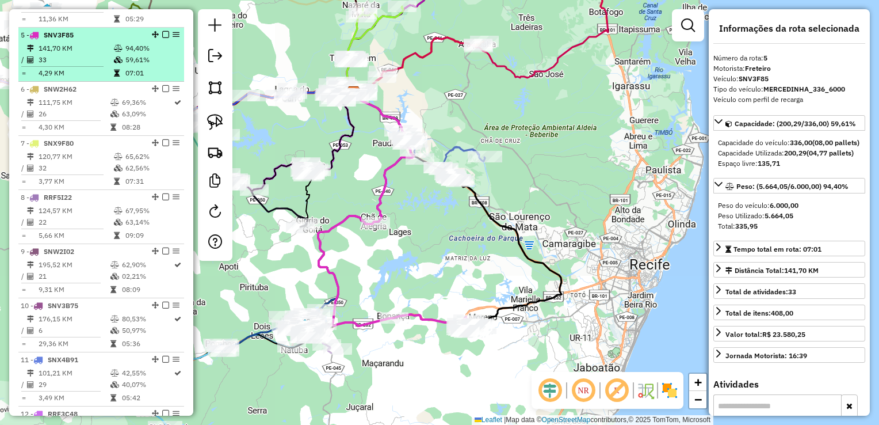
click at [58, 183] on table "120,77 KM 65,62% / 32 62,56% = 3,77 KM 07:31" at bounding box center [101, 169] width 161 height 36
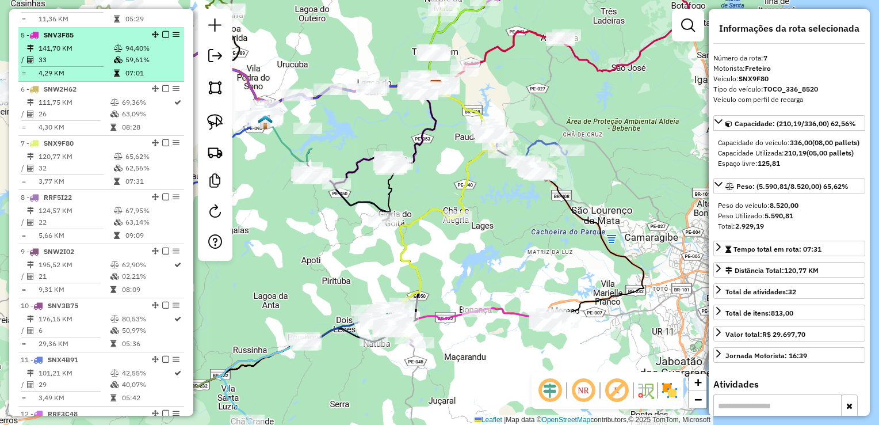
click at [58, 66] on td "33" at bounding box center [75, 60] width 75 height 12
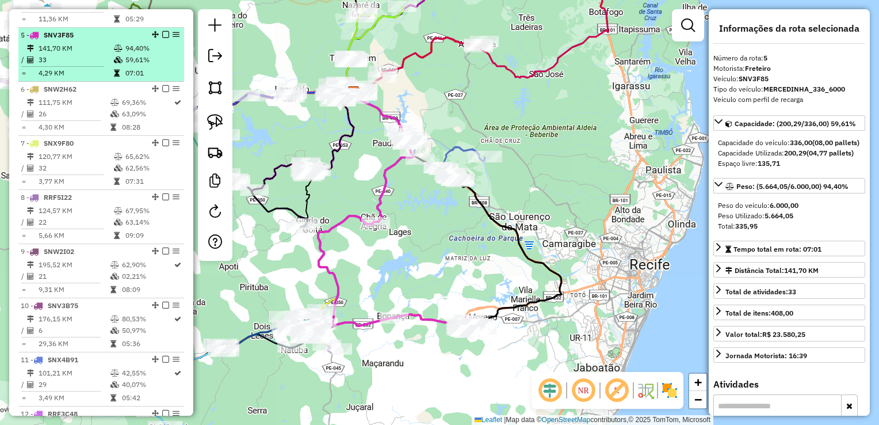
scroll to position [691, 0]
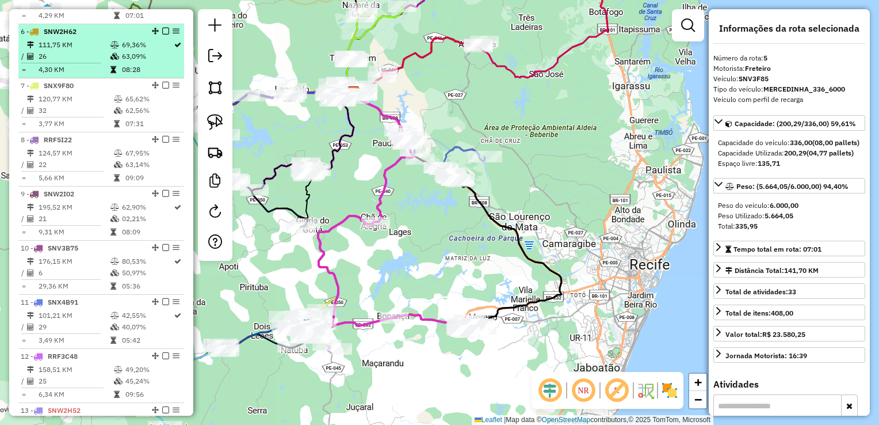
click at [54, 75] on td "4,30 KM" at bounding box center [74, 70] width 72 height 12
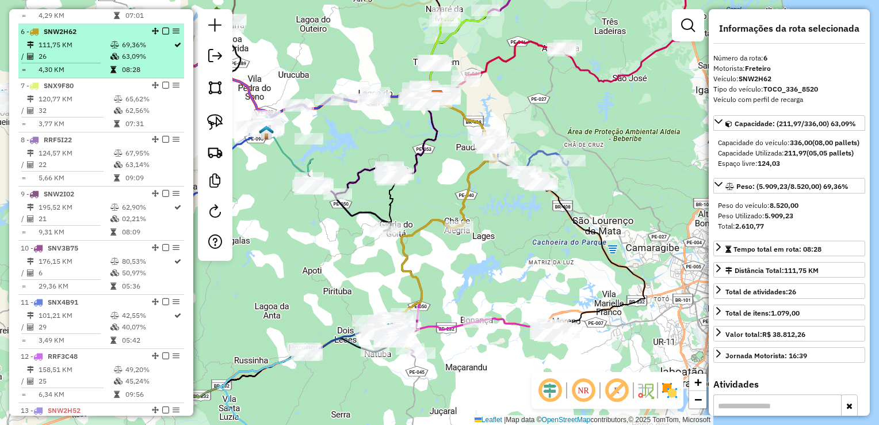
scroll to position [748, 0]
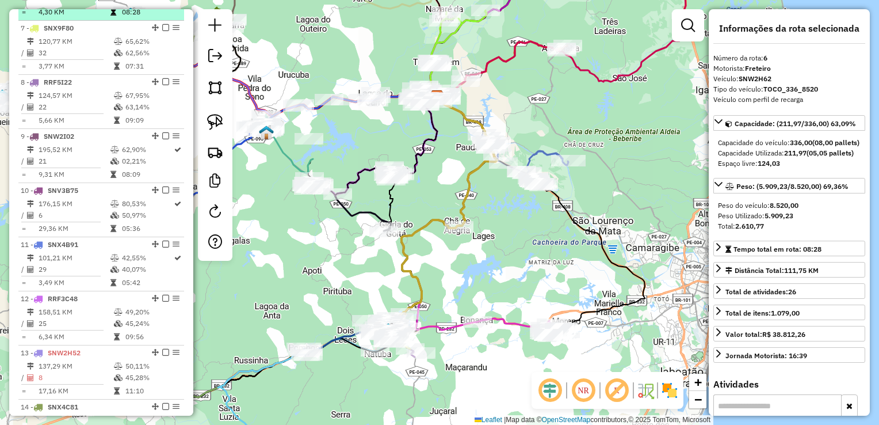
click at [57, 72] on td "3,77 KM" at bounding box center [75, 66] width 75 height 12
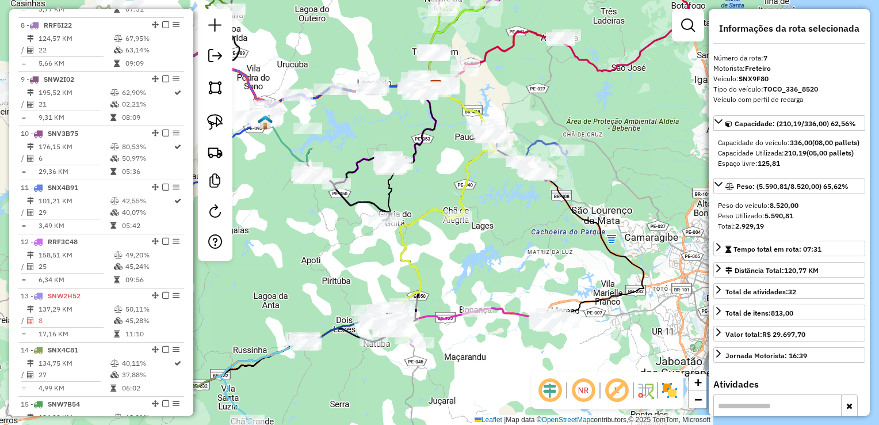
scroll to position [806, 0]
click at [57, 68] on td "5,66 KM" at bounding box center [75, 63] width 75 height 12
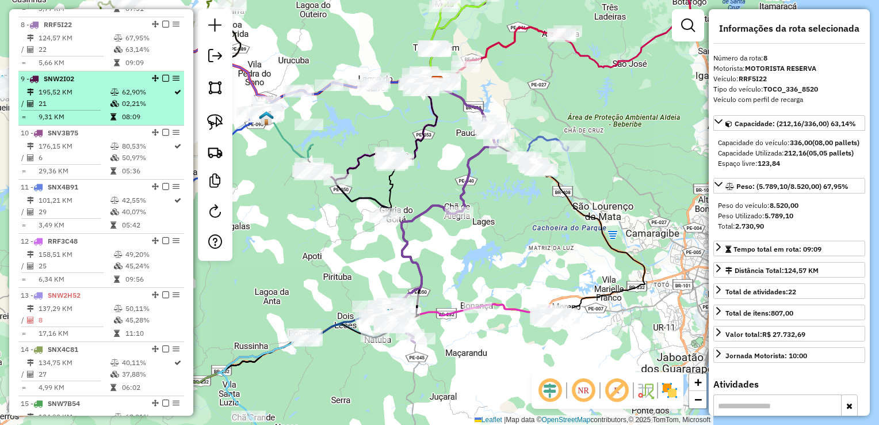
click at [56, 95] on li "9 - SNW2I02 195,52 KM 62,90% / 21 02,21% = 9,31 KM 08:09" at bounding box center [101, 98] width 166 height 54
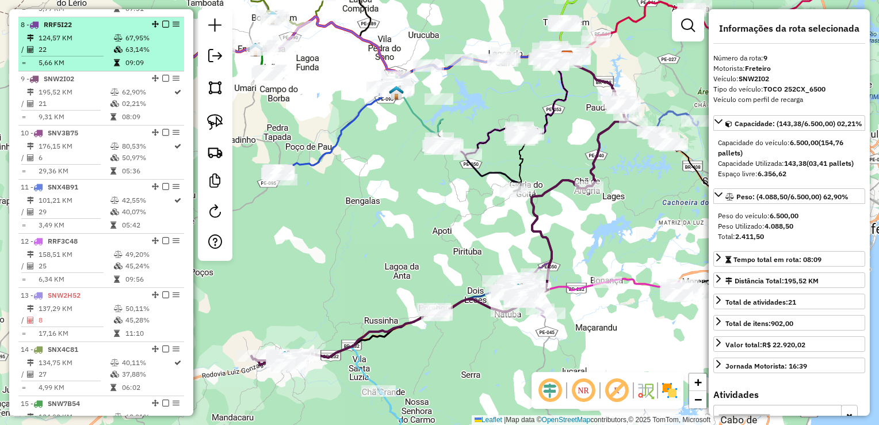
click at [55, 44] on td "124,57 KM" at bounding box center [75, 38] width 75 height 12
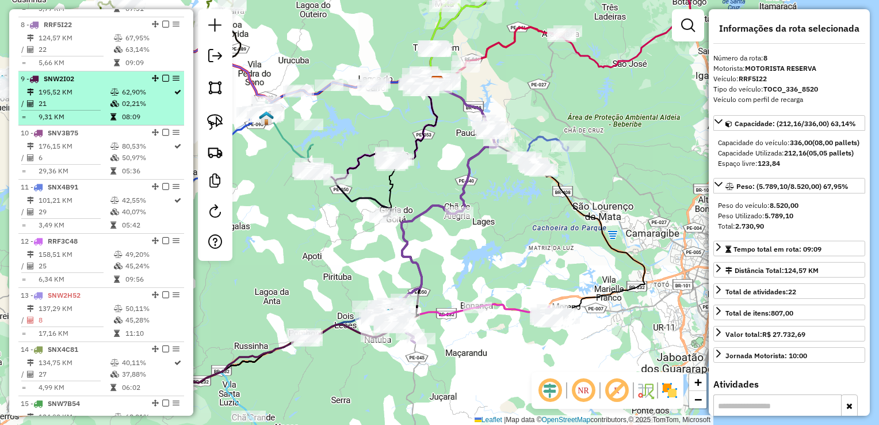
click at [64, 94] on li "9 - SNW2I02 195,52 KM 62,90% / 21 02,21% = 9,31 KM 08:09" at bounding box center [101, 98] width 166 height 54
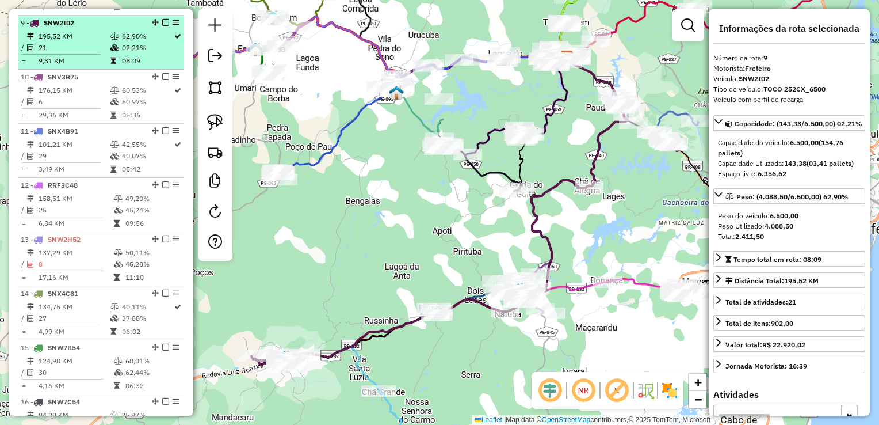
scroll to position [863, 0]
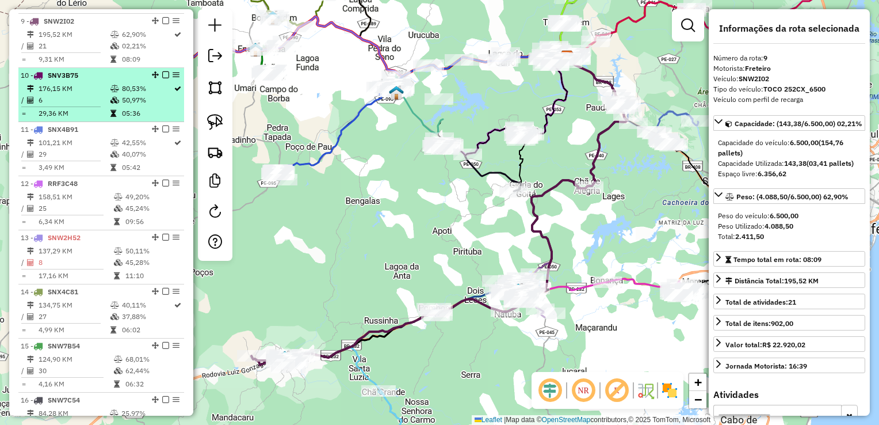
click at [63, 94] on td "176,15 KM" at bounding box center [74, 89] width 72 height 12
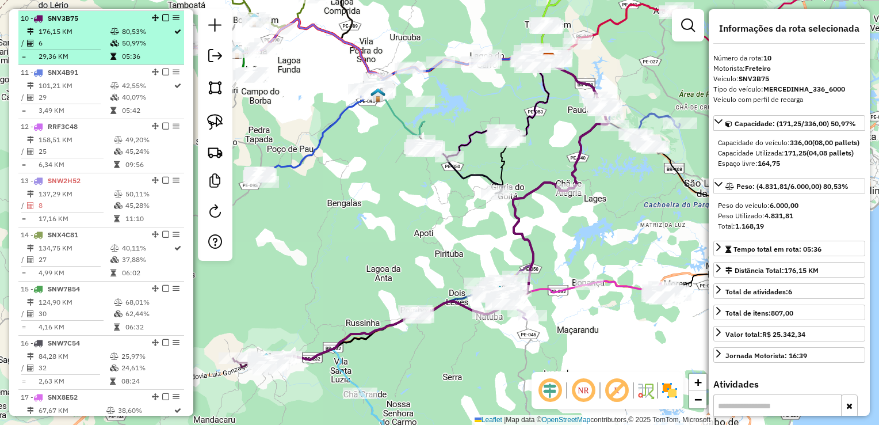
scroll to position [921, 0]
click at [63, 91] on td "101,21 KM" at bounding box center [74, 85] width 72 height 12
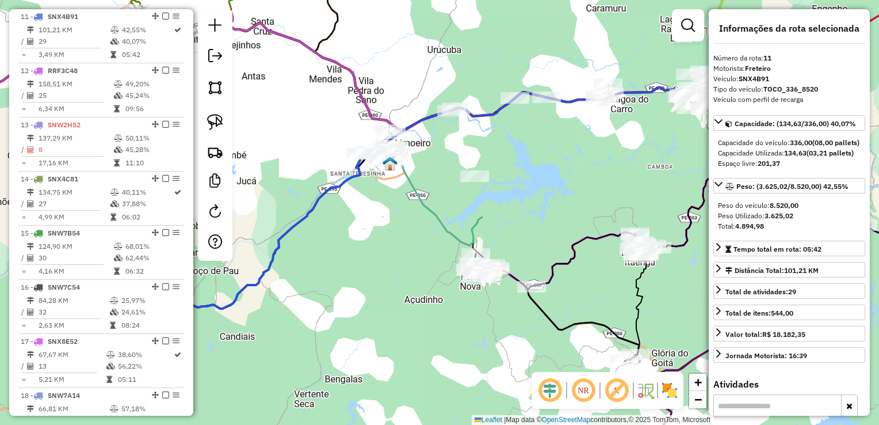
scroll to position [978, 0]
click at [63, 87] on td "158,51 KM" at bounding box center [75, 82] width 75 height 12
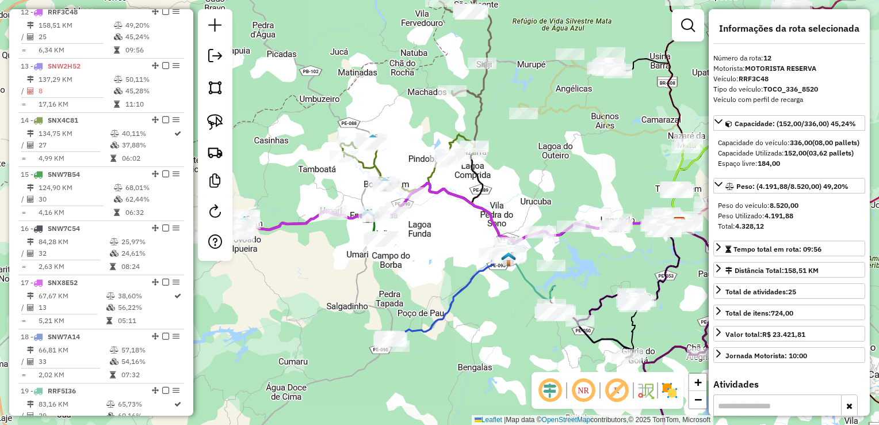
scroll to position [1036, 0]
click at [63, 95] on td "8" at bounding box center [75, 90] width 75 height 12
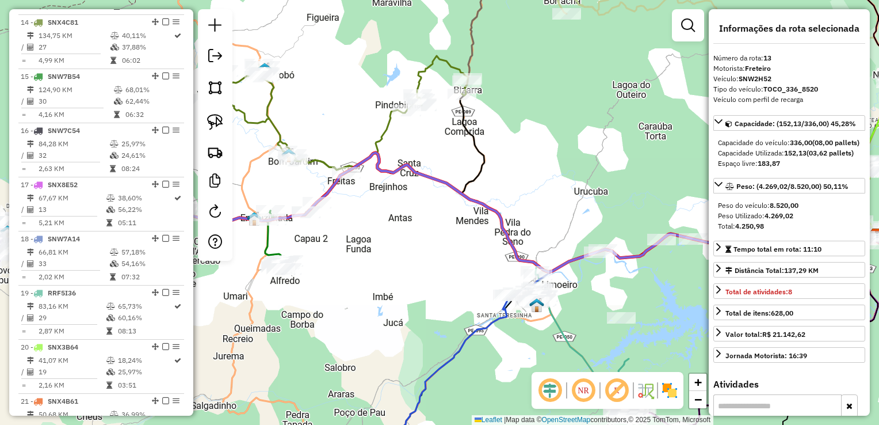
scroll to position [1151, 0]
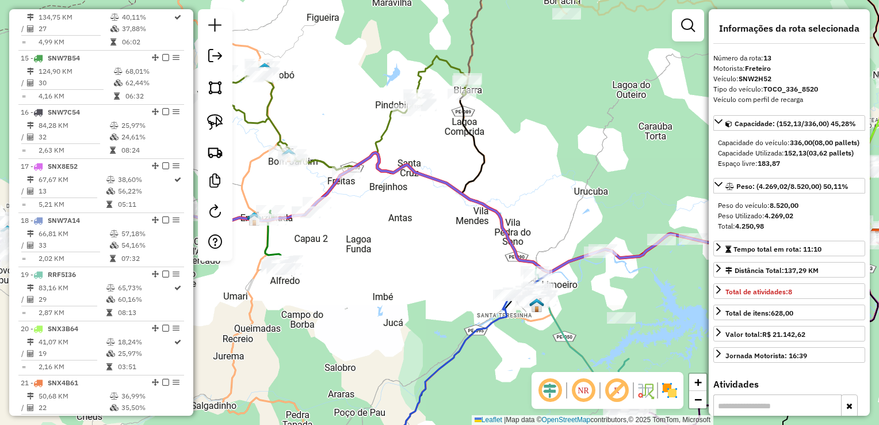
click at [63, 89] on td "30" at bounding box center [75, 83] width 75 height 12
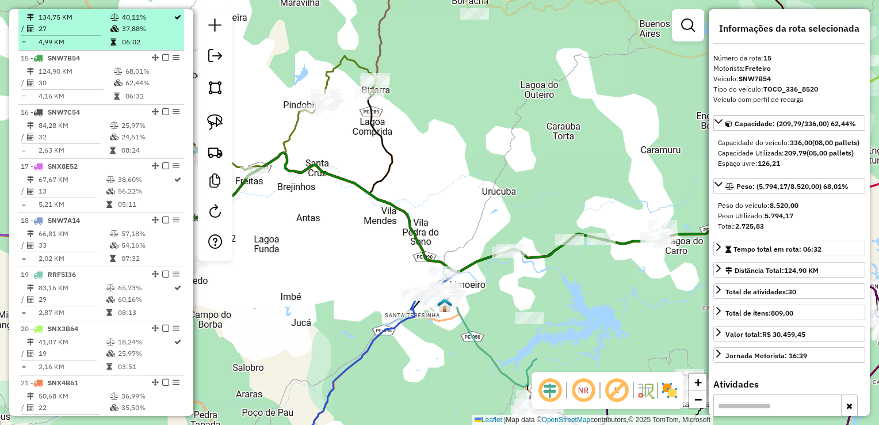
click at [63, 34] on td "27" at bounding box center [74, 29] width 72 height 12
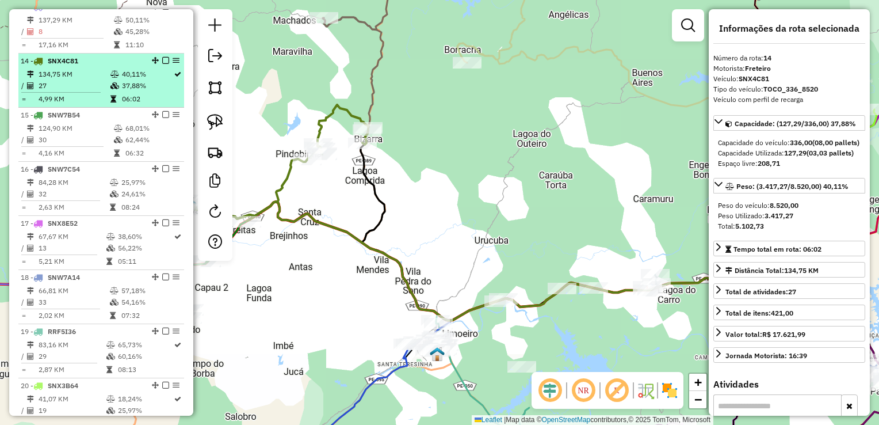
scroll to position [1094, 0]
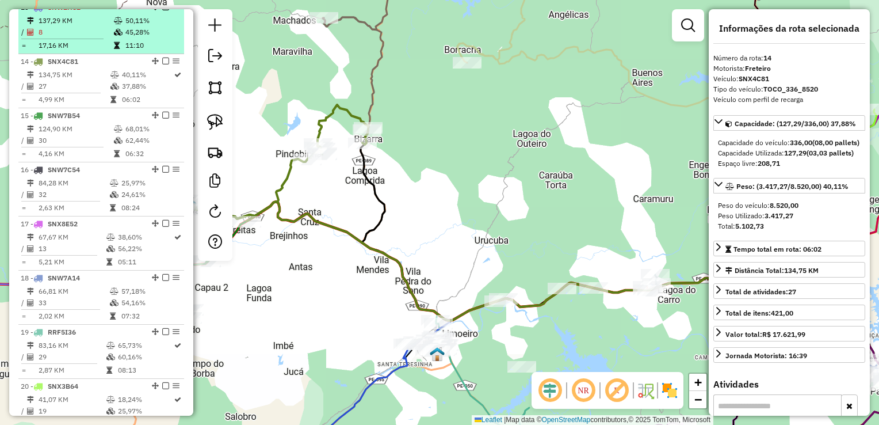
click at [64, 38] on td "8" at bounding box center [75, 32] width 75 height 12
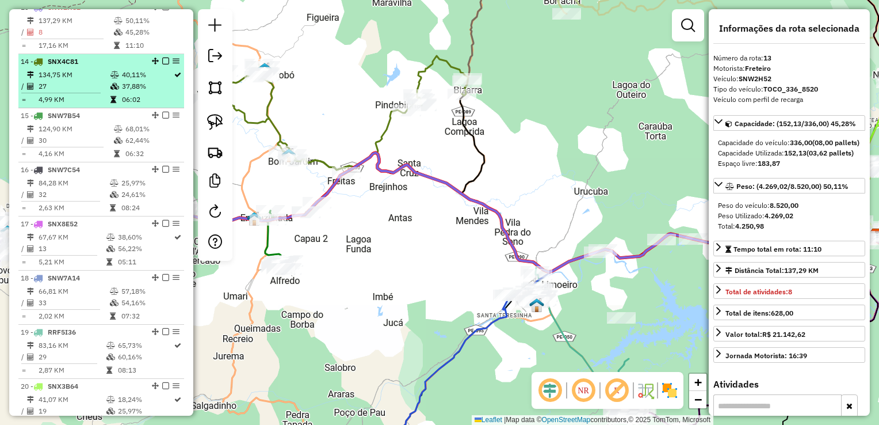
click at [68, 81] on td "134,75 KM" at bounding box center [74, 75] width 72 height 12
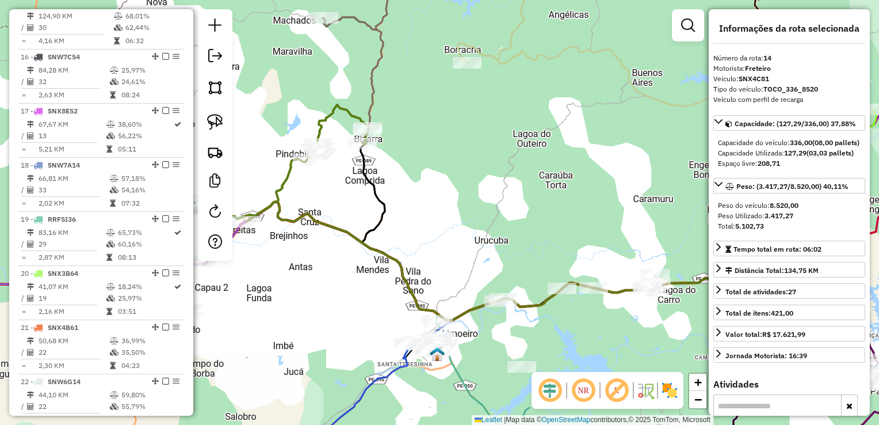
scroll to position [1209, 0]
click at [68, 82] on td "32" at bounding box center [73, 80] width 71 height 12
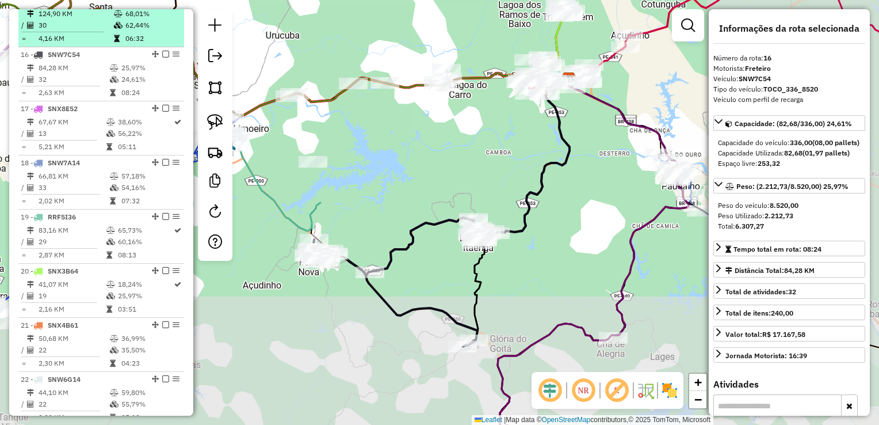
click at [67, 31] on td "30" at bounding box center [75, 26] width 75 height 12
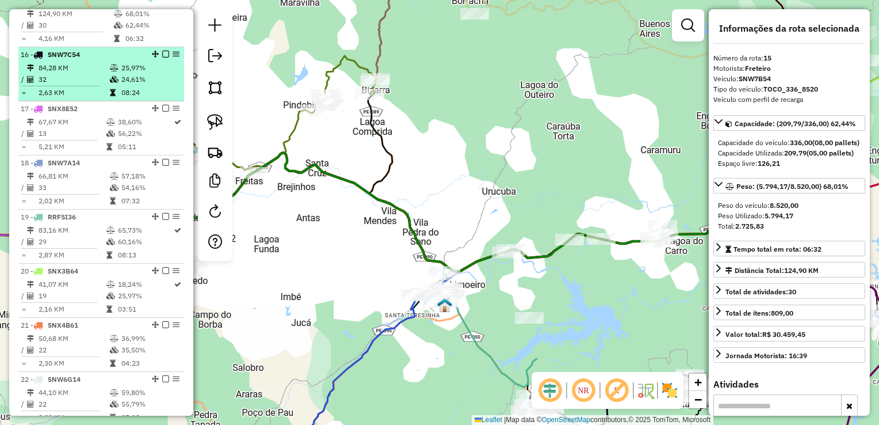
click at [67, 74] on td "84,28 KM" at bounding box center [73, 68] width 71 height 12
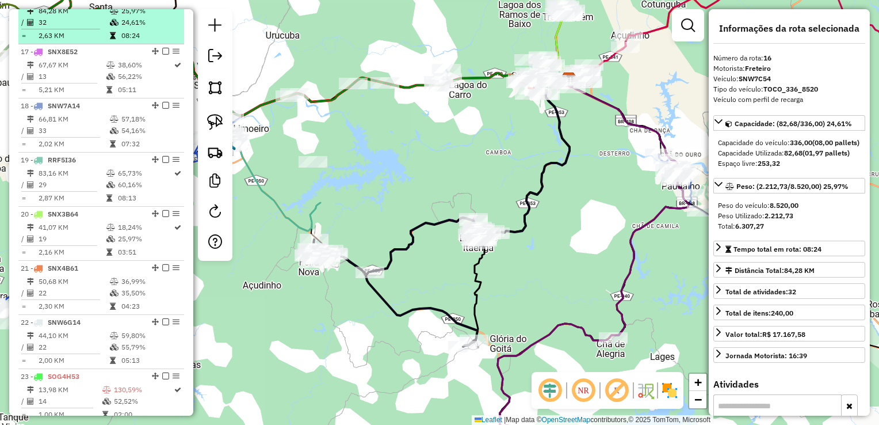
scroll to position [1266, 0]
click at [67, 70] on td "67,67 KM" at bounding box center [72, 65] width 68 height 12
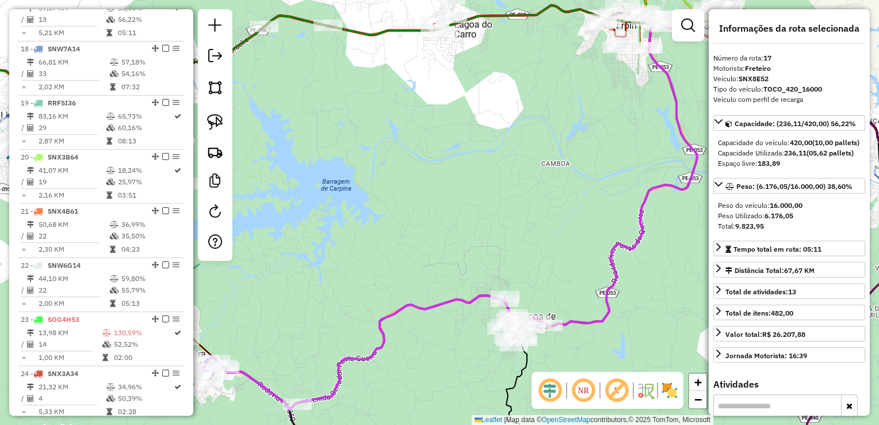
scroll to position [1324, 0]
click at [67, 78] on td "33" at bounding box center [73, 73] width 71 height 12
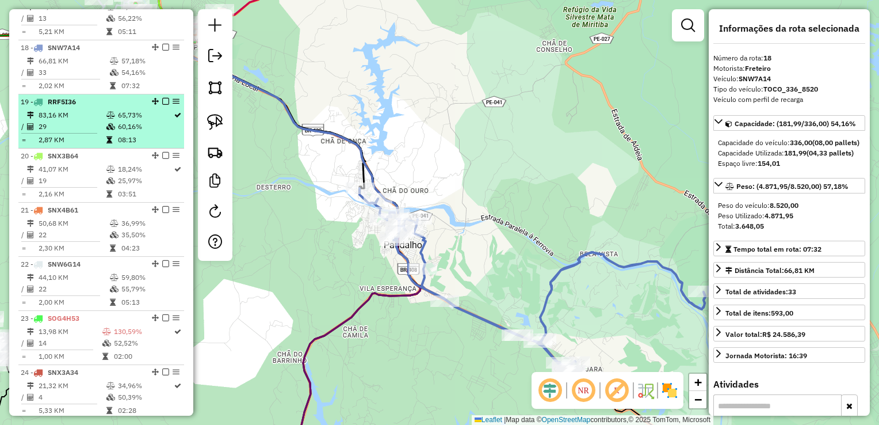
click at [58, 132] on table "83,16 KM 65,73% / 29 60,16% = 2,87 KM 08:13" at bounding box center [101, 127] width 161 height 36
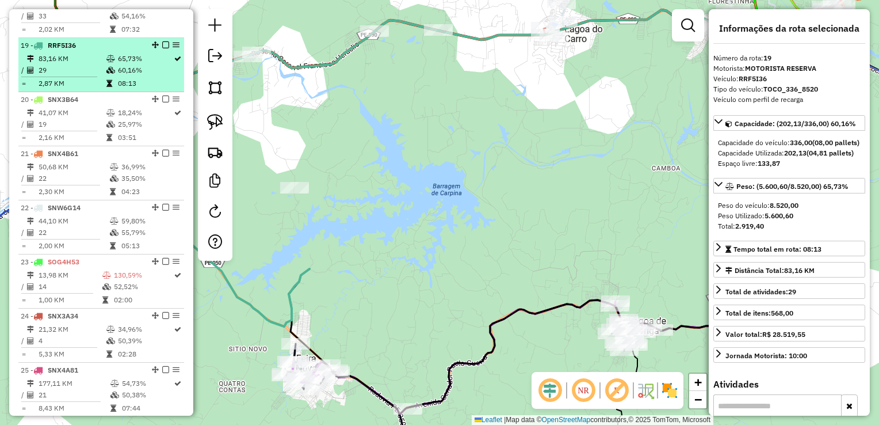
scroll to position [1381, 0]
click at [56, 129] on td "19" at bounding box center [72, 123] width 68 height 12
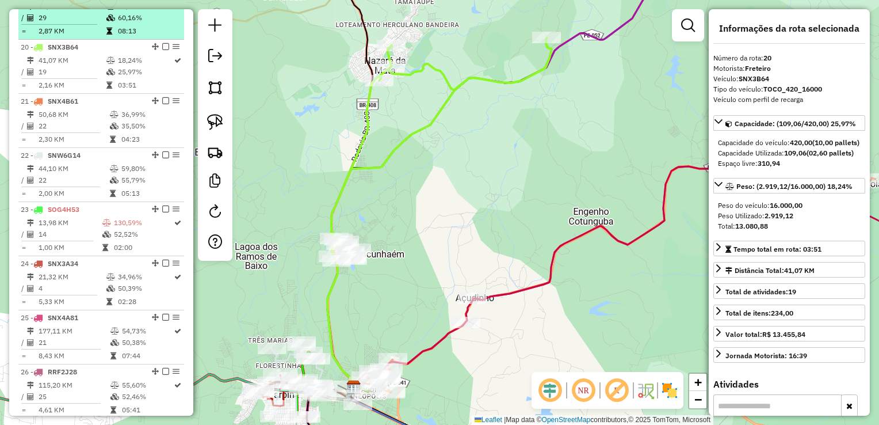
scroll to position [1439, 0]
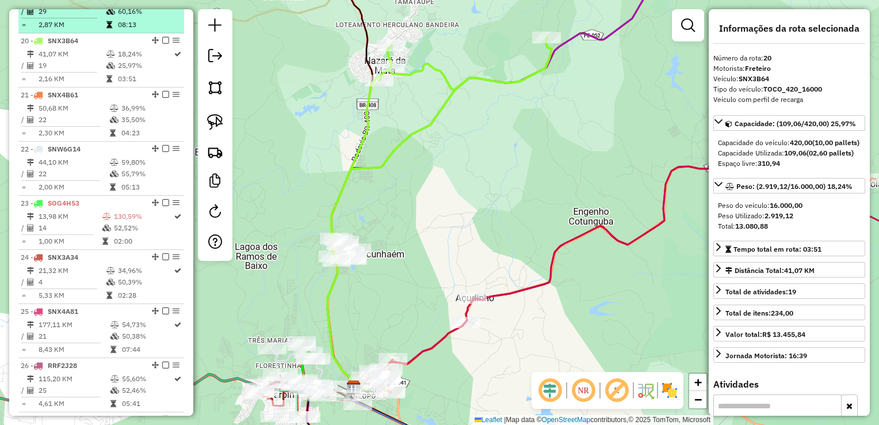
click at [56, 125] on td "22" at bounding box center [73, 120] width 71 height 12
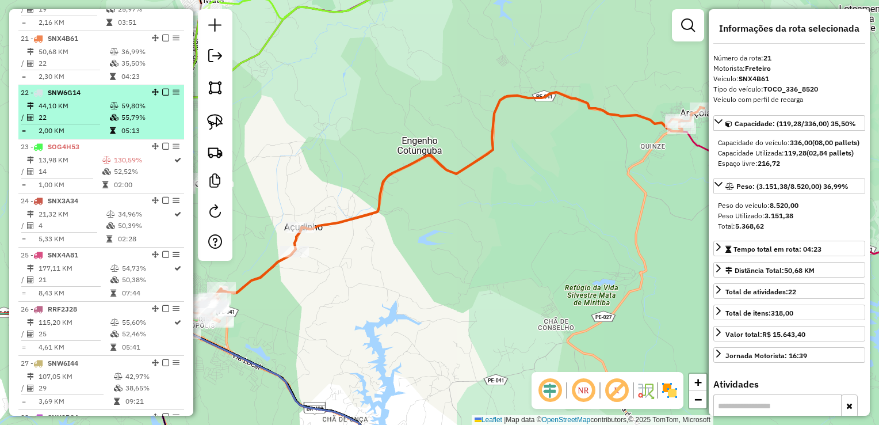
scroll to position [1497, 0]
click at [56, 132] on td "2,00 KM" at bounding box center [73, 130] width 71 height 12
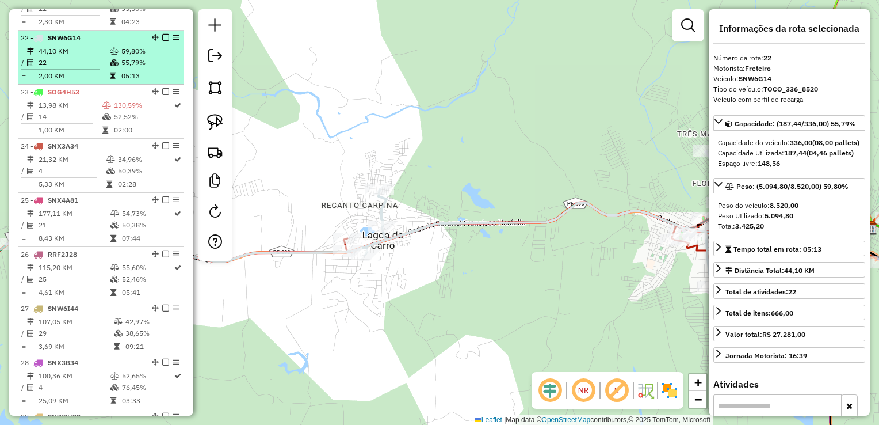
scroll to position [1554, 0]
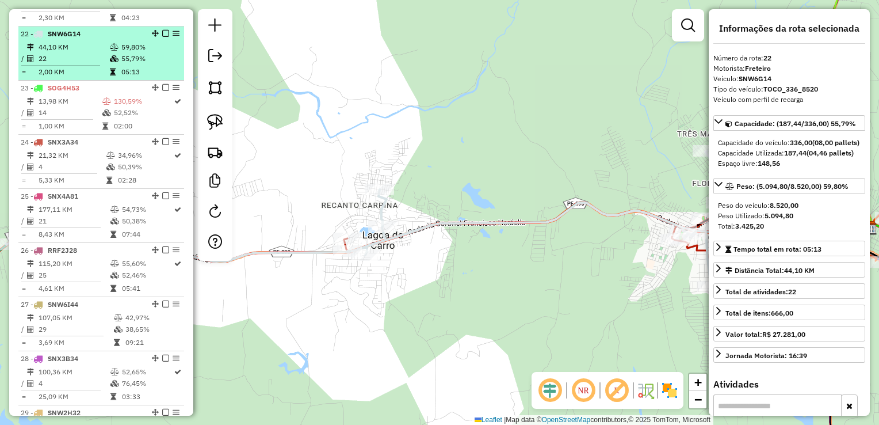
click at [56, 132] on td "1,00 KM" at bounding box center [70, 126] width 64 height 12
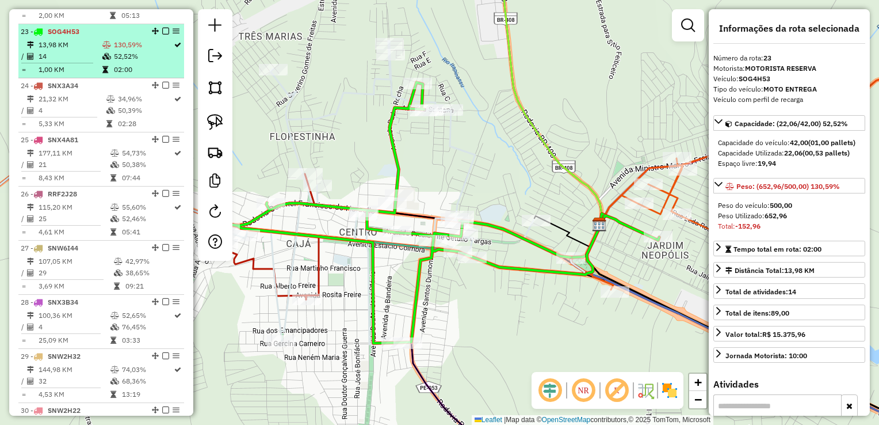
scroll to position [1612, 0]
click at [55, 128] on td "5,33 KM" at bounding box center [72, 123] width 68 height 12
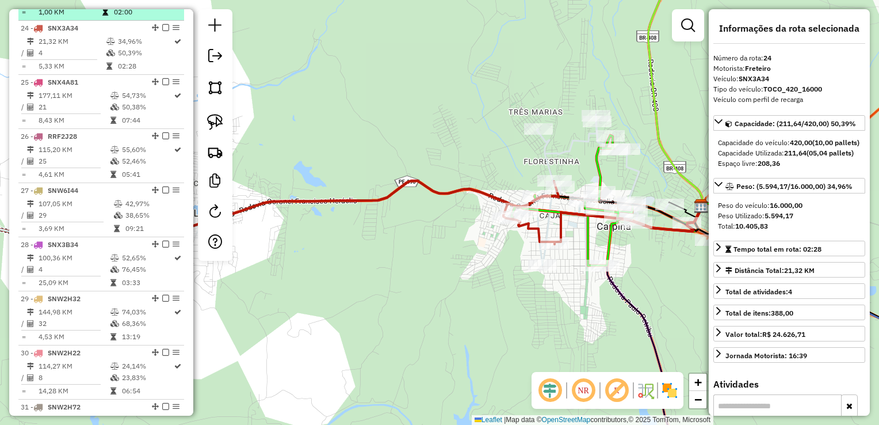
scroll to position [1669, 0]
click at [55, 128] on li "25 - SNX4A81 177,11 KM 54,73% / 21 50,38% = 8,43 KM 07:44" at bounding box center [101, 101] width 166 height 54
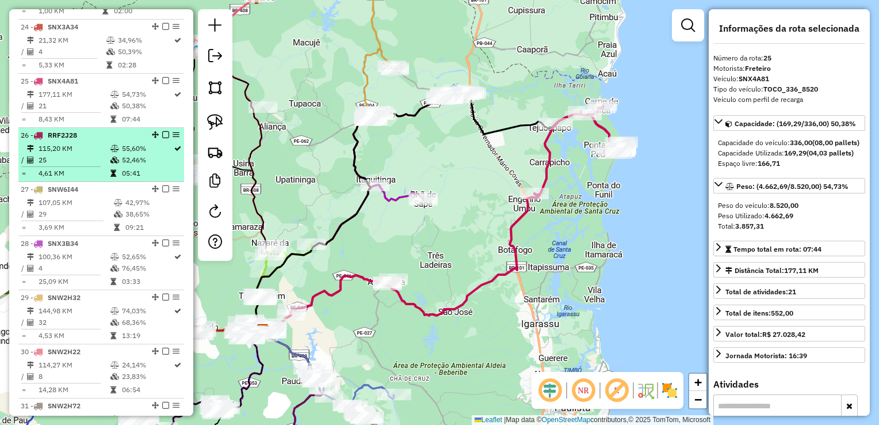
click at [59, 154] on td "115,20 KM" at bounding box center [74, 149] width 72 height 12
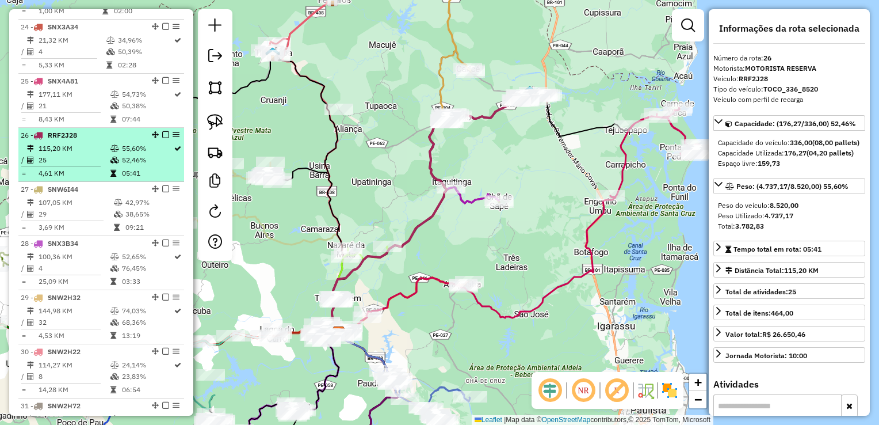
scroll to position [1727, 0]
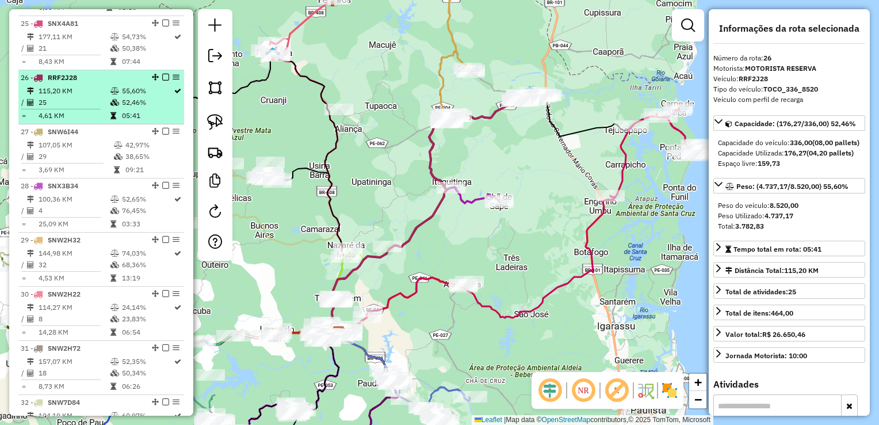
click at [59, 159] on td "29" at bounding box center [75, 157] width 75 height 12
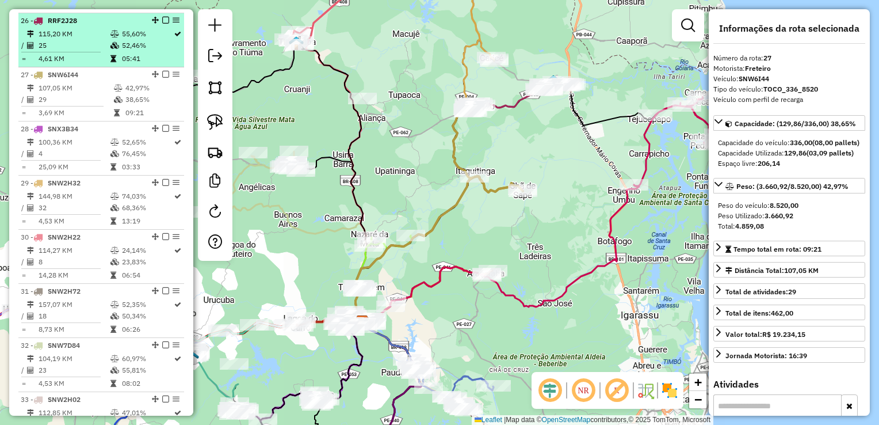
scroll to position [1784, 0]
click at [59, 159] on td "4" at bounding box center [74, 153] width 72 height 12
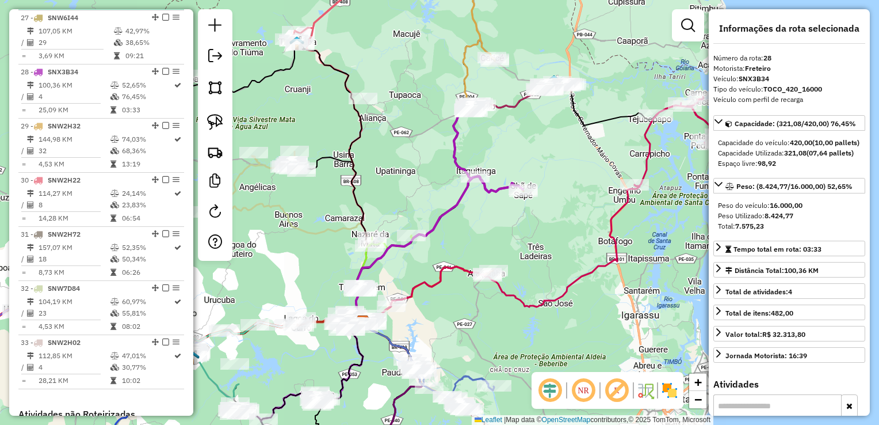
scroll to position [1842, 0]
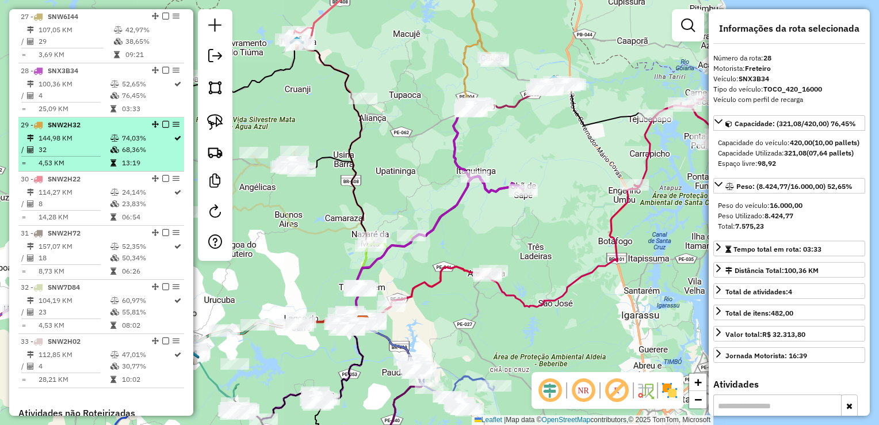
click at [60, 155] on td "32" at bounding box center [74, 150] width 72 height 12
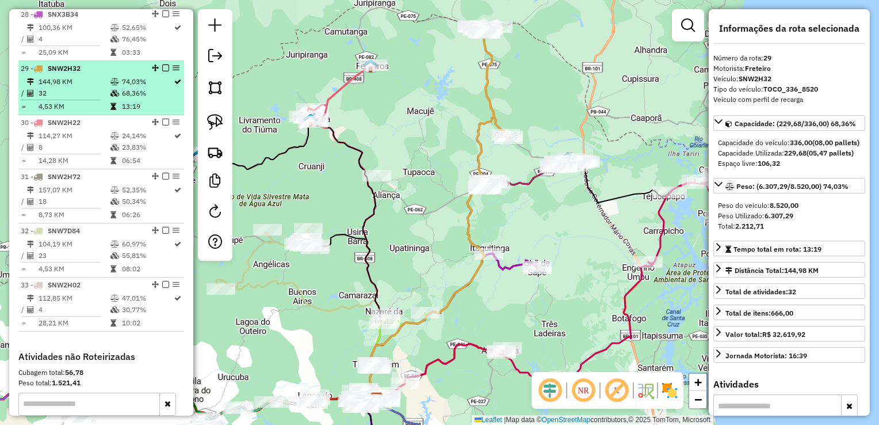
scroll to position [1899, 0]
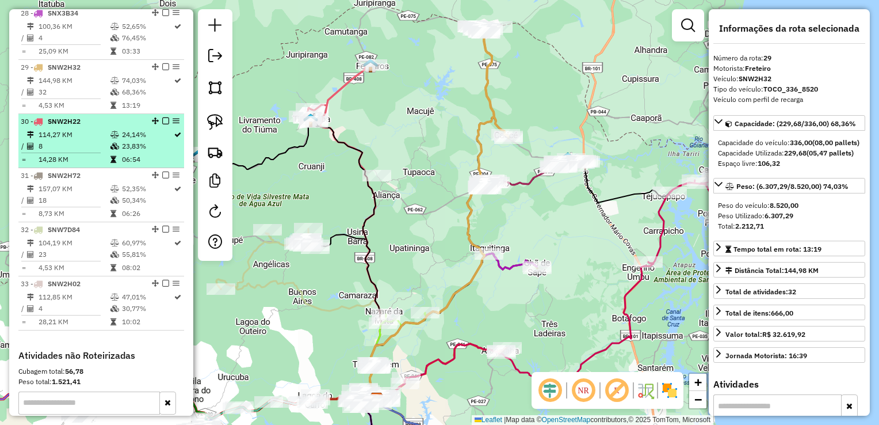
click at [60, 154] on td at bounding box center [65, 153] width 89 height 2
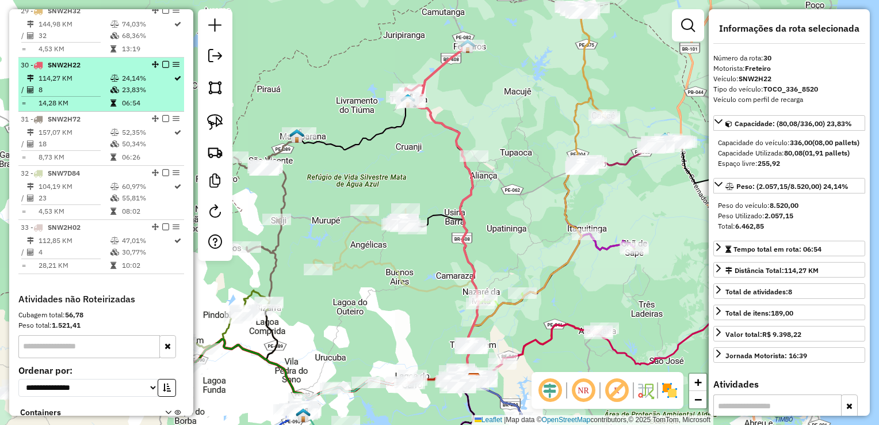
scroll to position [1957, 0]
click at [60, 159] on td "8,73 KM" at bounding box center [74, 156] width 72 height 12
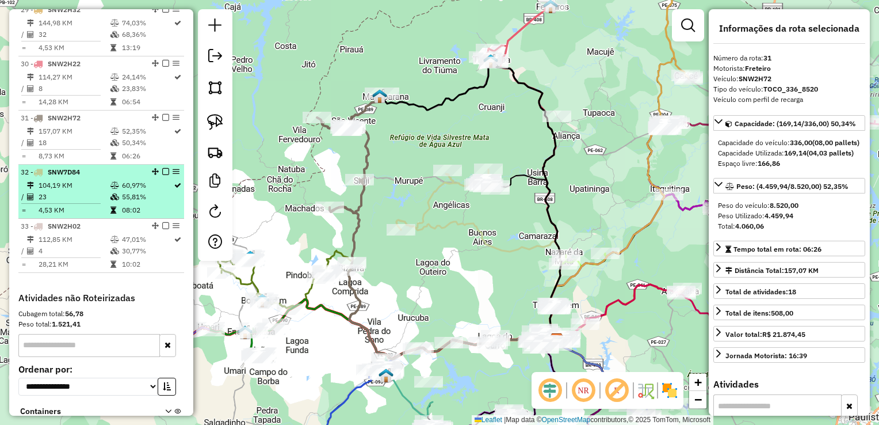
click at [69, 199] on td "23" at bounding box center [74, 197] width 72 height 12
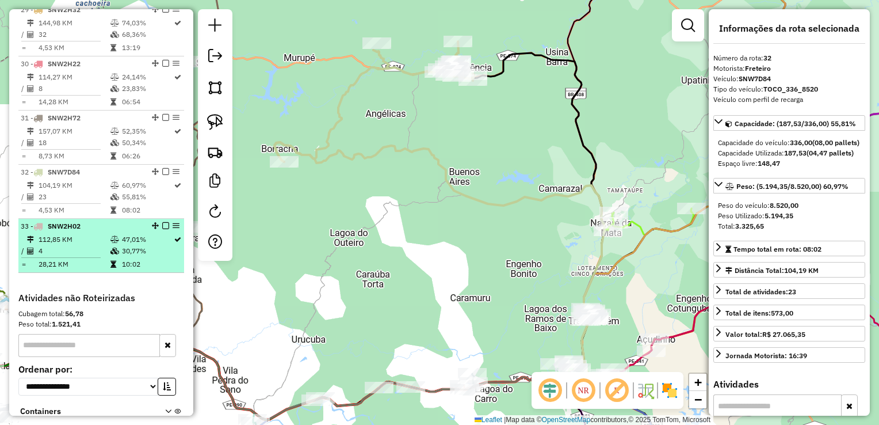
click at [72, 241] on td "112,85 KM" at bounding box center [74, 240] width 72 height 12
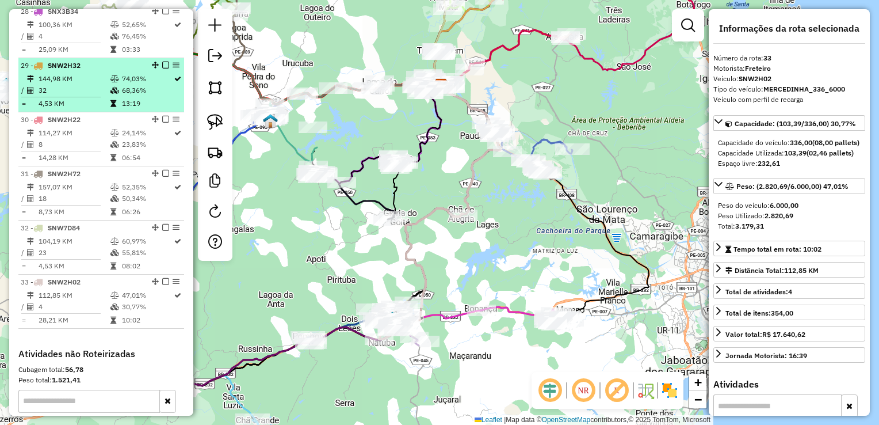
scroll to position [1899, 0]
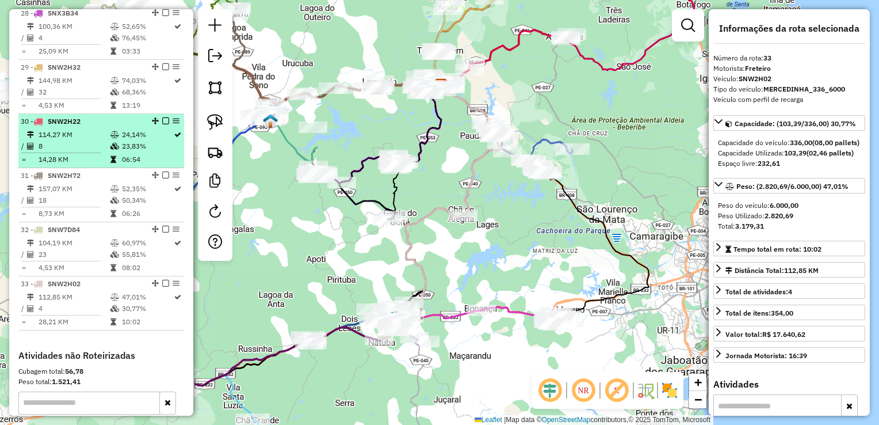
click at [71, 152] on td "8" at bounding box center [74, 146] width 72 height 12
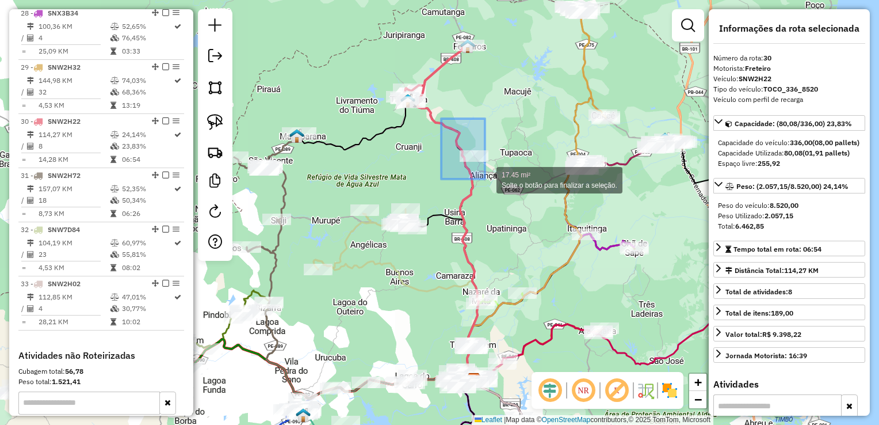
drag, startPoint x: 441, startPoint y: 119, endPoint x: 493, endPoint y: 176, distance: 77.1
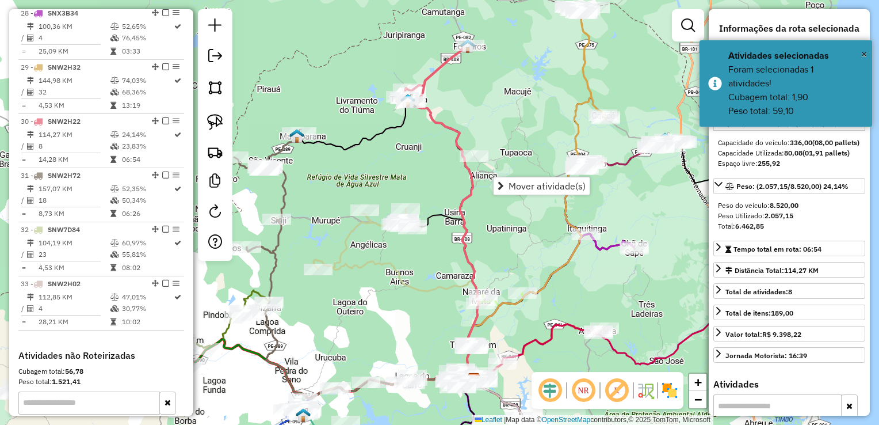
click at [429, 176] on div "Janela de atendimento Grade de atendimento Capacidade Transportadoras Veículos …" at bounding box center [439, 212] width 879 height 425
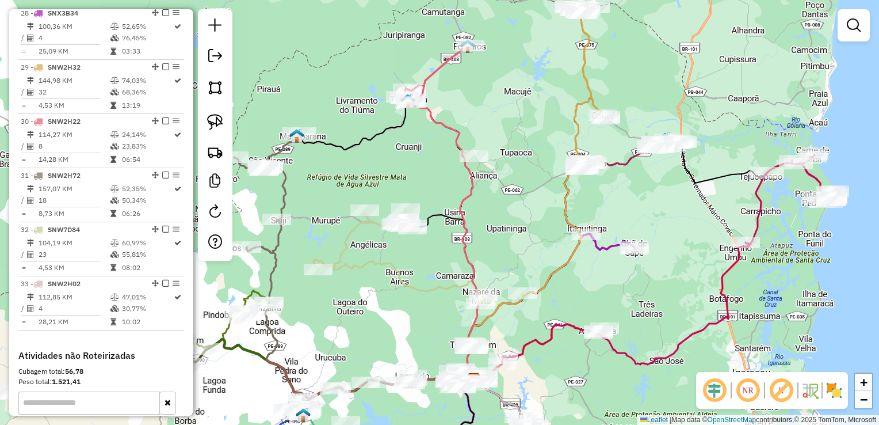
click at [486, 113] on div "Janela de atendimento Grade de atendimento Capacidade Transportadoras Veículos …" at bounding box center [439, 212] width 879 height 425
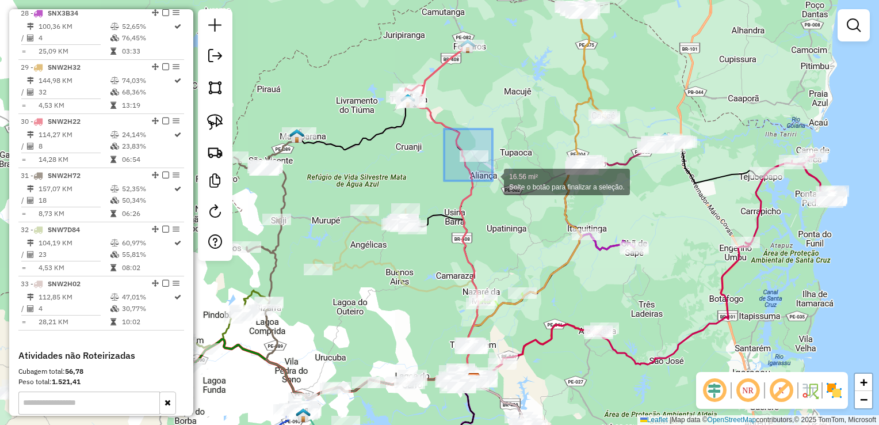
drag, startPoint x: 444, startPoint y: 129, endPoint x: 493, endPoint y: 181, distance: 70.9
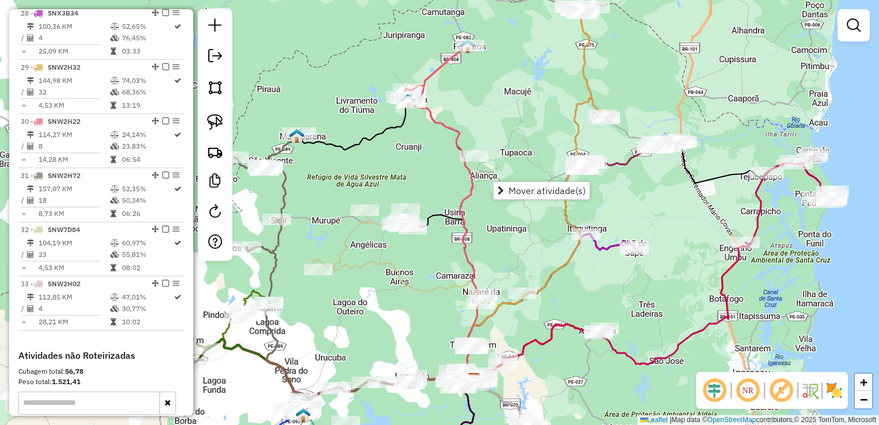
click at [476, 114] on div "Janela de atendimento Grade de atendimento Capacidade Transportadoras Veículos …" at bounding box center [439, 212] width 879 height 425
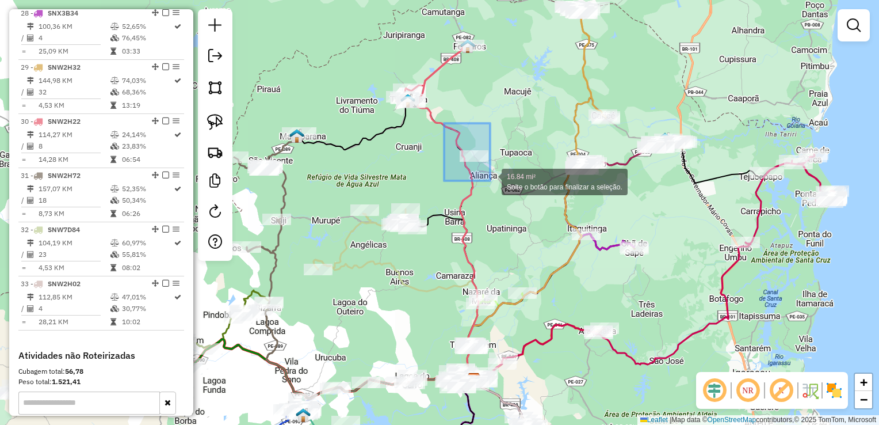
drag, startPoint x: 444, startPoint y: 125, endPoint x: 512, endPoint y: 185, distance: 90.1
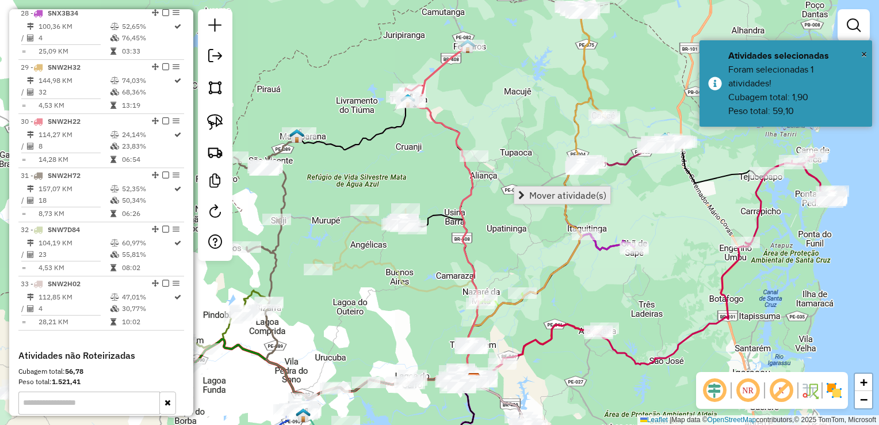
click at [539, 193] on span "Mover atividade(s)" at bounding box center [568, 195] width 77 height 9
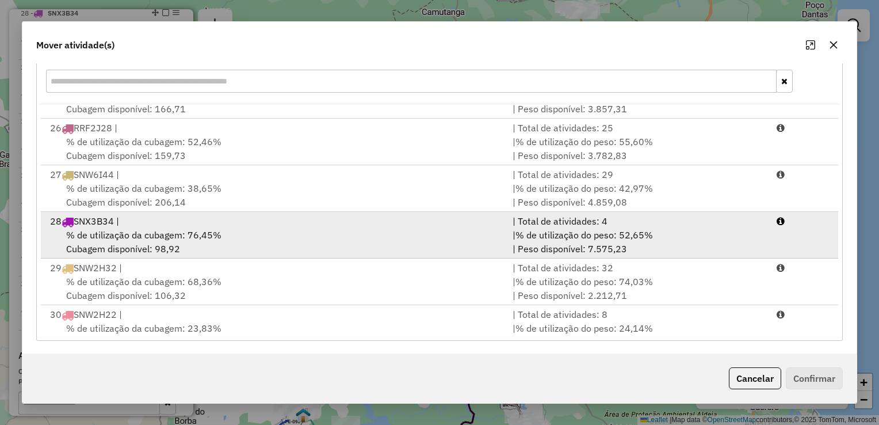
scroll to position [1304, 0]
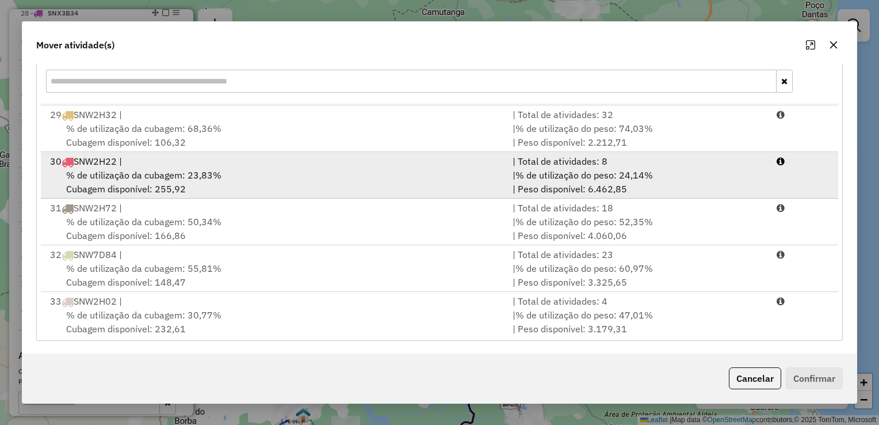
click at [113, 170] on span "% de utilização da cubagem: 23,83%" at bounding box center [143, 175] width 155 height 12
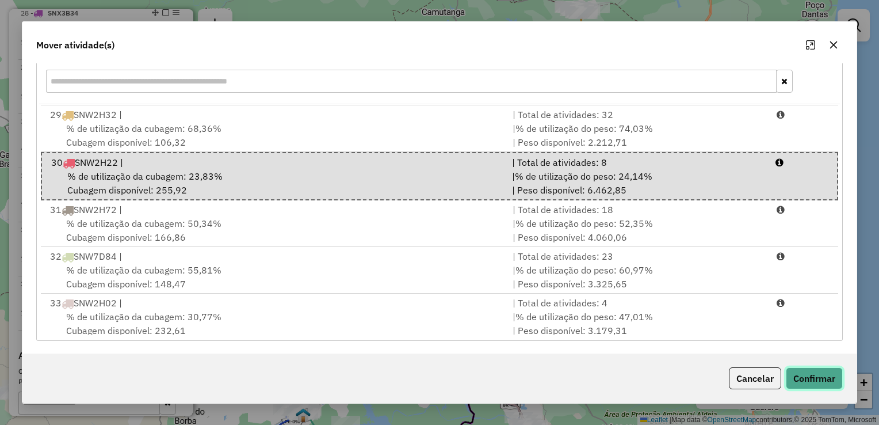
click at [808, 374] on button "Confirmar" at bounding box center [814, 378] width 57 height 22
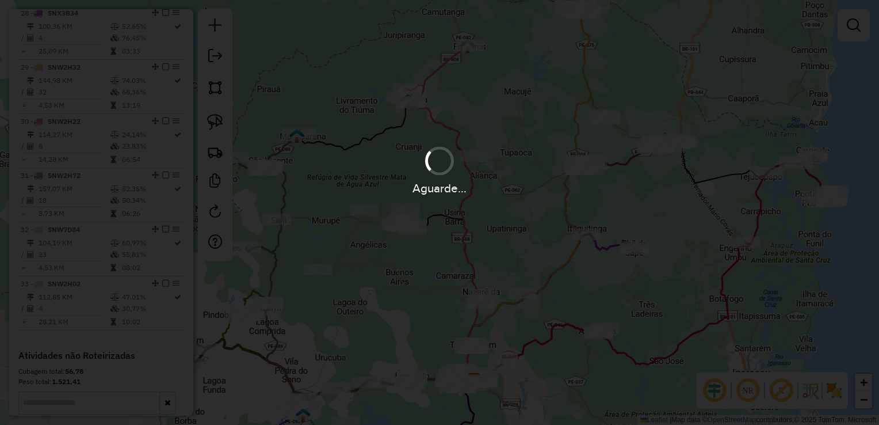
scroll to position [0, 0]
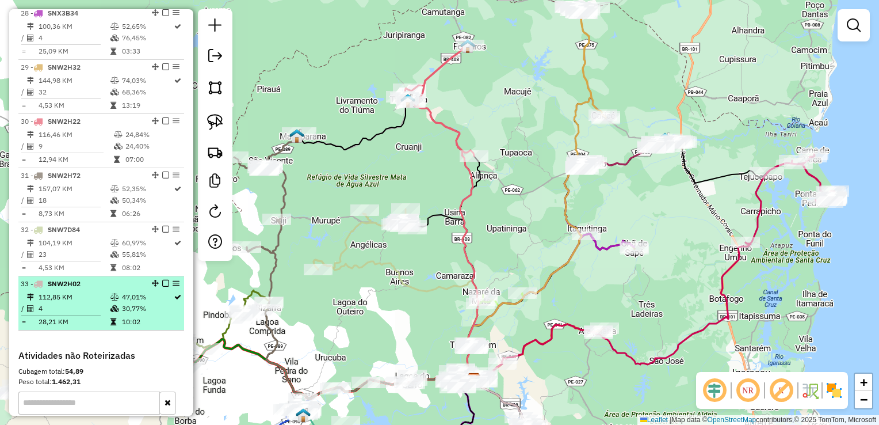
click at [55, 303] on td "112,85 KM" at bounding box center [74, 297] width 72 height 12
select select "**********"
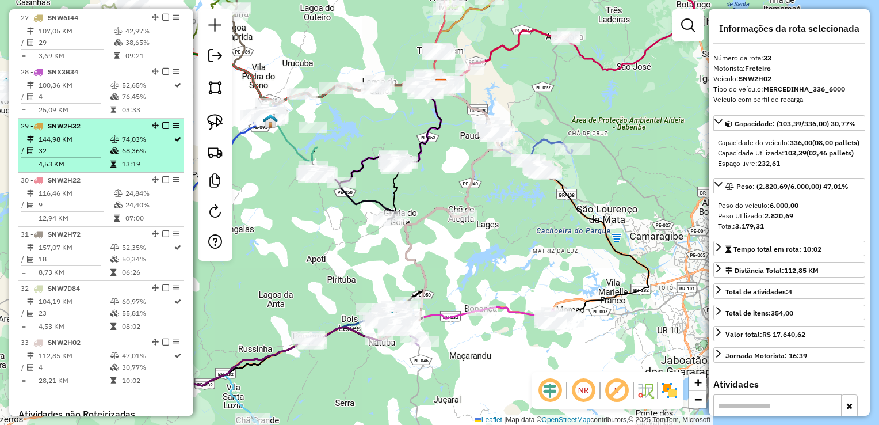
scroll to position [1842, 0]
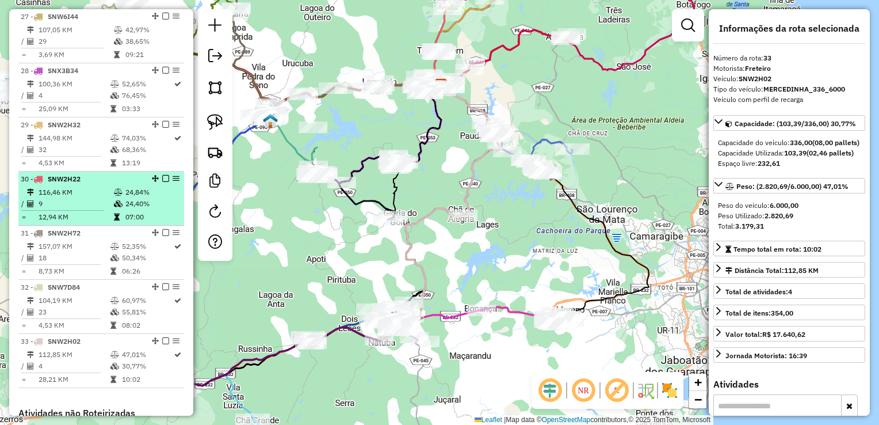
click at [60, 198] on td "116,46 KM" at bounding box center [75, 192] width 75 height 12
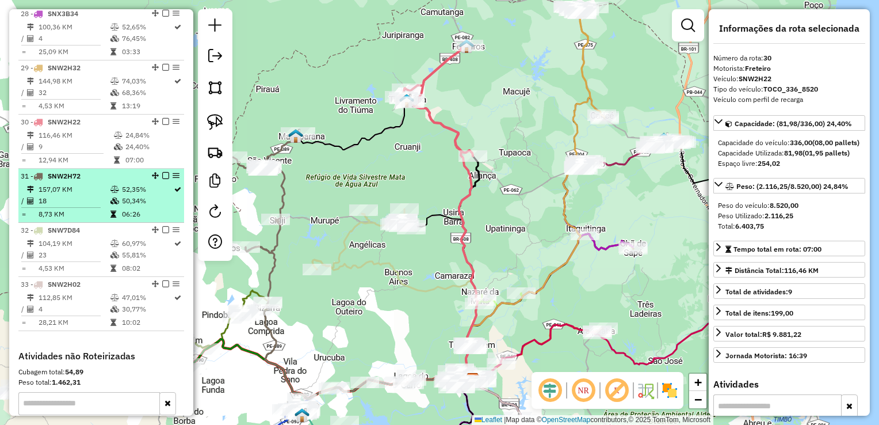
scroll to position [1899, 0]
click at [62, 195] on td "157,07 KM" at bounding box center [74, 189] width 72 height 12
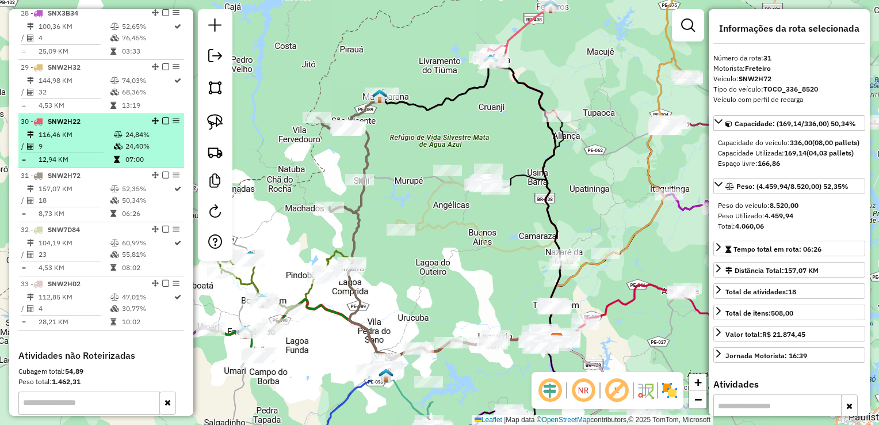
click at [67, 135] on td "116,46 KM" at bounding box center [75, 135] width 75 height 12
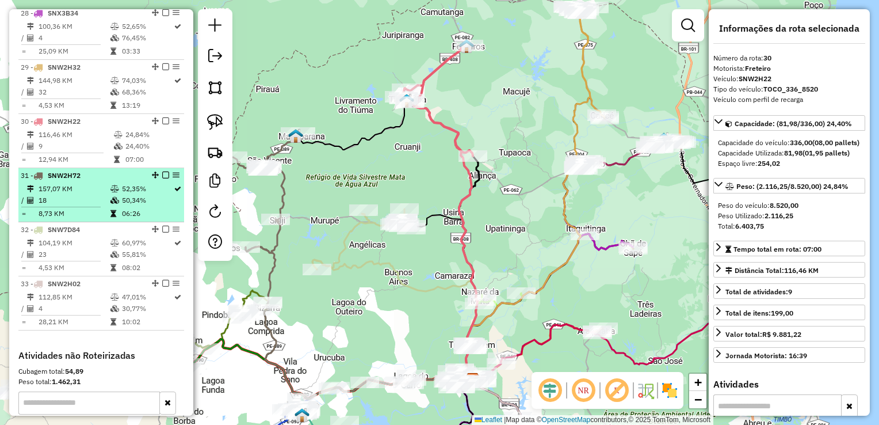
click at [69, 206] on td "18" at bounding box center [74, 201] width 72 height 12
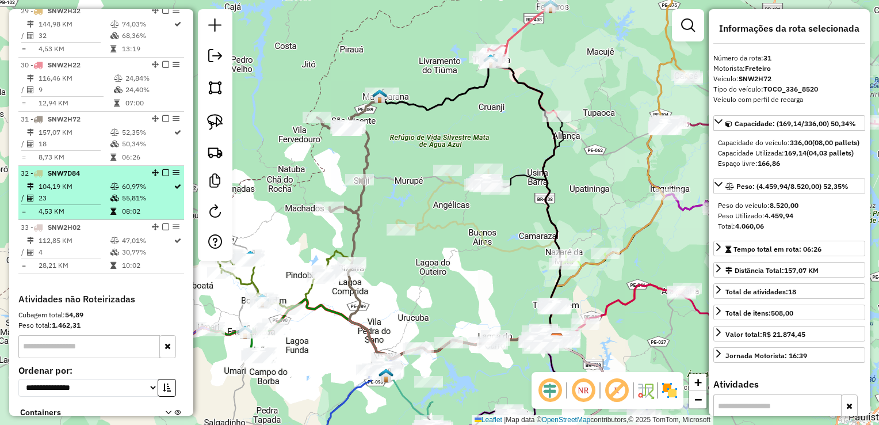
scroll to position [1957, 0]
click at [70, 204] on td at bounding box center [65, 204] width 89 height 2
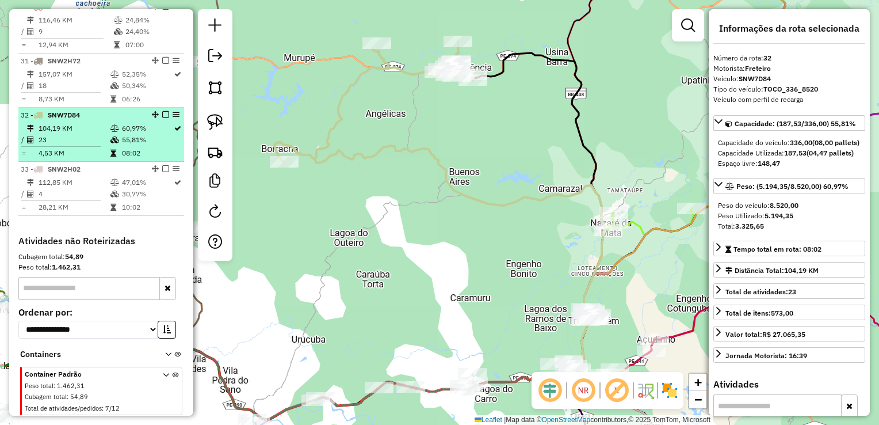
scroll to position [2015, 0]
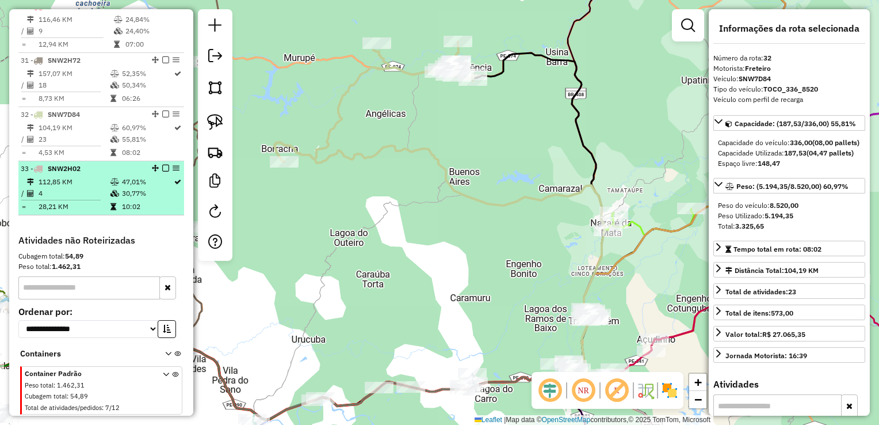
click at [72, 211] on td "28,21 KM" at bounding box center [74, 207] width 72 height 12
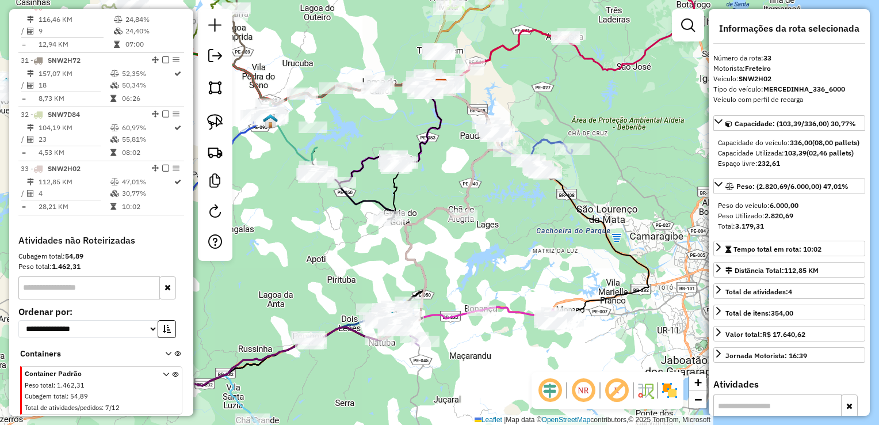
click at [329, 253] on div "Janela de atendimento Grade de atendimento Capacidade Transportadoras Veículos …" at bounding box center [439, 212] width 879 height 425
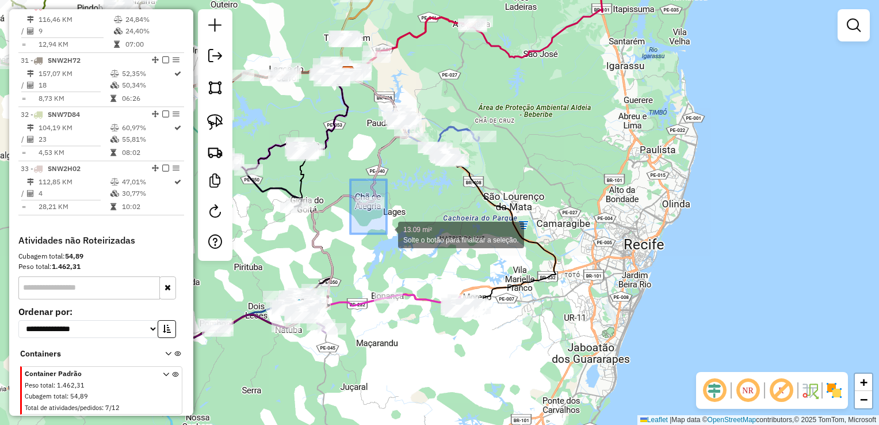
drag, startPoint x: 351, startPoint y: 185, endPoint x: 387, endPoint y: 234, distance: 60.4
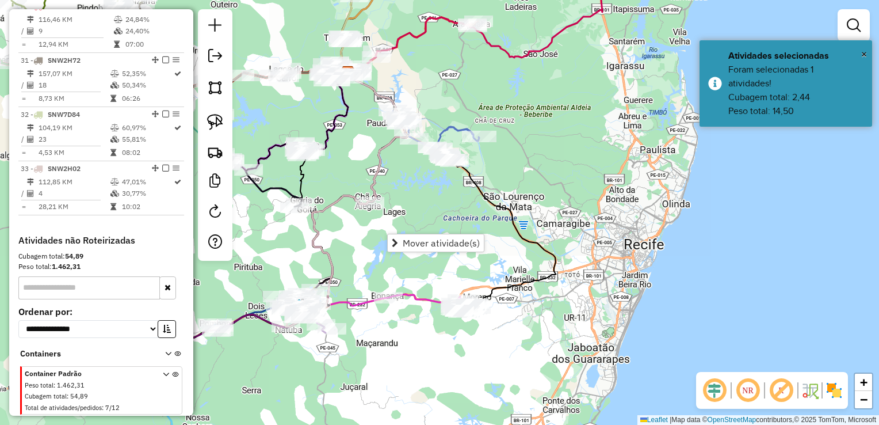
click at [406, 192] on div "Janela de atendimento Grade de atendimento Capacidade Transportadoras Veículos …" at bounding box center [439, 212] width 879 height 425
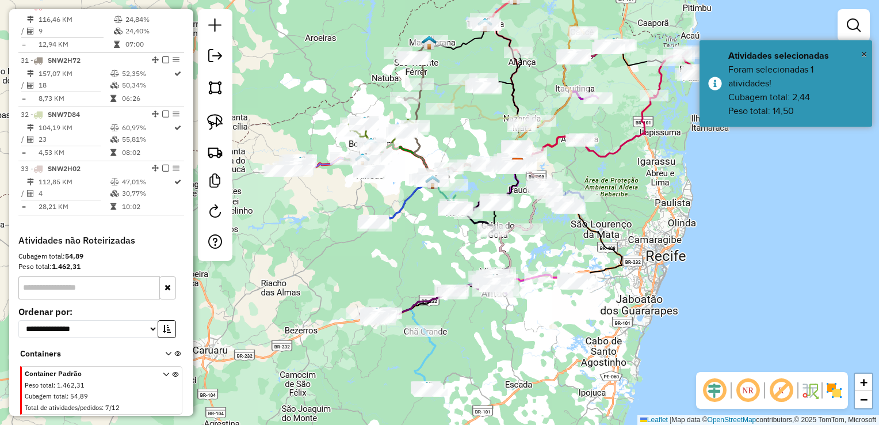
drag, startPoint x: 489, startPoint y: 158, endPoint x: 629, endPoint y: 188, distance: 143.0
click at [629, 188] on div "Janela de atendimento Grade de atendimento Capacidade Transportadoras Veículos …" at bounding box center [439, 212] width 879 height 425
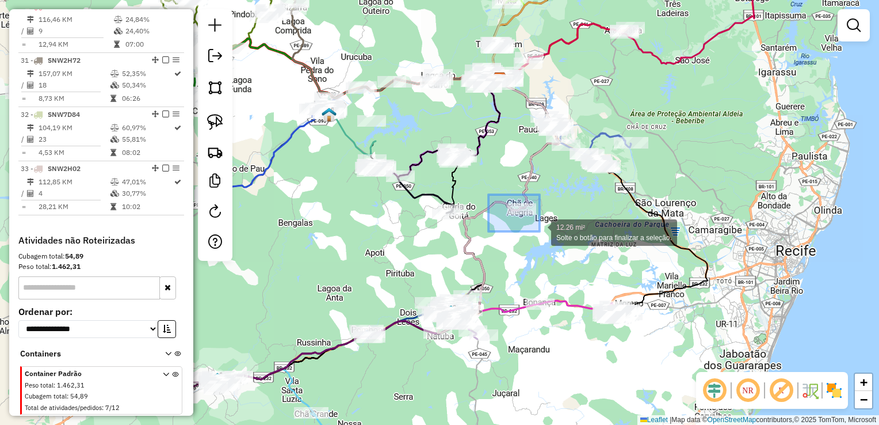
drag, startPoint x: 508, startPoint y: 220, endPoint x: 541, endPoint y: 231, distance: 35.3
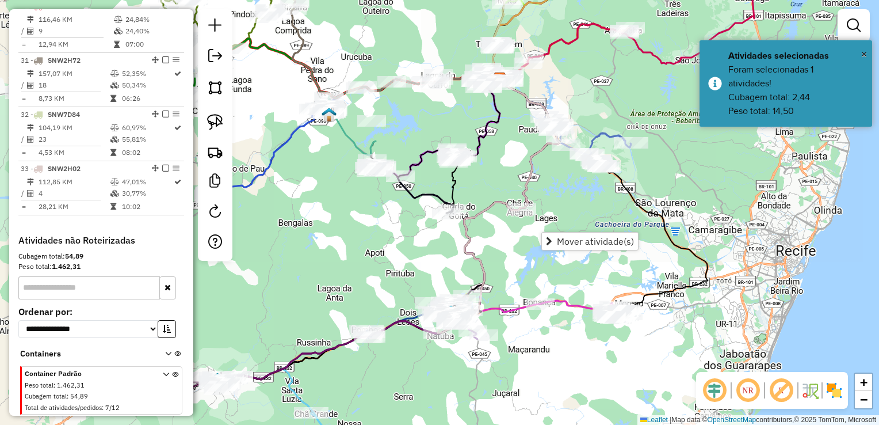
click at [579, 200] on div "Janela de atendimento Grade de atendimento Capacidade Transportadoras Veículos …" at bounding box center [439, 212] width 879 height 425
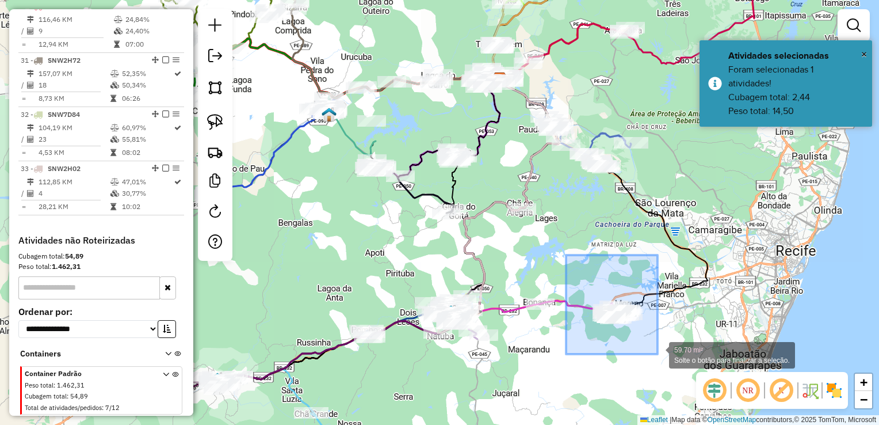
drag, startPoint x: 566, startPoint y: 291, endPoint x: 658, endPoint y: 354, distance: 111.3
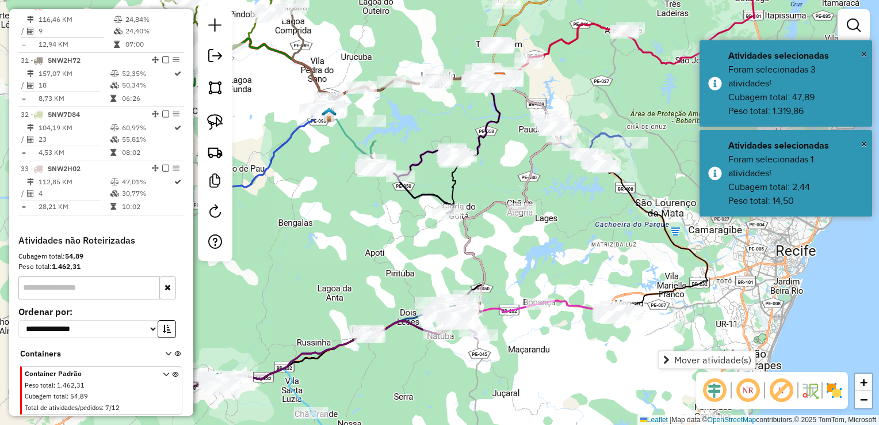
click at [602, 258] on div "Janela de atendimento Grade de atendimento Capacidade Transportadoras Veículos …" at bounding box center [439, 212] width 879 height 425
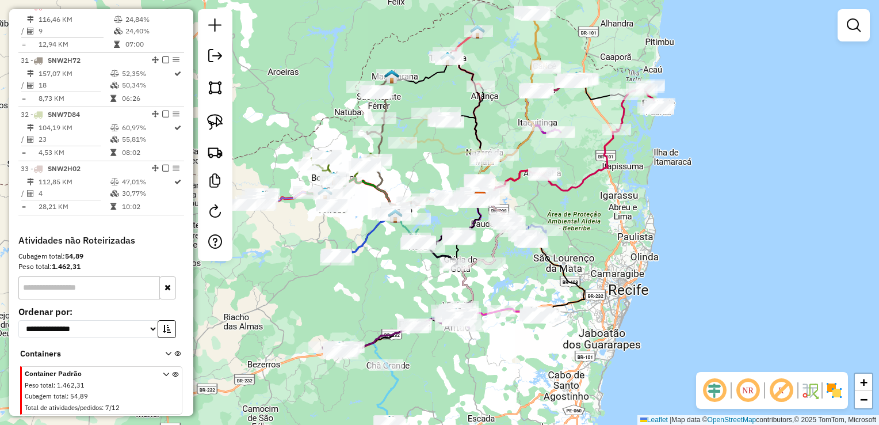
drag, startPoint x: 653, startPoint y: 227, endPoint x: 606, endPoint y: 238, distance: 49.1
click at [606, 238] on div "Janela de atendimento Grade de atendimento Capacidade Transportadoras Veículos …" at bounding box center [439, 212] width 879 height 425
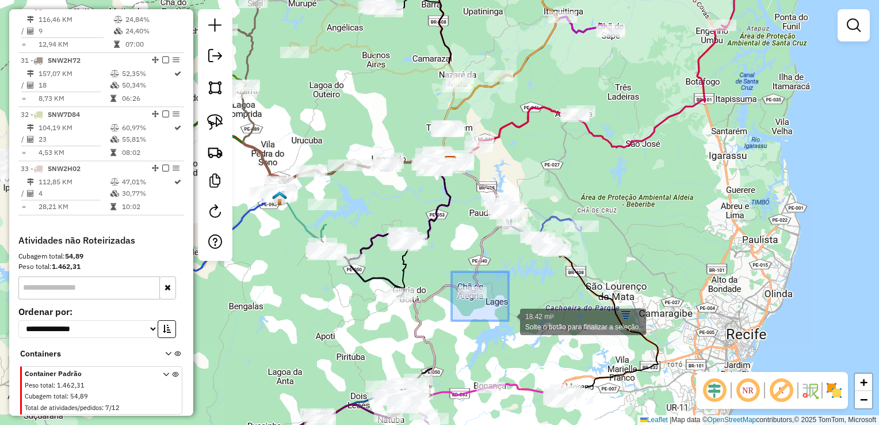
drag, startPoint x: 451, startPoint y: 275, endPoint x: 510, endPoint y: 318, distance: 73.3
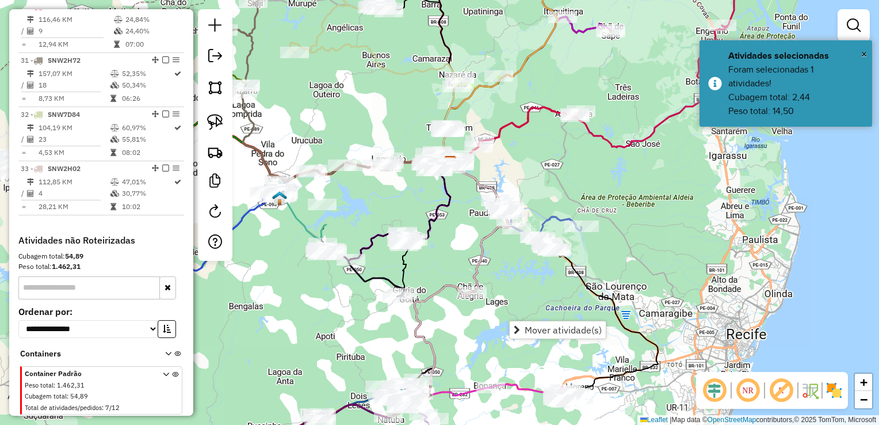
click at [513, 277] on div "Janela de atendimento Grade de atendimento Capacidade Transportadoras Veículos …" at bounding box center [439, 212] width 879 height 425
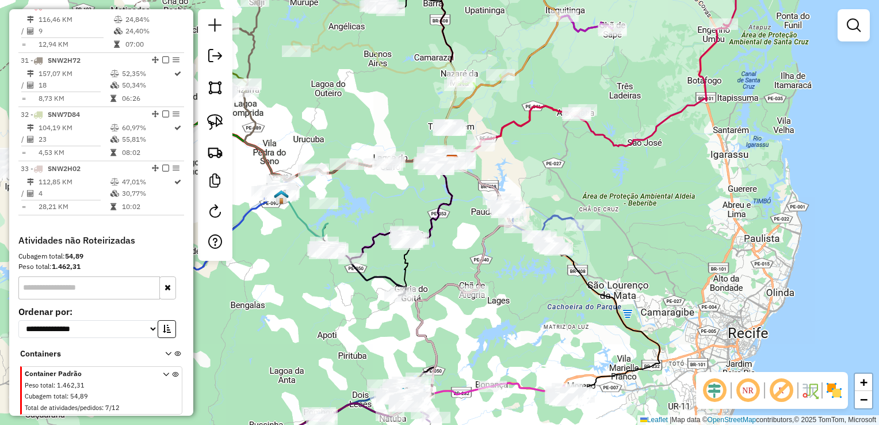
drag, startPoint x: 527, startPoint y: 336, endPoint x: 592, endPoint y: 192, distance: 157.4
click at [589, 197] on div "Janela de atendimento Grade de atendimento Capacidade Transportadoras Veículos …" at bounding box center [439, 212] width 879 height 425
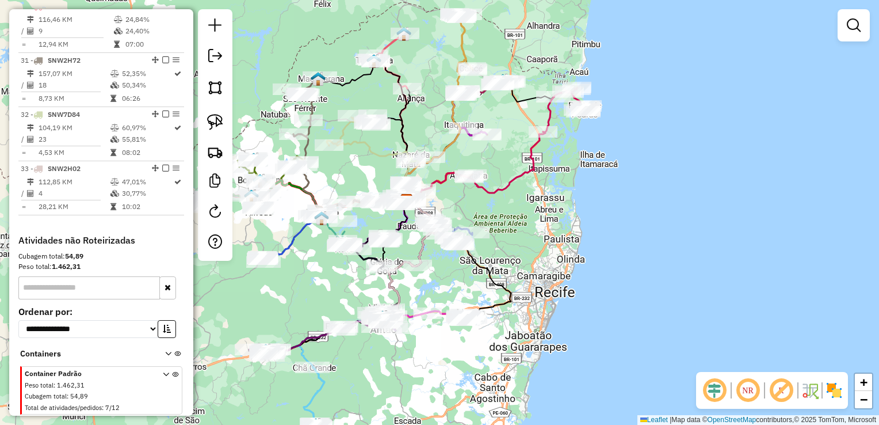
drag, startPoint x: 497, startPoint y: 330, endPoint x: 386, endPoint y: 391, distance: 127.0
click at [386, 391] on div "Janela de atendimento Grade de atendimento Capacidade Transportadoras Veículos …" at bounding box center [439, 212] width 879 height 425
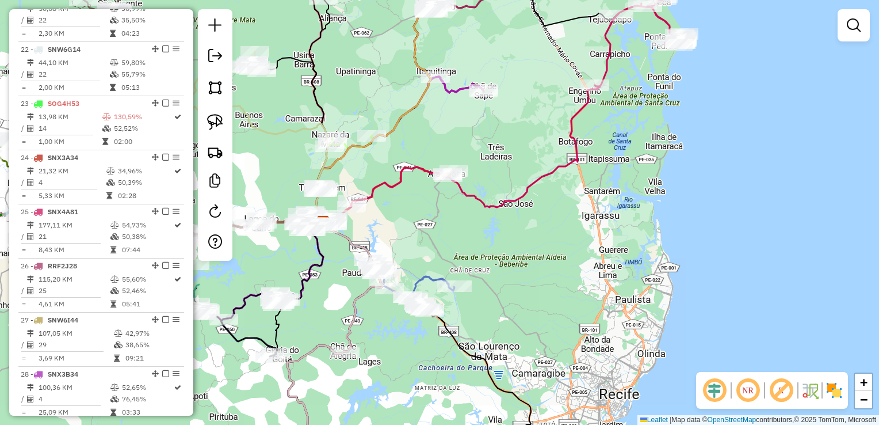
scroll to position [1381, 0]
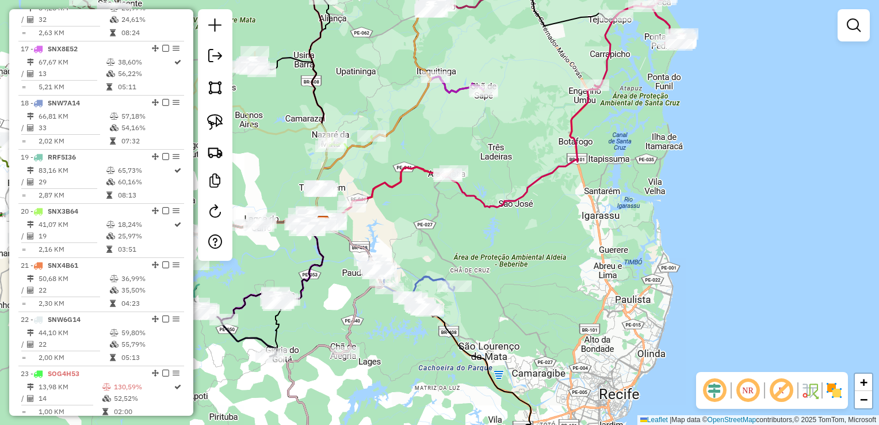
scroll to position [1266, 0]
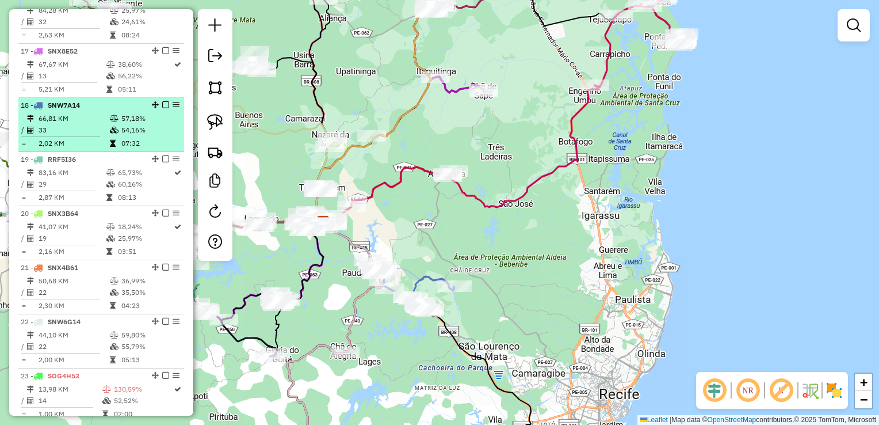
click at [45, 124] on td "66,81 KM" at bounding box center [73, 119] width 71 height 12
select select "**********"
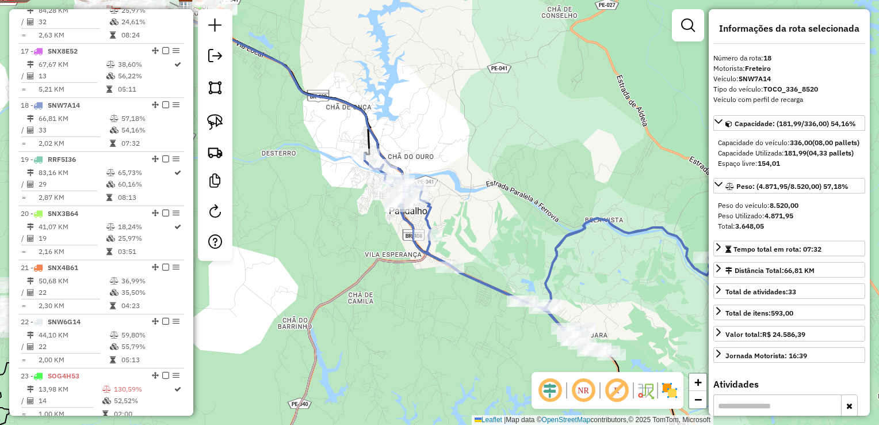
drag, startPoint x: 338, startPoint y: 296, endPoint x: 359, endPoint y: 195, distance: 103.9
click at [357, 196] on div "Janela de atendimento Grade de atendimento Capacidade Transportadoras Veículos …" at bounding box center [439, 212] width 879 height 425
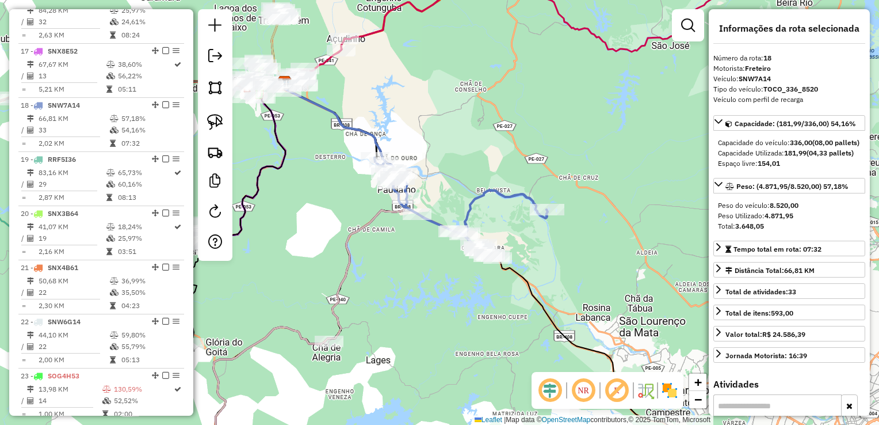
drag, startPoint x: 376, startPoint y: 318, endPoint x: 416, endPoint y: 262, distance: 69.3
click at [416, 265] on div "Janela de atendimento Grade de atendimento Capacidade Transportadoras Veículos …" at bounding box center [439, 212] width 879 height 425
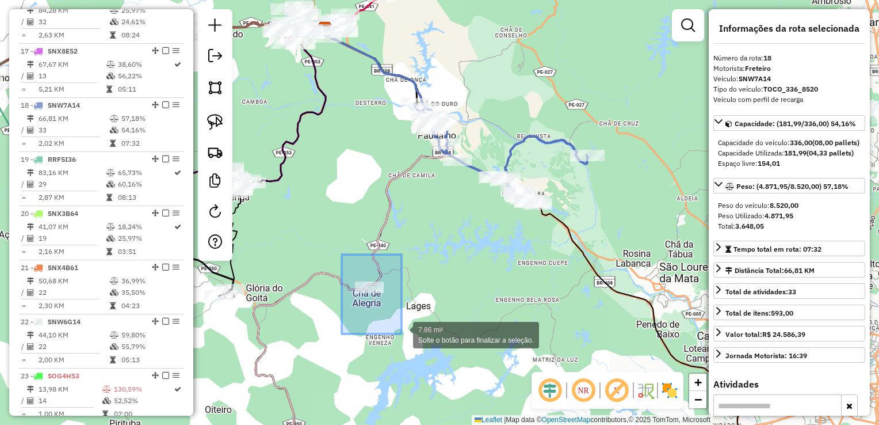
drag, startPoint x: 342, startPoint y: 254, endPoint x: 405, endPoint y: 334, distance: 101.6
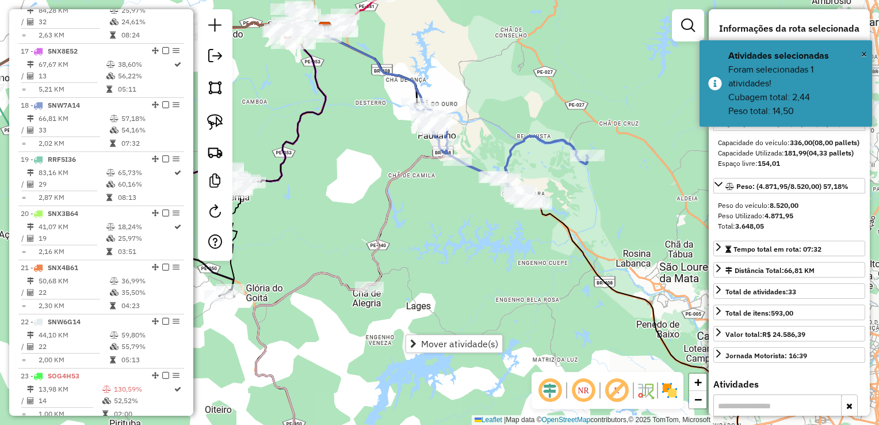
click at [439, 250] on div "Janela de atendimento Grade de atendimento Capacidade Transportadoras Veículos …" at bounding box center [439, 212] width 879 height 425
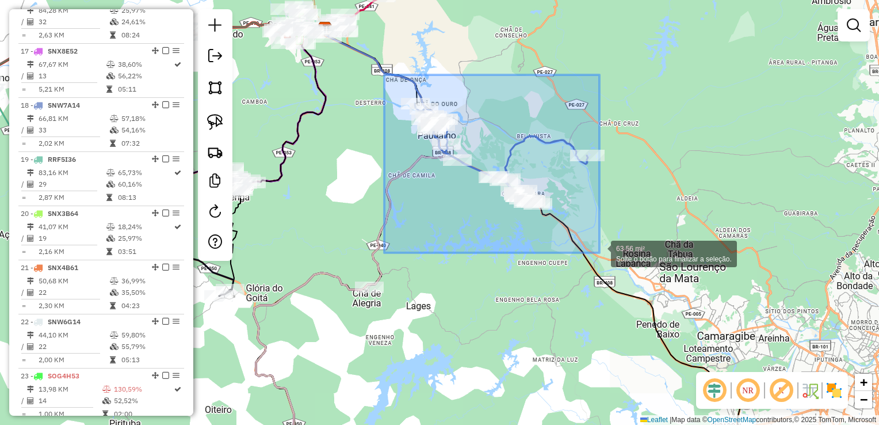
drag, startPoint x: 384, startPoint y: 75, endPoint x: 607, endPoint y: 253, distance: 285.0
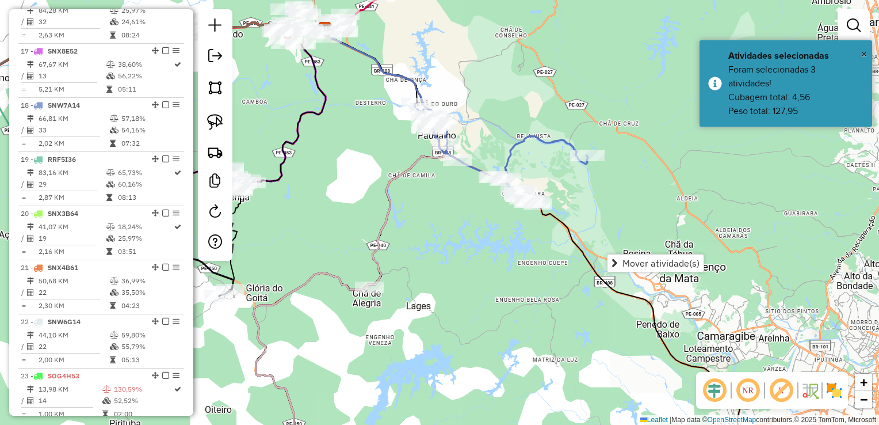
click at [623, 220] on div "Janela de atendimento Grade de atendimento Capacidade Transportadoras Veículos …" at bounding box center [439, 212] width 879 height 425
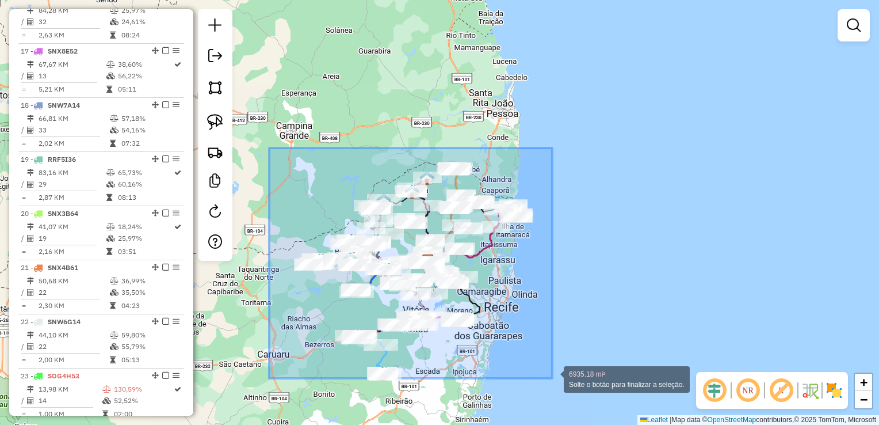
drag, startPoint x: 273, startPoint y: 165, endPoint x: 553, endPoint y: 378, distance: 352.4
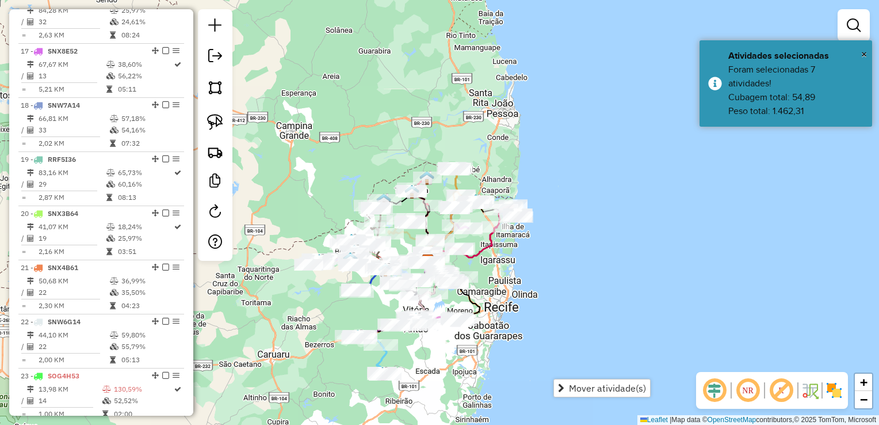
click at [375, 151] on div "Rota 30 - Placa SNW2H22 13131 - TALES GOMES DE LIMA Rota 30 - Placa SNW2H22 538…" at bounding box center [439, 212] width 879 height 425
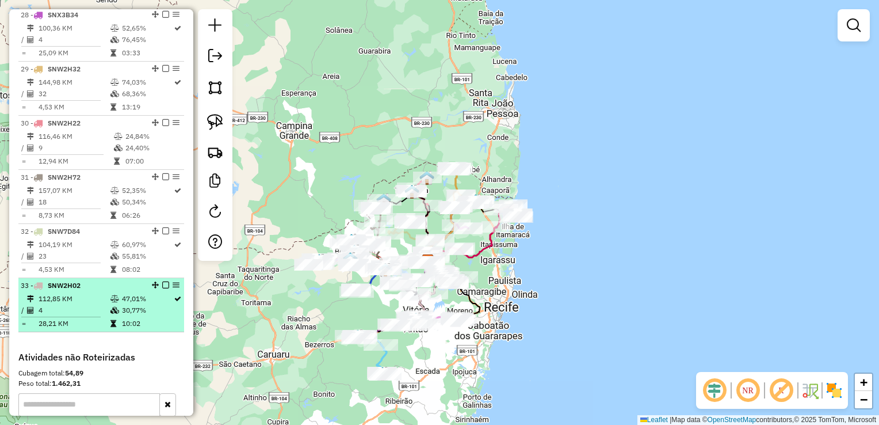
scroll to position [1899, 0]
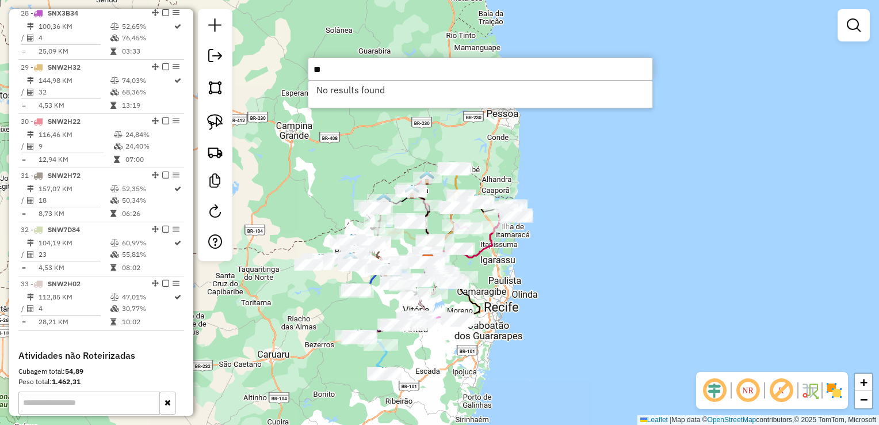
type input "*"
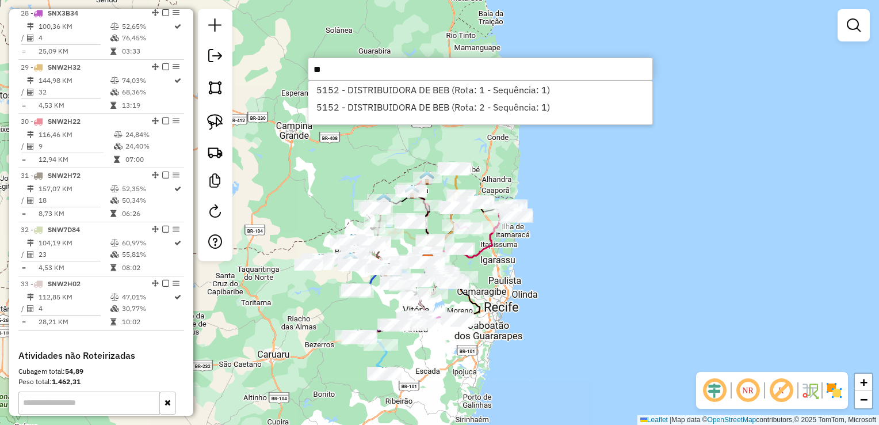
type input "*"
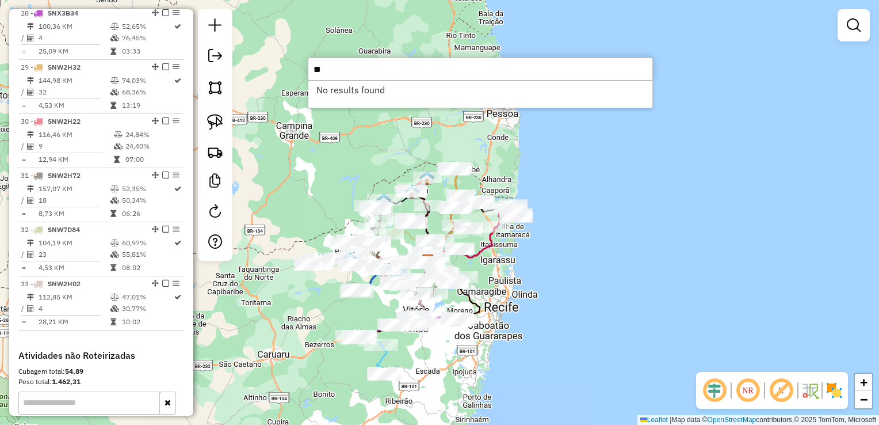
type input "*"
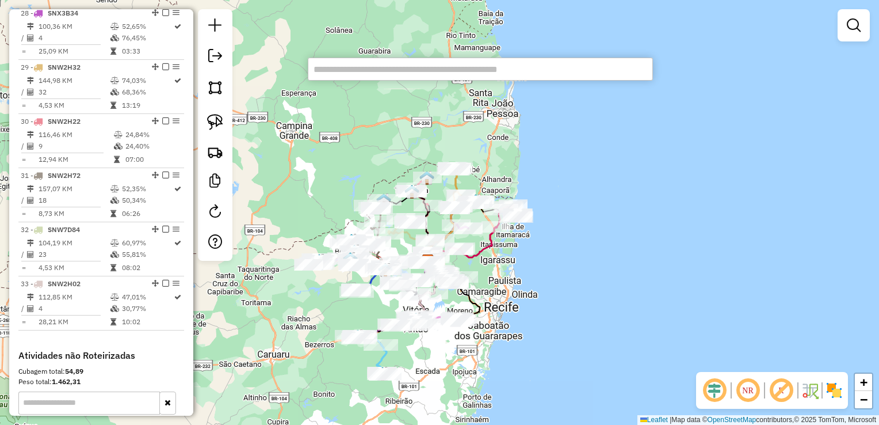
click at [294, 176] on div "Janela de atendimento Grade de atendimento Capacidade Transportadoras Veículos …" at bounding box center [439, 212] width 879 height 425
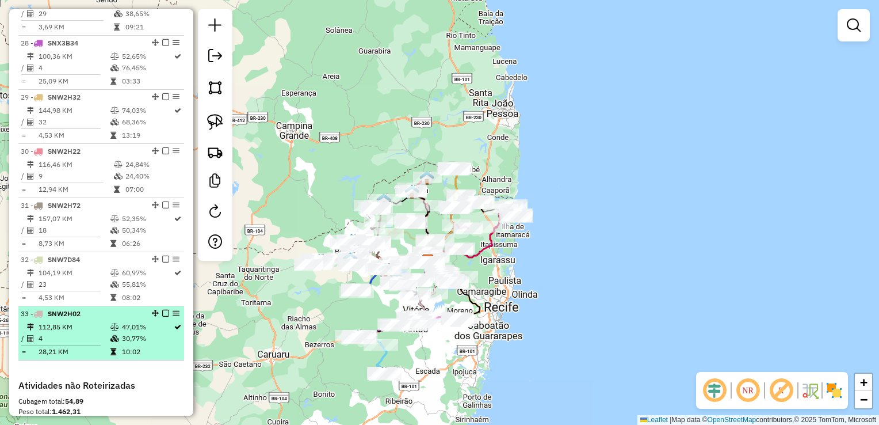
scroll to position [1957, 0]
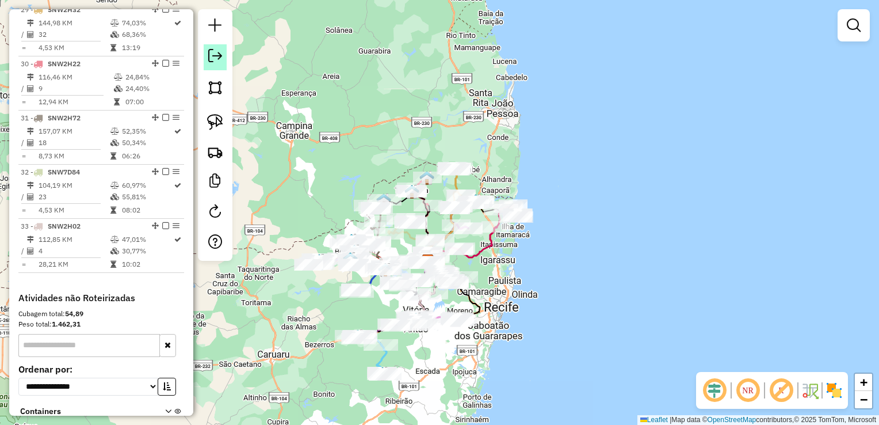
click at [212, 60] on em at bounding box center [215, 56] width 14 height 14
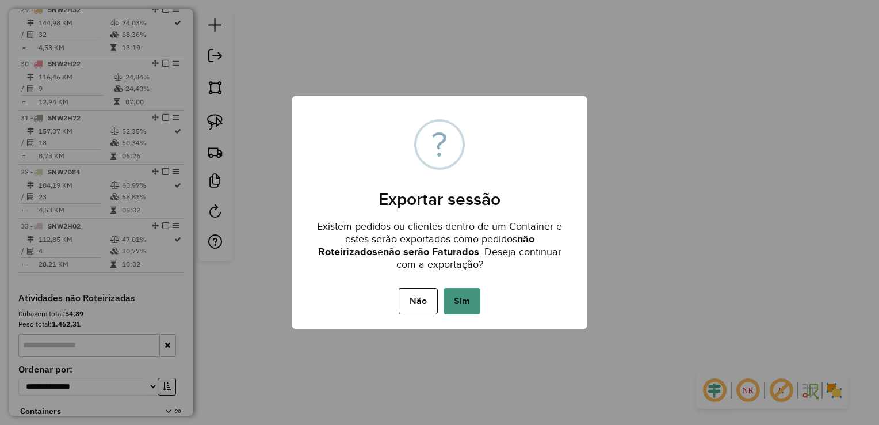
click at [460, 300] on button "Sim" at bounding box center [462, 301] width 37 height 26
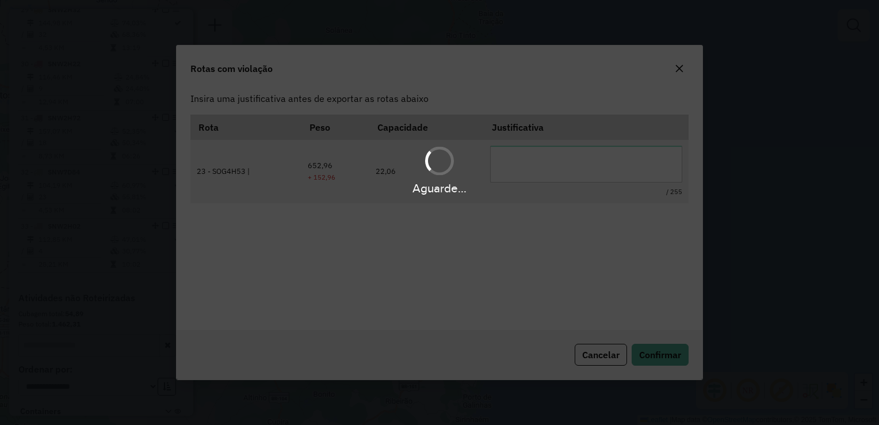
scroll to position [0, 0]
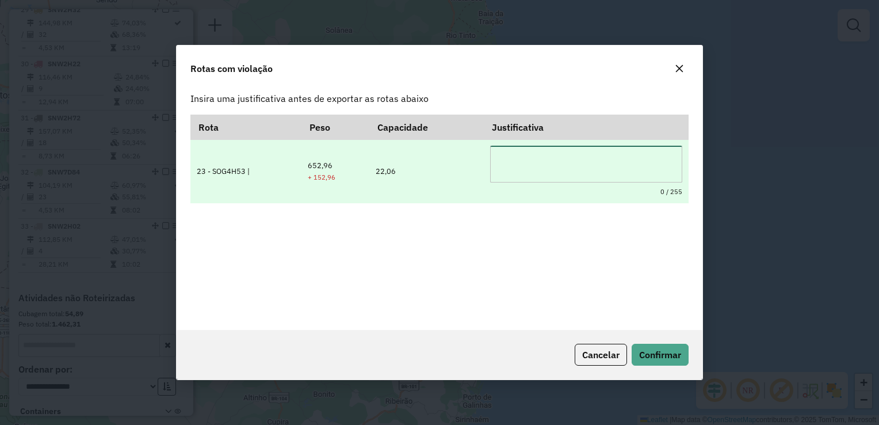
click at [566, 166] on textarea at bounding box center [586, 164] width 193 height 37
click at [559, 158] on textarea "**********" at bounding box center [586, 164] width 193 height 37
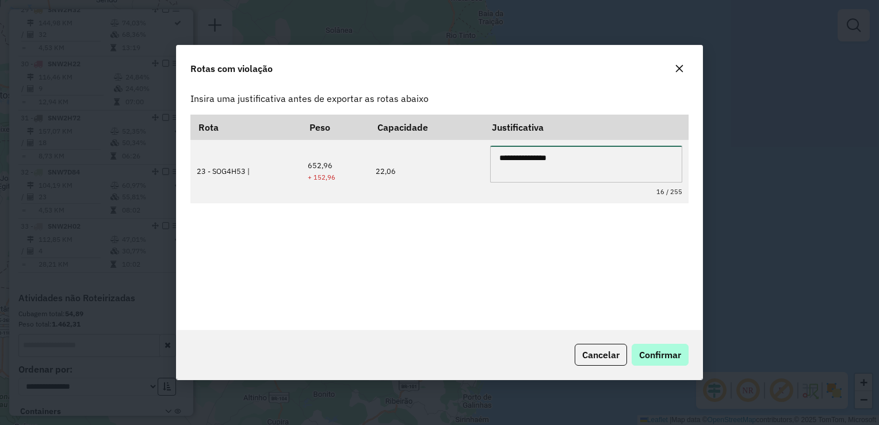
type textarea "**********"
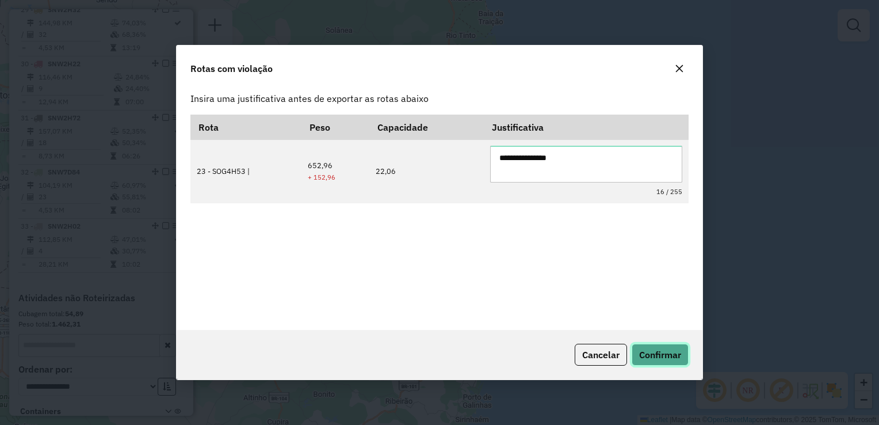
click at [662, 352] on span "Confirmar" at bounding box center [660, 355] width 42 height 12
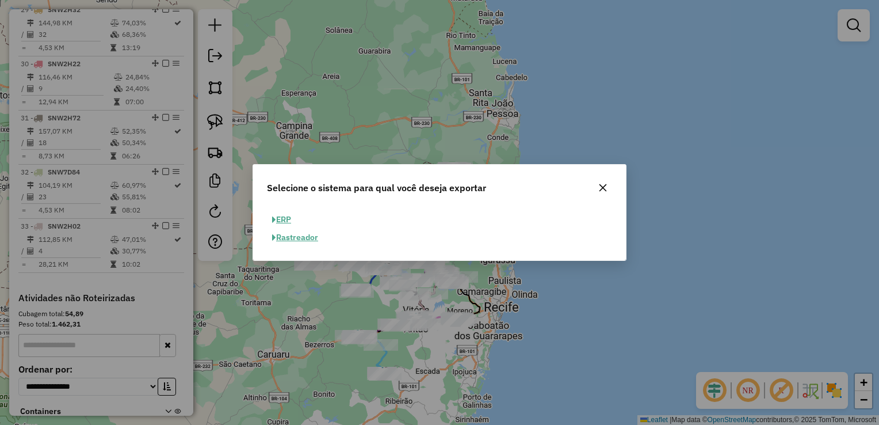
click at [281, 218] on button "ERP" at bounding box center [281, 220] width 29 height 18
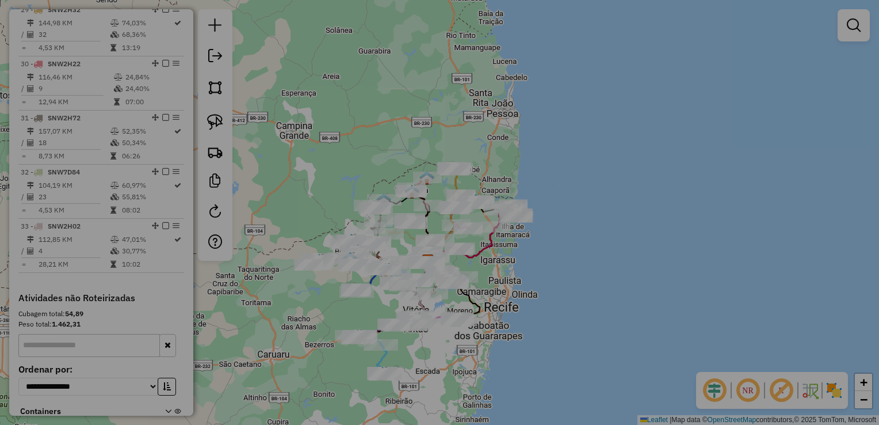
select select "**"
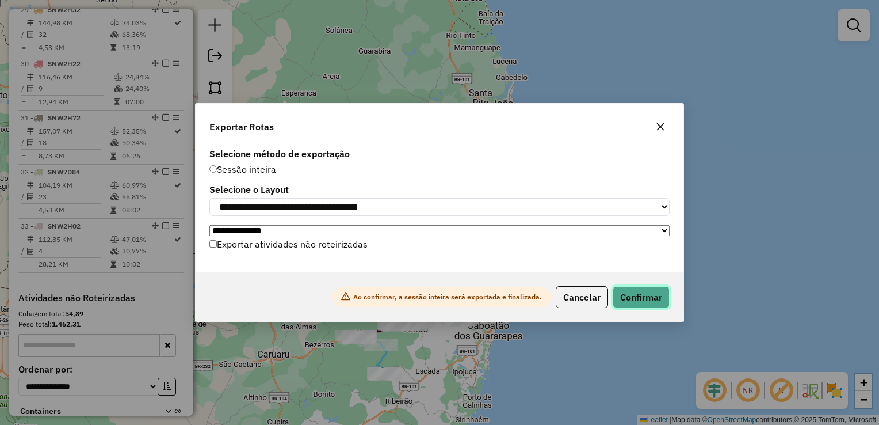
click at [639, 298] on button "Confirmar" at bounding box center [641, 297] width 57 height 22
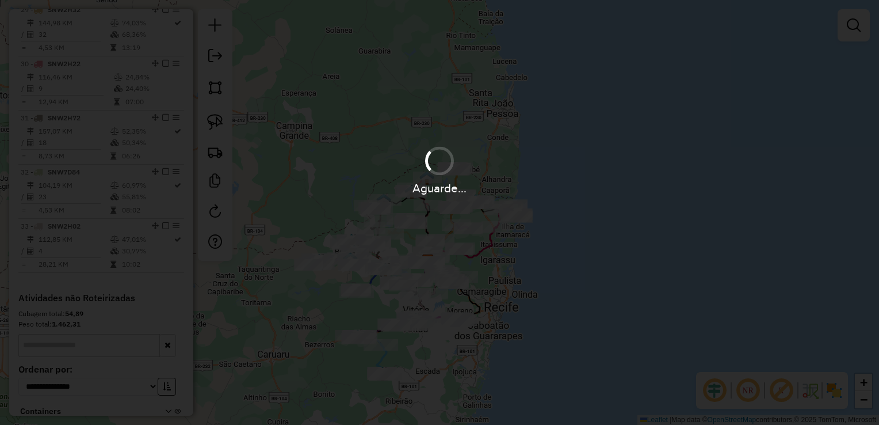
scroll to position [1964, 0]
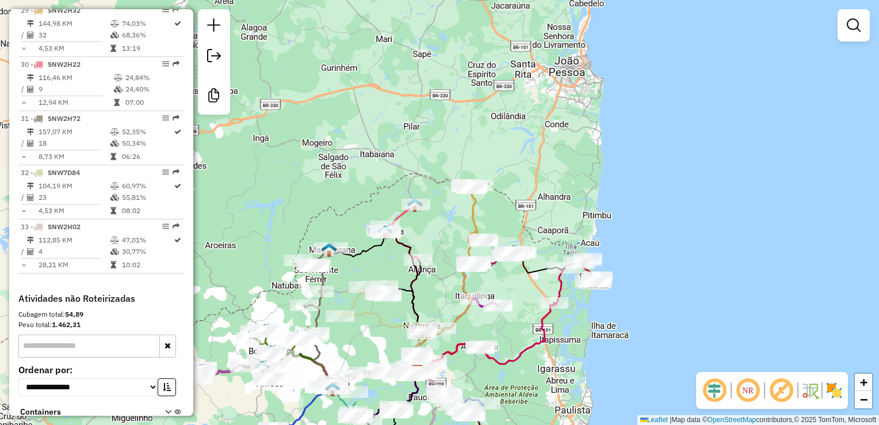
drag, startPoint x: 446, startPoint y: 225, endPoint x: 410, endPoint y: -43, distance: 270.0
click at [410, 0] on html "Aguarde... Pop-up bloqueado! Seu navegador bloqueou automáticamente a abertura …" at bounding box center [439, 212] width 879 height 425
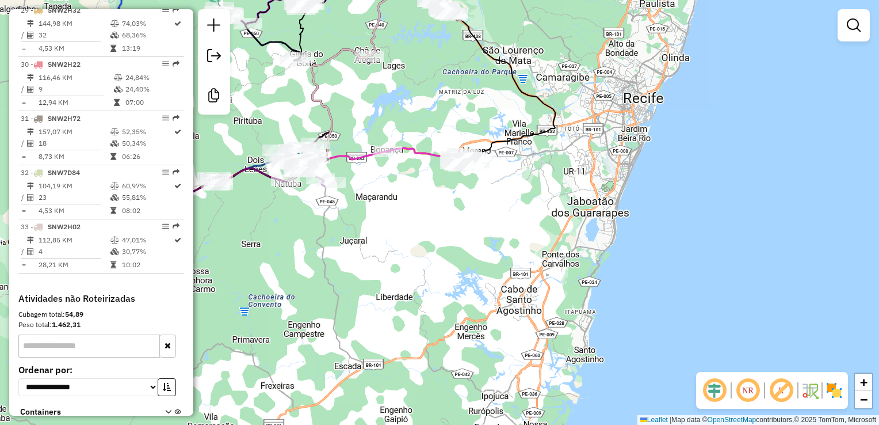
drag, startPoint x: 304, startPoint y: 282, endPoint x: 561, endPoint y: 300, distance: 256.8
click at [561, 300] on div "Janela de atendimento Grade de atendimento Capacidade Transportadoras Veículos …" at bounding box center [439, 212] width 879 height 425
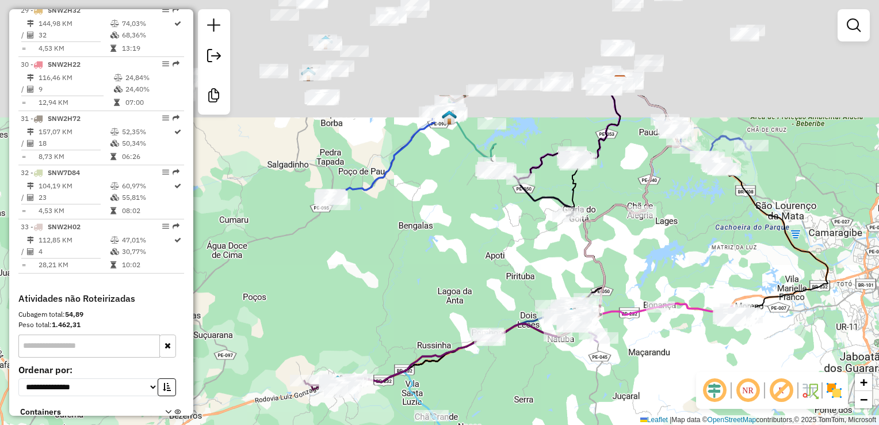
drag, startPoint x: 411, startPoint y: 251, endPoint x: 440, endPoint y: 375, distance: 127.6
click at [449, 385] on div "Janela de atendimento Grade de atendimento Capacidade Transportadoras Veículos …" at bounding box center [439, 212] width 879 height 425
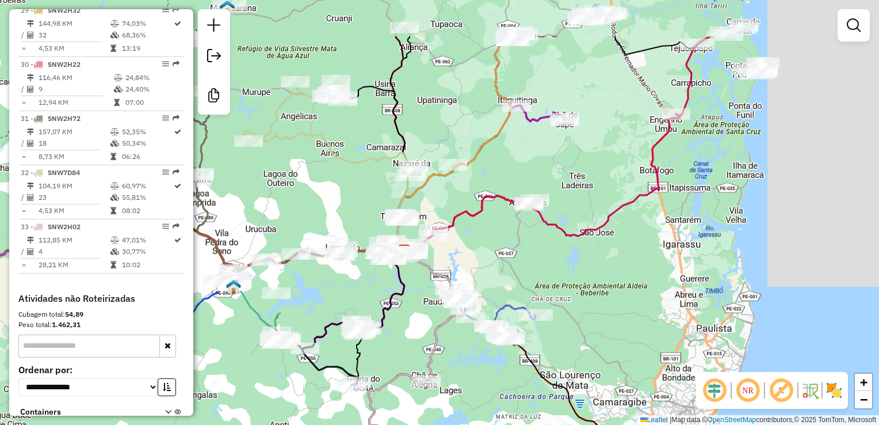
drag, startPoint x: 573, startPoint y: 210, endPoint x: 462, endPoint y: 280, distance: 131.4
click at [464, 277] on div "Janela de atendimento Grade de atendimento Capacidade Transportadoras Veículos …" at bounding box center [439, 212] width 879 height 425
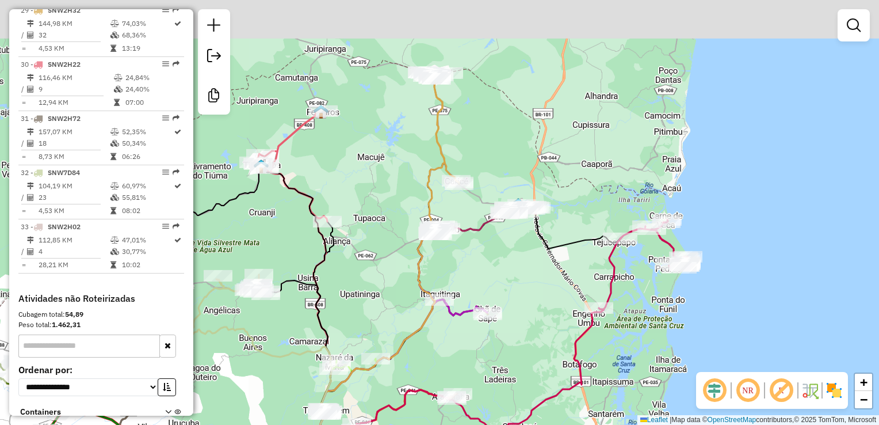
drag, startPoint x: 486, startPoint y: 22, endPoint x: 504, endPoint y: 168, distance: 147.2
click at [502, 159] on div "Janela de atendimento Grade de atendimento Capacidade Transportadoras Veículos …" at bounding box center [439, 212] width 879 height 425
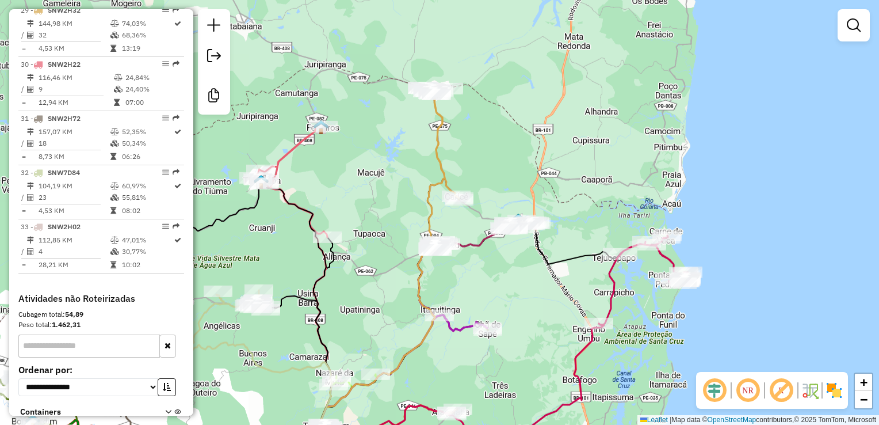
drag, startPoint x: 325, startPoint y: 194, endPoint x: 461, endPoint y: 136, distance: 147.5
click at [451, 145] on div "Janela de atendimento Grade de atendimento Capacidade Transportadoras Veículos …" at bounding box center [439, 212] width 879 height 425
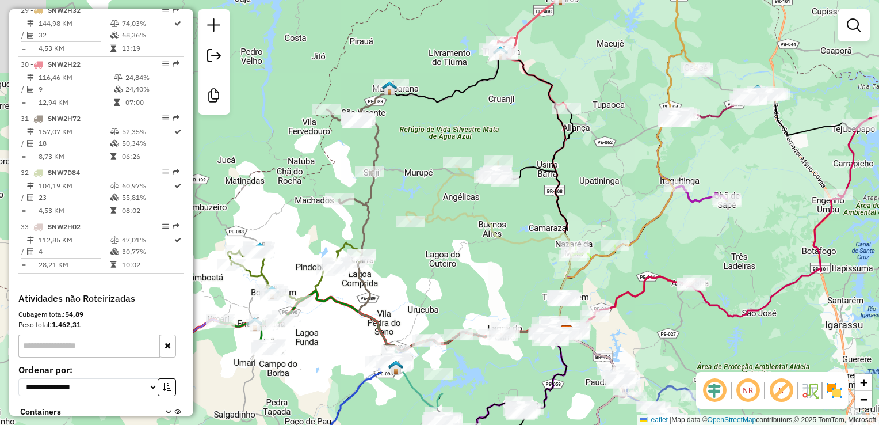
drag, startPoint x: 427, startPoint y: 247, endPoint x: 485, endPoint y: 206, distance: 71.4
click at [485, 206] on div "Janela de atendimento Grade de atendimento Capacidade Transportadoras Veículos …" at bounding box center [439, 212] width 879 height 425
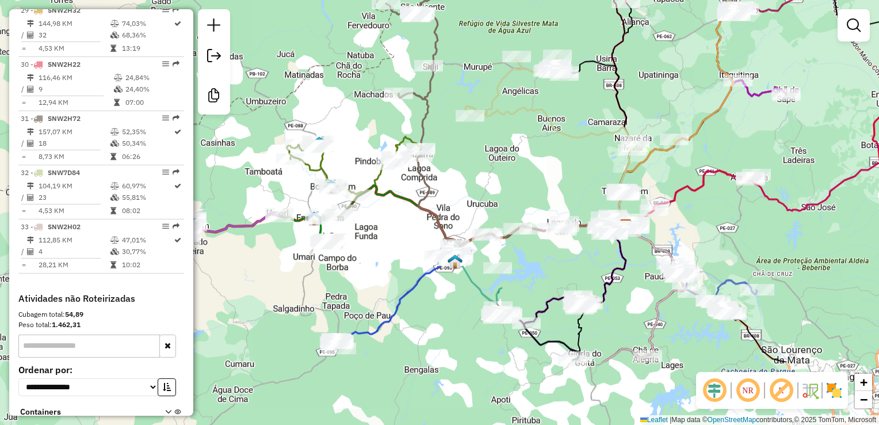
drag, startPoint x: 624, startPoint y: 268, endPoint x: 692, endPoint y: 140, distance: 145.2
click at [690, 146] on div "Janela de atendimento Grade de atendimento Capacidade Transportadoras Veículos …" at bounding box center [439, 212] width 879 height 425
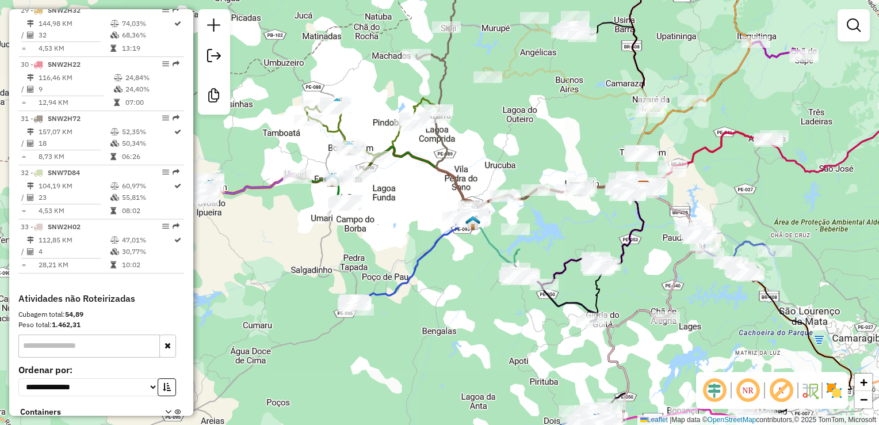
drag, startPoint x: 654, startPoint y: 287, endPoint x: 684, endPoint y: 220, distance: 73.2
click at [684, 220] on div "Janela de atendimento Grade de atendimento Capacidade Transportadoras Veículos …" at bounding box center [439, 212] width 879 height 425
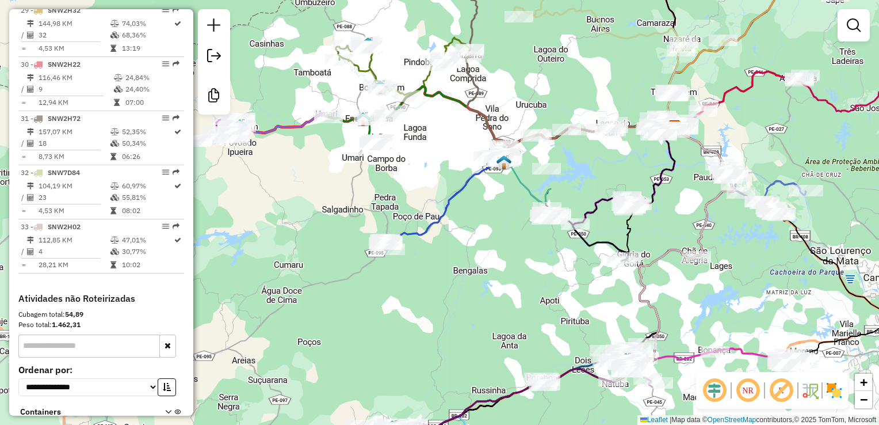
drag, startPoint x: 485, startPoint y: 256, endPoint x: 559, endPoint y: 417, distance: 178.0
click at [560, 417] on div "Janela de atendimento Grade de atendimento Capacidade Transportadoras Veículos …" at bounding box center [439, 212] width 879 height 425
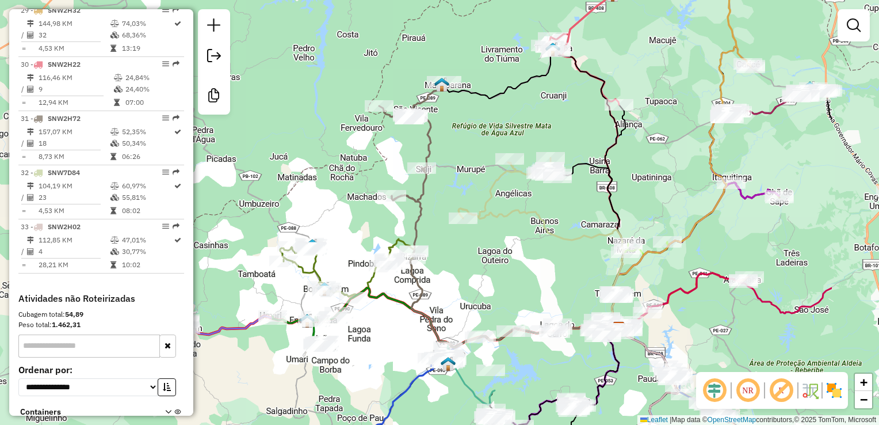
drag, startPoint x: 598, startPoint y: 235, endPoint x: 393, endPoint y: 86, distance: 253.5
click at [397, 109] on div "Janela de atendimento Grade de atendimento Capacidade Transportadoras Veículos …" at bounding box center [439, 212] width 879 height 425
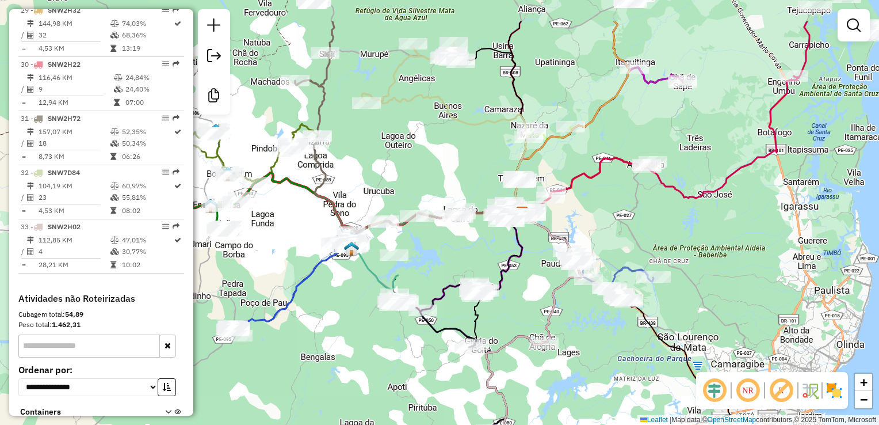
drag, startPoint x: 720, startPoint y: 209, endPoint x: 520, endPoint y: 373, distance: 258.5
click at [557, 364] on div "Janela de atendimento Grade de atendimento Capacidade Transportadoras Veículos …" at bounding box center [439, 212] width 879 height 425
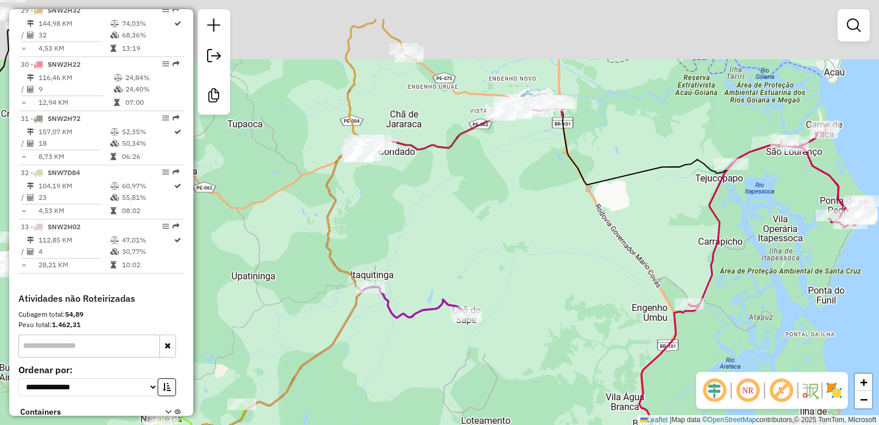
drag, startPoint x: 543, startPoint y: 222, endPoint x: 527, endPoint y: 310, distance: 90.0
click at [534, 306] on div "Janela de atendimento Grade de atendimento Capacidade Transportadoras Veículos …" at bounding box center [439, 212] width 879 height 425
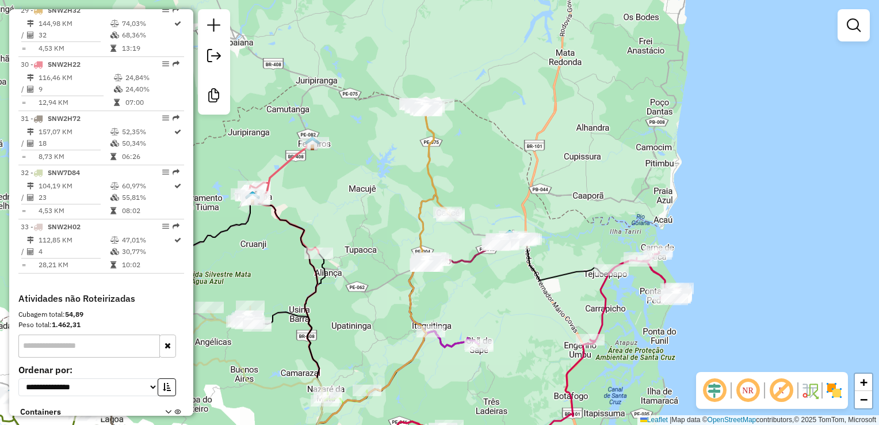
drag, startPoint x: 527, startPoint y: 374, endPoint x: 521, endPoint y: 253, distance: 120.4
click at [520, 256] on div "Janela de atendimento Grade de atendimento Capacidade Transportadoras Veículos …" at bounding box center [439, 212] width 879 height 425
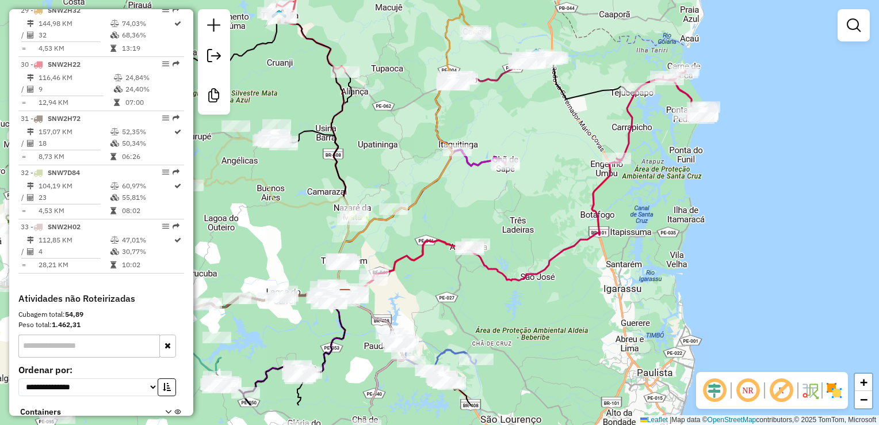
drag, startPoint x: 460, startPoint y: 374, endPoint x: 503, endPoint y: 272, distance: 110.4
click at [502, 274] on div "Janela de atendimento Grade de atendimento Capacidade Transportadoras Veículos …" at bounding box center [439, 212] width 879 height 425
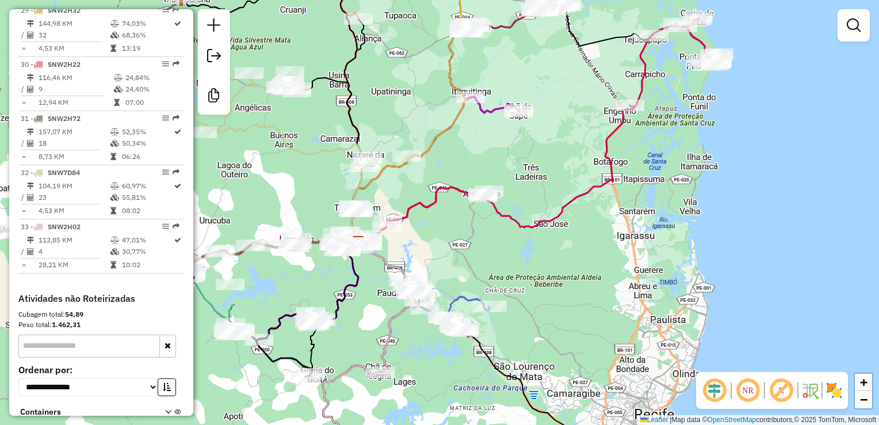
drag, startPoint x: 517, startPoint y: 360, endPoint x: 550, endPoint y: 241, distance: 123.6
click at [550, 245] on div "Janela de atendimento Grade de atendimento Capacidade Transportadoras Veículos …" at bounding box center [439, 212] width 879 height 425
